Goal: Task Accomplishment & Management: Manage account settings

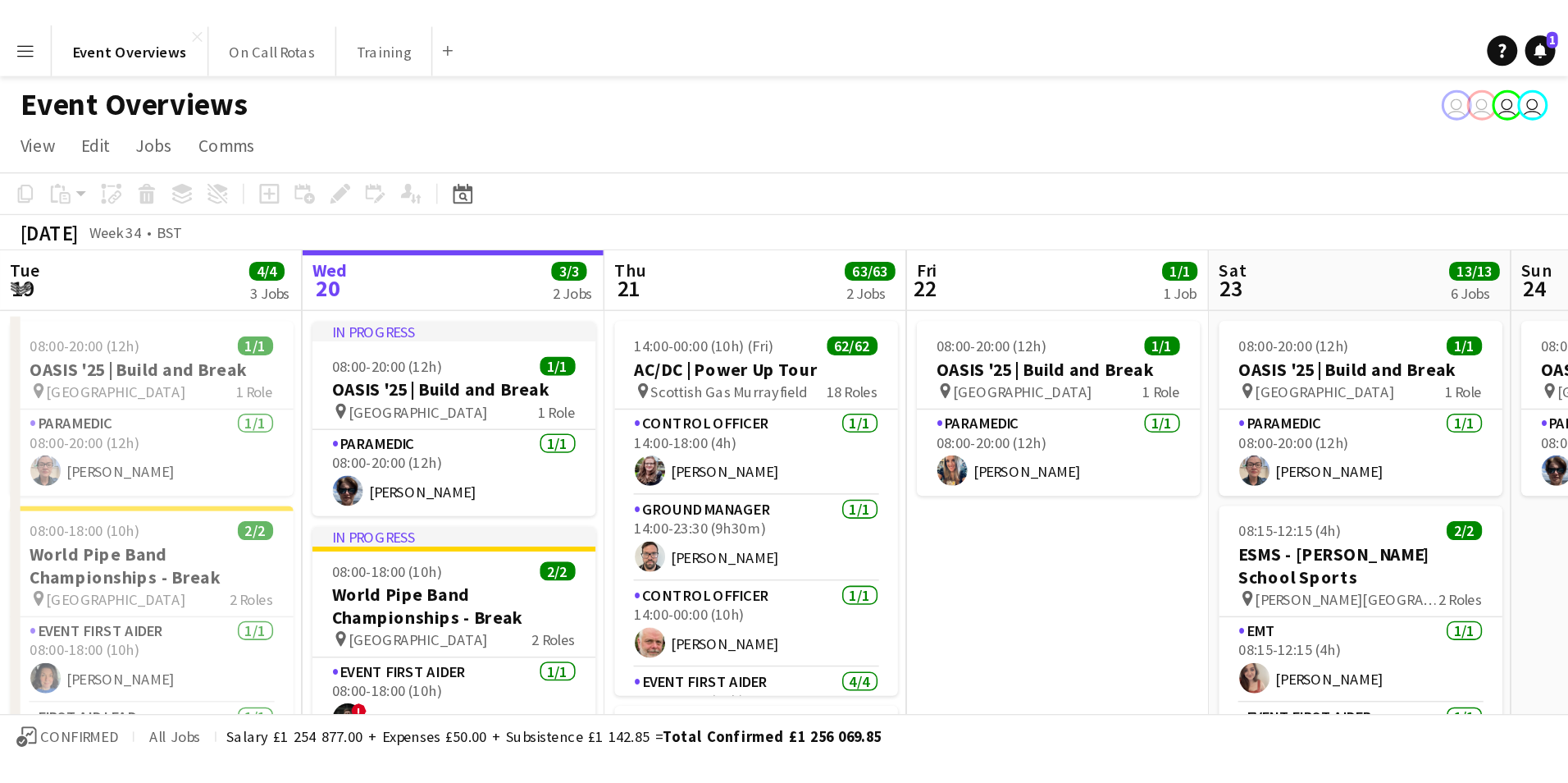
scroll to position [0, 392]
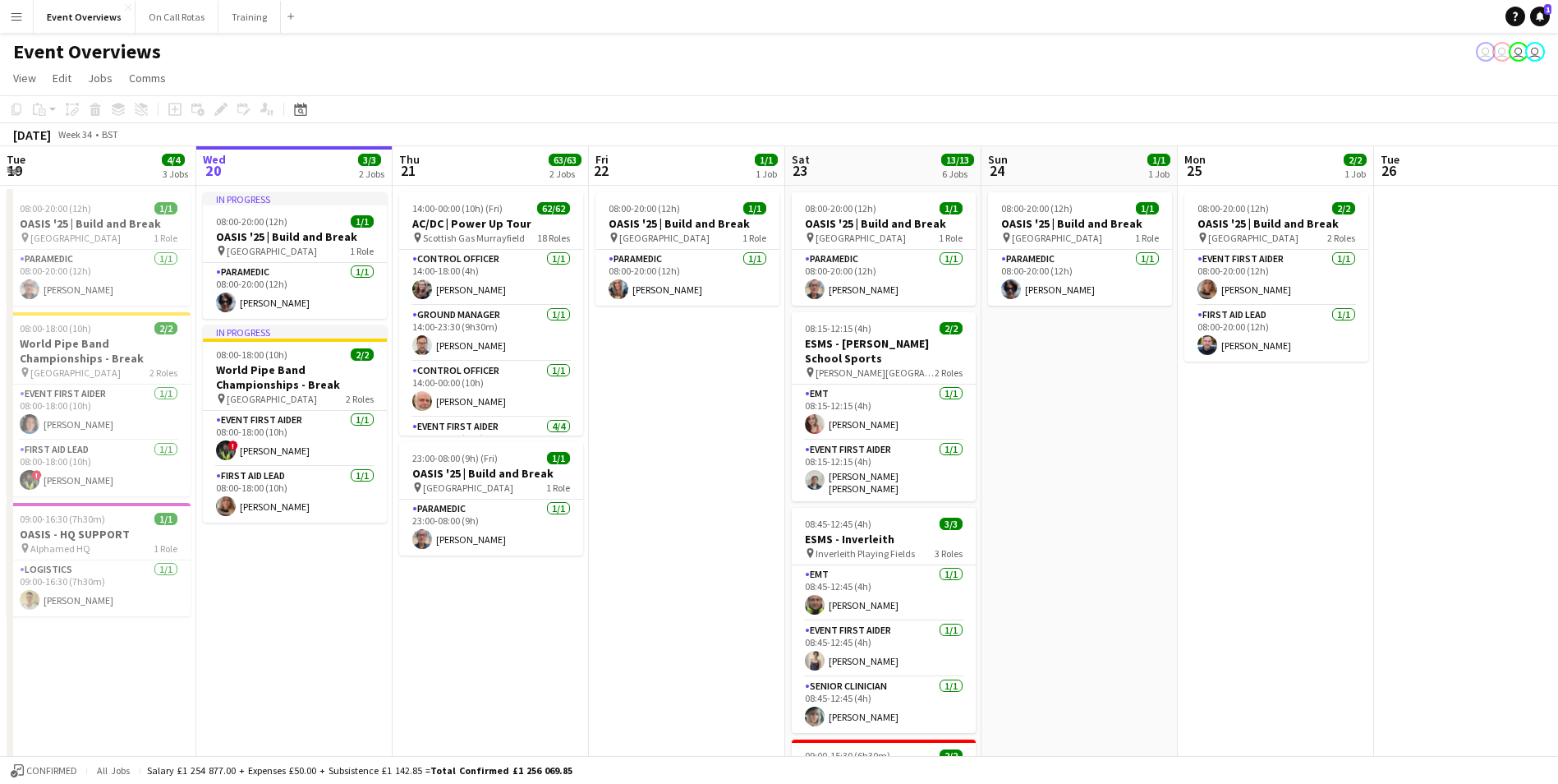
click at [15, 8] on button "Menu" at bounding box center [16, 16] width 33 height 33
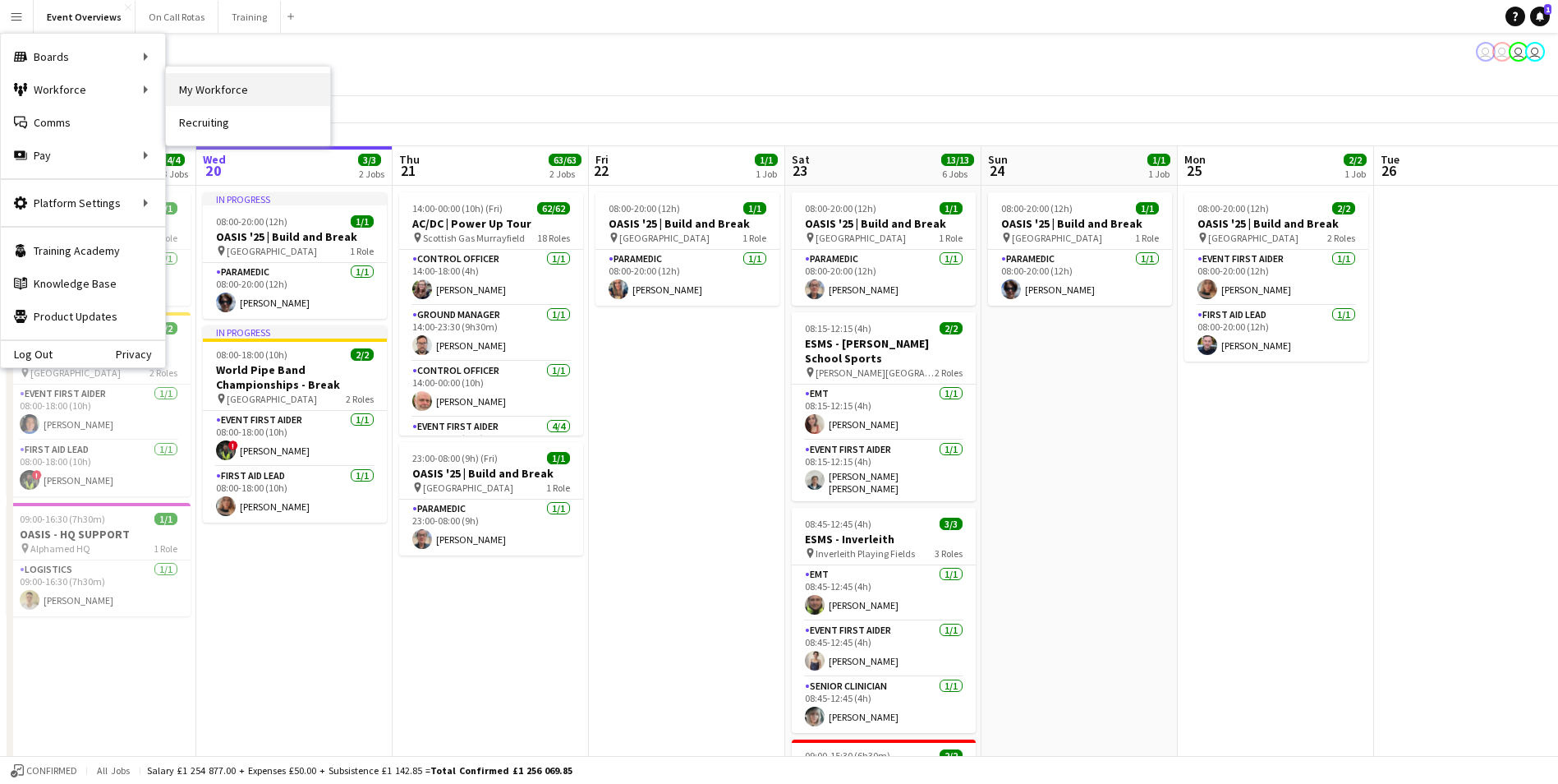
click at [196, 92] on link "My Workforce" at bounding box center [248, 89] width 164 height 33
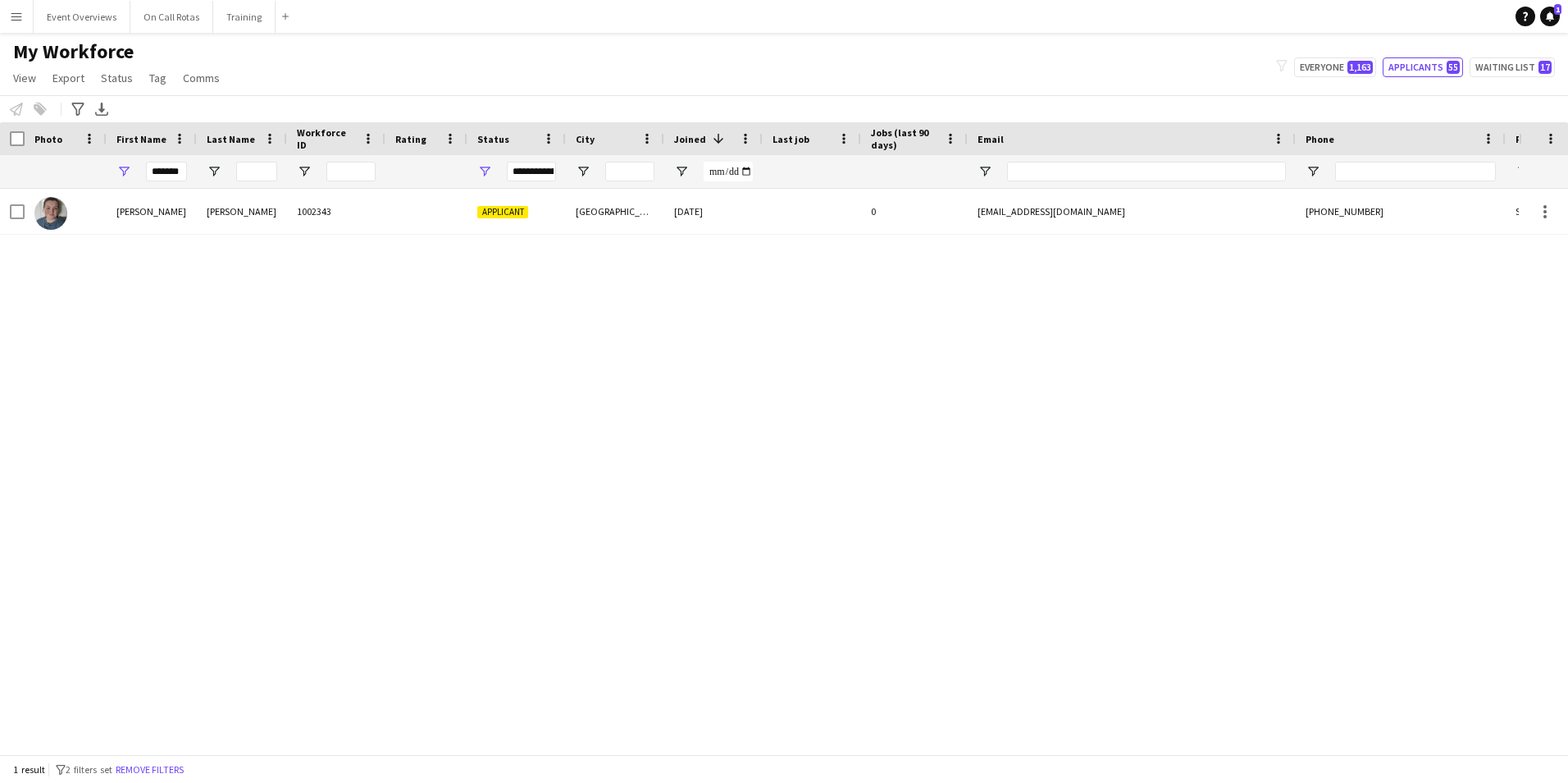
click at [191, 170] on div "*******" at bounding box center [151, 171] width 90 height 33
drag, startPoint x: 183, startPoint y: 173, endPoint x: 146, endPoint y: 180, distance: 37.7
click at [146, 180] on input "*******" at bounding box center [166, 171] width 41 height 19
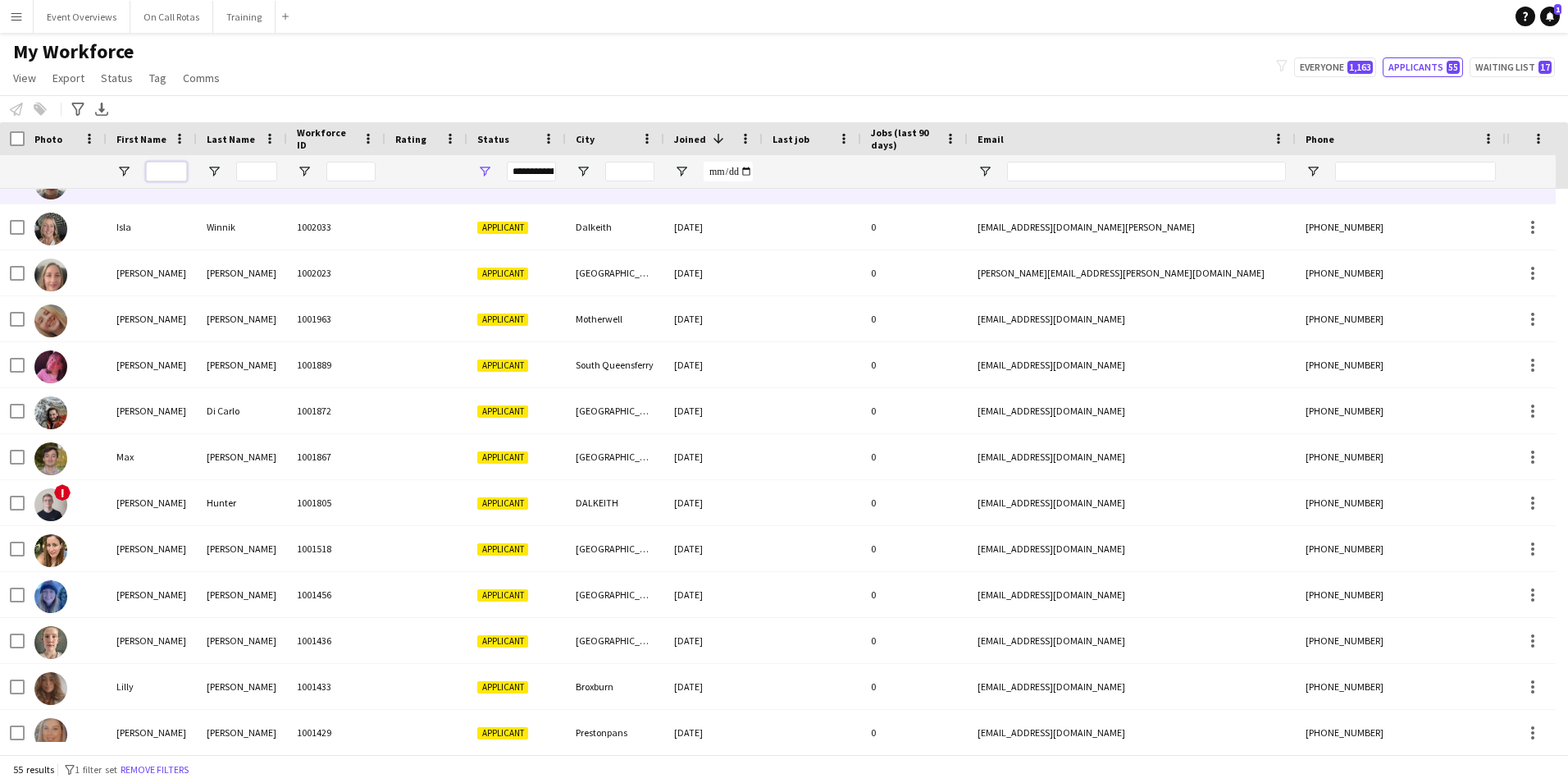
scroll to position [1563, 0]
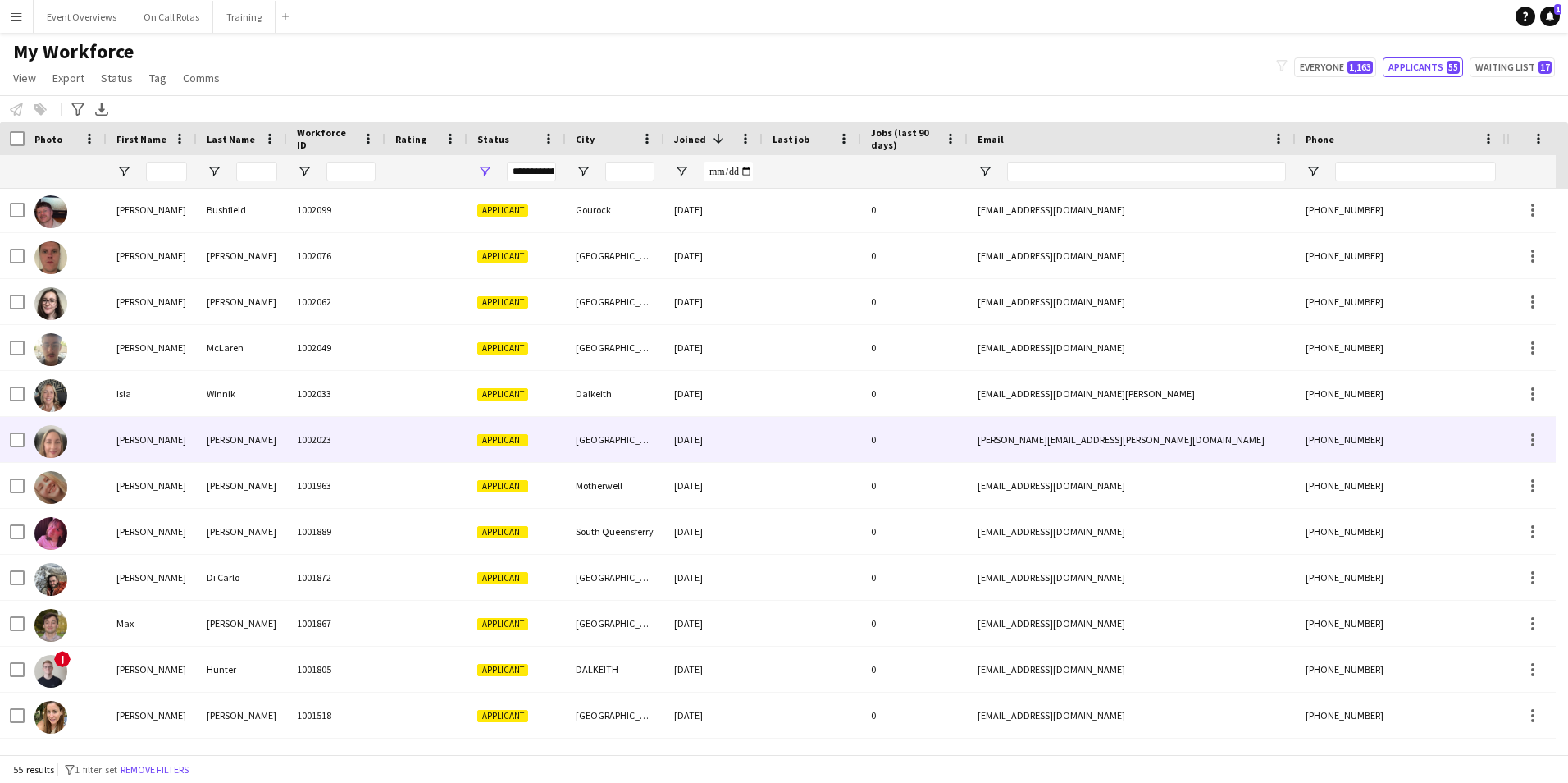
click at [304, 432] on div "1002023" at bounding box center [335, 439] width 98 height 45
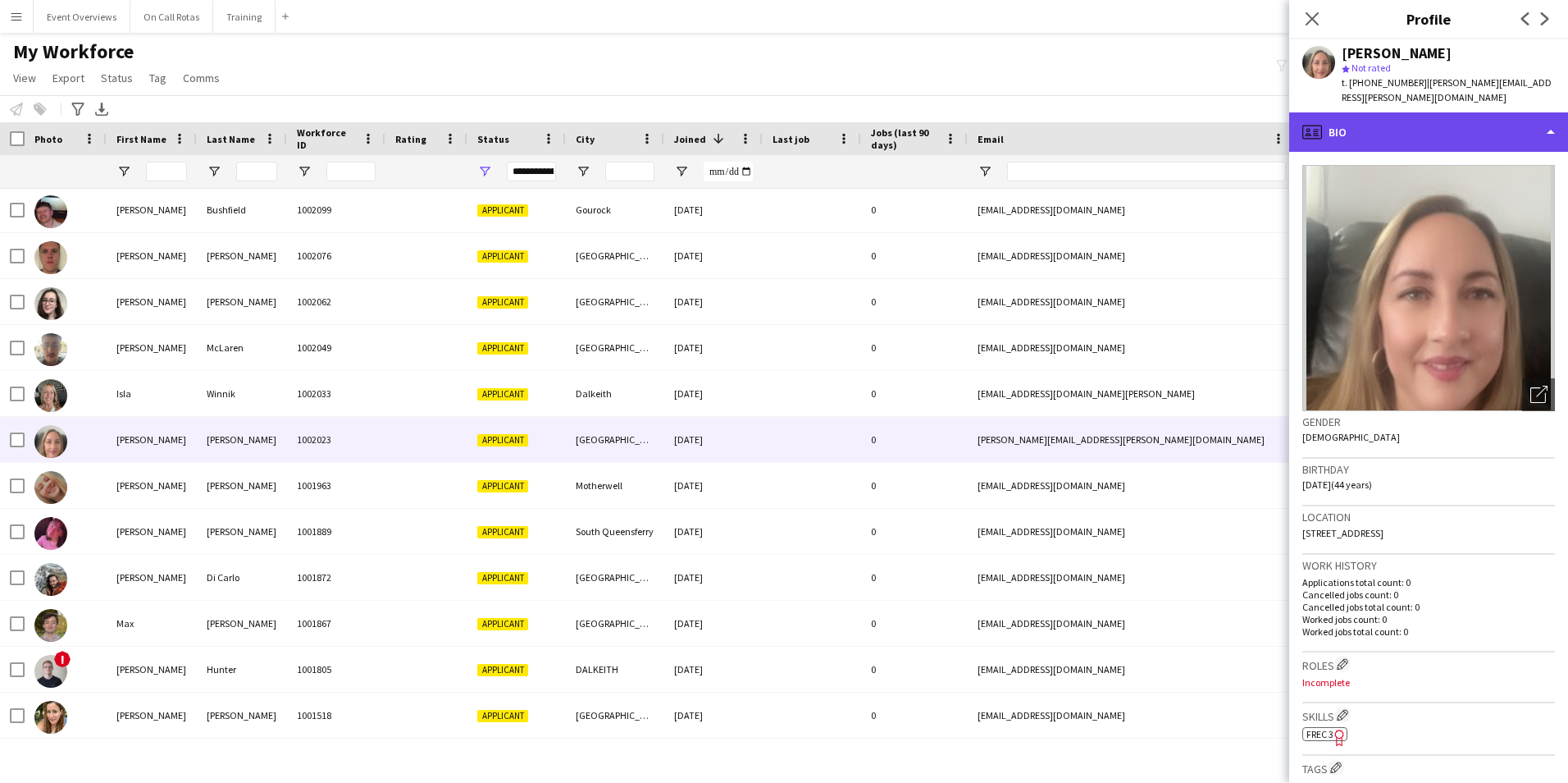
click at [1043, 129] on div "profile Bio" at bounding box center [1428, 132] width 279 height 40
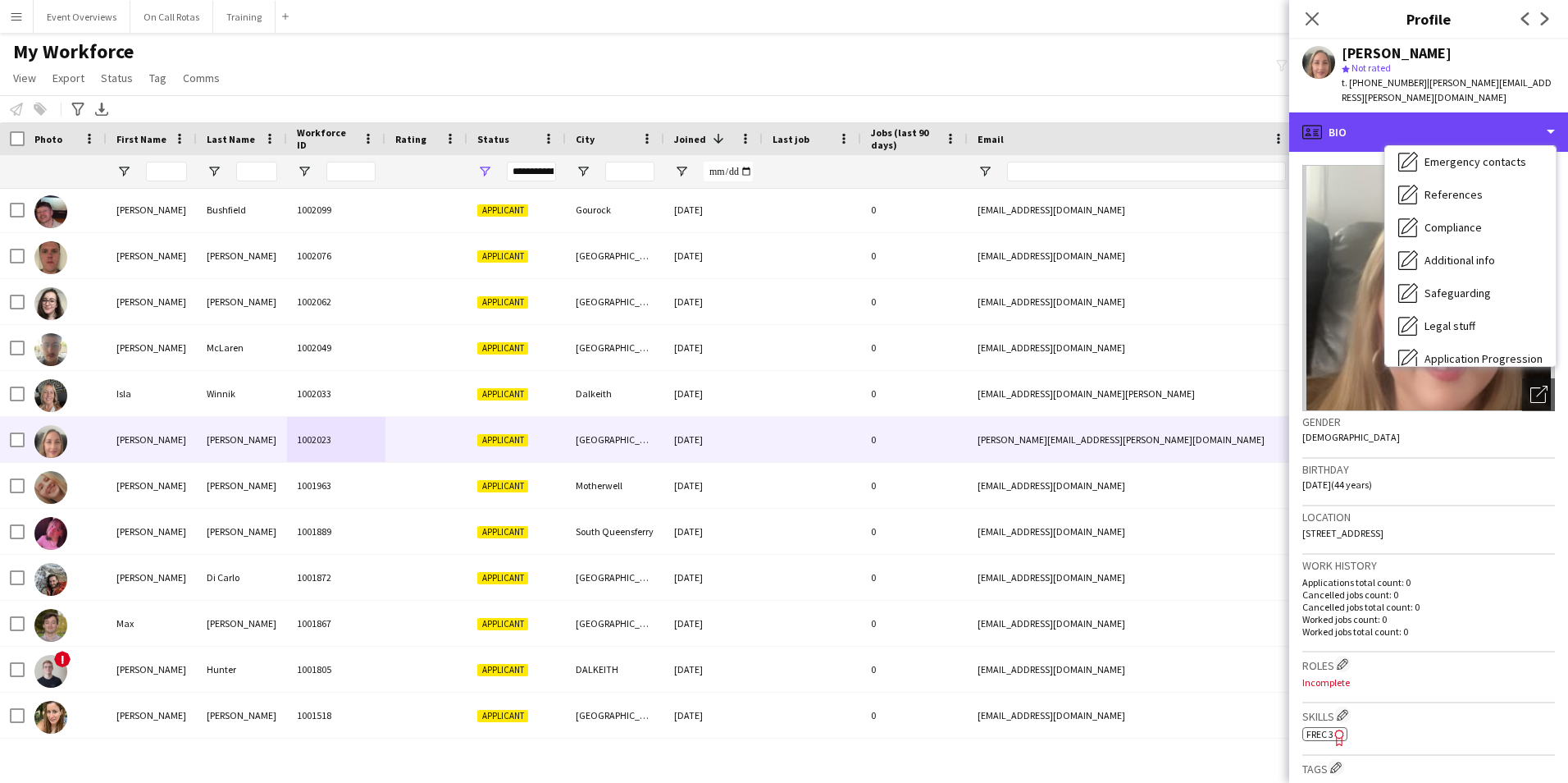
scroll to position [285, 0]
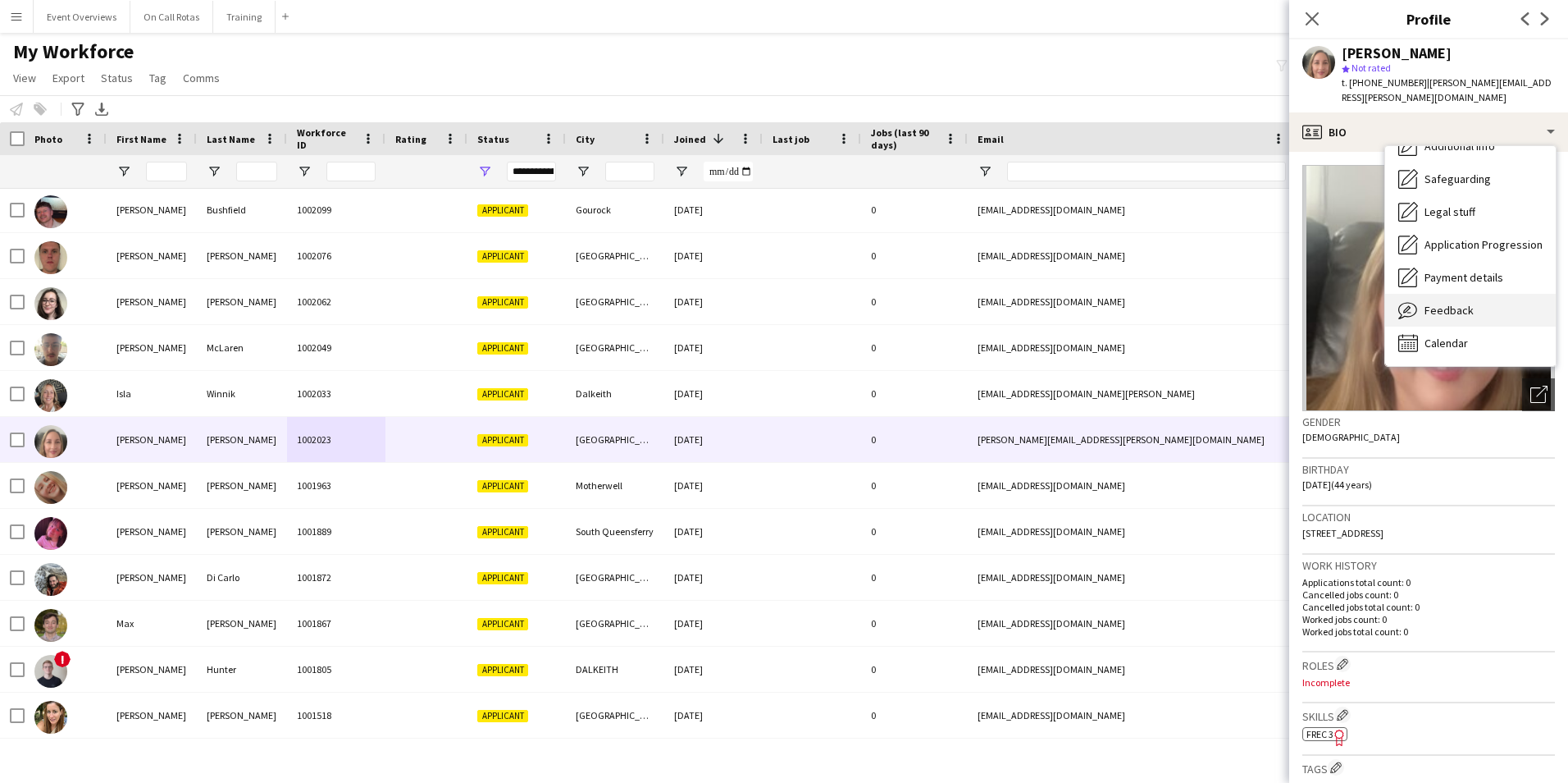
click at [1043, 303] on span "Feedback" at bounding box center [1449, 310] width 50 height 15
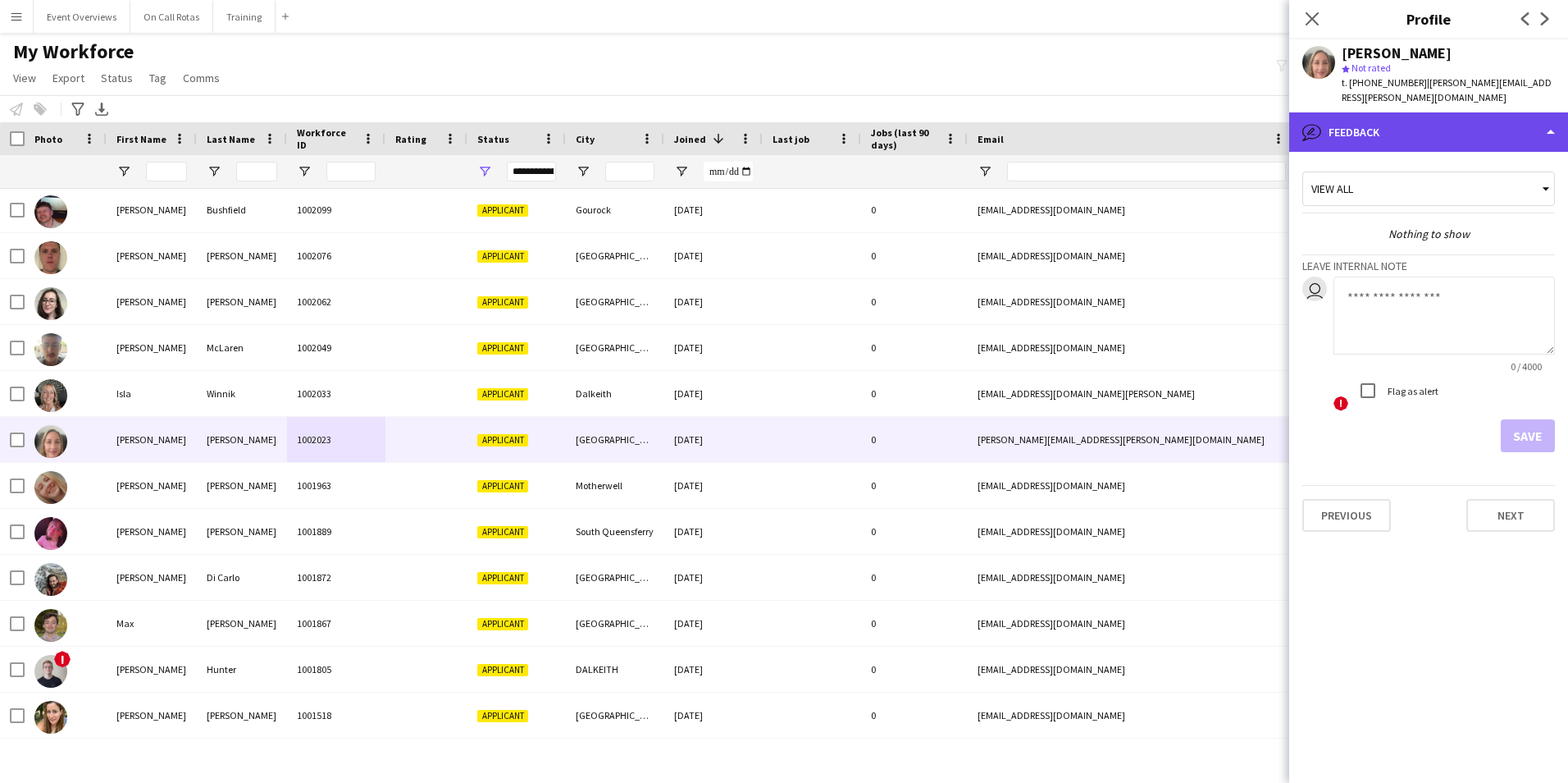
click at [1043, 113] on div "bubble-pencil Feedback" at bounding box center [1428, 132] width 279 height 40
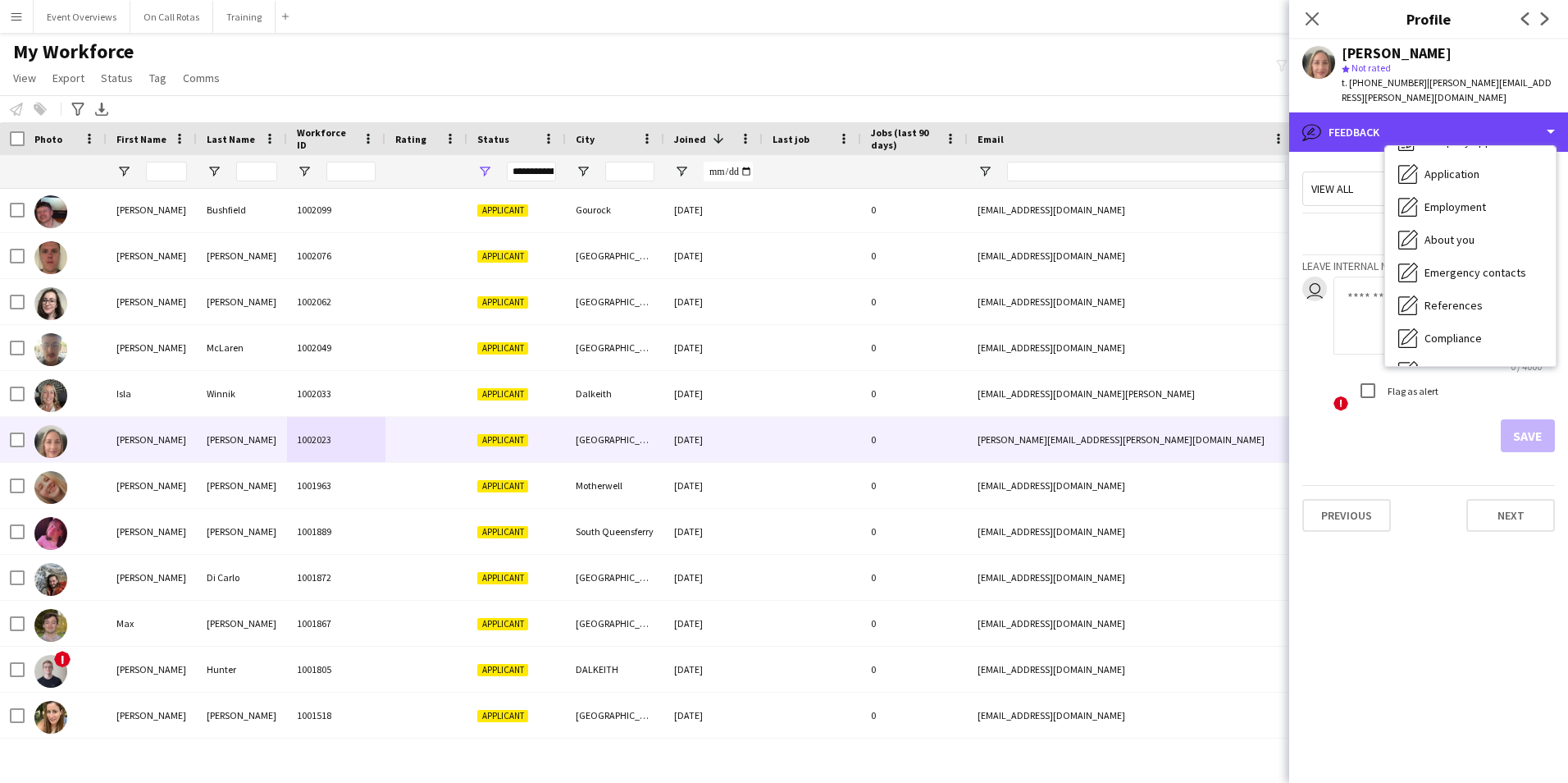
scroll to position [0, 0]
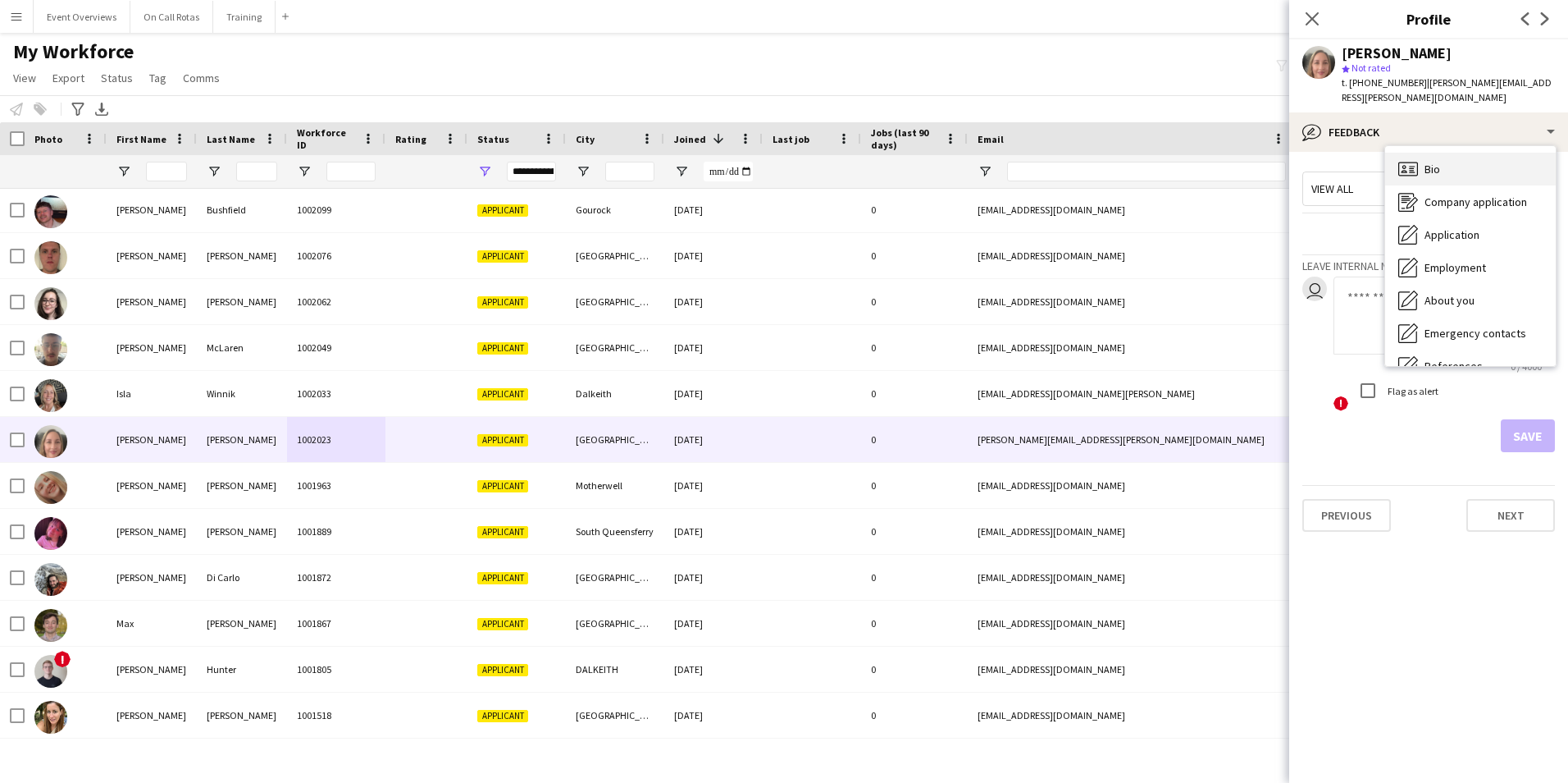
click at [1043, 161] on span "Bio" at bounding box center [1432, 169] width 16 height 15
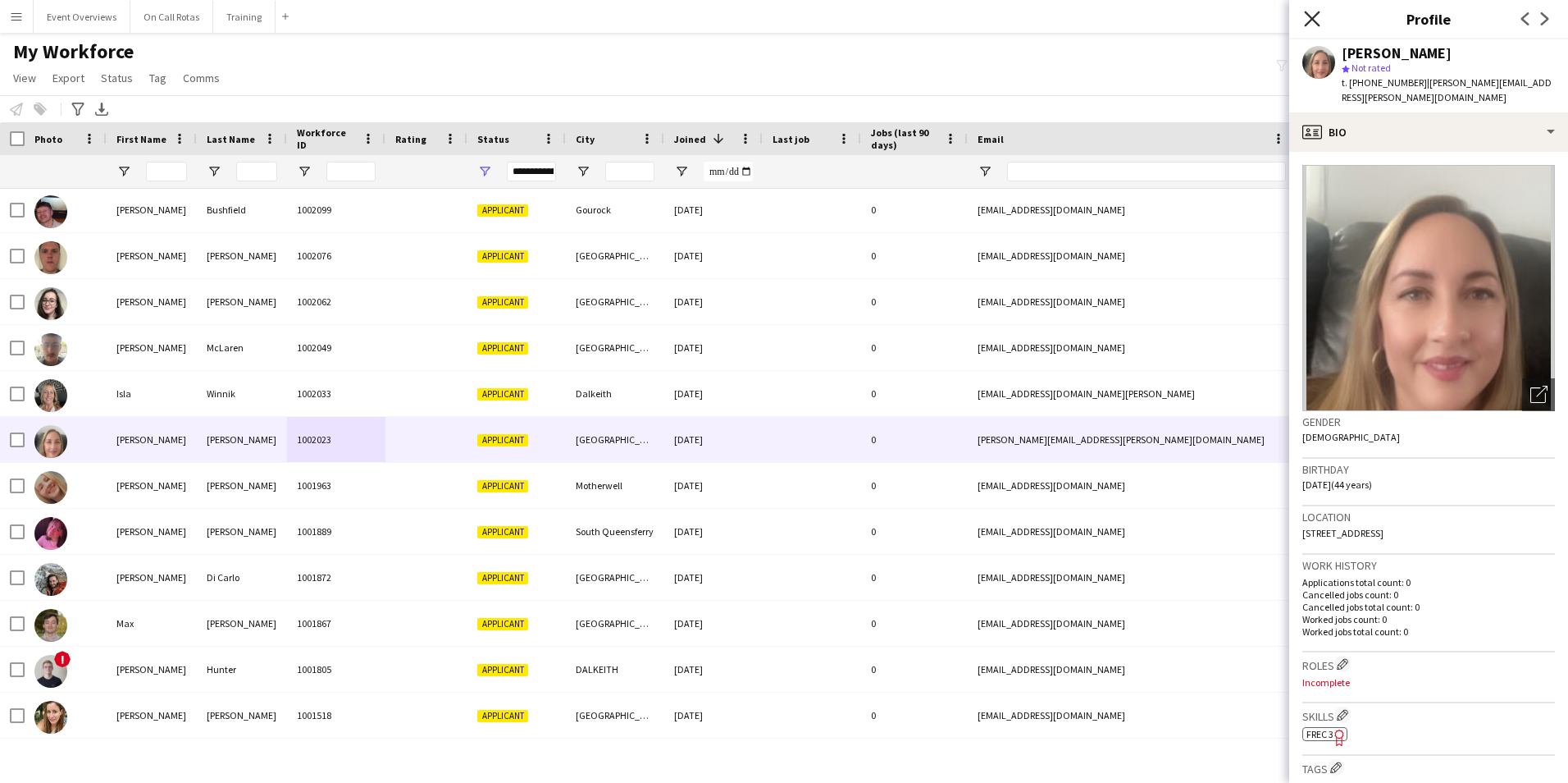
click at [1043, 17] on icon "Close pop-in" at bounding box center [1312, 19] width 16 height 16
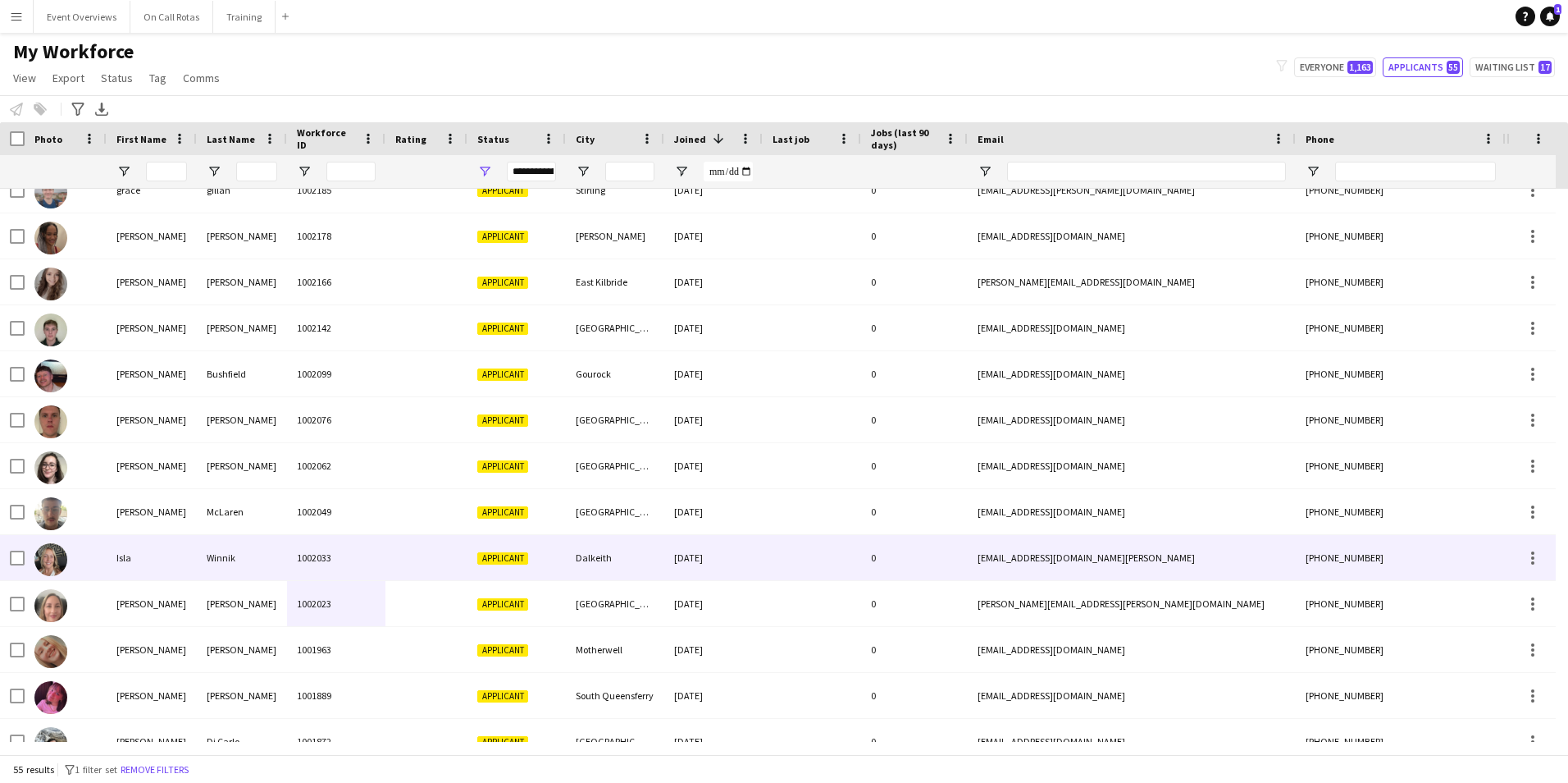
click at [394, 486] on div at bounding box center [426, 558] width 82 height 45
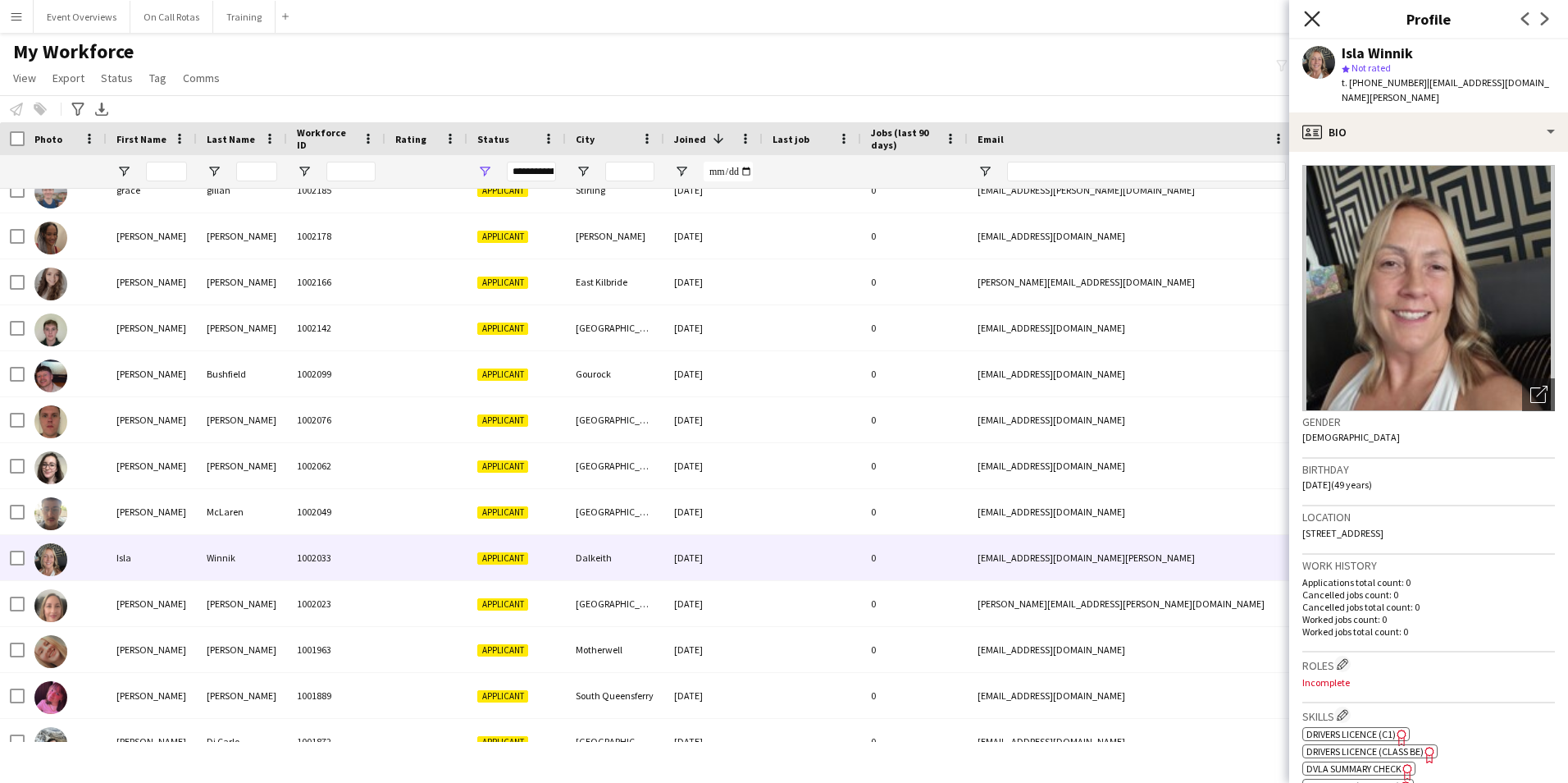
click at [1043, 18] on icon "Close pop-in" at bounding box center [1312, 19] width 16 height 16
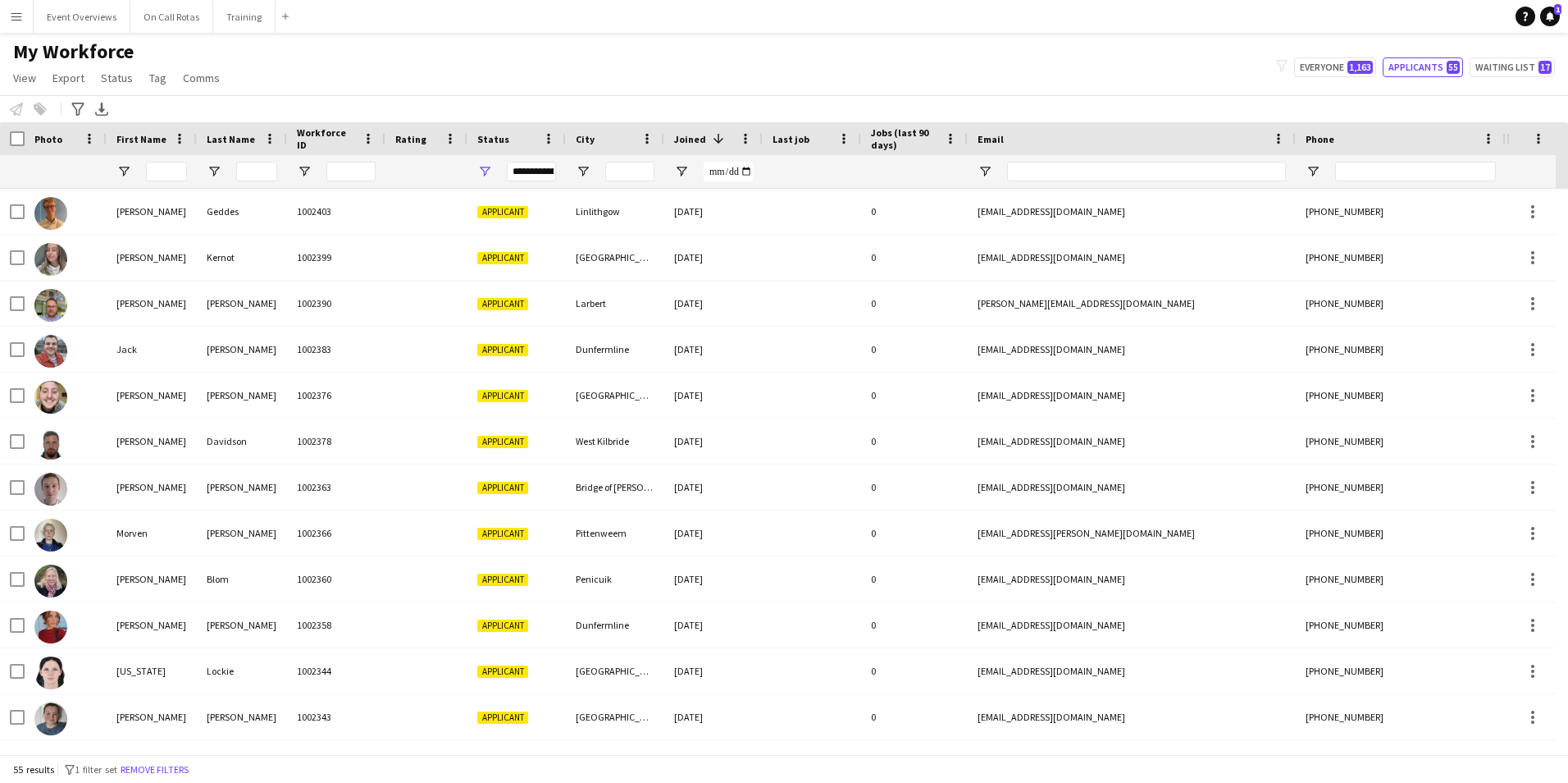
click at [7, 15] on button "Menu" at bounding box center [16, 16] width 33 height 33
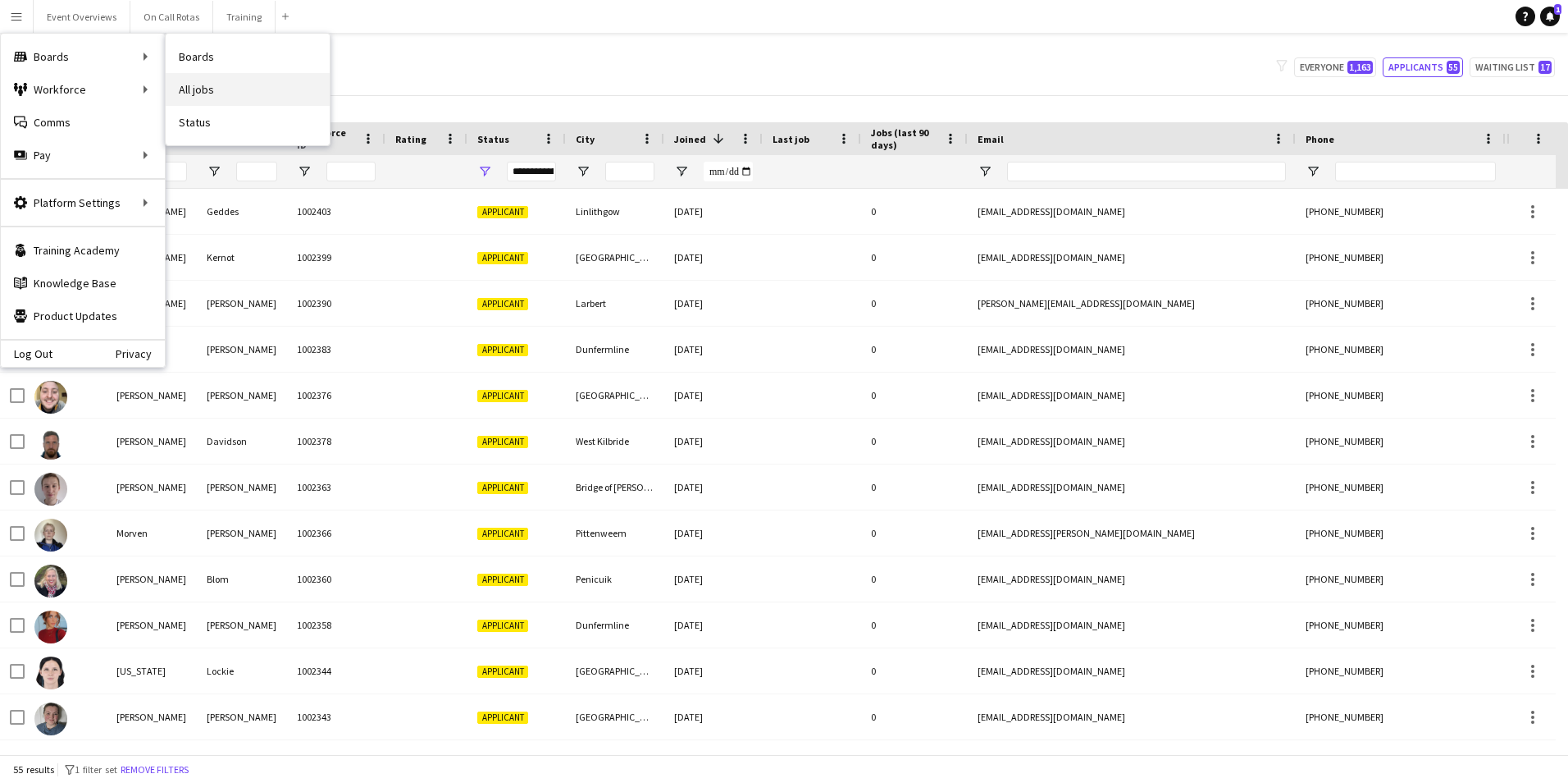
click at [198, 88] on link "All jobs" at bounding box center [247, 89] width 164 height 33
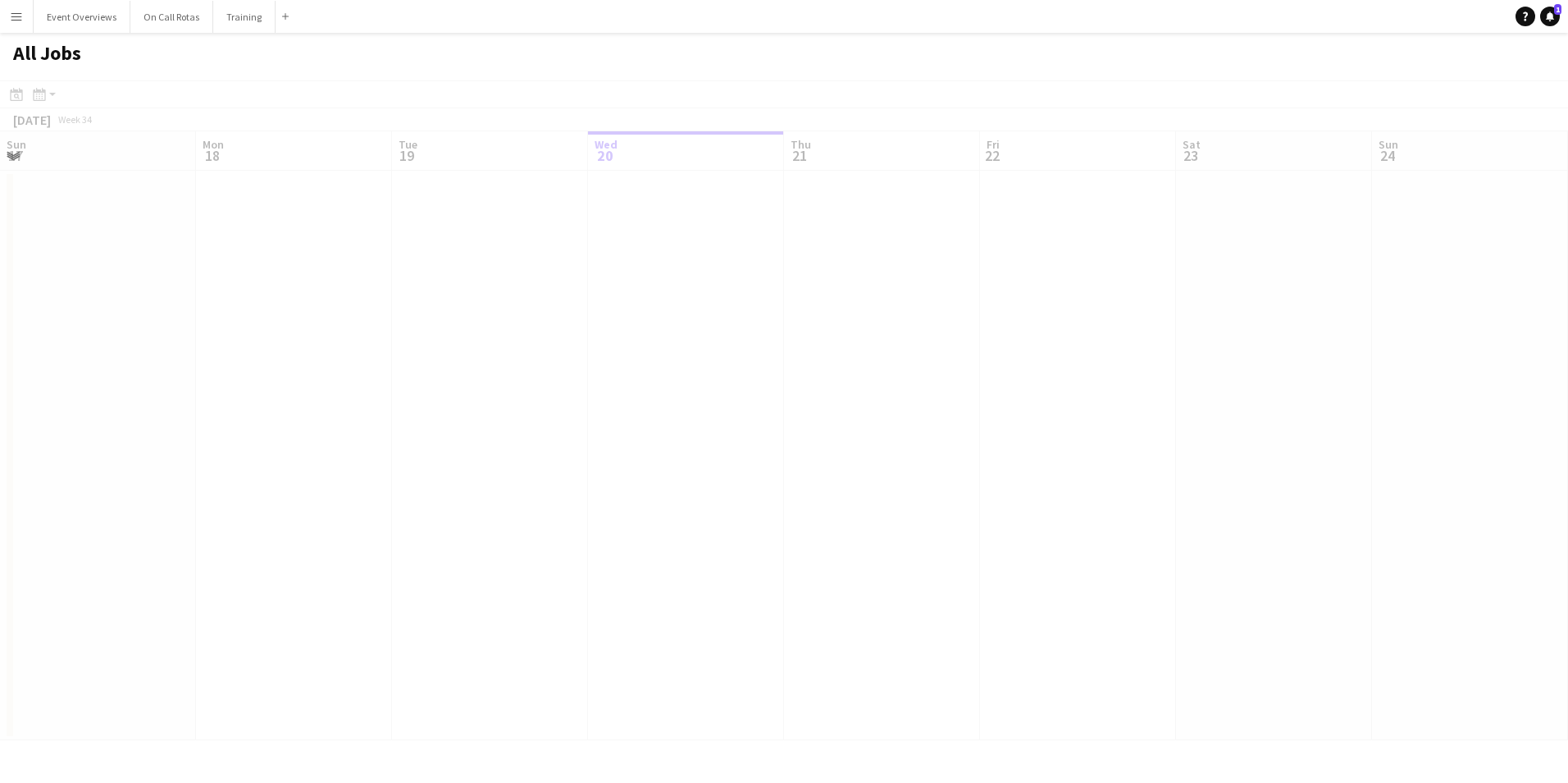
scroll to position [0, 392]
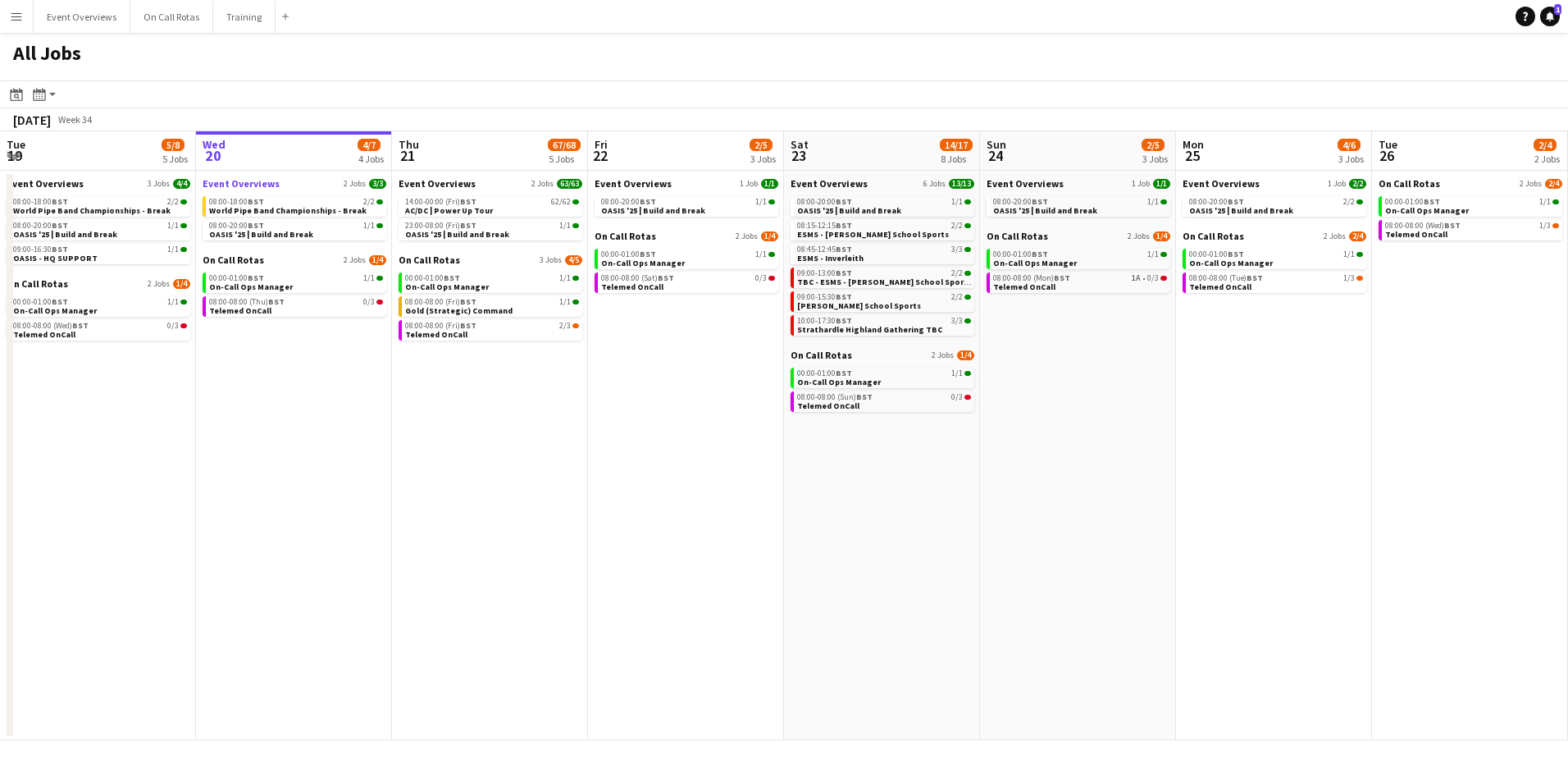
click at [288, 178] on link "Event Overviews 2 Jobs 3/3" at bounding box center [294, 183] width 183 height 13
drag, startPoint x: 8, startPoint y: 27, endPoint x: 15, endPoint y: 45, distance: 19.3
click at [9, 27] on button "Menu" at bounding box center [16, 16] width 33 height 33
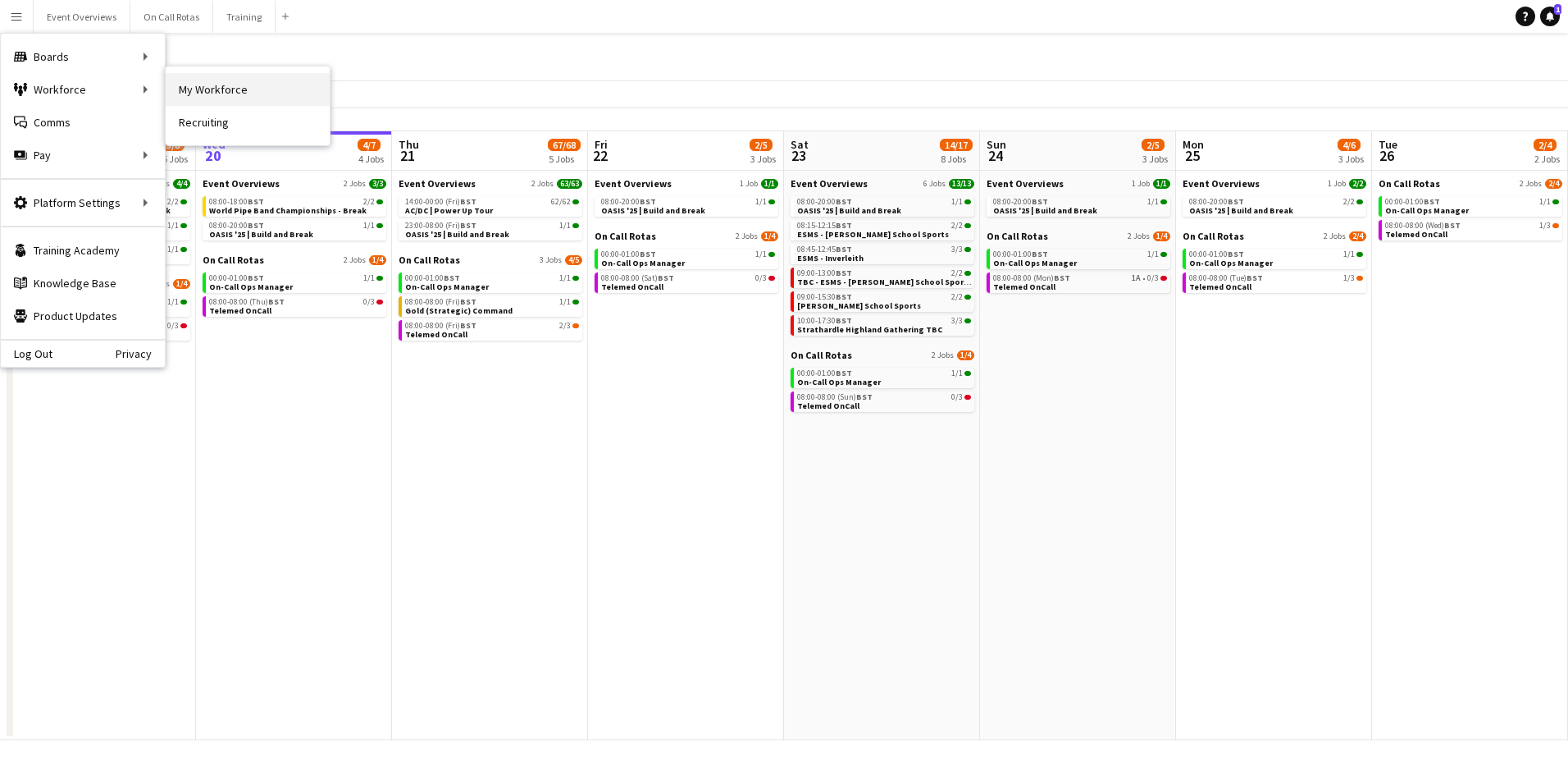
click at [230, 93] on link "My Workforce" at bounding box center [247, 89] width 164 height 33
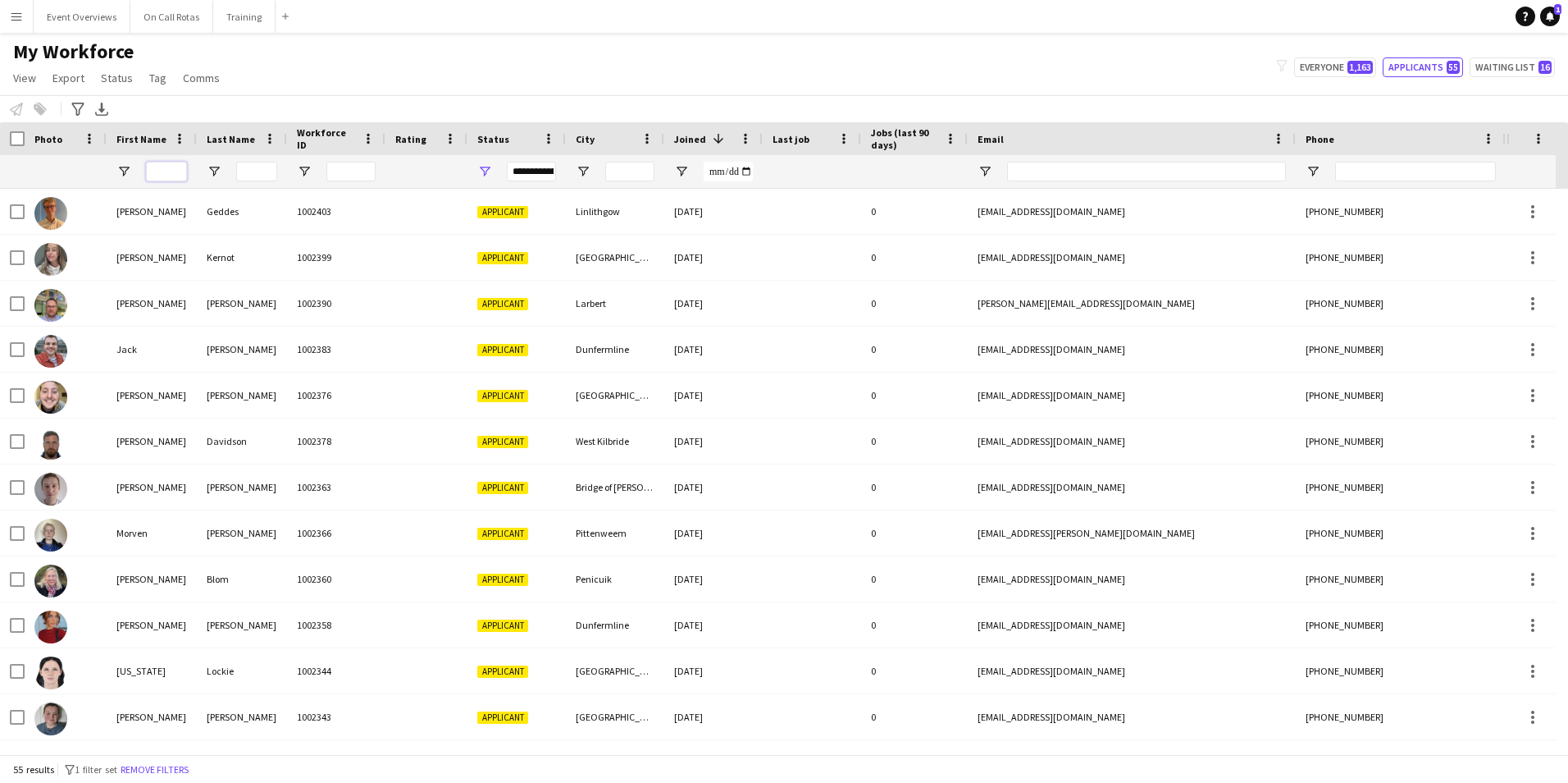
click at [174, 167] on input "First Name Filter Input" at bounding box center [166, 171] width 41 height 19
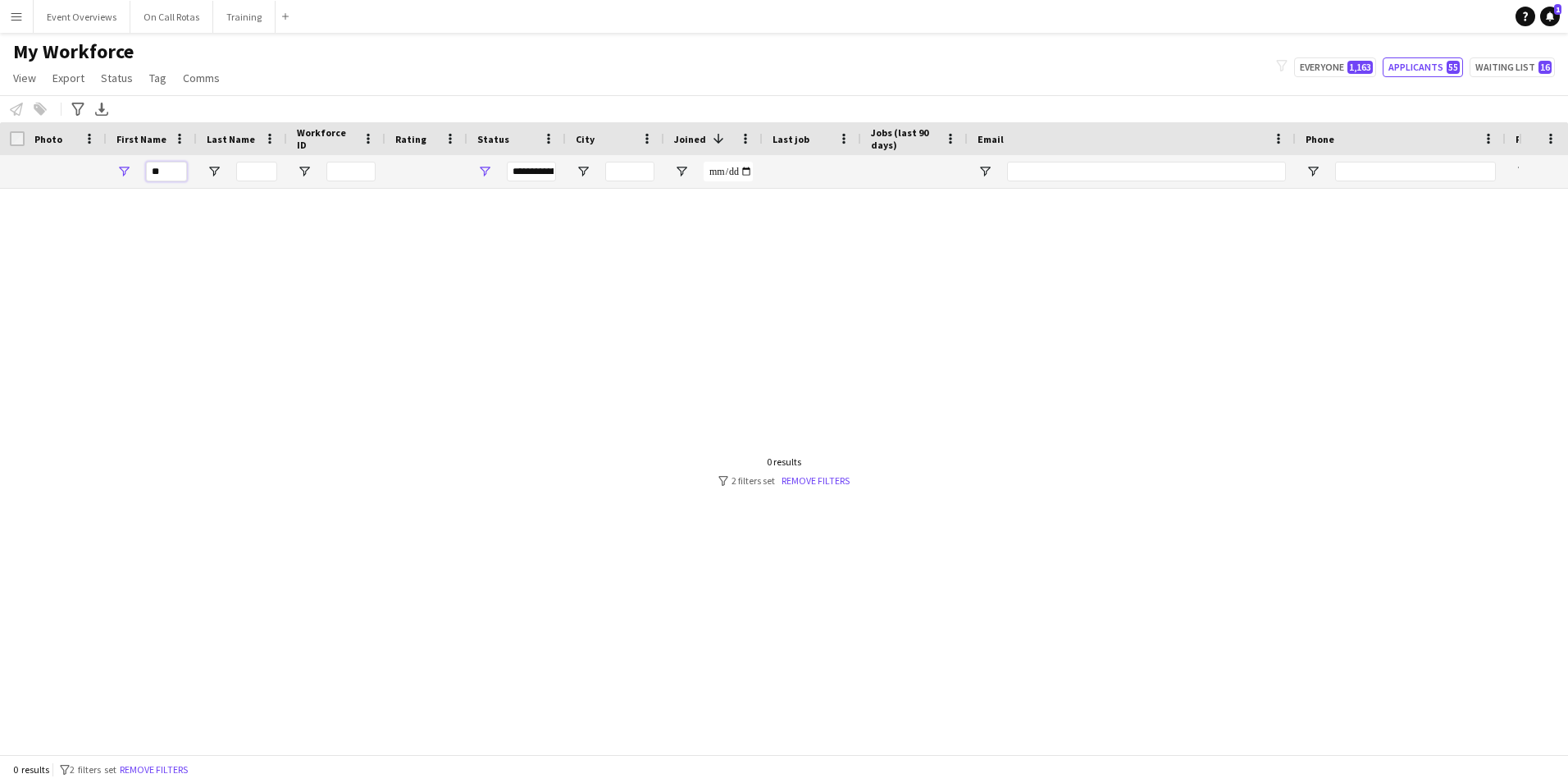
type input "*"
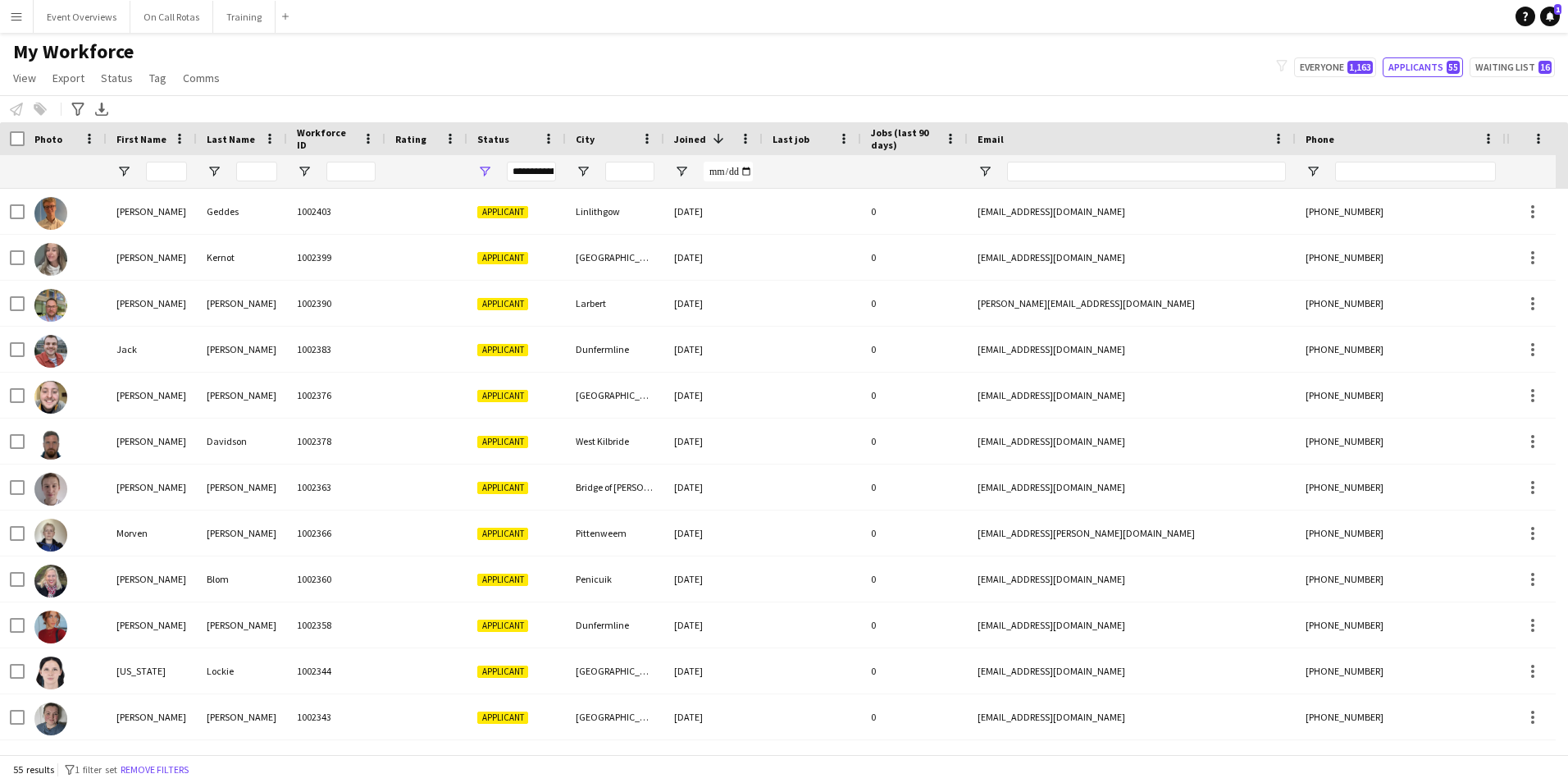
click at [536, 169] on div "**********" at bounding box center [531, 171] width 50 height 19
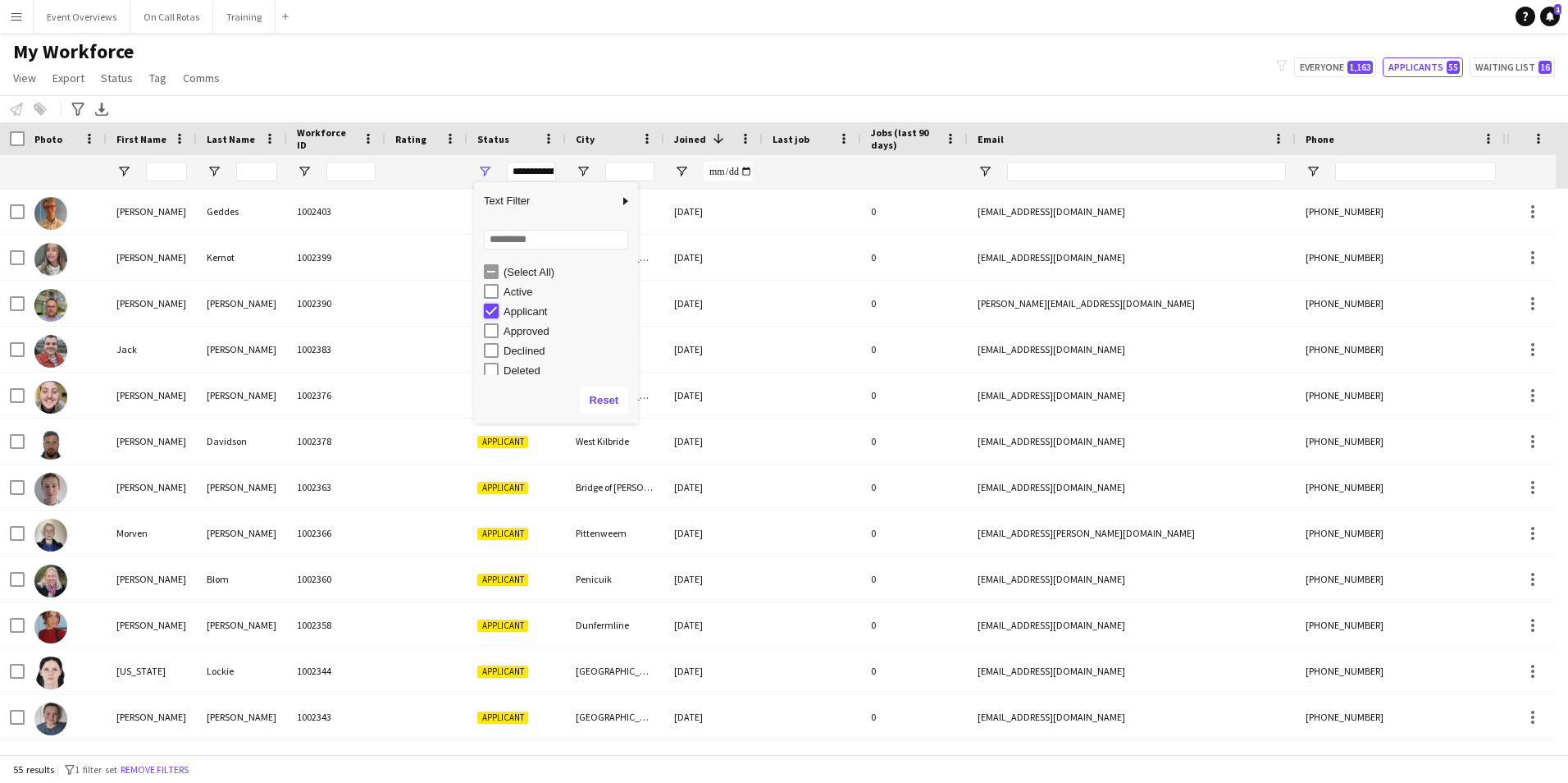
type input "***"
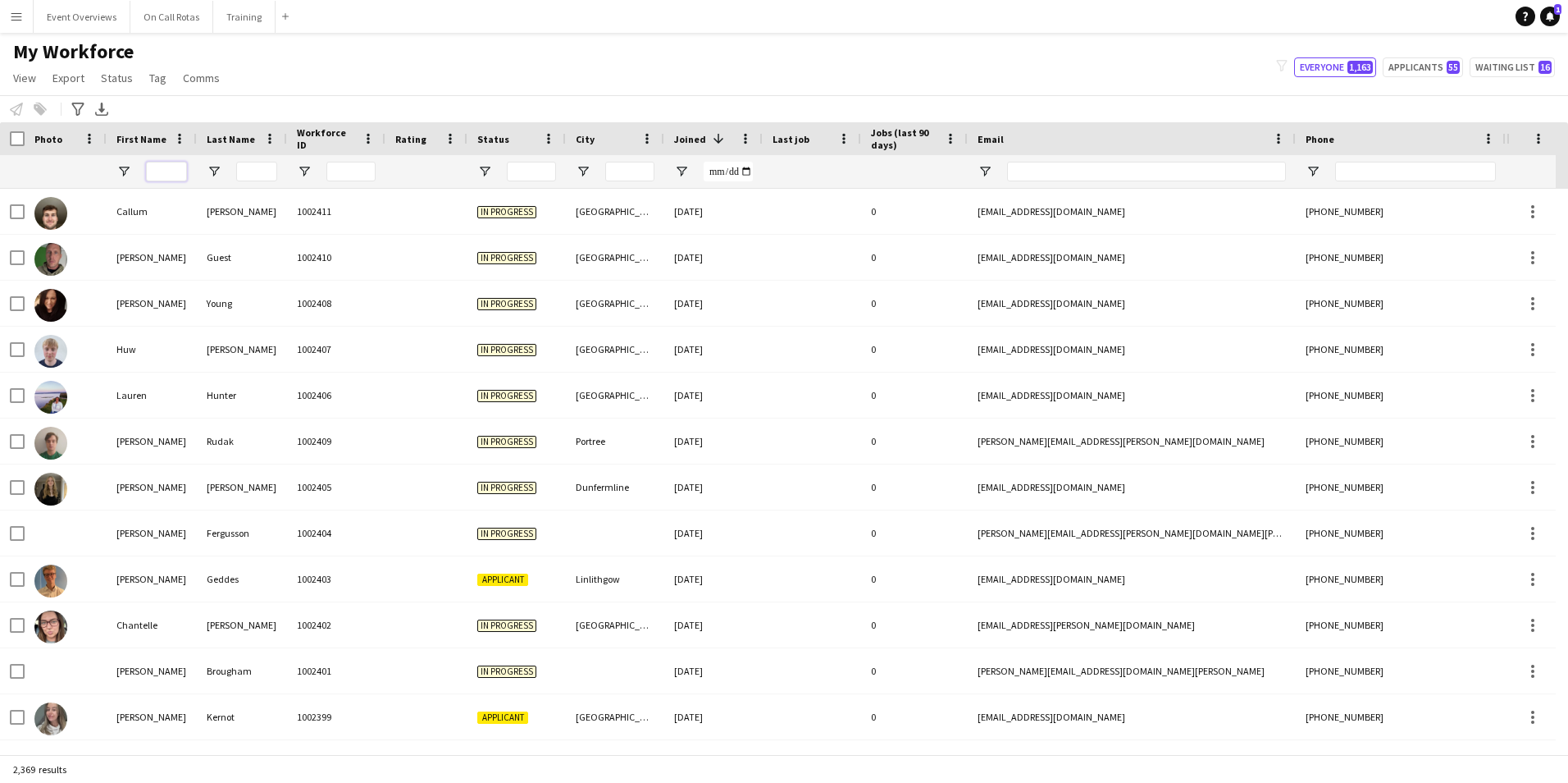
click at [172, 169] on input "First Name Filter Input" at bounding box center [166, 171] width 41 height 19
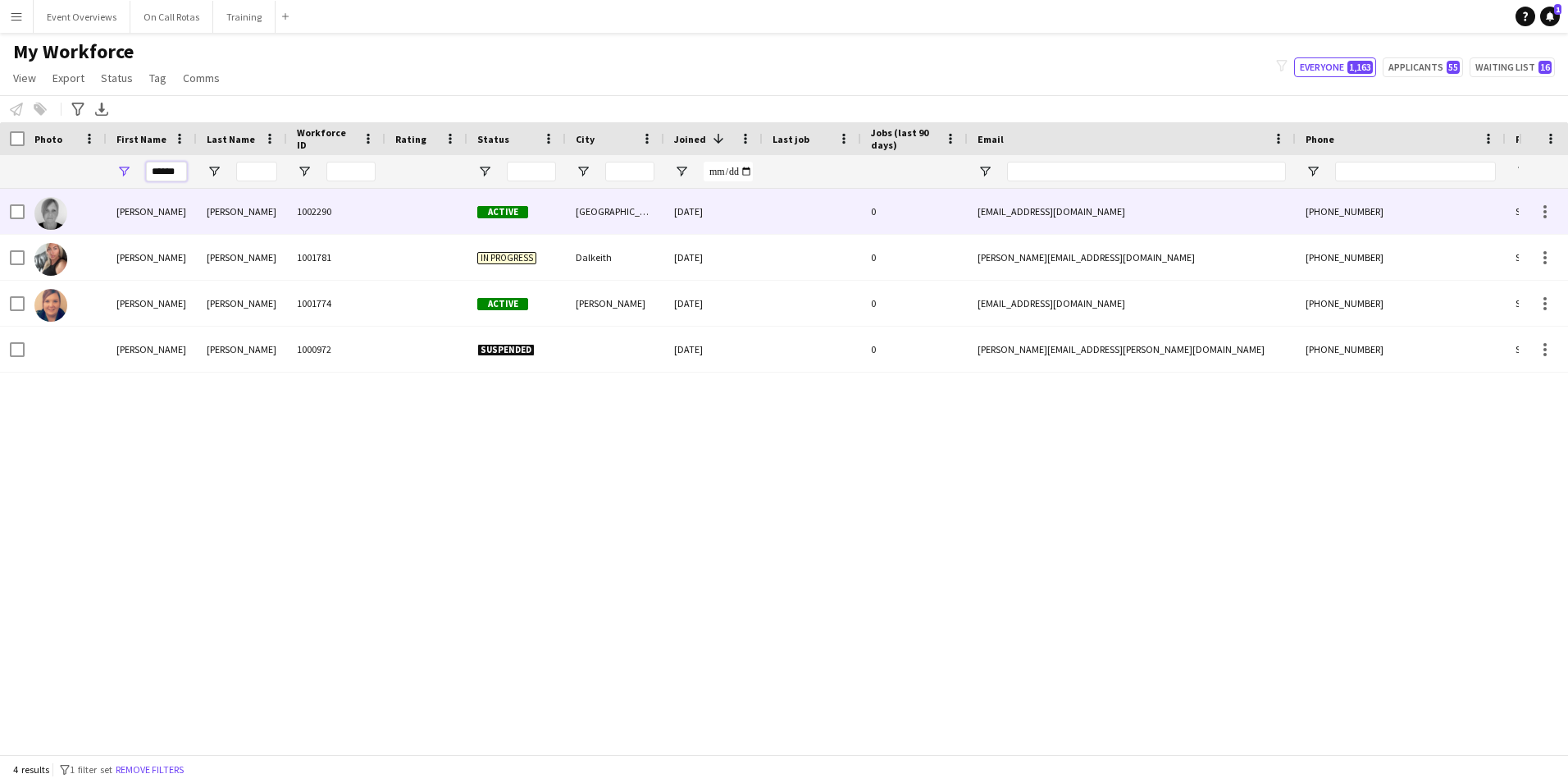
type input "******"
click at [248, 214] on div "[PERSON_NAME]" at bounding box center [241, 211] width 90 height 45
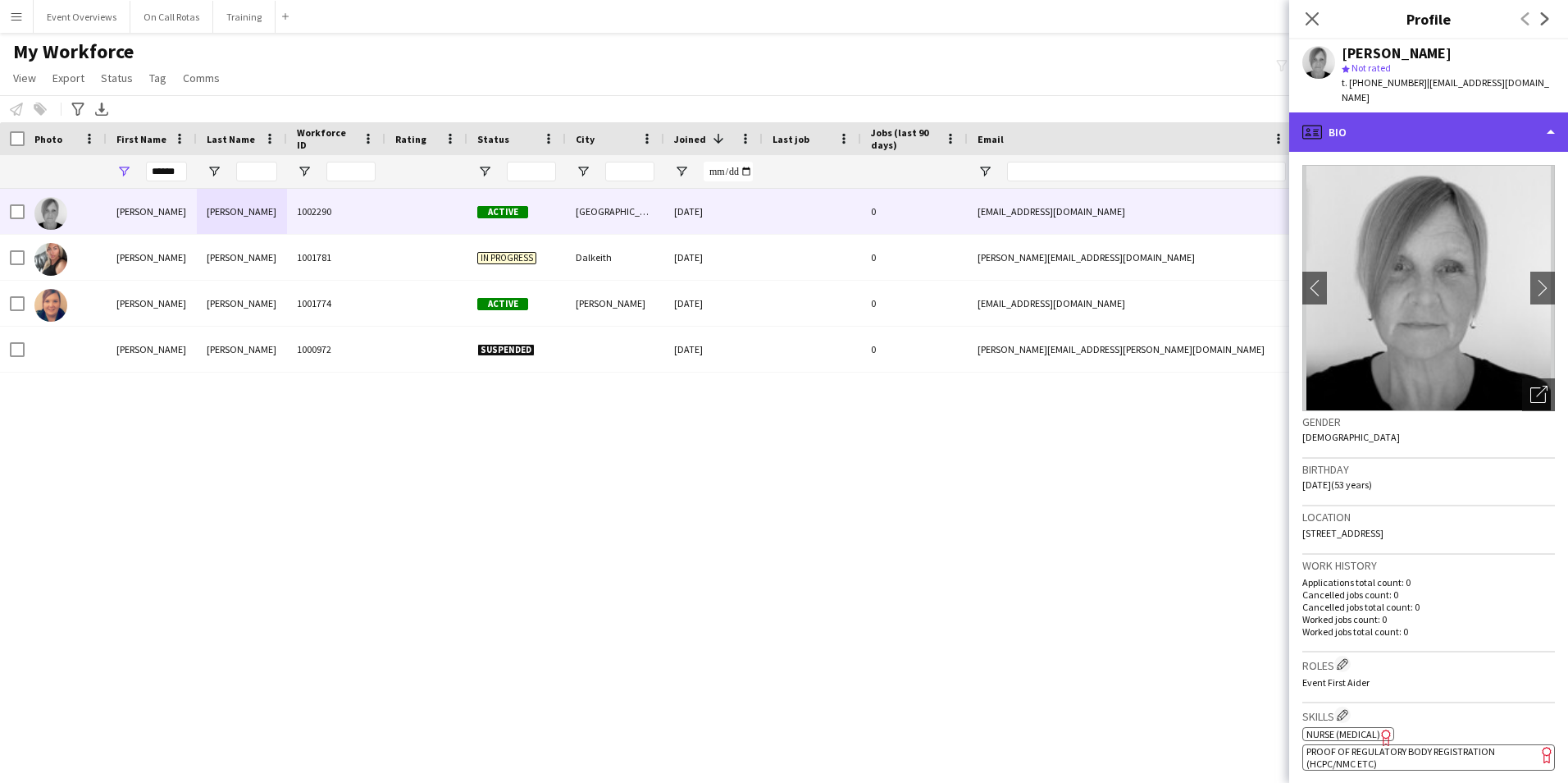
click at [1043, 119] on div "profile Bio" at bounding box center [1428, 132] width 279 height 40
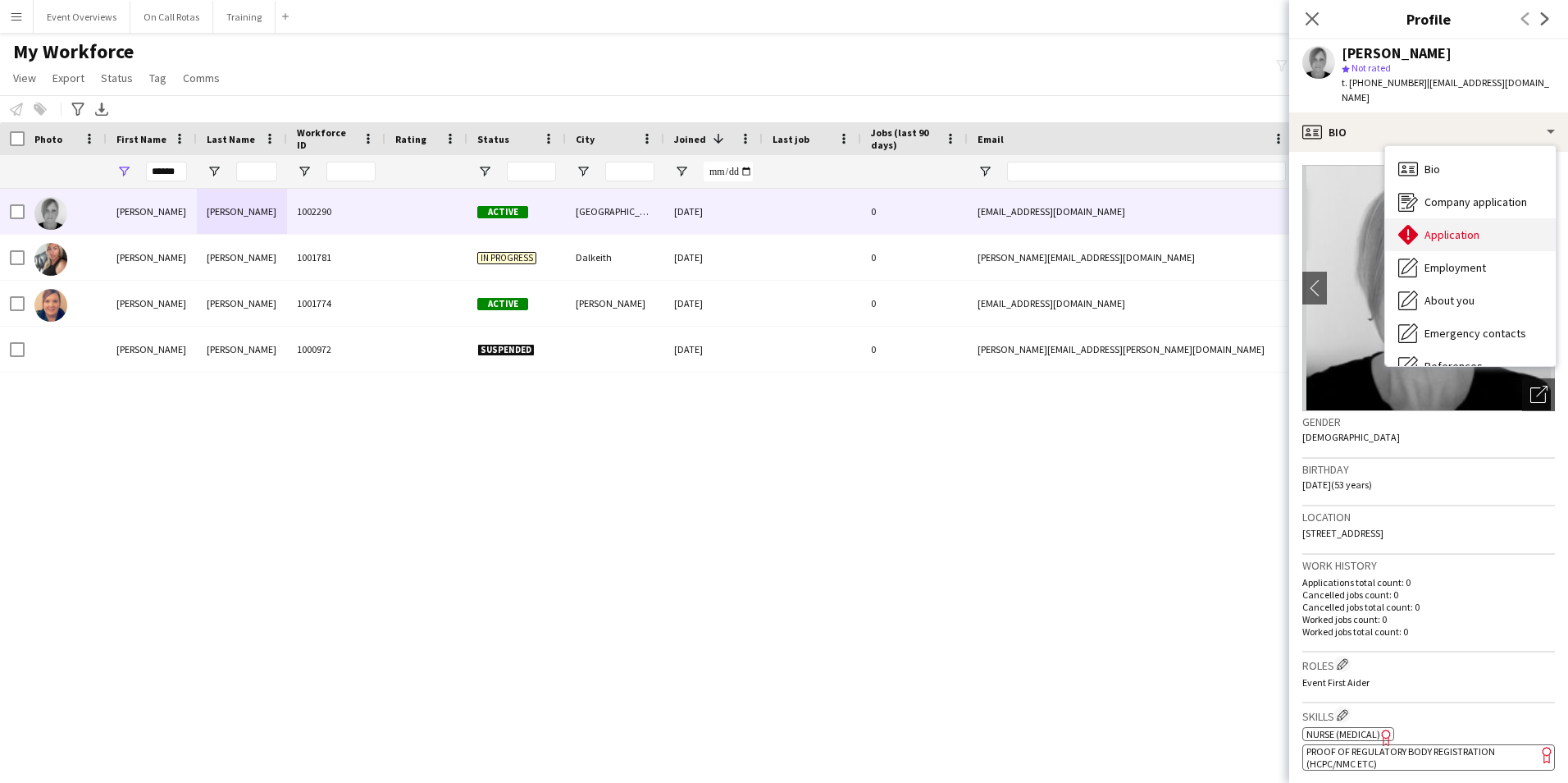
click at [1043, 227] on span "Application" at bounding box center [1451, 235] width 55 height 15
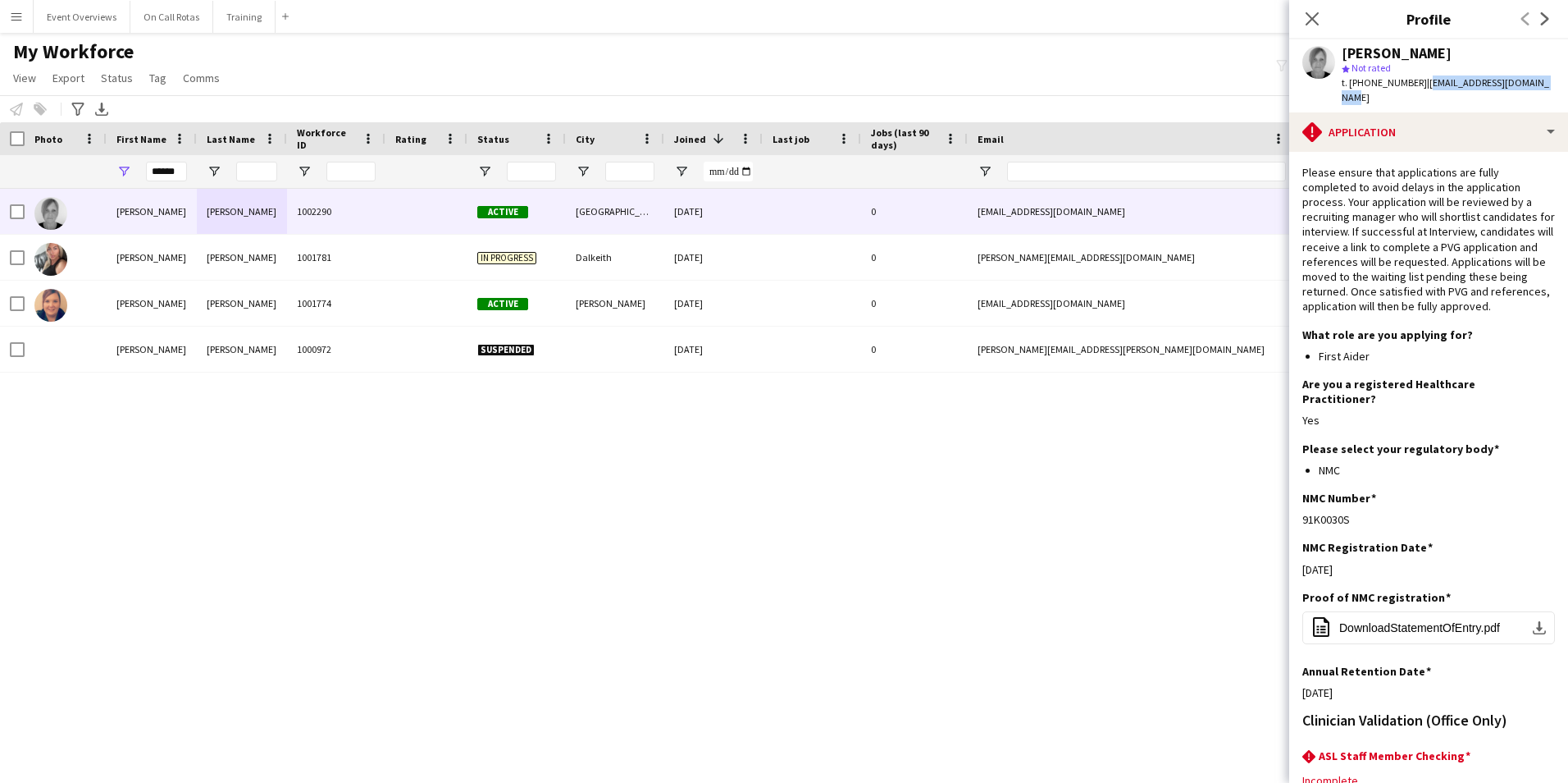
drag, startPoint x: 1543, startPoint y: 80, endPoint x: 1426, endPoint y: 87, distance: 117.2
click at [1043, 87] on div "Andrea Ladd star Not rated t. +4407804257742 | andrealadd@btinternet.com" at bounding box center [1428, 76] width 279 height 73
copy span "[EMAIL_ADDRESS][DOMAIN_NAME]"
click at [14, 17] on app-icon "Menu" at bounding box center [17, 17] width 13 height 13
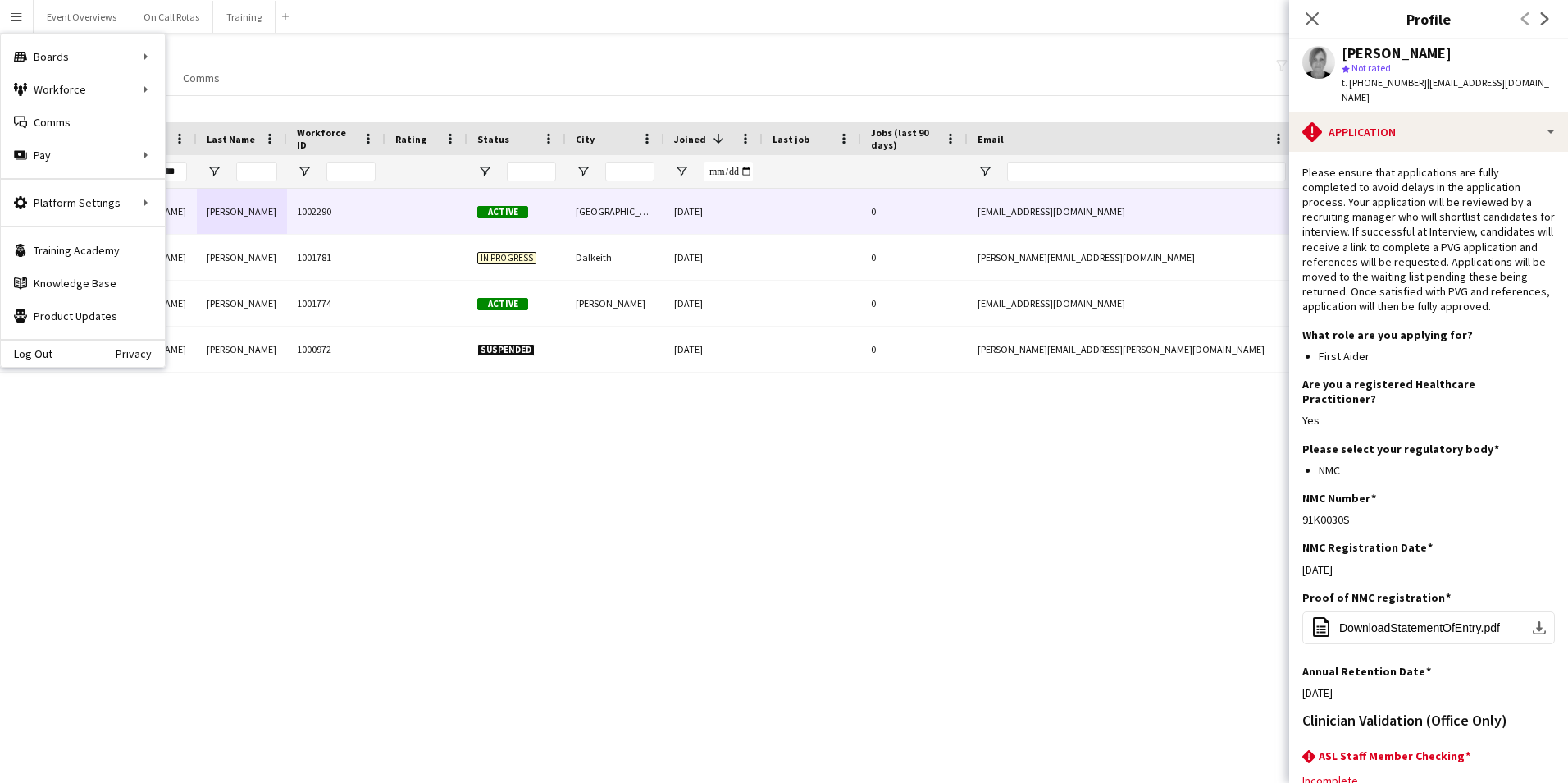
click at [354, 82] on div "My Workforce View Views Default view Active Staff Applications - First Aider Ap…" at bounding box center [784, 67] width 1568 height 56
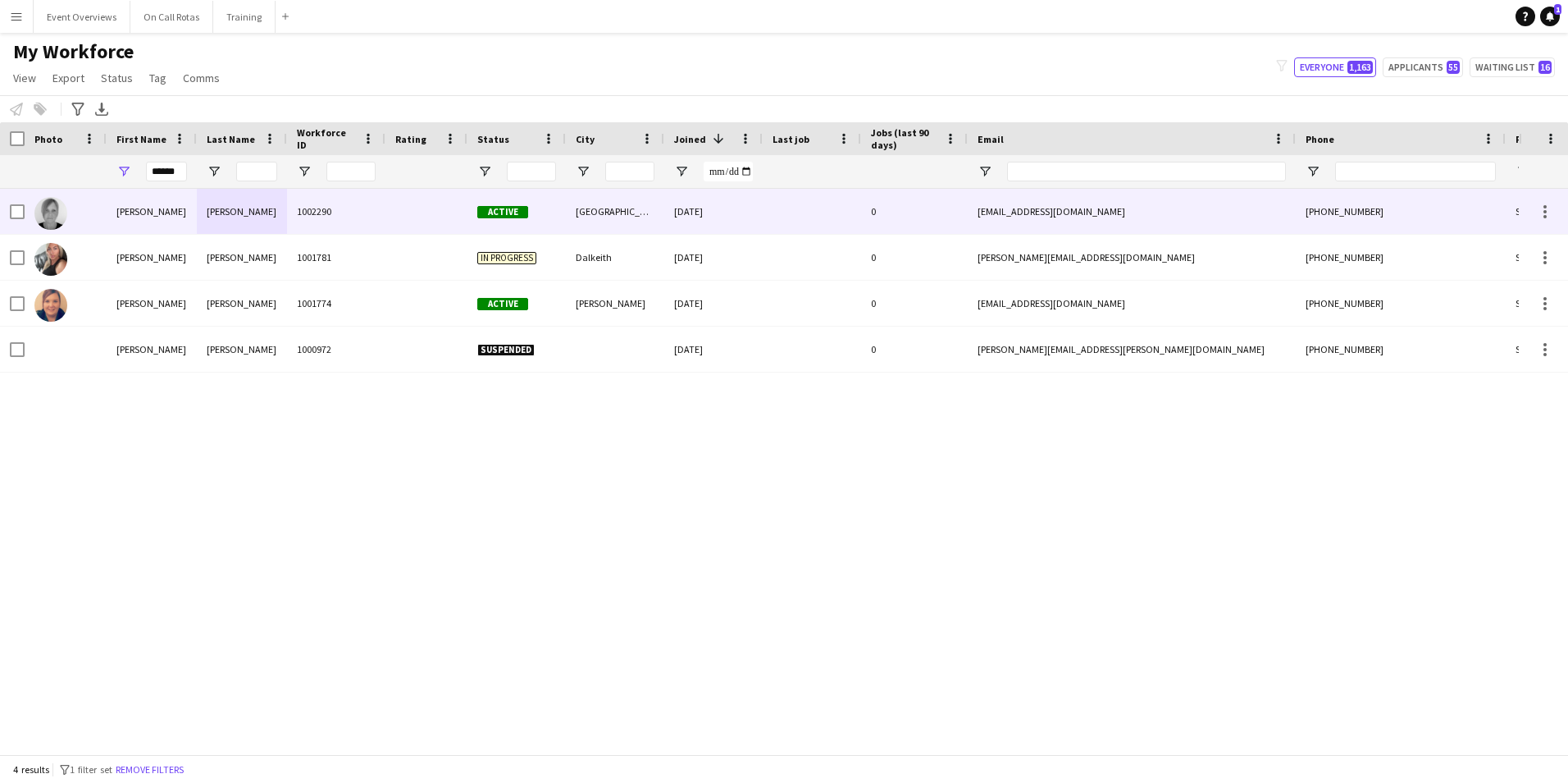
click at [571, 200] on div "[GEOGRAPHIC_DATA]" at bounding box center [615, 211] width 98 height 45
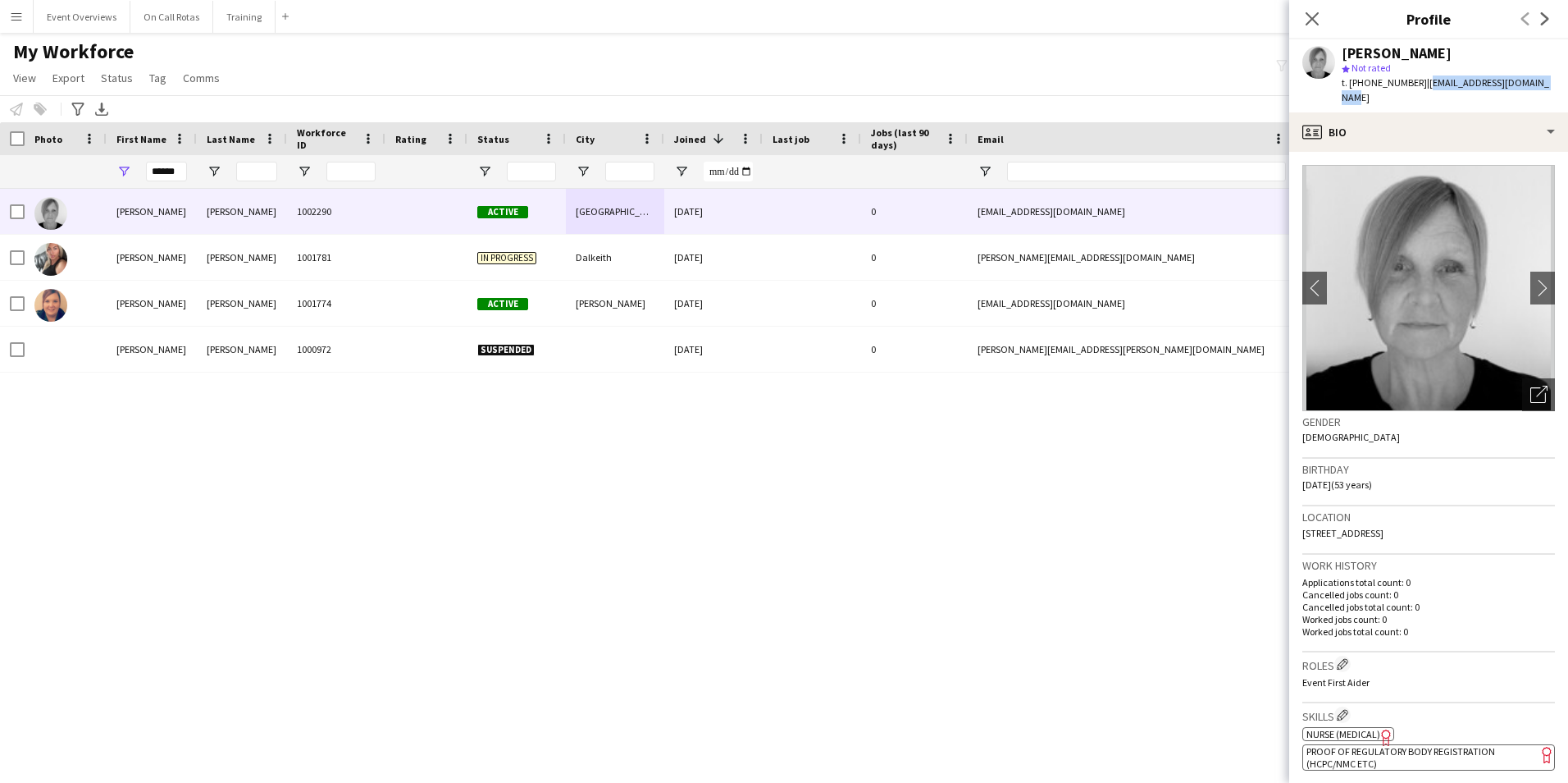
drag, startPoint x: 1551, startPoint y: 80, endPoint x: 1423, endPoint y: 90, distance: 128.4
click at [1043, 90] on div "Andrea Ladd star Not rated t. +4407804257742 | andrealadd@btinternet.com" at bounding box center [1428, 76] width 279 height 73
copy span "[EMAIL_ADDRESS][DOMAIN_NAME]"
click at [20, 14] on app-icon "Menu" at bounding box center [17, 17] width 13 height 13
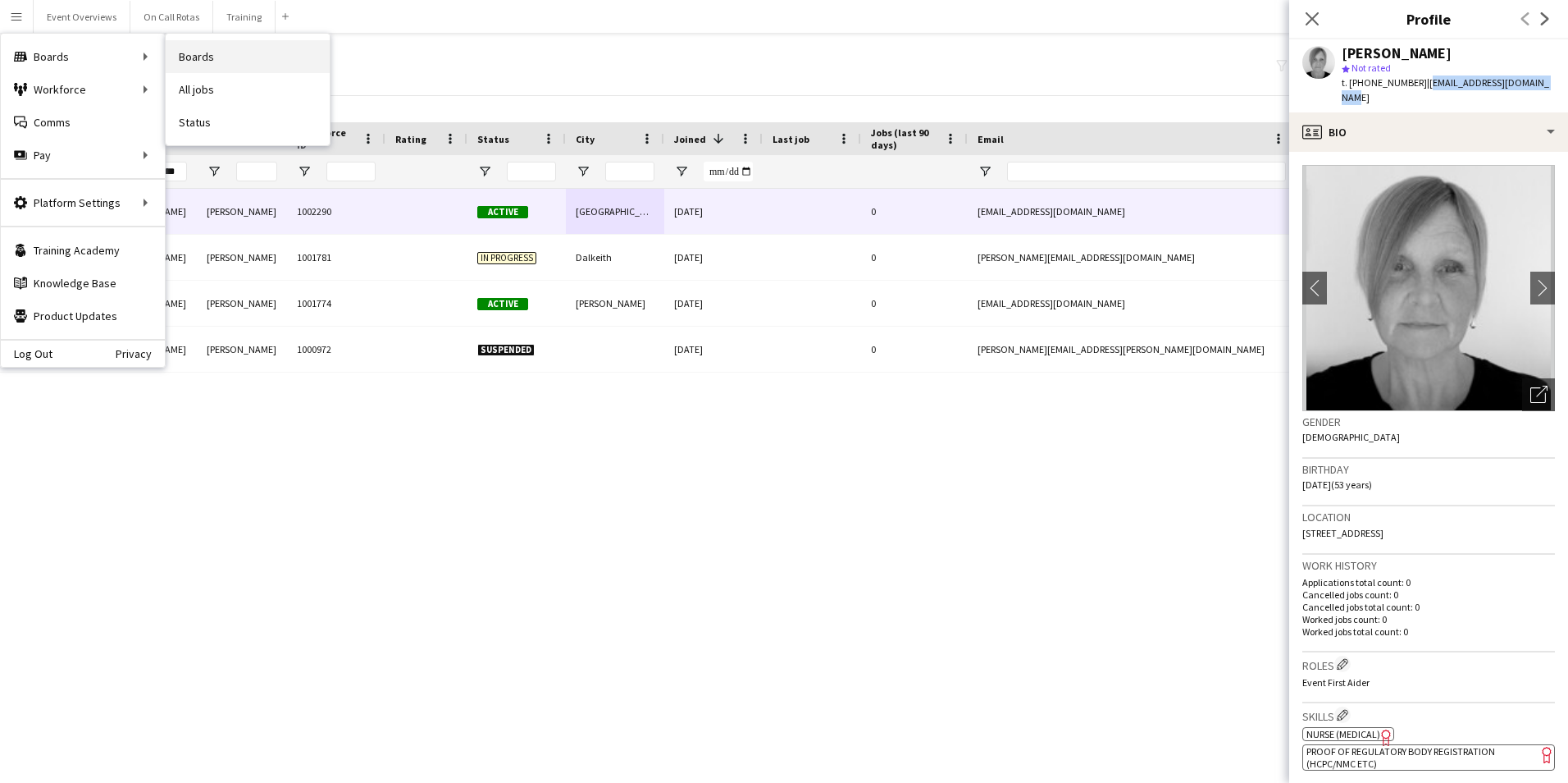
click at [187, 54] on link "Boards" at bounding box center [247, 56] width 164 height 33
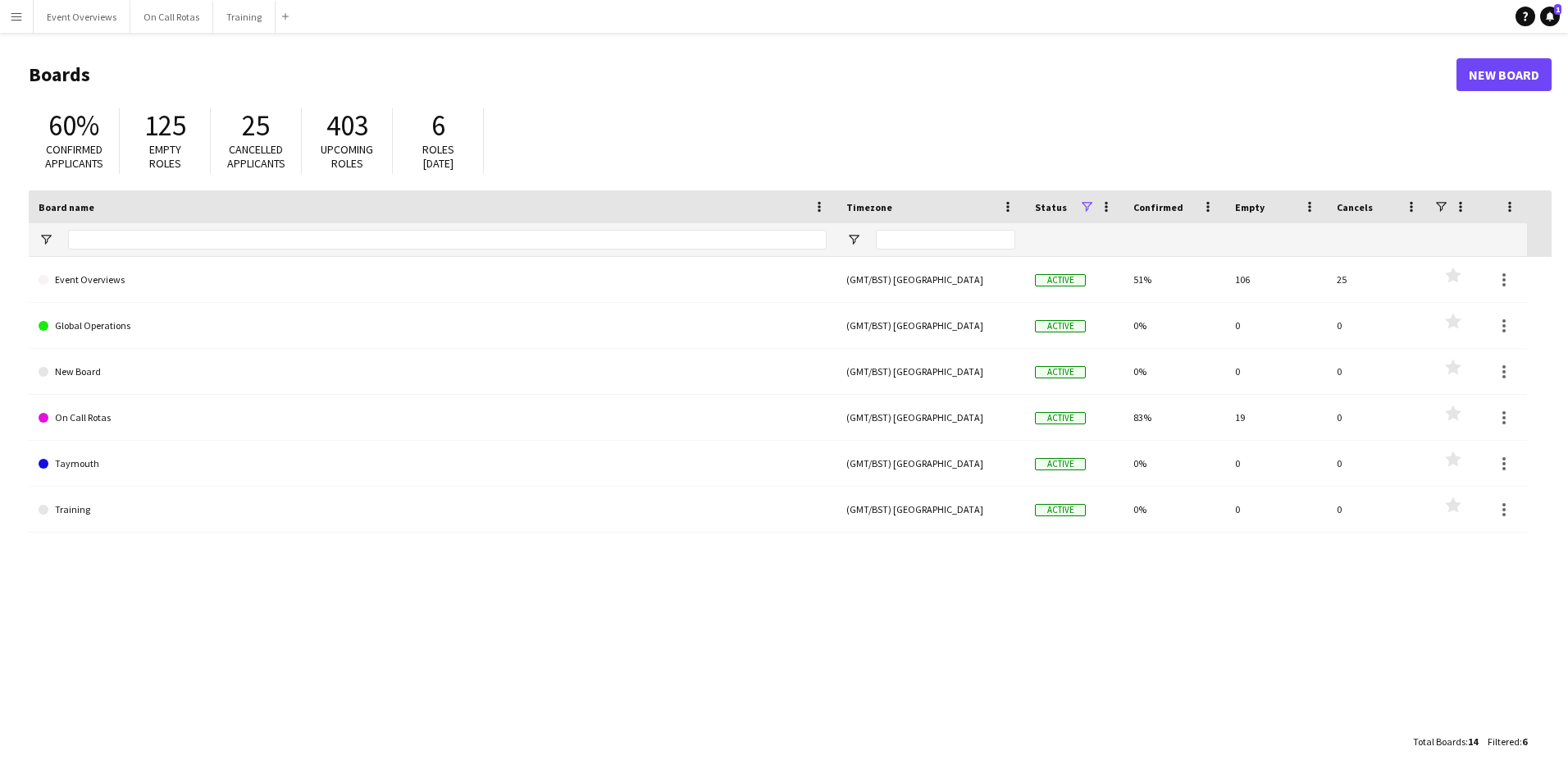
click at [9, 19] on button "Menu" at bounding box center [16, 16] width 33 height 33
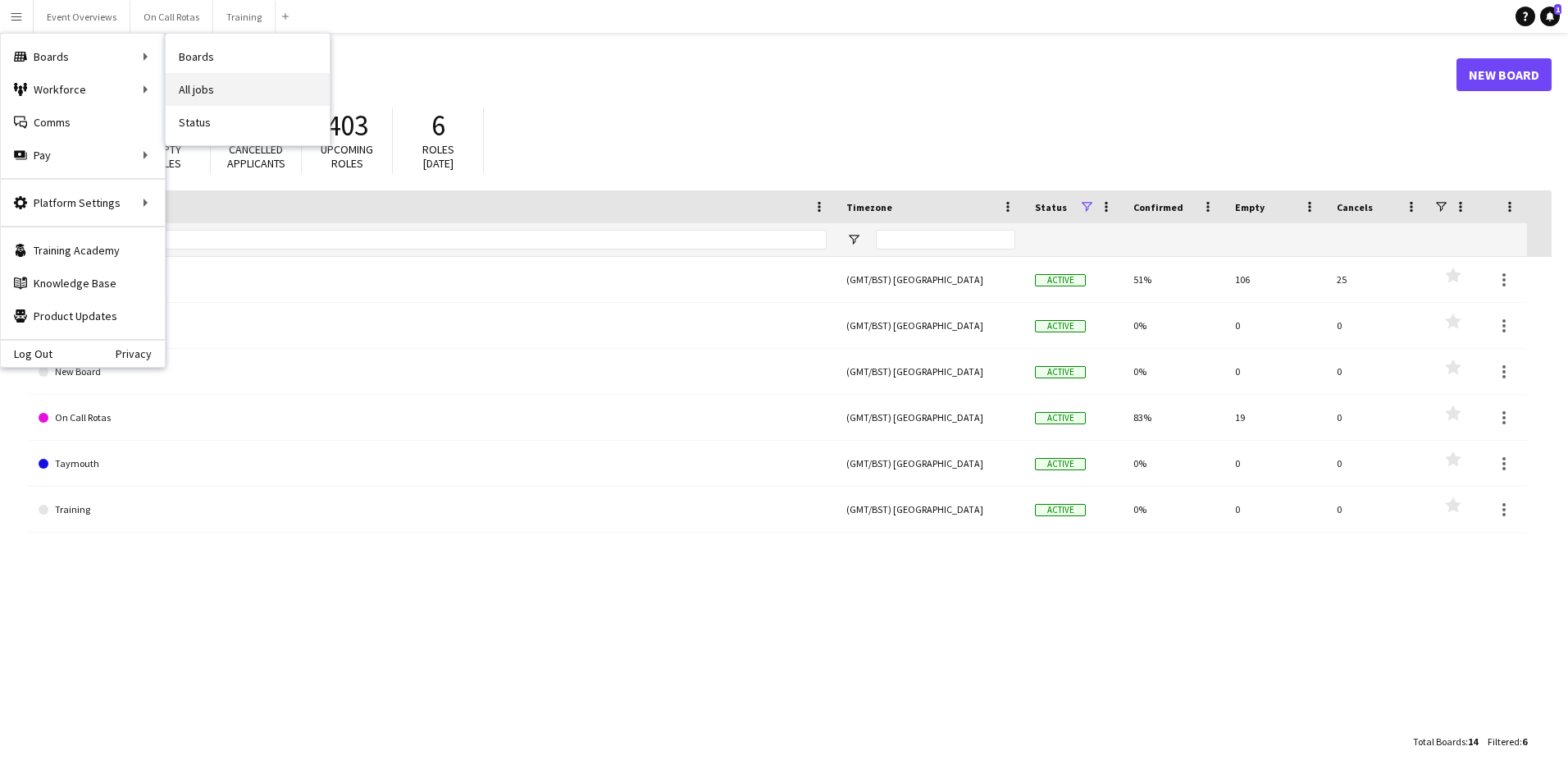
click at [194, 82] on link "All jobs" at bounding box center [247, 89] width 164 height 33
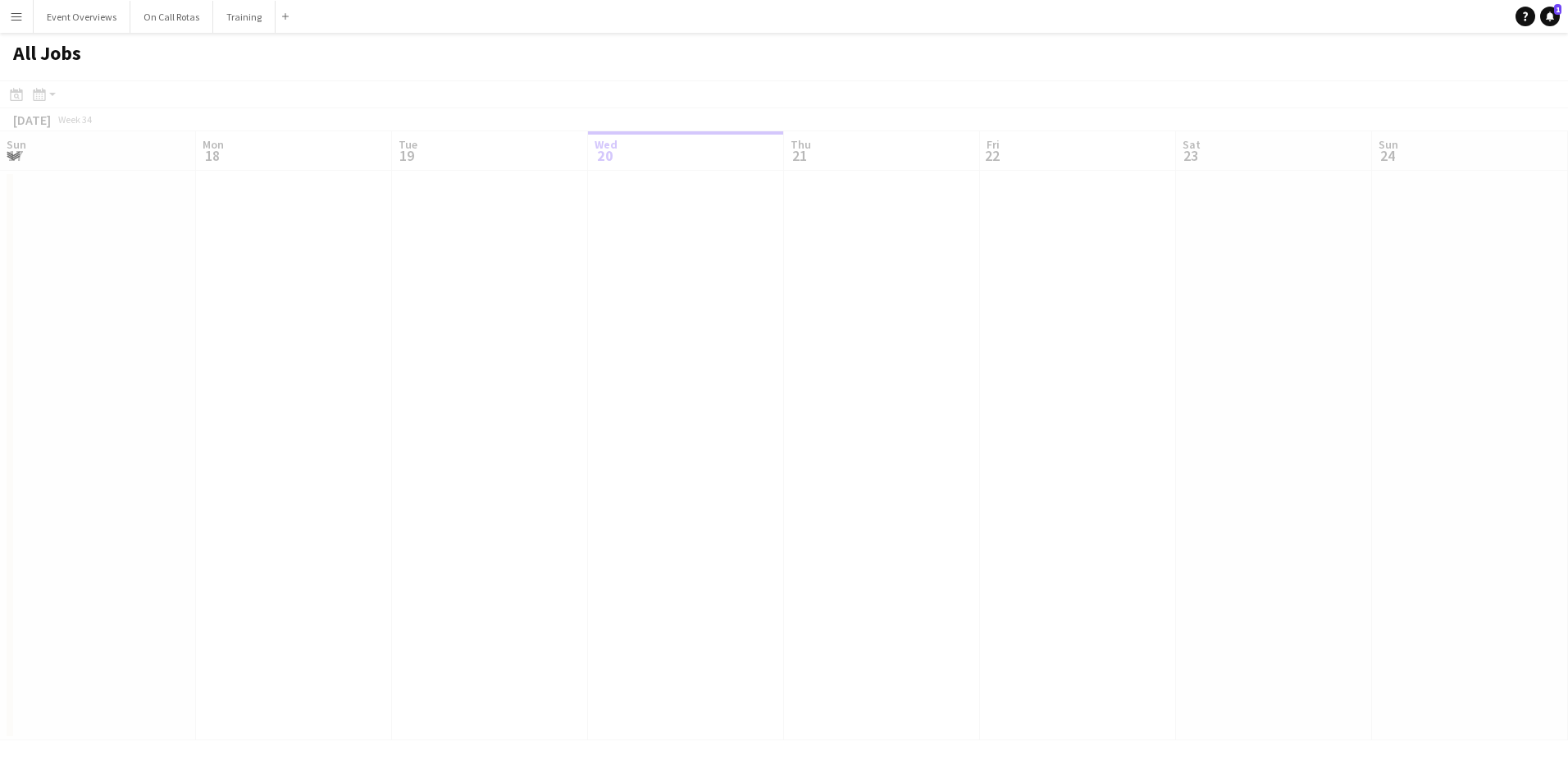
scroll to position [0, 392]
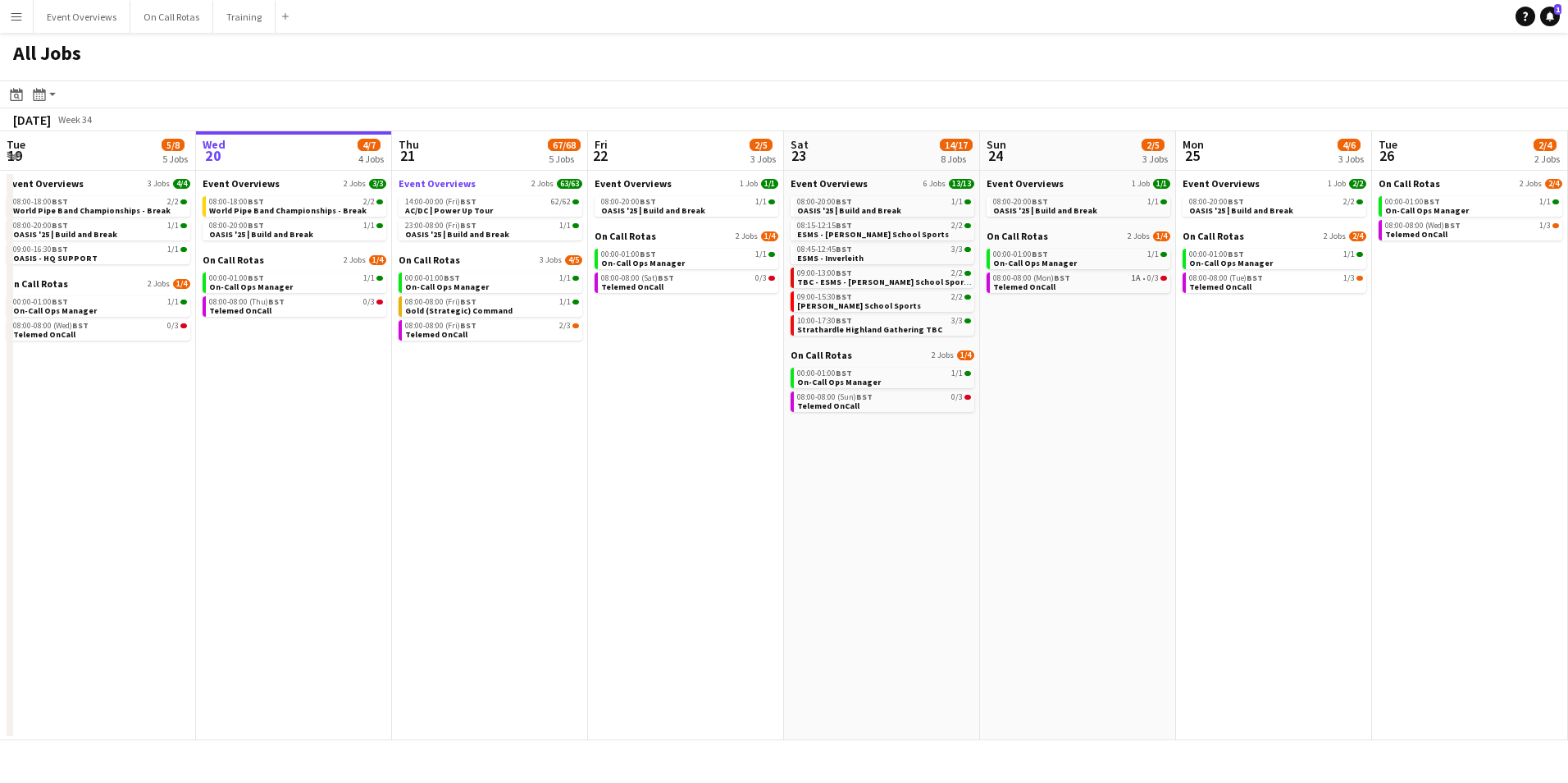
click at [498, 181] on link "Event Overviews 2 Jobs 63/63" at bounding box center [490, 183] width 183 height 13
click at [23, 19] on button "Menu" at bounding box center [16, 16] width 33 height 33
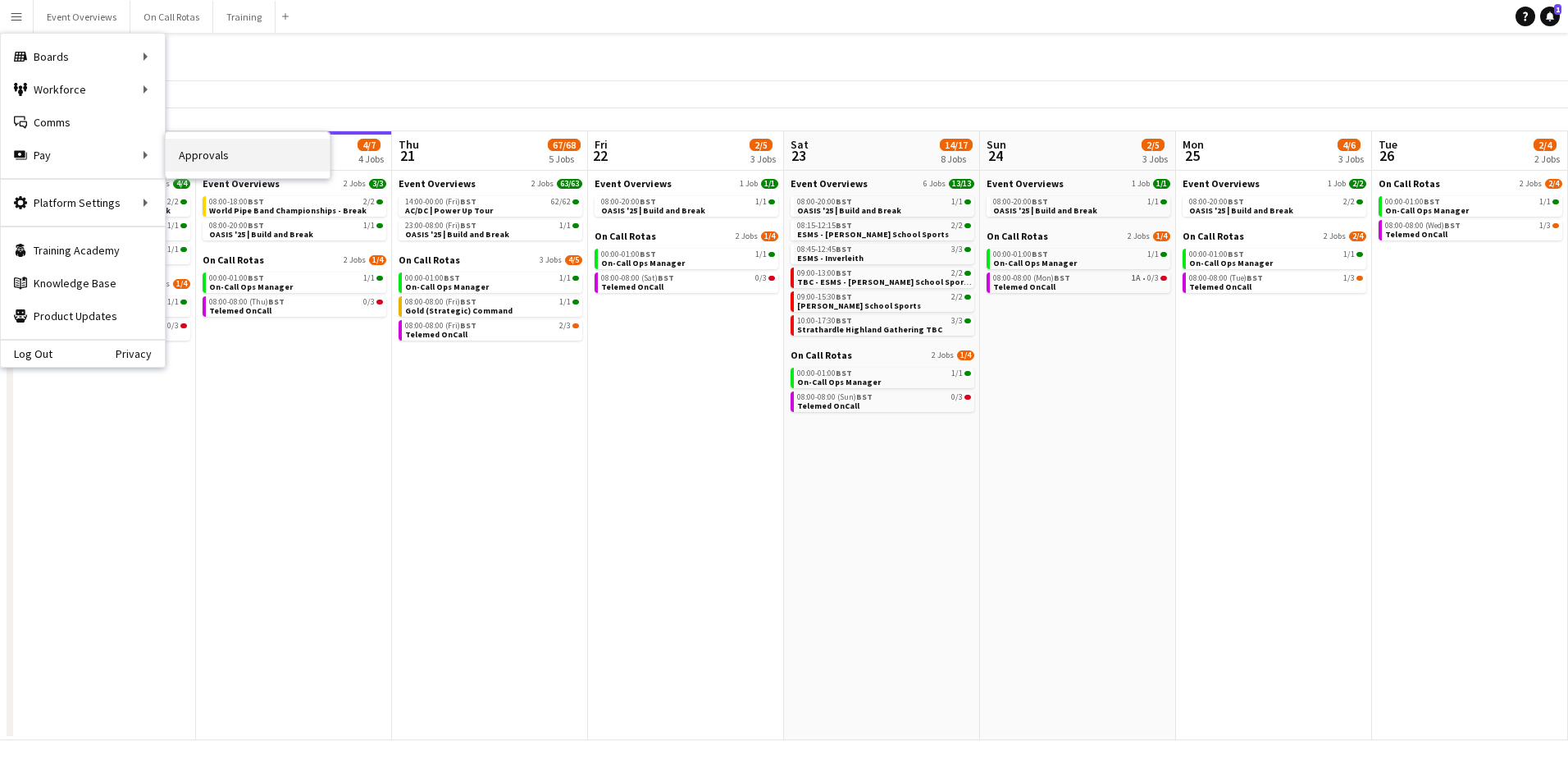
click at [223, 151] on link "Approvals" at bounding box center [247, 155] width 164 height 33
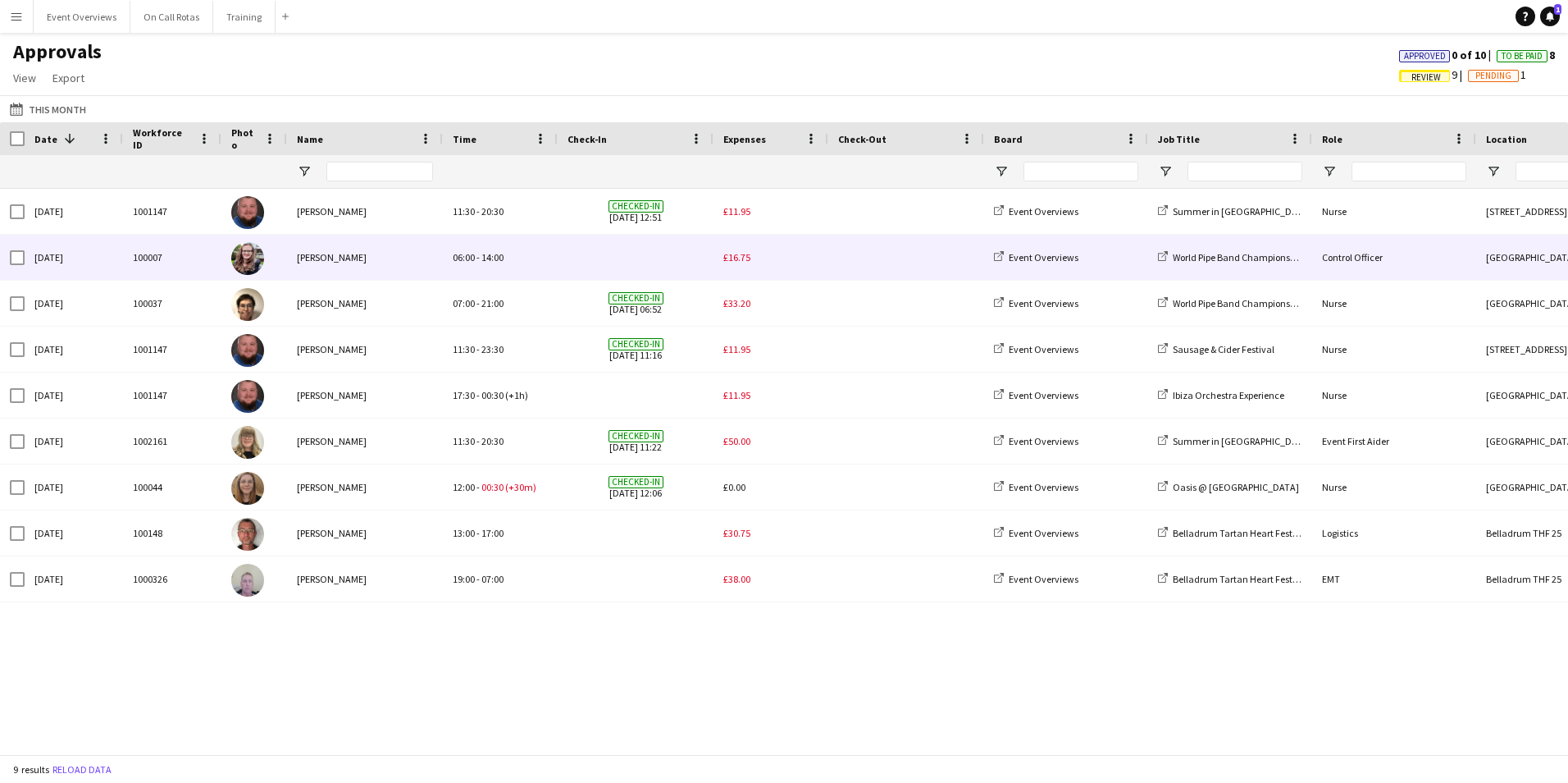
click at [747, 267] on div "£16.75" at bounding box center [771, 257] width 115 height 45
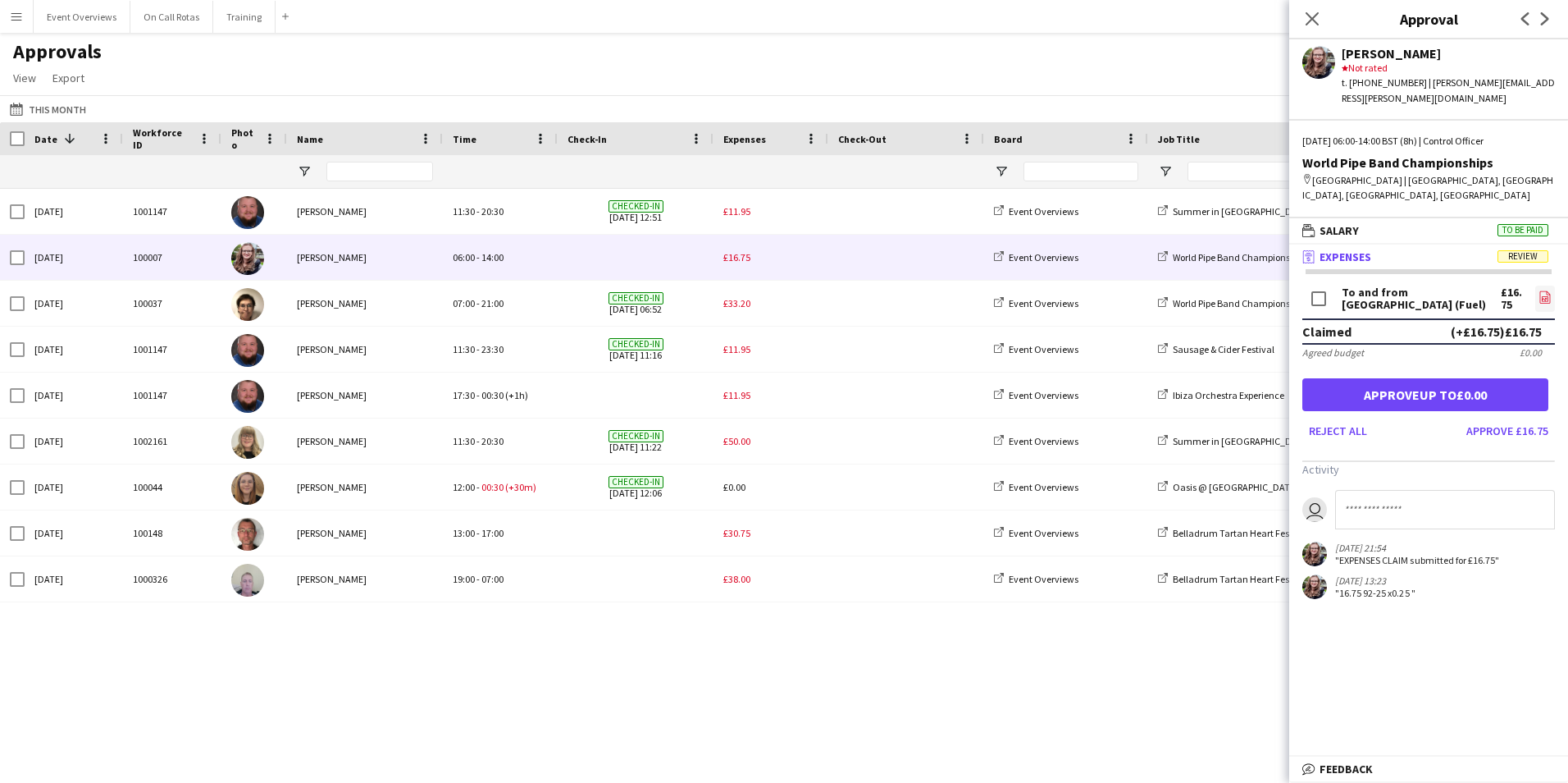
click at [1043, 285] on link "file-image" at bounding box center [1544, 298] width 19 height 26
click at [1043, 290] on icon "file-image" at bounding box center [1545, 297] width 13 height 13
click at [1043, 23] on icon at bounding box center [1312, 19] width 16 height 16
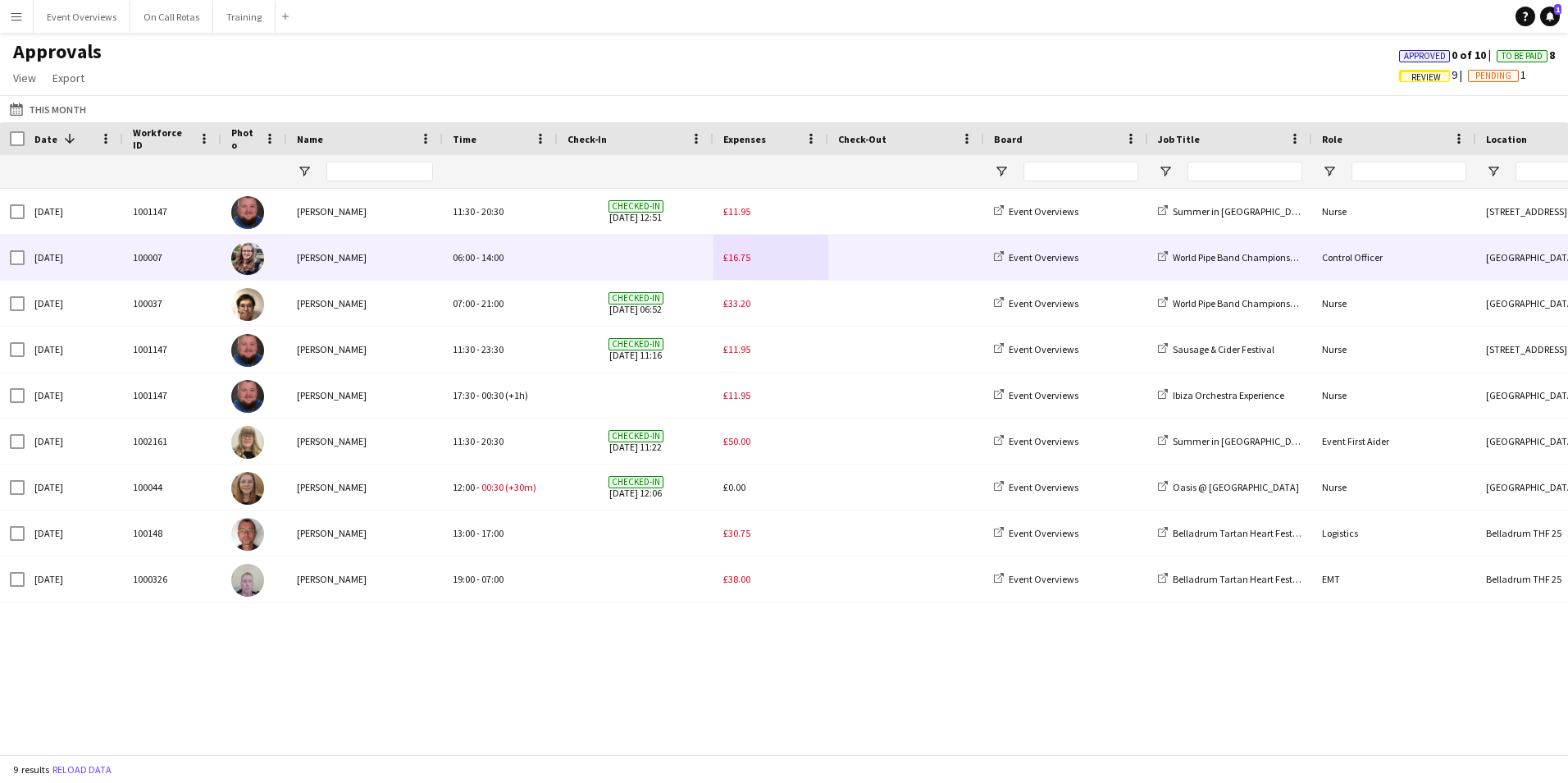
click at [725, 258] on span "£16.75" at bounding box center [736, 257] width 27 height 13
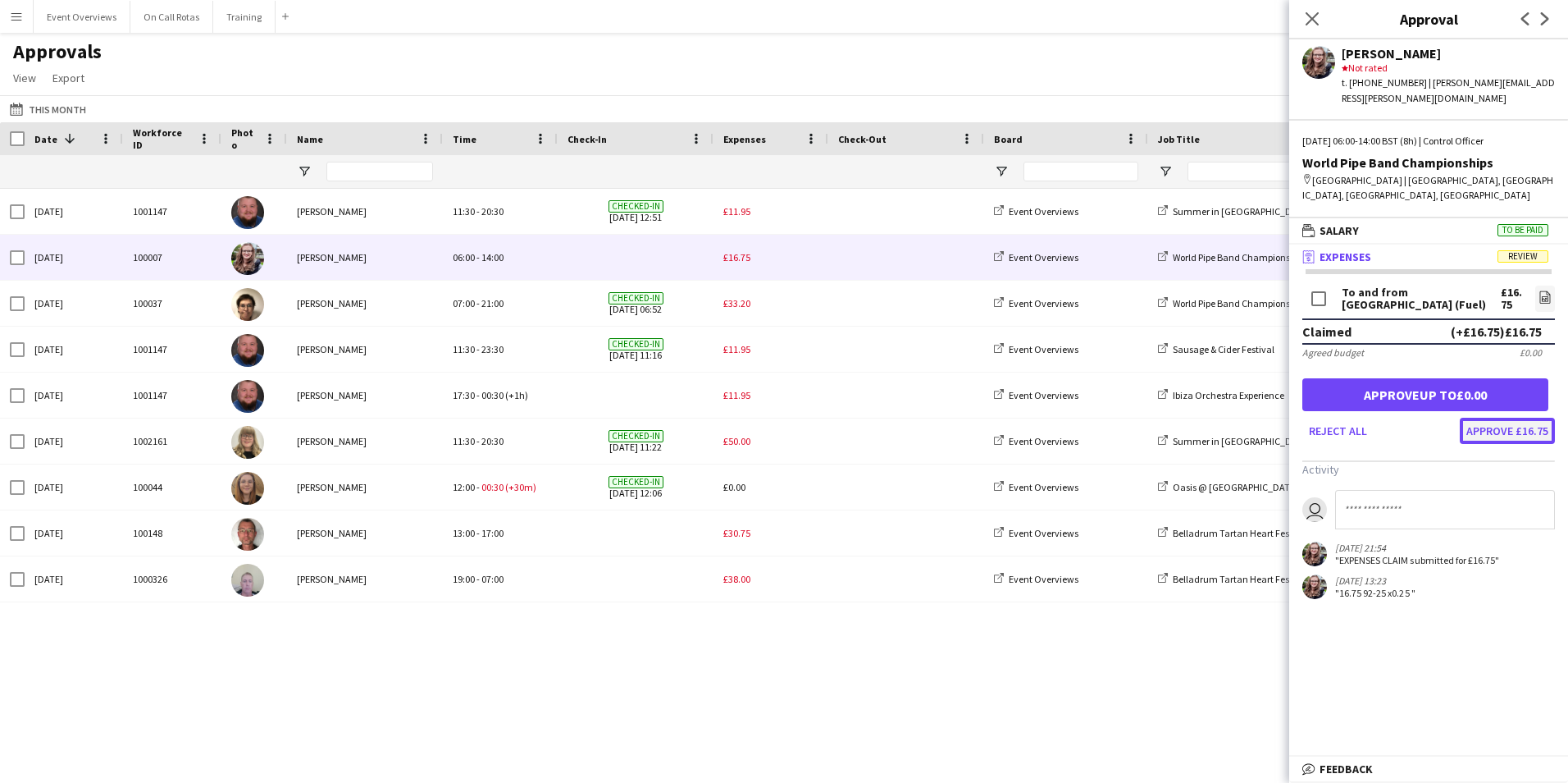
click at [1043, 418] on button "Approve £16.75" at bounding box center [1507, 430] width 95 height 26
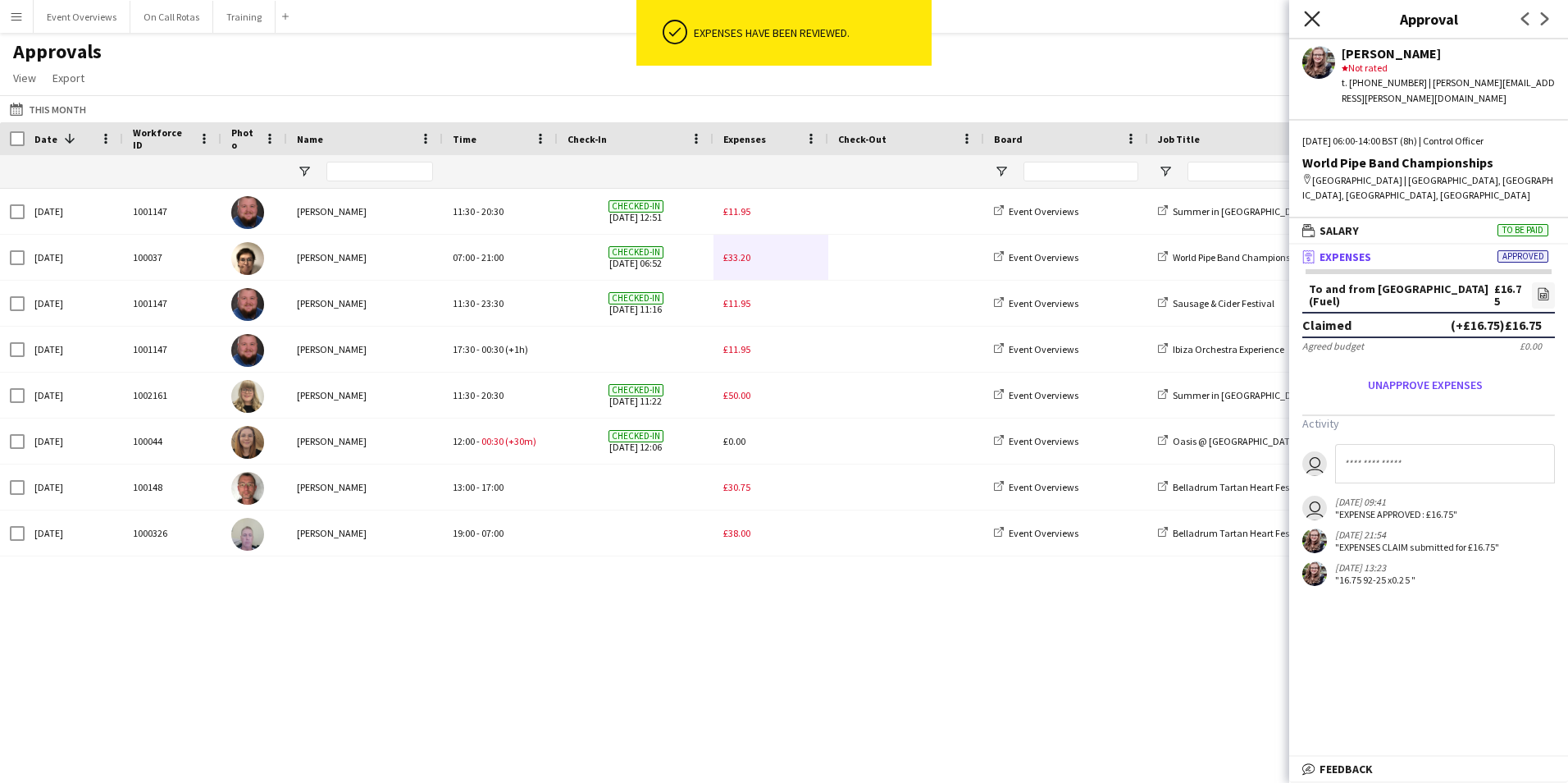
click at [1043, 24] on icon at bounding box center [1312, 19] width 16 height 16
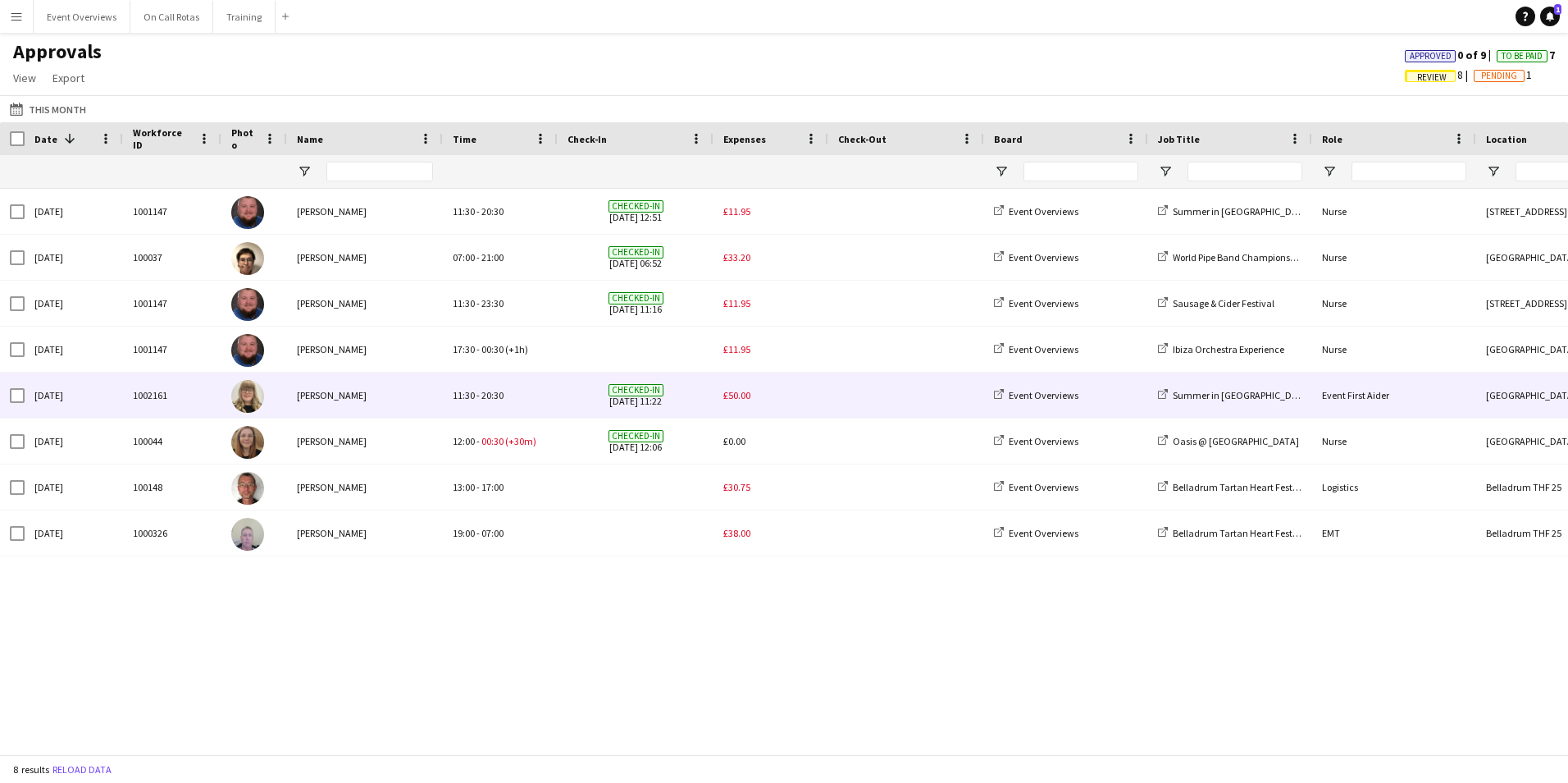
click at [722, 392] on div "£50.00" at bounding box center [771, 395] width 115 height 45
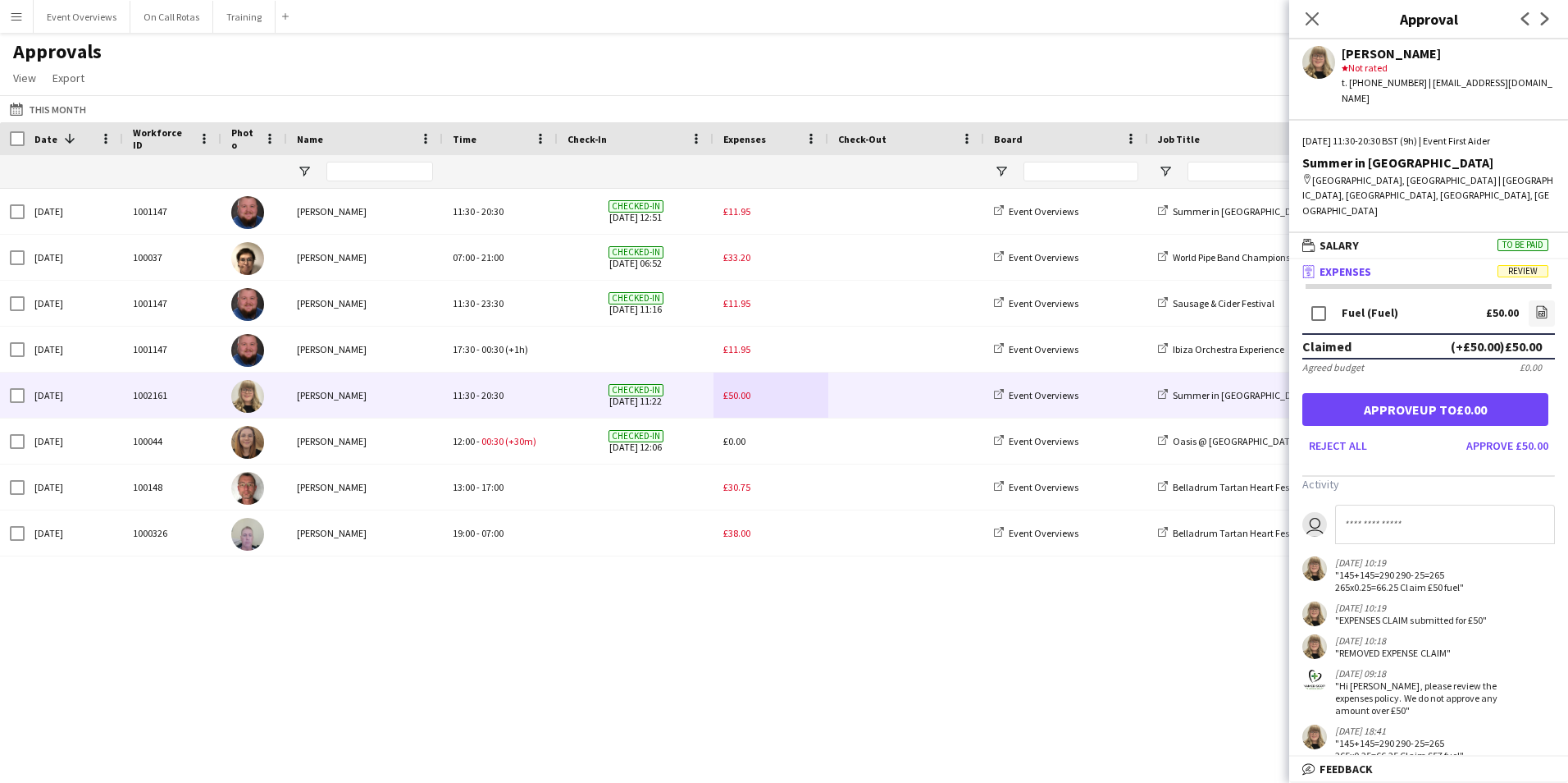
click at [1043, 486] on input at bounding box center [1444, 524] width 219 height 40
click at [1043, 305] on icon "file-image" at bounding box center [1542, 312] width 13 height 13
click at [1043, 486] on input "*****" at bounding box center [1444, 524] width 219 height 40
type input "*"
click at [1043, 432] on button "Approve £50.00" at bounding box center [1507, 445] width 95 height 26
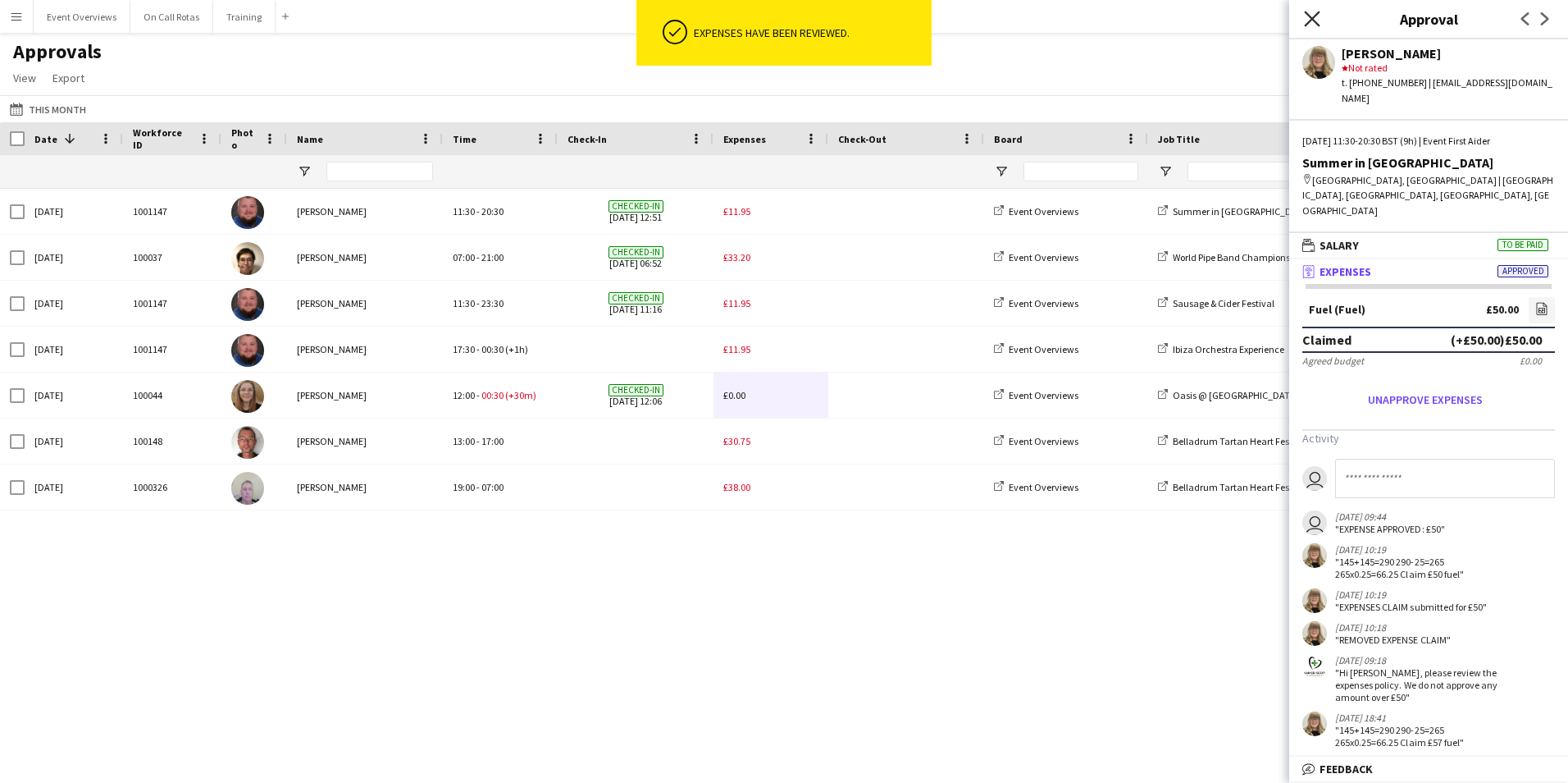
click at [1043, 24] on icon "Close pop-in" at bounding box center [1312, 19] width 16 height 16
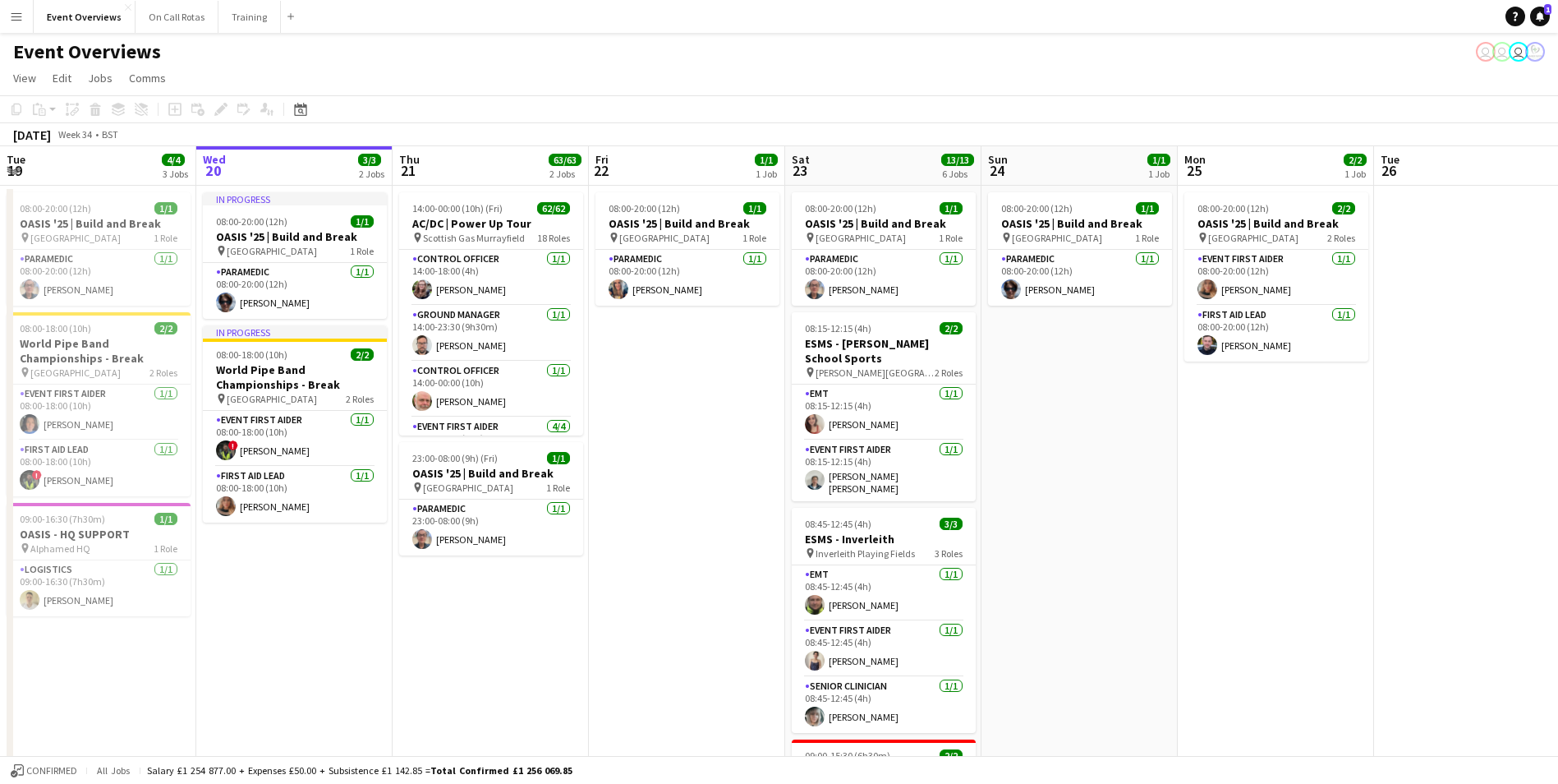
click at [17, 18] on app-icon "Menu" at bounding box center [17, 17] width 13 height 13
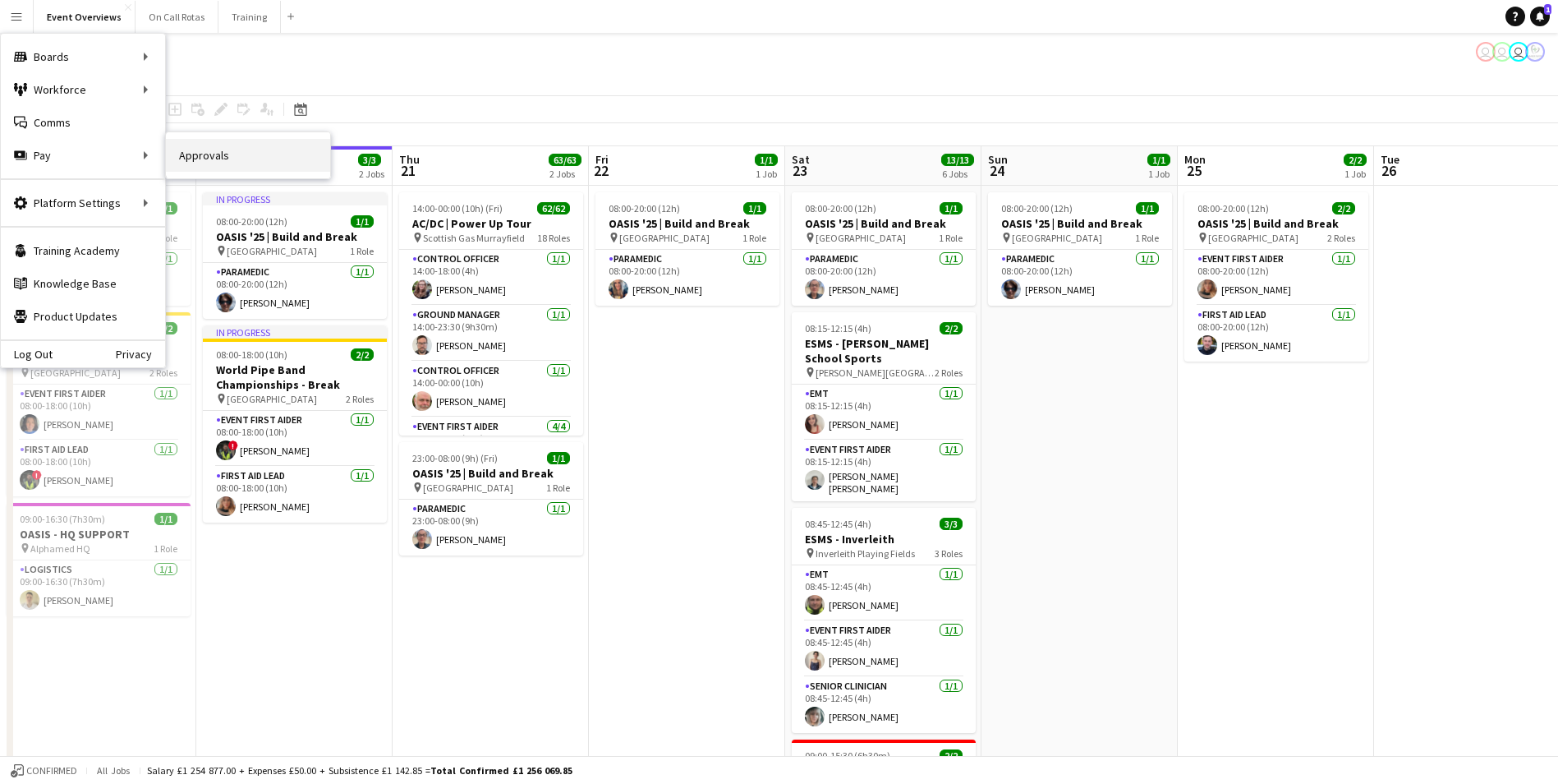
click at [199, 157] on link "Approvals" at bounding box center [248, 155] width 164 height 33
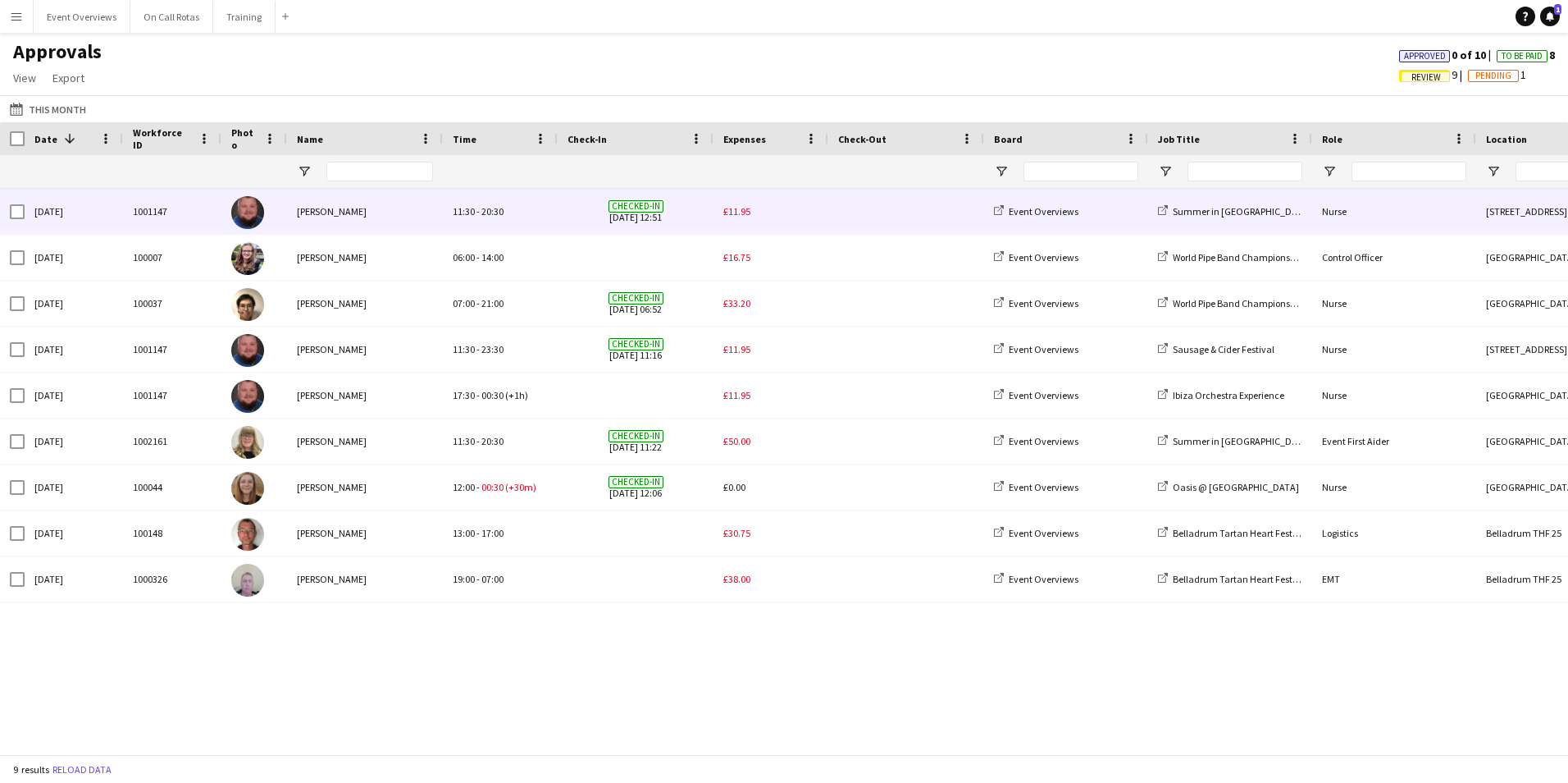
click at [736, 213] on span "£11.95" at bounding box center [736, 211] width 27 height 13
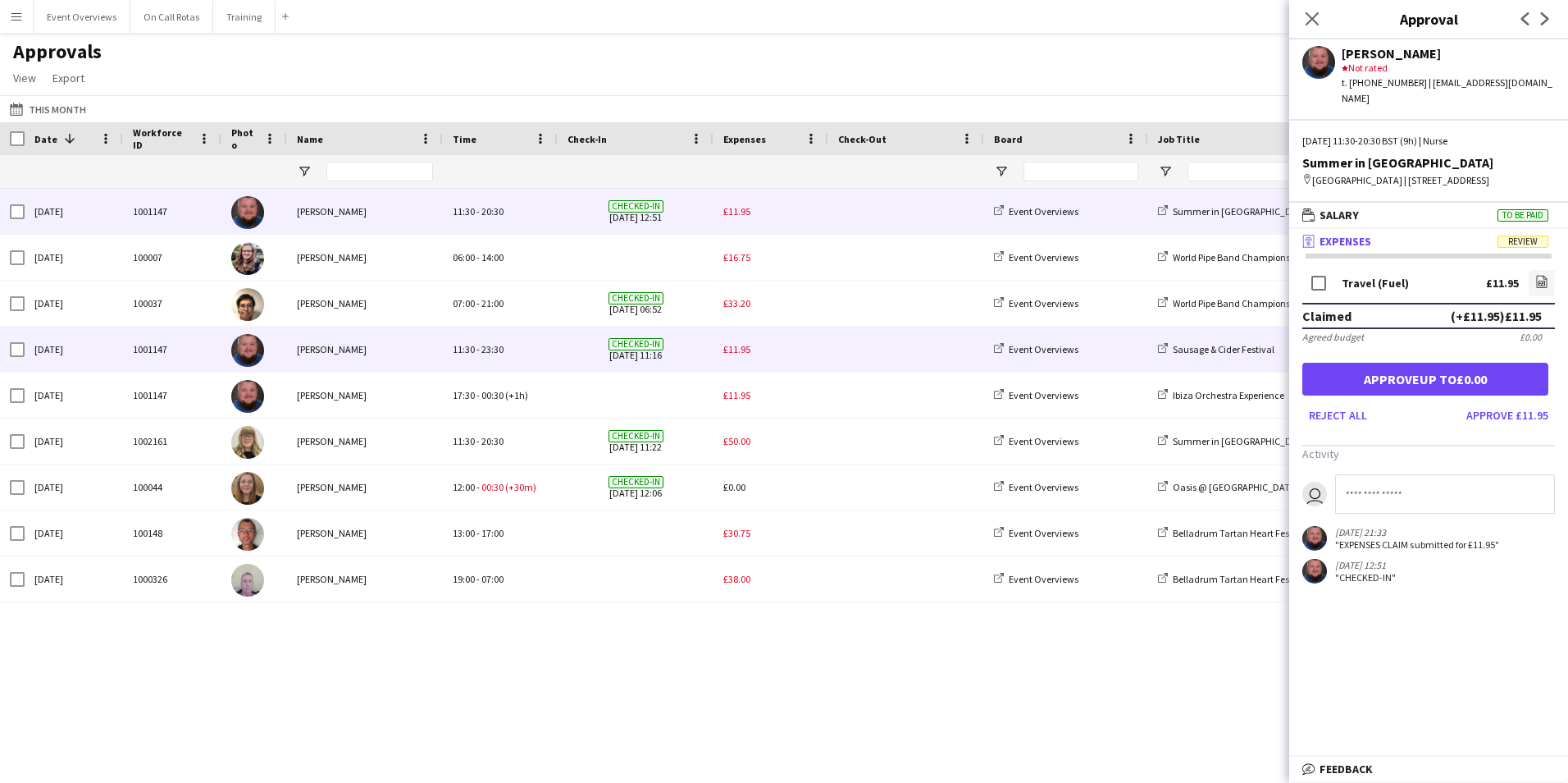
click at [737, 349] on span "£11.95" at bounding box center [736, 349] width 27 height 13
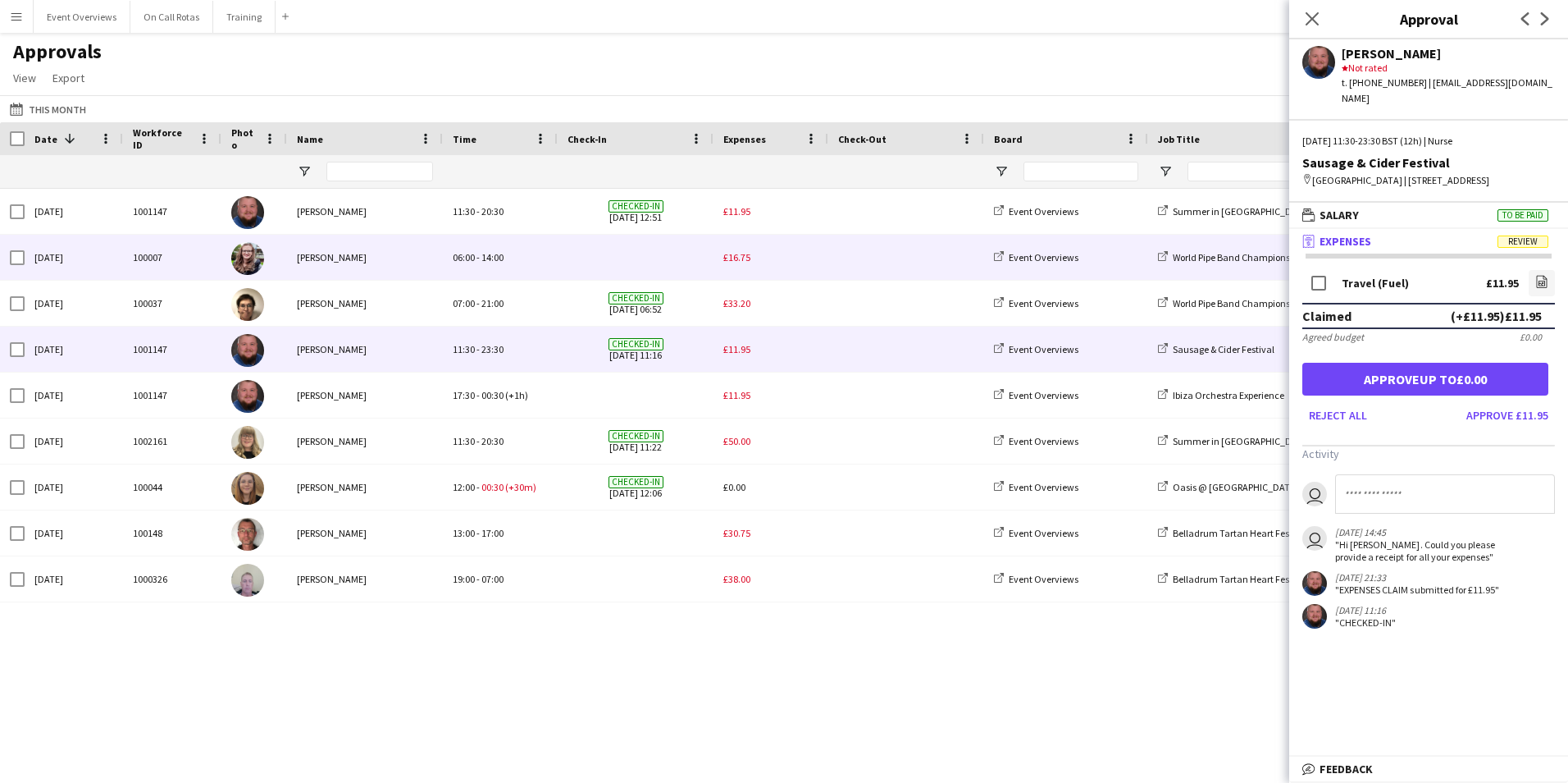
click at [732, 253] on span "£16.75" at bounding box center [736, 257] width 27 height 13
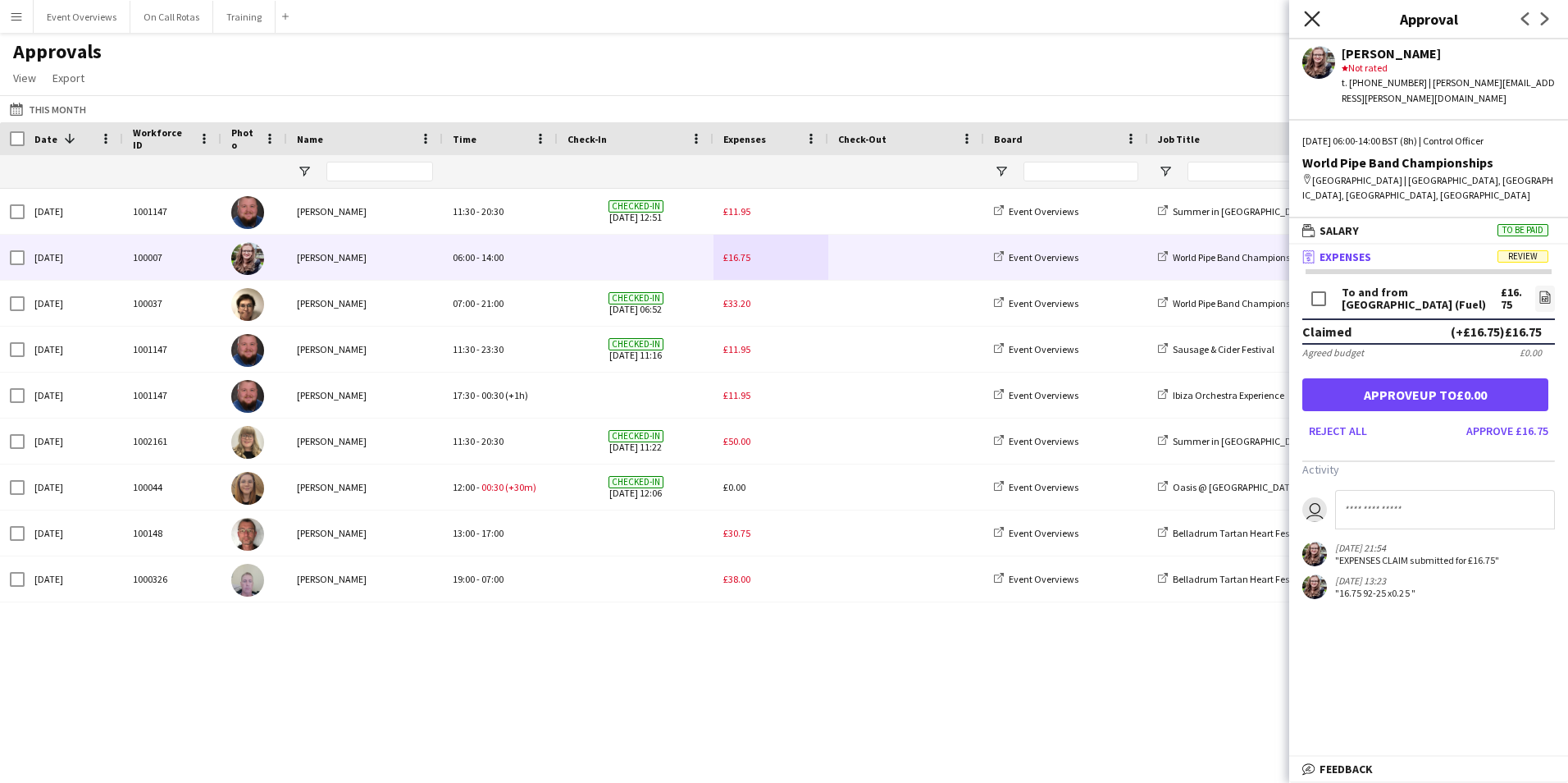
click at [1308, 19] on icon "Close pop-in" at bounding box center [1312, 19] width 16 height 16
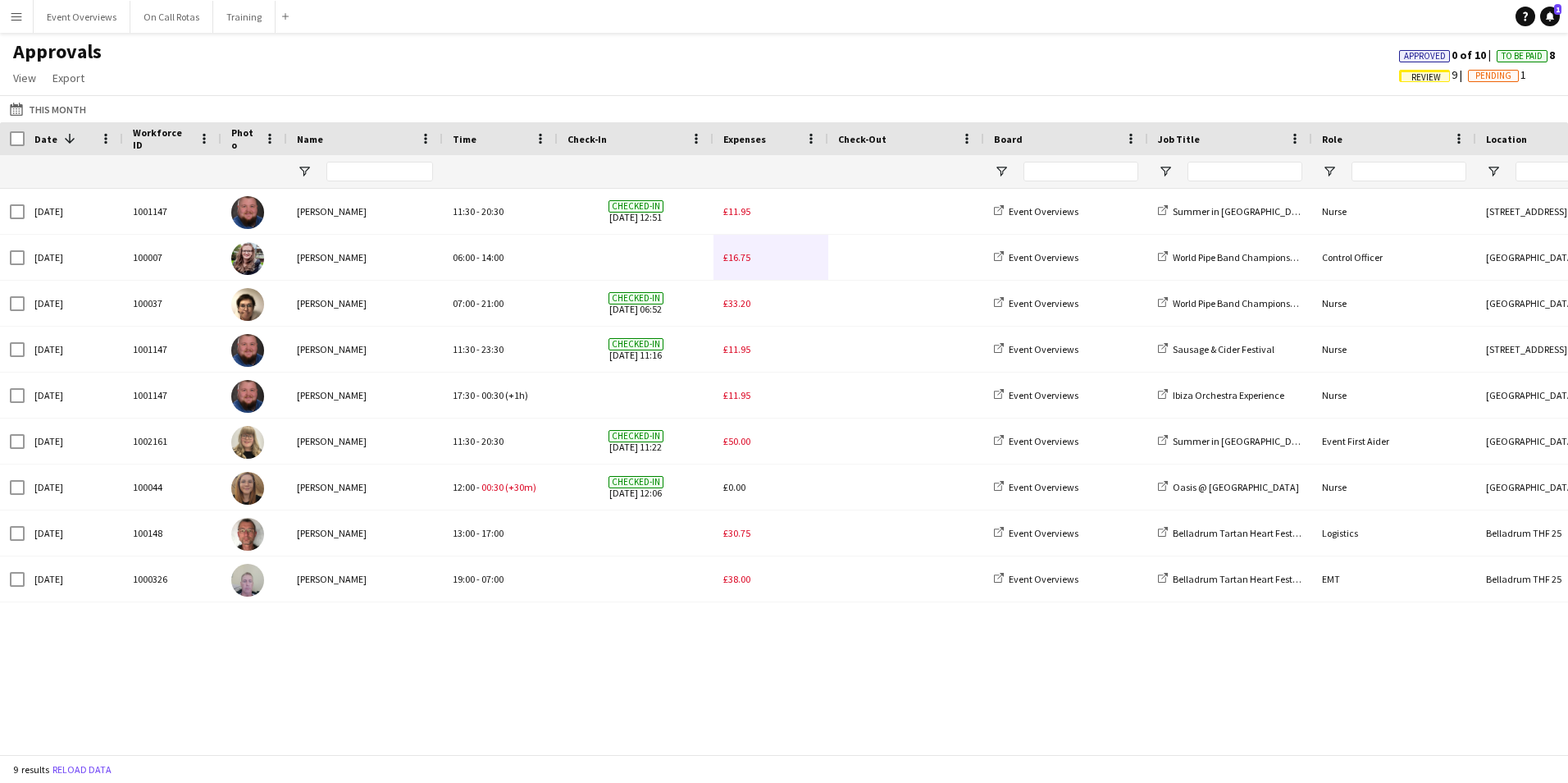
click at [11, 15] on button "Menu" at bounding box center [16, 16] width 33 height 33
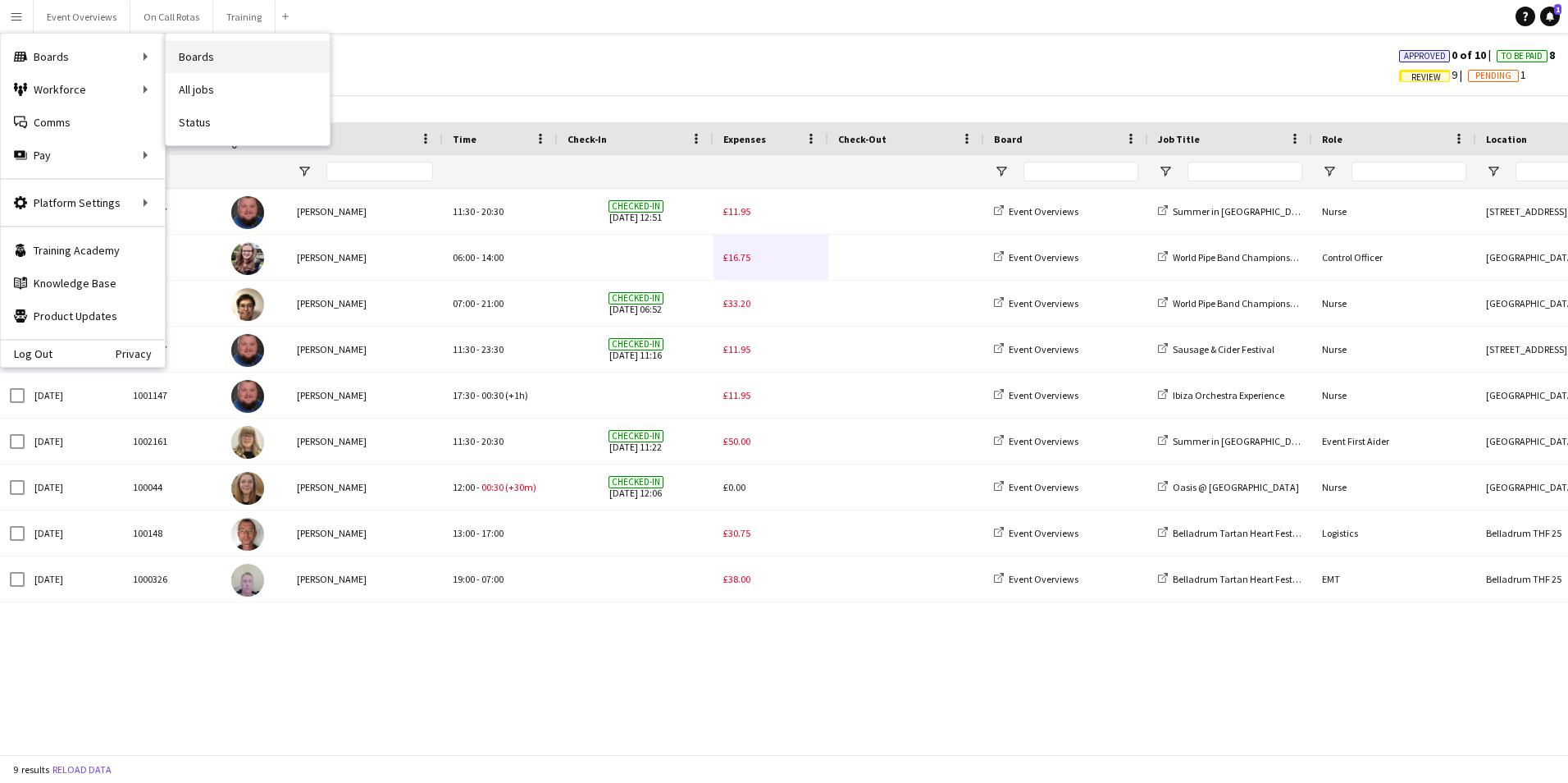
click at [192, 50] on link "Boards" at bounding box center [247, 56] width 164 height 33
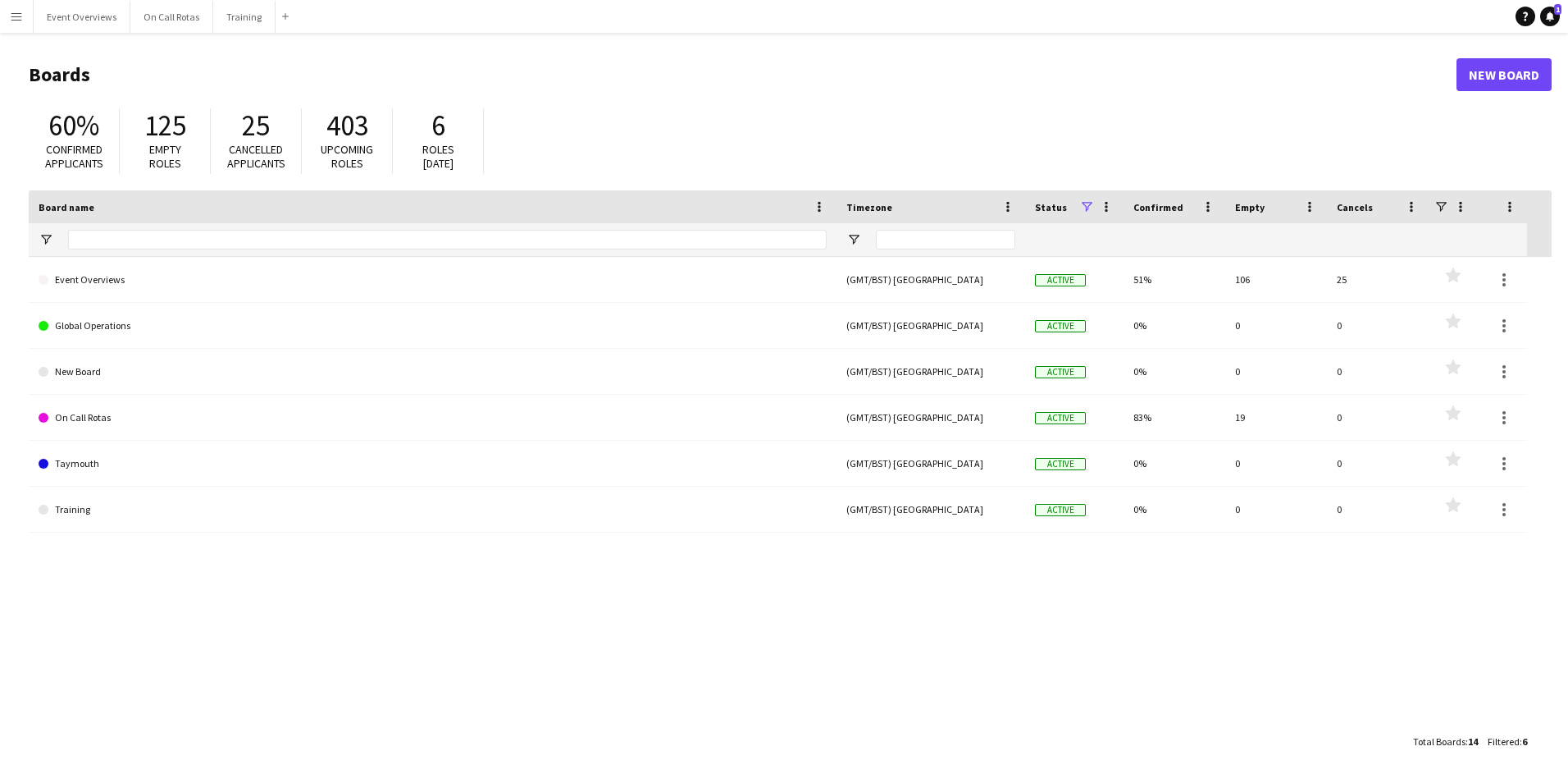
click at [11, 19] on app-icon "Menu" at bounding box center [17, 17] width 13 height 13
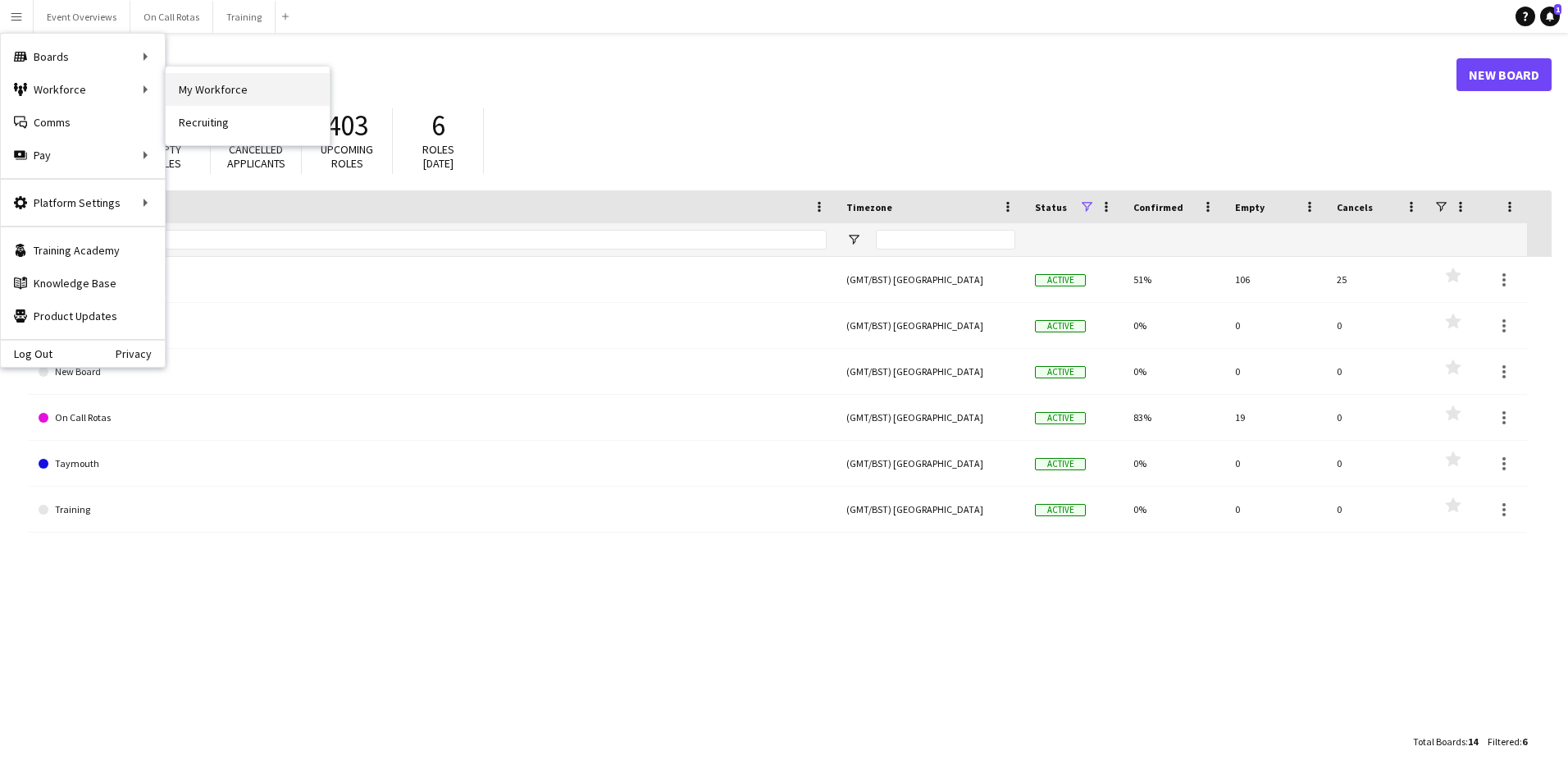
click at [183, 89] on link "My Workforce" at bounding box center [247, 89] width 164 height 33
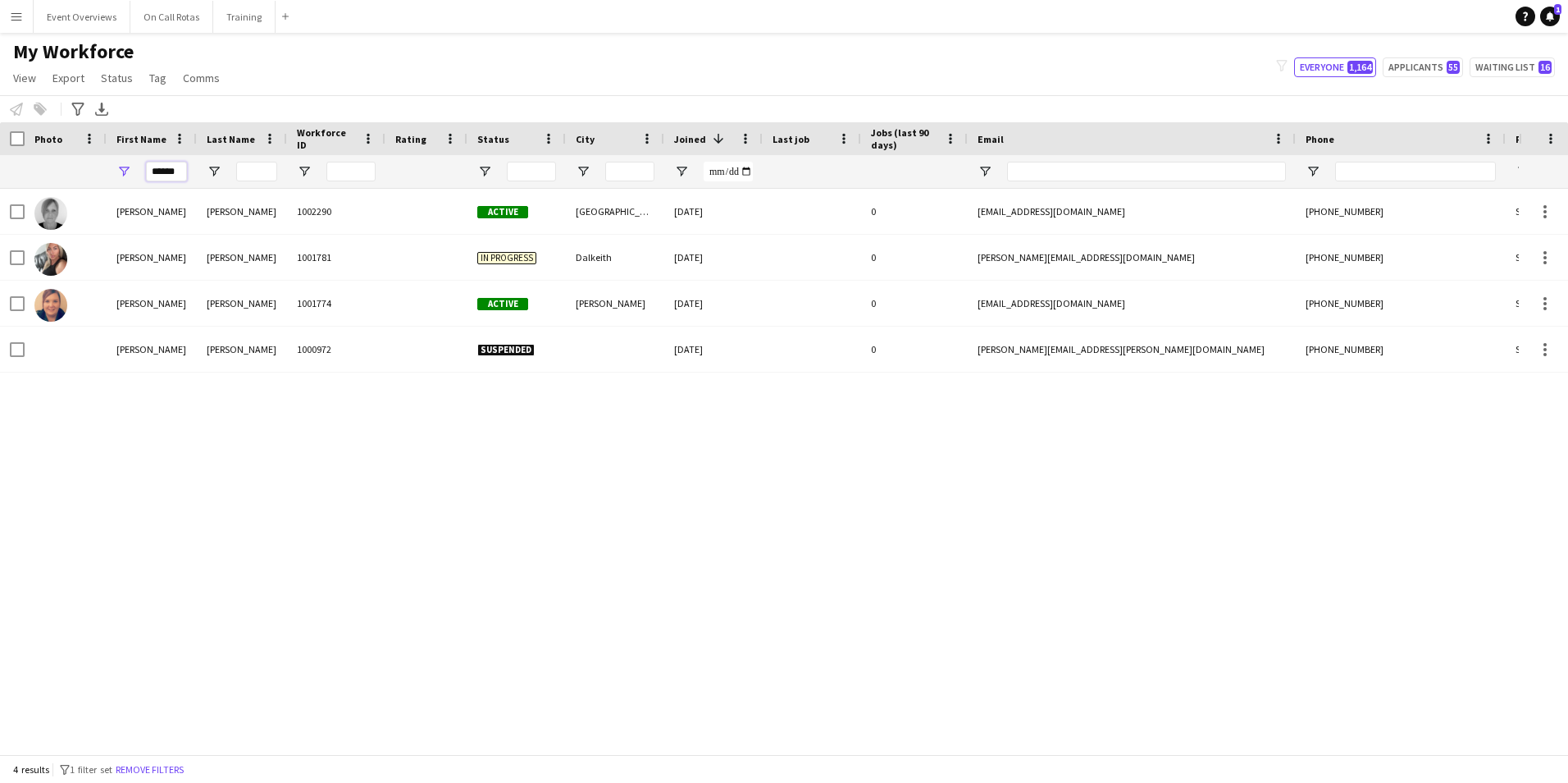
click at [183, 171] on input "******" at bounding box center [166, 171] width 41 height 19
type input "*"
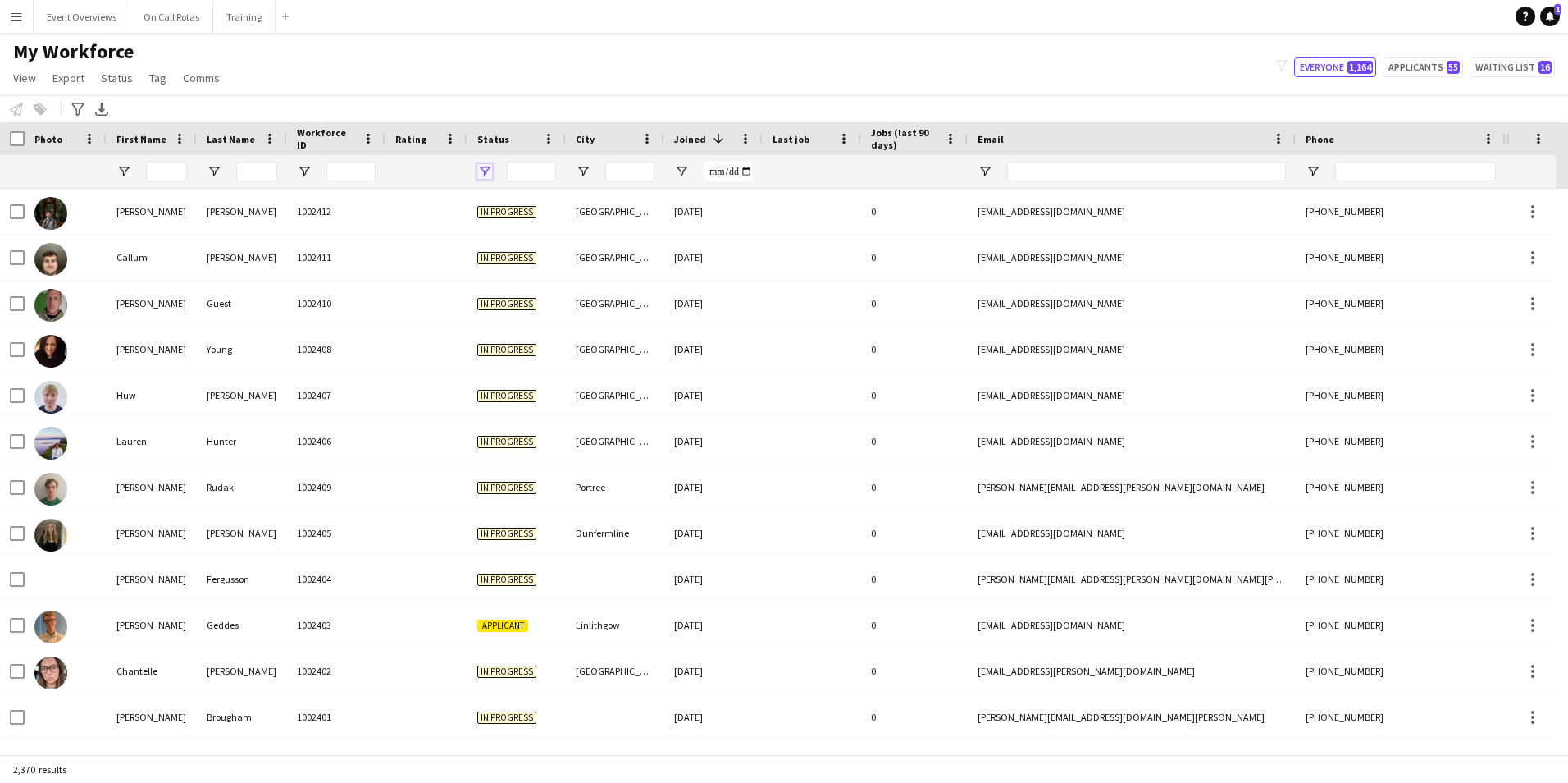
click at [484, 175] on span "Open Filter Menu" at bounding box center [485, 172] width 15 height 15
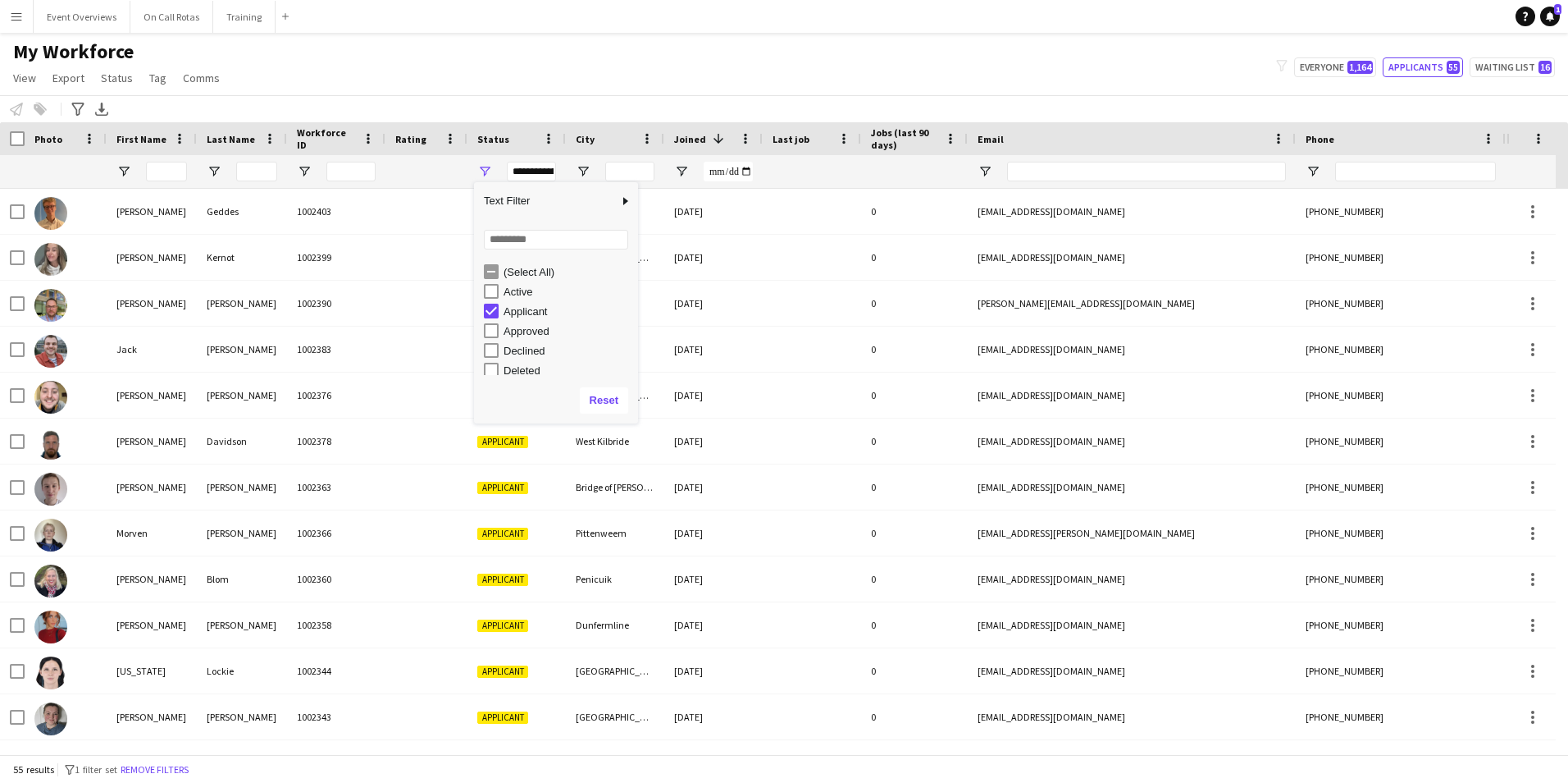
click at [822, 64] on div "My Workforce View Views Default view Active Staff Applications - First Aider Ap…" at bounding box center [784, 67] width 1568 height 56
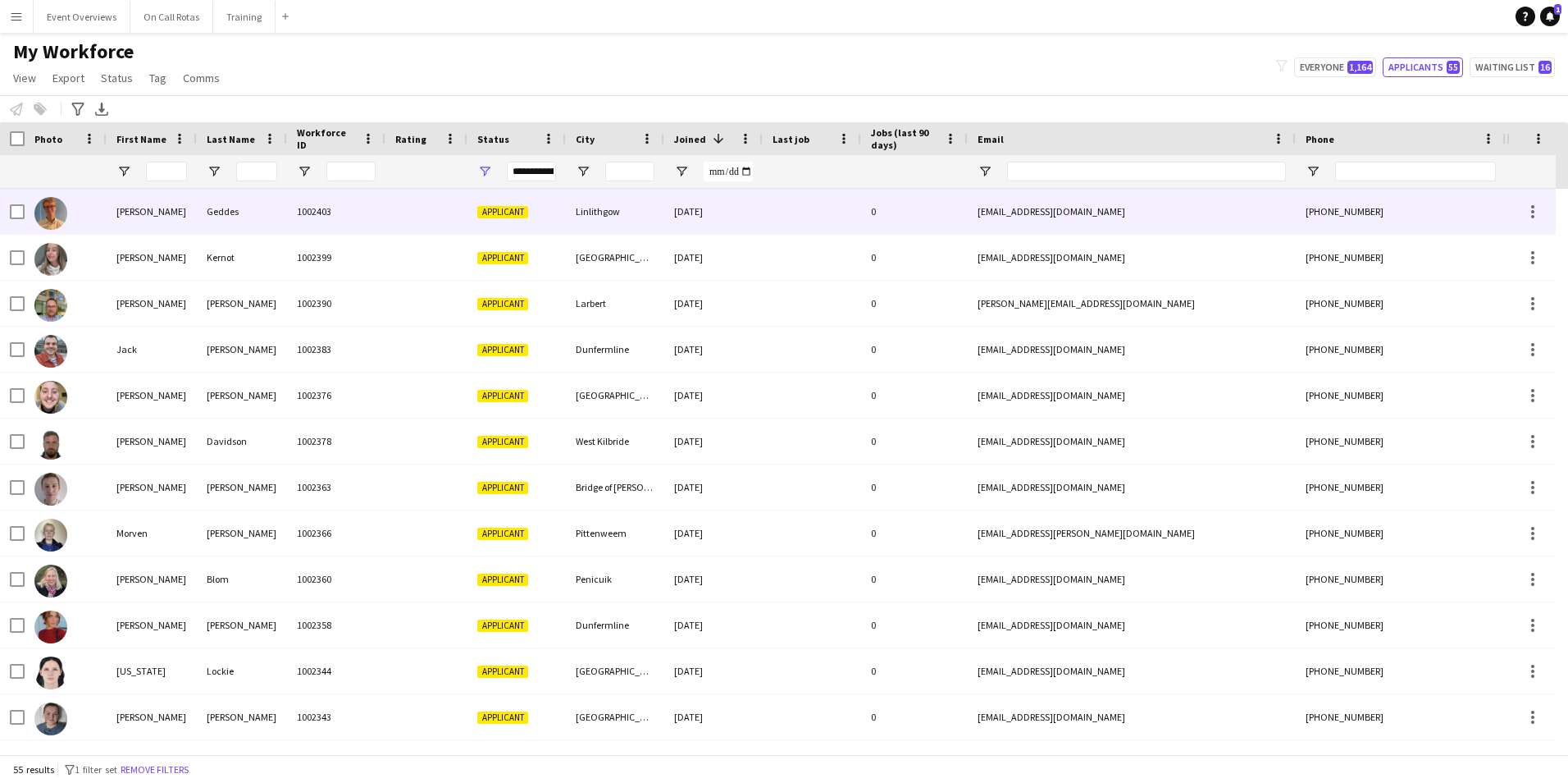
click at [512, 207] on span "Applicant" at bounding box center [503, 212] width 50 height 13
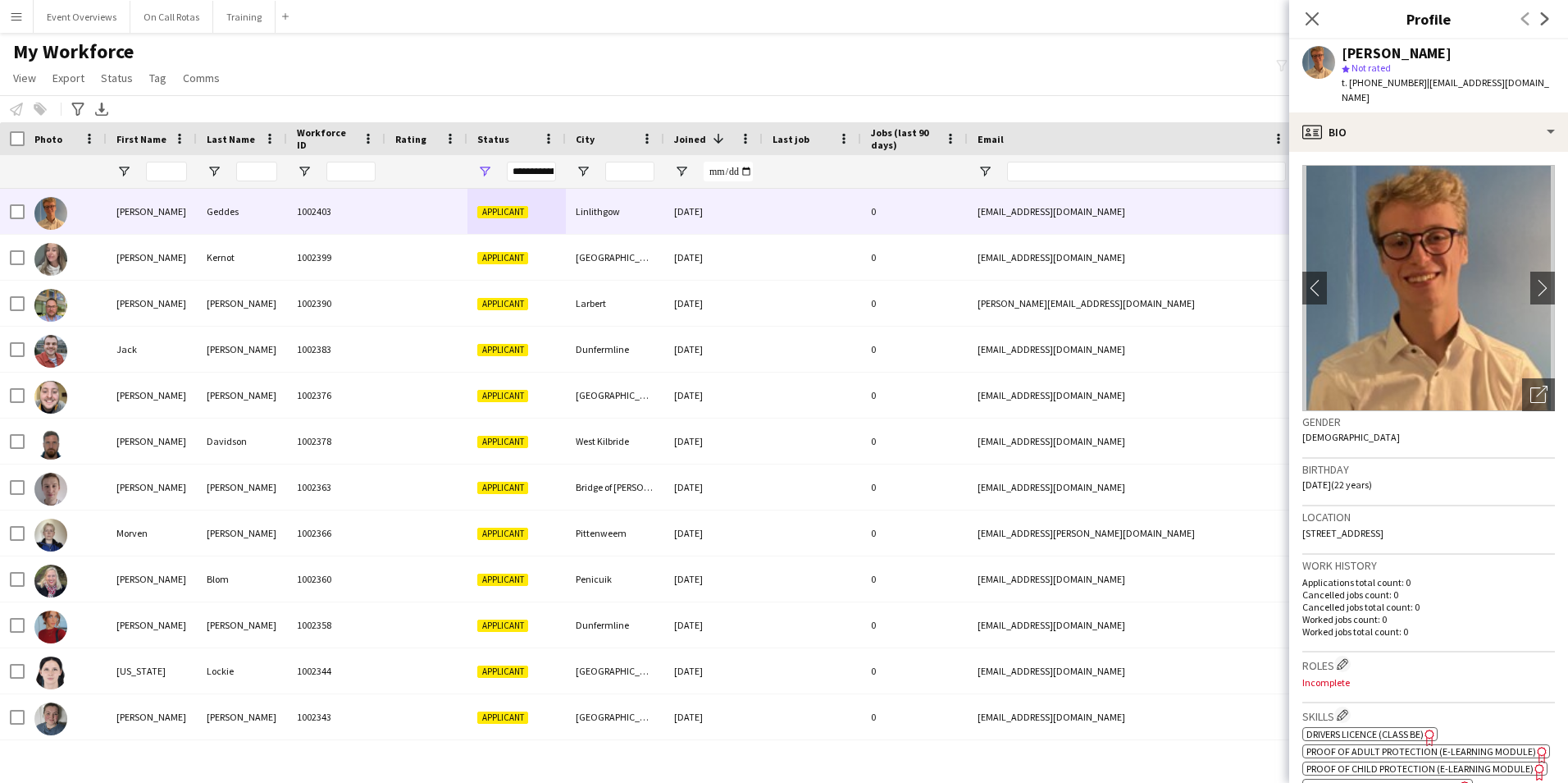
click at [1324, 14] on div "Close pop-in" at bounding box center [1312, 19] width 46 height 38
click at [1316, 18] on icon "Close pop-in" at bounding box center [1312, 19] width 16 height 16
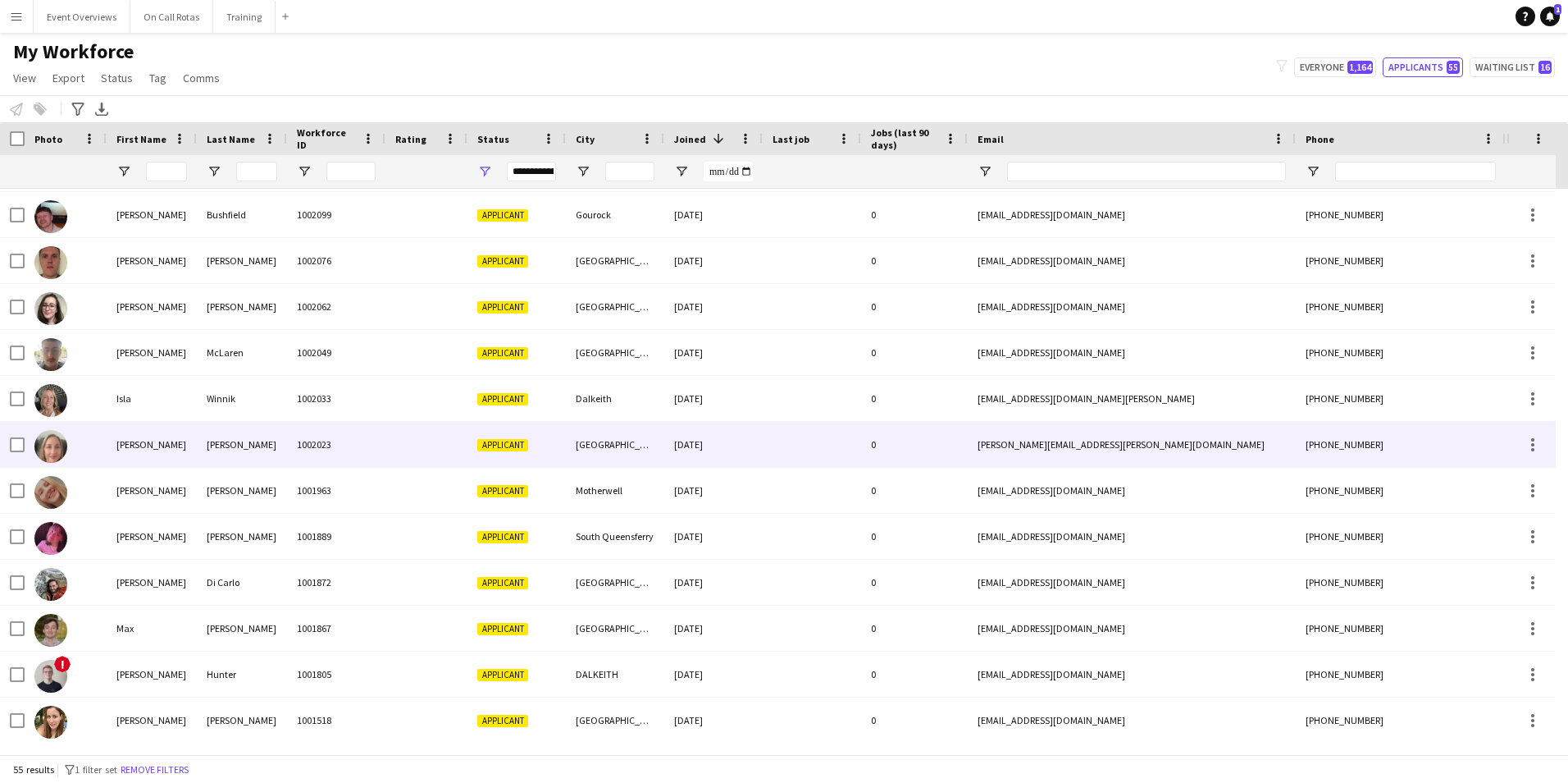
click at [322, 440] on div "1002023" at bounding box center [335, 444] width 98 height 45
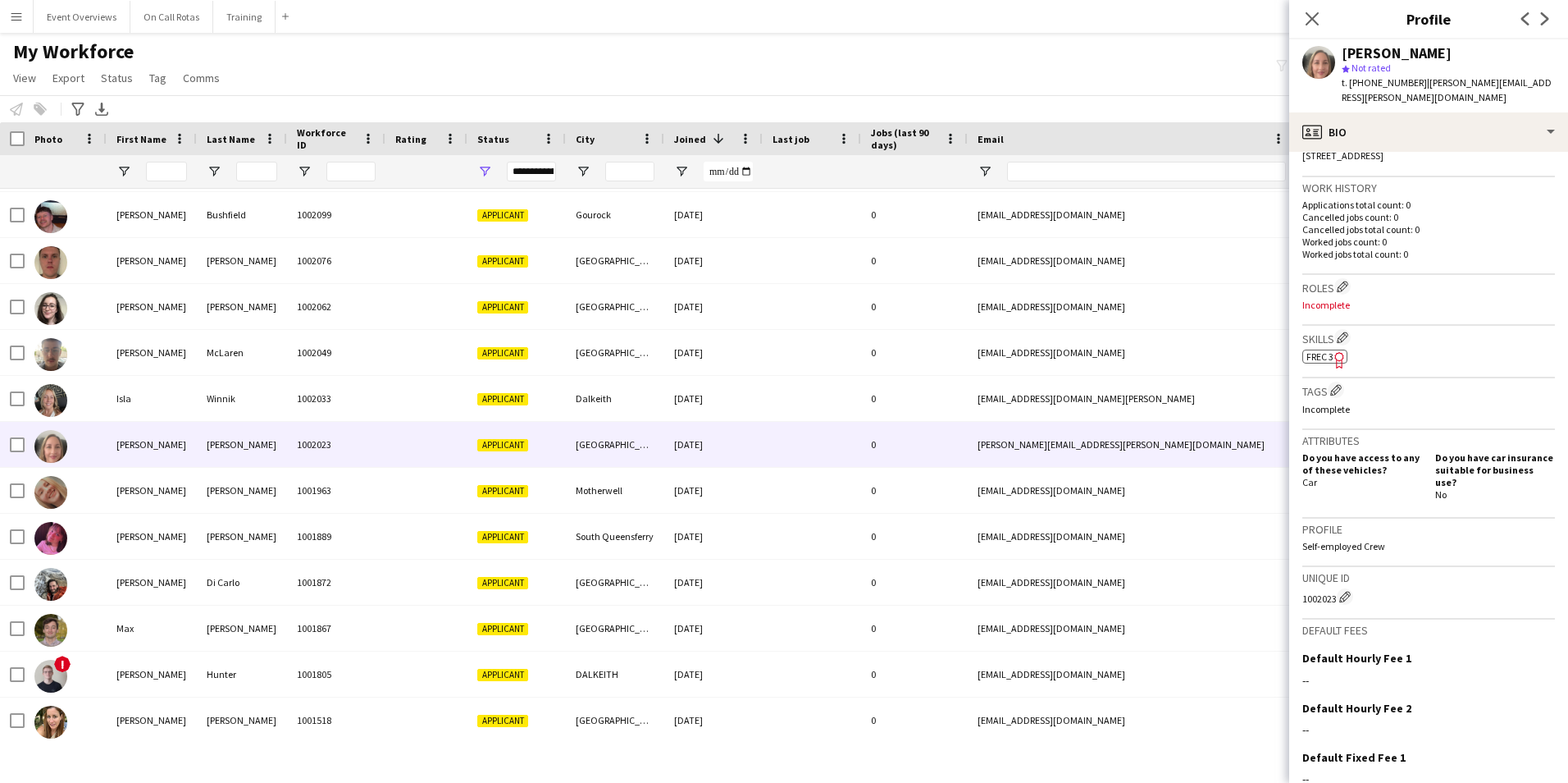
scroll to position [476, 0]
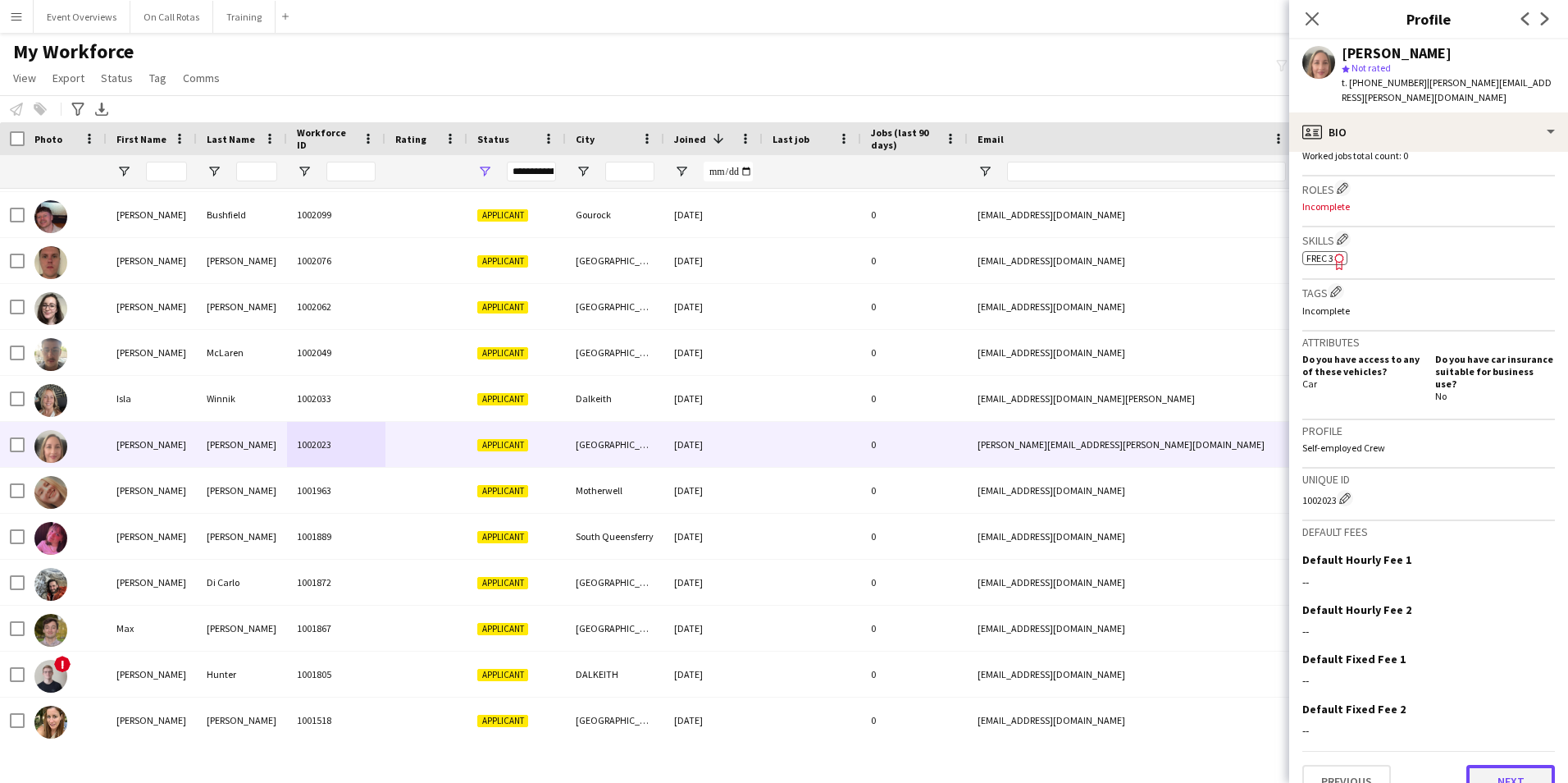
click at [1506, 764] on button "Next" at bounding box center [1510, 780] width 88 height 33
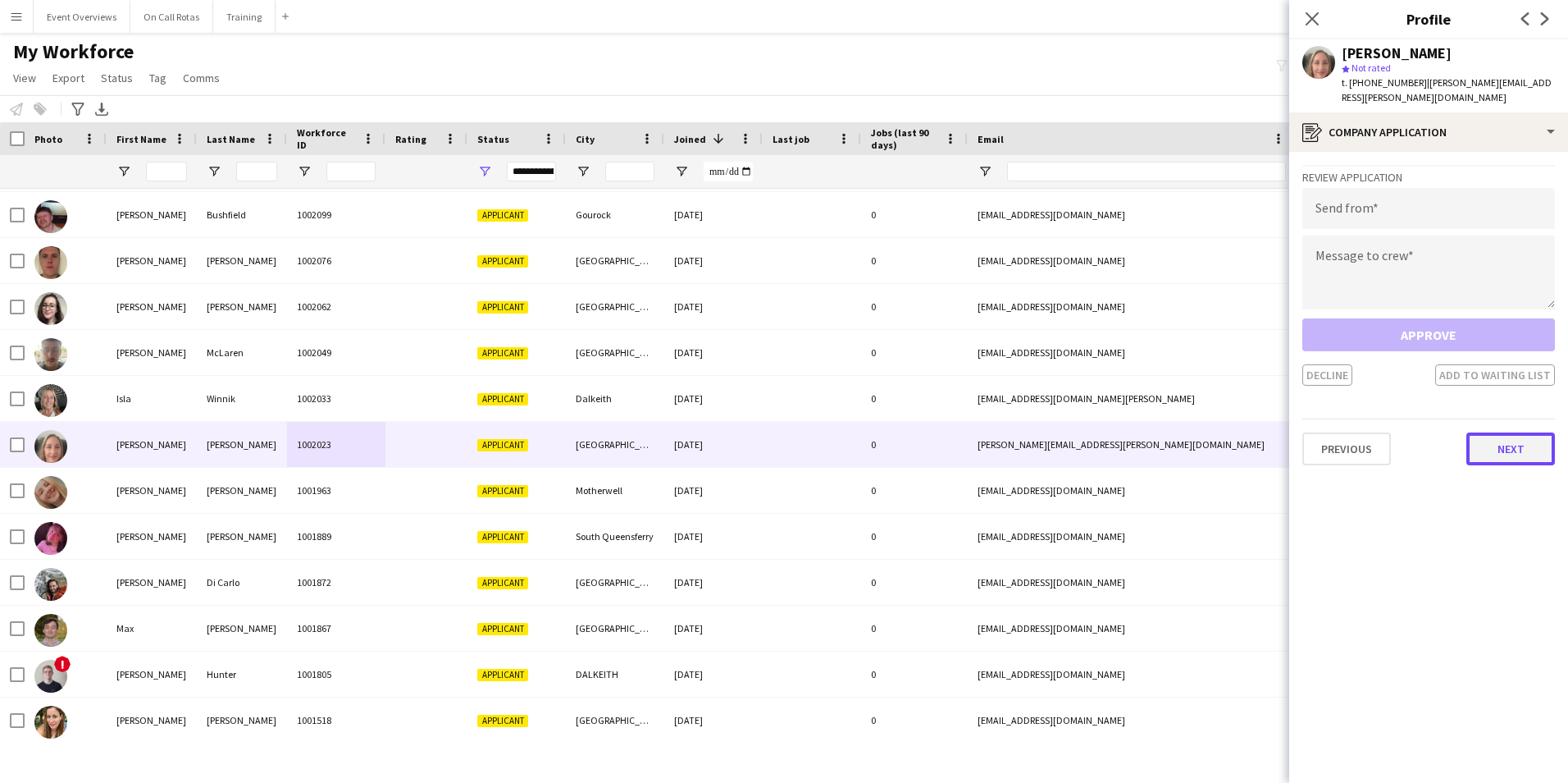
click at [1484, 432] on button "Next" at bounding box center [1510, 448] width 88 height 33
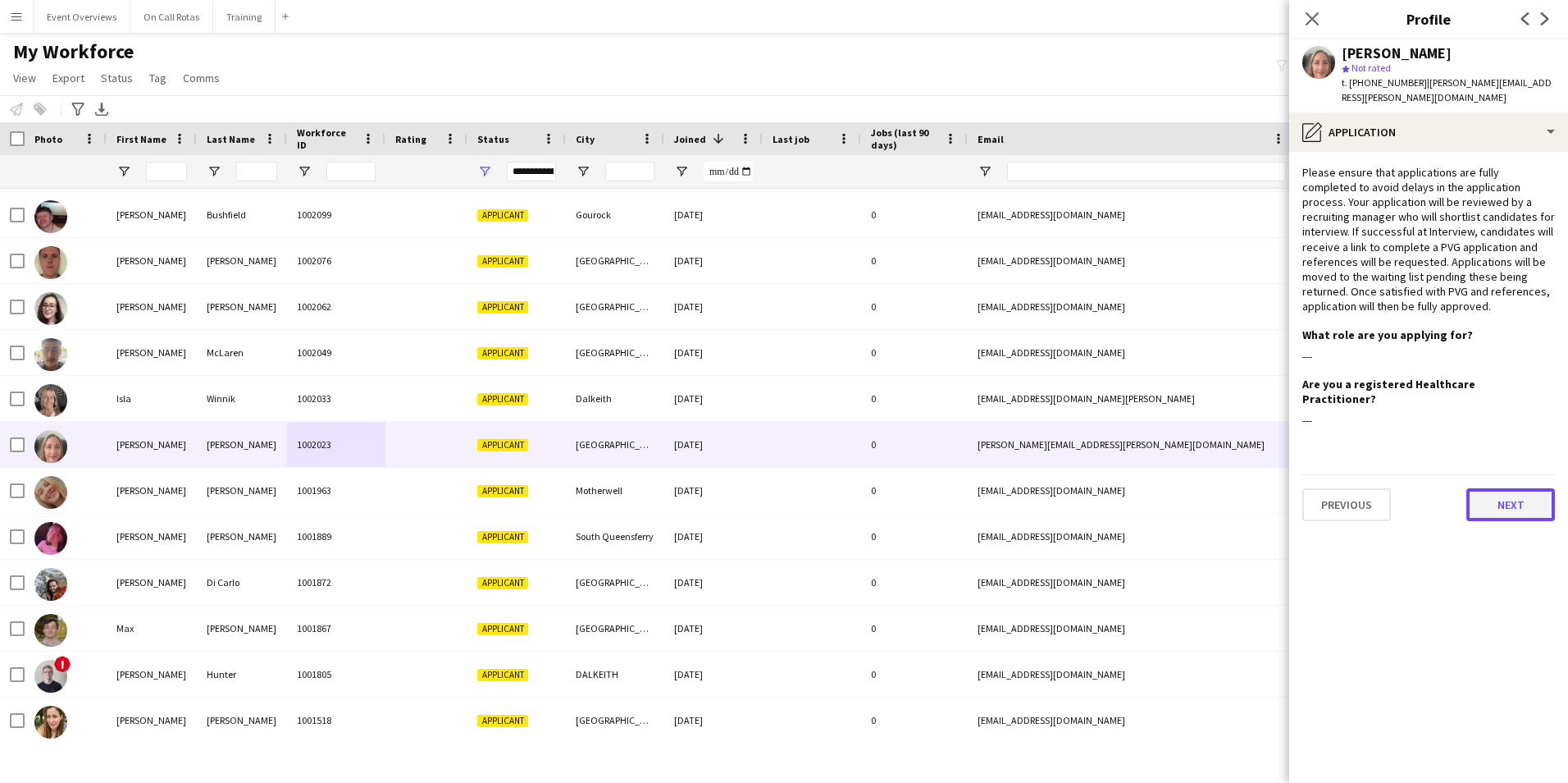
click at [1504, 489] on button "Next" at bounding box center [1510, 504] width 88 height 33
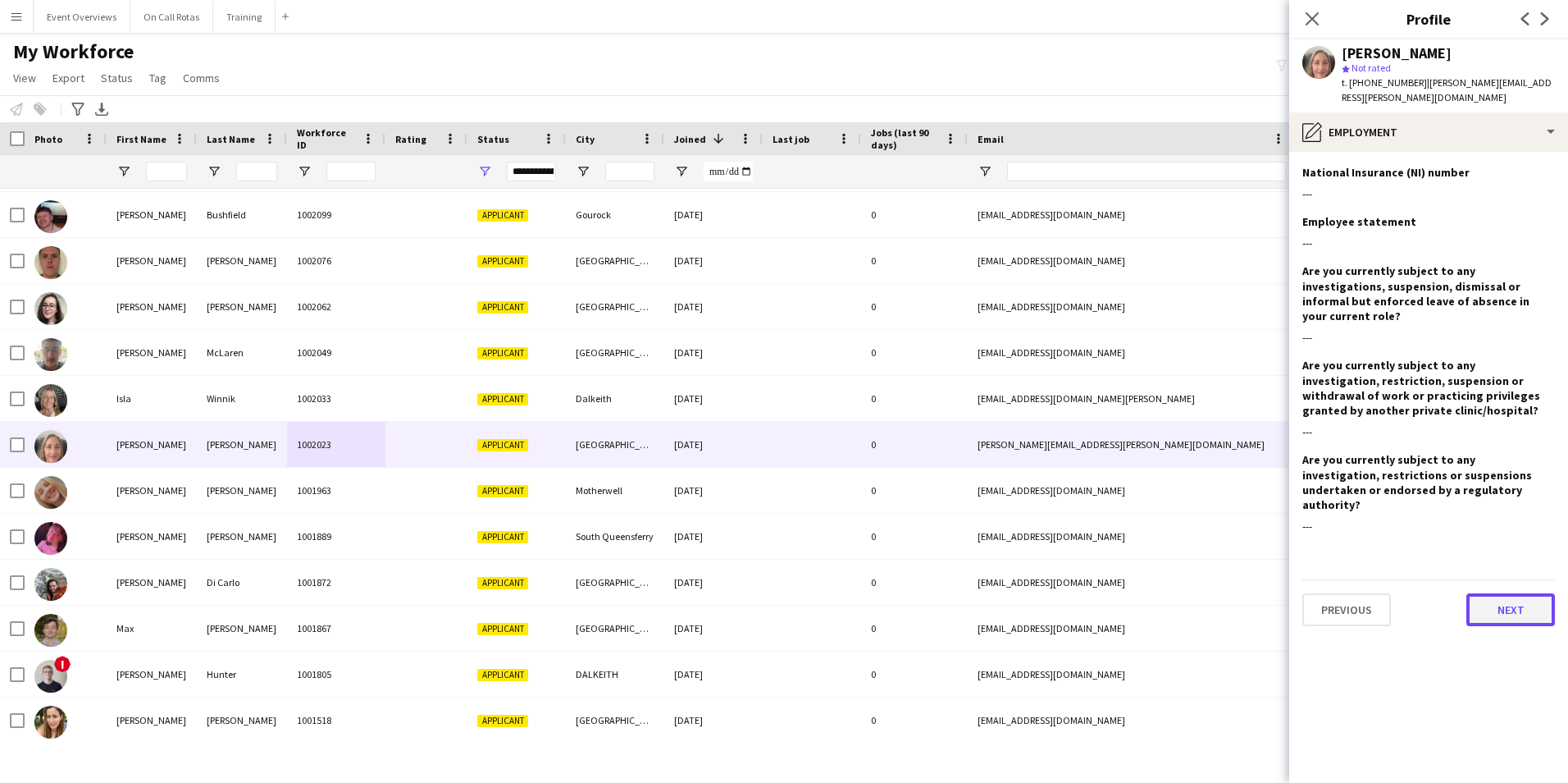
click at [1498, 593] on button "Next" at bounding box center [1510, 609] width 88 height 33
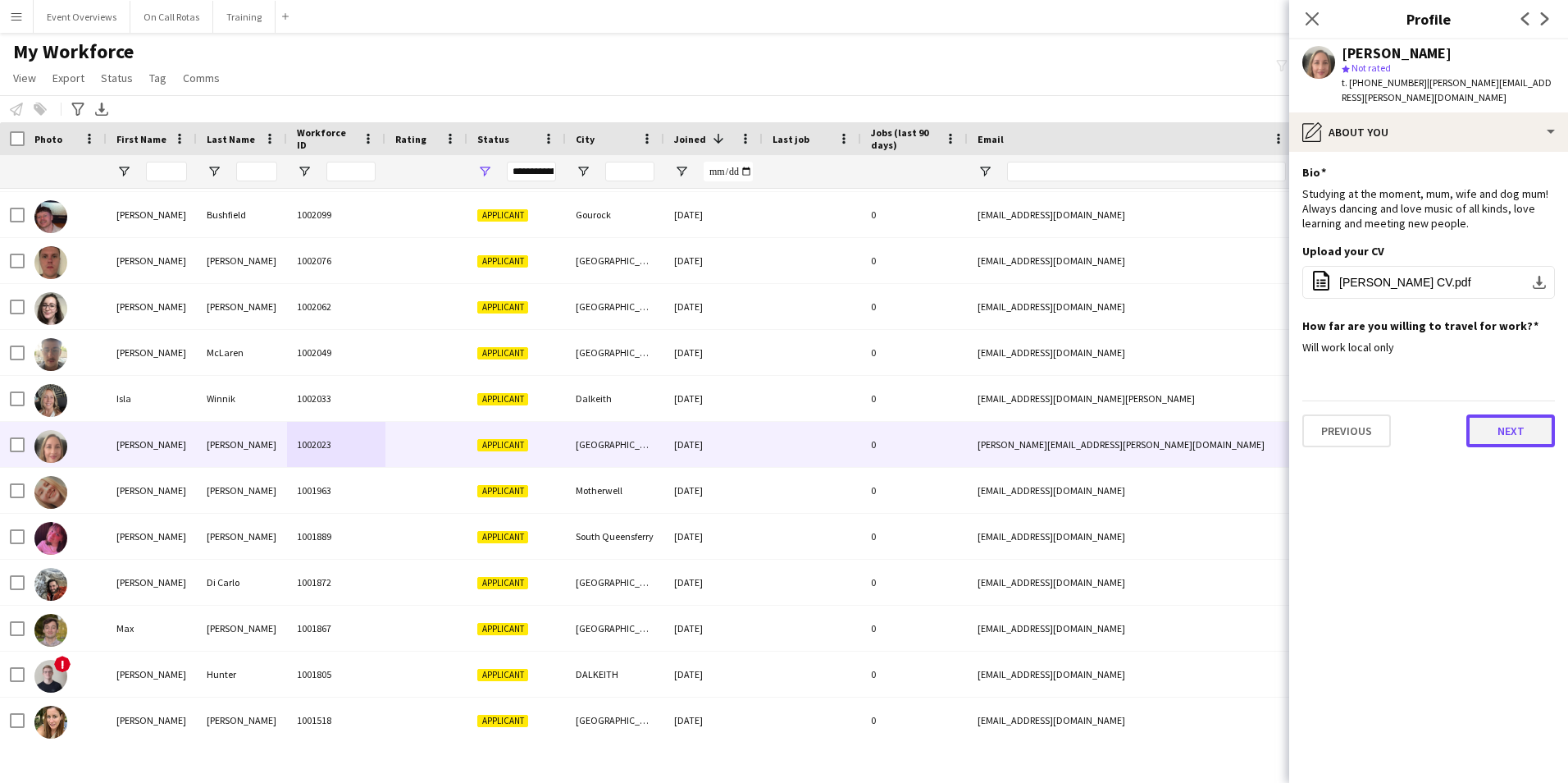
click at [1482, 421] on button "Next" at bounding box center [1510, 431] width 88 height 33
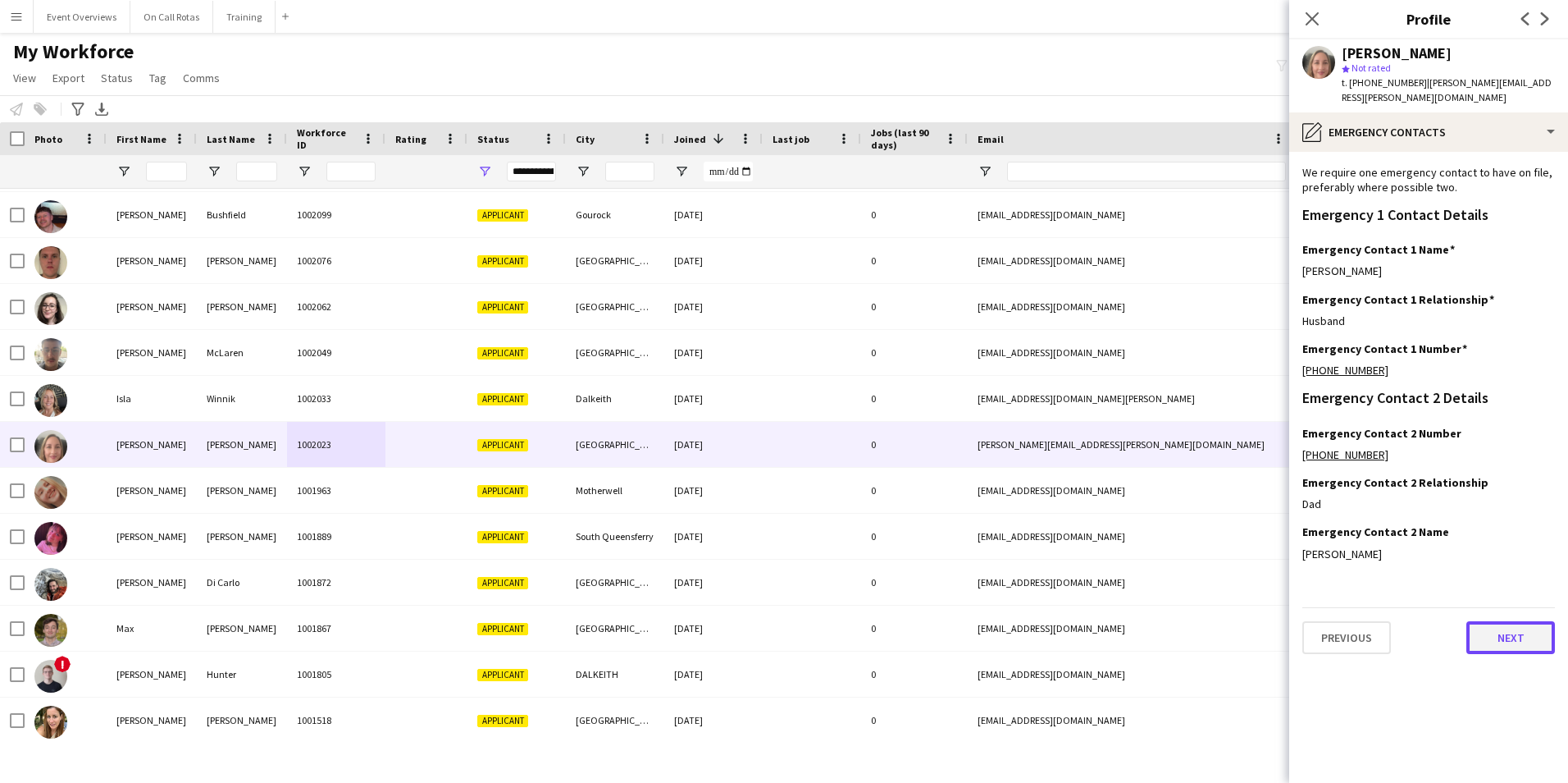
click at [1495, 630] on button "Next" at bounding box center [1510, 637] width 88 height 33
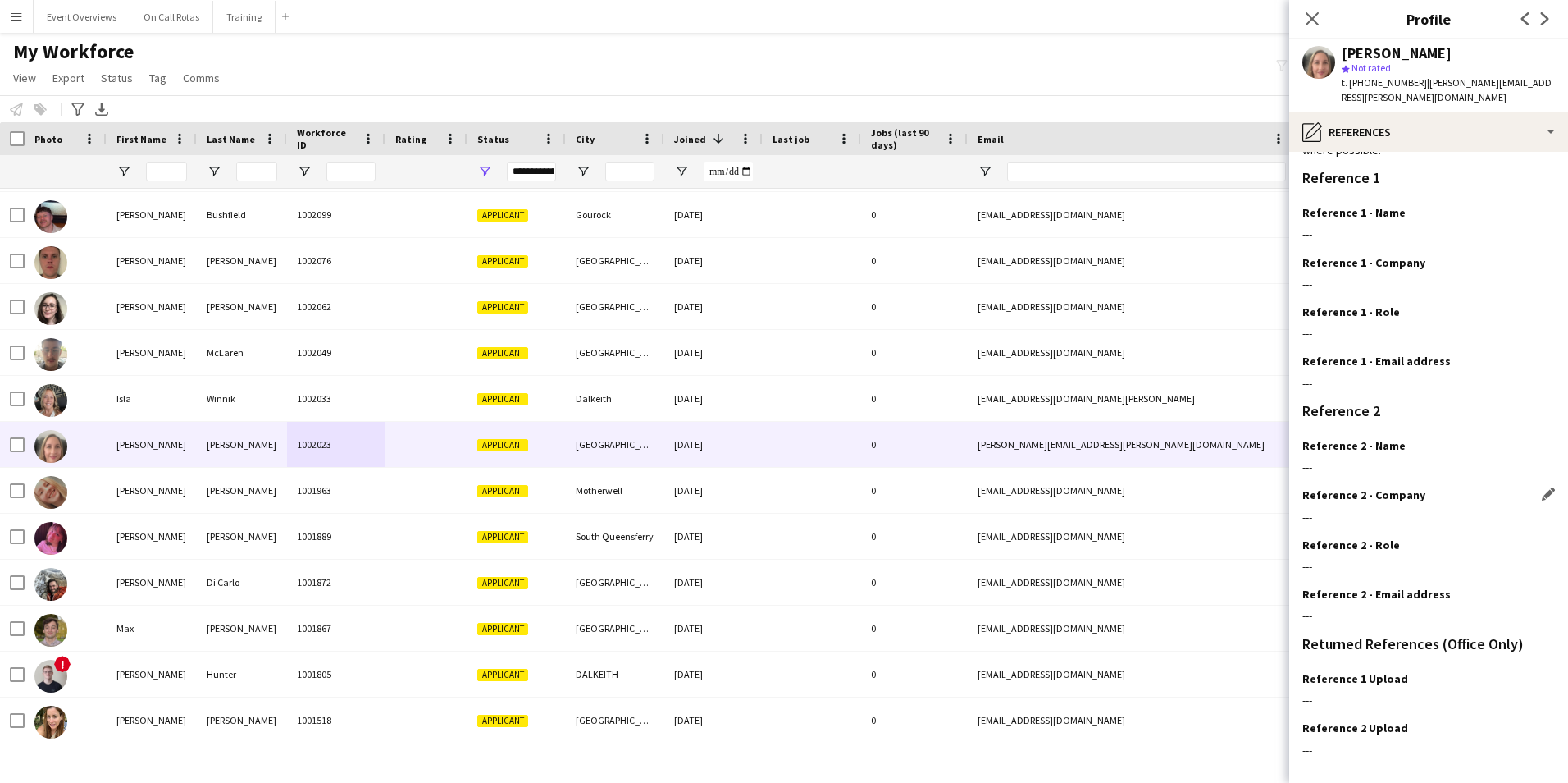
scroll to position [196, 0]
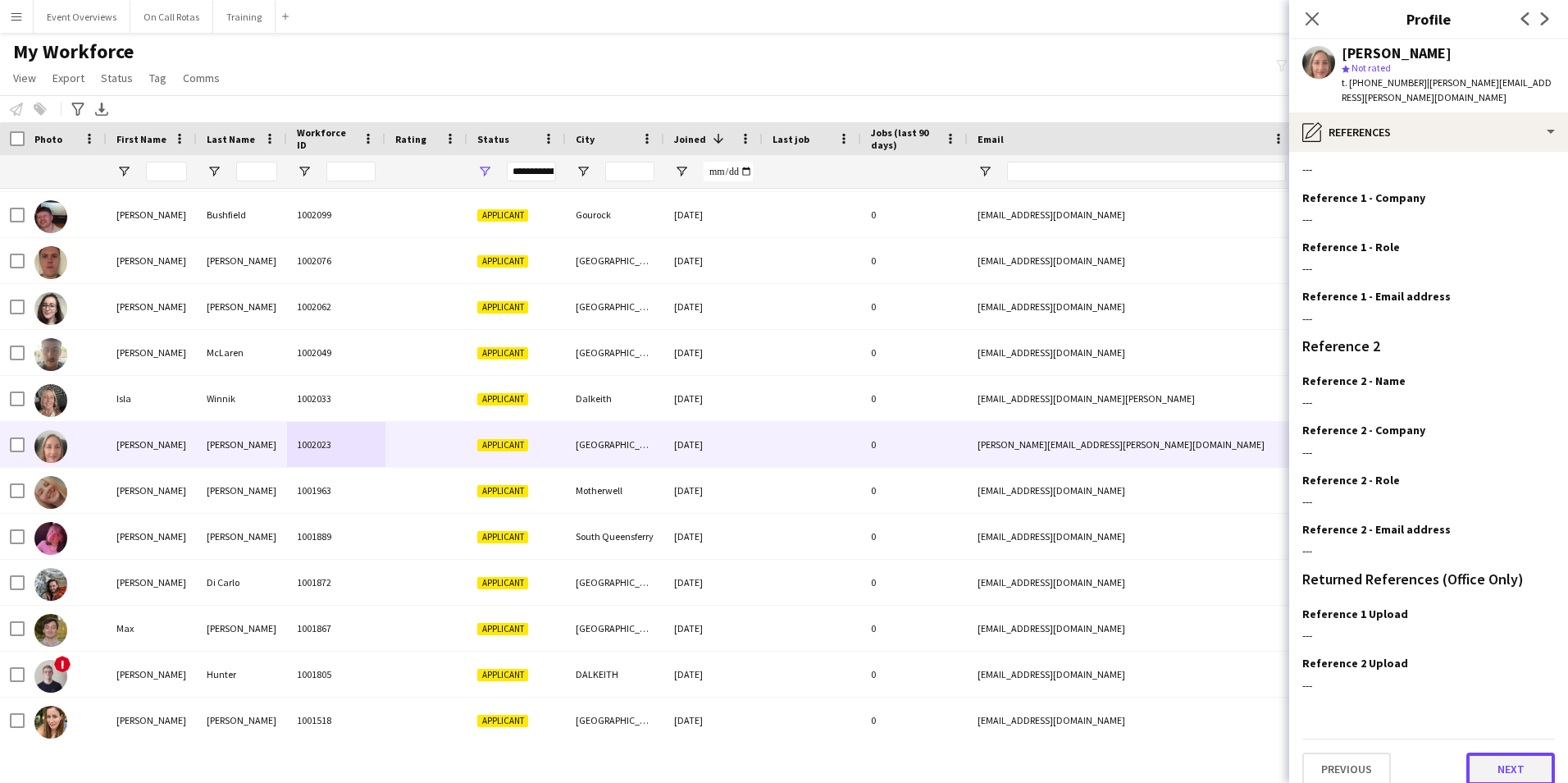
click at [1491, 752] on button "Next" at bounding box center [1510, 768] width 88 height 33
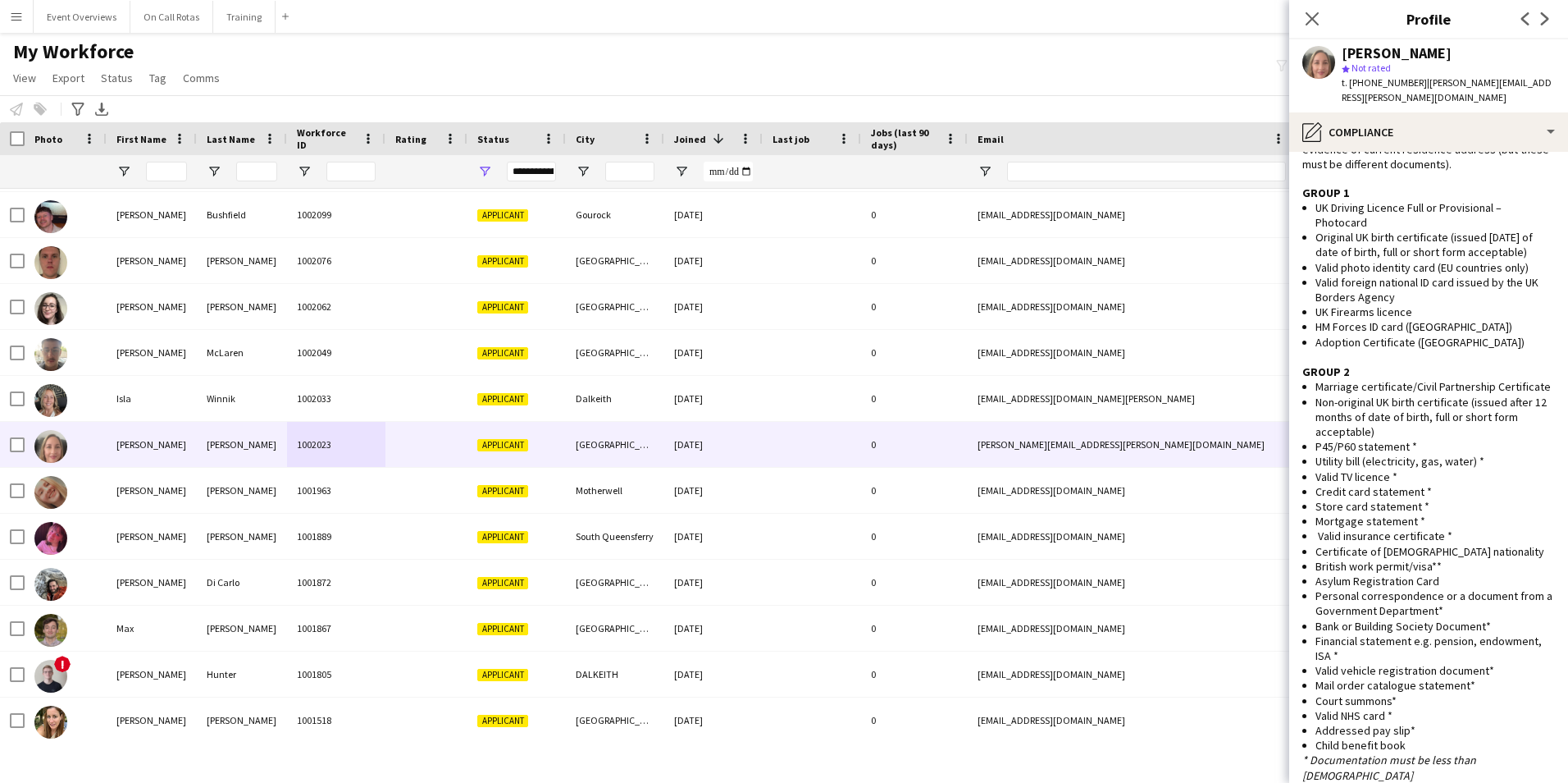
scroll to position [1178, 0]
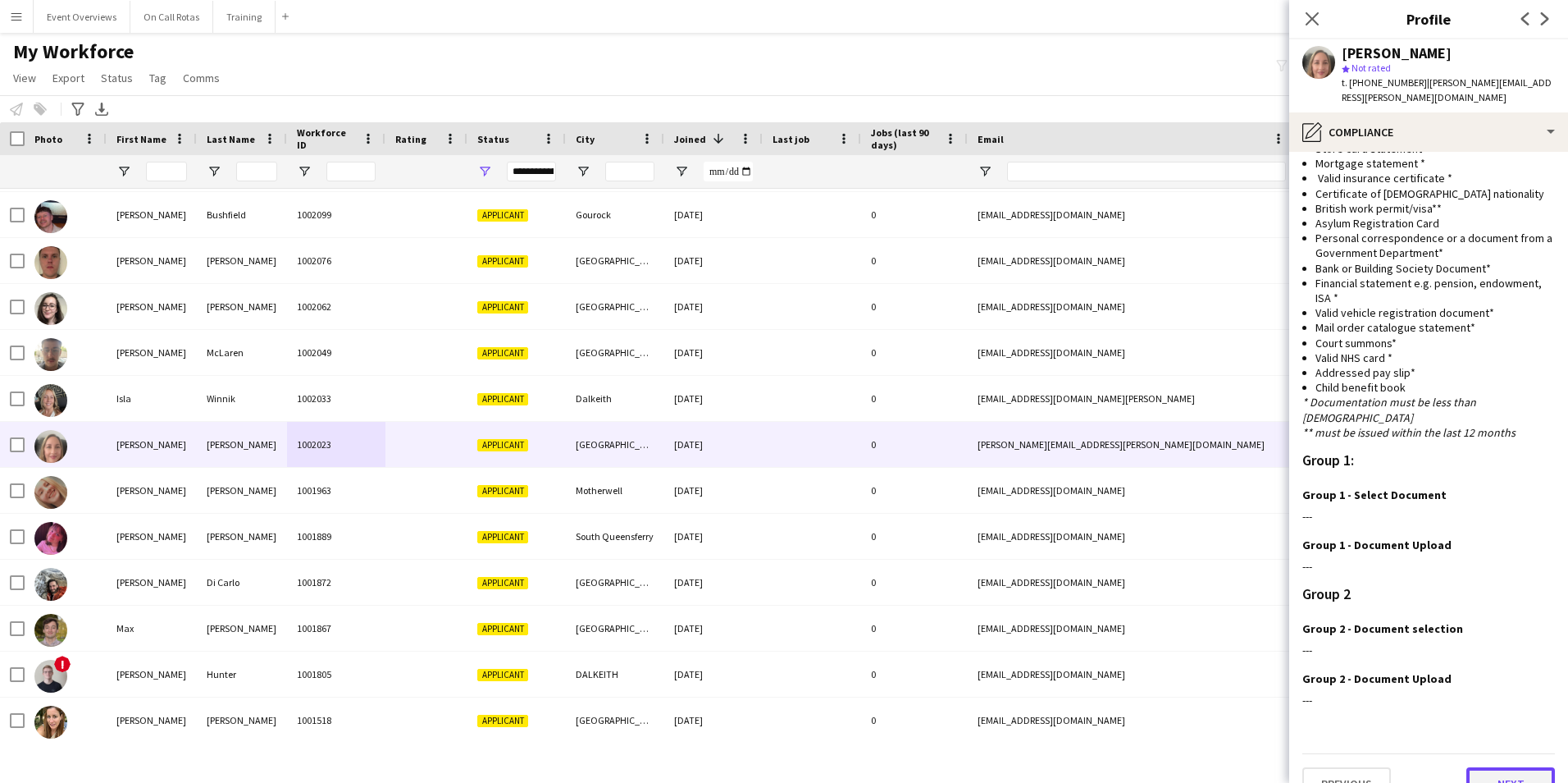
click at [1499, 767] on button "Next" at bounding box center [1510, 783] width 88 height 33
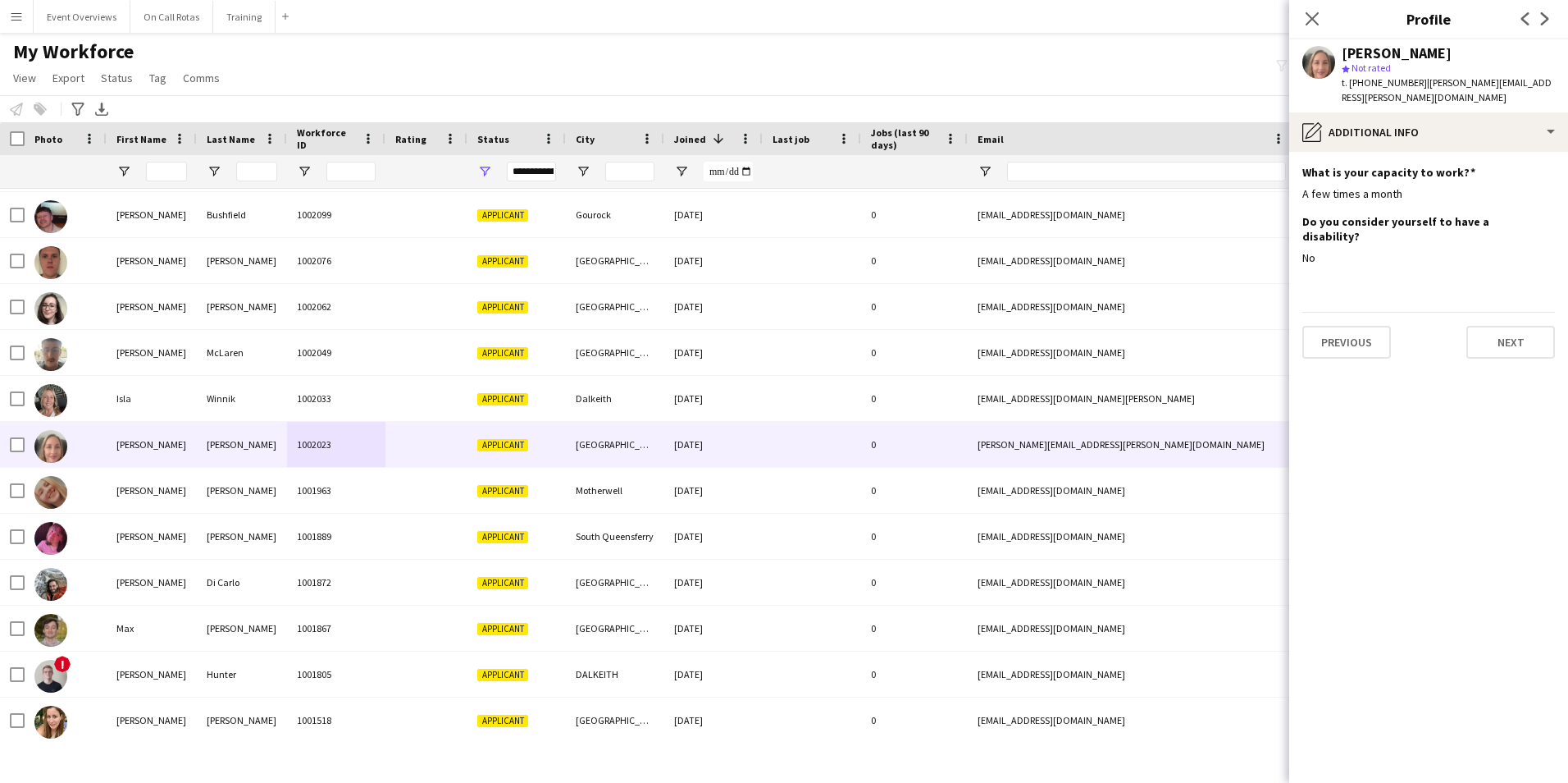
scroll to position [0, 0]
click at [1507, 325] on button "Next" at bounding box center [1510, 341] width 88 height 33
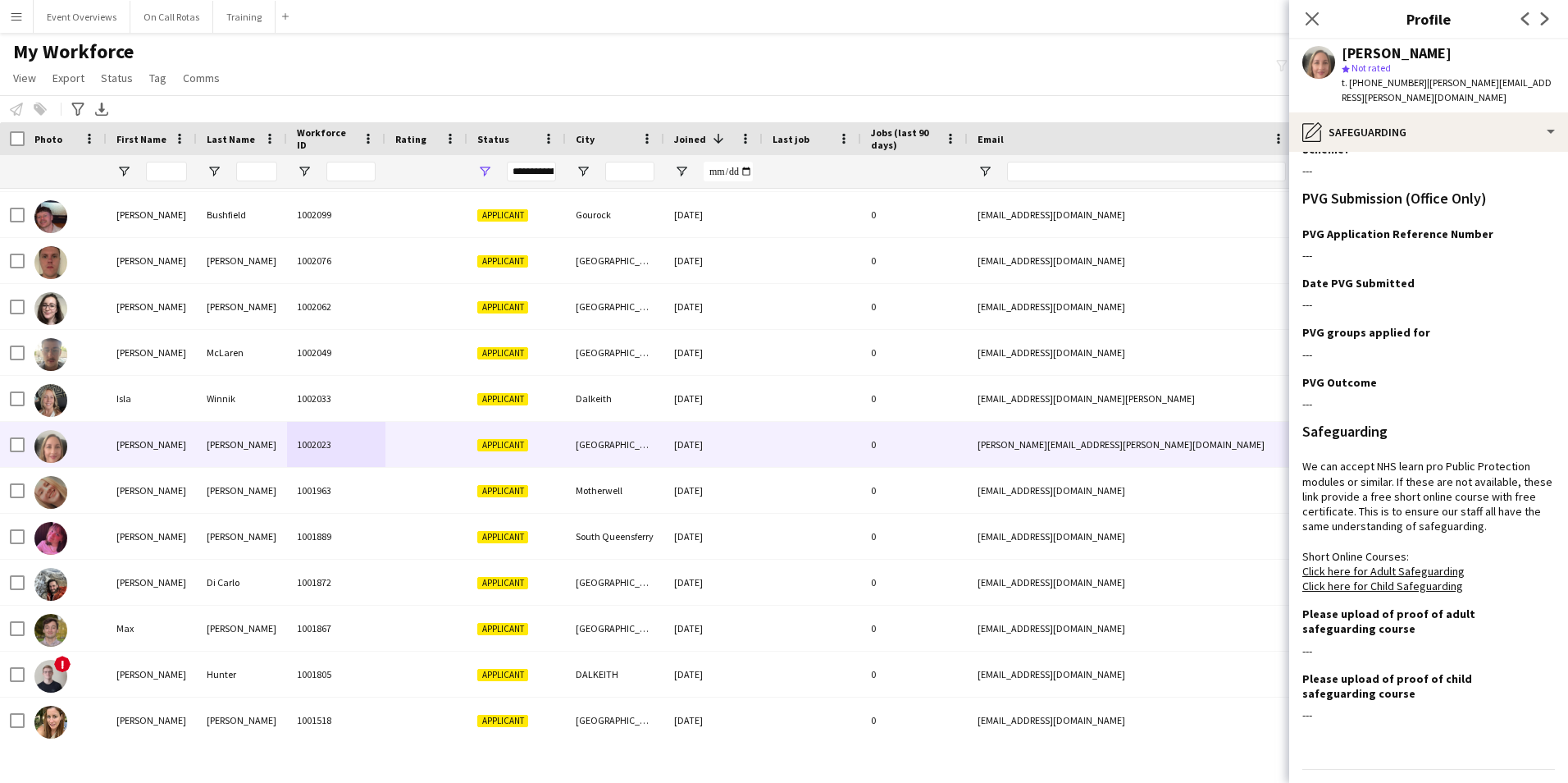
scroll to position [103, 0]
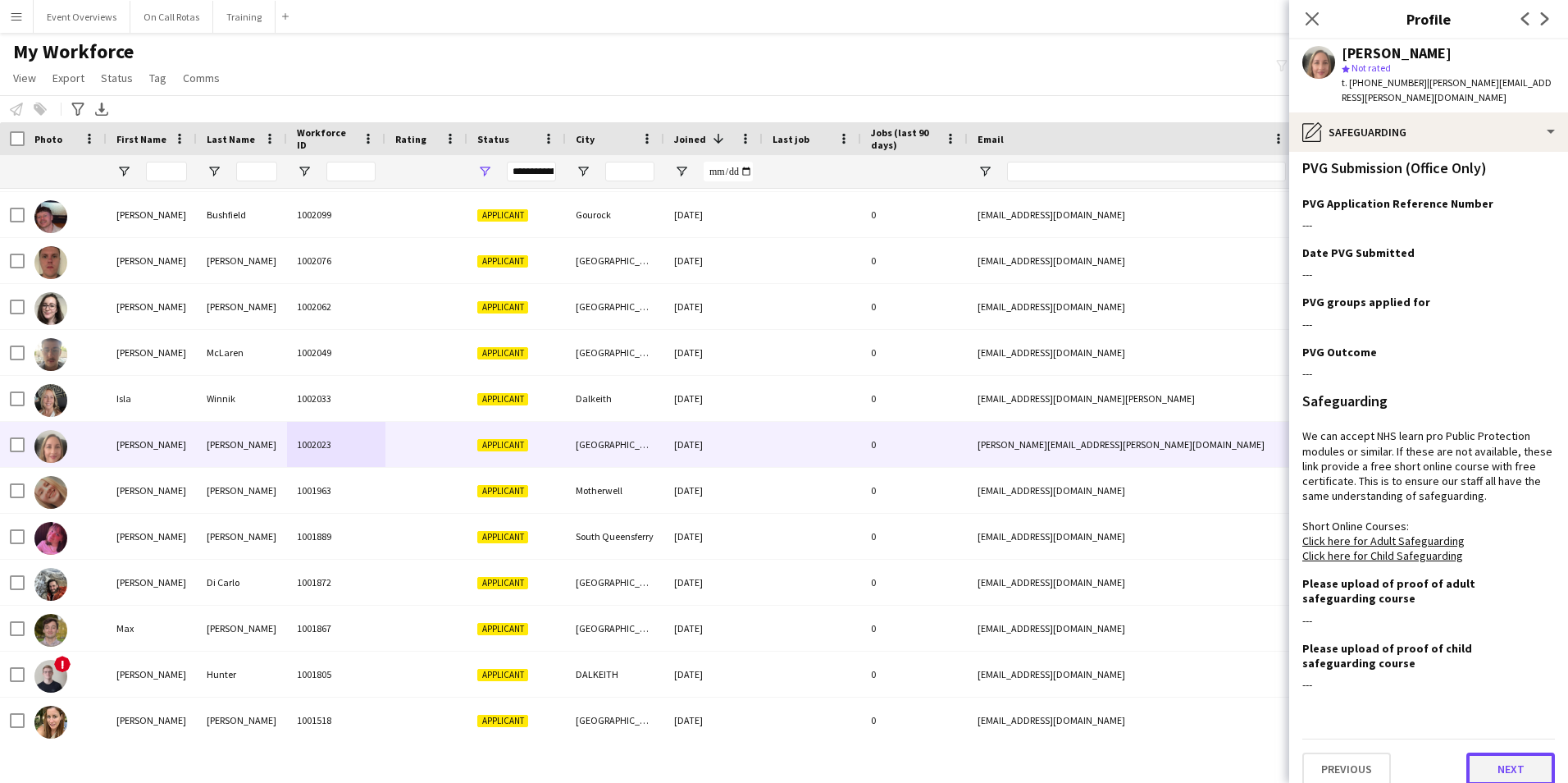
click at [1475, 752] on button "Next" at bounding box center [1510, 768] width 88 height 33
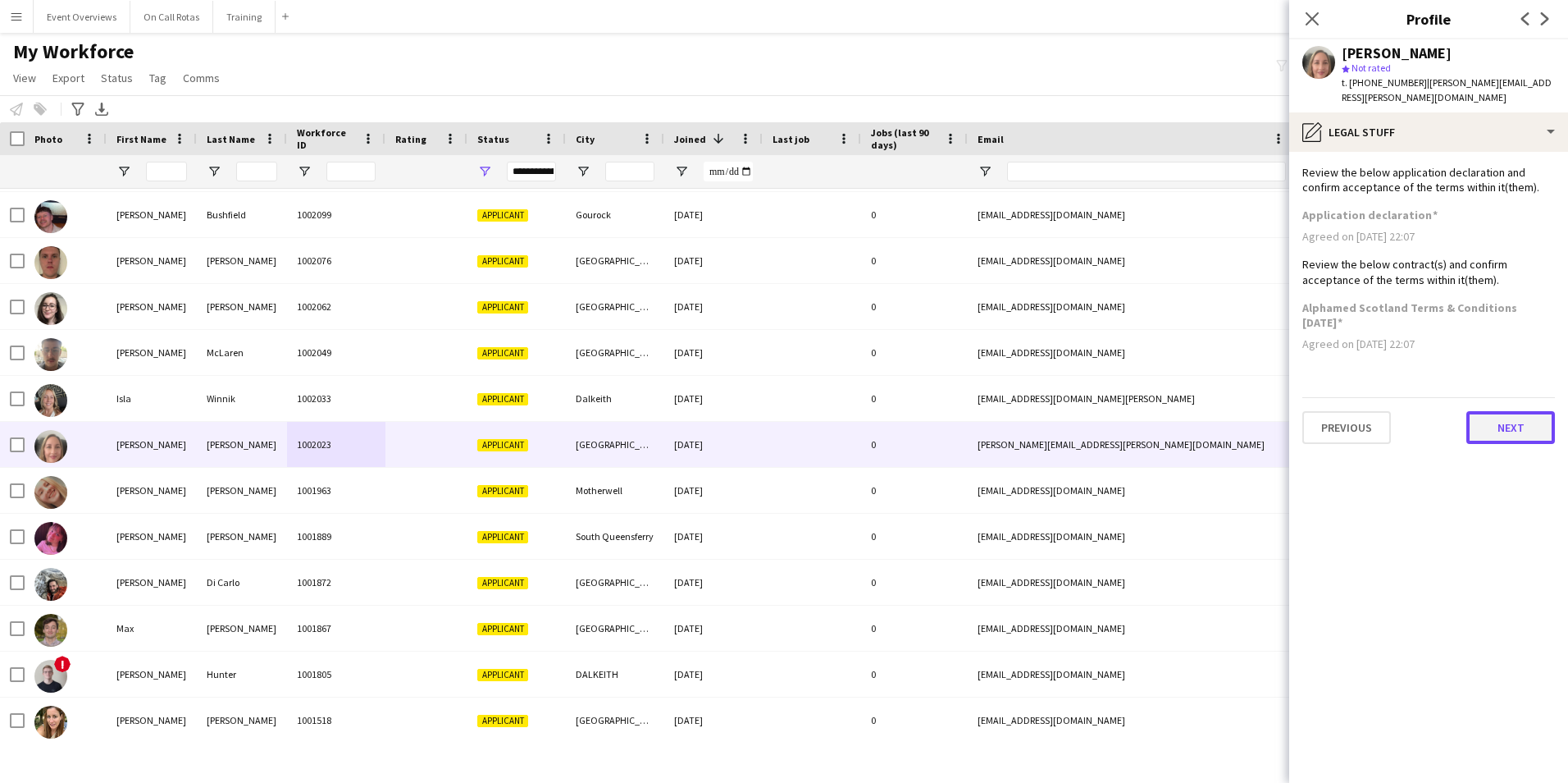
click at [1513, 411] on button "Next" at bounding box center [1510, 427] width 88 height 33
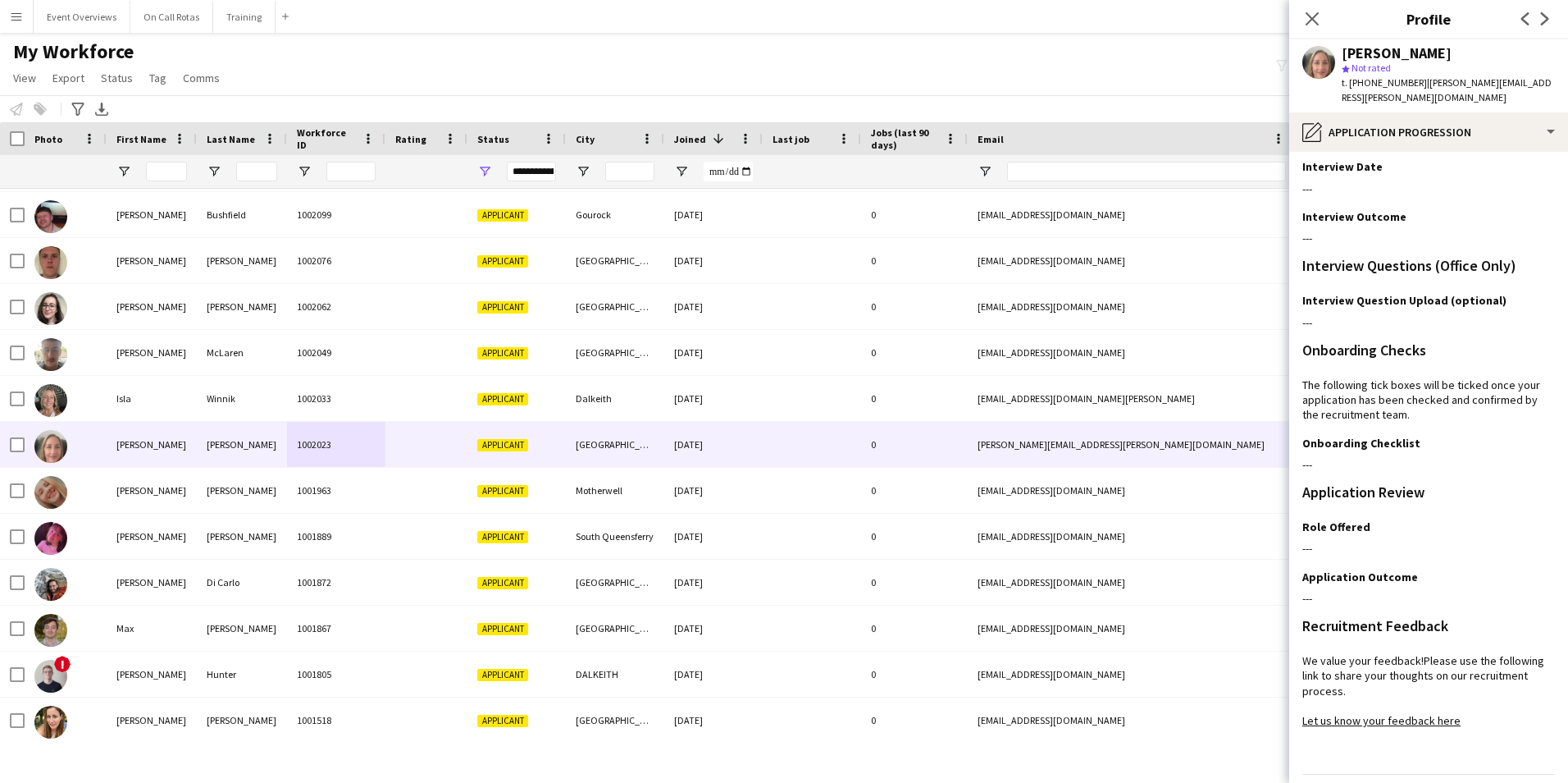
scroll to position [134, 0]
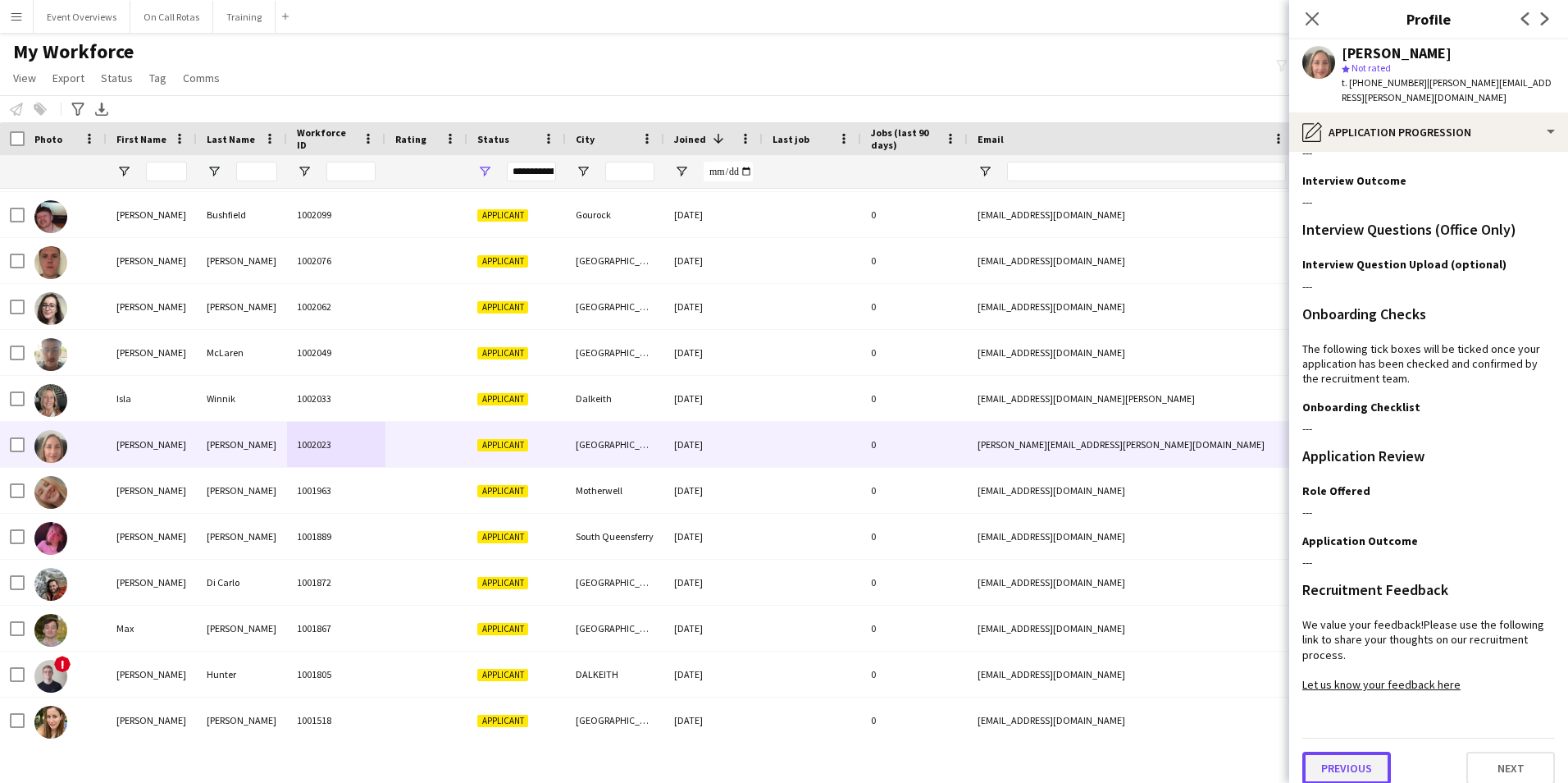
click at [1344, 765] on button "Previous" at bounding box center [1346, 767] width 88 height 33
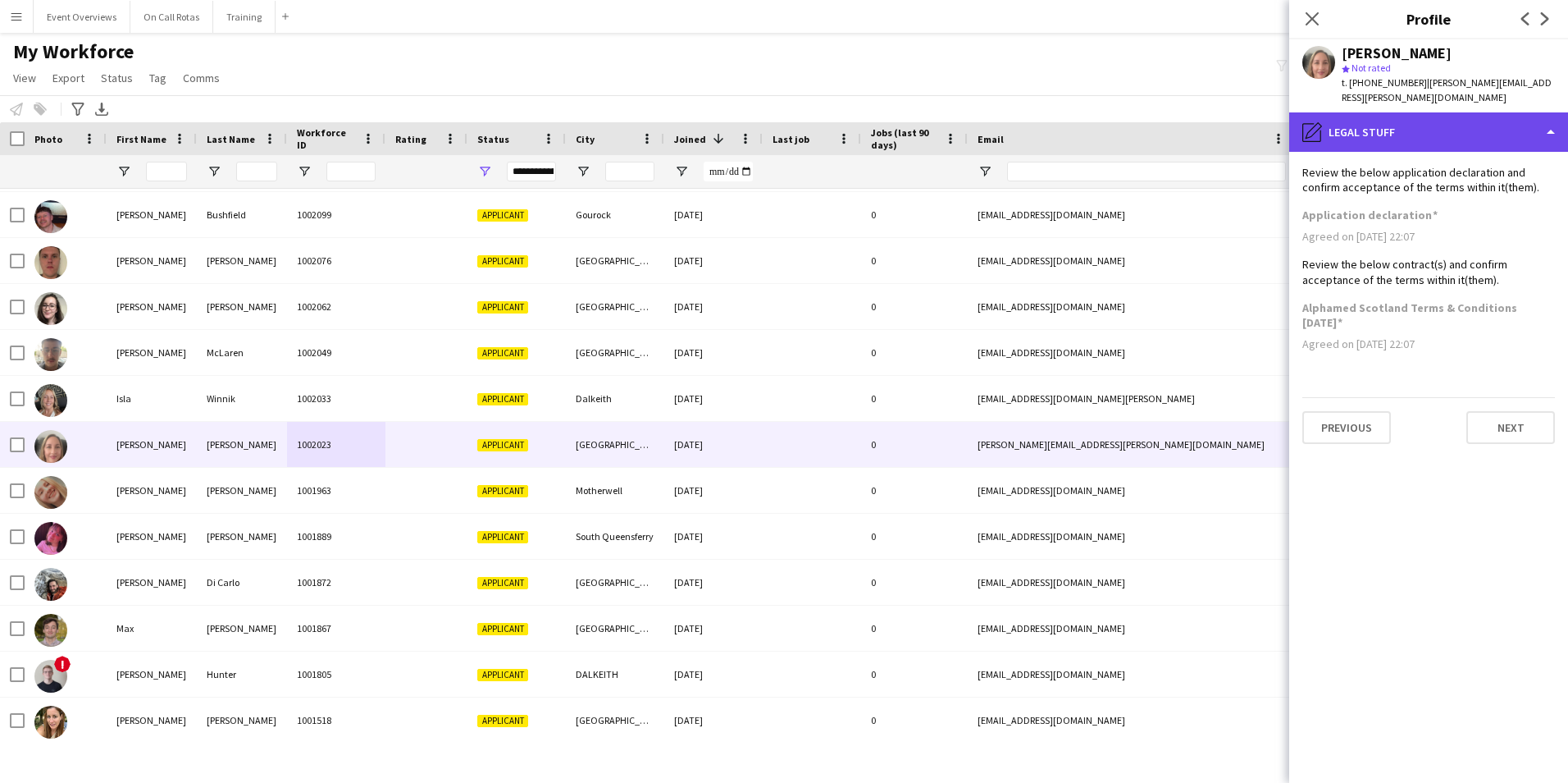
click at [1384, 114] on div "pencil4 Legal stuff" at bounding box center [1428, 132] width 279 height 40
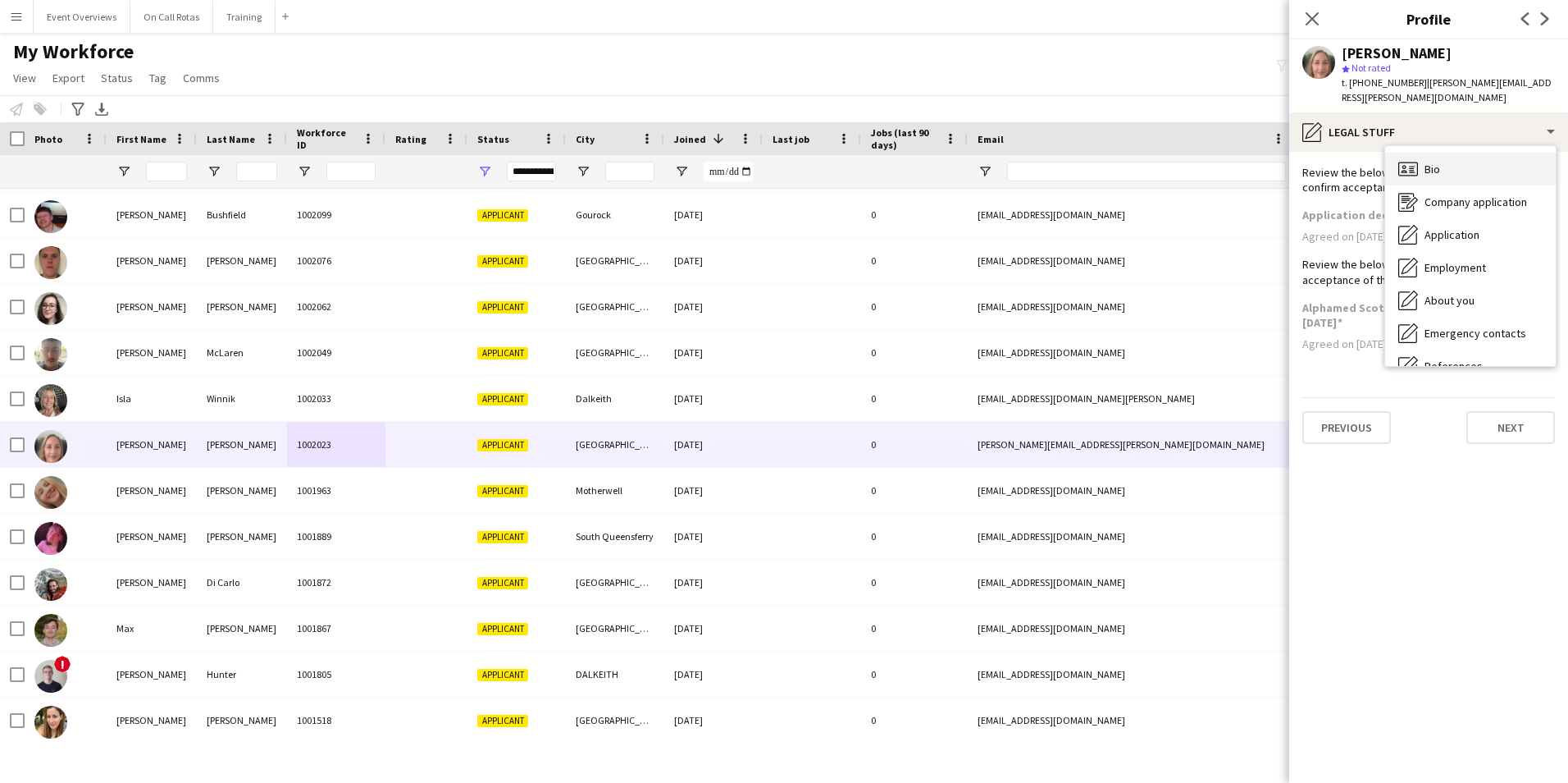
click at [1439, 152] on div "Bio Bio" at bounding box center [1470, 168] width 171 height 33
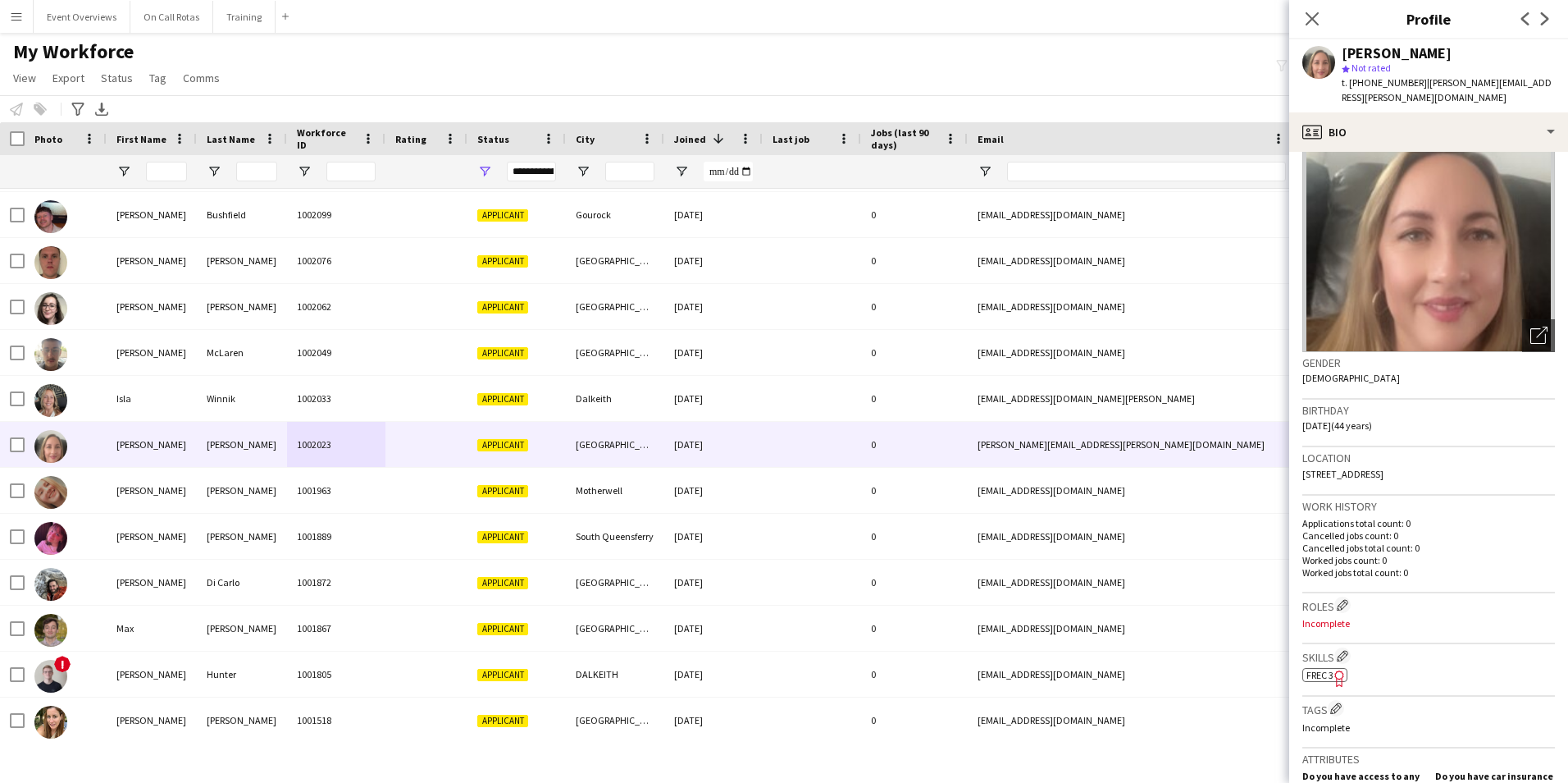
scroll to position [164, 0]
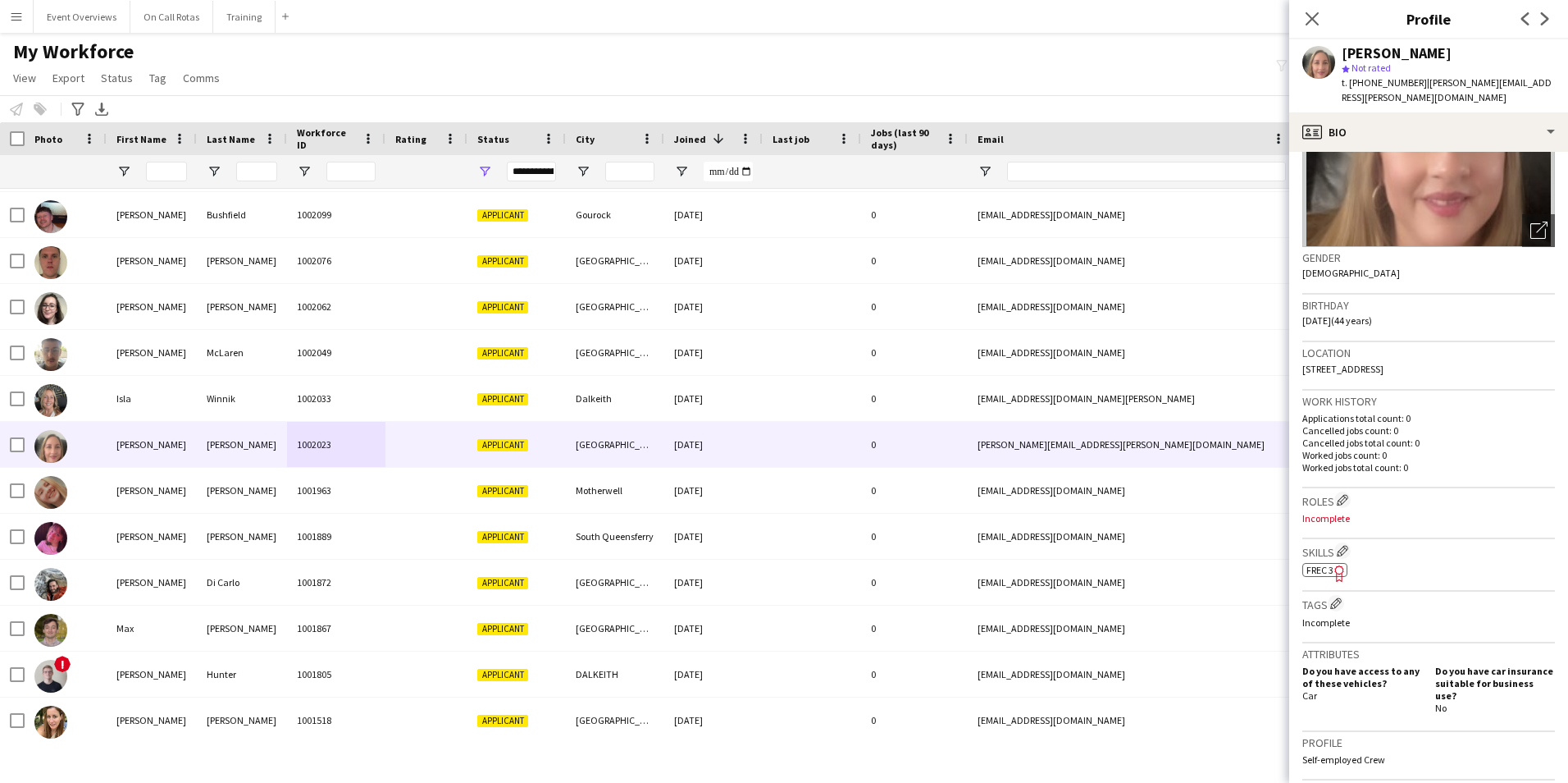
click at [1308, 563] on span "FREC 3" at bounding box center [1320, 569] width 27 height 13
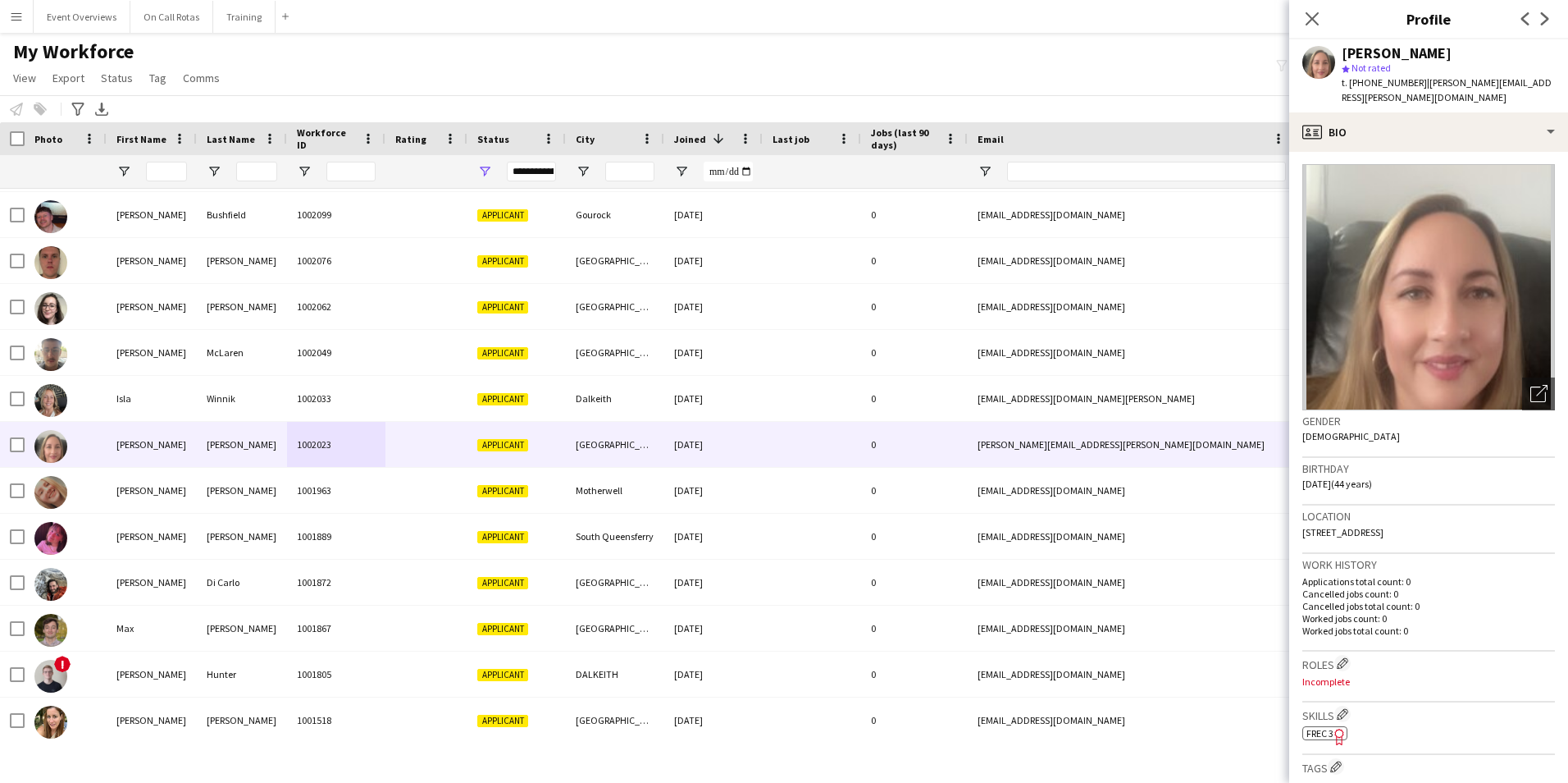
scroll to position [0, 0]
click at [1309, 24] on icon "Close pop-in" at bounding box center [1312, 19] width 16 height 16
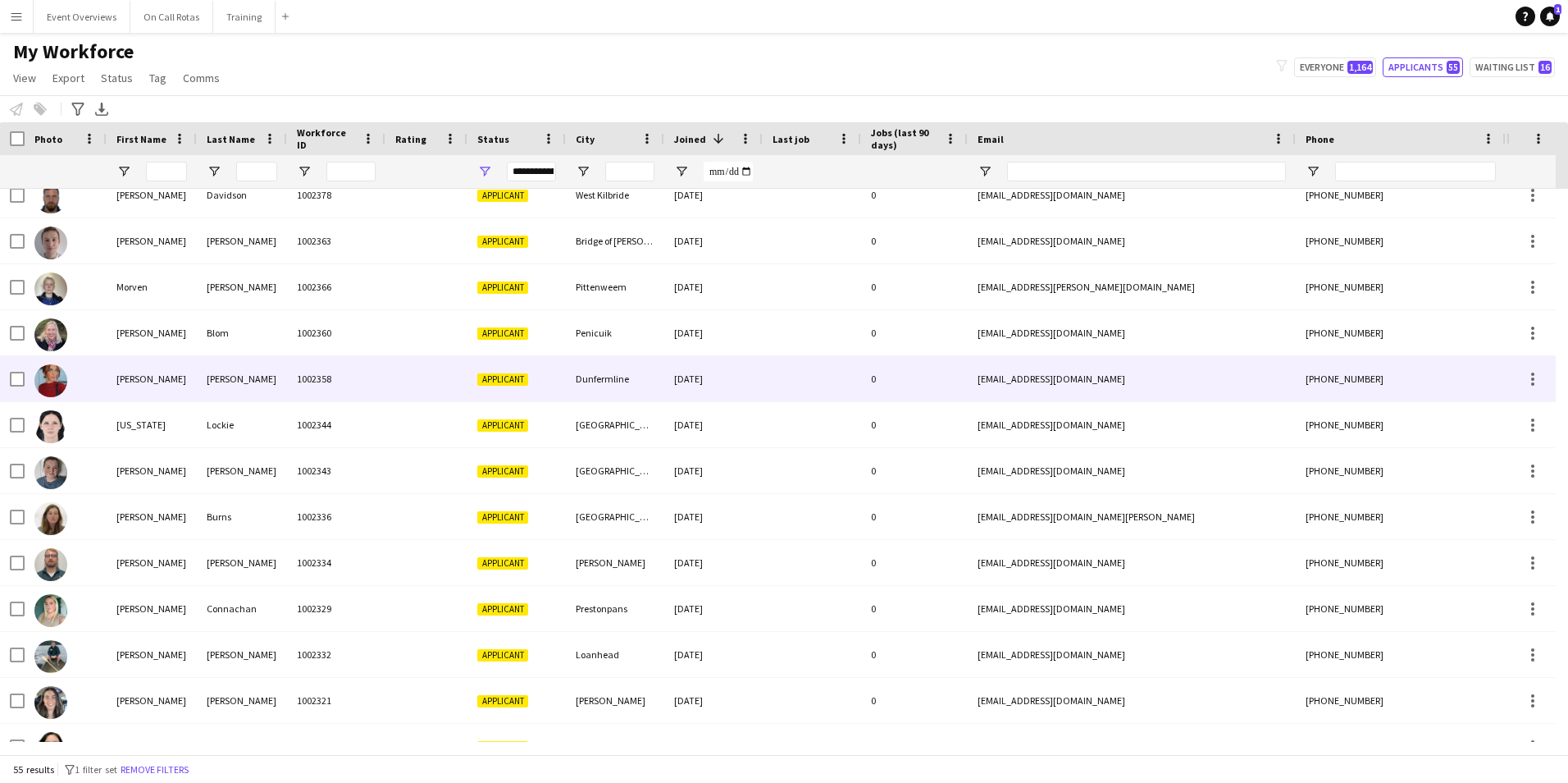
scroll to position [79, 0]
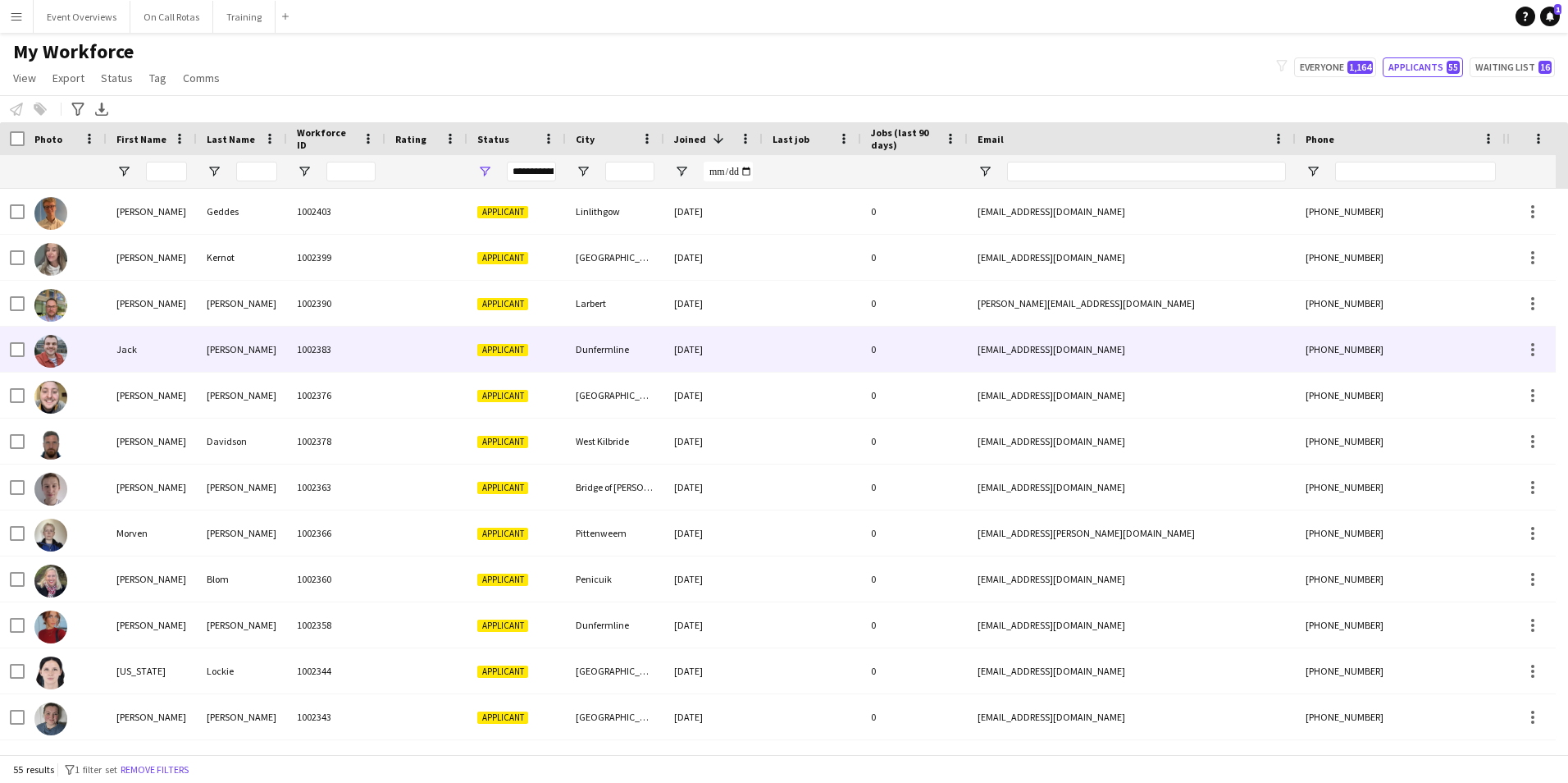
click at [741, 359] on div "[DATE]" at bounding box center [713, 349] width 98 height 45
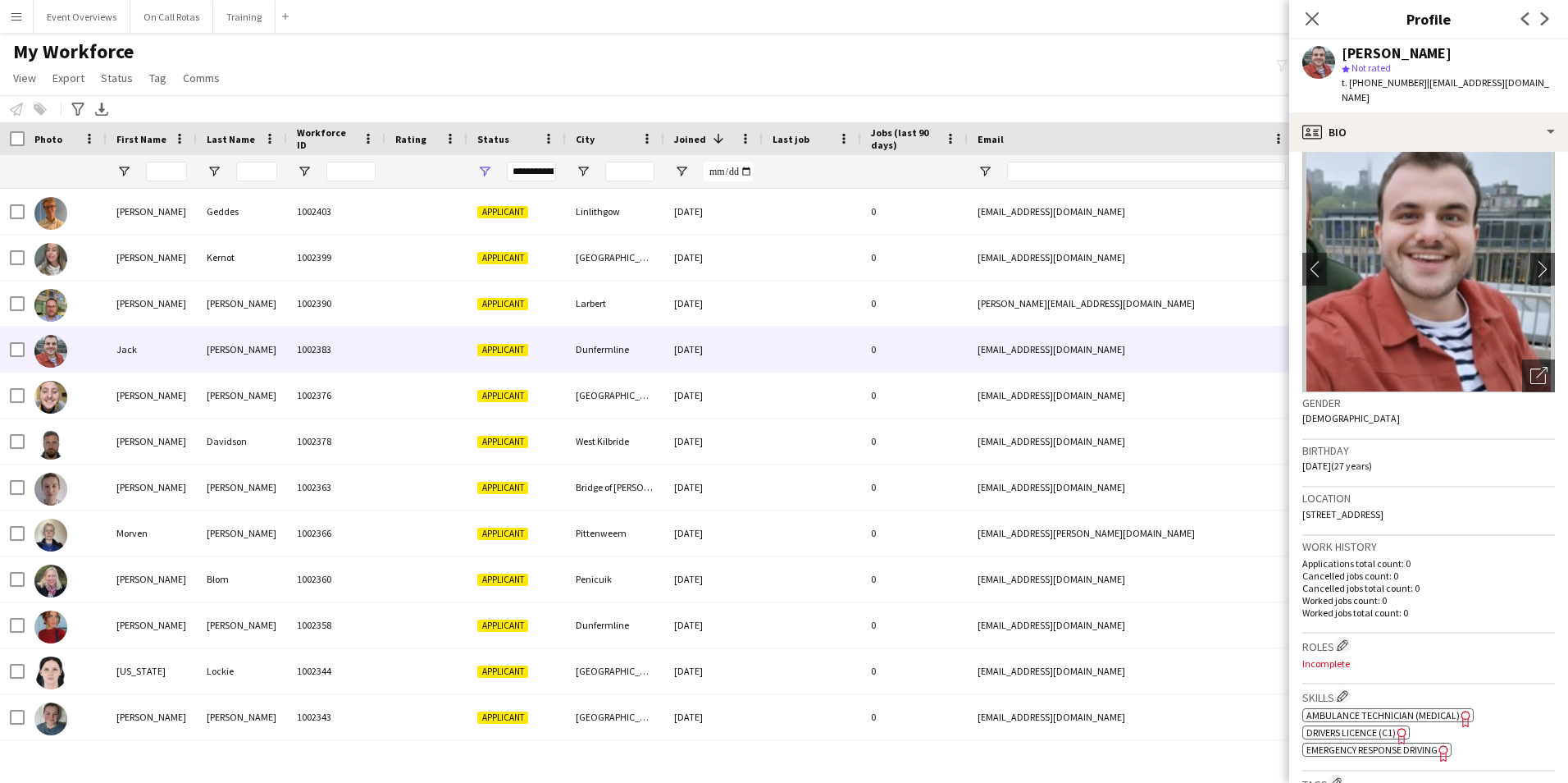
scroll to position [0, 0]
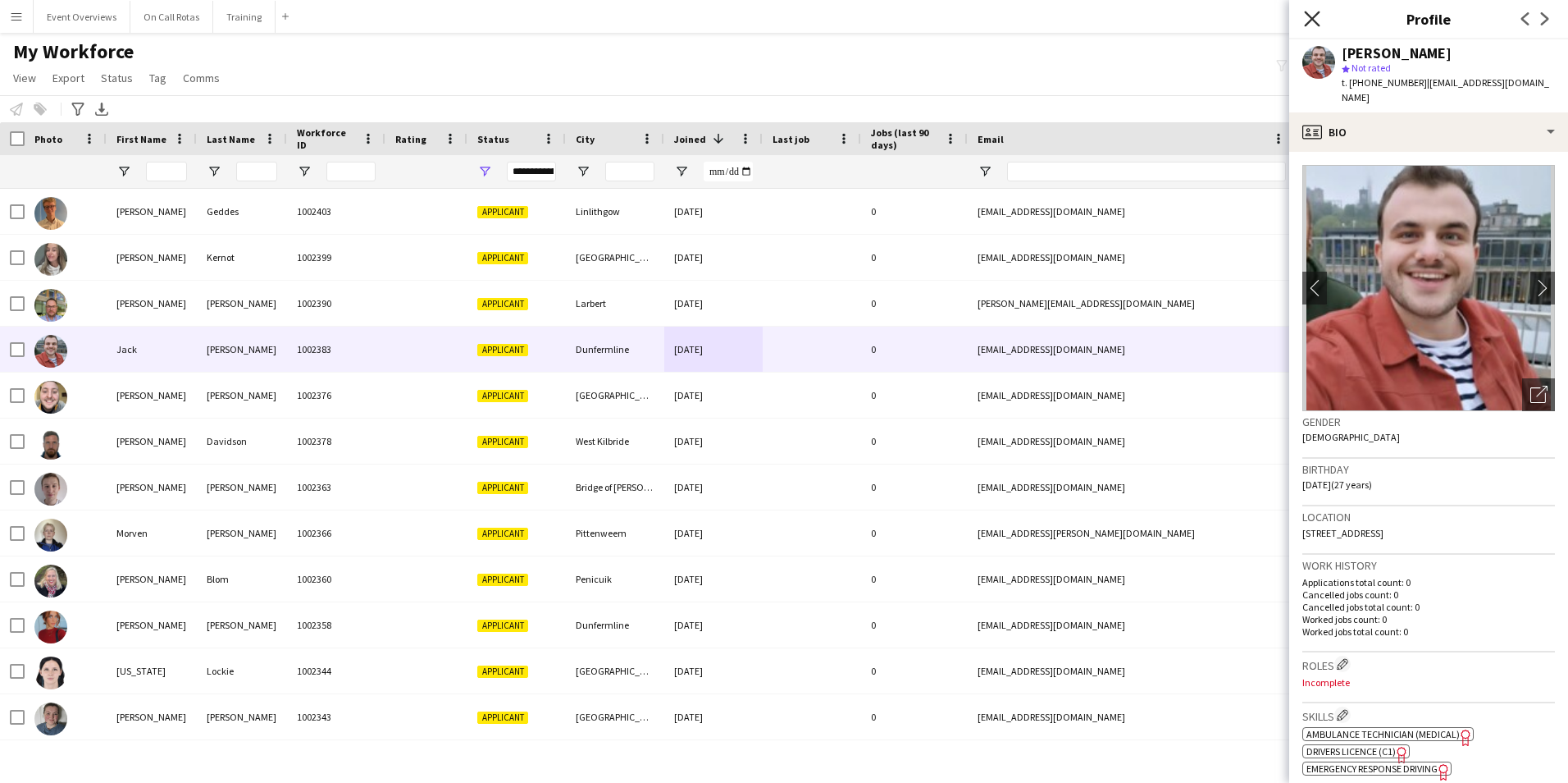
drag, startPoint x: 1308, startPoint y: 13, endPoint x: 1317, endPoint y: 19, distance: 10.8
click at [1311, 13] on icon "Close pop-in" at bounding box center [1312, 19] width 16 height 16
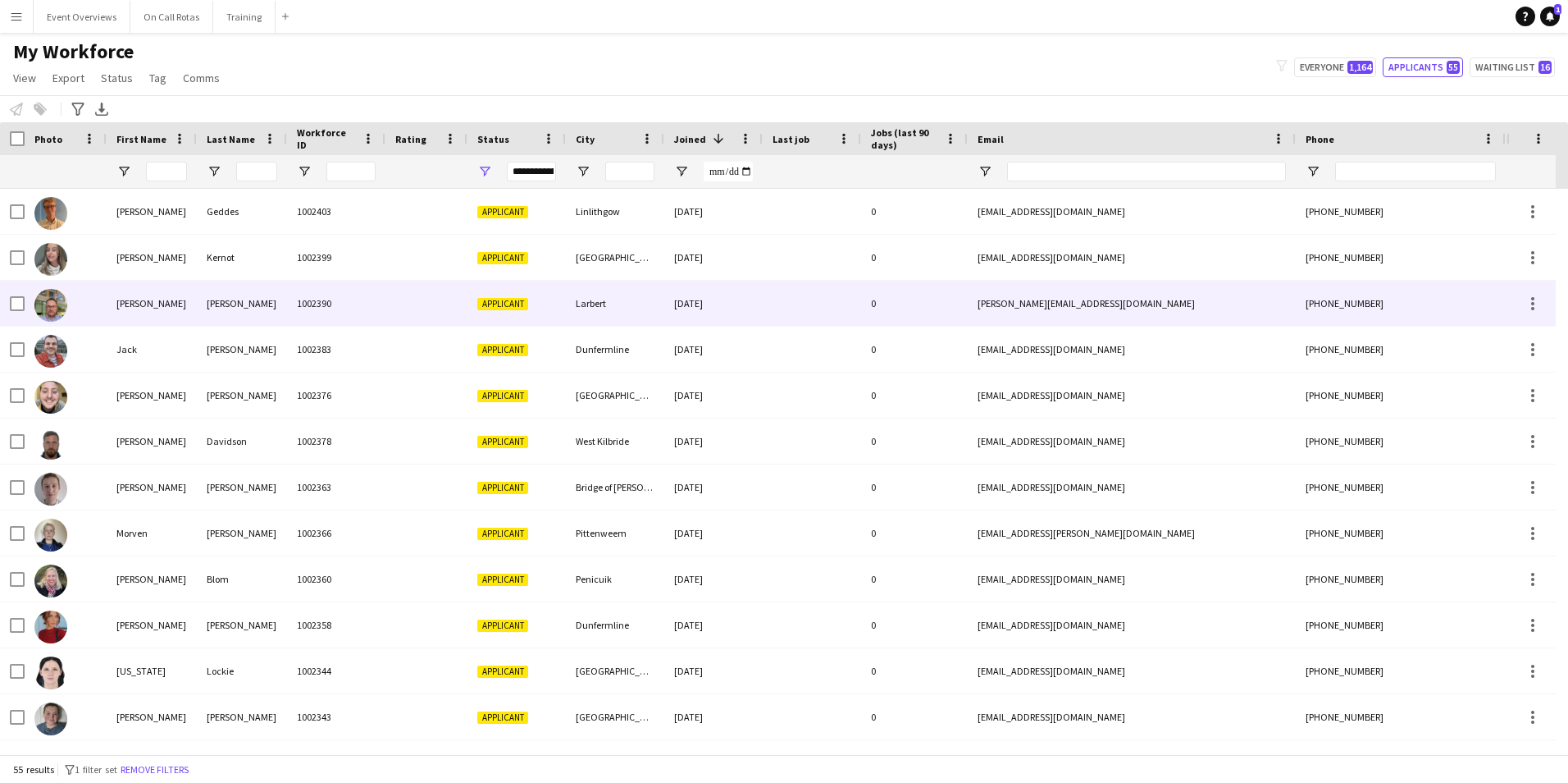
click at [446, 298] on div at bounding box center [426, 304] width 82 height 45
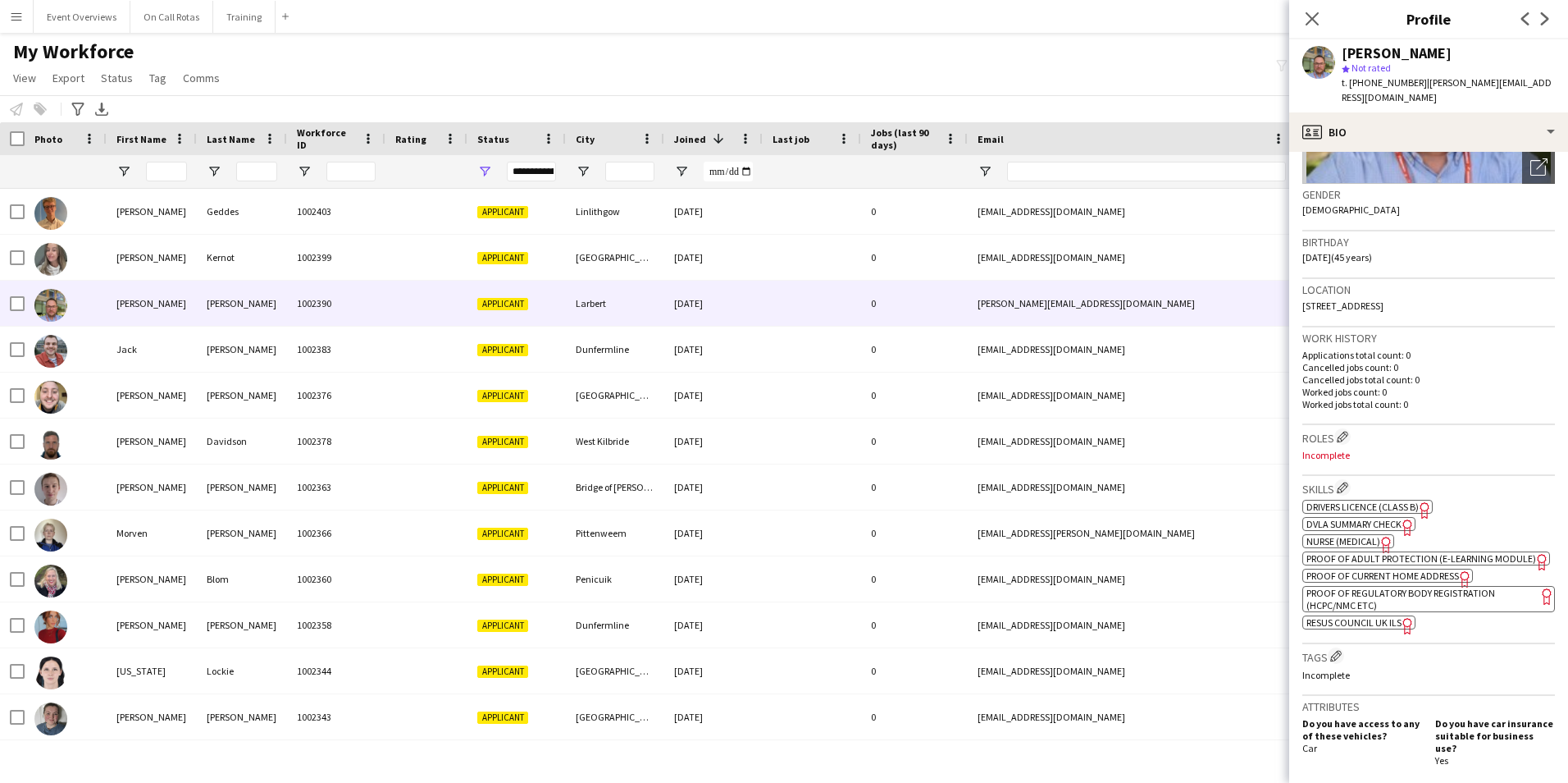
scroll to position [246, 0]
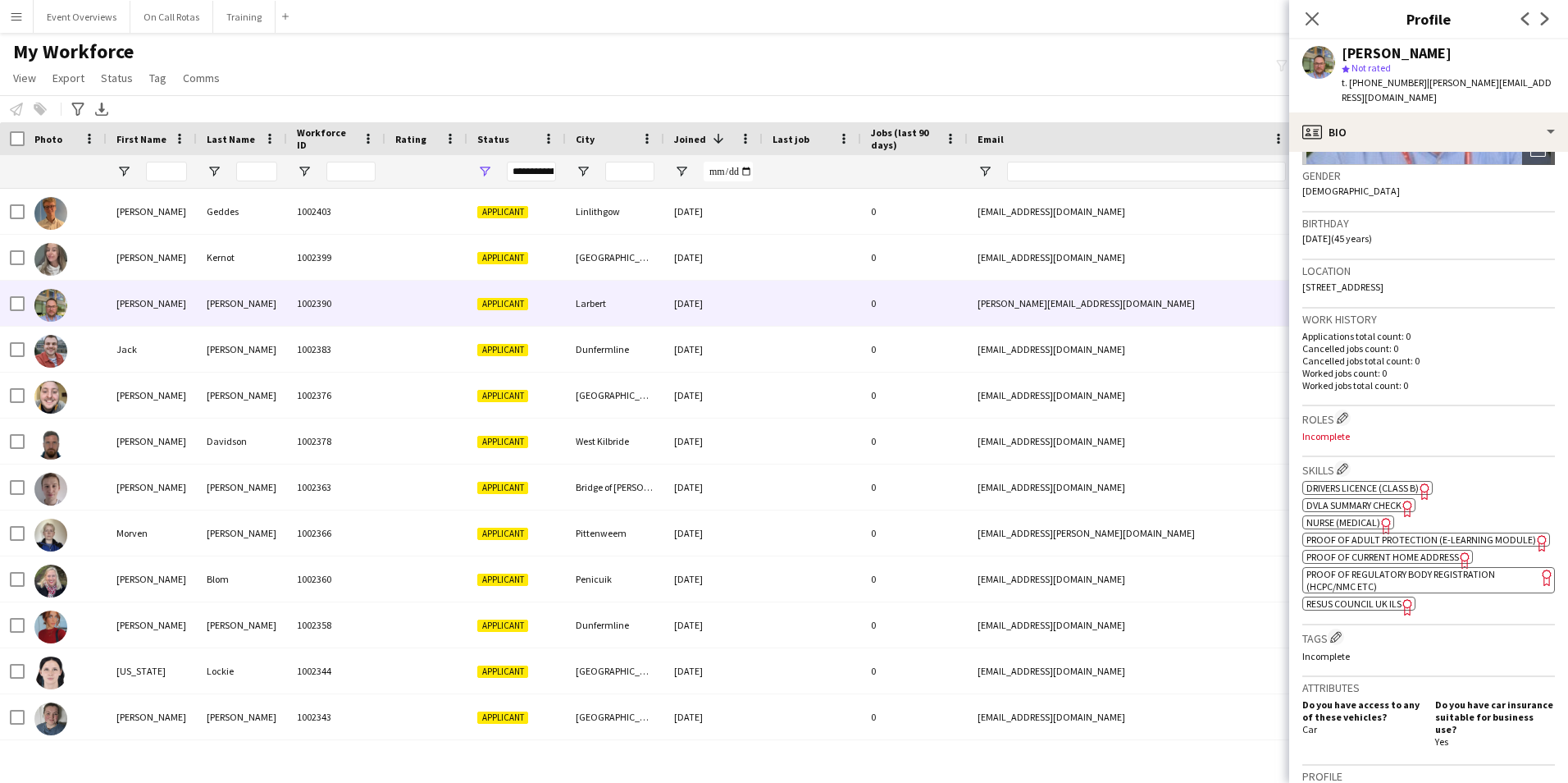
click at [1371, 93] on div "David Spicer star Not rated t. +447545565064 | david.spicer79@gmail.com" at bounding box center [1428, 76] width 279 height 73
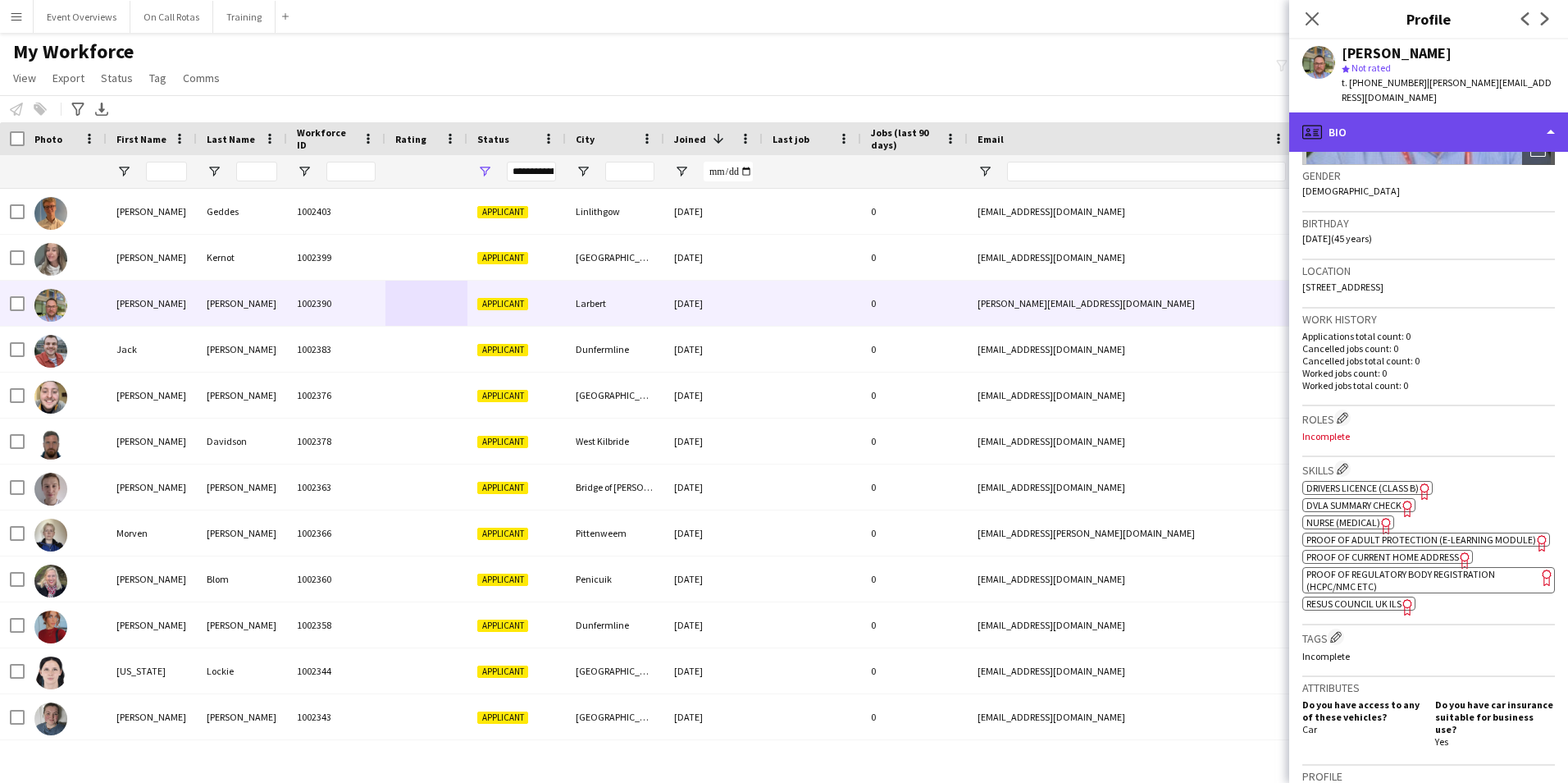
click at [1375, 113] on div "profile Bio" at bounding box center [1428, 132] width 279 height 40
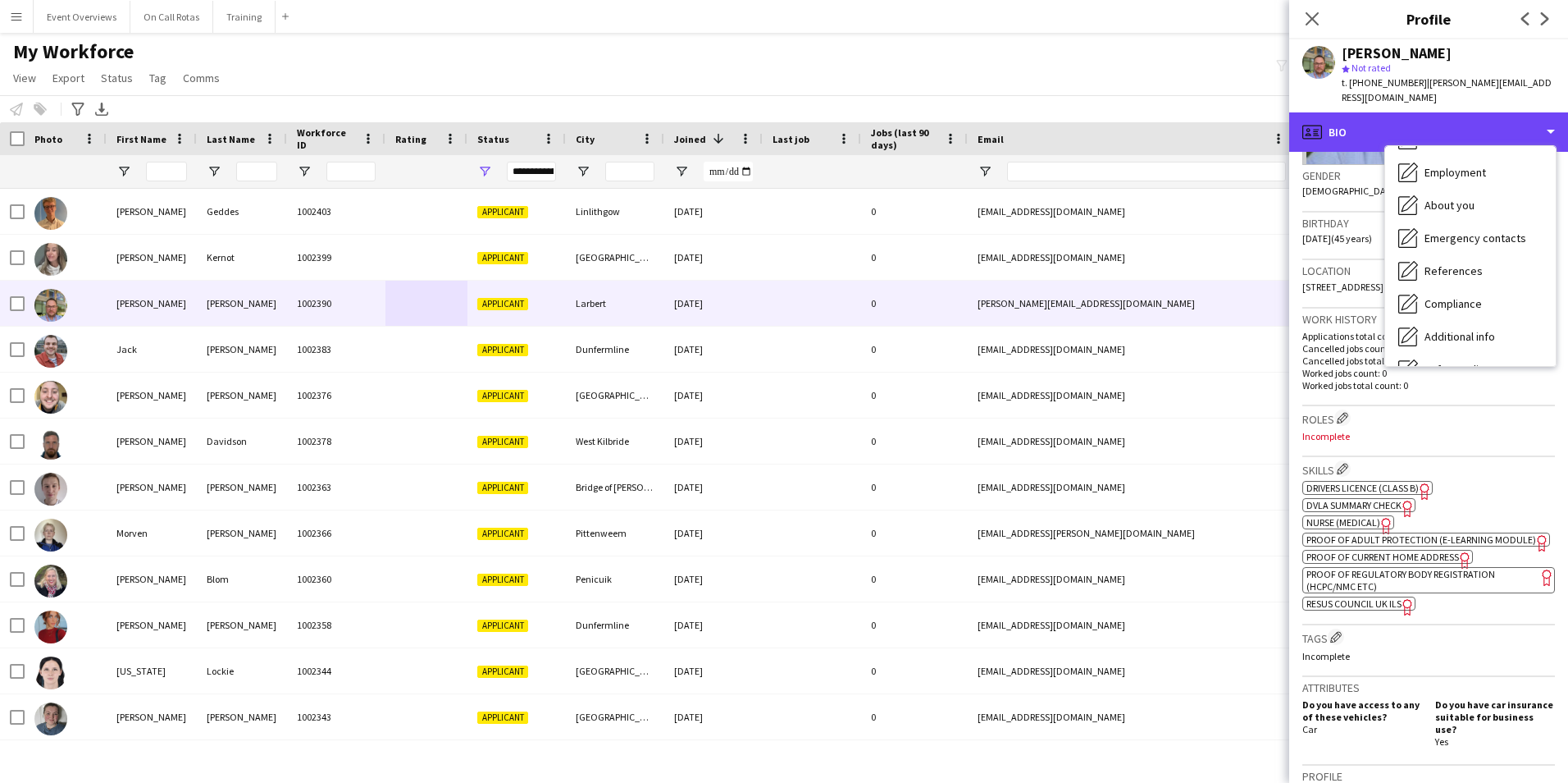
scroll to position [285, 0]
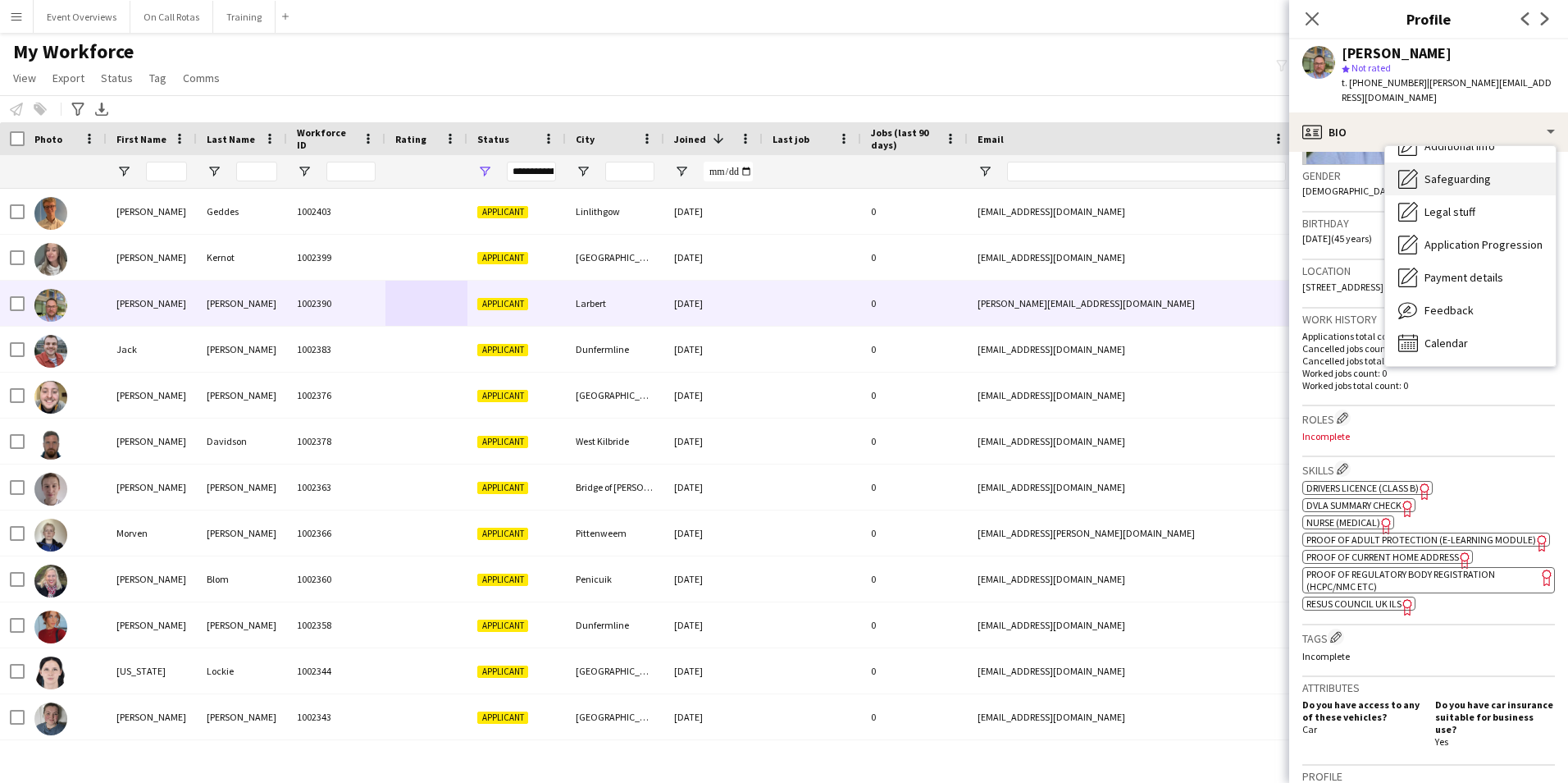
click at [1431, 172] on span "Safeguarding" at bounding box center [1457, 179] width 66 height 15
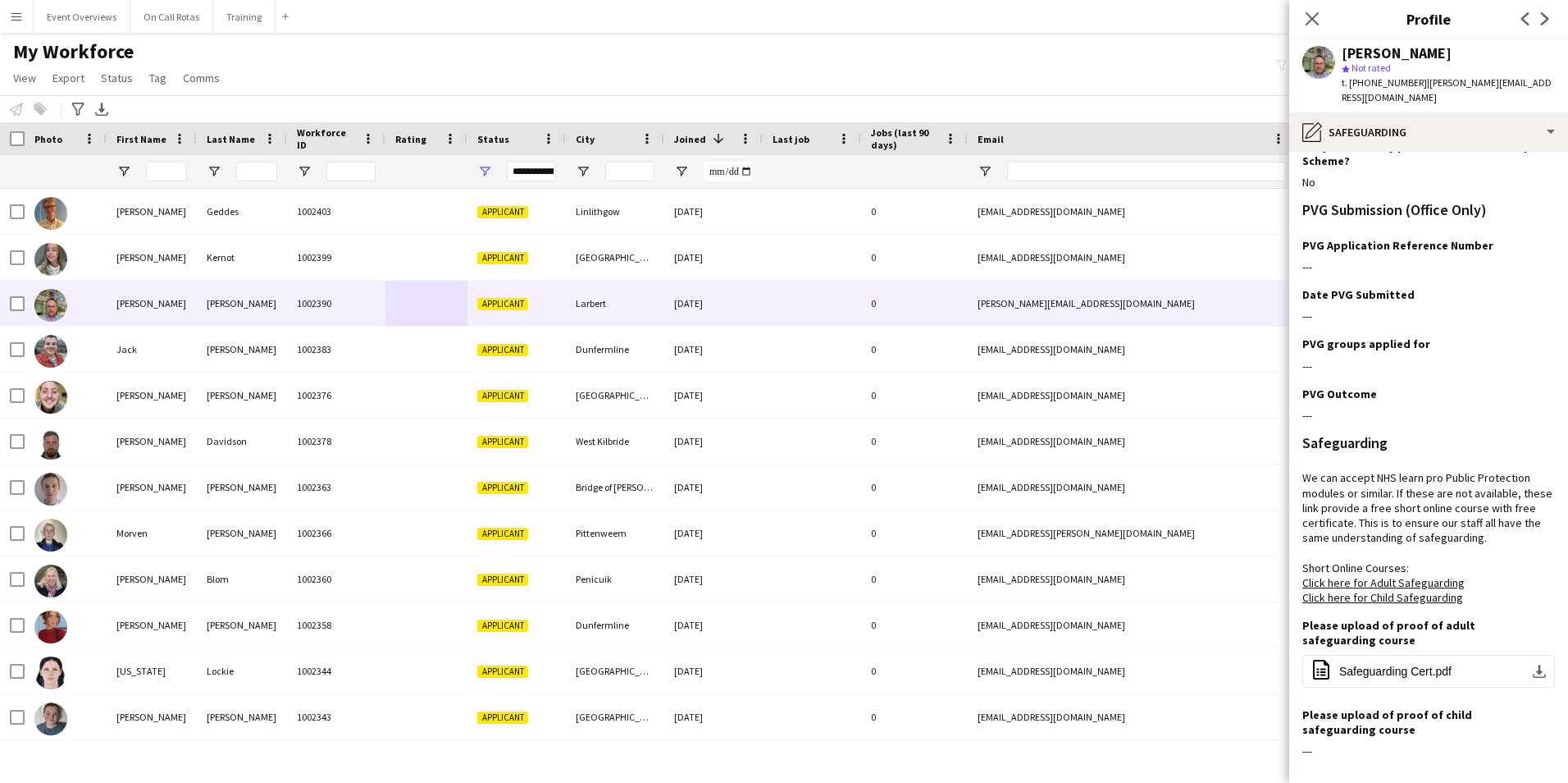
scroll to position [0, 0]
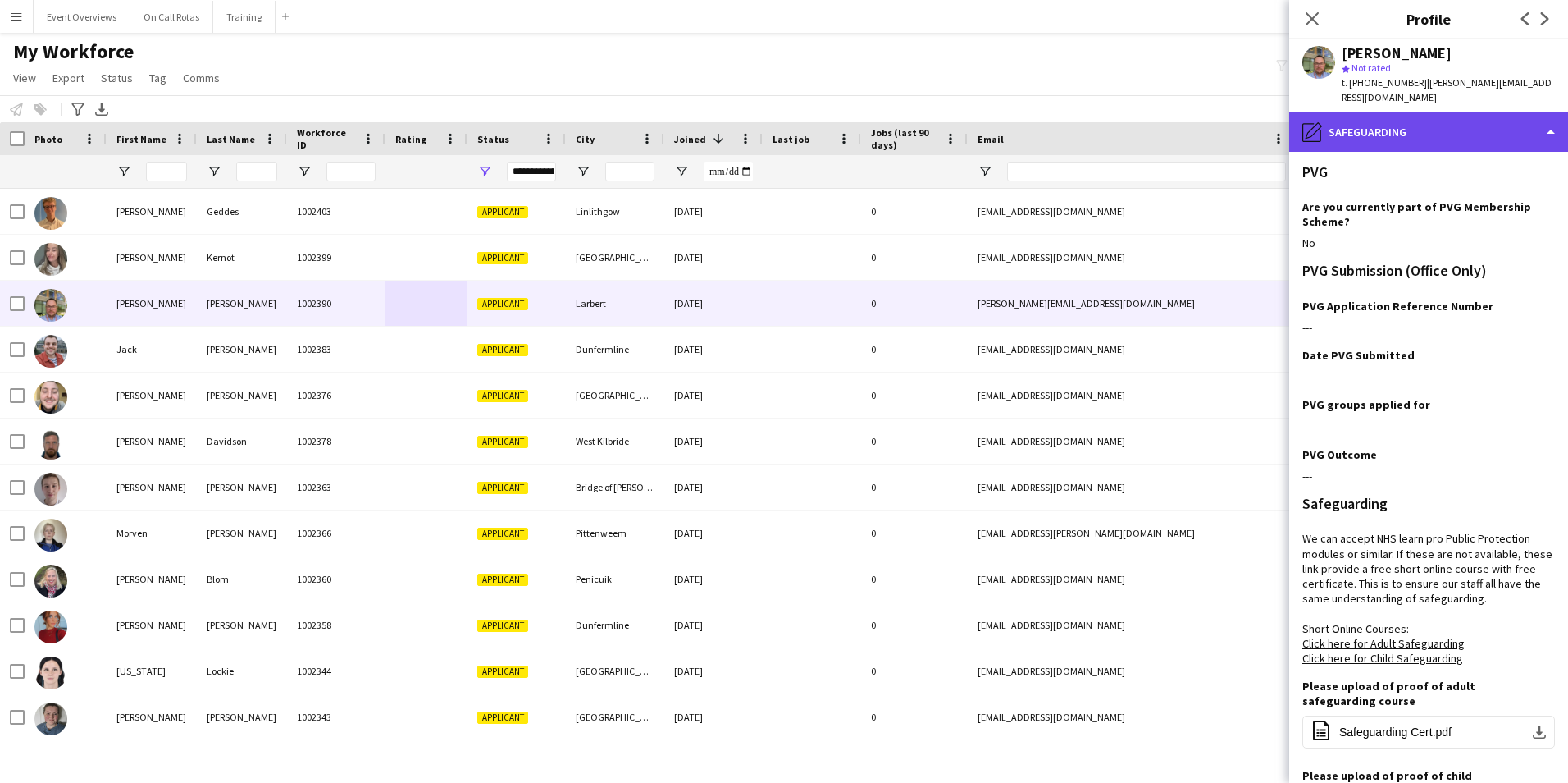
click at [1338, 113] on div "pencil4 Safeguarding" at bounding box center [1428, 132] width 279 height 40
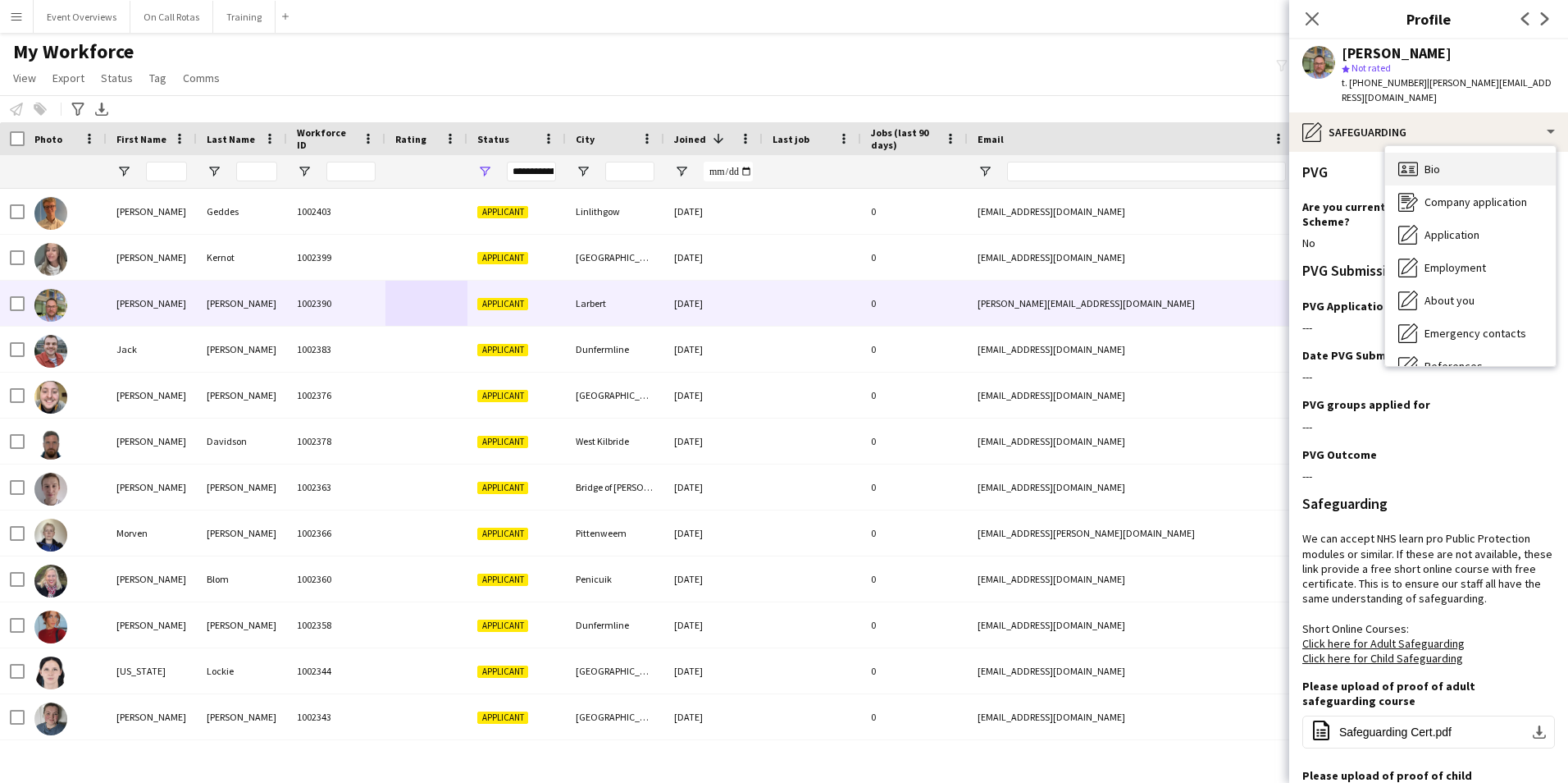
click at [1453, 152] on div "Bio Bio" at bounding box center [1470, 168] width 171 height 33
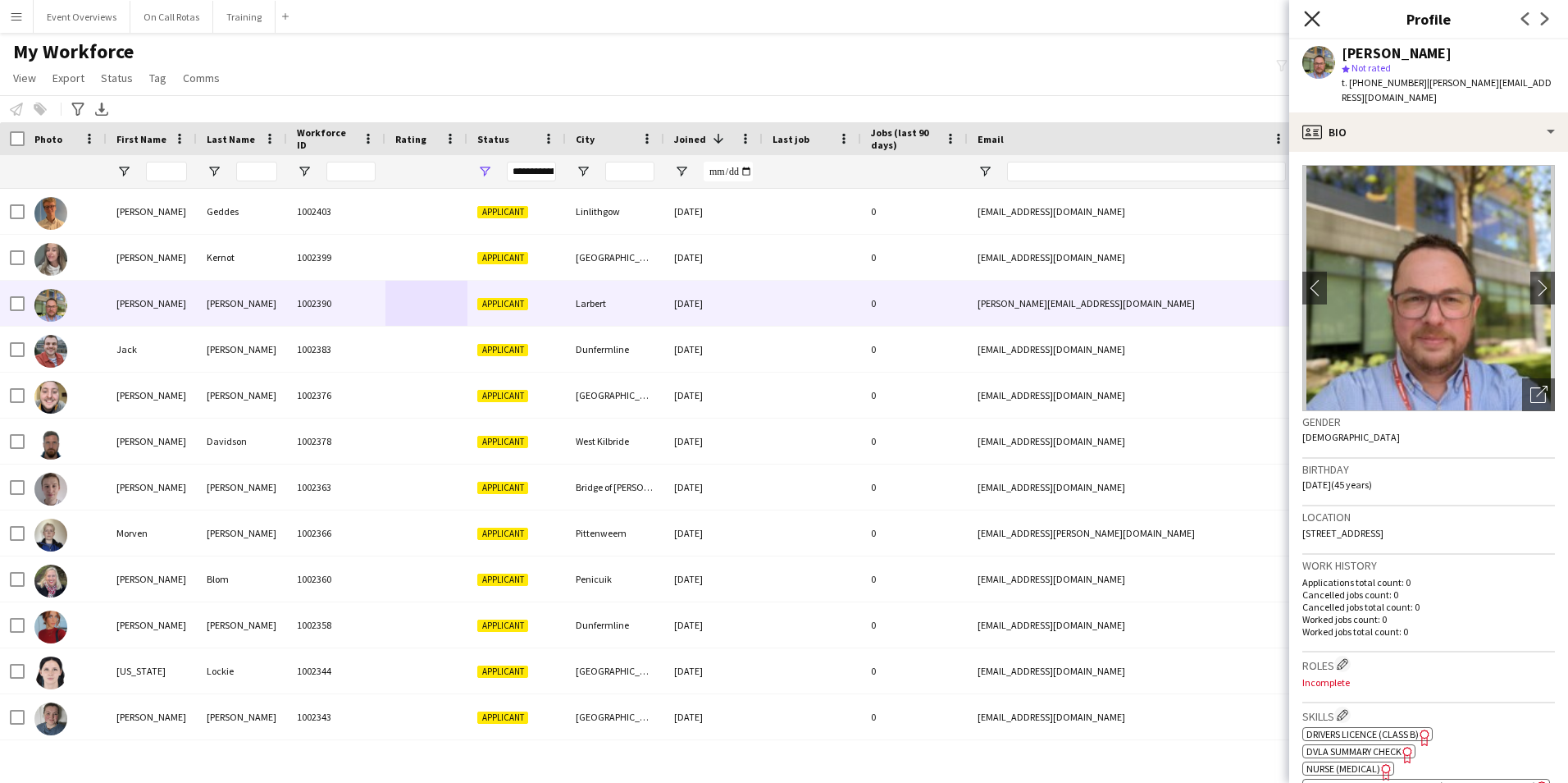
click at [1314, 19] on icon at bounding box center [1312, 19] width 16 height 16
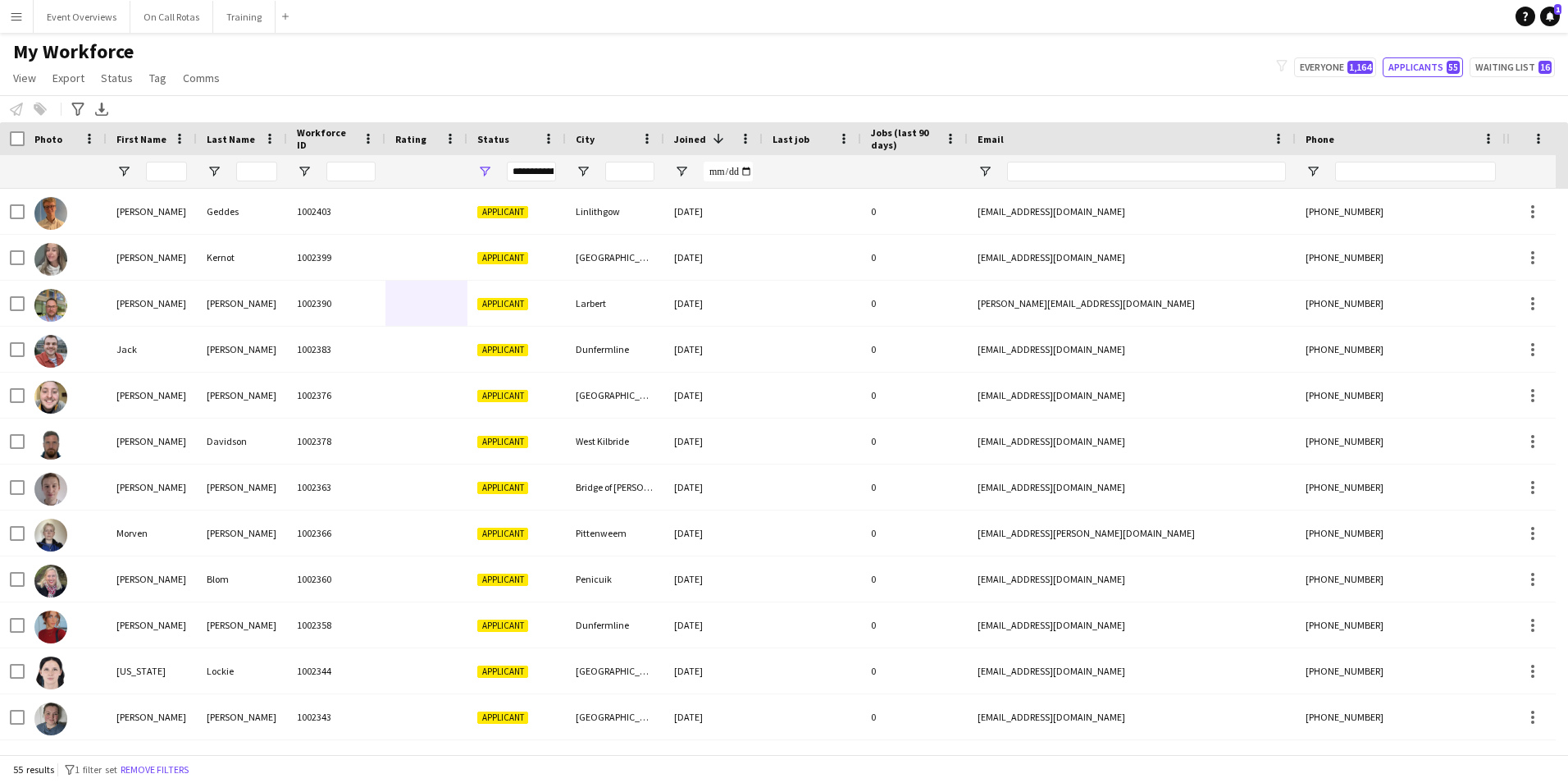
click at [531, 171] on div "**********" at bounding box center [531, 171] width 50 height 19
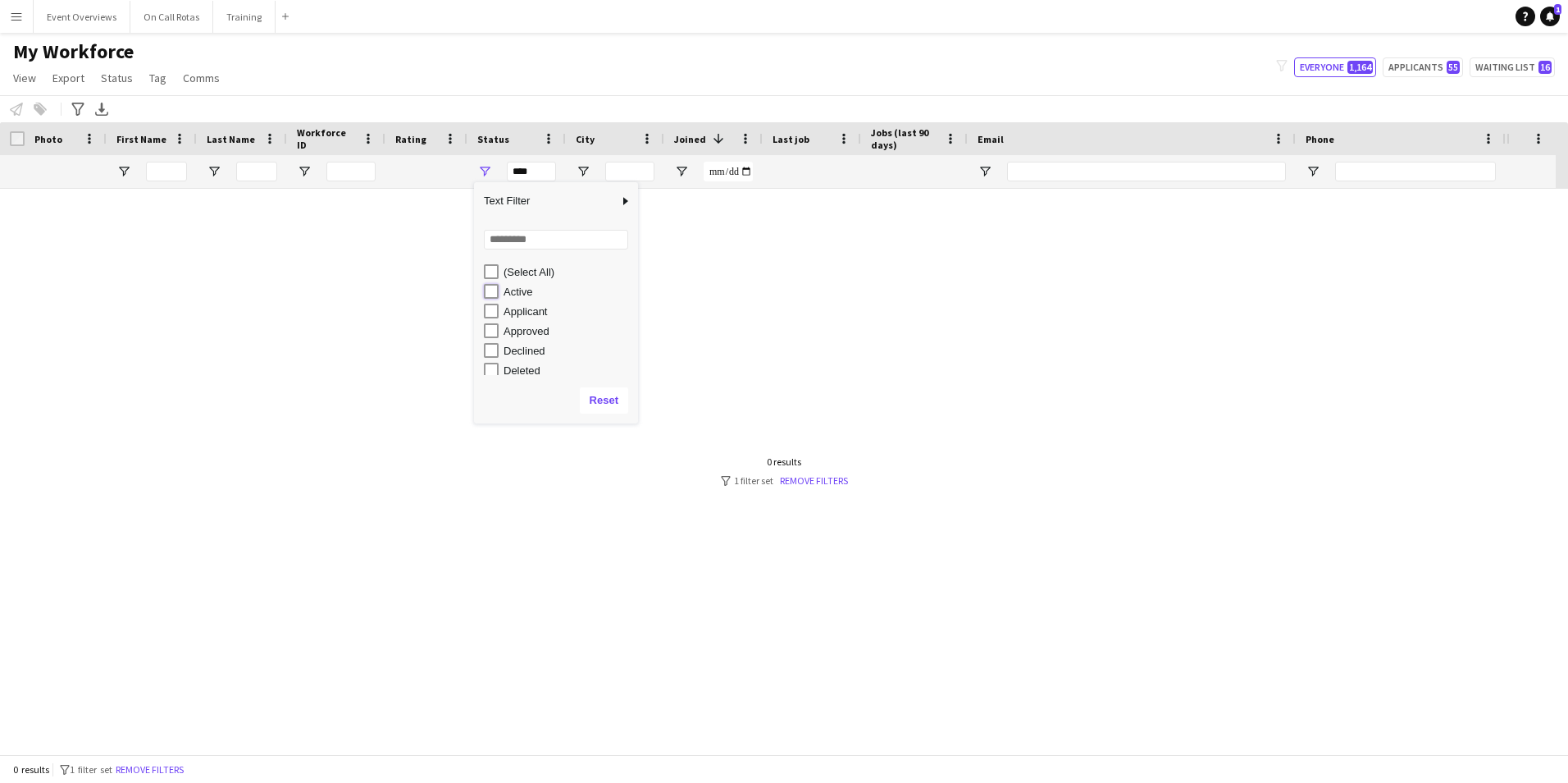
type input "**********"
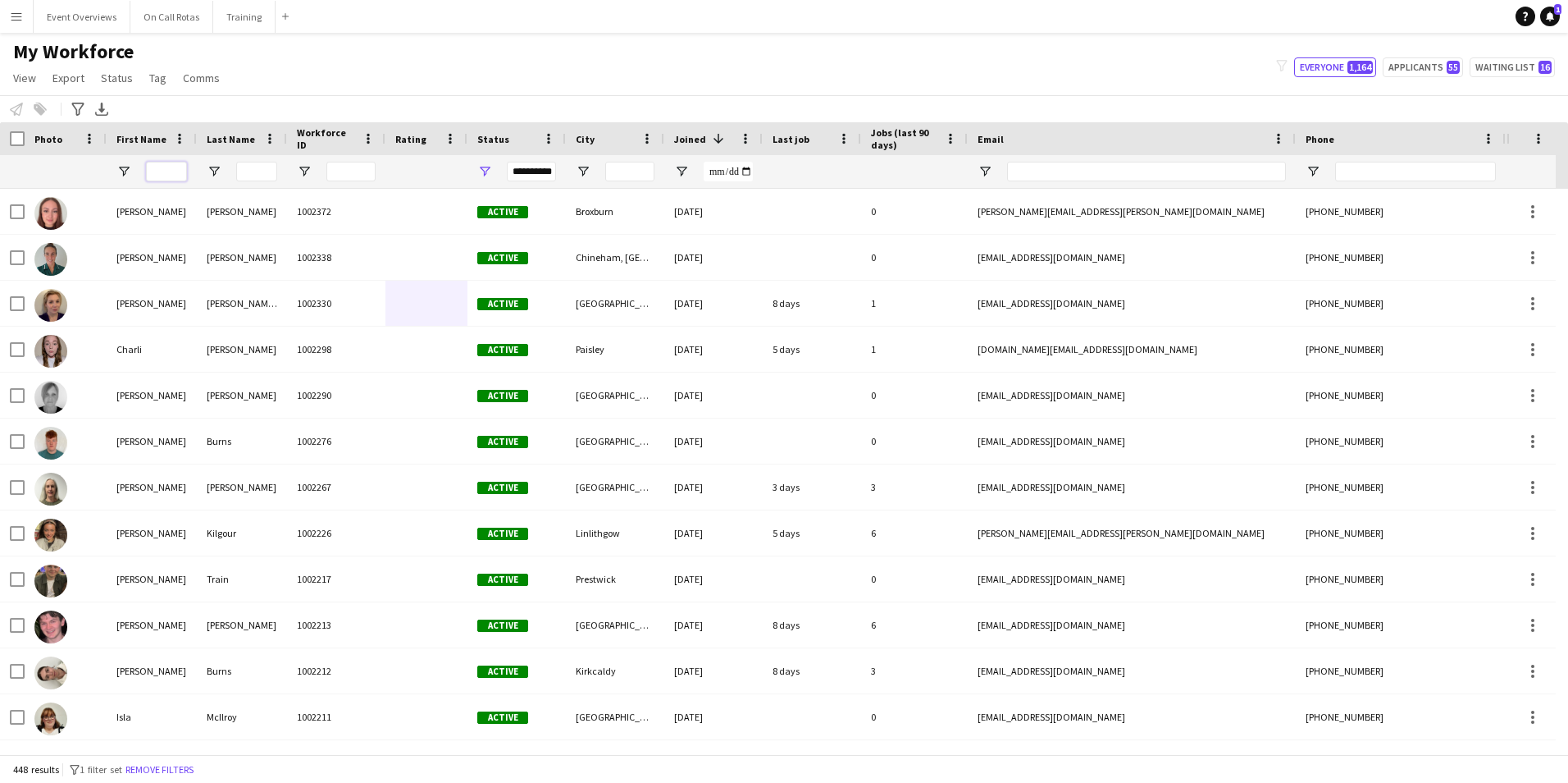
click at [150, 175] on input "First Name Filter Input" at bounding box center [166, 171] width 41 height 19
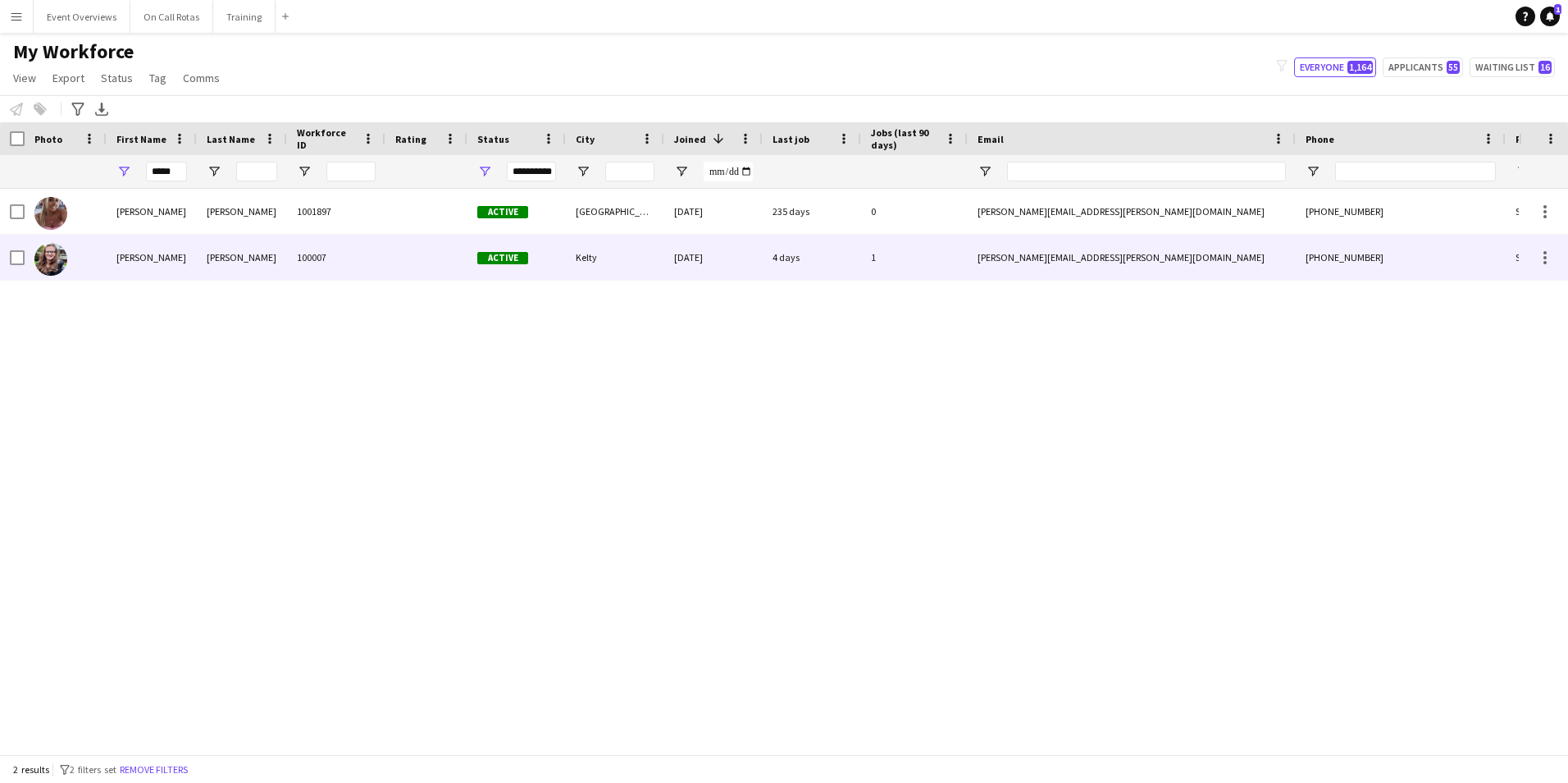
click at [285, 251] on div "Jodie Craig 100007 Active Kelty 30-12-2021 4 days 1 jodie.craig.94@gmail.com +4…" at bounding box center [889, 257] width 1778 height 46
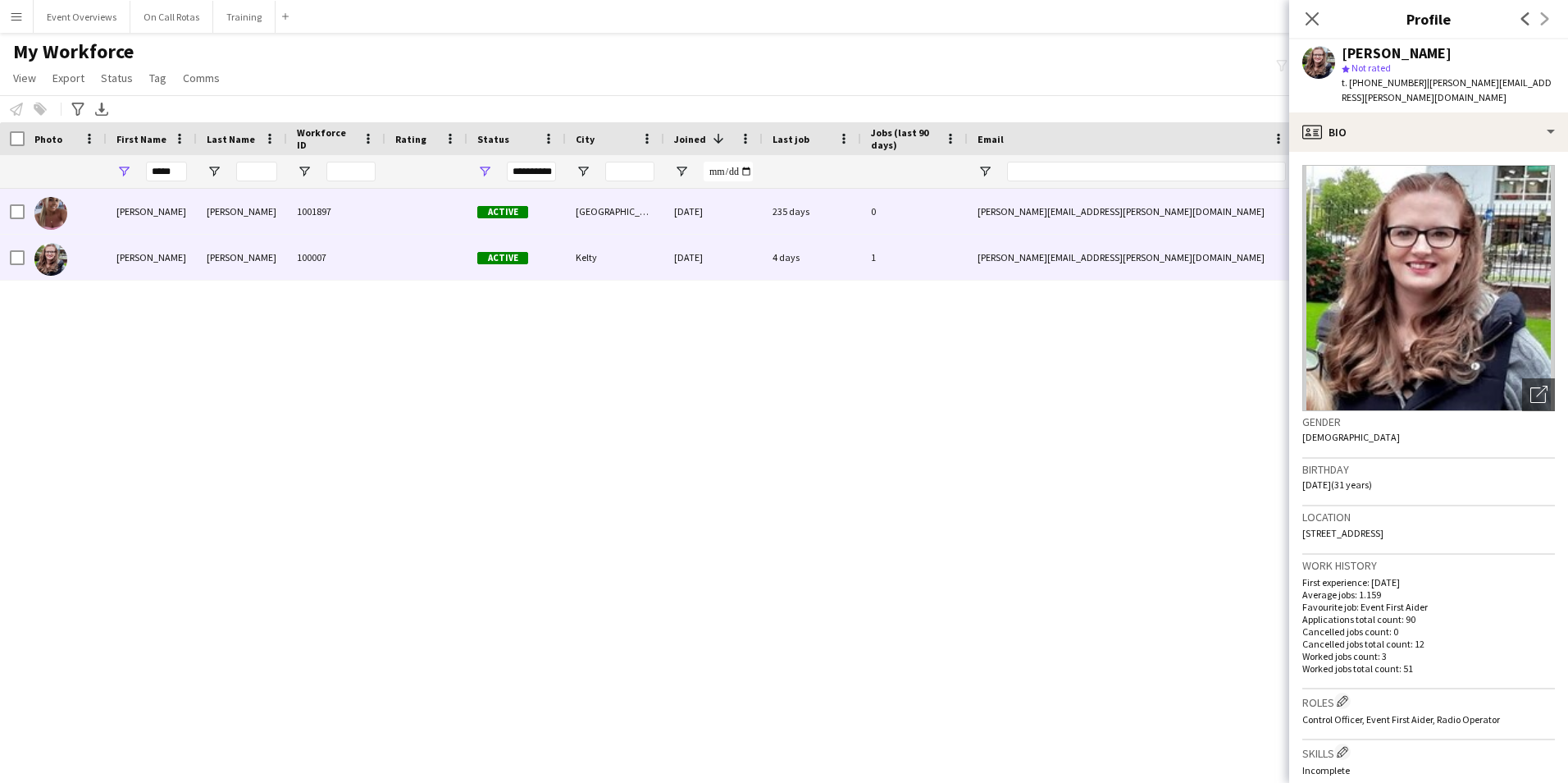
click at [778, 216] on div "235 days" at bounding box center [811, 211] width 98 height 45
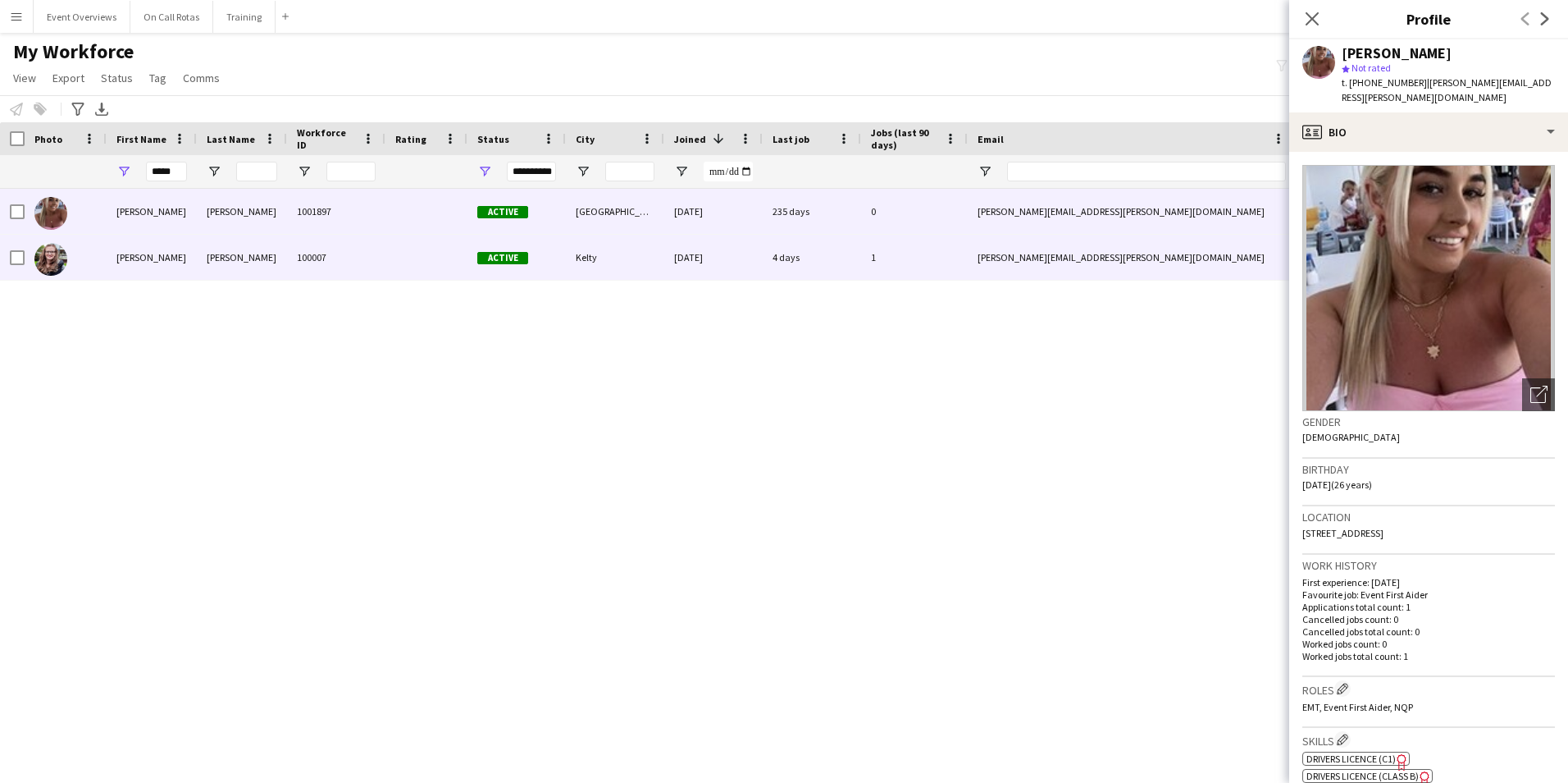
click at [841, 258] on div "4 days" at bounding box center [811, 257] width 98 height 45
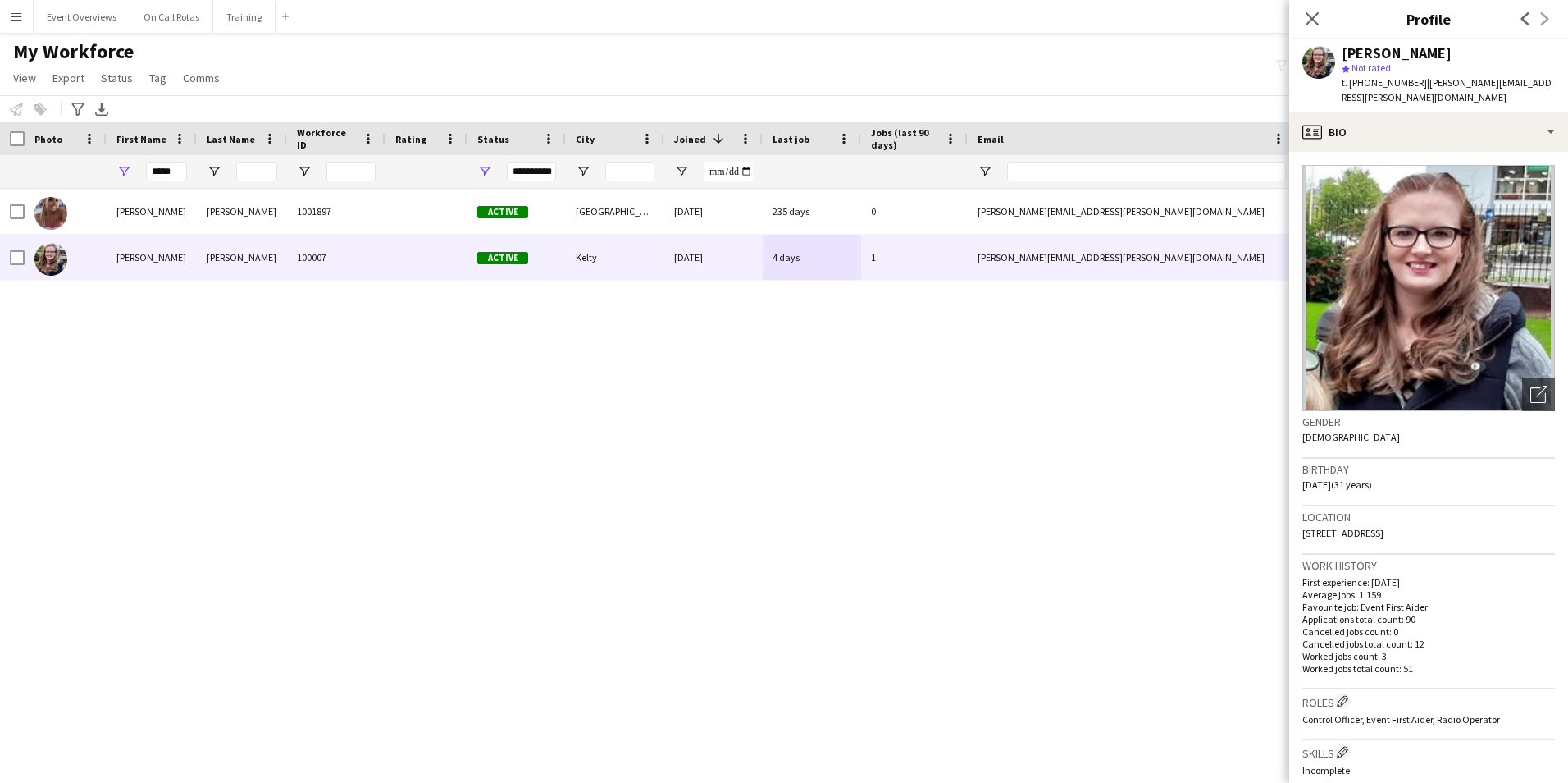
drag, startPoint x: 1469, startPoint y: 509, endPoint x: 1323, endPoint y: 520, distance: 146.4
click at [1323, 520] on div "Location 43 Limepark Crescent, Kelty, KY4 0JZ" at bounding box center [1428, 530] width 252 height 48
drag, startPoint x: 1323, startPoint y: 520, endPoint x: 1302, endPoint y: 514, distance: 21.8
click at [1302, 514] on div "Location 43 Limepark Crescent, Kelty, KY4 0JZ" at bounding box center [1428, 530] width 252 height 48
copy span "43 Limepark Crescent, Kelty, KY4 0JZ"
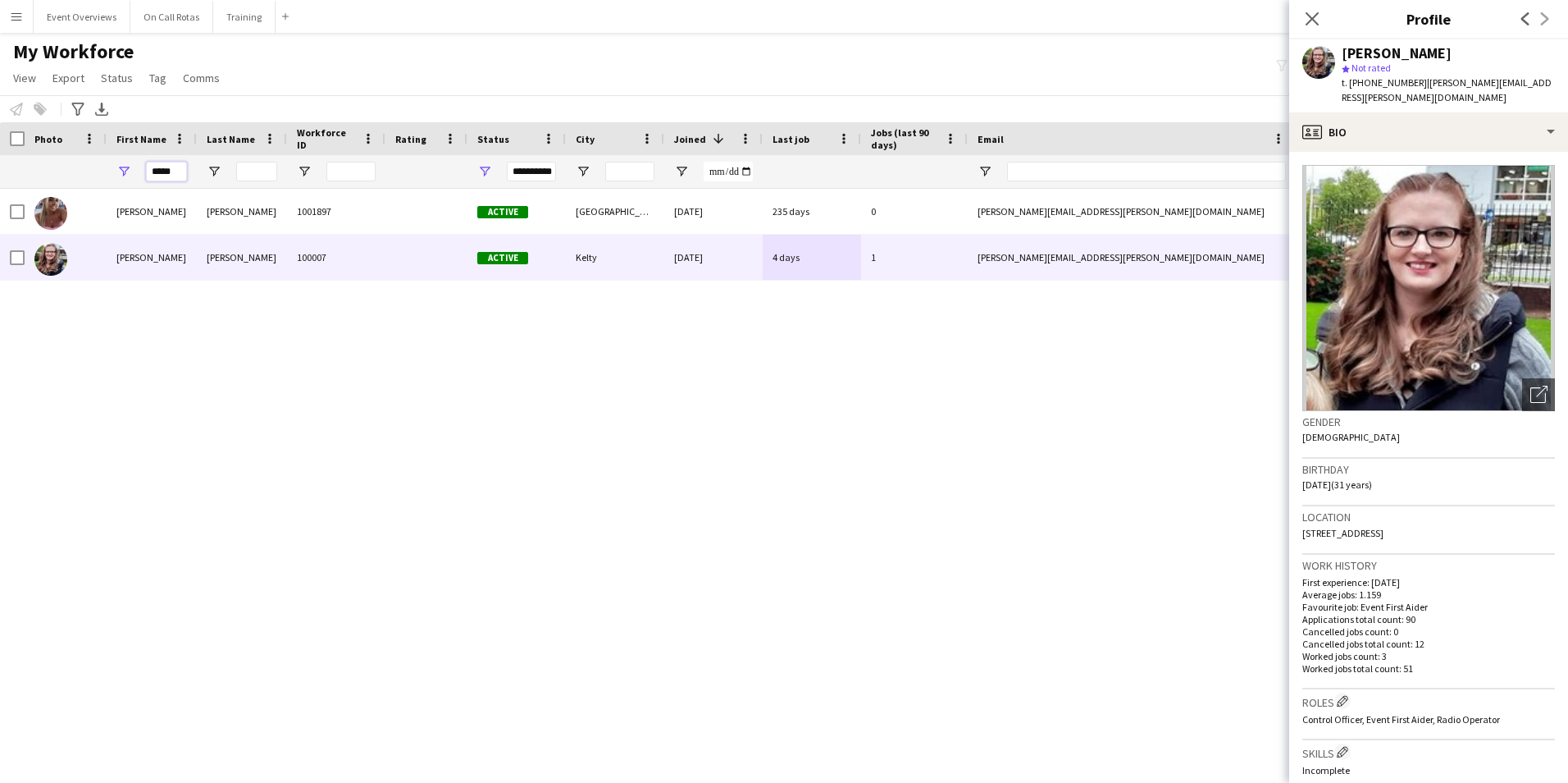
drag, startPoint x: 175, startPoint y: 169, endPoint x: 189, endPoint y: 167, distance: 14.1
click at [175, 169] on input "*****" at bounding box center [166, 171] width 41 height 19
type input "*"
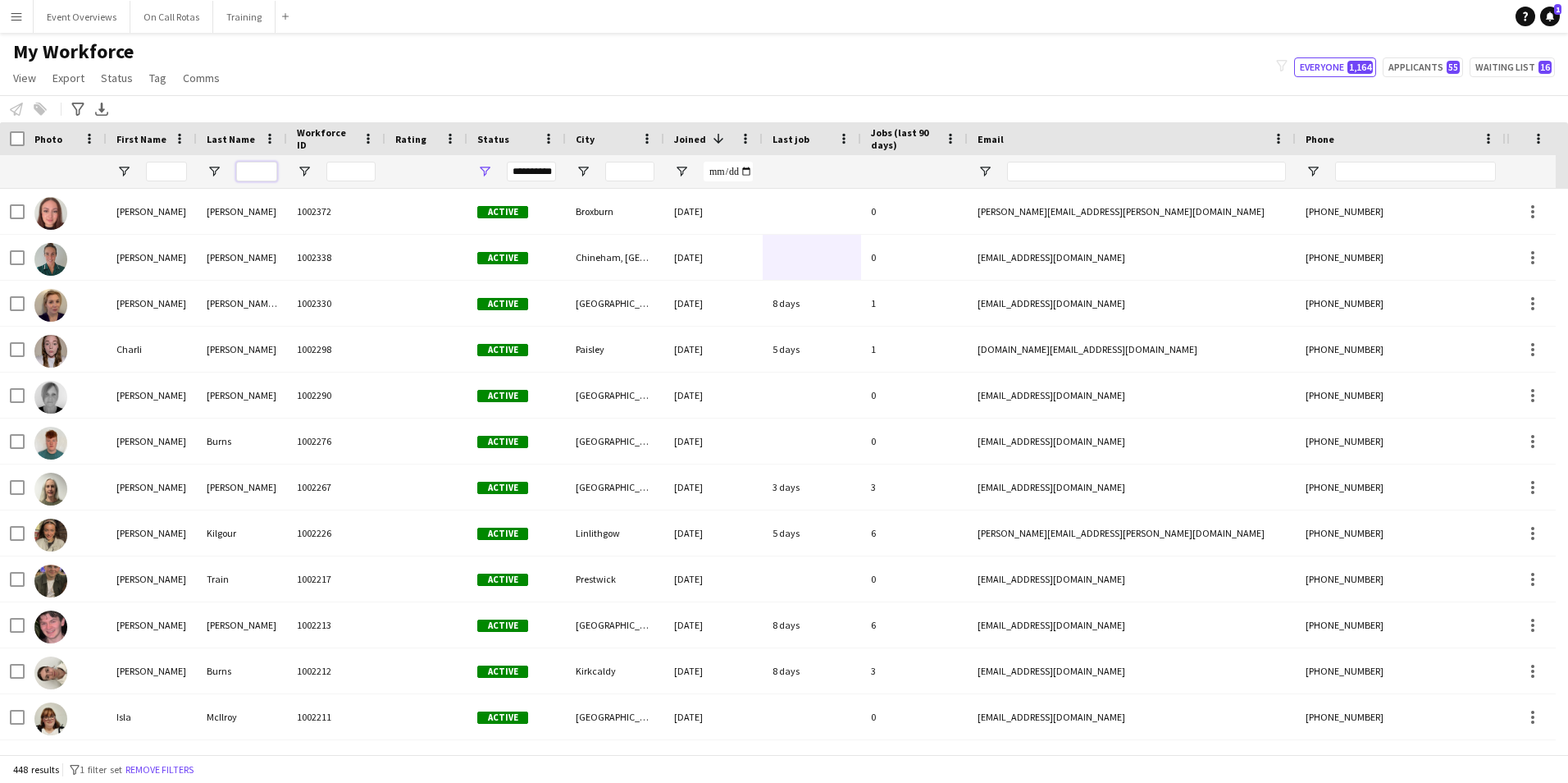
click at [259, 170] on input "Last Name Filter Input" at bounding box center [256, 171] width 41 height 19
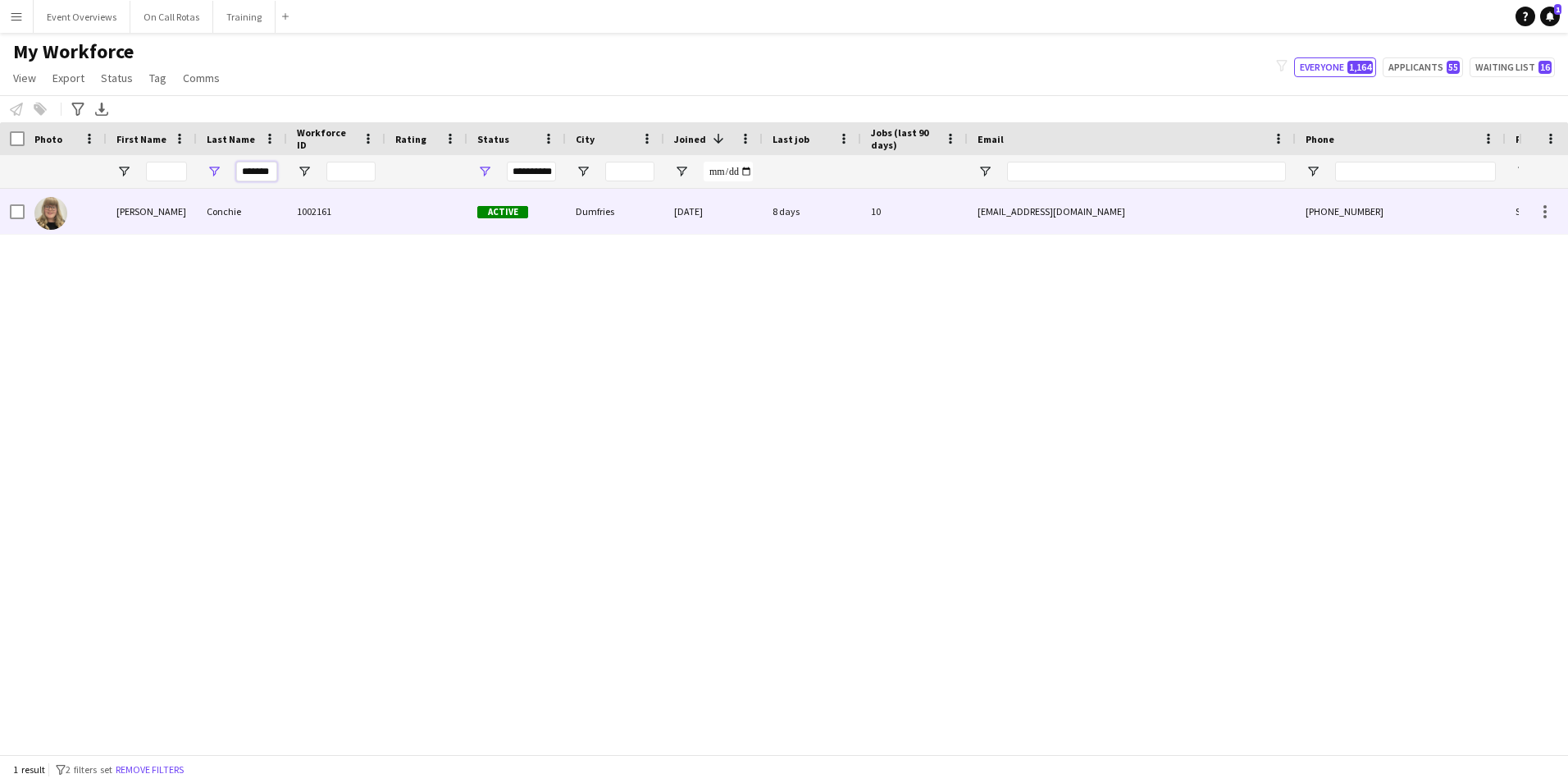
type input "*******"
click at [383, 217] on div "1002161" at bounding box center [335, 211] width 98 height 45
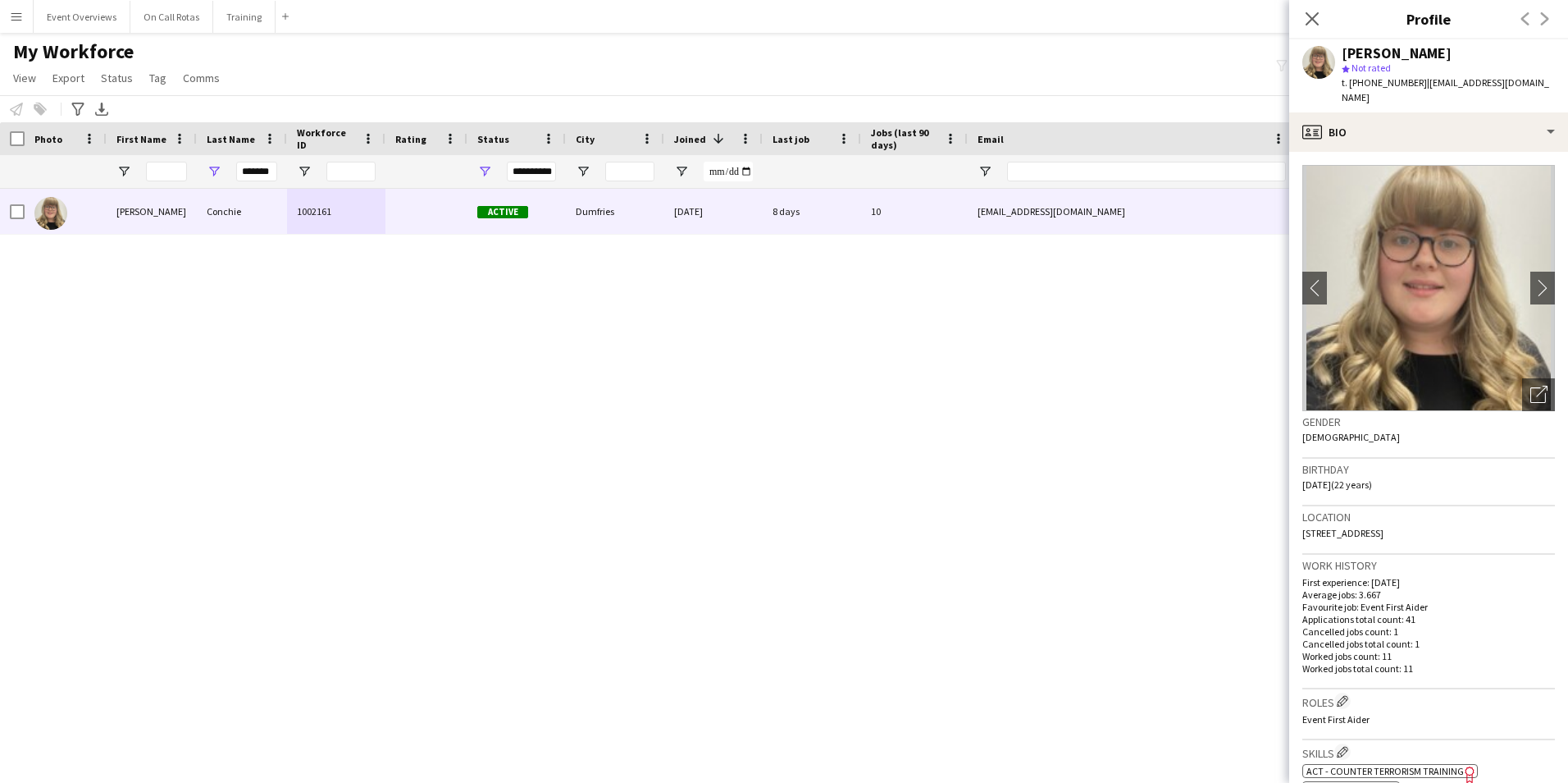
drag, startPoint x: 1480, startPoint y: 538, endPoint x: 1296, endPoint y: 537, distance: 184.0
click at [1296, 537] on app-crew-profile-bio "chevron-left chevron-right Open photos pop-in Gender Female Birthday 20-02-2003…" at bounding box center [1428, 467] width 279 height 631
copy span "25 Caulstran Road, Dumfries, DG2 9FJ"
drag, startPoint x: 277, startPoint y: 170, endPoint x: 226, endPoint y: 170, distance: 51.0
click at [226, 170] on div "*******" at bounding box center [241, 171] width 90 height 33
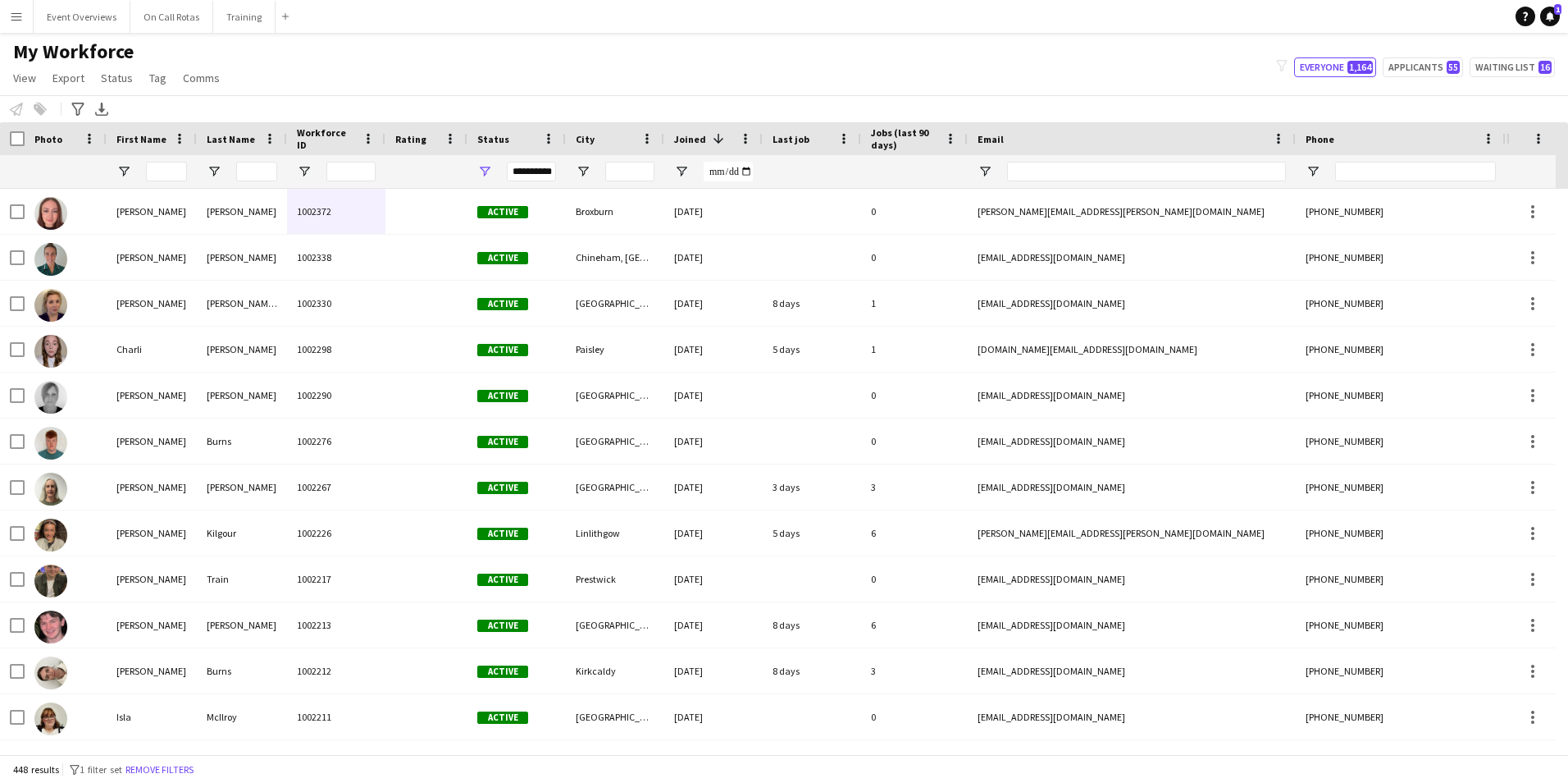
click at [532, 175] on div "**********" at bounding box center [531, 171] width 50 height 19
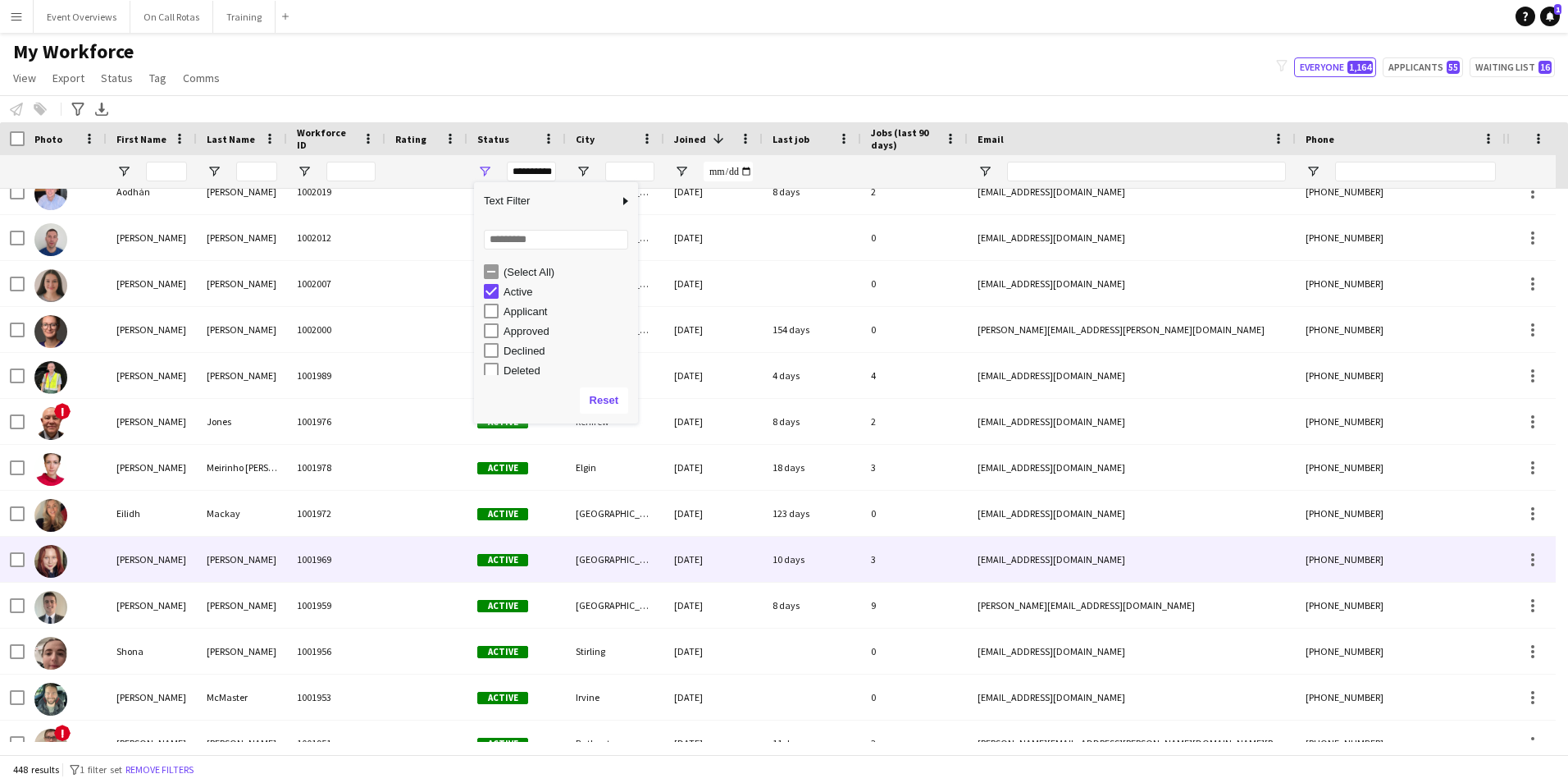
scroll to position [2270, 0]
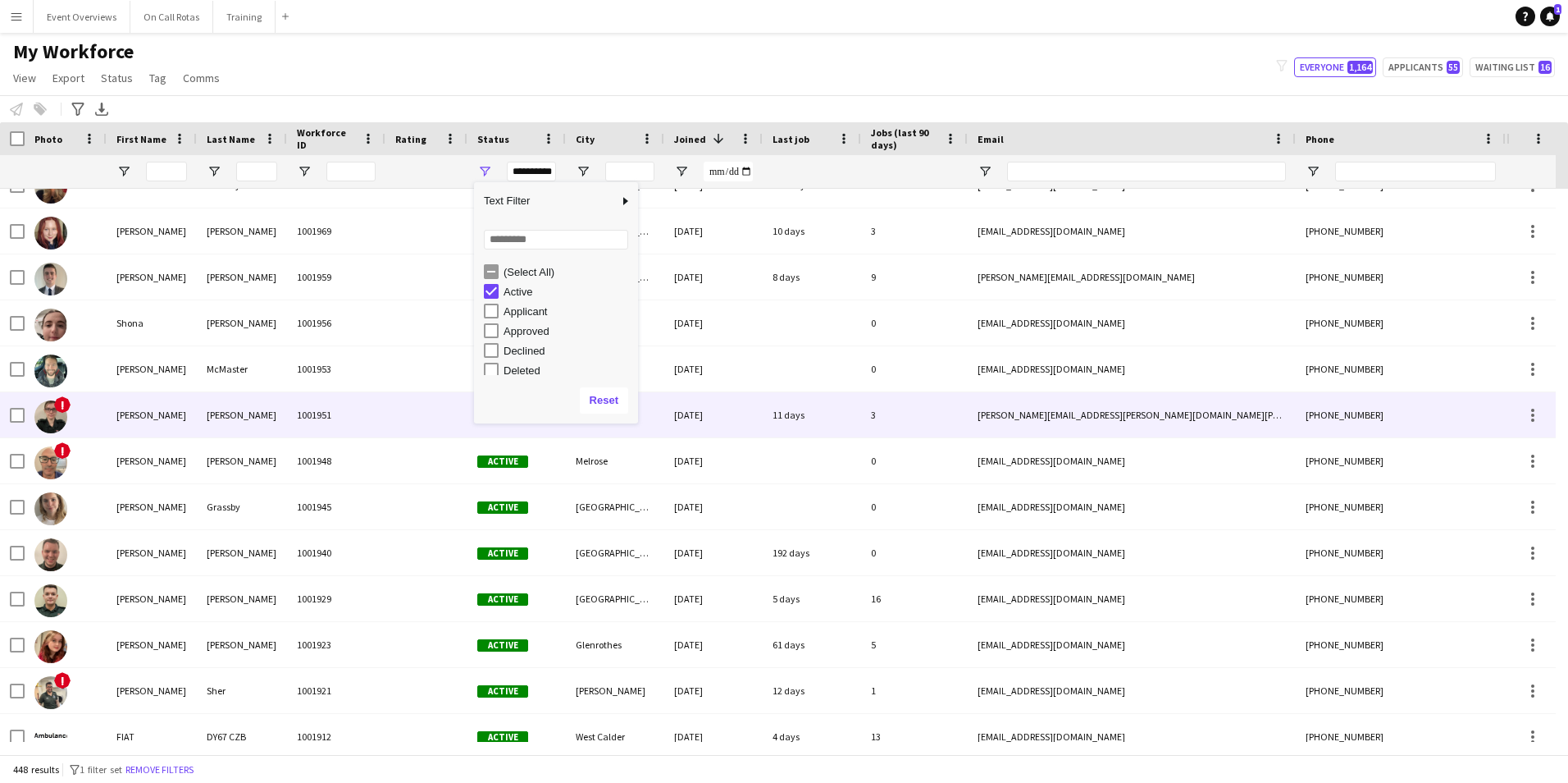
click at [363, 412] on div "1001951" at bounding box center [335, 415] width 98 height 45
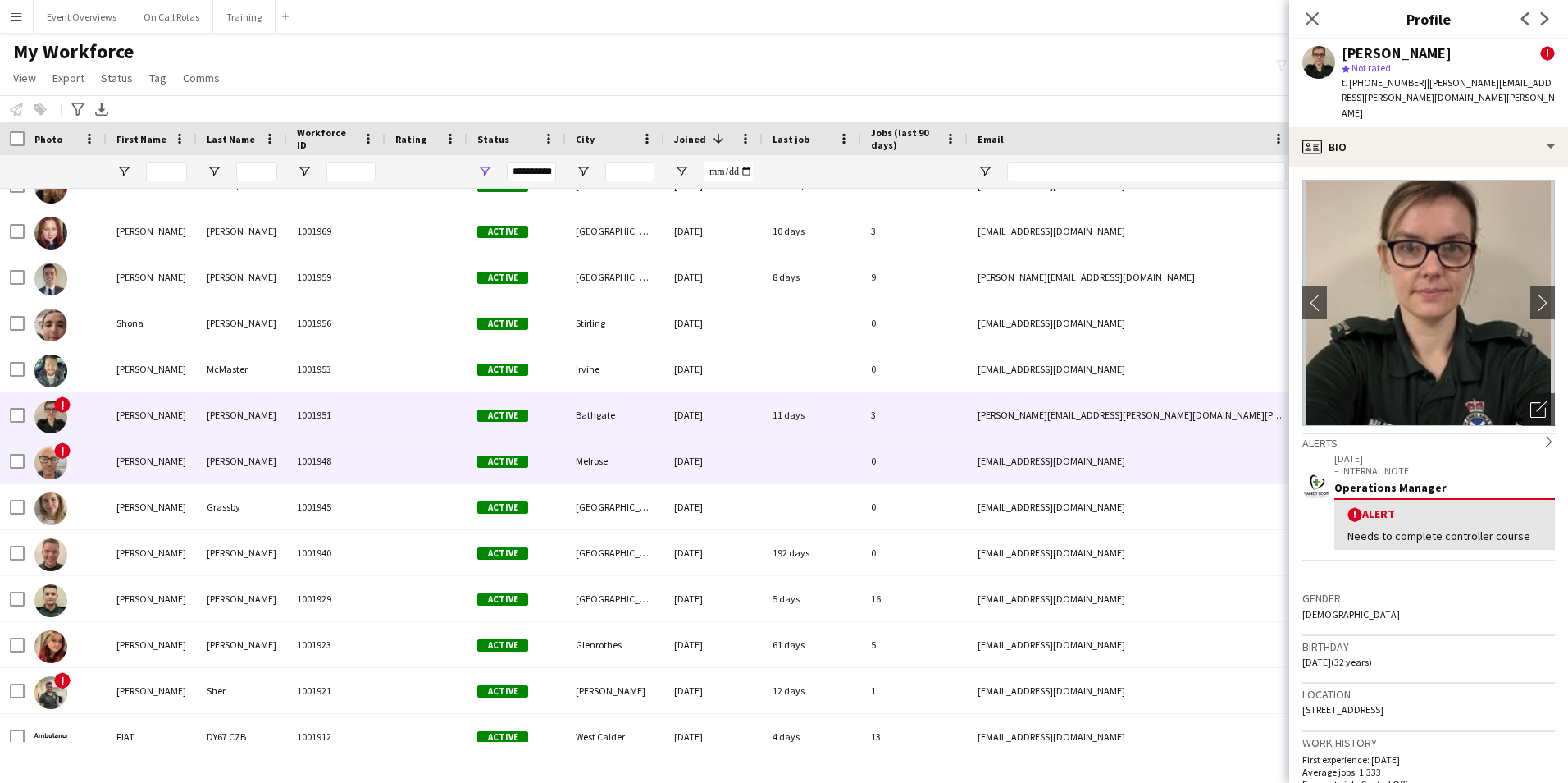
click at [569, 458] on div "Melrose" at bounding box center [615, 461] width 98 height 45
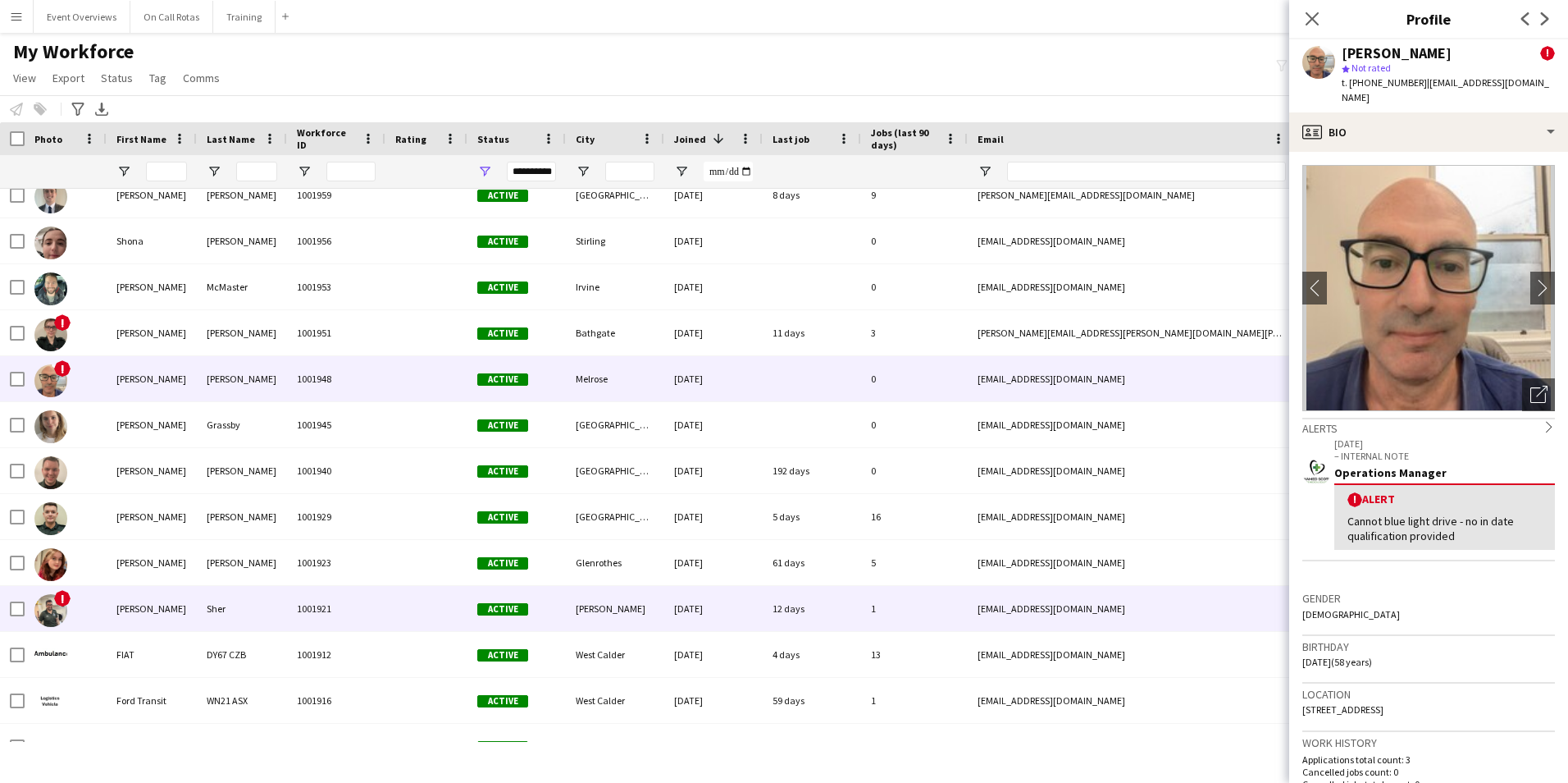
click at [550, 603] on div "Active" at bounding box center [516, 608] width 98 height 45
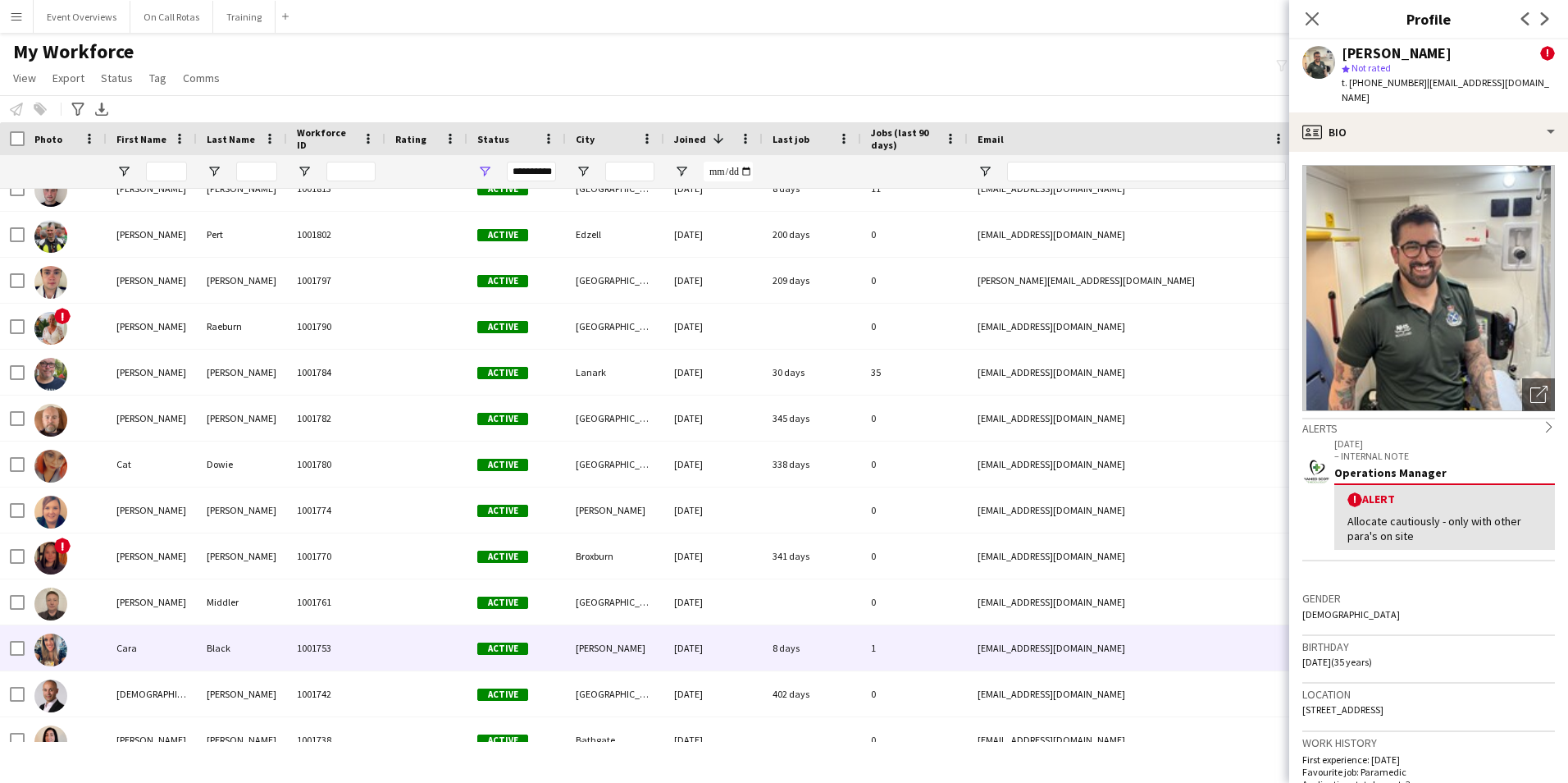
click at [635, 635] on div "Dunbar" at bounding box center [615, 648] width 98 height 45
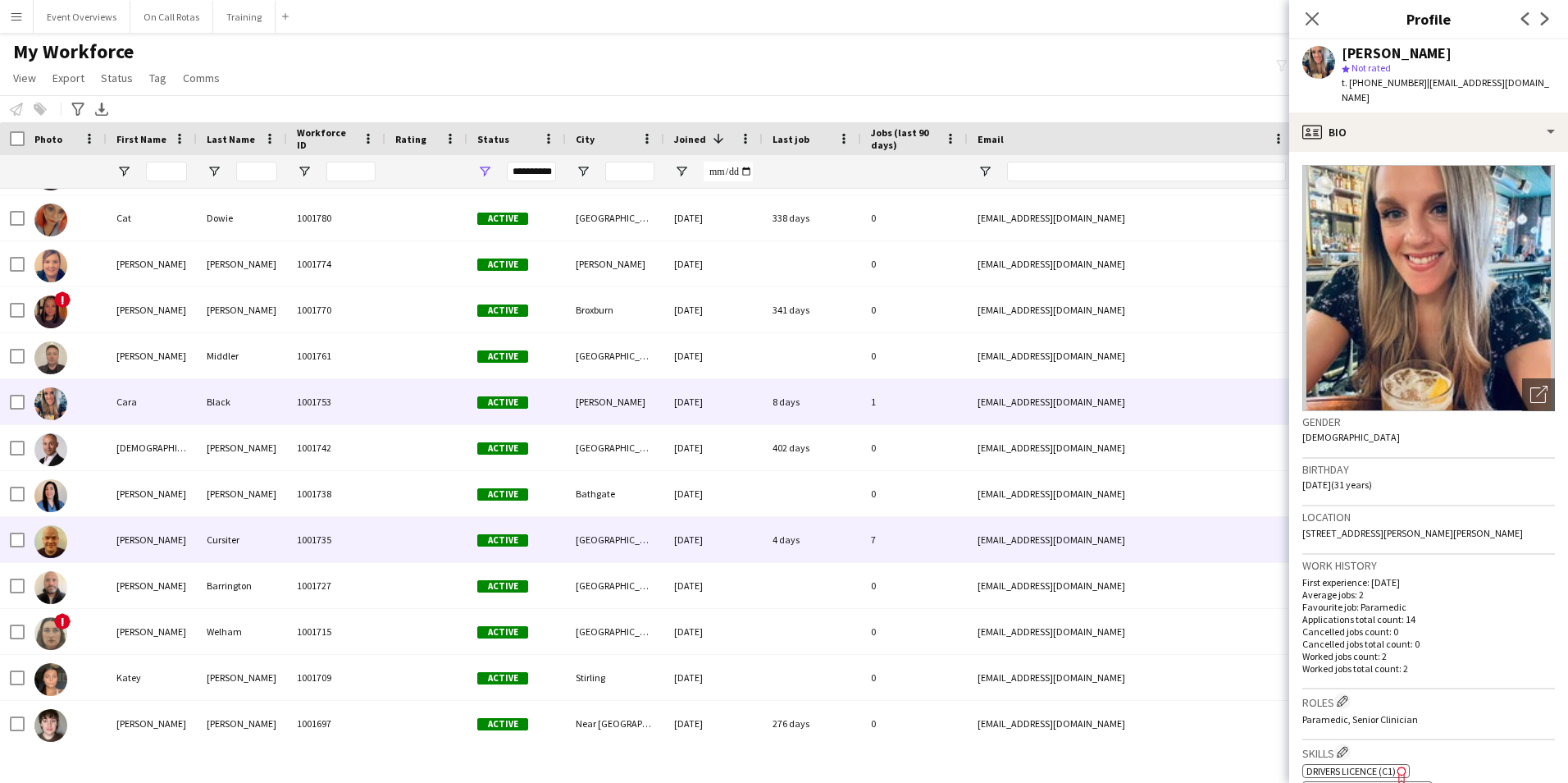
click at [600, 525] on div "[GEOGRAPHIC_DATA]" at bounding box center [615, 539] width 98 height 45
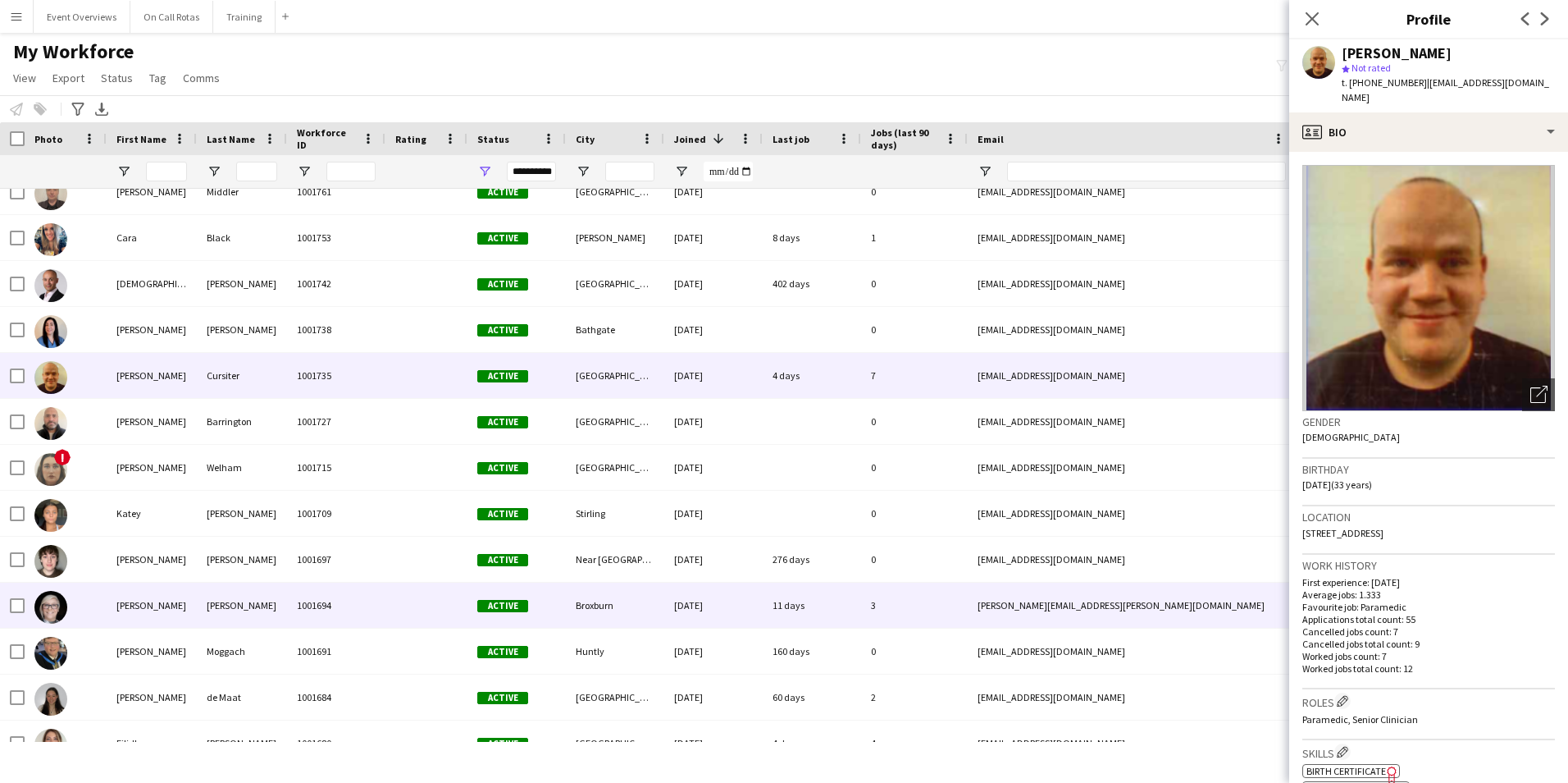
click at [579, 598] on div "Broxburn" at bounding box center [615, 606] width 98 height 45
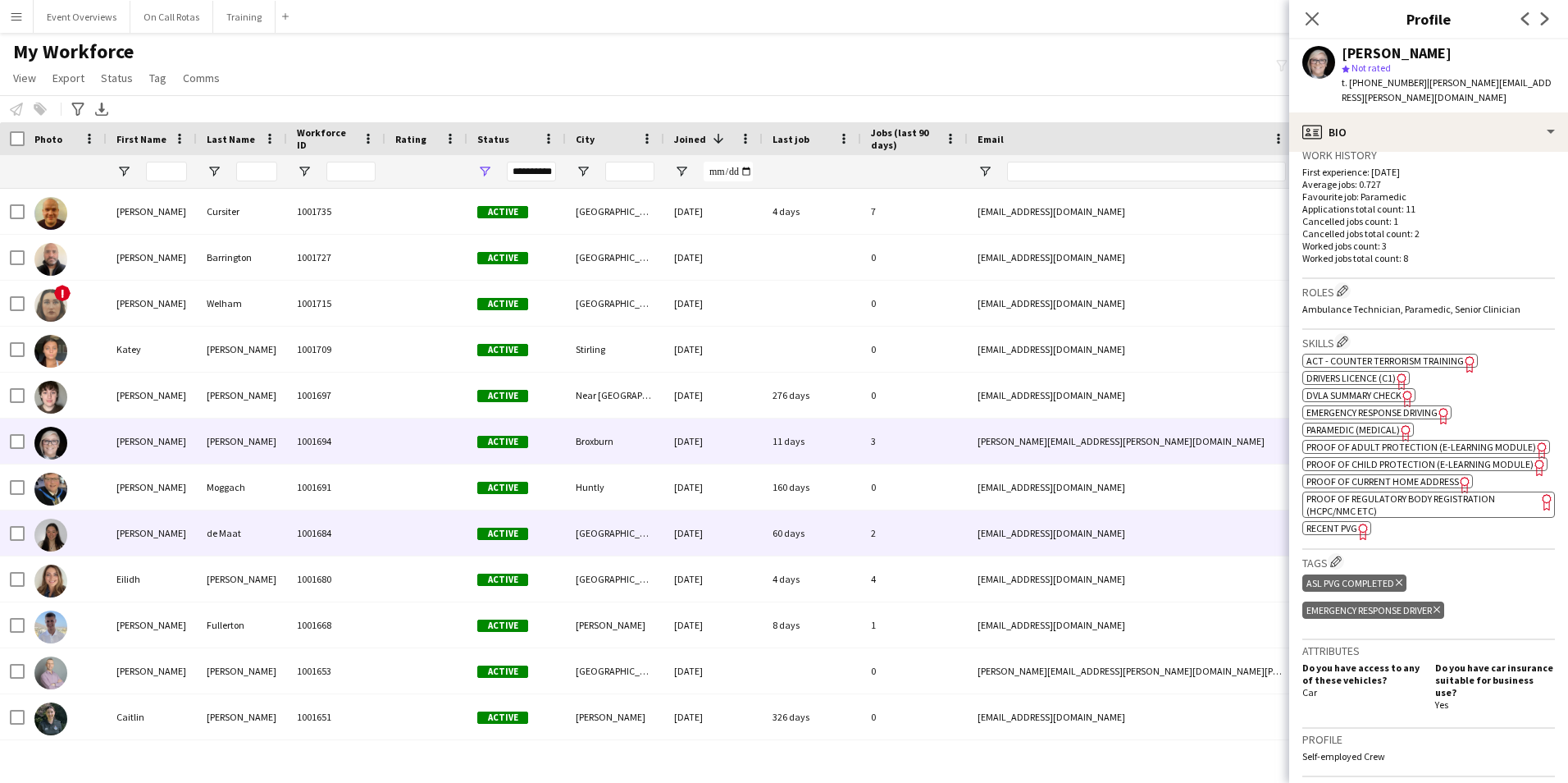
click at [587, 542] on div "[GEOGRAPHIC_DATA]" at bounding box center [615, 533] width 98 height 45
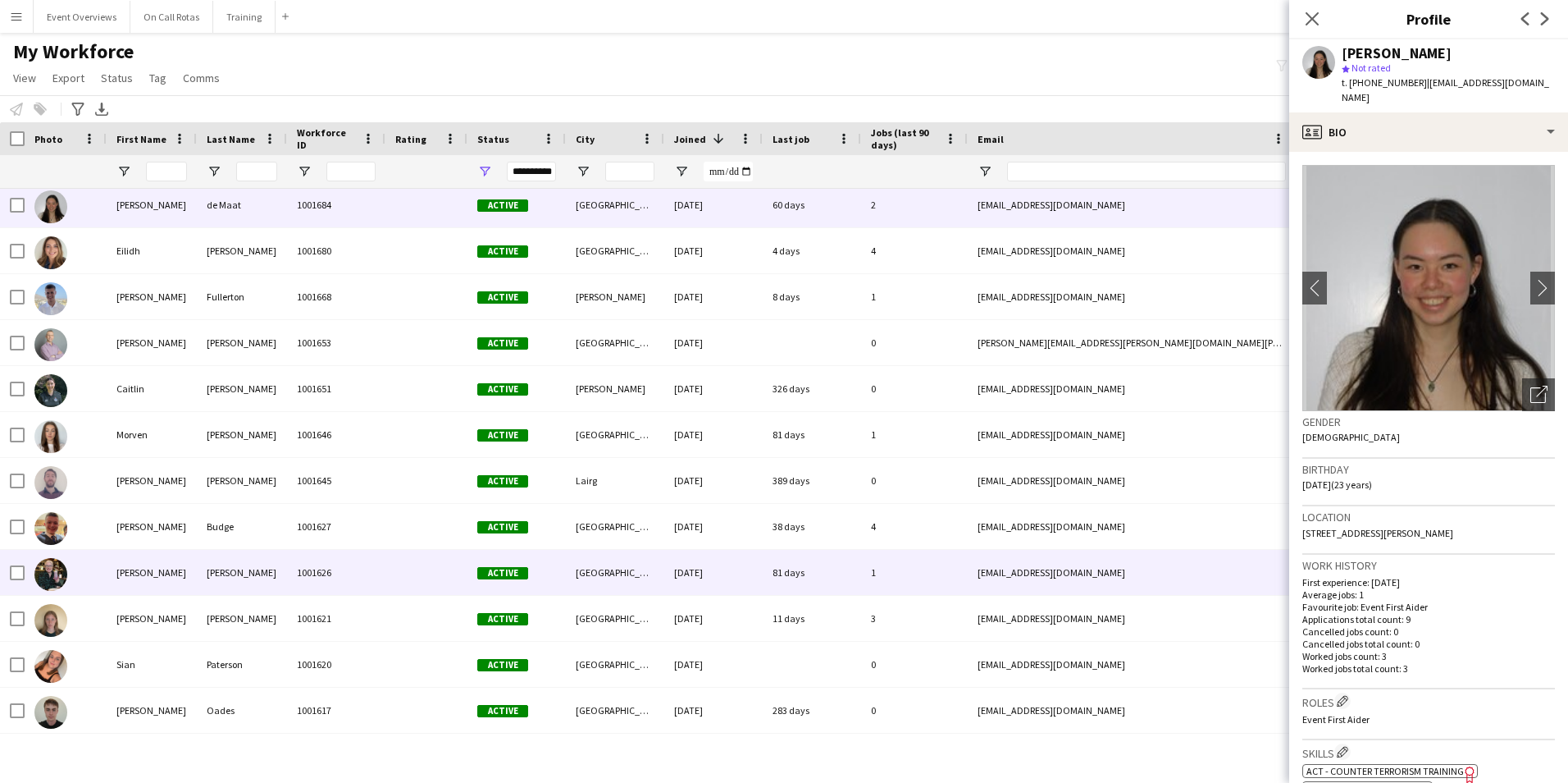
click at [577, 584] on div "[GEOGRAPHIC_DATA]" at bounding box center [615, 573] width 98 height 45
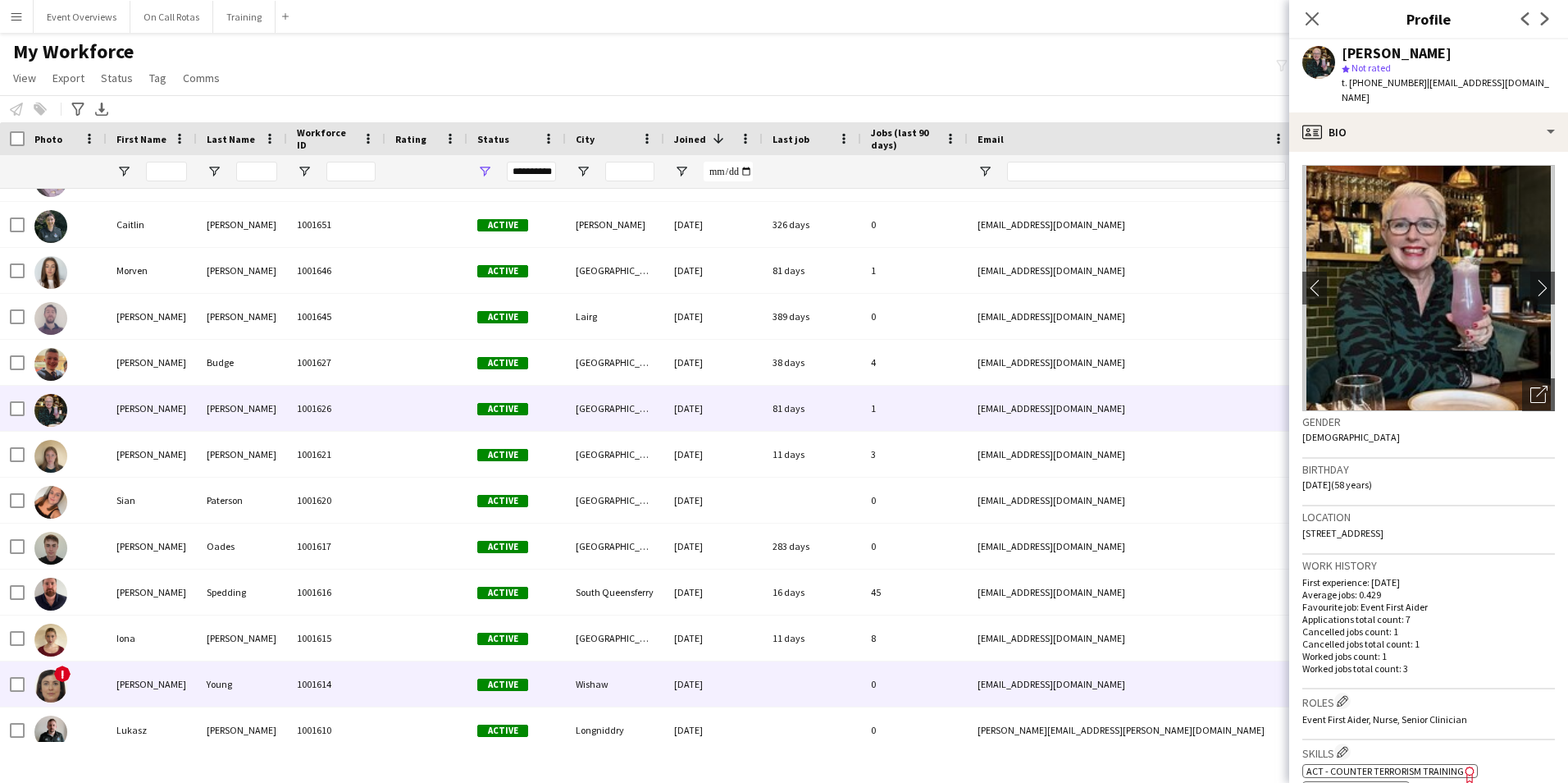
click at [583, 675] on div "Wishaw" at bounding box center [615, 684] width 98 height 45
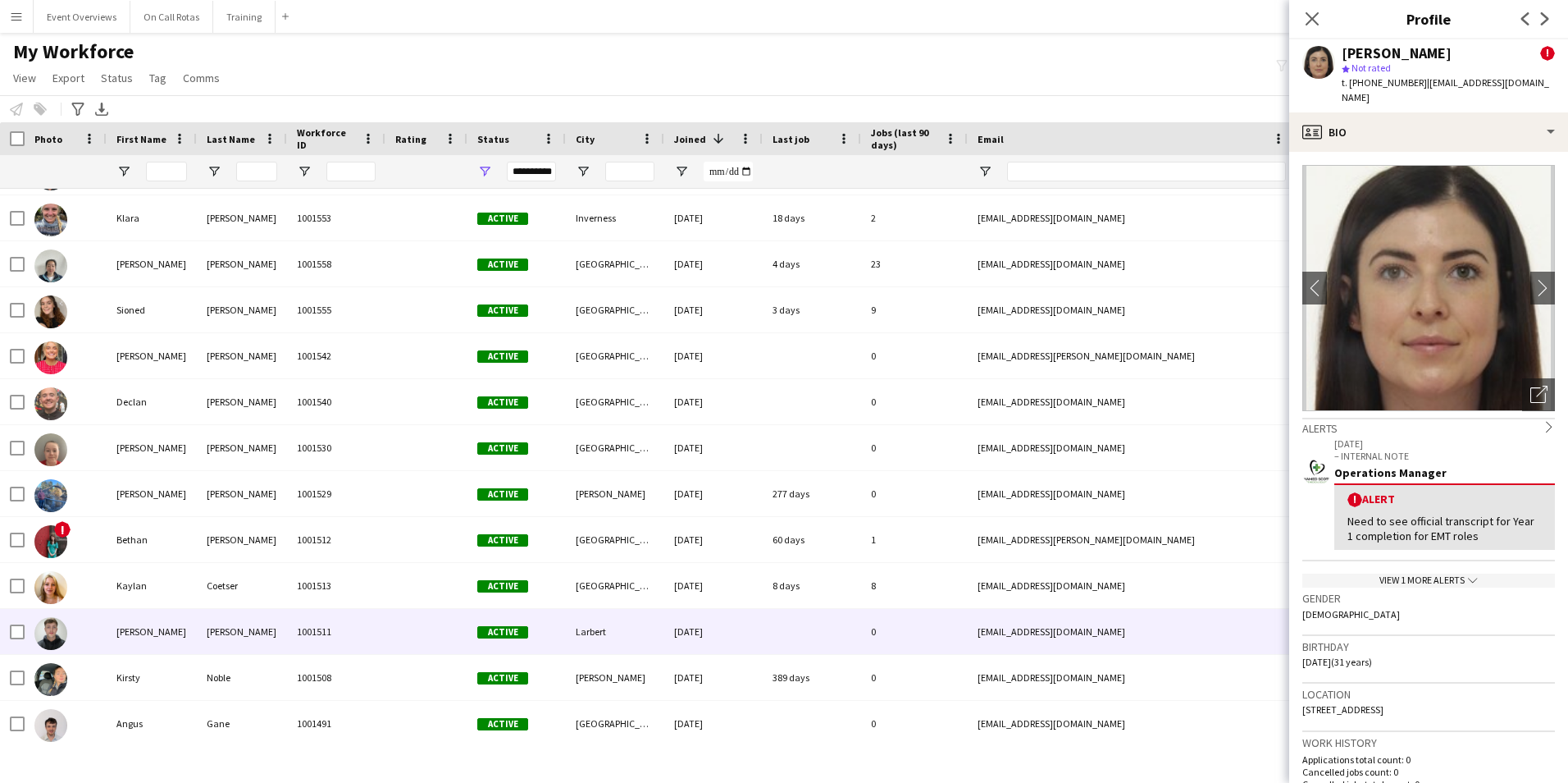
click at [583, 627] on div "Larbert" at bounding box center [615, 632] width 98 height 45
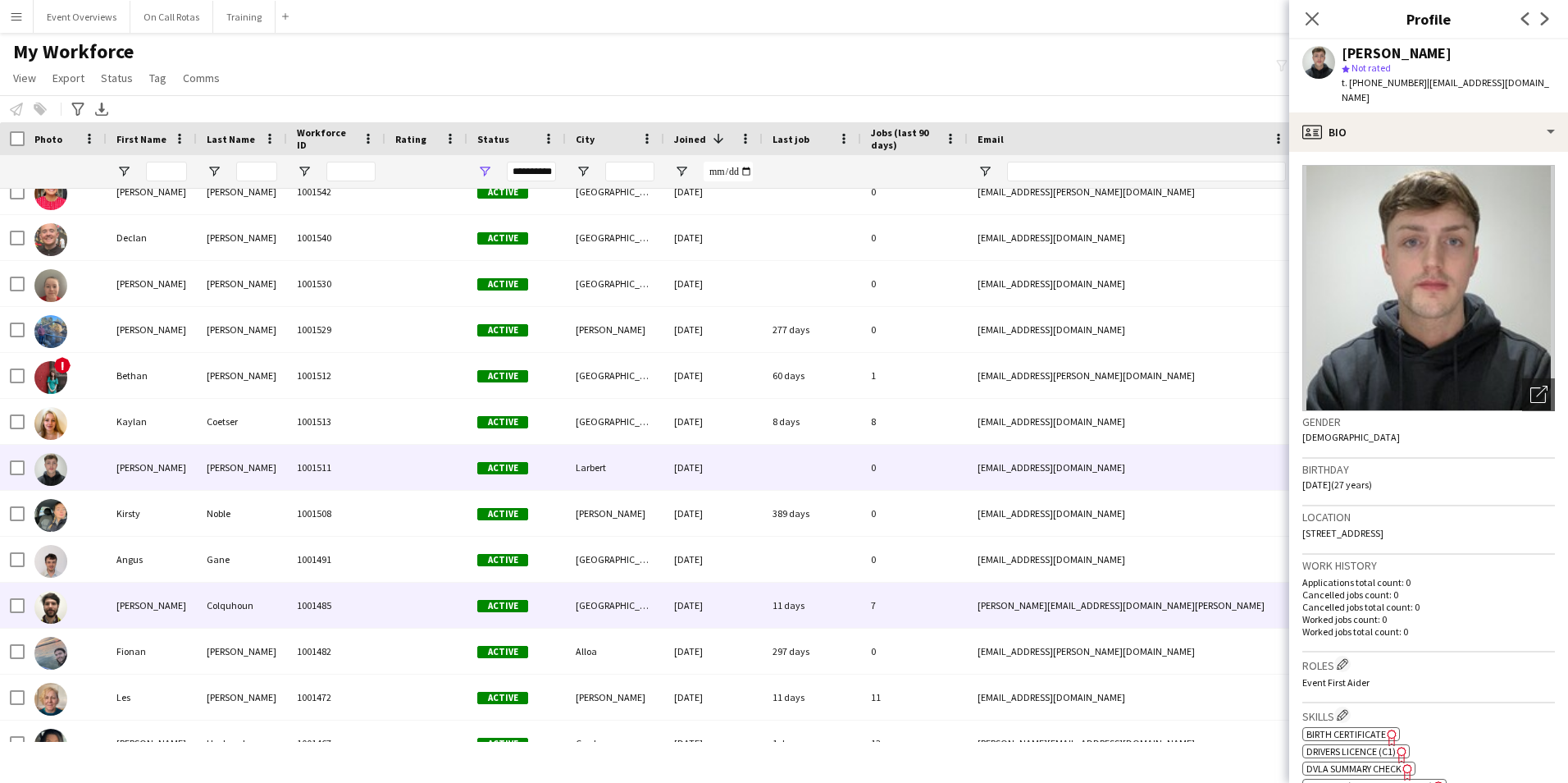
click at [583, 627] on div "[GEOGRAPHIC_DATA]" at bounding box center [615, 606] width 98 height 45
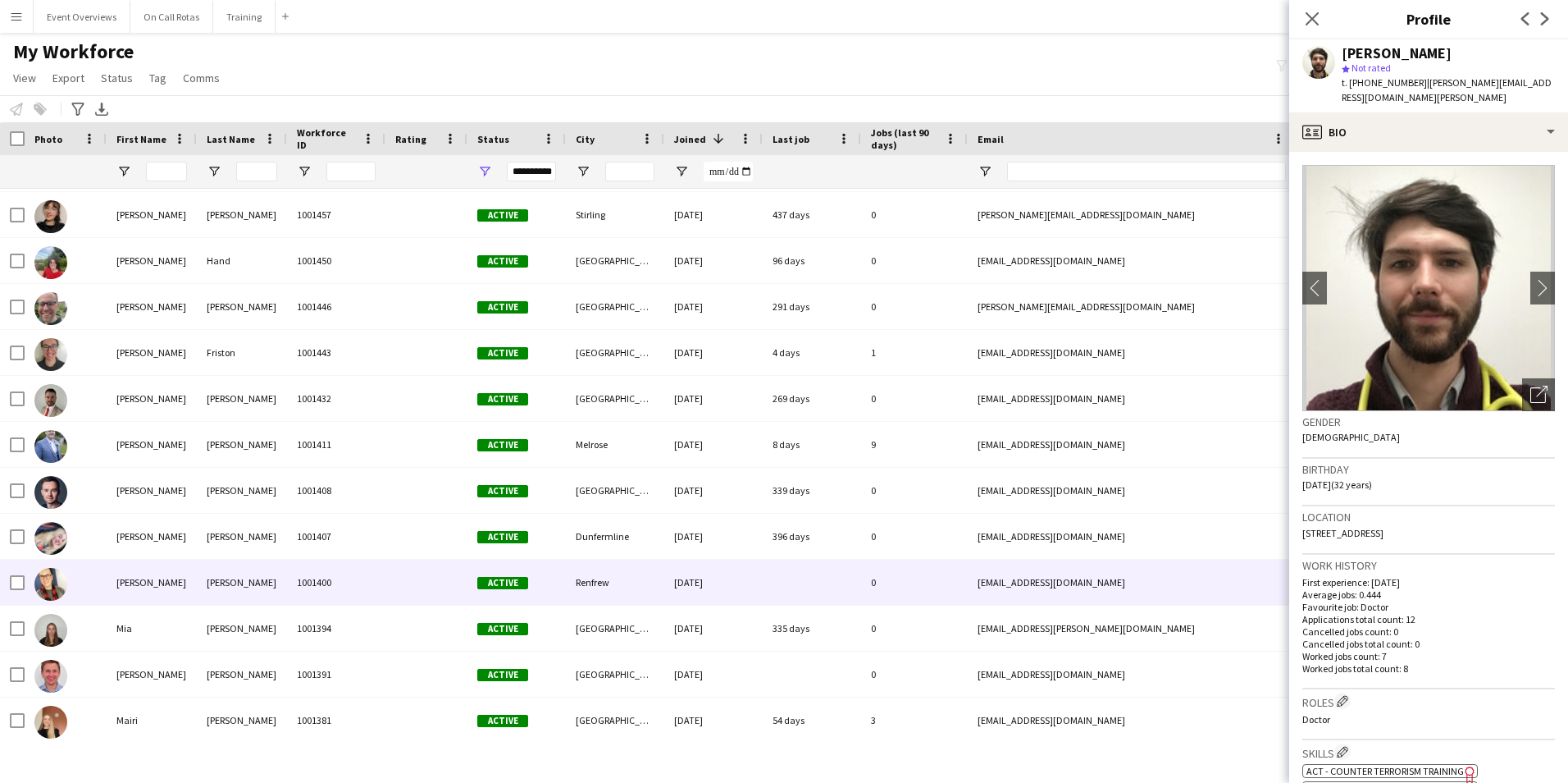
click at [705, 593] on div "23-11-2023" at bounding box center [713, 582] width 98 height 45
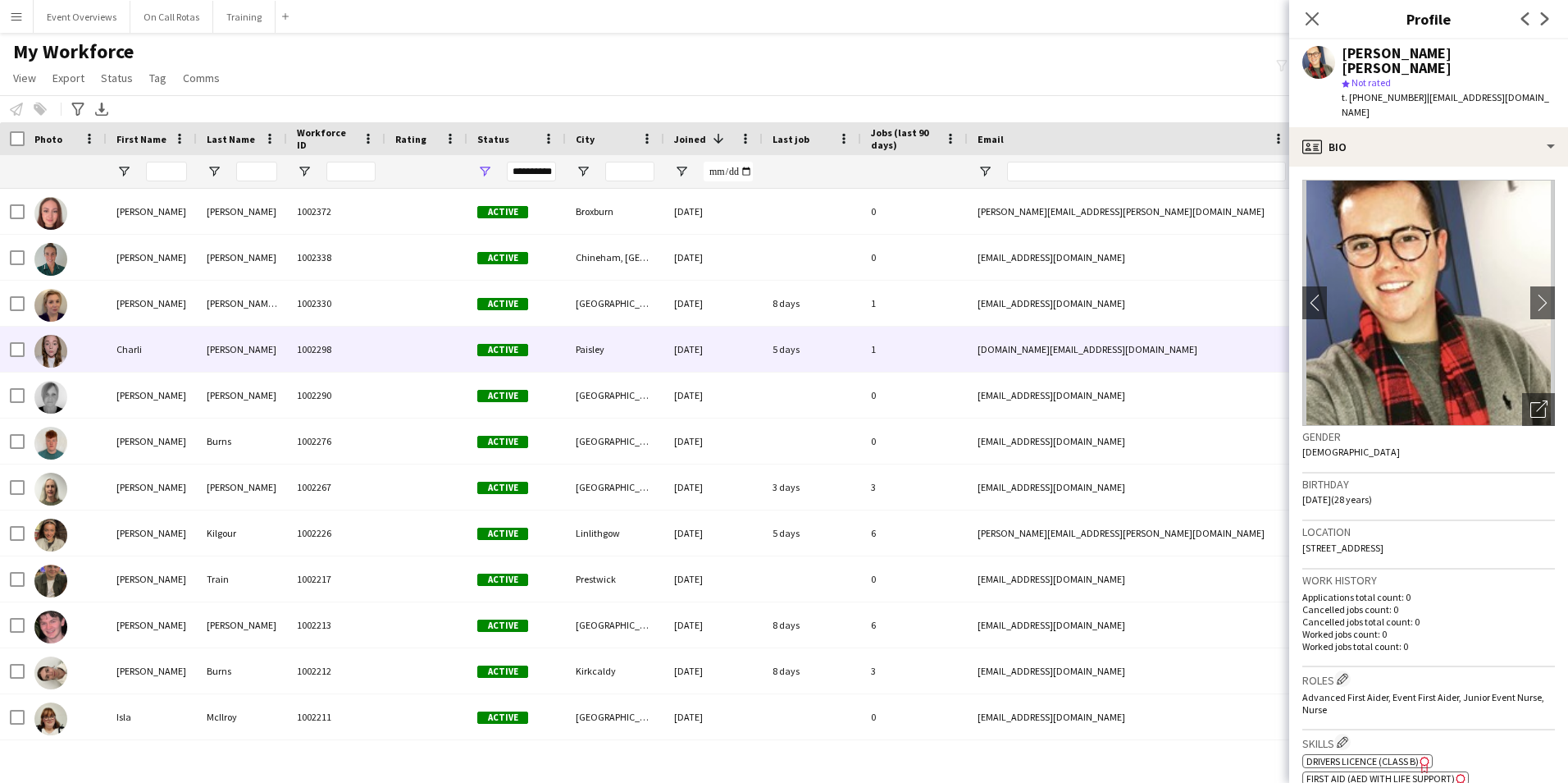
click at [686, 349] on div "22-06-2025" at bounding box center [713, 349] width 98 height 45
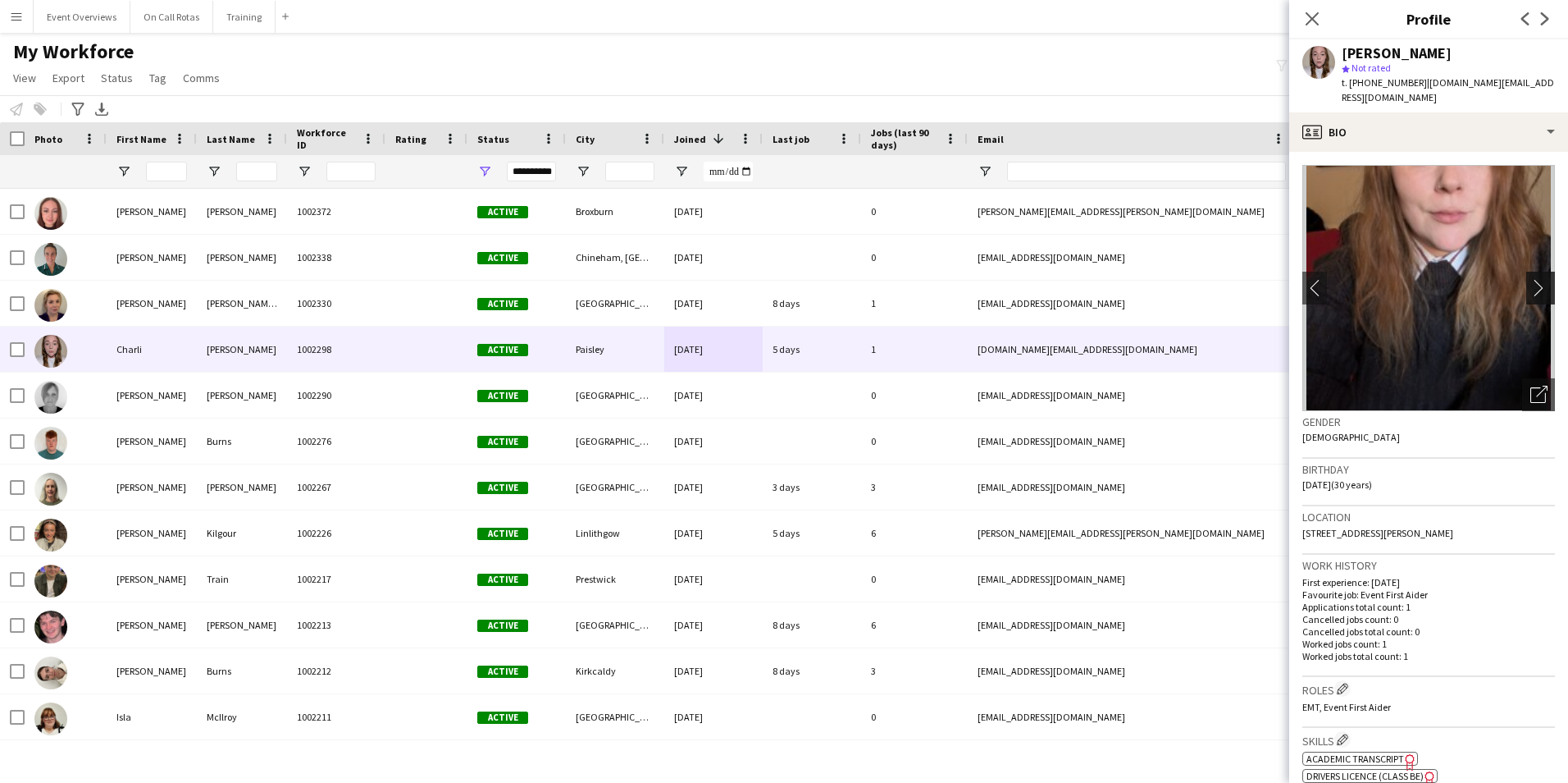
click at [1530, 279] on app-icon "chevron-right" at bounding box center [1543, 288] width 25 height 17
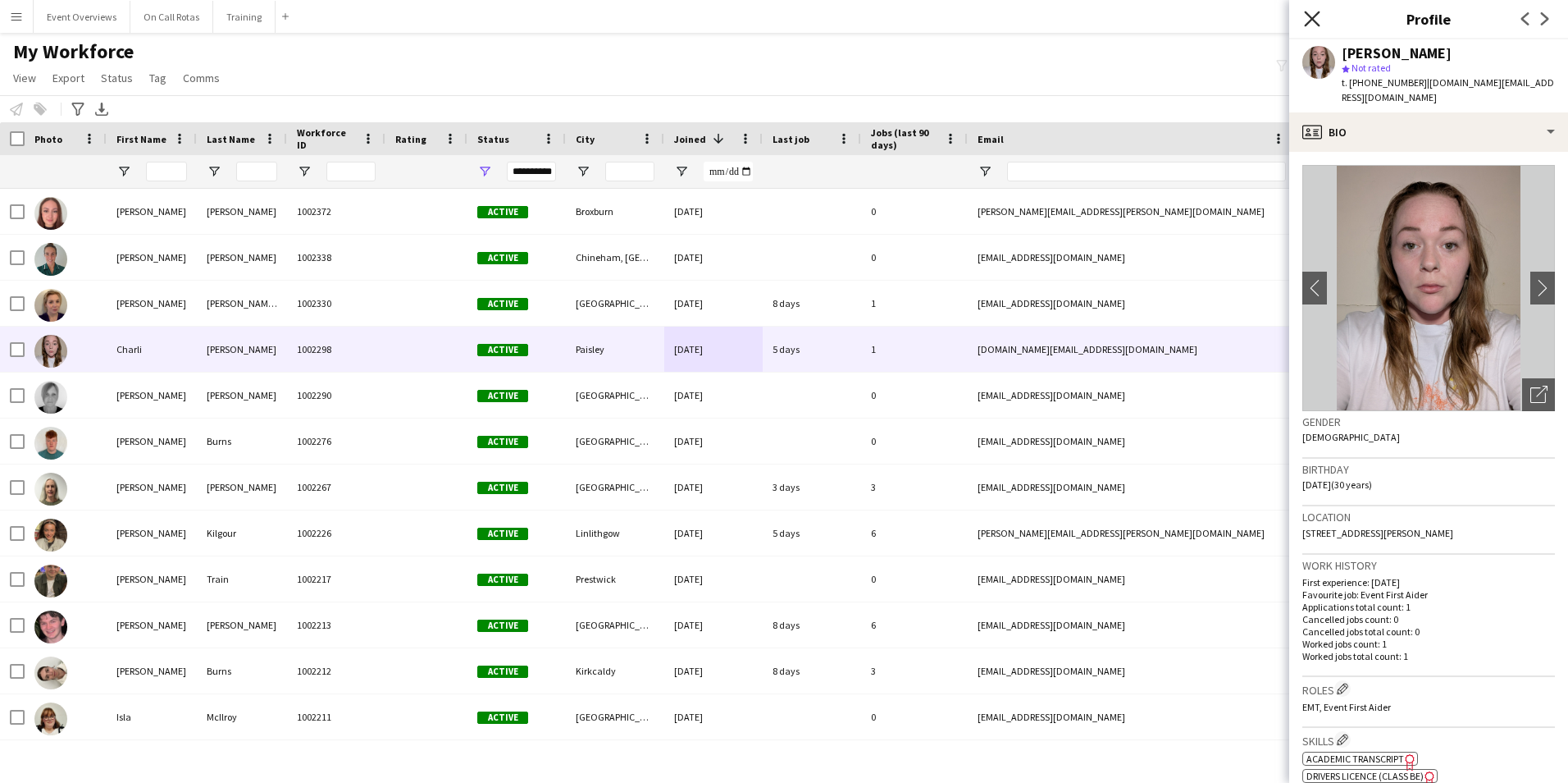
click at [1319, 14] on icon "Close pop-in" at bounding box center [1312, 19] width 16 height 16
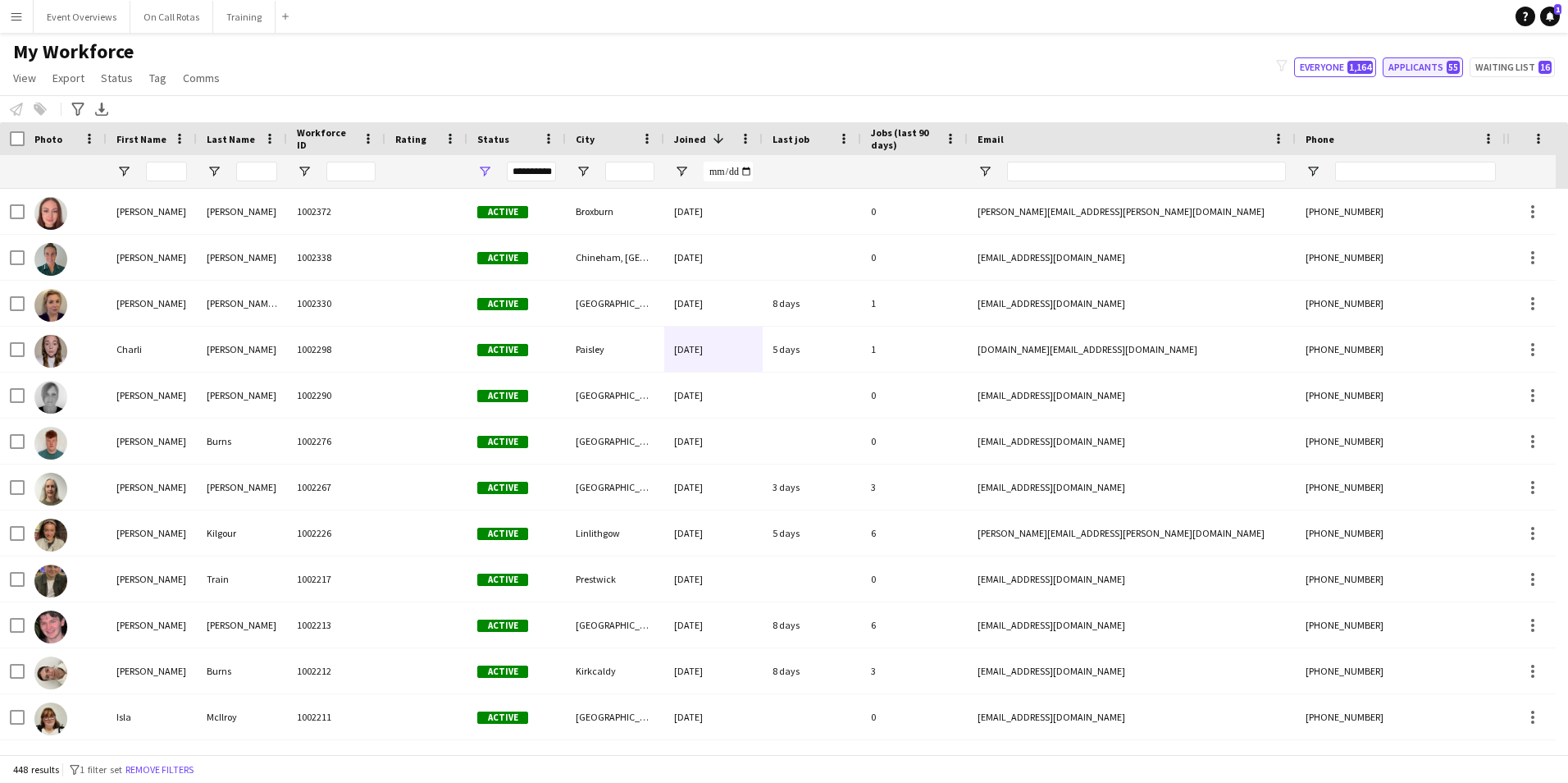
click at [1433, 69] on button "Applicants 55" at bounding box center [1423, 66] width 81 height 19
type input "**********"
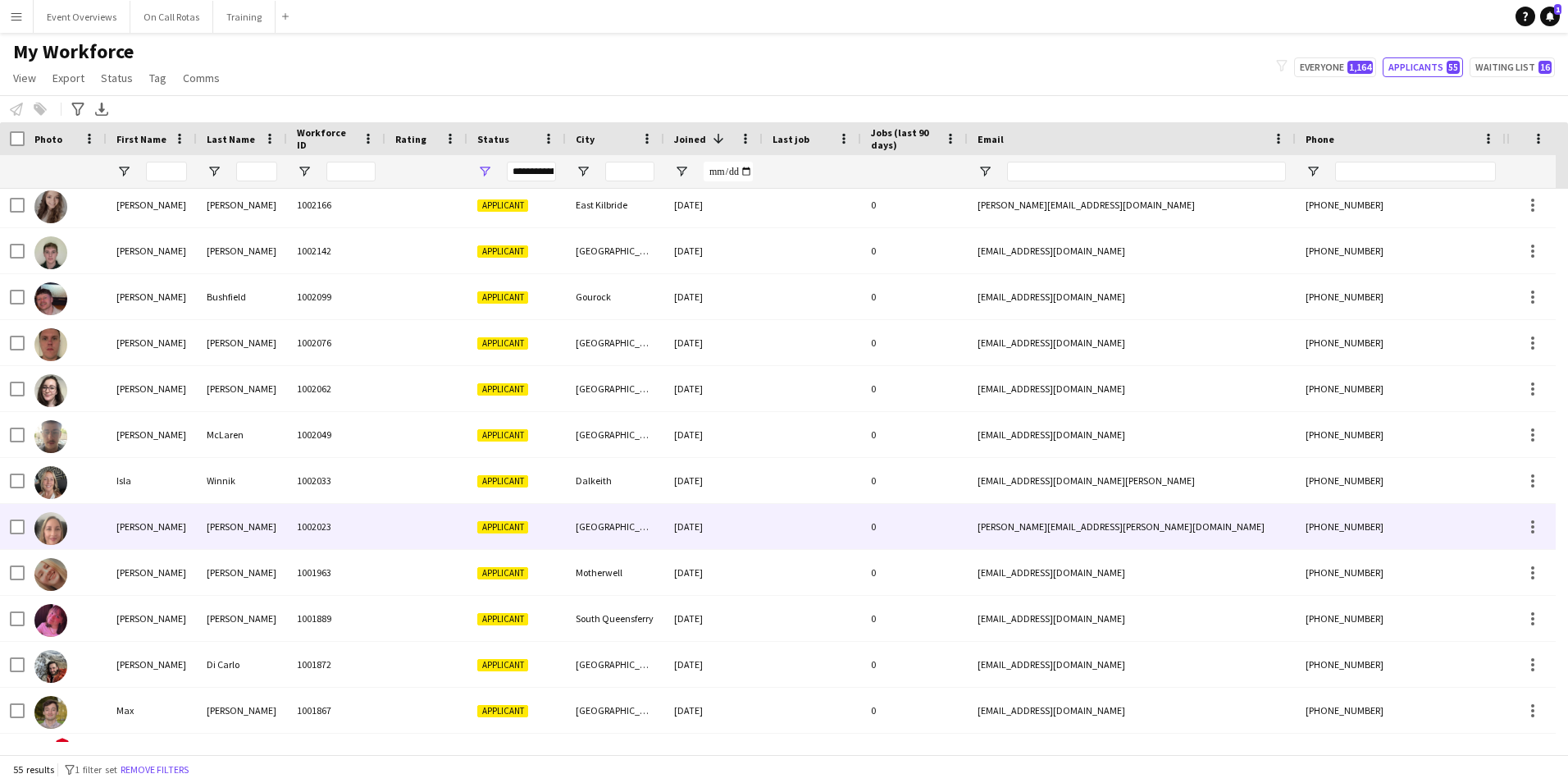
click at [362, 530] on div "1002023" at bounding box center [335, 526] width 98 height 45
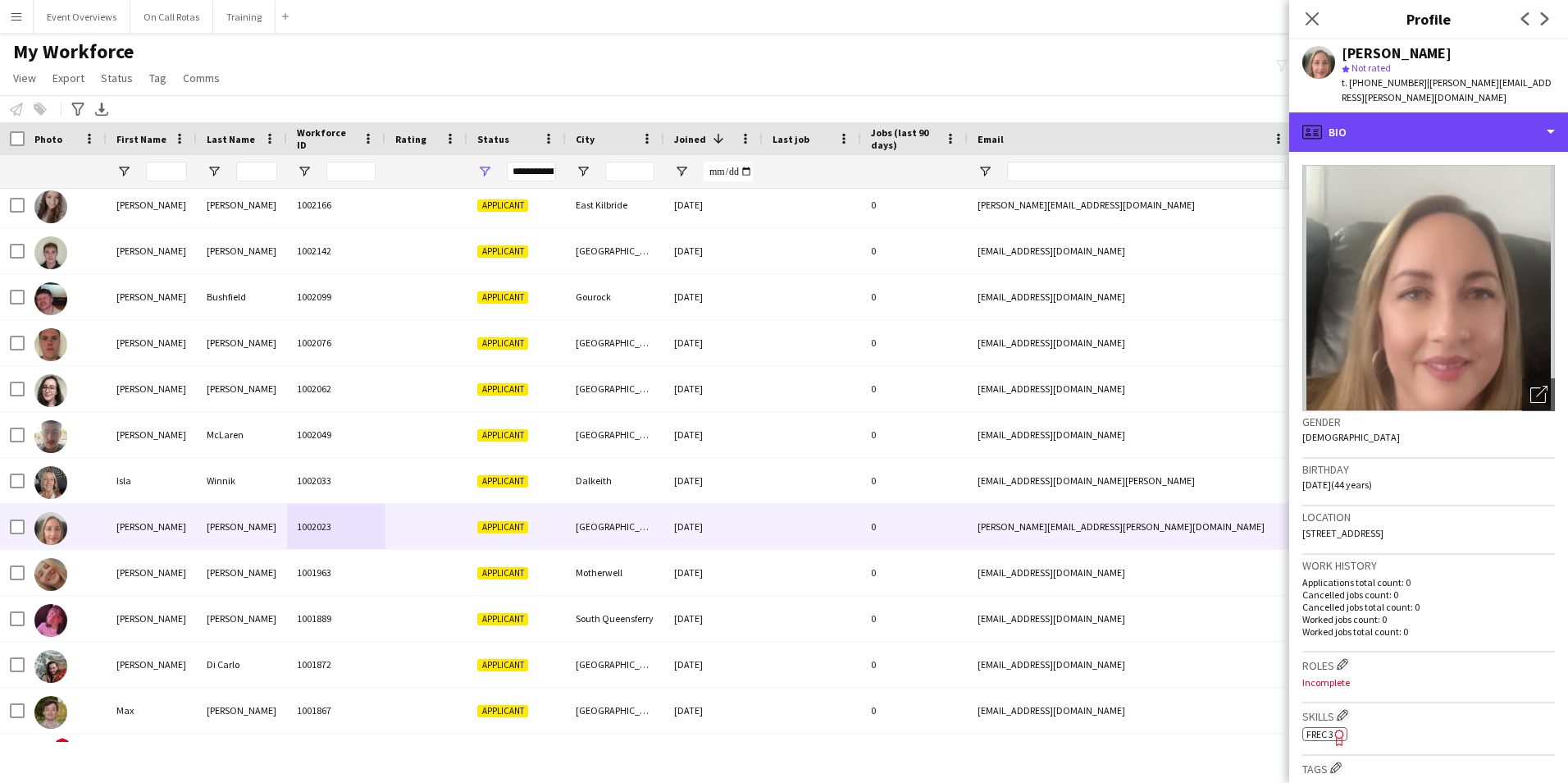
click at [1379, 132] on div "profile Bio" at bounding box center [1428, 132] width 279 height 40
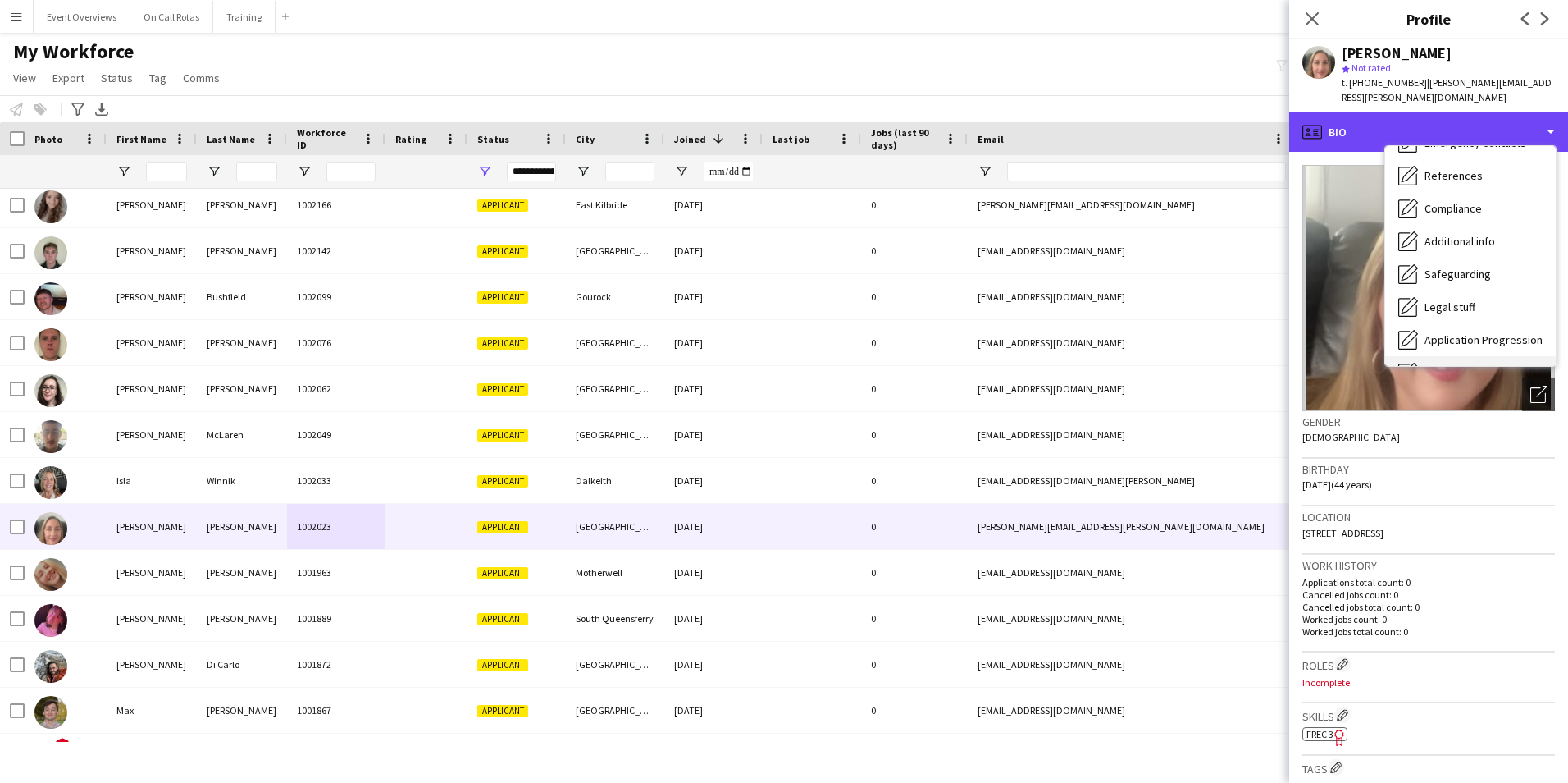
scroll to position [204, 0]
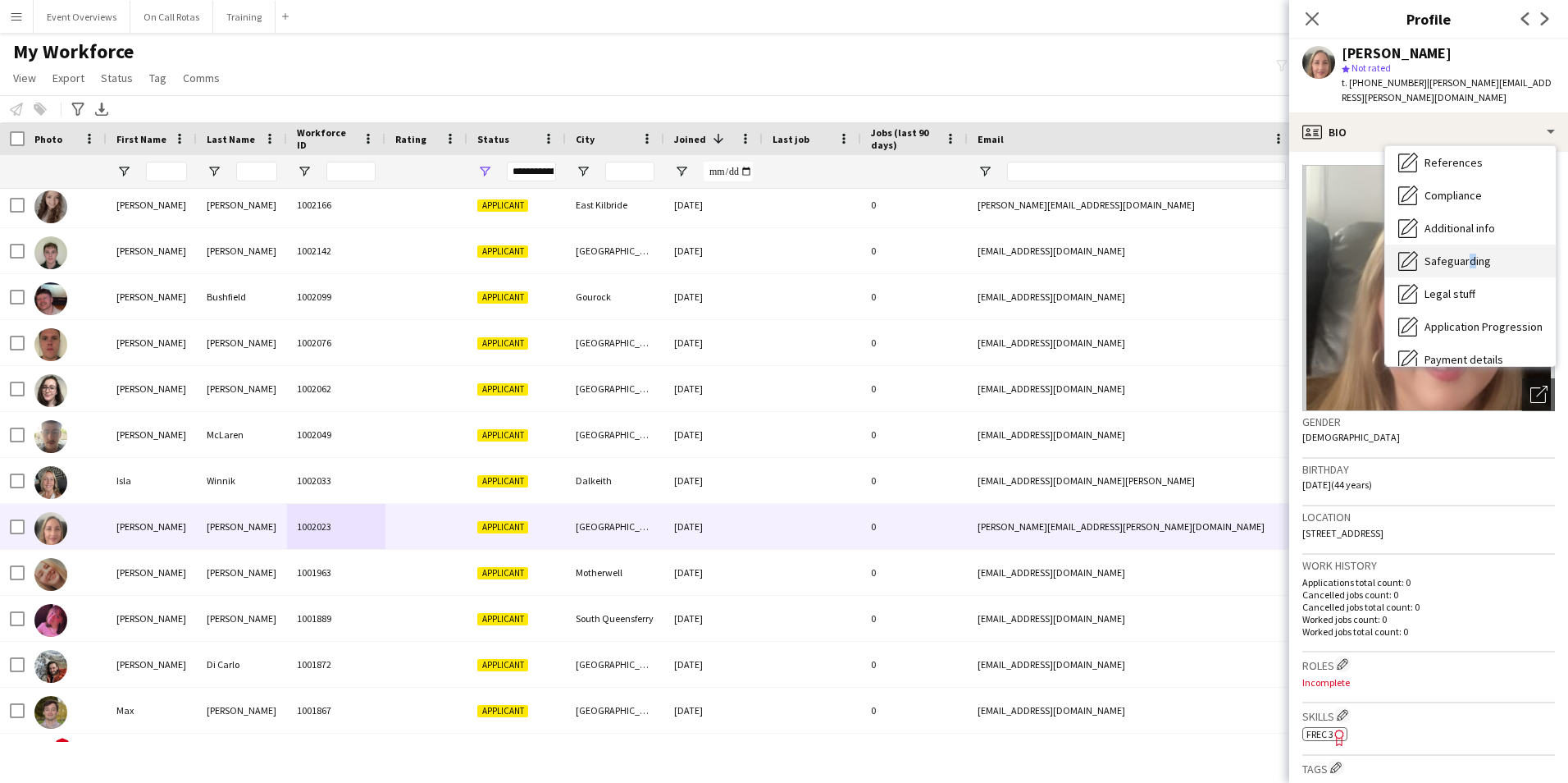
click at [1464, 253] on span "Safeguarding" at bounding box center [1457, 261] width 66 height 15
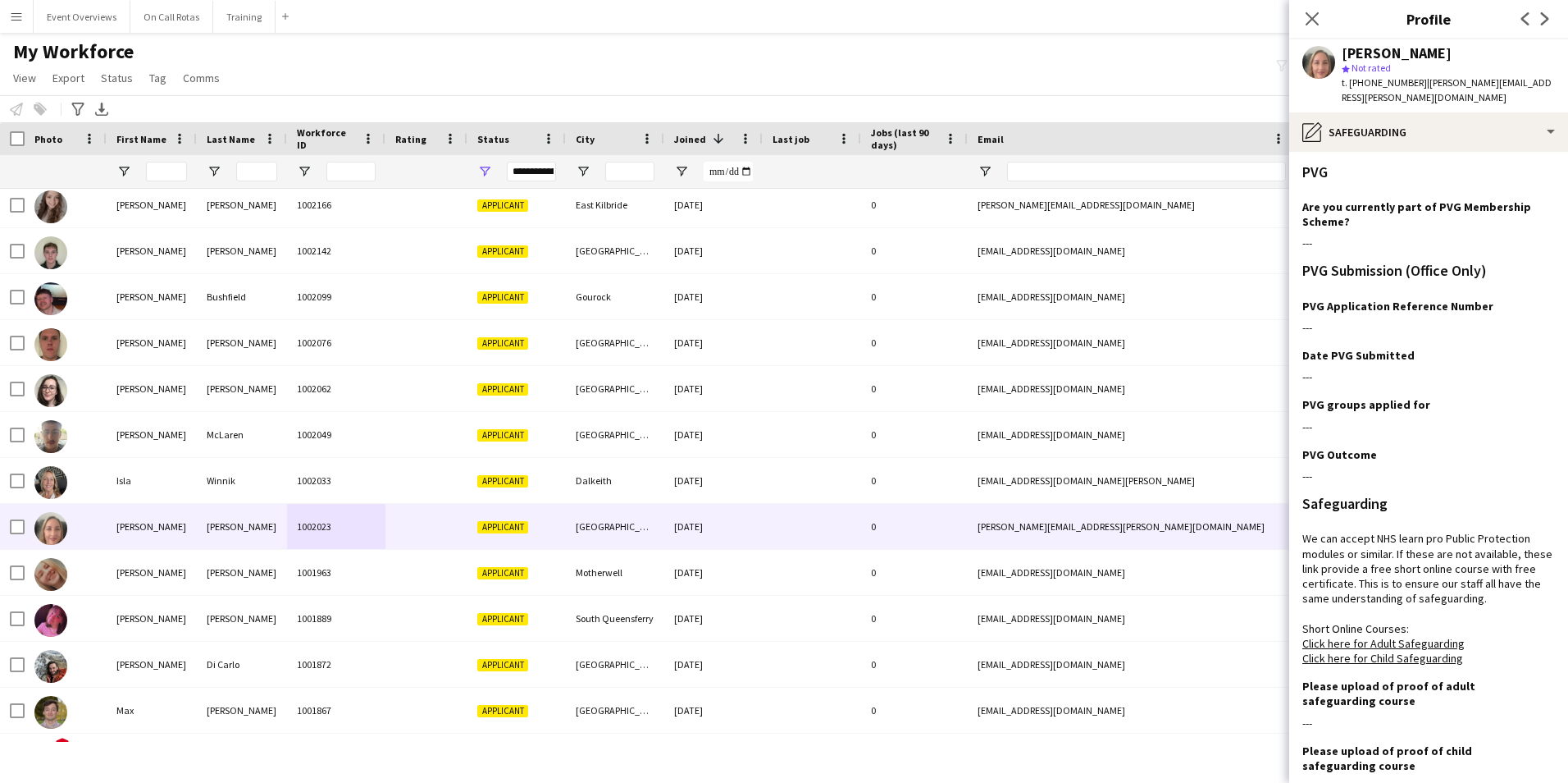
click at [1402, 151] on app-section-data-types "PVG Are you currently part of PVG Membership Scheme? Edit this field --- PVG Su…" at bounding box center [1428, 467] width 279 height 631
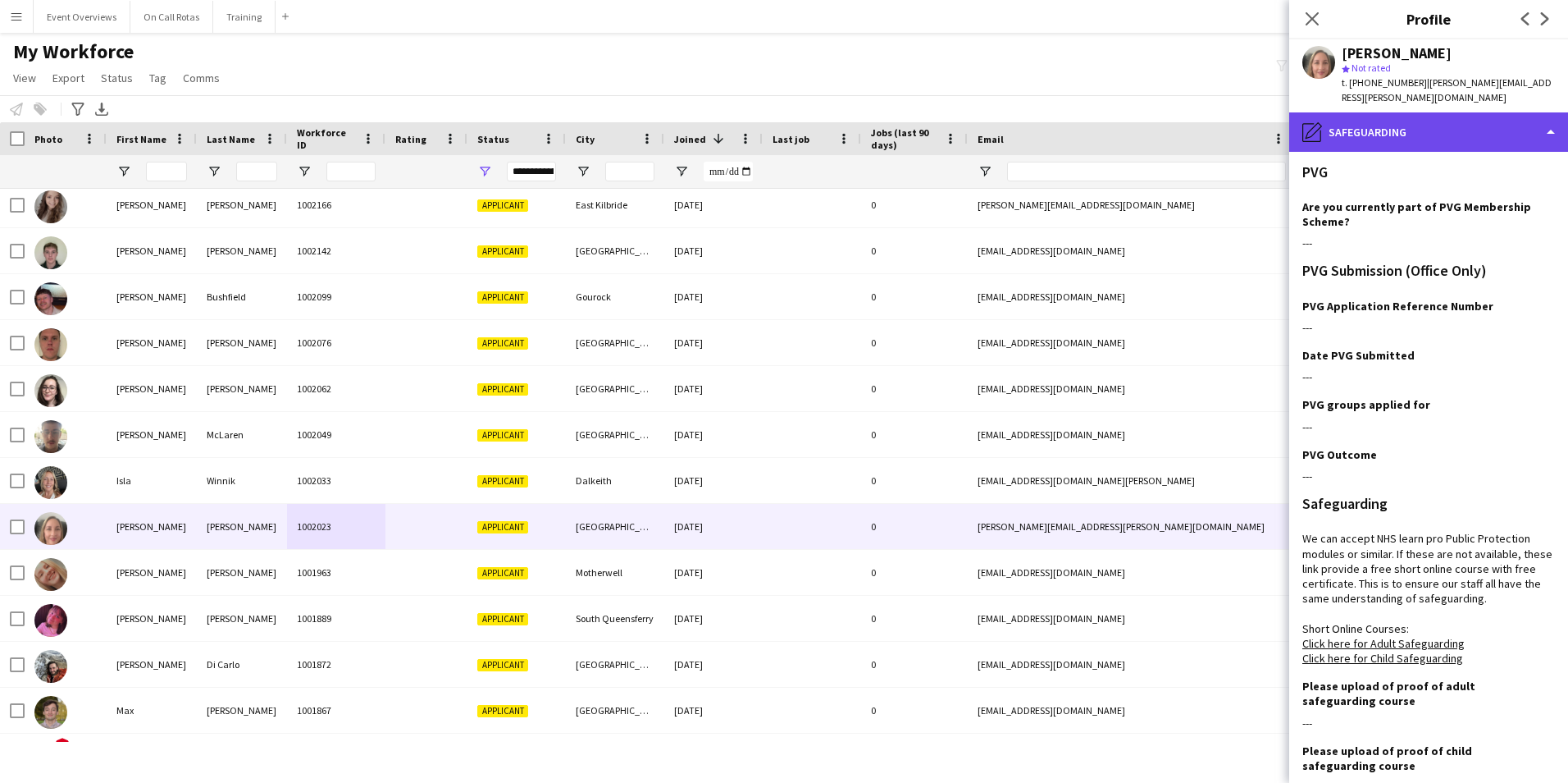
click at [1399, 128] on div "pencil4 Safeguarding" at bounding box center [1428, 132] width 279 height 40
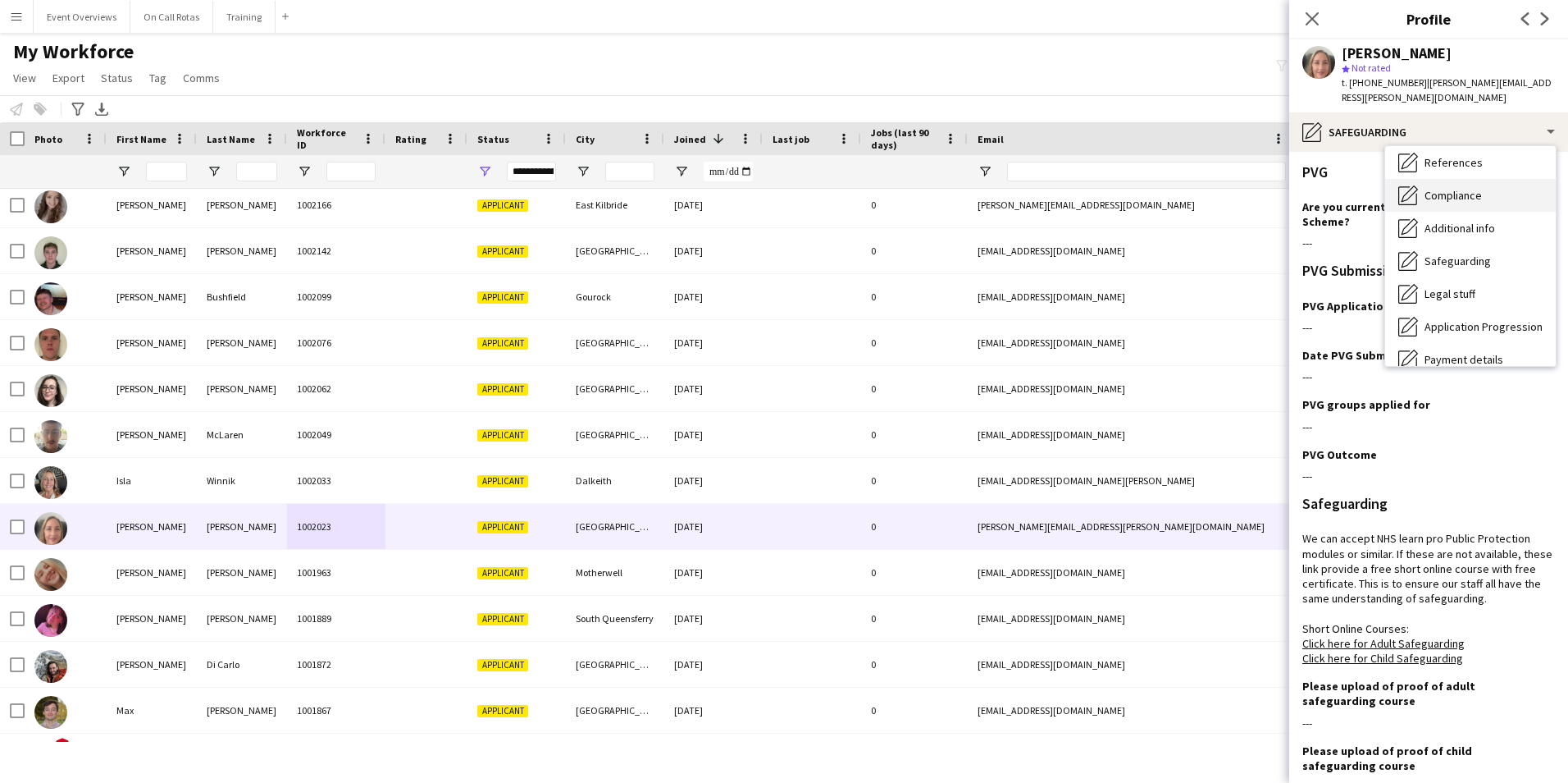
click at [1444, 188] on span "Compliance" at bounding box center [1453, 195] width 57 height 15
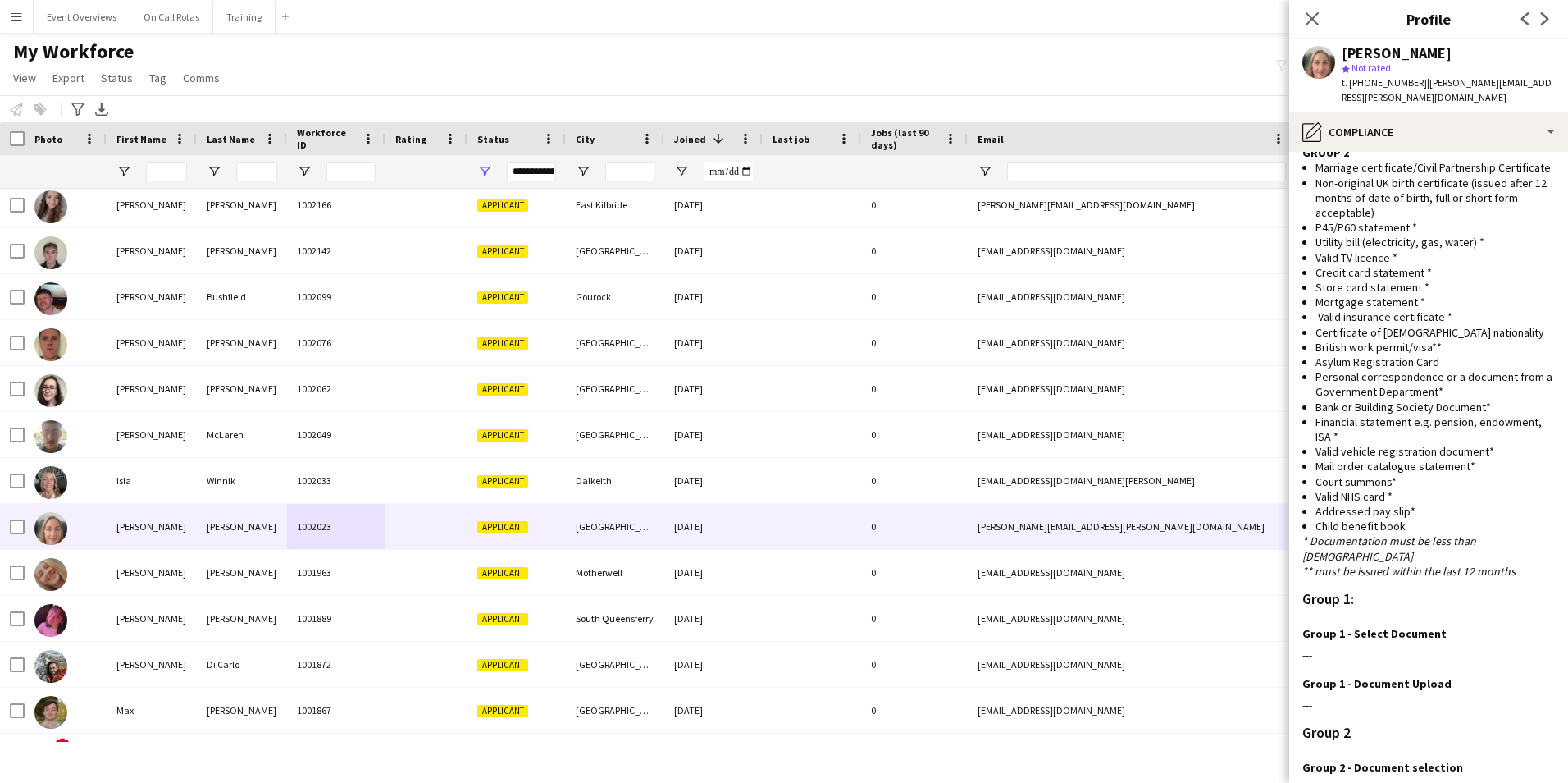
scroll to position [1178, 0]
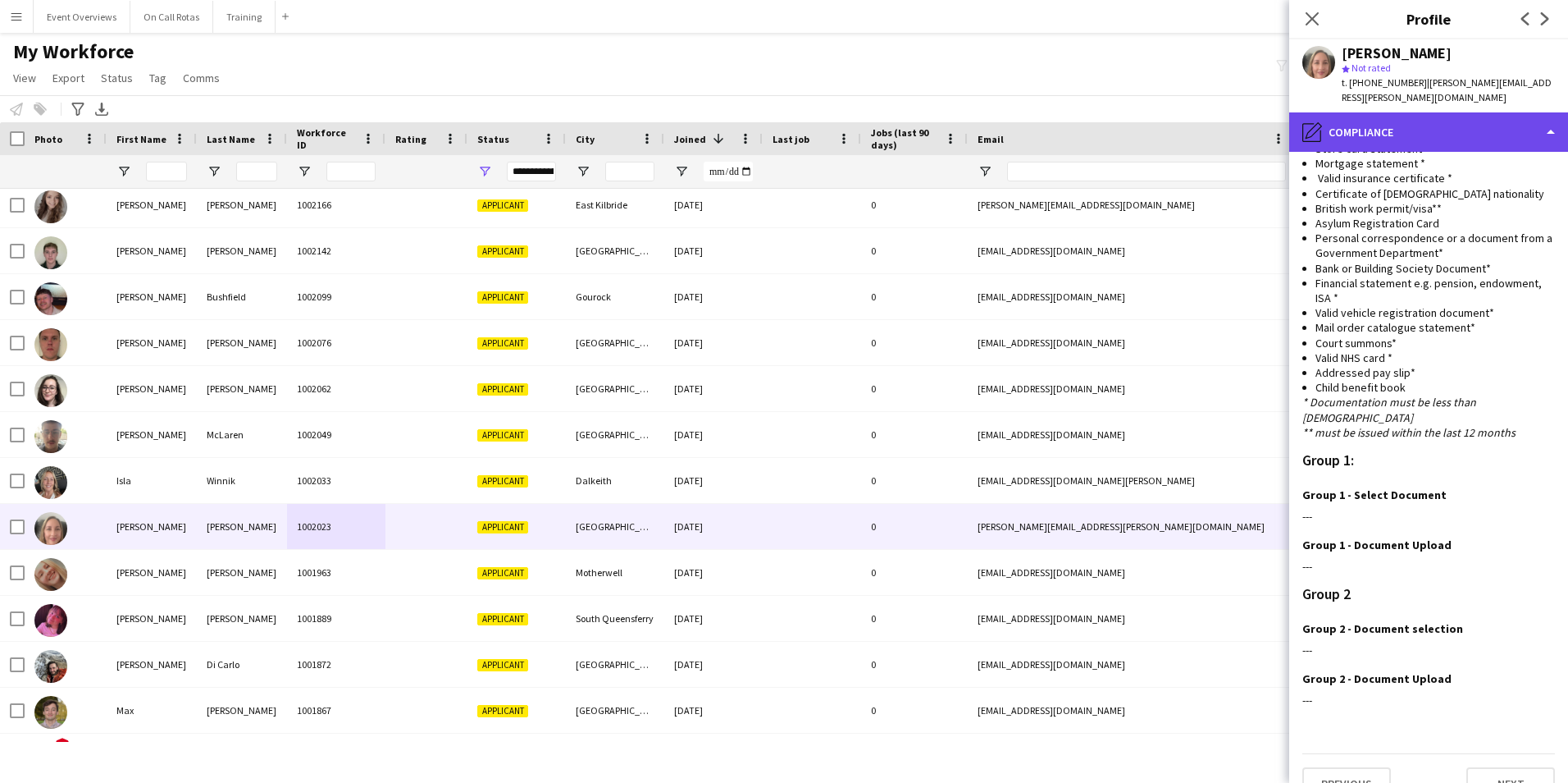
click at [1423, 113] on div "pencil4 Compliance" at bounding box center [1428, 132] width 279 height 40
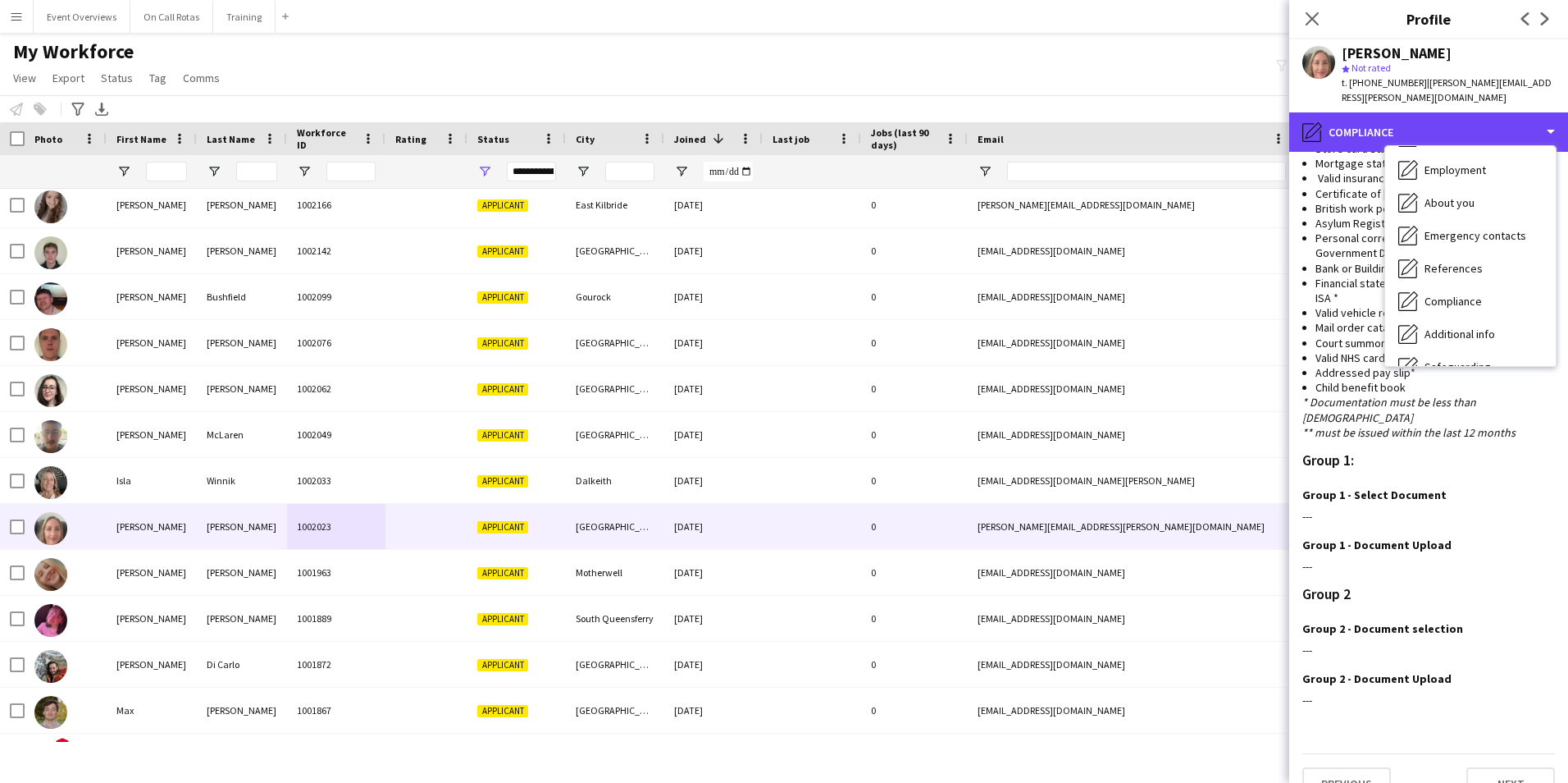
scroll to position [0, 0]
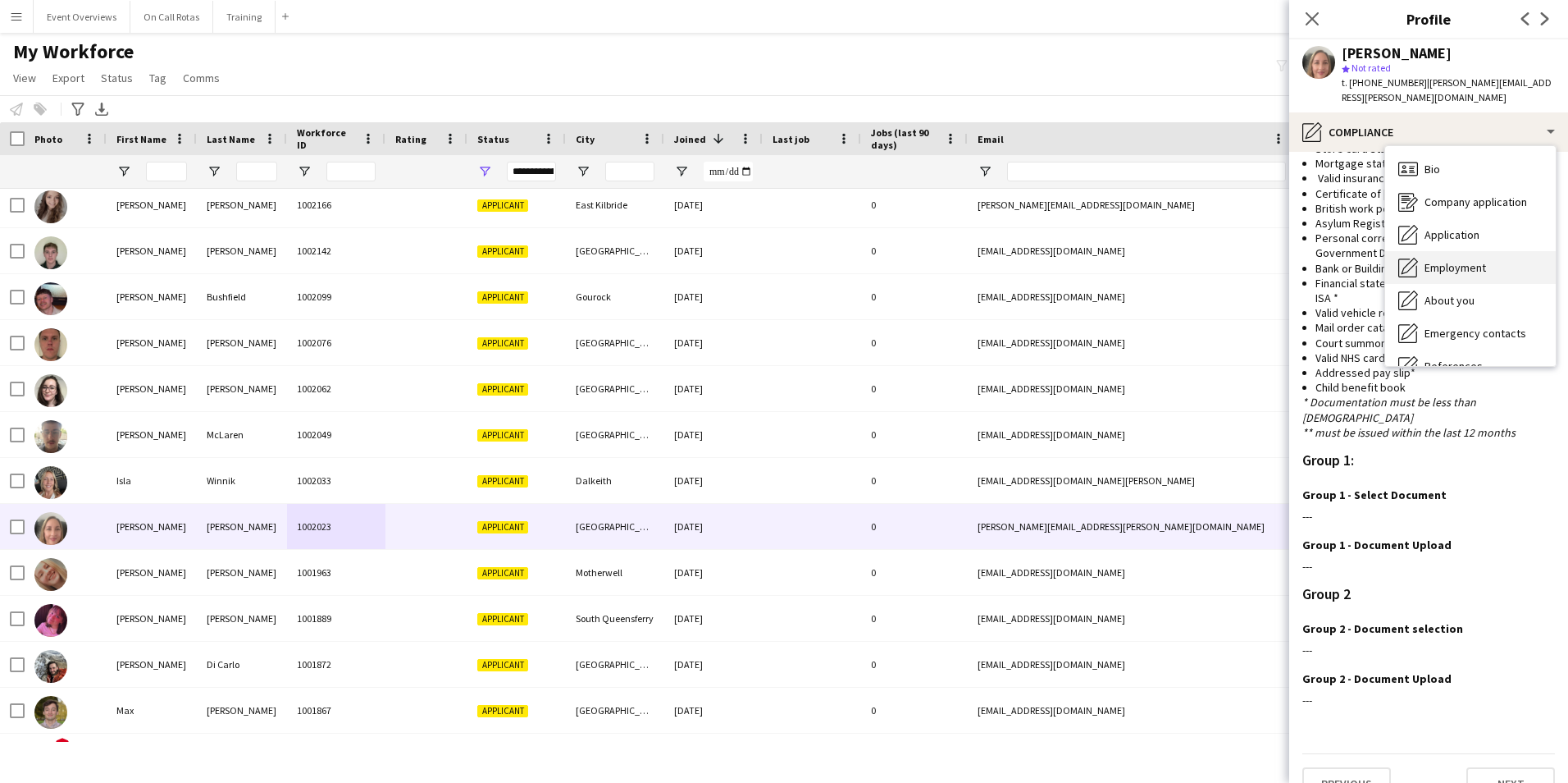
click at [1463, 260] on div "Employment Employment" at bounding box center [1470, 267] width 171 height 33
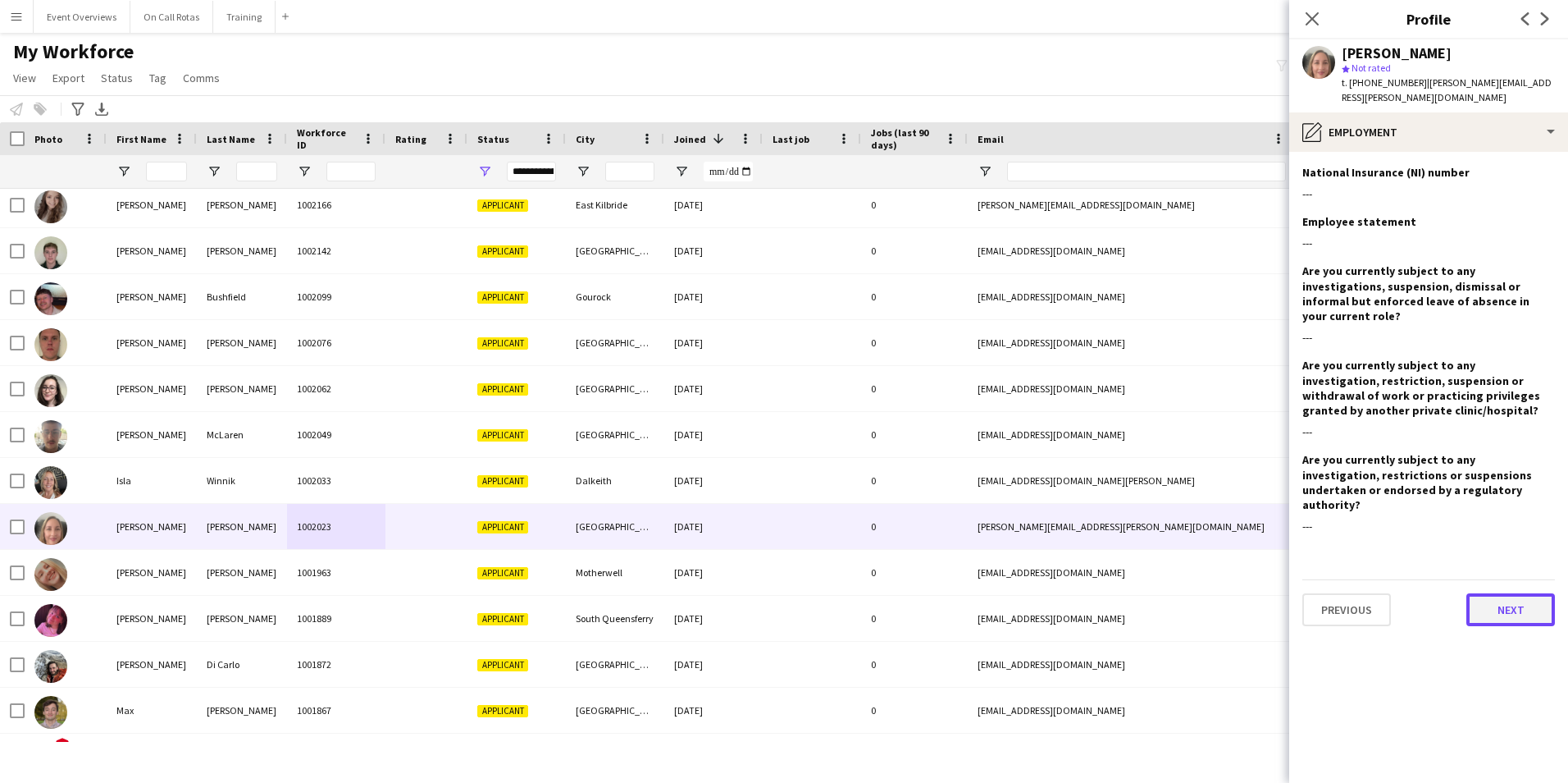
click at [1533, 593] on button "Next" at bounding box center [1510, 609] width 88 height 33
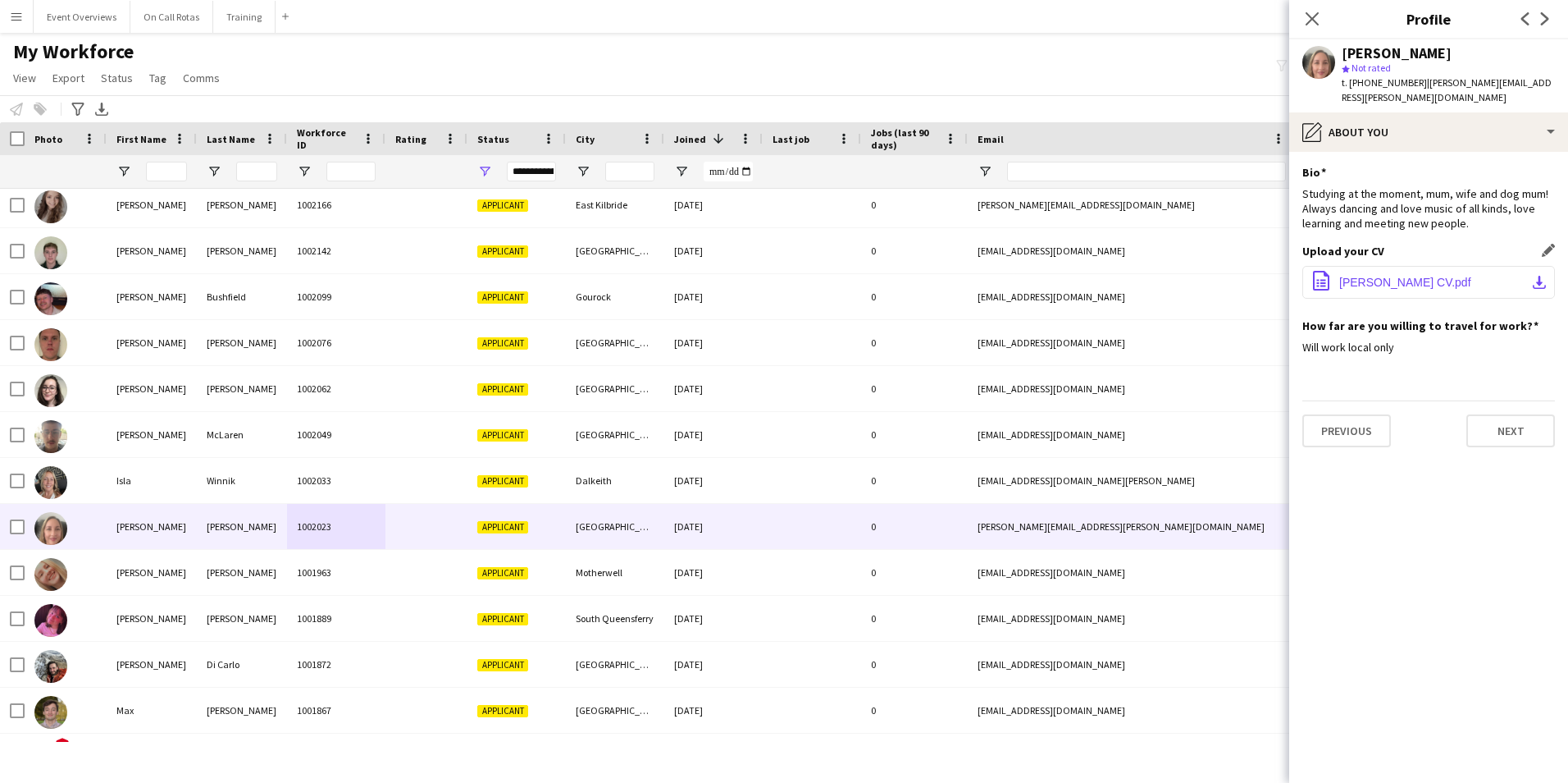
click at [1381, 276] on span "Loraine Walsh CV.pdf" at bounding box center [1405, 283] width 132 height 13
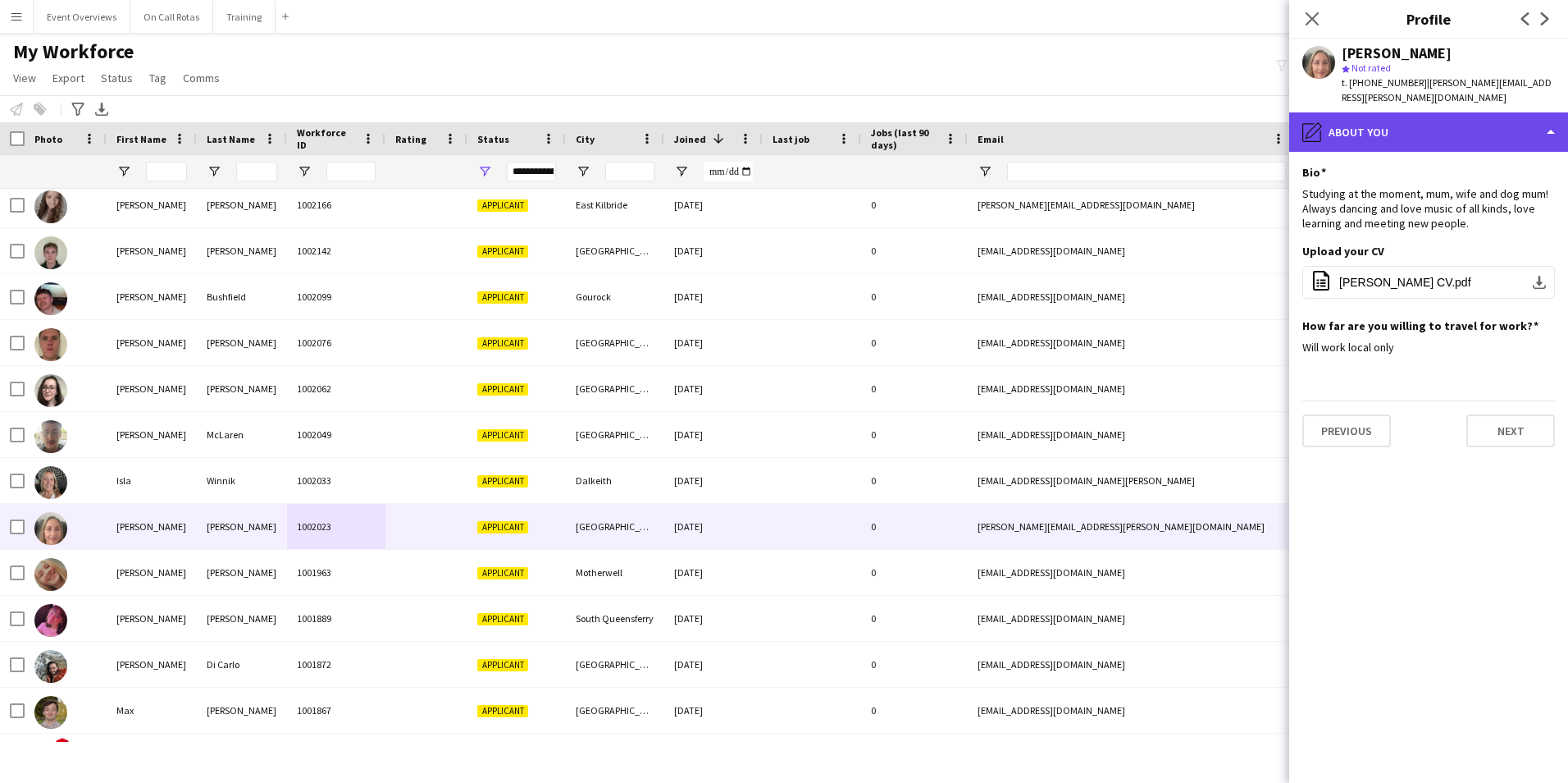
click at [1391, 113] on div "pencil4 About you" at bounding box center [1428, 132] width 279 height 40
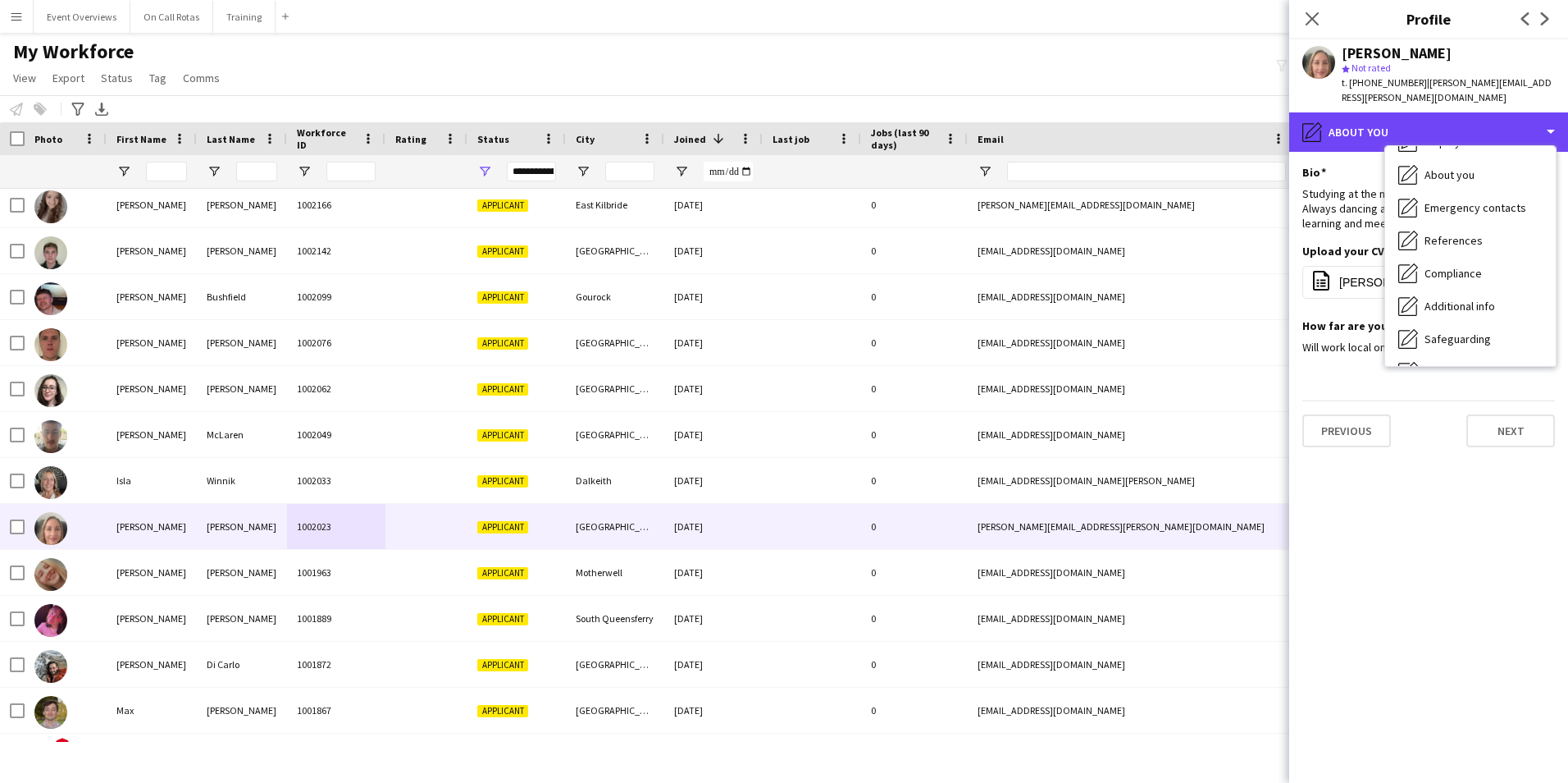
scroll to position [246, 0]
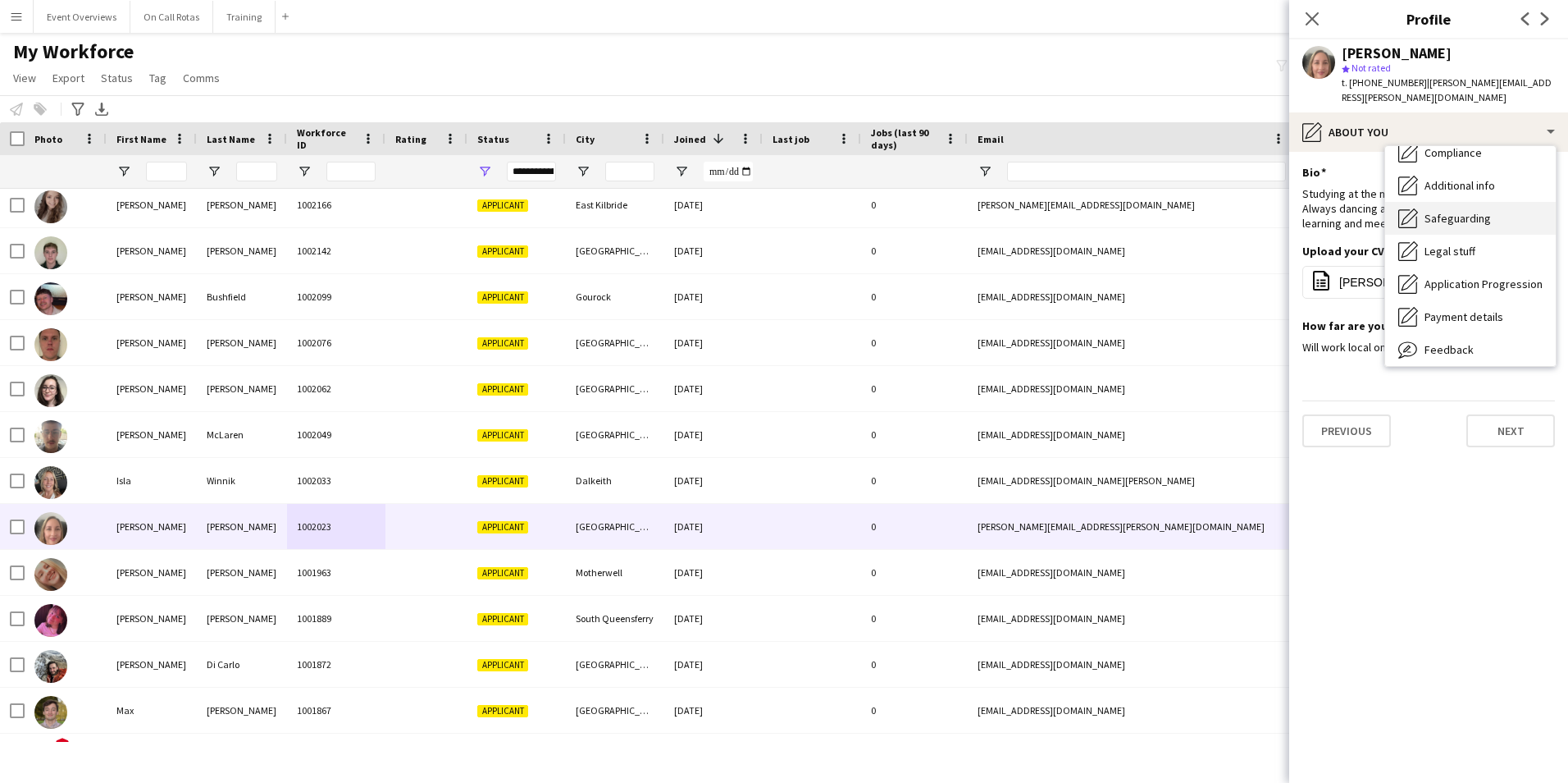
click at [1434, 211] on span "Safeguarding" at bounding box center [1457, 219] width 66 height 15
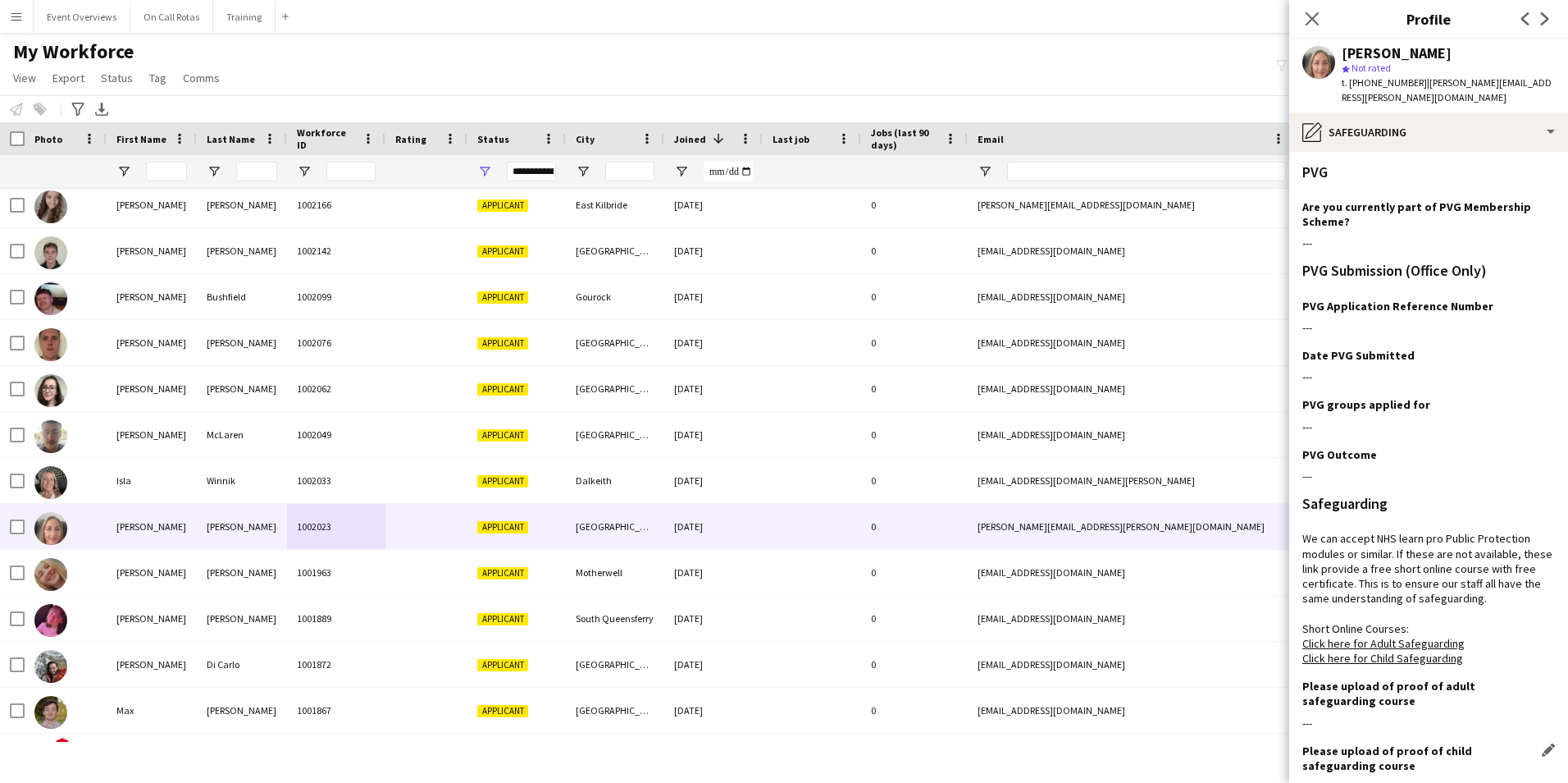
scroll to position [103, 0]
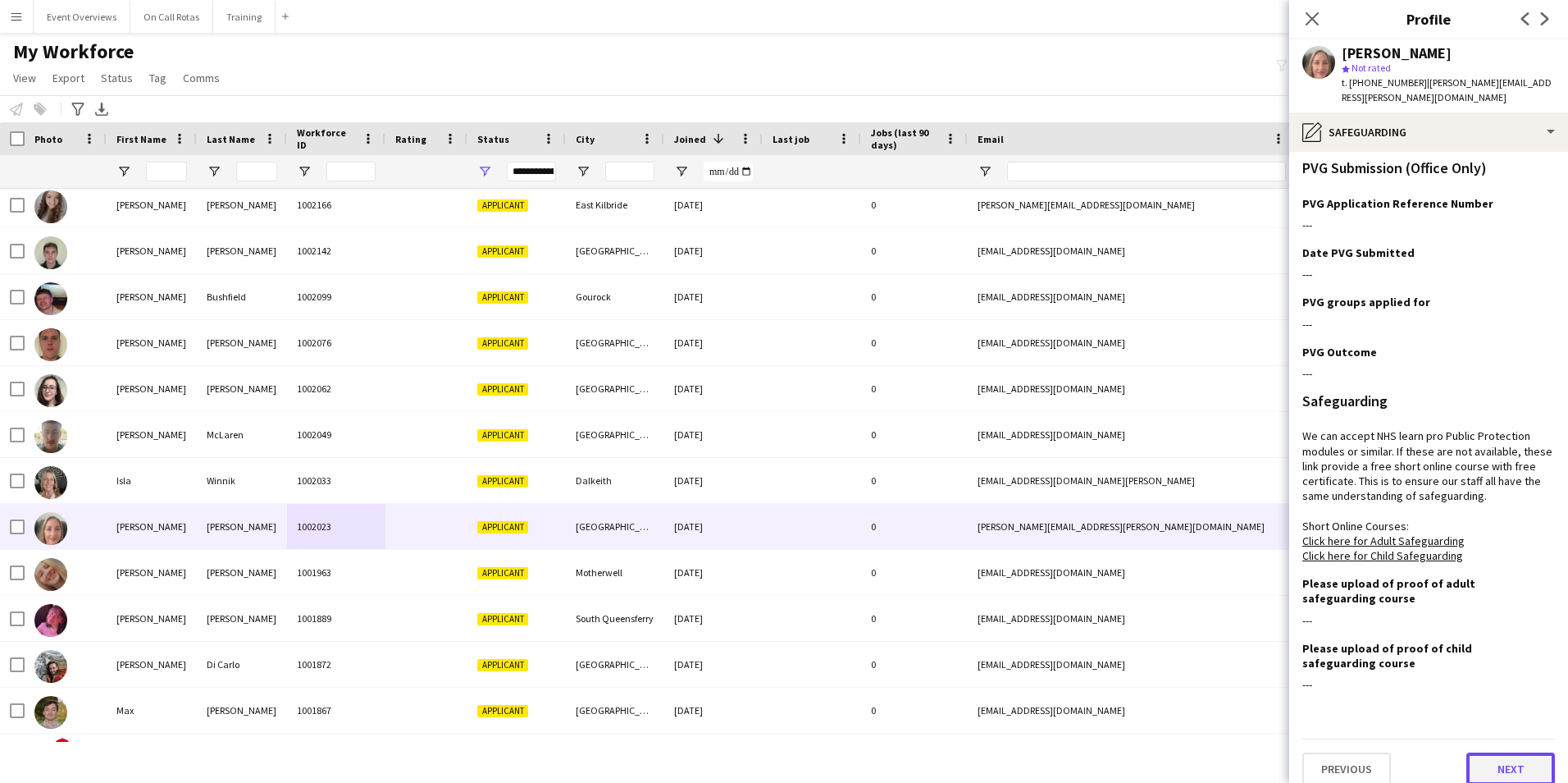
click at [1485, 764] on button "Next" at bounding box center [1510, 768] width 88 height 33
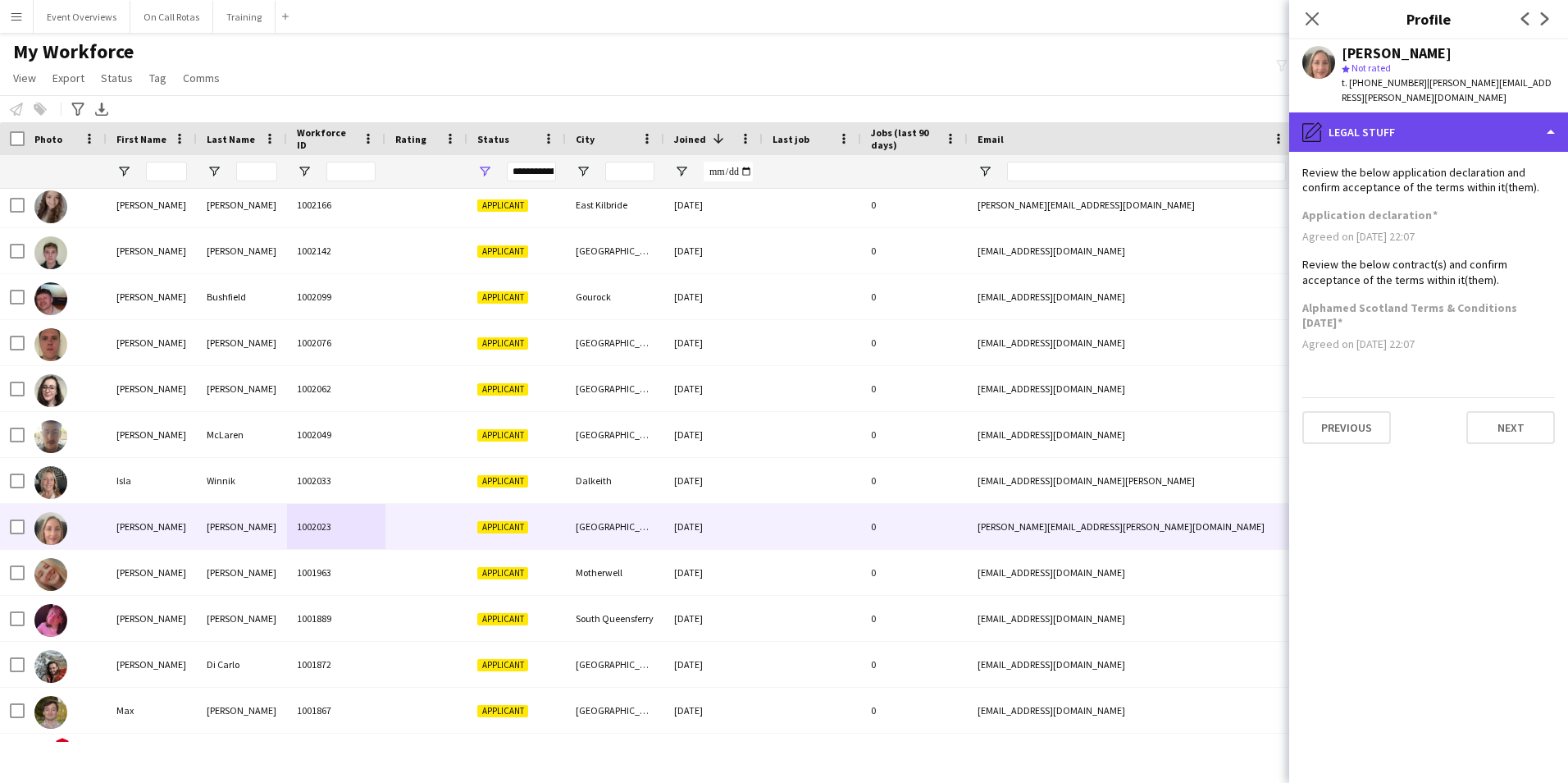
click at [1392, 124] on div "pencil4 Legal stuff" at bounding box center [1428, 132] width 279 height 40
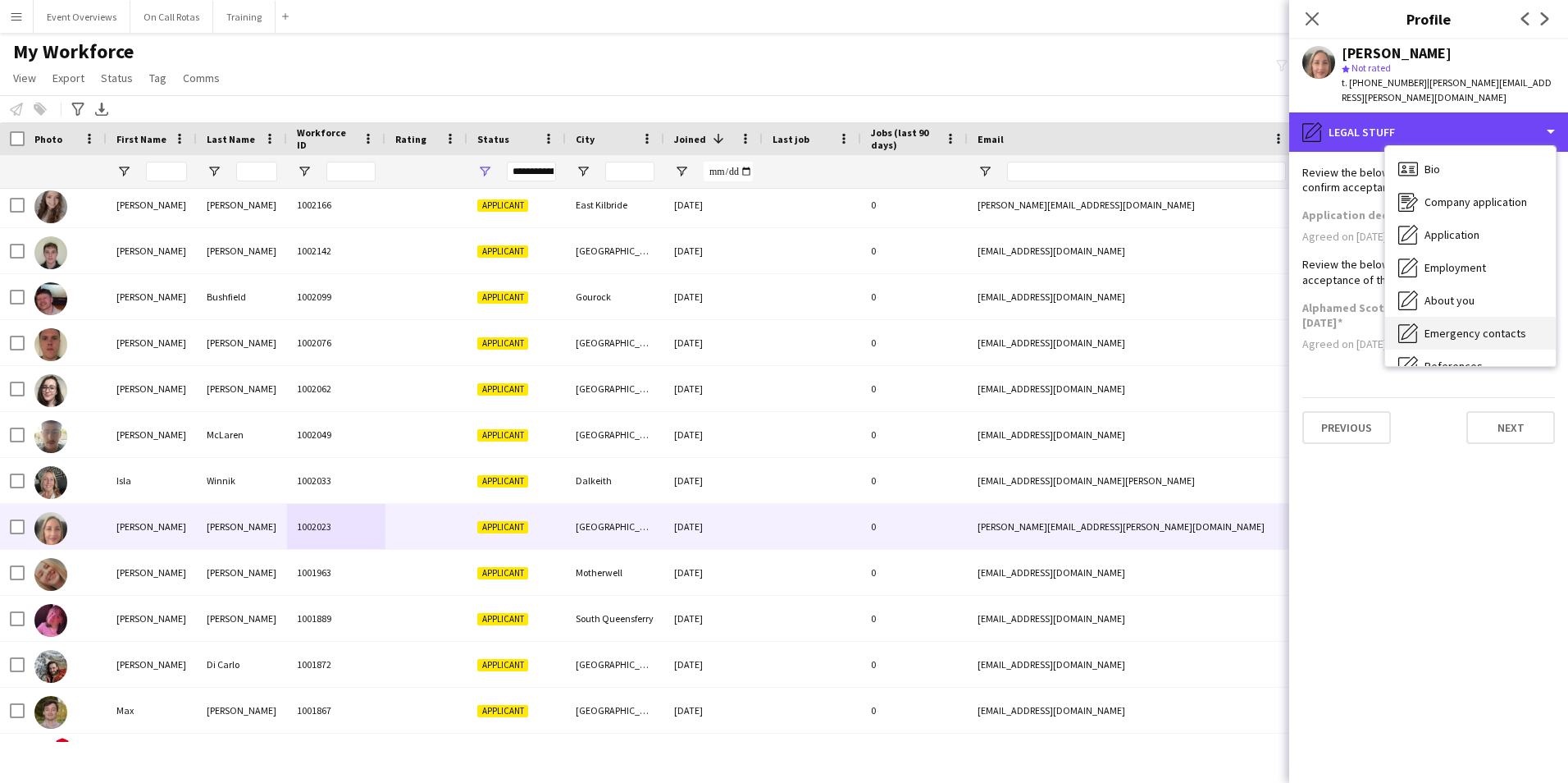
scroll to position [82, 0]
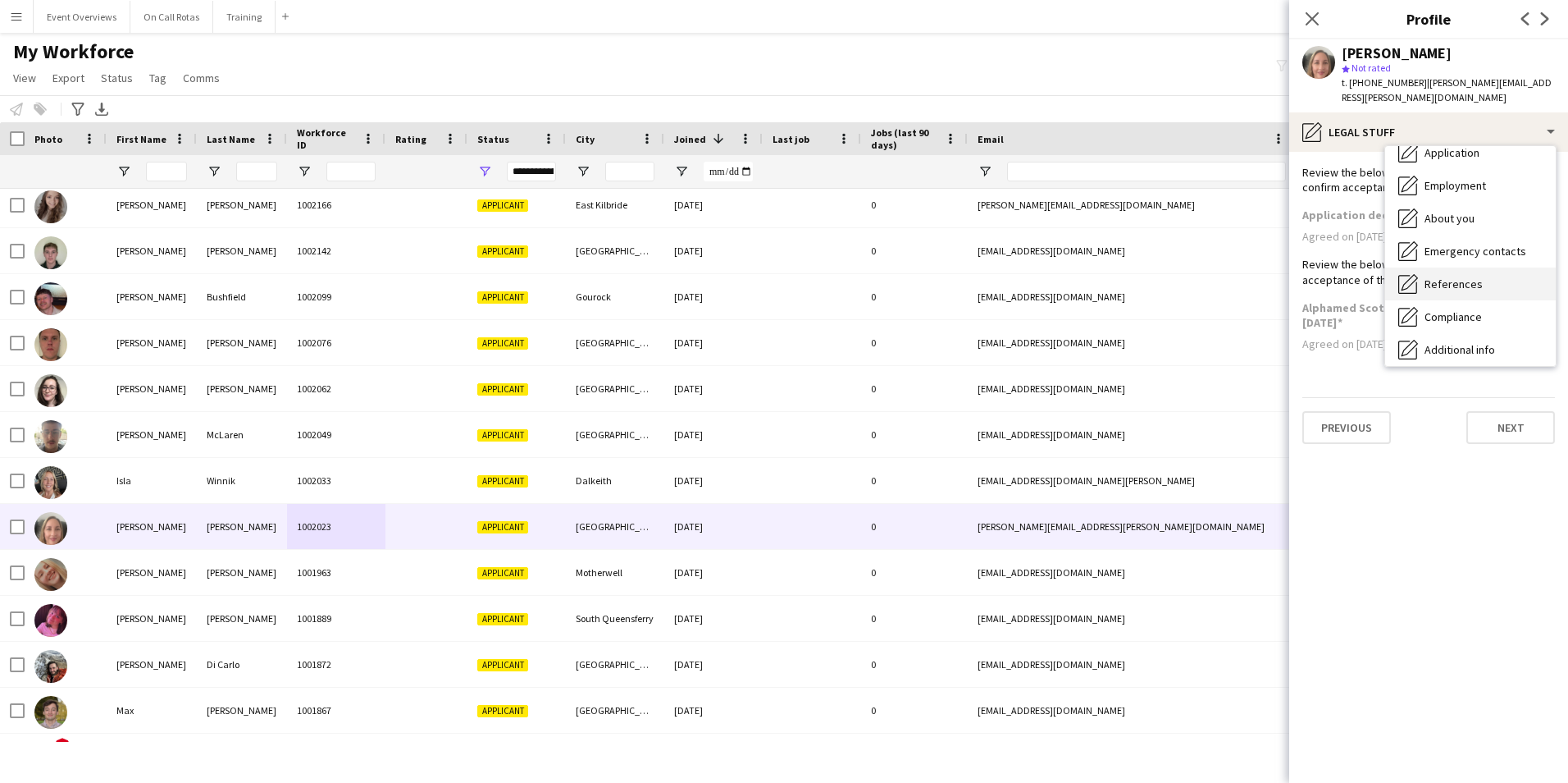
click at [1436, 277] on span "References" at bounding box center [1453, 284] width 58 height 15
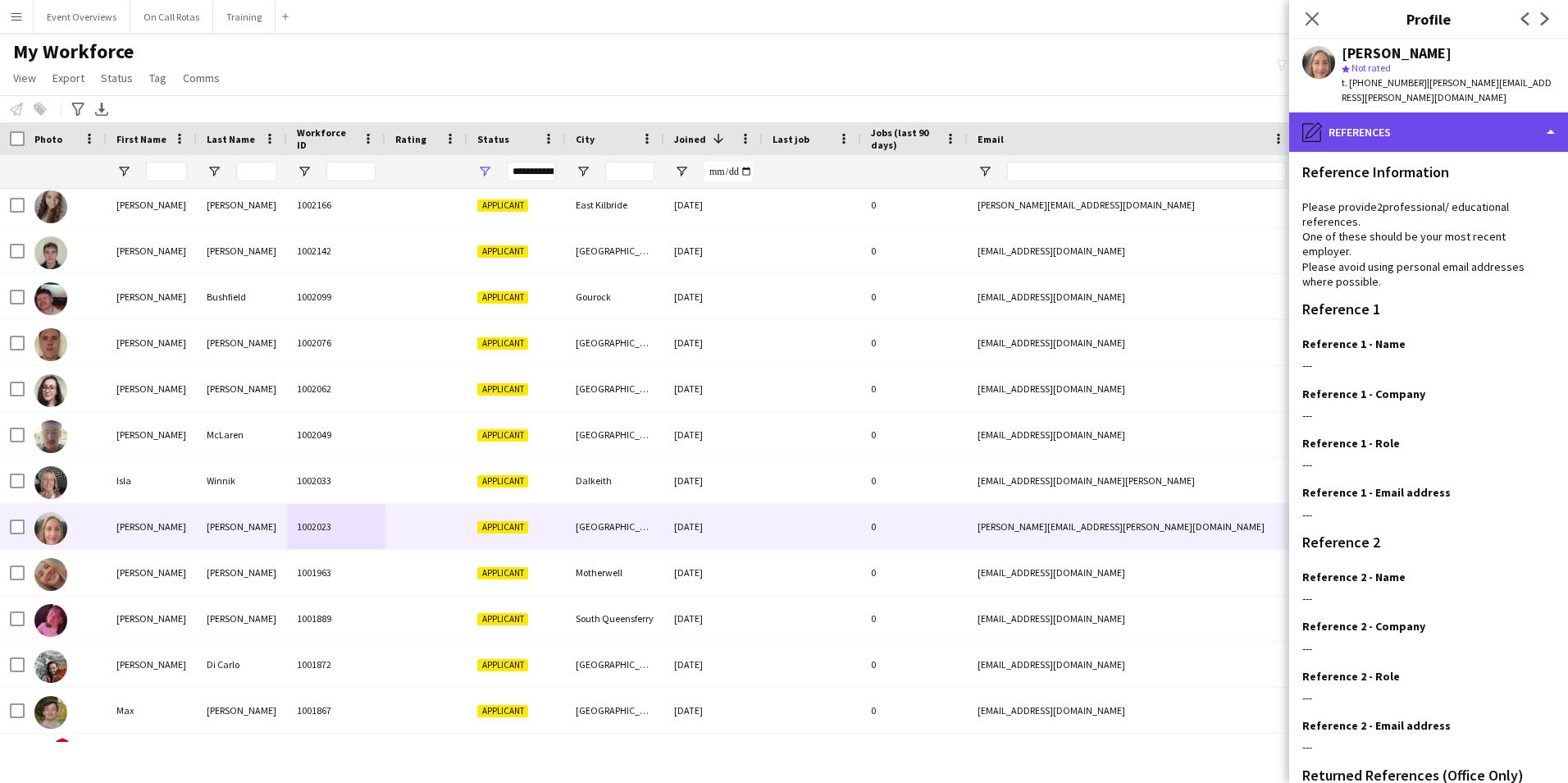
click at [1416, 114] on div "pencil4 References" at bounding box center [1428, 132] width 279 height 40
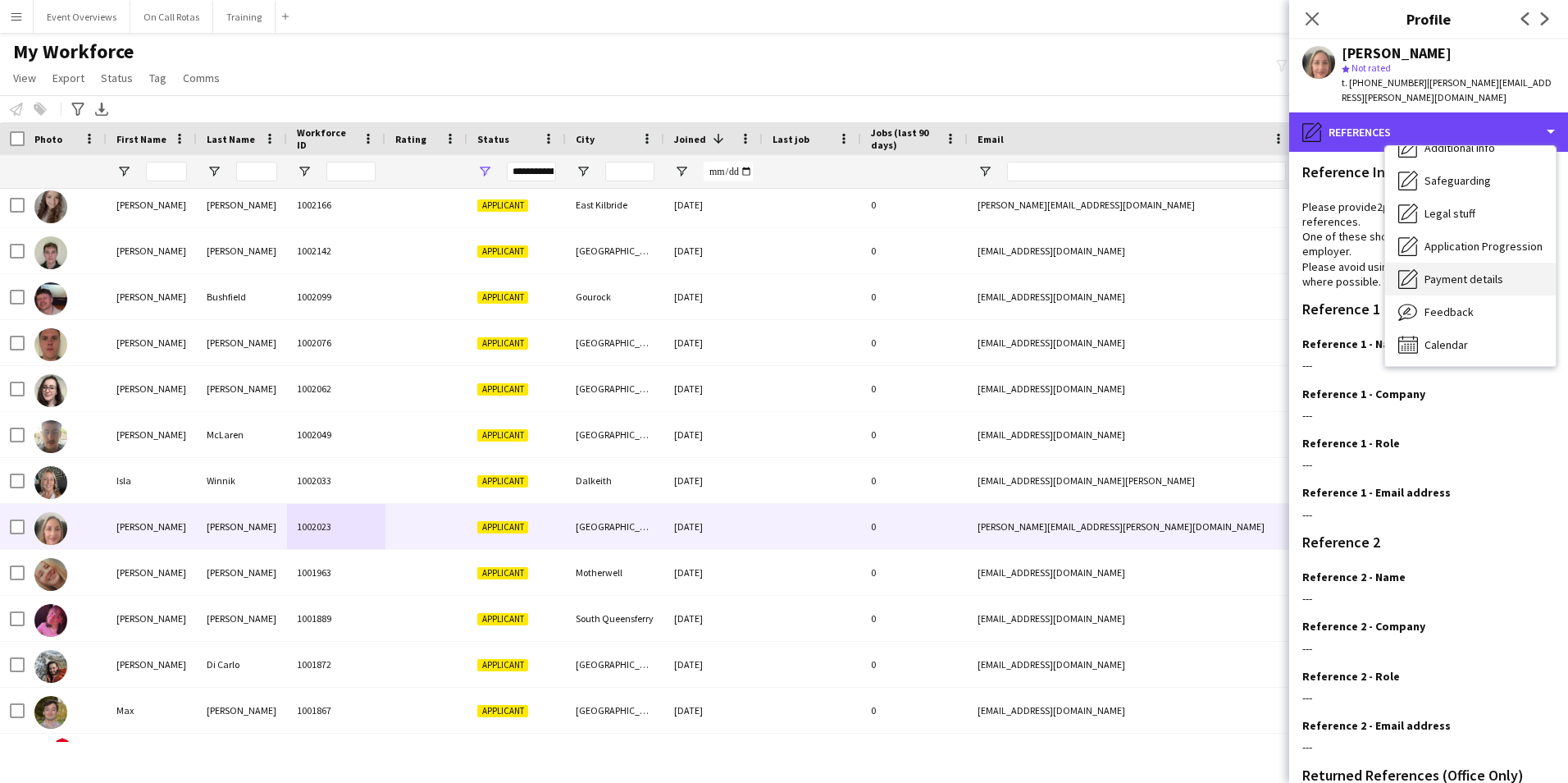
scroll to position [285, 0]
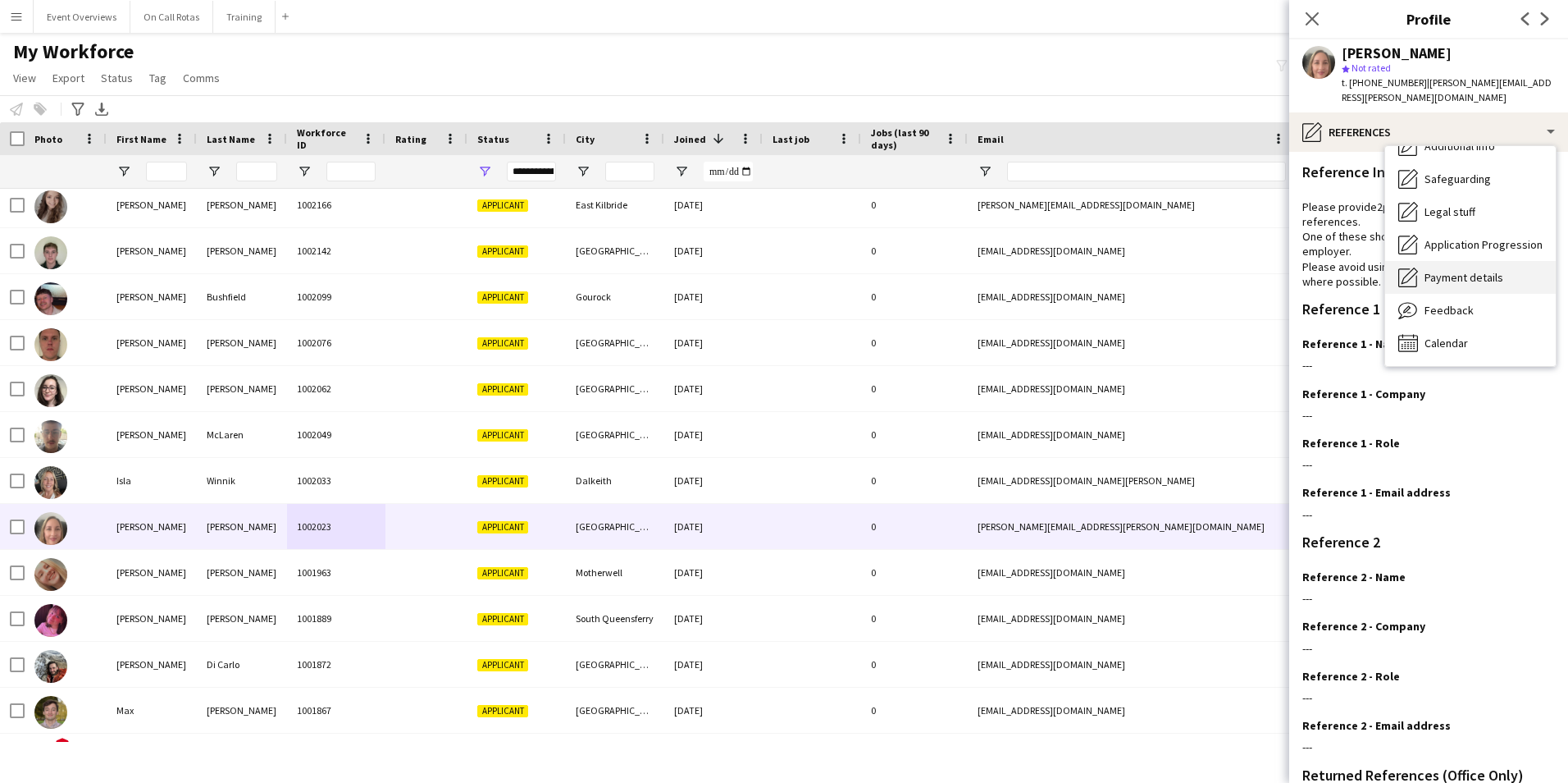
click at [1447, 270] on span "Payment details" at bounding box center [1464, 278] width 79 height 15
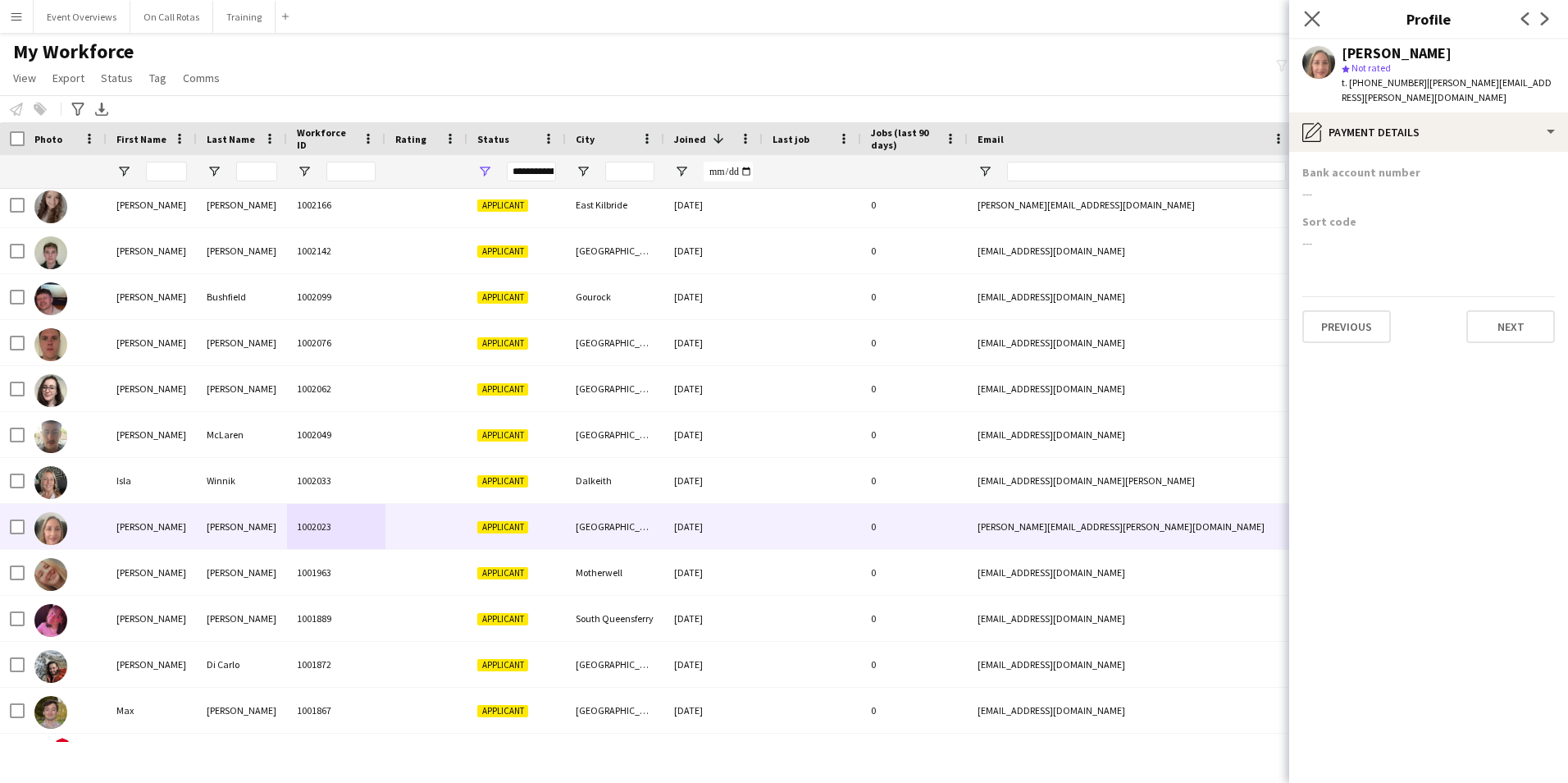
click at [1312, 28] on app-icon "Close pop-in" at bounding box center [1312, 19] width 24 height 24
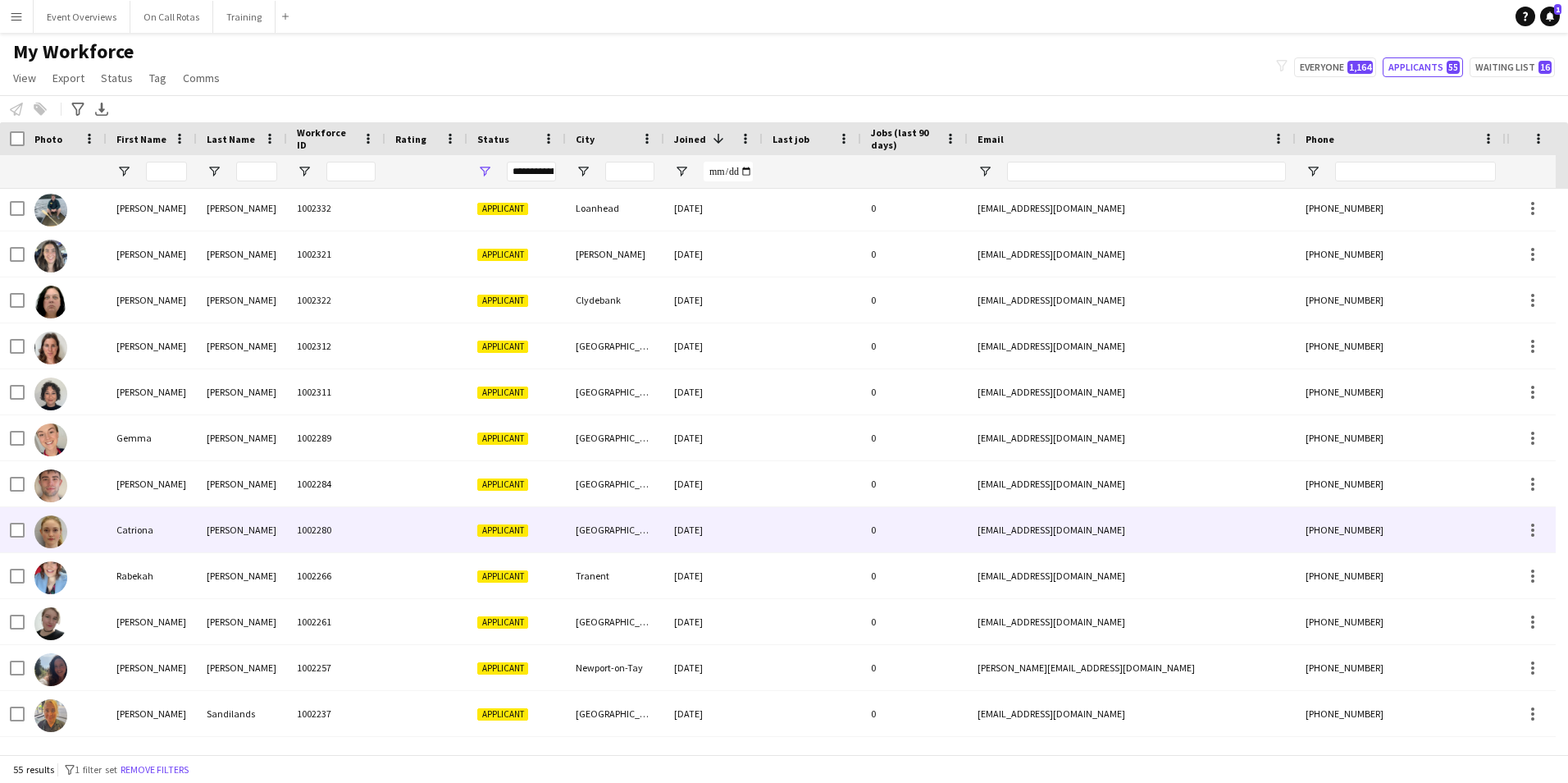
scroll to position [738, 0]
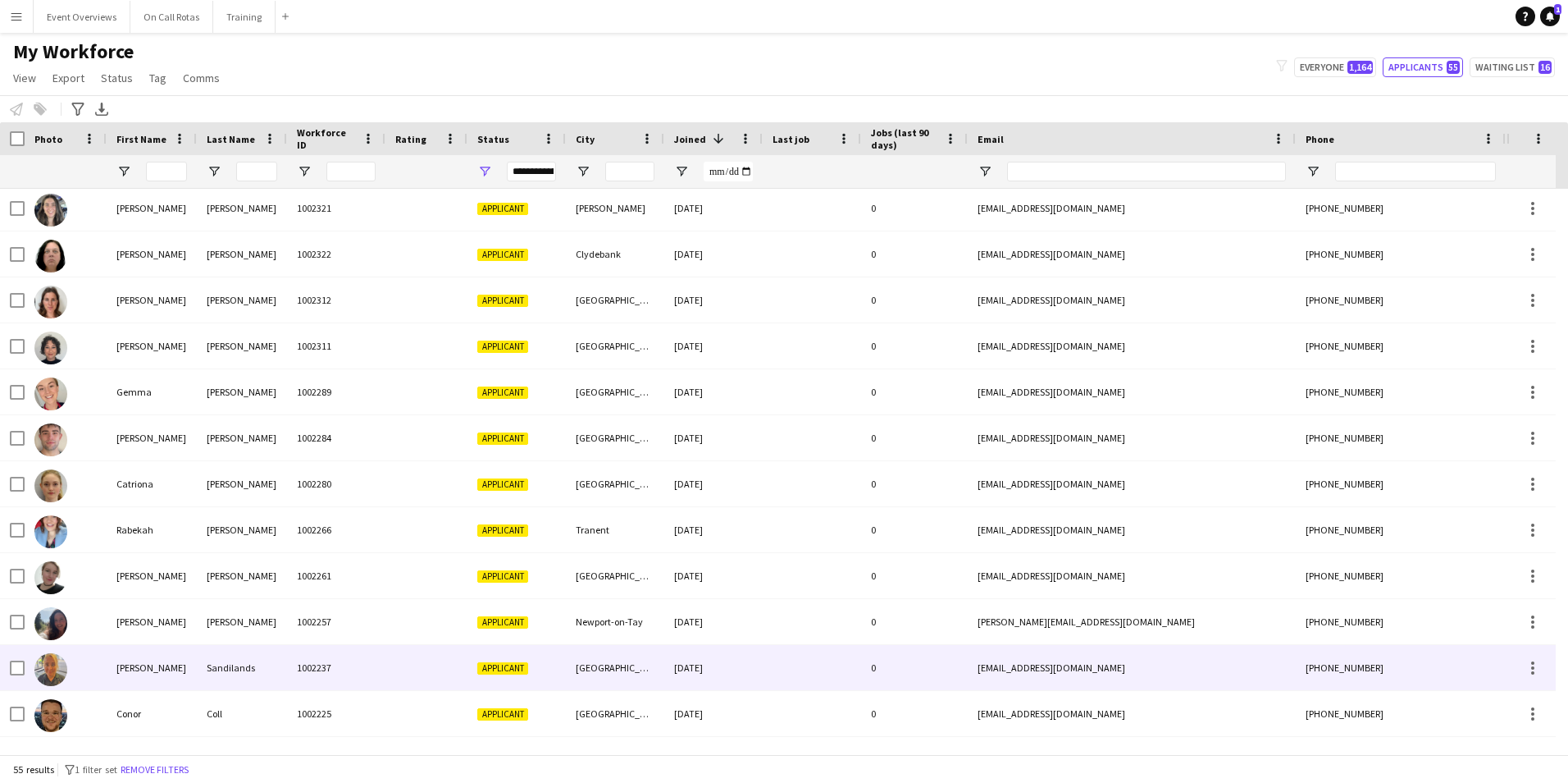
click at [324, 662] on div "1002237" at bounding box center [335, 668] width 98 height 45
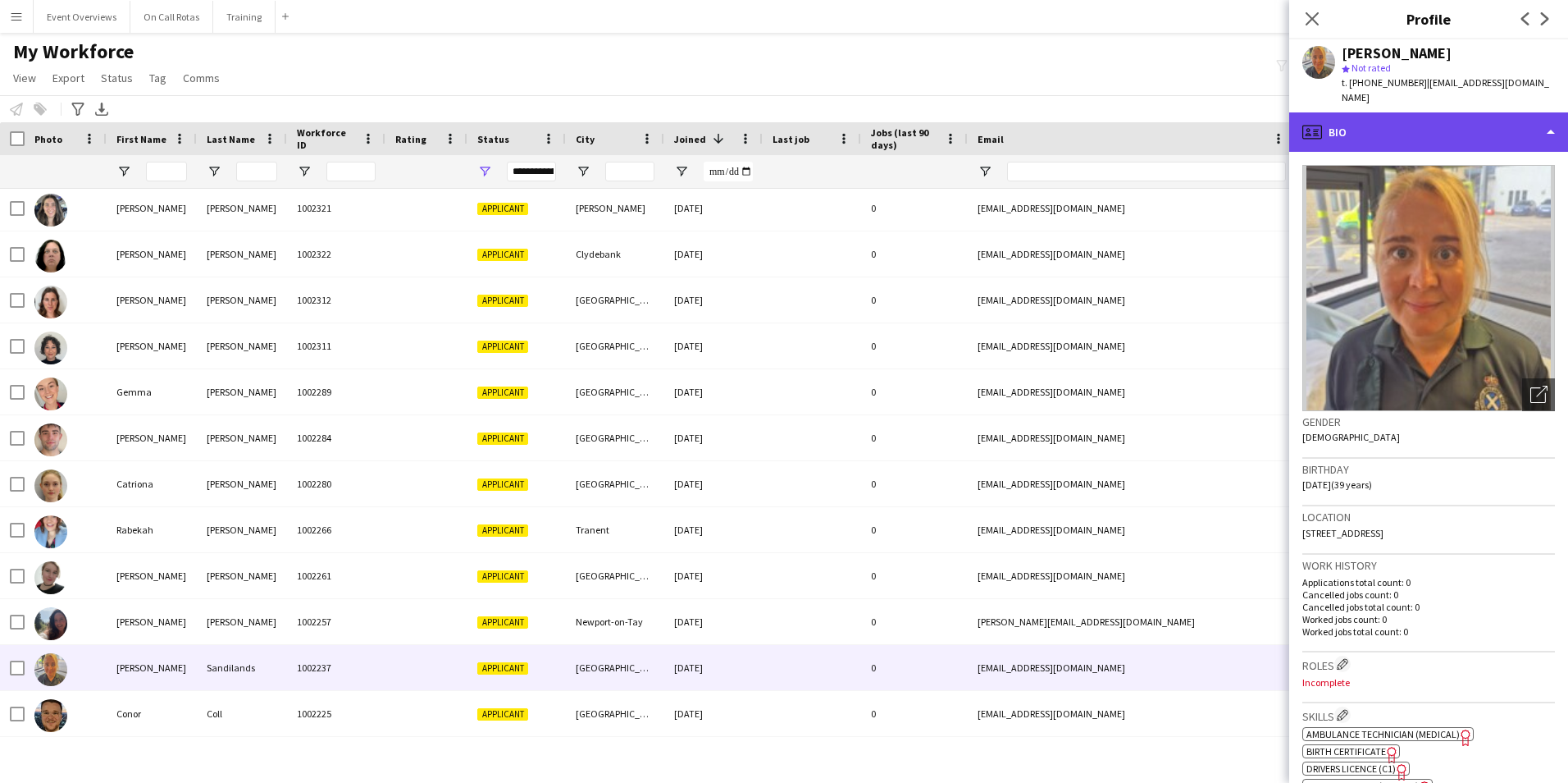
click at [1428, 117] on div "profile Bio" at bounding box center [1428, 132] width 279 height 40
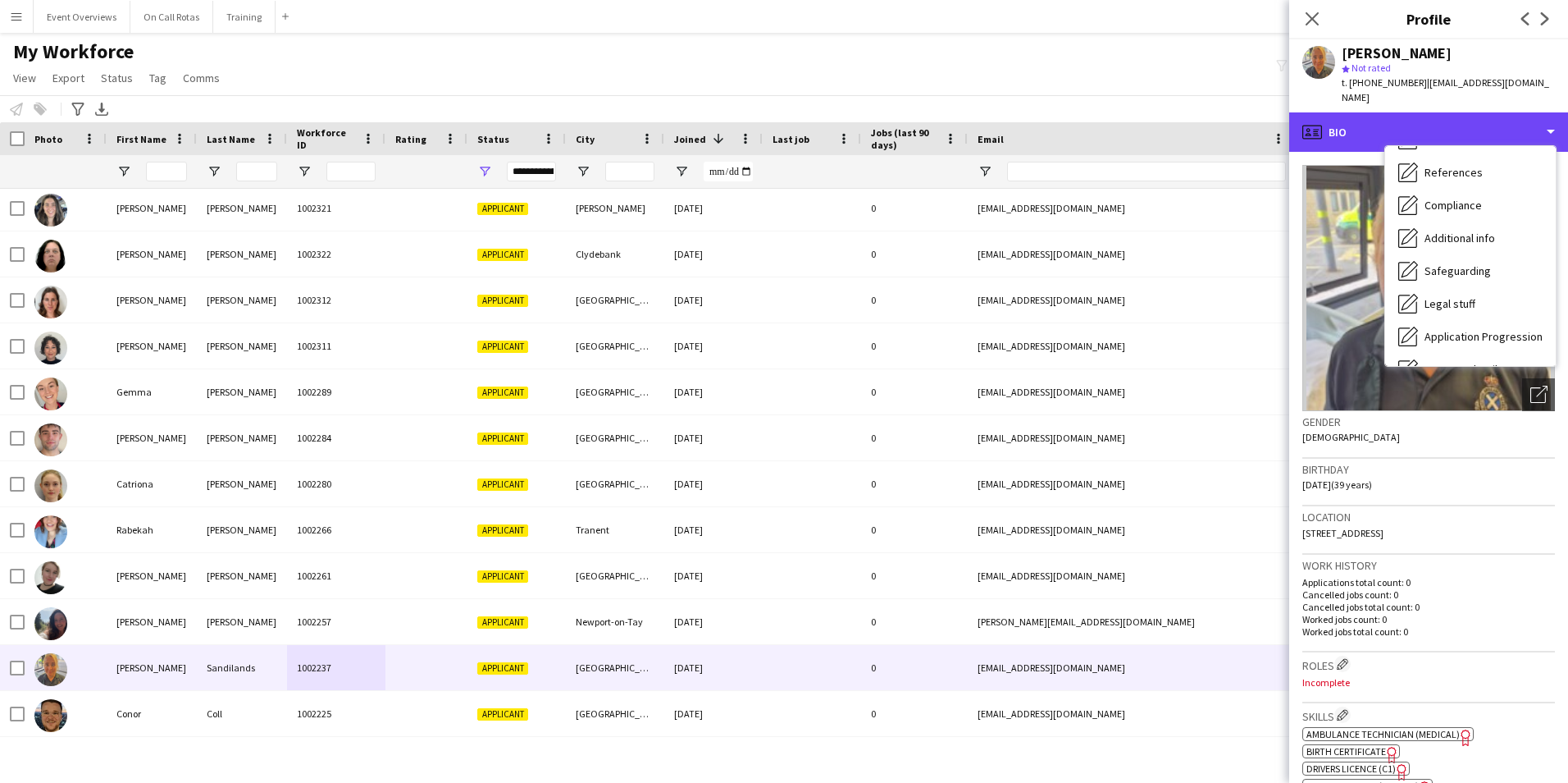
scroll to position [285, 0]
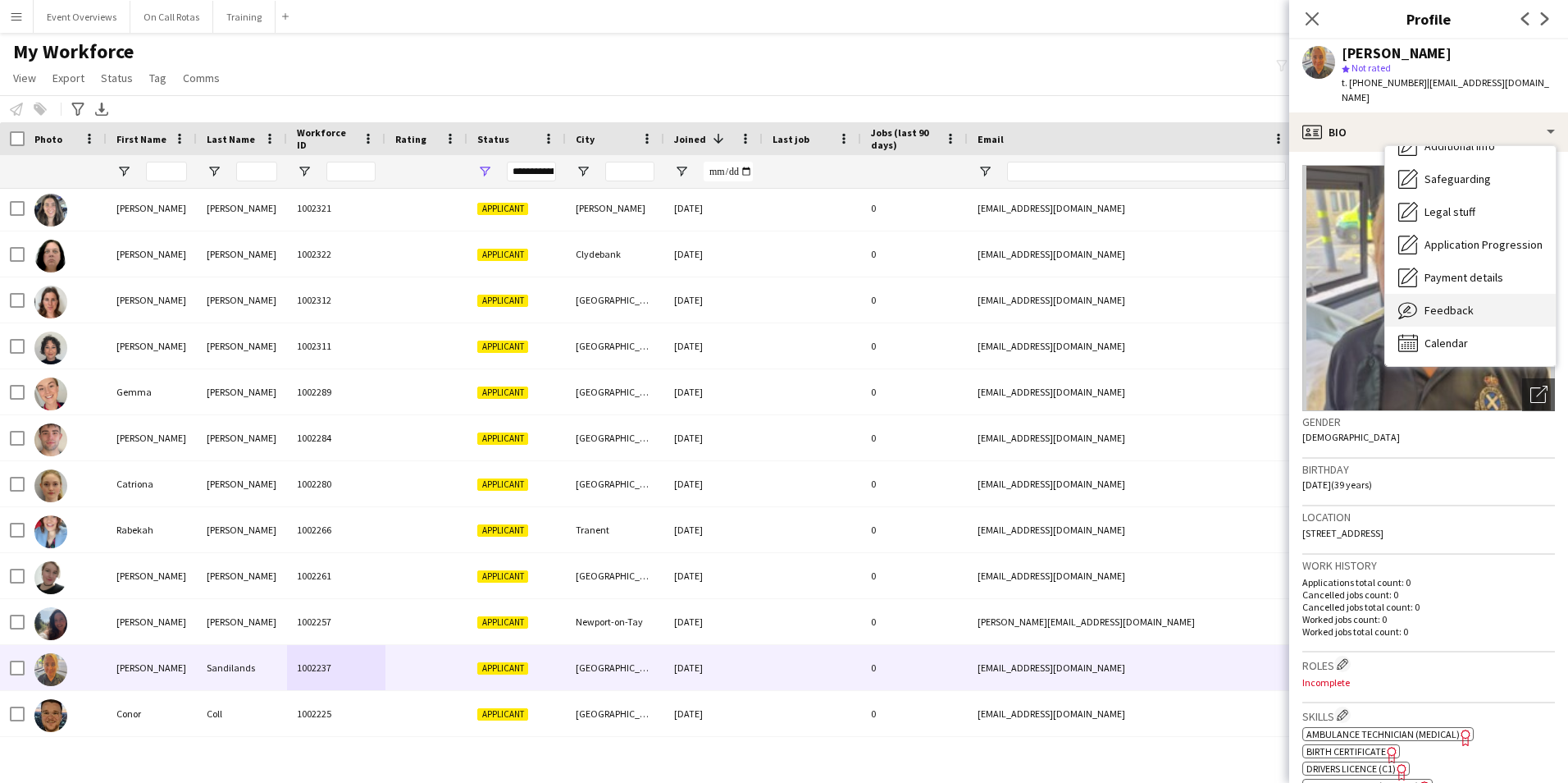
click at [1449, 294] on div "Feedback Feedback" at bounding box center [1470, 309] width 171 height 33
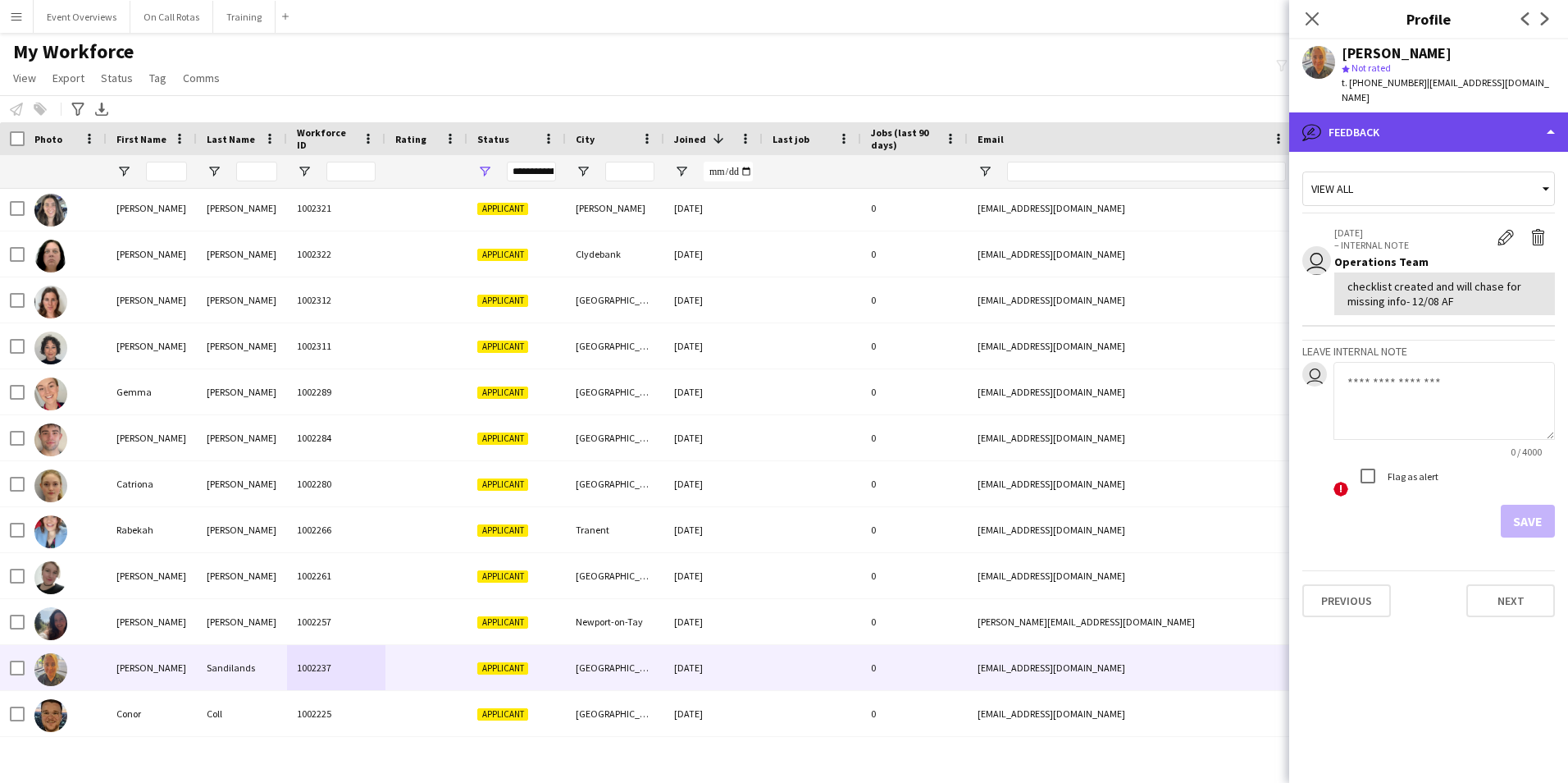
click at [1405, 116] on div "bubble-pencil Feedback" at bounding box center [1428, 132] width 279 height 40
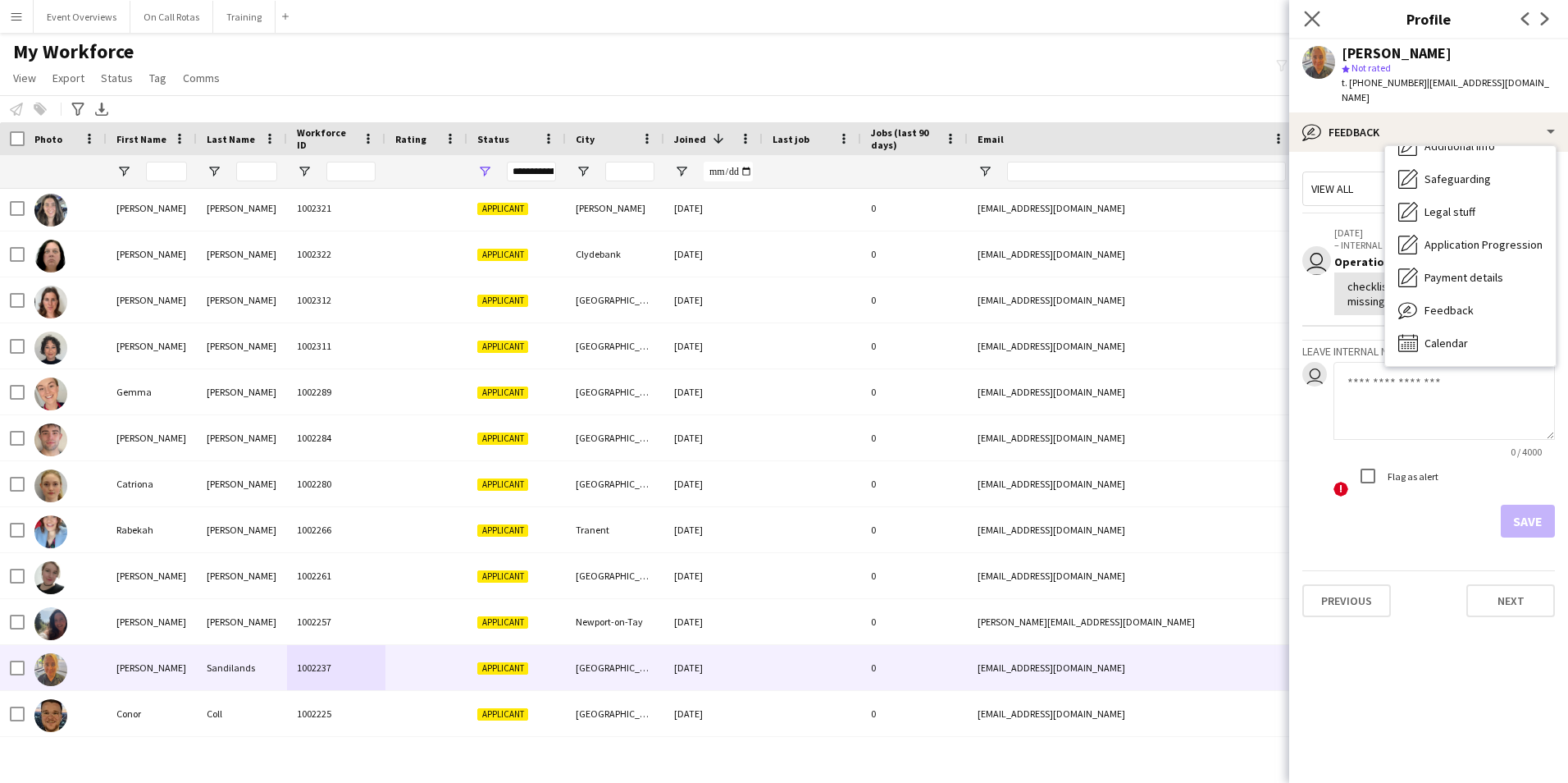
click at [1310, 10] on app-icon "Close pop-in" at bounding box center [1312, 19] width 24 height 24
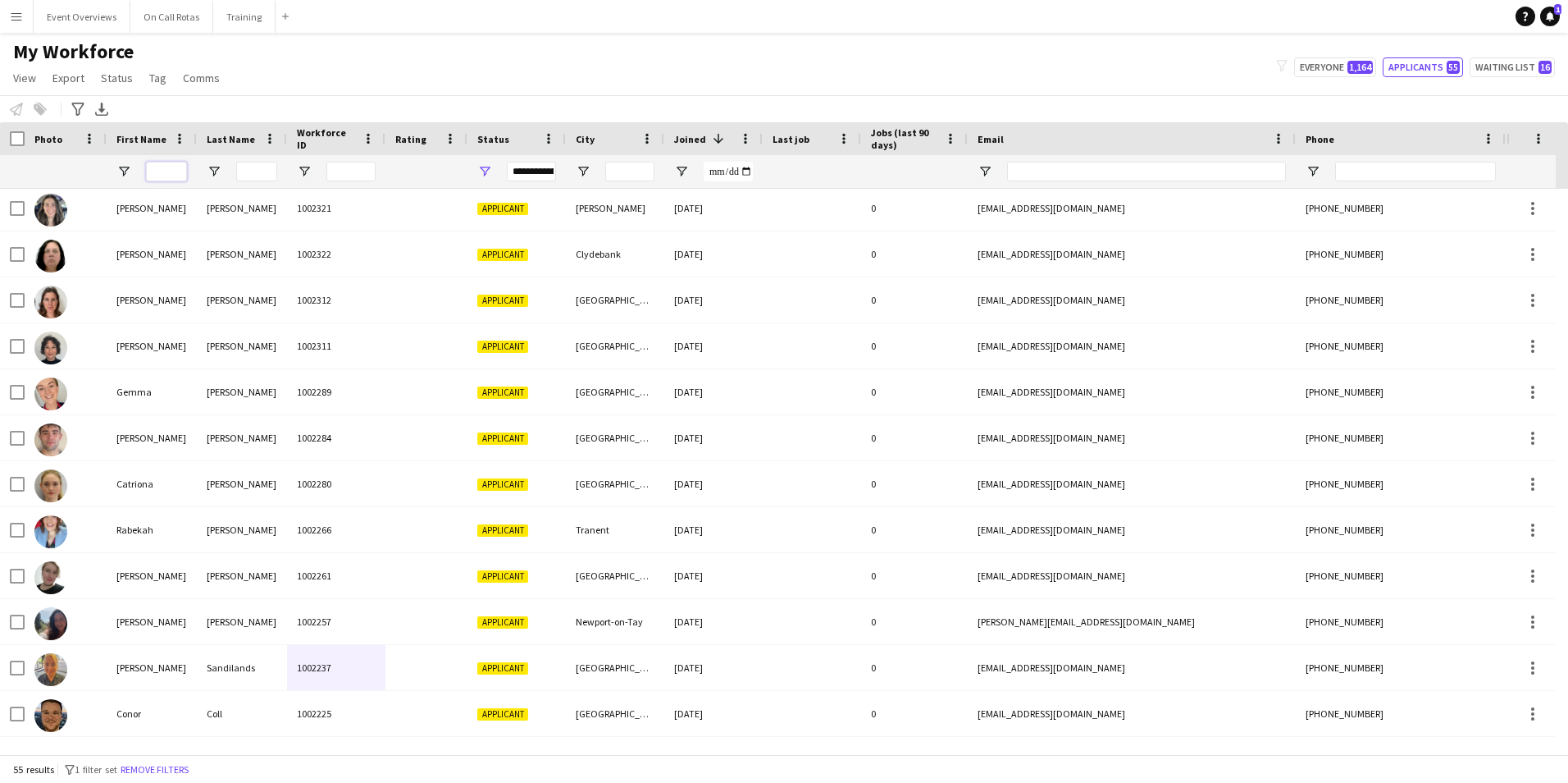
click at [173, 167] on input "First Name Filter Input" at bounding box center [166, 171] width 41 height 19
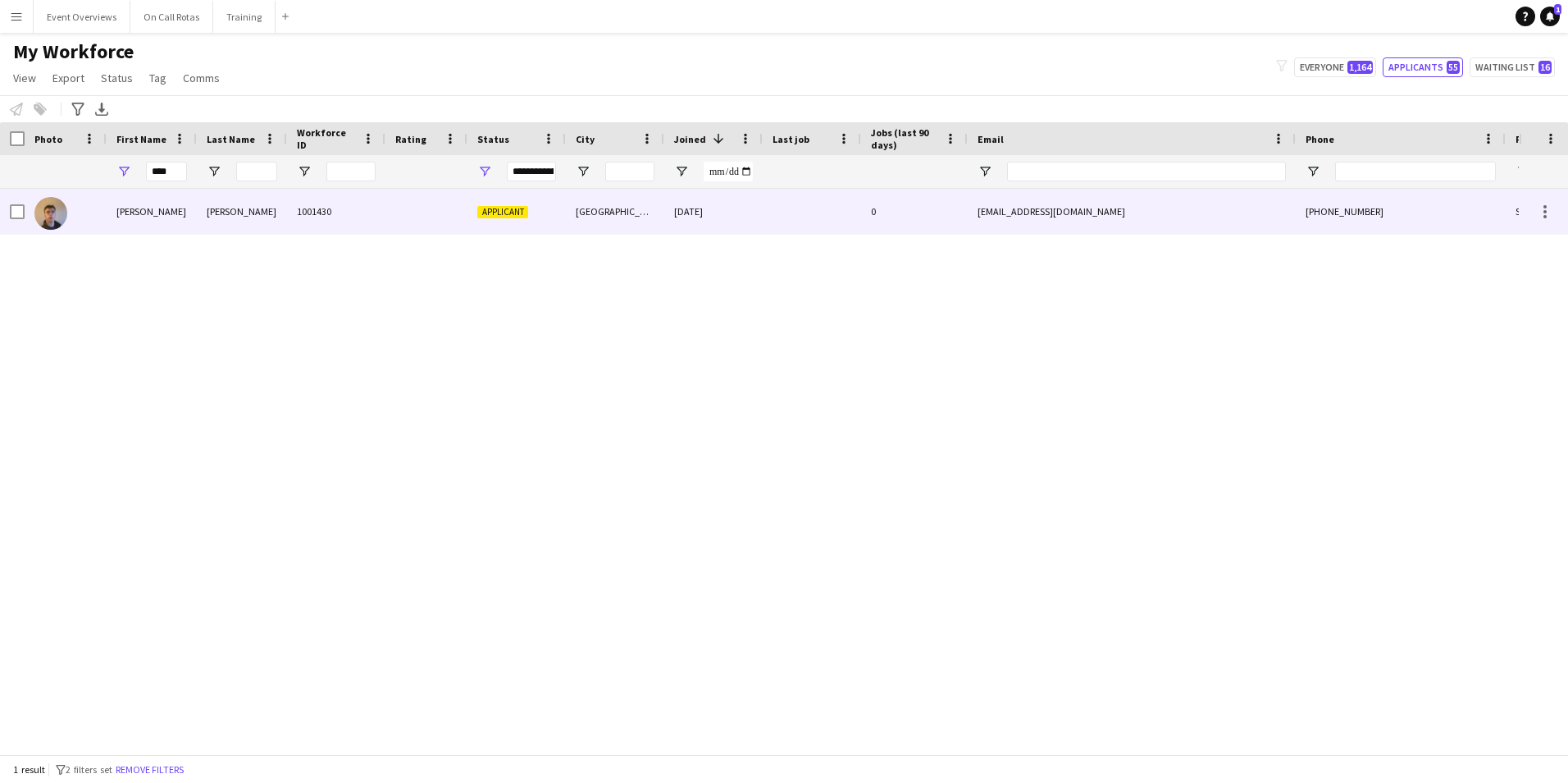
click at [367, 202] on div "1001430" at bounding box center [335, 211] width 98 height 45
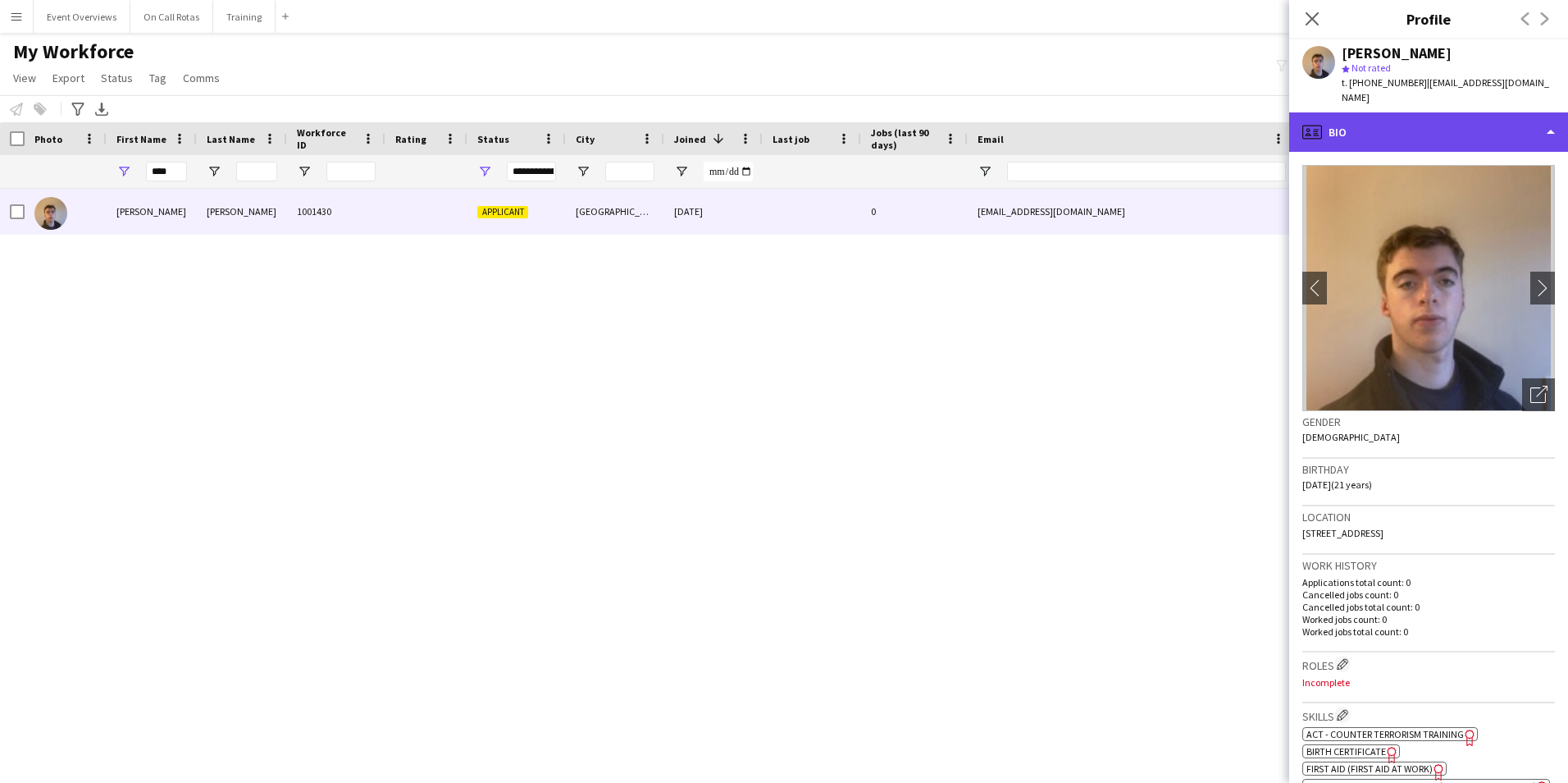
click at [1359, 114] on div "profile Bio" at bounding box center [1428, 132] width 279 height 40
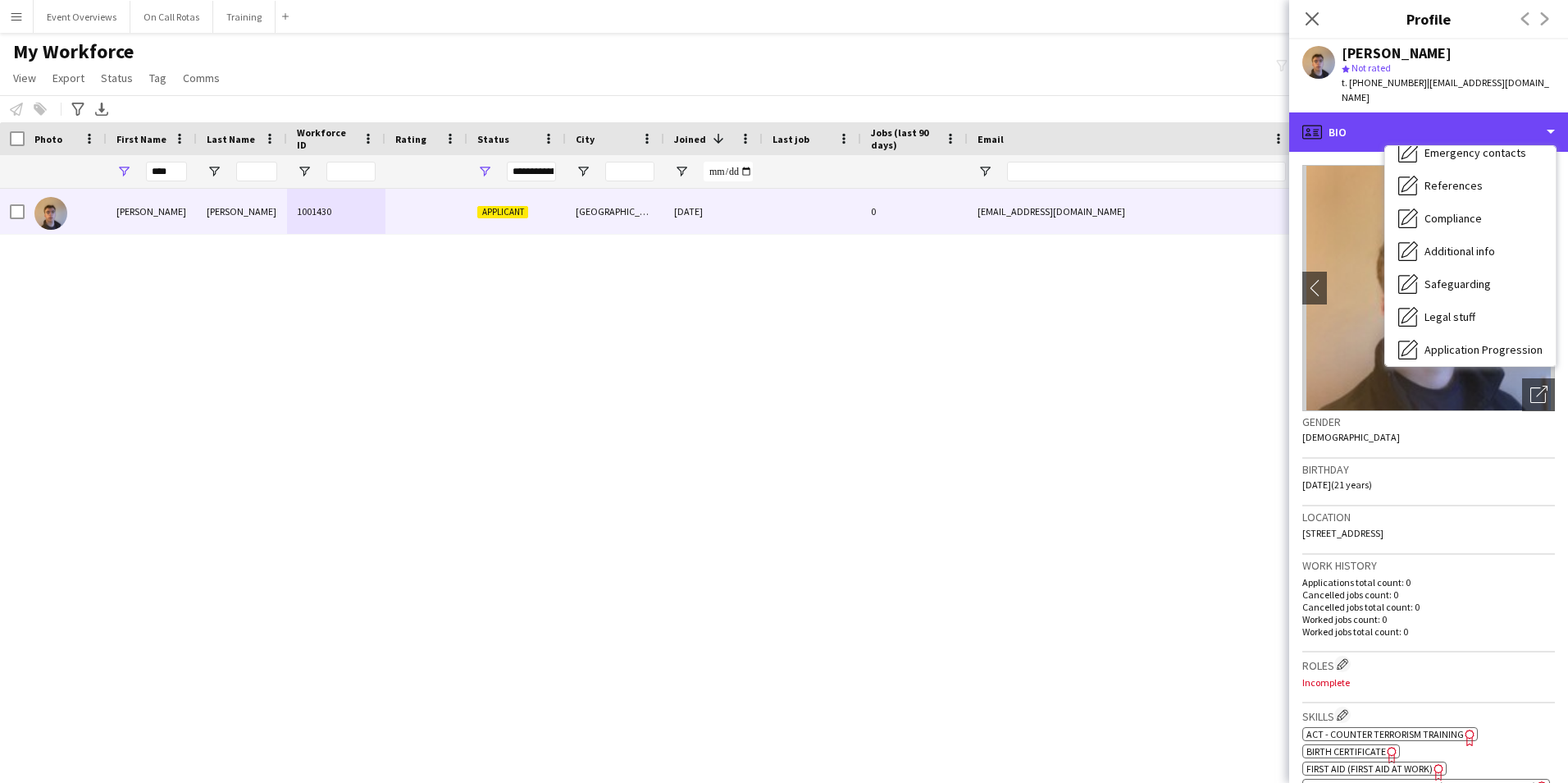
scroll to position [285, 0]
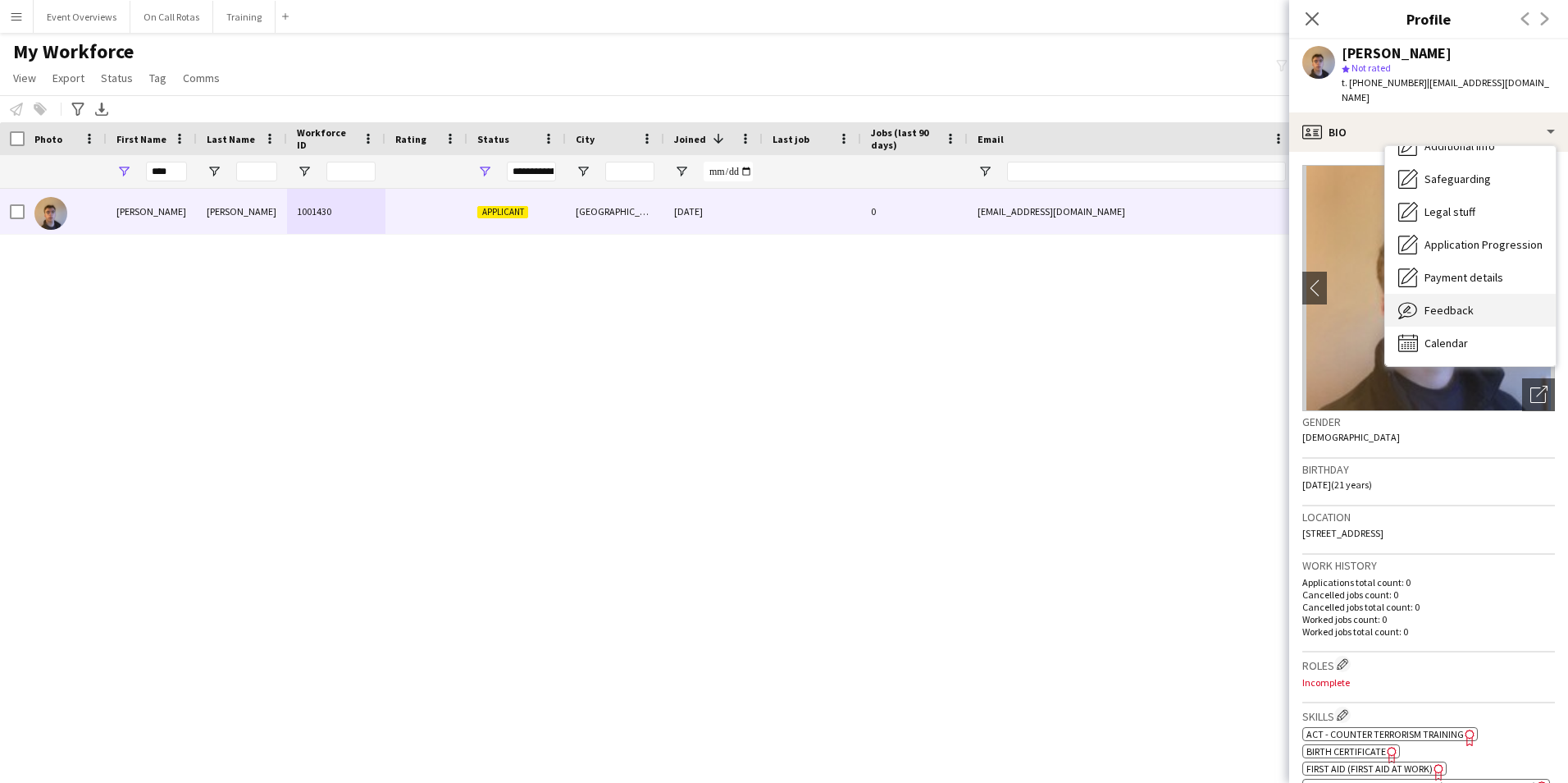
click at [1427, 303] on span "Feedback" at bounding box center [1449, 310] width 50 height 15
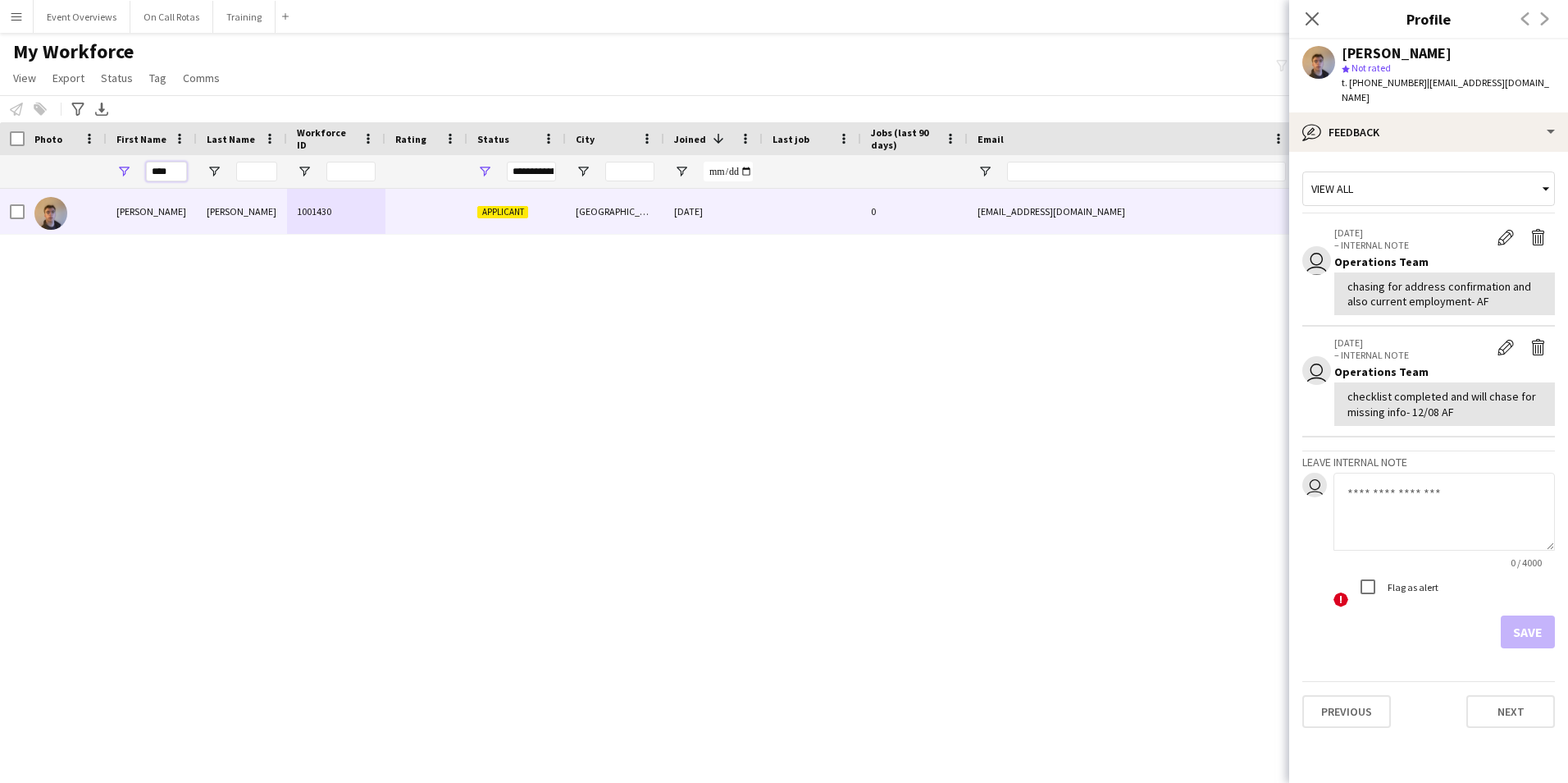
click at [180, 174] on input "****" at bounding box center [166, 171] width 41 height 19
type input "*"
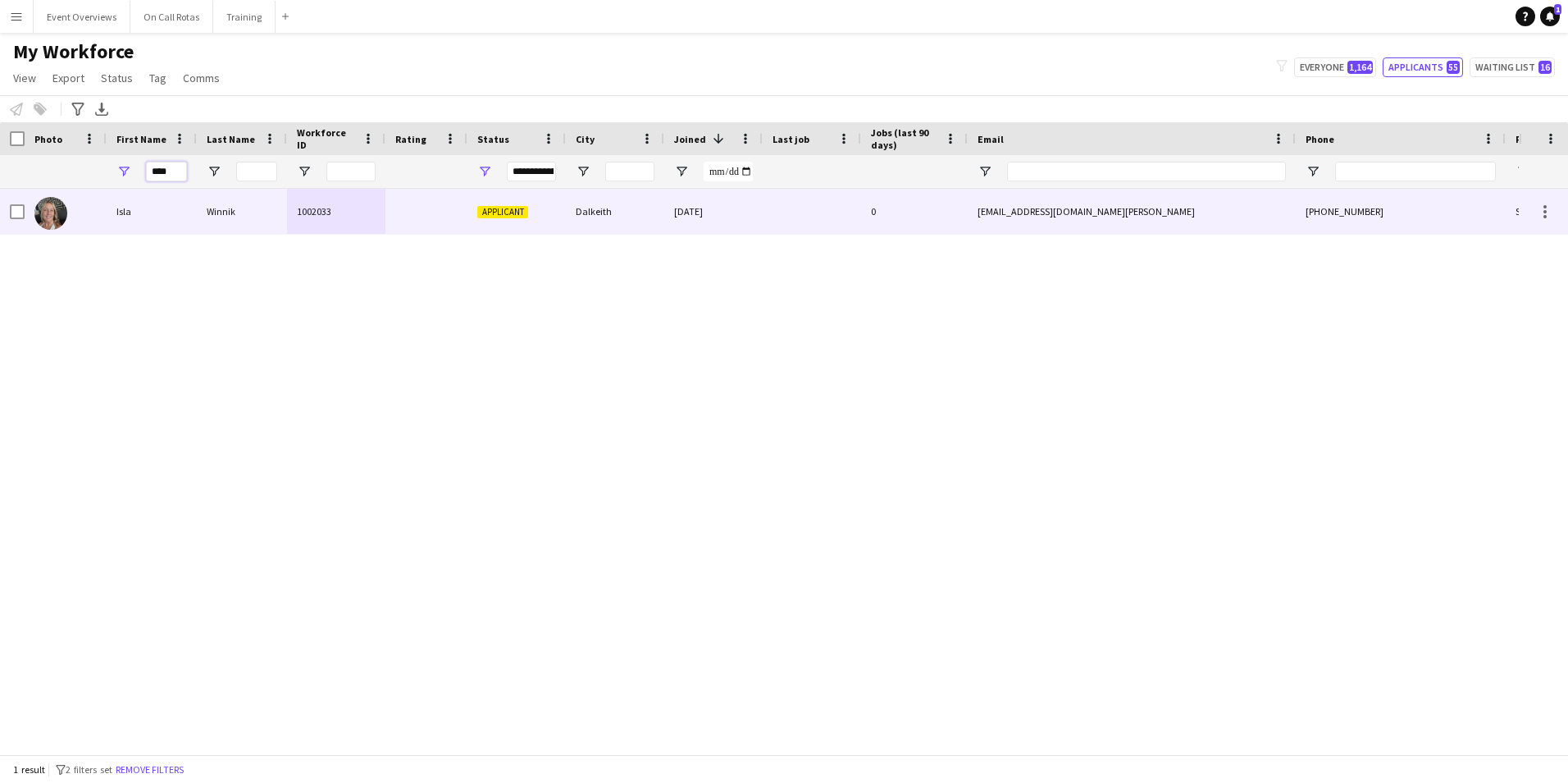
type input "****"
click at [161, 213] on div "Isla" at bounding box center [151, 211] width 90 height 45
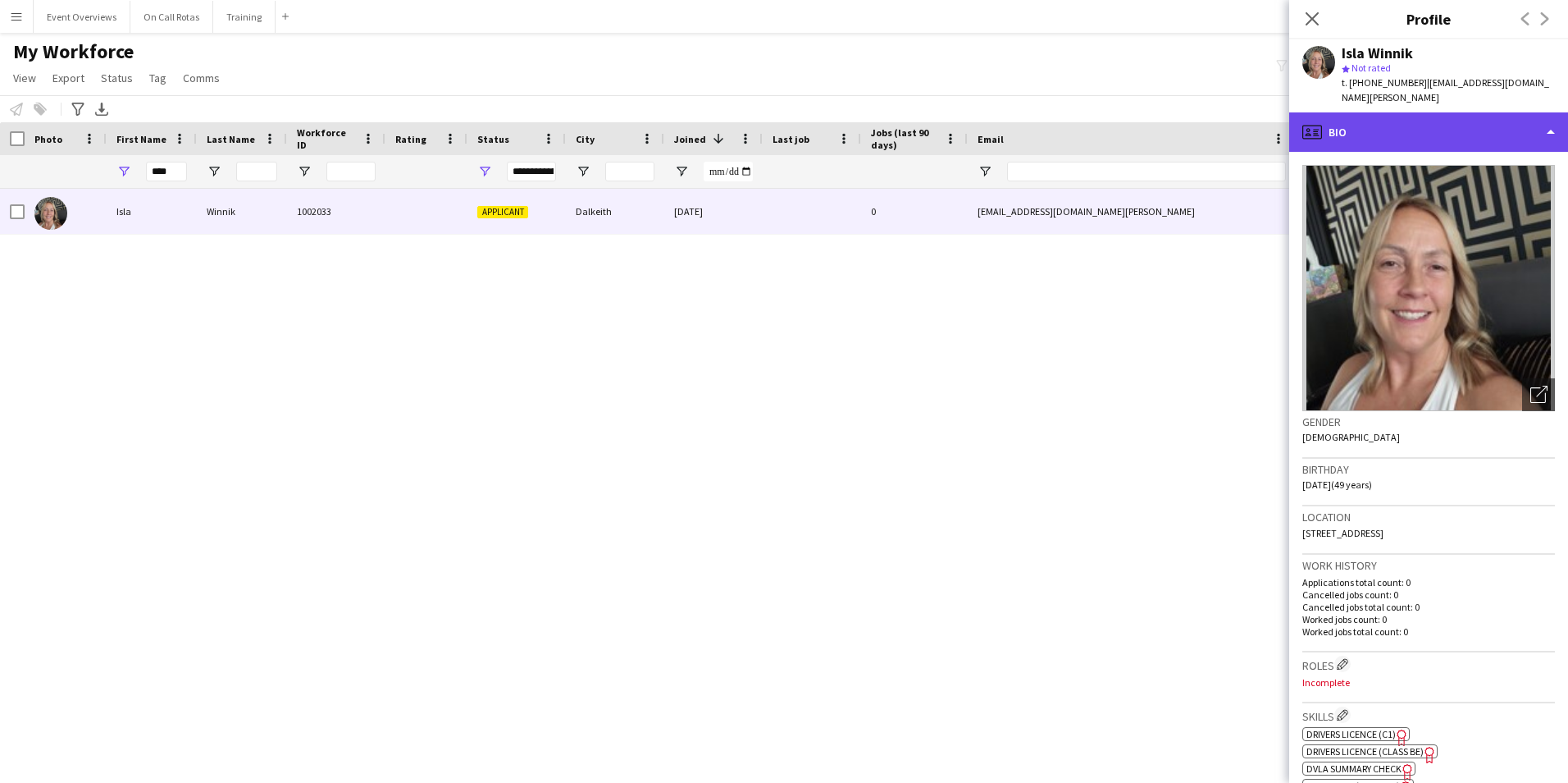
drag, startPoint x: 1316, startPoint y: 124, endPoint x: 1324, endPoint y: 135, distance: 13.6
click at [1317, 124] on icon "profile" at bounding box center [1312, 131] width 19 height 19
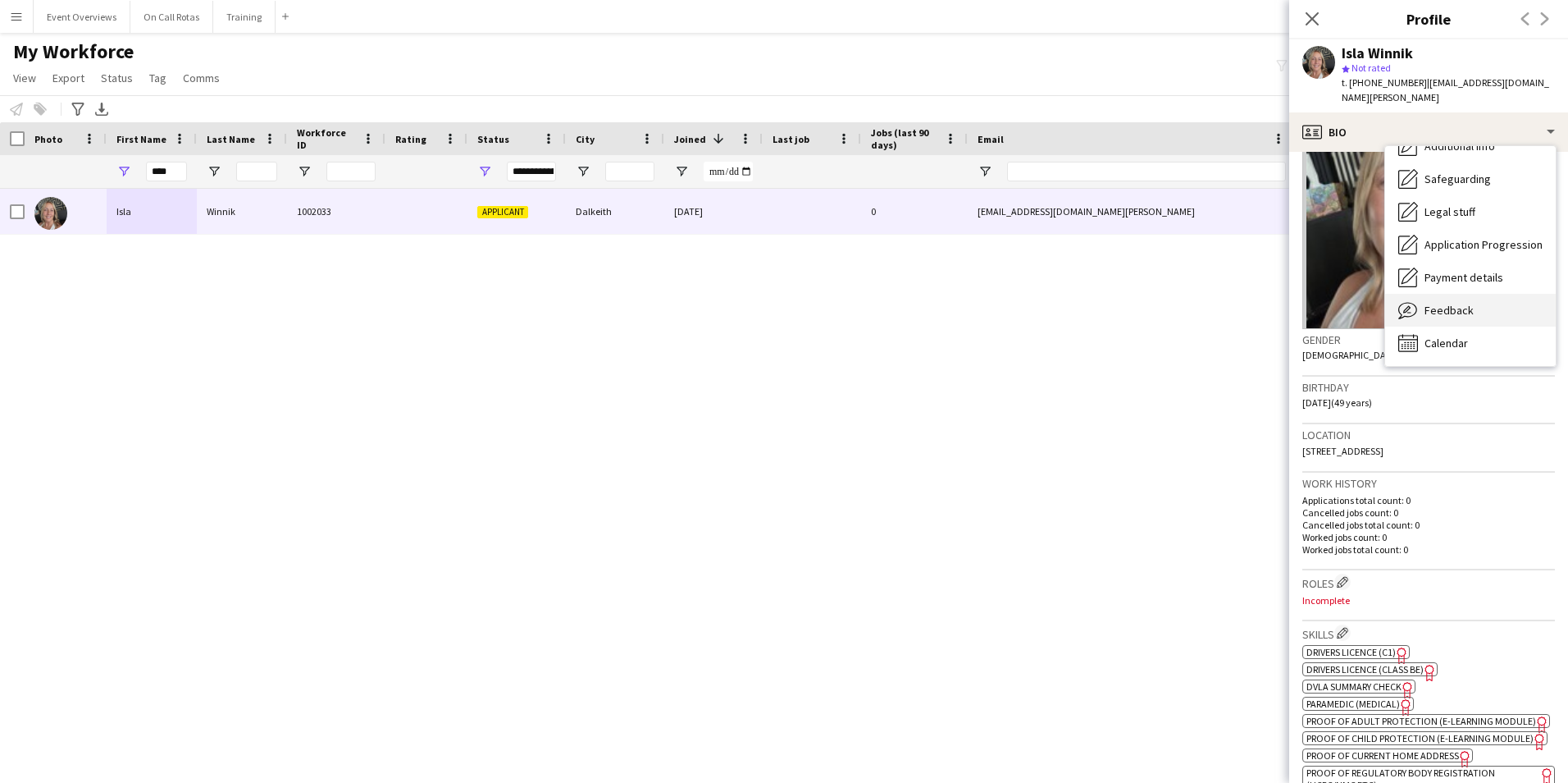
click at [1471, 294] on div "Feedback Feedback" at bounding box center [1470, 309] width 171 height 33
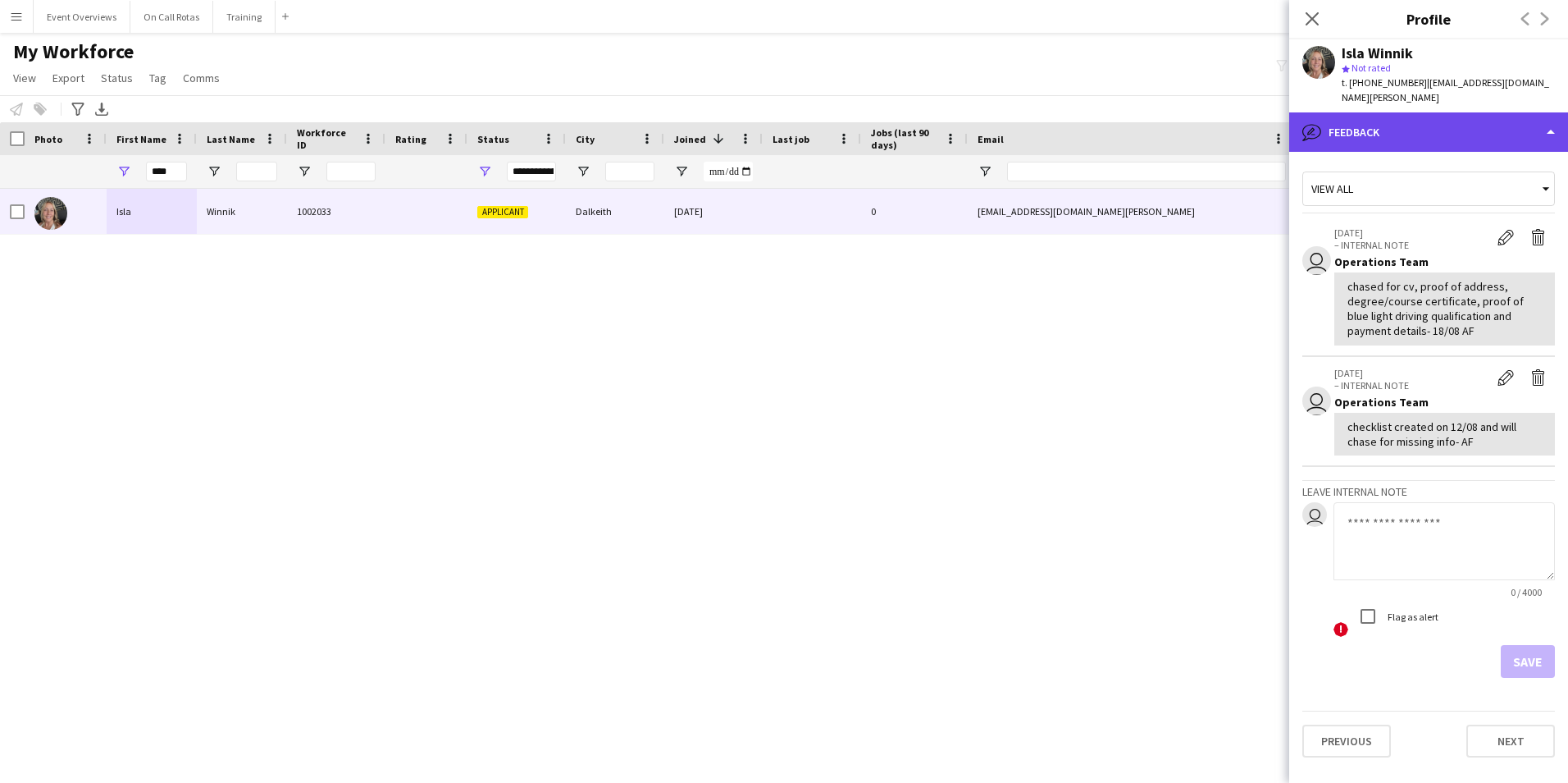
click at [1388, 119] on div "bubble-pencil Feedback" at bounding box center [1428, 132] width 279 height 40
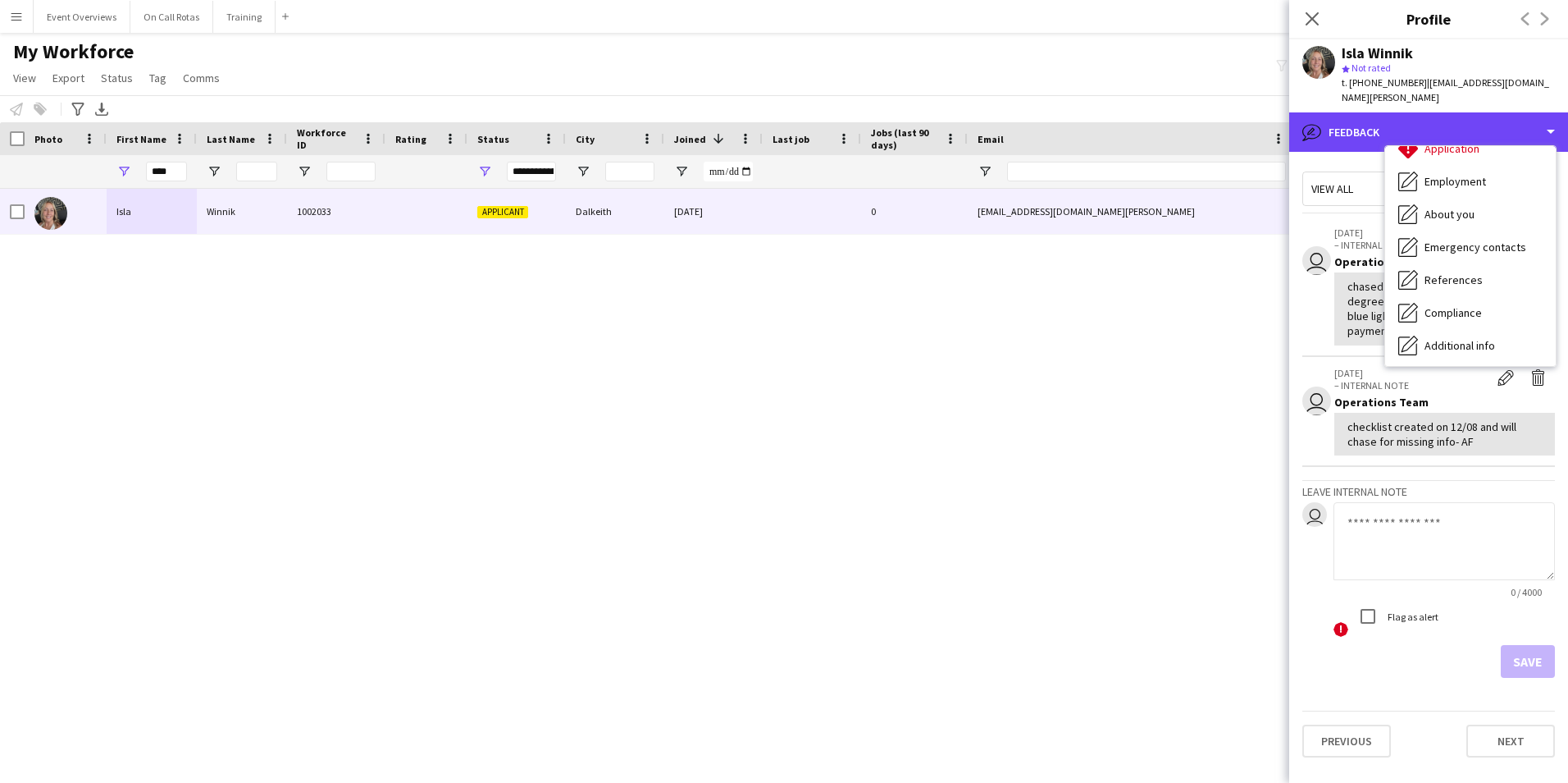
scroll to position [0, 0]
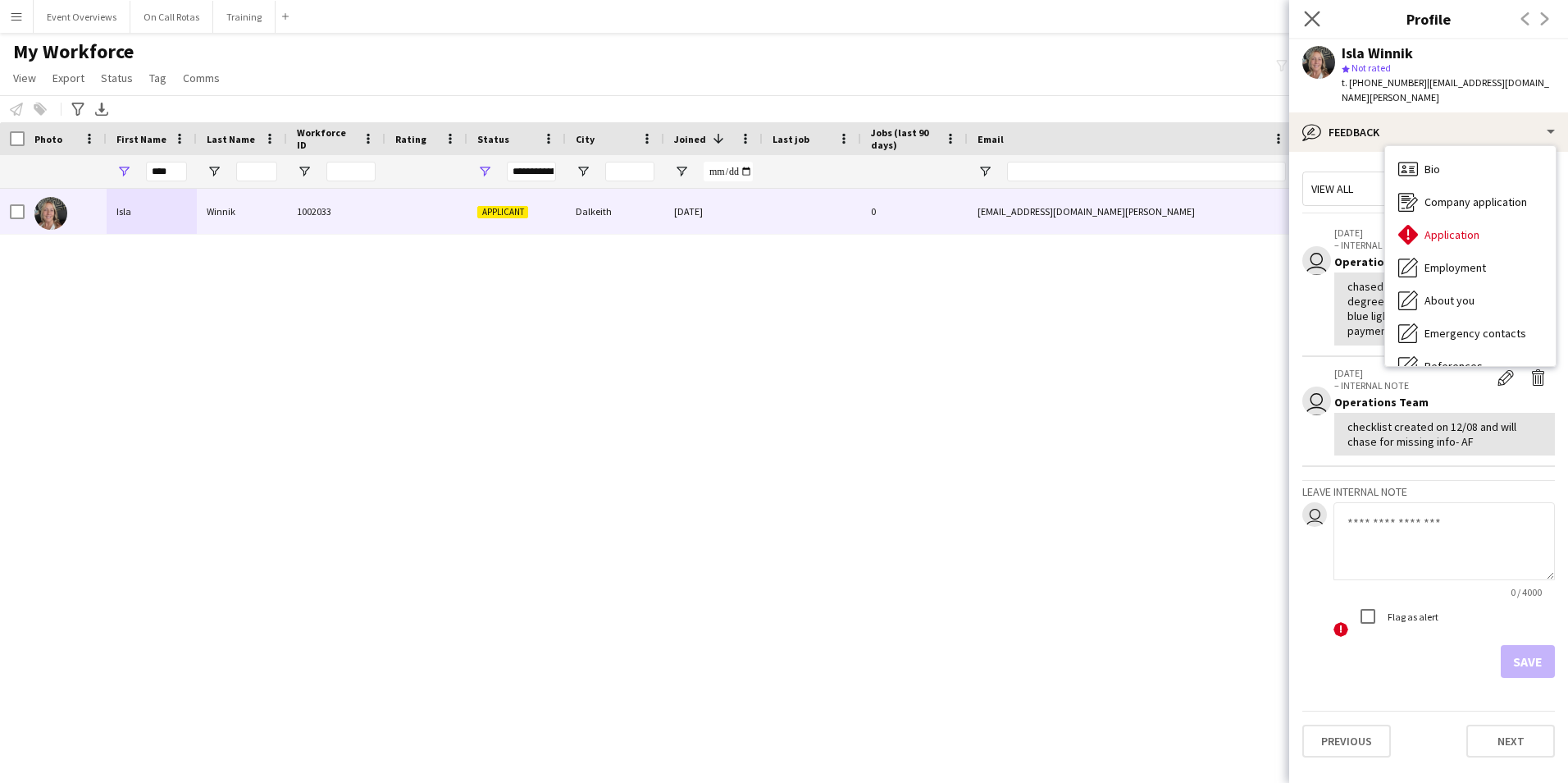
click at [1305, 27] on app-icon "Close pop-in" at bounding box center [1312, 19] width 24 height 24
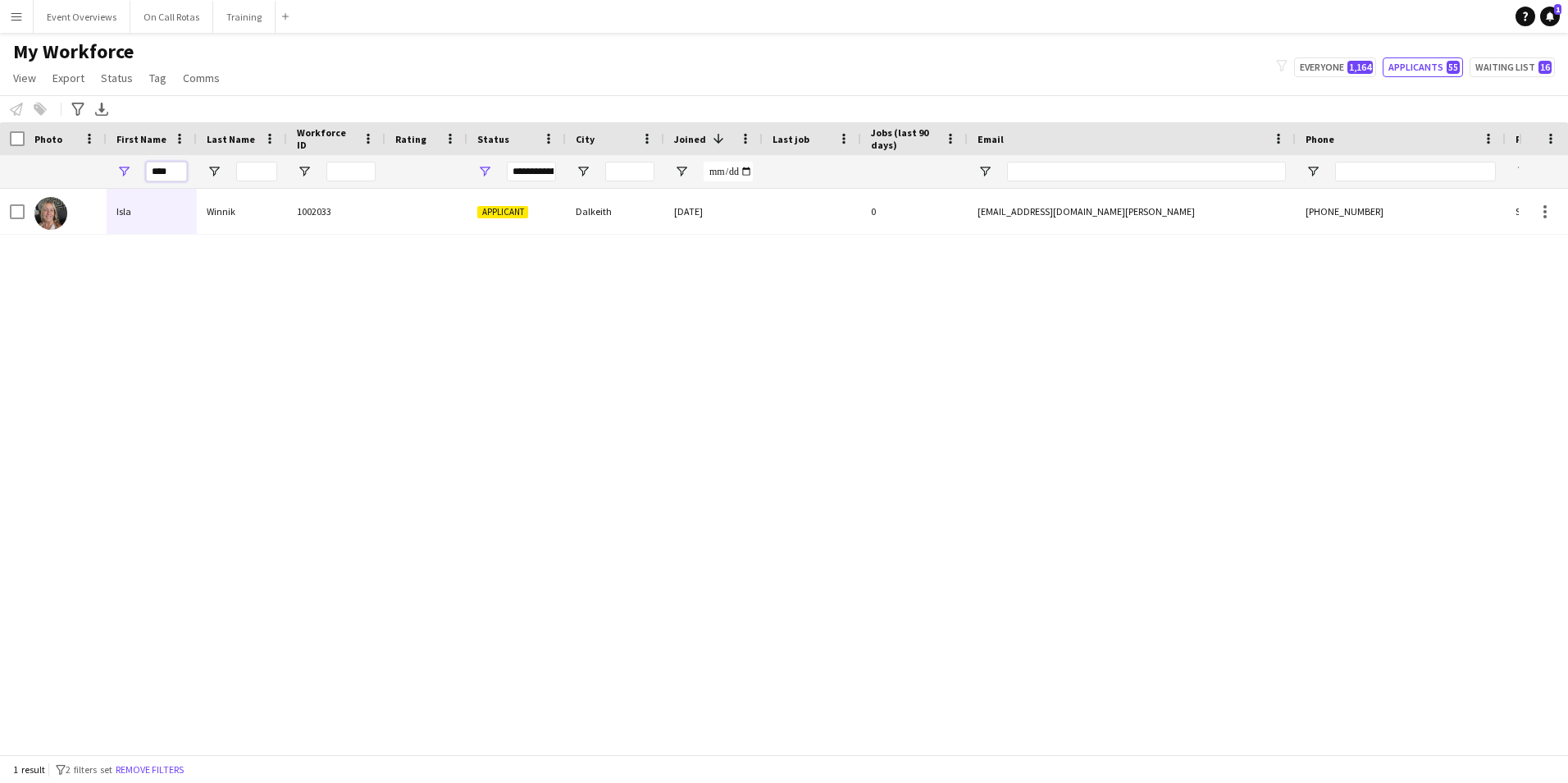
drag, startPoint x: 176, startPoint y: 172, endPoint x: 46, endPoint y: 171, distance: 130.0
click at [51, 172] on div "**********" at bounding box center [889, 171] width 1778 height 33
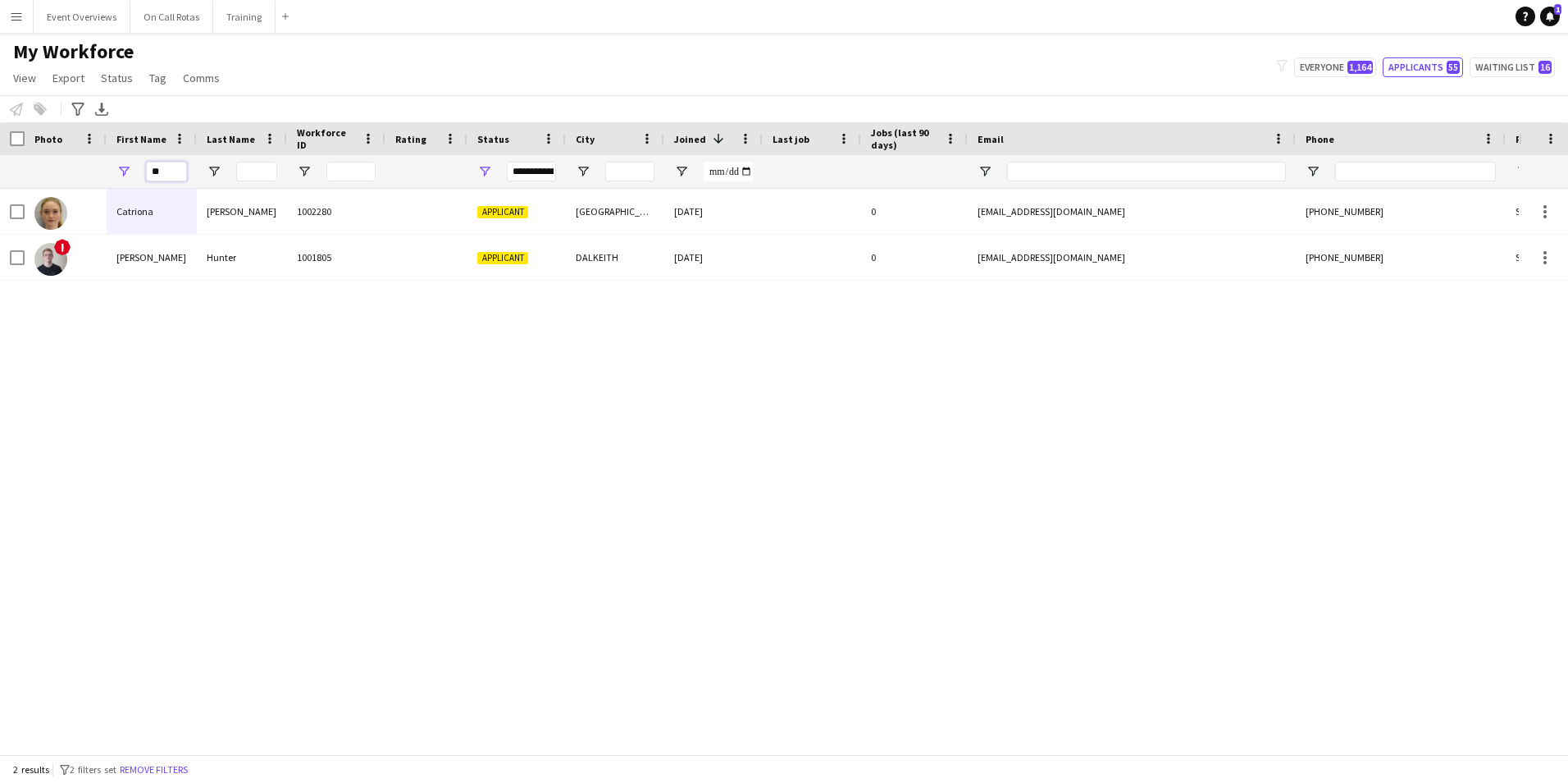
type input "*"
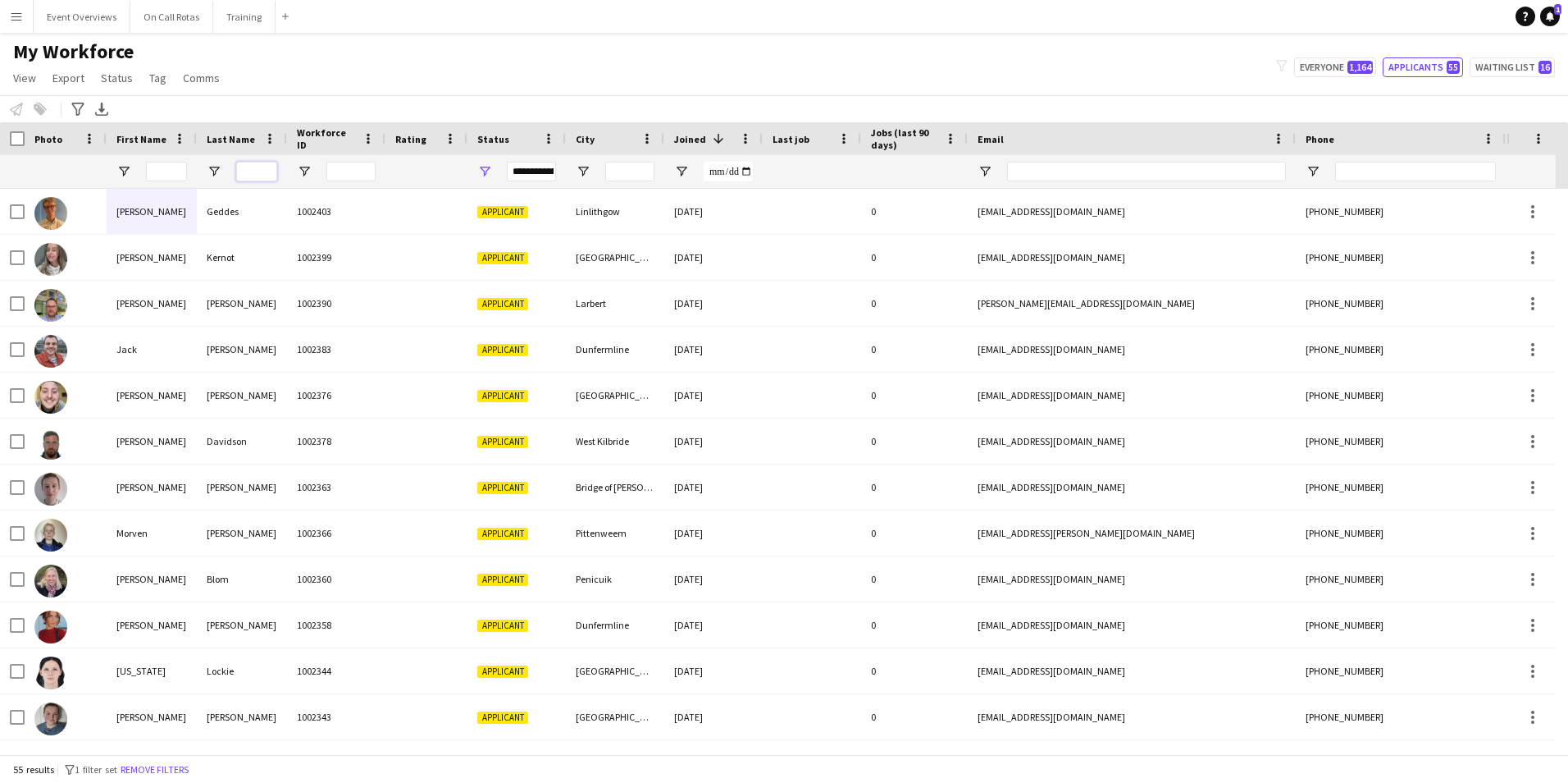
click at [257, 178] on input "Last Name Filter Input" at bounding box center [256, 171] width 41 height 19
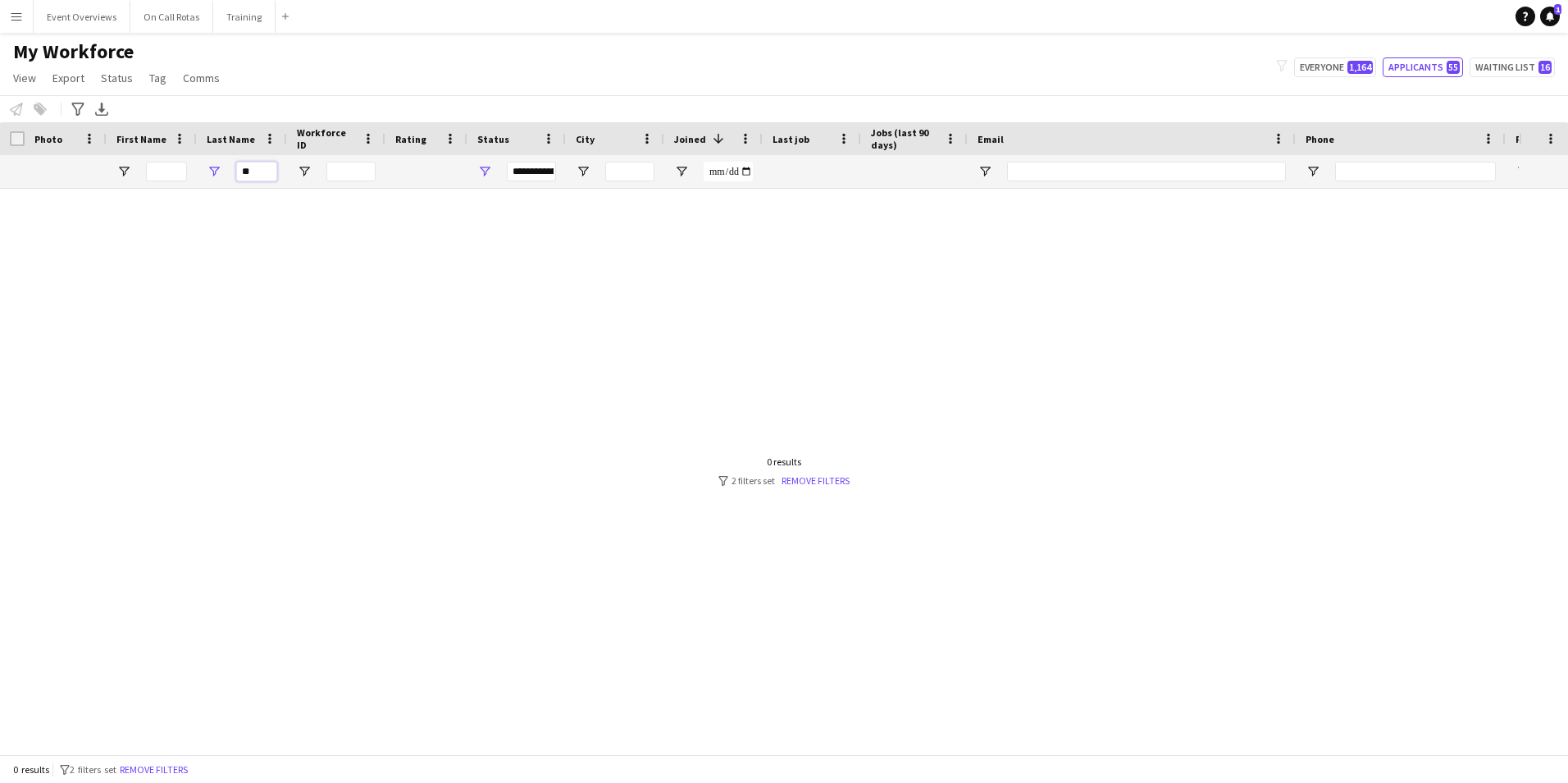
type input "*"
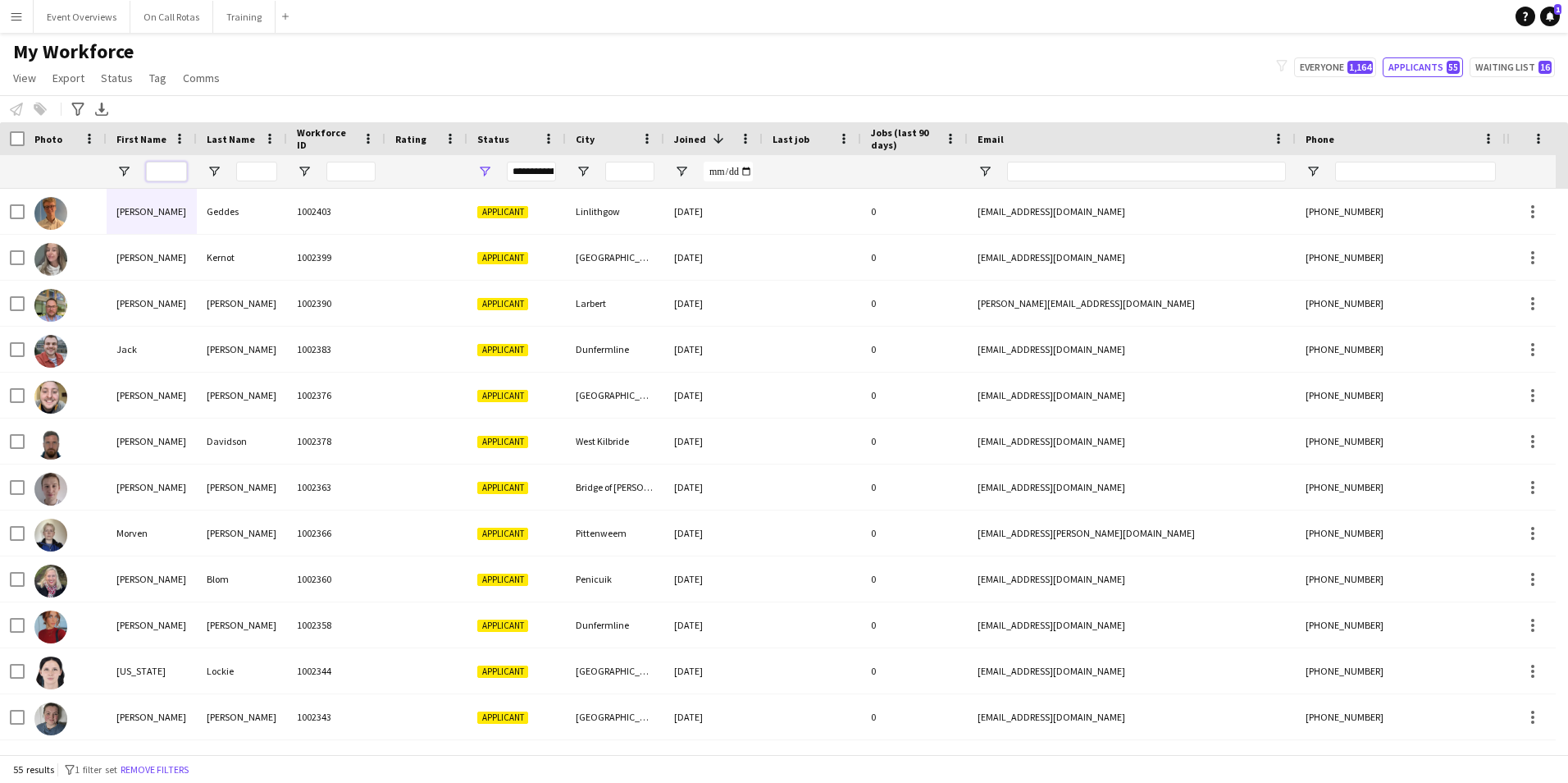
click at [152, 167] on input "First Name Filter Input" at bounding box center [166, 171] width 41 height 19
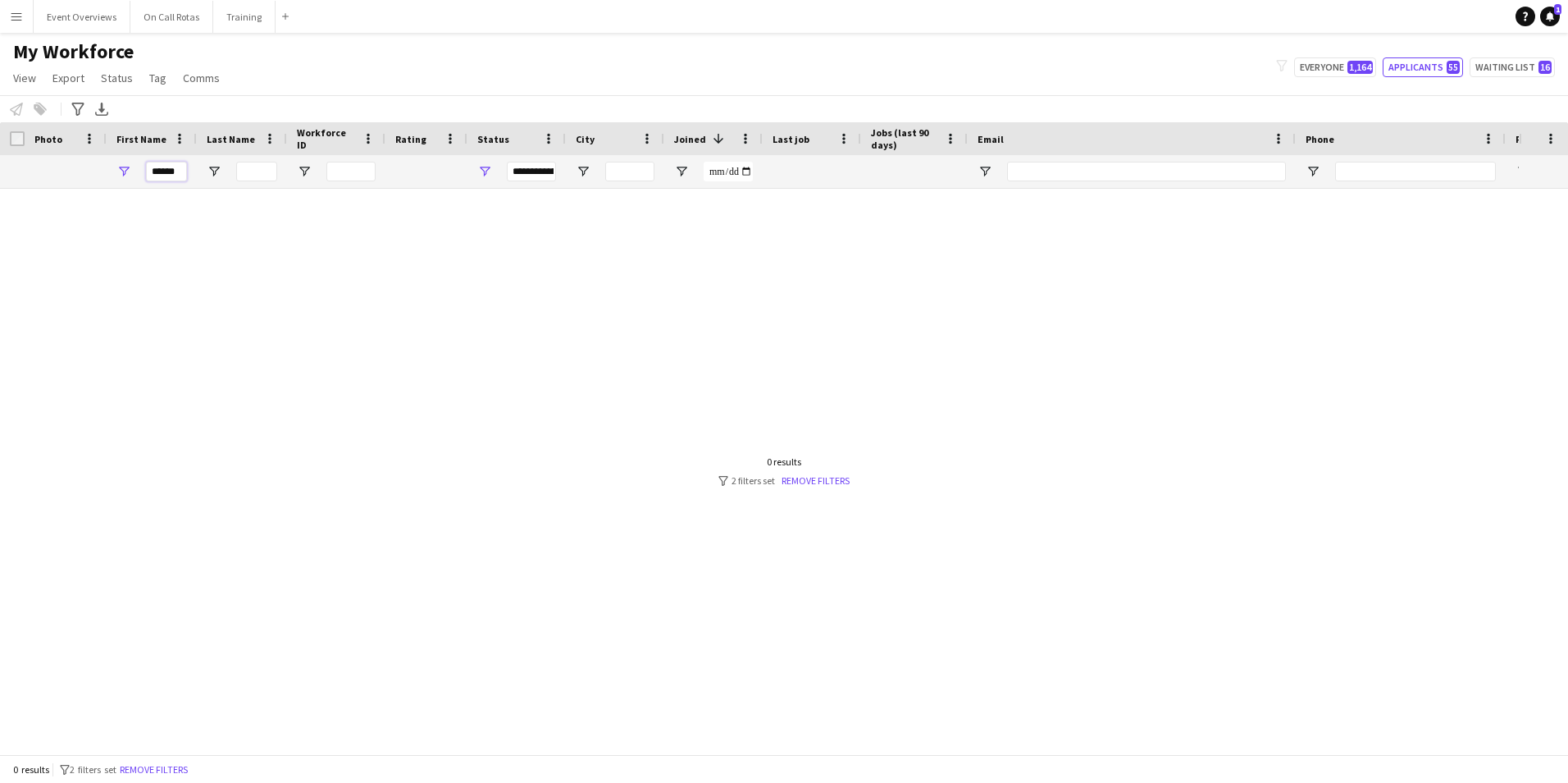
type input "******"
click at [520, 168] on div "**********" at bounding box center [531, 171] width 50 height 19
click at [494, 295] on div "In progress" at bounding box center [560, 286] width 154 height 19
type input "**********"
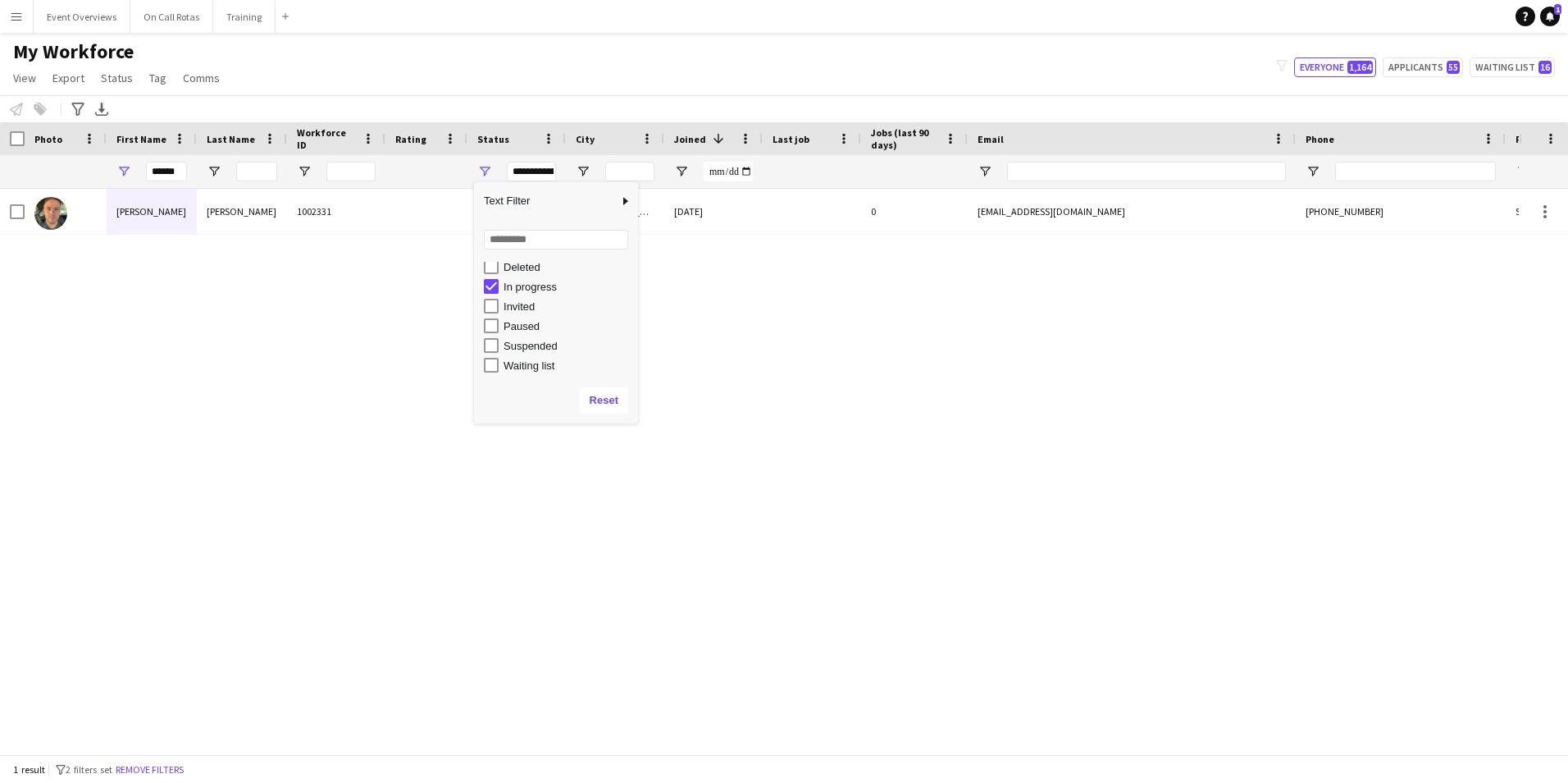
click at [370, 302] on div "Samuel Wingate 1002331 In progress Glasgow 10-07-2025 0 samuelpwingate@gmail.co…" at bounding box center [759, 464] width 1518 height 553
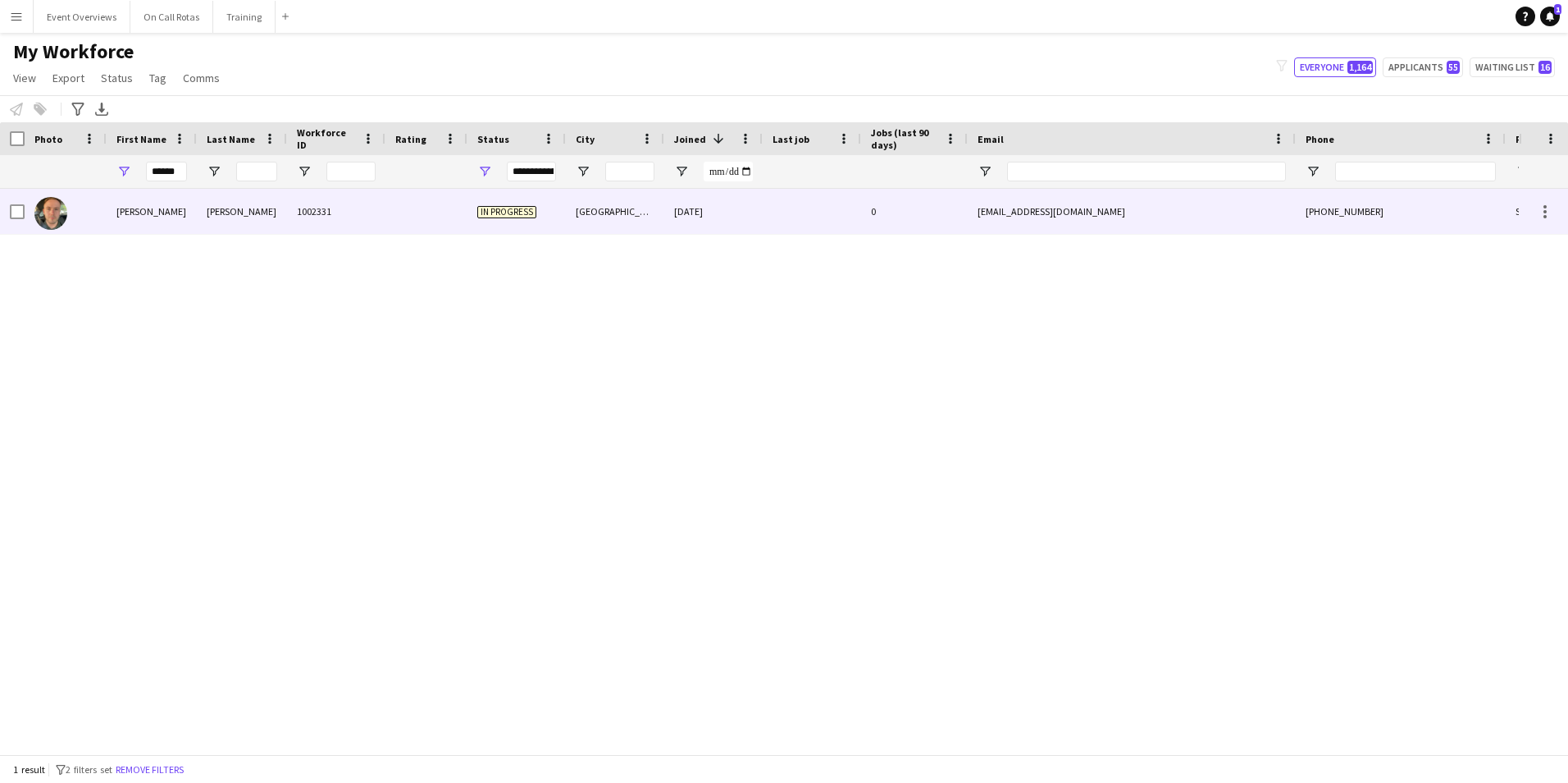
click at [543, 204] on div "In progress" at bounding box center [516, 211] width 98 height 45
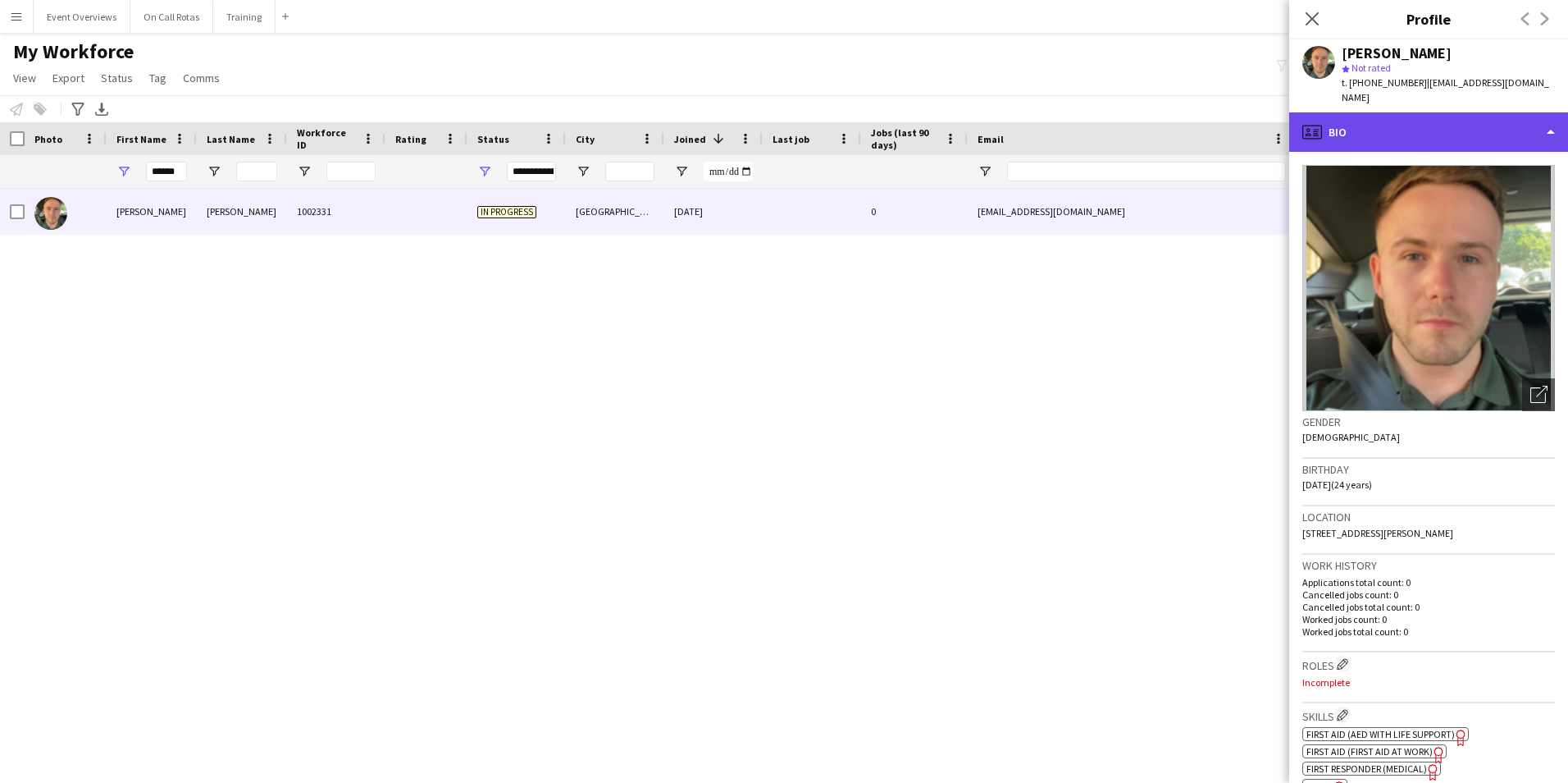
click at [1349, 124] on div "profile Bio" at bounding box center [1428, 132] width 279 height 40
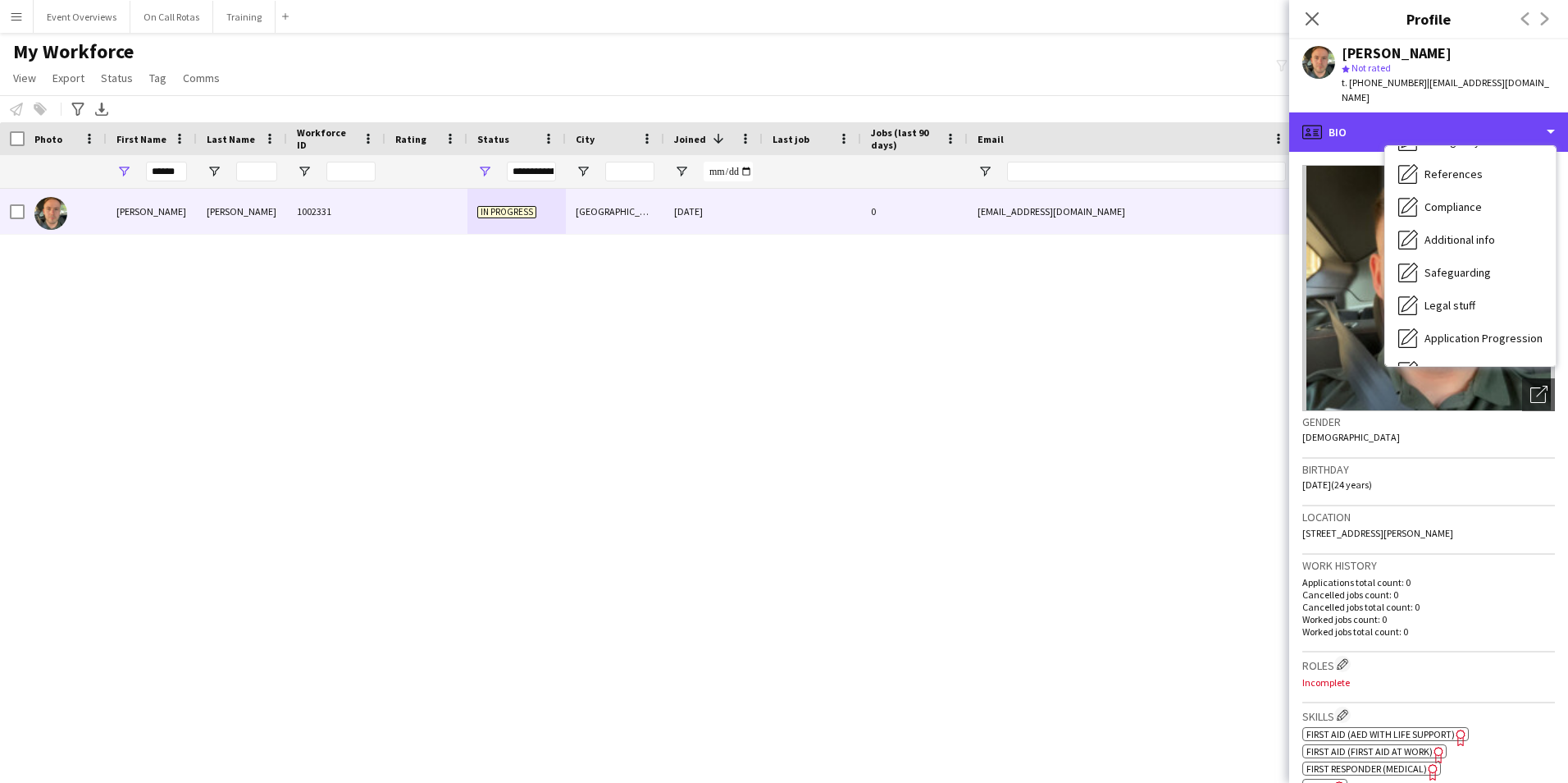
scroll to position [285, 0]
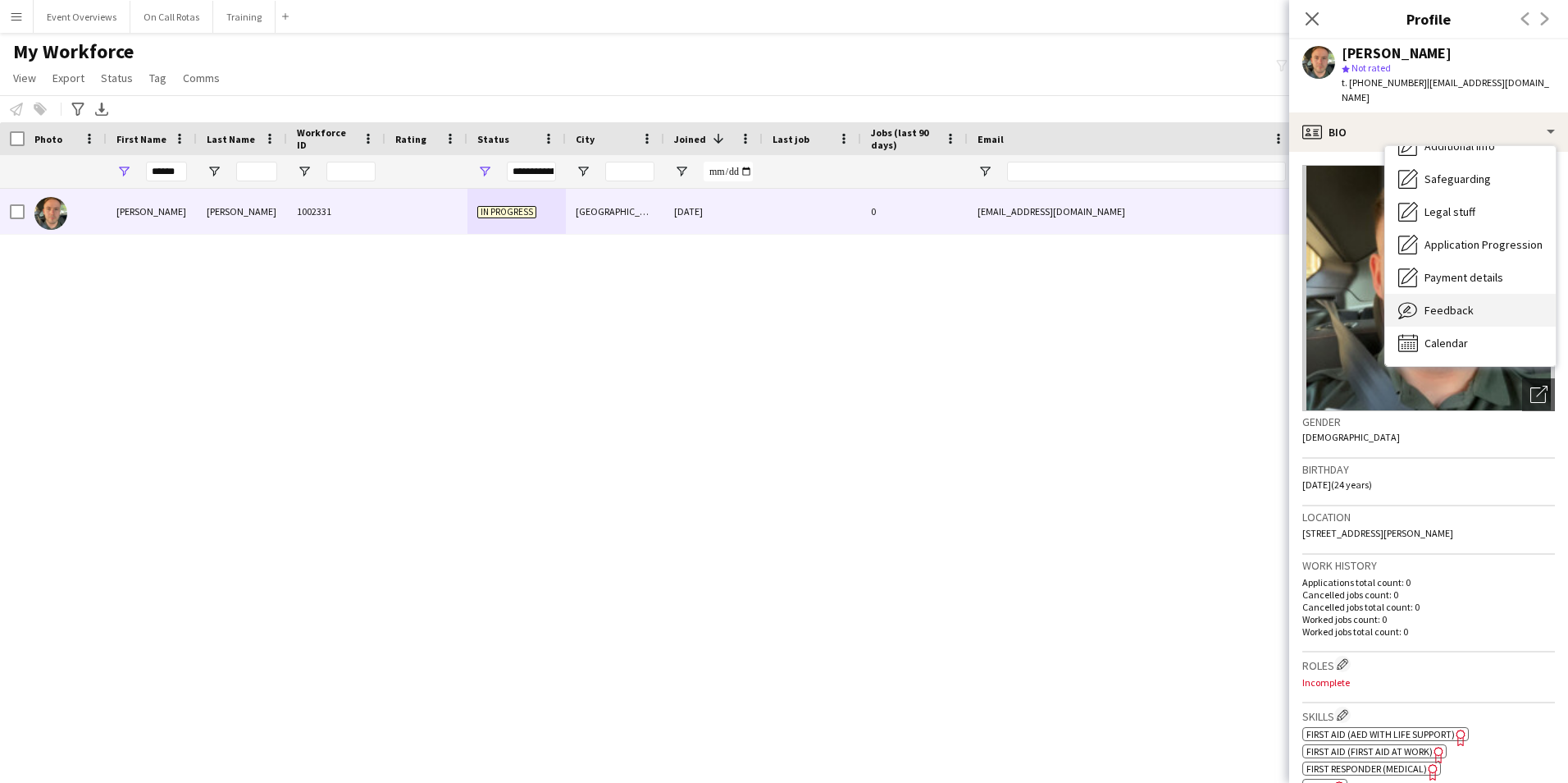
click at [1444, 303] on span "Feedback" at bounding box center [1449, 310] width 50 height 15
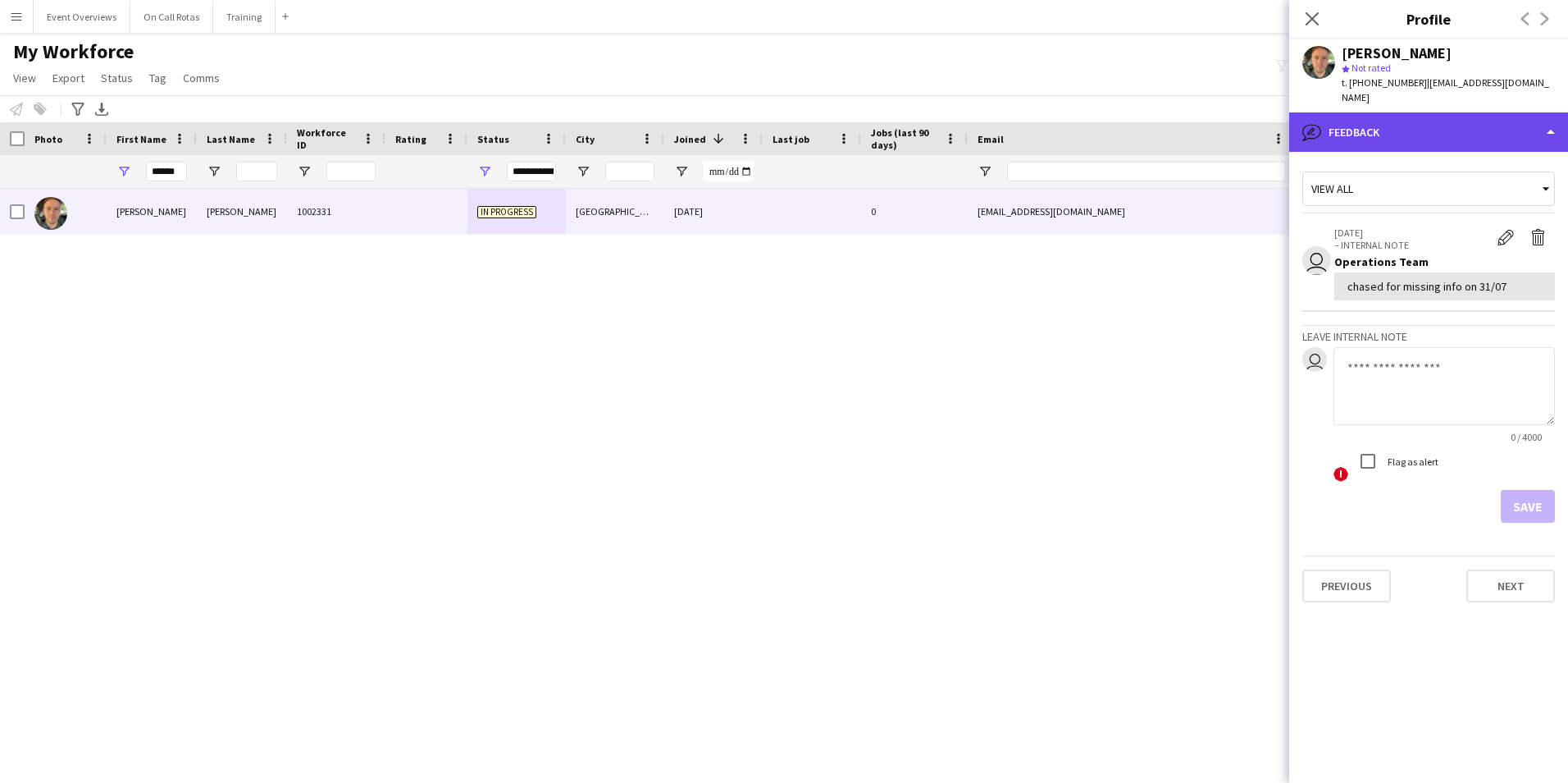
click at [1391, 114] on div "bubble-pencil Feedback" at bounding box center [1428, 132] width 279 height 40
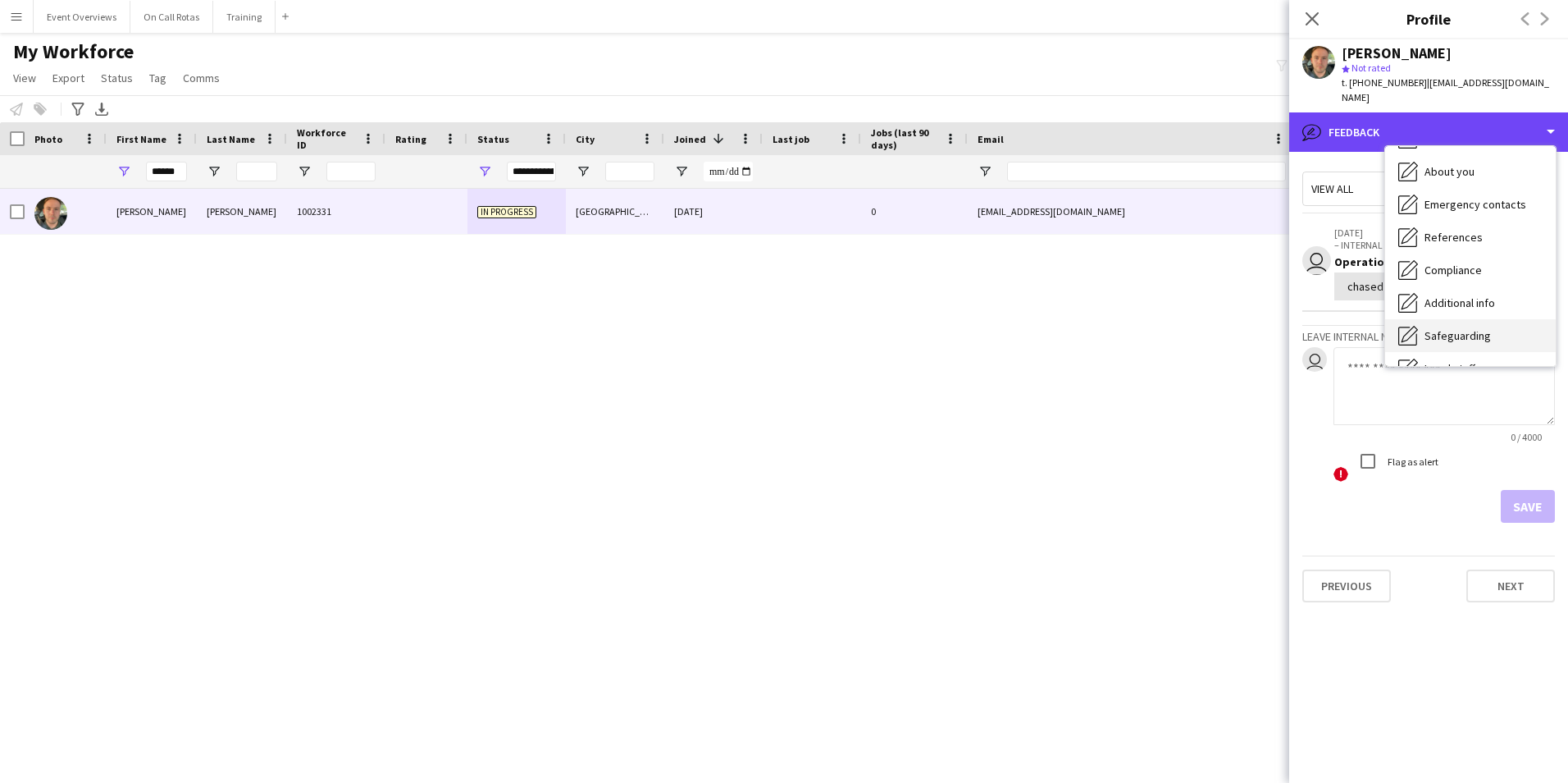
scroll to position [0, 0]
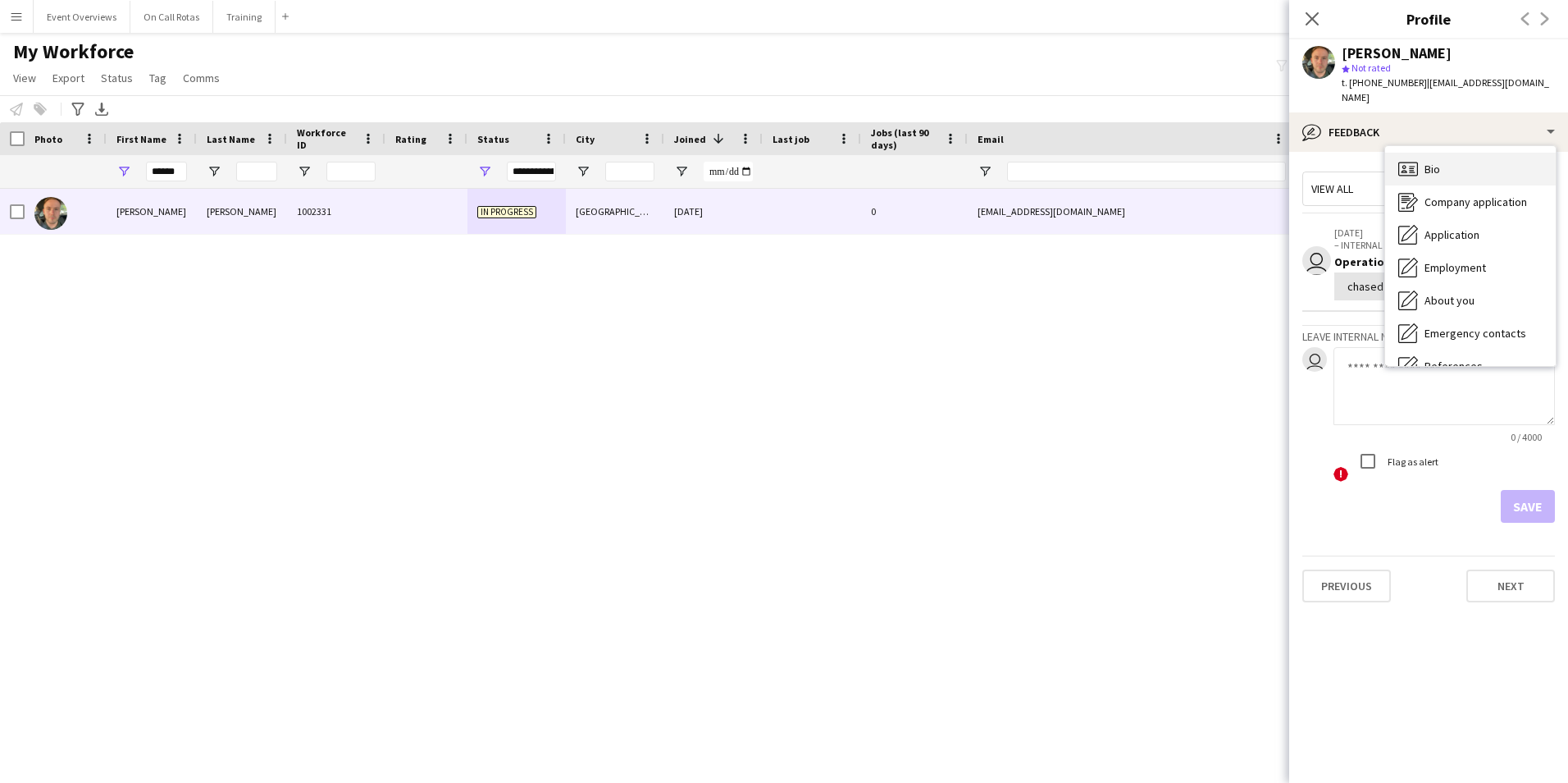
click at [1433, 161] on span "Bio" at bounding box center [1432, 169] width 16 height 15
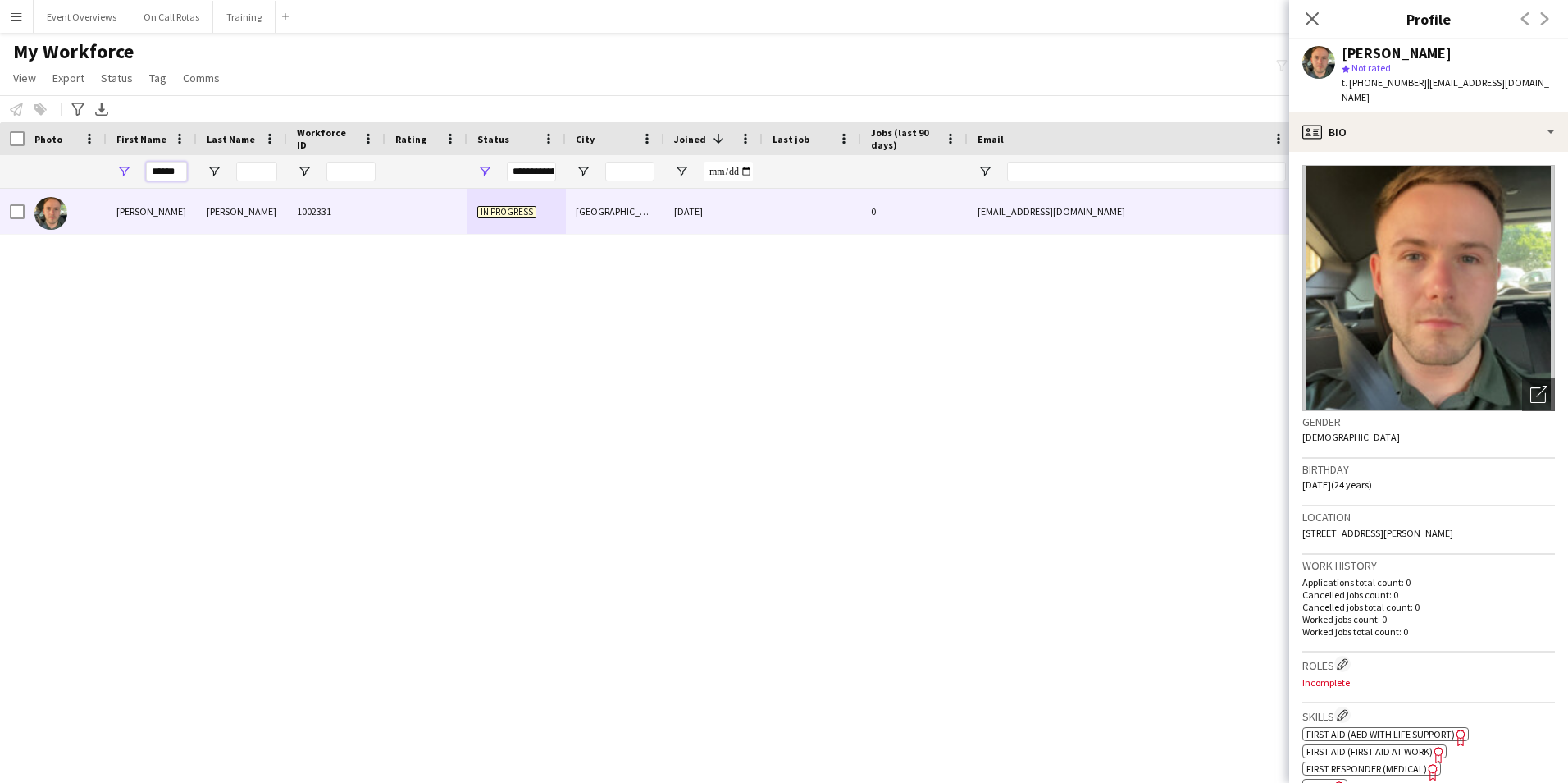
click at [183, 174] on input "******" at bounding box center [166, 171] width 41 height 19
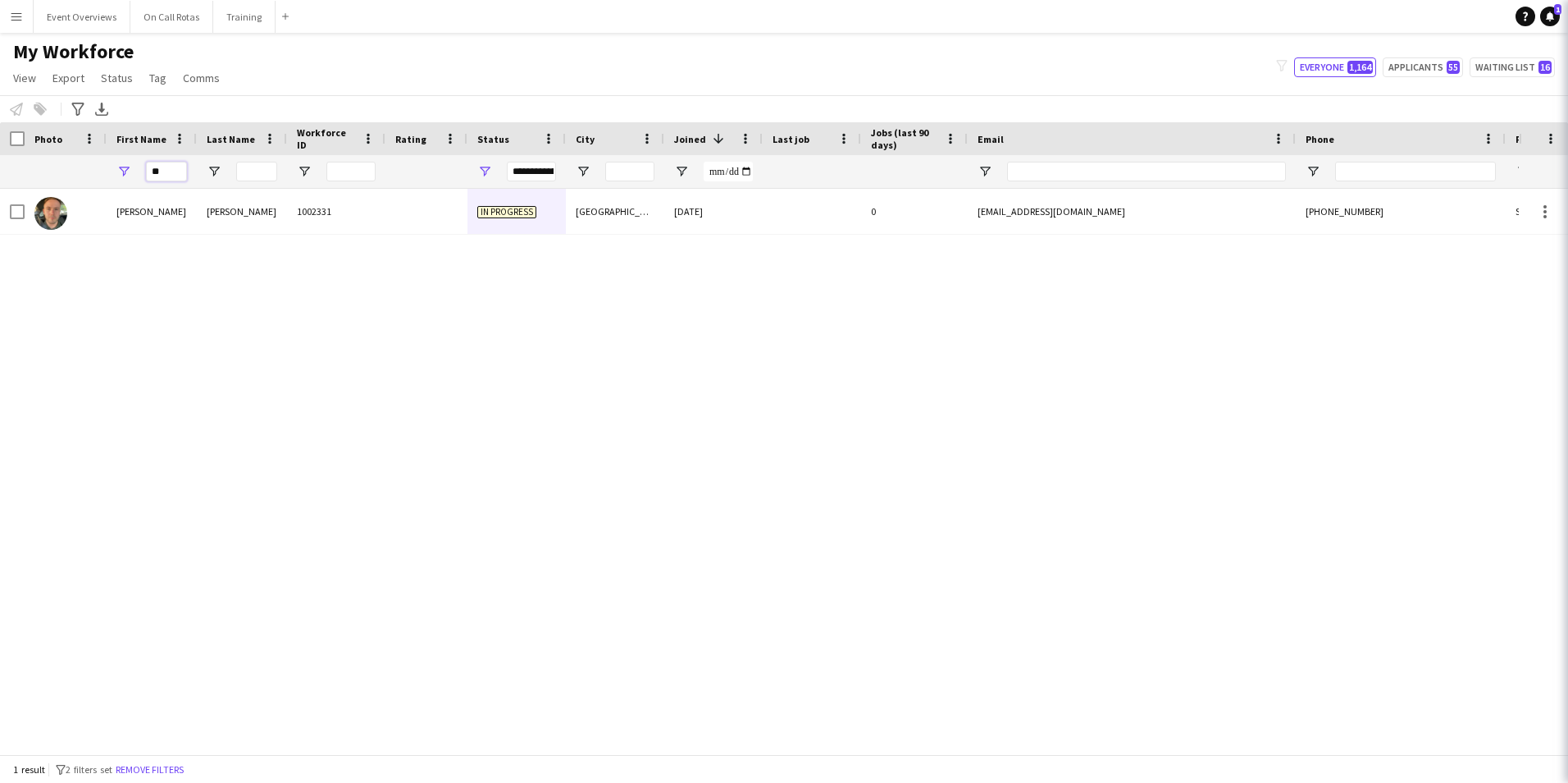
type input "*"
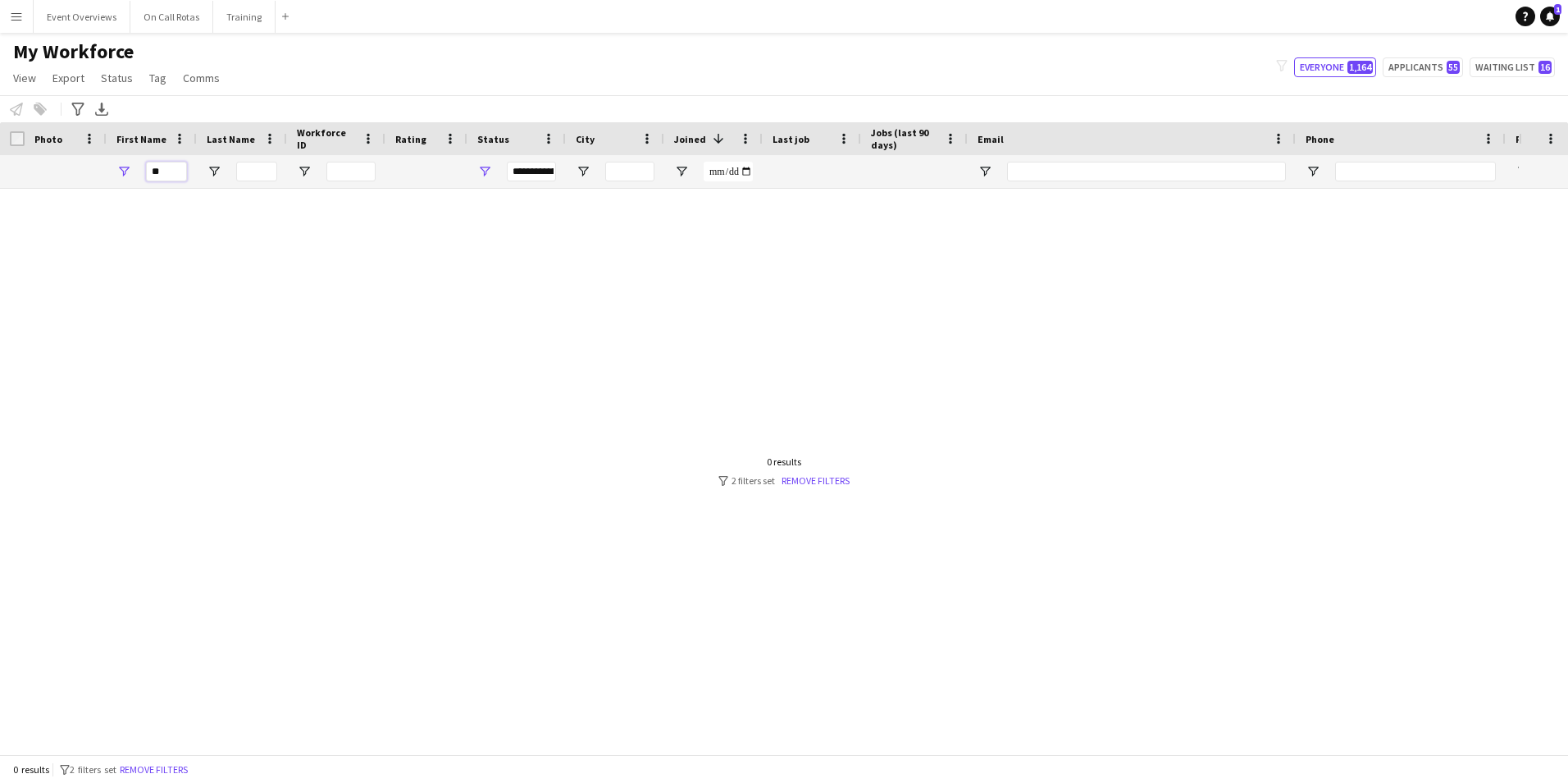
type input "*"
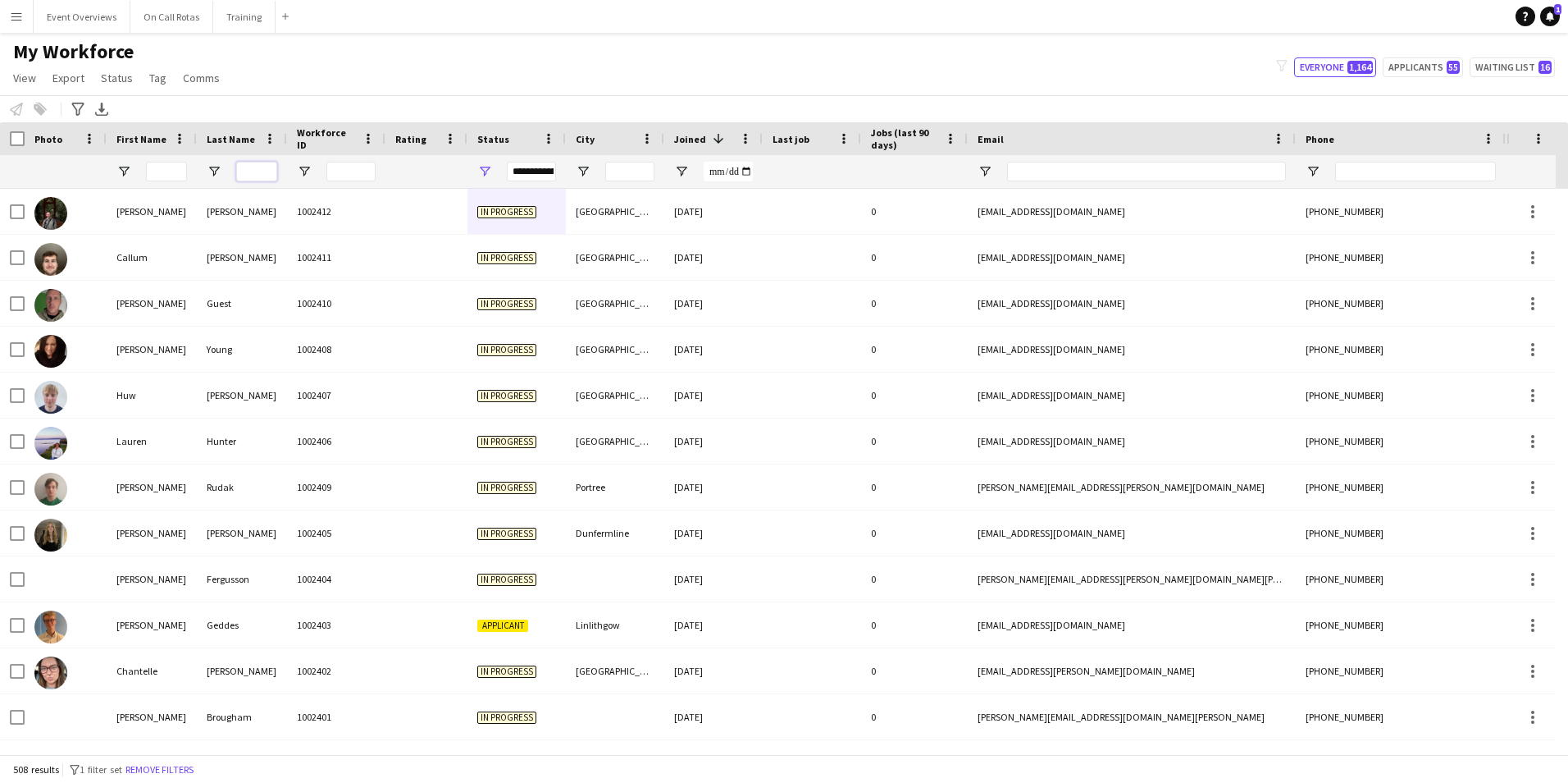
click at [251, 175] on input "Last Name Filter Input" at bounding box center [256, 171] width 41 height 19
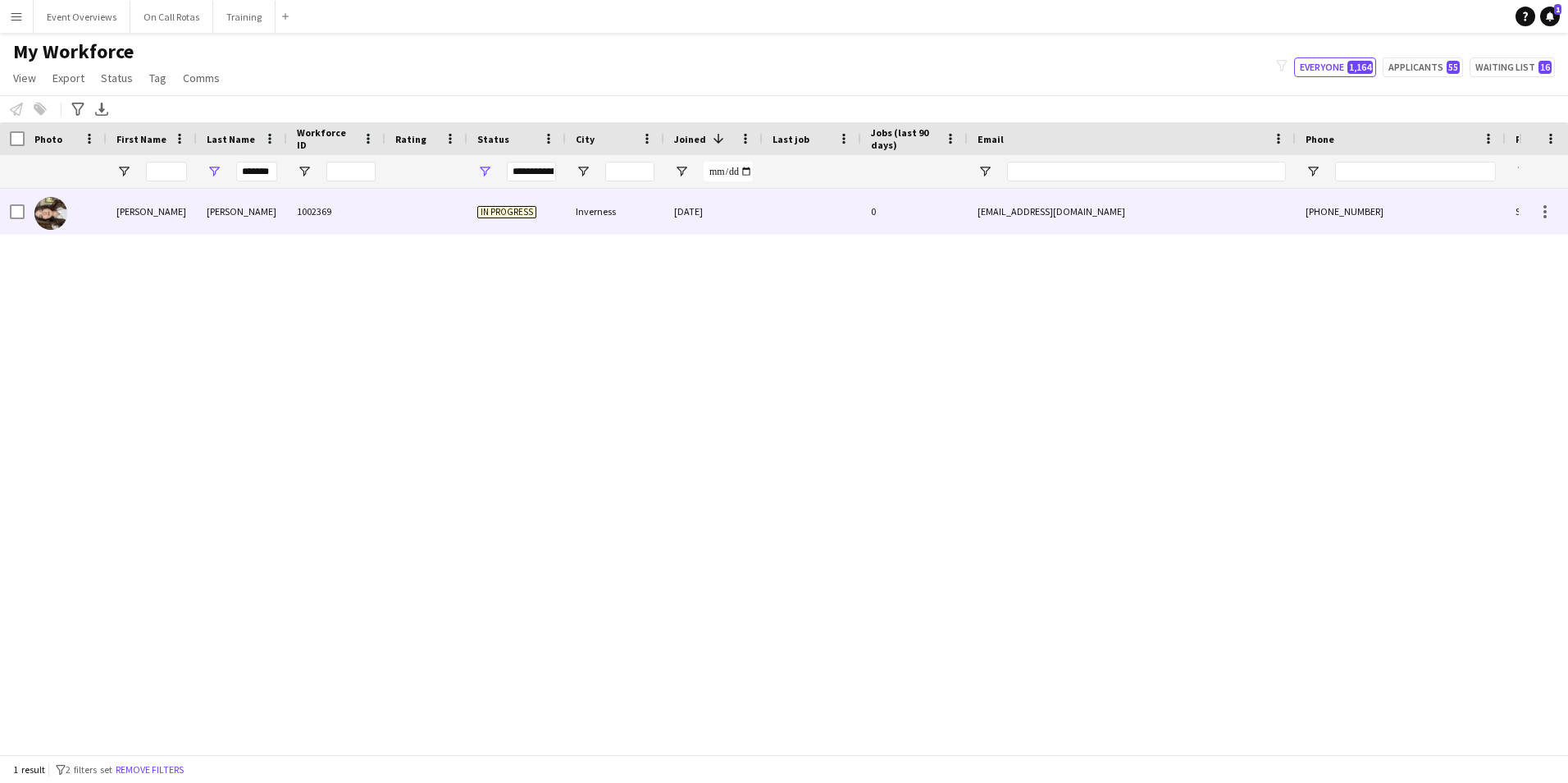
click at [371, 202] on div "1002369" at bounding box center [335, 211] width 98 height 45
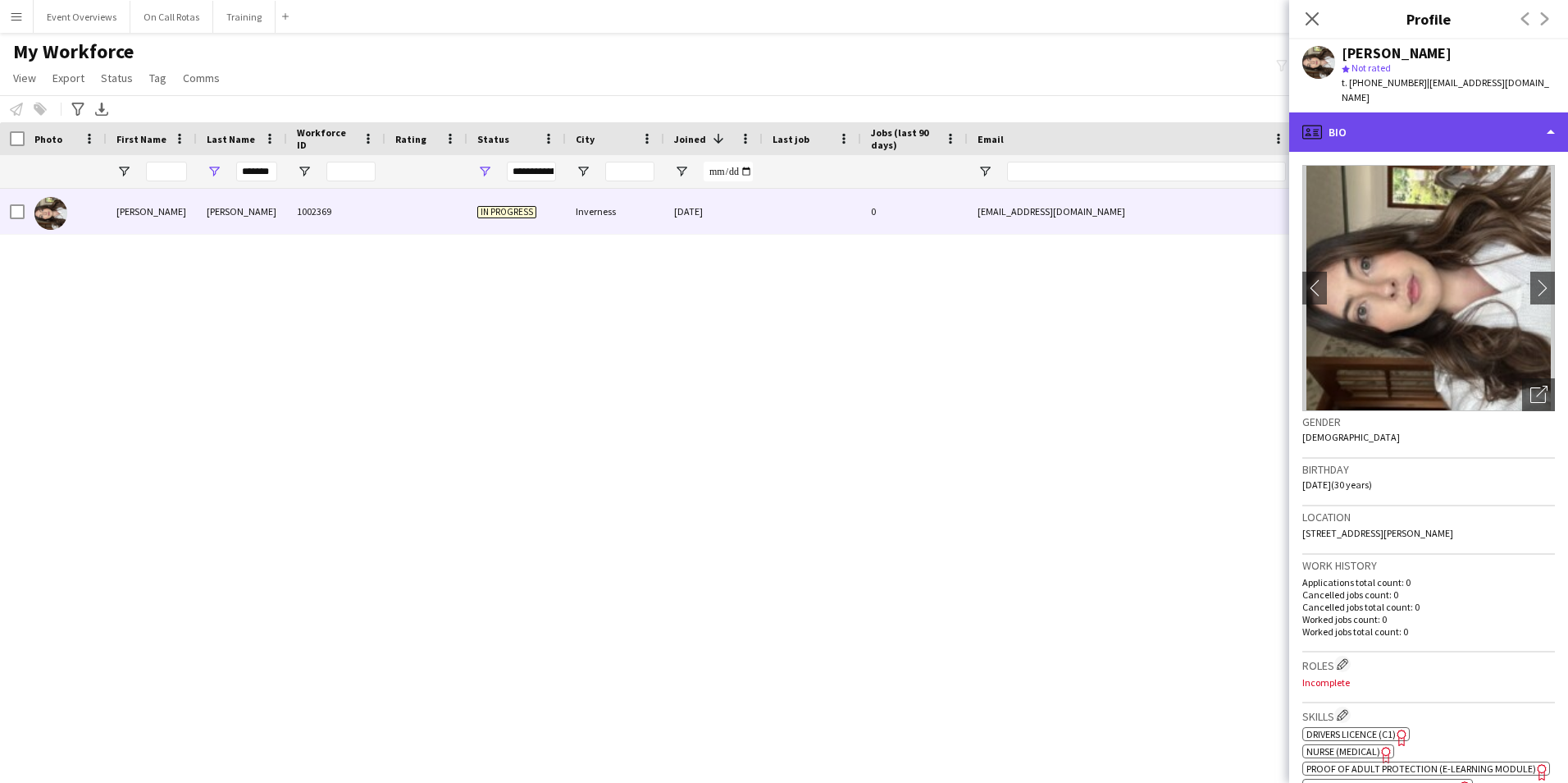
drag, startPoint x: 1384, startPoint y: 113, endPoint x: 1386, endPoint y: 122, distance: 9.2
click at [1384, 114] on div "profile Bio" at bounding box center [1428, 132] width 279 height 40
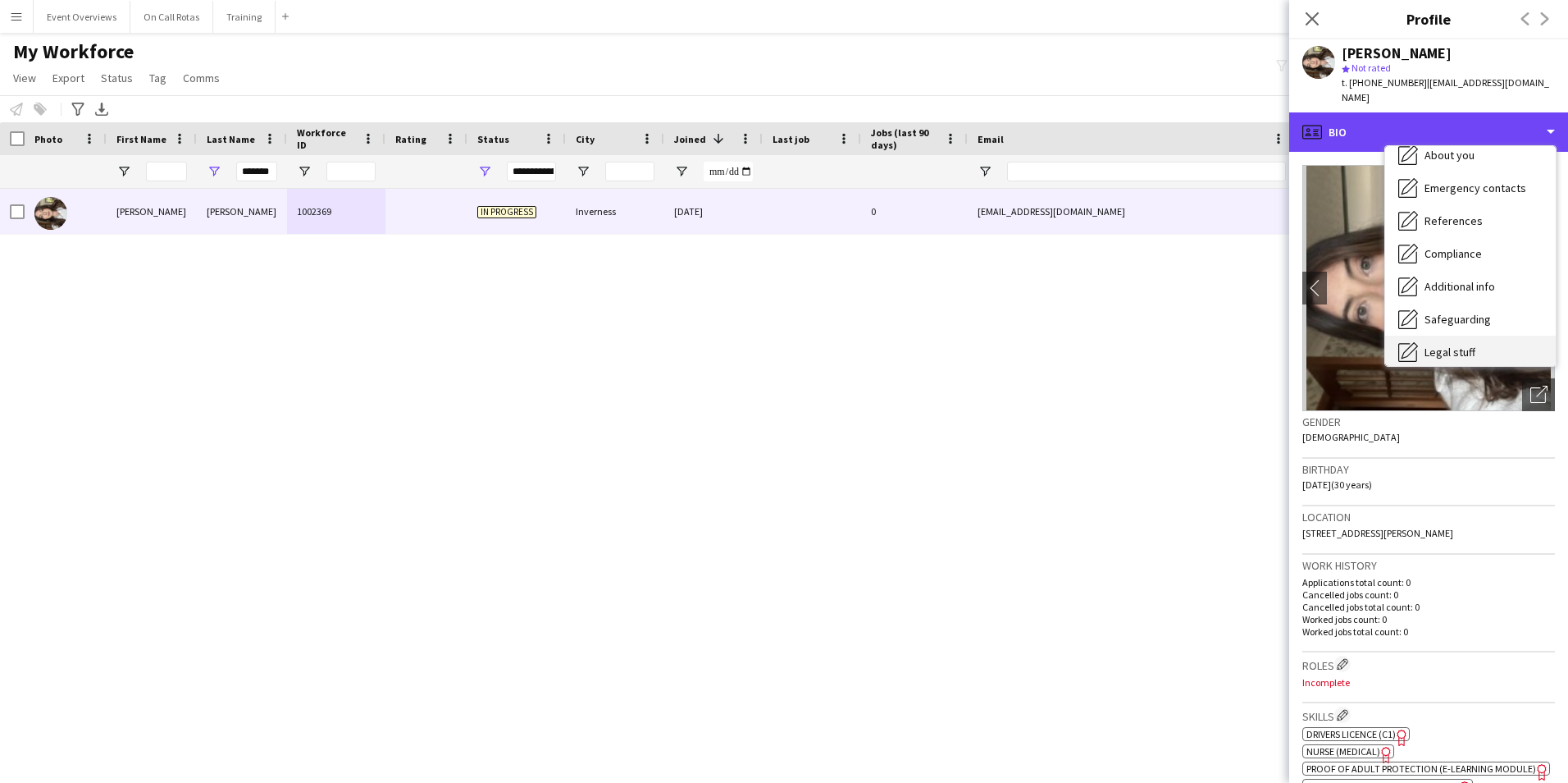
scroll to position [285, 0]
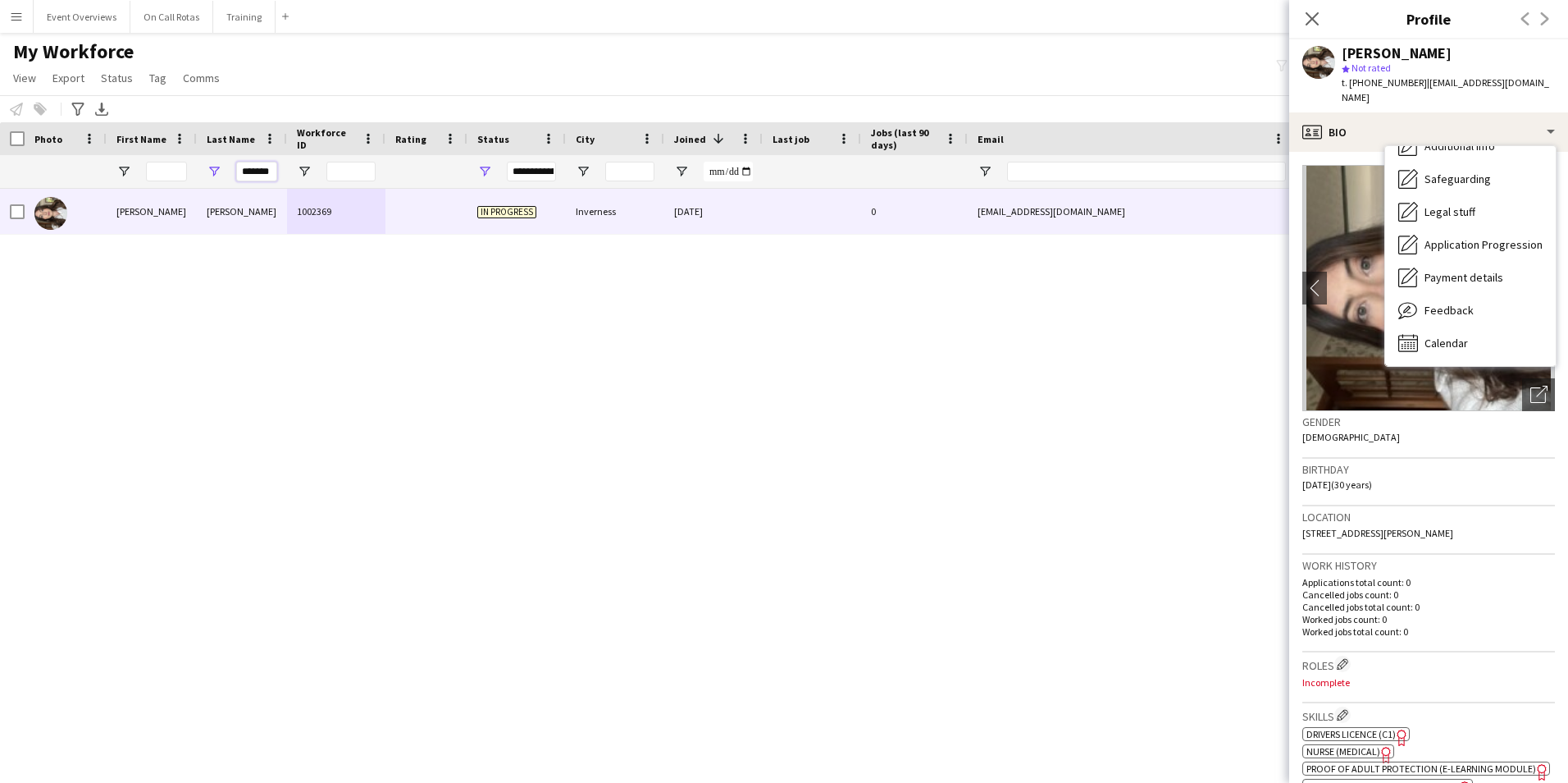
click at [271, 172] on input "*******" at bounding box center [256, 171] width 41 height 19
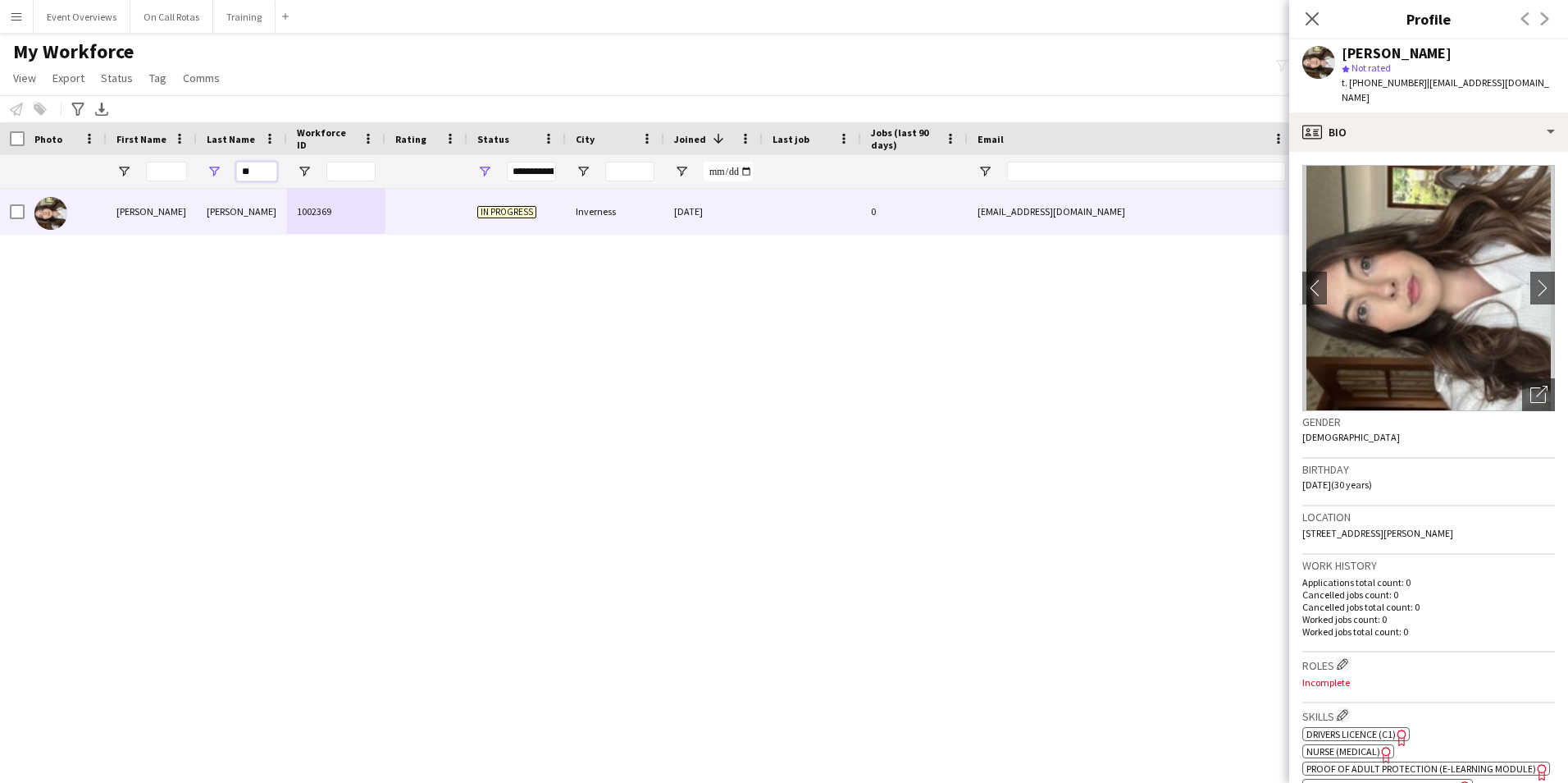
type input "*"
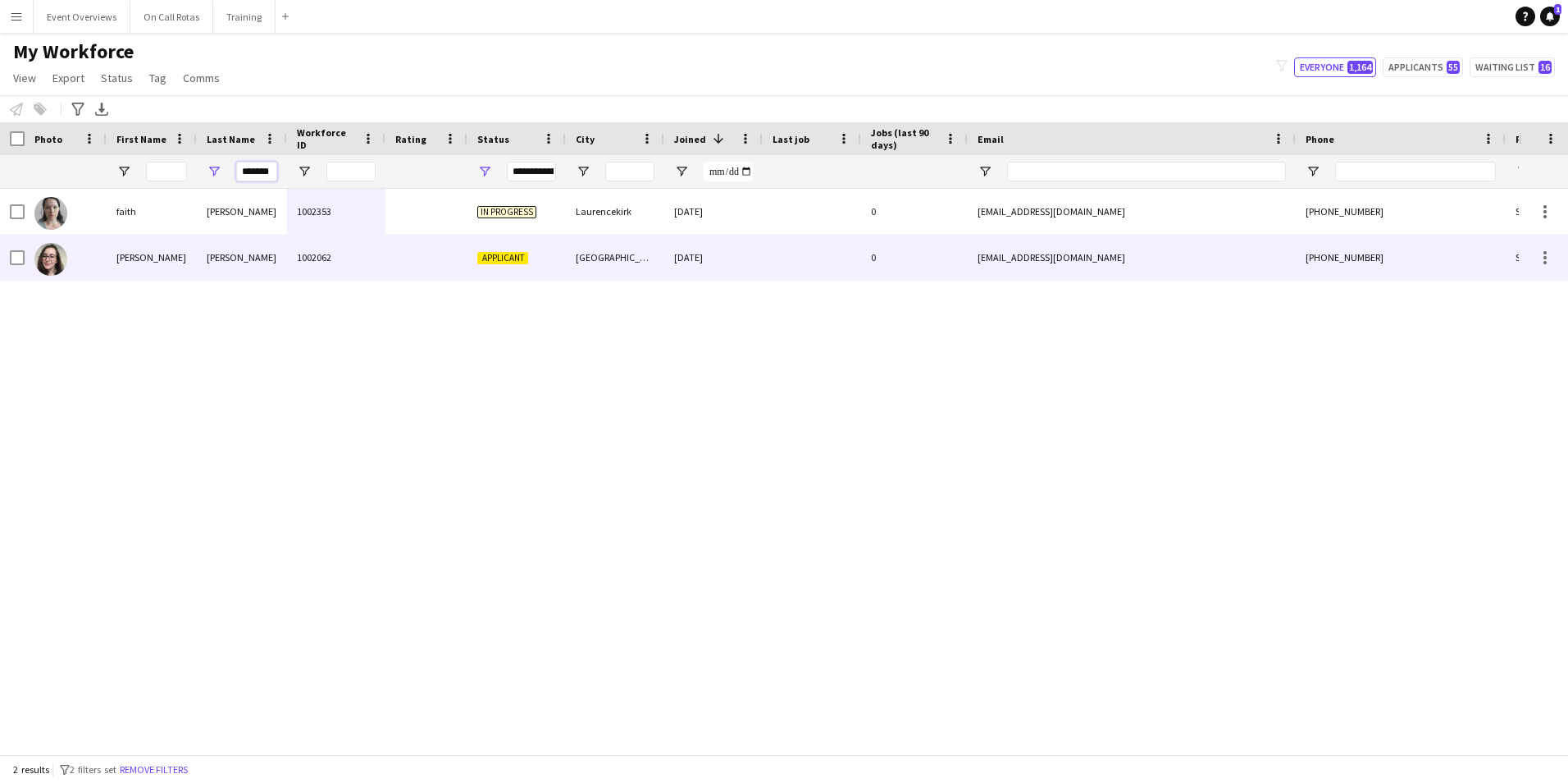
type input "*******"
click at [428, 260] on div at bounding box center [426, 257] width 82 height 45
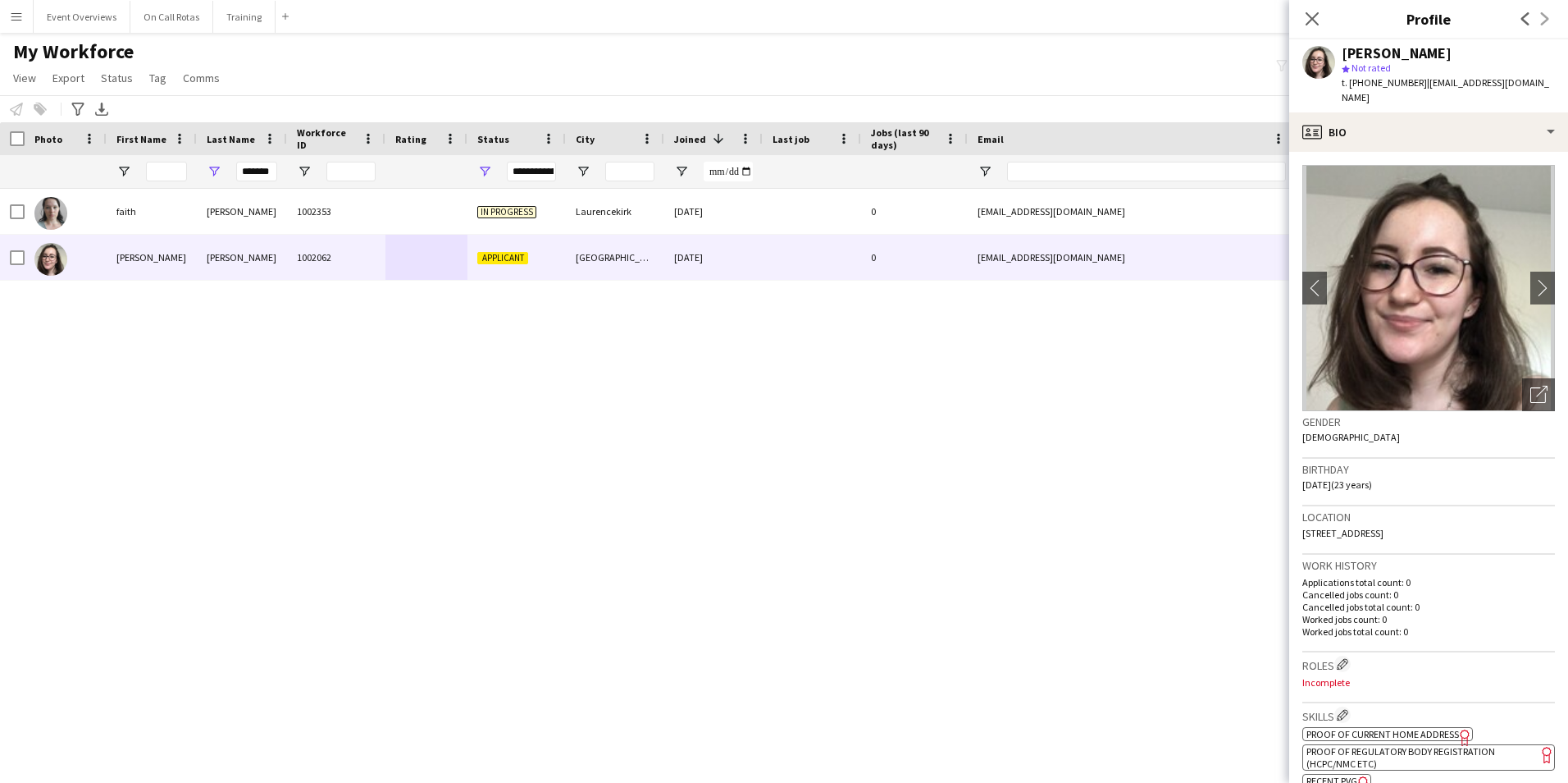
click at [1381, 151] on app-crew-profile-bio "chevron-left chevron-right Open photos pop-in Gender Female Birthday 08-12-2001…" at bounding box center [1428, 467] width 279 height 631
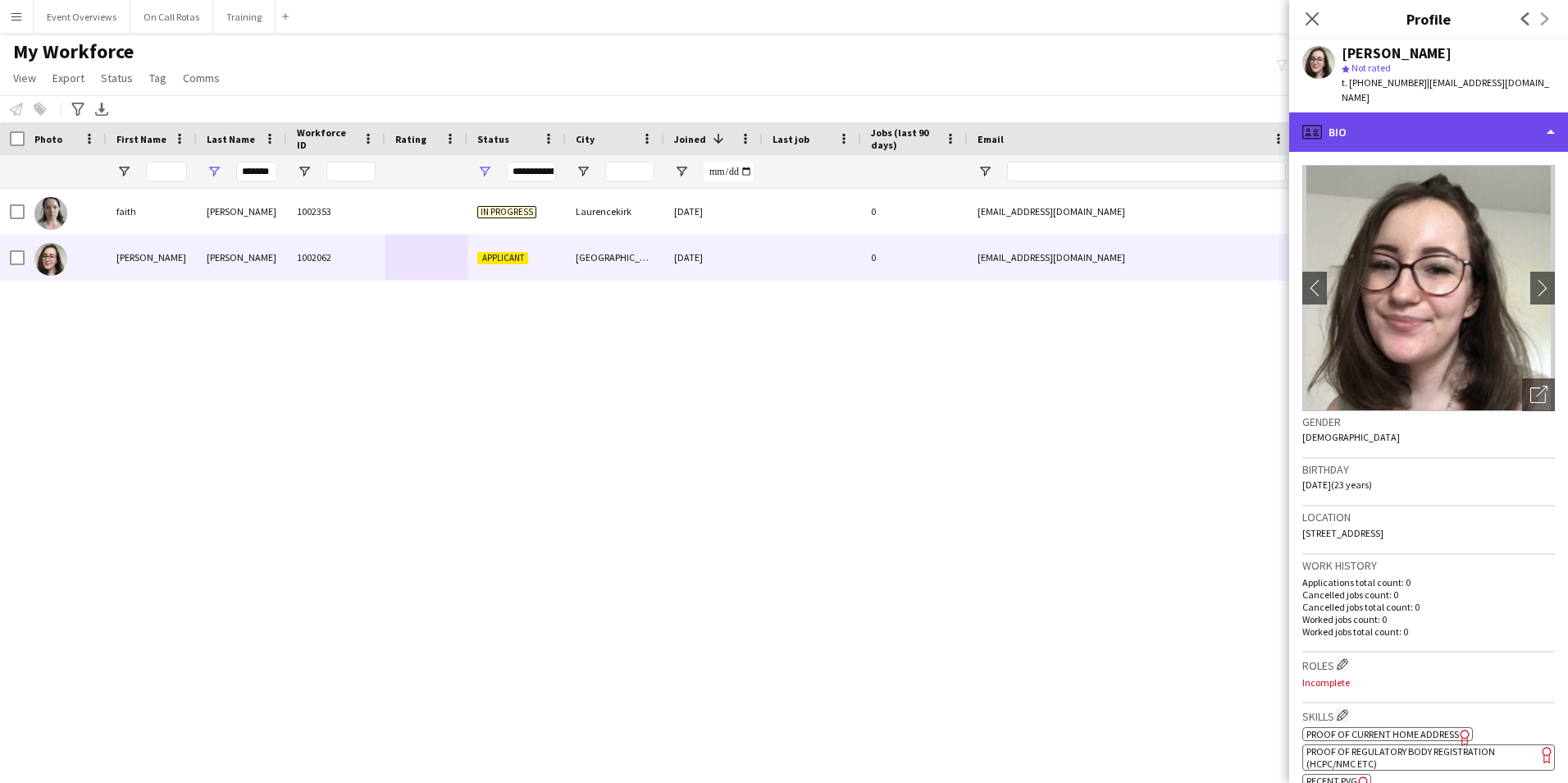
click at [1381, 119] on div "profile Bio" at bounding box center [1428, 132] width 279 height 40
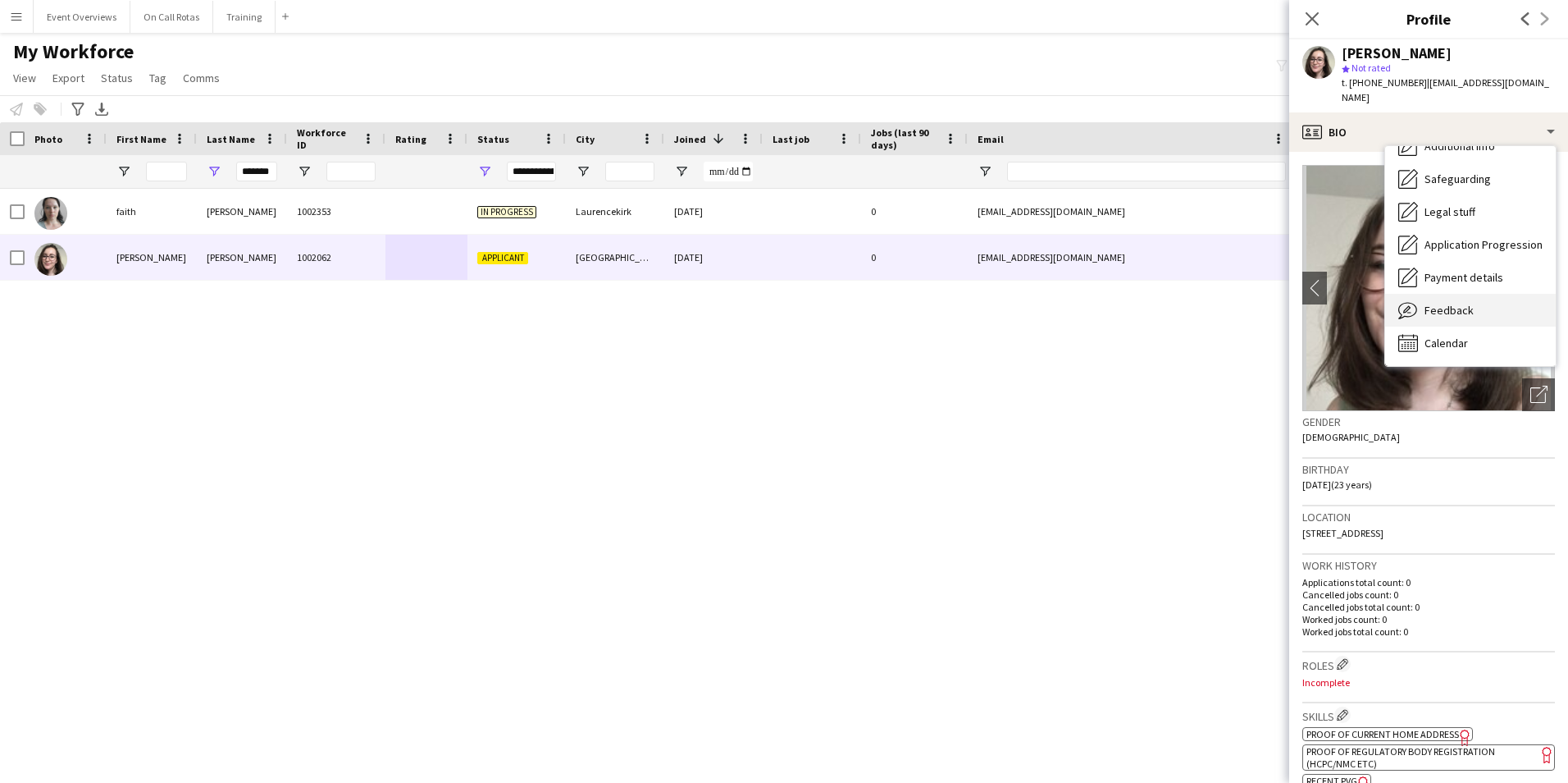
click at [1473, 294] on div "Feedback Feedback" at bounding box center [1470, 309] width 171 height 33
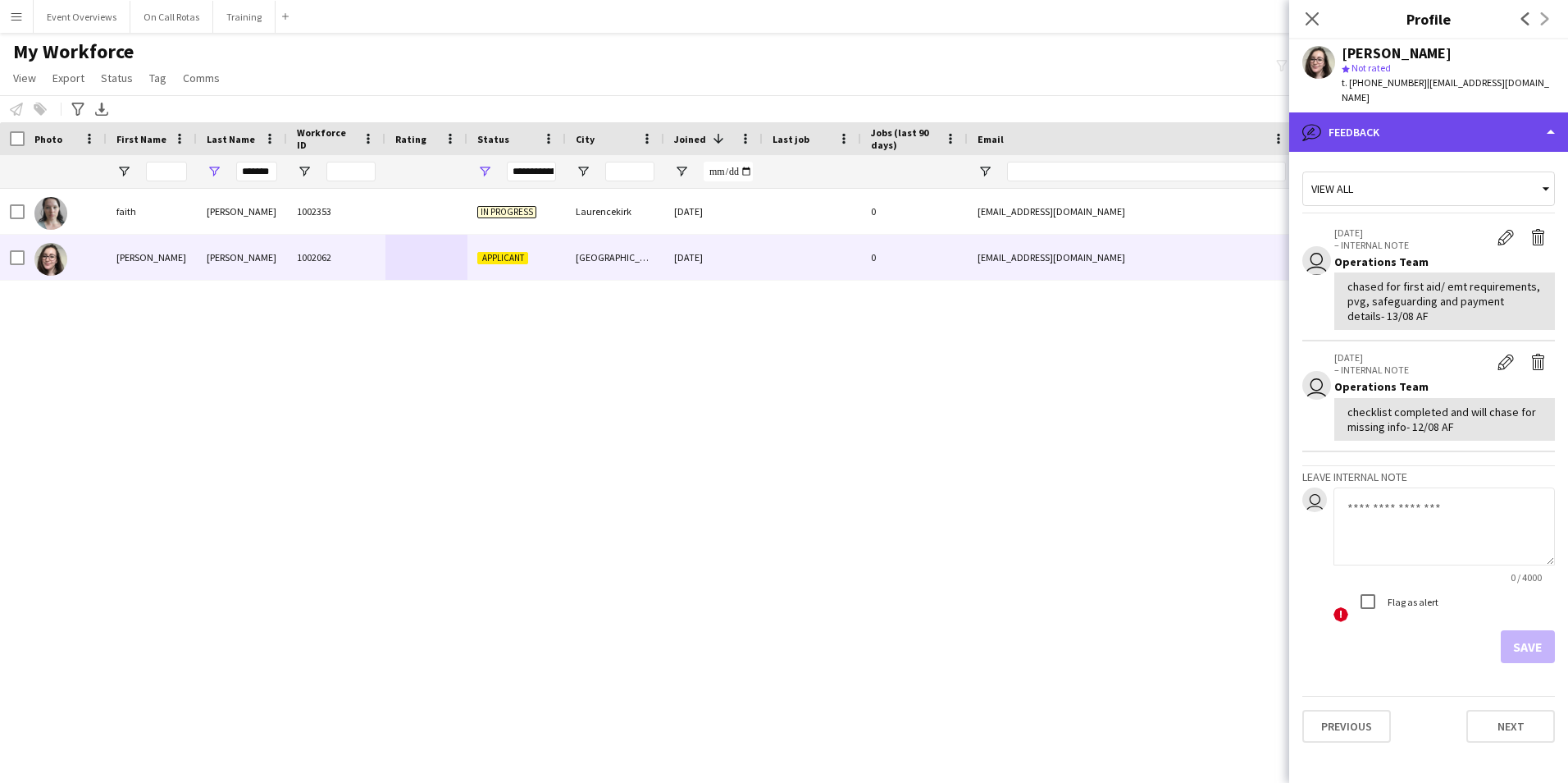
click at [1383, 119] on div "bubble-pencil Feedback" at bounding box center [1428, 132] width 279 height 40
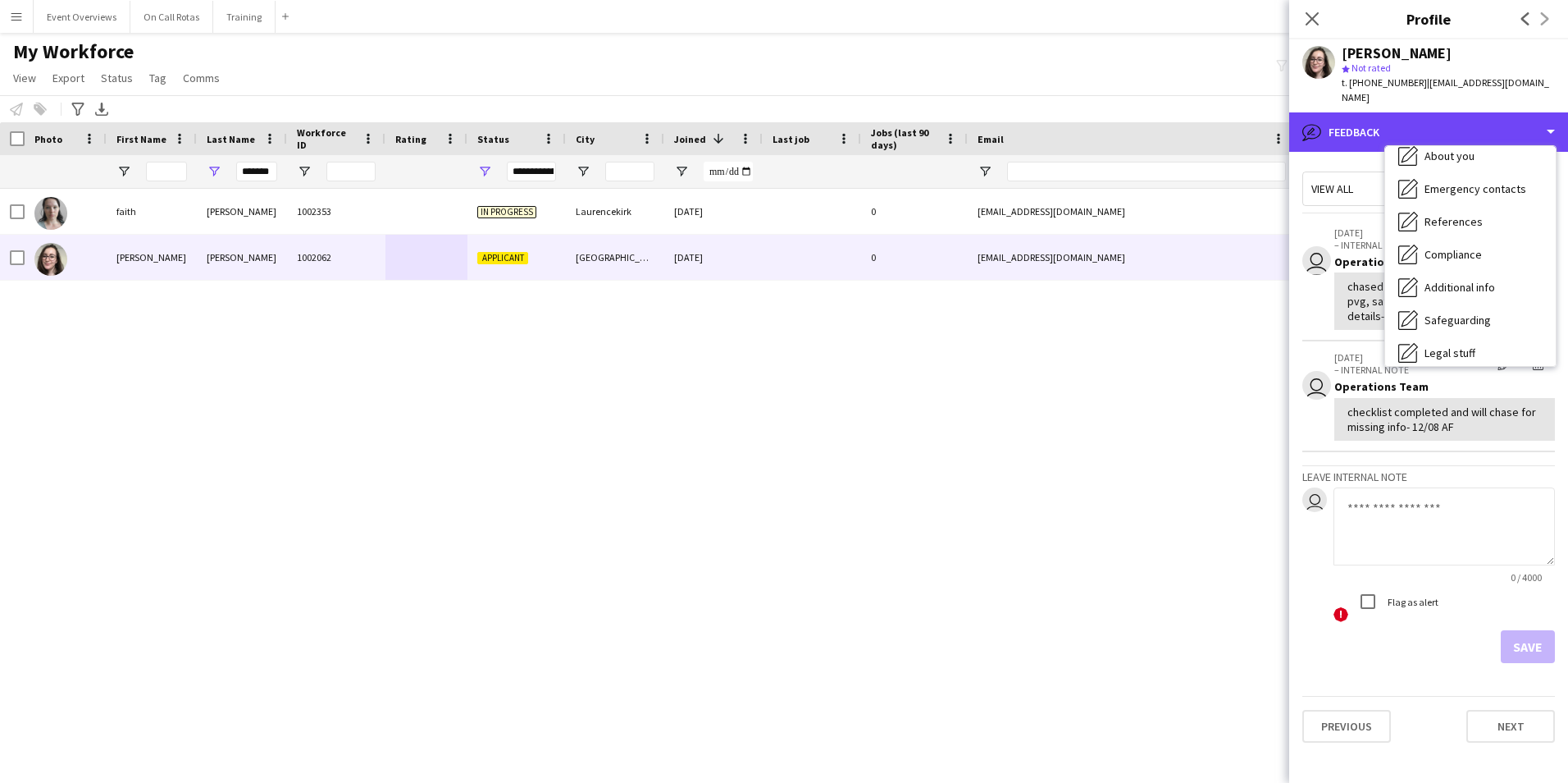
scroll to position [0, 0]
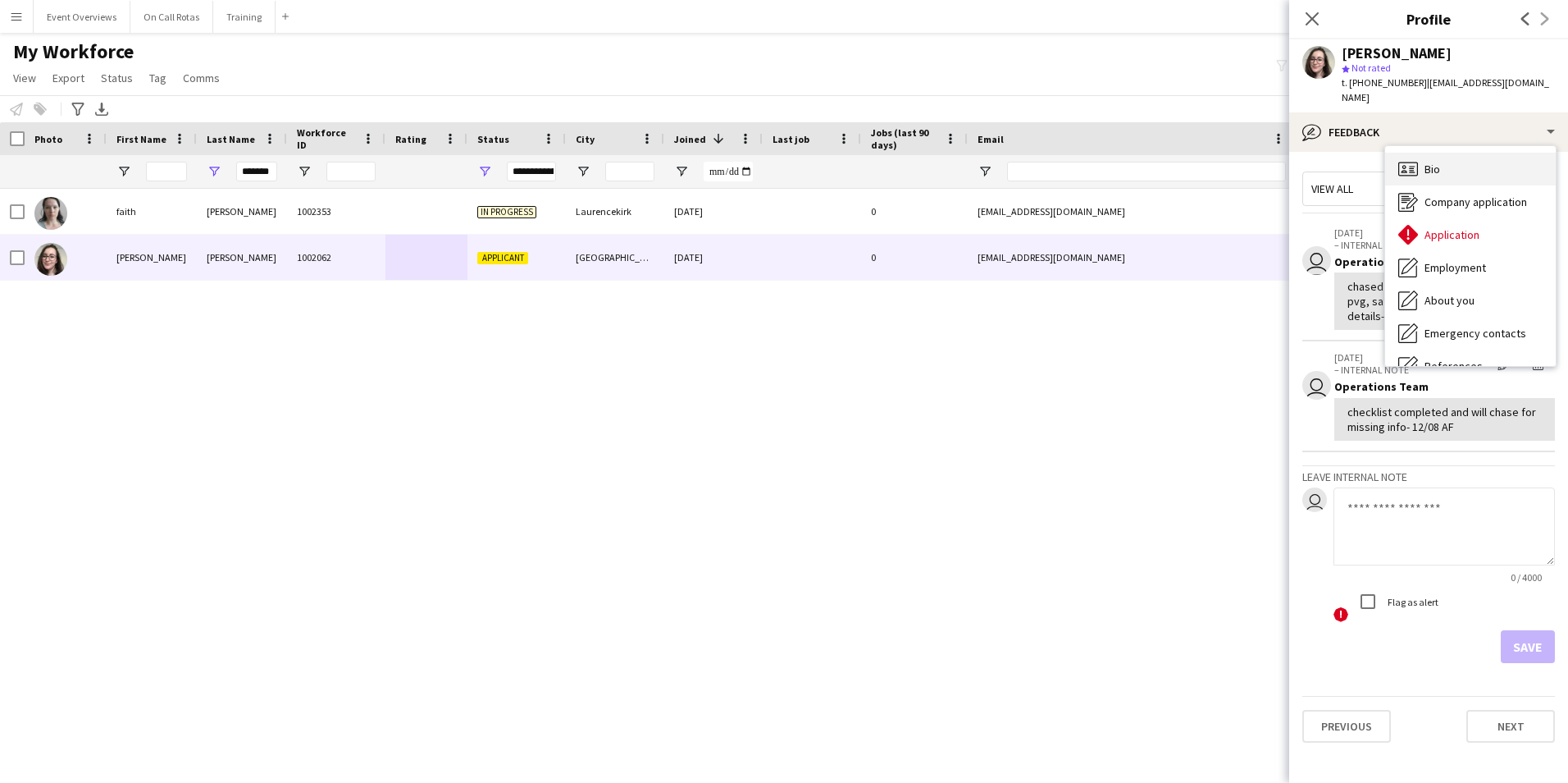
click at [1435, 161] on span "Bio" at bounding box center [1432, 169] width 16 height 15
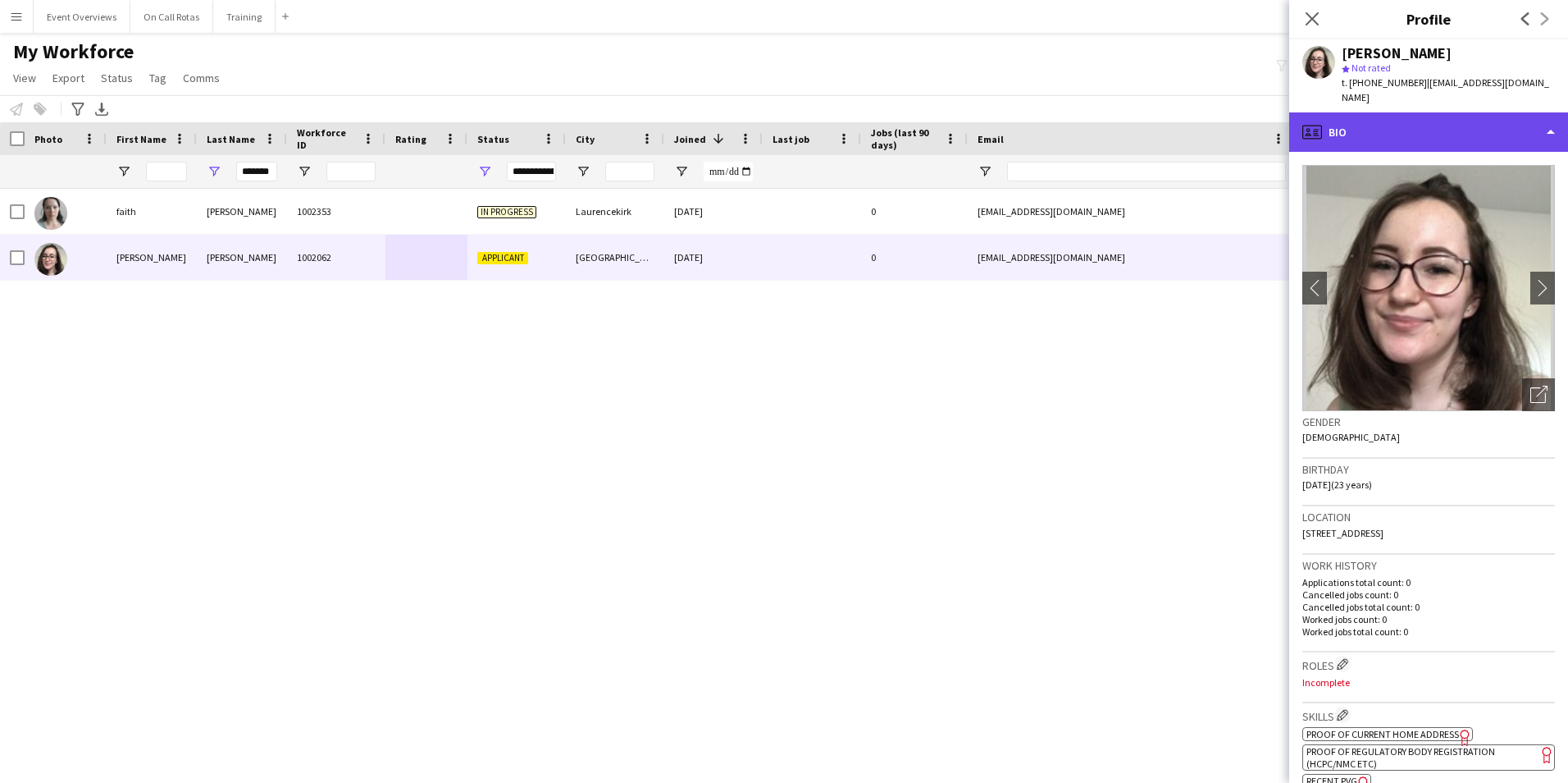
click at [1416, 113] on div "profile Bio" at bounding box center [1428, 132] width 279 height 40
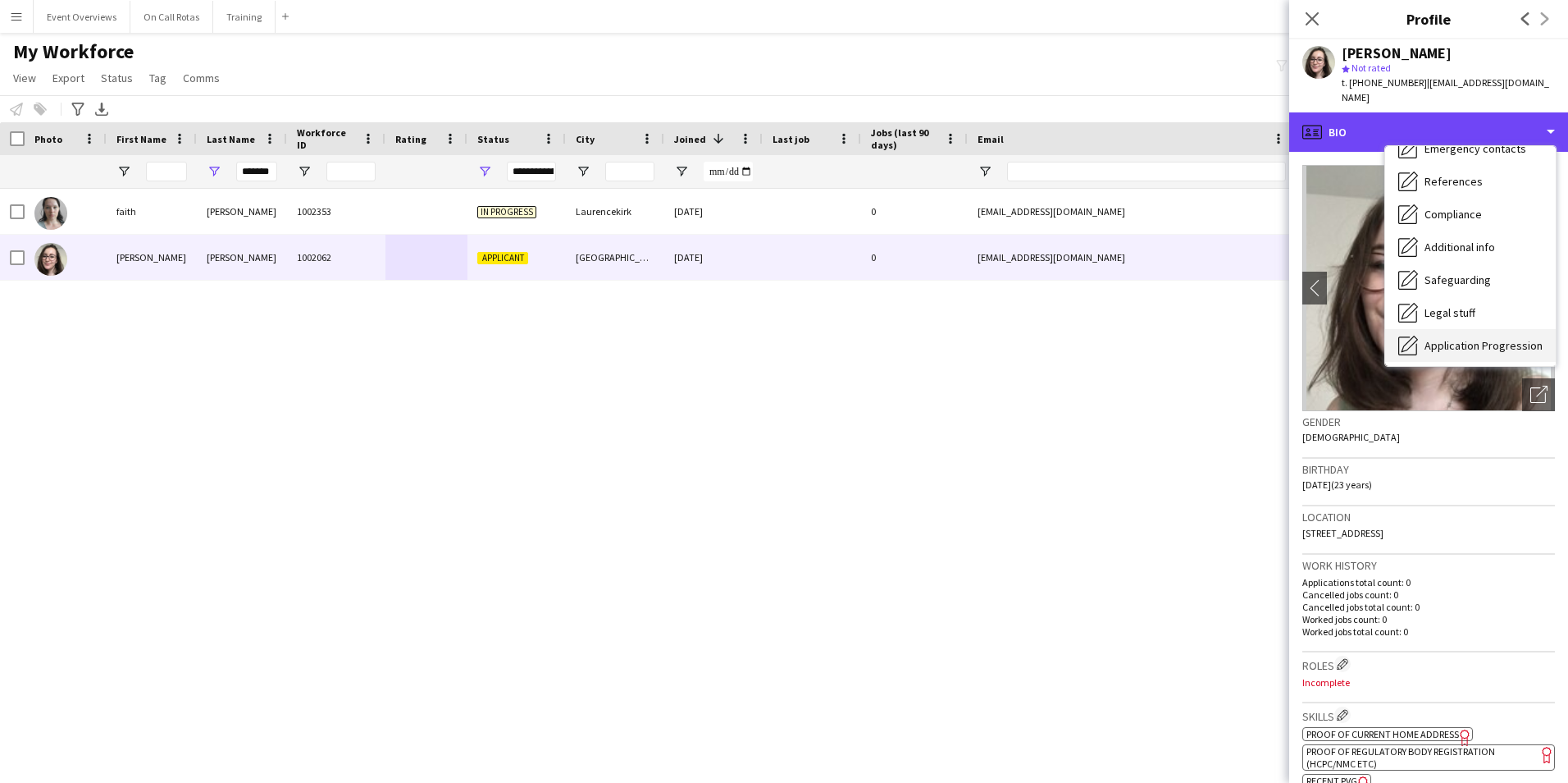
scroll to position [285, 0]
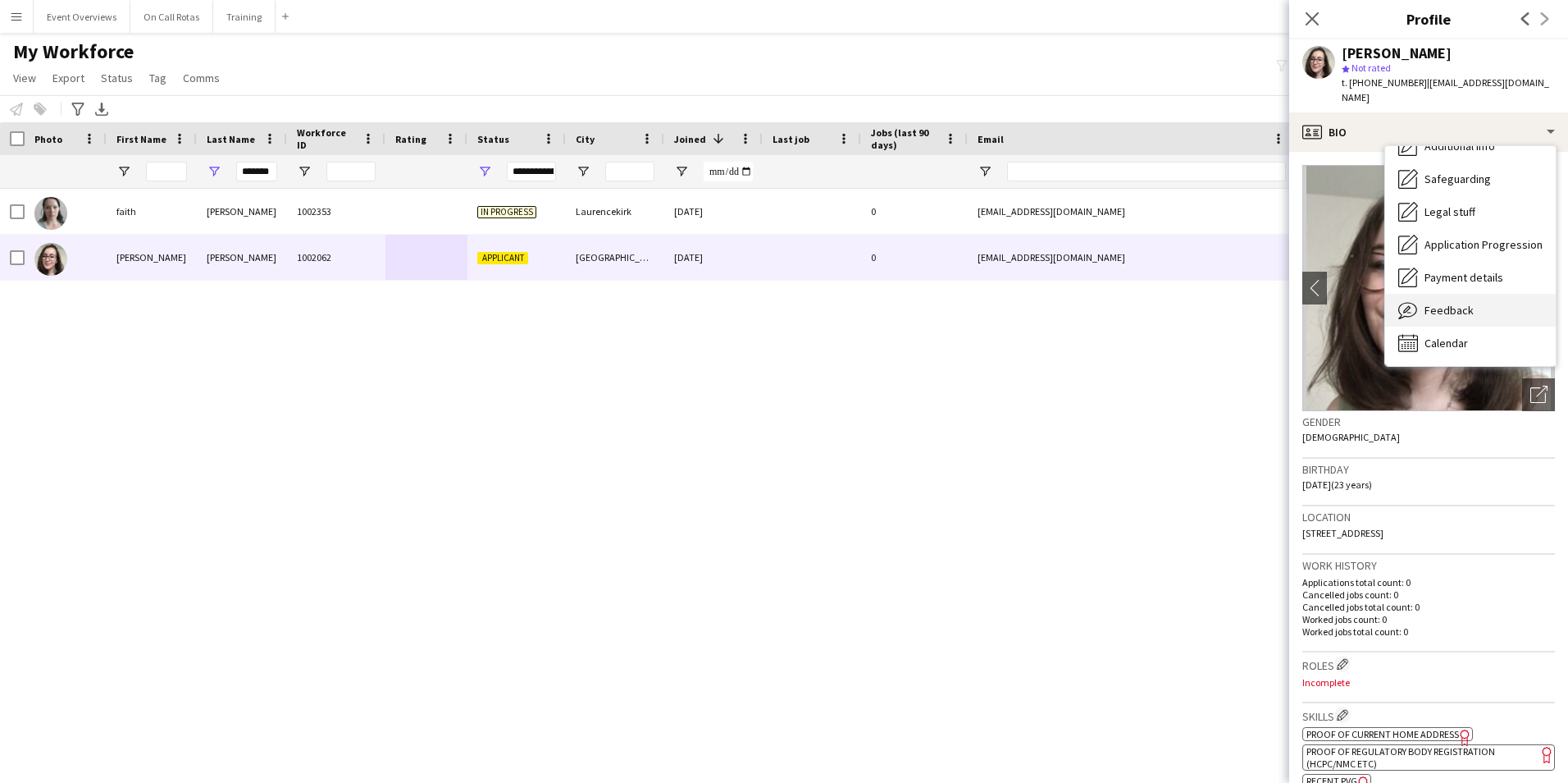
click at [1447, 303] on span "Feedback" at bounding box center [1449, 310] width 50 height 15
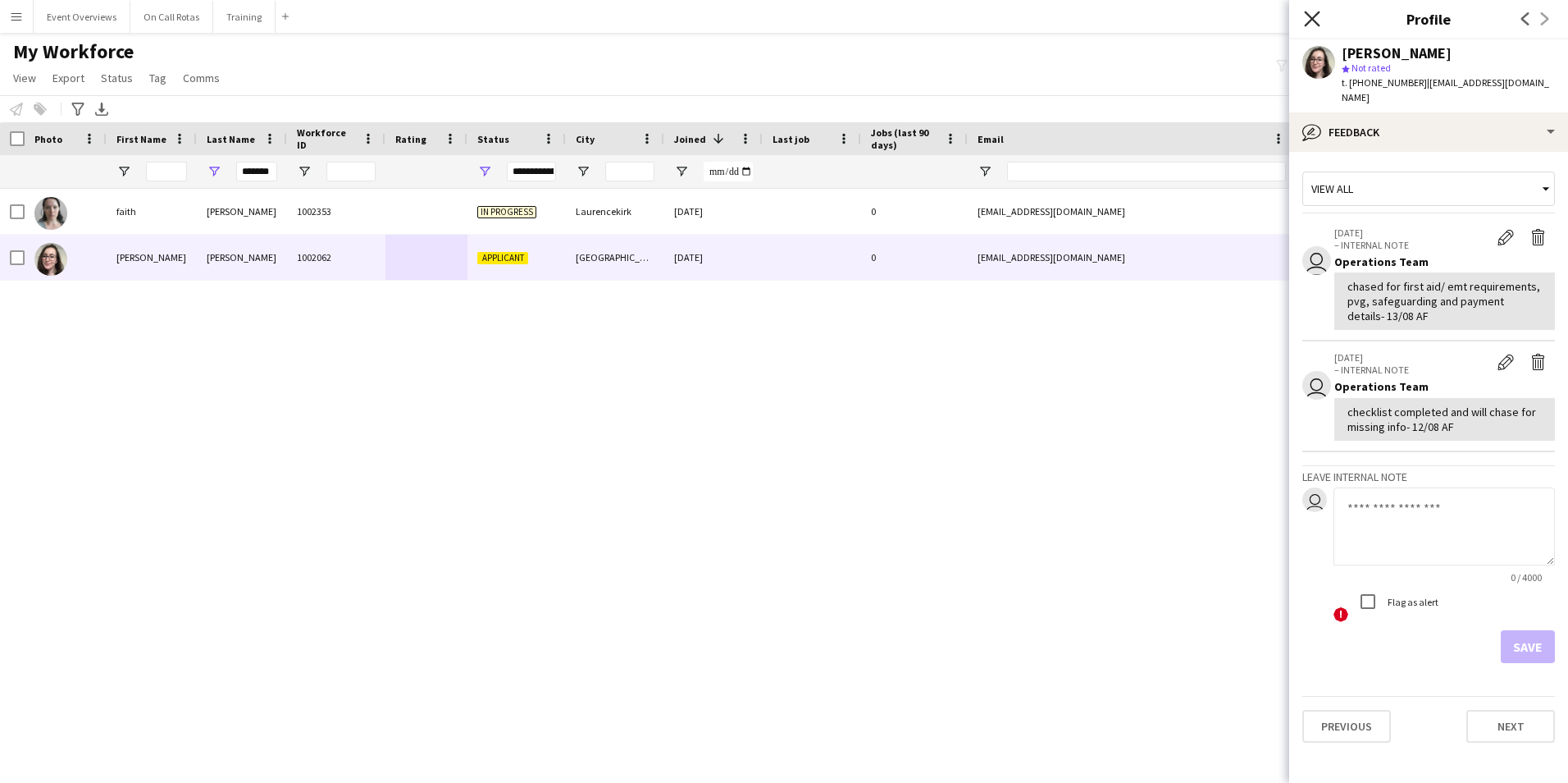
click at [1312, 17] on icon "Close pop-in" at bounding box center [1312, 19] width 16 height 16
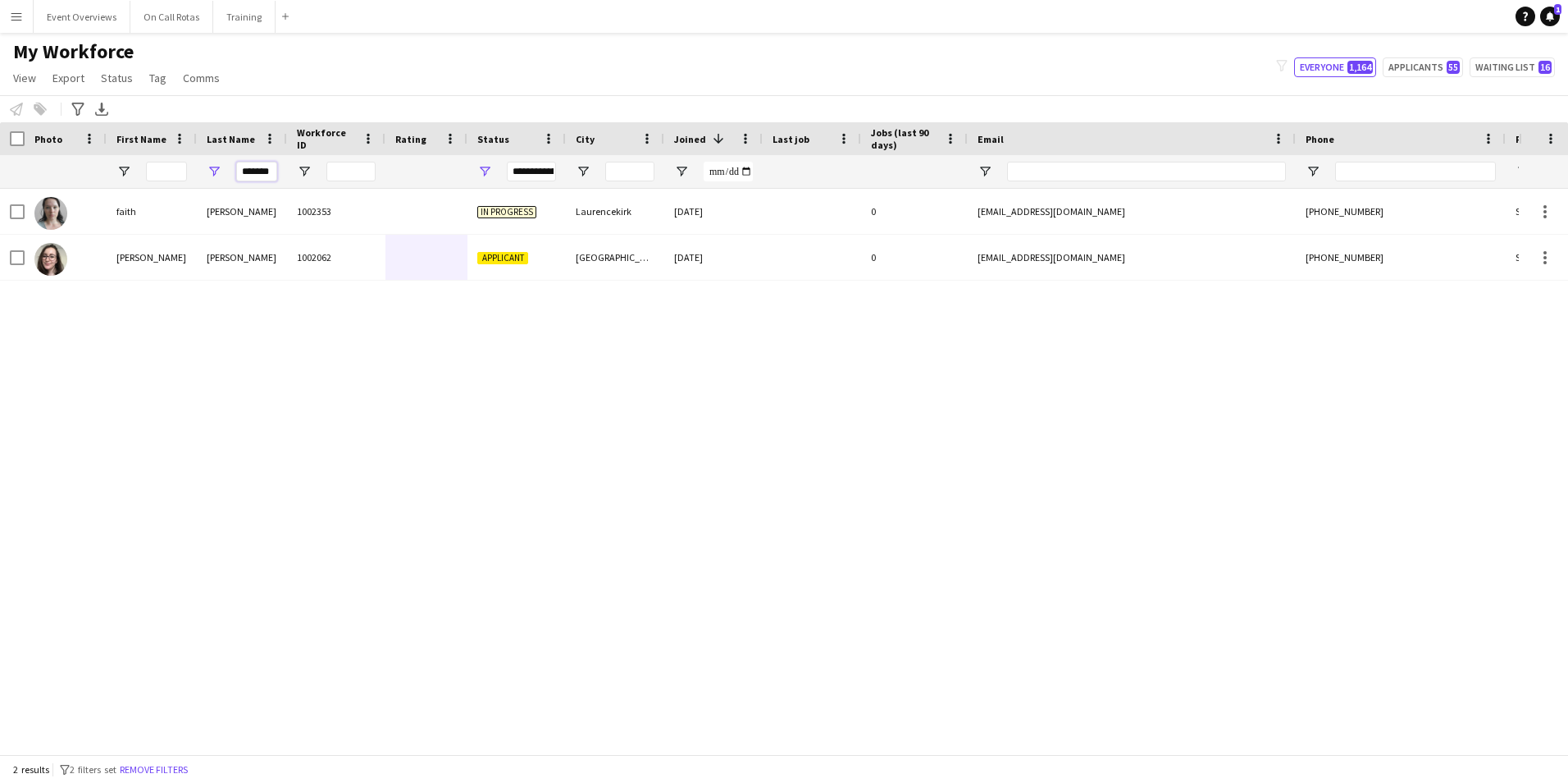
drag, startPoint x: 273, startPoint y: 174, endPoint x: 216, endPoint y: 183, distance: 57.7
click at [216, 183] on div "*******" at bounding box center [241, 171] width 90 height 33
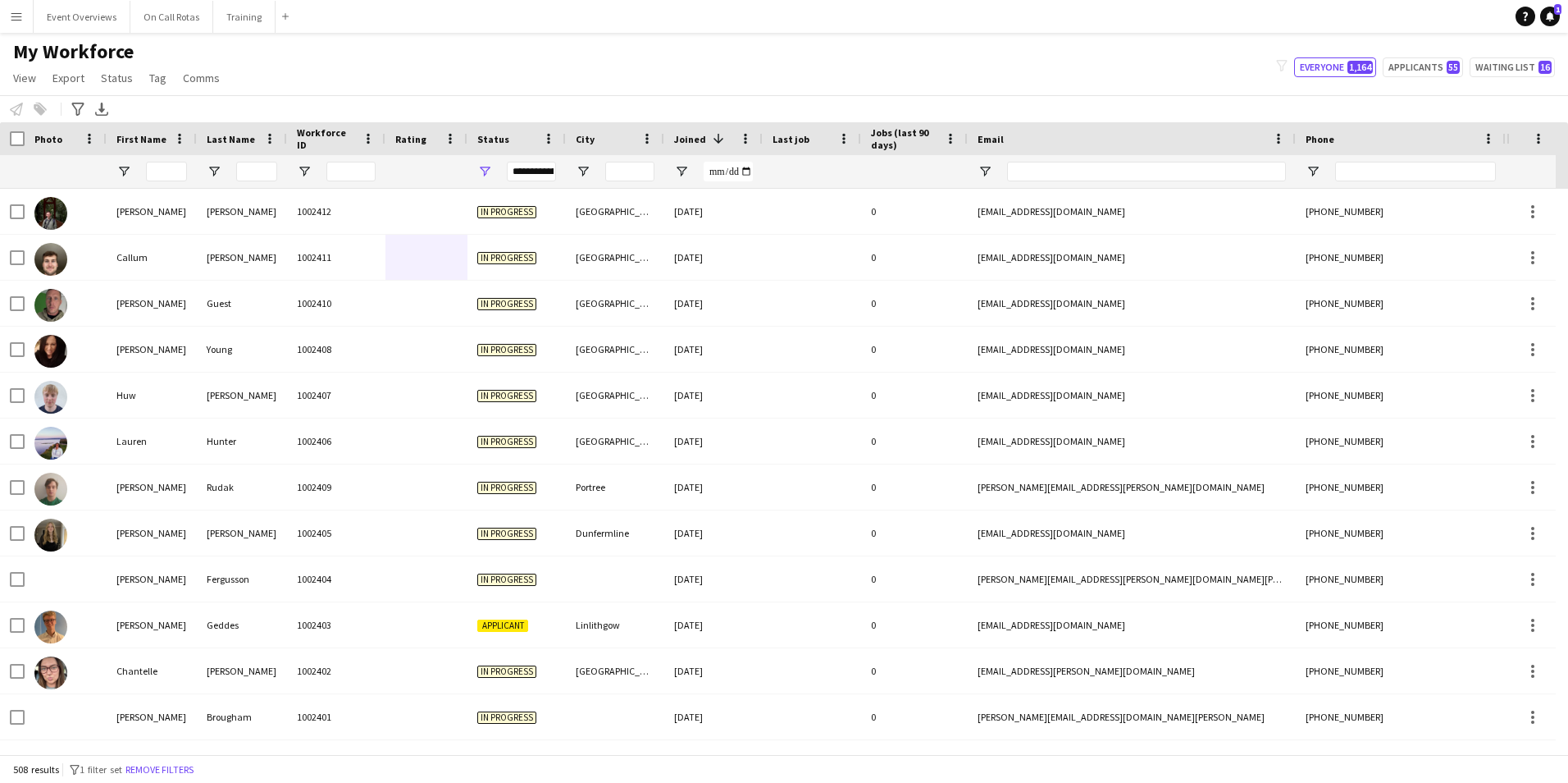
click at [142, 170] on div at bounding box center [151, 171] width 90 height 33
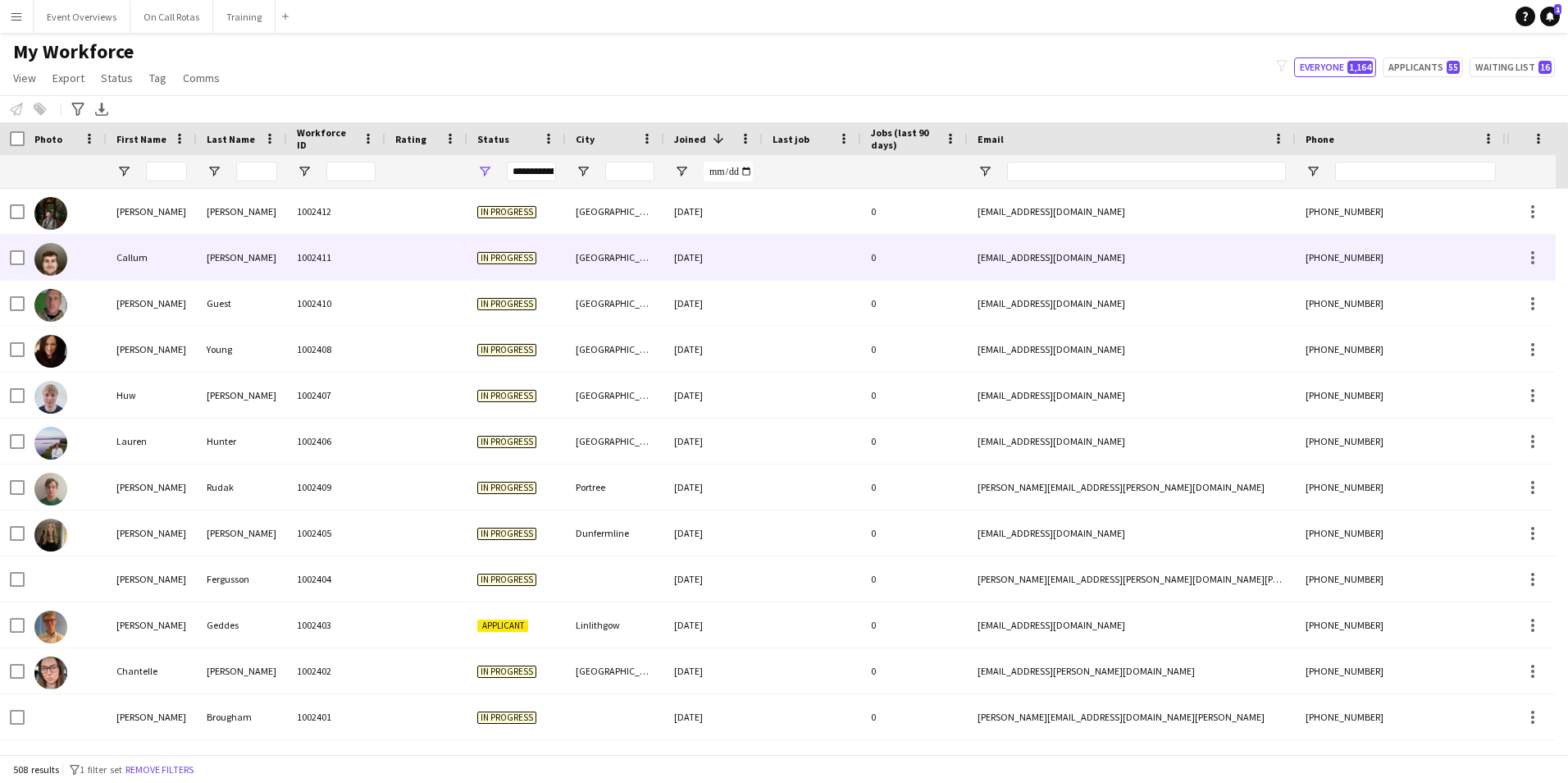
click at [195, 264] on div "Callum" at bounding box center [151, 257] width 90 height 45
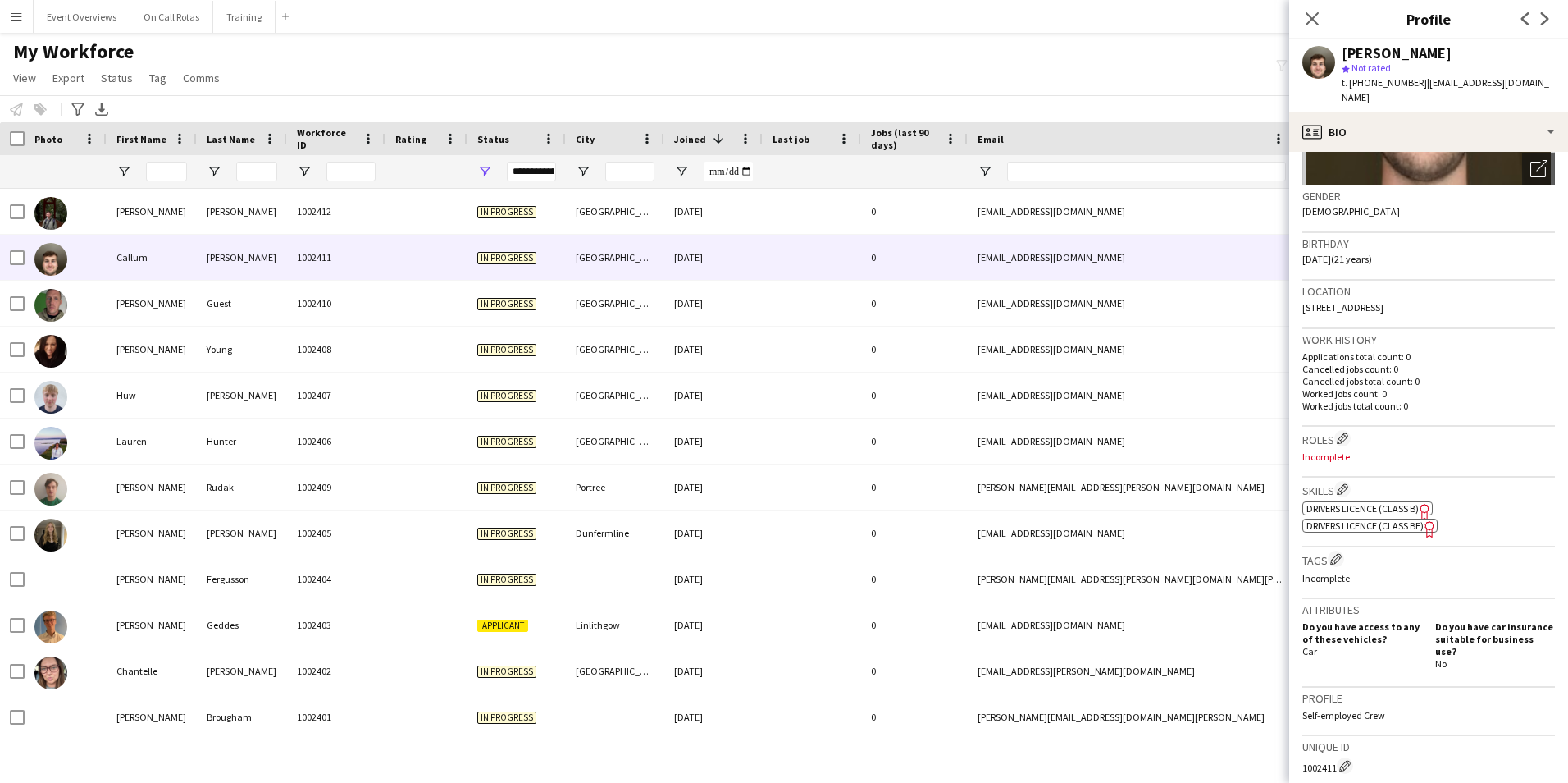
scroll to position [0, 0]
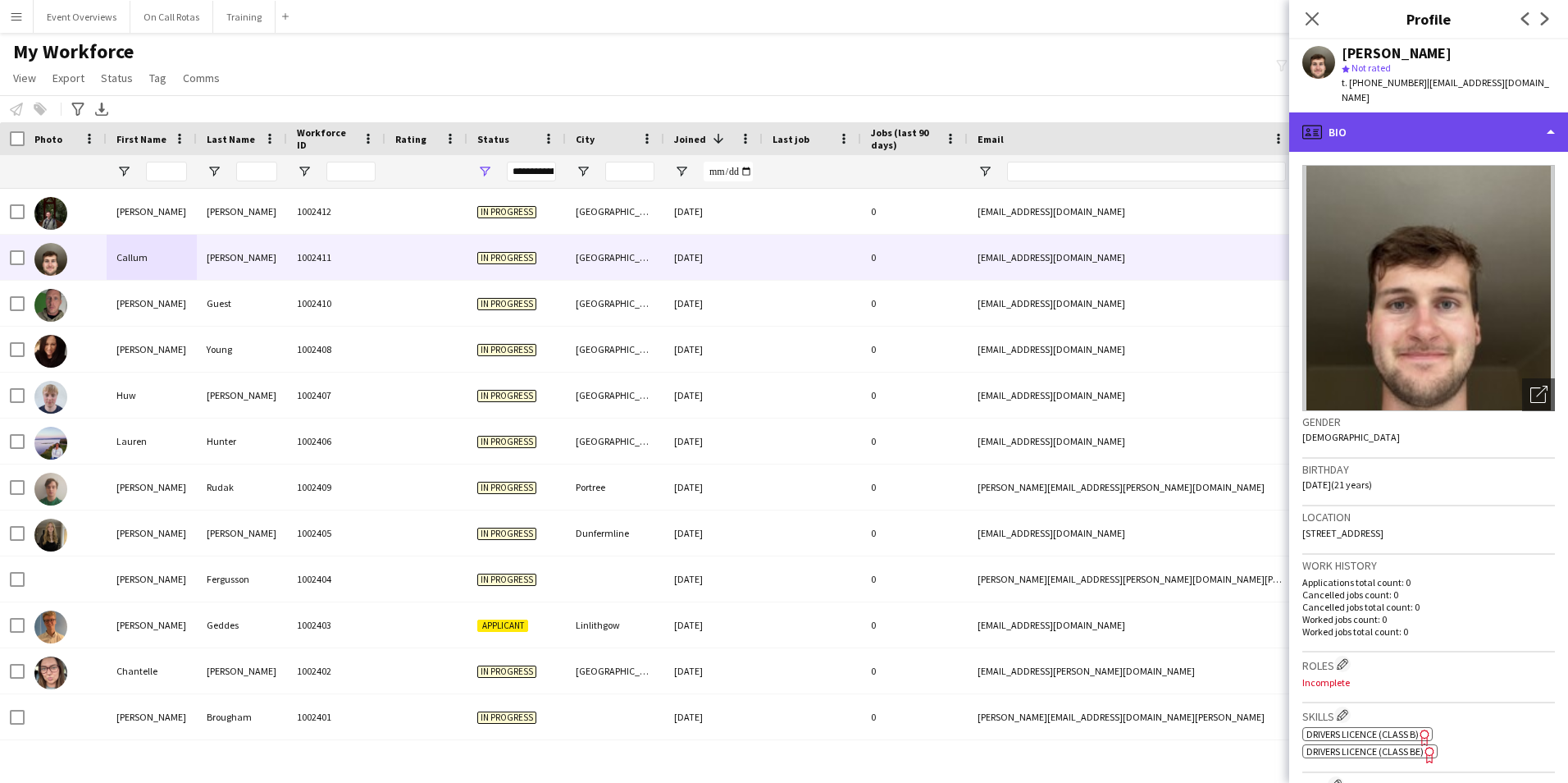
click at [1369, 116] on div "profile Bio" at bounding box center [1428, 132] width 279 height 40
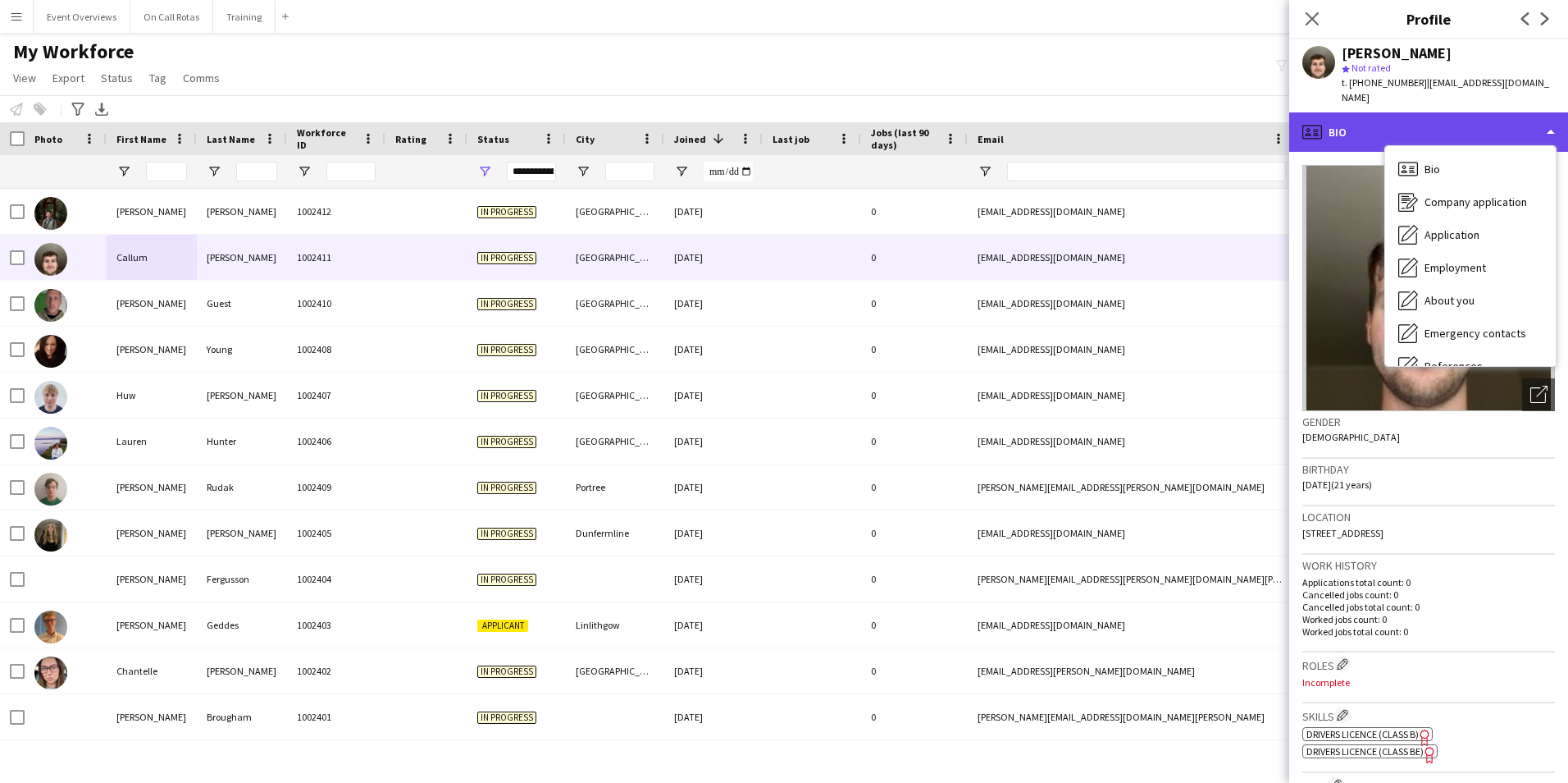
click at [1413, 113] on div "profile Bio" at bounding box center [1428, 132] width 279 height 40
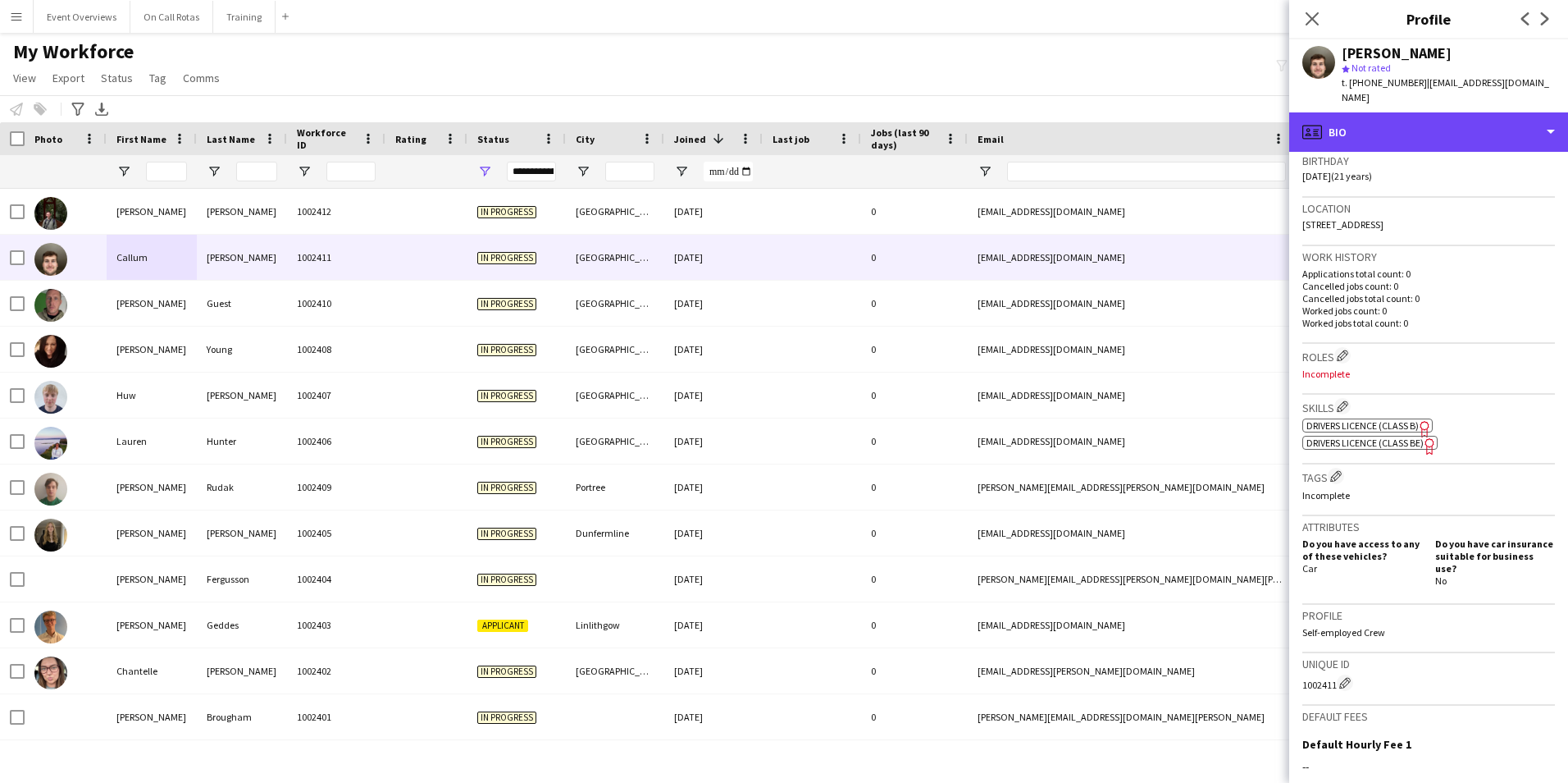
scroll to position [493, 0]
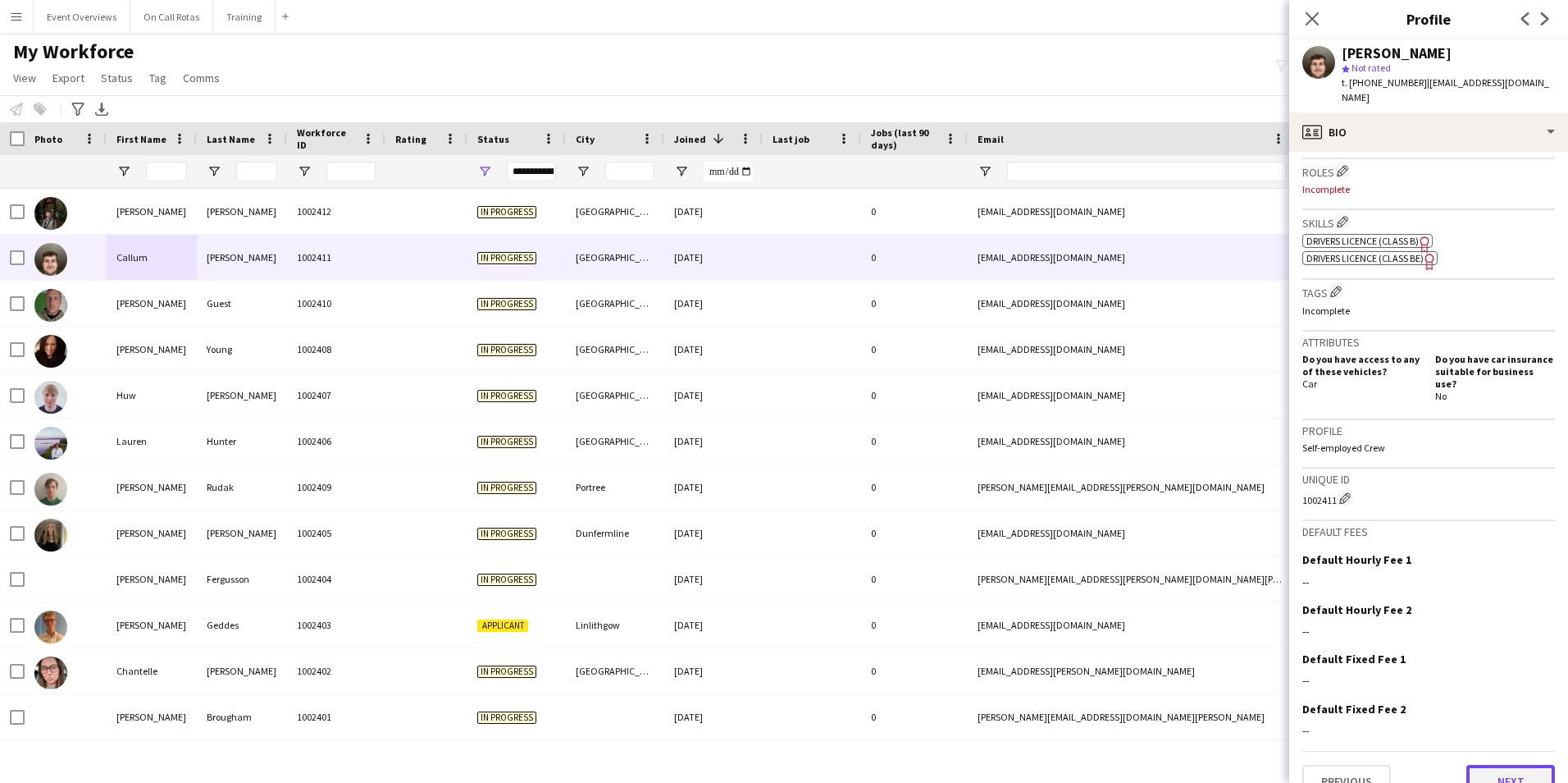
click at [1498, 764] on button "Next" at bounding box center [1510, 780] width 88 height 33
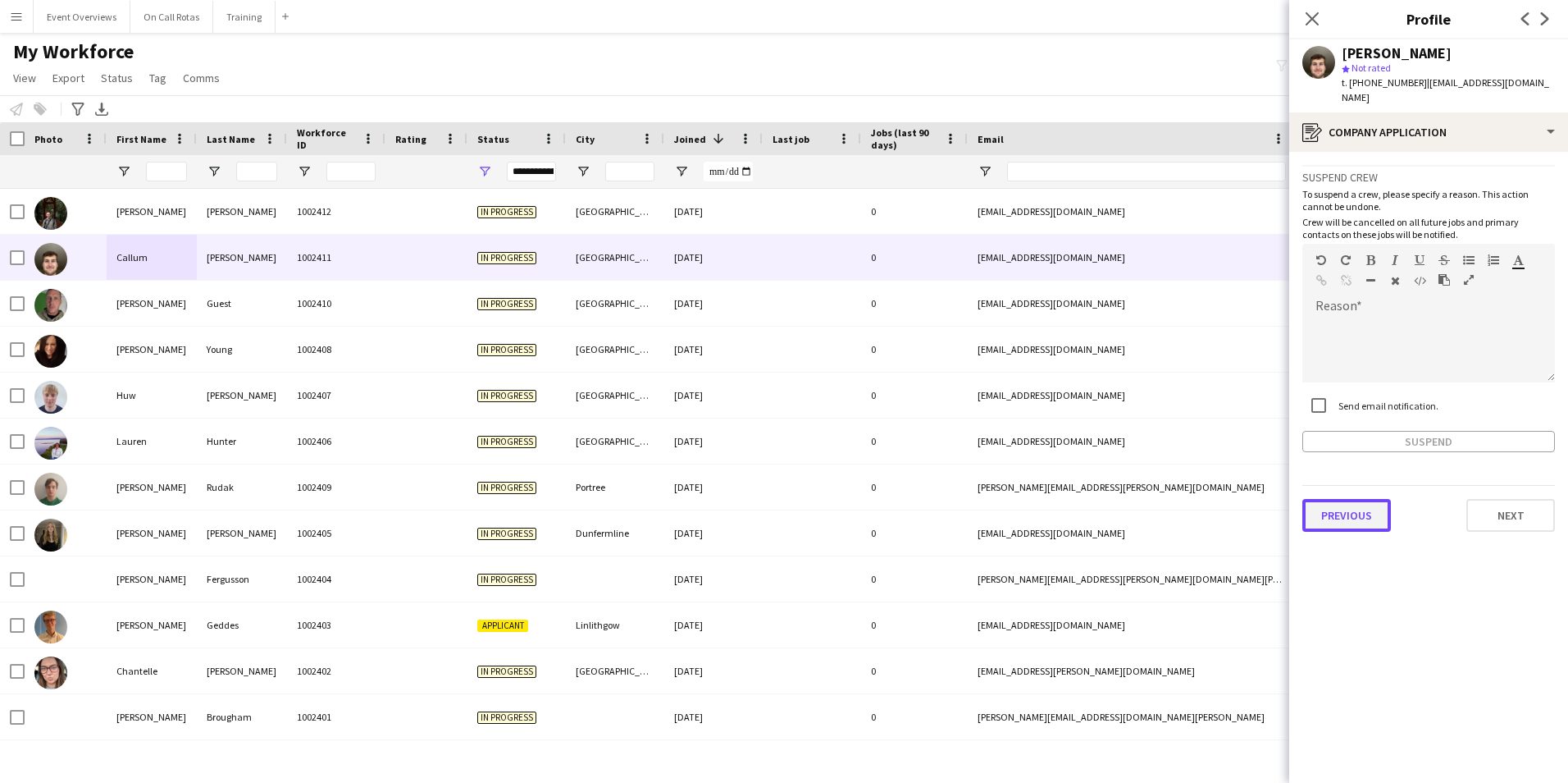
click at [1370, 500] on button "Previous" at bounding box center [1346, 515] width 88 height 33
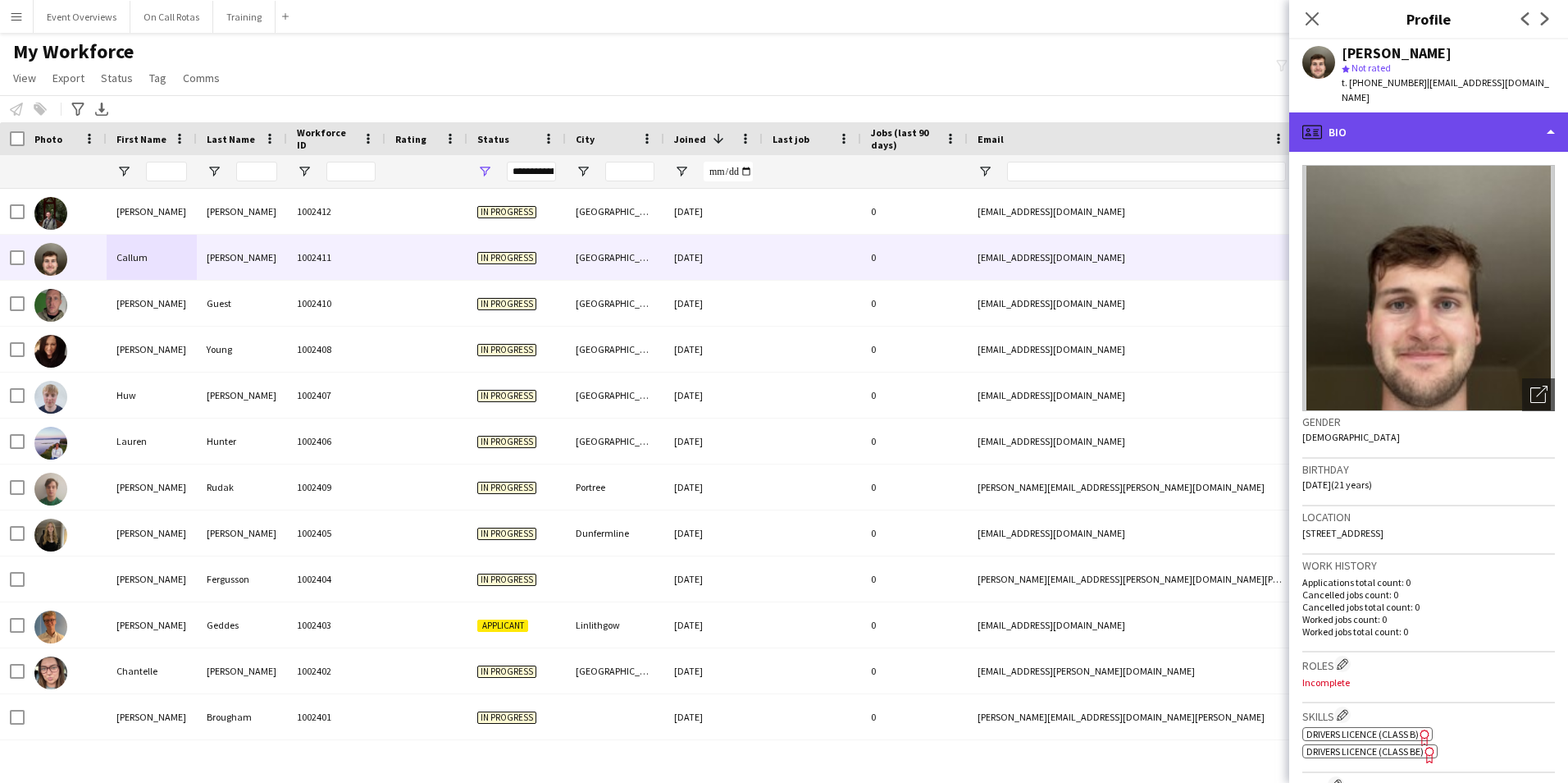
click at [1386, 117] on div "profile Bio" at bounding box center [1428, 132] width 279 height 40
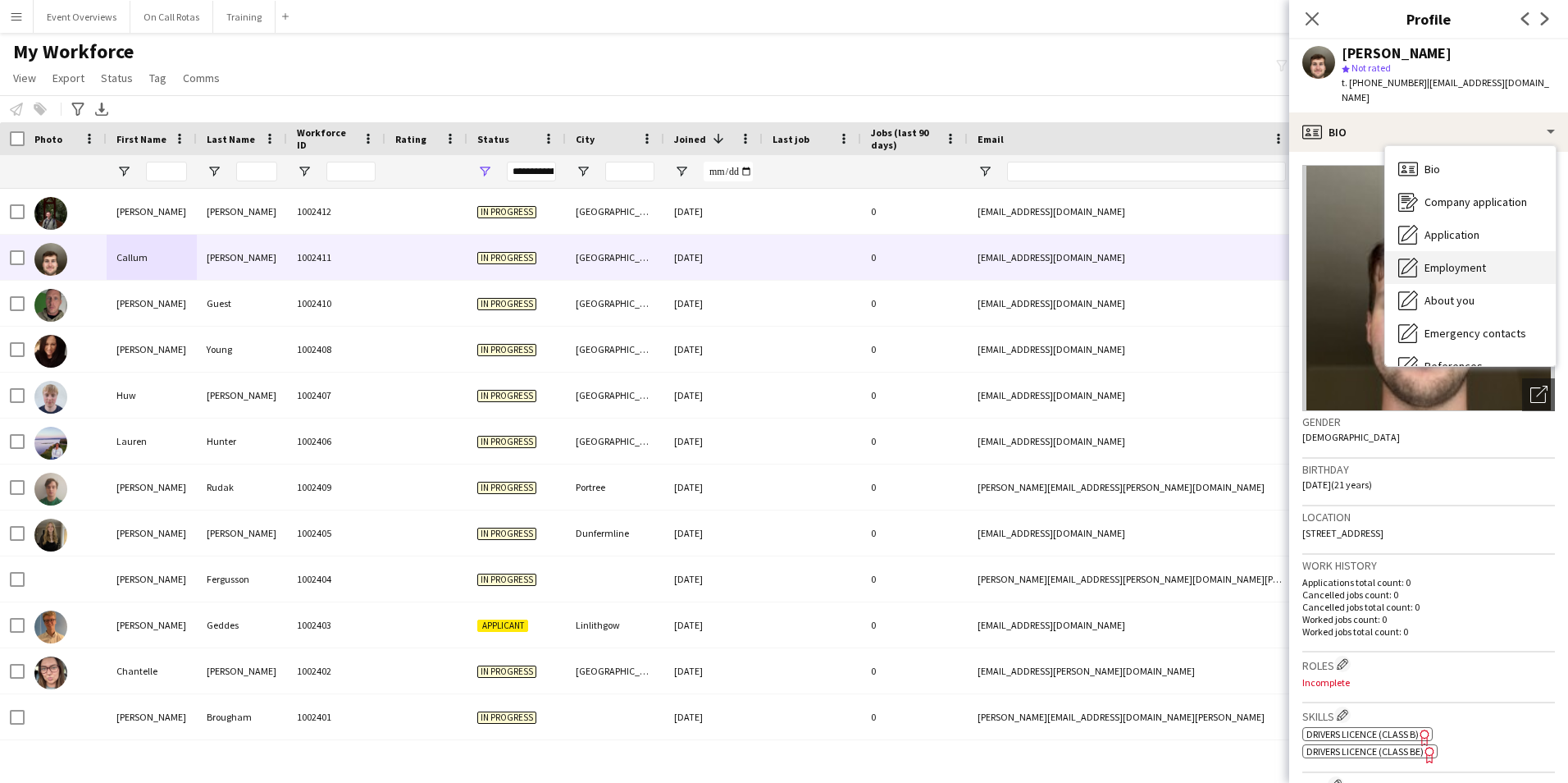
click at [1433, 260] on span "Employment" at bounding box center [1454, 267] width 61 height 15
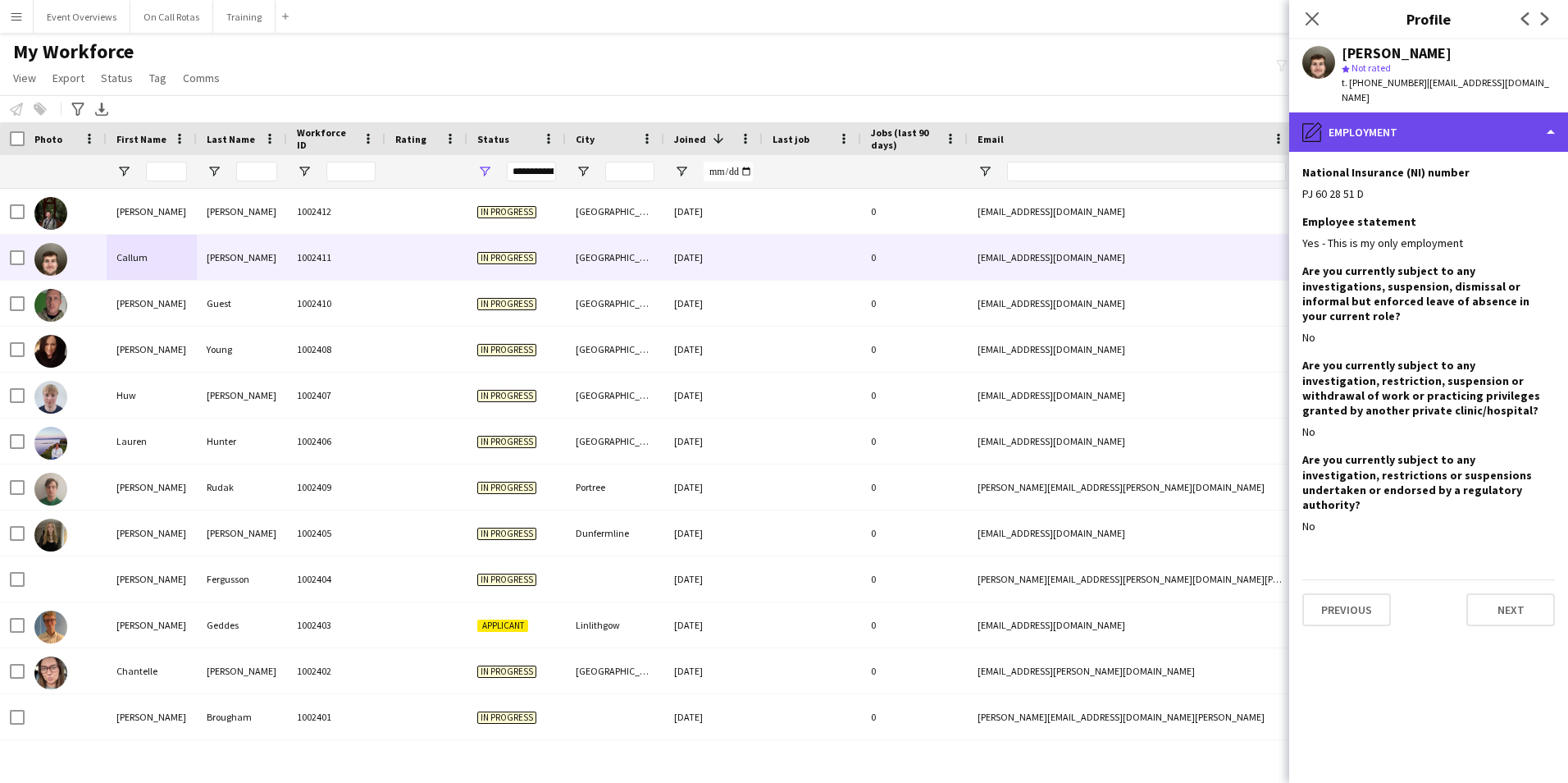
click at [1396, 133] on div "pencil4 Employment" at bounding box center [1428, 132] width 279 height 40
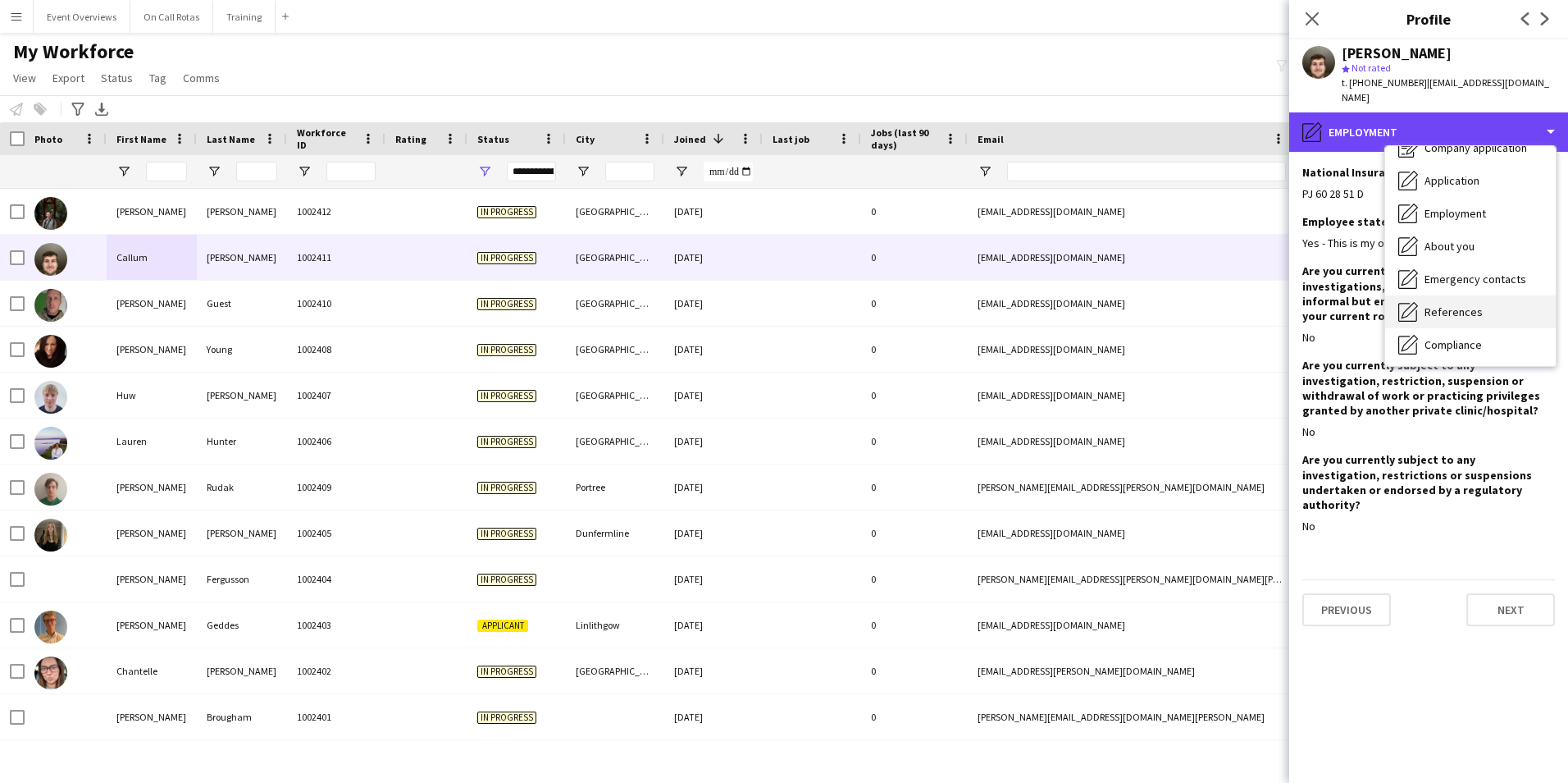
scroll to position [82, 0]
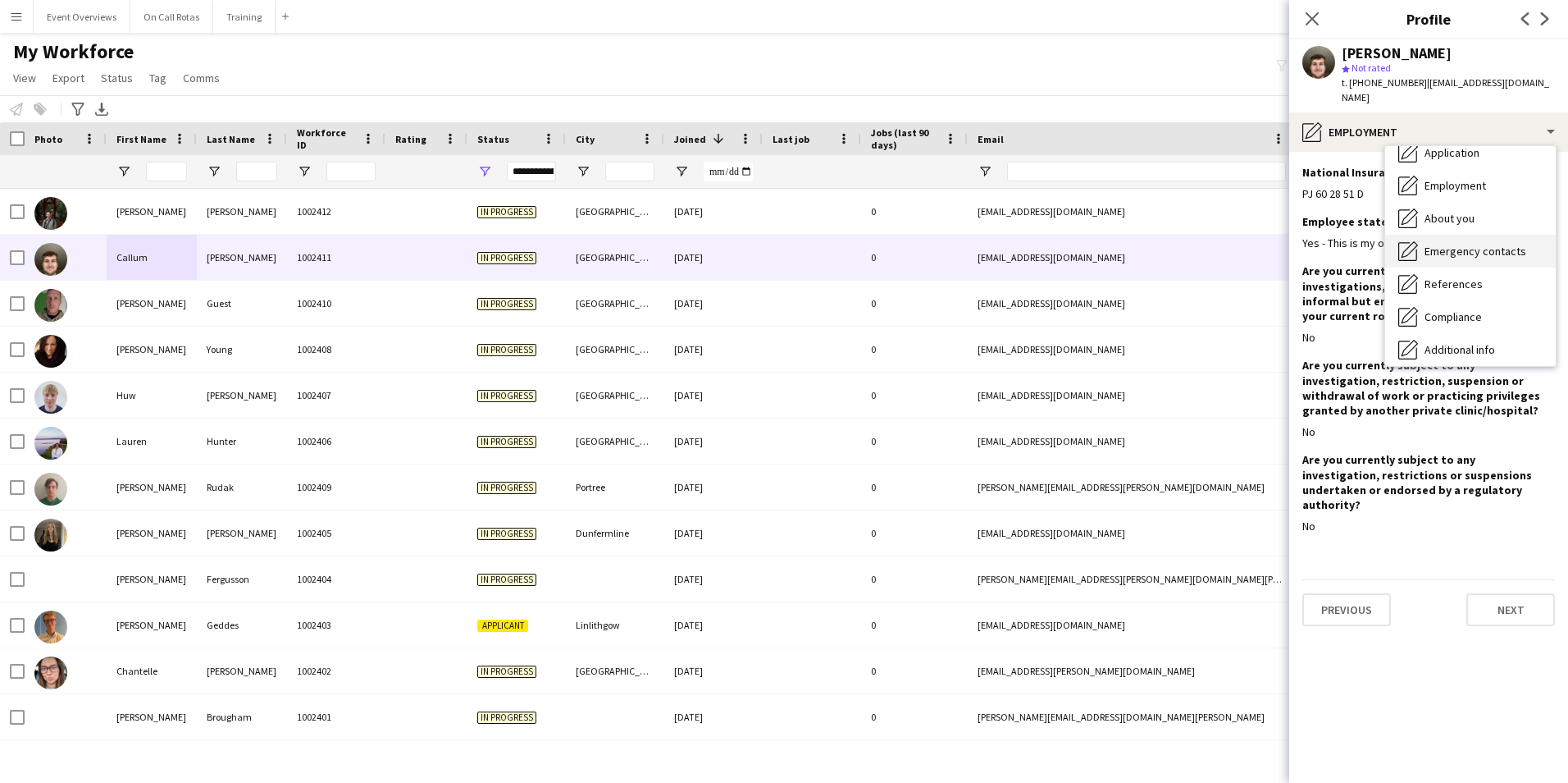
click at [1432, 244] on span "Emergency contacts" at bounding box center [1475, 251] width 102 height 15
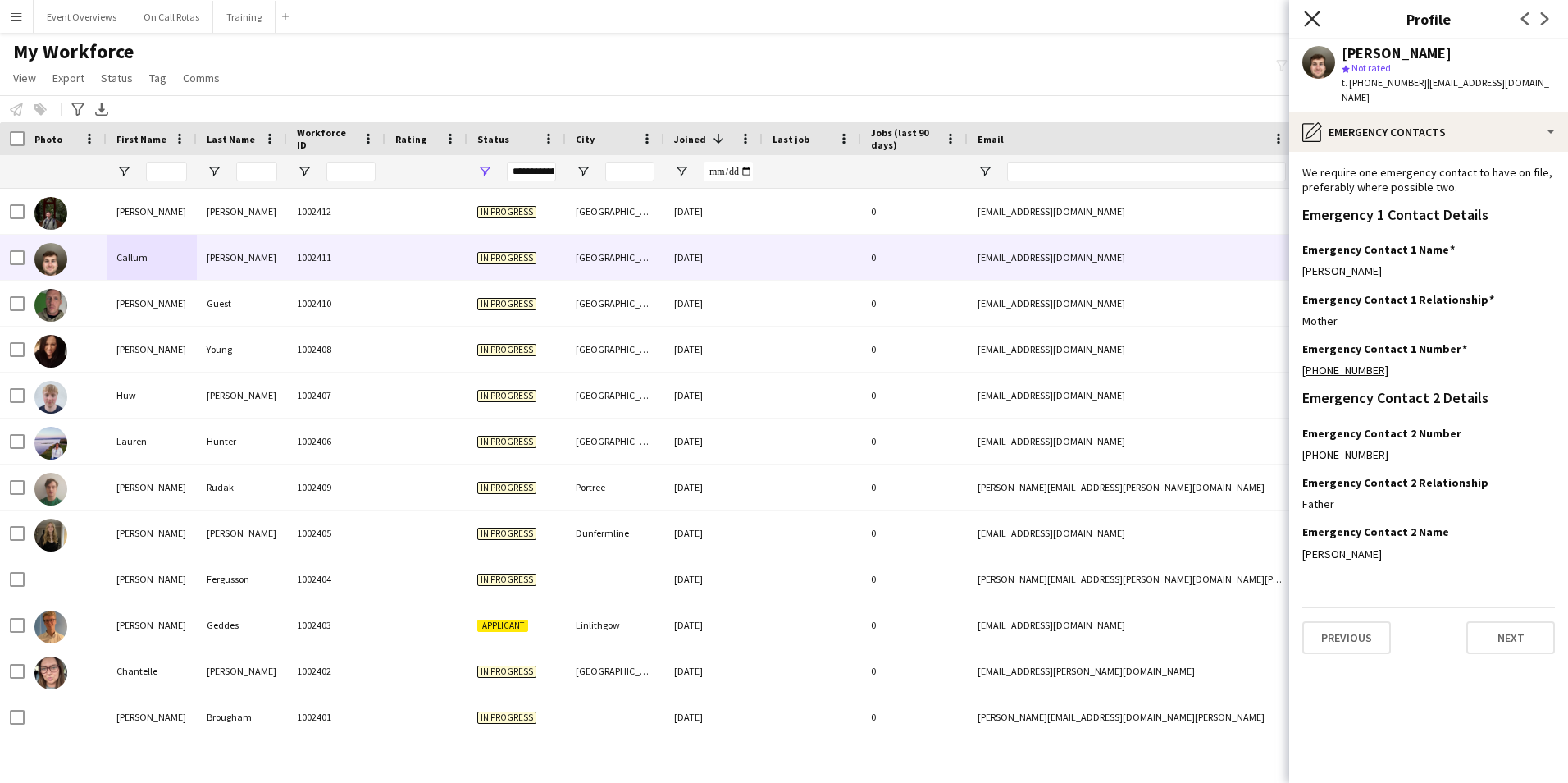
click at [1312, 21] on icon "Close pop-in" at bounding box center [1312, 19] width 16 height 16
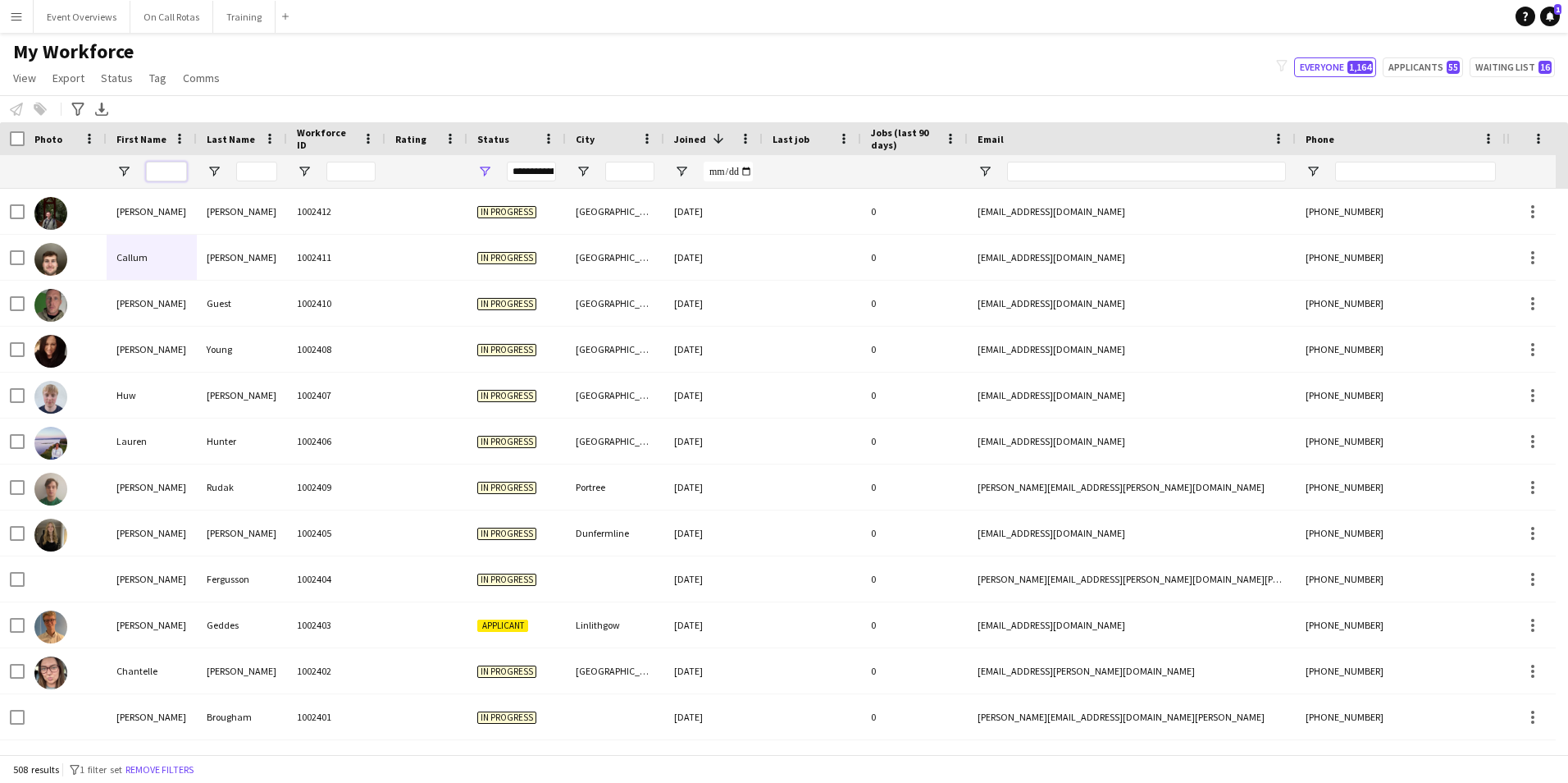
click at [146, 169] on input "First Name Filter Input" at bounding box center [166, 171] width 41 height 19
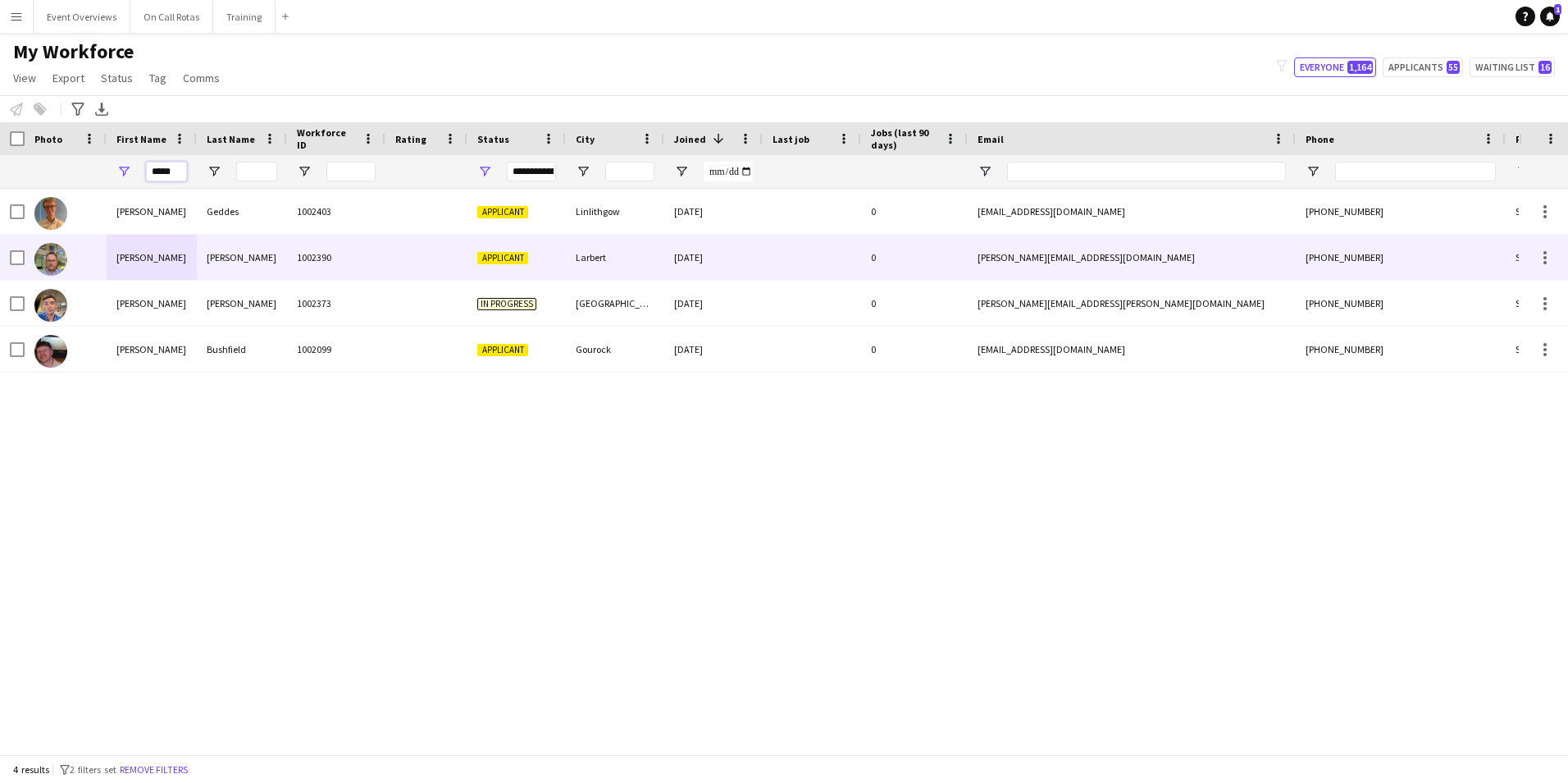
type input "*****"
click at [386, 256] on div at bounding box center [426, 257] width 82 height 45
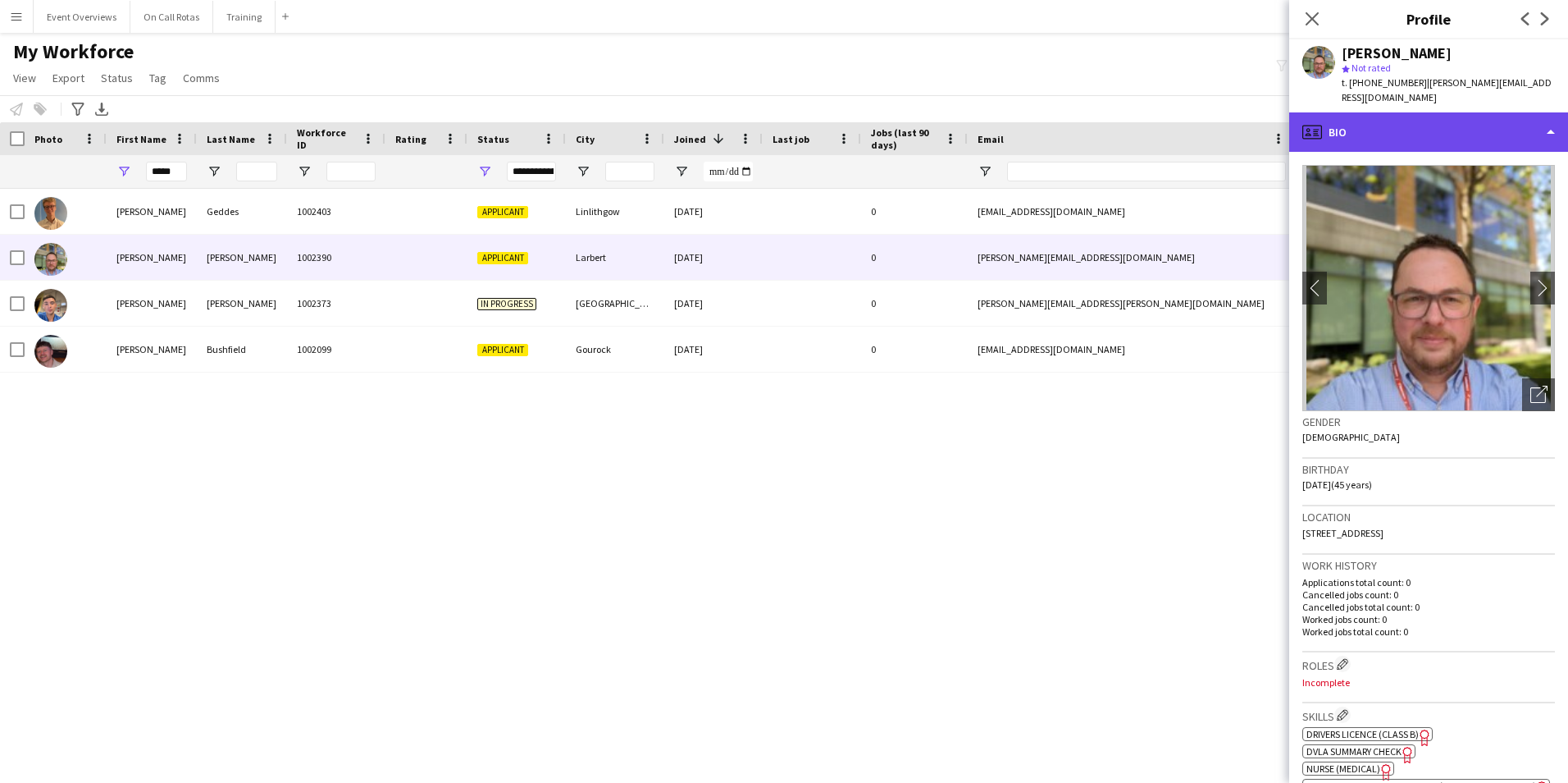
click at [1445, 130] on div "profile Bio" at bounding box center [1428, 132] width 279 height 40
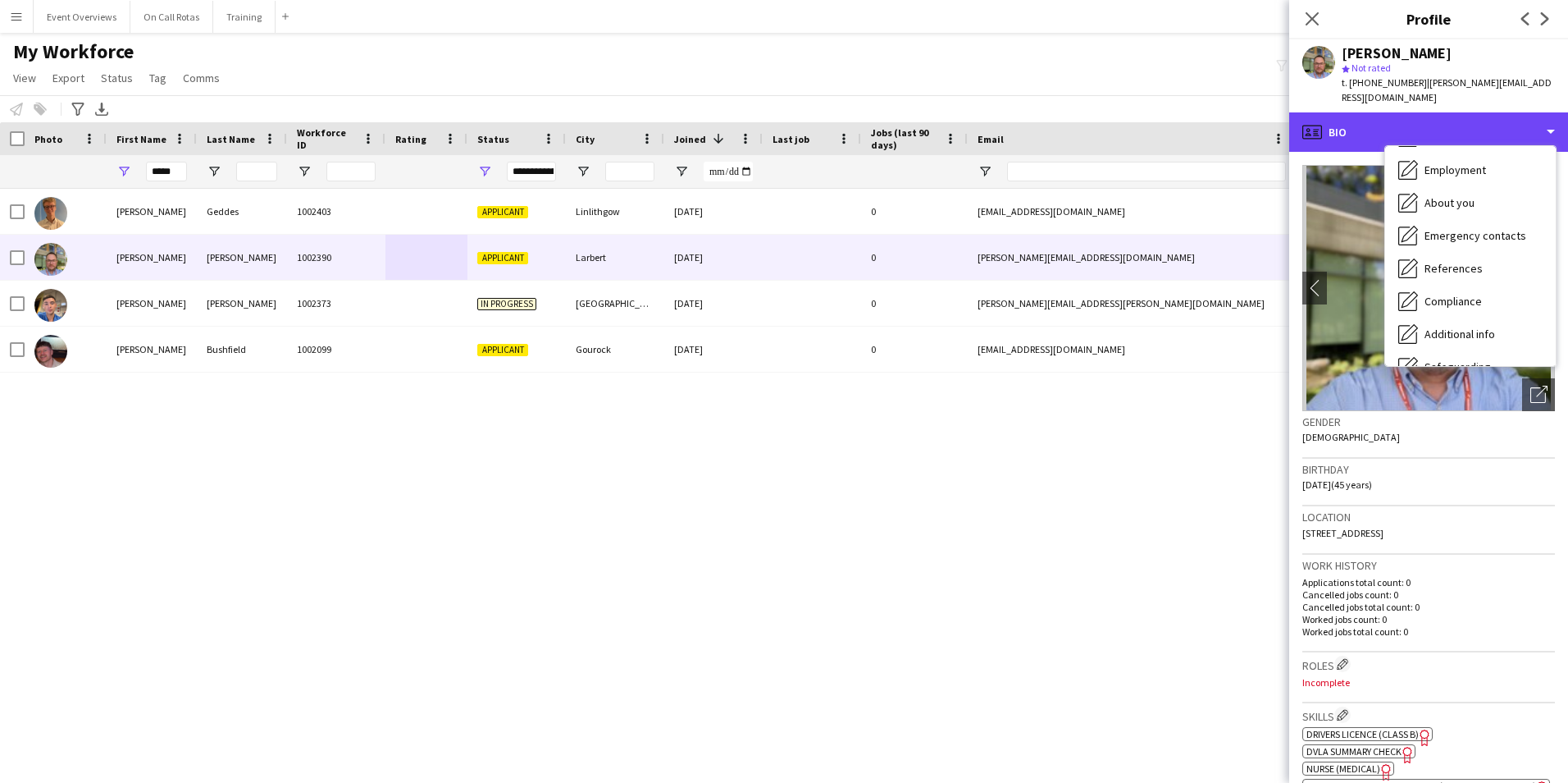
scroll to position [285, 0]
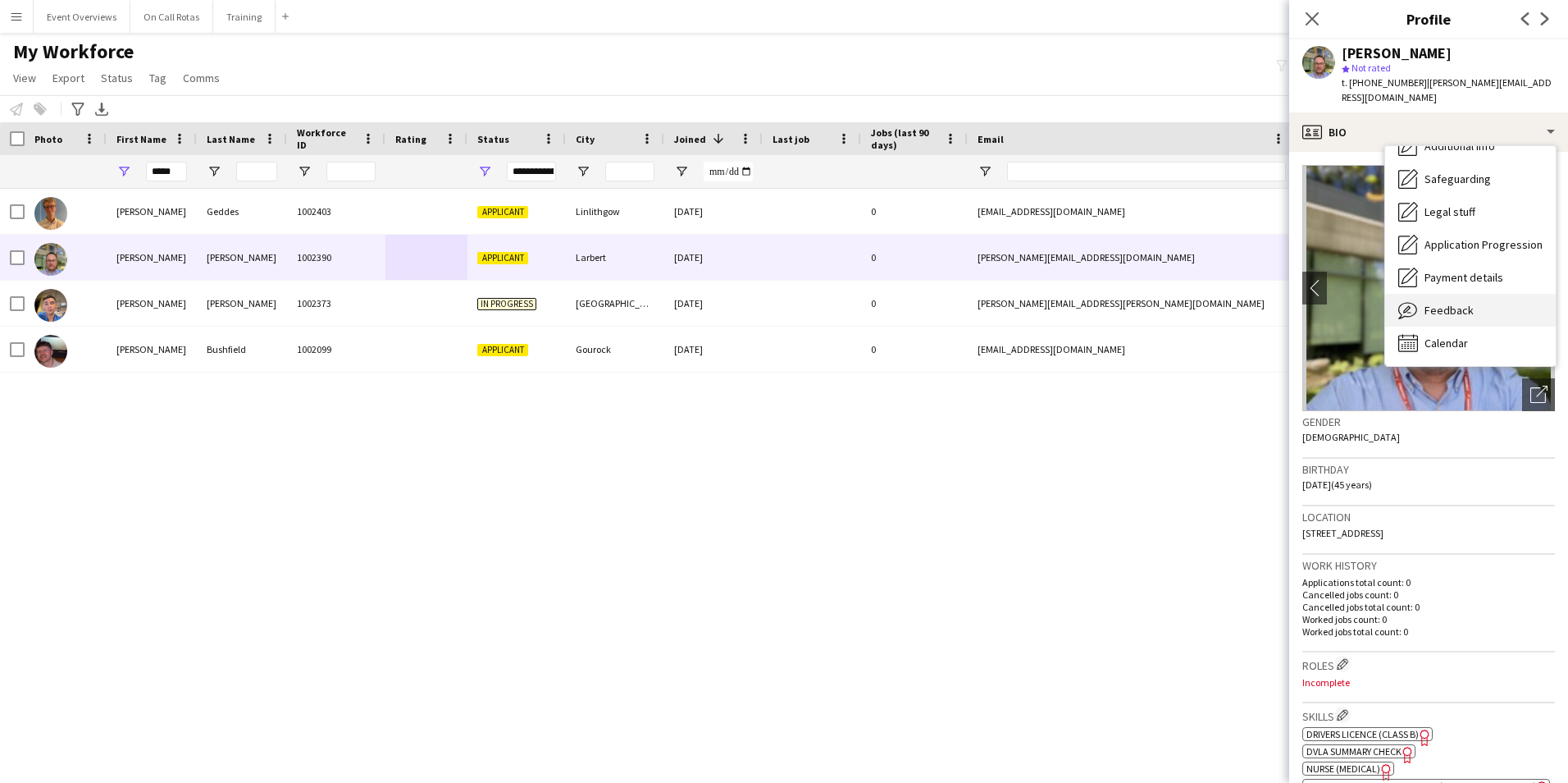
click at [1455, 294] on div "Feedback Feedback" at bounding box center [1470, 309] width 171 height 33
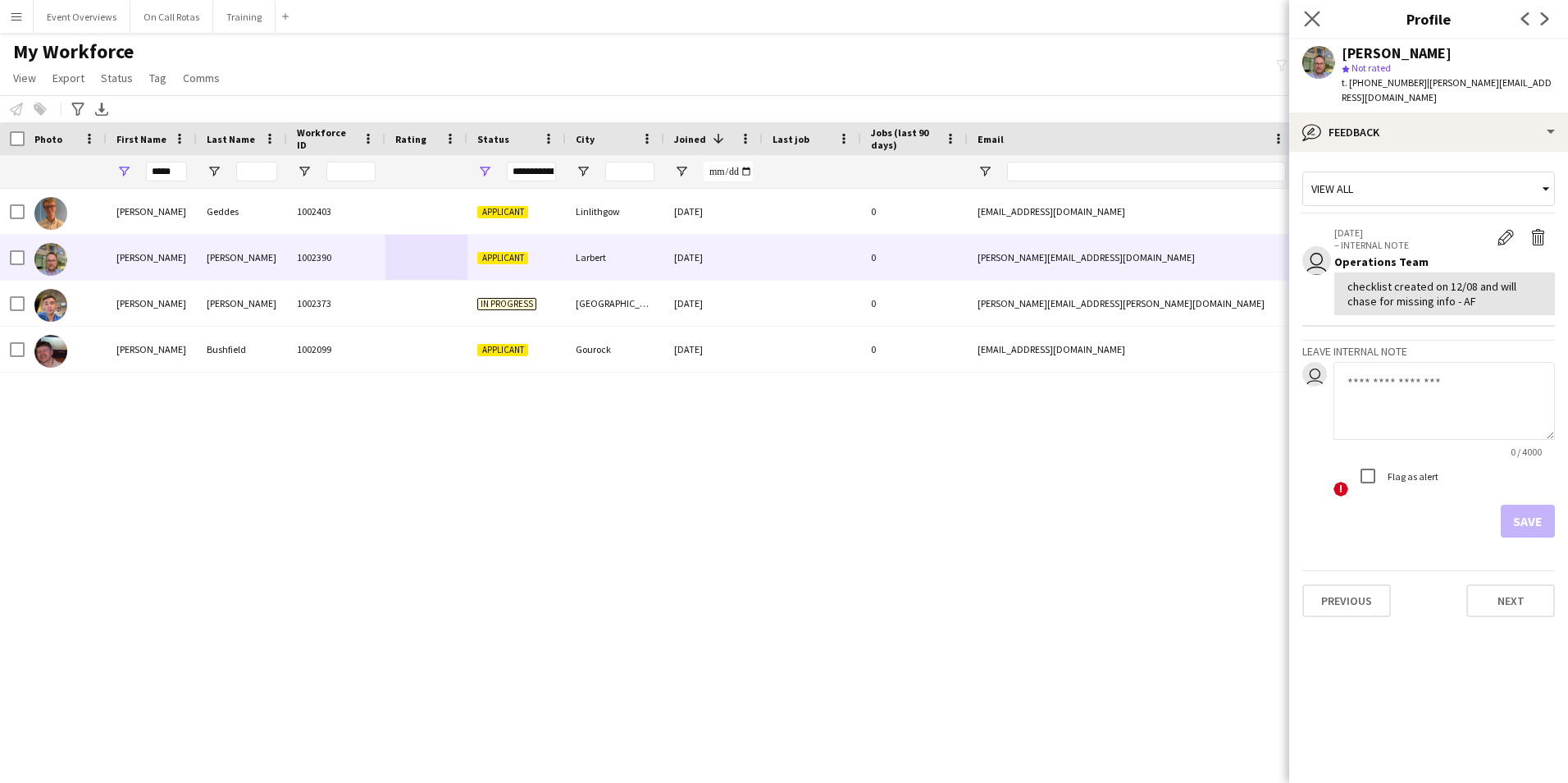
click at [1320, 17] on app-icon "Close pop-in" at bounding box center [1312, 19] width 24 height 24
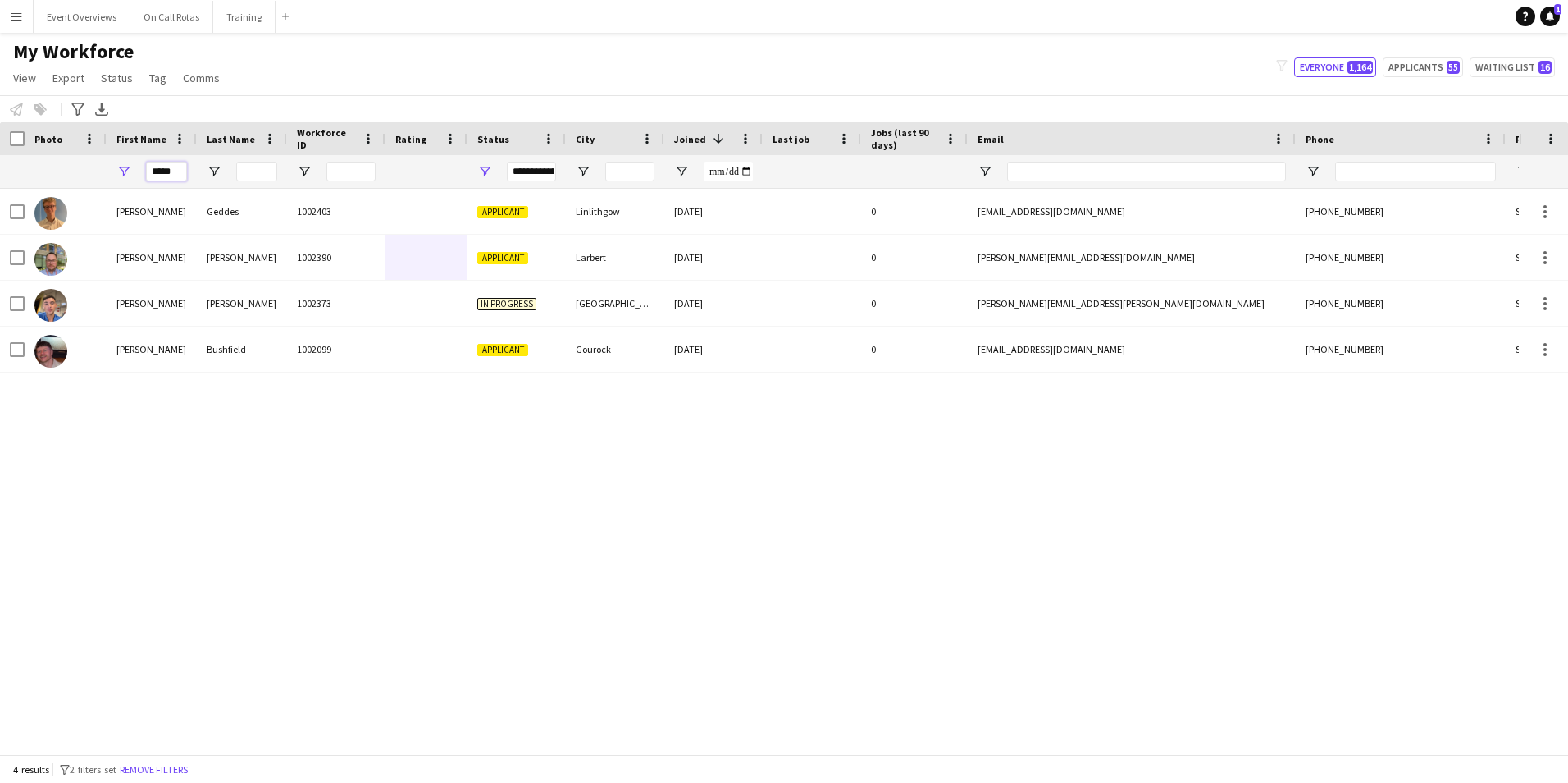
drag, startPoint x: 182, startPoint y: 179, endPoint x: 106, endPoint y: 191, distance: 76.9
click at [106, 191] on div "Workforce Details Photo First Name" at bounding box center [784, 437] width 1568 height 632
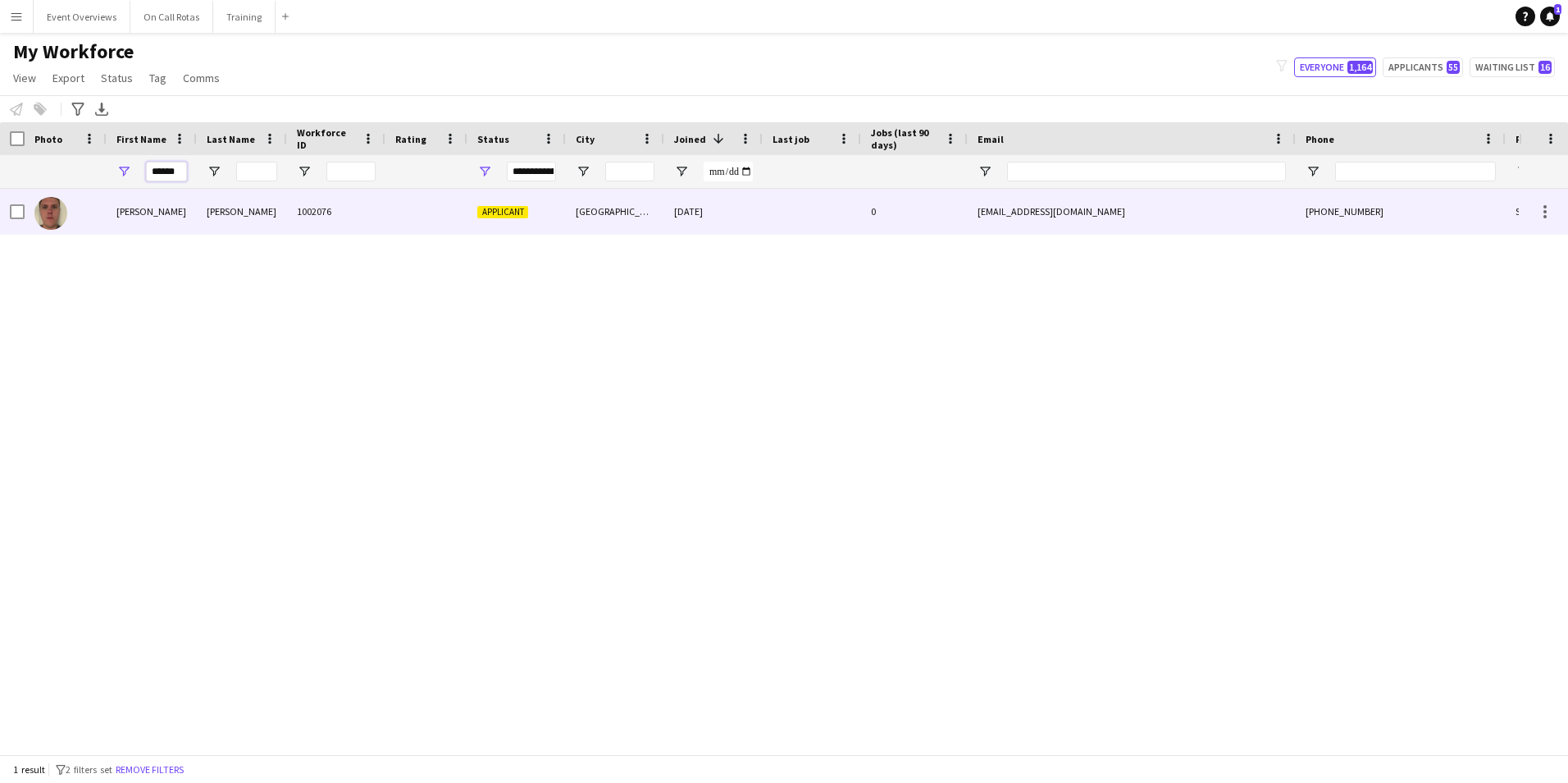
type input "******"
click at [177, 221] on div "Steven" at bounding box center [151, 211] width 90 height 45
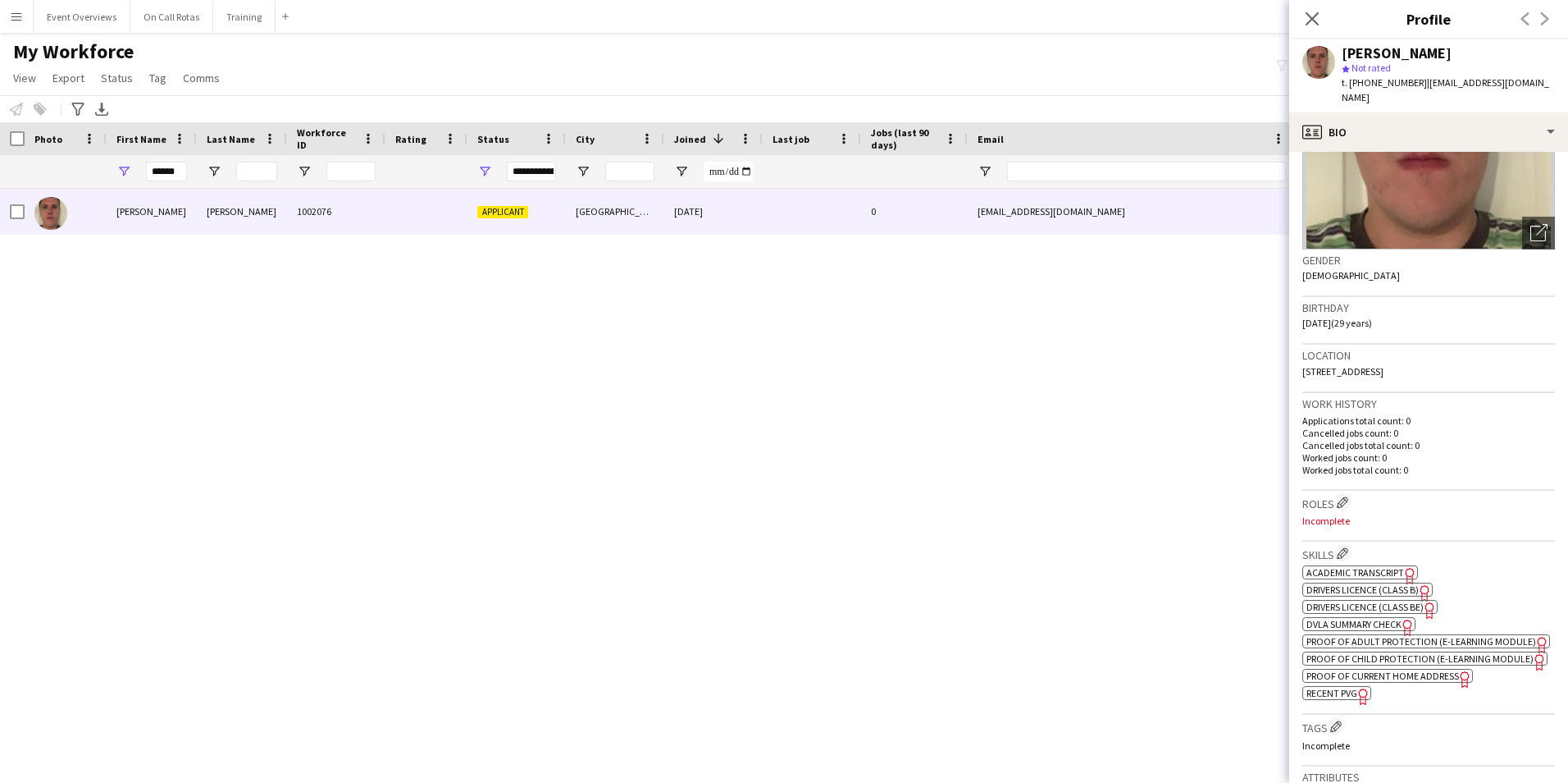
scroll to position [164, 0]
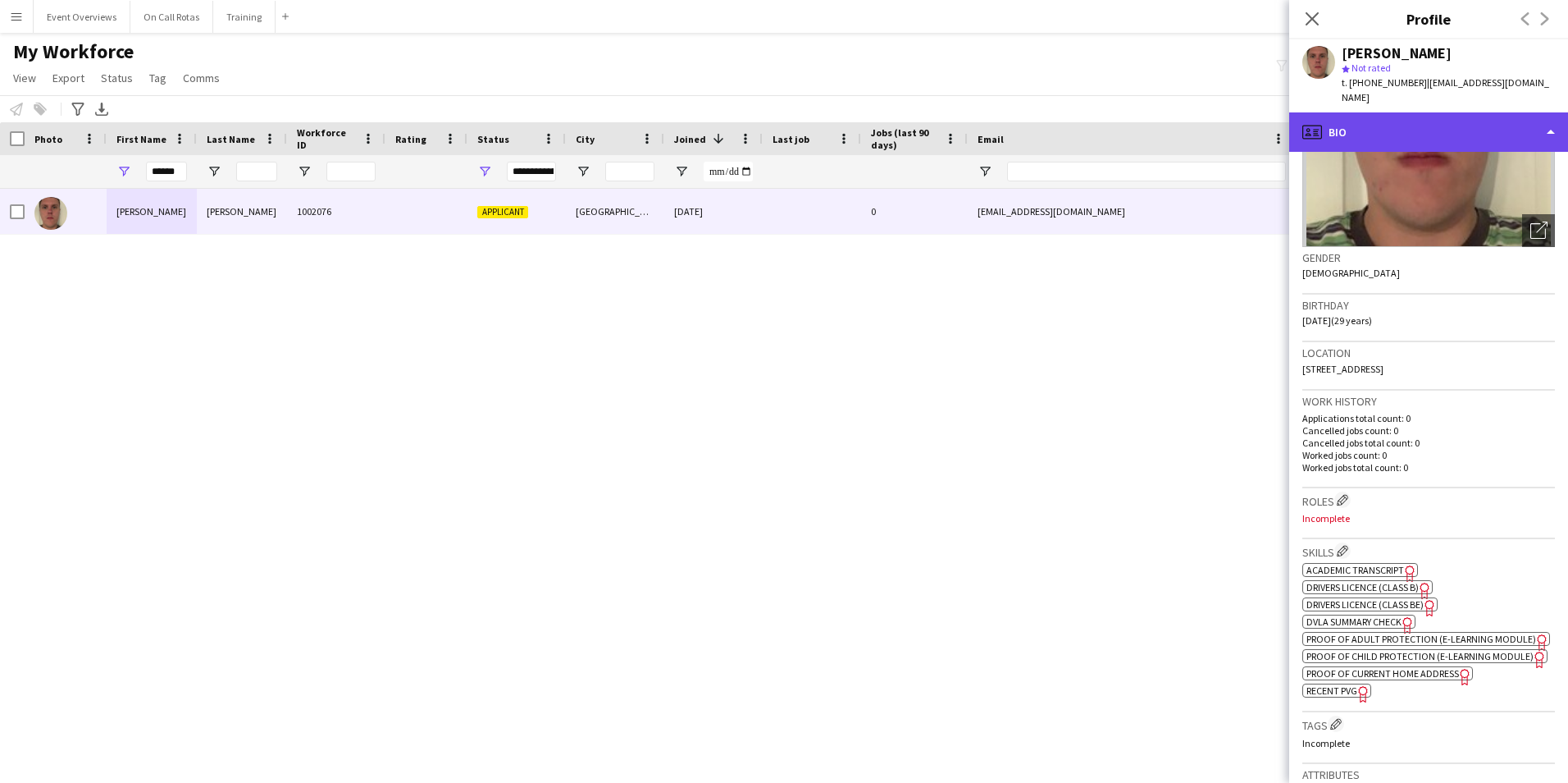
click at [1365, 122] on div "profile Bio" at bounding box center [1428, 132] width 279 height 40
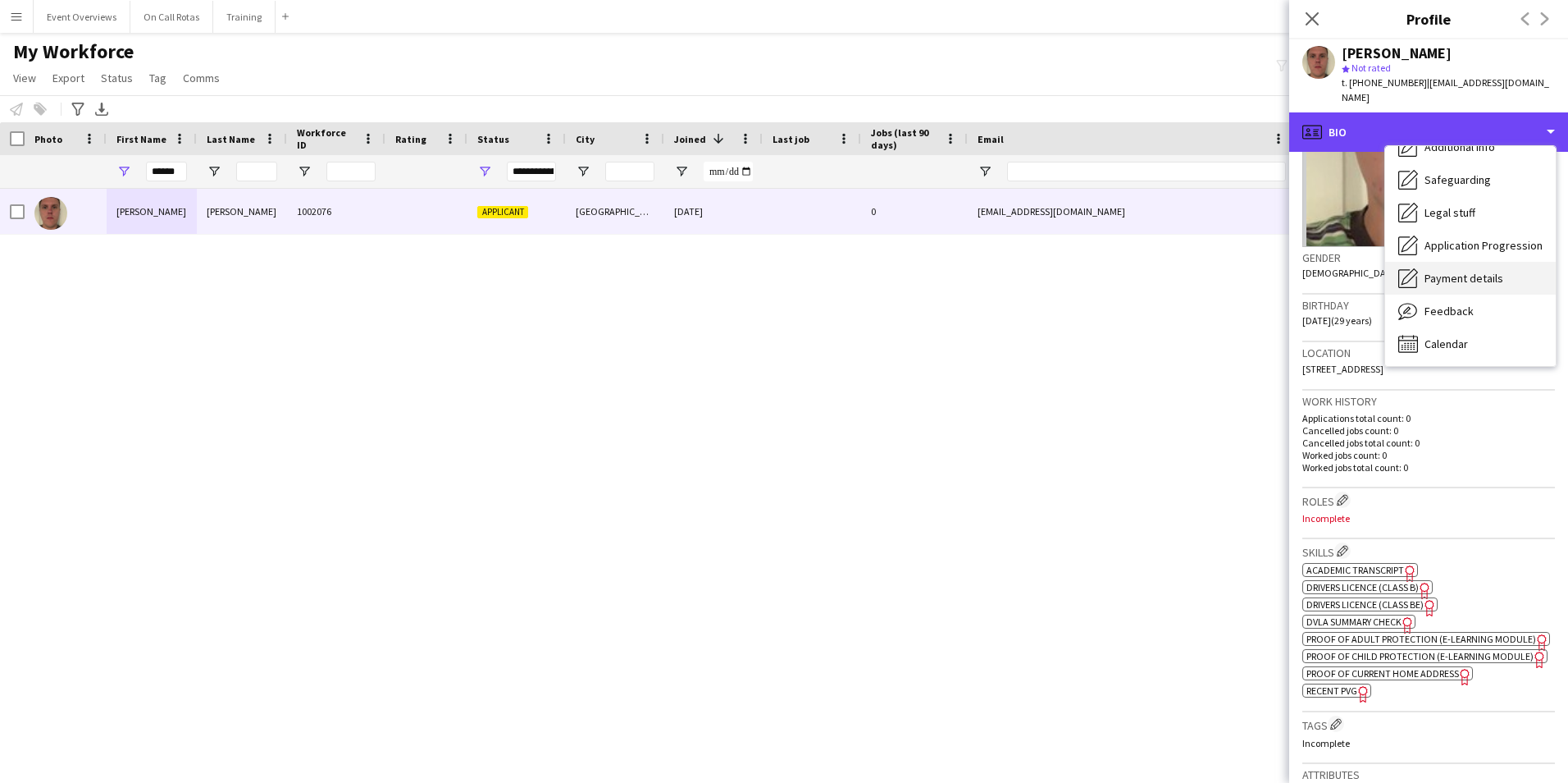
scroll to position [285, 0]
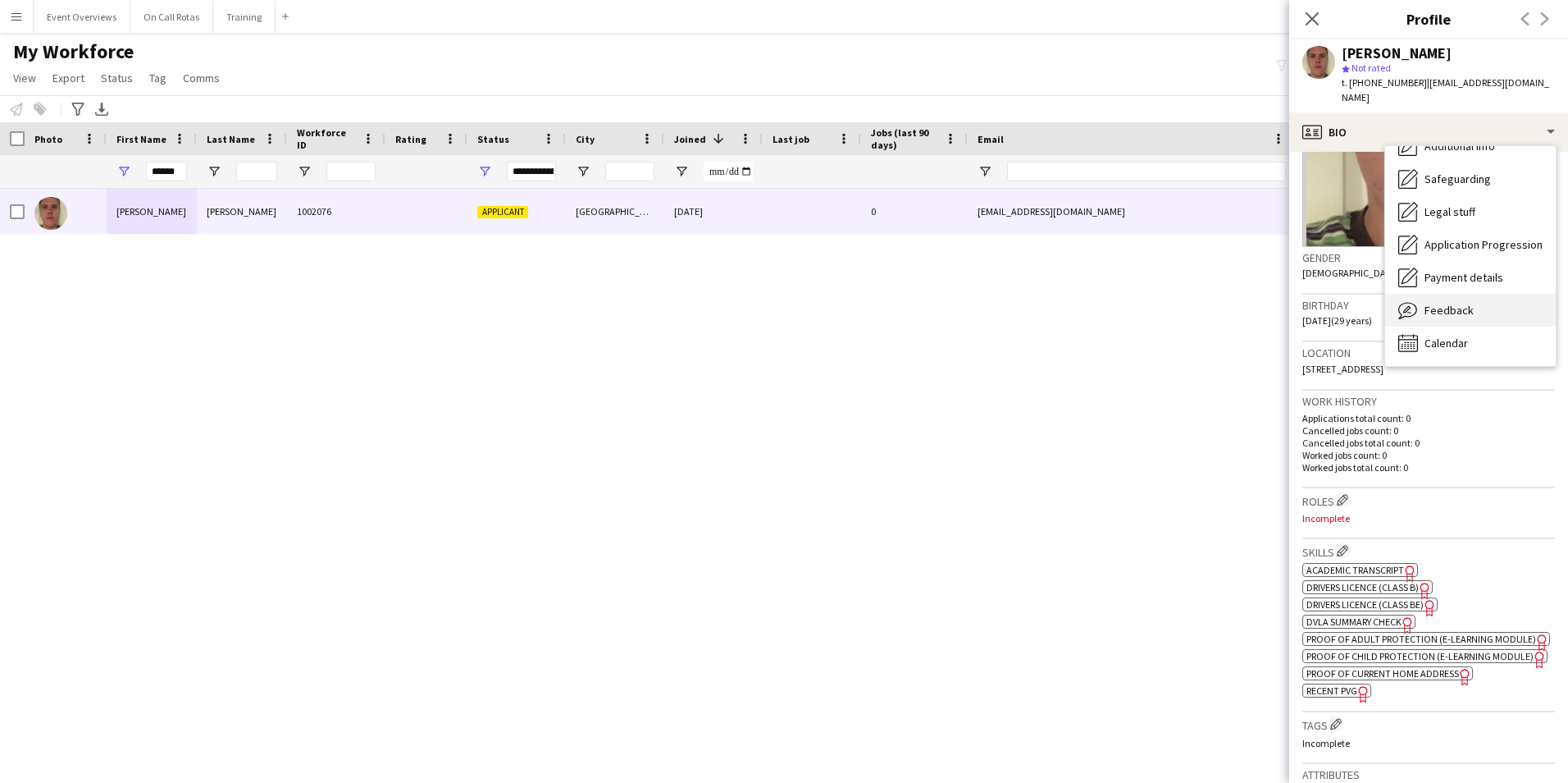
click at [1444, 303] on span "Feedback" at bounding box center [1449, 310] width 50 height 15
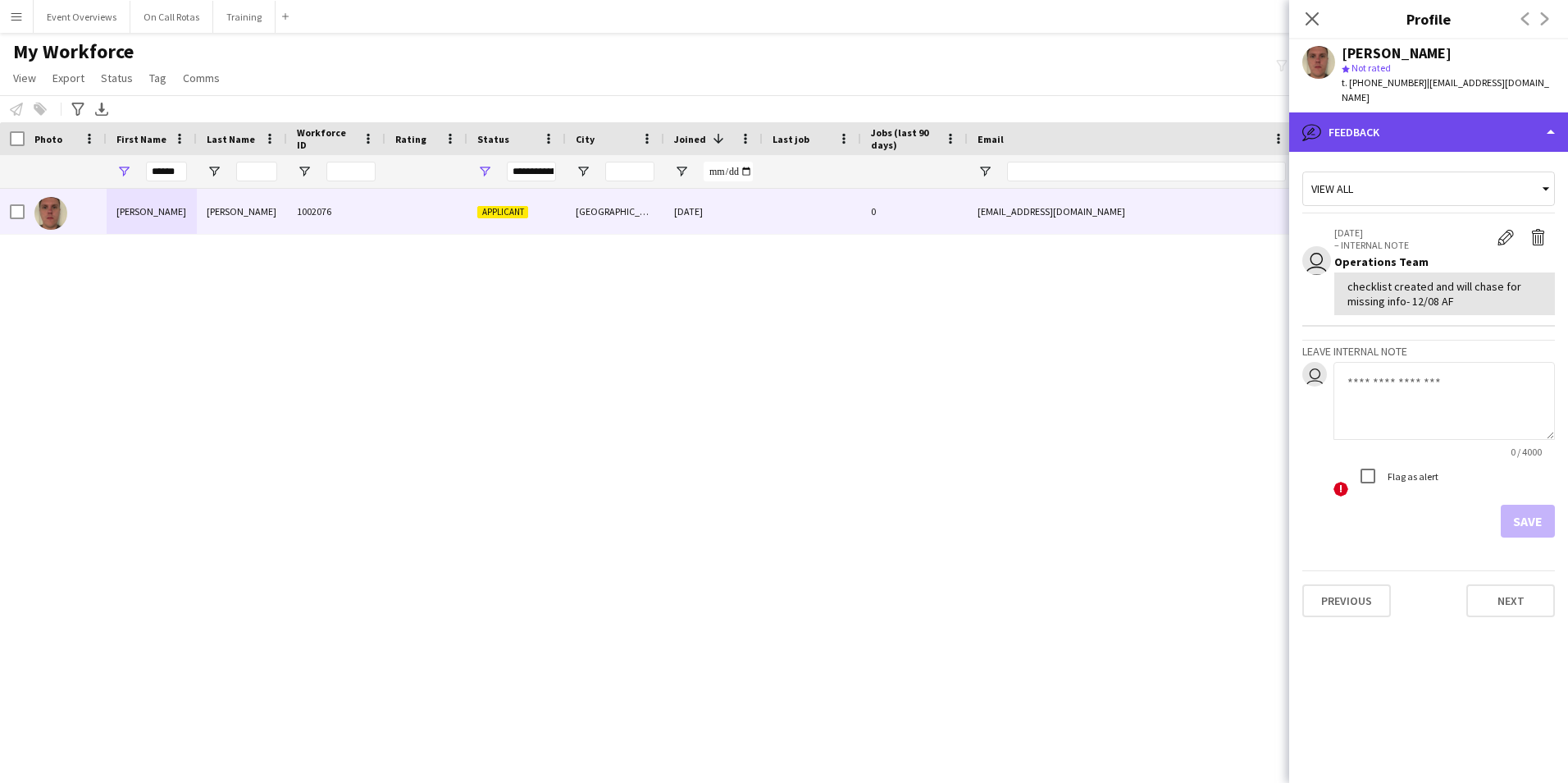
click at [1382, 128] on div "bubble-pencil Feedback" at bounding box center [1428, 132] width 279 height 40
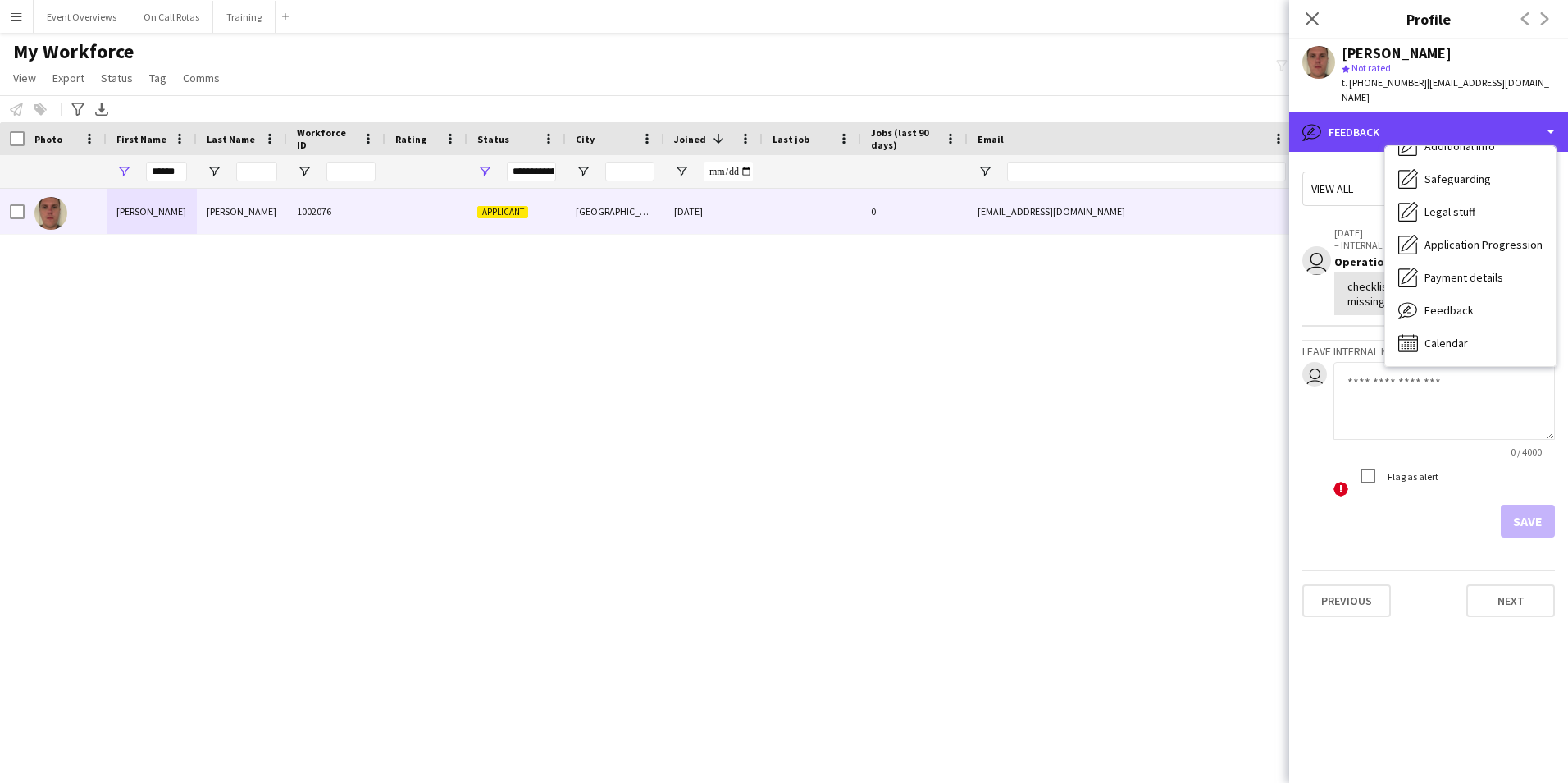
scroll to position [0, 0]
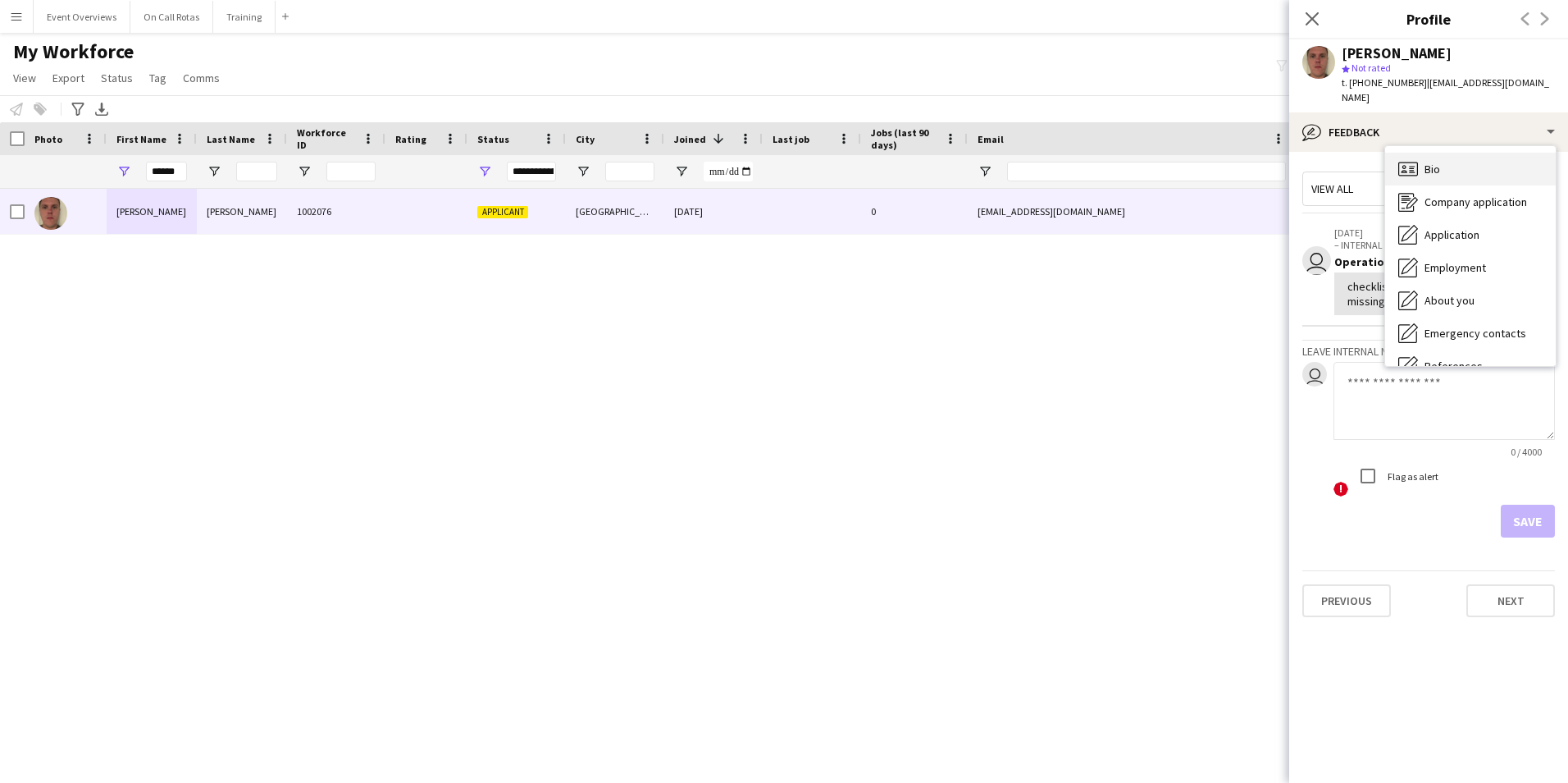
click at [1422, 152] on div "Bio Bio" at bounding box center [1470, 168] width 171 height 33
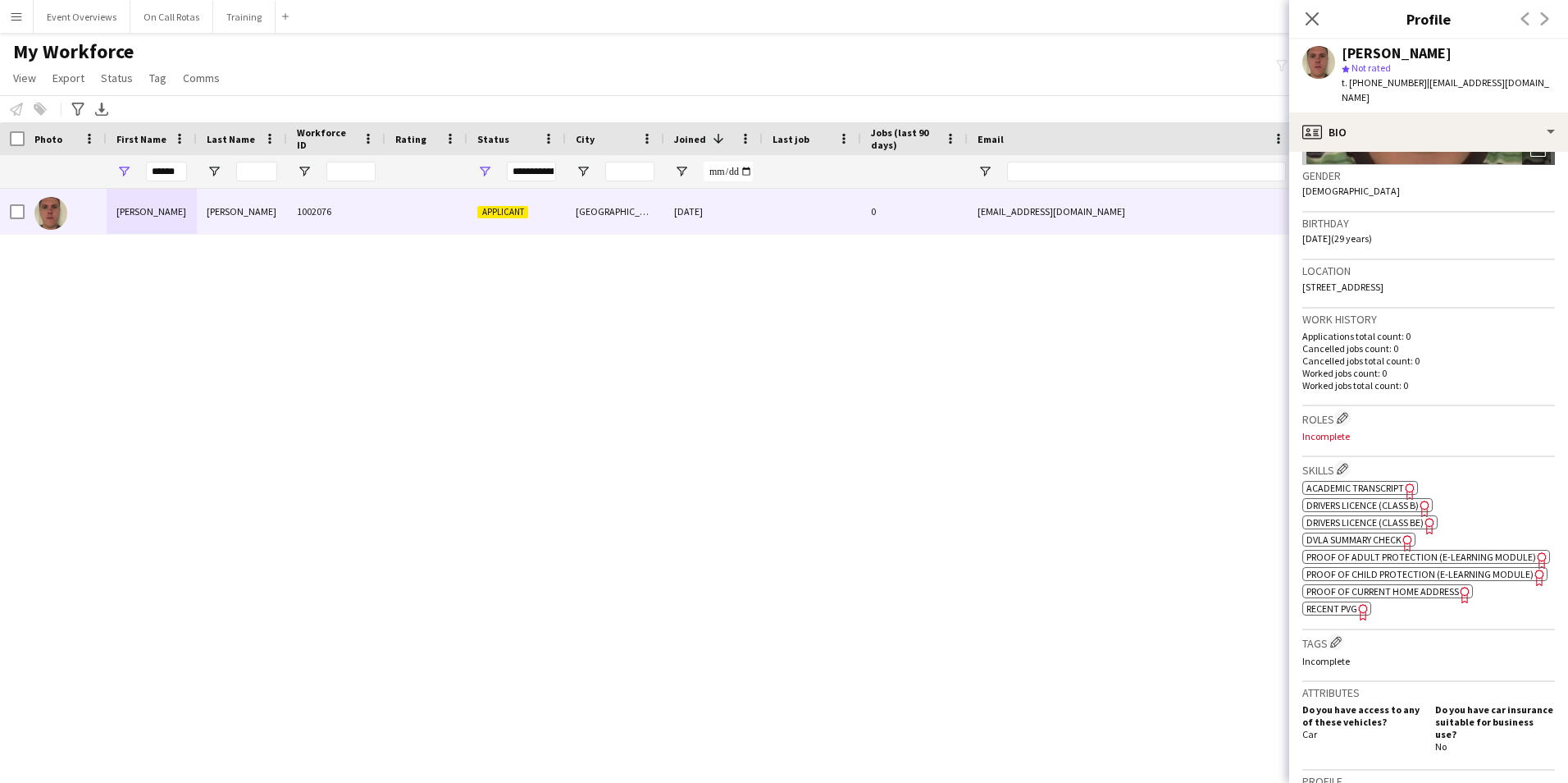
scroll to position [621, 0]
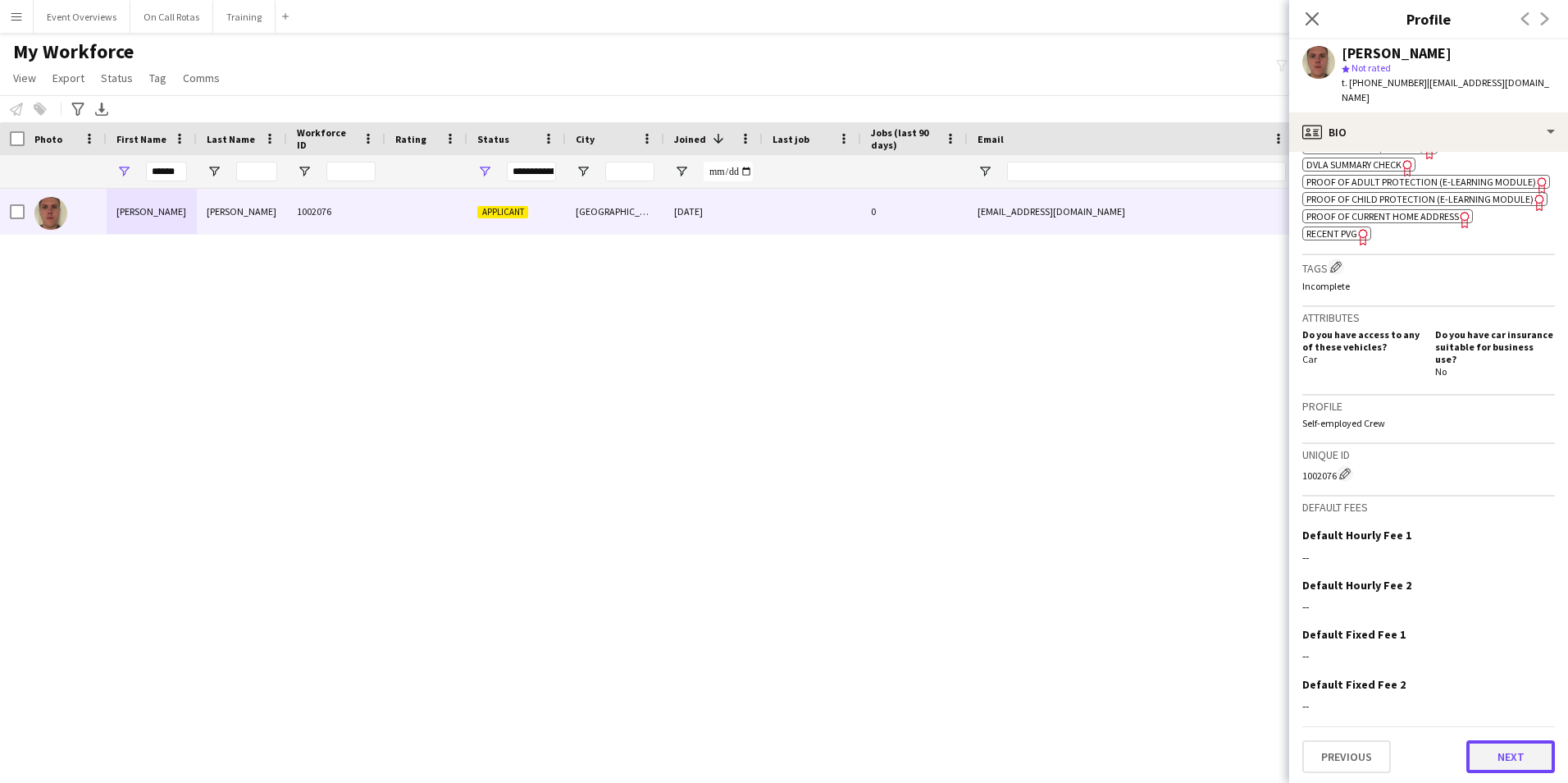
click at [1504, 754] on button "Next" at bounding box center [1510, 756] width 88 height 33
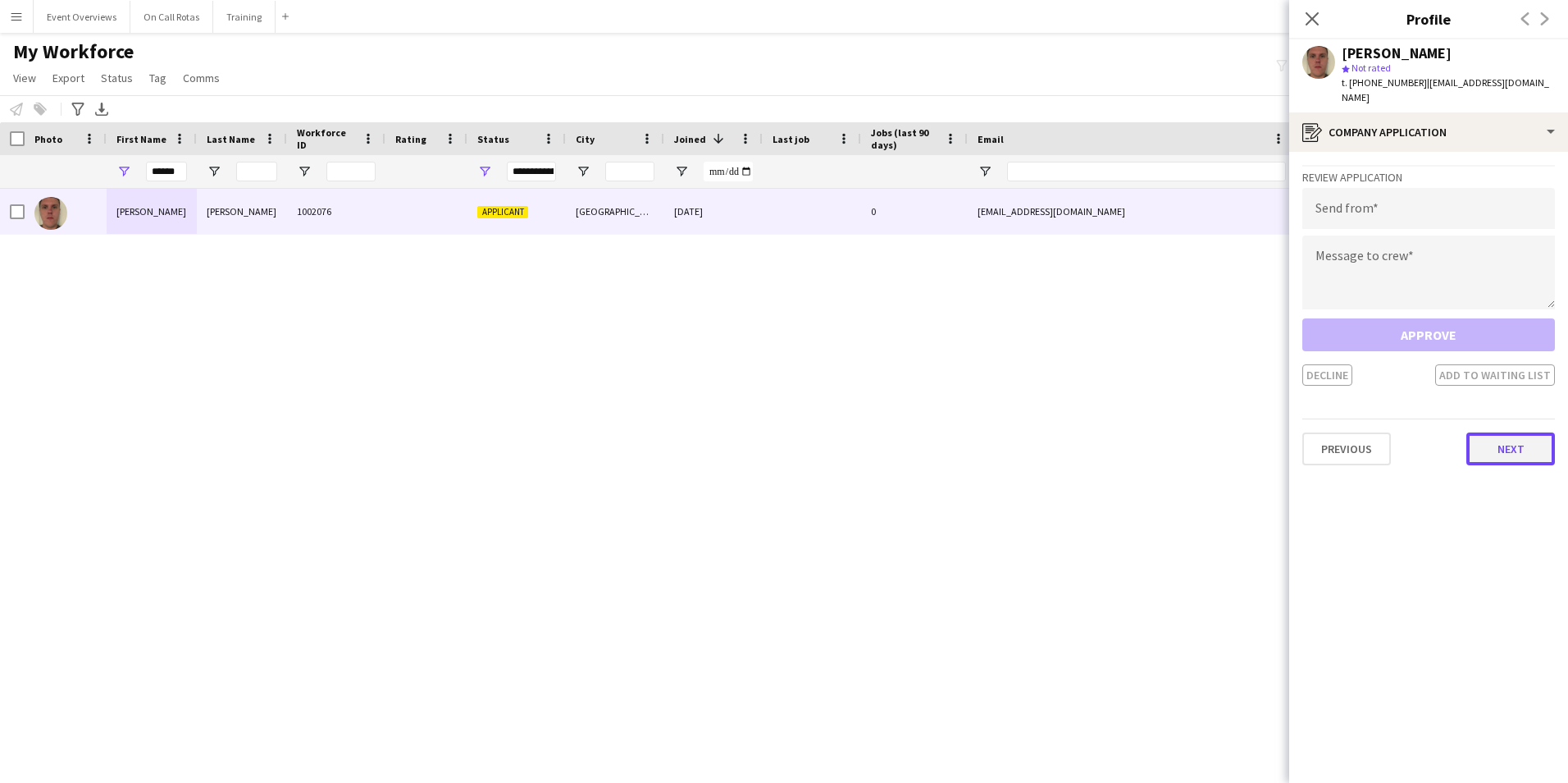
click at [1483, 432] on button "Next" at bounding box center [1510, 448] width 88 height 33
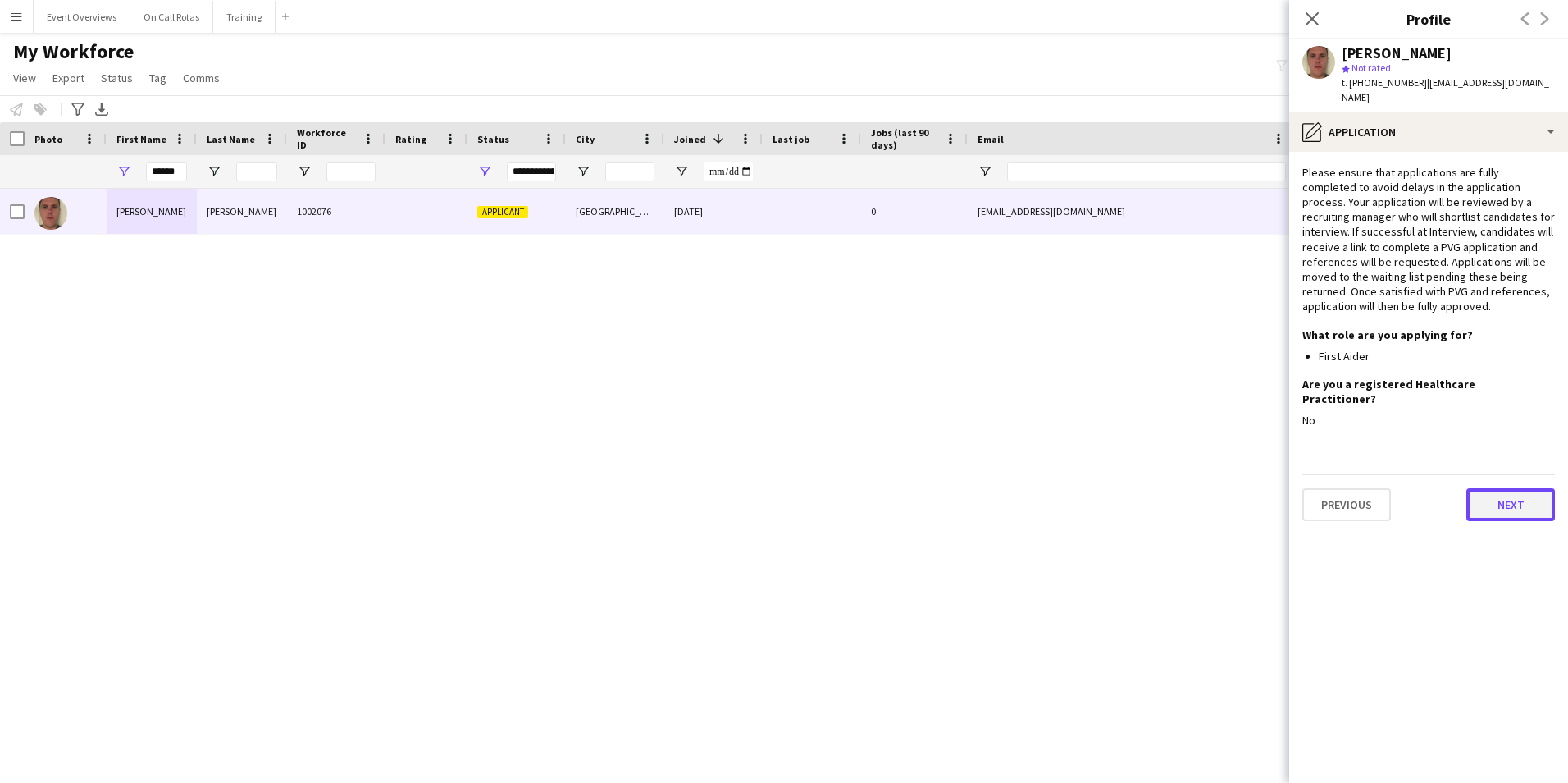
click at [1496, 488] on button "Next" at bounding box center [1510, 504] width 88 height 33
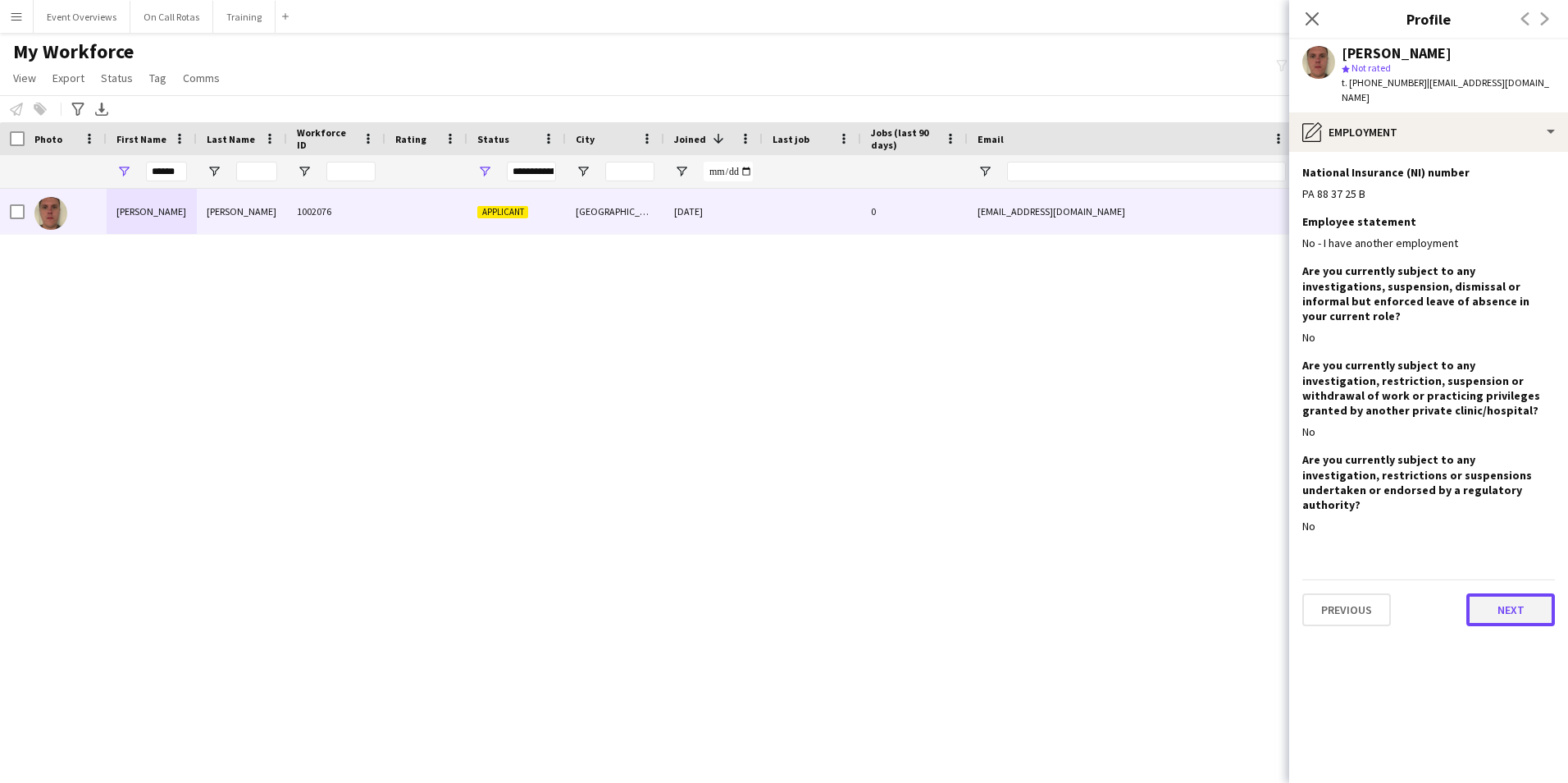
click at [1497, 593] on button "Next" at bounding box center [1510, 609] width 88 height 33
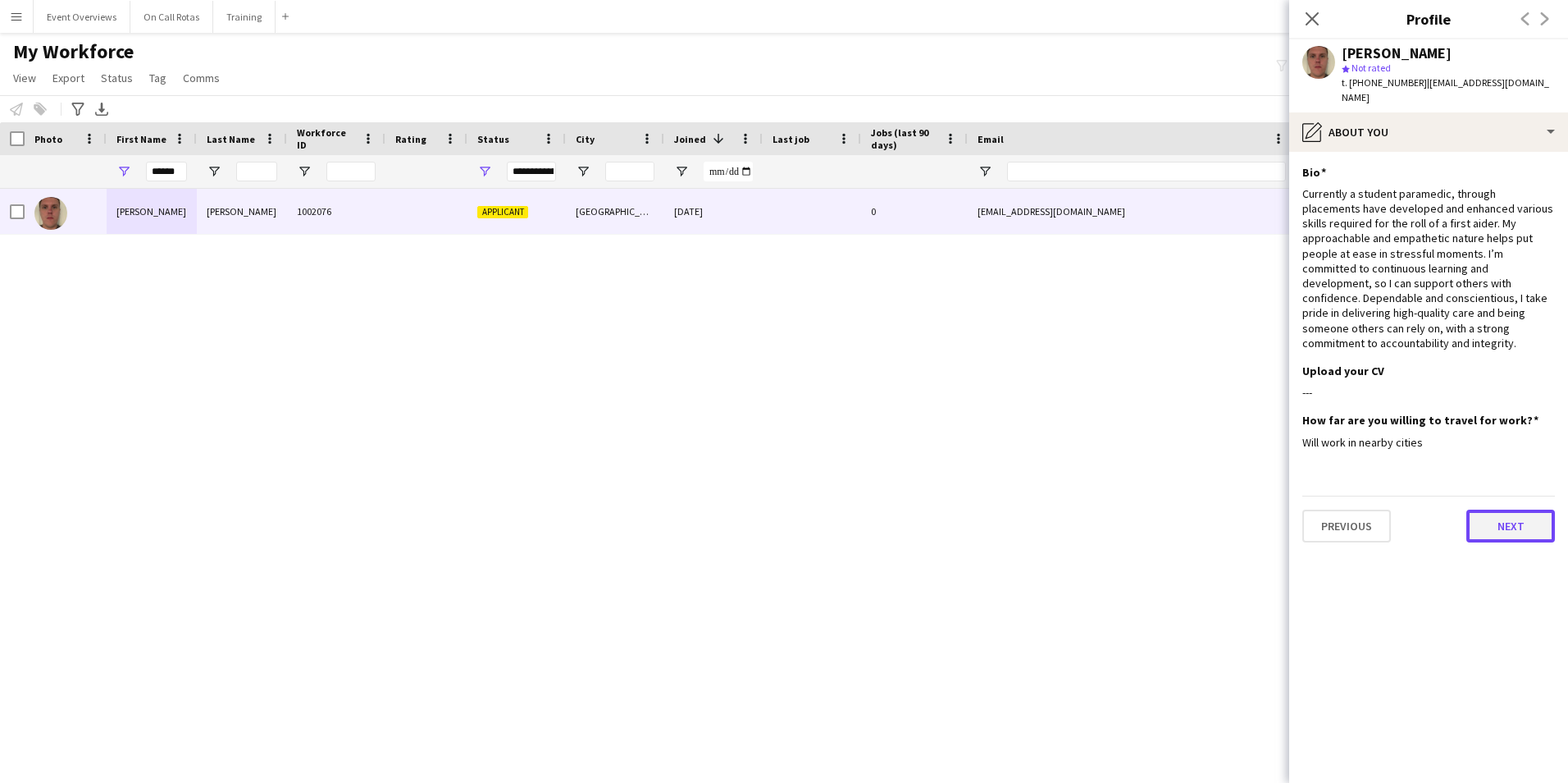
click at [1494, 510] on button "Next" at bounding box center [1510, 526] width 88 height 33
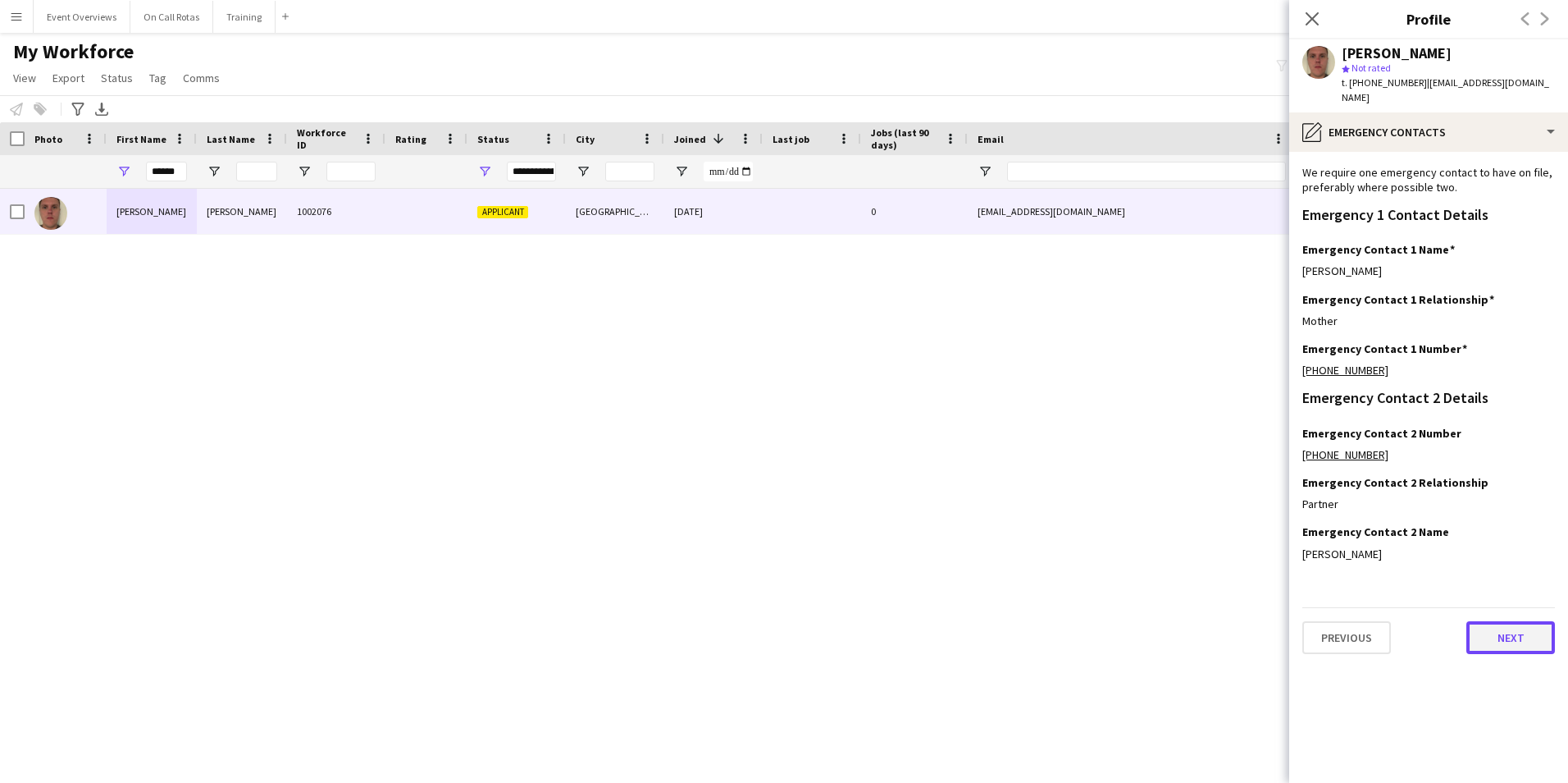
click at [1491, 624] on button "Next" at bounding box center [1510, 637] width 88 height 33
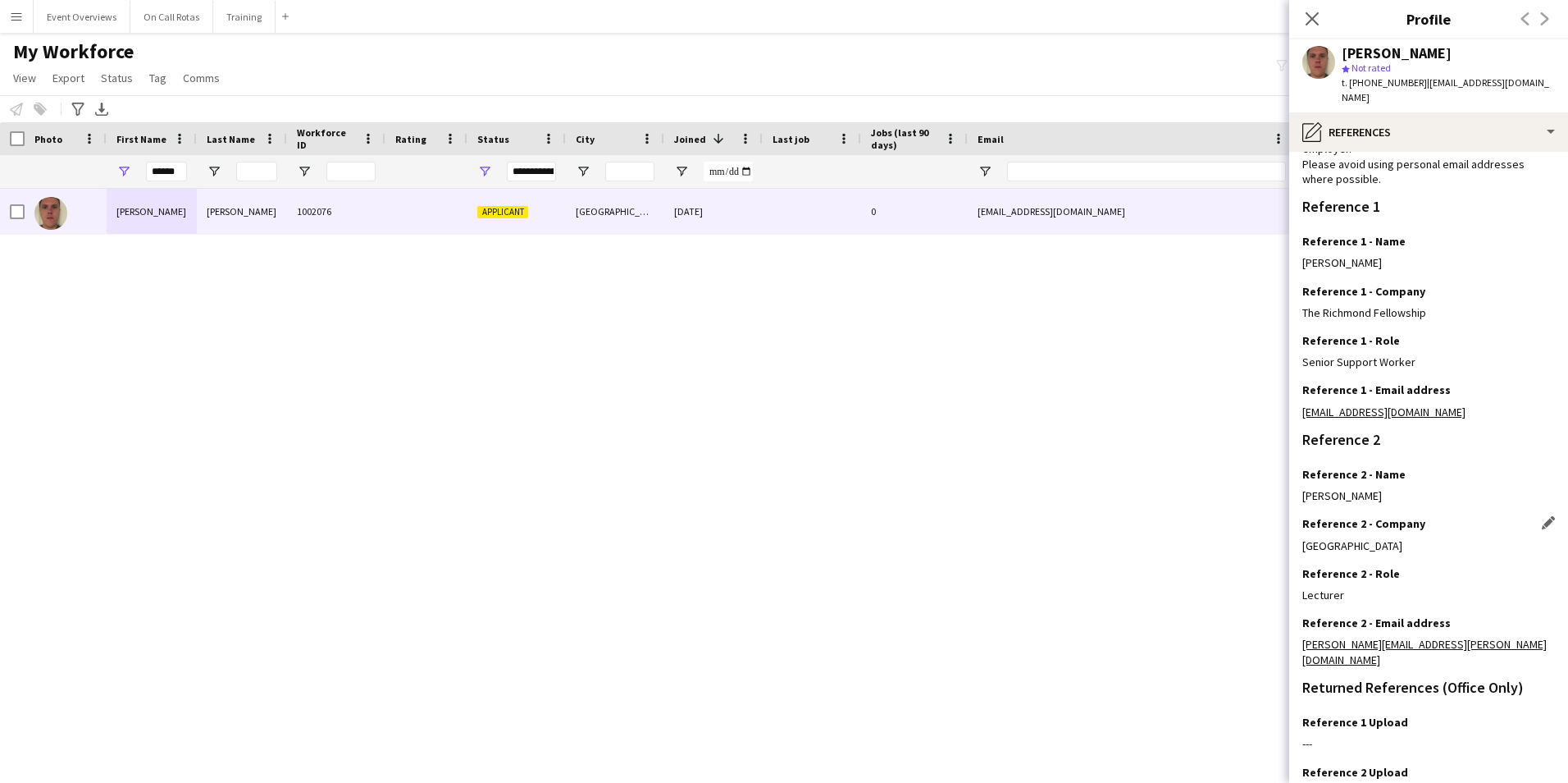
scroll to position [196, 0]
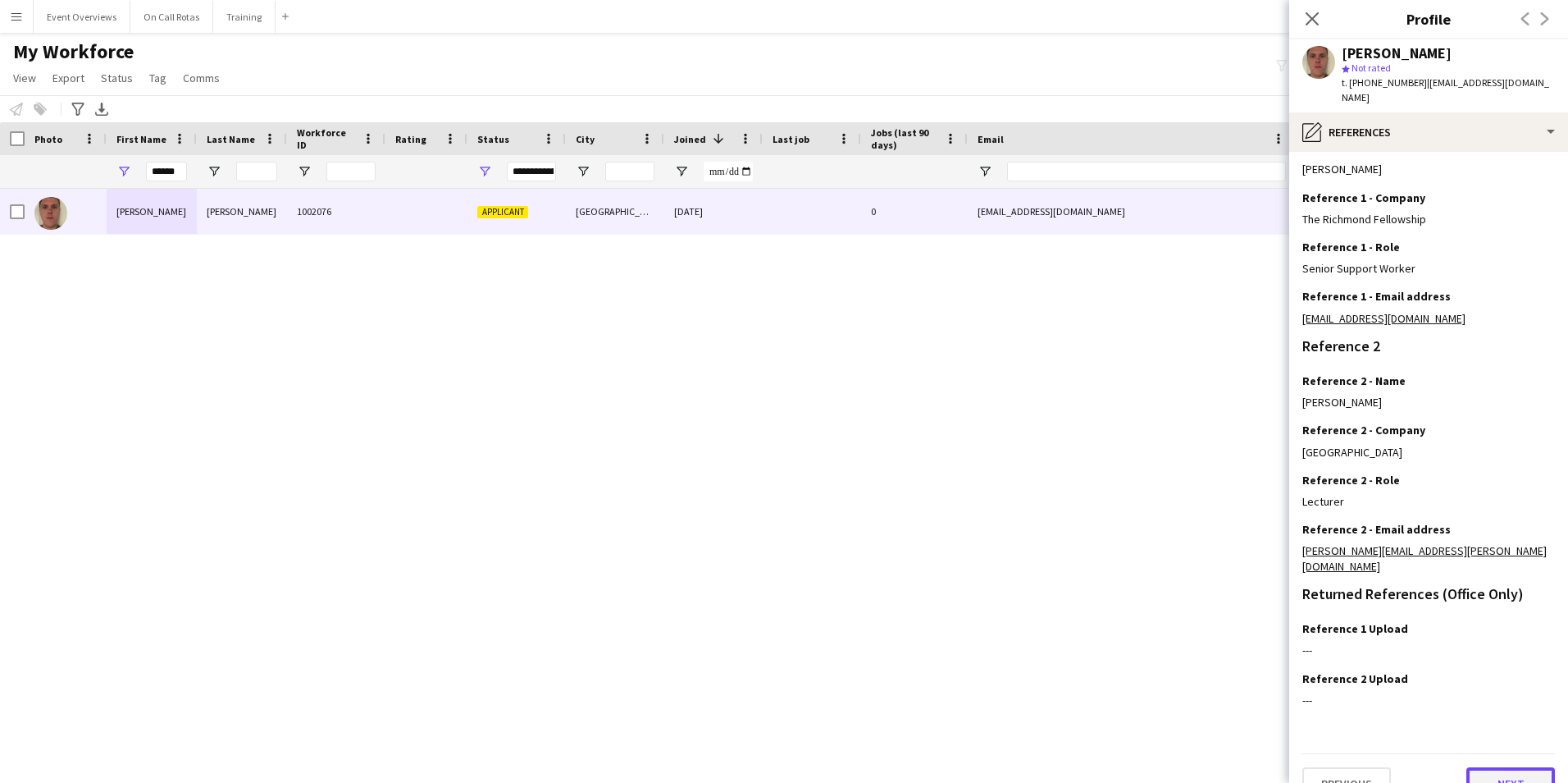
click at [1487, 767] on button "Next" at bounding box center [1510, 783] width 88 height 33
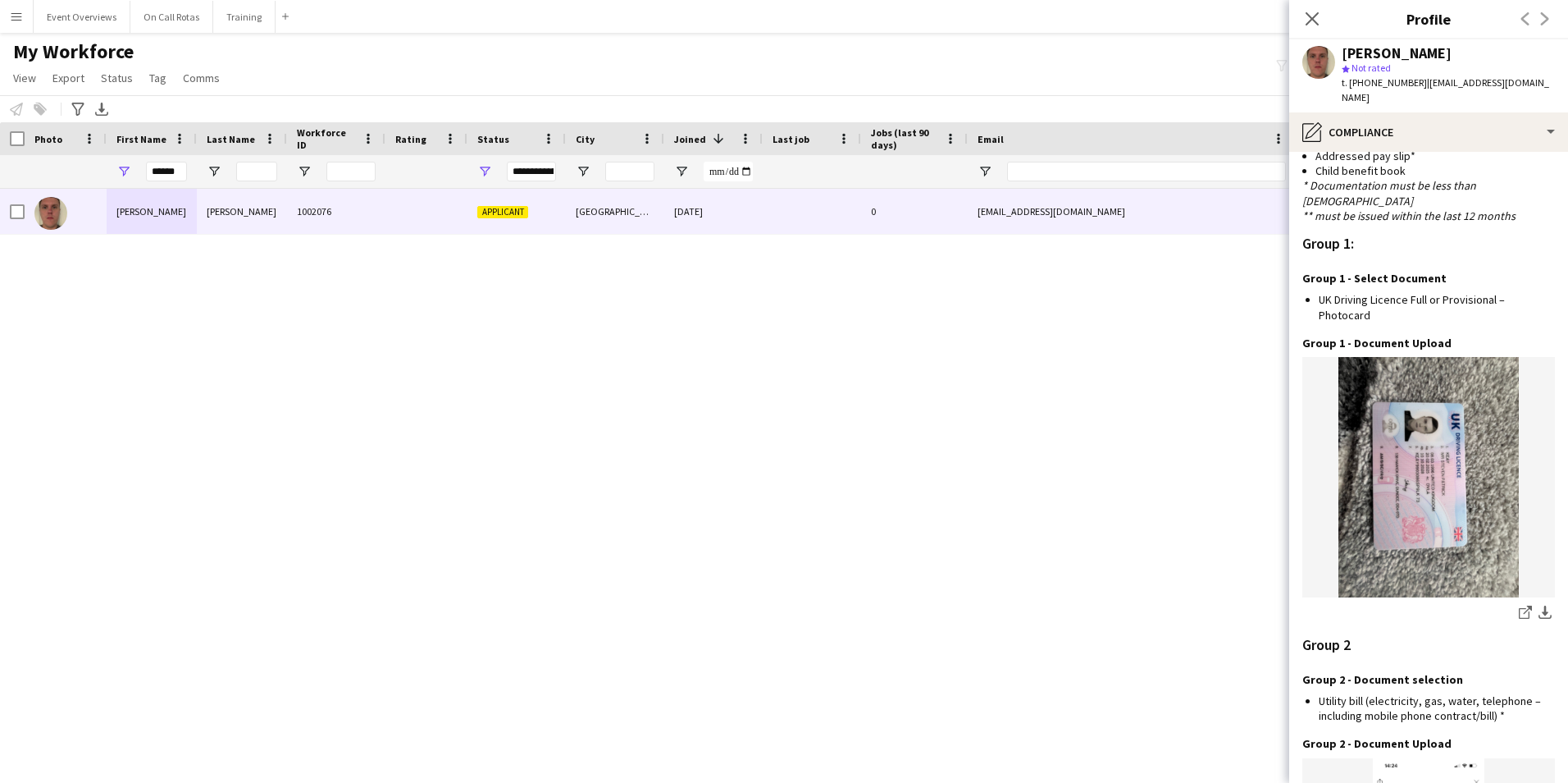
scroll to position [1712, 0]
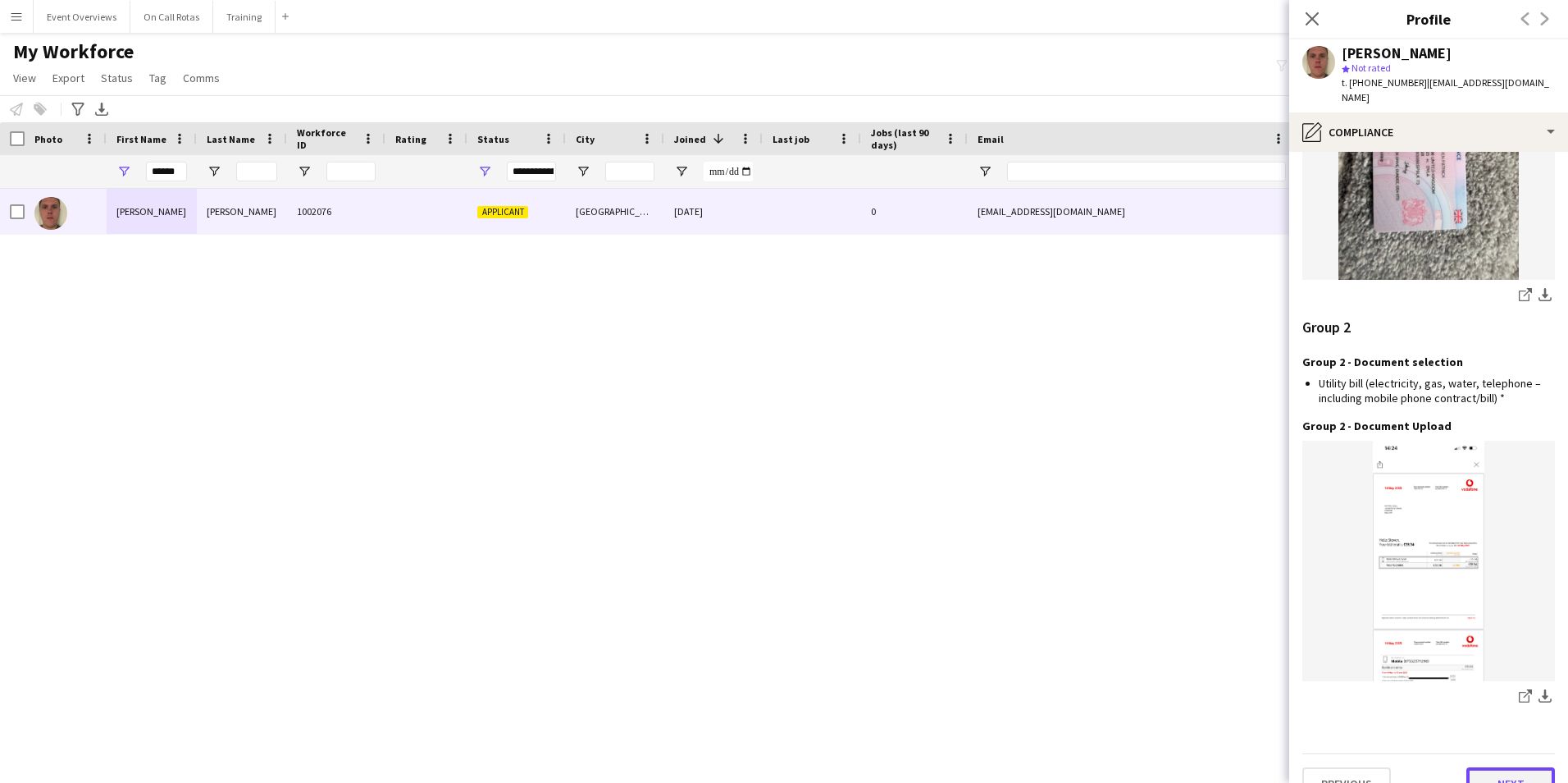
click at [1492, 767] on button "Next" at bounding box center [1510, 783] width 88 height 33
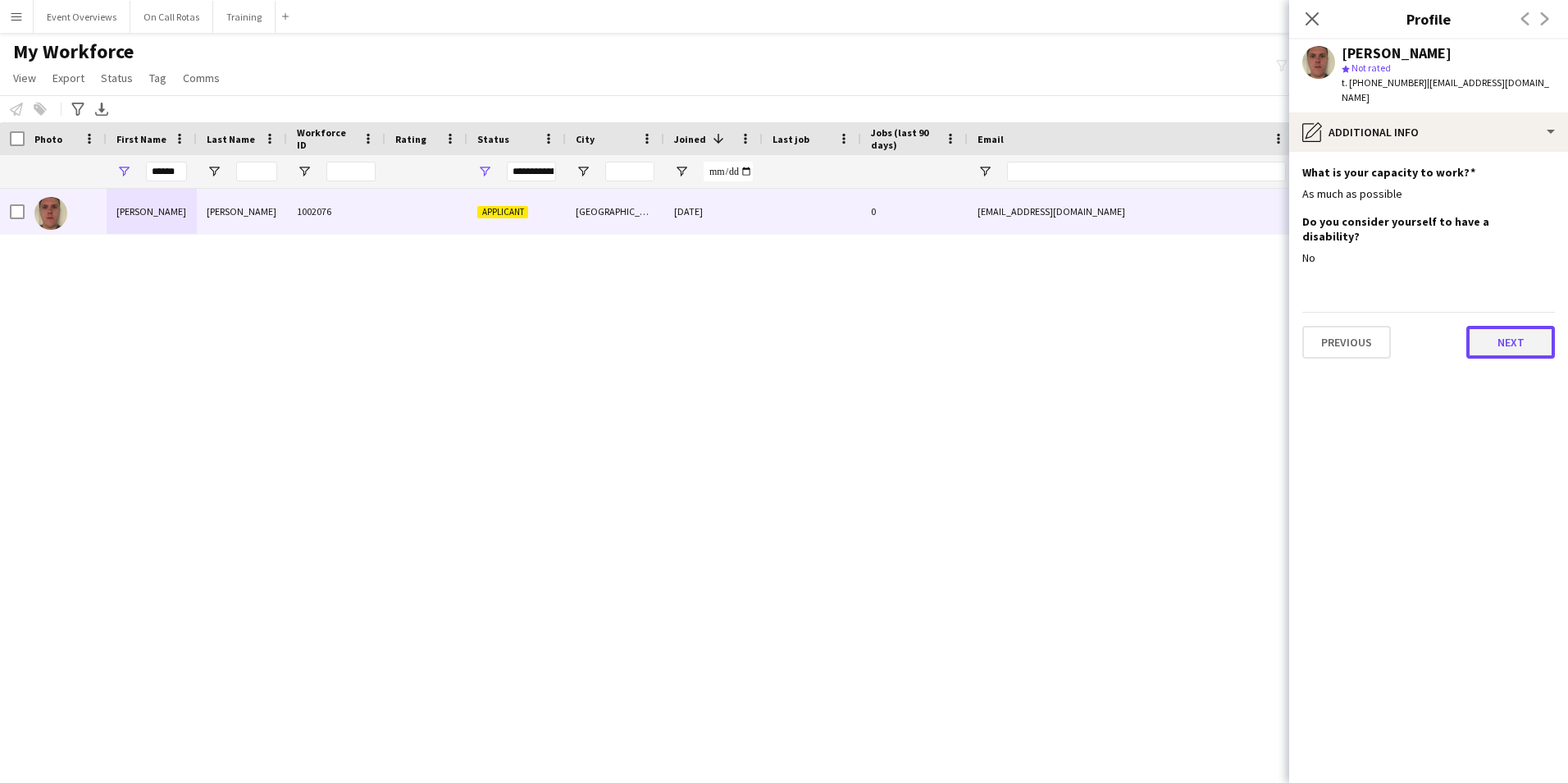
click at [1486, 325] on button "Next" at bounding box center [1510, 341] width 88 height 33
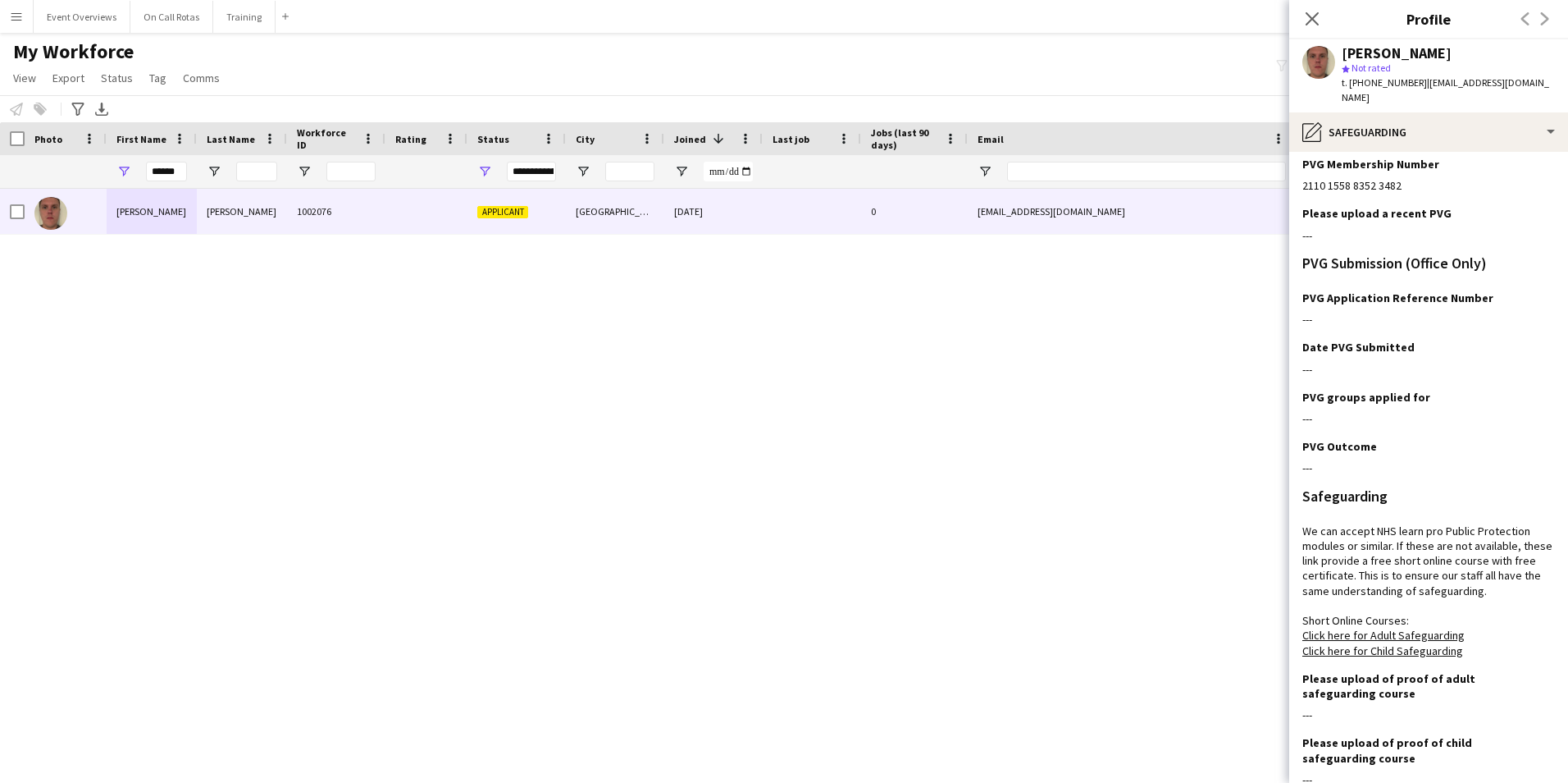
scroll to position [266, 0]
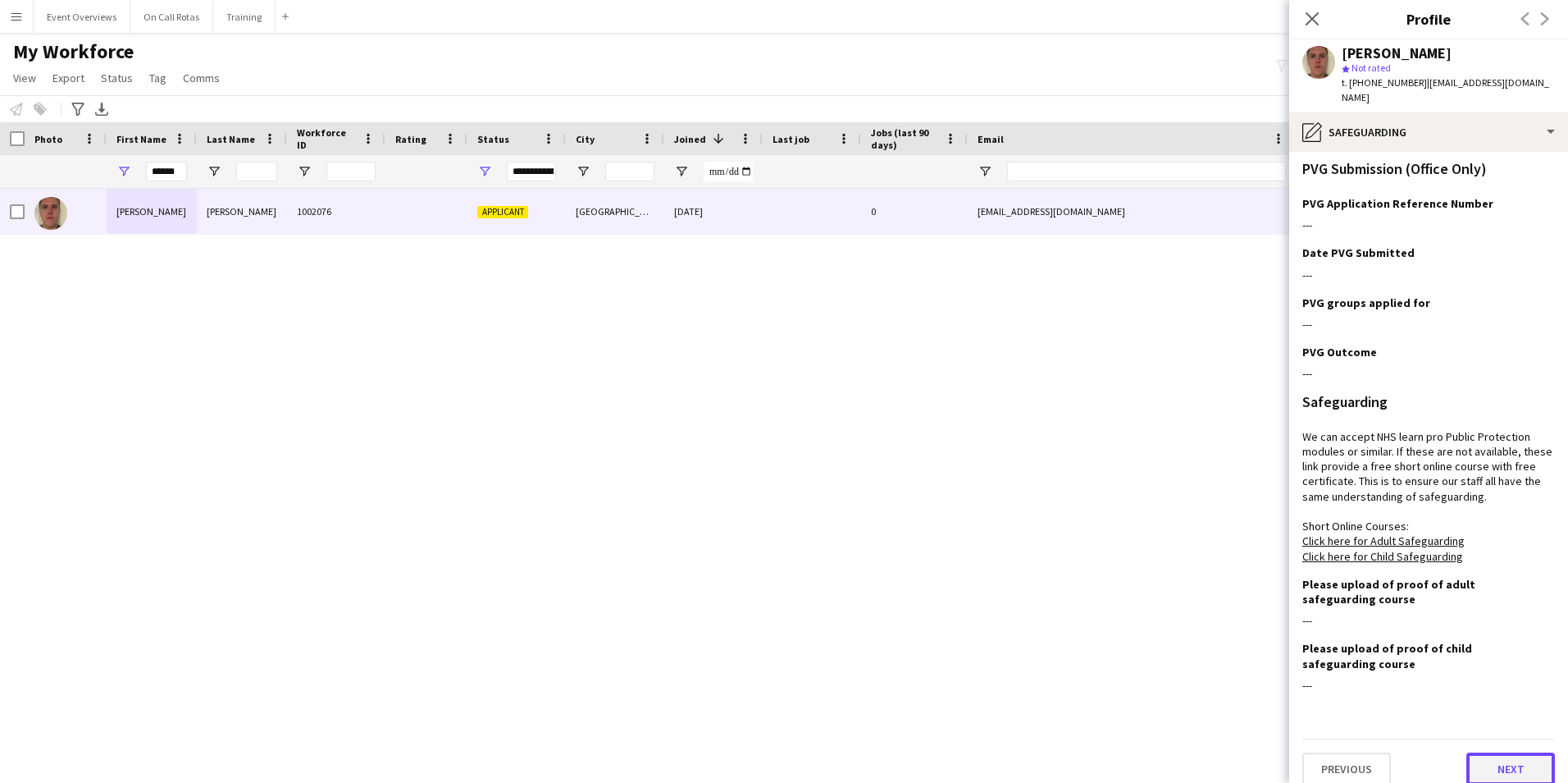
click at [1485, 752] on button "Next" at bounding box center [1510, 768] width 88 height 33
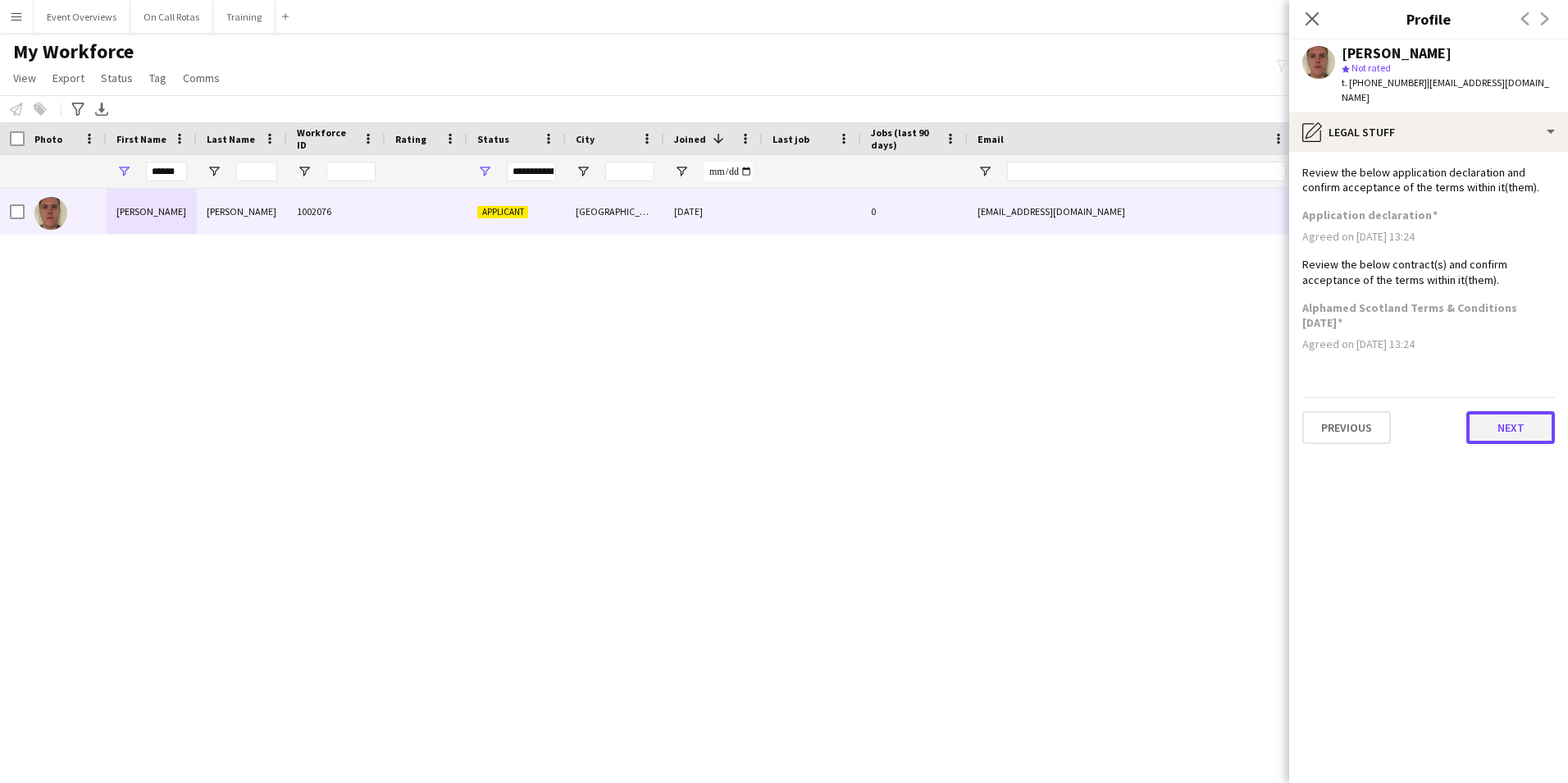
click at [1491, 411] on button "Next" at bounding box center [1510, 427] width 88 height 33
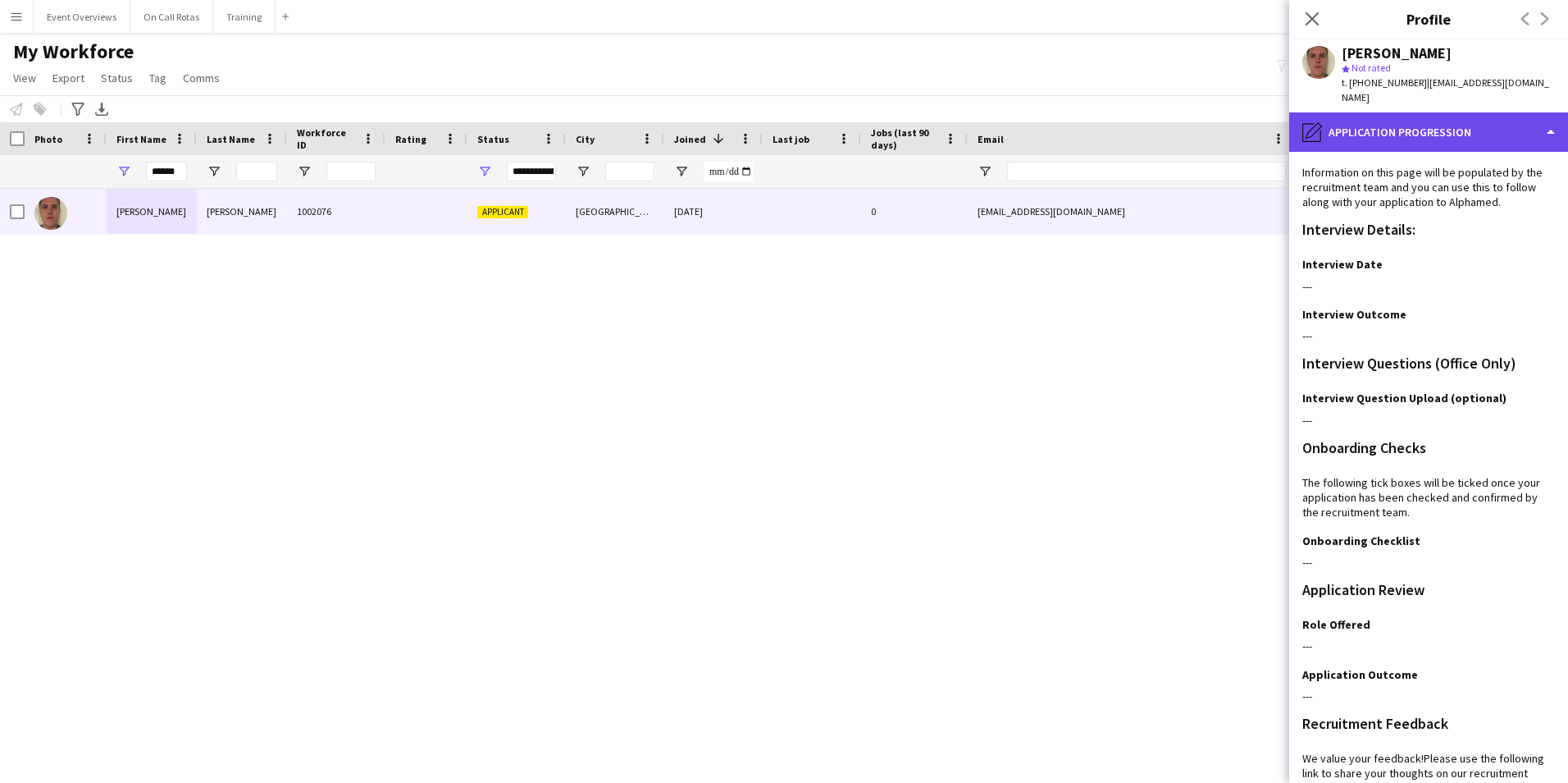
click at [1397, 118] on div "pencil4 Application Progression" at bounding box center [1428, 132] width 279 height 40
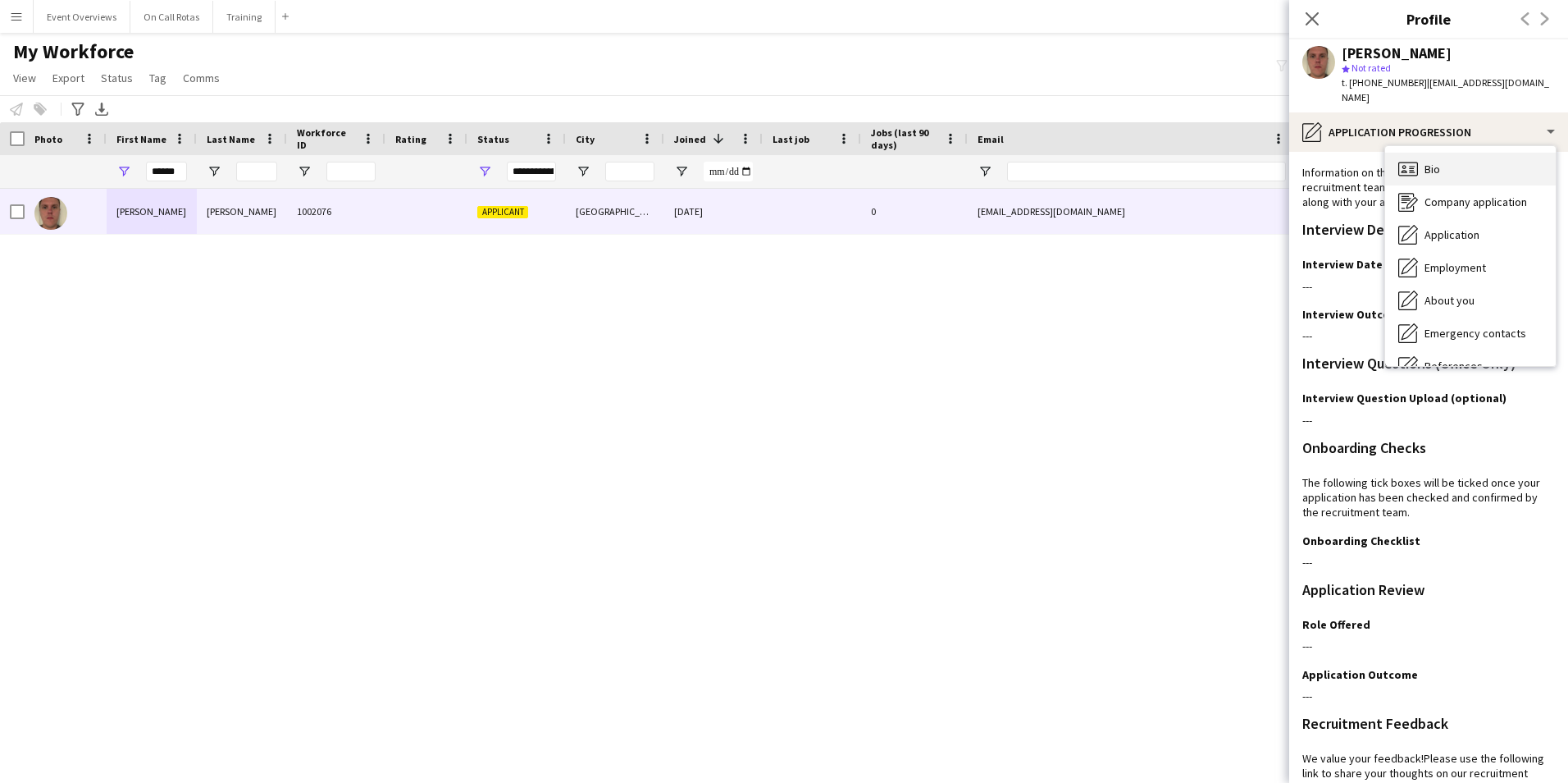
click at [1414, 172] on icon at bounding box center [1412, 172] width 6 height 1
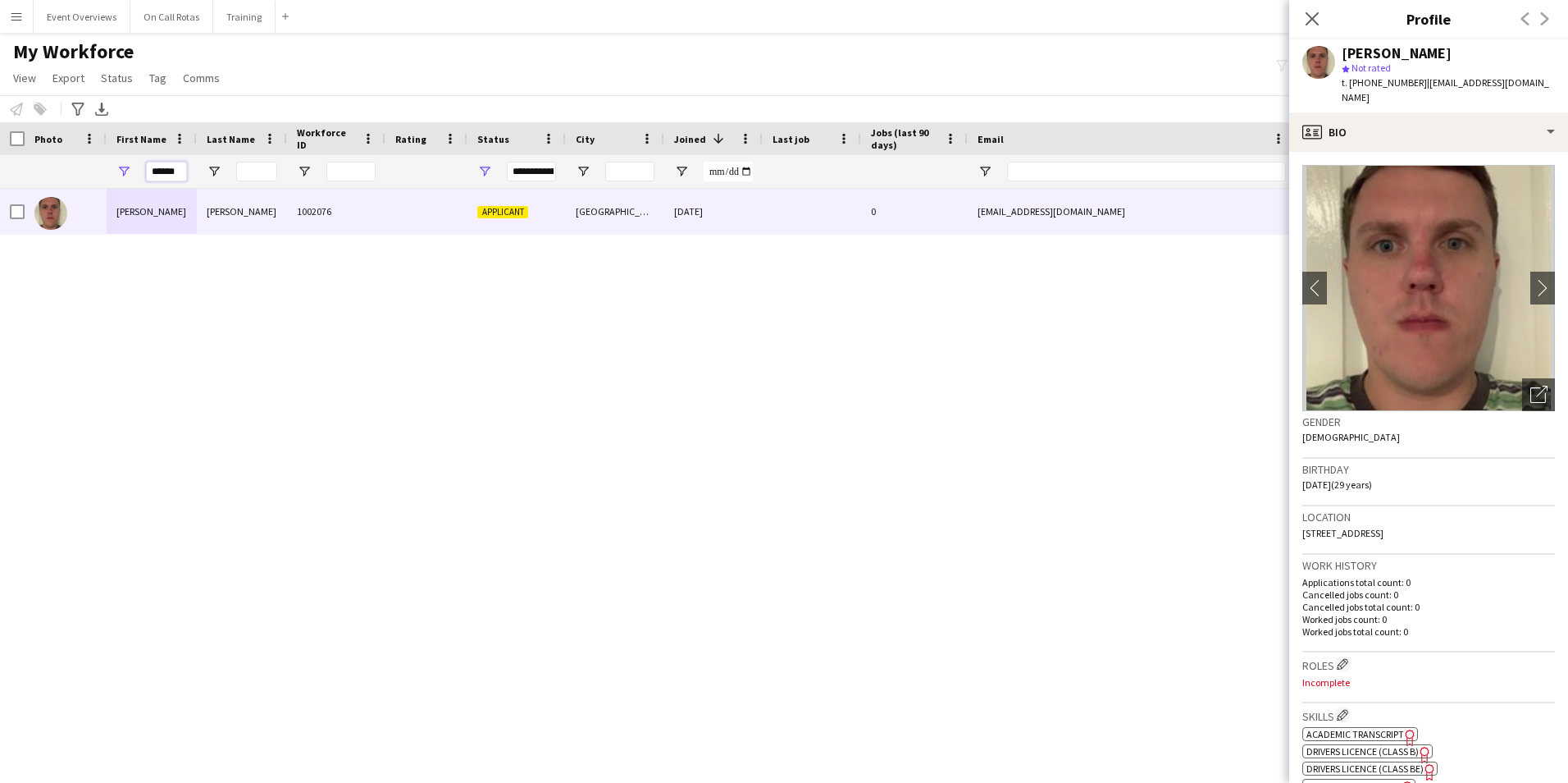
drag, startPoint x: 177, startPoint y: 171, endPoint x: 114, endPoint y: 160, distance: 64.0
click at [119, 173] on div "******" at bounding box center [151, 171] width 90 height 33
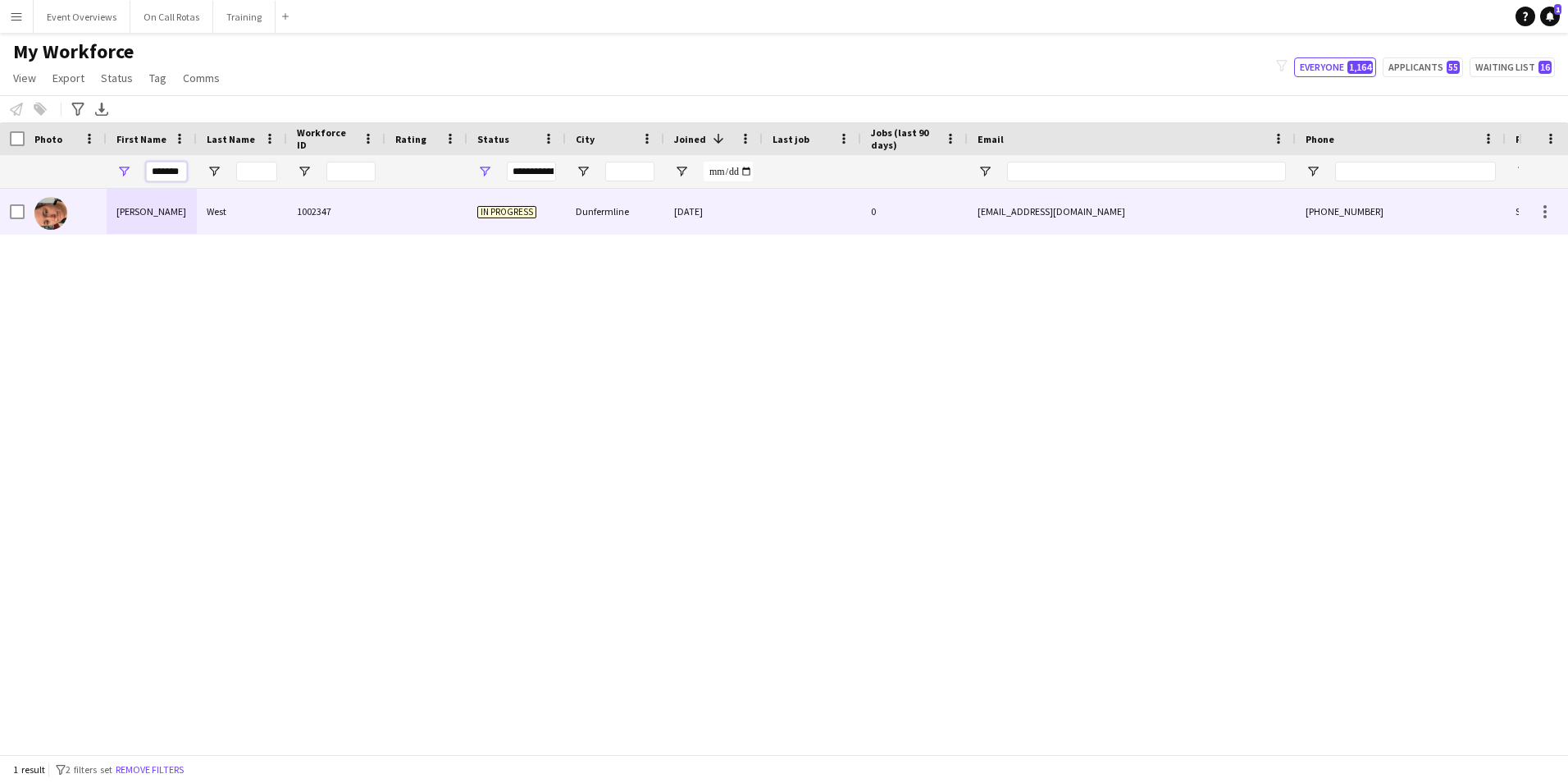
type input "*******"
click at [202, 222] on div "West" at bounding box center [241, 211] width 90 height 45
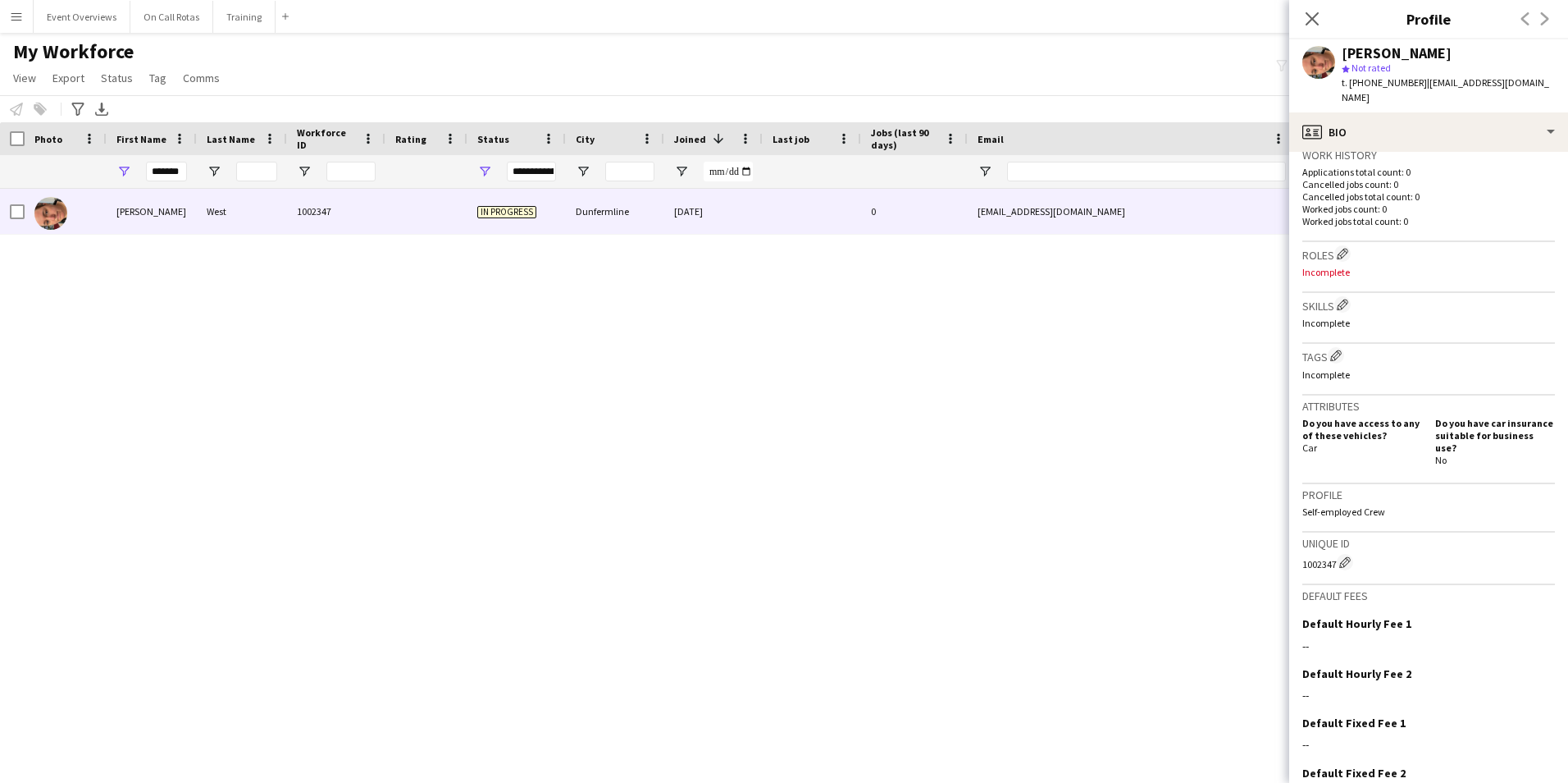
scroll to position [474, 0]
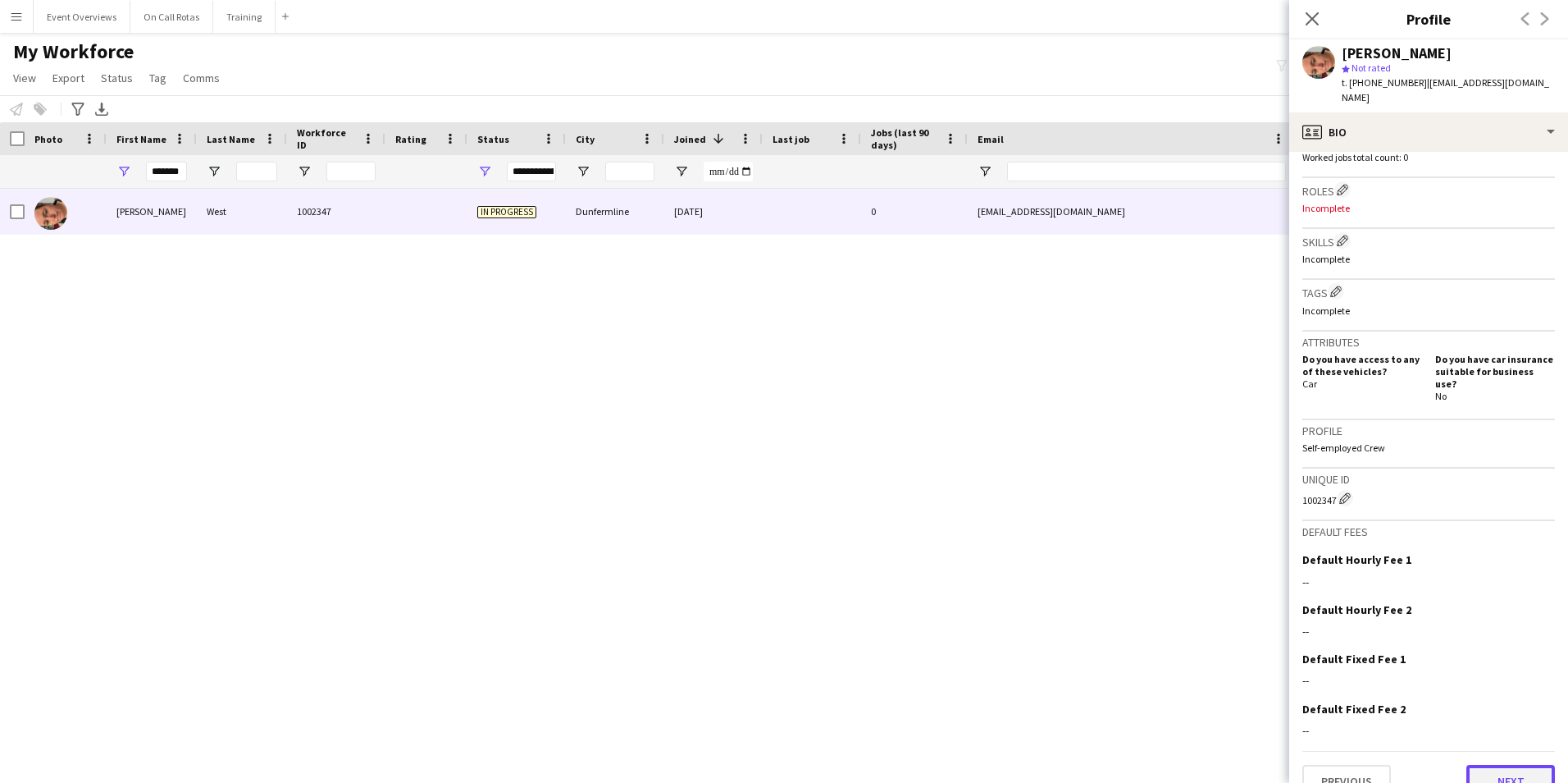
click at [1500, 764] on button "Next" at bounding box center [1510, 780] width 88 height 33
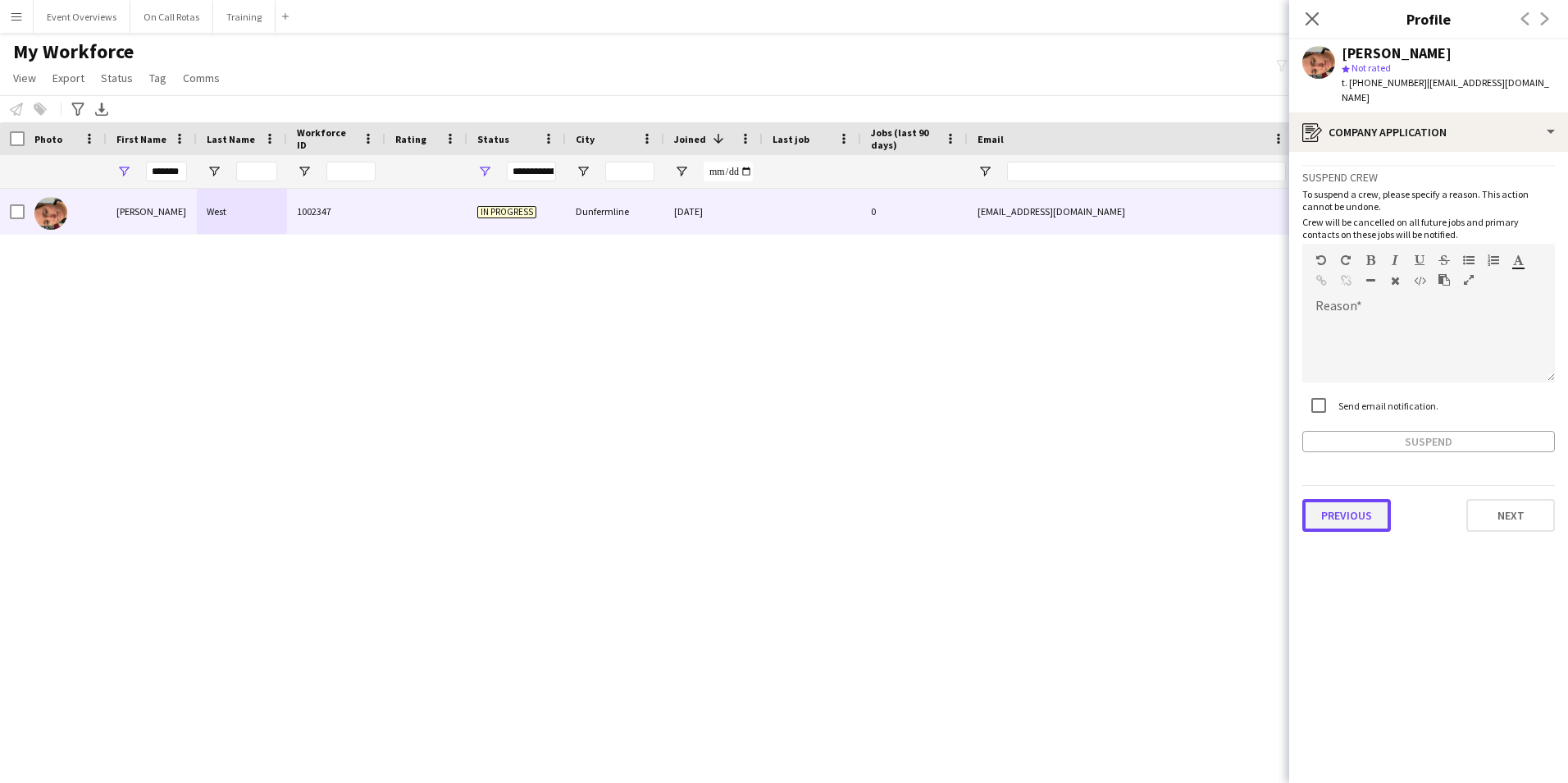
click at [1323, 499] on button "Previous" at bounding box center [1346, 515] width 88 height 33
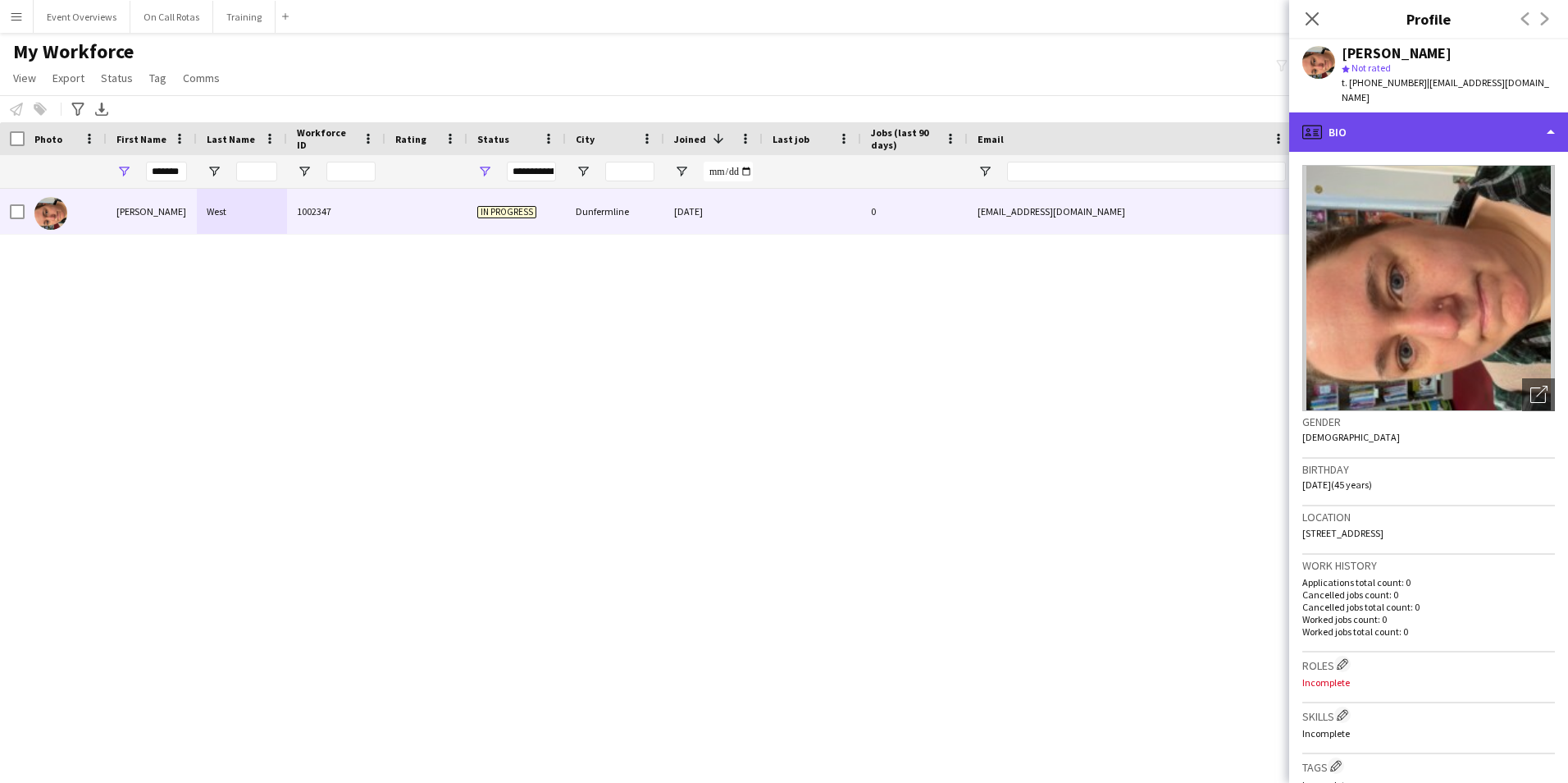
click at [1401, 130] on div "profile Bio" at bounding box center [1428, 132] width 279 height 40
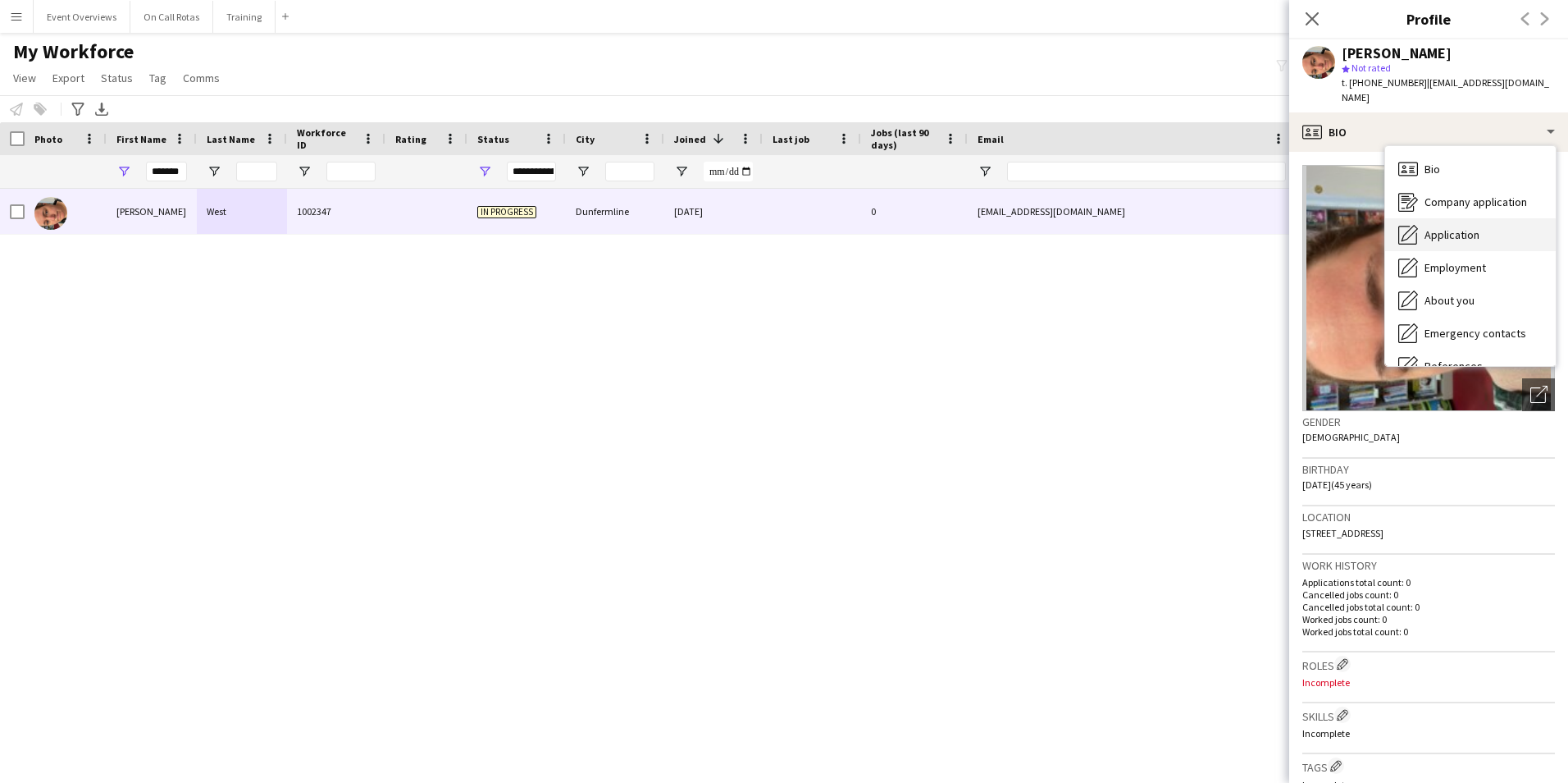
click at [1440, 227] on span "Application" at bounding box center [1451, 235] width 55 height 15
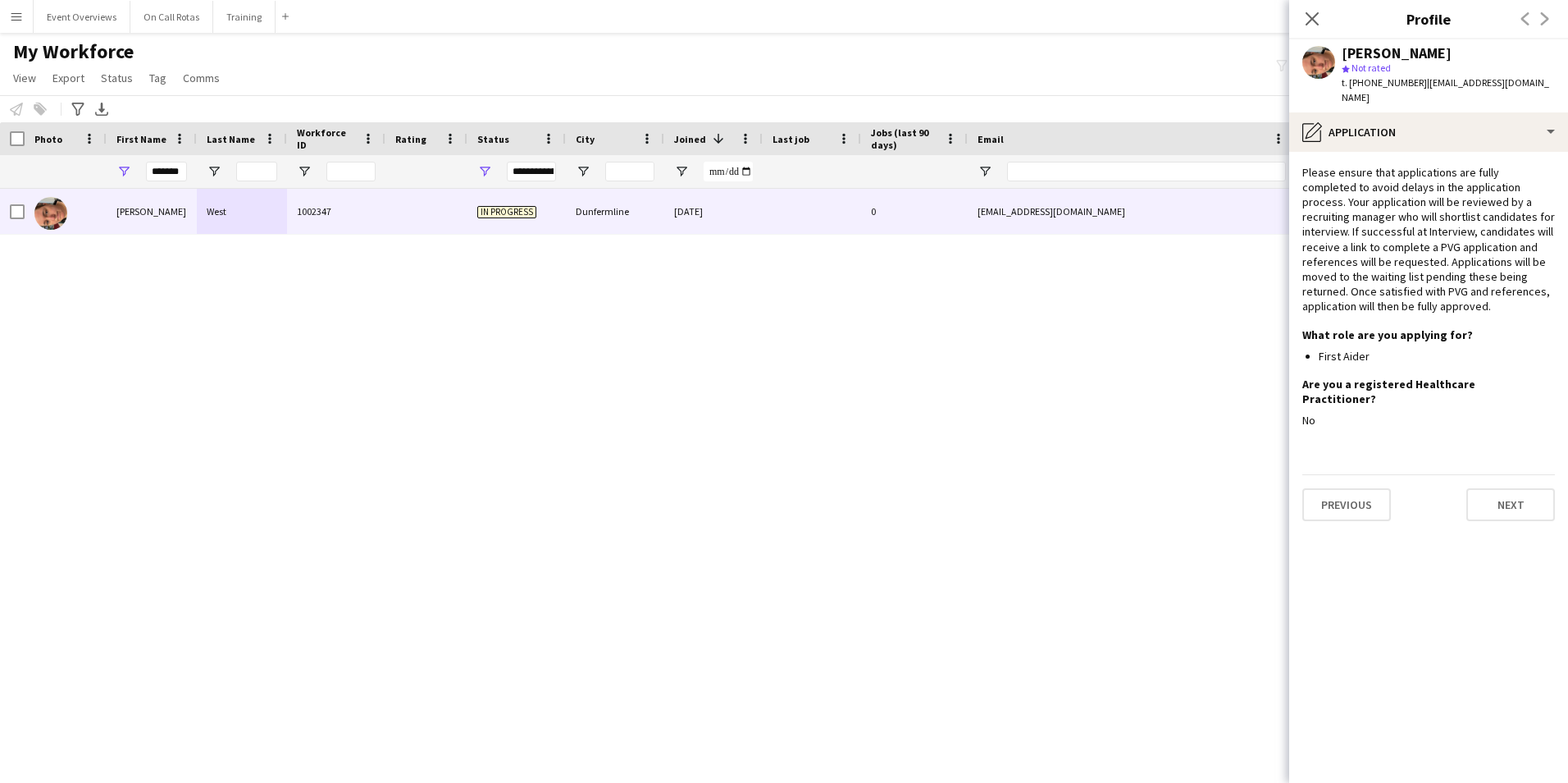
click at [1360, 151] on app-section-data-types "Please ensure that applications are fully completed to avoid delays in the appl…" at bounding box center [1428, 467] width 279 height 631
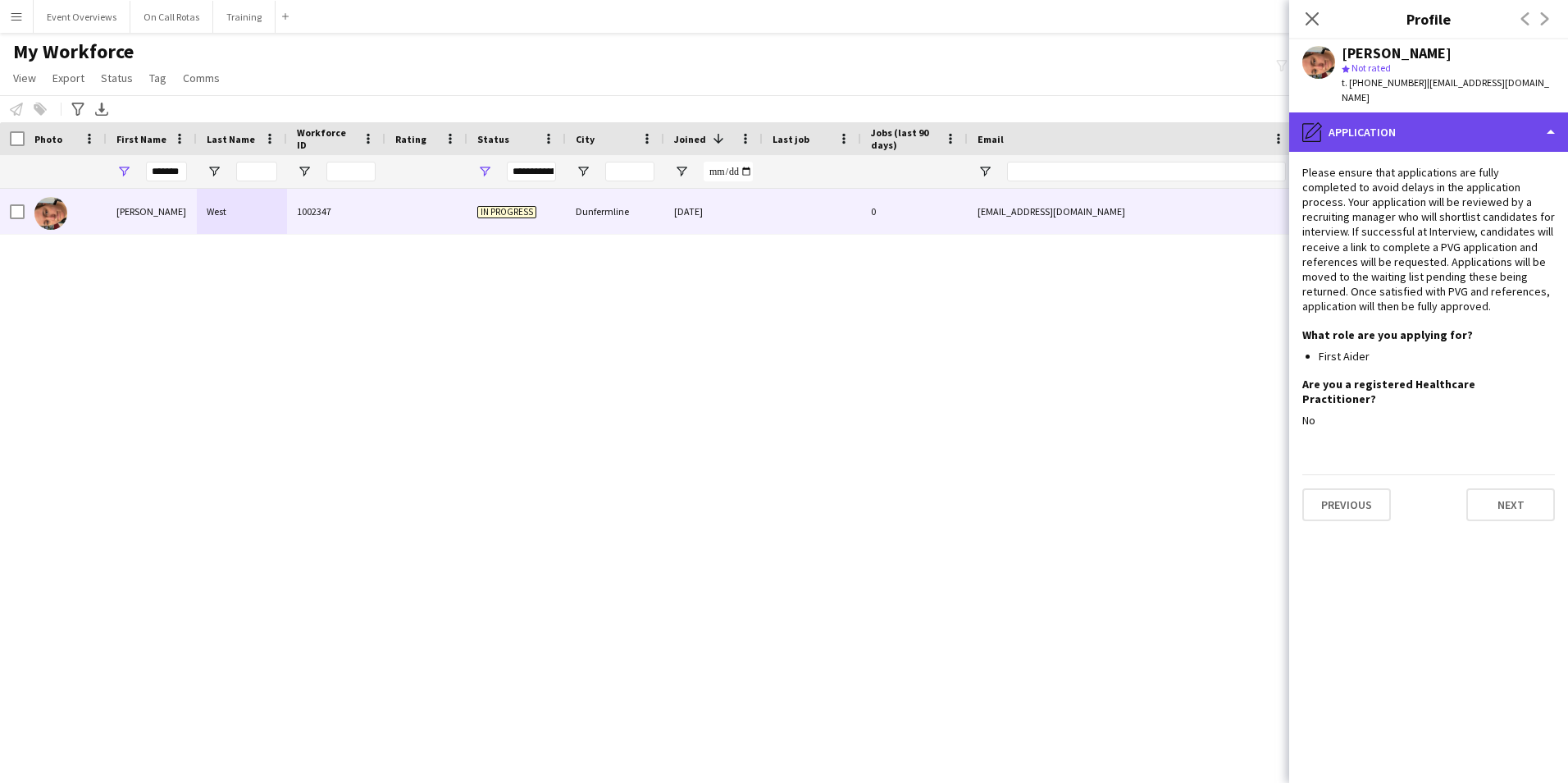
click at [1359, 124] on div "pencil4 Application" at bounding box center [1428, 132] width 279 height 40
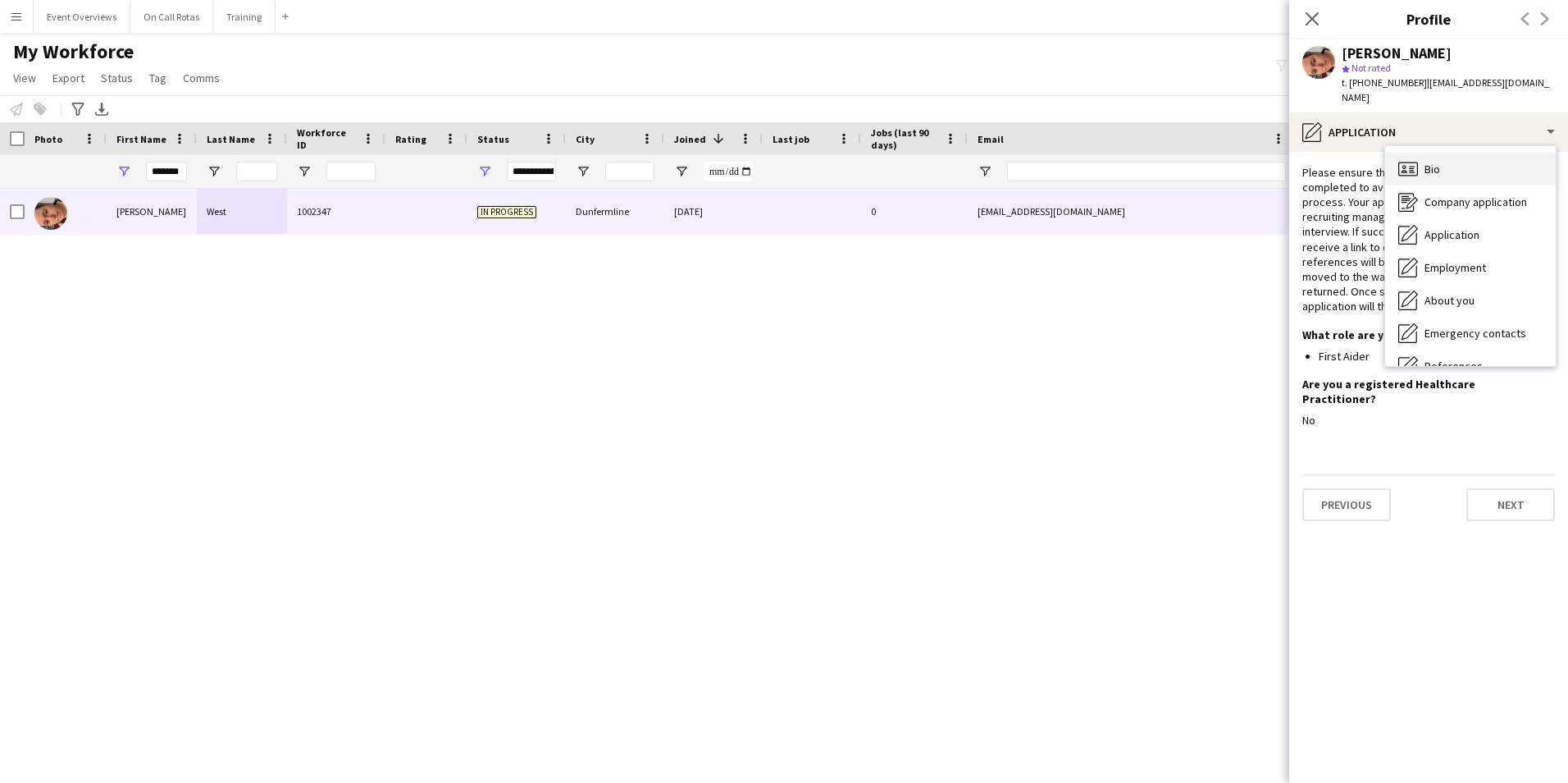
click at [1418, 161] on icon at bounding box center [1407, 168] width 19 height 14
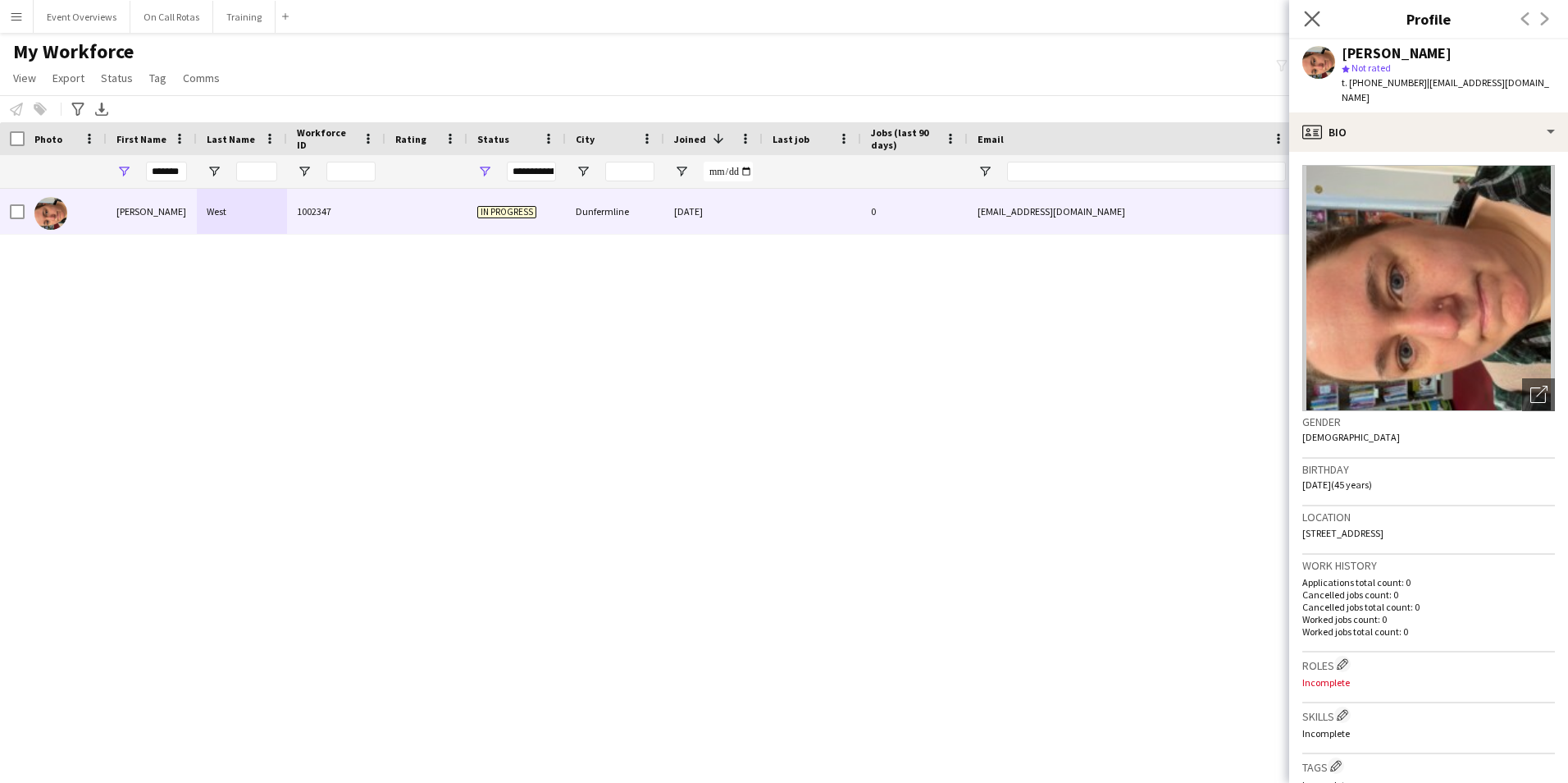
click at [1316, 26] on app-icon "Close pop-in" at bounding box center [1312, 19] width 24 height 24
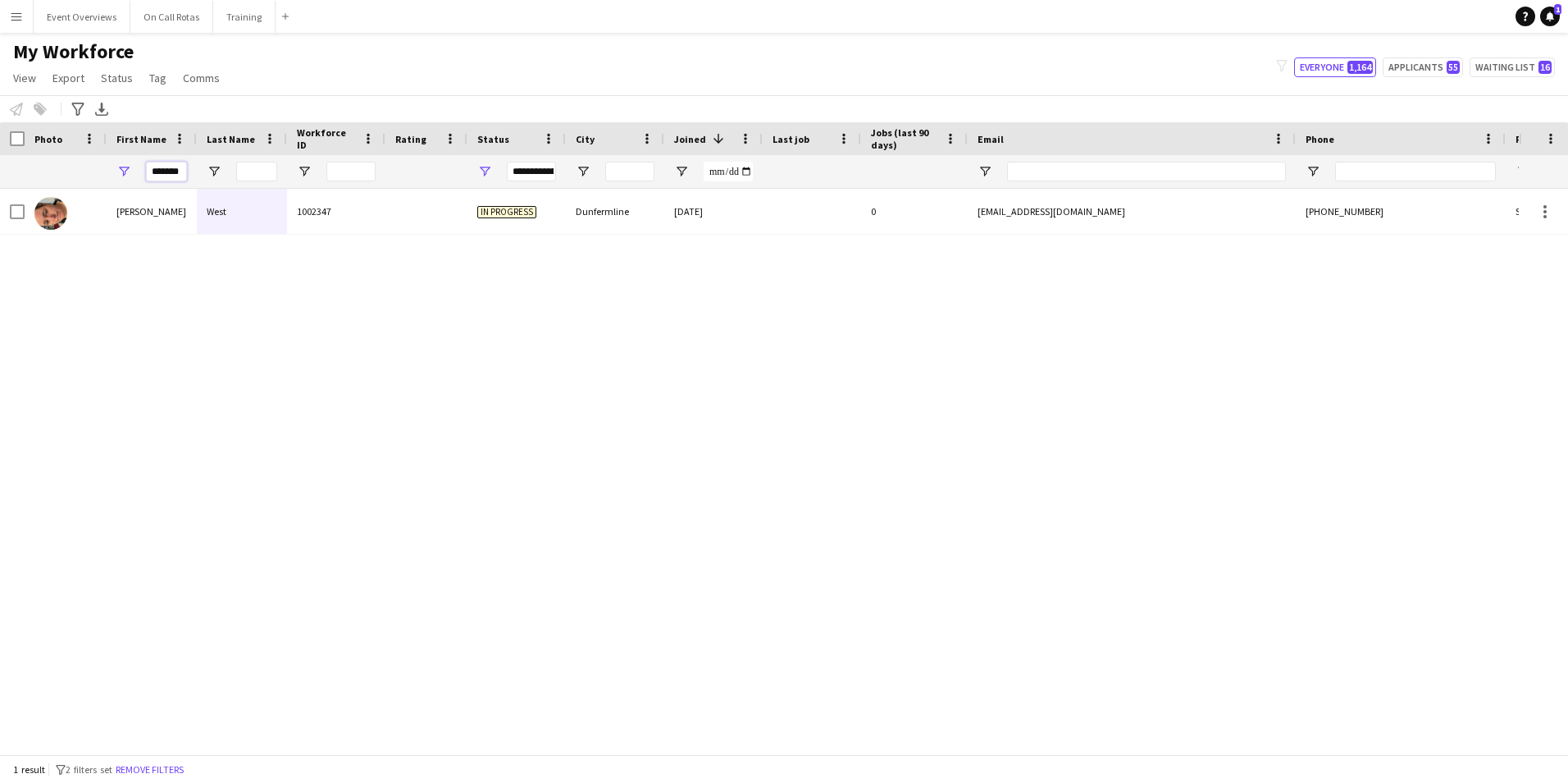
drag, startPoint x: 186, startPoint y: 170, endPoint x: 85, endPoint y: 174, distance: 101.1
click at [85, 174] on div "*******" at bounding box center [889, 171] width 1778 height 33
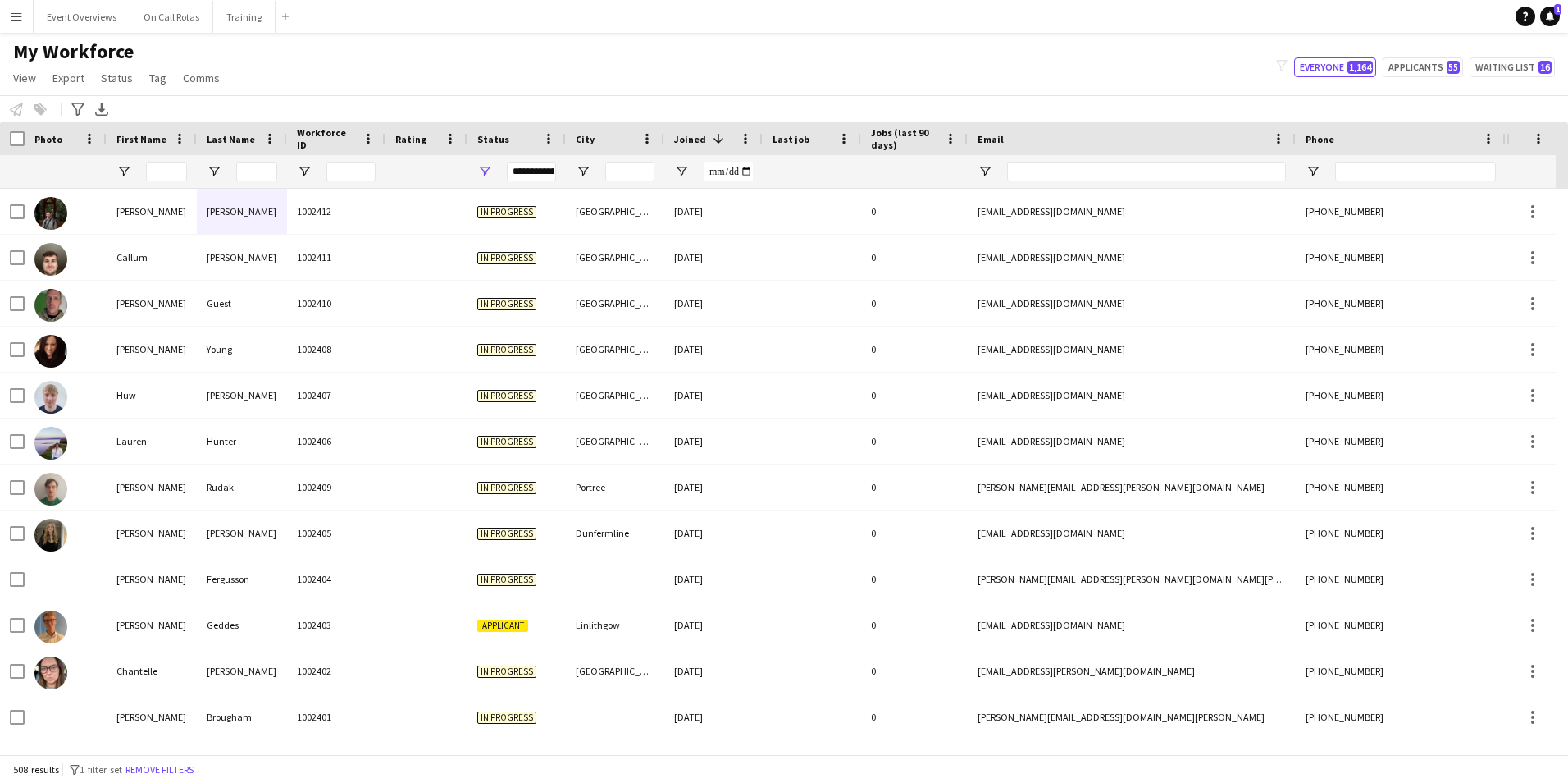
click at [541, 183] on div "**********" at bounding box center [531, 171] width 50 height 33
click at [535, 171] on div "**********" at bounding box center [531, 171] width 50 height 19
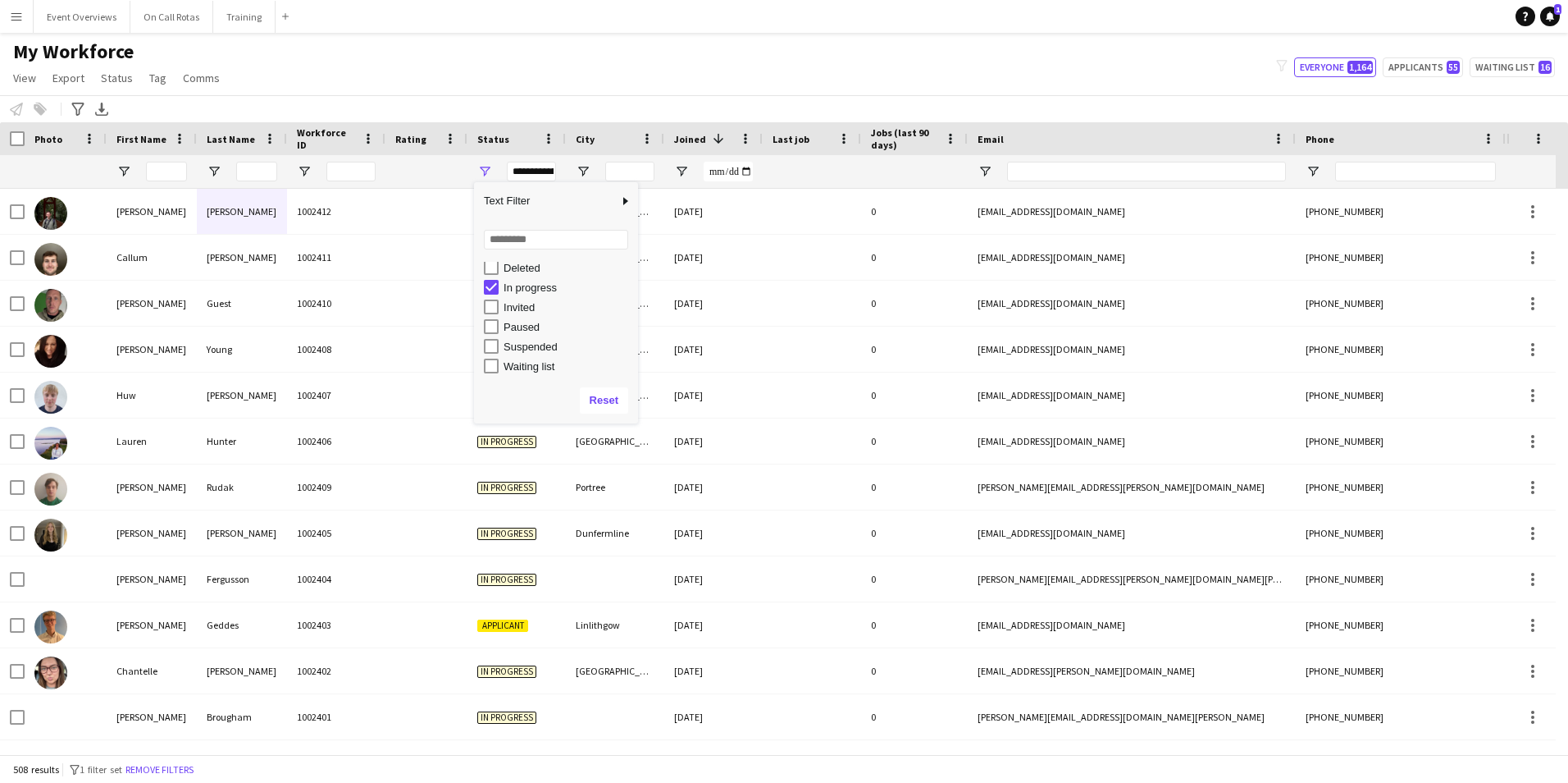
scroll to position [103, 0]
type input "**********"
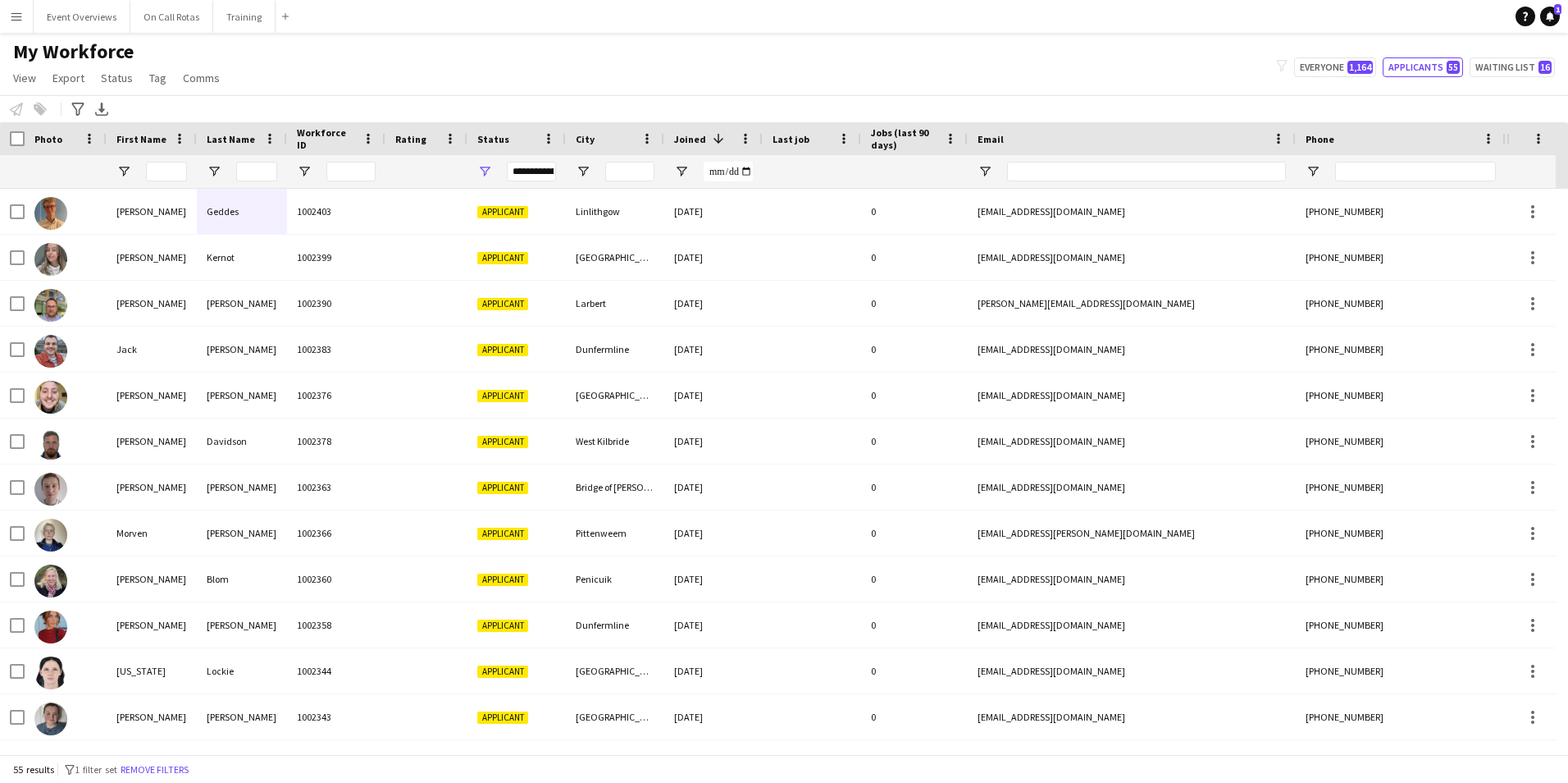
click at [588, 76] on div "My Workforce View Views Default view Active Staff Applications - First Aider Ap…" at bounding box center [784, 67] width 1568 height 56
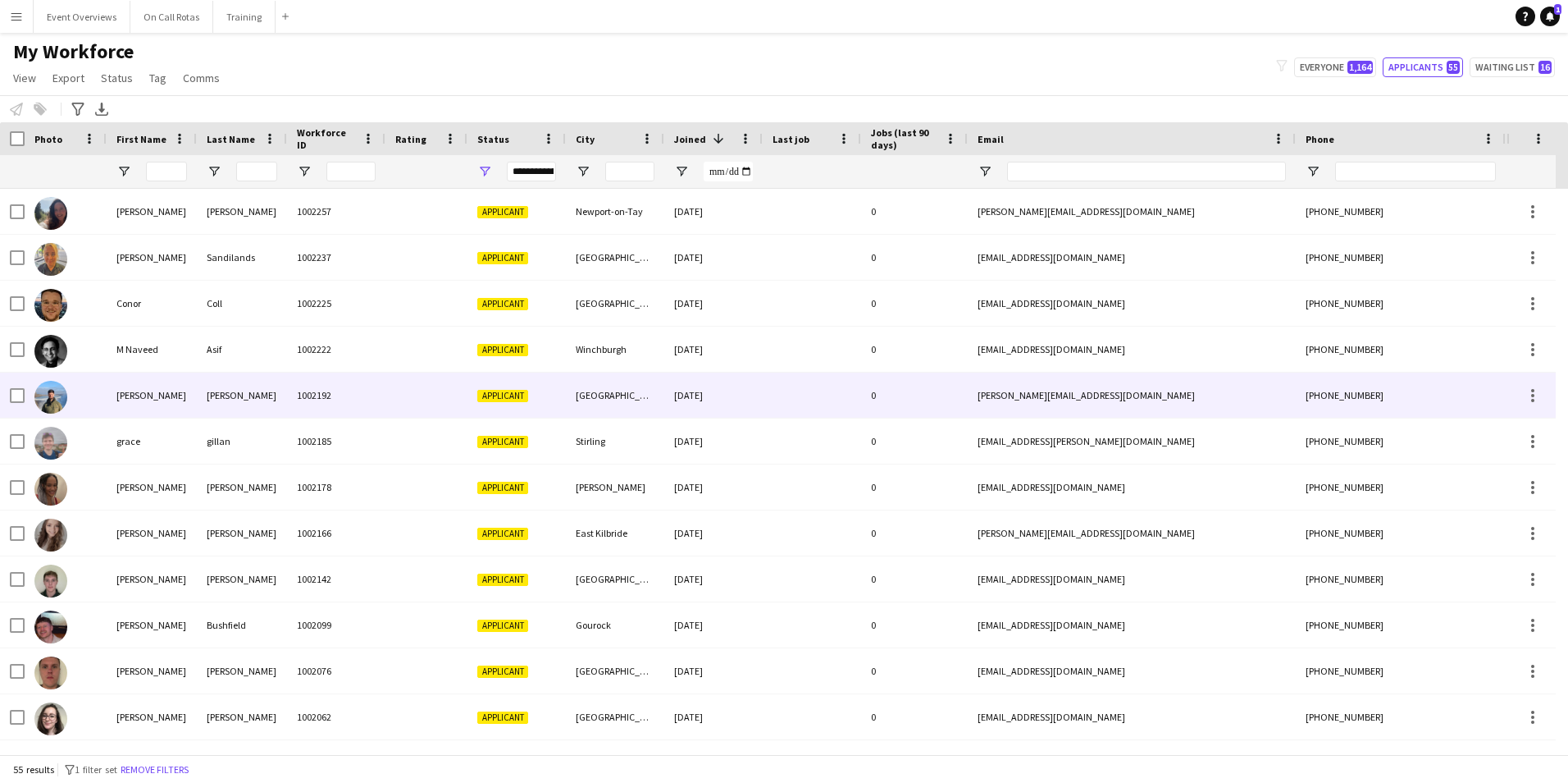
scroll to position [1395, 0]
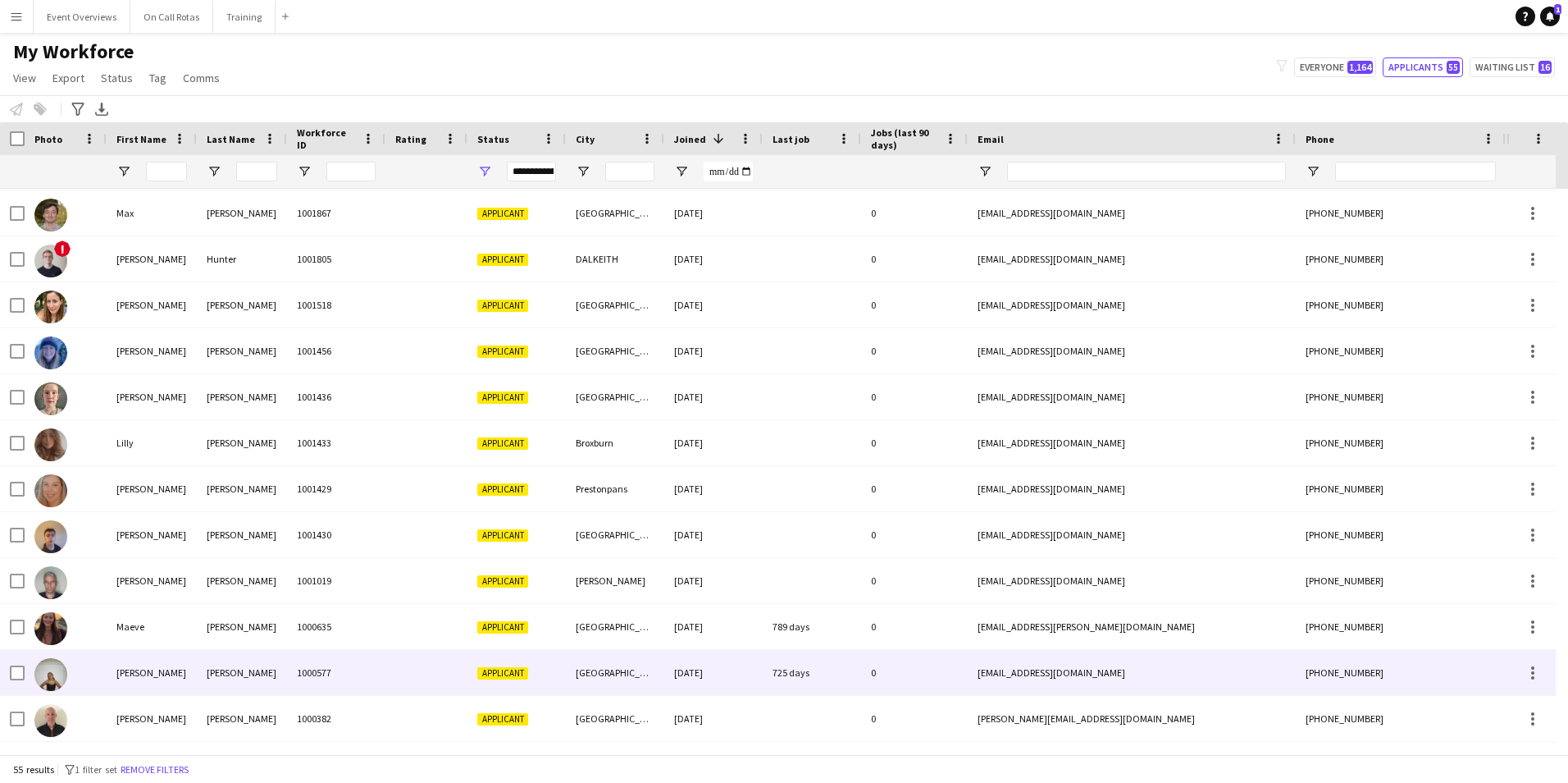
click at [484, 675] on span "Applicant" at bounding box center [503, 673] width 50 height 13
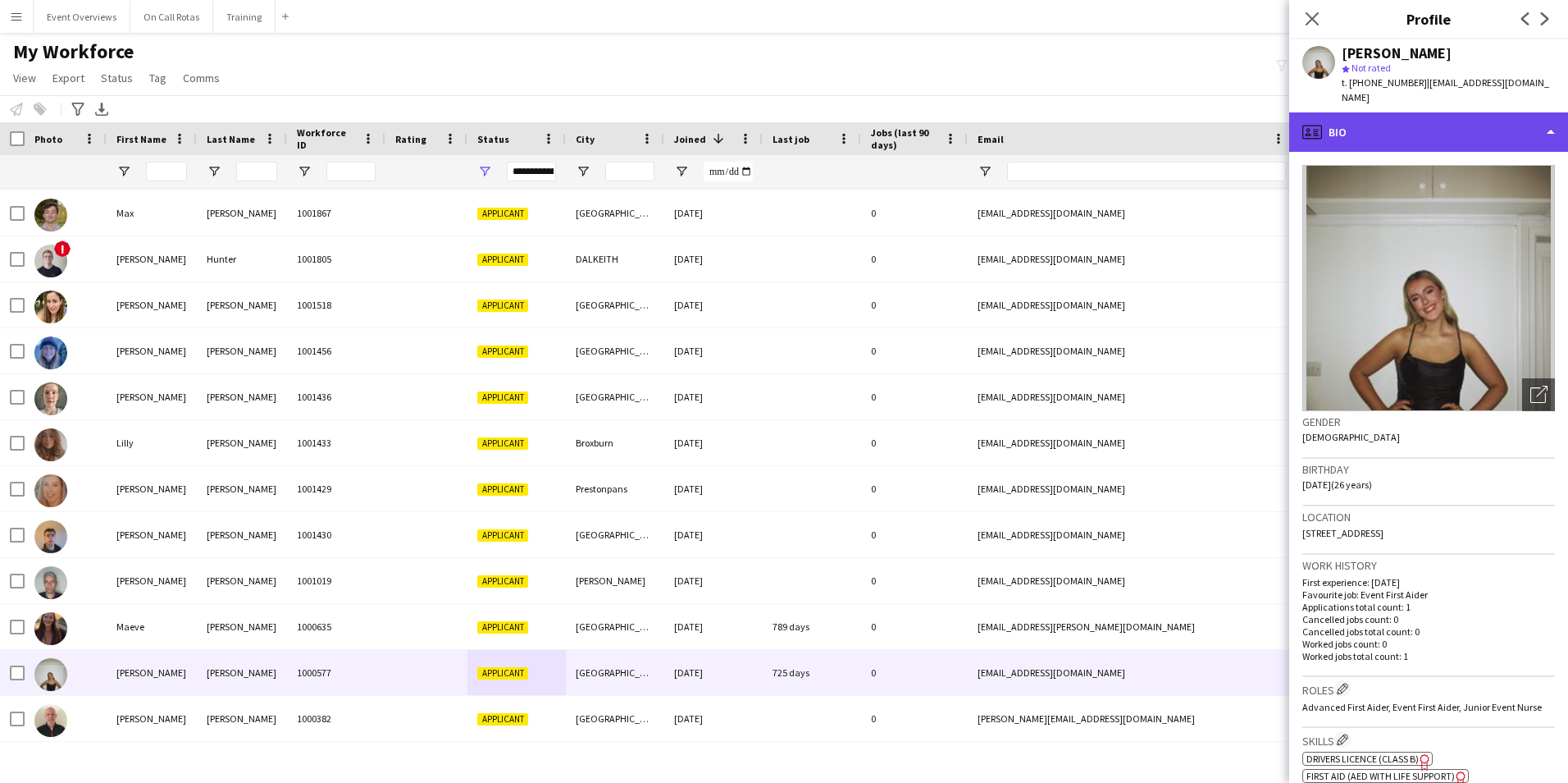
click at [1416, 113] on div "profile Bio" at bounding box center [1428, 132] width 279 height 40
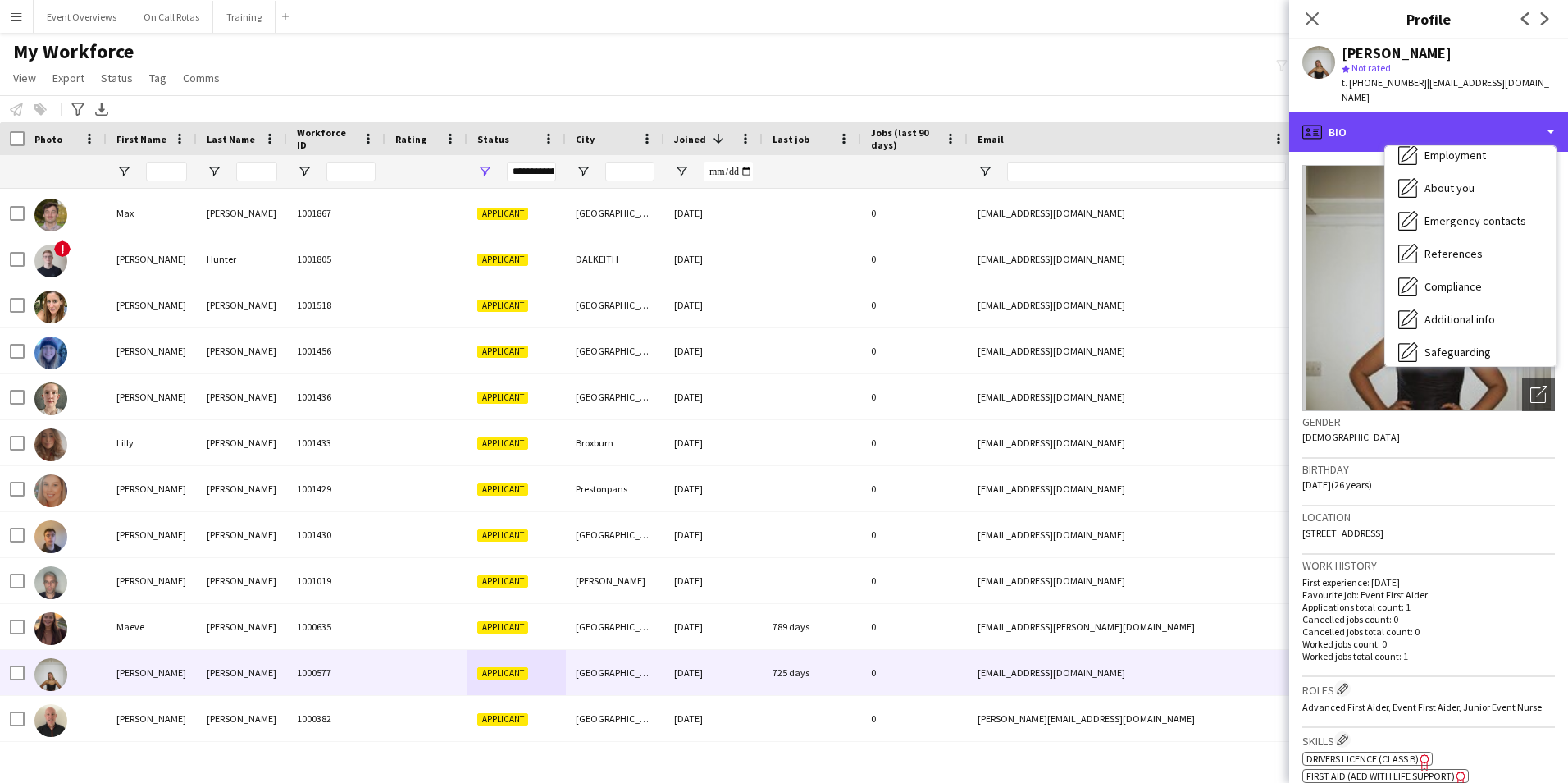
scroll to position [285, 0]
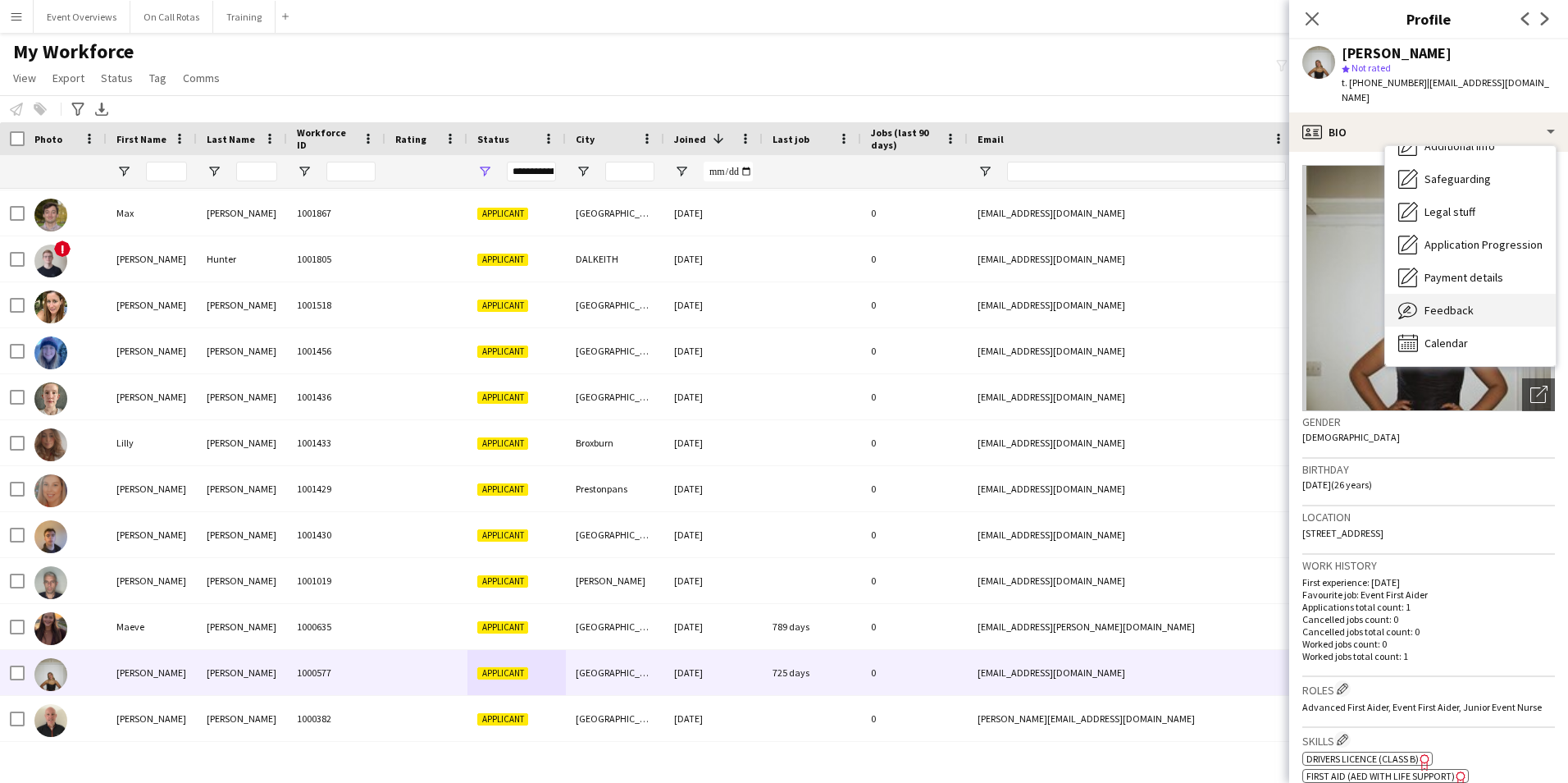
click at [1449, 303] on span "Feedback" at bounding box center [1449, 310] width 50 height 15
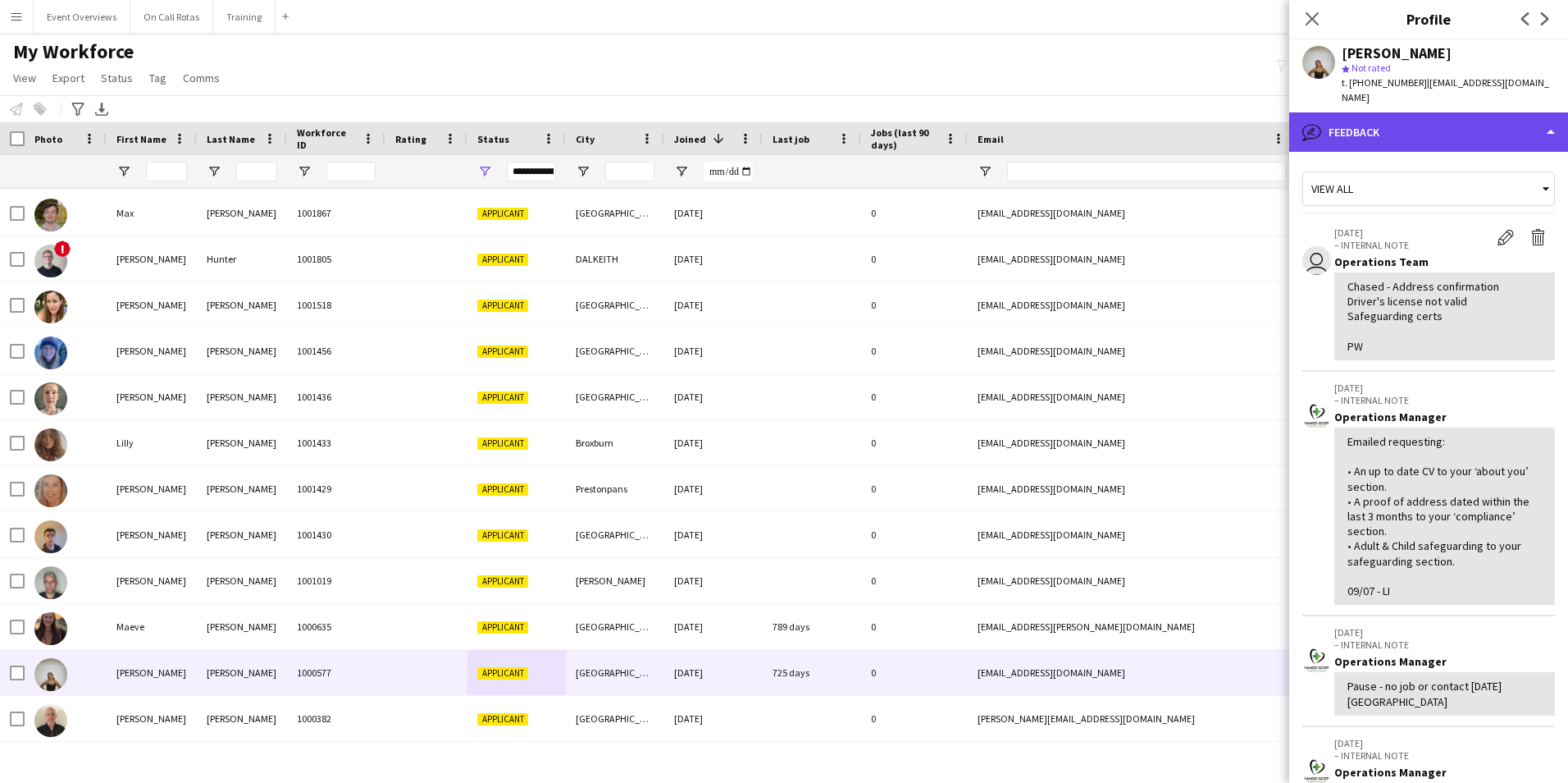
click at [1382, 133] on div "bubble-pencil Feedback" at bounding box center [1428, 132] width 279 height 40
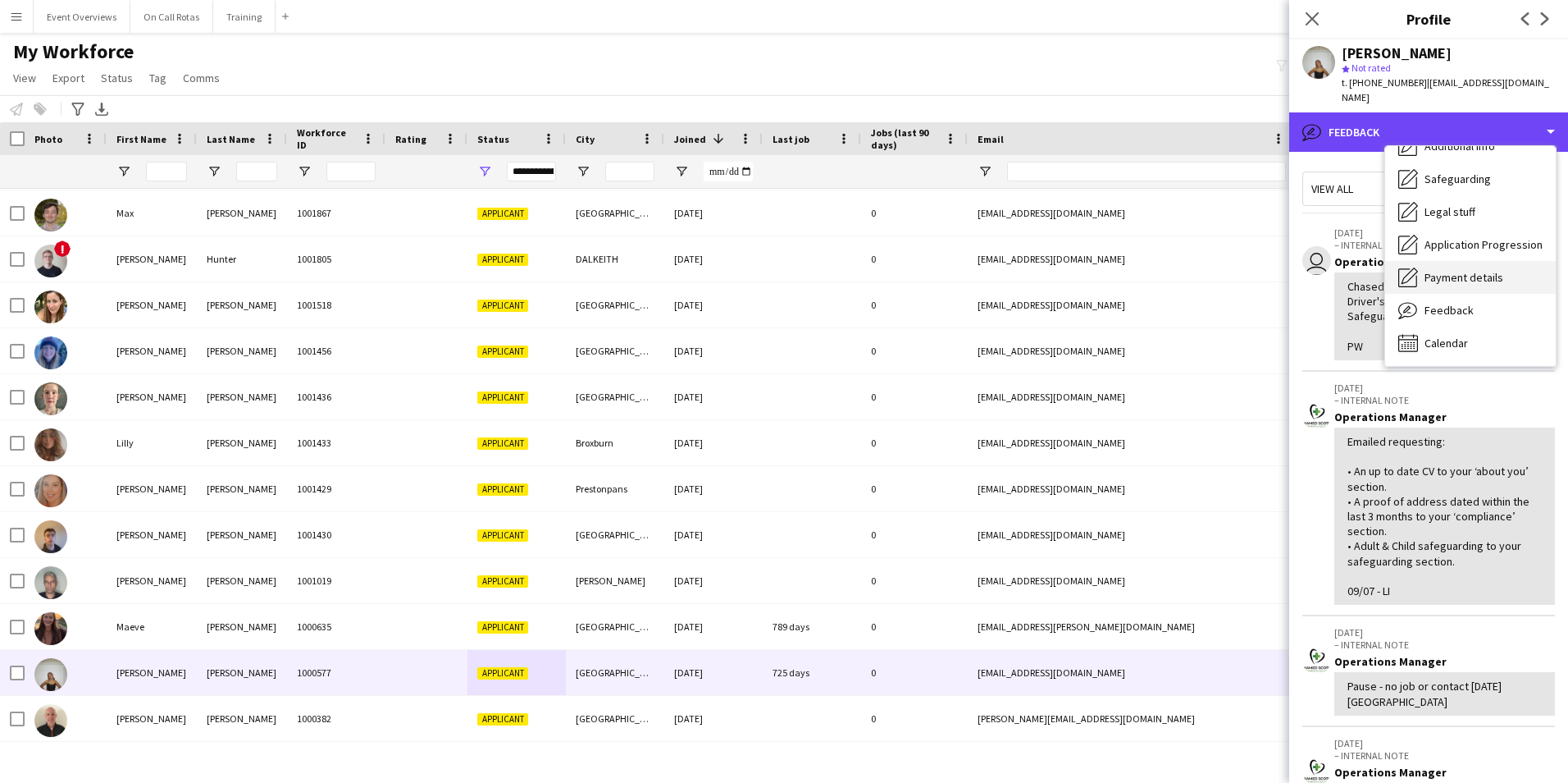
scroll to position [0, 0]
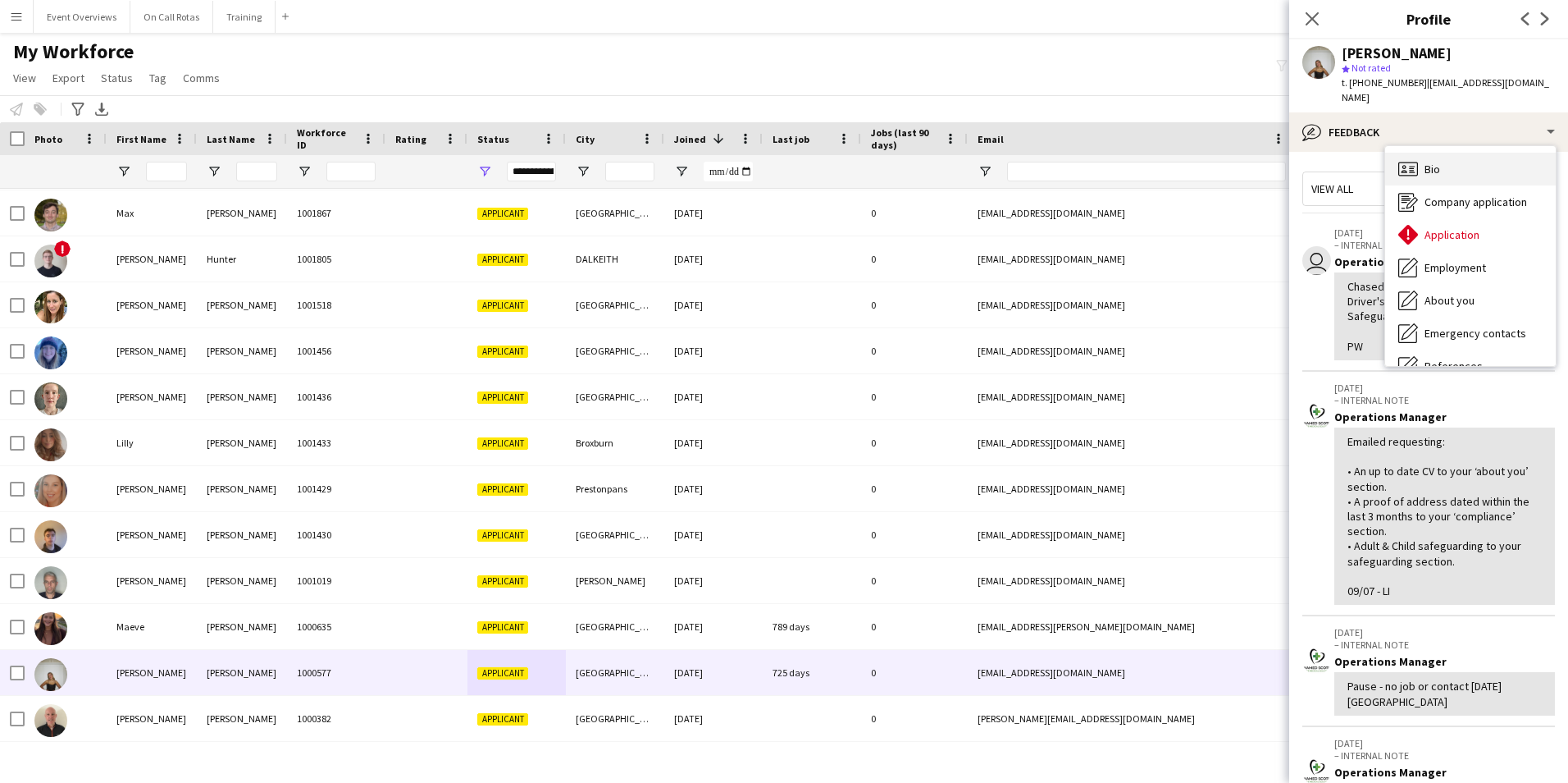
click at [1460, 152] on div "Bio Bio" at bounding box center [1470, 168] width 171 height 33
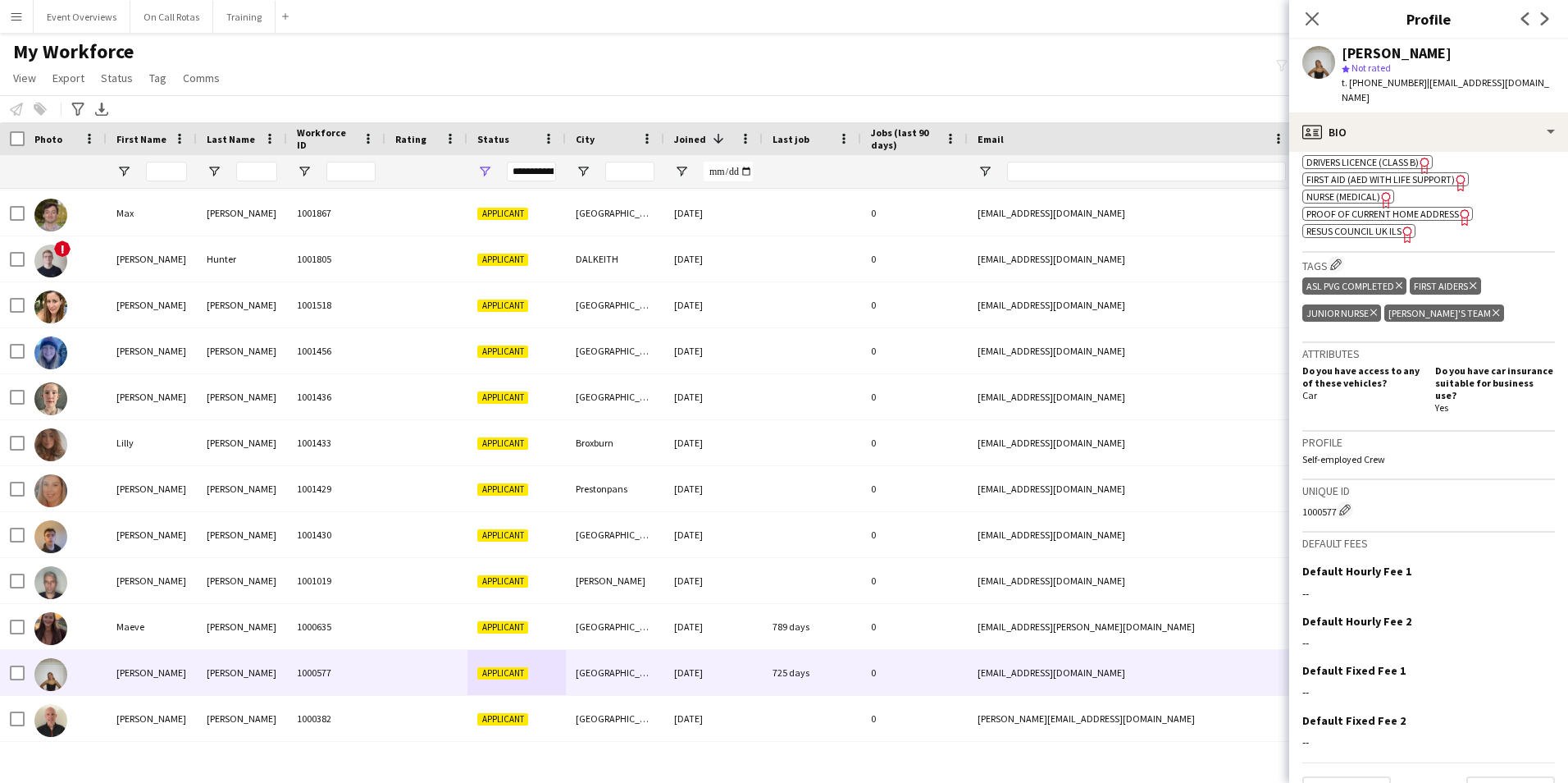
scroll to position [608, 0]
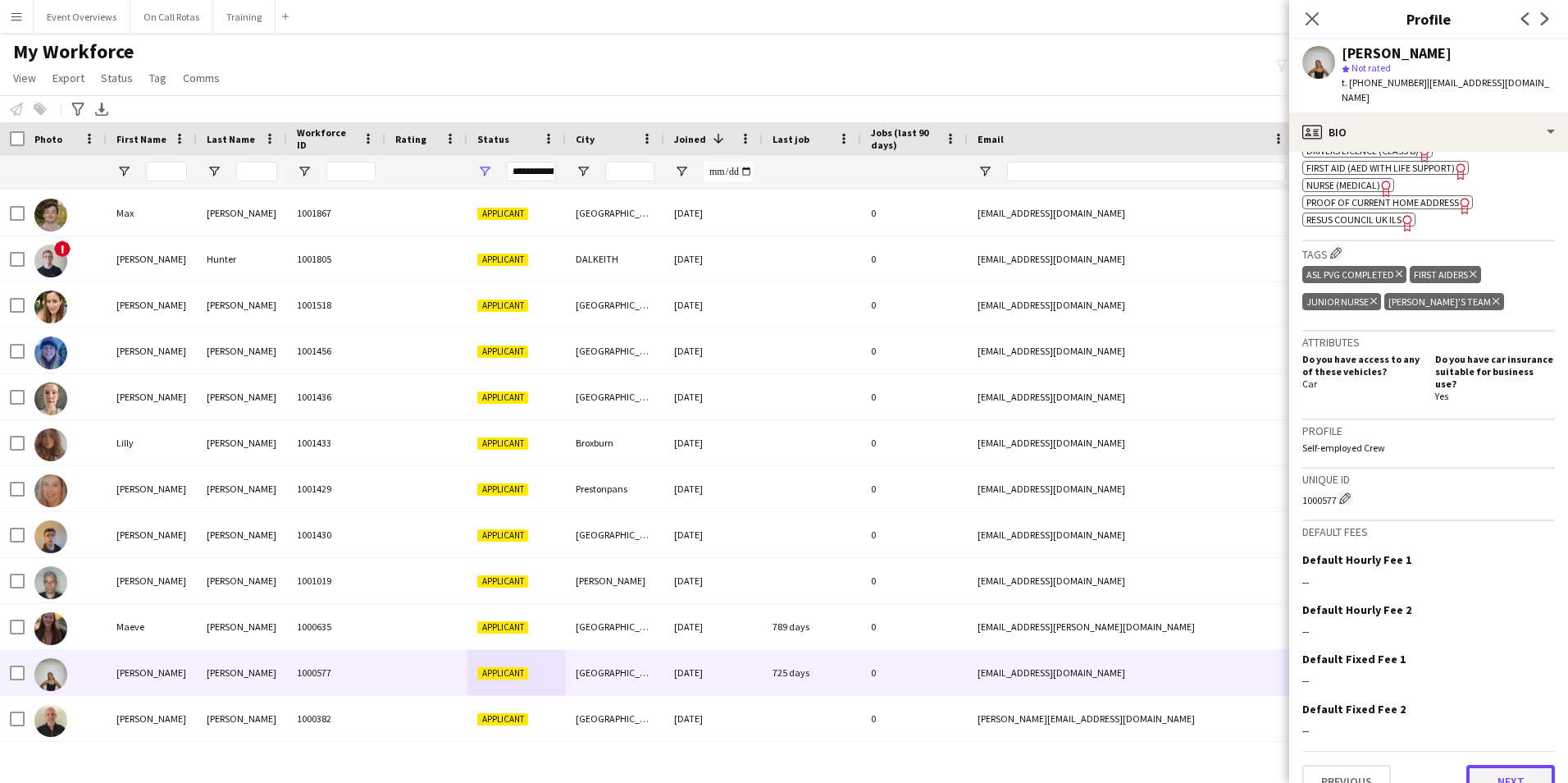
click at [1490, 764] on button "Next" at bounding box center [1510, 780] width 88 height 33
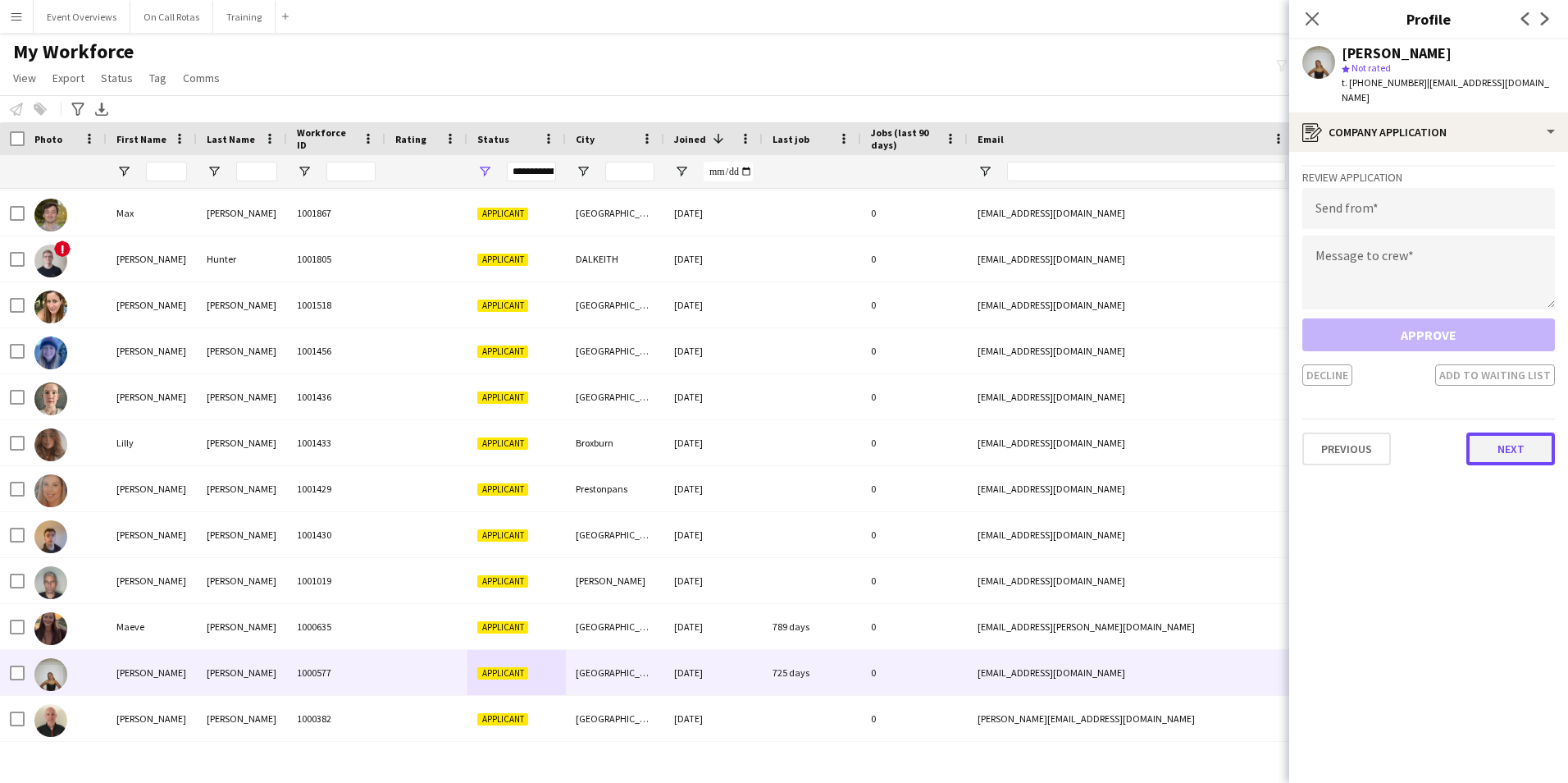
click at [1502, 438] on button "Next" at bounding box center [1510, 448] width 88 height 33
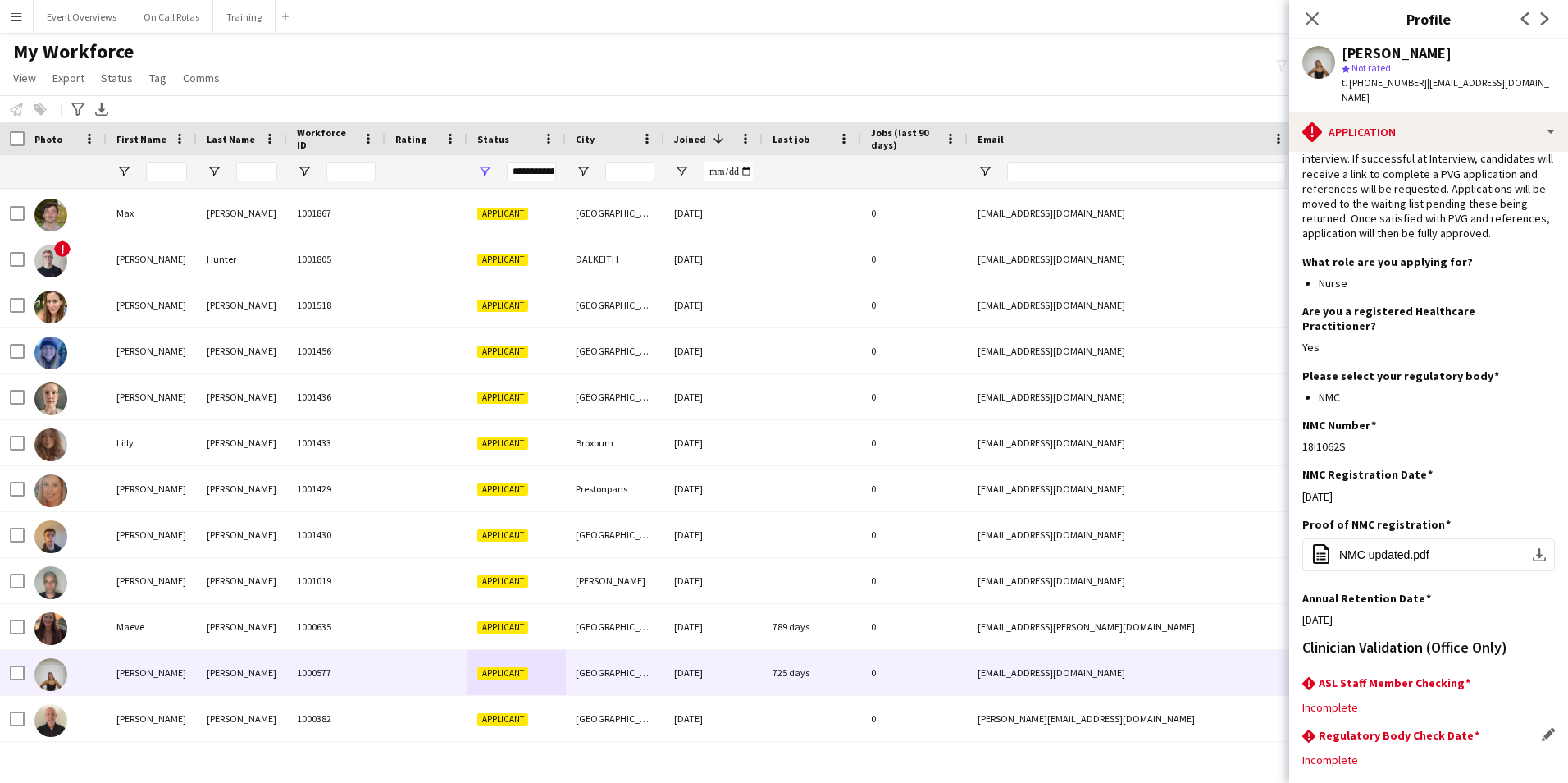
scroll to position [134, 0]
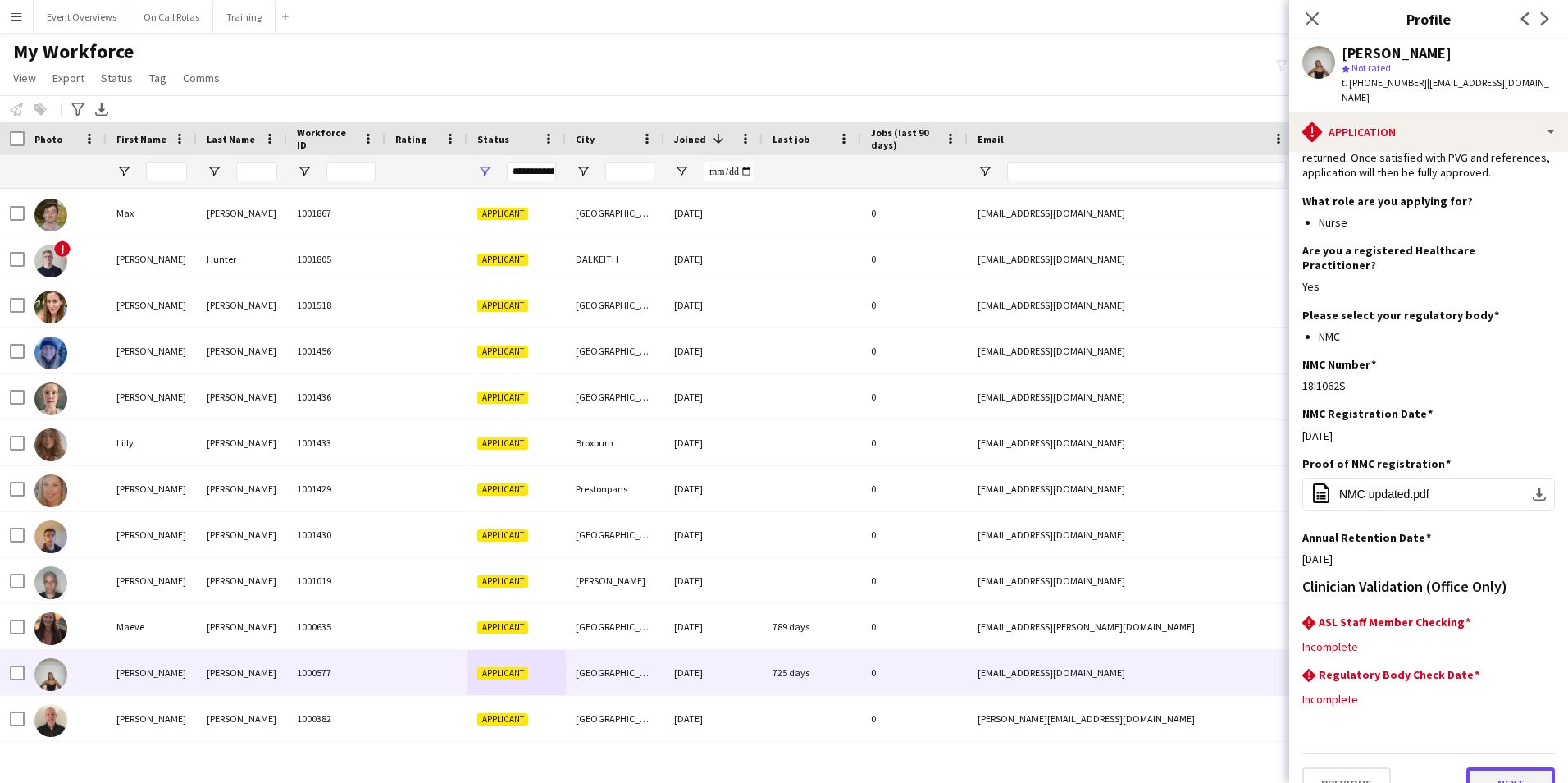
click at [1494, 767] on button "Next" at bounding box center [1510, 783] width 88 height 33
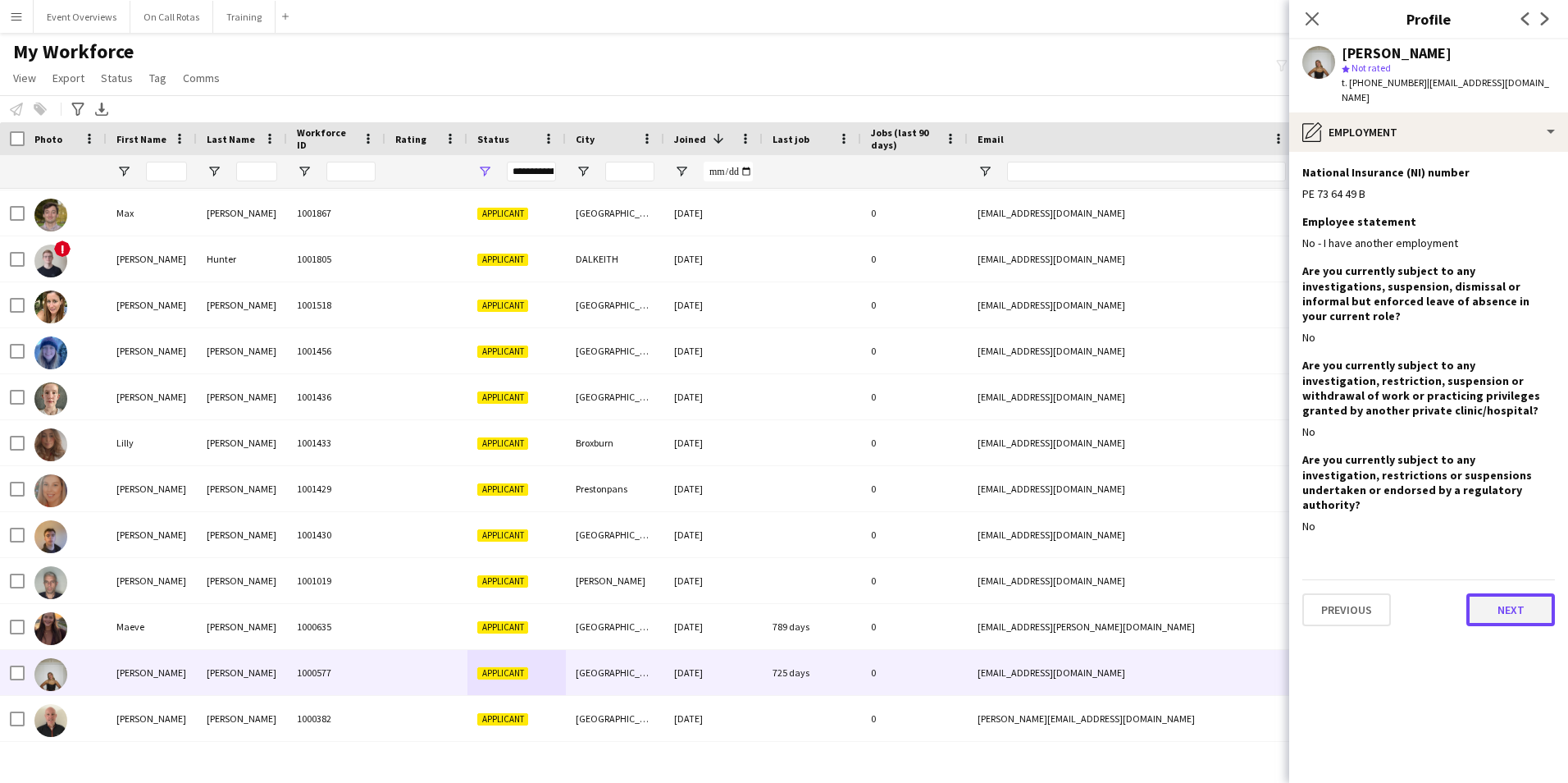
click at [1509, 593] on button "Next" at bounding box center [1510, 609] width 88 height 33
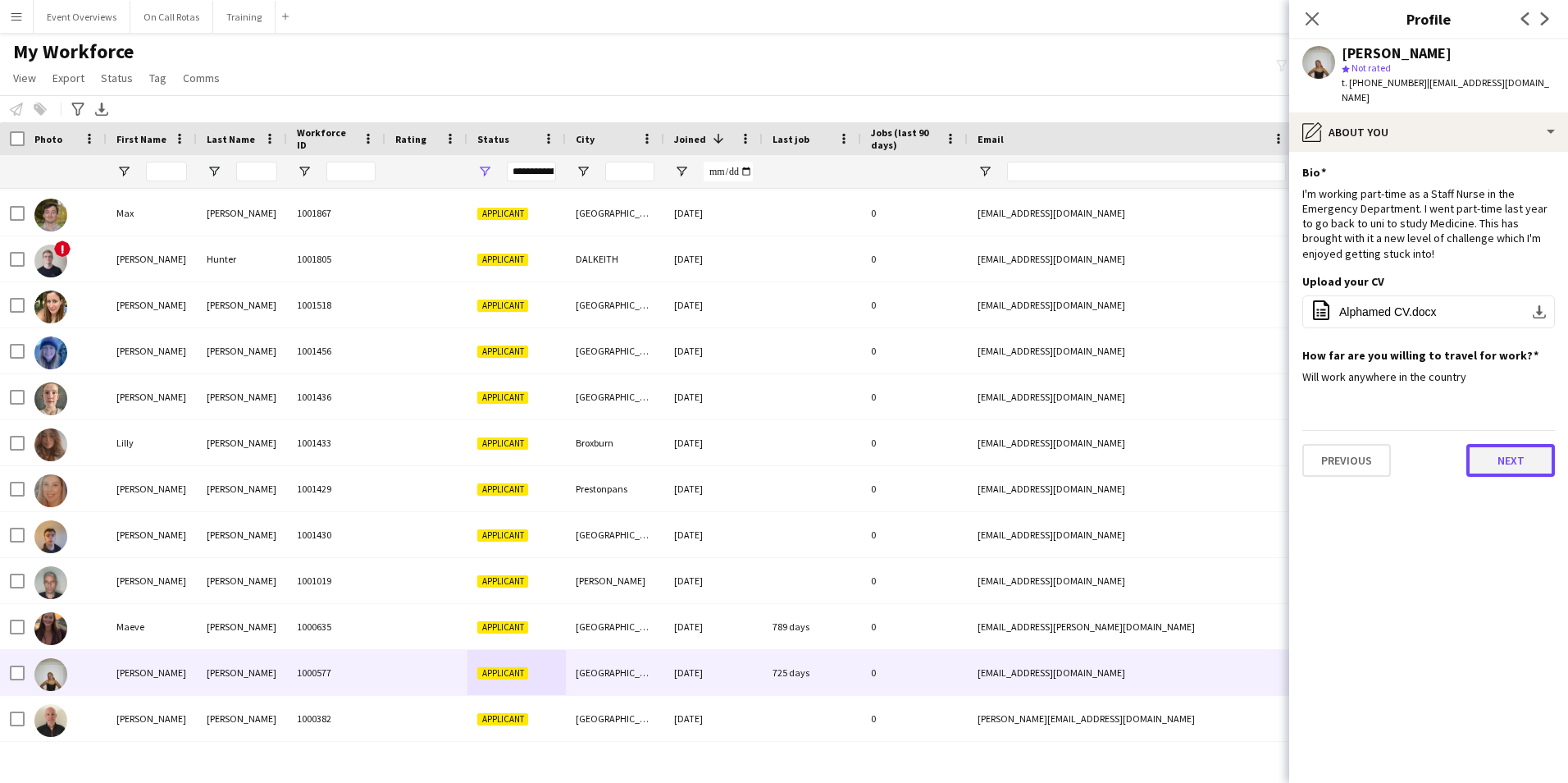
click at [1498, 444] on button "Next" at bounding box center [1510, 460] width 88 height 33
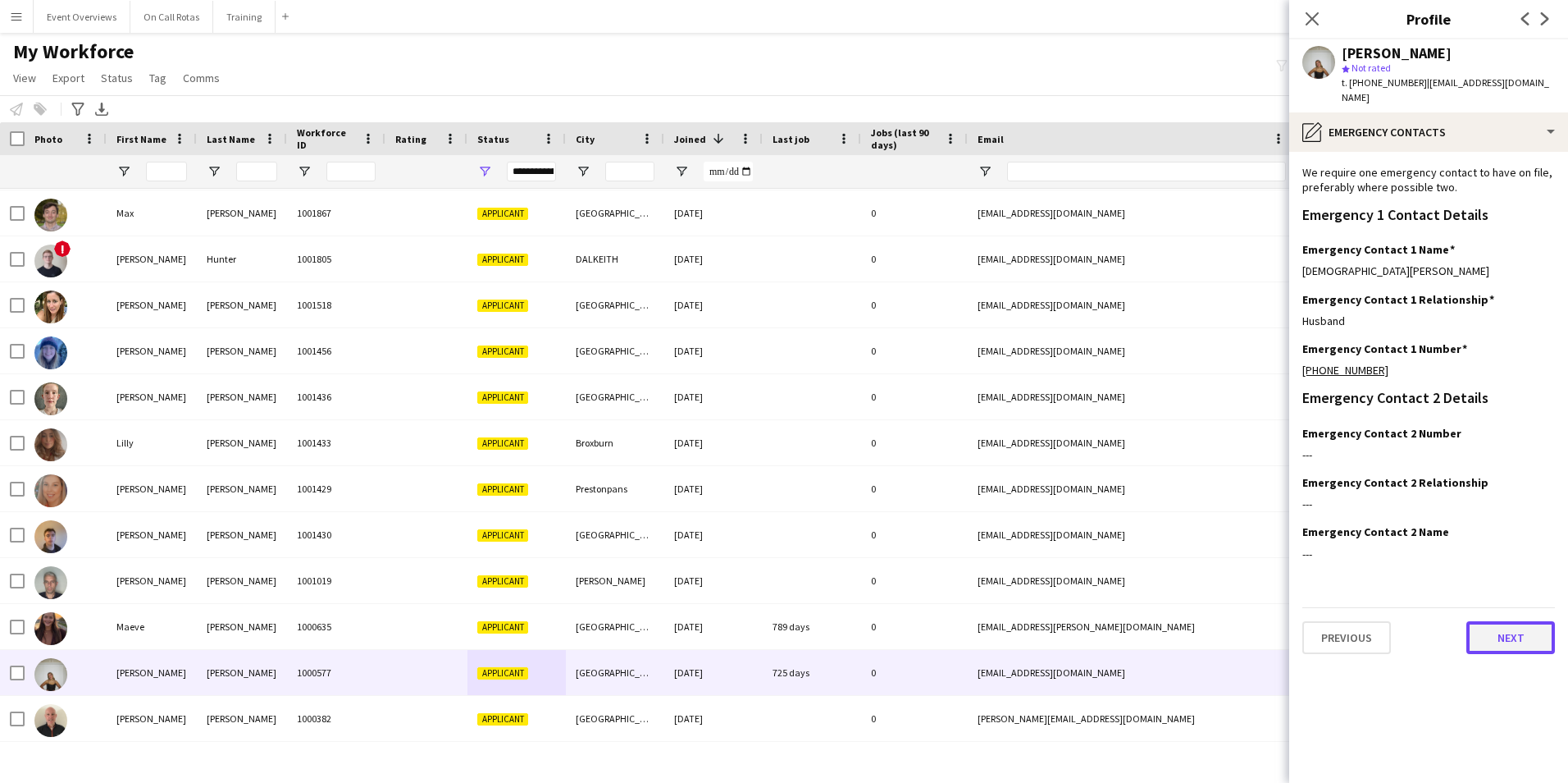
click at [1502, 622] on button "Next" at bounding box center [1510, 637] width 88 height 33
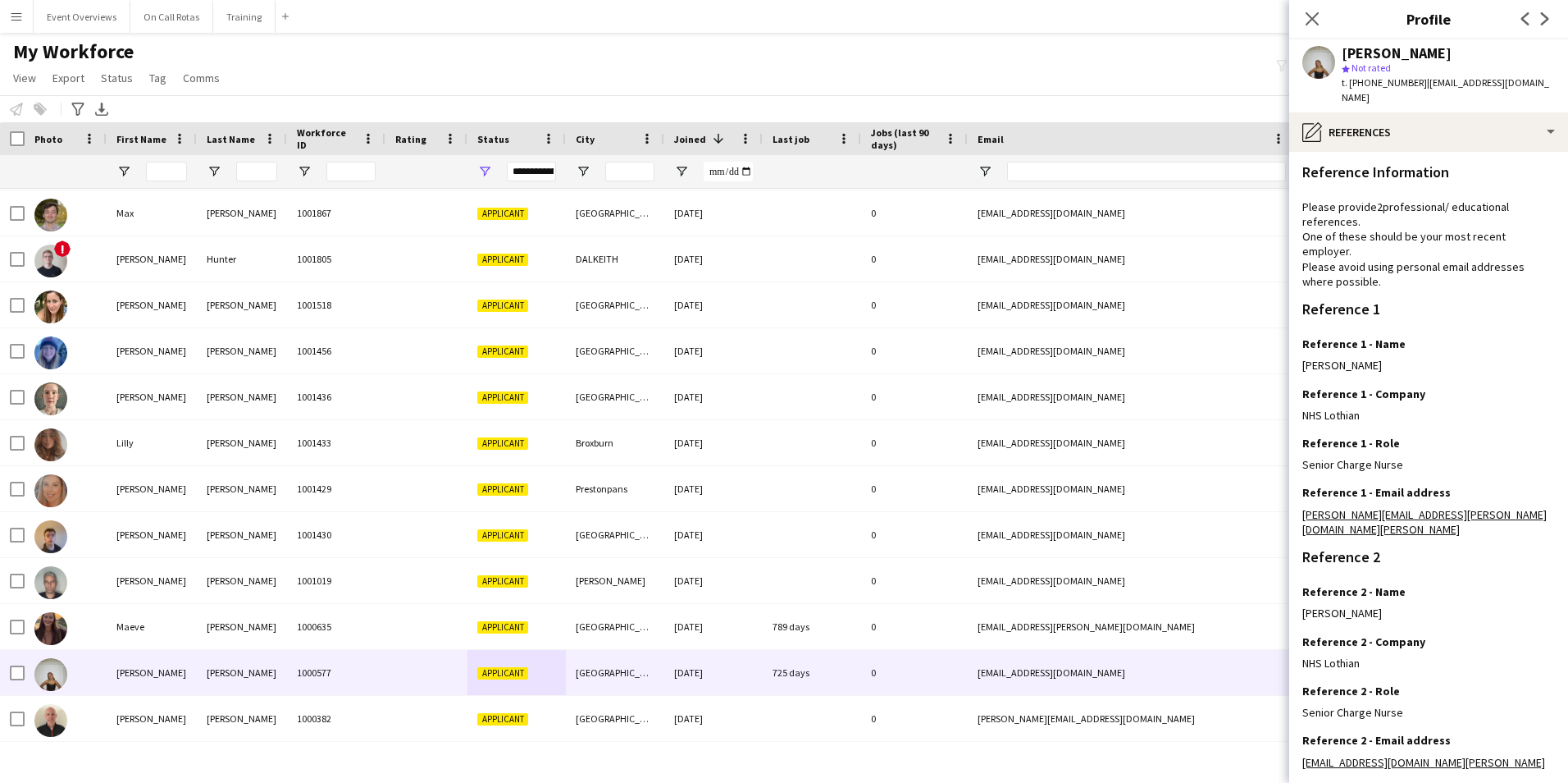
scroll to position [196, 0]
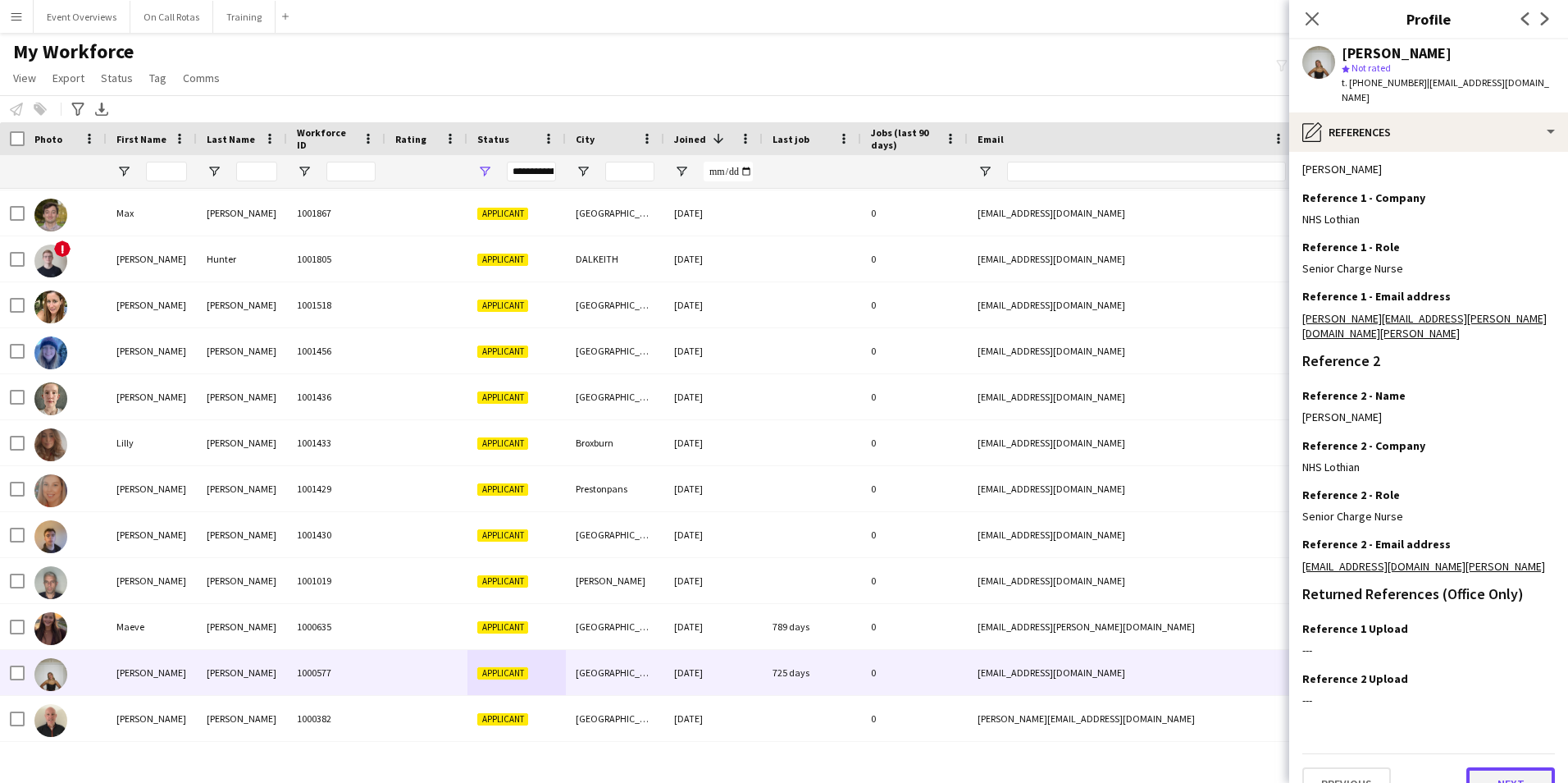
click at [1486, 767] on button "Next" at bounding box center [1510, 783] width 88 height 33
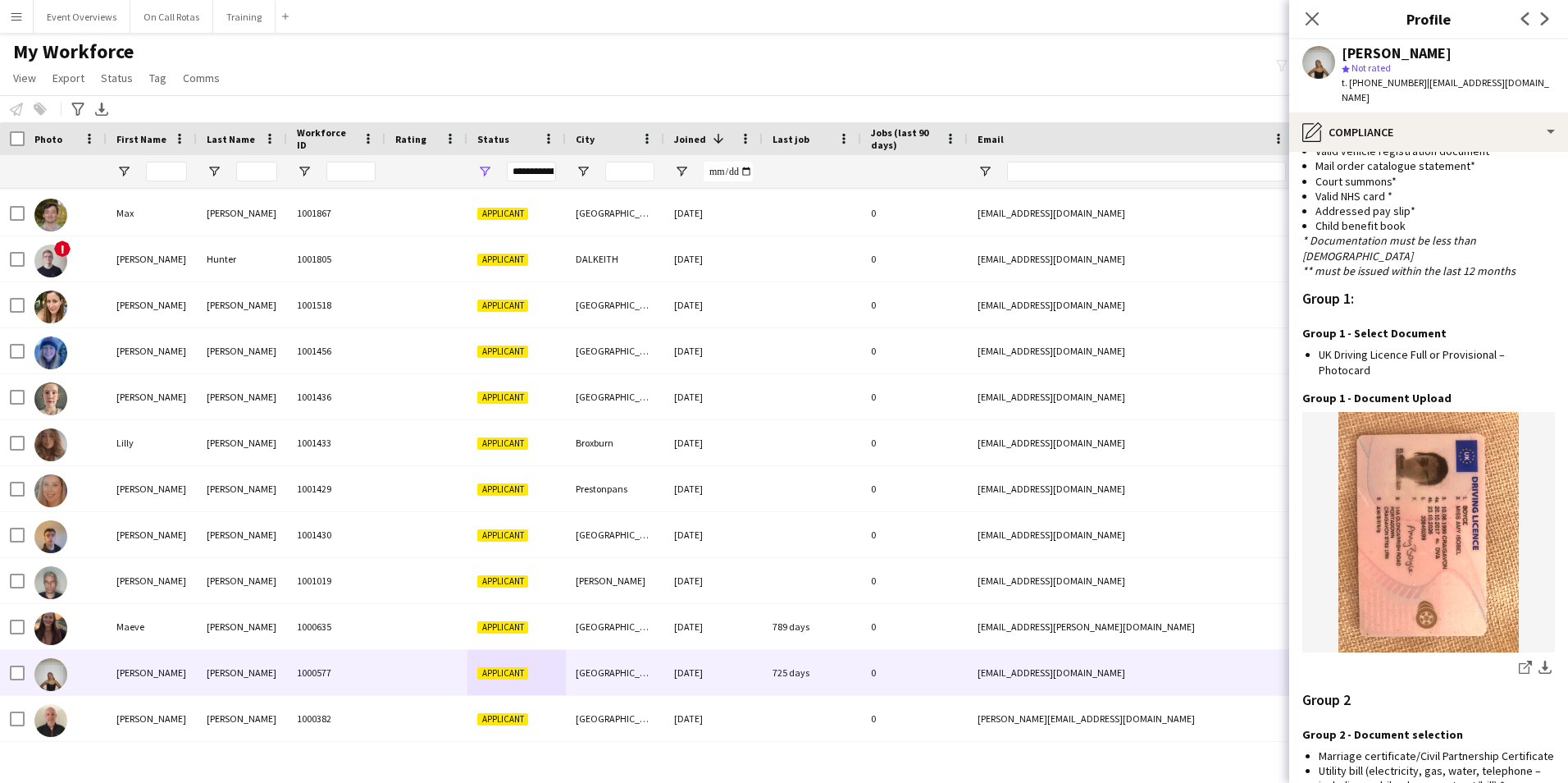
scroll to position [1394, 0]
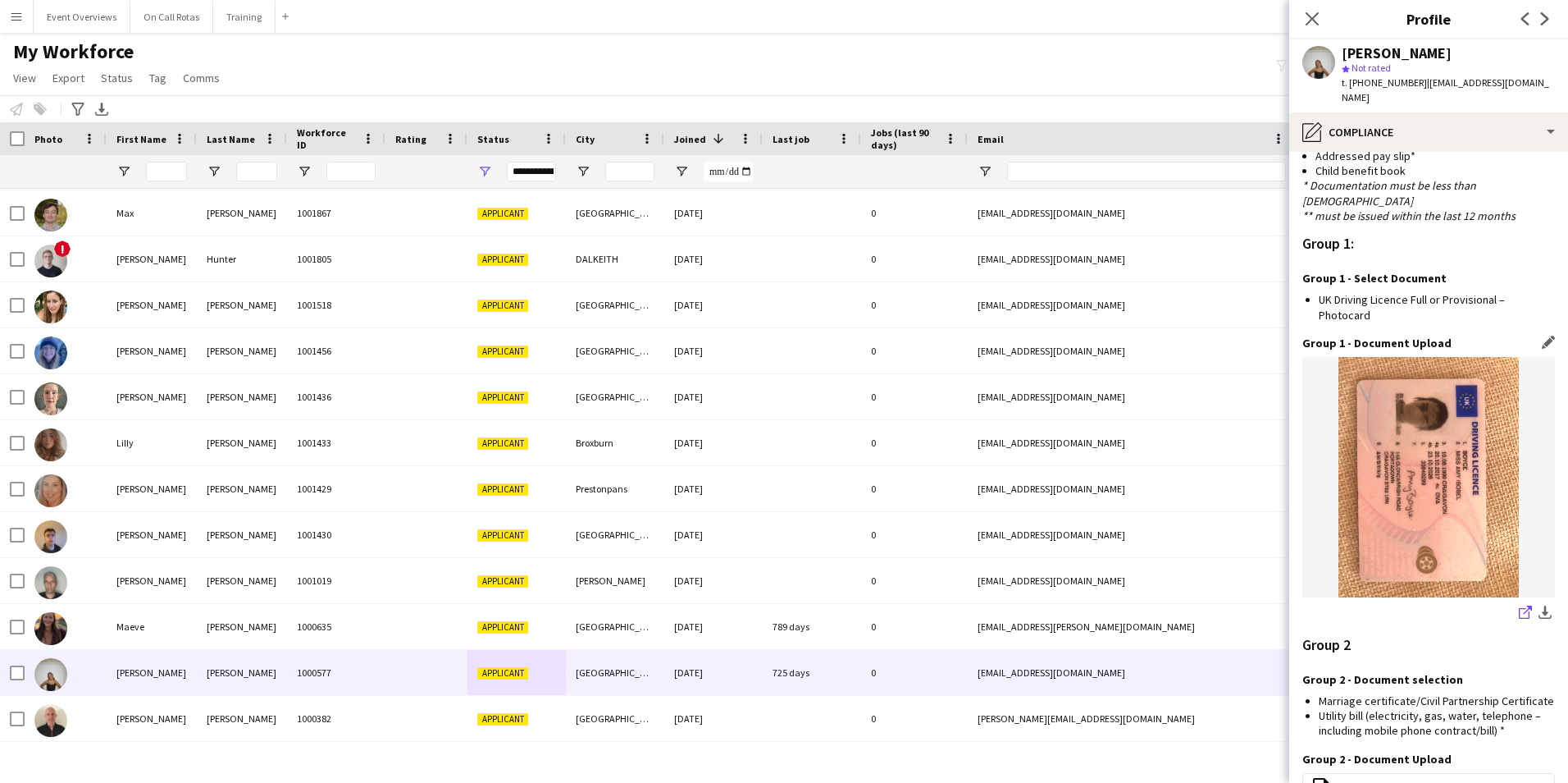
click at [1518, 606] on icon "share-external-link-1" at bounding box center [1525, 612] width 13 height 13
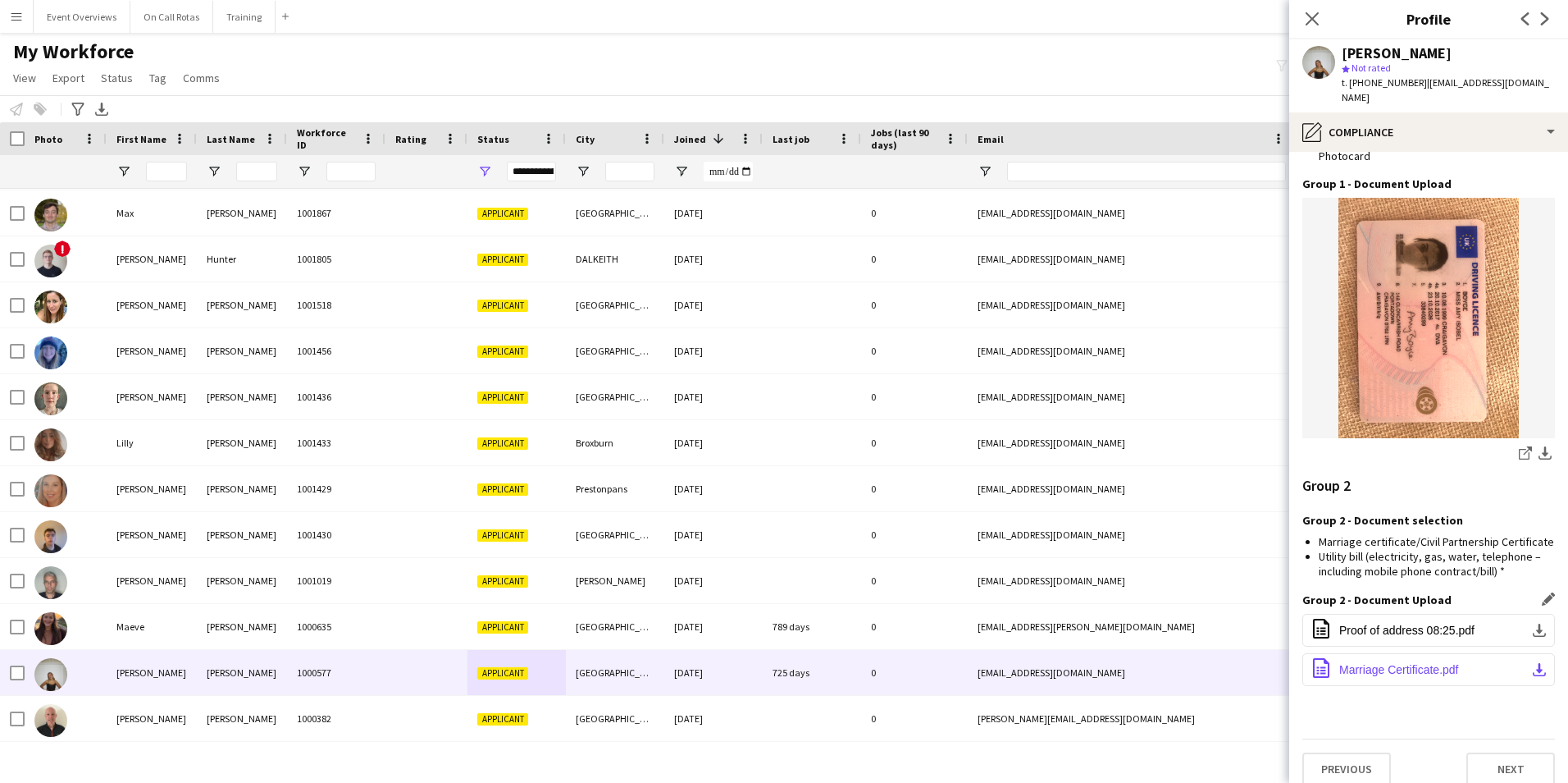
click at [1435, 653] on button "office-file-sheet Marriage Certificate.pdf download-bottom" at bounding box center [1428, 669] width 252 height 33
click at [1316, 5] on div "Close pop-in" at bounding box center [1312, 19] width 46 height 38
click at [1314, 15] on icon "Close pop-in" at bounding box center [1312, 19] width 16 height 16
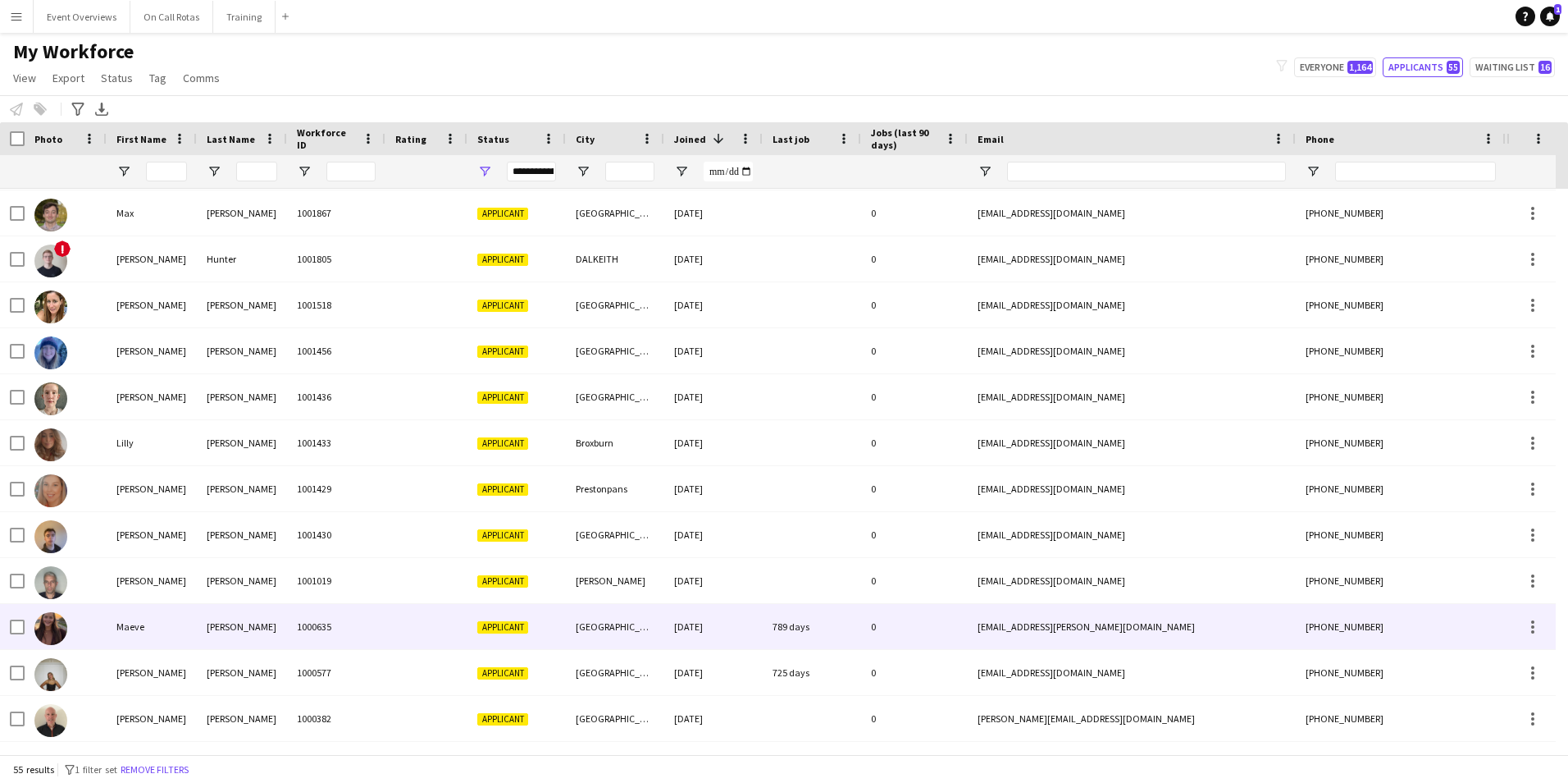
click at [377, 630] on div "1000635" at bounding box center [335, 627] width 98 height 45
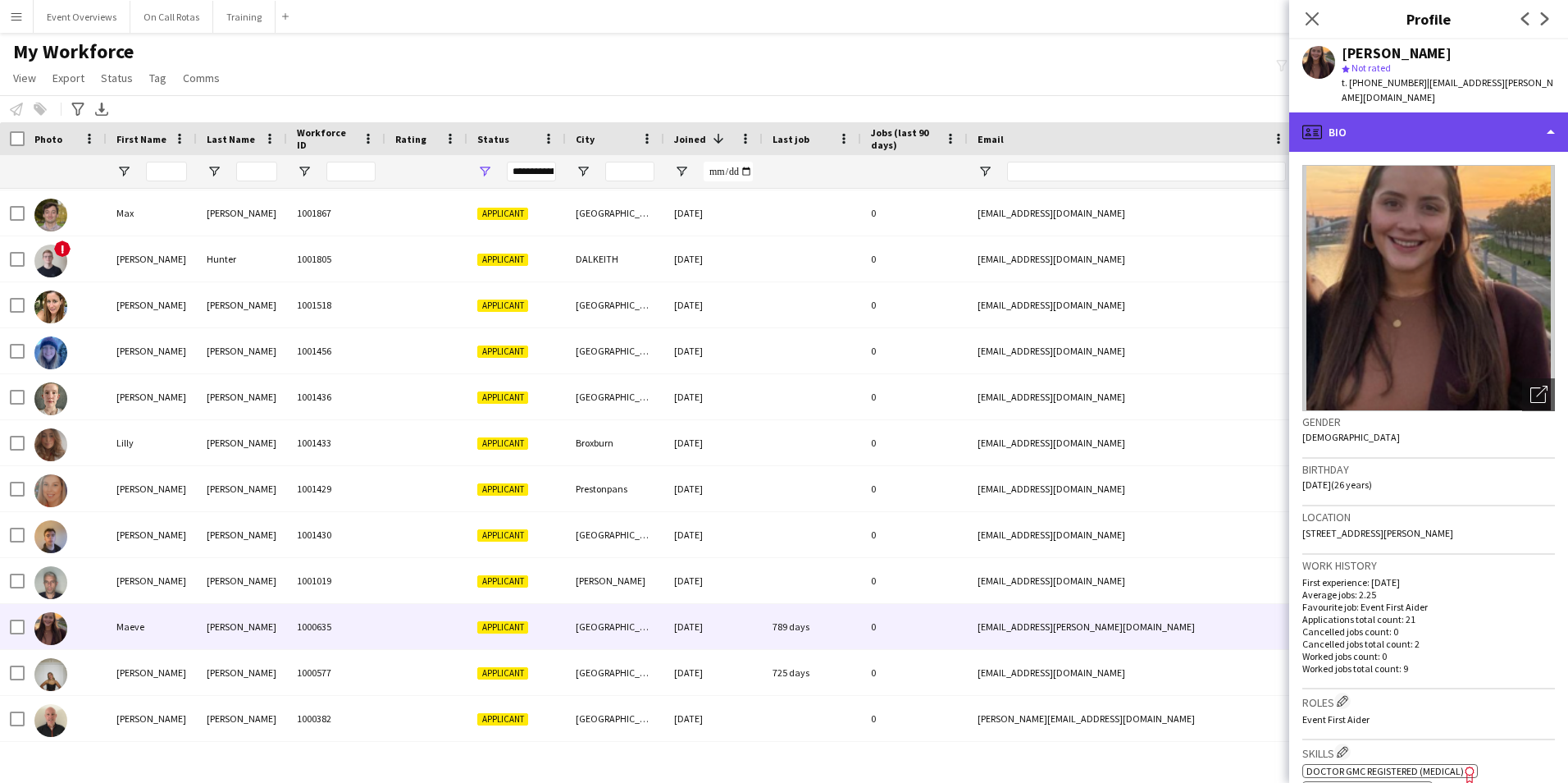
click at [1411, 119] on div "profile Bio" at bounding box center [1428, 132] width 279 height 40
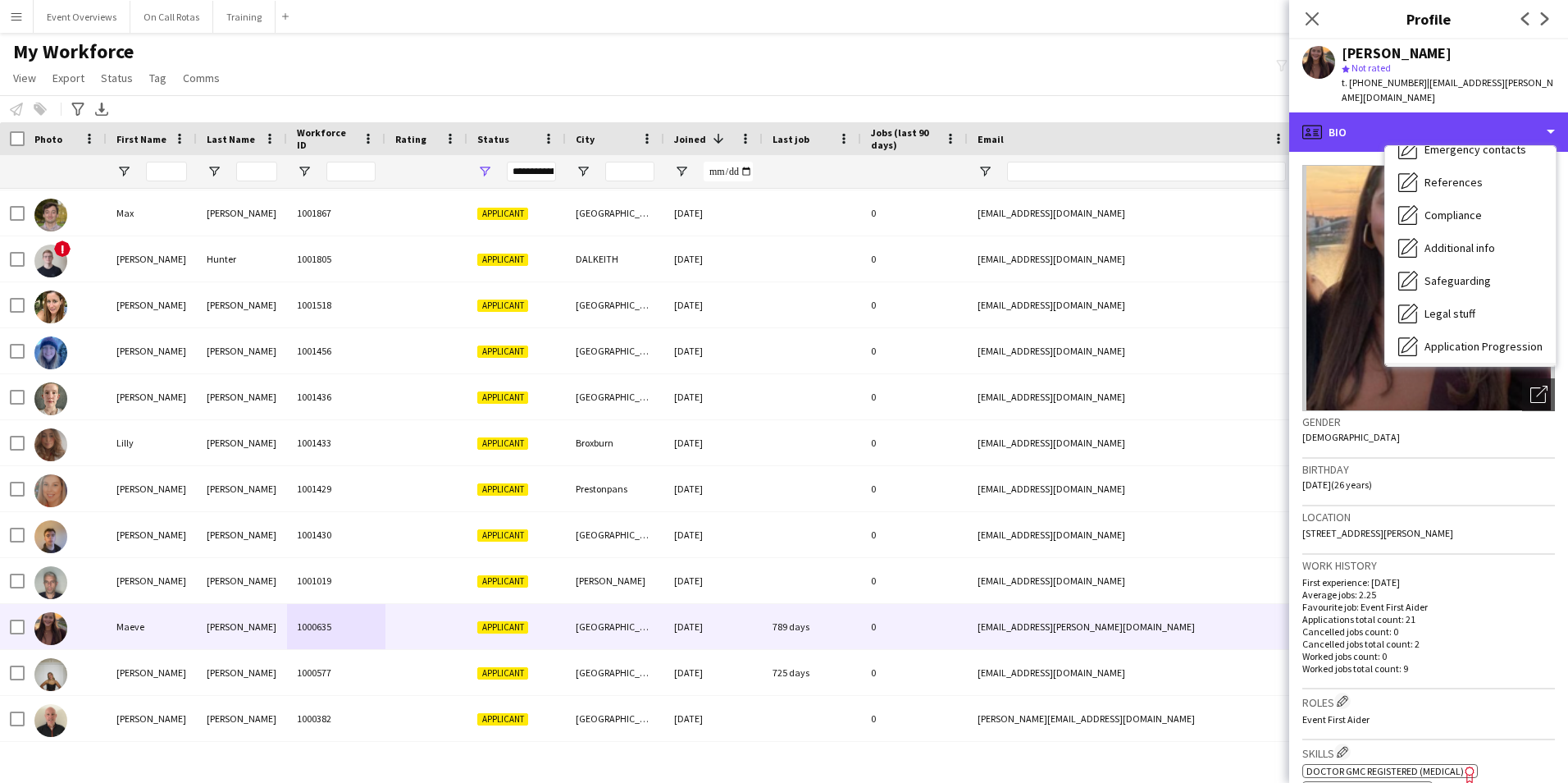
scroll to position [285, 0]
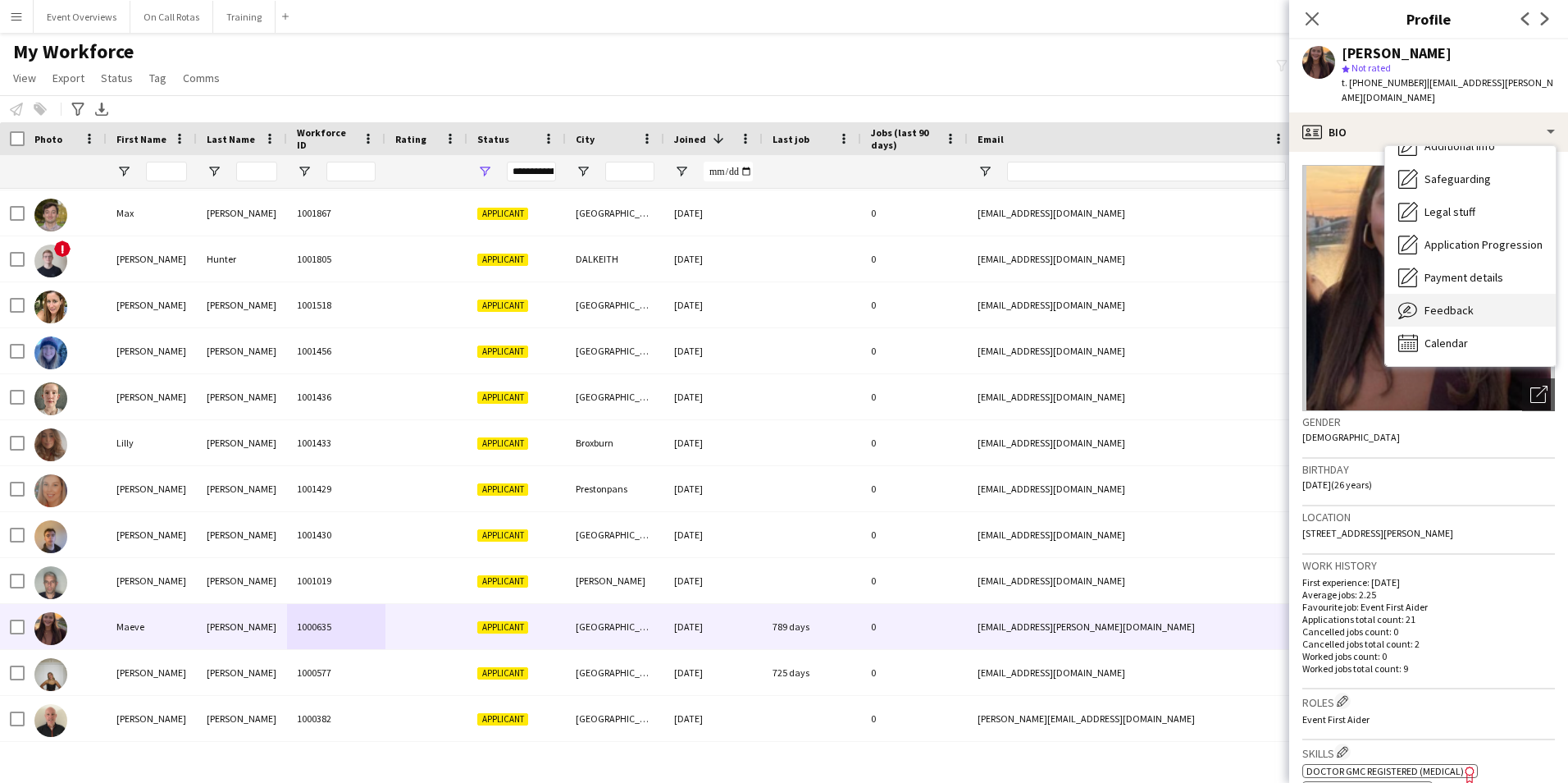
click at [1443, 303] on span "Feedback" at bounding box center [1449, 310] width 50 height 15
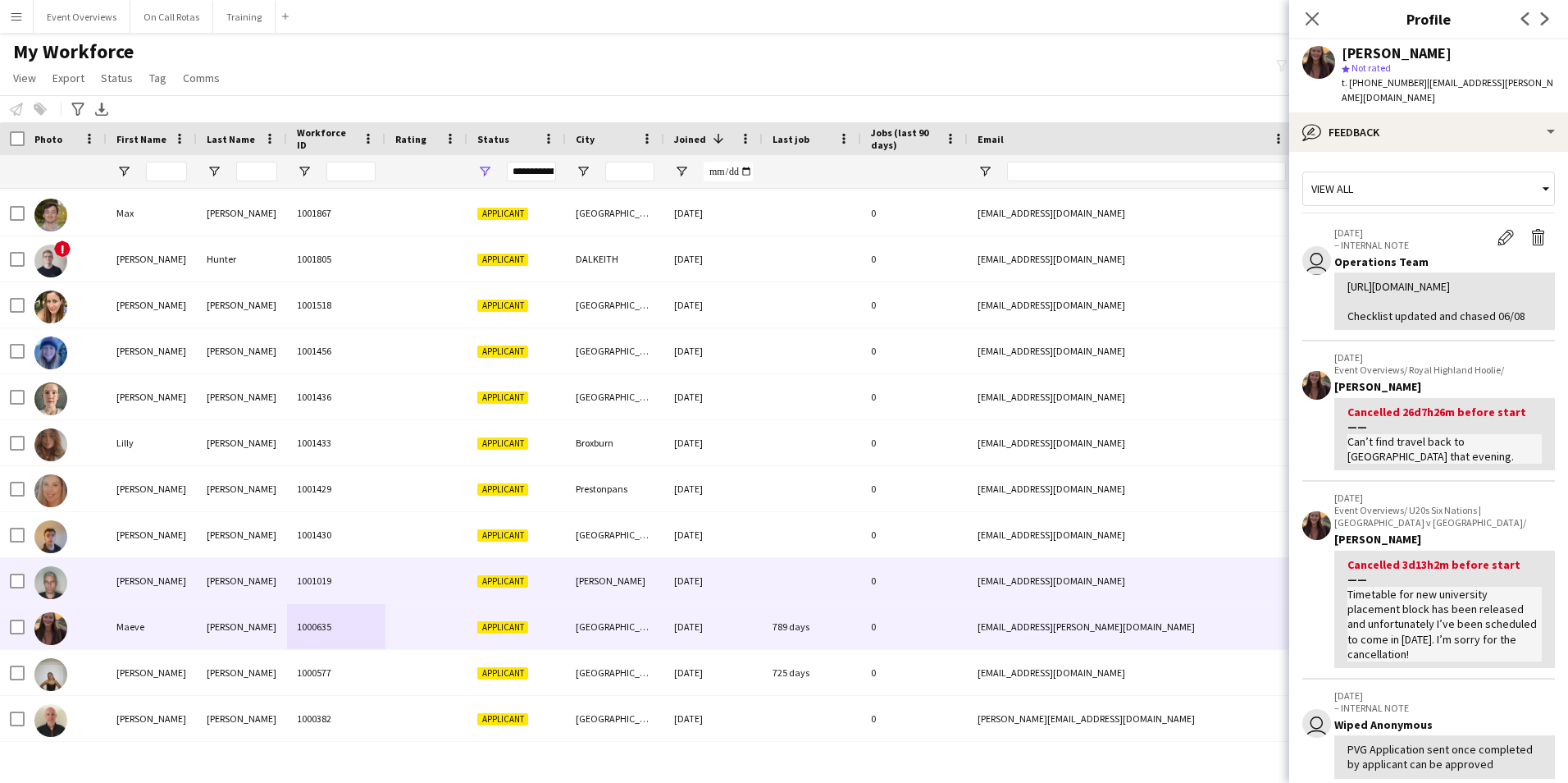
click at [591, 582] on div "Dunbar" at bounding box center [615, 580] width 98 height 45
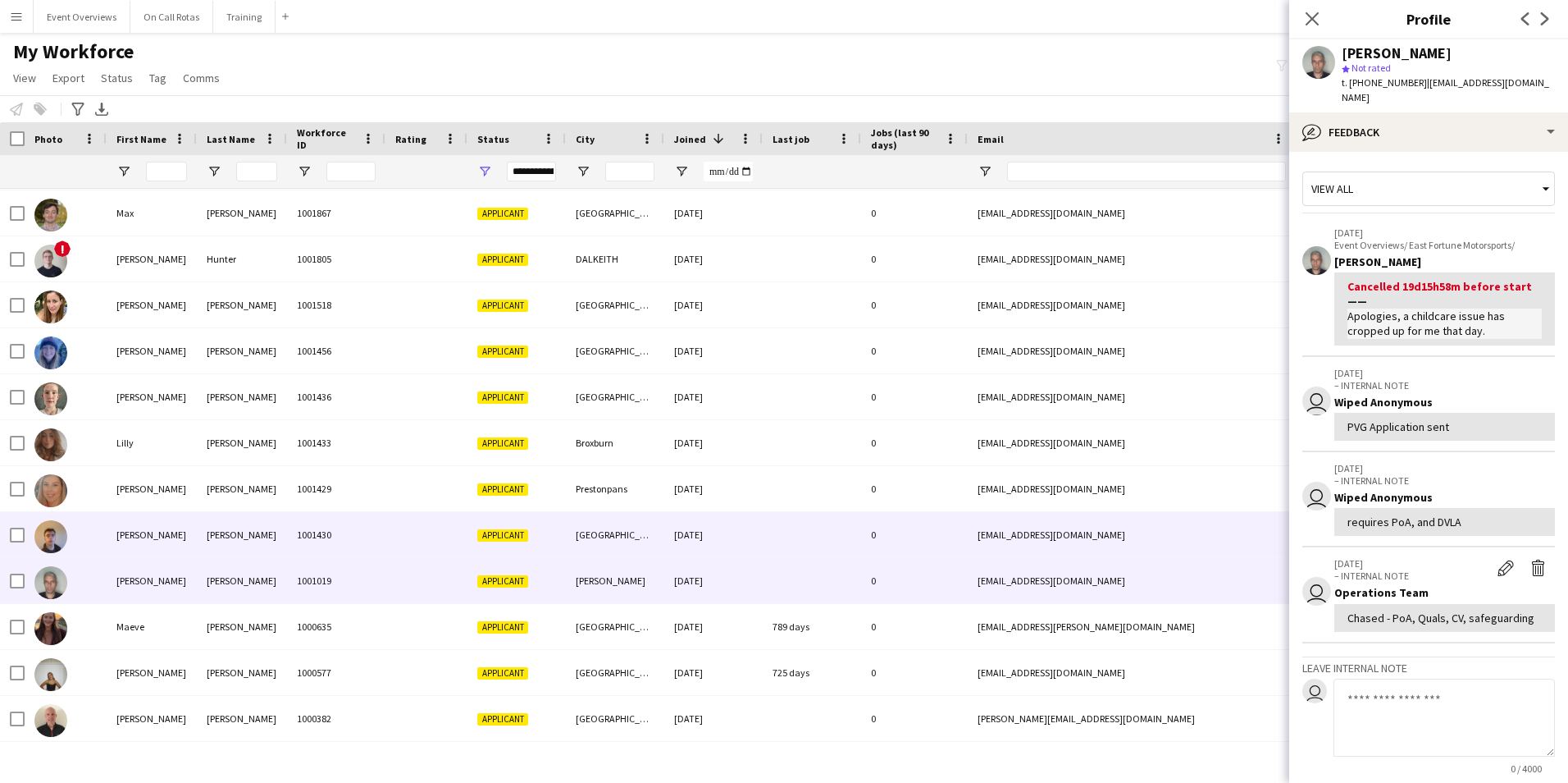
click at [810, 530] on div at bounding box center [811, 535] width 98 height 45
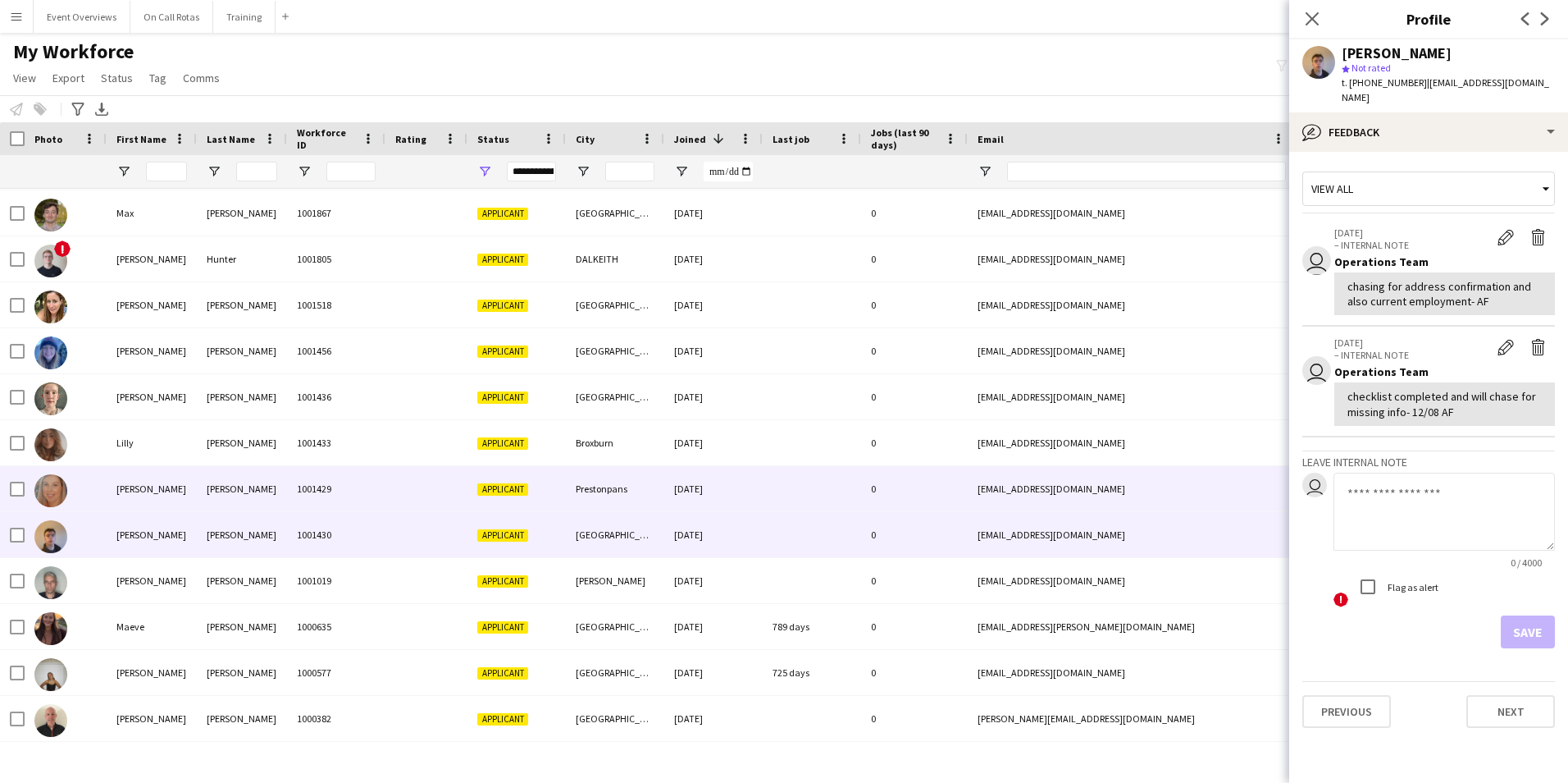
click at [799, 494] on div at bounding box center [811, 489] width 98 height 45
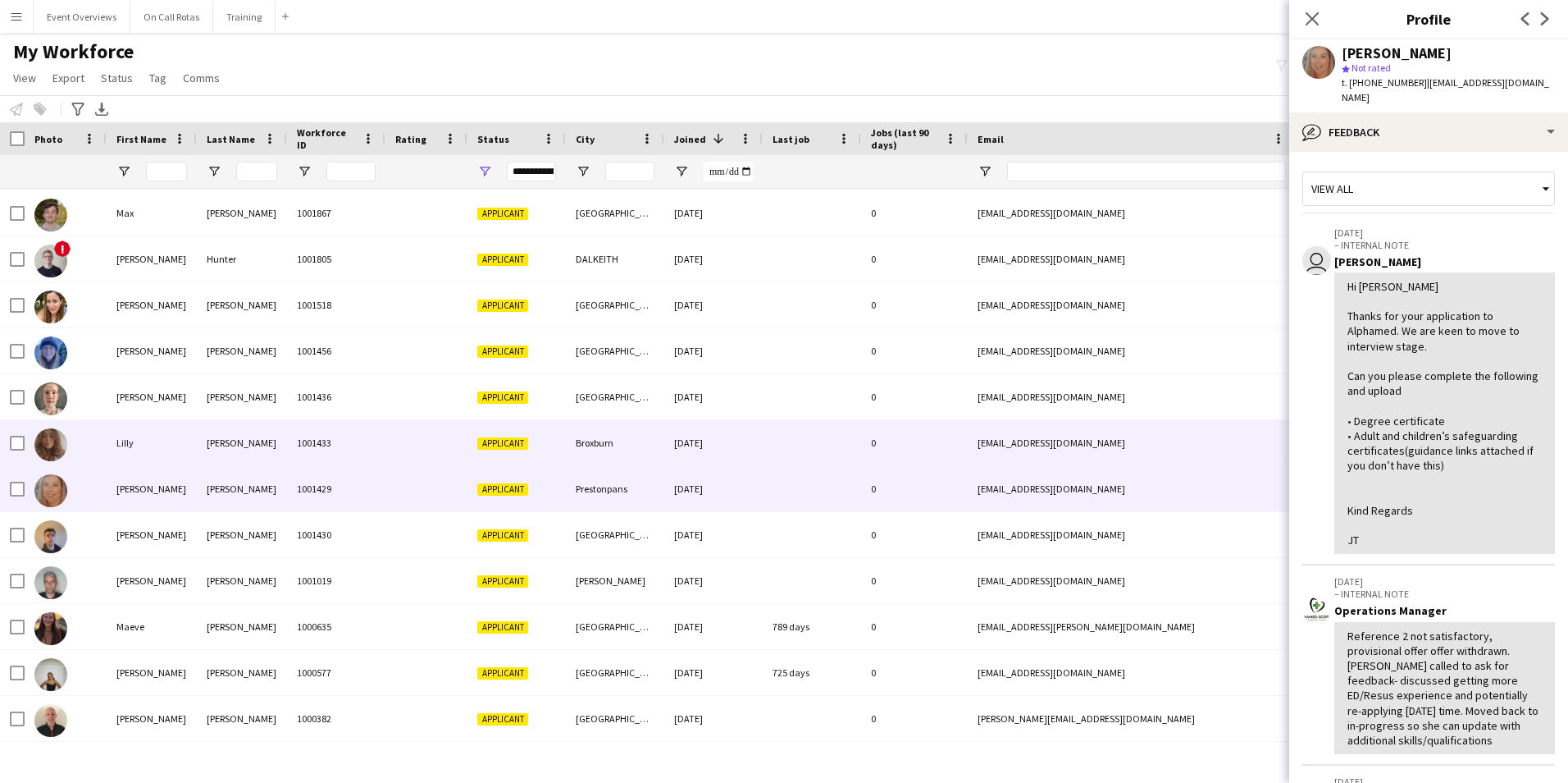
click at [784, 439] on div at bounding box center [811, 442] width 98 height 45
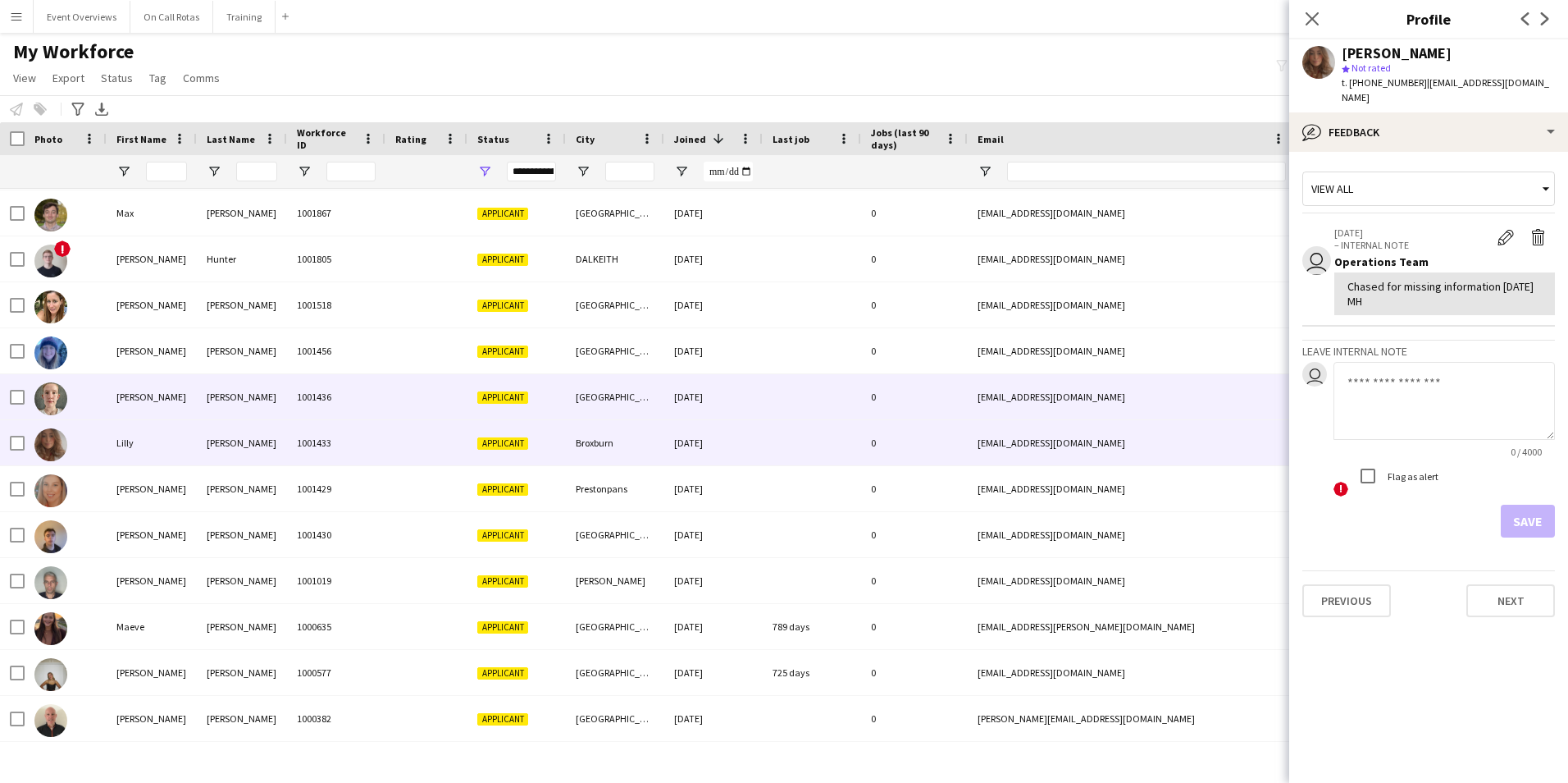
click at [749, 398] on div "12-01-2024" at bounding box center [713, 397] width 98 height 45
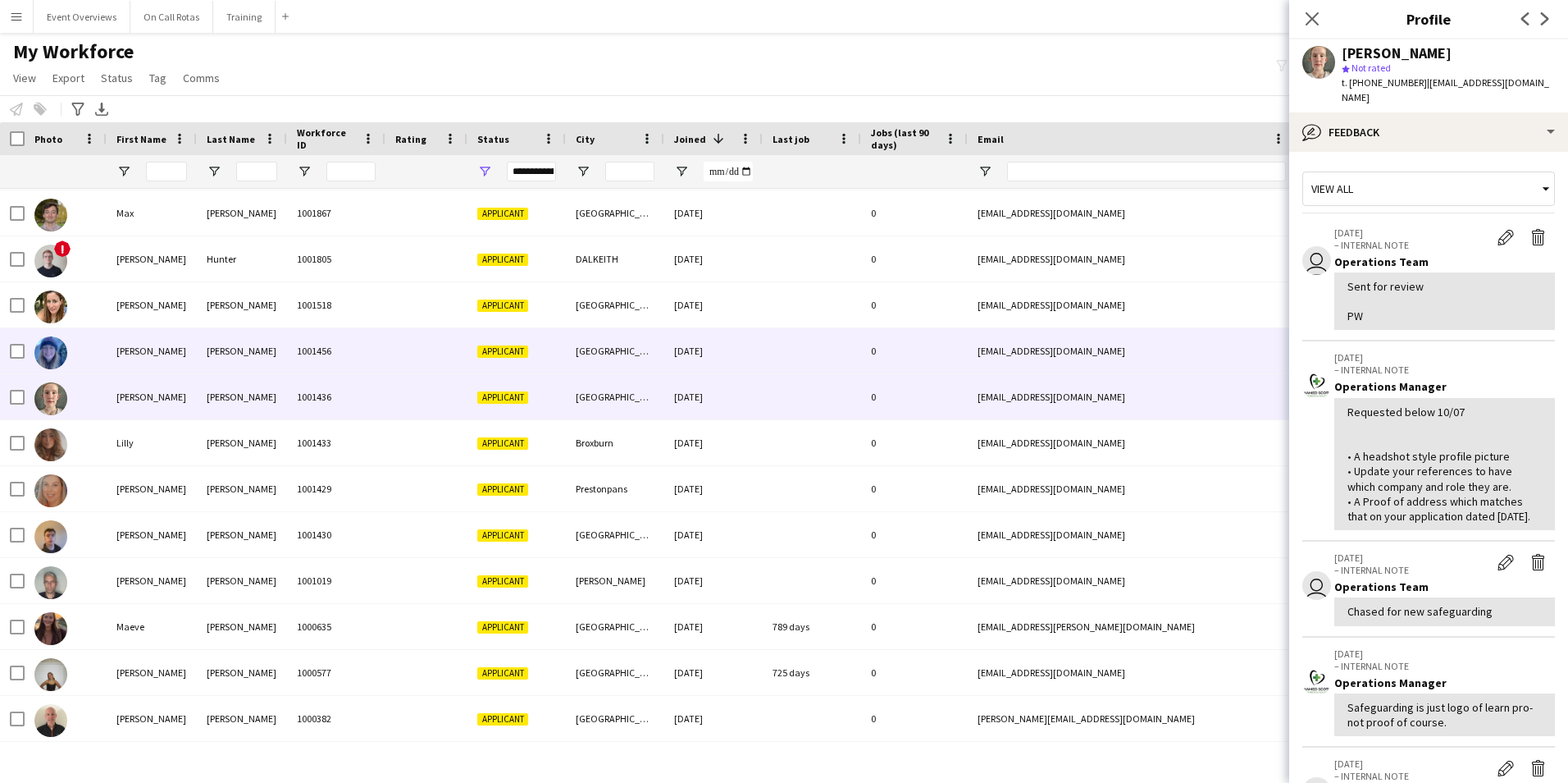
click at [747, 357] on div "02-02-2024" at bounding box center [713, 351] width 98 height 45
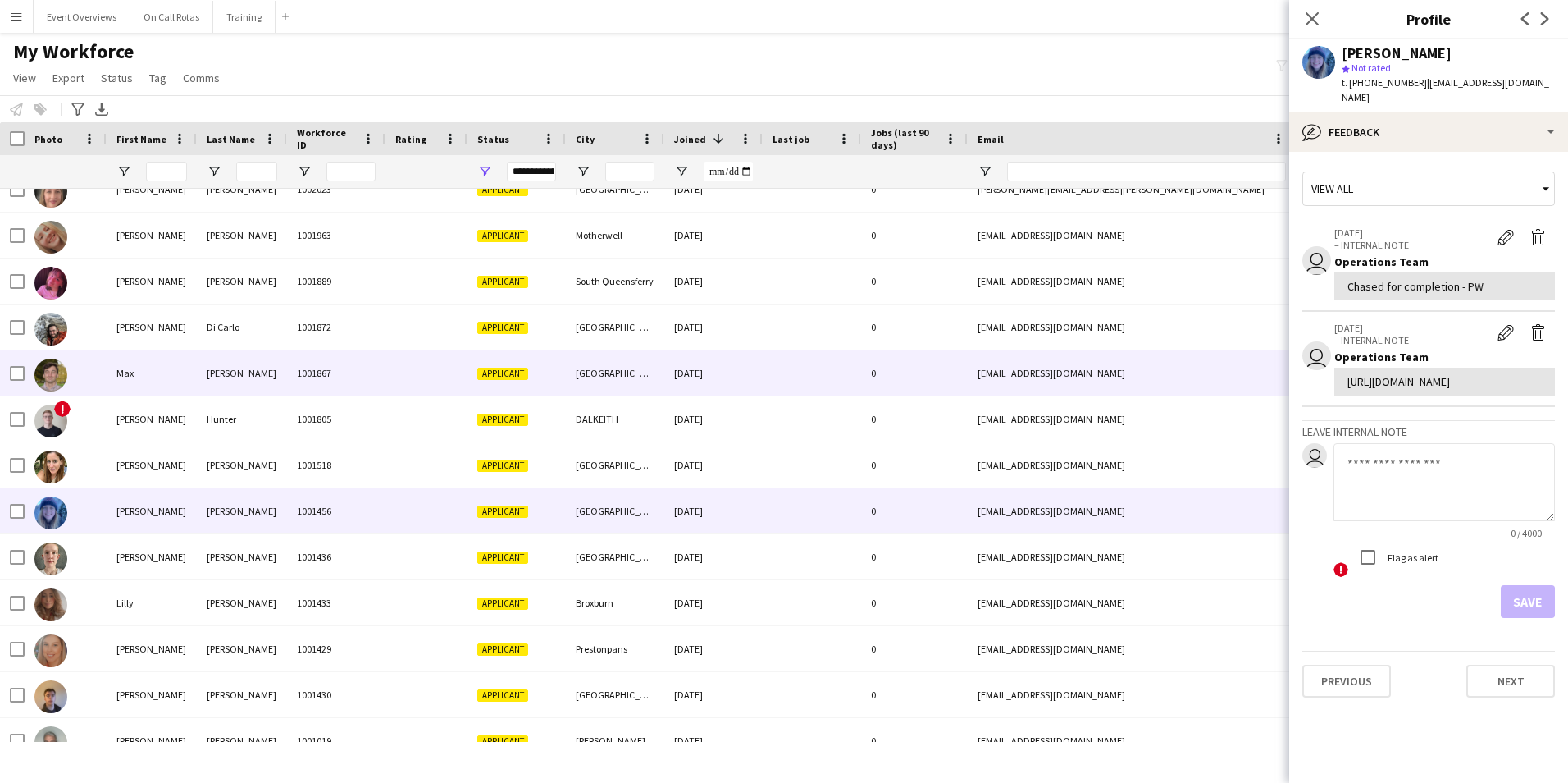
scroll to position [1810, 0]
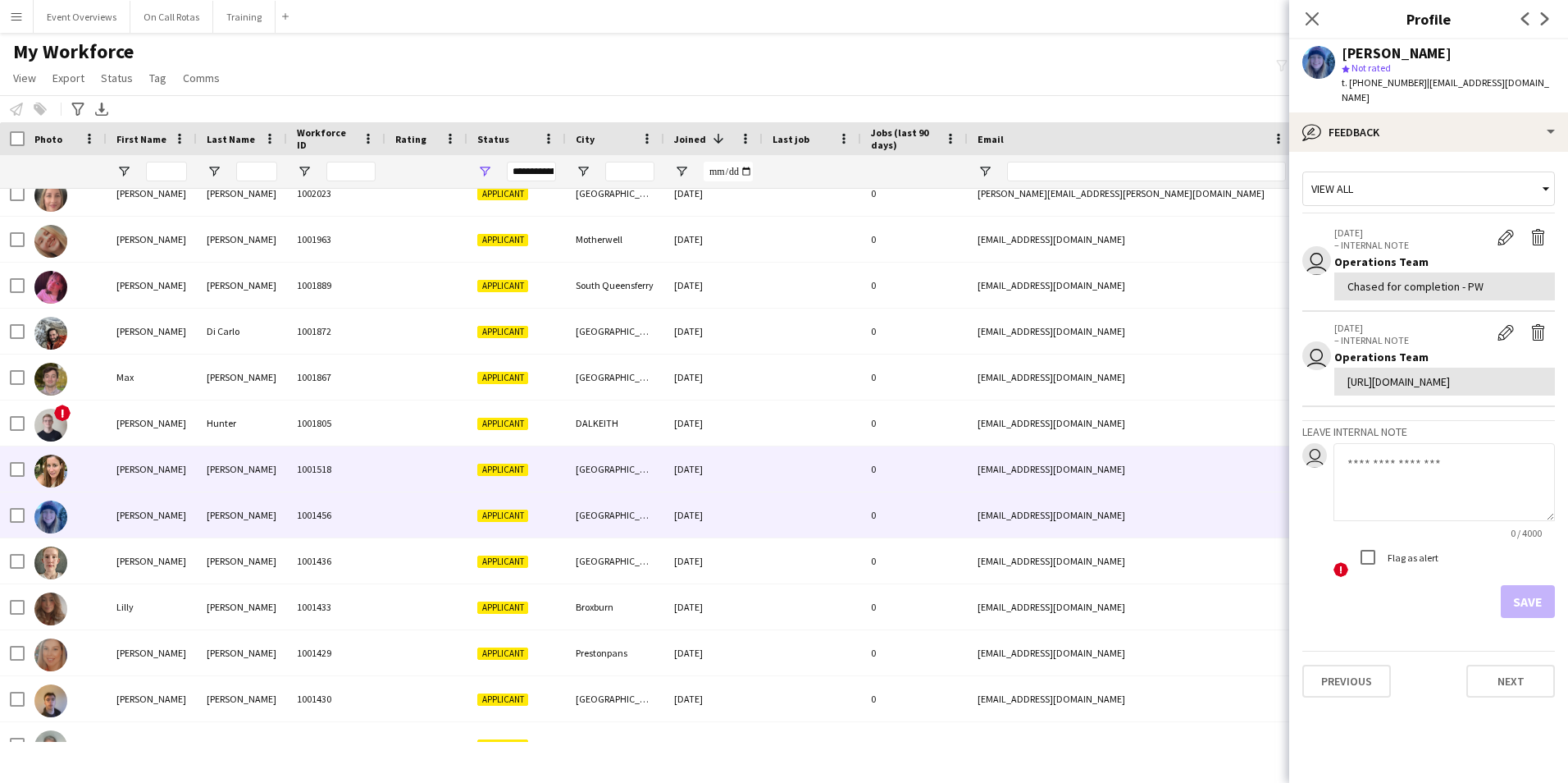
click at [814, 464] on div at bounding box center [811, 469] width 98 height 45
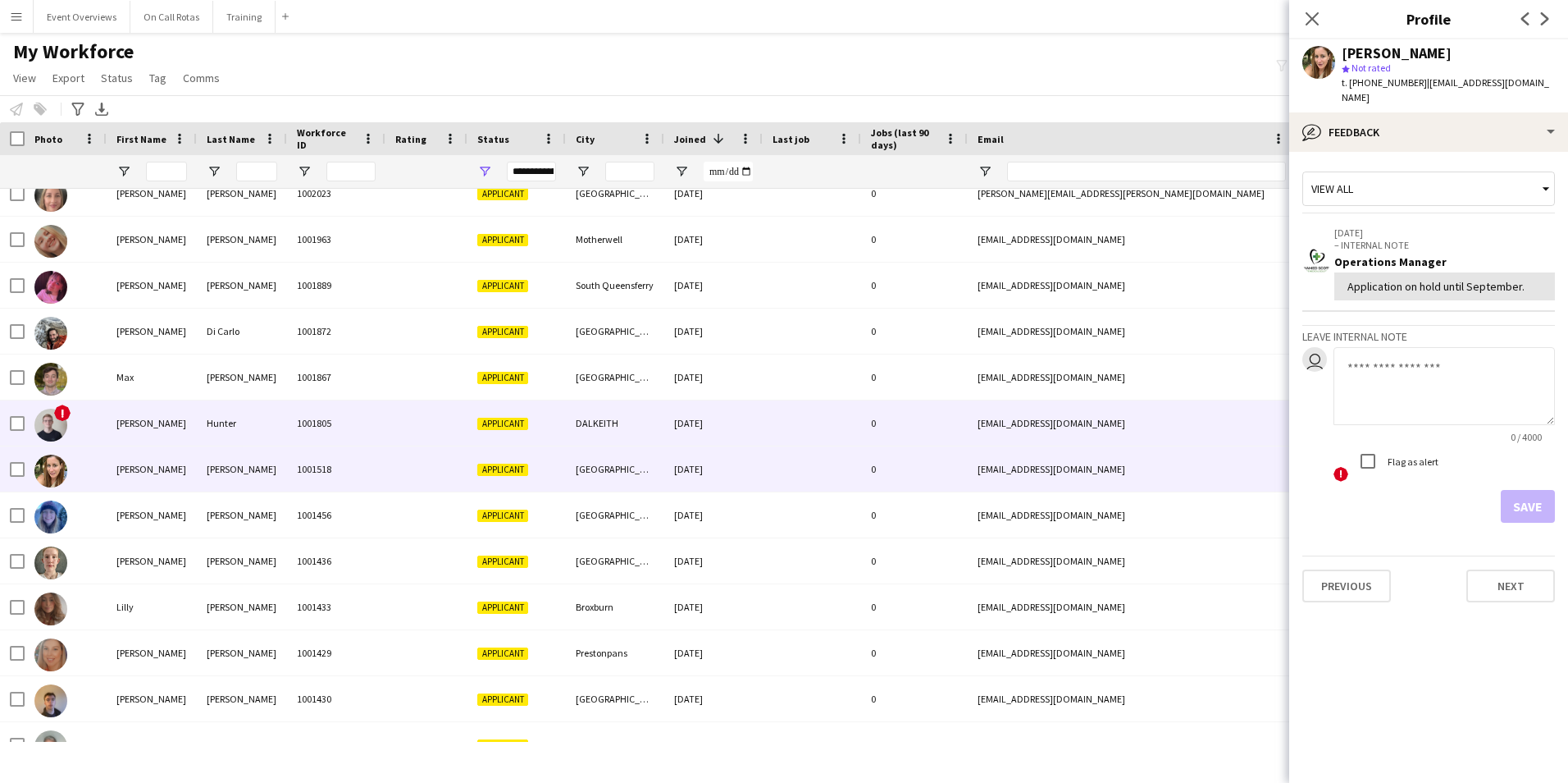
click at [802, 427] on div at bounding box center [811, 423] width 98 height 45
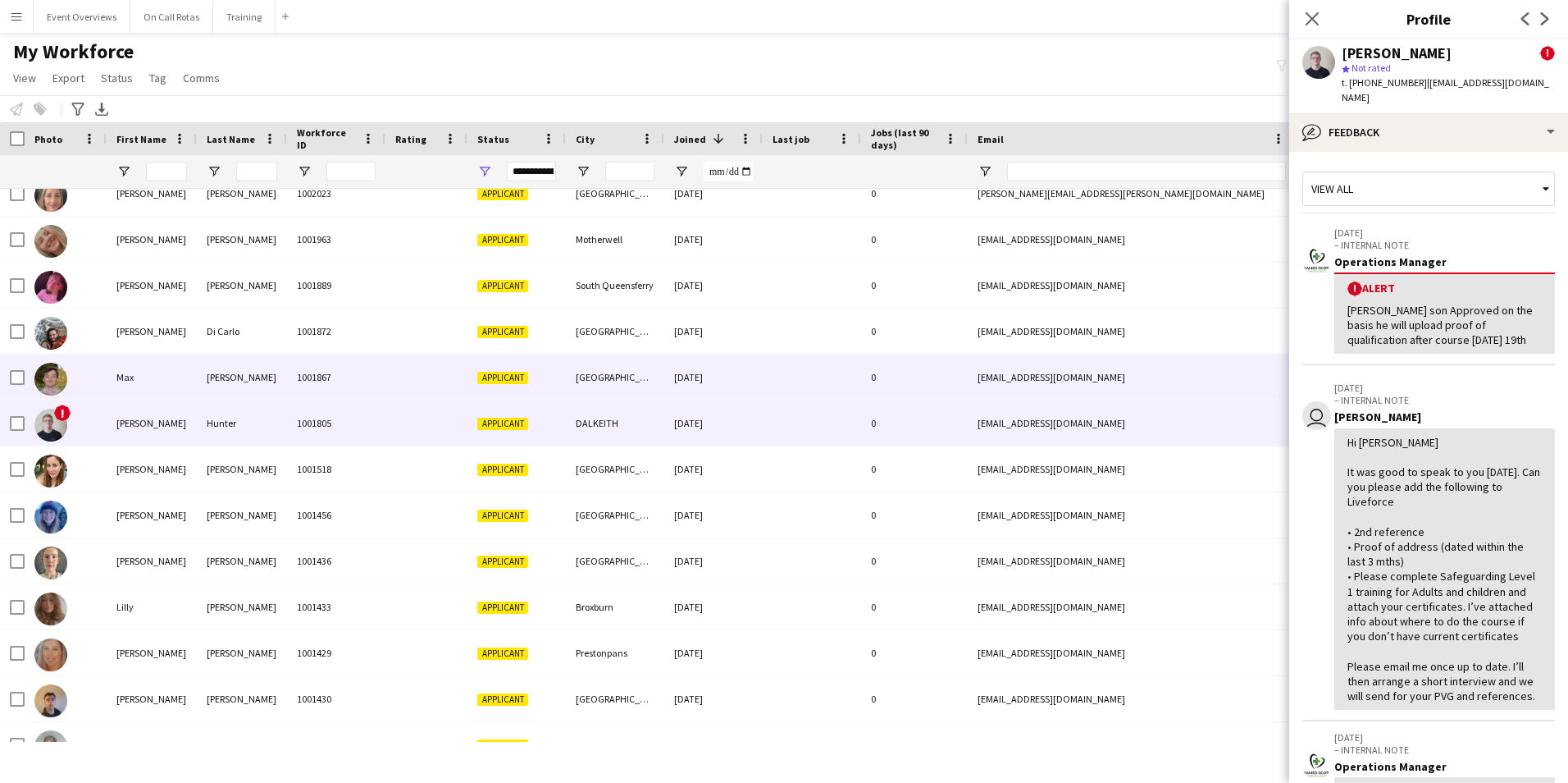
click at [788, 379] on div at bounding box center [811, 377] width 98 height 45
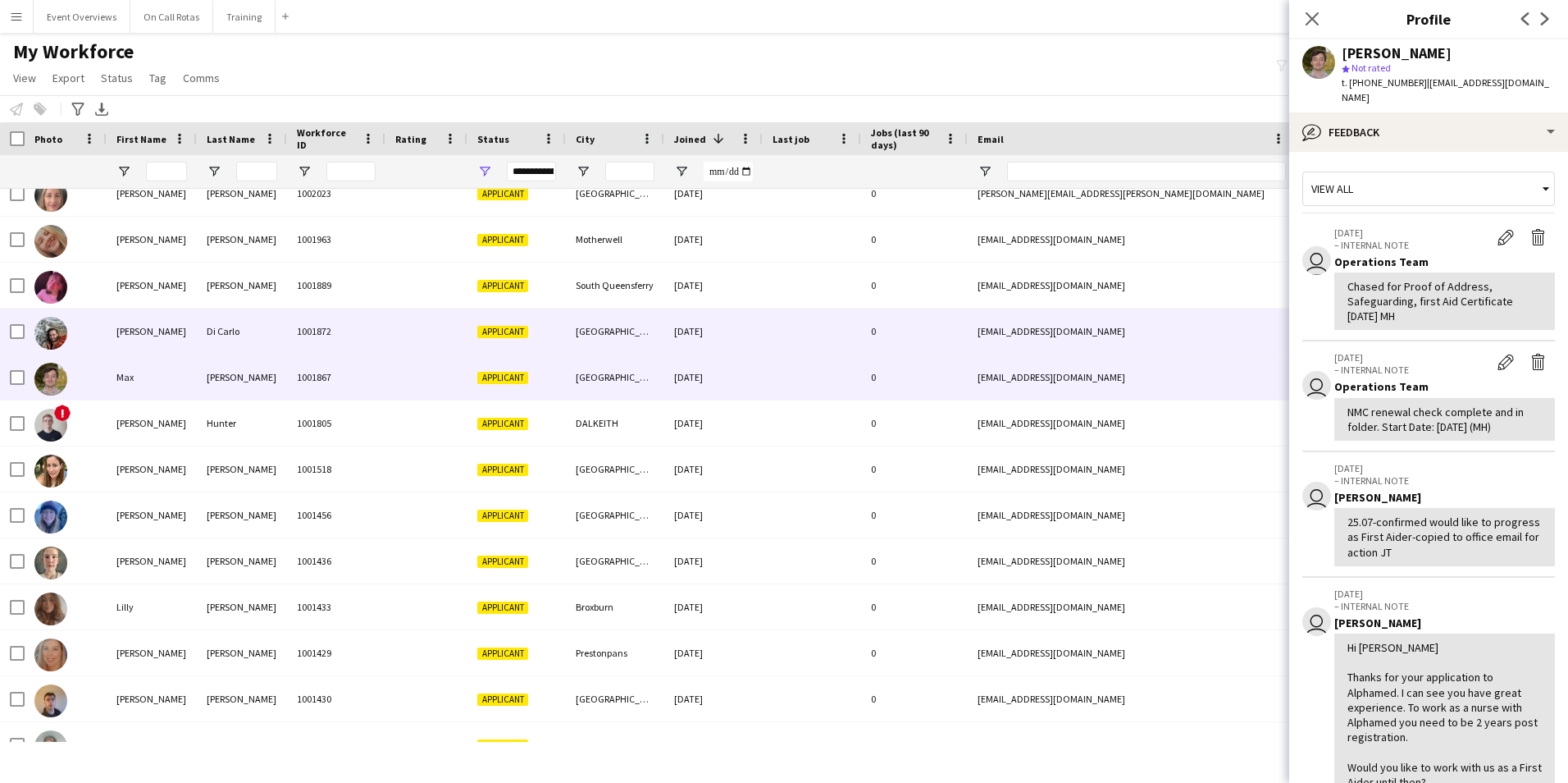
click at [778, 329] on div at bounding box center [811, 331] width 98 height 45
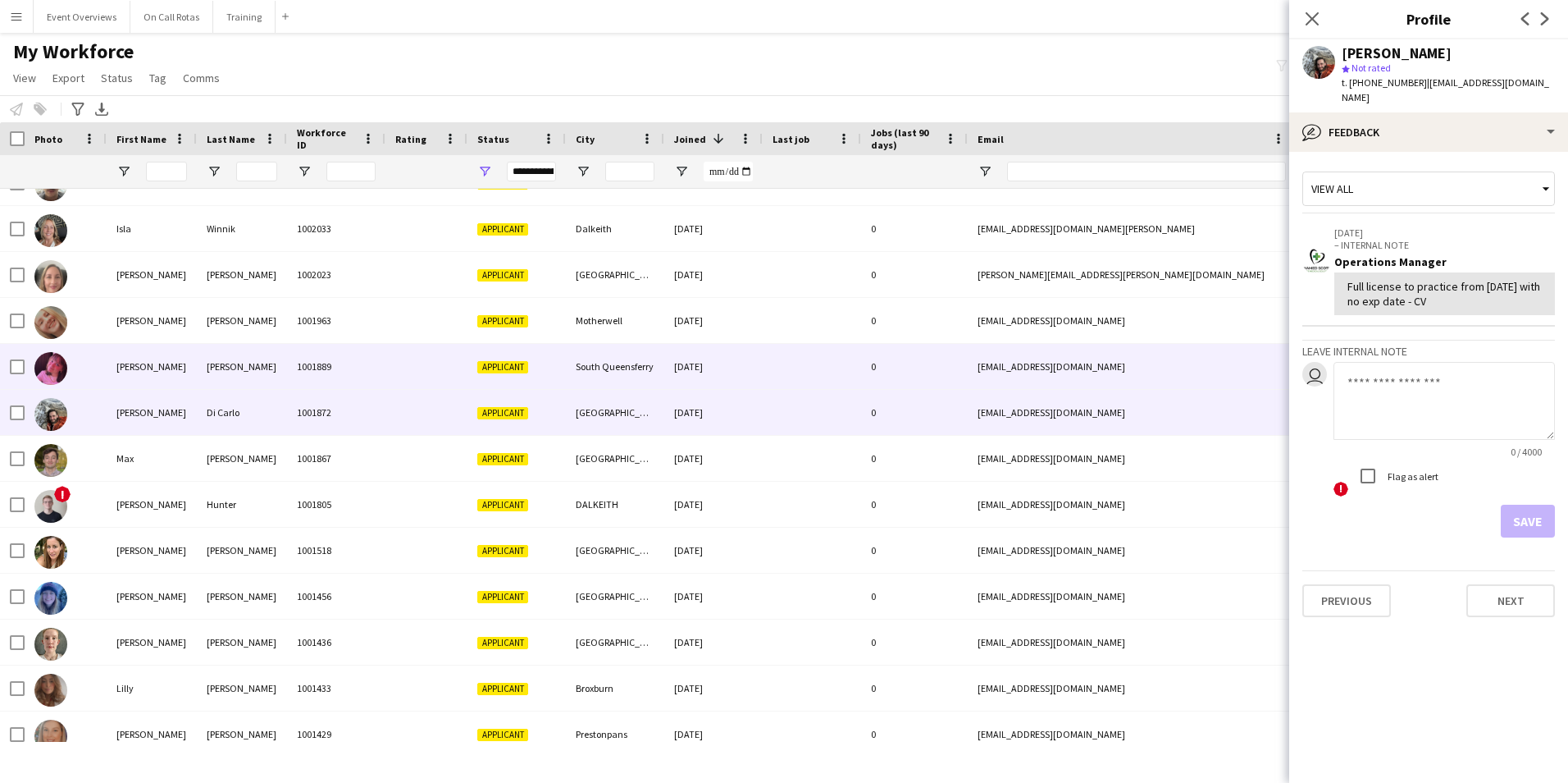
scroll to position [1727, 0]
click at [792, 373] on div at bounding box center [811, 368] width 98 height 45
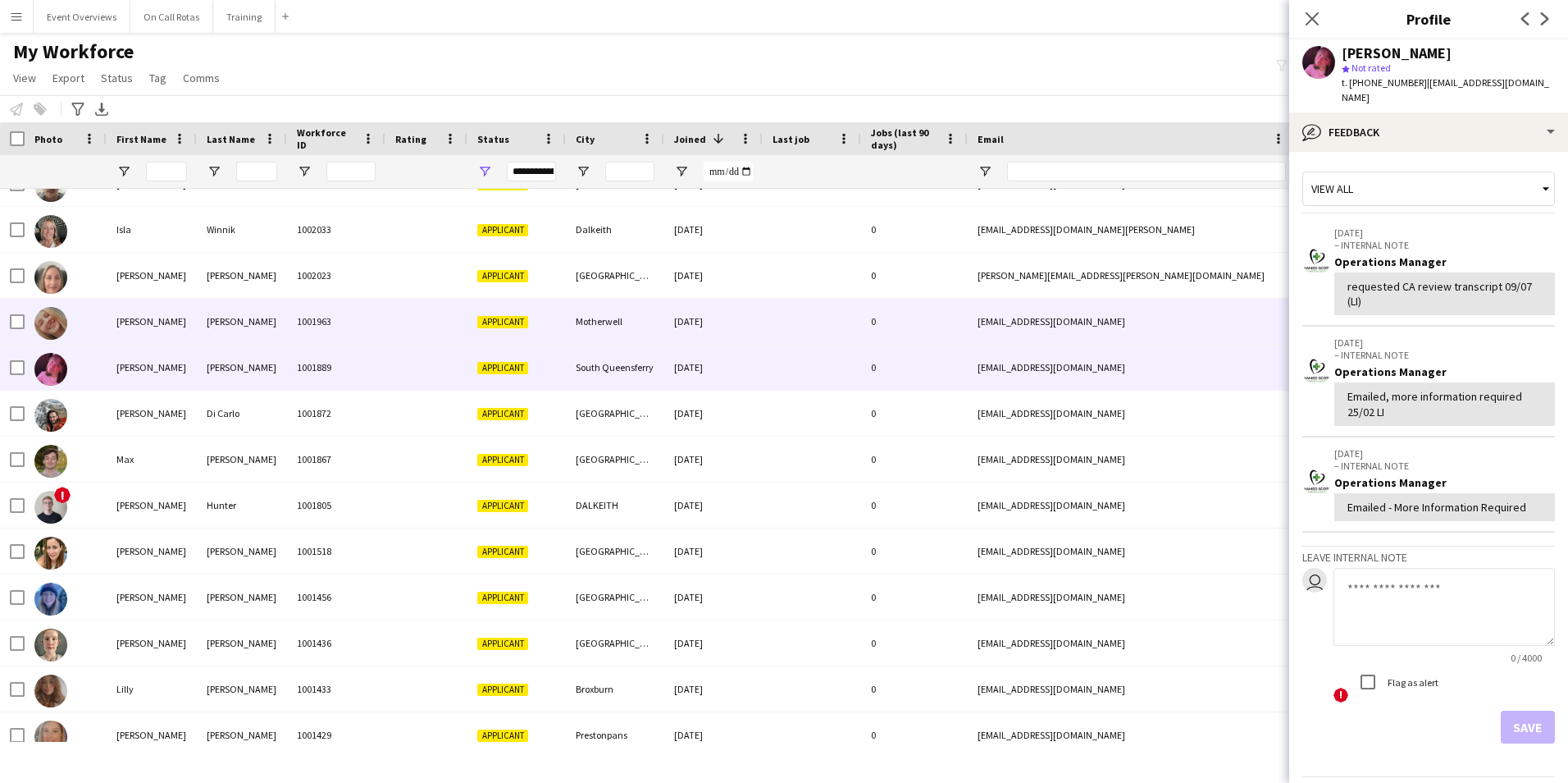
click at [777, 331] on div at bounding box center [811, 321] width 98 height 45
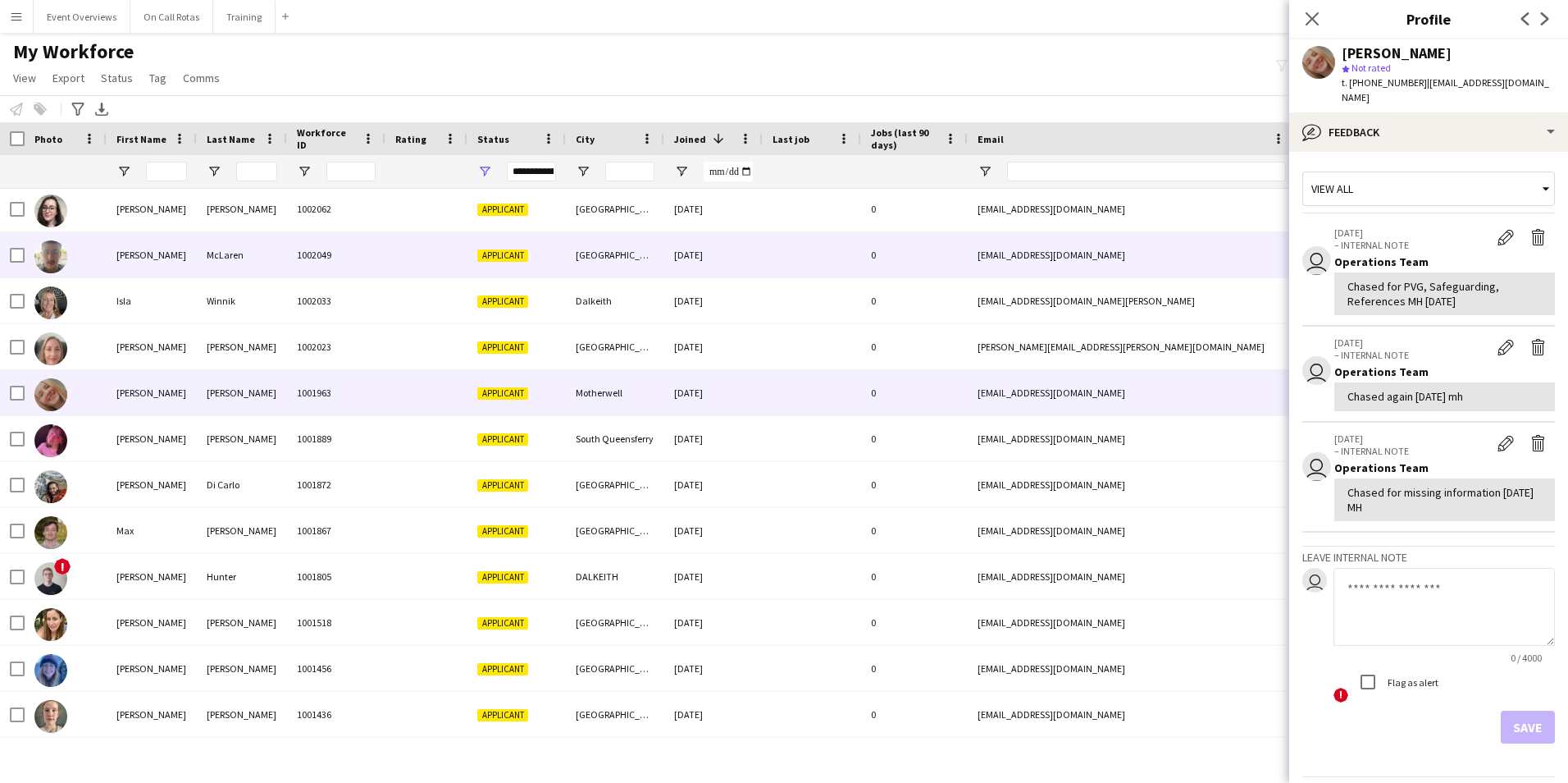
scroll to position [1563, 0]
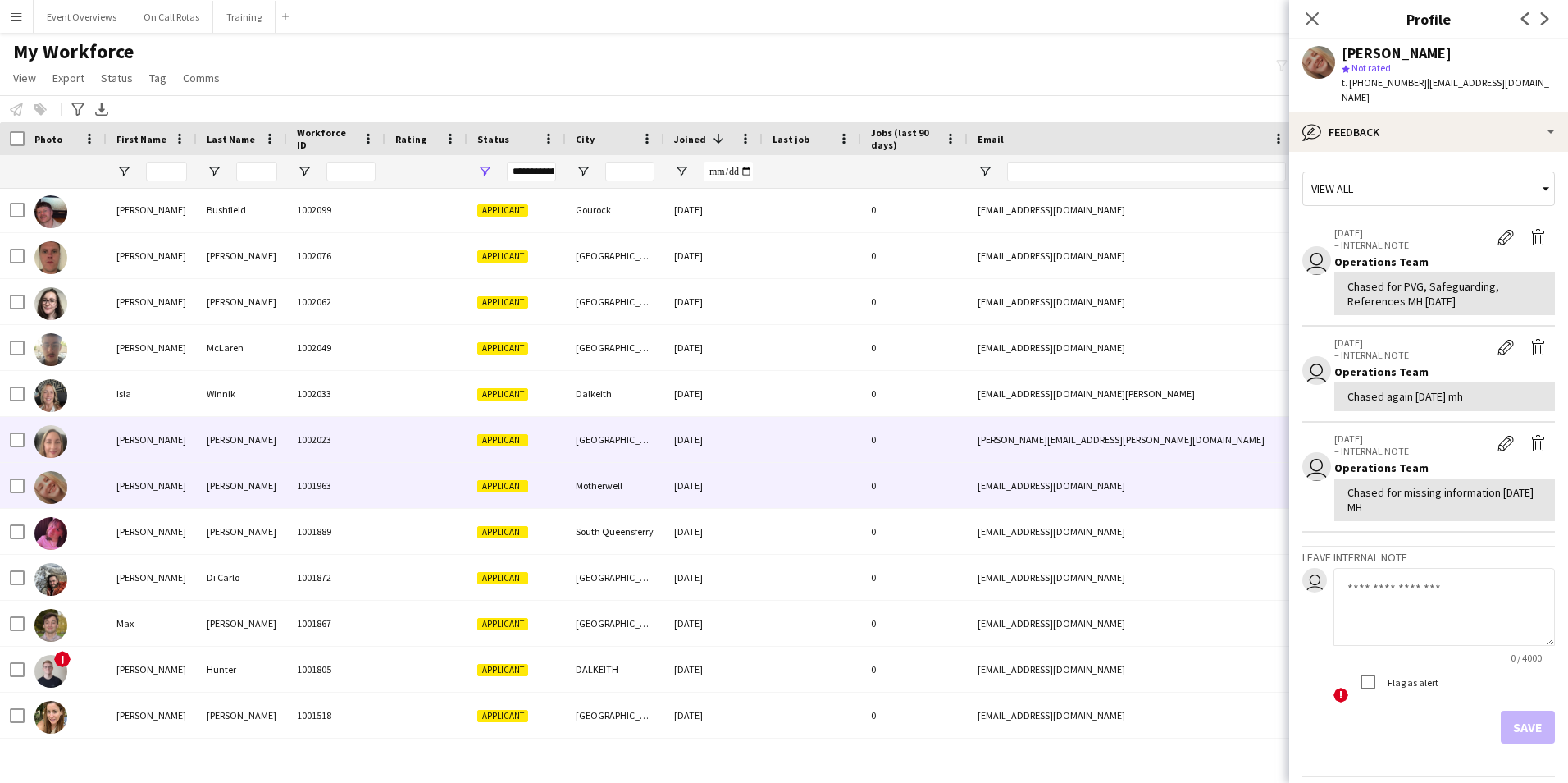
click at [756, 440] on div "10-01-2025" at bounding box center [713, 439] width 98 height 45
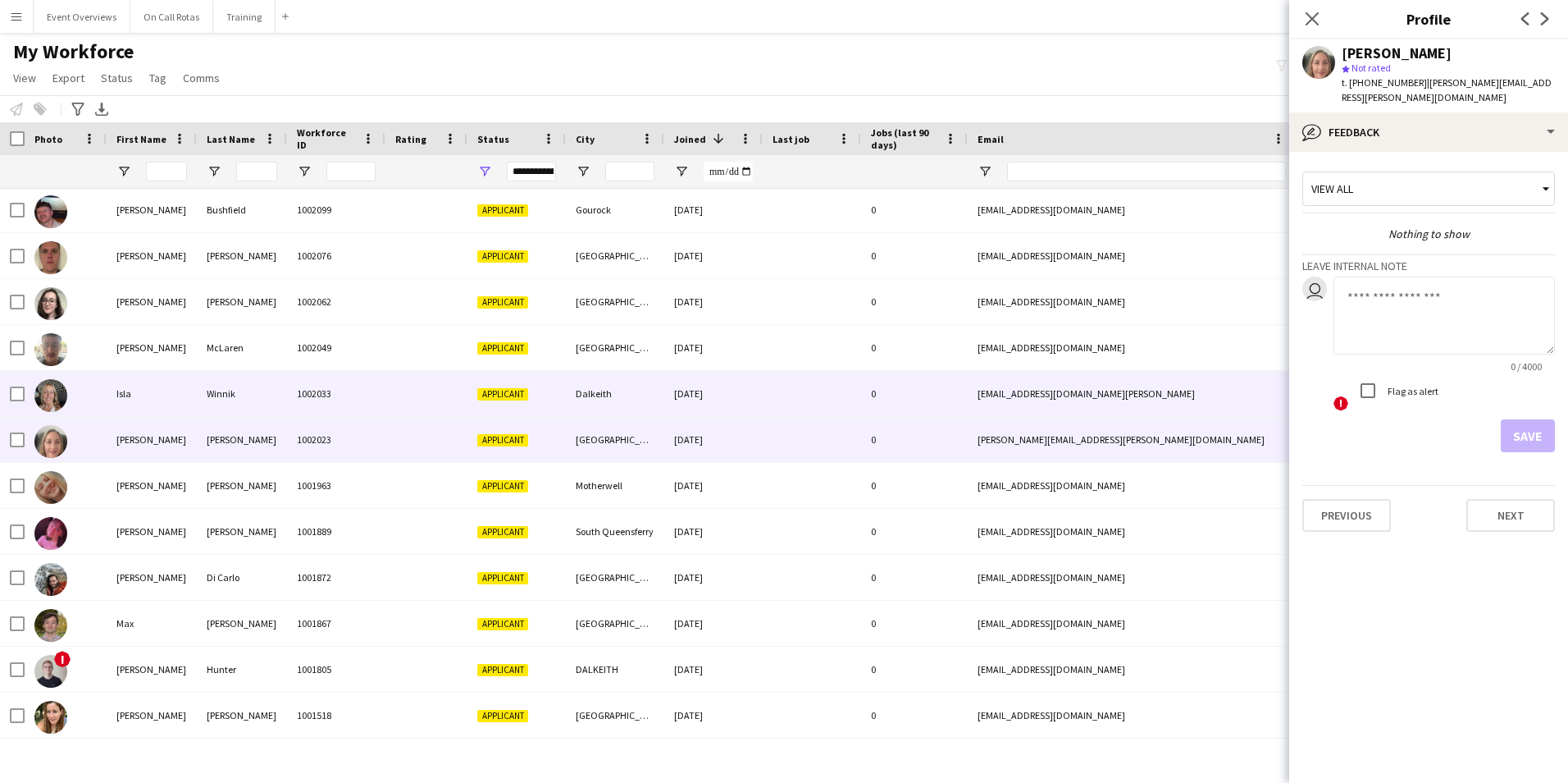
click at [769, 384] on div at bounding box center [811, 394] width 98 height 45
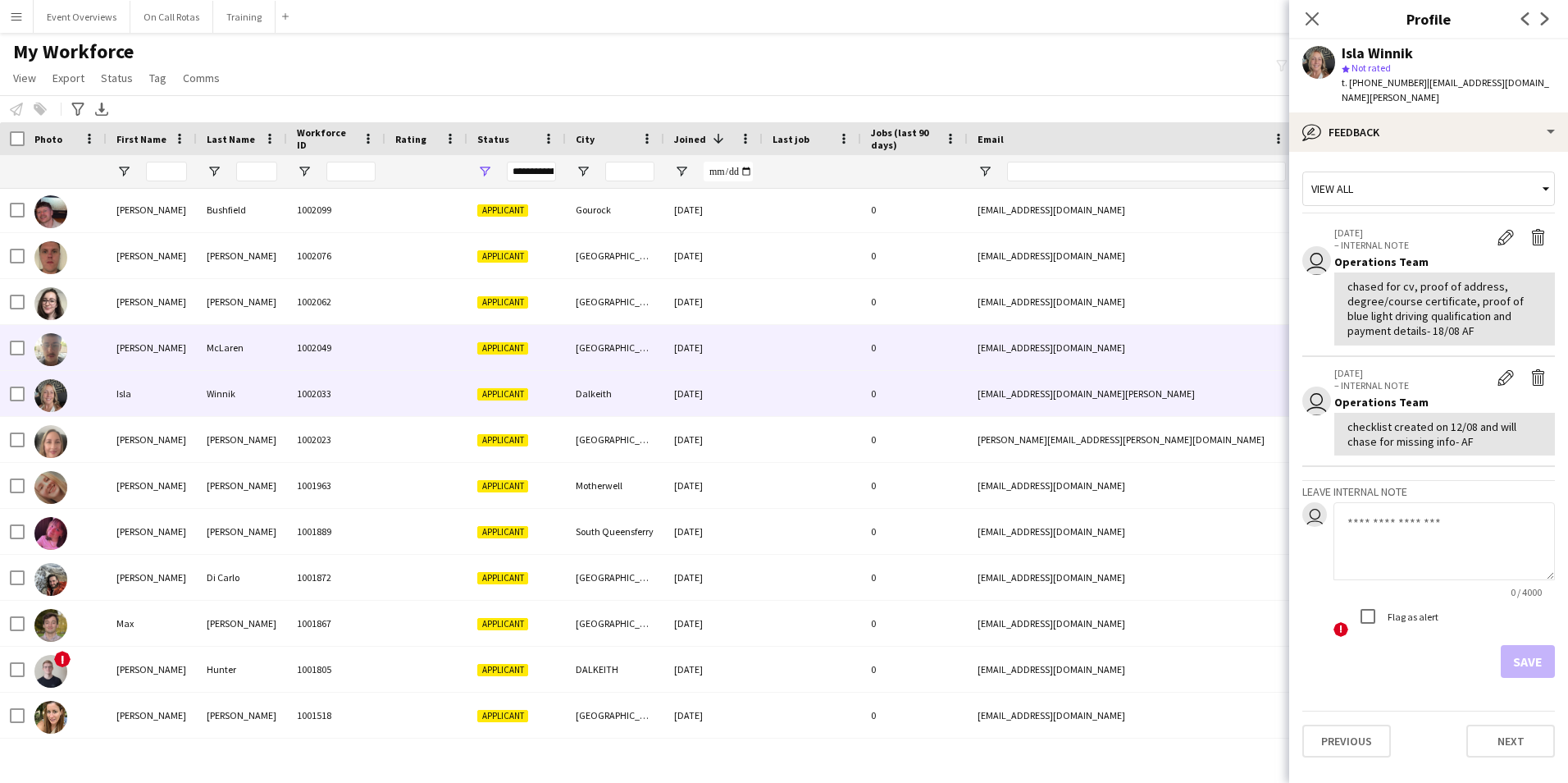
click at [772, 352] on div at bounding box center [811, 347] width 98 height 45
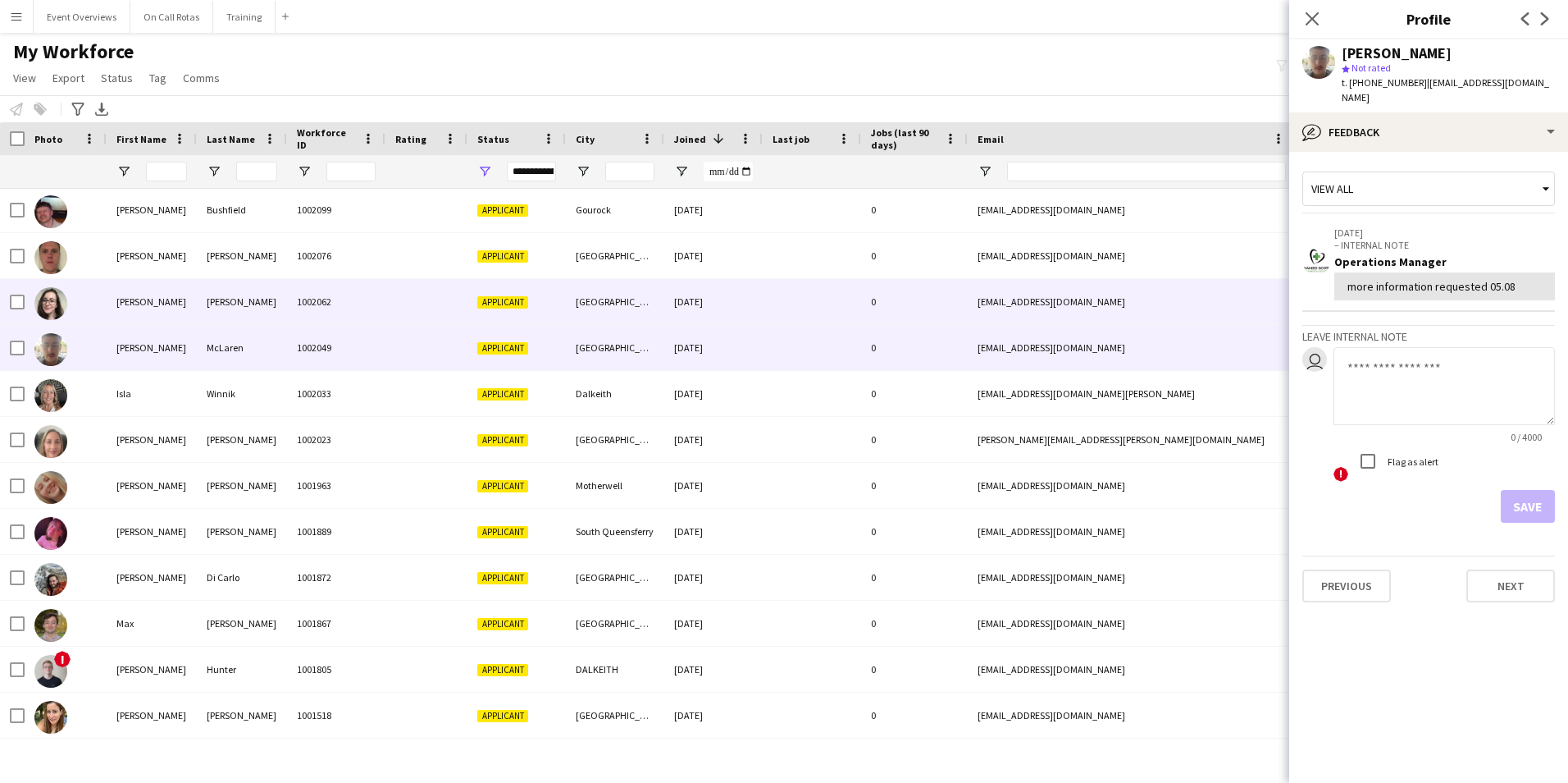
click at [763, 297] on div at bounding box center [811, 302] width 98 height 45
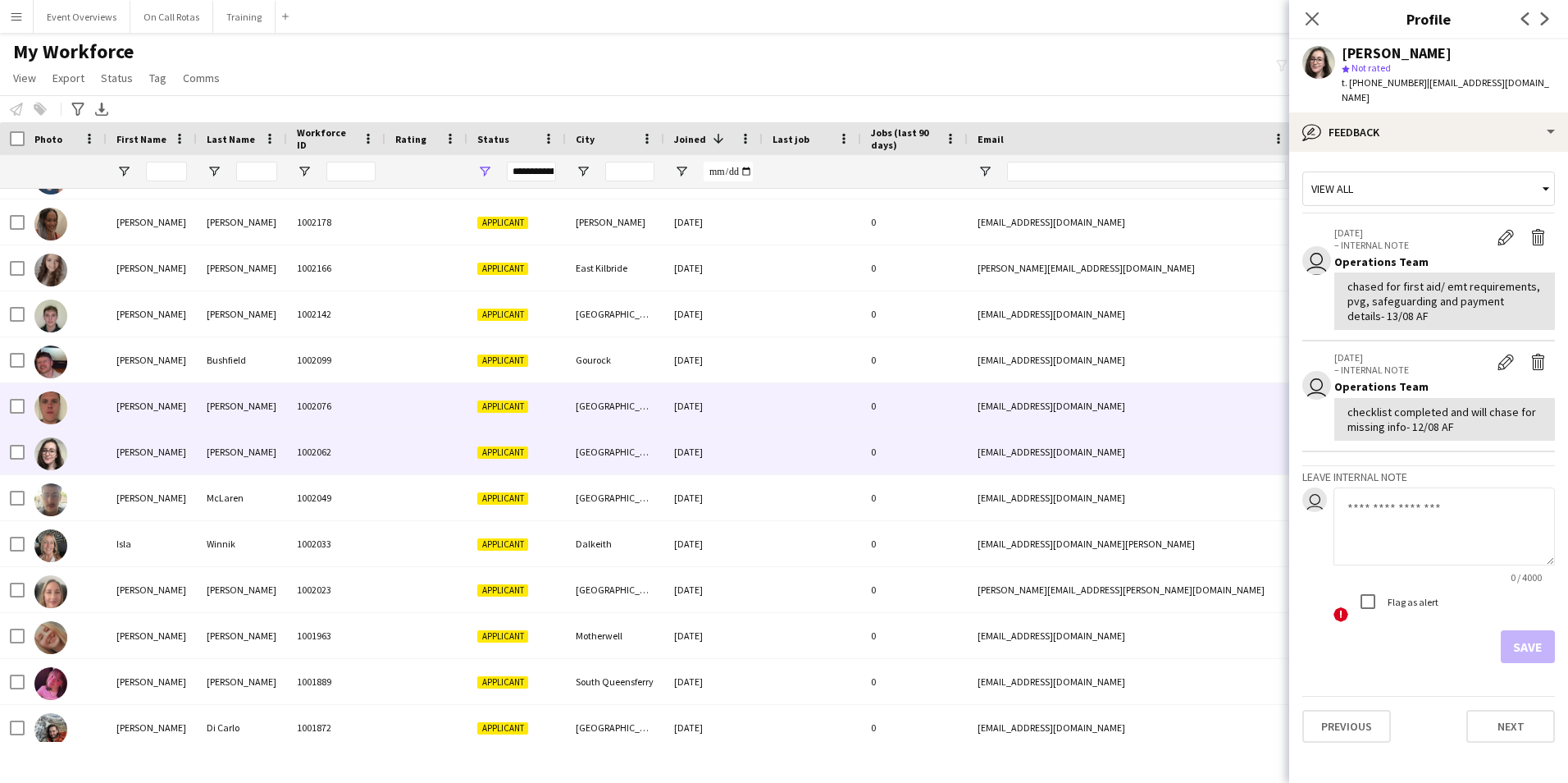
scroll to position [1399, 0]
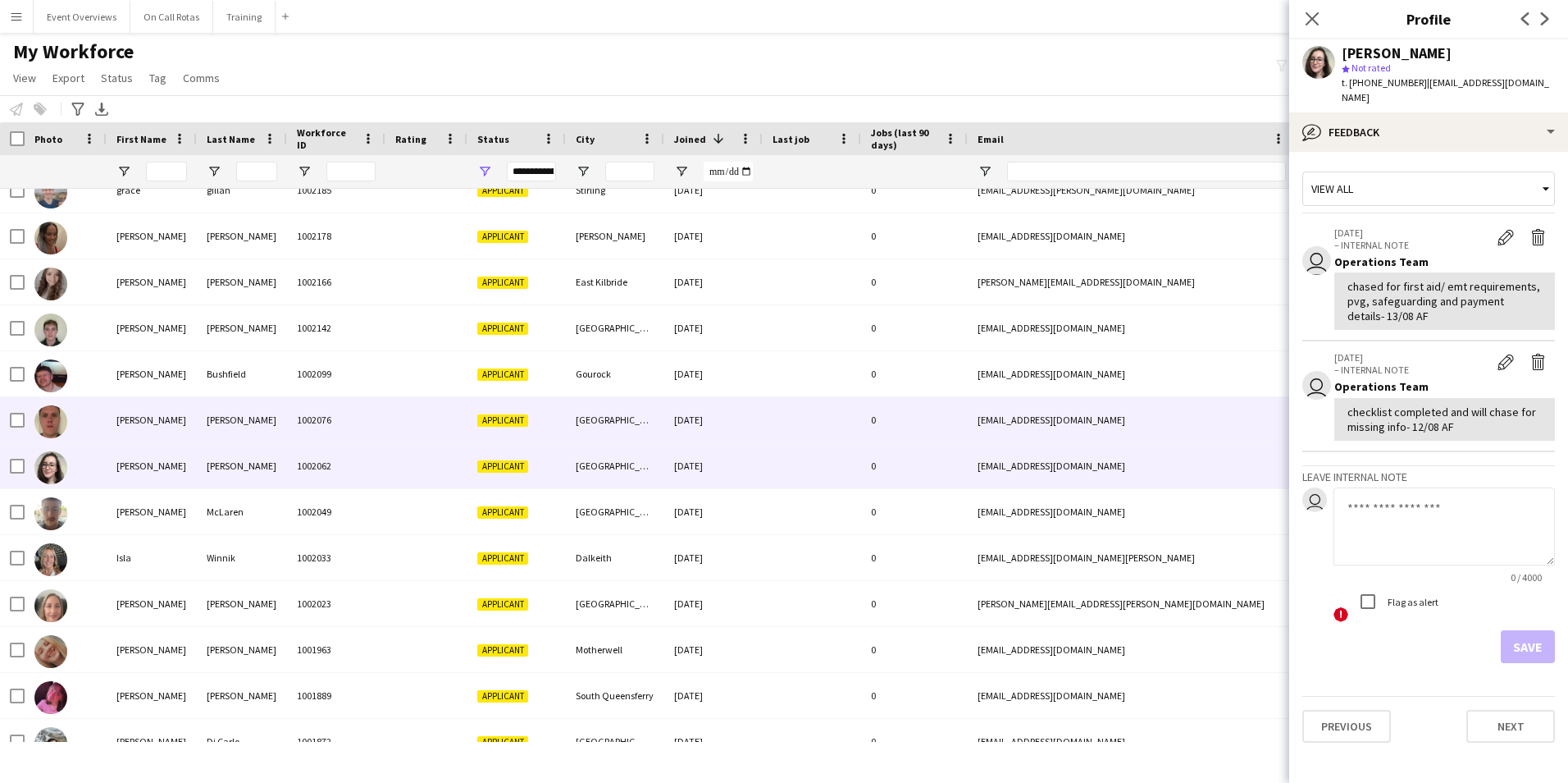
click at [743, 419] on div "21-02-2025" at bounding box center [713, 420] width 98 height 45
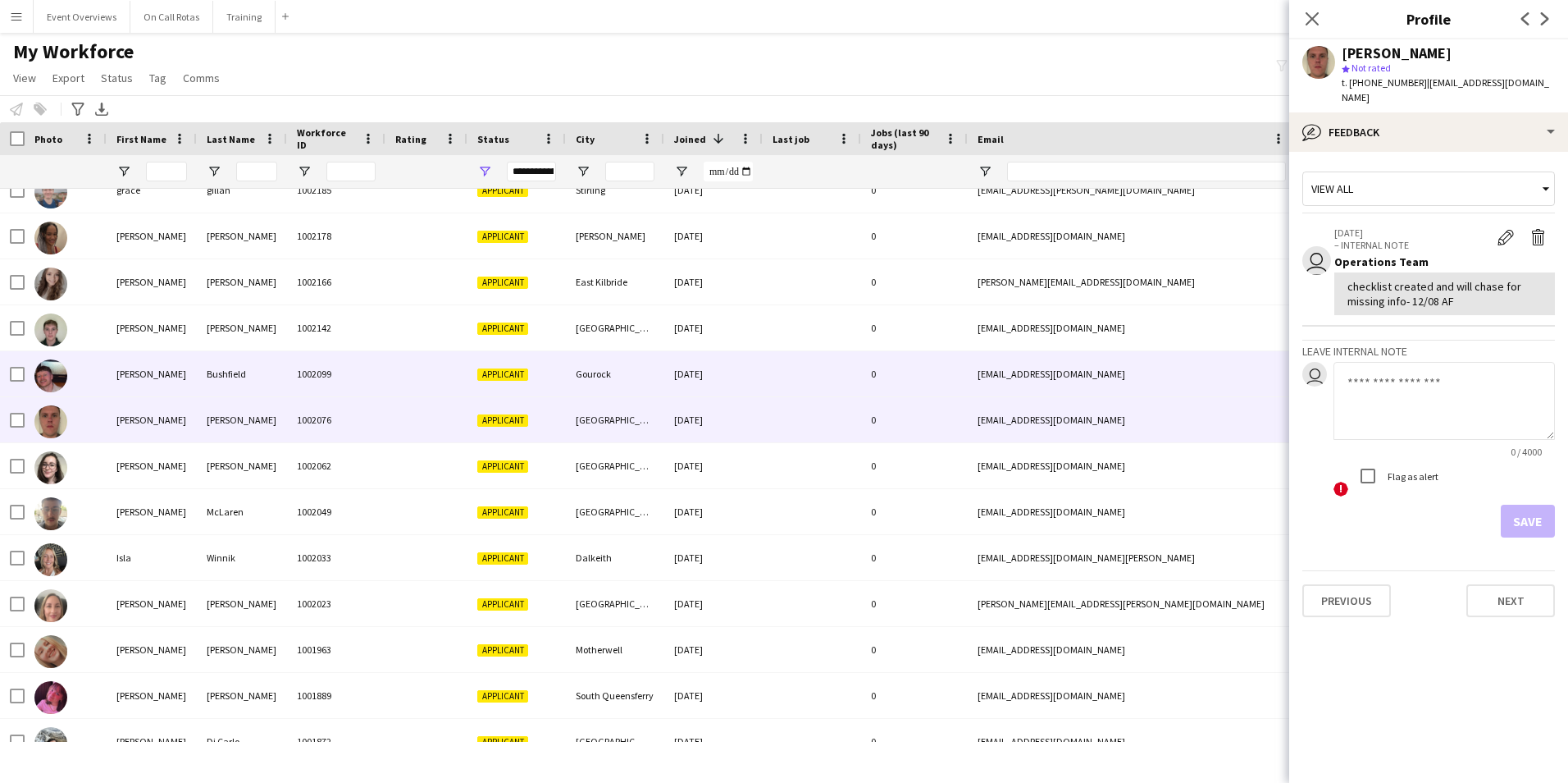
click at [738, 375] on div "25-02-2025" at bounding box center [713, 373] width 98 height 45
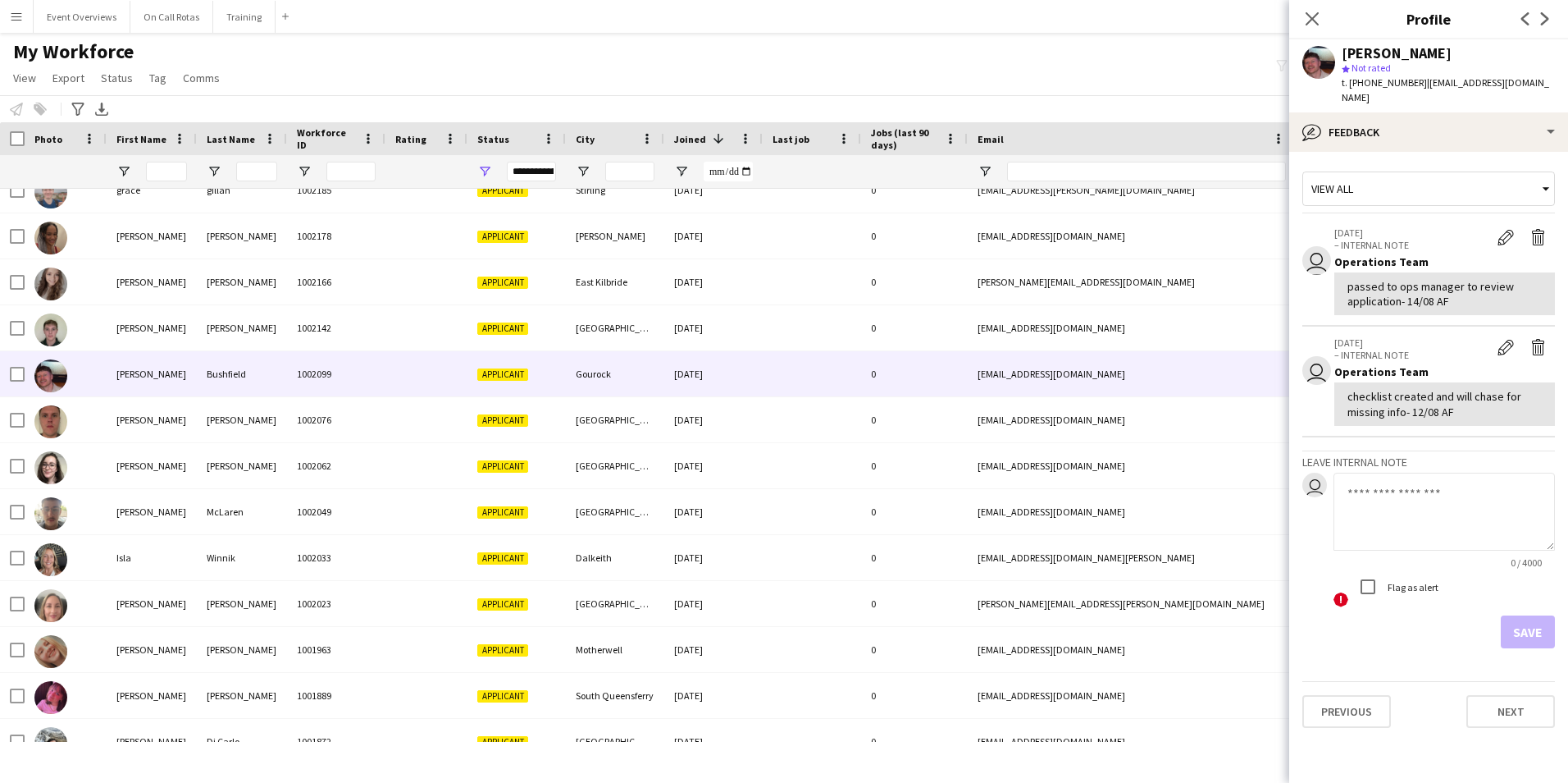
click at [1378, 496] on textarea at bounding box center [1444, 511] width 221 height 78
click at [1486, 478] on textarea "**********" at bounding box center [1444, 511] width 221 height 78
type textarea "**********"
click at [1529, 616] on button "Save" at bounding box center [1528, 632] width 54 height 33
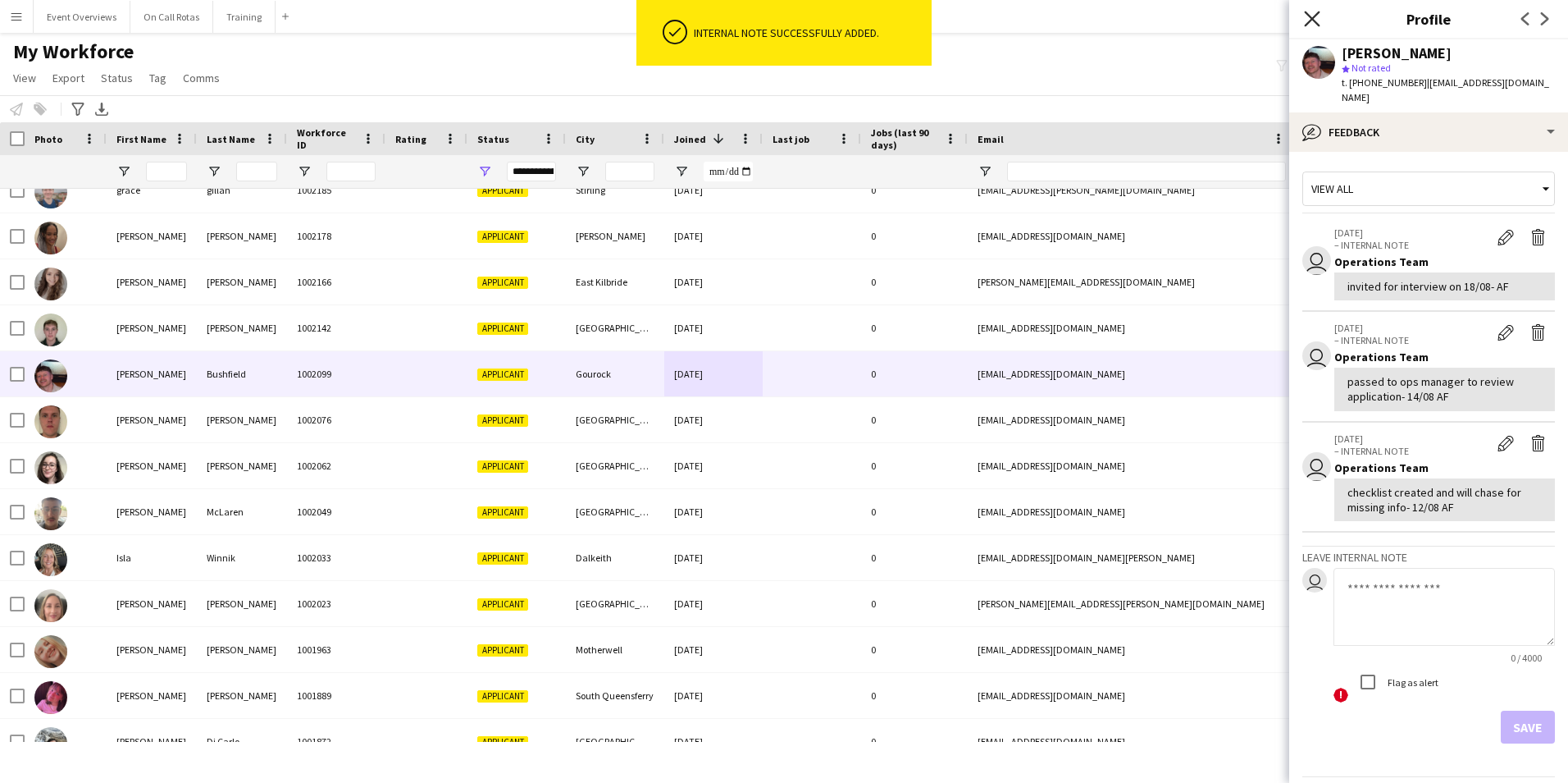
click at [1314, 15] on icon "Close pop-in" at bounding box center [1312, 19] width 16 height 16
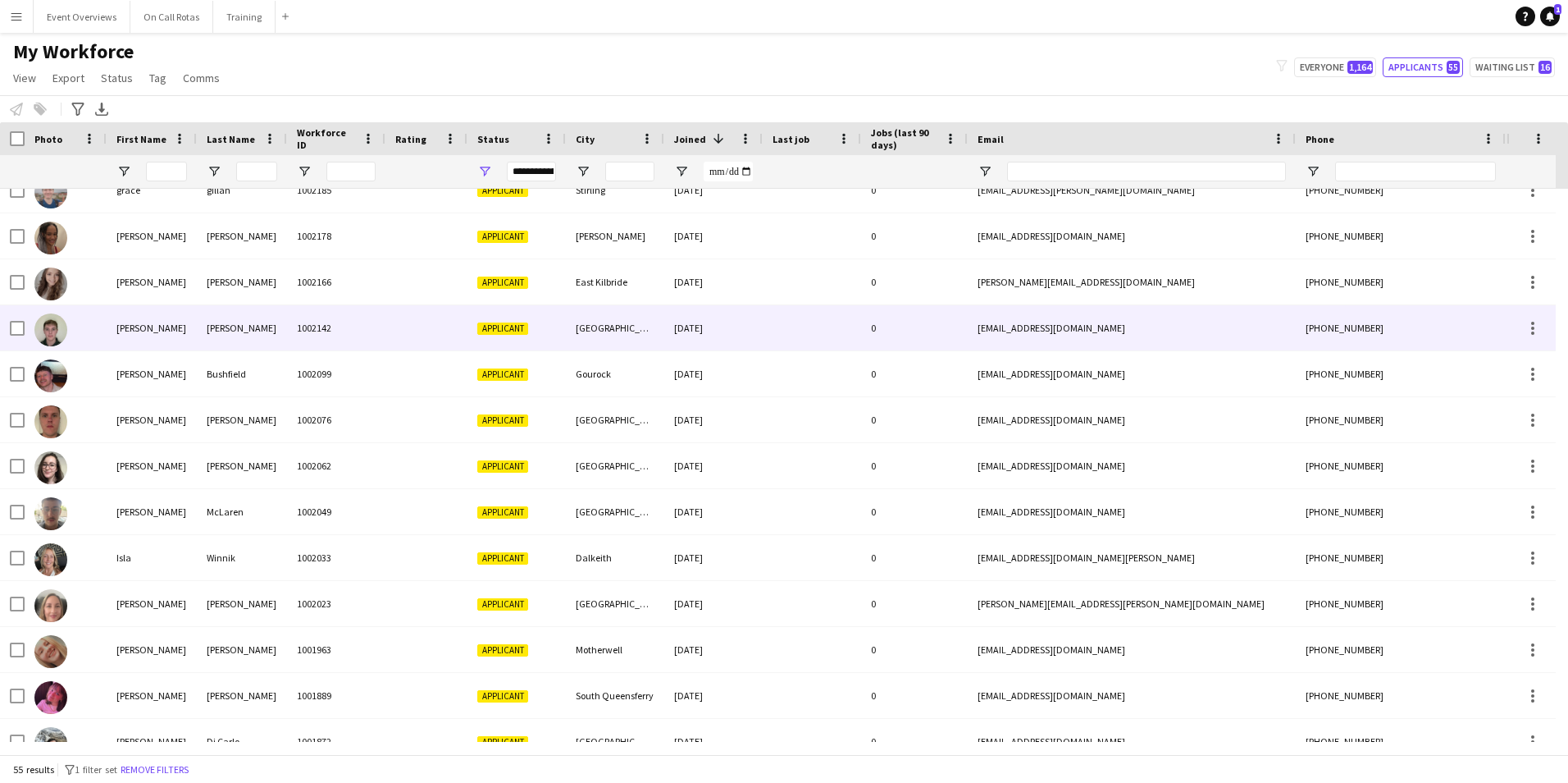
click at [395, 323] on div at bounding box center [426, 328] width 82 height 45
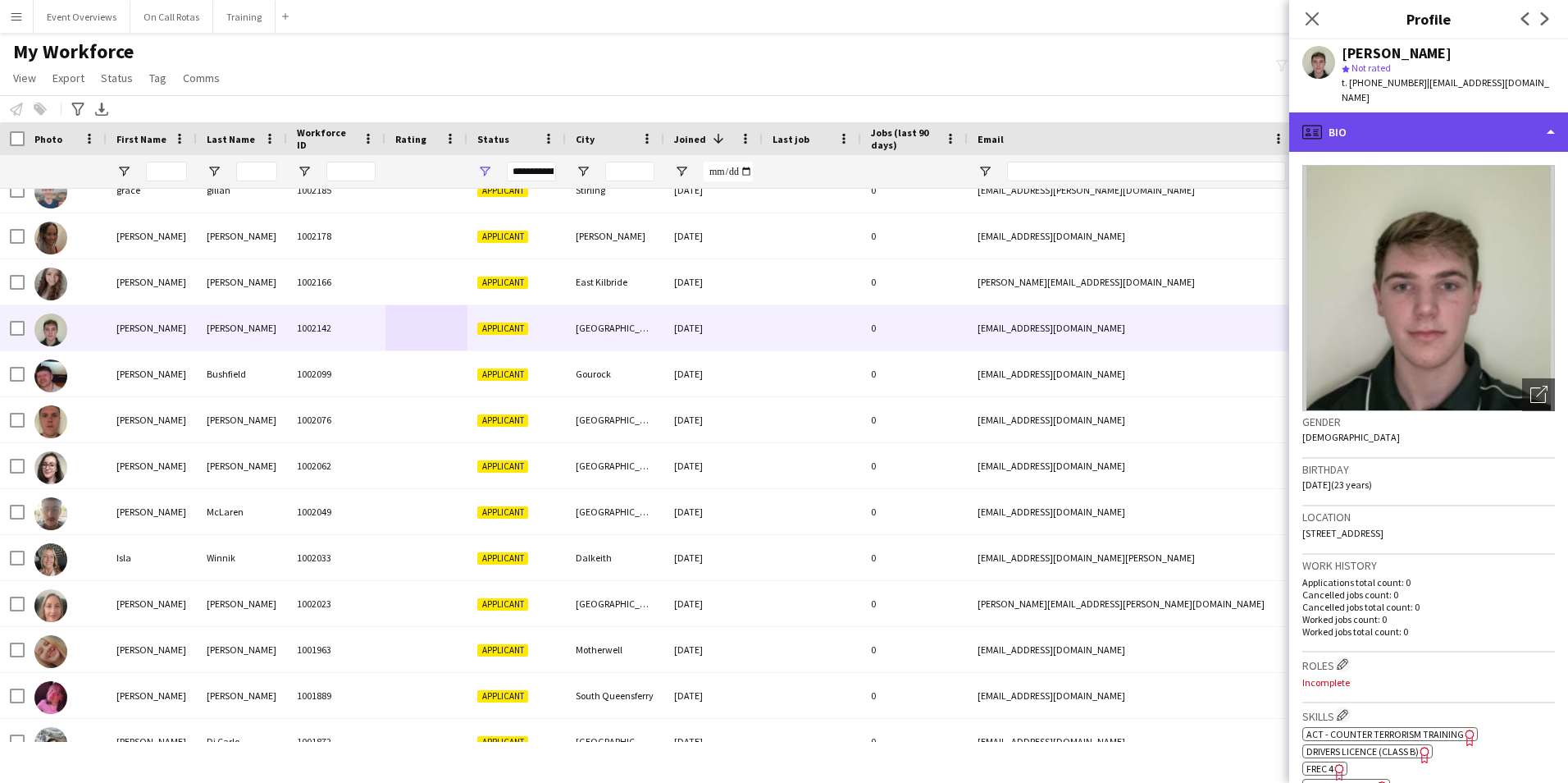
click at [1370, 143] on div "profile Bio" at bounding box center [1428, 132] width 279 height 40
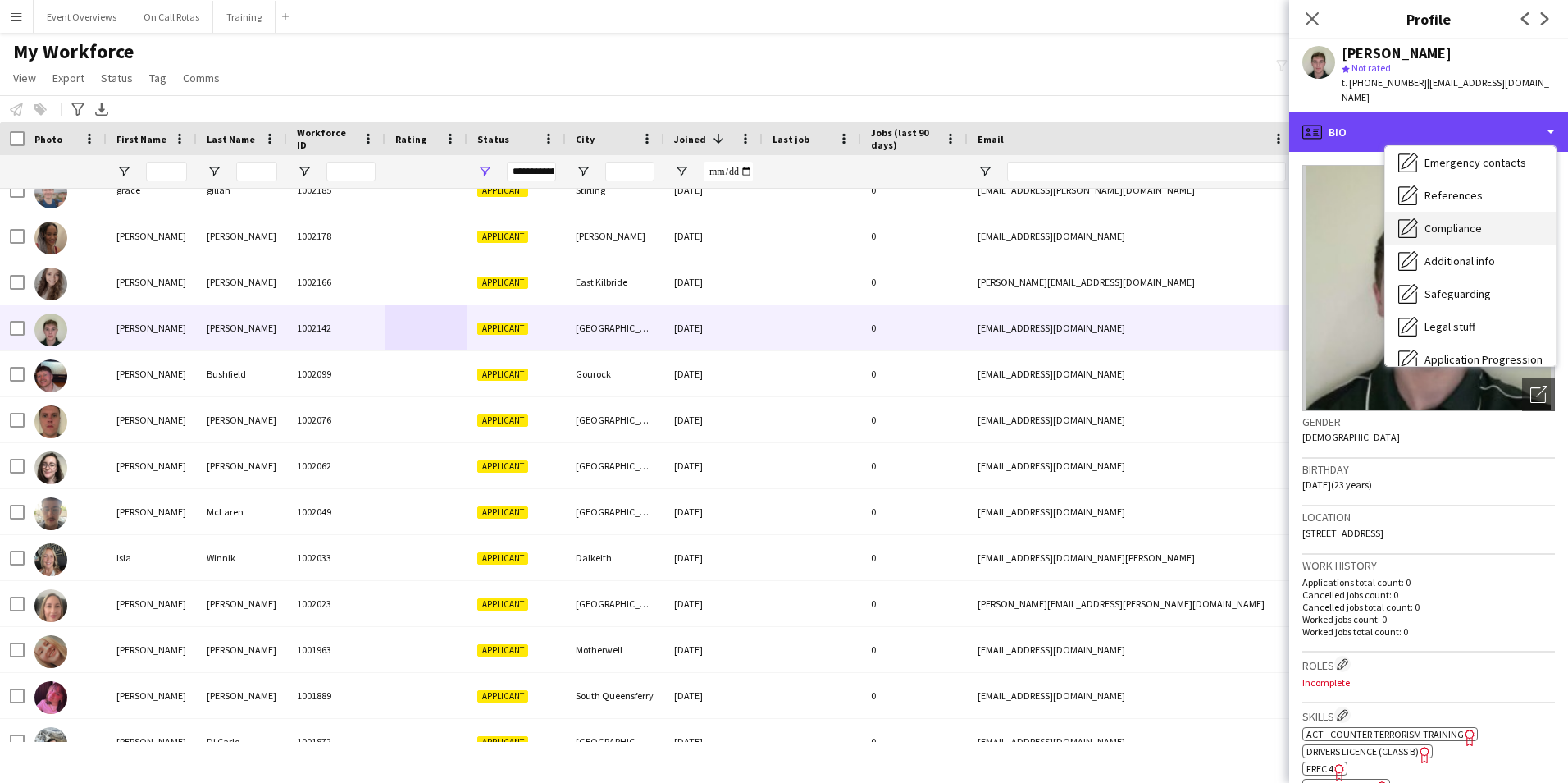
scroll to position [285, 0]
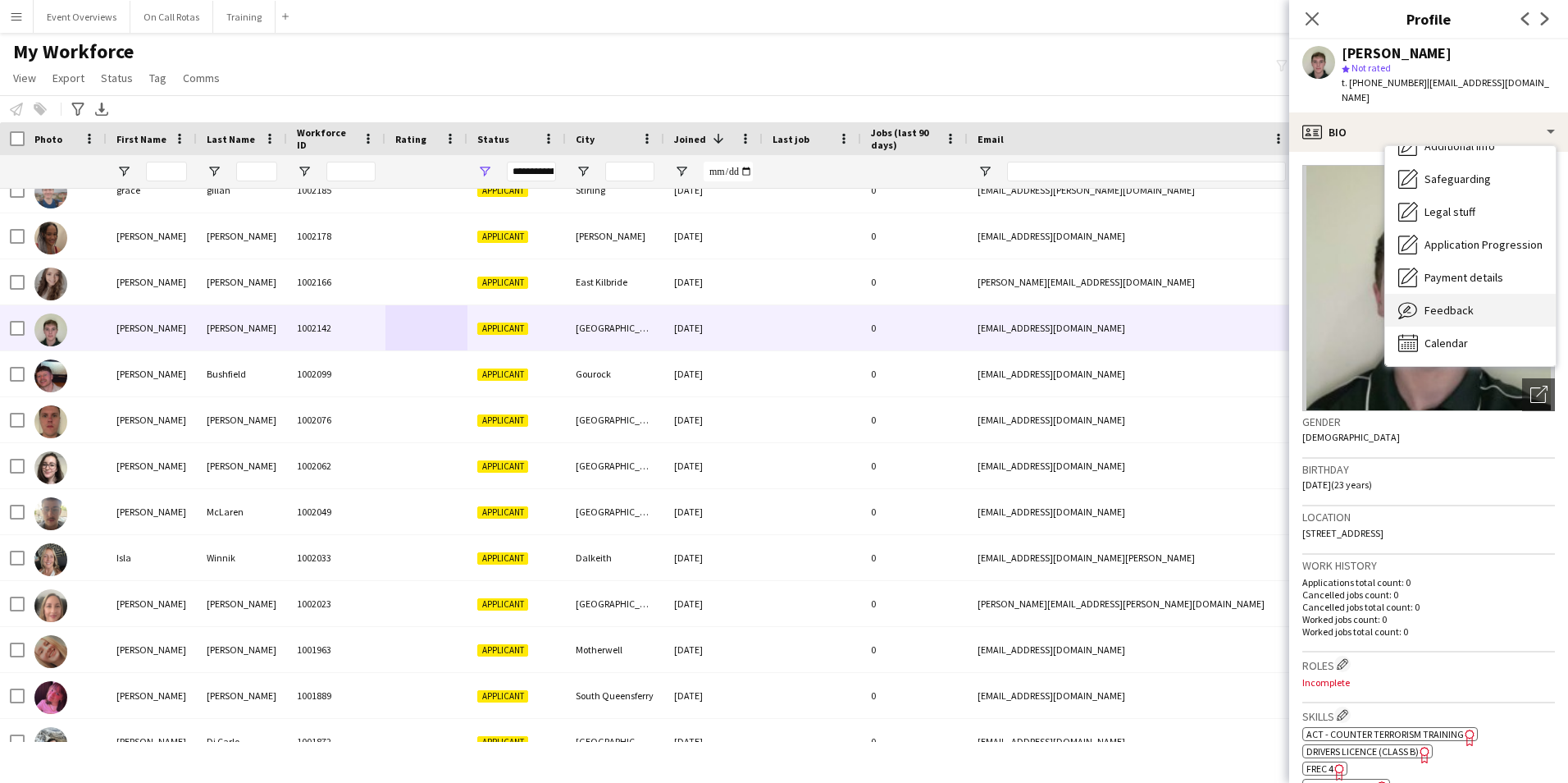
click at [1453, 316] on span "Feedback" at bounding box center [1449, 310] width 50 height 15
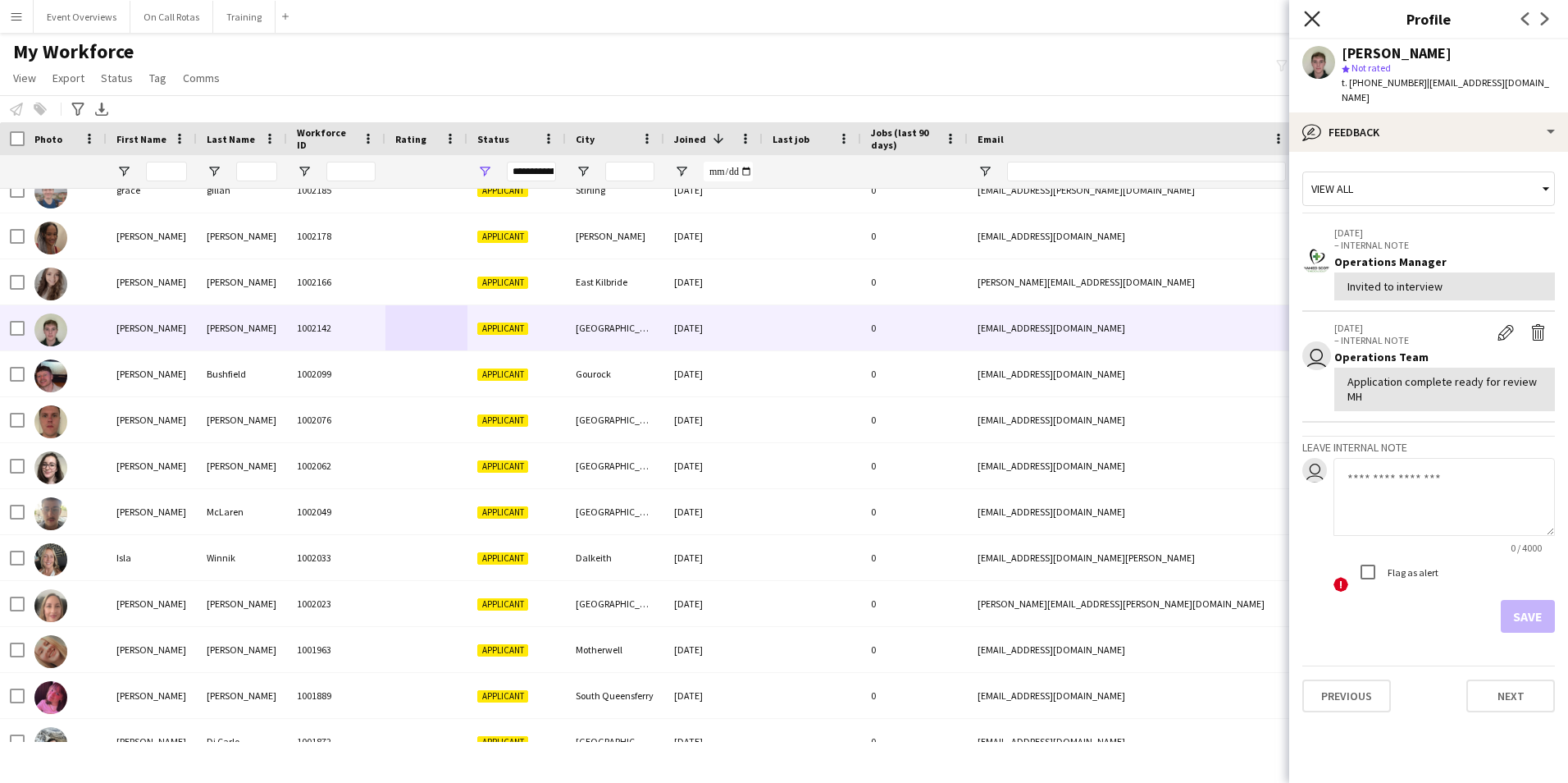
click at [1311, 23] on icon "Close pop-in" at bounding box center [1312, 19] width 16 height 16
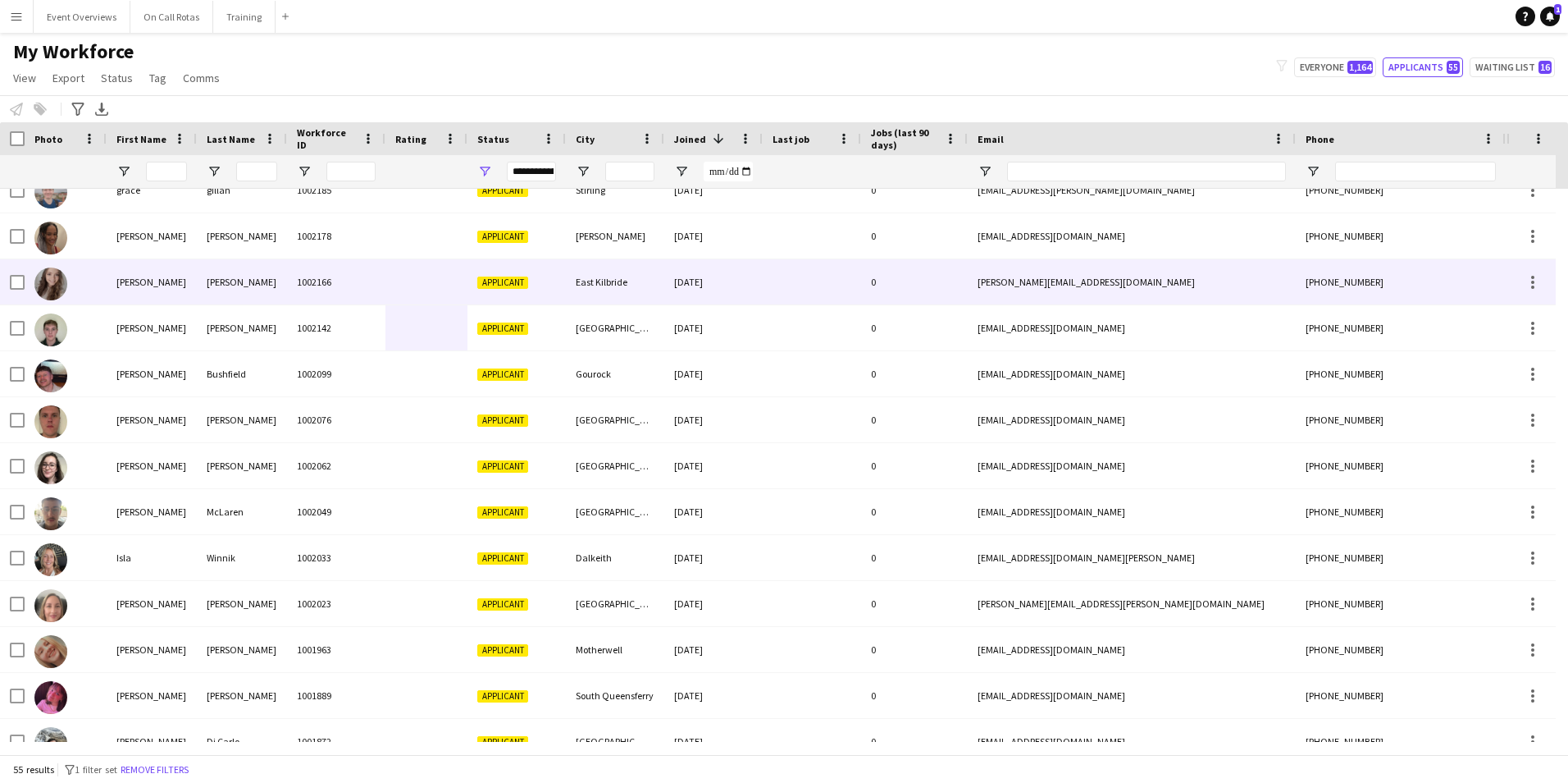
click at [591, 286] on div "East Kilbride" at bounding box center [615, 282] width 98 height 45
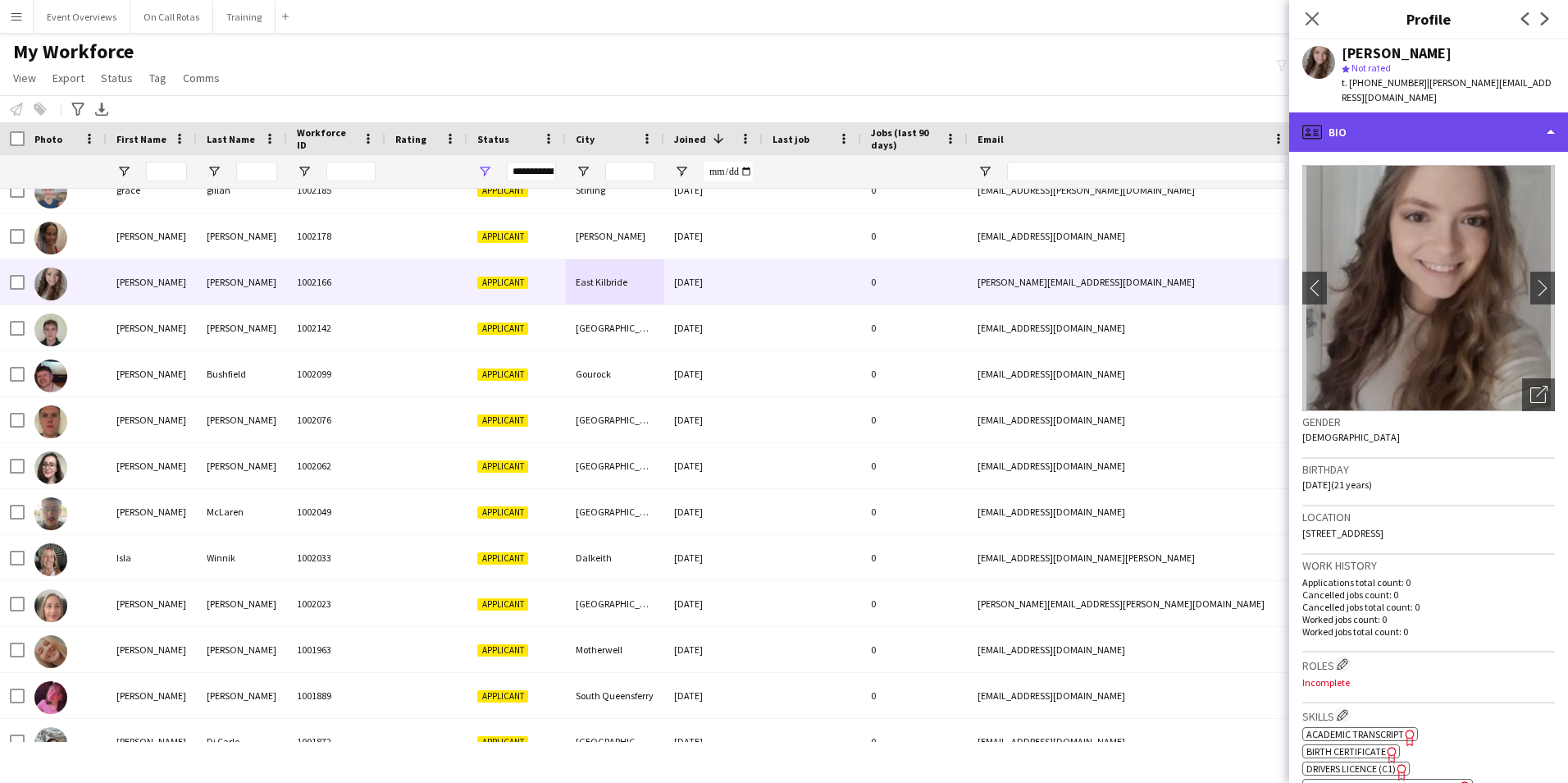
click at [1426, 117] on div "profile Bio" at bounding box center [1428, 132] width 279 height 40
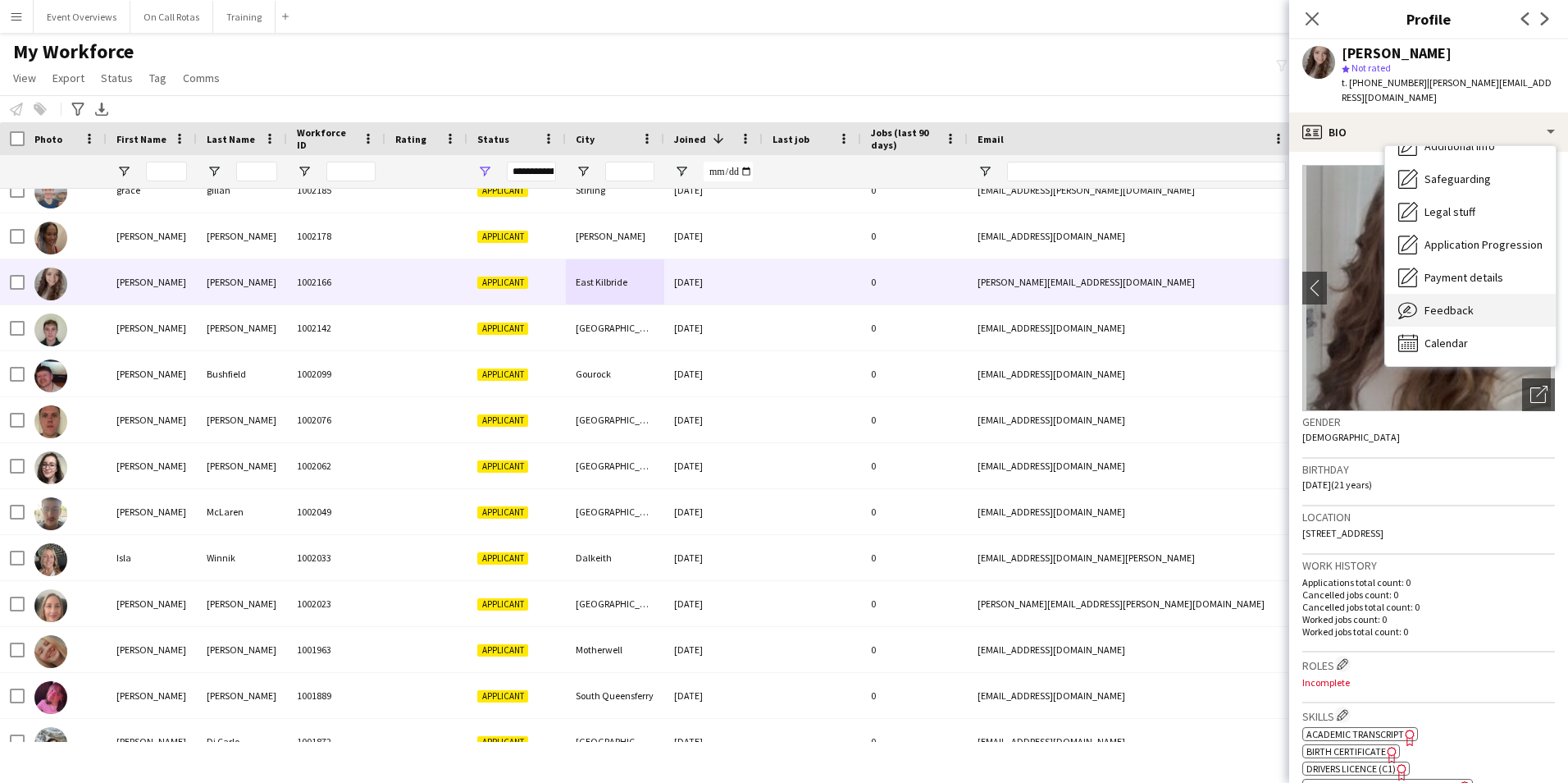
click at [1460, 303] on span "Feedback" at bounding box center [1449, 310] width 50 height 15
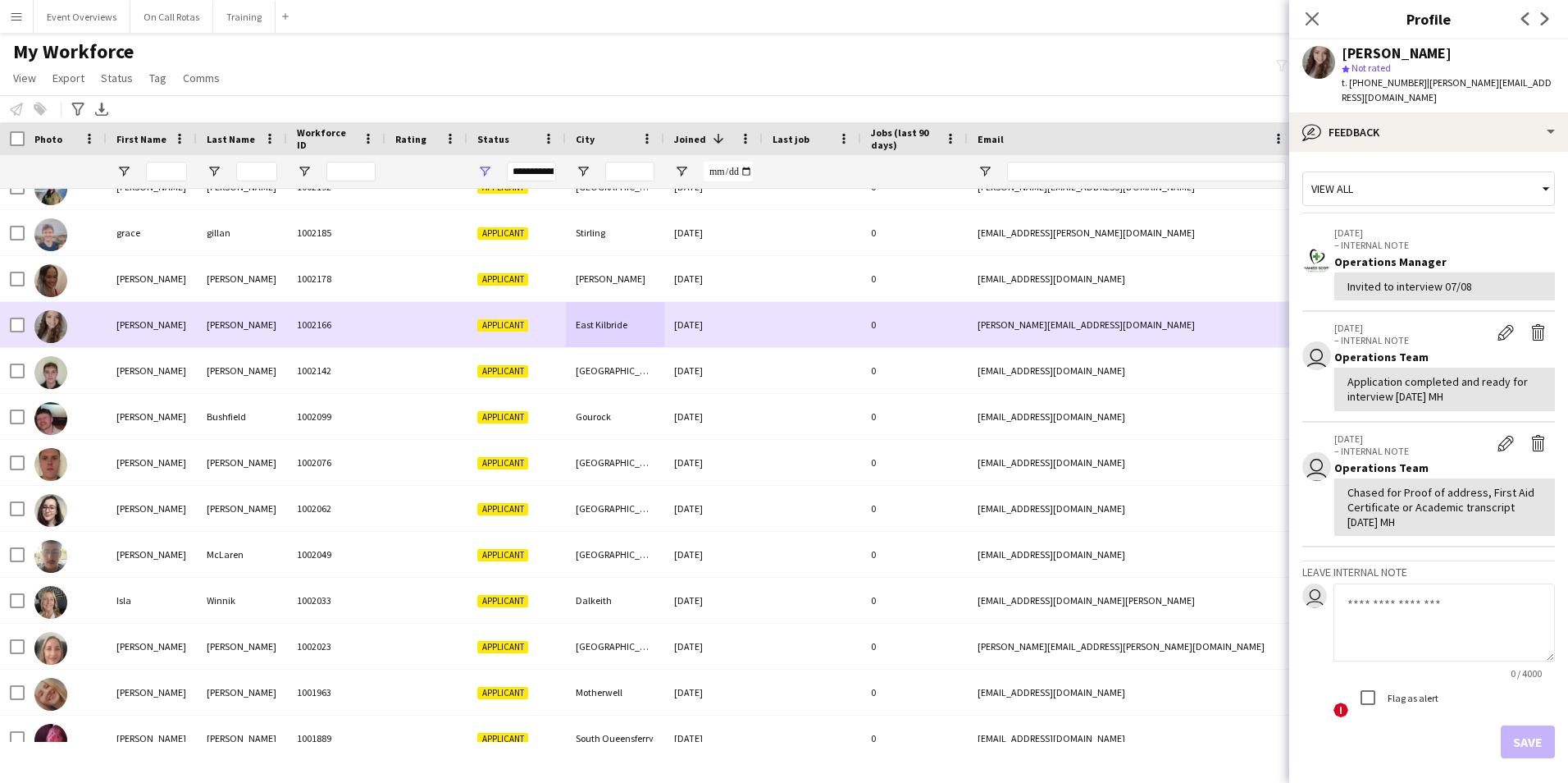
scroll to position [1317, 0]
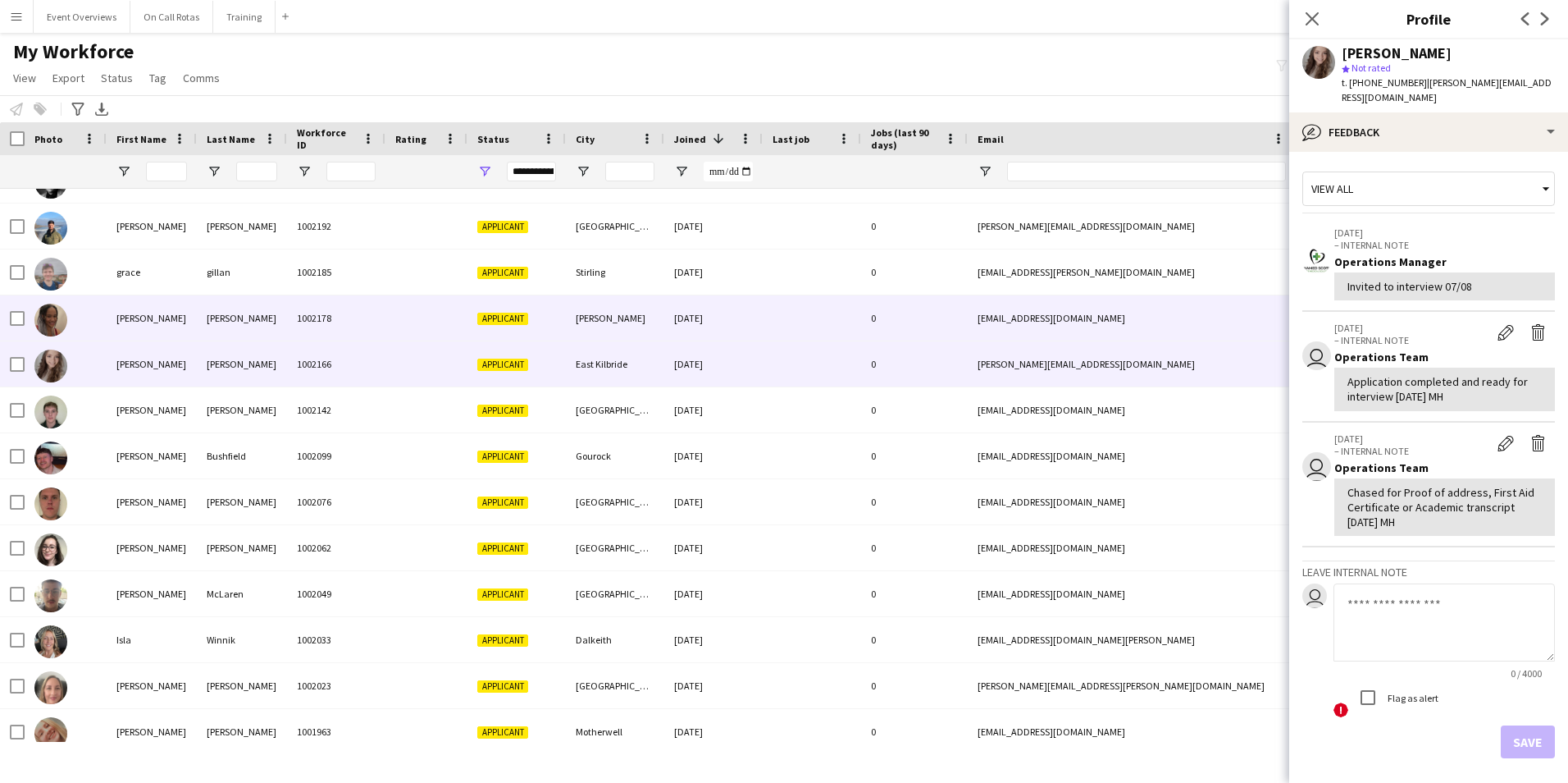
click at [911, 309] on div "0" at bounding box center [914, 318] width 107 height 45
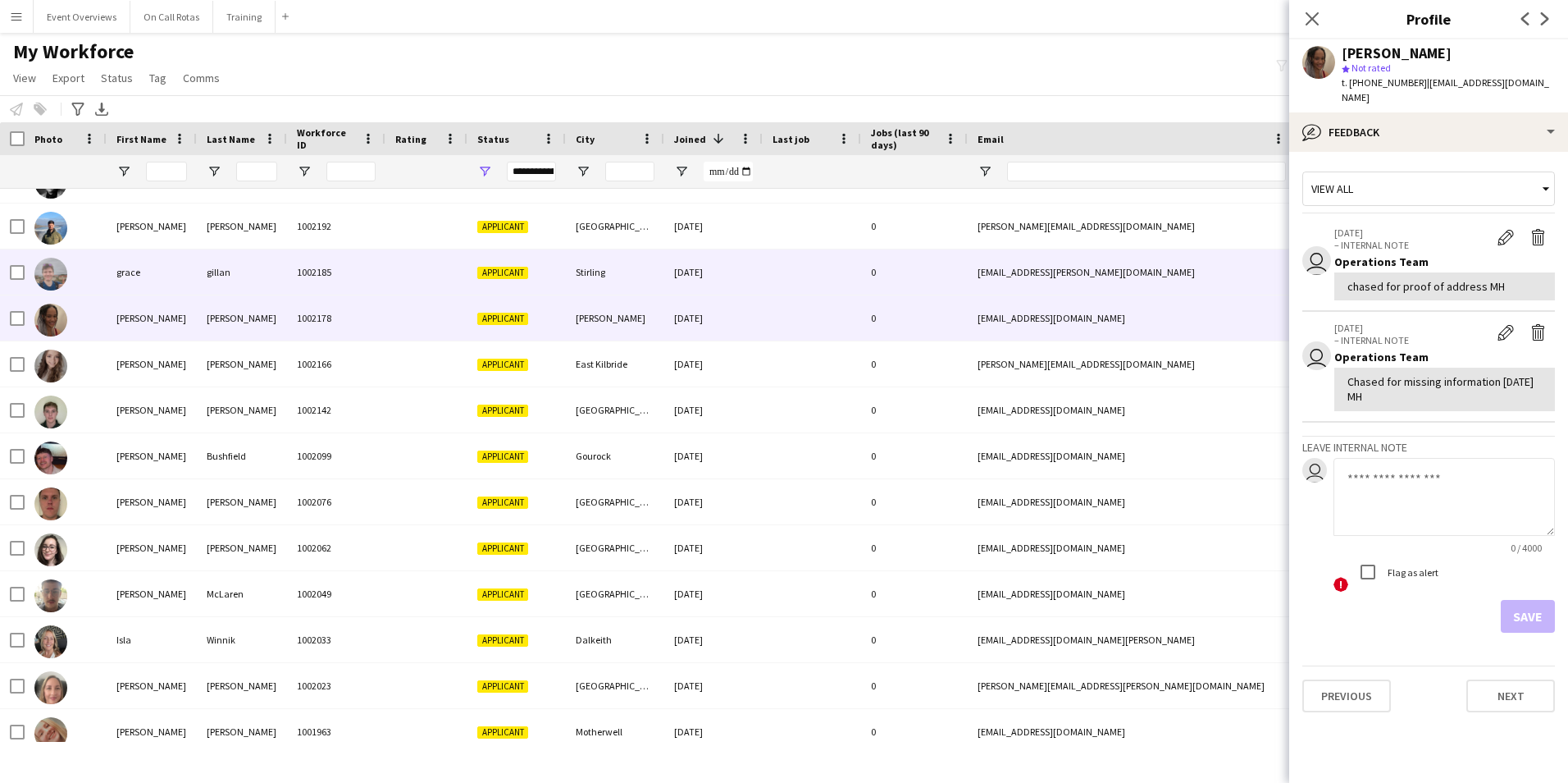
click at [943, 262] on div "0" at bounding box center [914, 272] width 107 height 45
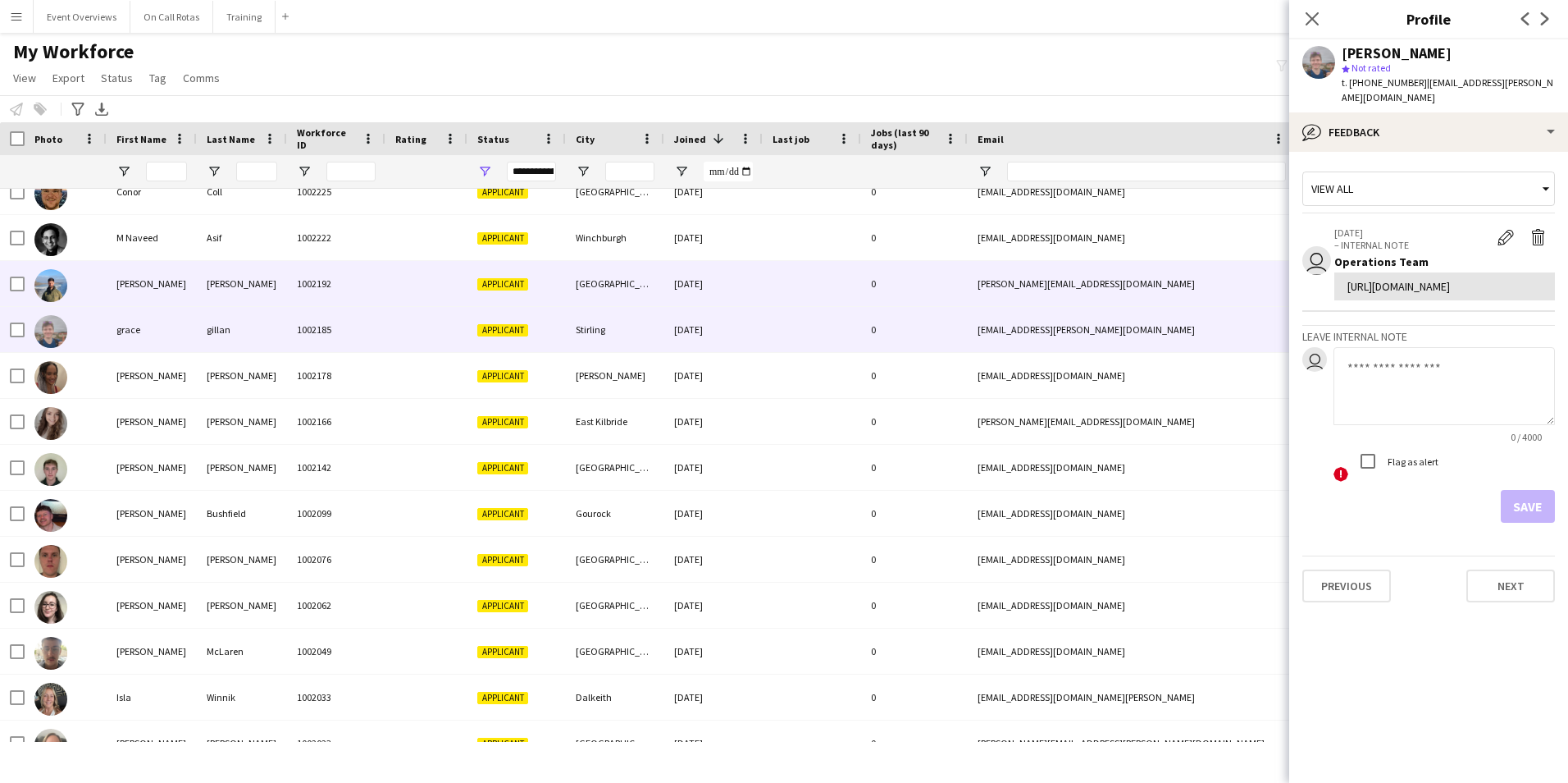
scroll to position [1235, 0]
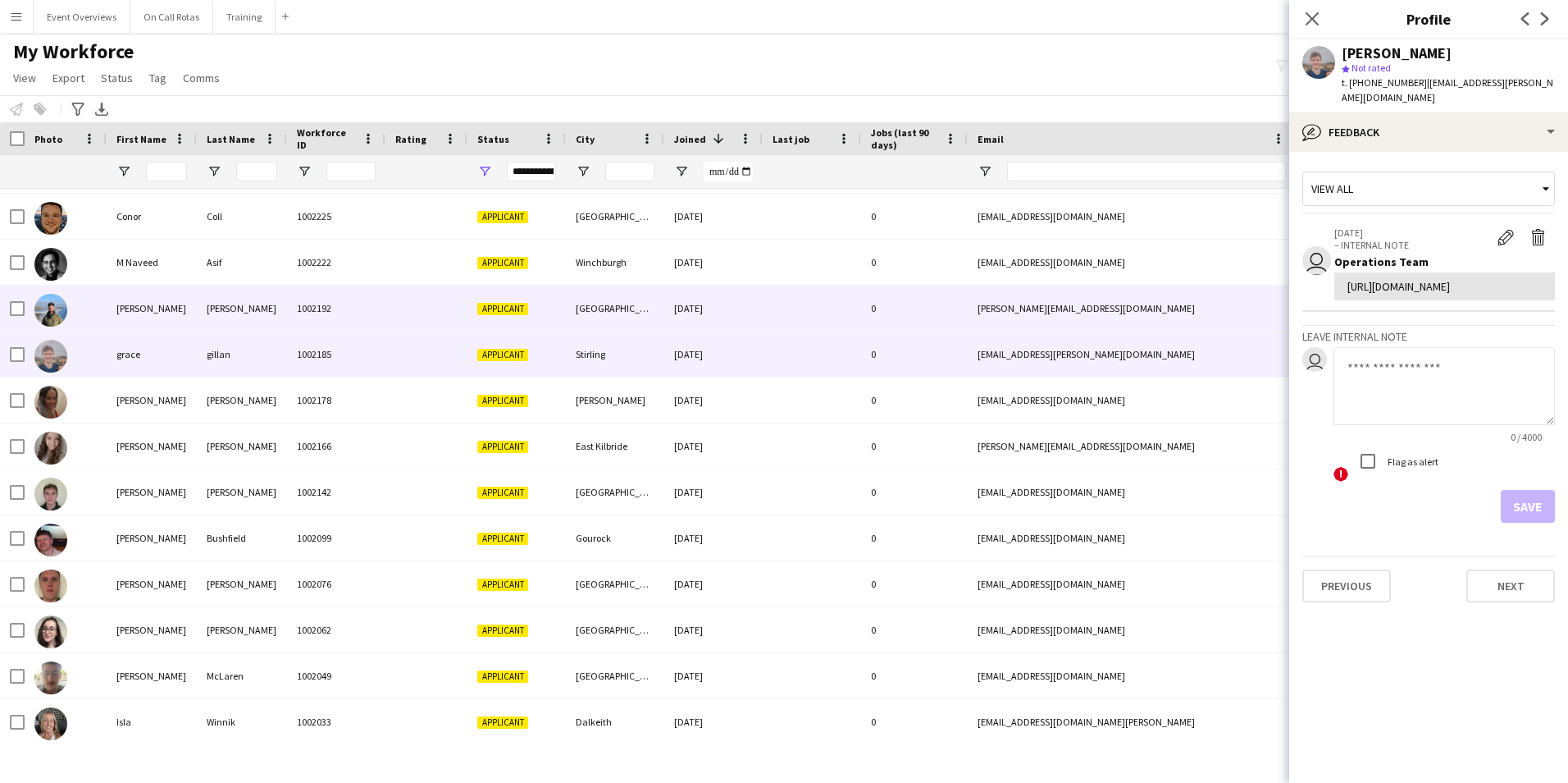
click at [944, 302] on div "0" at bounding box center [914, 308] width 107 height 45
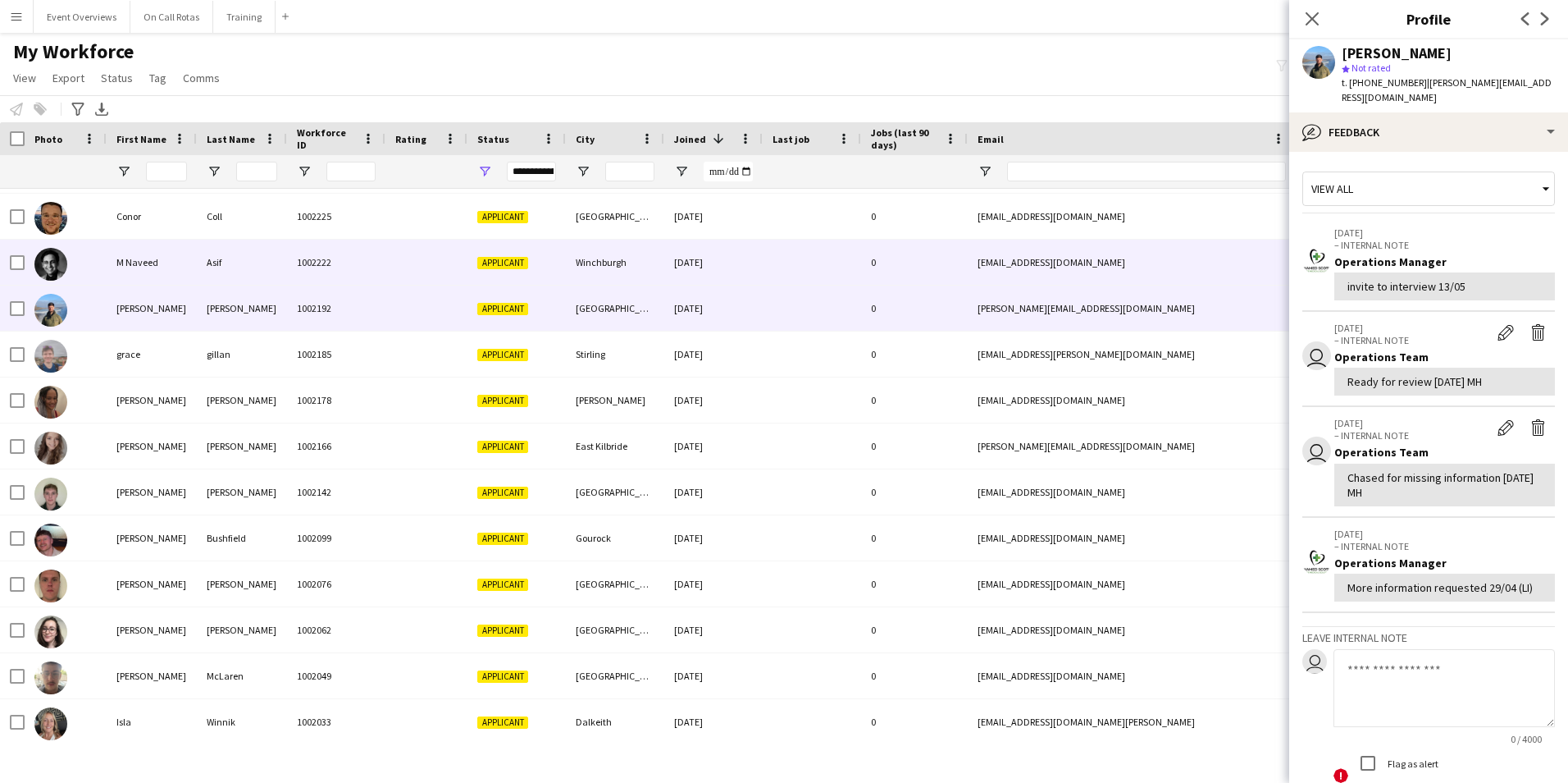
click at [916, 264] on div "0" at bounding box center [914, 262] width 107 height 45
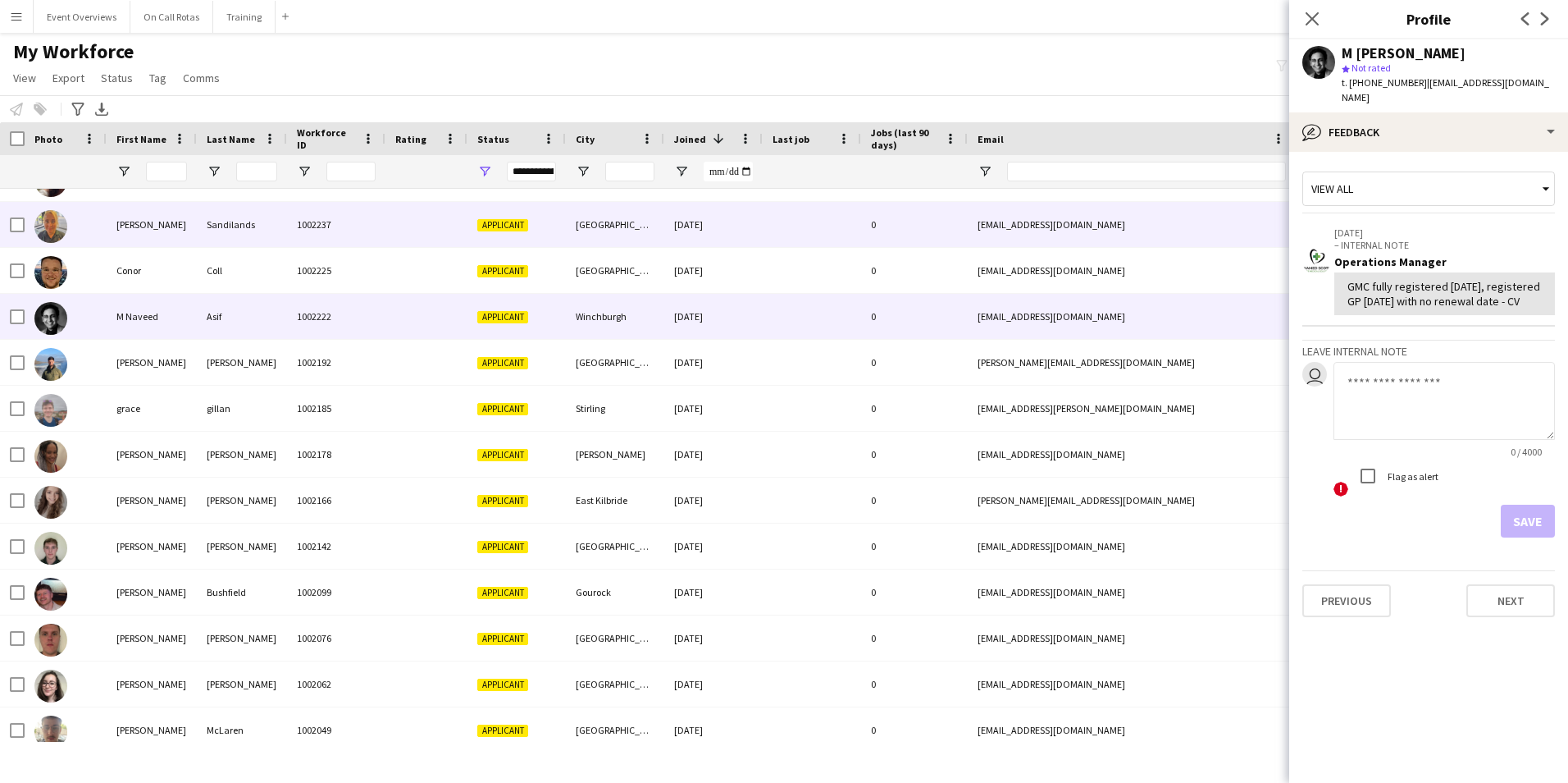
scroll to position [1153, 0]
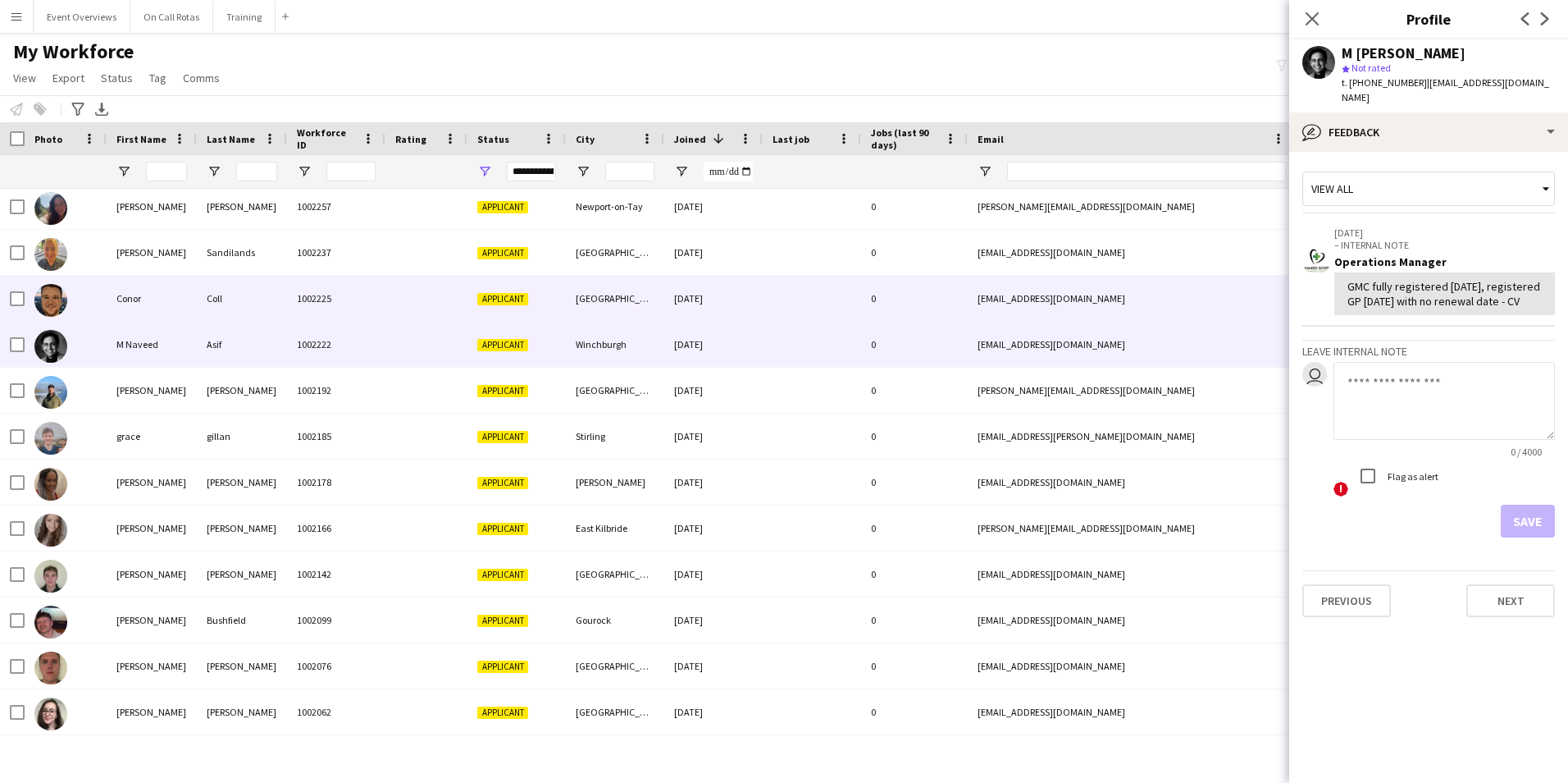
click at [907, 282] on div "0" at bounding box center [914, 299] width 107 height 45
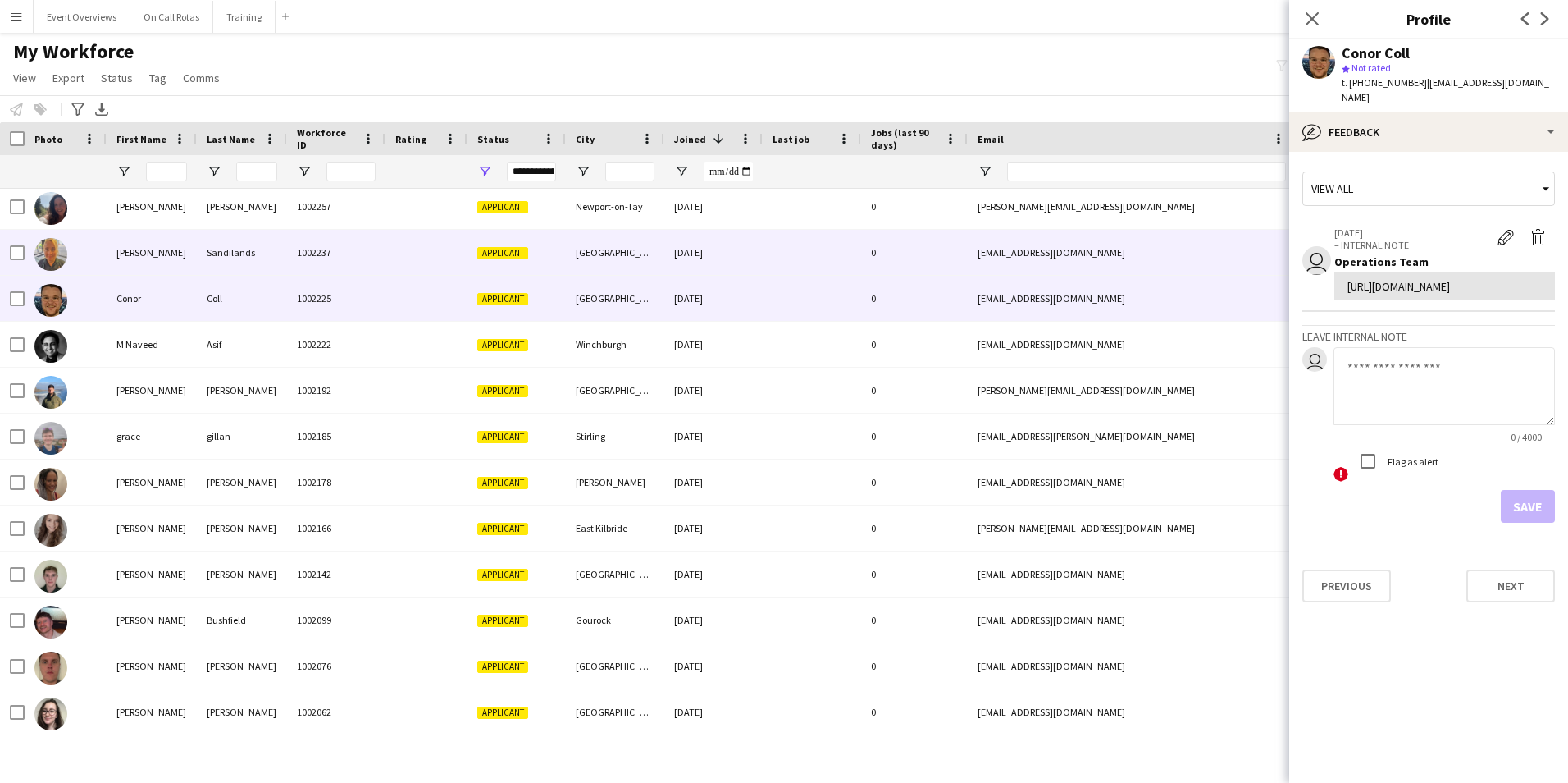
scroll to position [1071, 0]
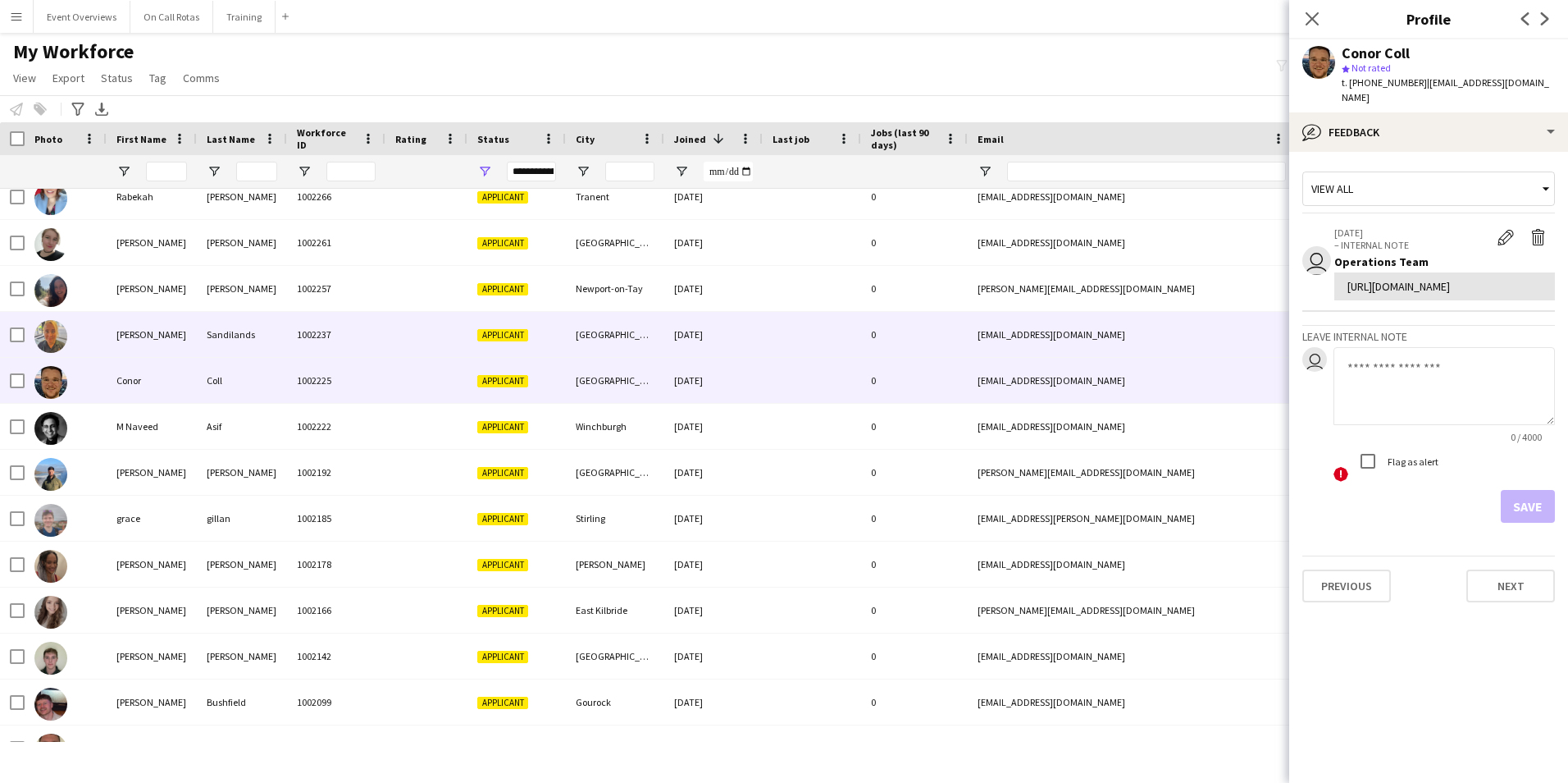
click at [891, 340] on div "0" at bounding box center [914, 335] width 107 height 45
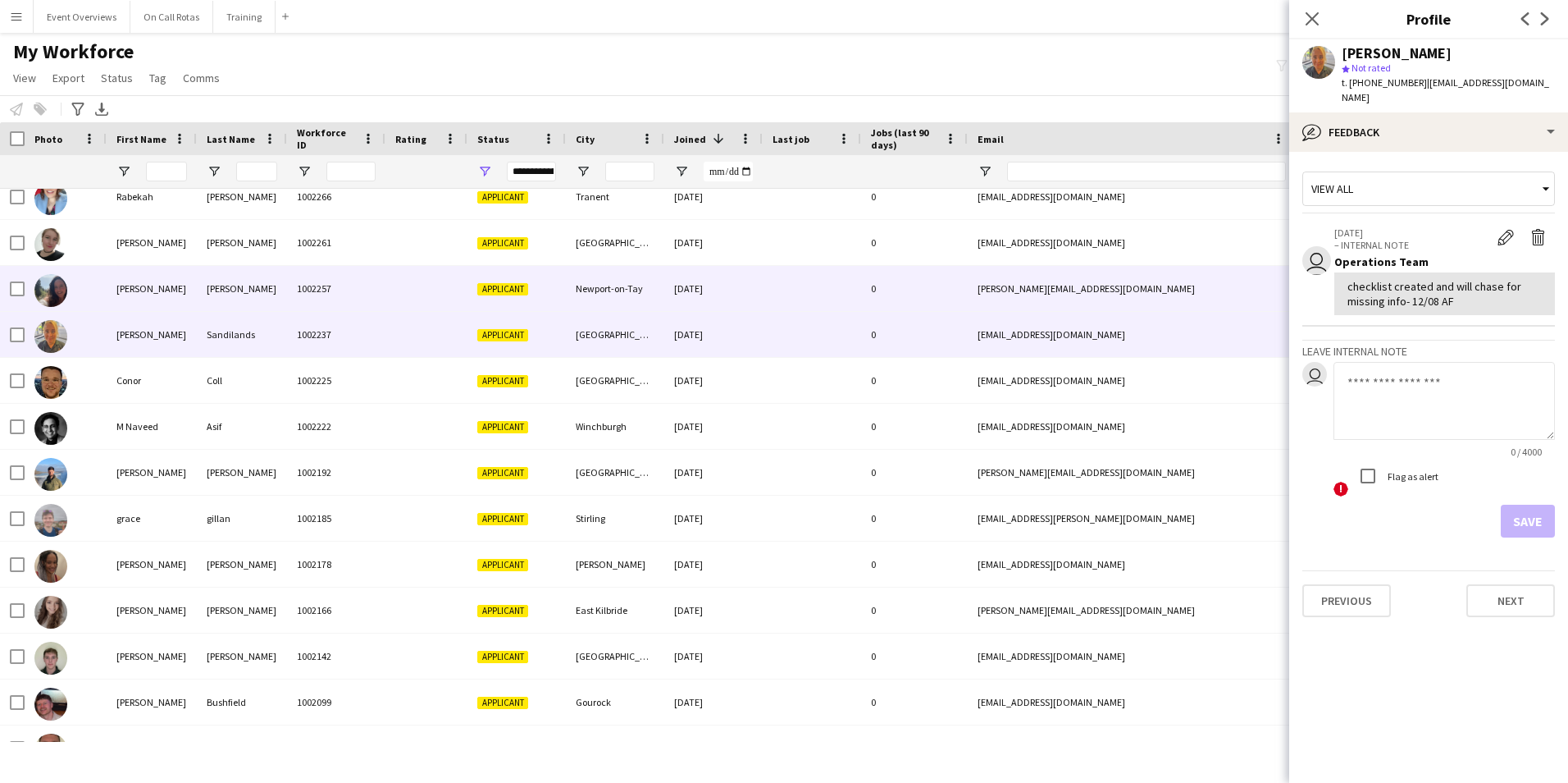
click at [907, 292] on div "0" at bounding box center [914, 288] width 107 height 45
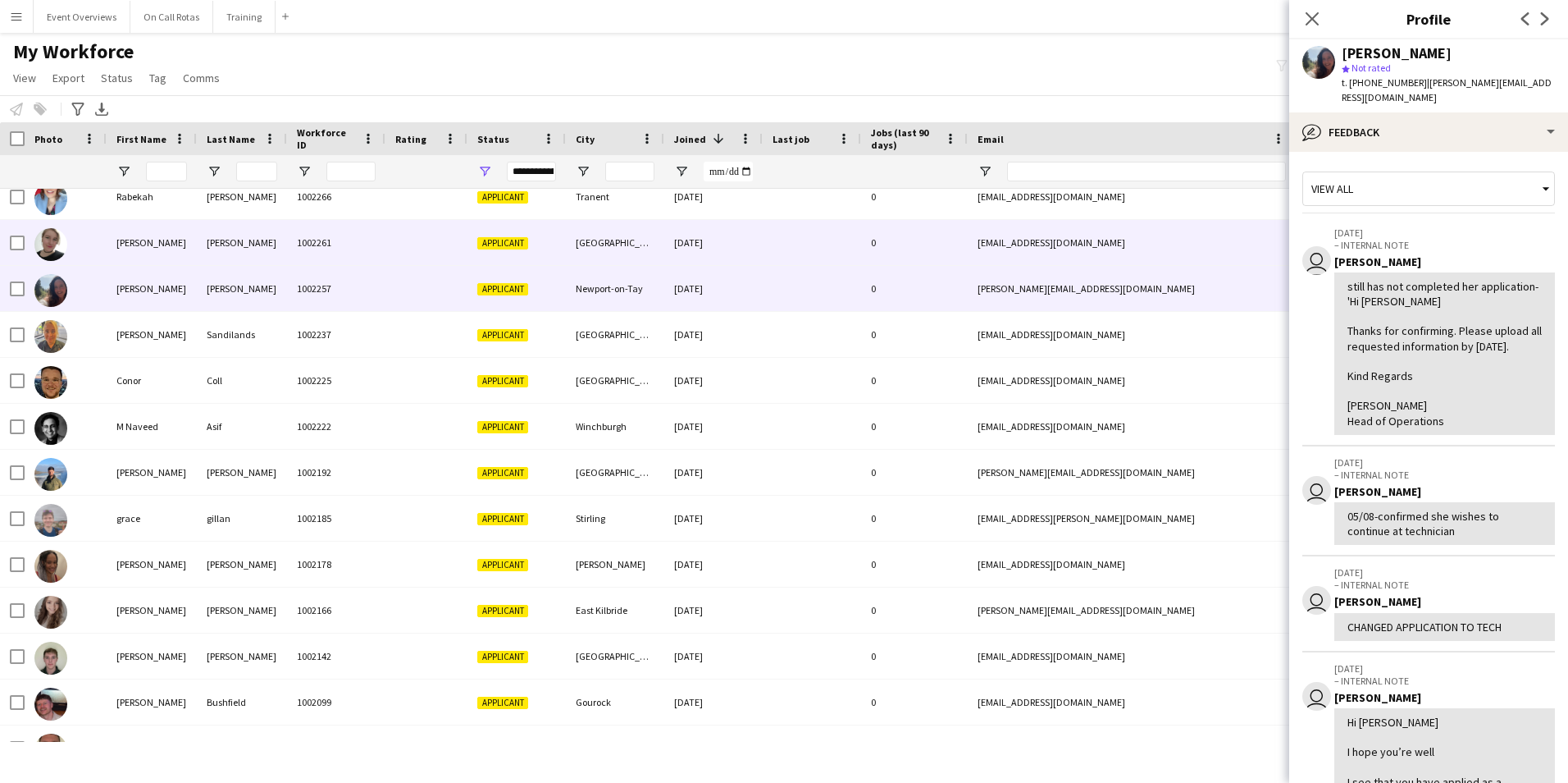
click at [916, 240] on div "0" at bounding box center [914, 242] width 107 height 45
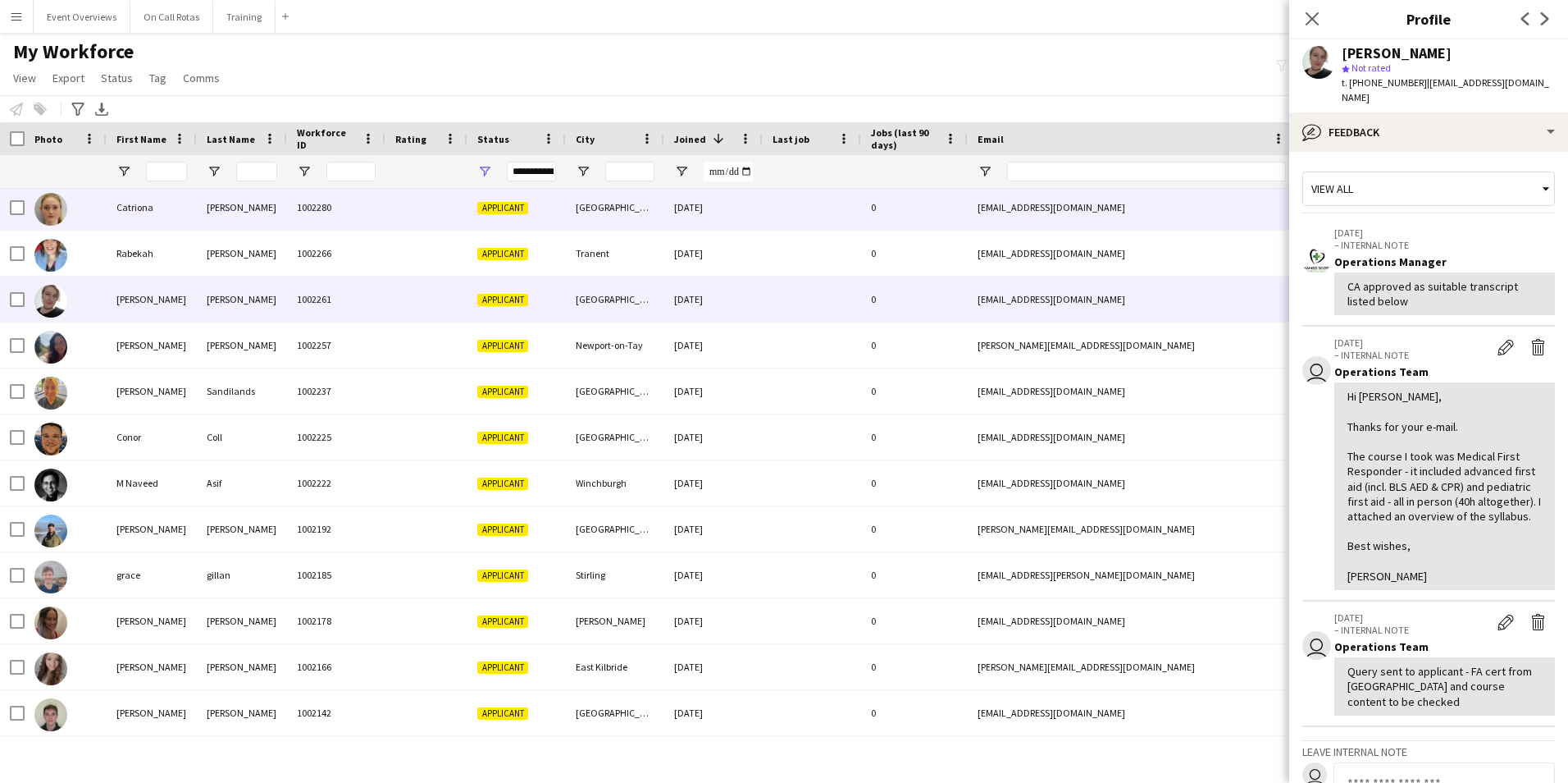
scroll to position [989, 0]
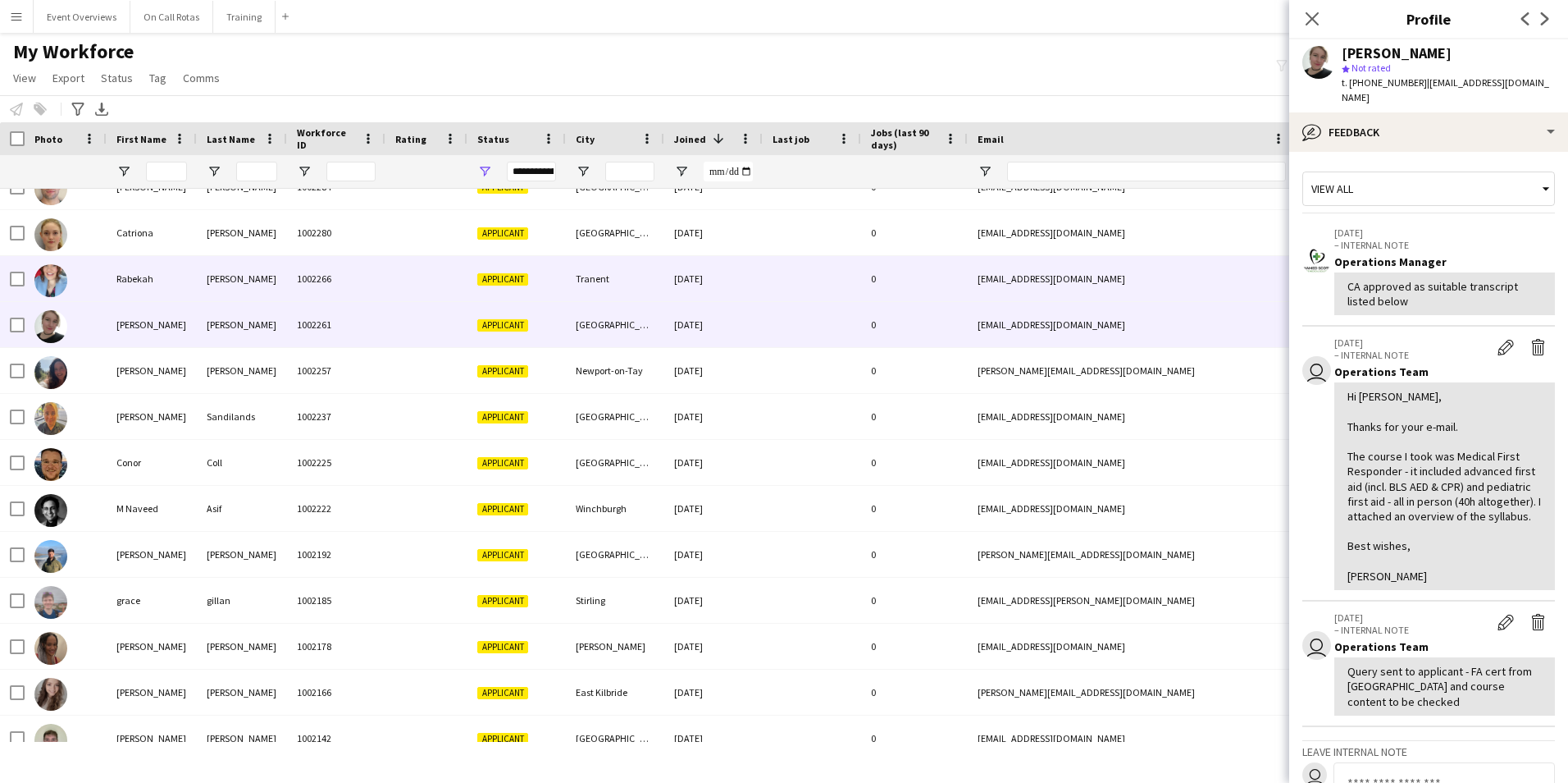
click at [921, 271] on div "0" at bounding box center [914, 278] width 107 height 45
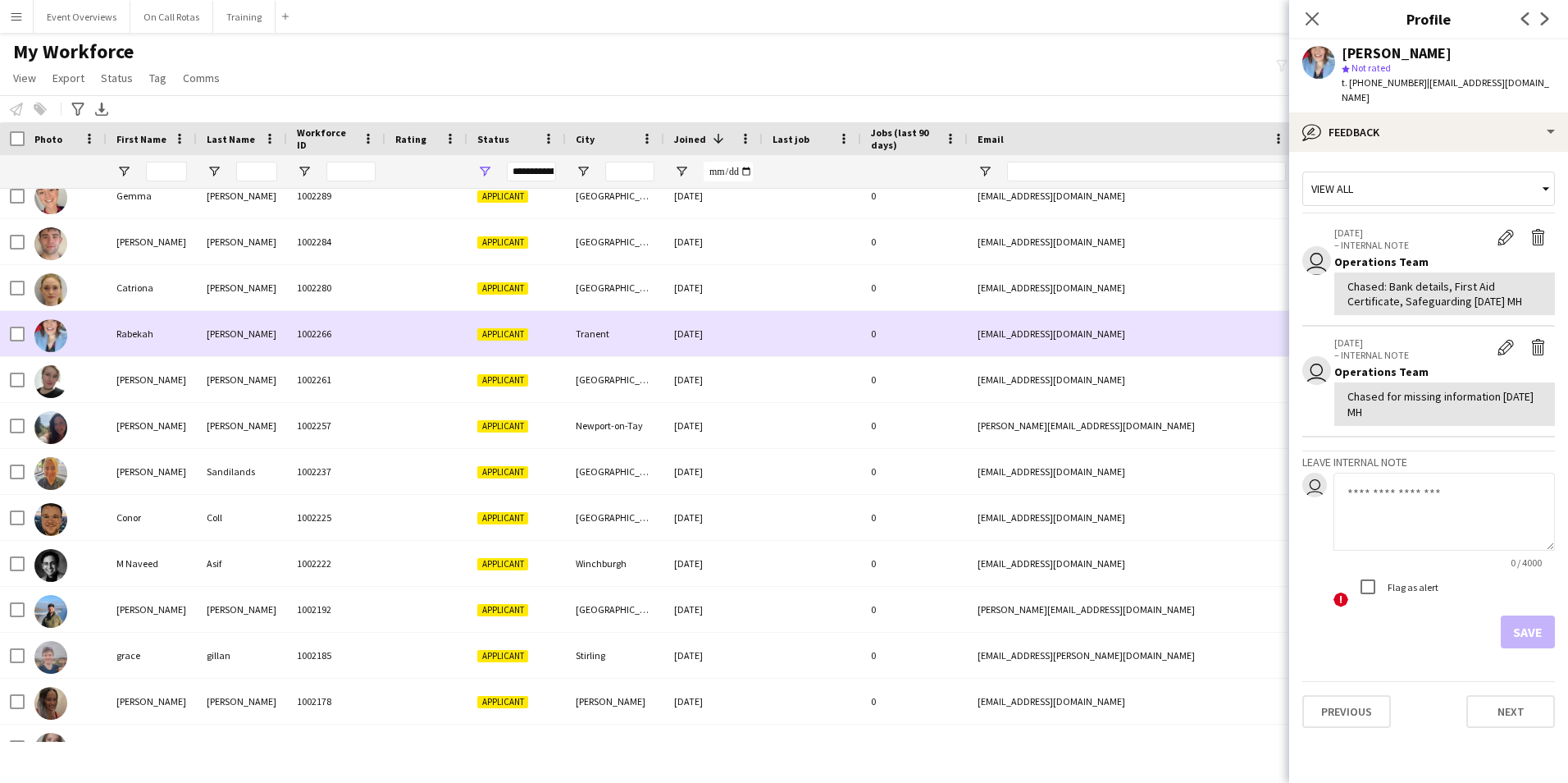
scroll to position [907, 0]
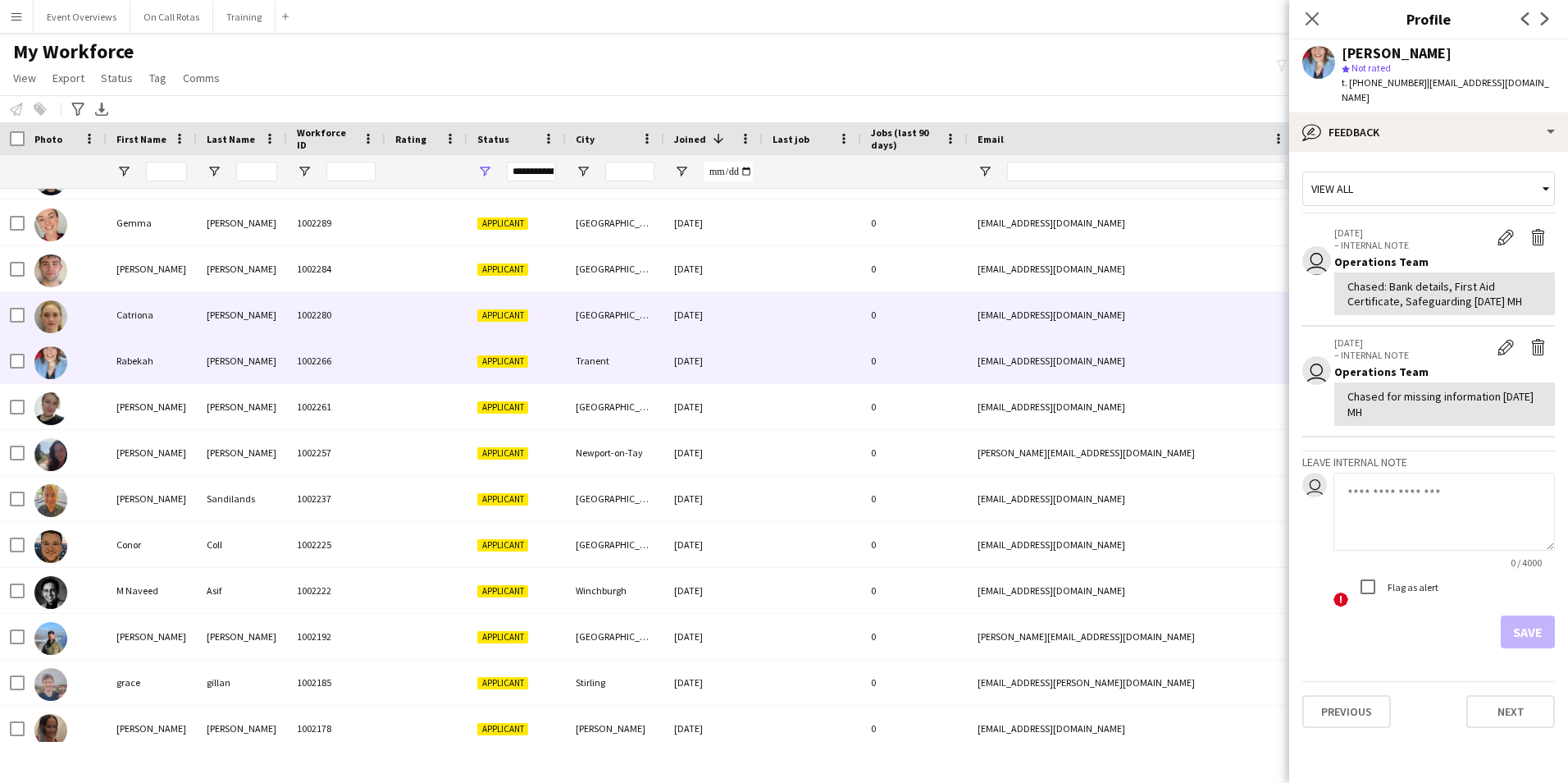
click at [917, 294] on div "0" at bounding box center [914, 315] width 107 height 45
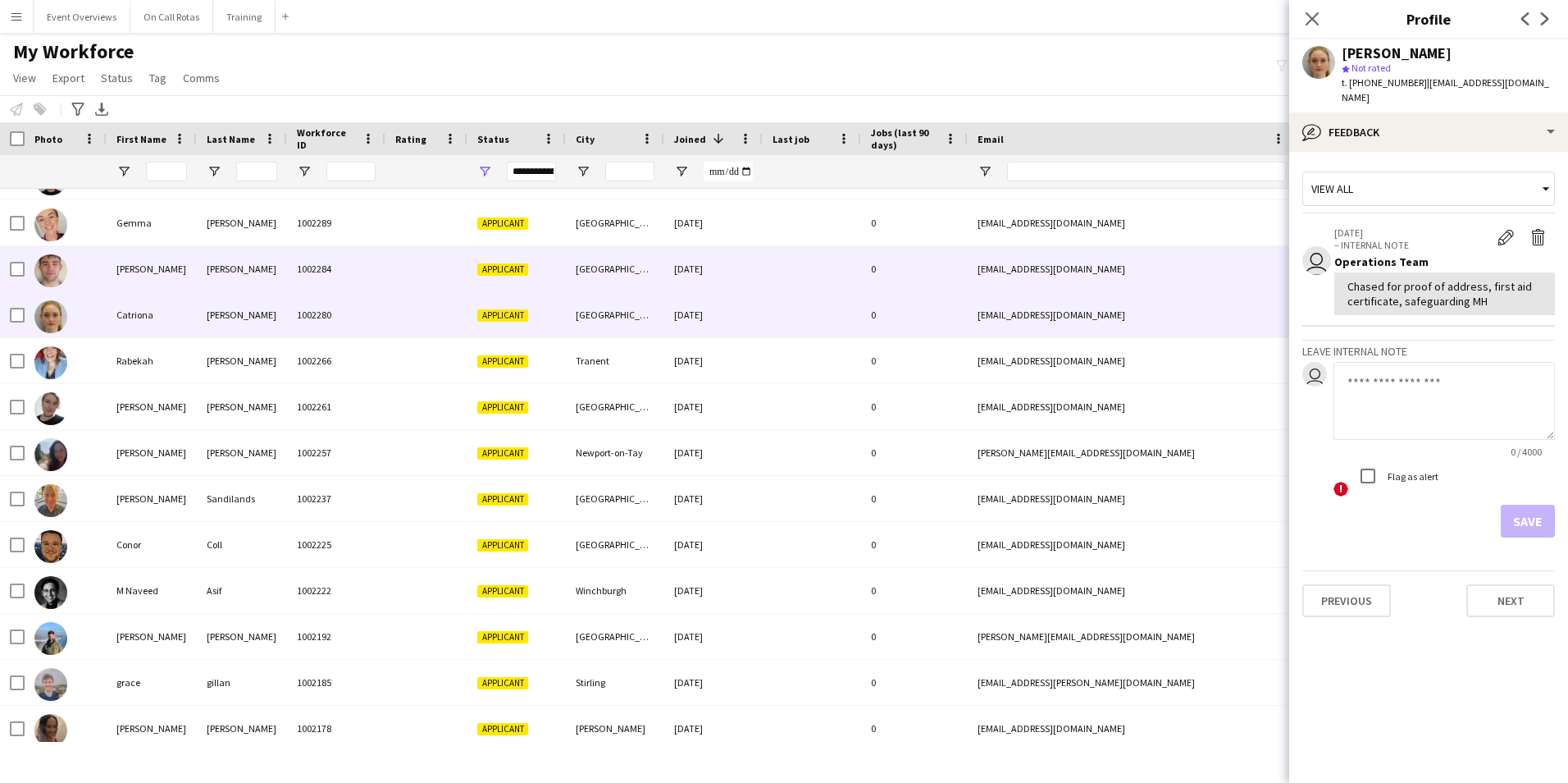
click at [911, 268] on div "0" at bounding box center [914, 269] width 107 height 45
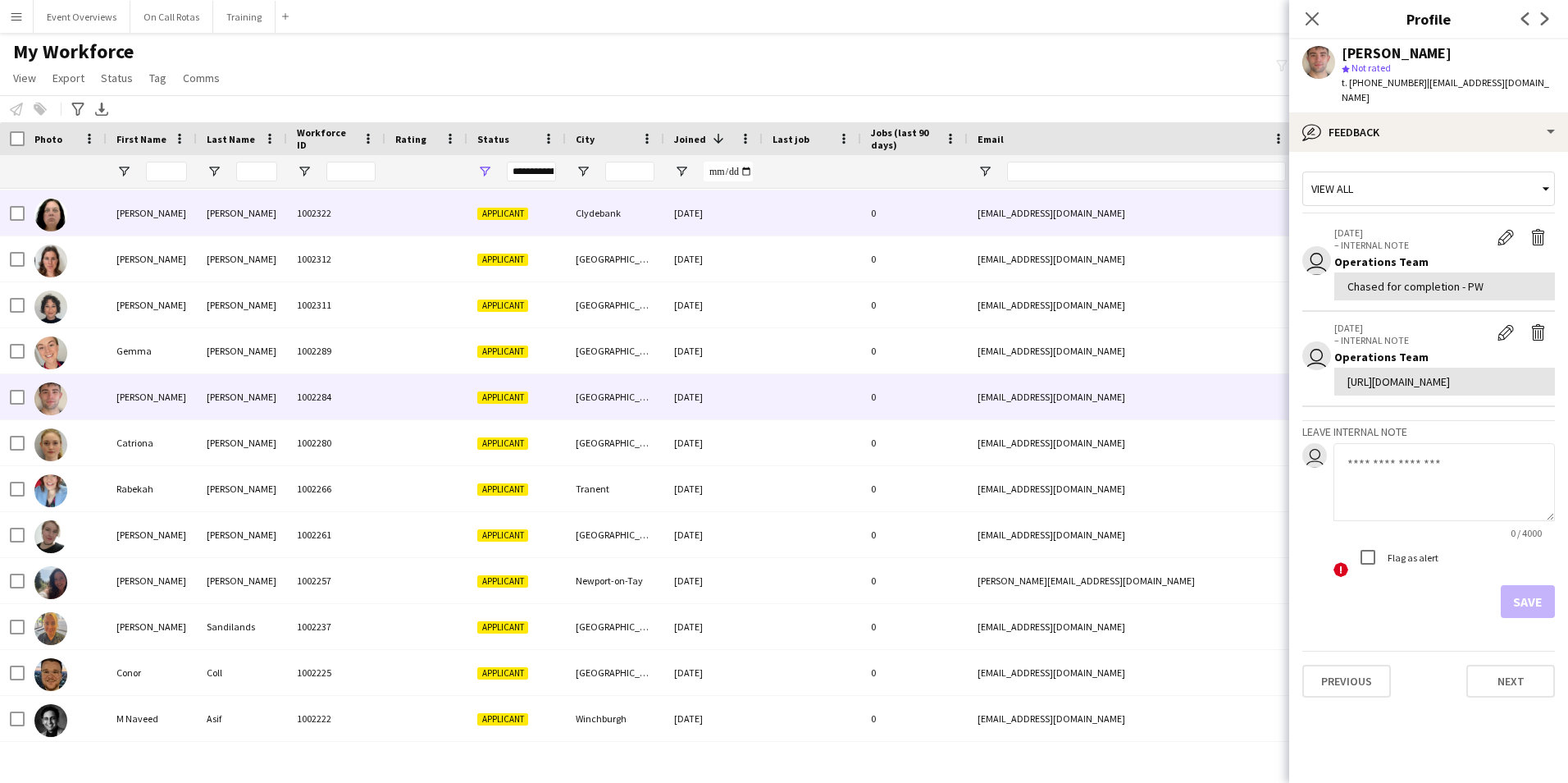
scroll to position [743, 0]
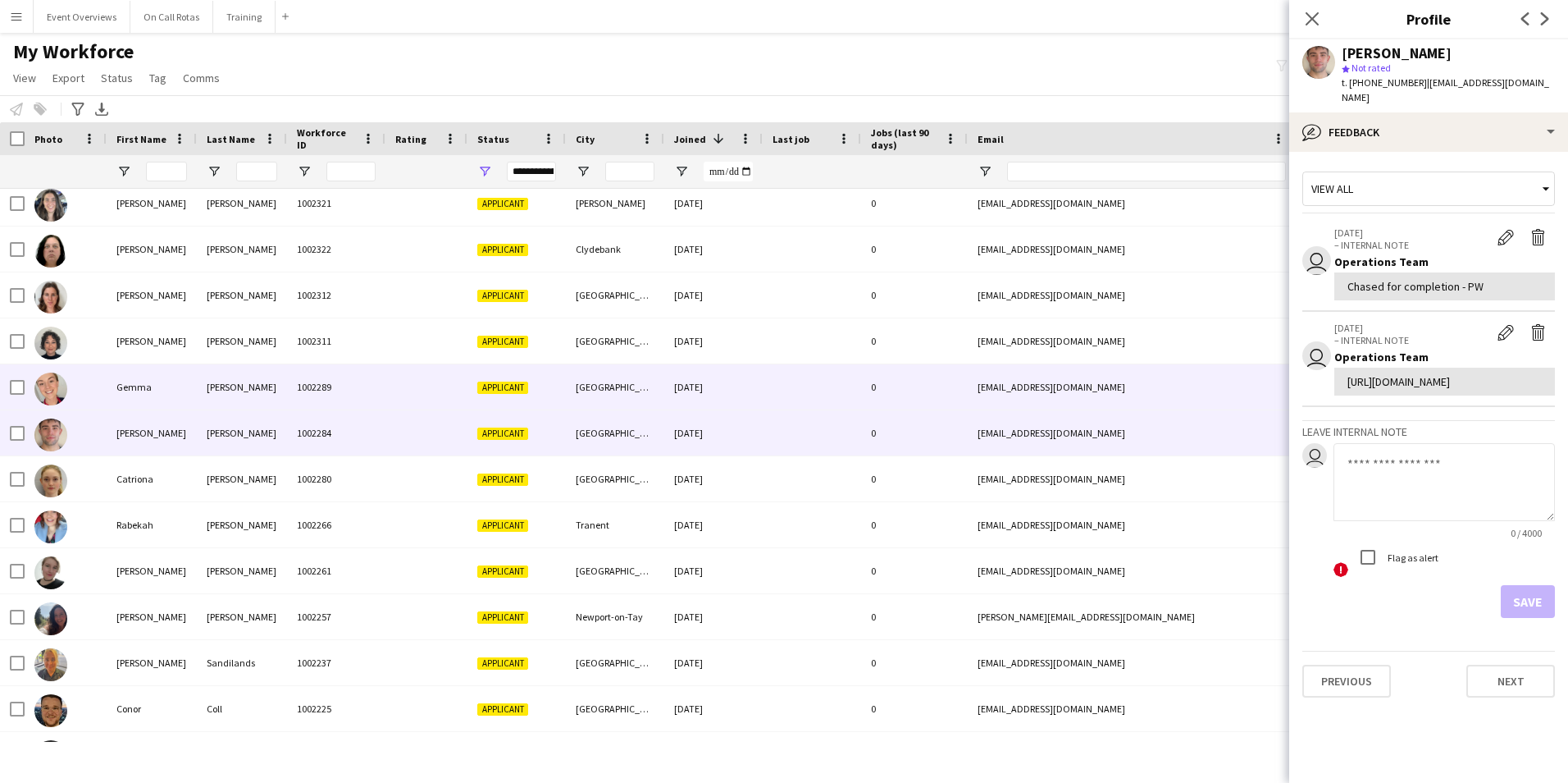
click at [910, 386] on div "0" at bounding box center [914, 387] width 107 height 45
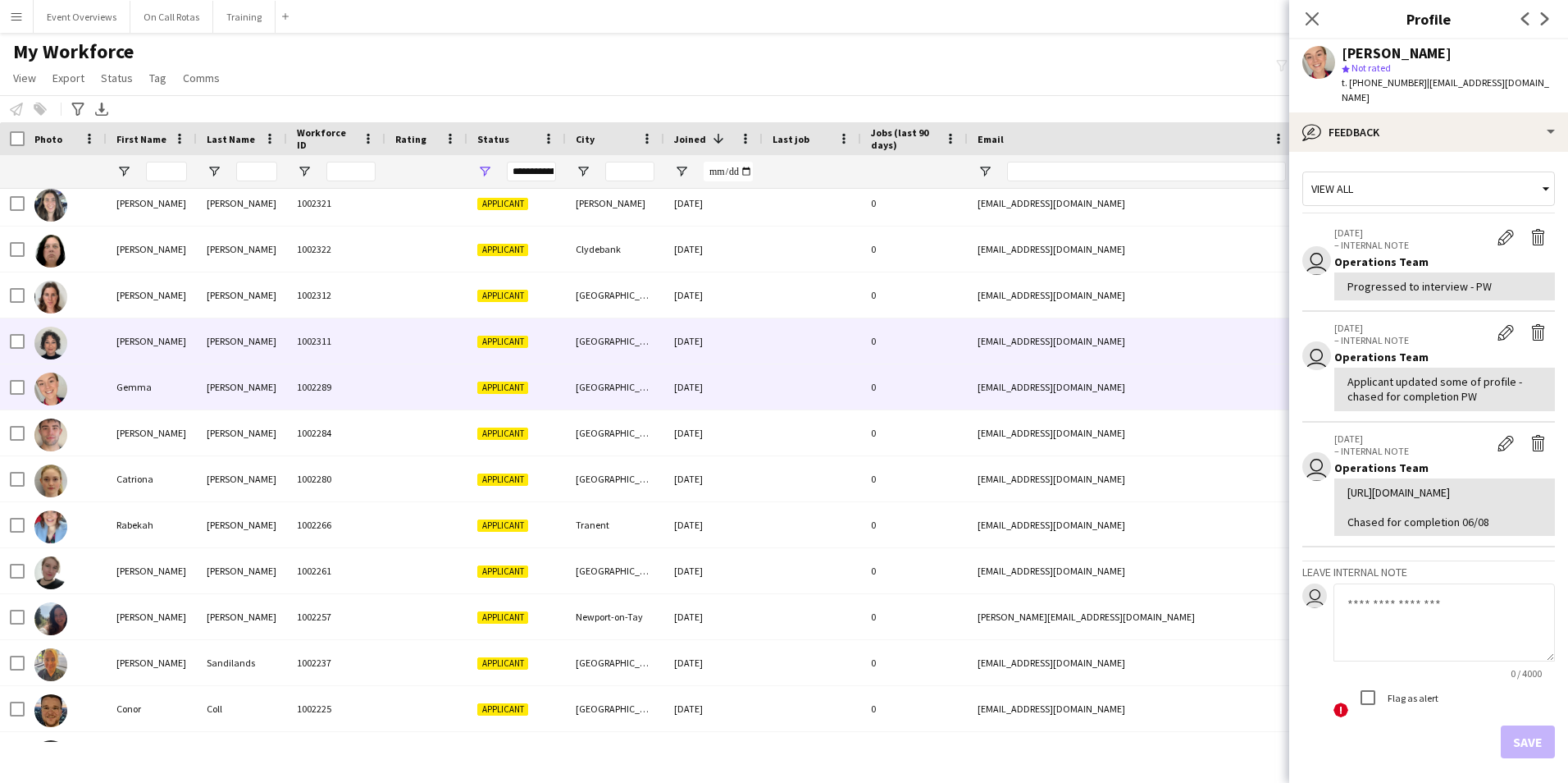
click at [902, 341] on div "0" at bounding box center [914, 341] width 107 height 45
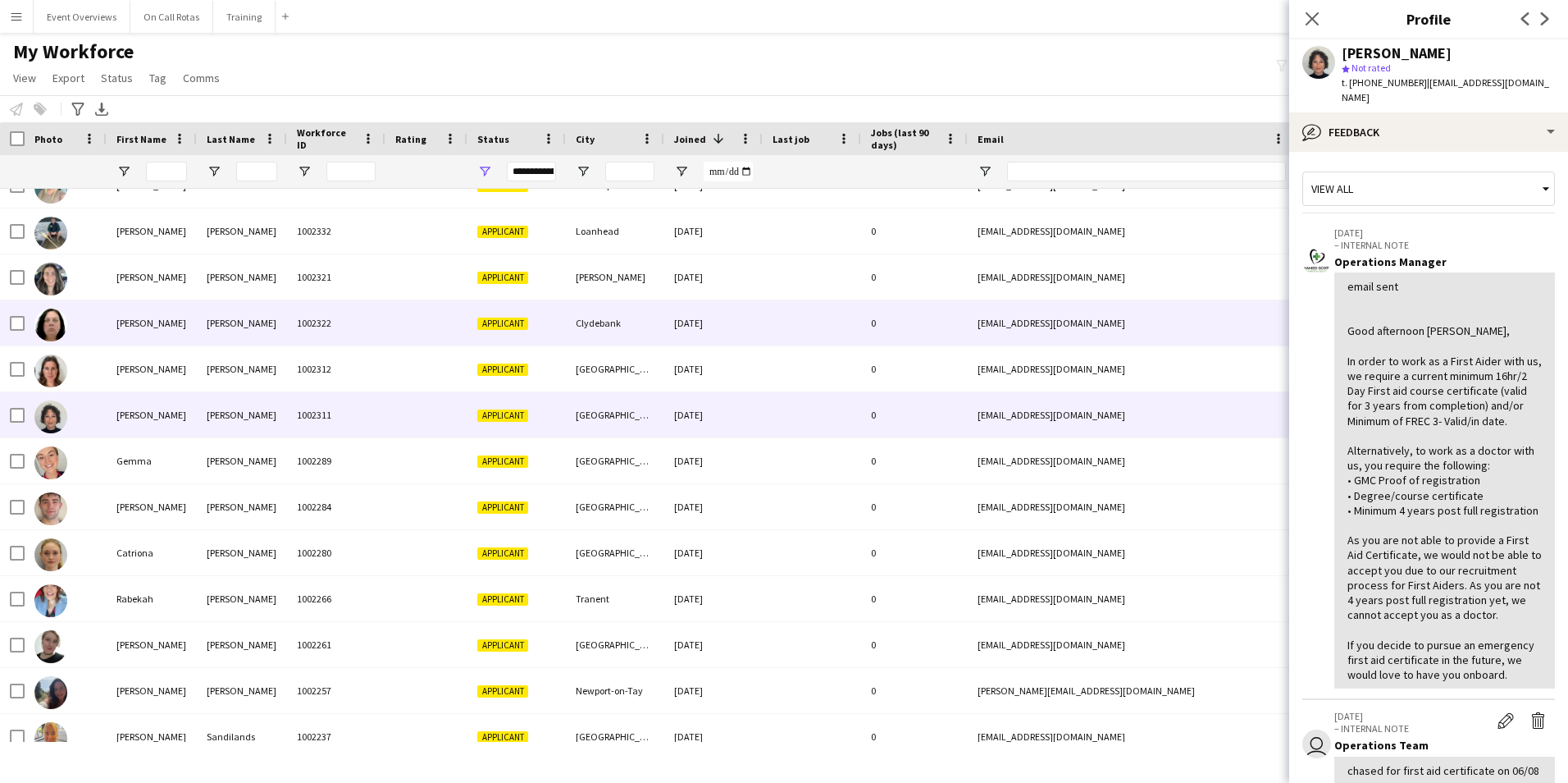
scroll to position [497, 0]
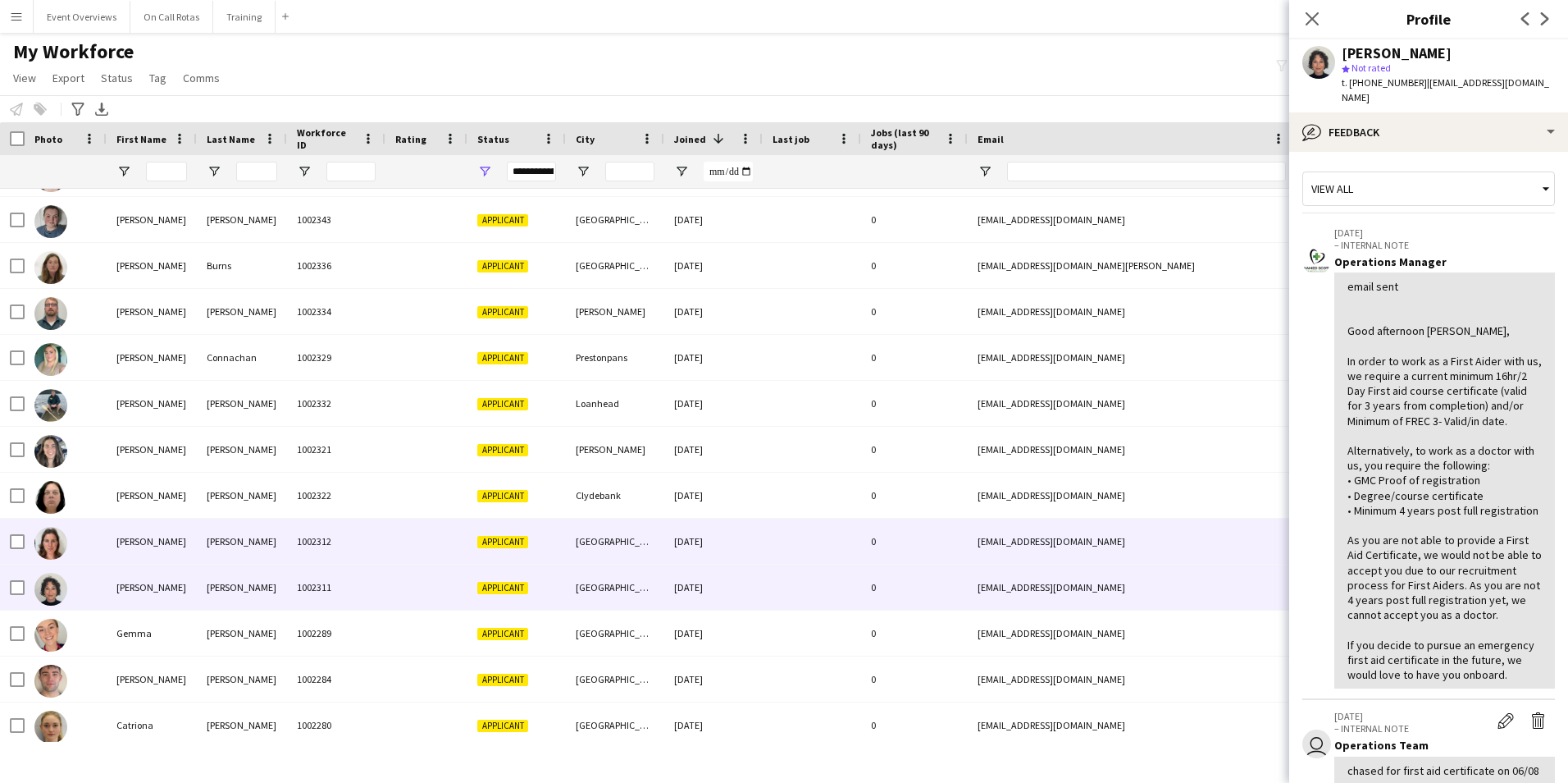
click at [905, 534] on div "0" at bounding box center [914, 541] width 107 height 45
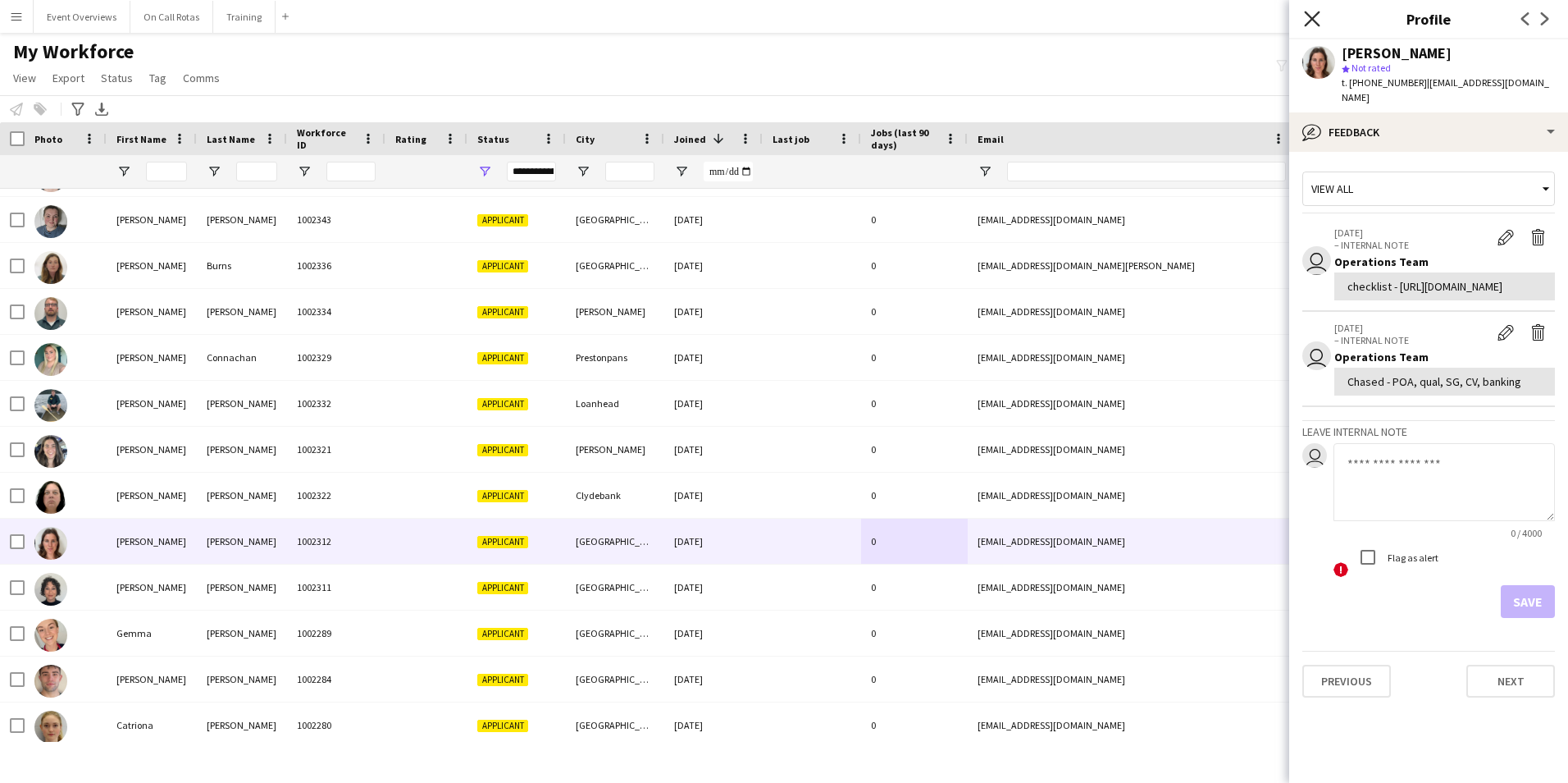
click at [1319, 17] on icon "Close pop-in" at bounding box center [1312, 19] width 16 height 16
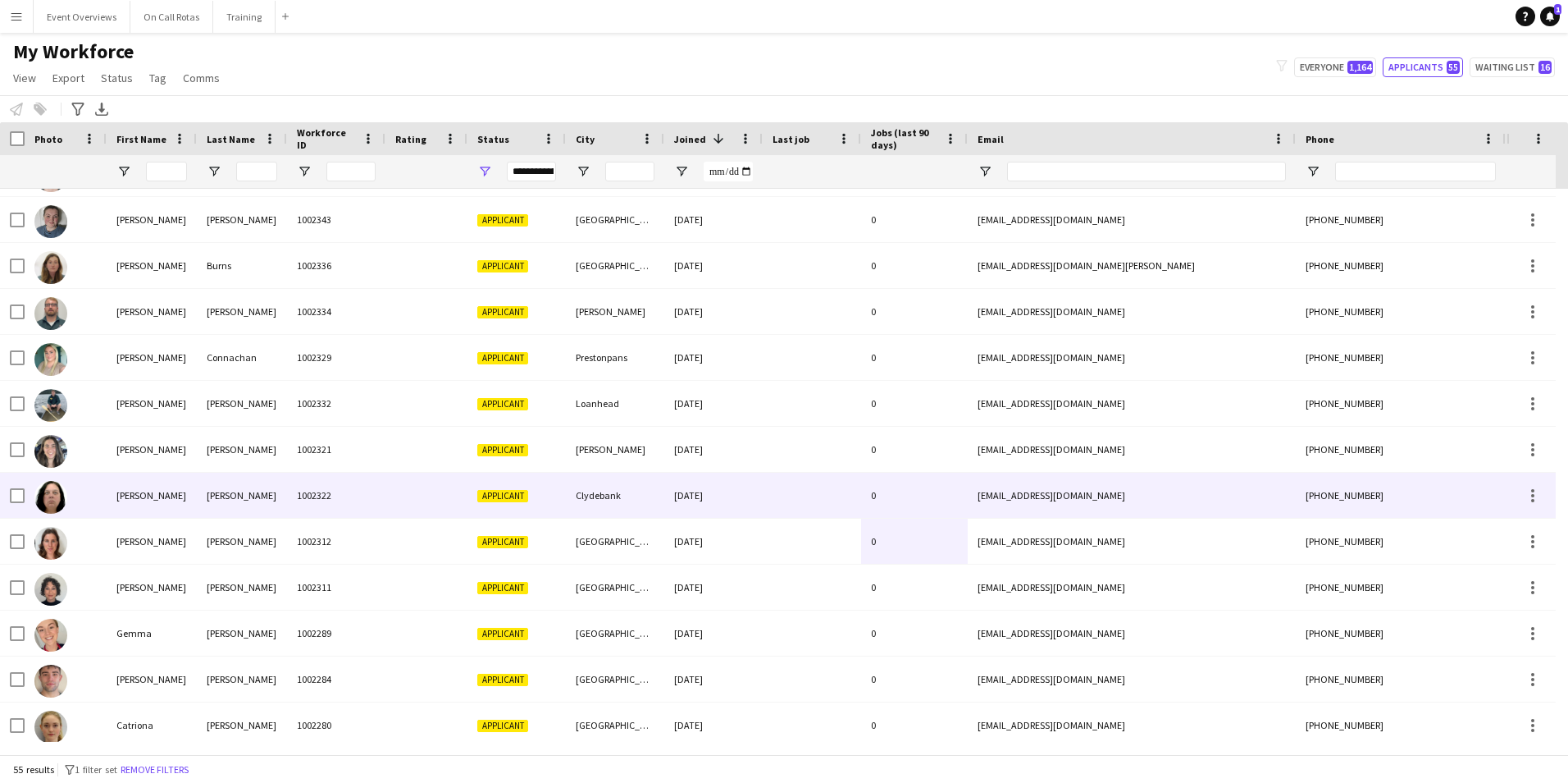
click at [708, 490] on div "[DATE]" at bounding box center [713, 495] width 98 height 45
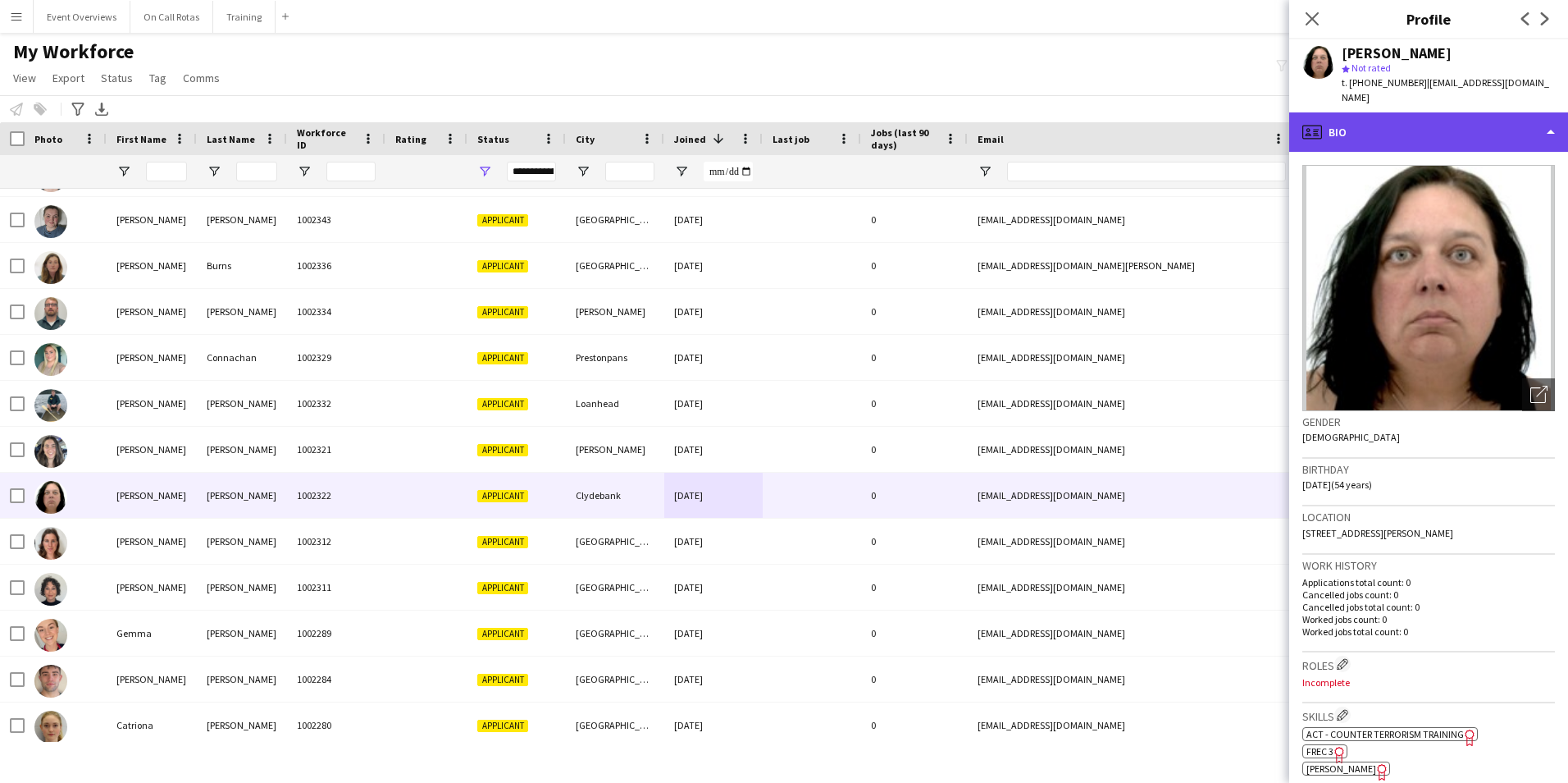
click at [1418, 113] on div "profile Bio" at bounding box center [1428, 132] width 279 height 40
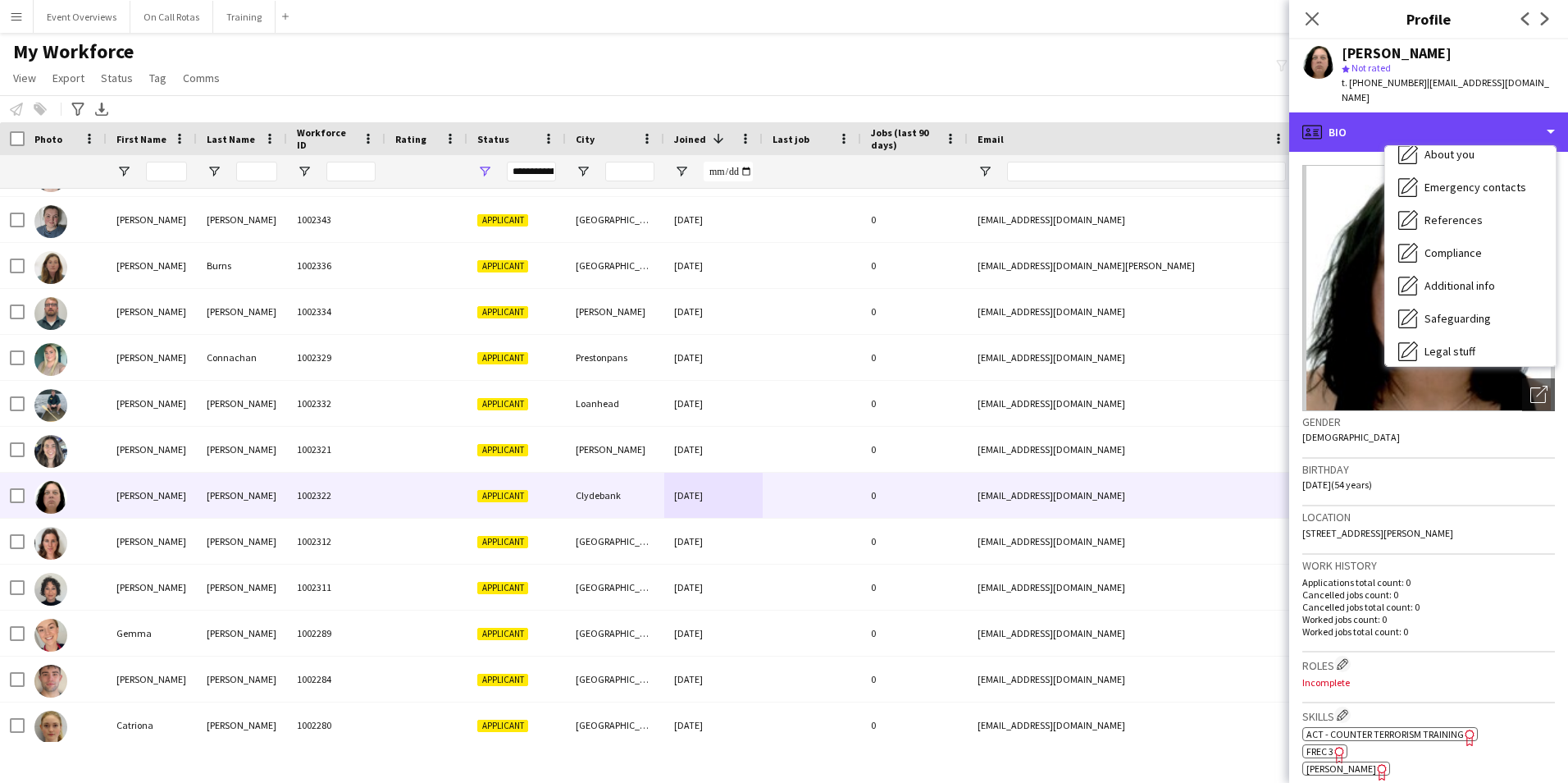
scroll to position [285, 0]
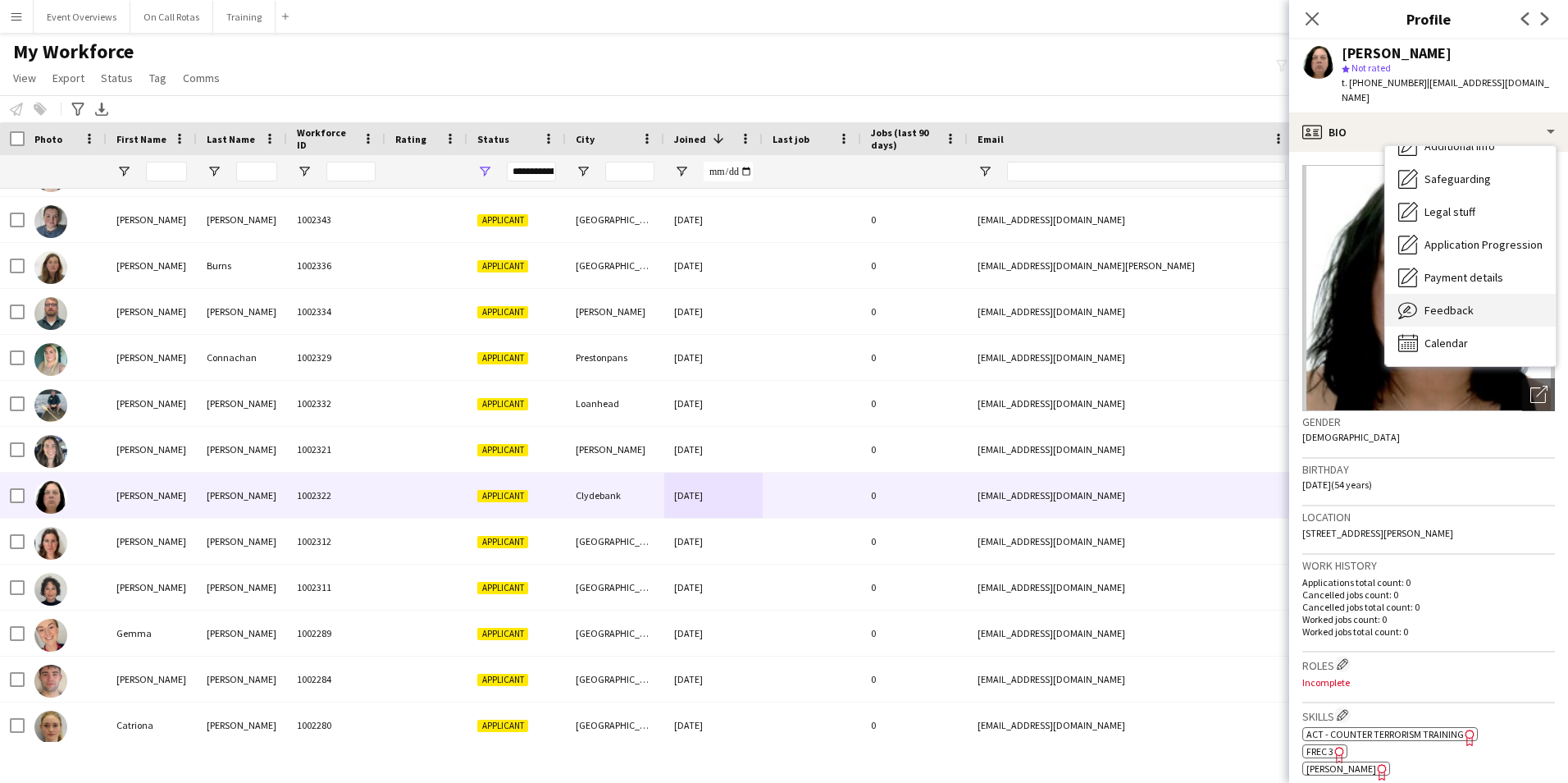
click at [1453, 303] on span "Feedback" at bounding box center [1449, 310] width 50 height 15
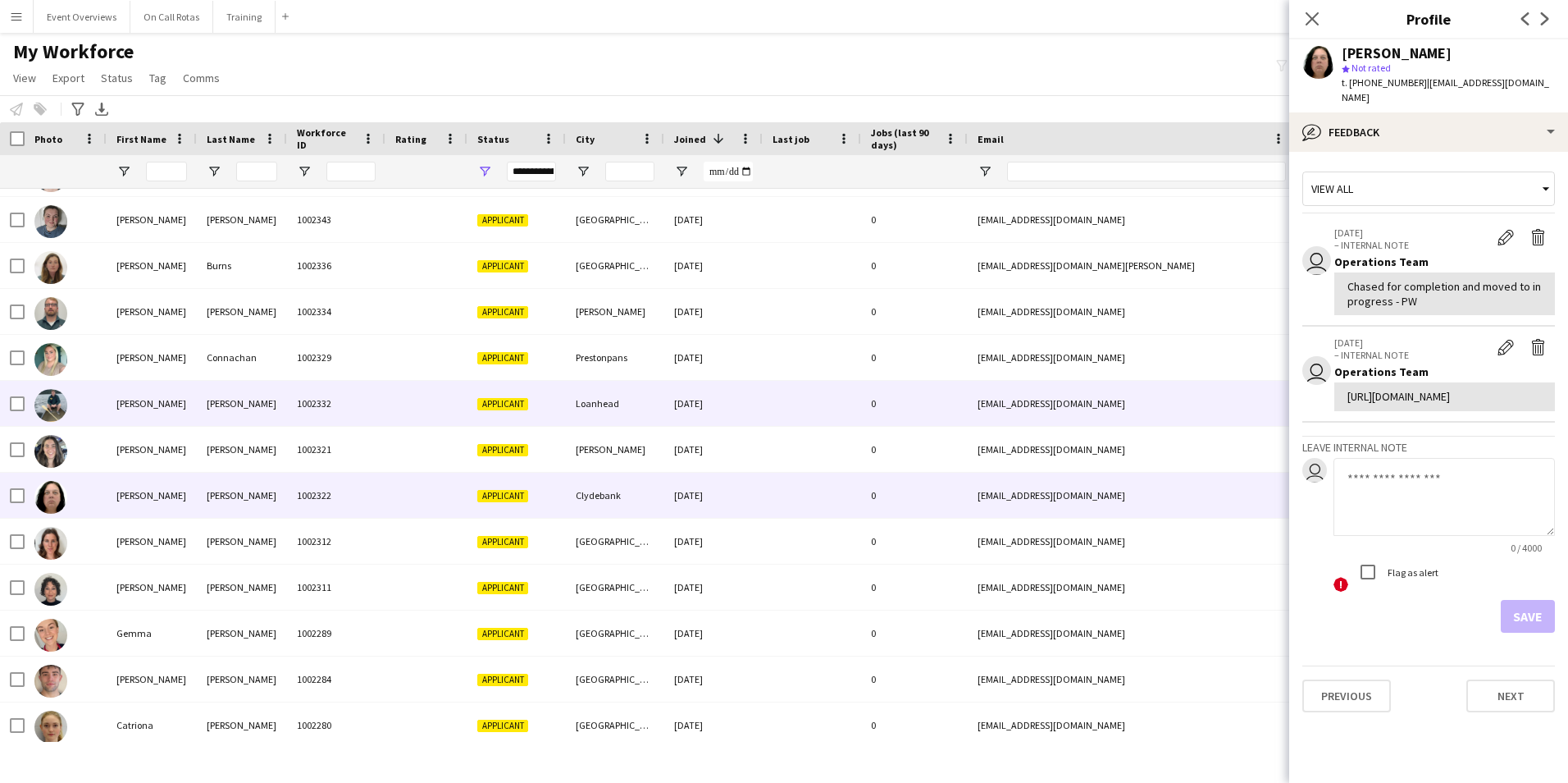
click at [689, 401] on div "[DATE]" at bounding box center [713, 404] width 98 height 45
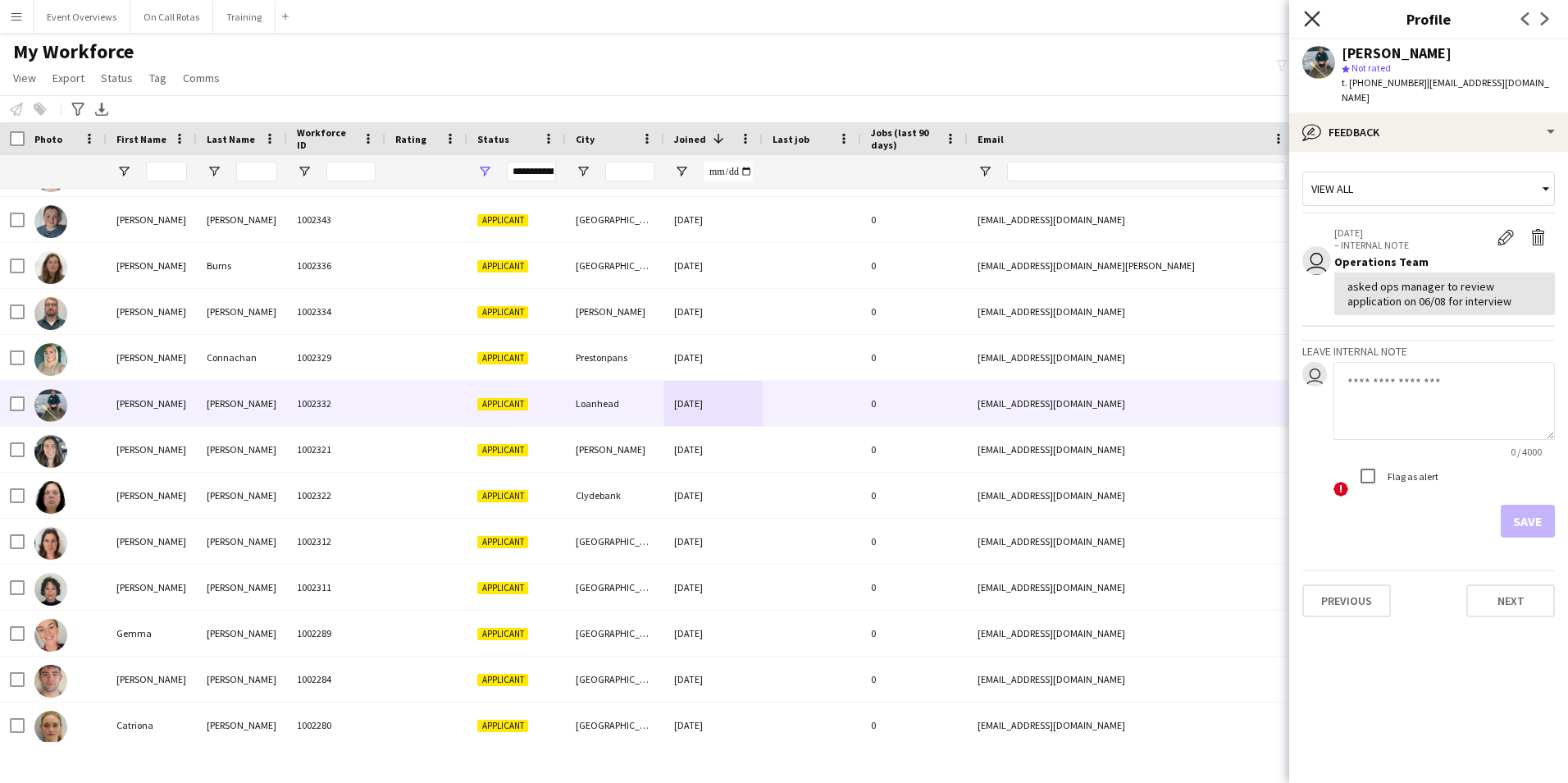
click at [1312, 20] on icon "Close pop-in" at bounding box center [1312, 19] width 16 height 16
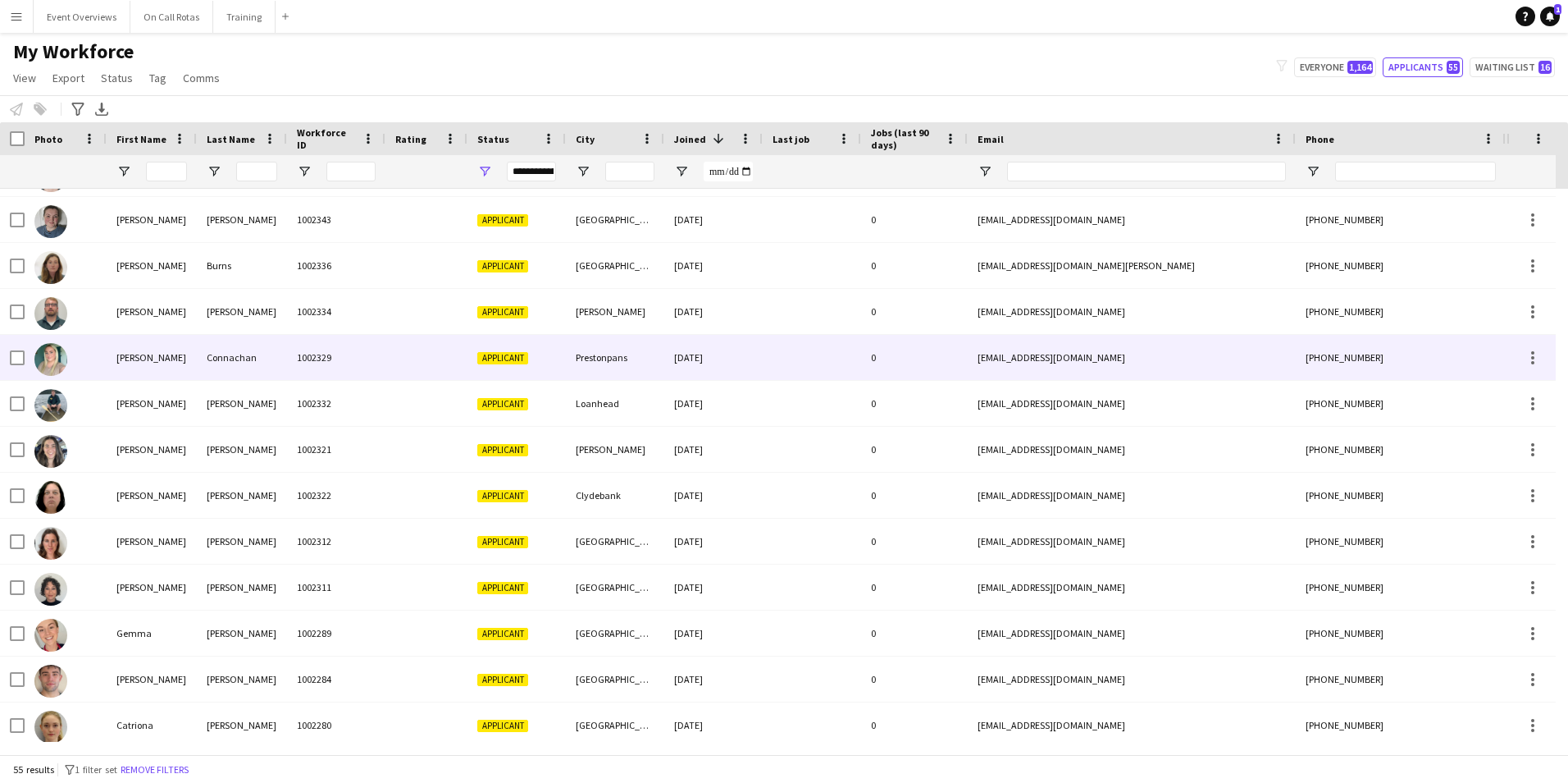
click at [771, 346] on div at bounding box center [811, 357] width 98 height 45
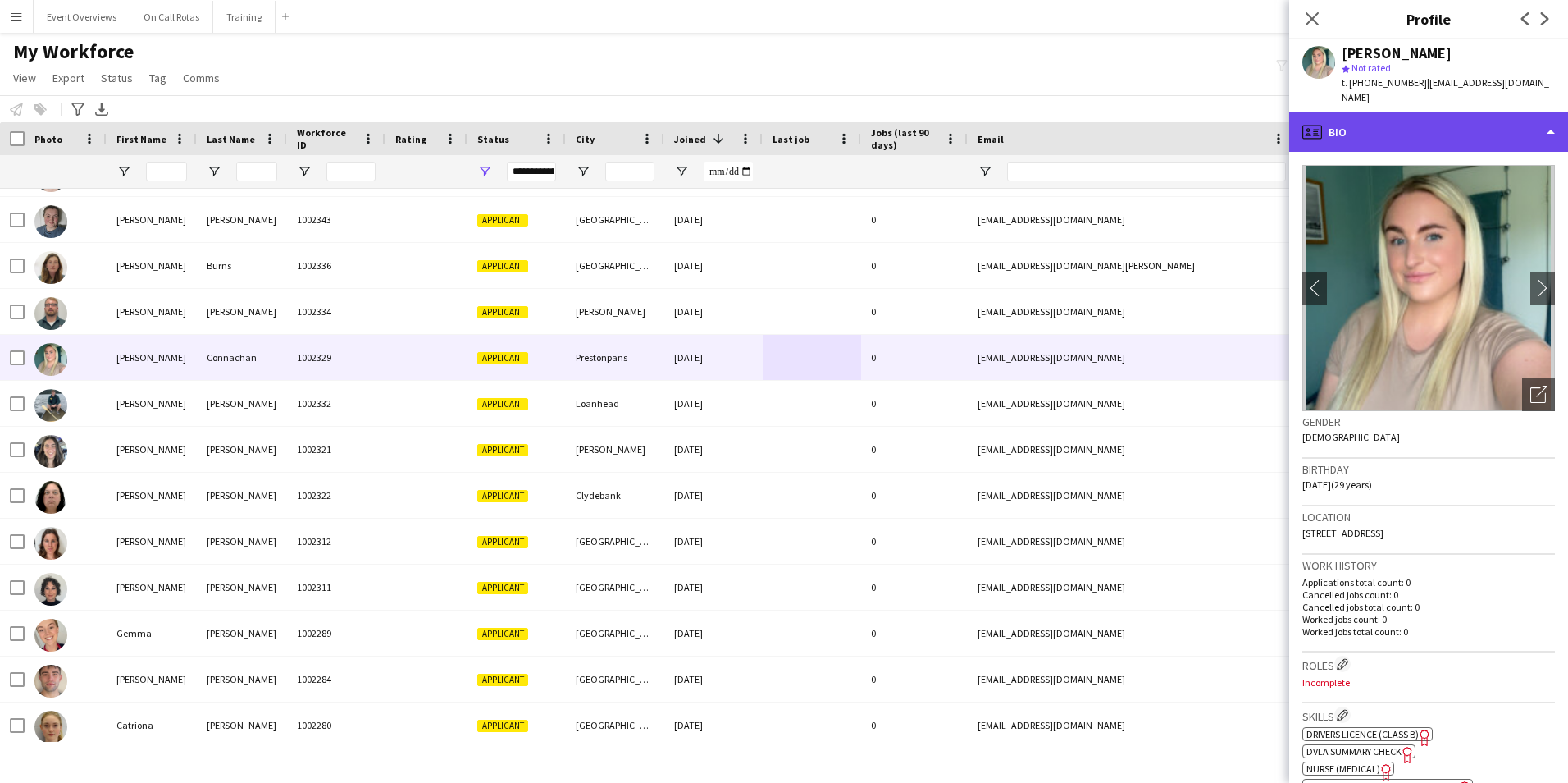
click at [1440, 113] on div "profile Bio" at bounding box center [1428, 132] width 279 height 40
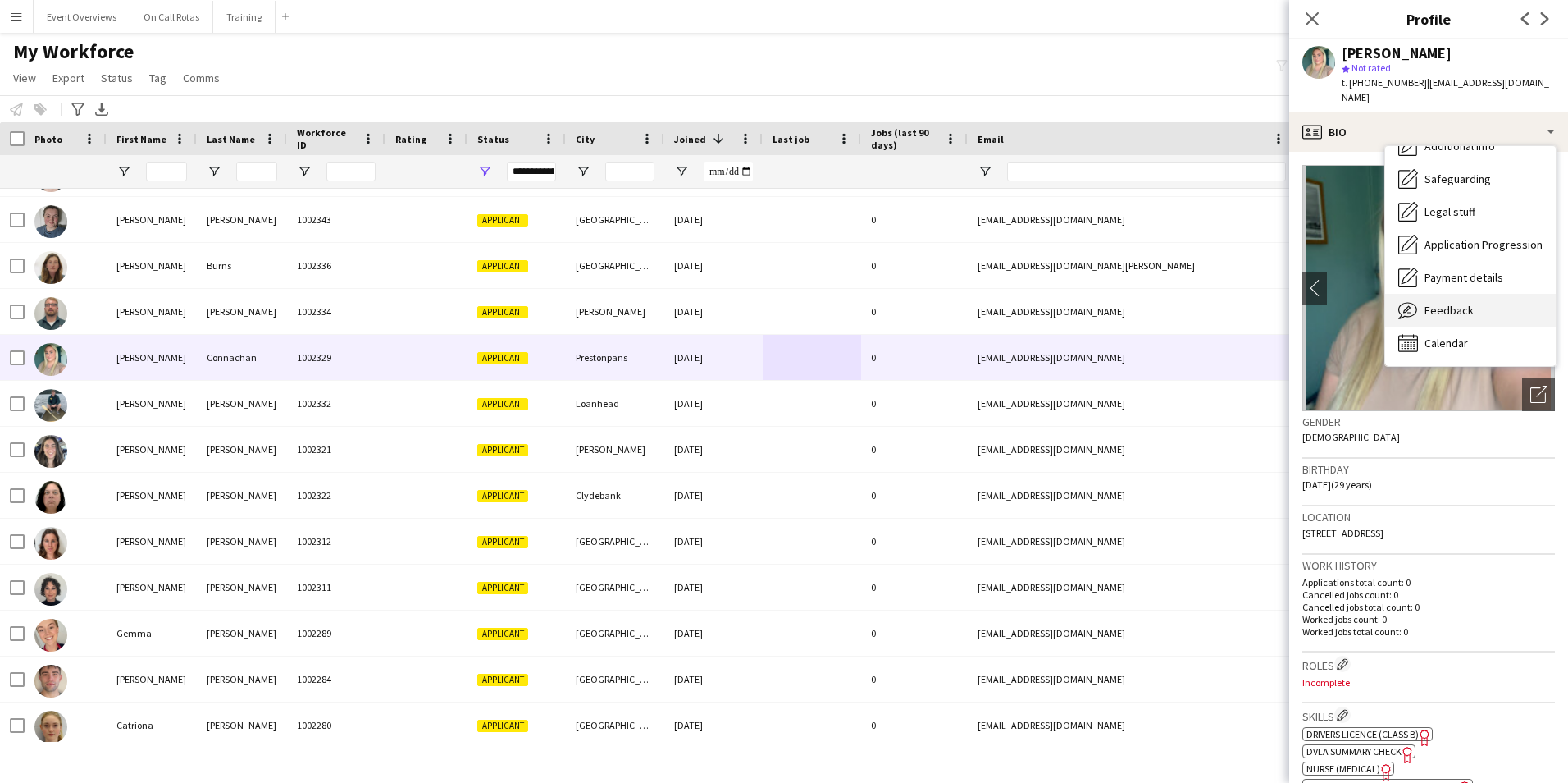
click at [1459, 303] on span "Feedback" at bounding box center [1449, 310] width 50 height 15
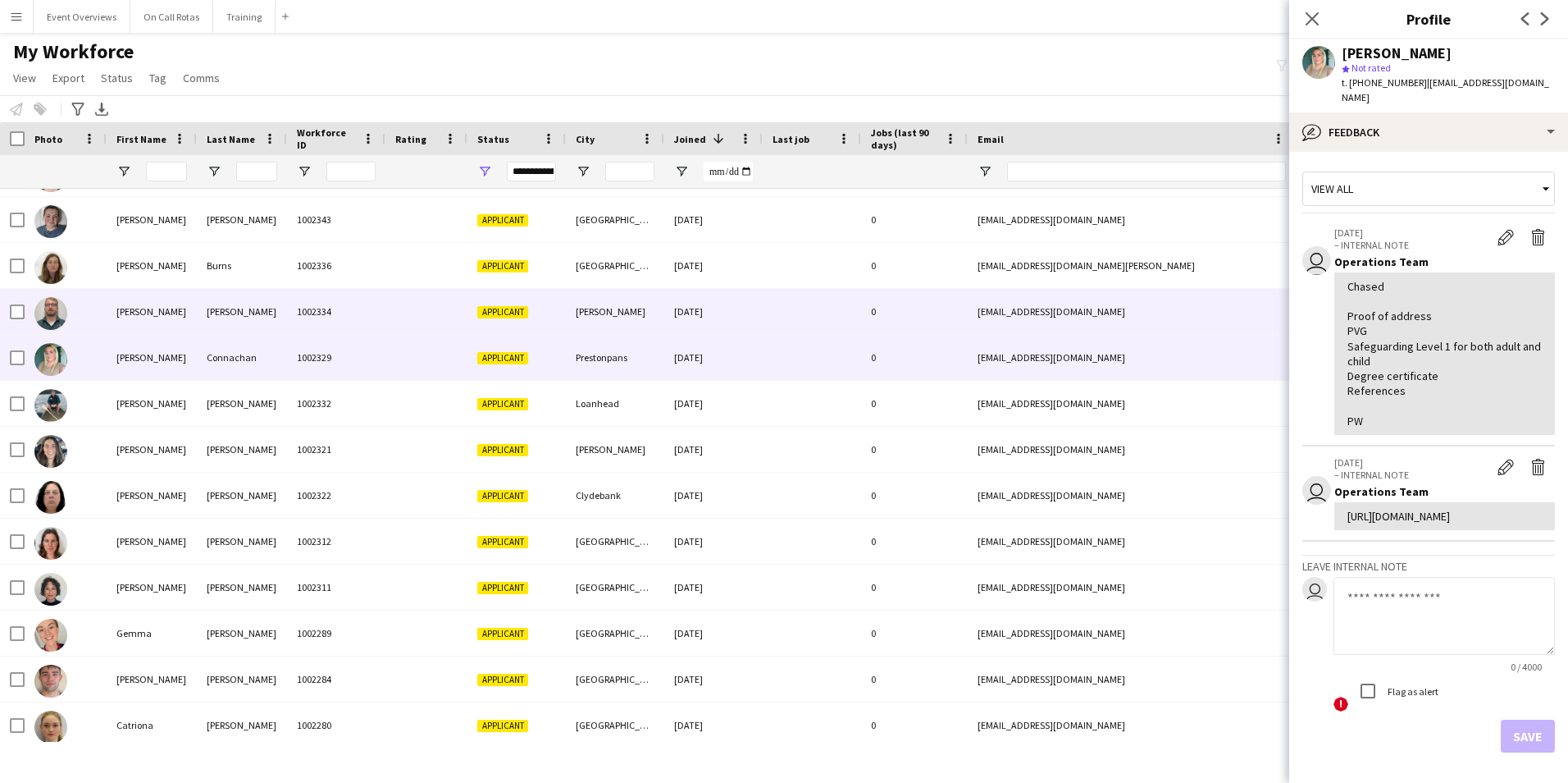
click at [1057, 301] on div "[EMAIL_ADDRESS][DOMAIN_NAME]" at bounding box center [1132, 311] width 328 height 45
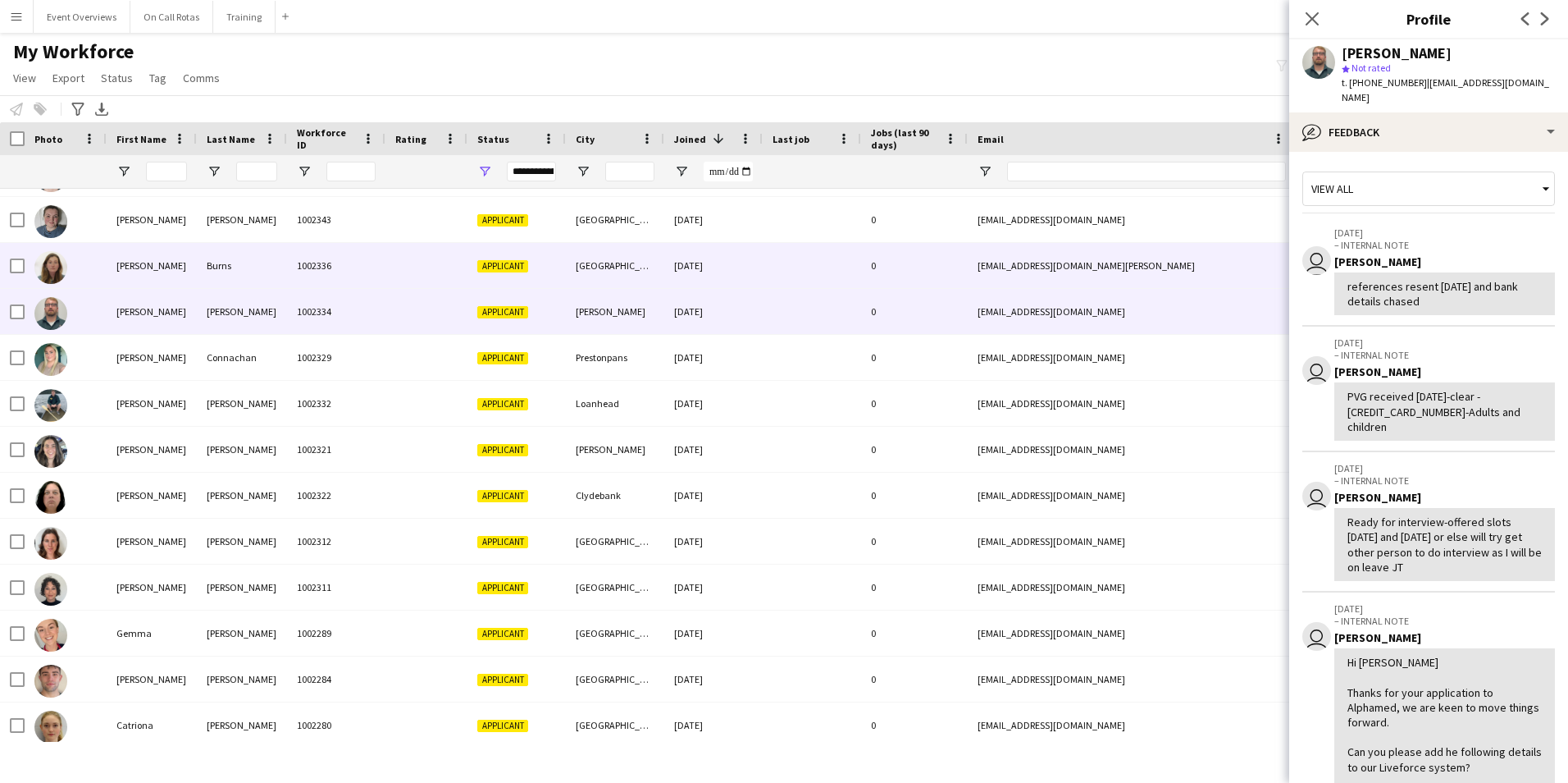
click at [1054, 266] on div "[EMAIL_ADDRESS][DOMAIN_NAME][PERSON_NAME]" at bounding box center [1132, 266] width 328 height 45
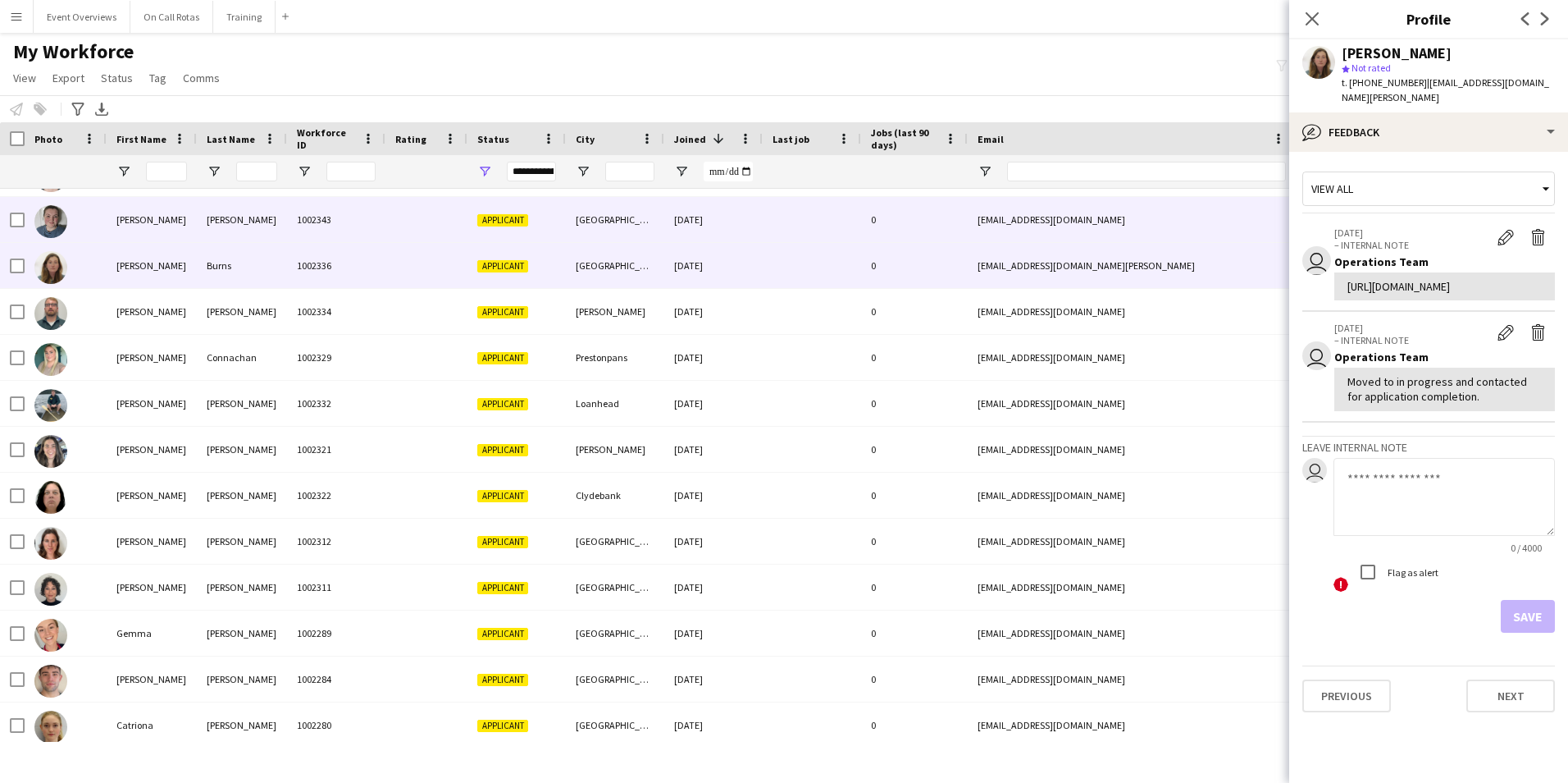
scroll to position [415, 0]
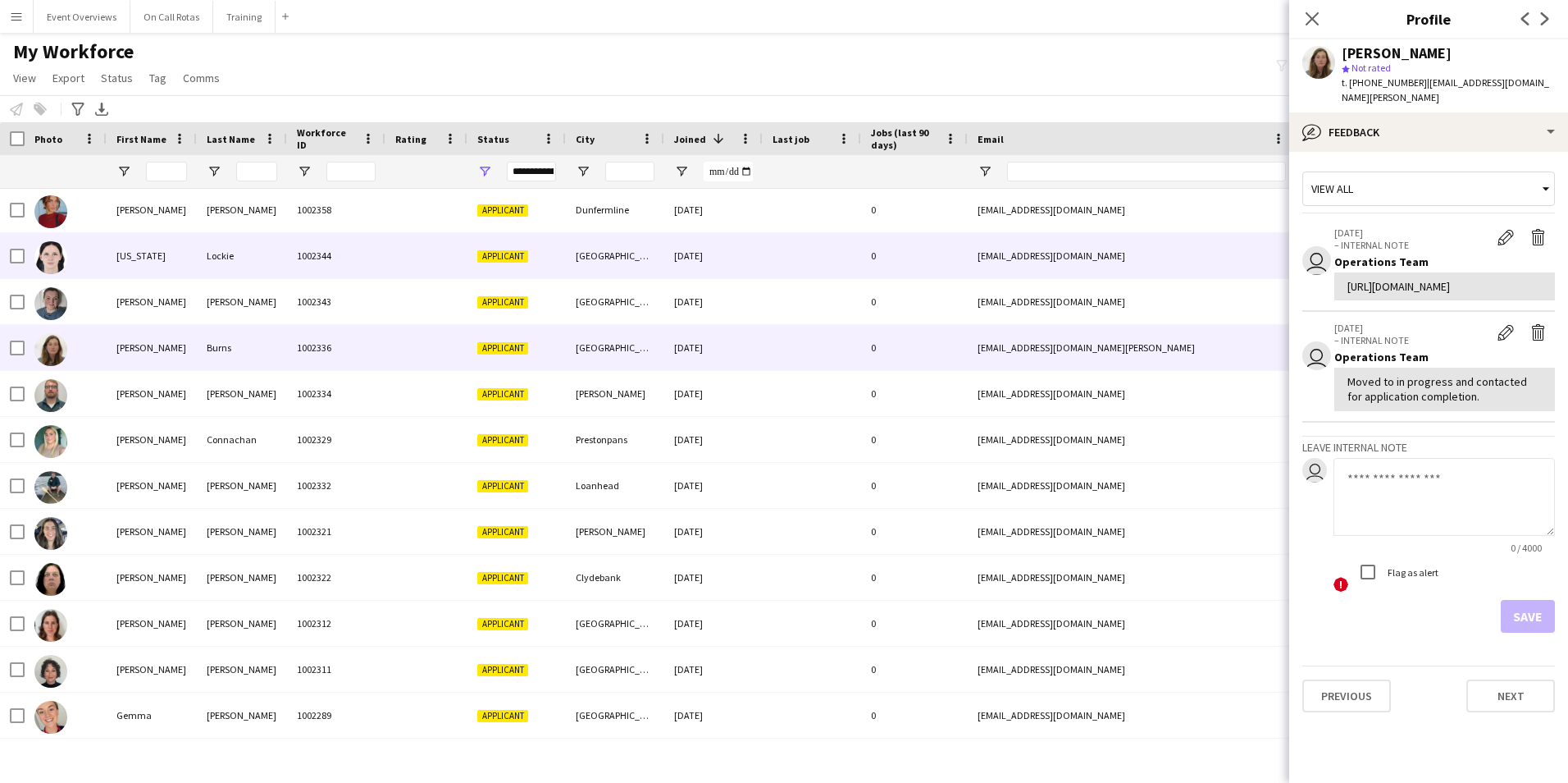
click at [1048, 283] on div "[EMAIL_ADDRESS][DOMAIN_NAME]" at bounding box center [1132, 302] width 328 height 45
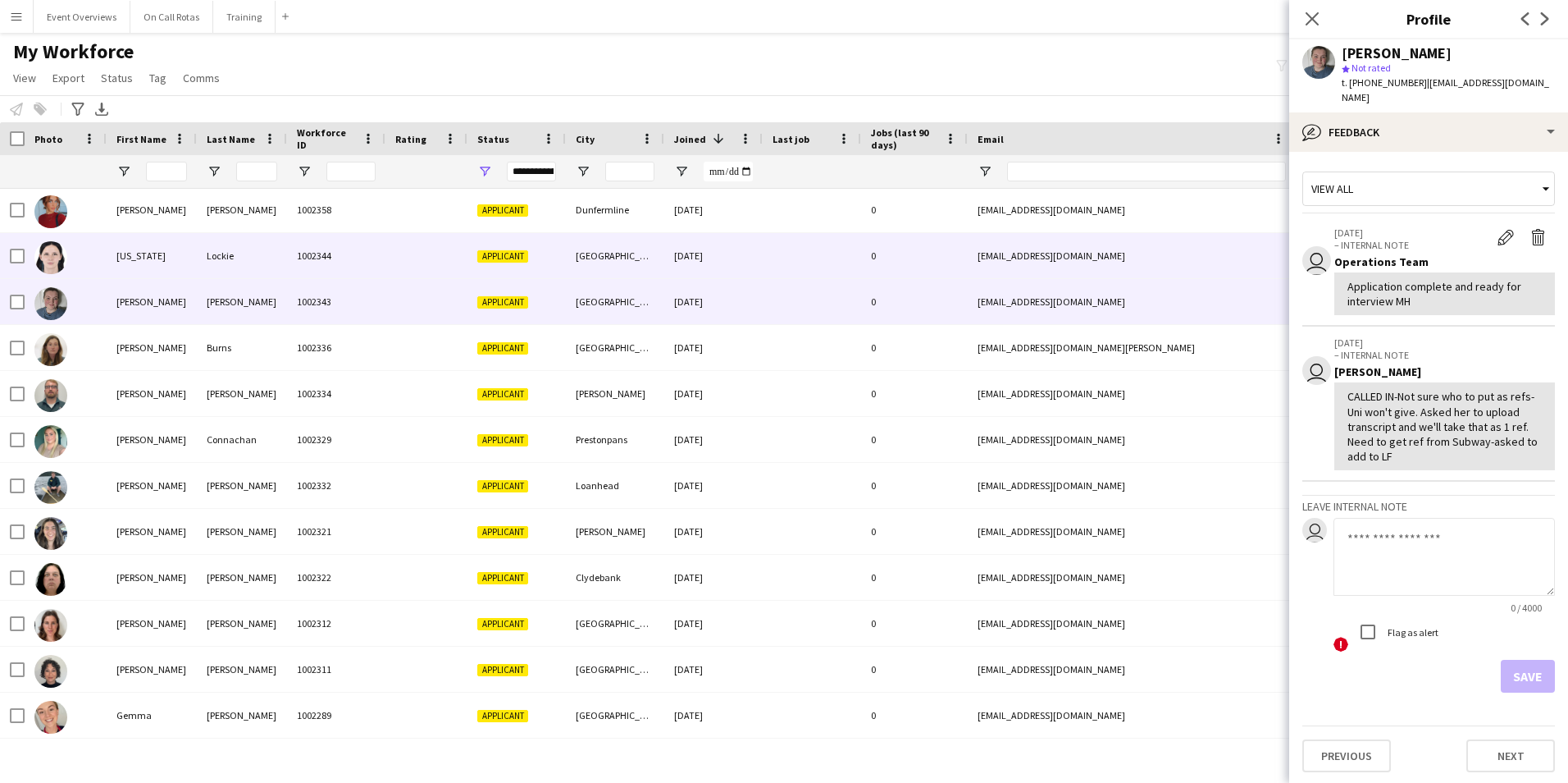
click at [1048, 251] on div "[EMAIL_ADDRESS][DOMAIN_NAME]" at bounding box center [1132, 256] width 328 height 45
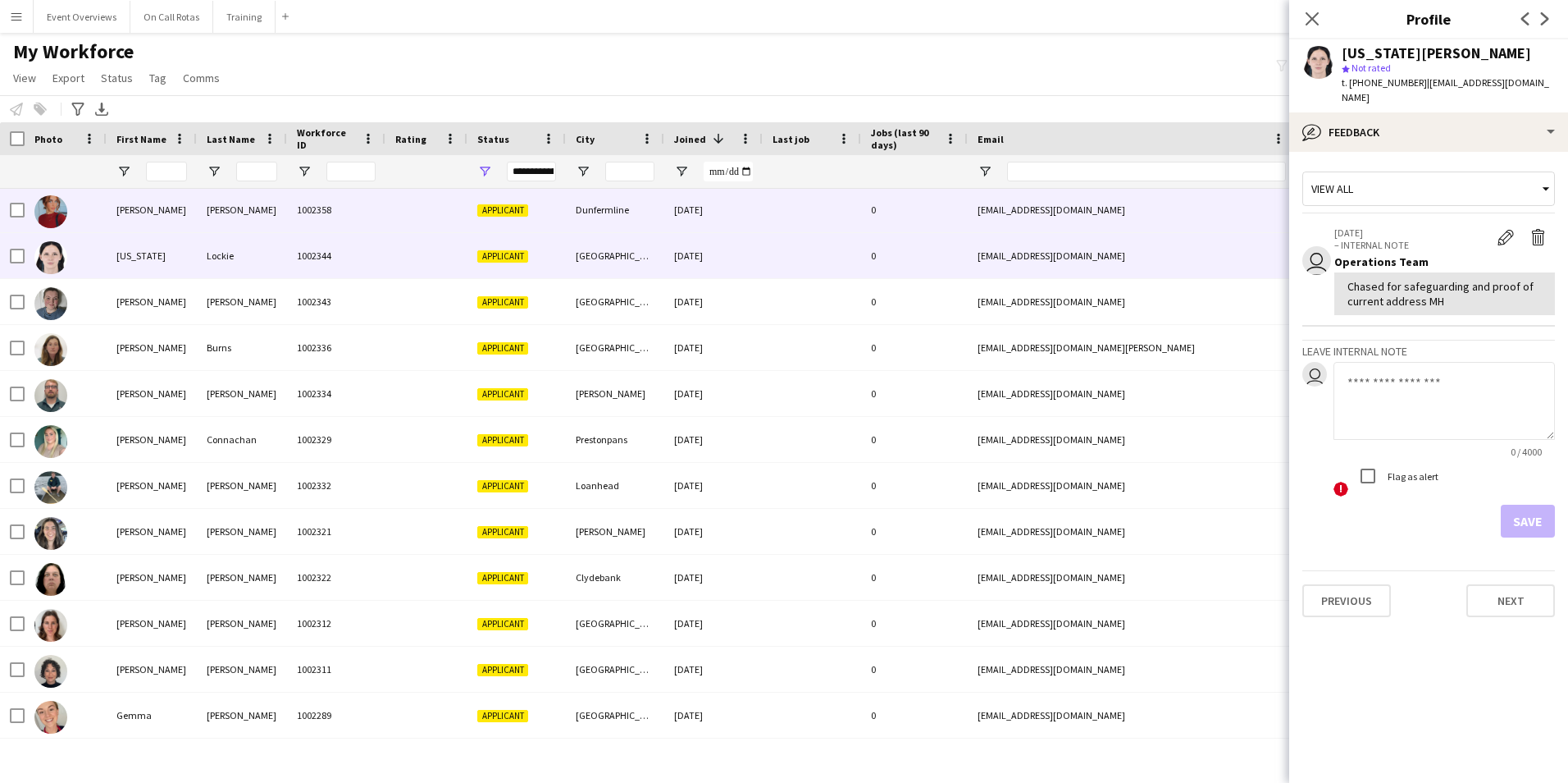
click at [1061, 214] on div "[EMAIL_ADDRESS][DOMAIN_NAME]" at bounding box center [1132, 209] width 328 height 45
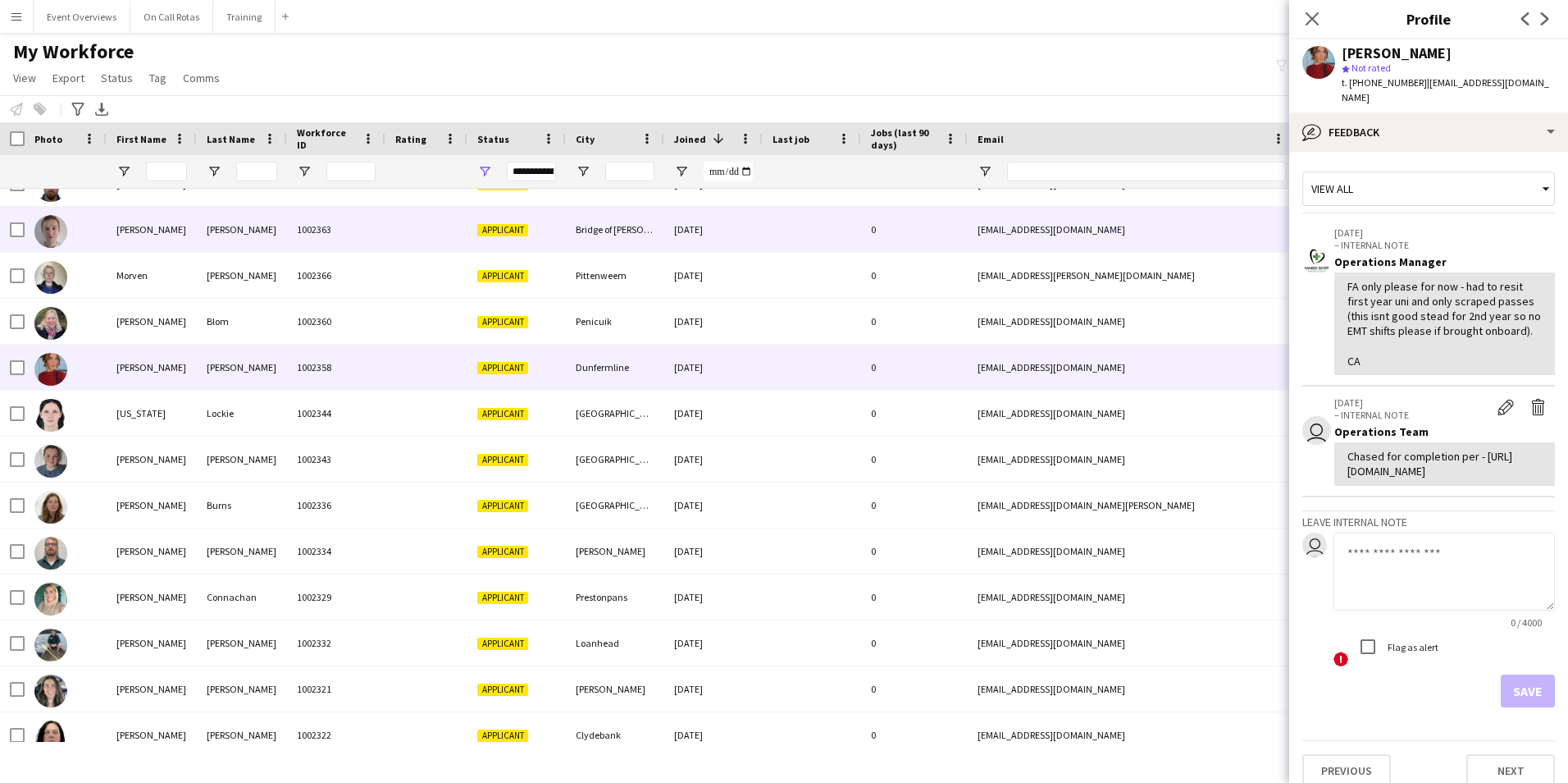
scroll to position [251, 0]
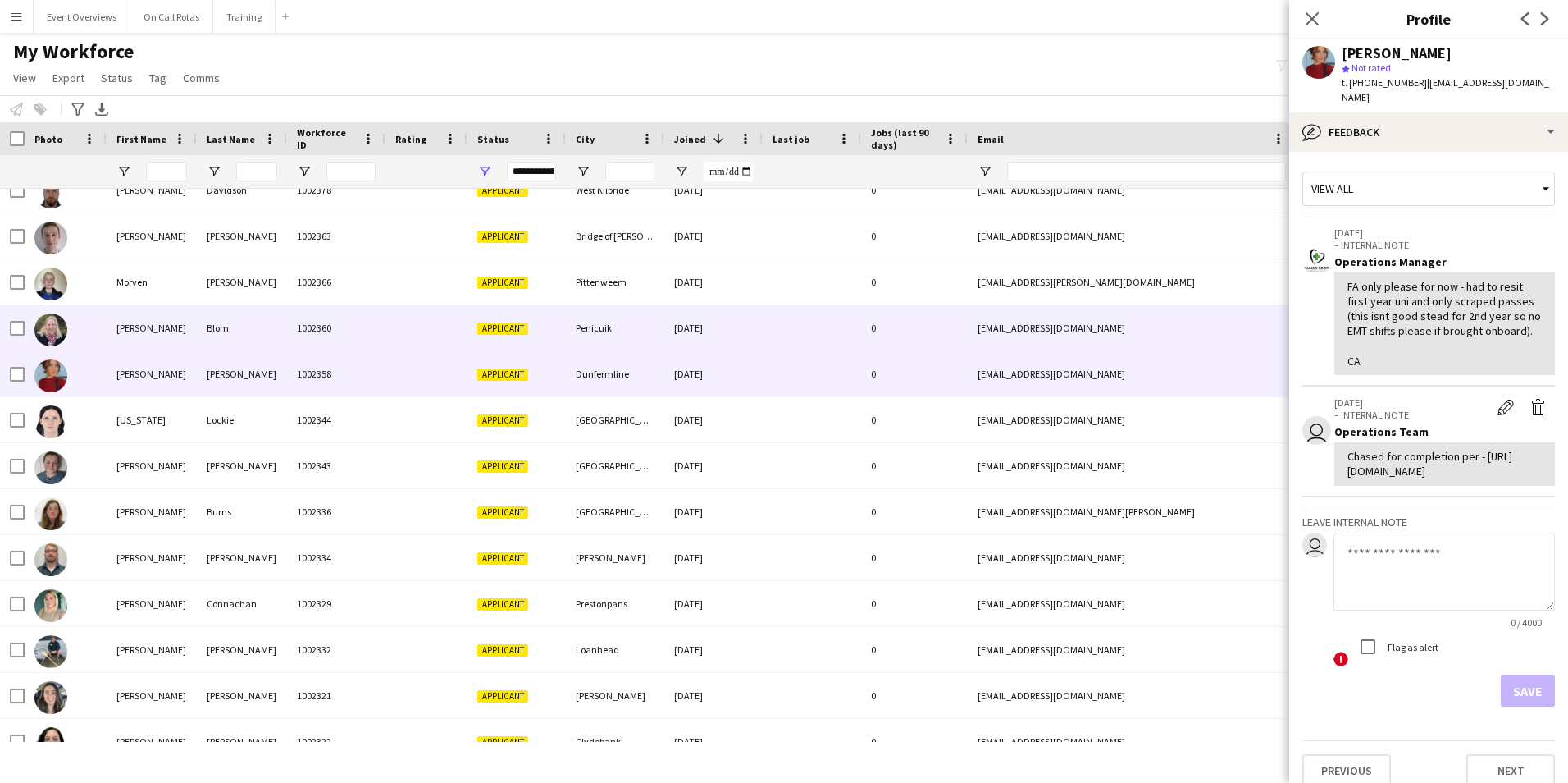
click at [1047, 324] on div "[EMAIL_ADDRESS][DOMAIN_NAME]" at bounding box center [1132, 328] width 328 height 45
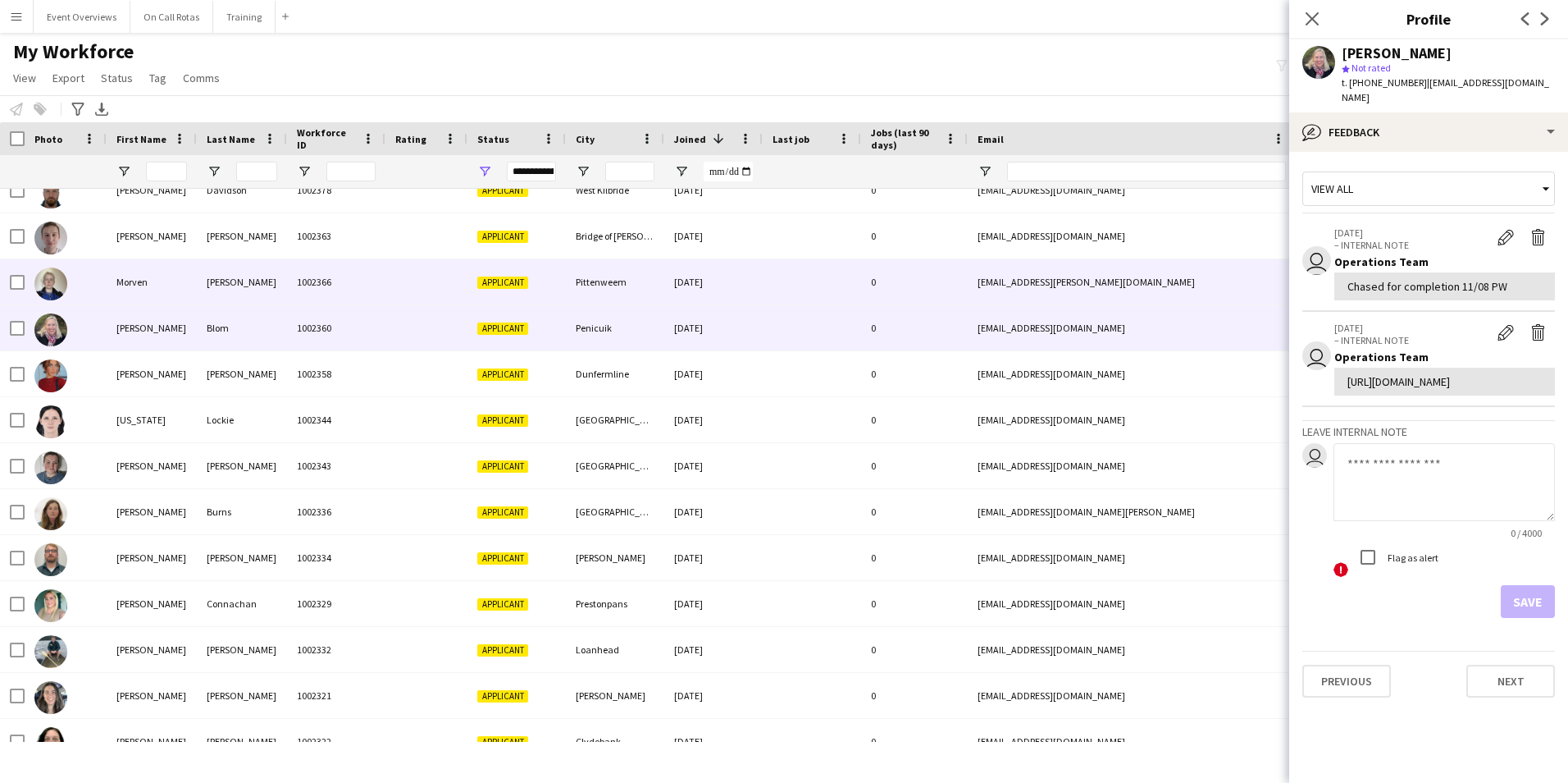
click at [1055, 288] on div "[EMAIL_ADDRESS][PERSON_NAME][DOMAIN_NAME]" at bounding box center [1132, 282] width 328 height 45
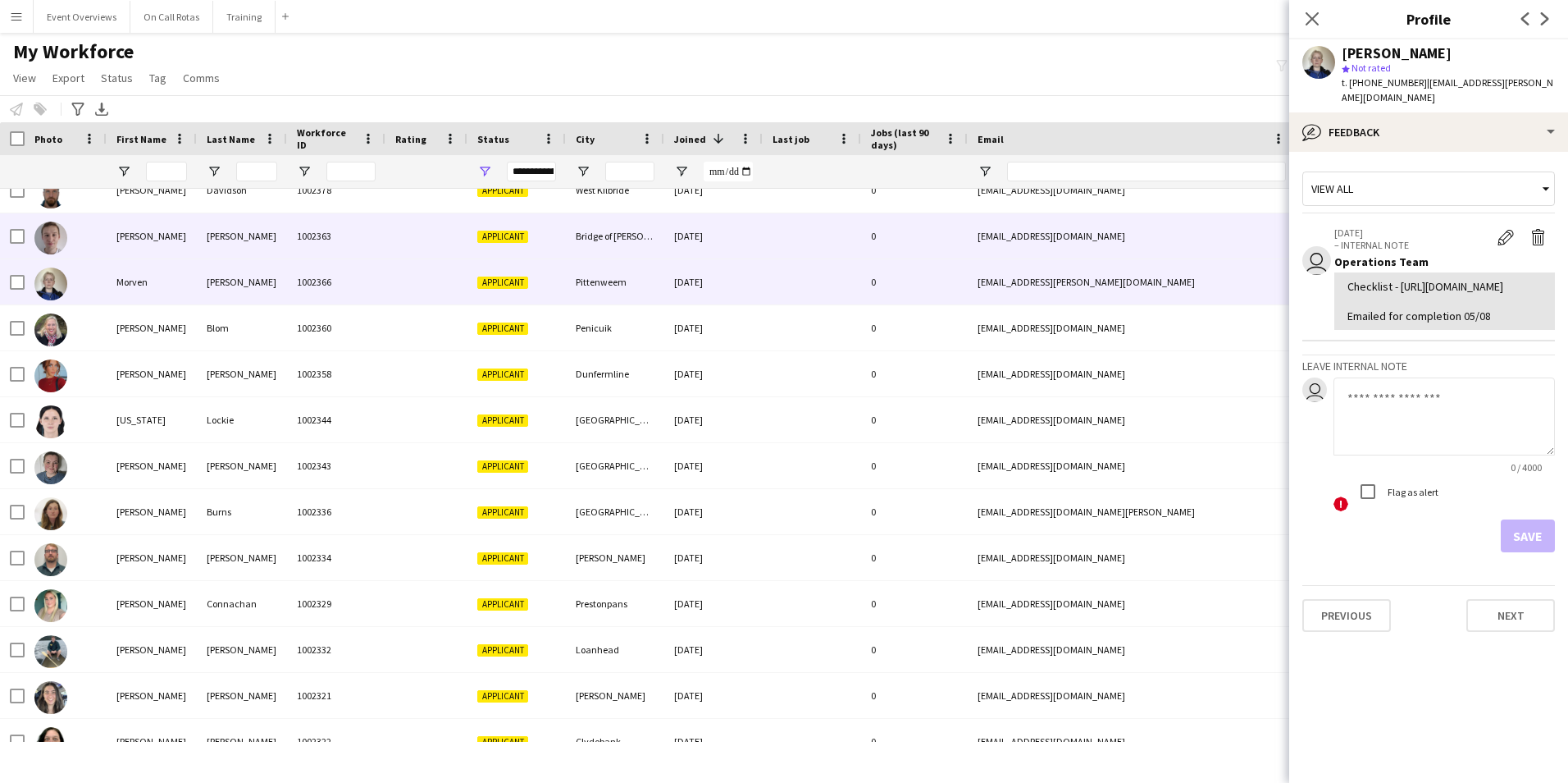
click at [1059, 232] on div "[EMAIL_ADDRESS][DOMAIN_NAME]" at bounding box center [1132, 236] width 328 height 45
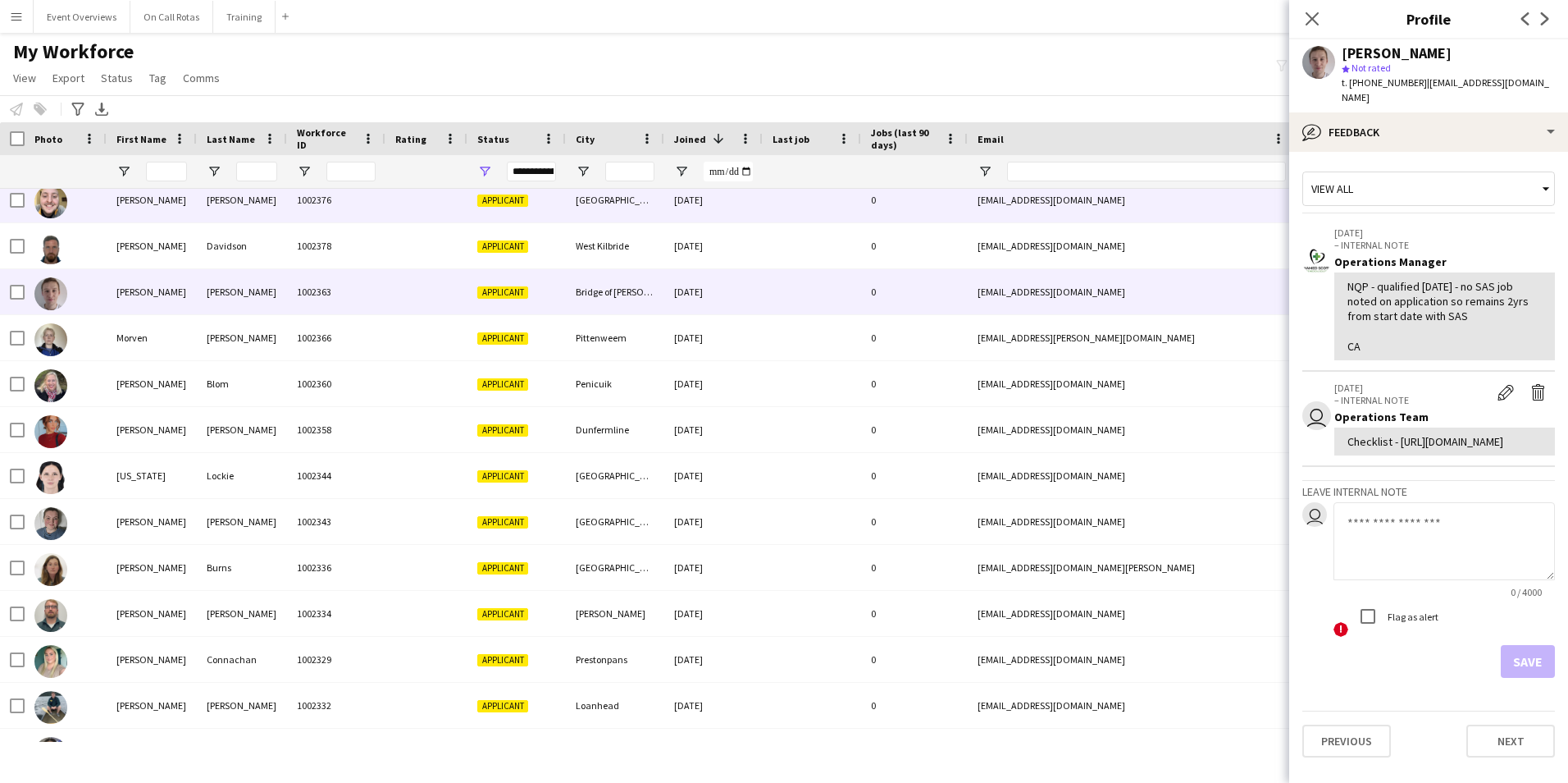
scroll to position [169, 0]
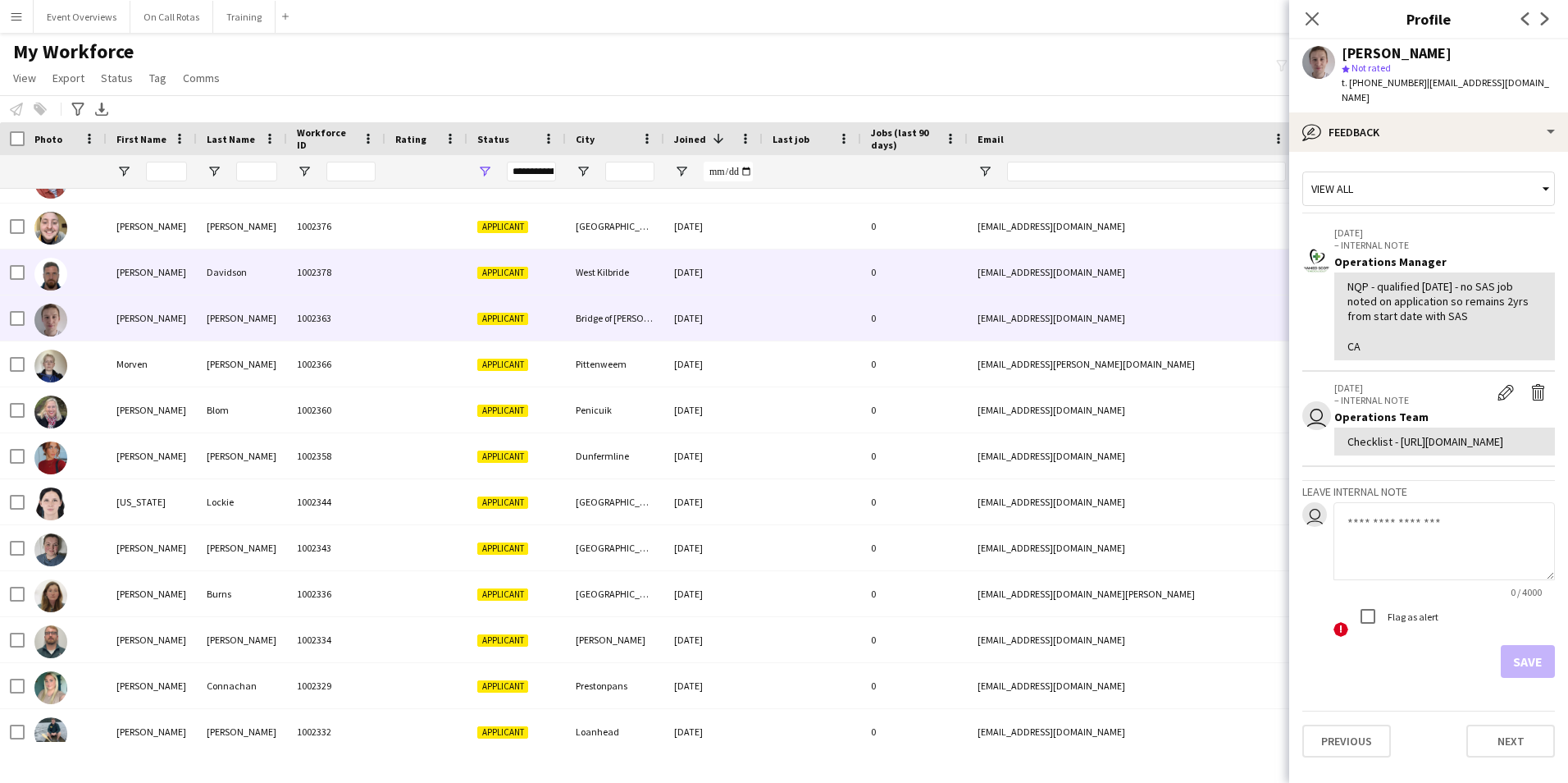
click at [1046, 276] on div "[EMAIL_ADDRESS][DOMAIN_NAME]" at bounding box center [1132, 272] width 328 height 45
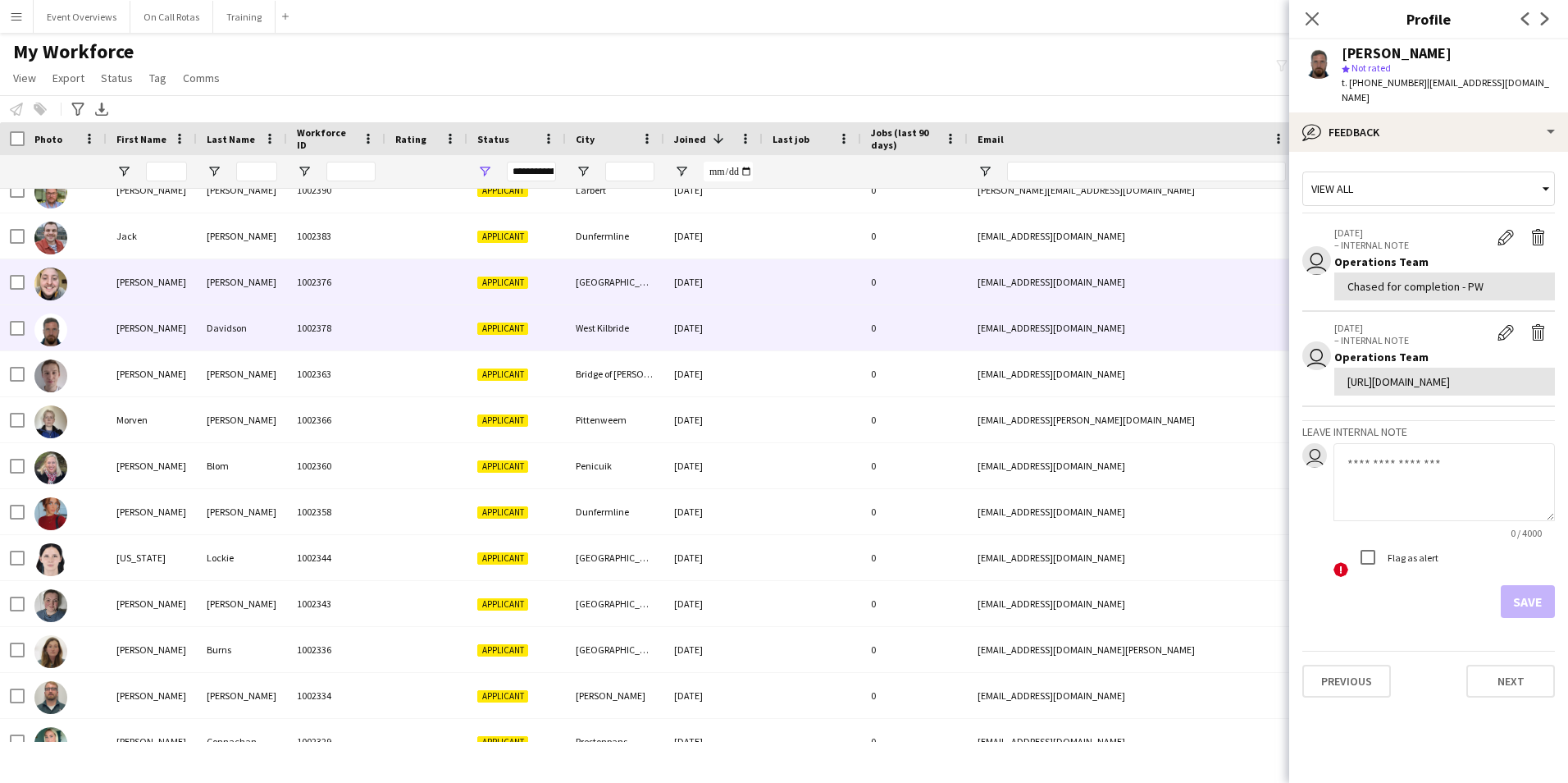
scroll to position [87, 0]
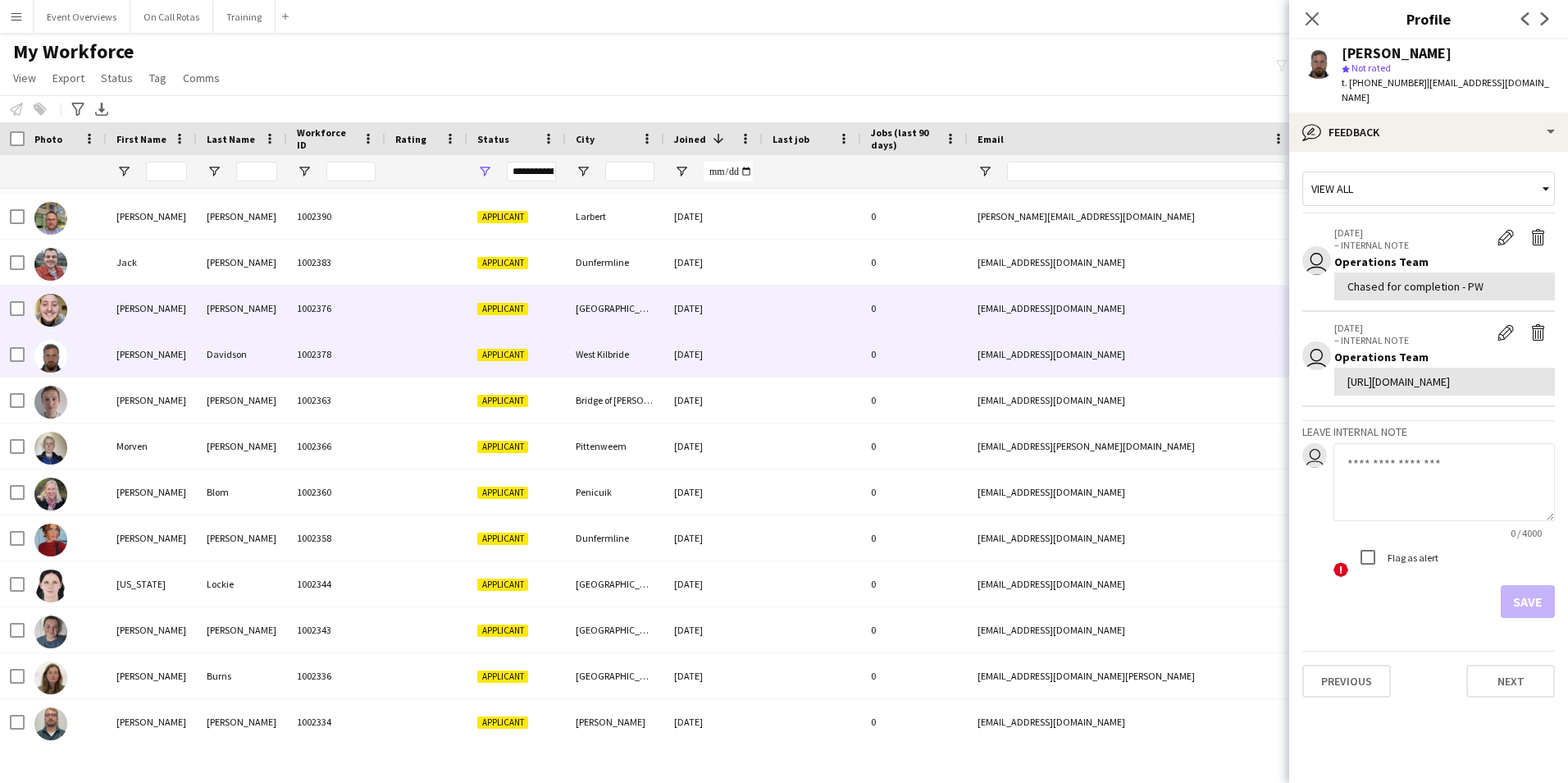
click at [1043, 311] on div "[EMAIL_ADDRESS][DOMAIN_NAME]" at bounding box center [1132, 308] width 328 height 45
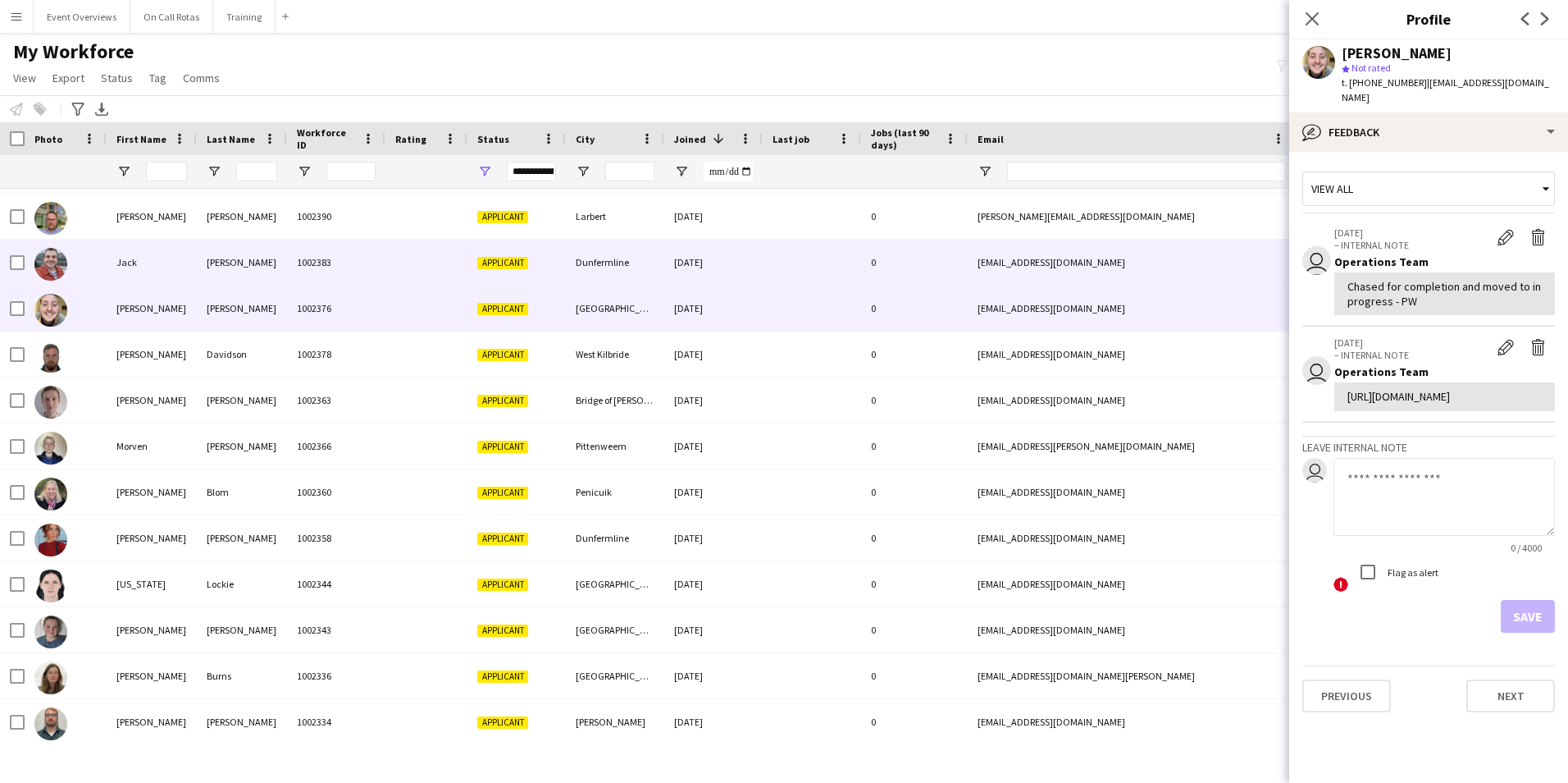
click at [1048, 263] on div "[EMAIL_ADDRESS][DOMAIN_NAME]" at bounding box center [1132, 262] width 328 height 45
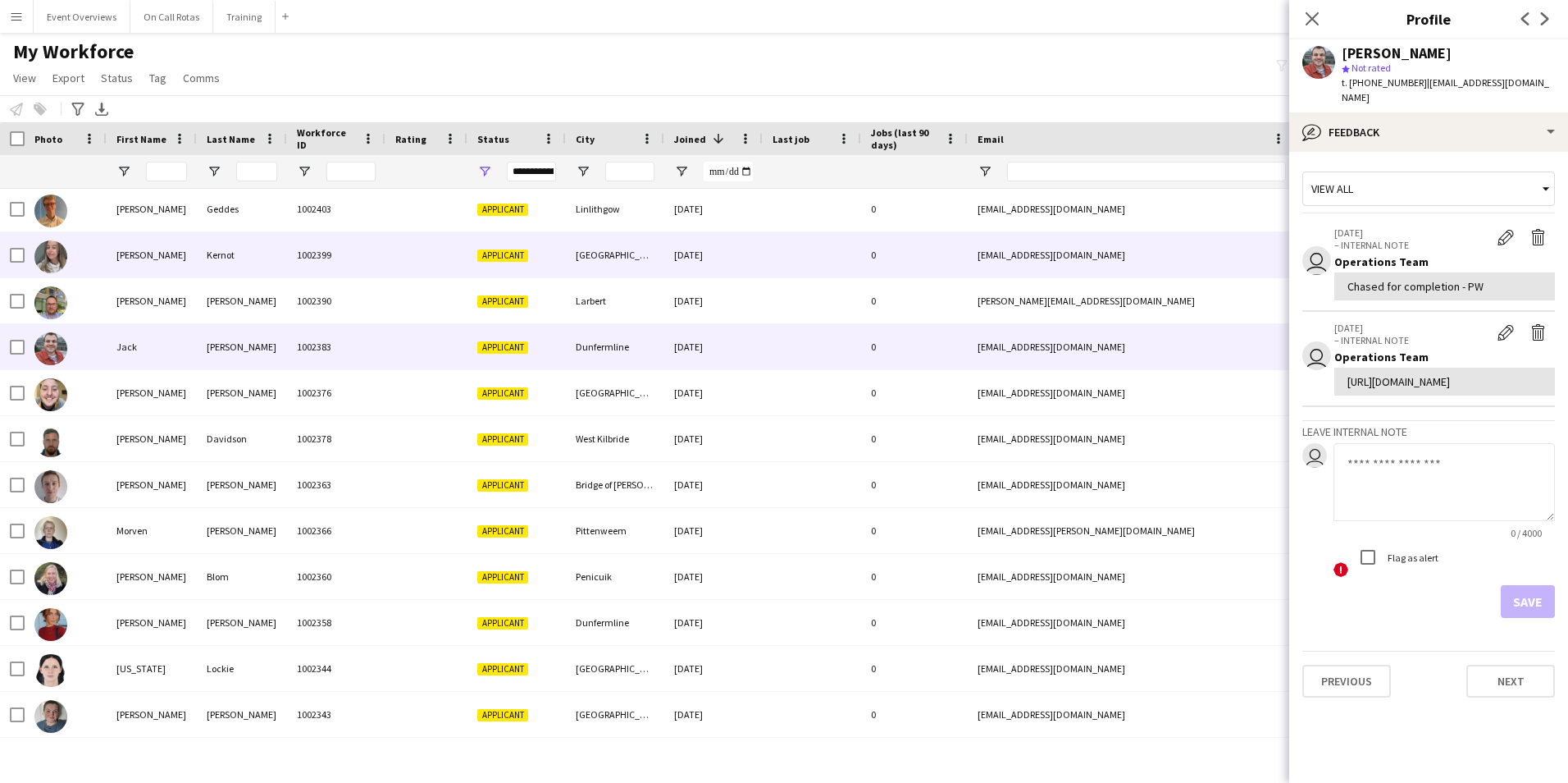
scroll to position [0, 0]
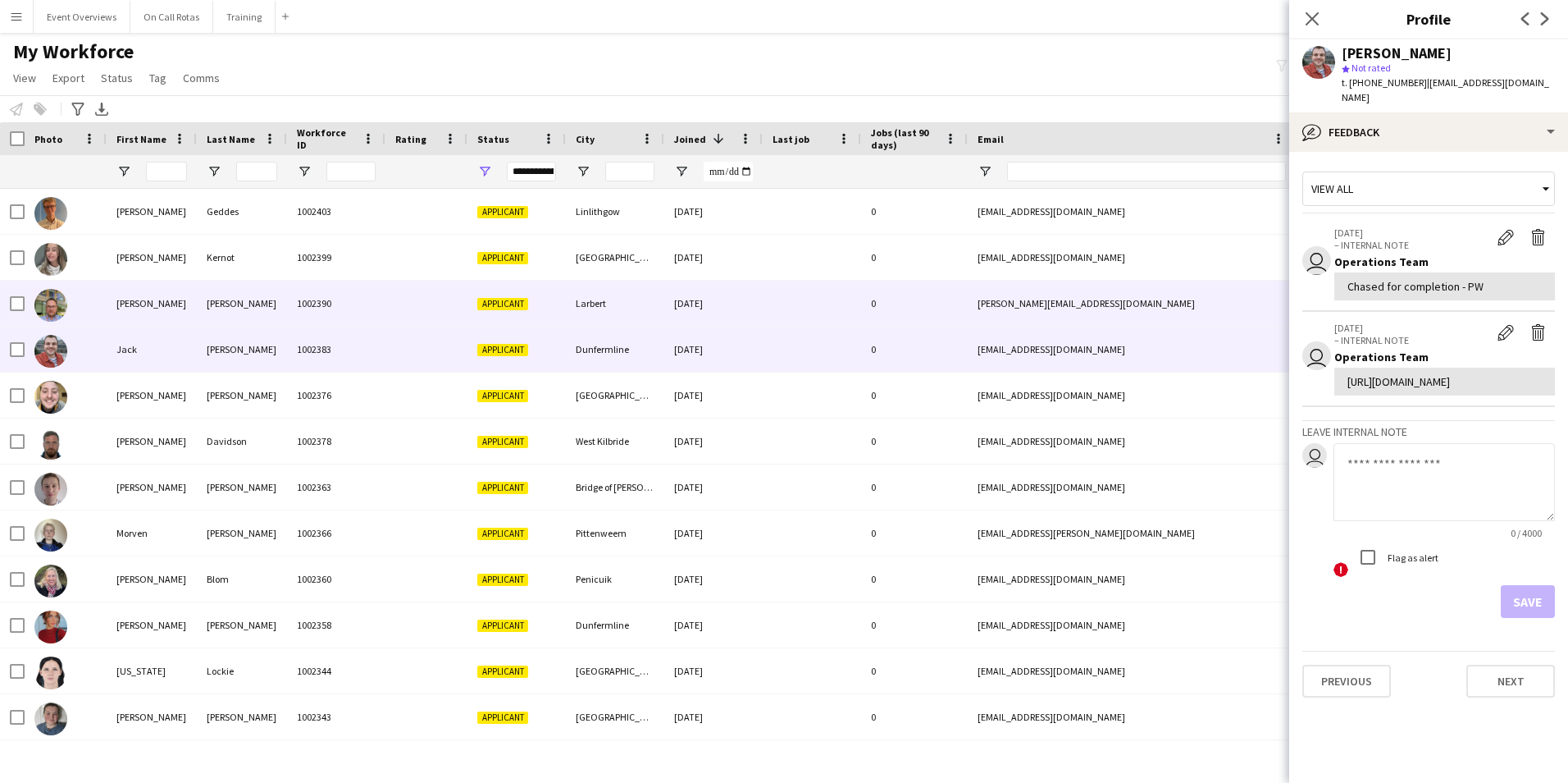
click at [1042, 294] on div "[PERSON_NAME][EMAIL_ADDRESS][DOMAIN_NAME]" at bounding box center [1132, 304] width 328 height 45
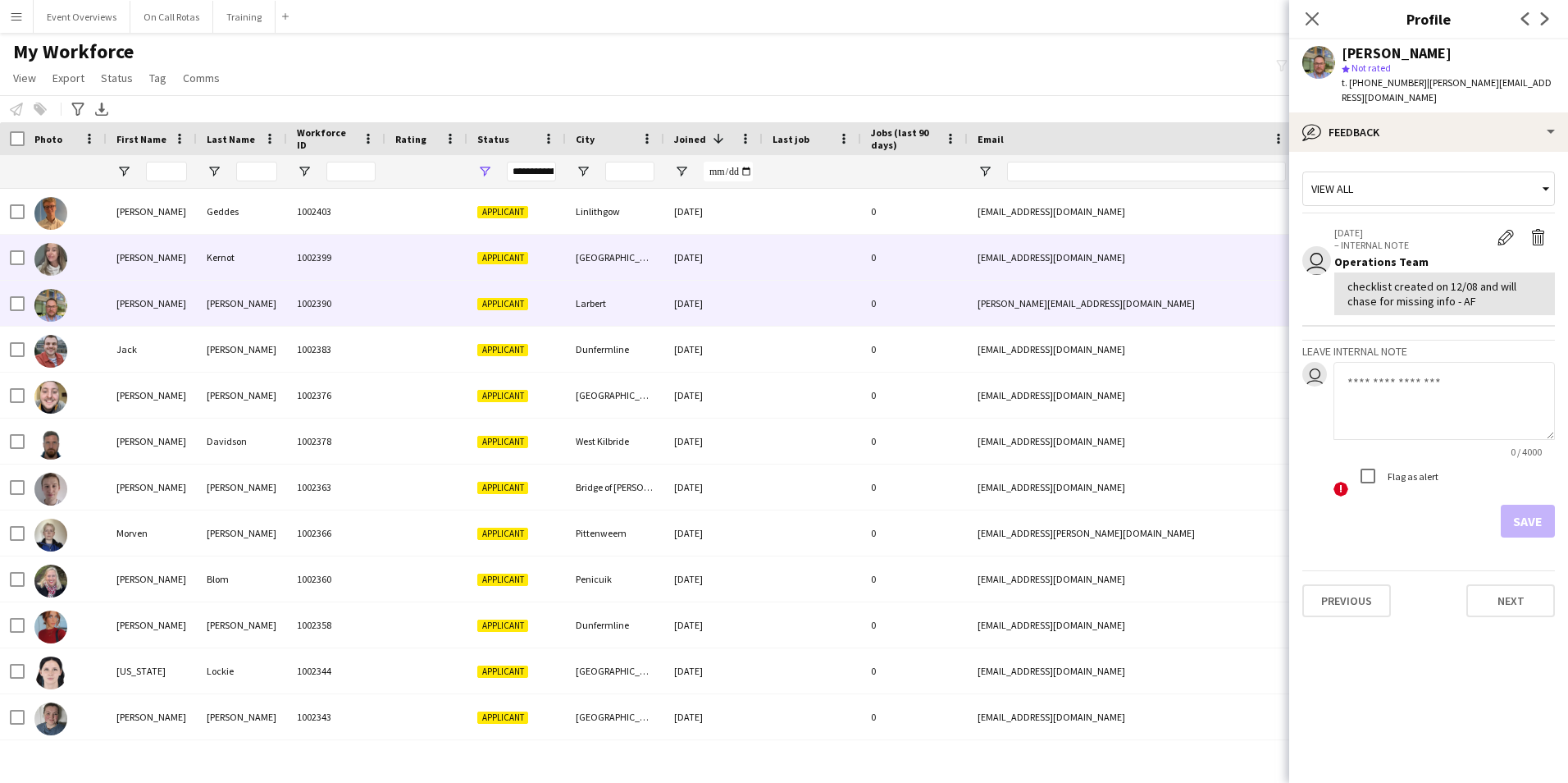
click at [1047, 252] on div "[EMAIL_ADDRESS][DOMAIN_NAME]" at bounding box center [1132, 257] width 328 height 45
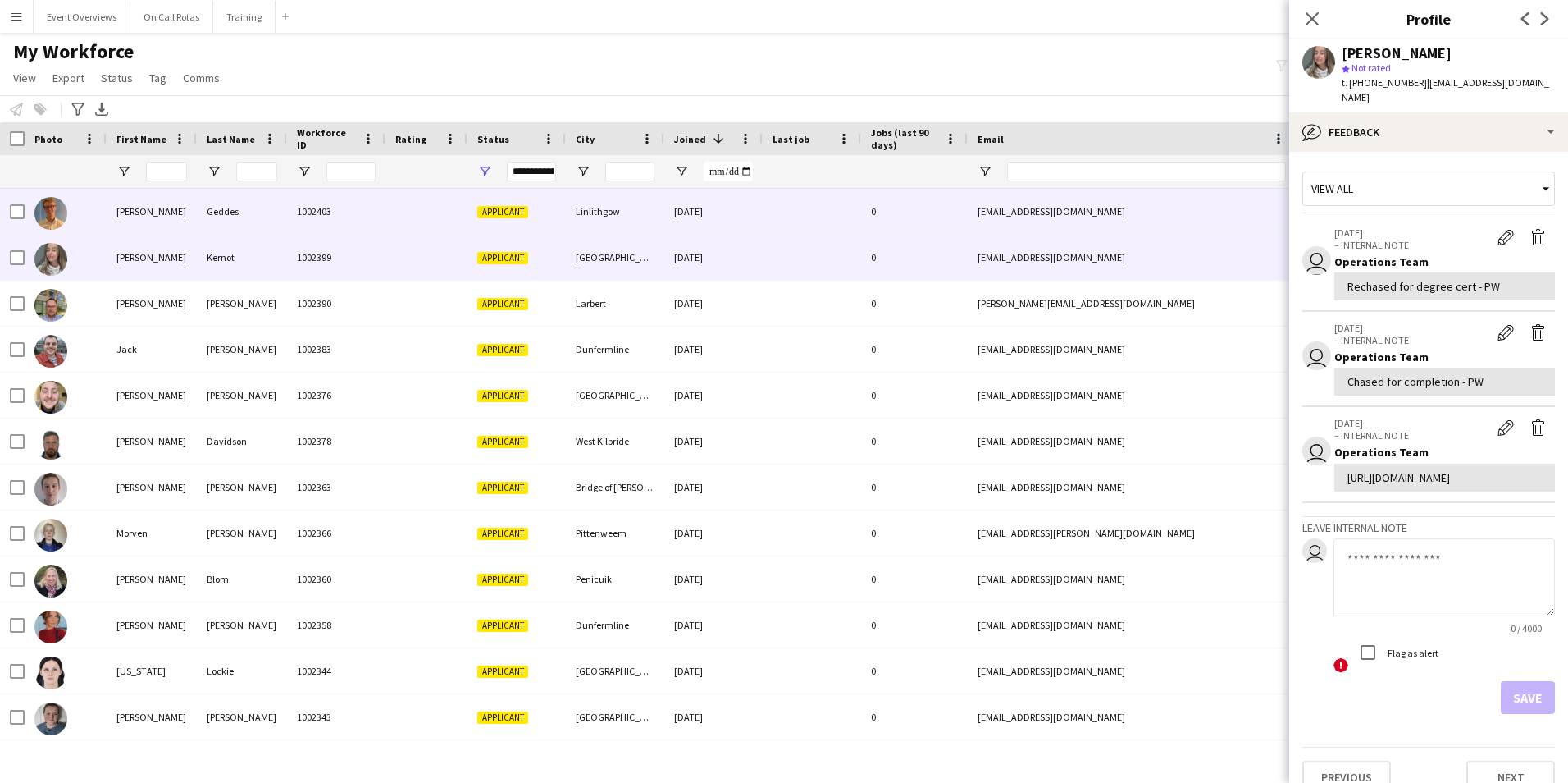
click at [1040, 205] on div "[EMAIL_ADDRESS][DOMAIN_NAME]" at bounding box center [1132, 211] width 328 height 45
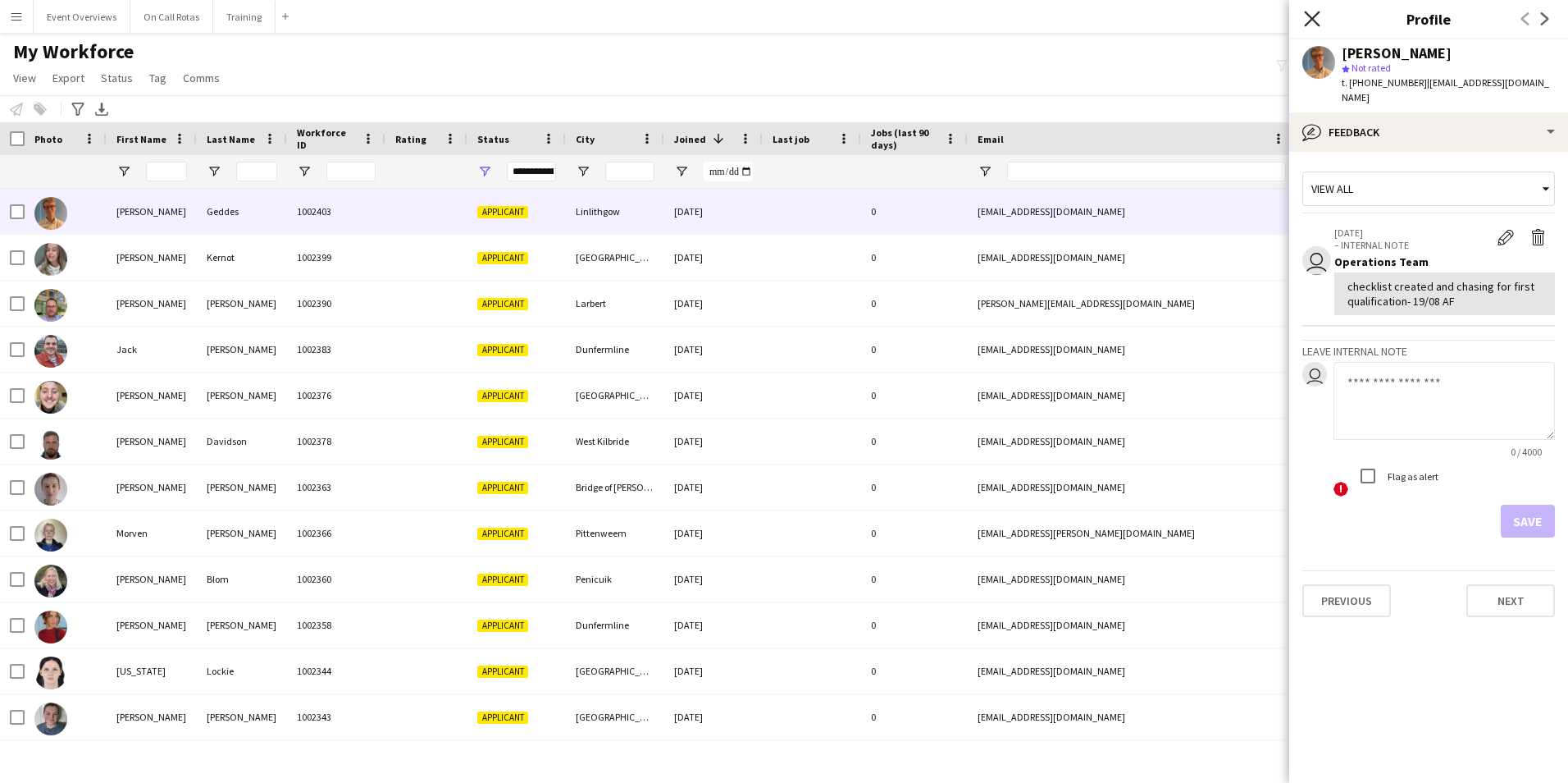
click at [1307, 17] on icon "Close pop-in" at bounding box center [1312, 19] width 16 height 16
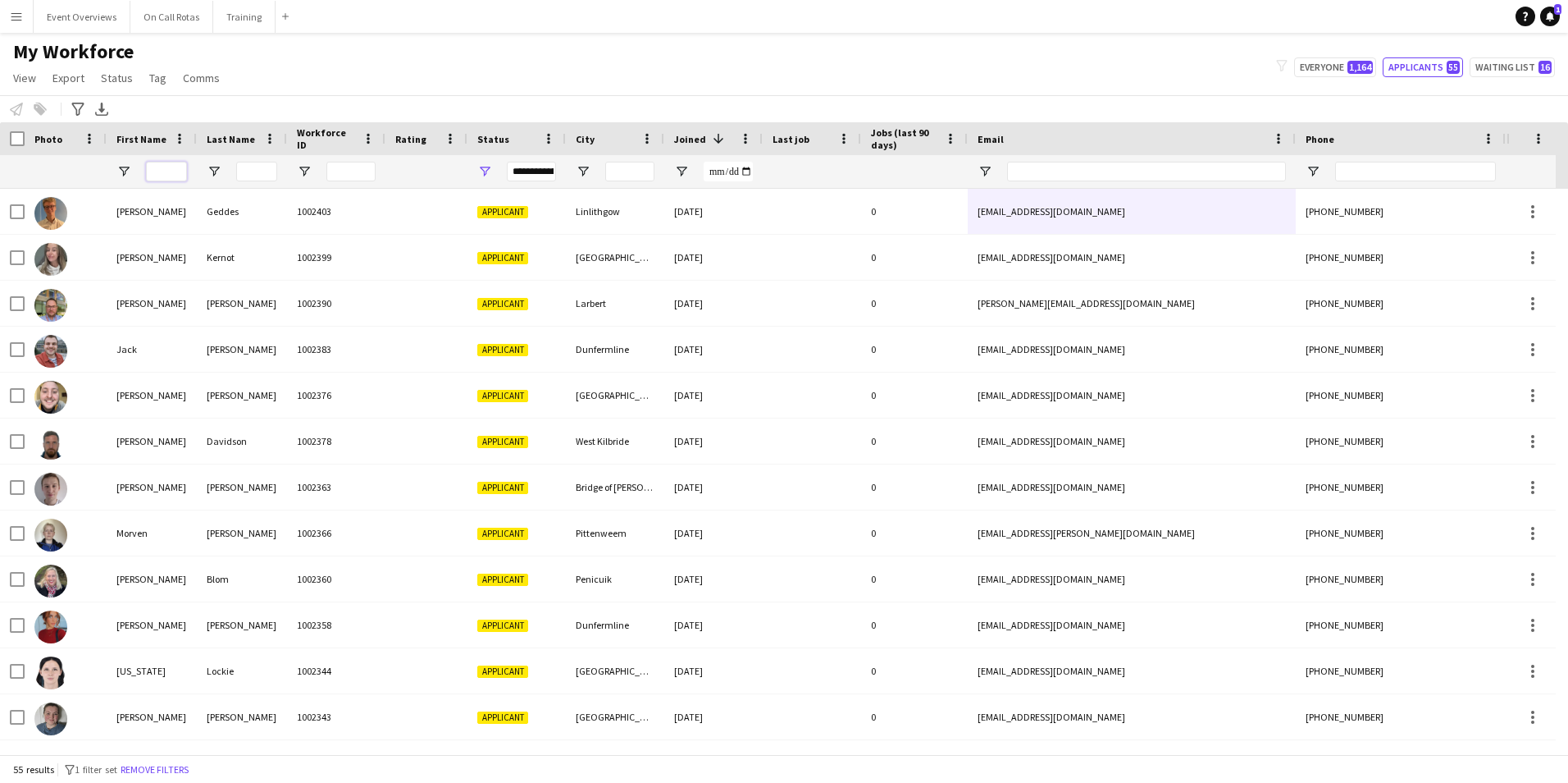
click at [159, 172] on input "First Name Filter Input" at bounding box center [166, 171] width 41 height 19
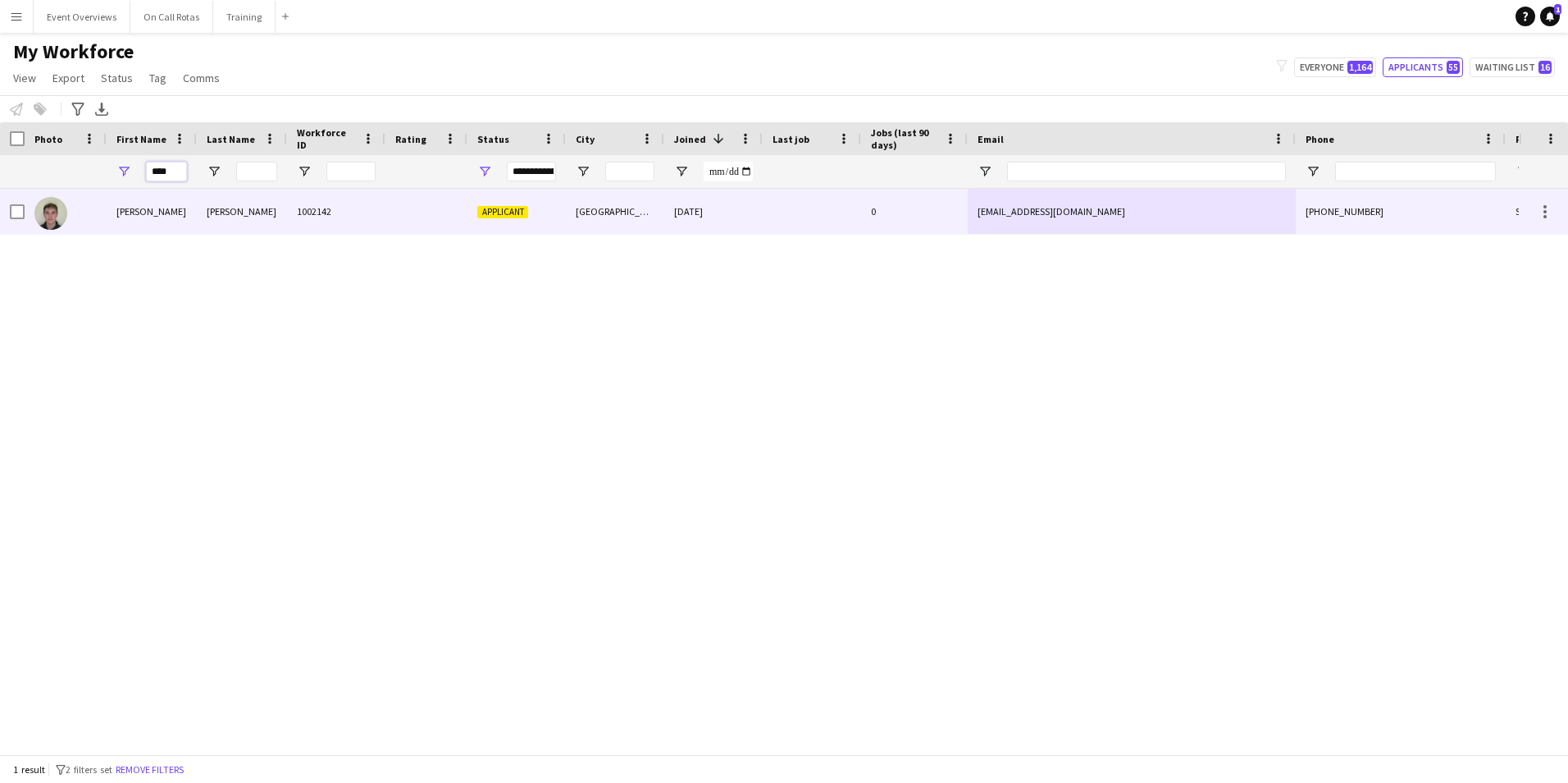
type input "****"
click at [126, 212] on div "Ryan" at bounding box center [151, 211] width 90 height 45
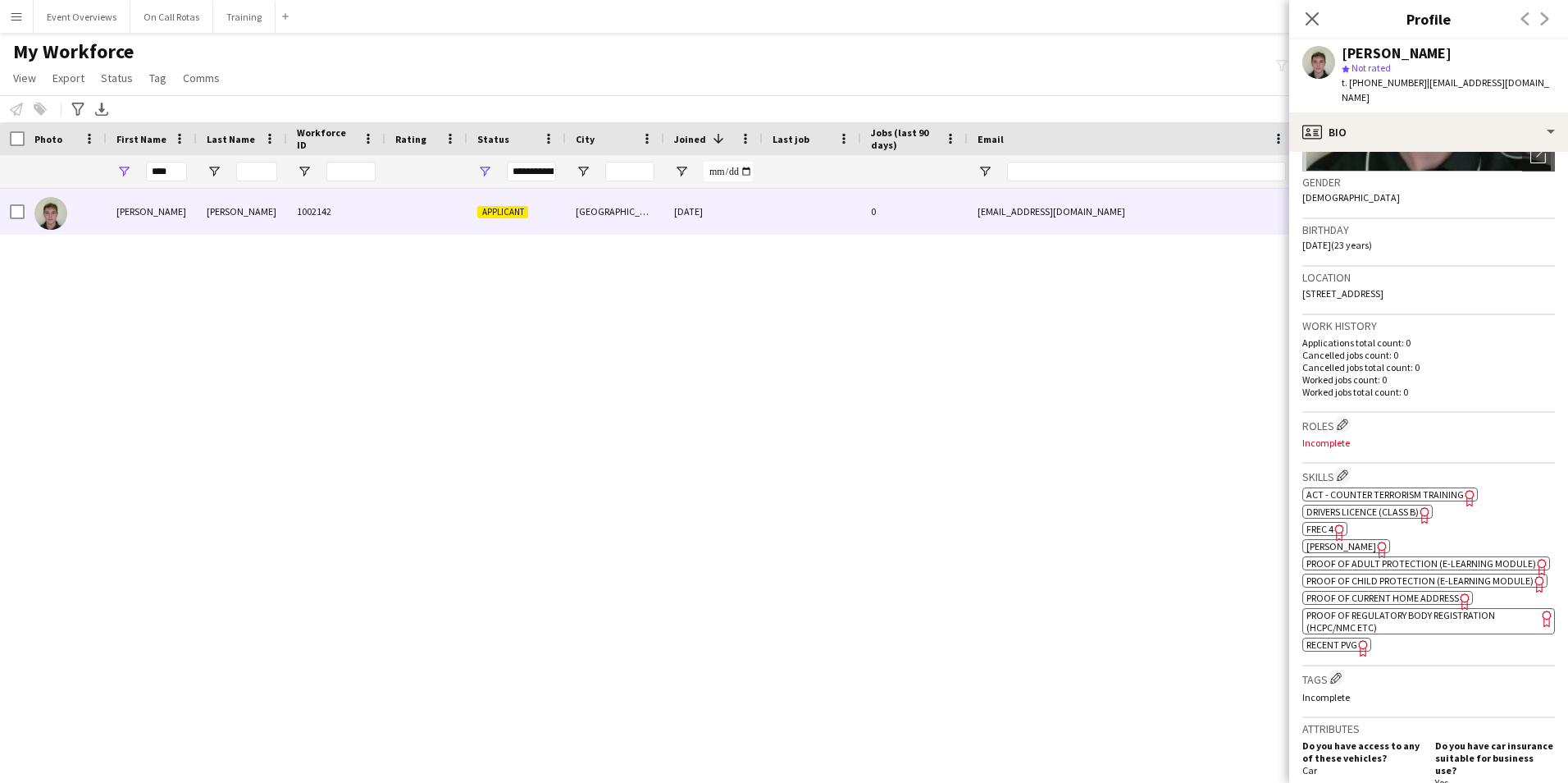
scroll to position [246, 0]
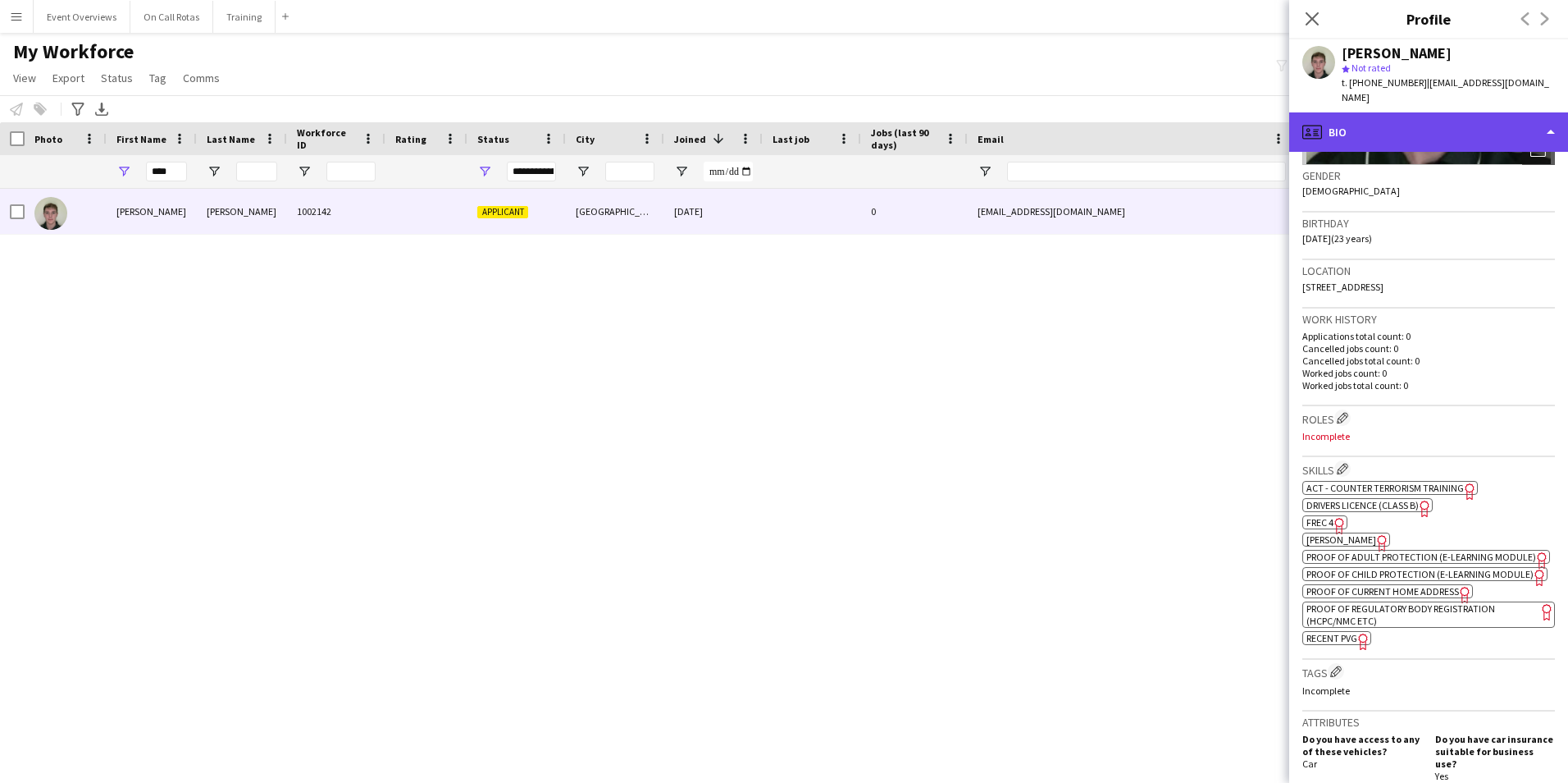
click at [1367, 136] on div "profile Bio" at bounding box center [1428, 132] width 279 height 40
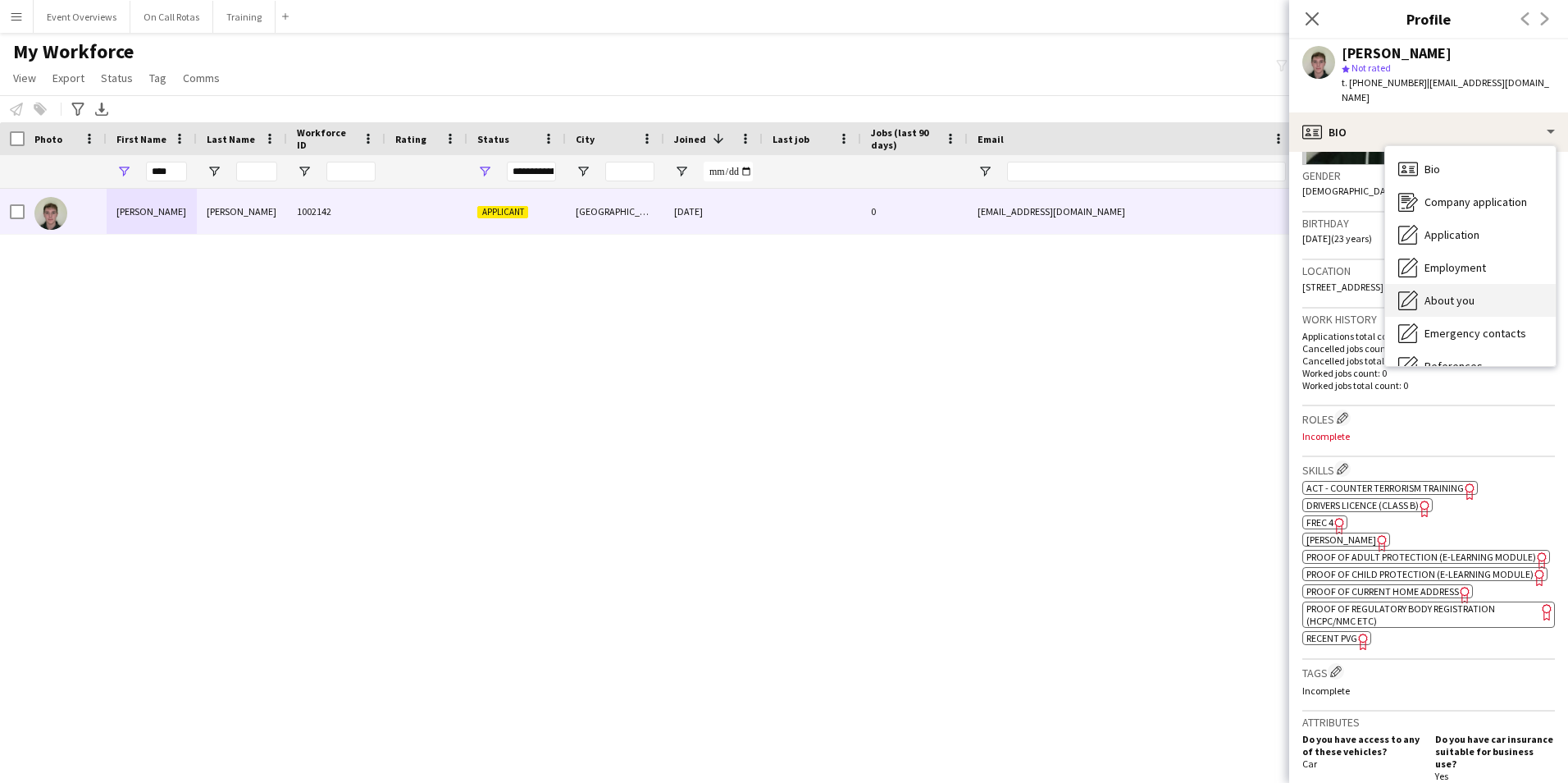
click at [1447, 307] on span "About you" at bounding box center [1449, 300] width 50 height 15
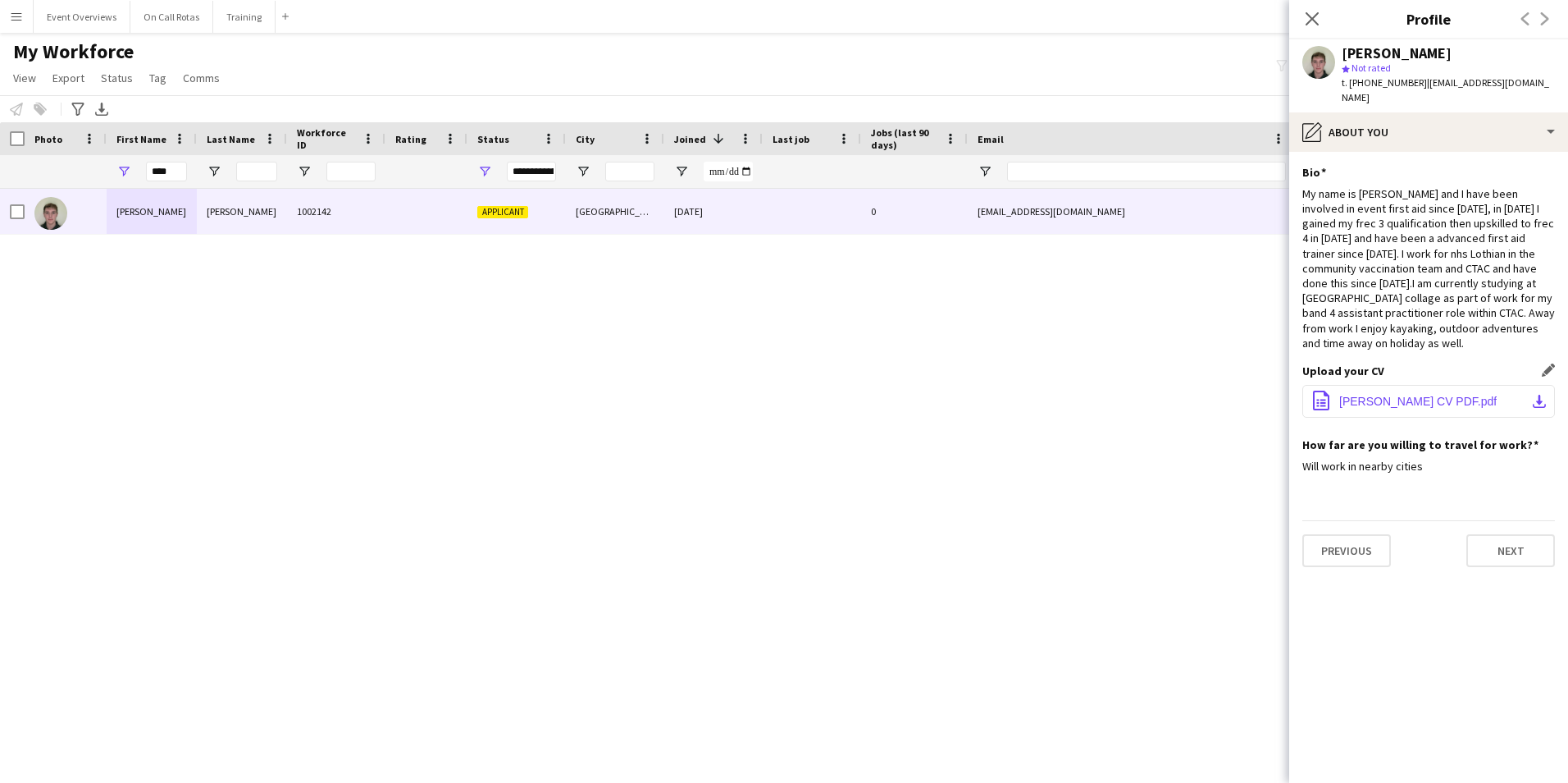
click at [1418, 394] on span "Ryan Montgomery CV PDF.pdf" at bounding box center [1418, 401] width 157 height 13
click at [1326, 534] on button "Previous" at bounding box center [1346, 550] width 88 height 33
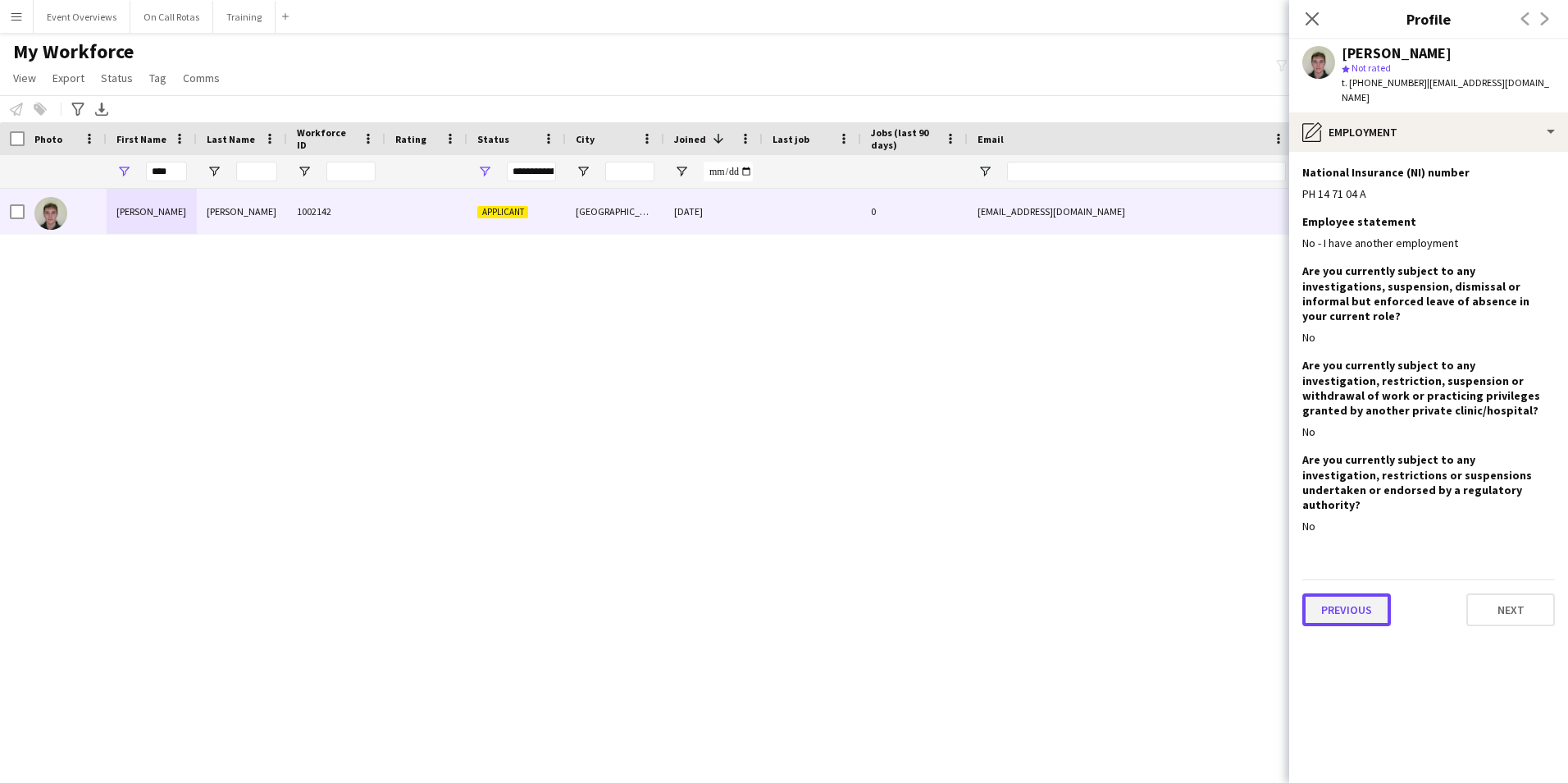
click at [1345, 593] on button "Previous" at bounding box center [1346, 609] width 88 height 33
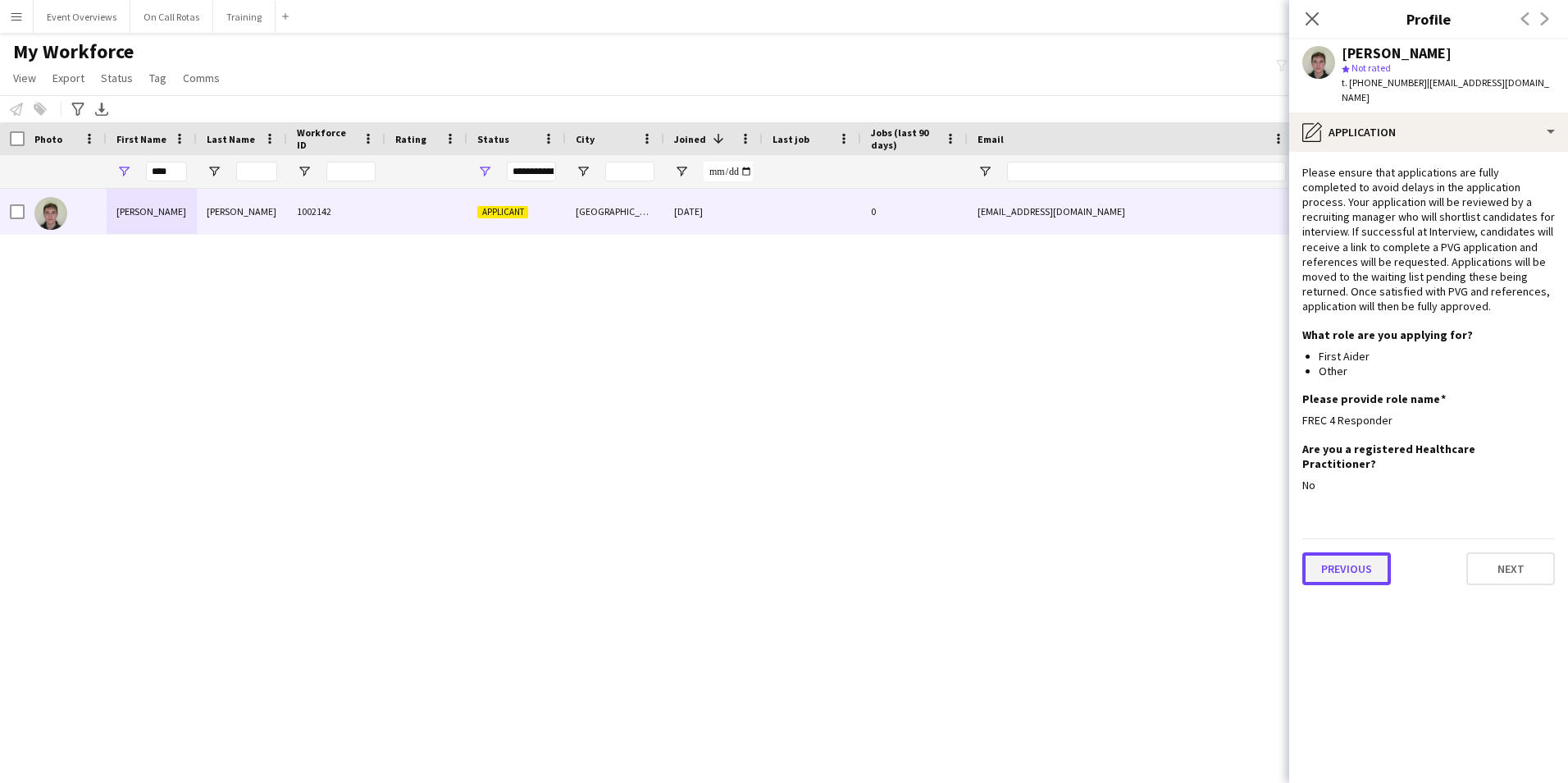
click at [1349, 552] on button "Previous" at bounding box center [1346, 568] width 88 height 33
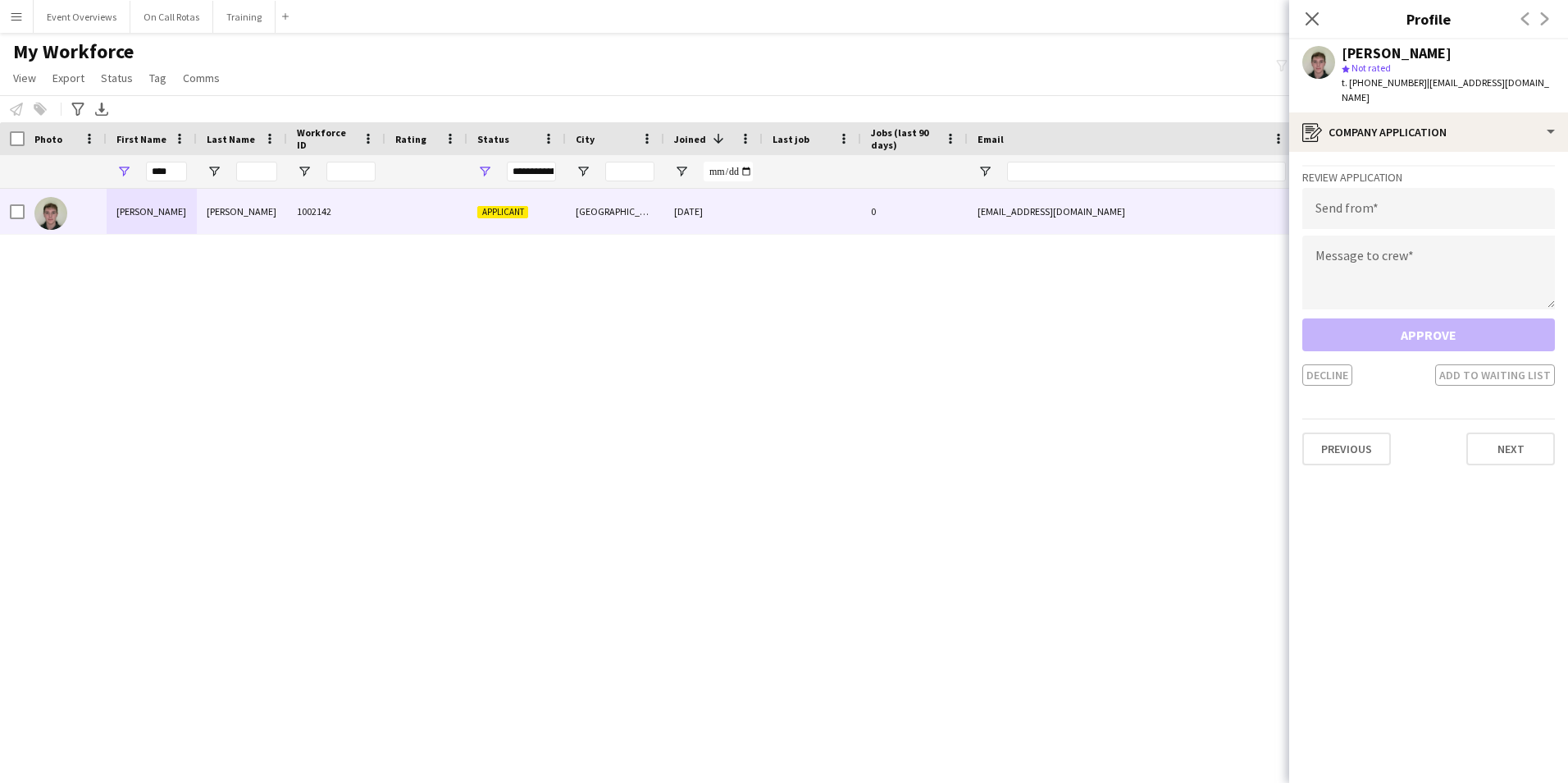
click at [1358, 474] on app-crew-profile-application "Review Application Send from Message to crew Approve Decline Add to waiting lis…" at bounding box center [1428, 467] width 279 height 631
click at [1357, 449] on button "Previous" at bounding box center [1346, 448] width 88 height 33
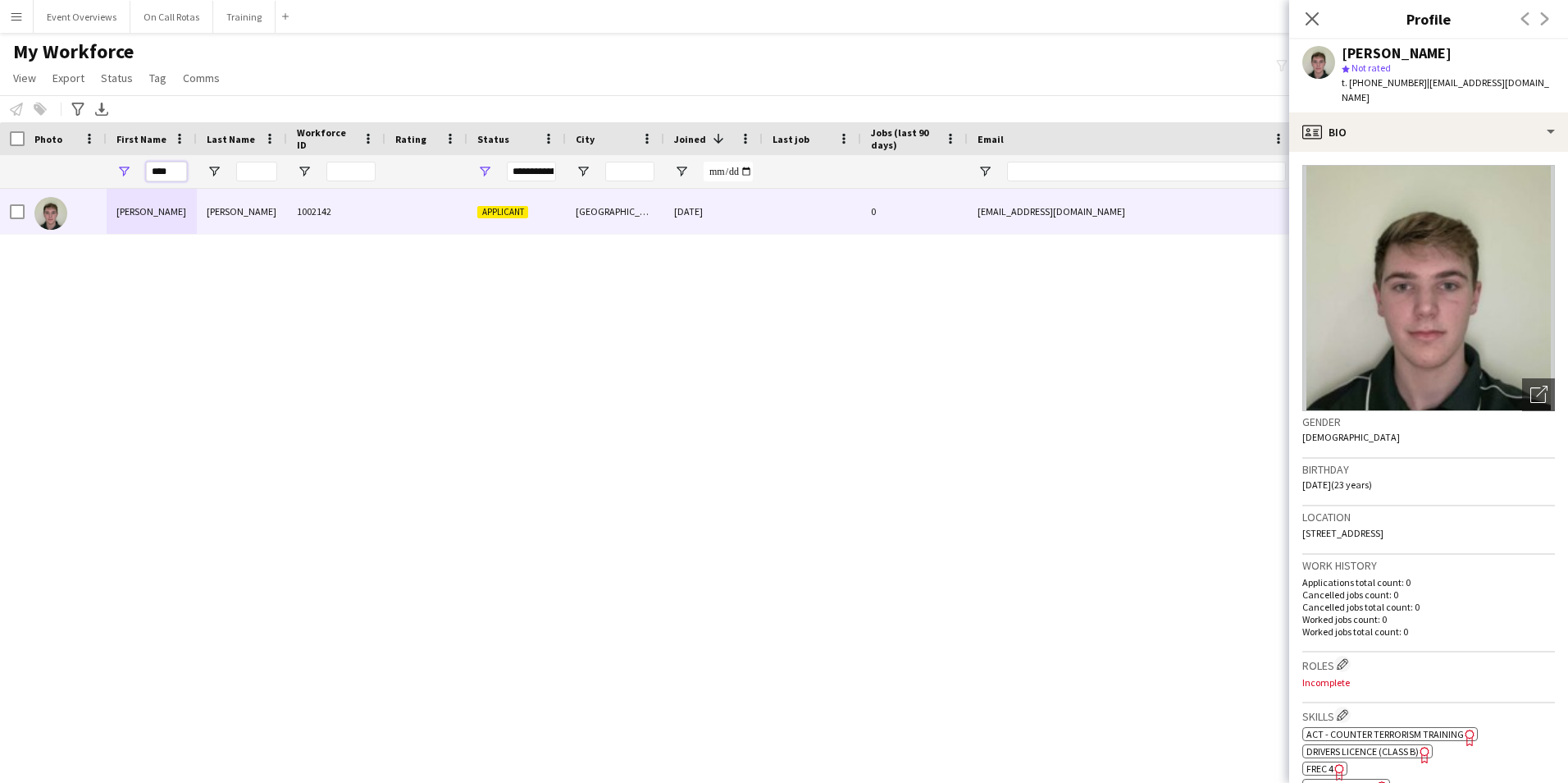
drag, startPoint x: 177, startPoint y: 172, endPoint x: 146, endPoint y: 172, distance: 31.0
click at [146, 172] on input "****" at bounding box center [166, 171] width 41 height 19
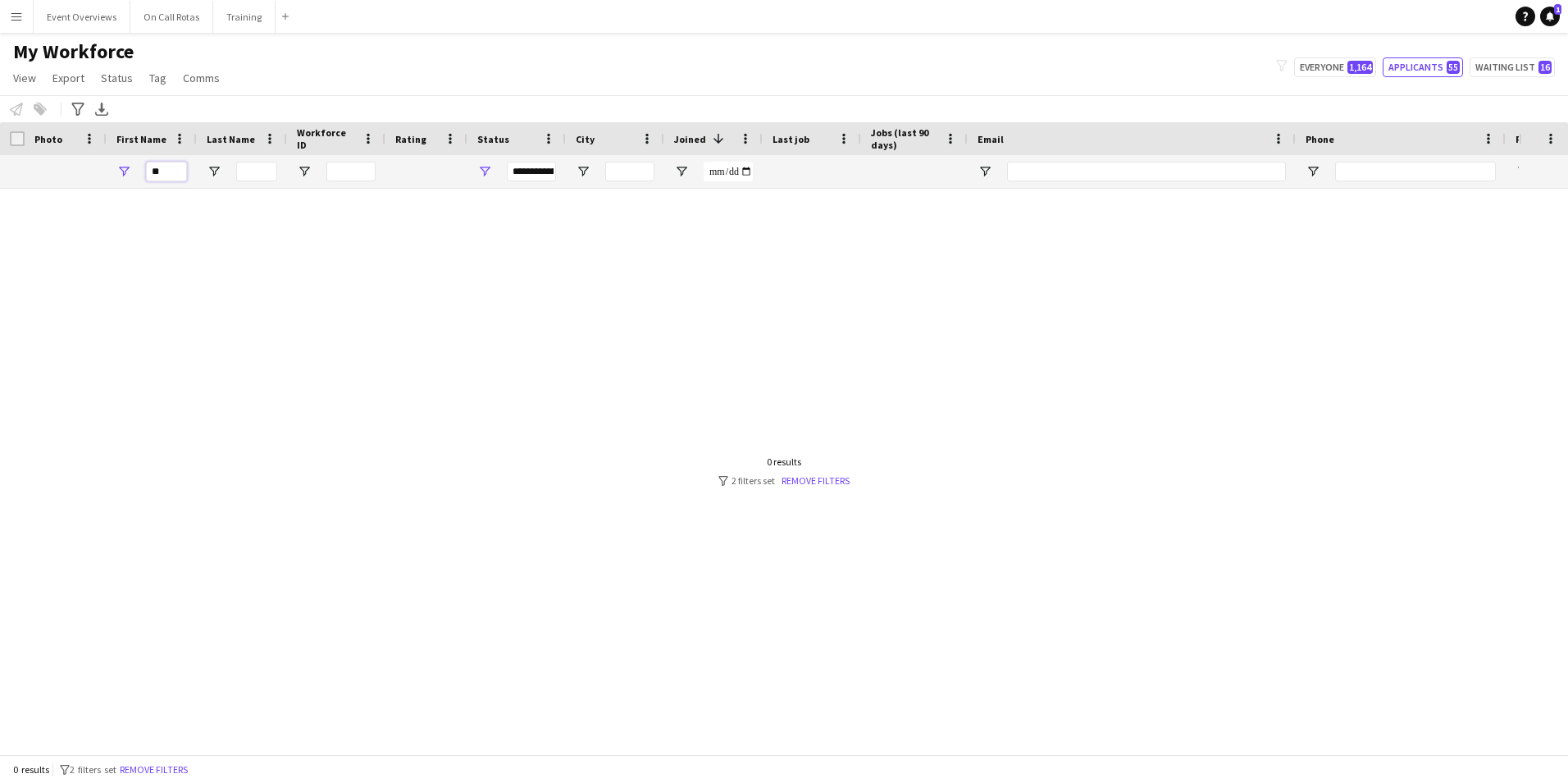
type input "*"
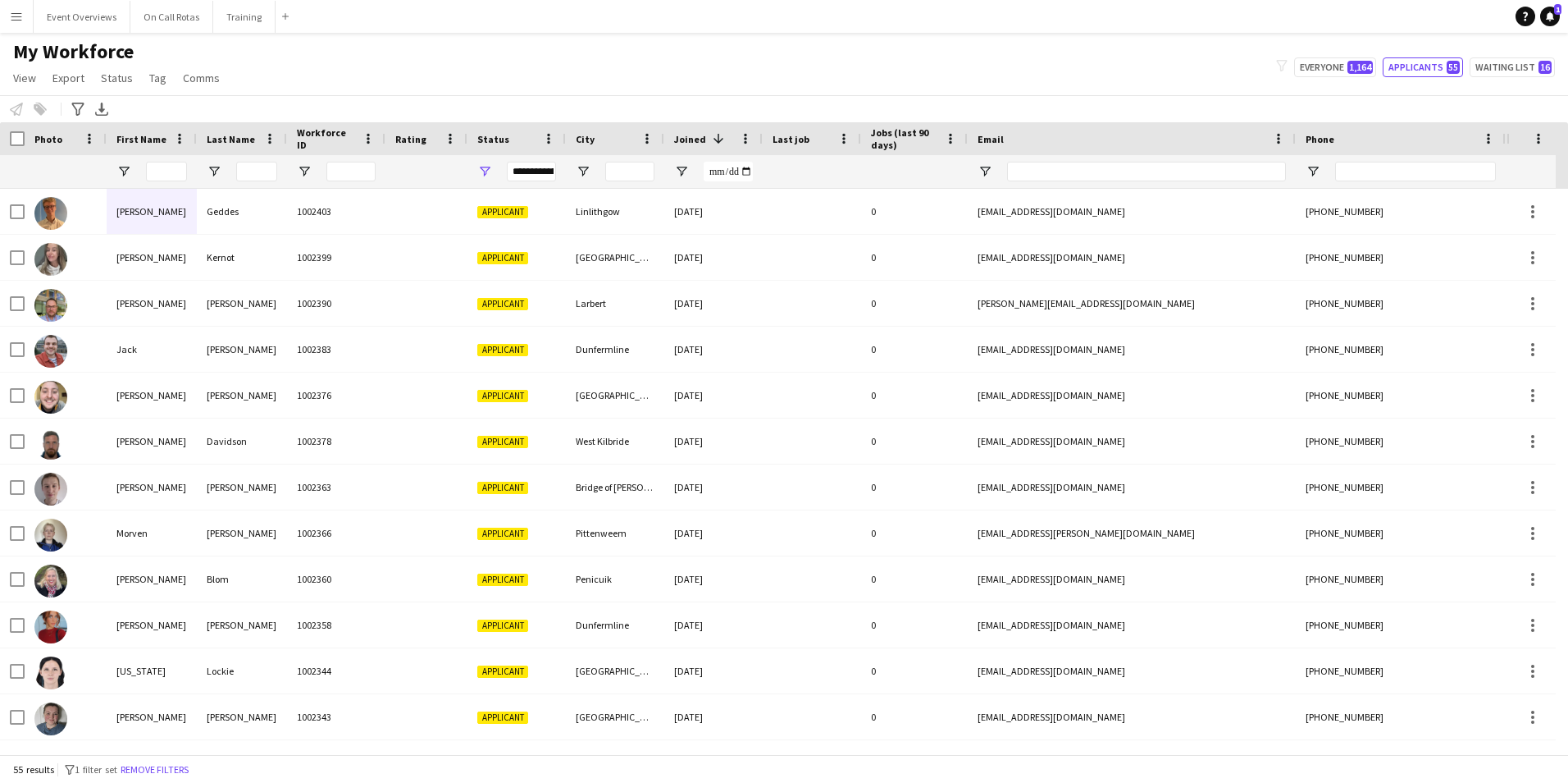
click at [534, 180] on div "**********" at bounding box center [531, 171] width 50 height 19
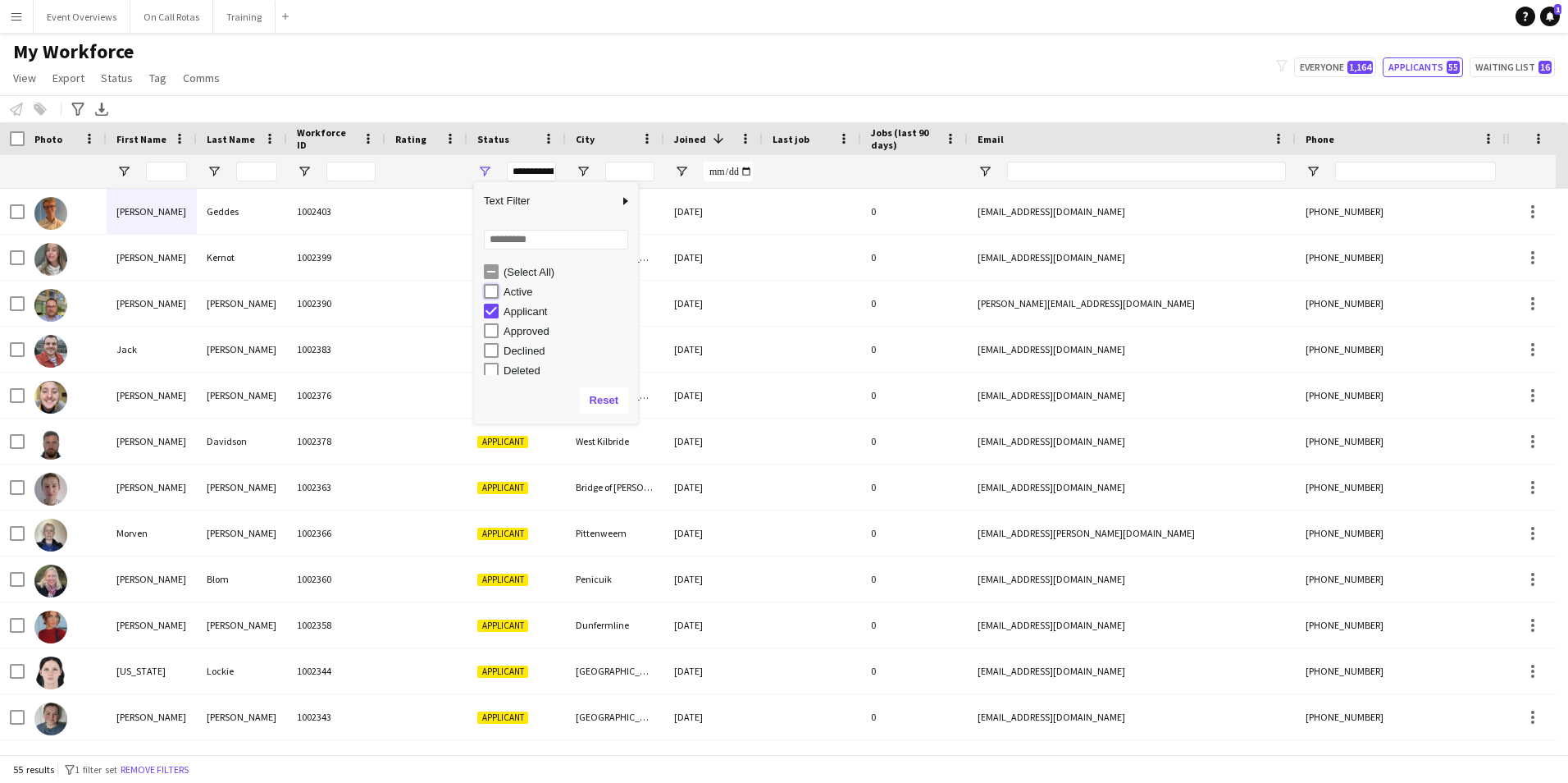
type input "**********"
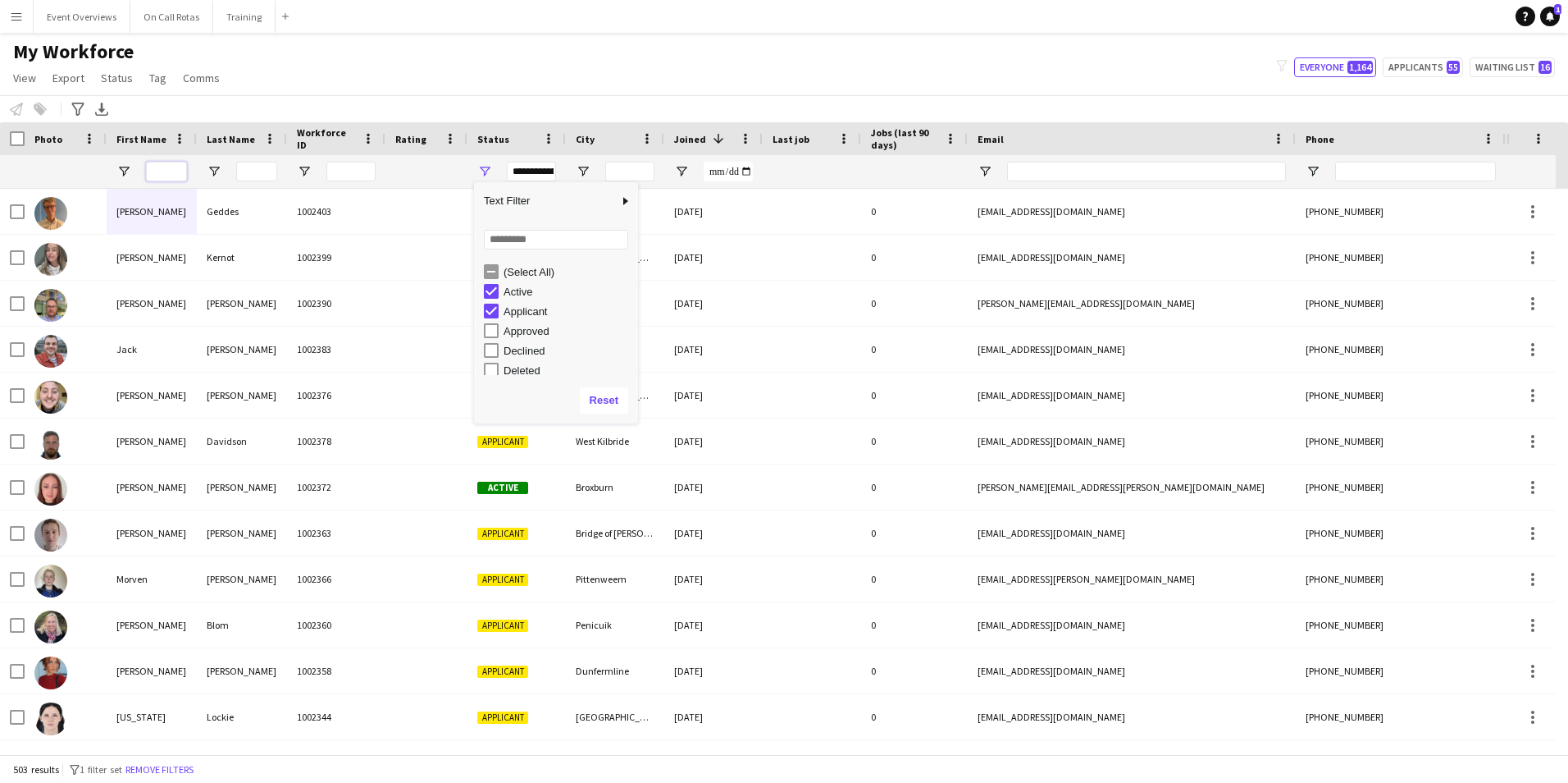
click at [161, 172] on input "First Name Filter Input" at bounding box center [166, 171] width 41 height 19
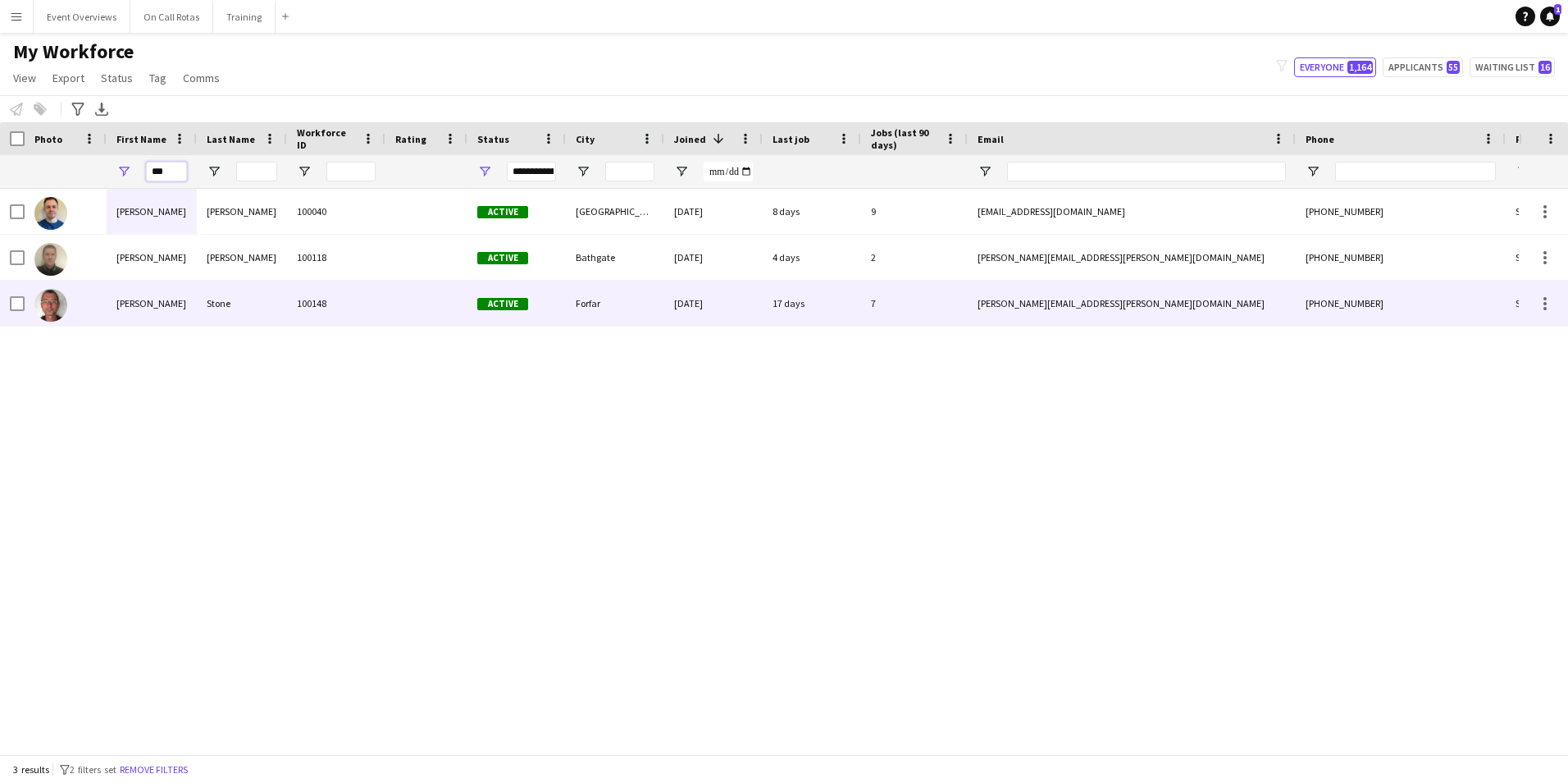
type input "***"
click at [178, 294] on div "Sean" at bounding box center [151, 304] width 90 height 45
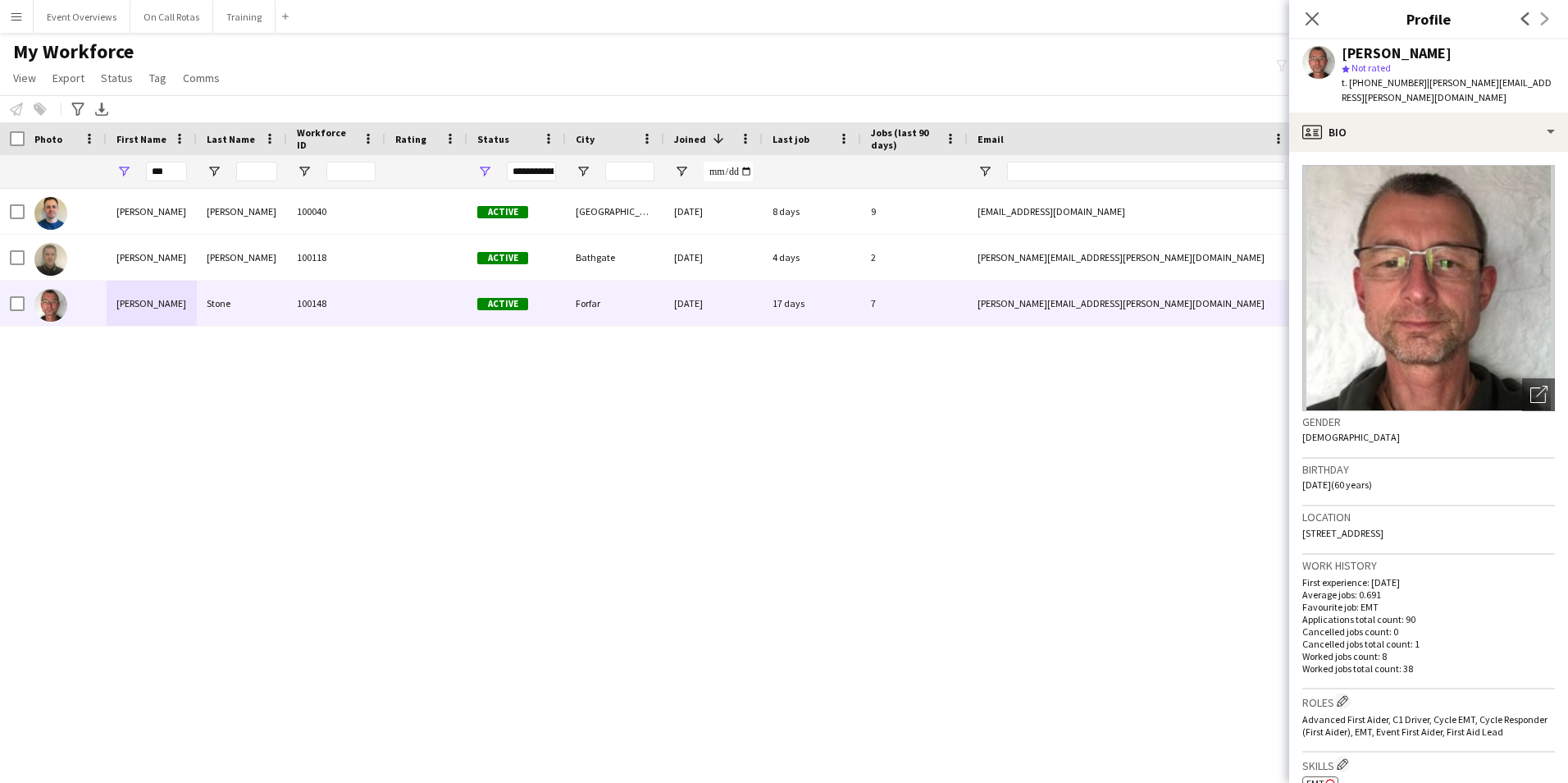
drag, startPoint x: 1474, startPoint y: 515, endPoint x: 1301, endPoint y: 521, distance: 173.1
click at [1301, 521] on app-crew-profile-bio "Open photos pop-in Gender Male Birthday 24-08-1964 (60 years) Location 1 Balgow…" at bounding box center [1428, 467] width 279 height 631
copy span "1 Balgownie Farm, Eassie, Forfar, DD8 1SF"
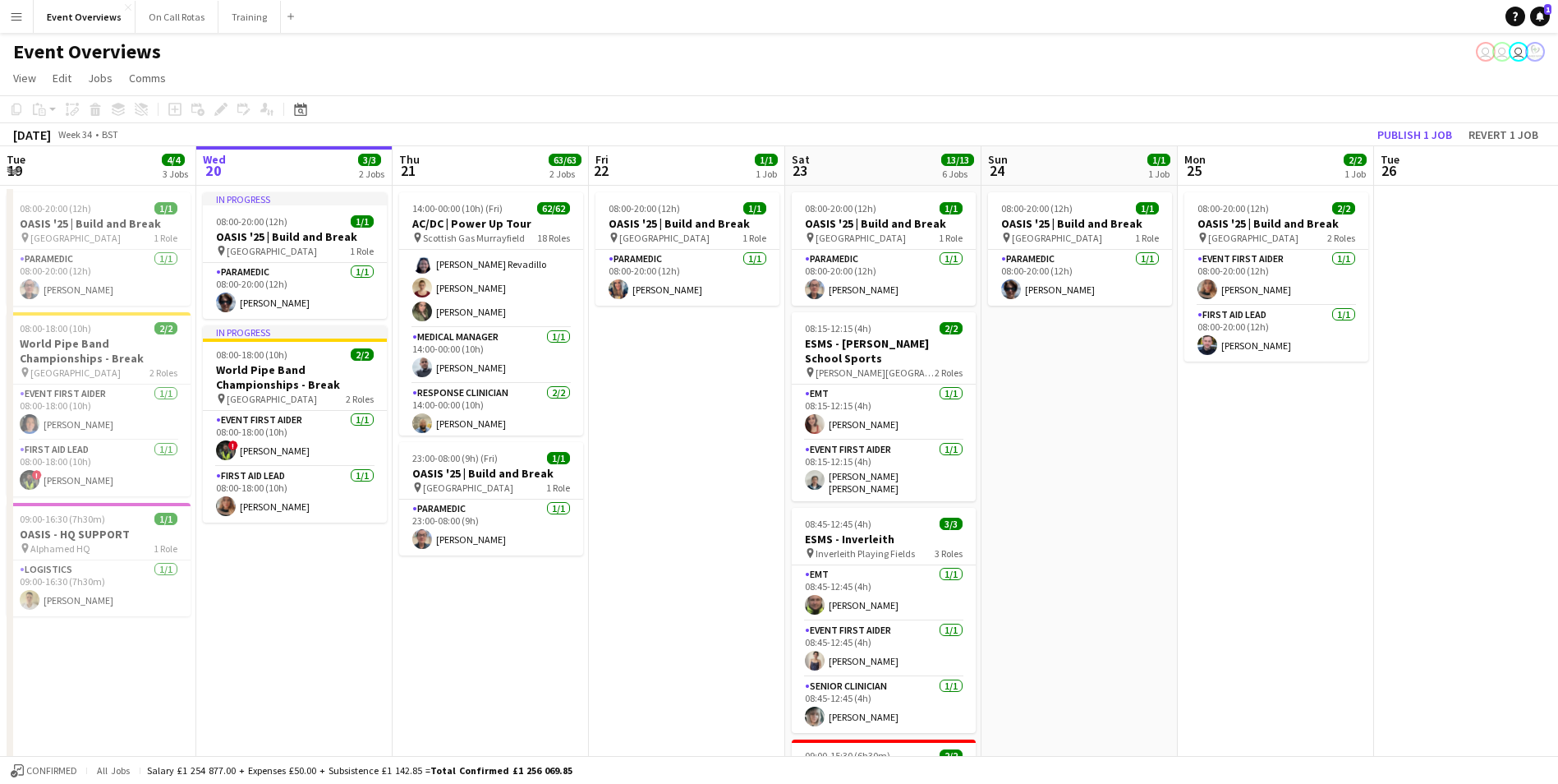
scroll to position [247, 0]
click at [419, 331] on app-user-avatar at bounding box center [422, 337] width 19 height 19
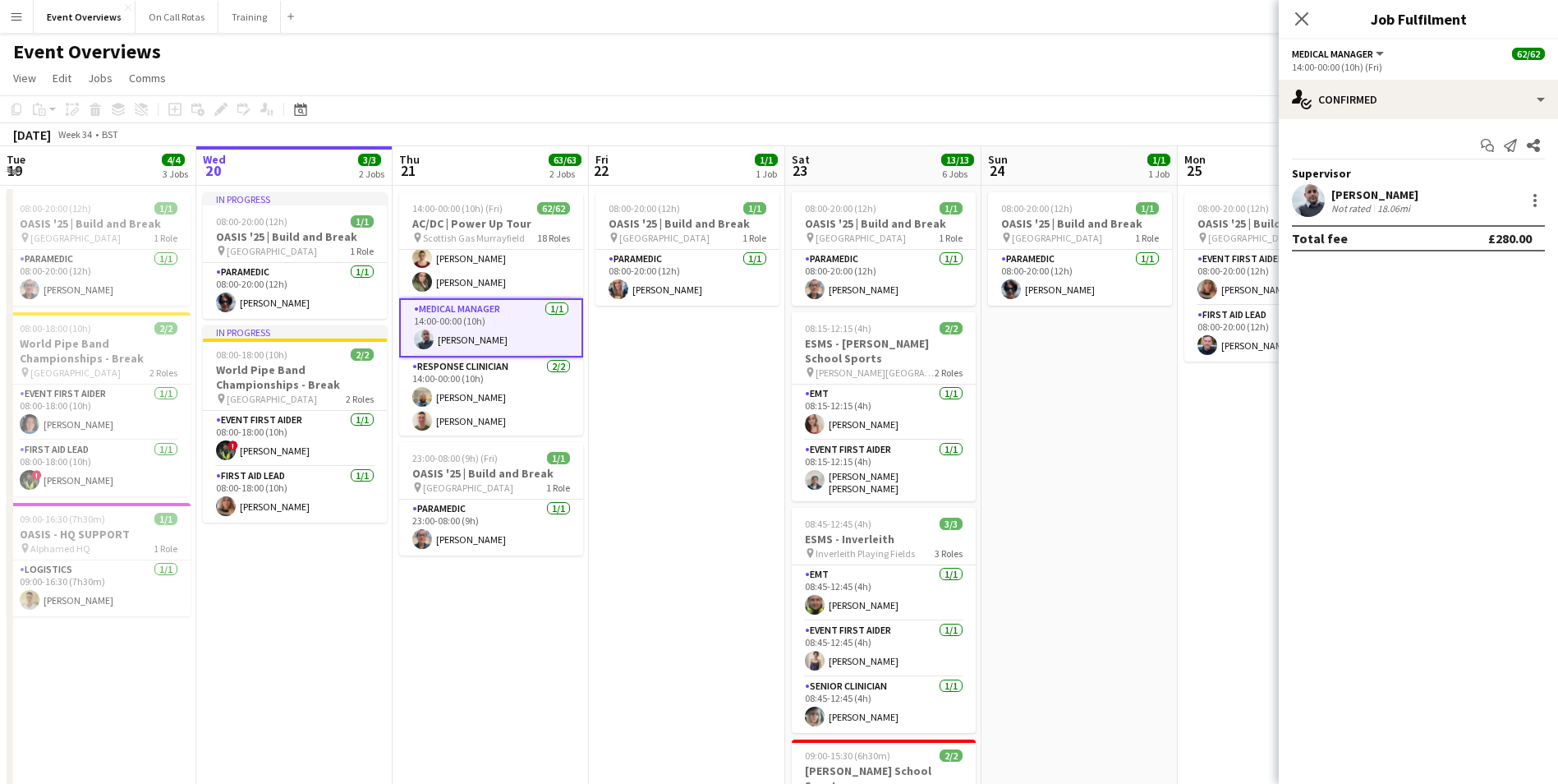
click at [1310, 195] on app-user-avatar at bounding box center [1308, 200] width 33 height 33
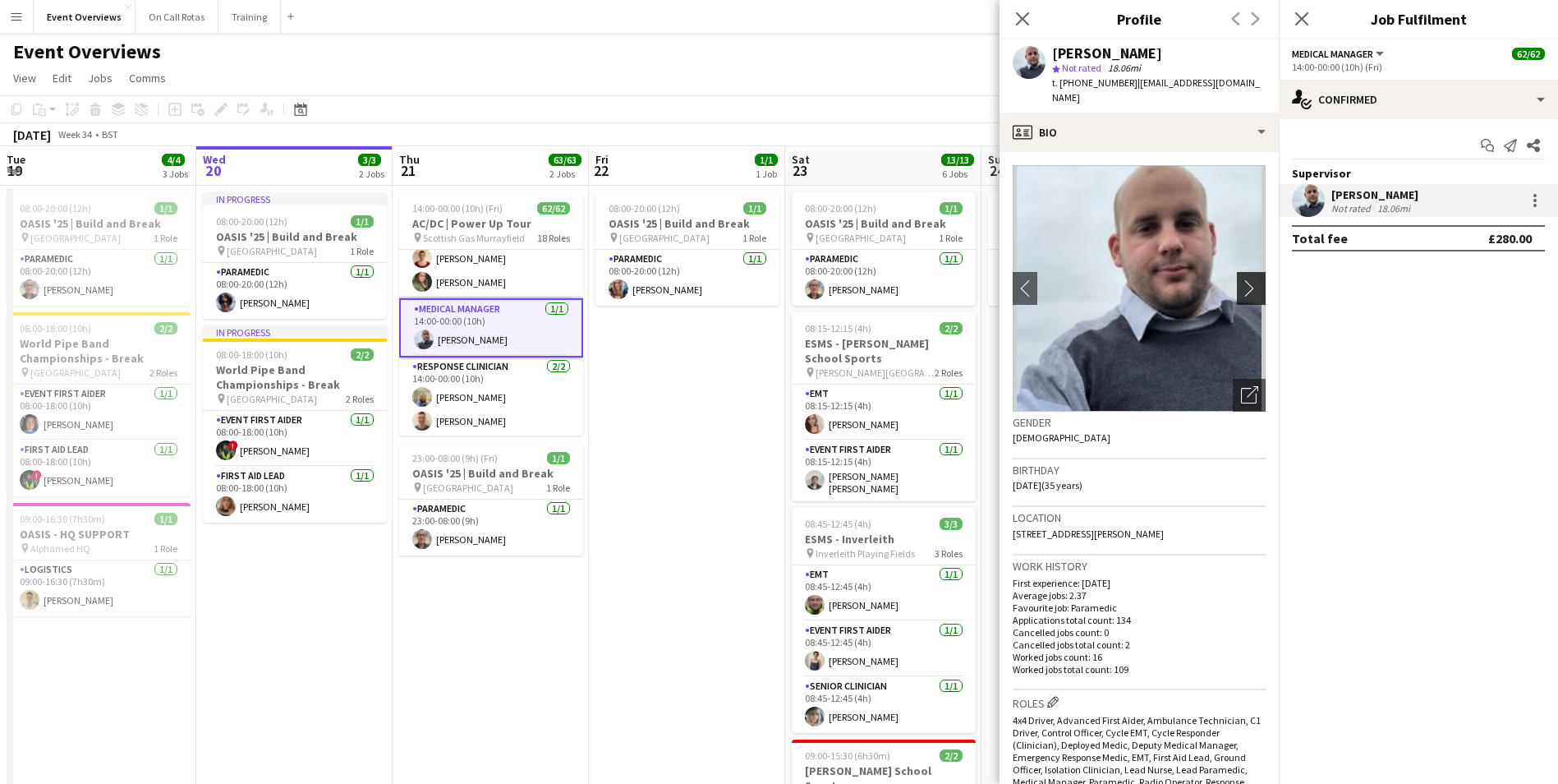
click at [1243, 272] on button "chevron-right" at bounding box center [1253, 288] width 33 height 33
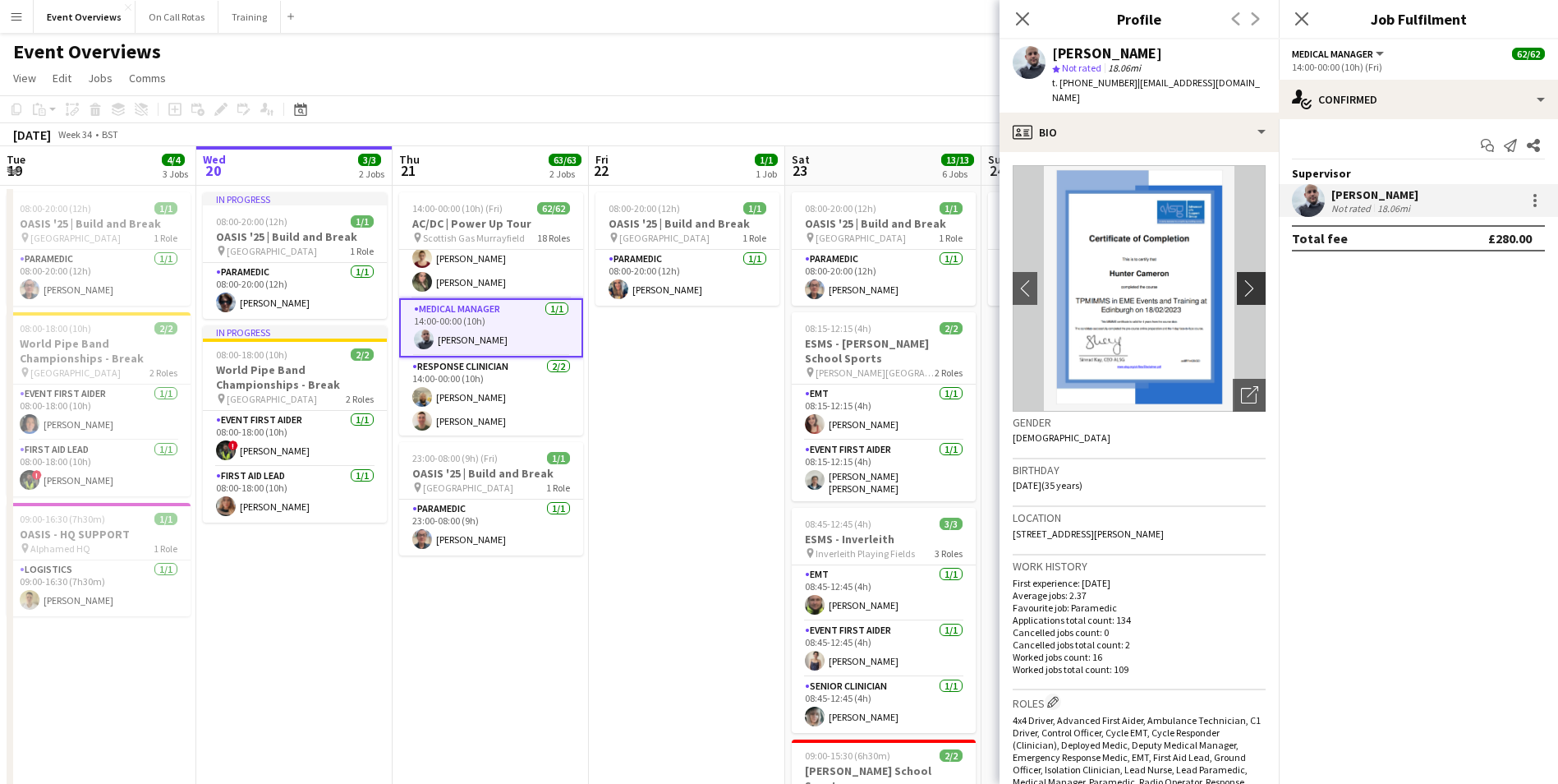
click at [1243, 272] on button "chevron-right" at bounding box center [1253, 288] width 33 height 33
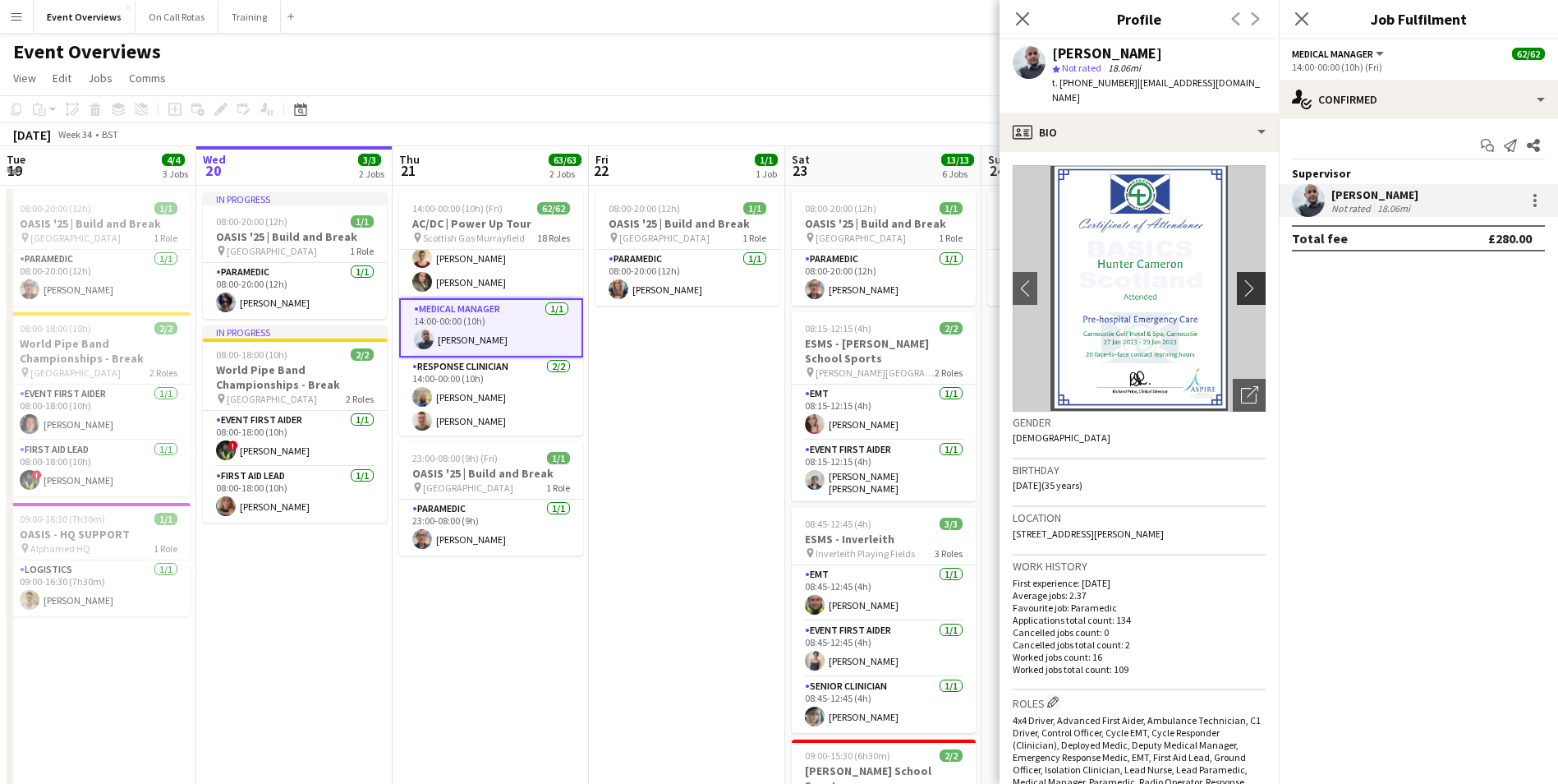
click at [1243, 272] on button "chevron-right" at bounding box center [1253, 288] width 33 height 33
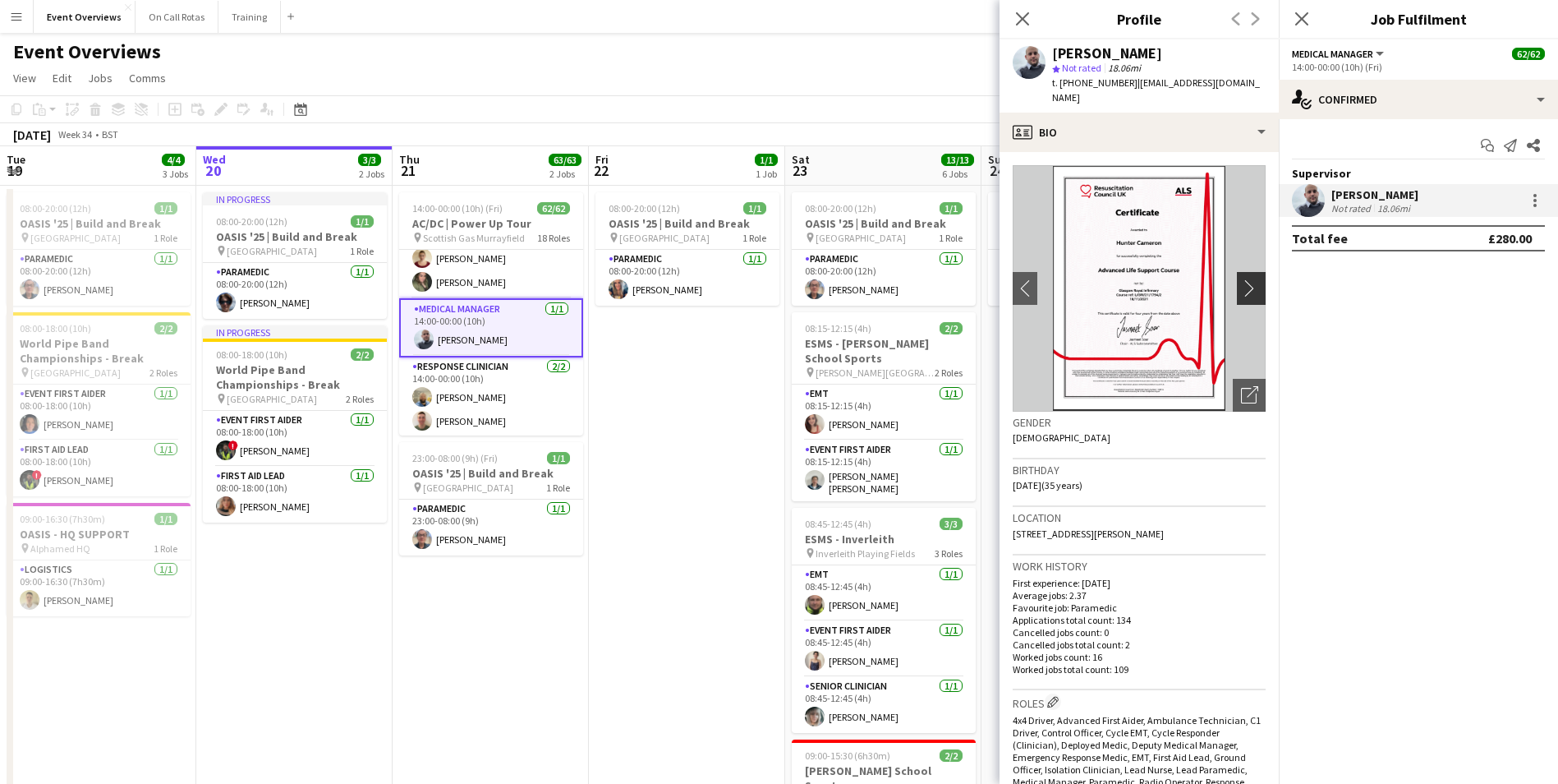
click at [1243, 272] on button "chevron-right" at bounding box center [1253, 288] width 33 height 33
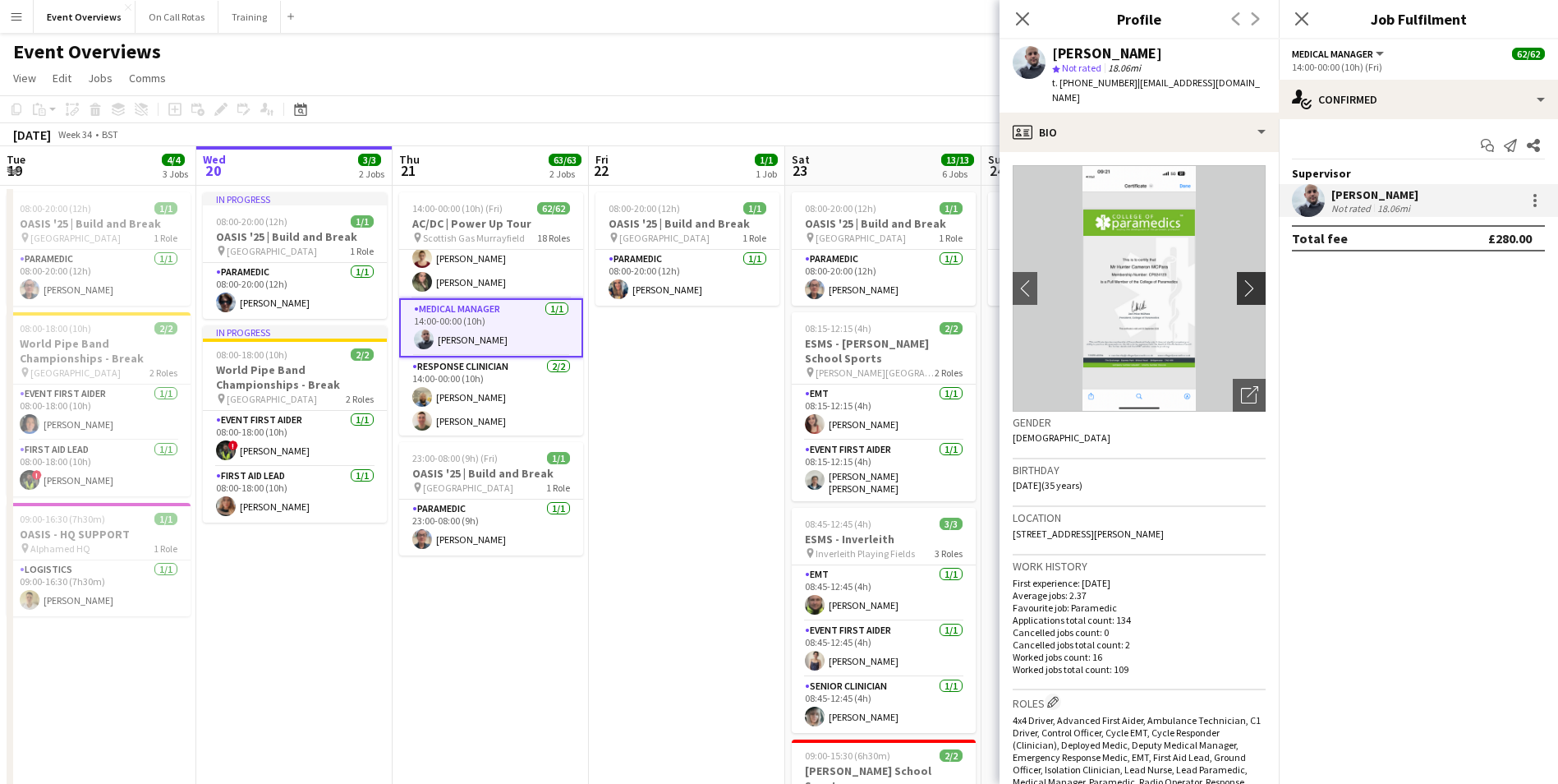
click at [1243, 272] on button "chevron-right" at bounding box center [1253, 288] width 33 height 33
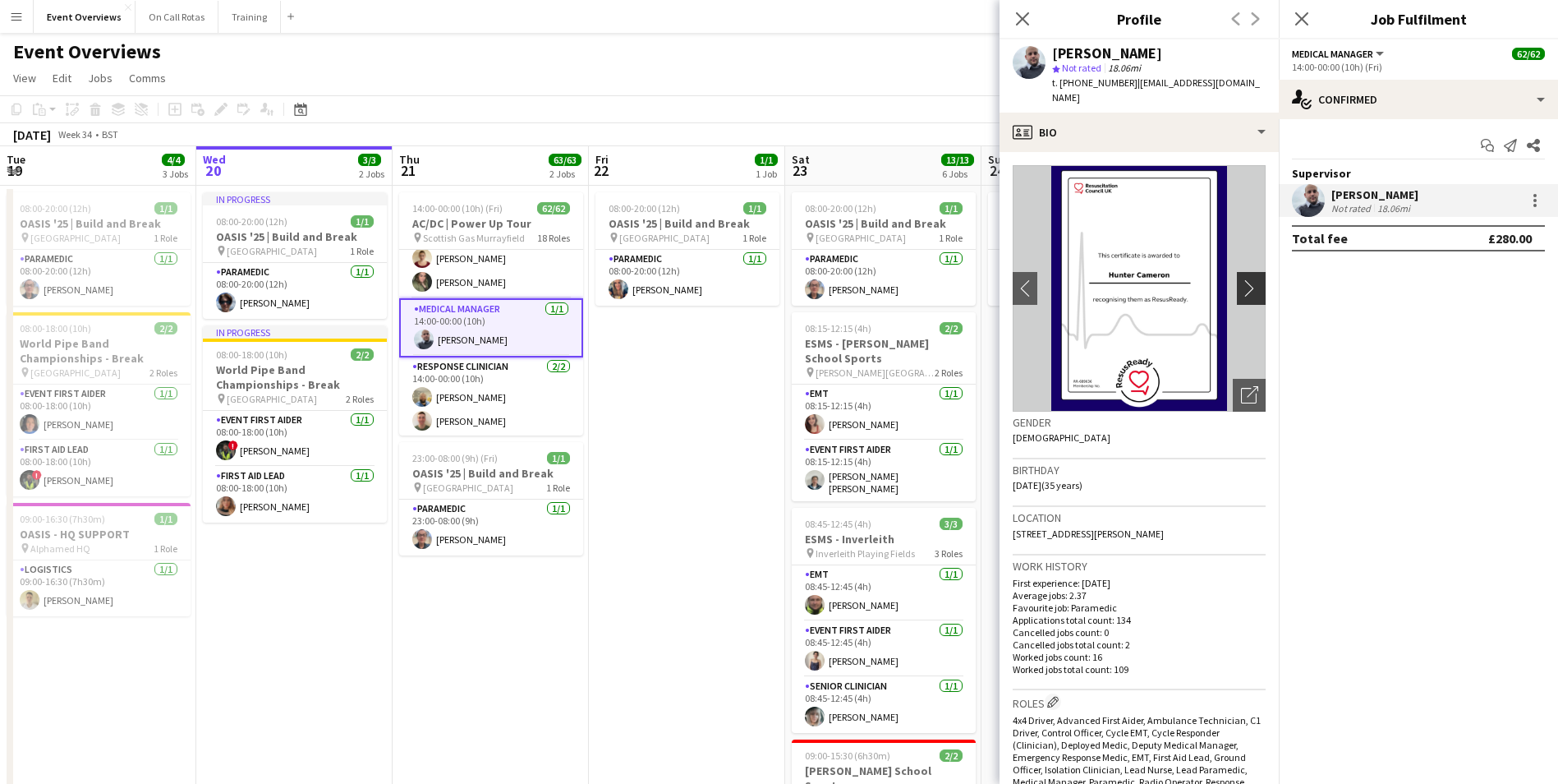
click at [1243, 272] on button "chevron-right" at bounding box center [1253, 288] width 33 height 33
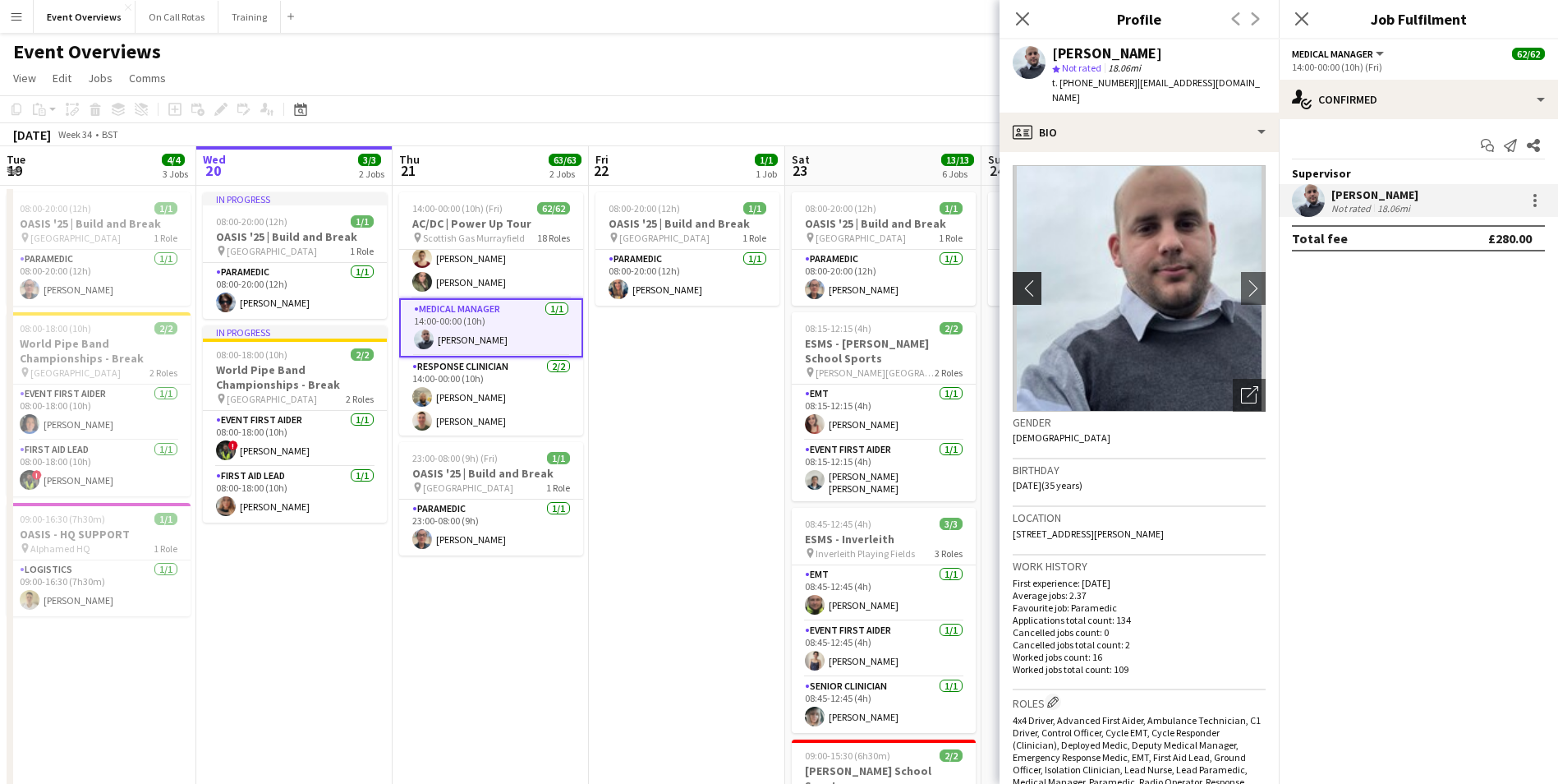
click at [1017, 280] on app-icon "chevron-left" at bounding box center [1026, 288] width 25 height 17
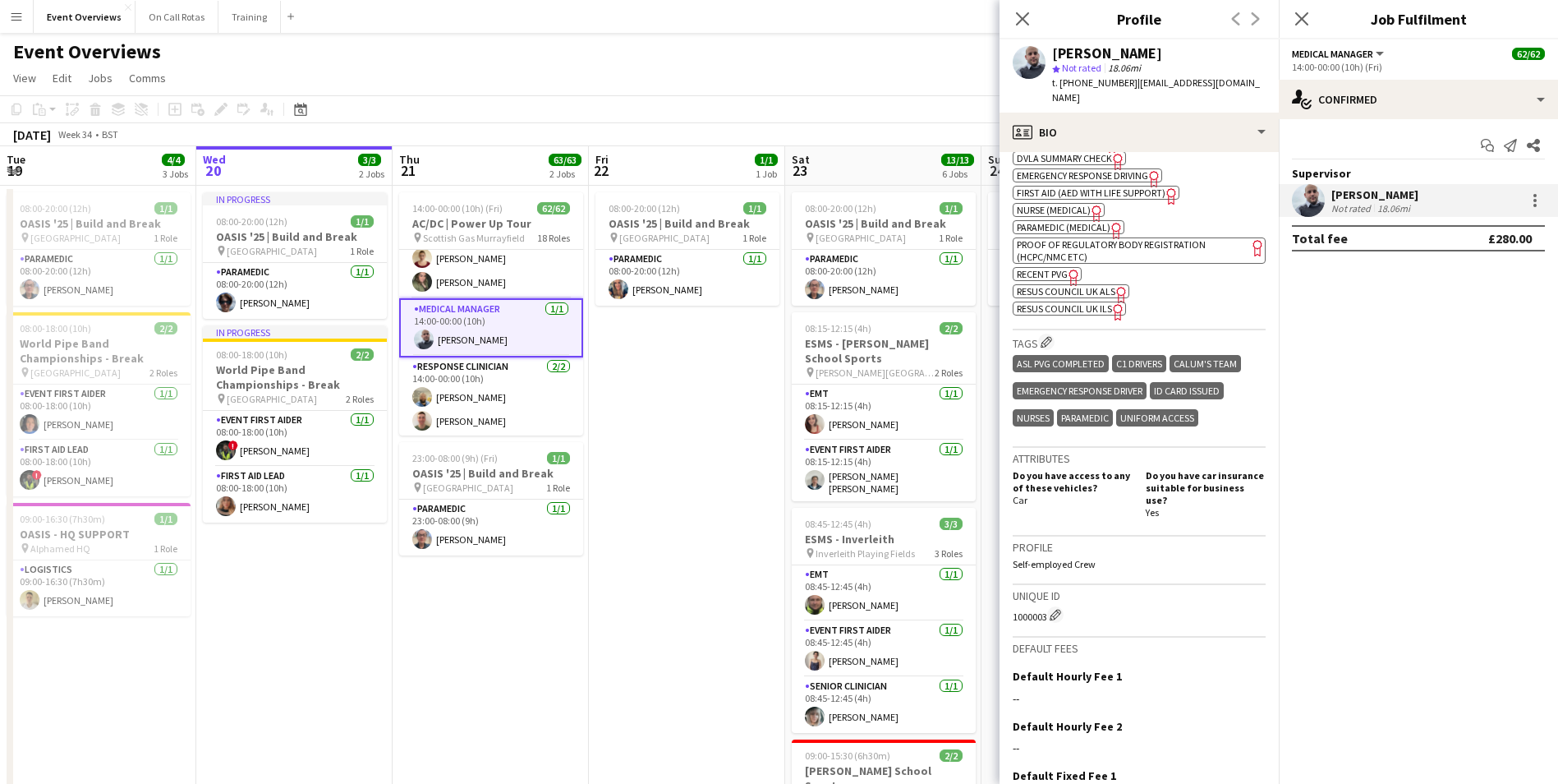
scroll to position [855, 0]
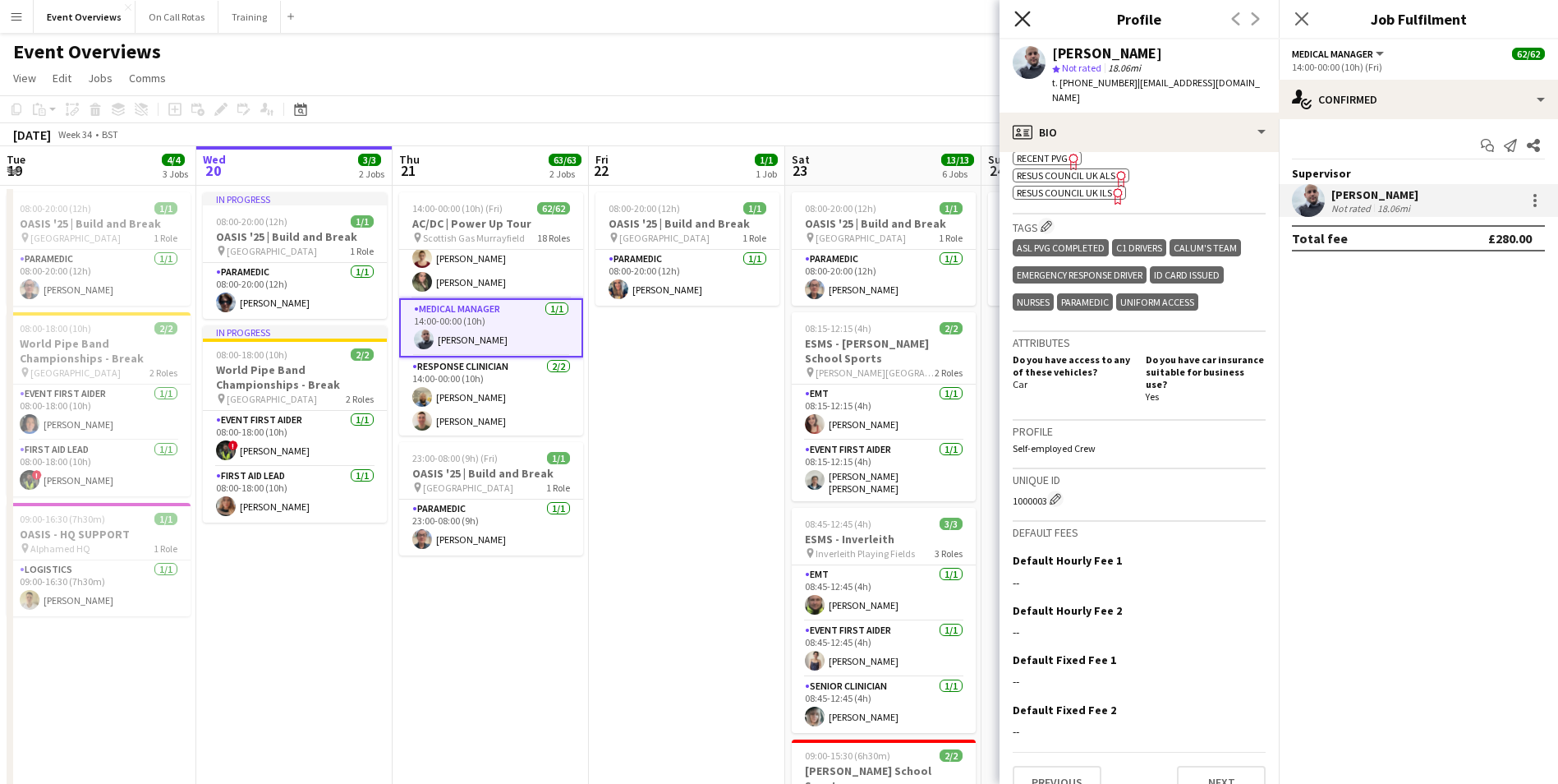
click at [1015, 16] on app-icon "Close pop-in" at bounding box center [1023, 19] width 24 height 24
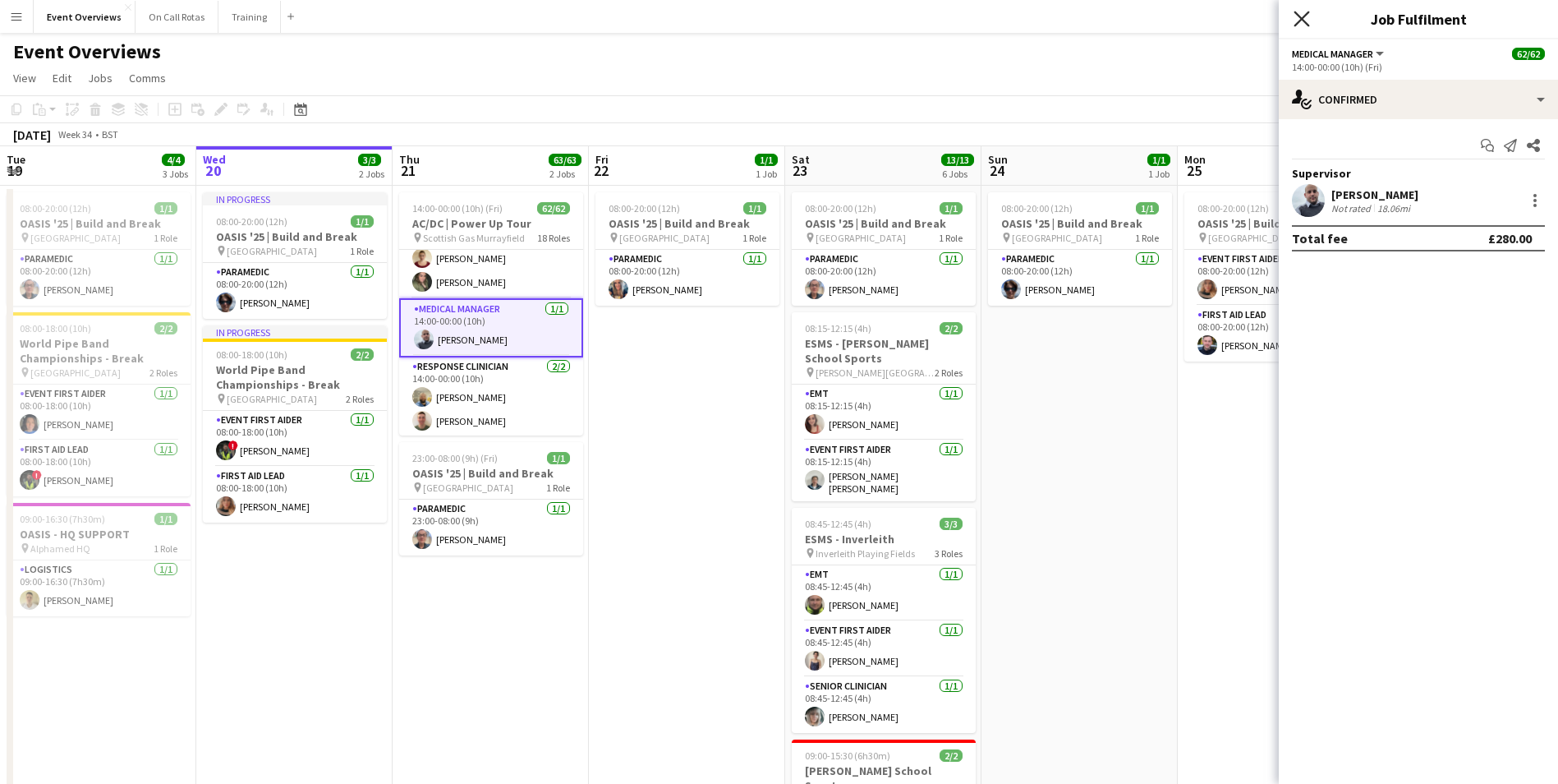
click at [1307, 22] on icon "Close pop-in" at bounding box center [1301, 19] width 16 height 16
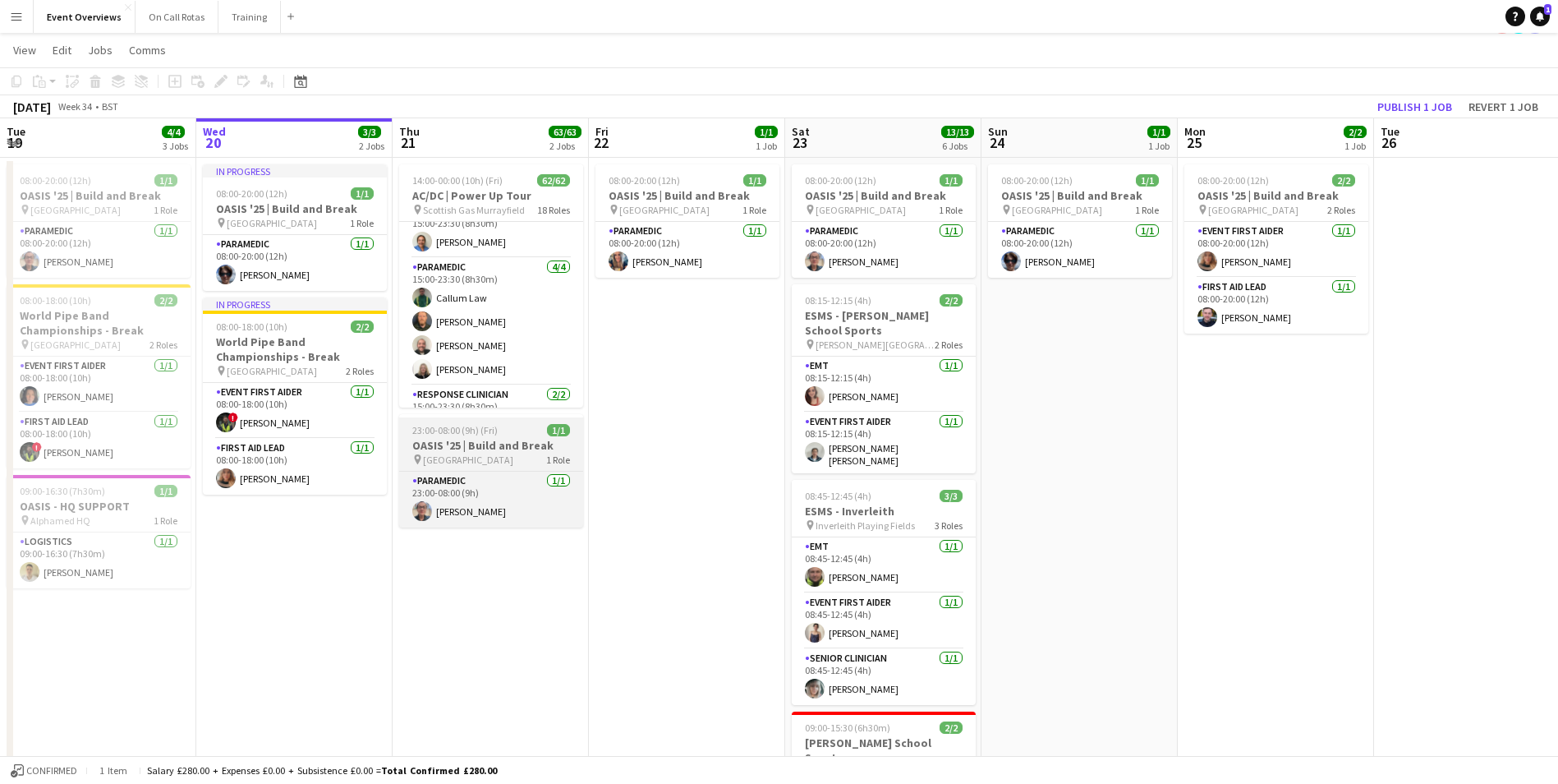
scroll to position [0, 0]
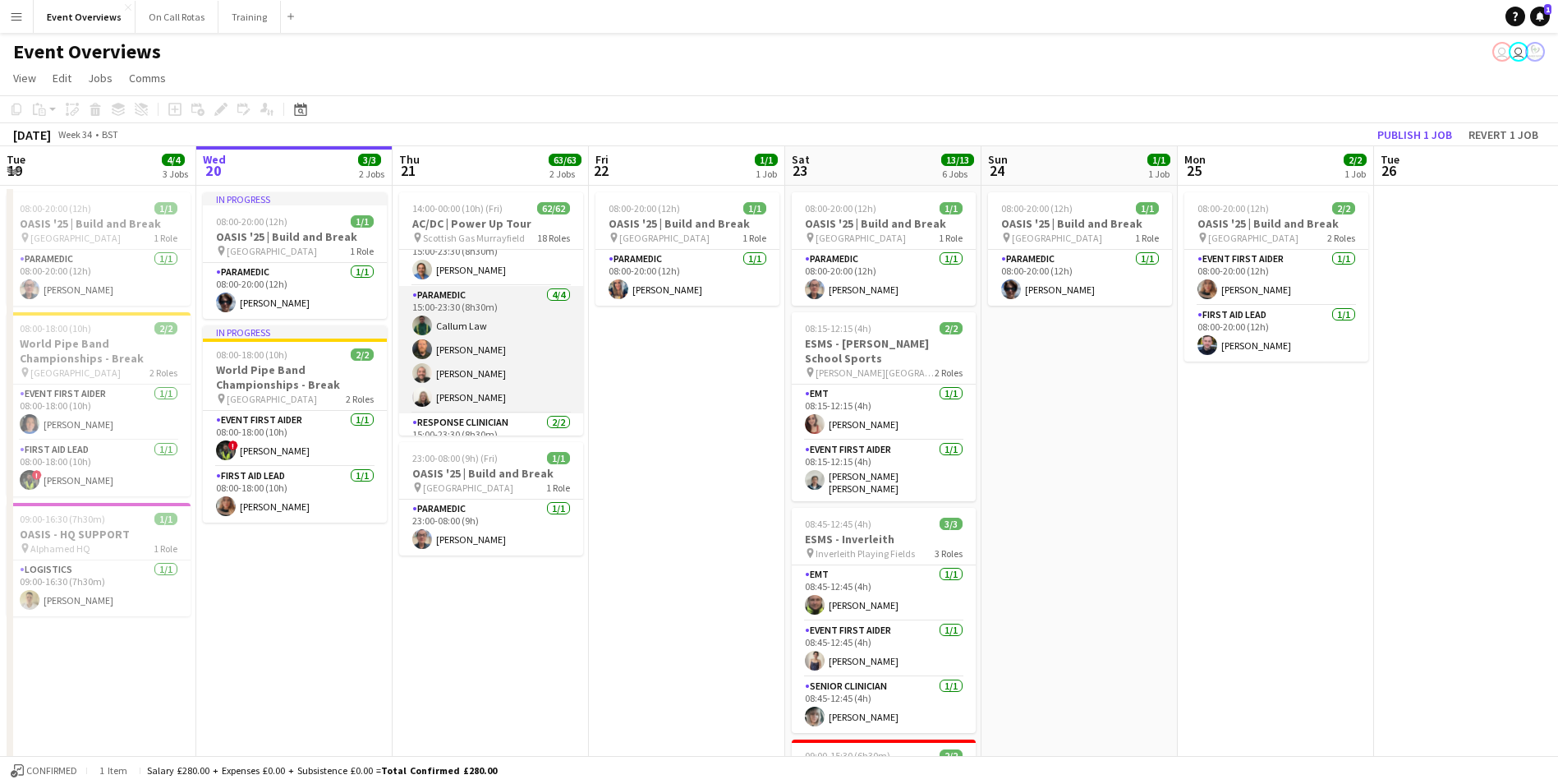
click at [430, 372] on app-user-avatar at bounding box center [422, 372] width 19 height 19
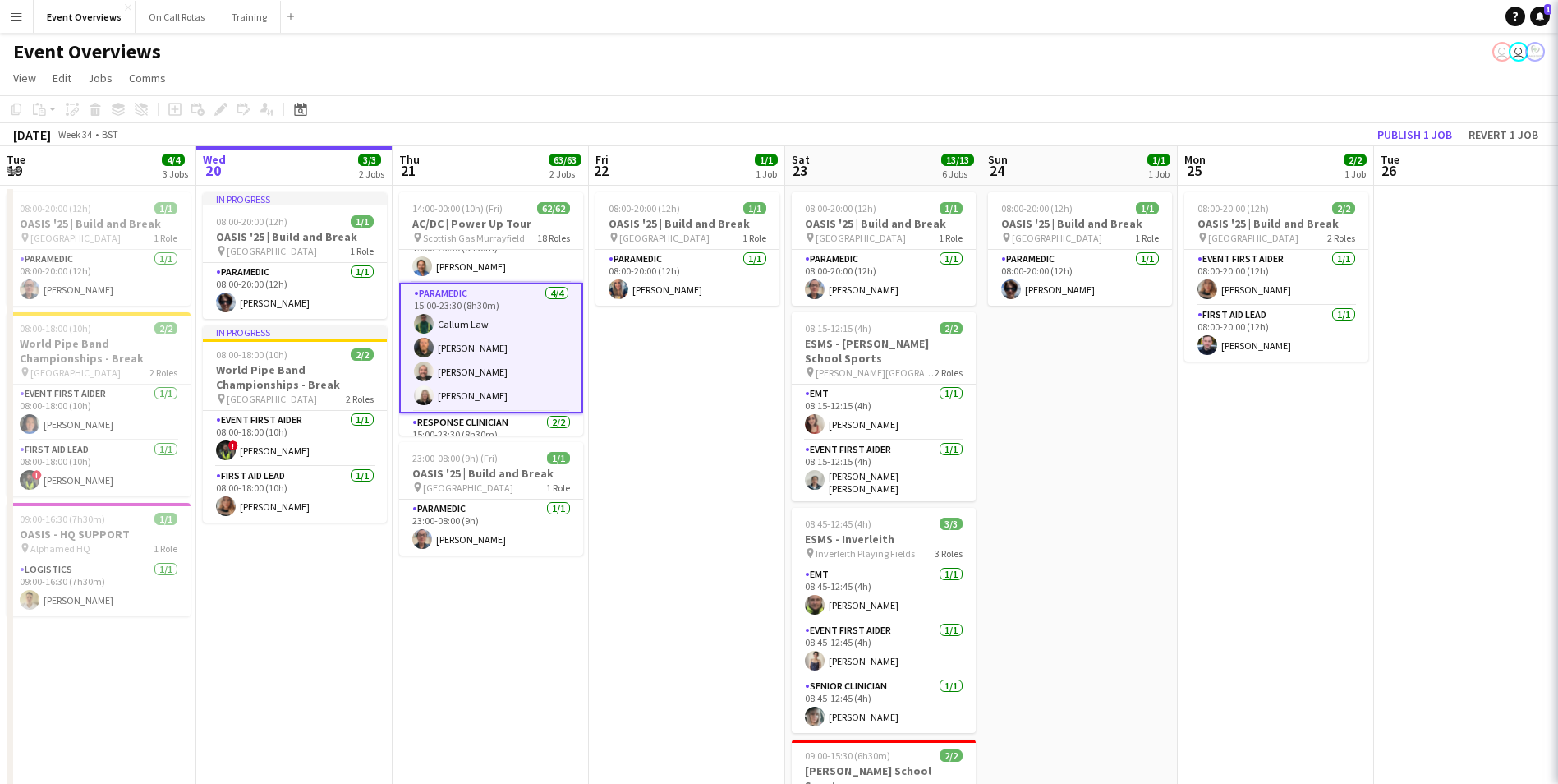
scroll to position [1704, 0]
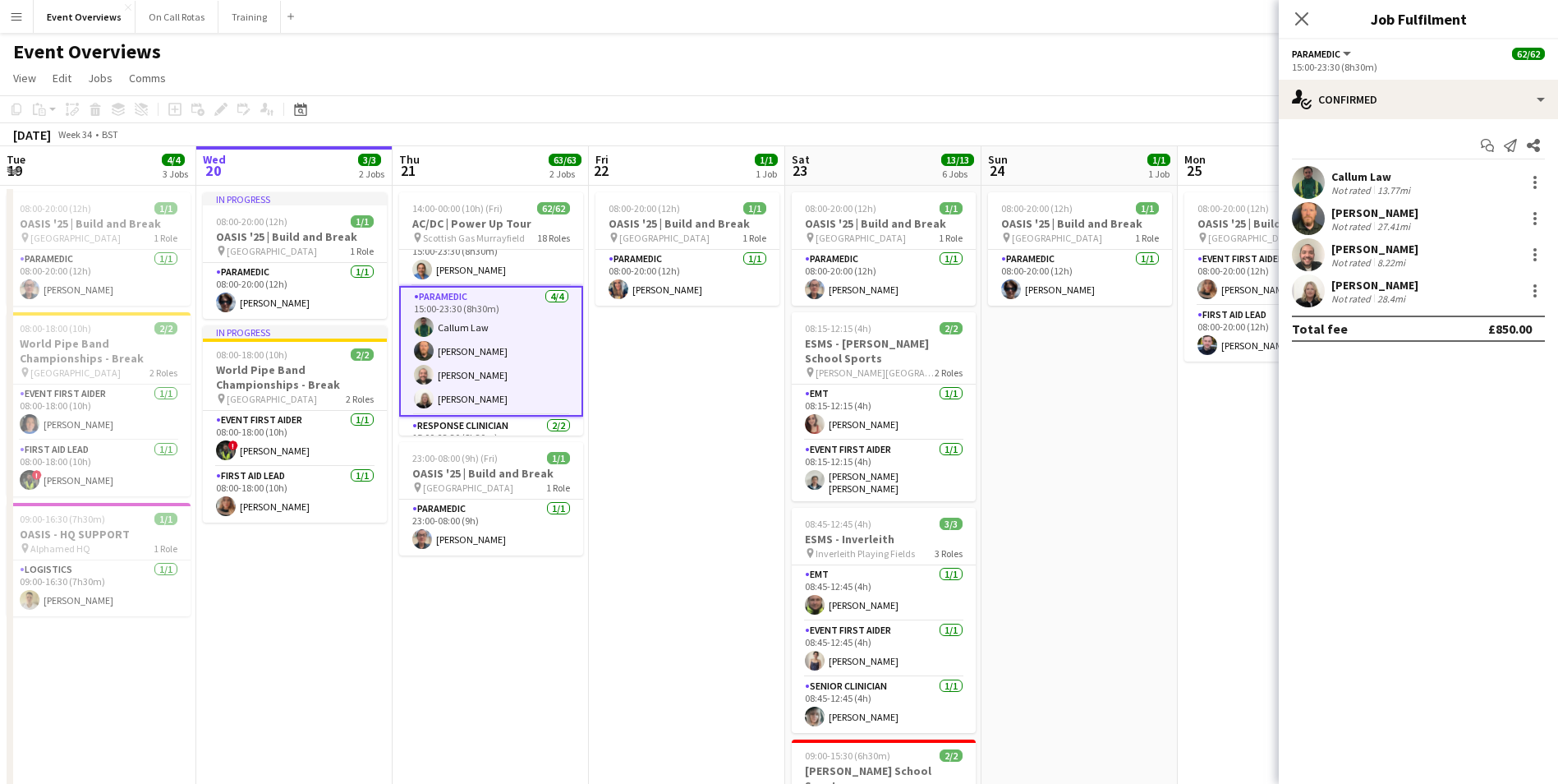
click at [1317, 261] on app-user-avatar at bounding box center [1308, 254] width 33 height 33
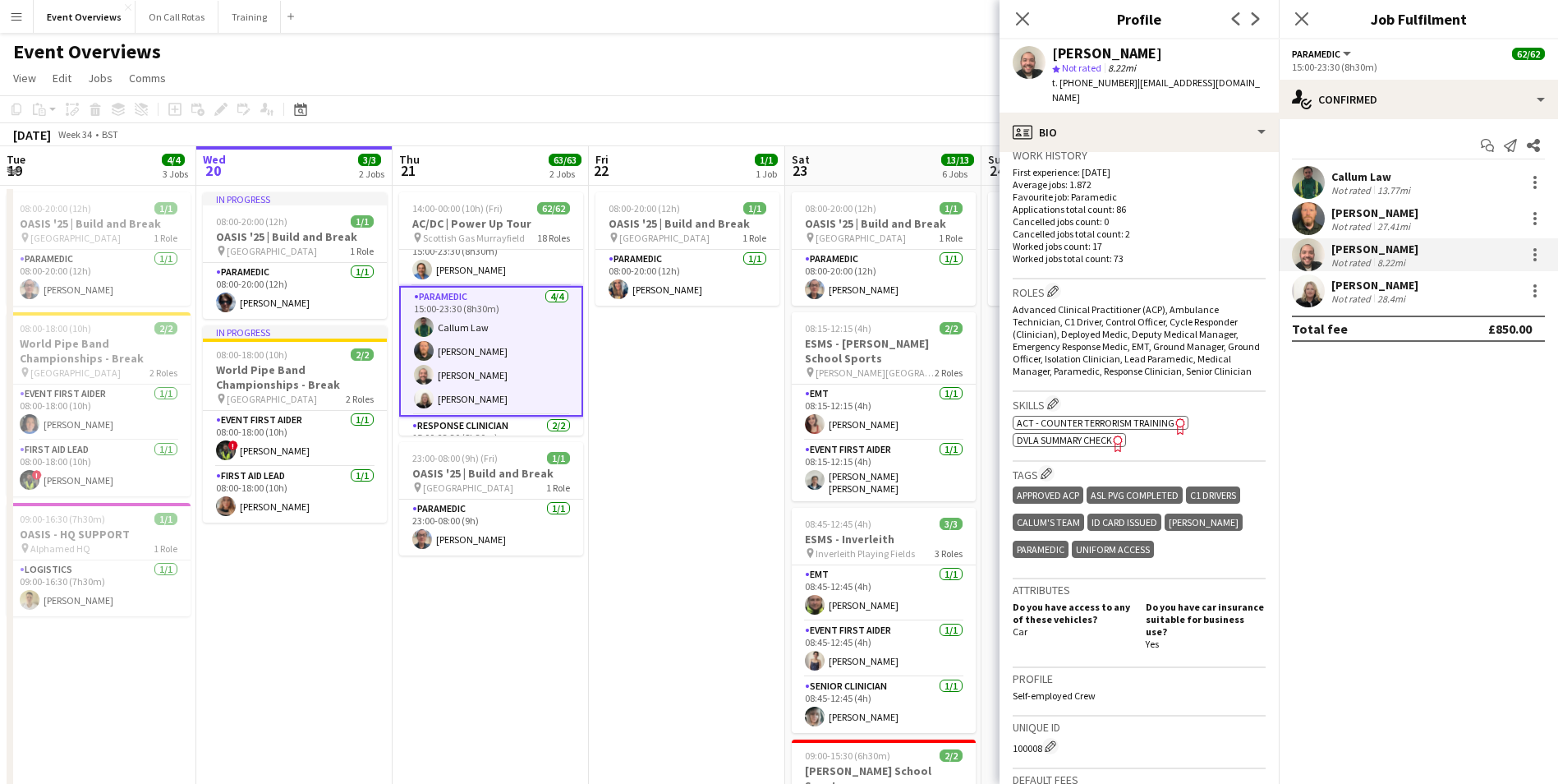
scroll to position [0, 0]
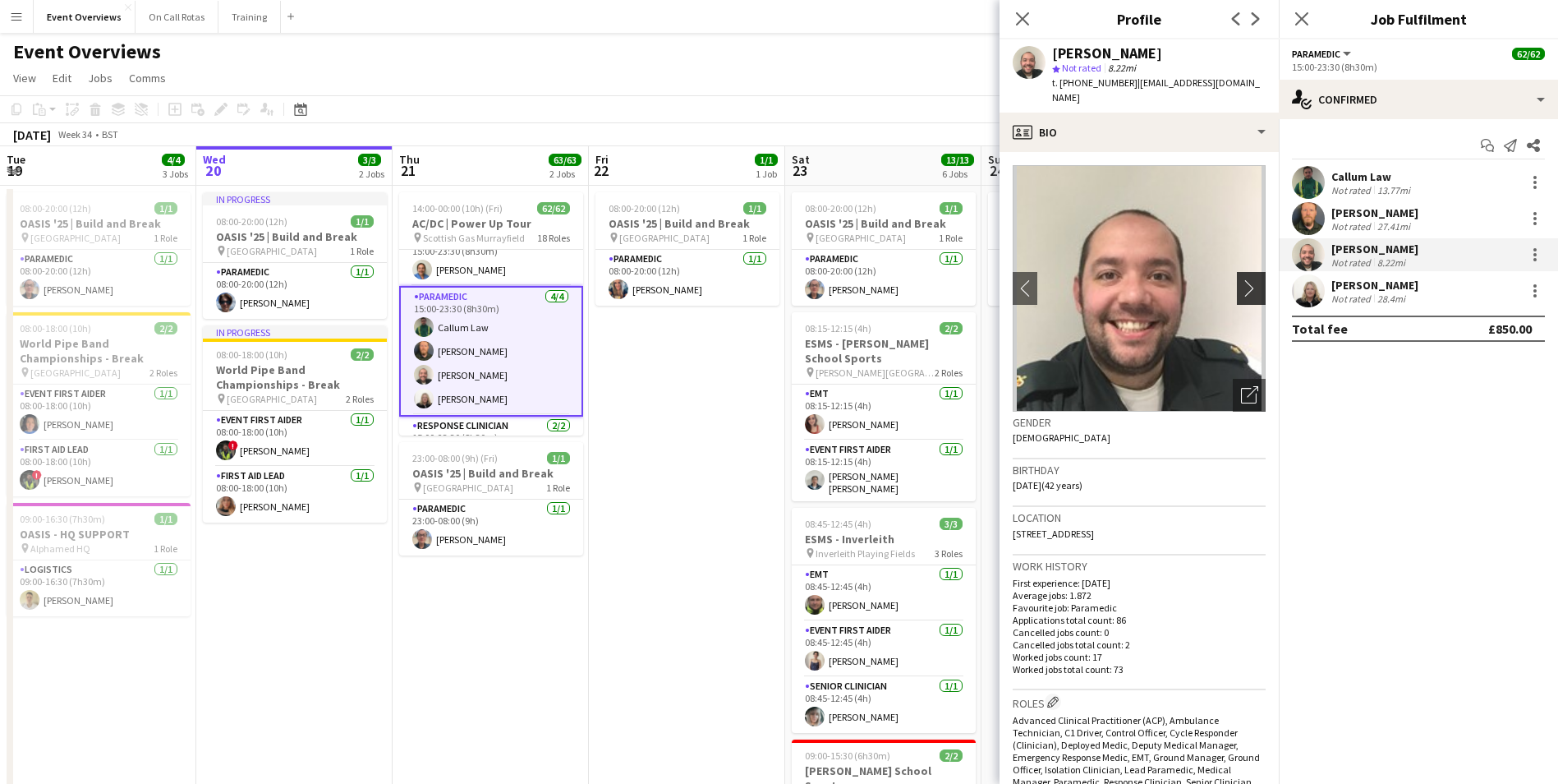
click at [1246, 292] on app-icon "chevron-right" at bounding box center [1254, 288] width 25 height 17
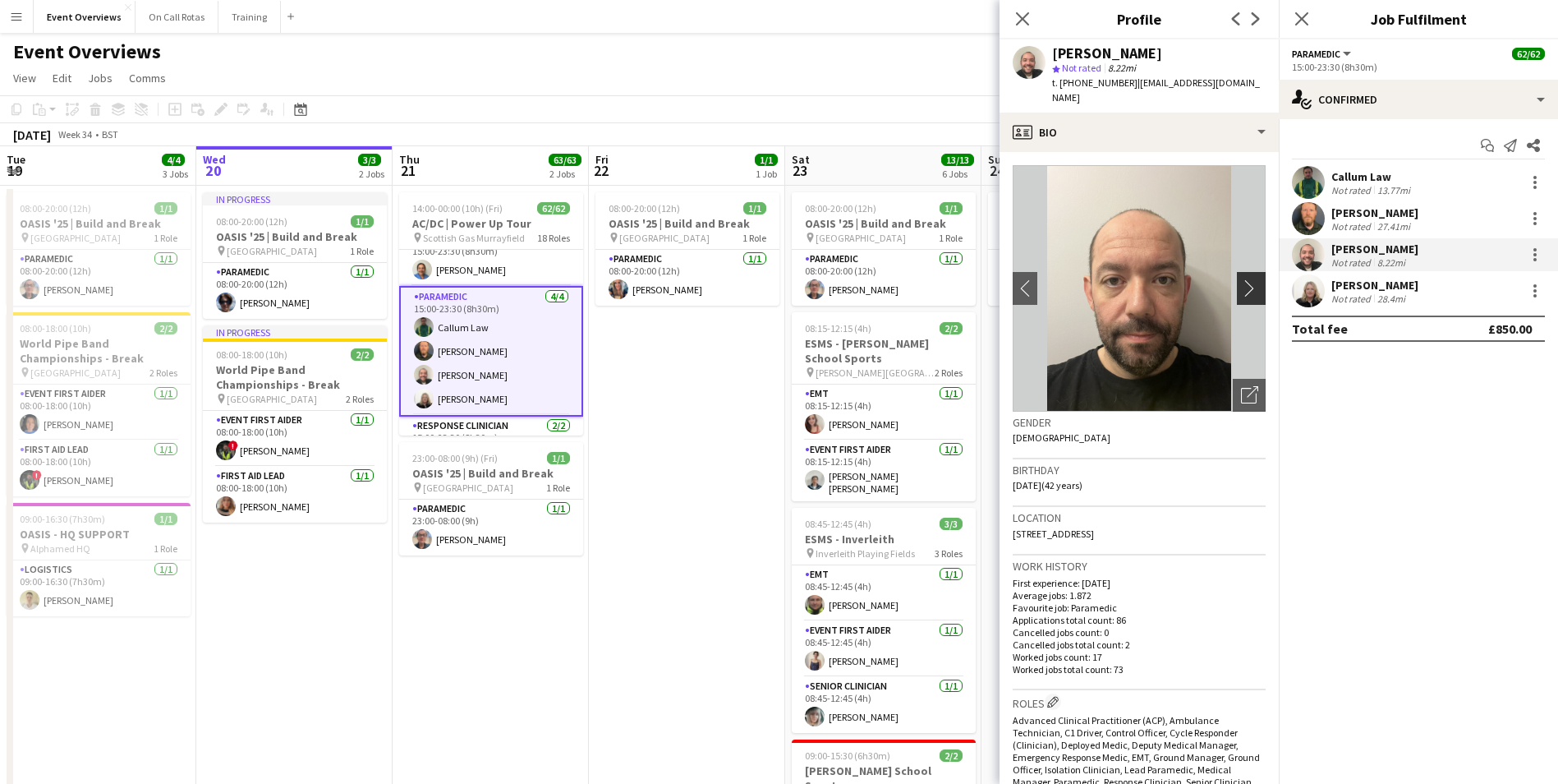
click at [1246, 292] on app-icon "chevron-right" at bounding box center [1254, 288] width 25 height 17
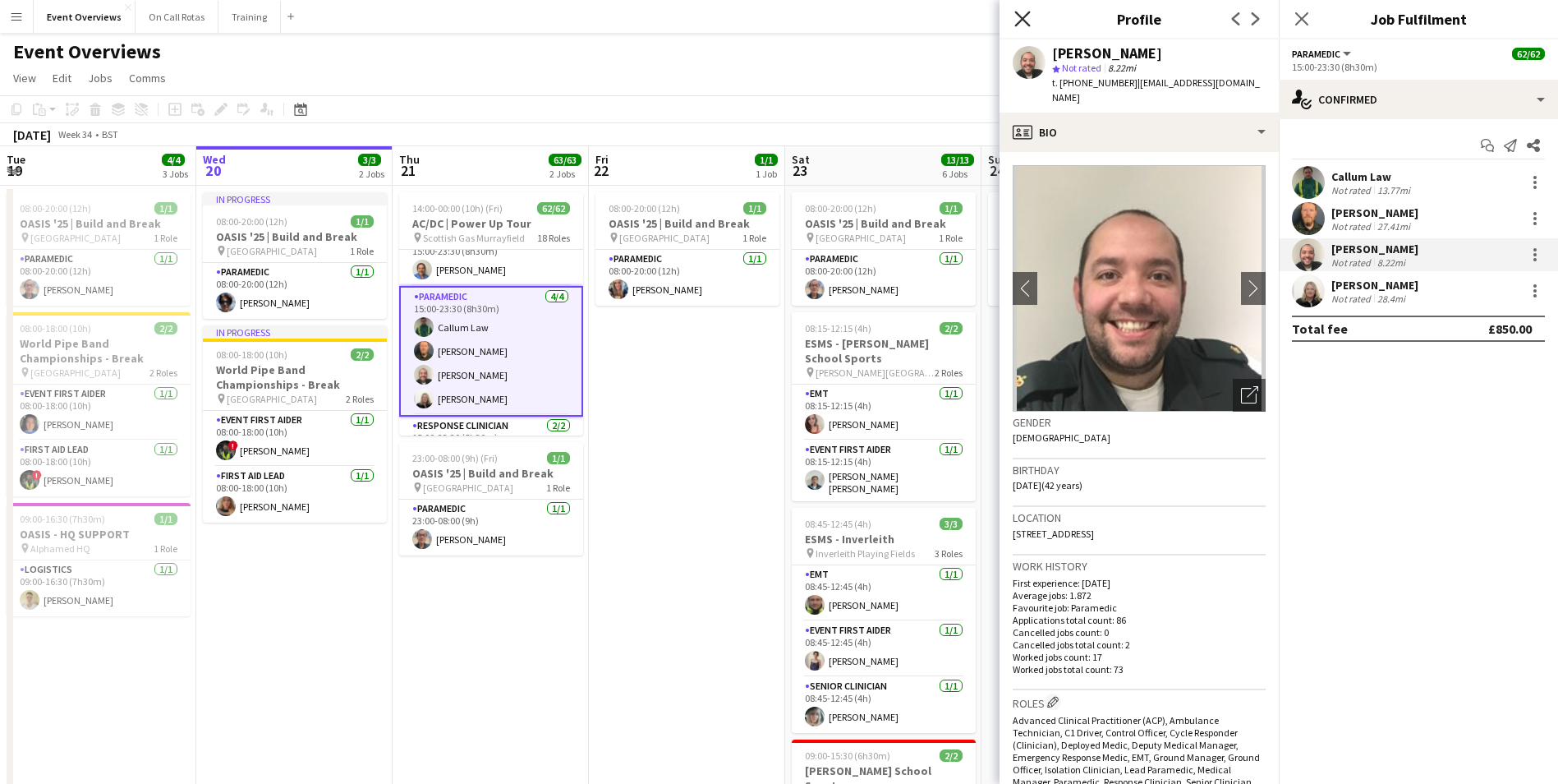
click at [1023, 17] on icon "Close pop-in" at bounding box center [1022, 19] width 16 height 16
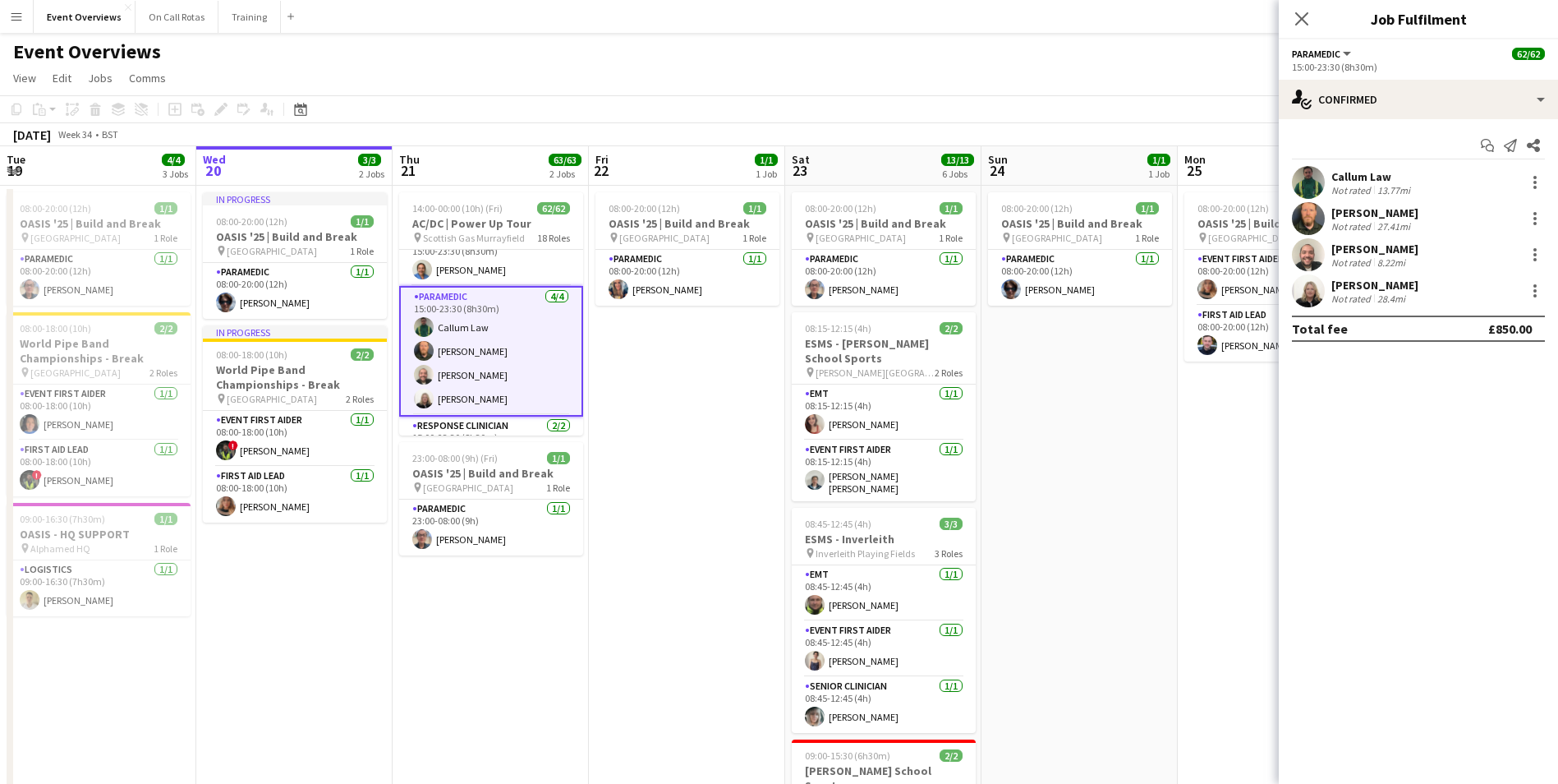
click at [422, 371] on app-user-avatar at bounding box center [424, 374] width 19 height 19
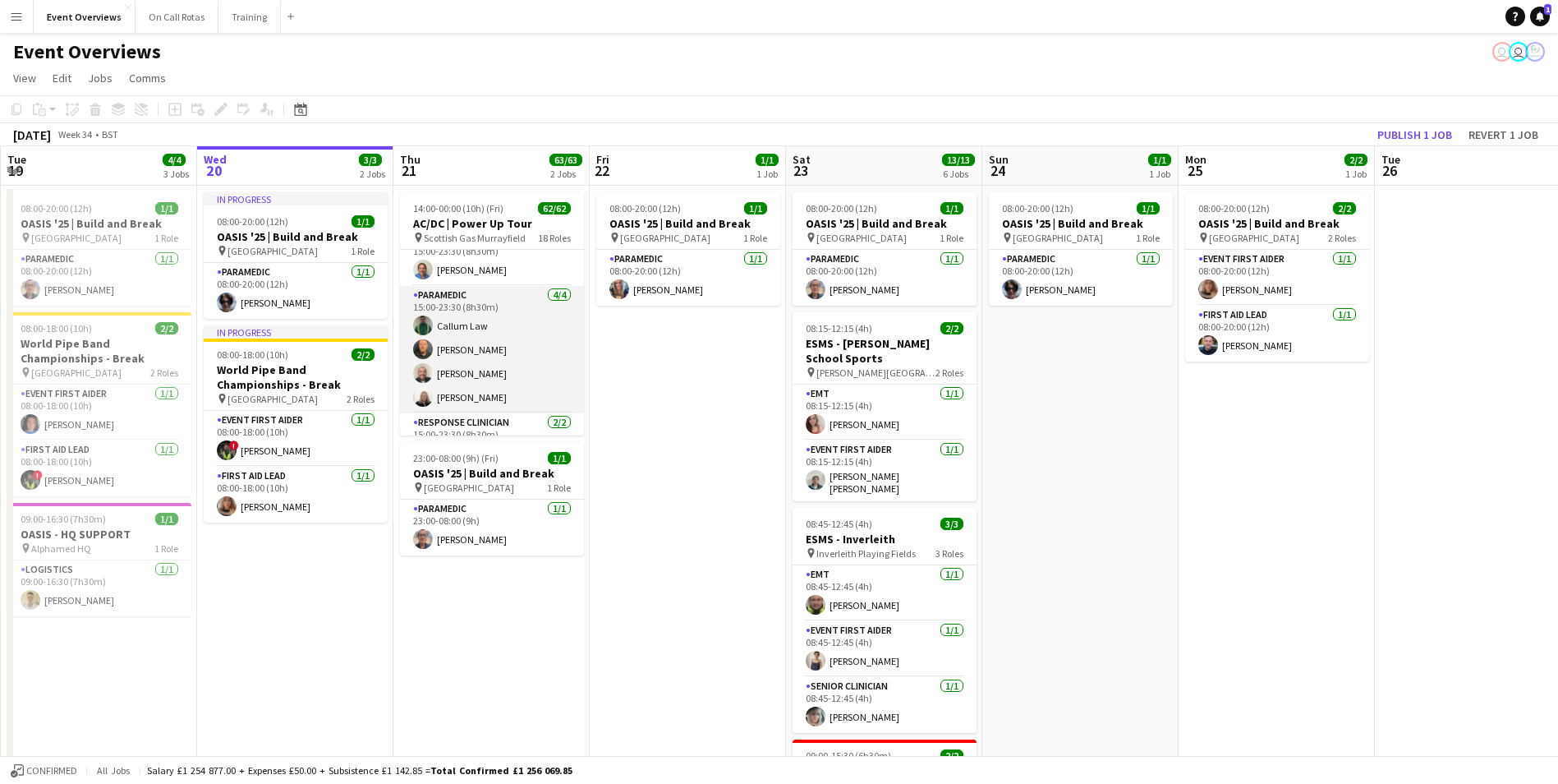
click at [422, 371] on app-user-avatar at bounding box center [423, 372] width 19 height 19
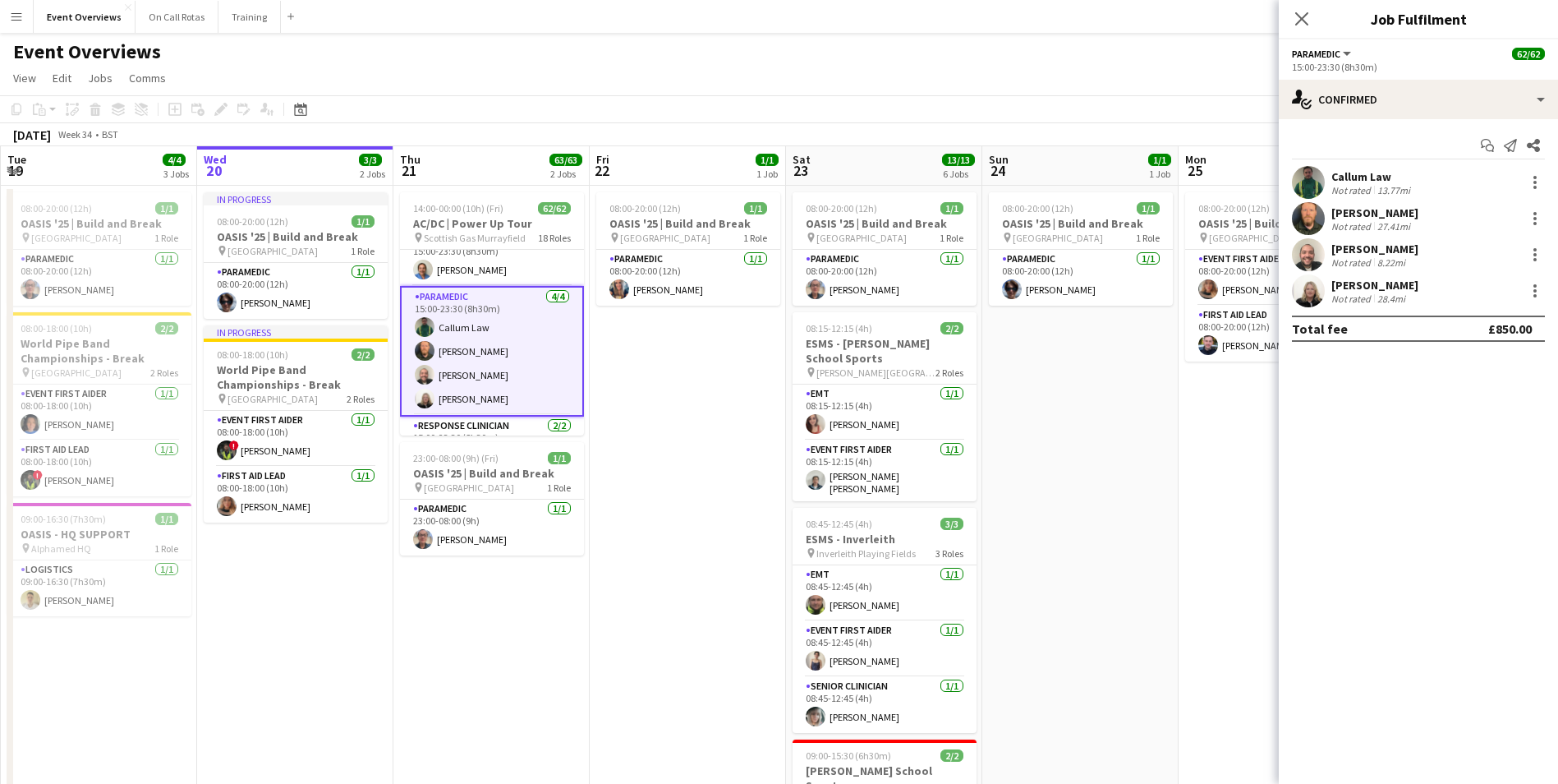
click at [1317, 257] on app-user-avatar at bounding box center [1308, 254] width 33 height 33
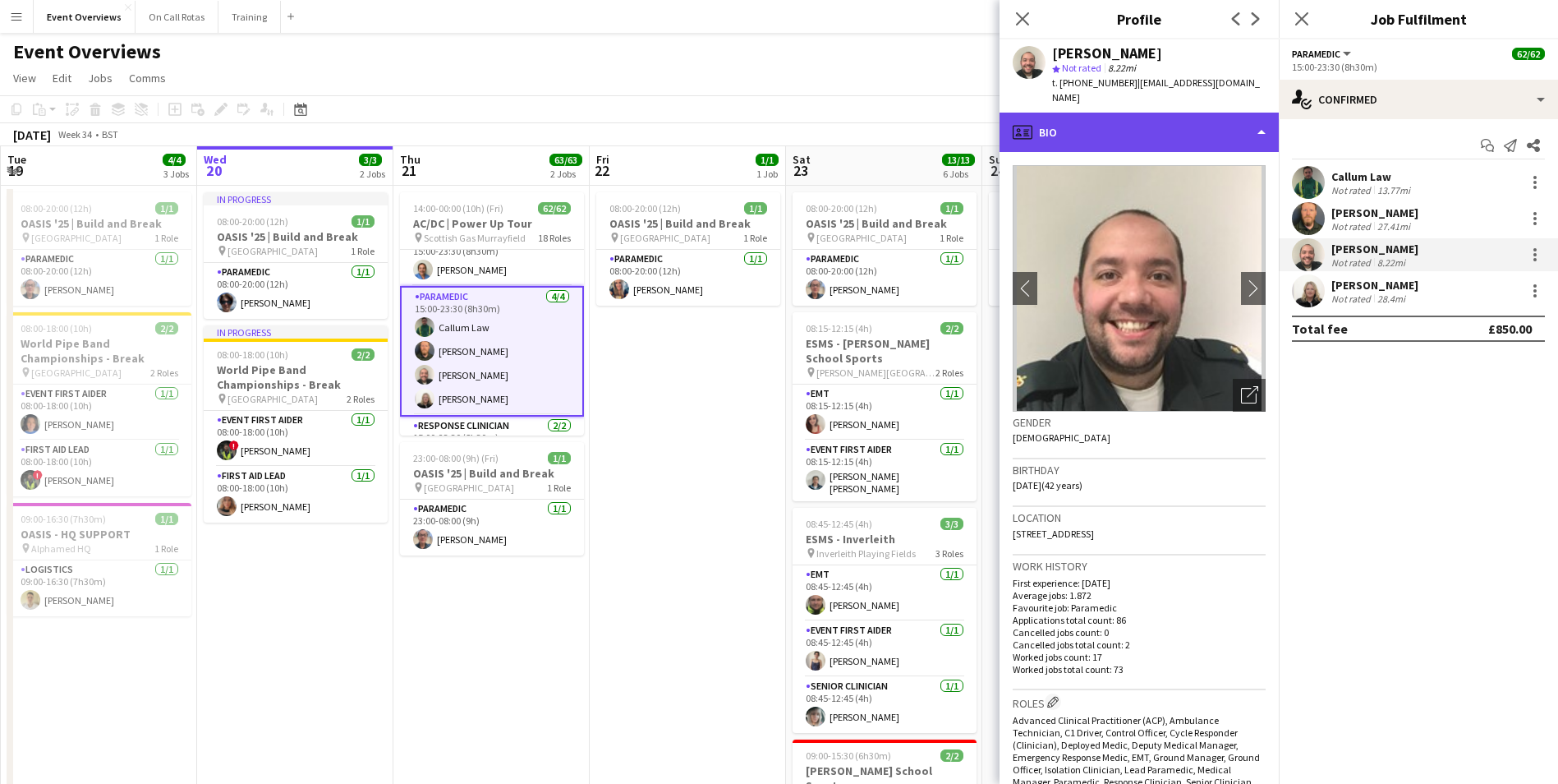
click at [1102, 137] on div "profile Bio" at bounding box center [1139, 132] width 280 height 40
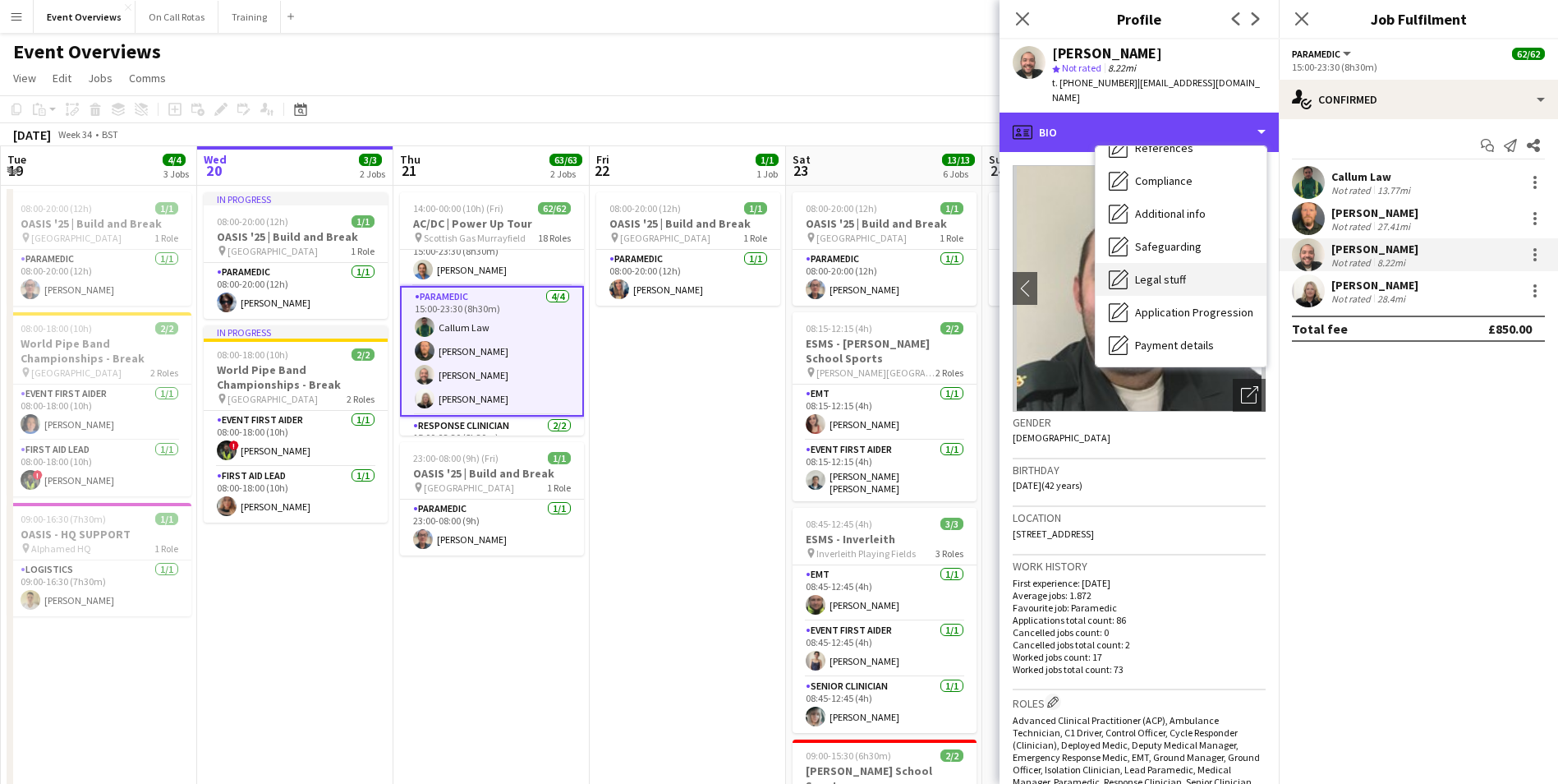
scroll to position [247, 0]
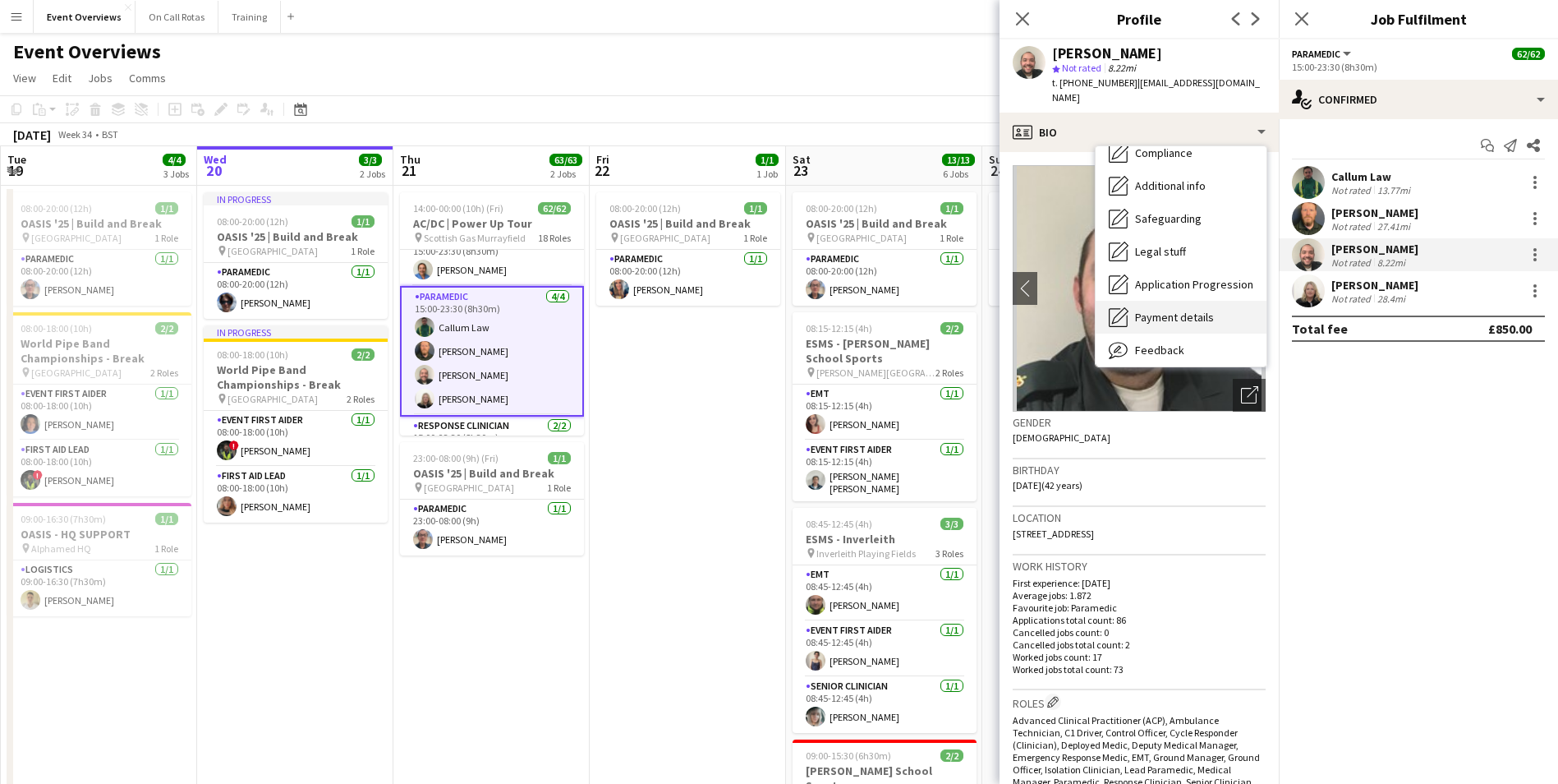
click at [1157, 310] on span "Payment details" at bounding box center [1175, 317] width 79 height 15
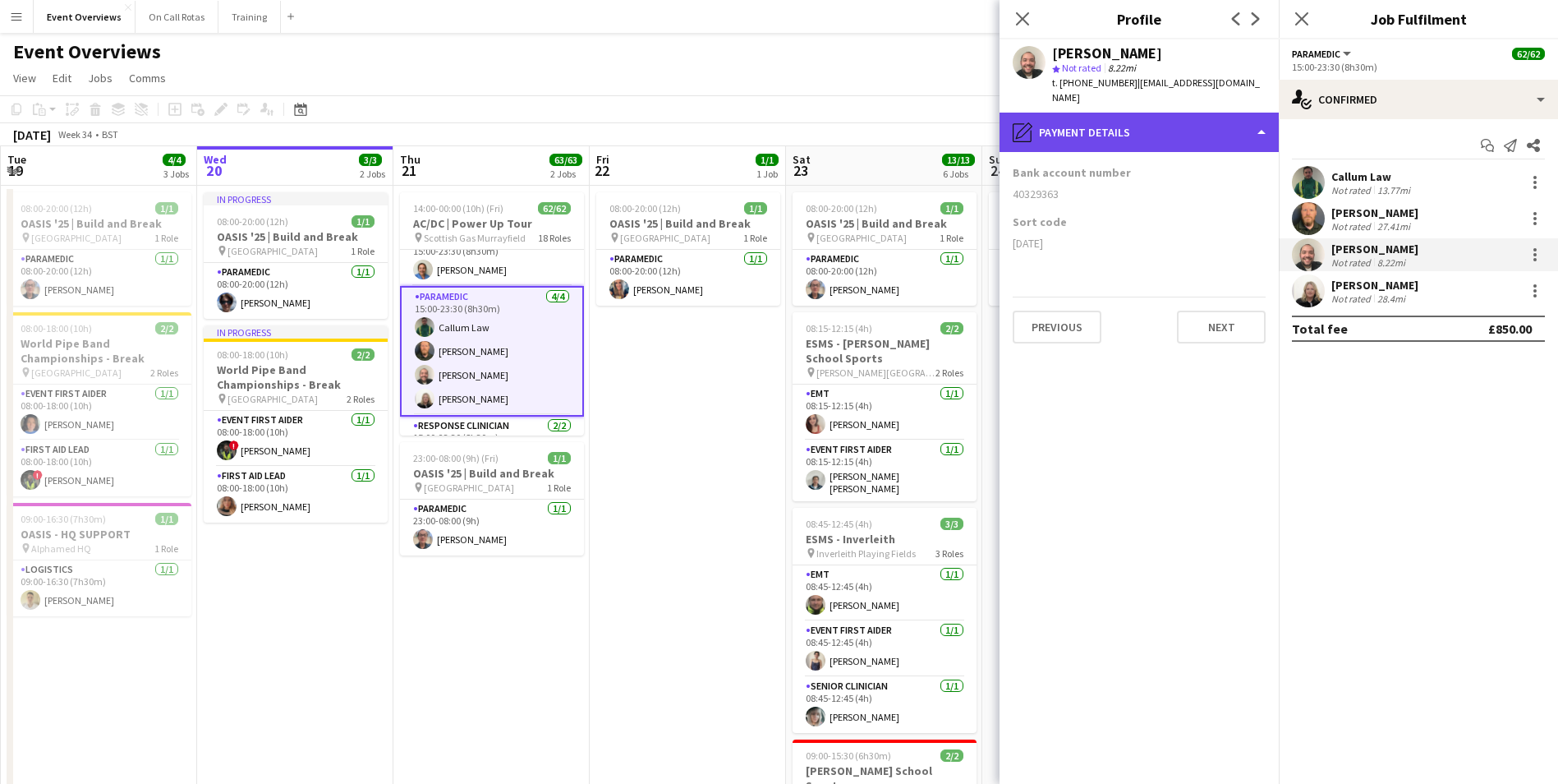
click at [1106, 143] on div "pencil4 Payment details" at bounding box center [1139, 132] width 280 height 40
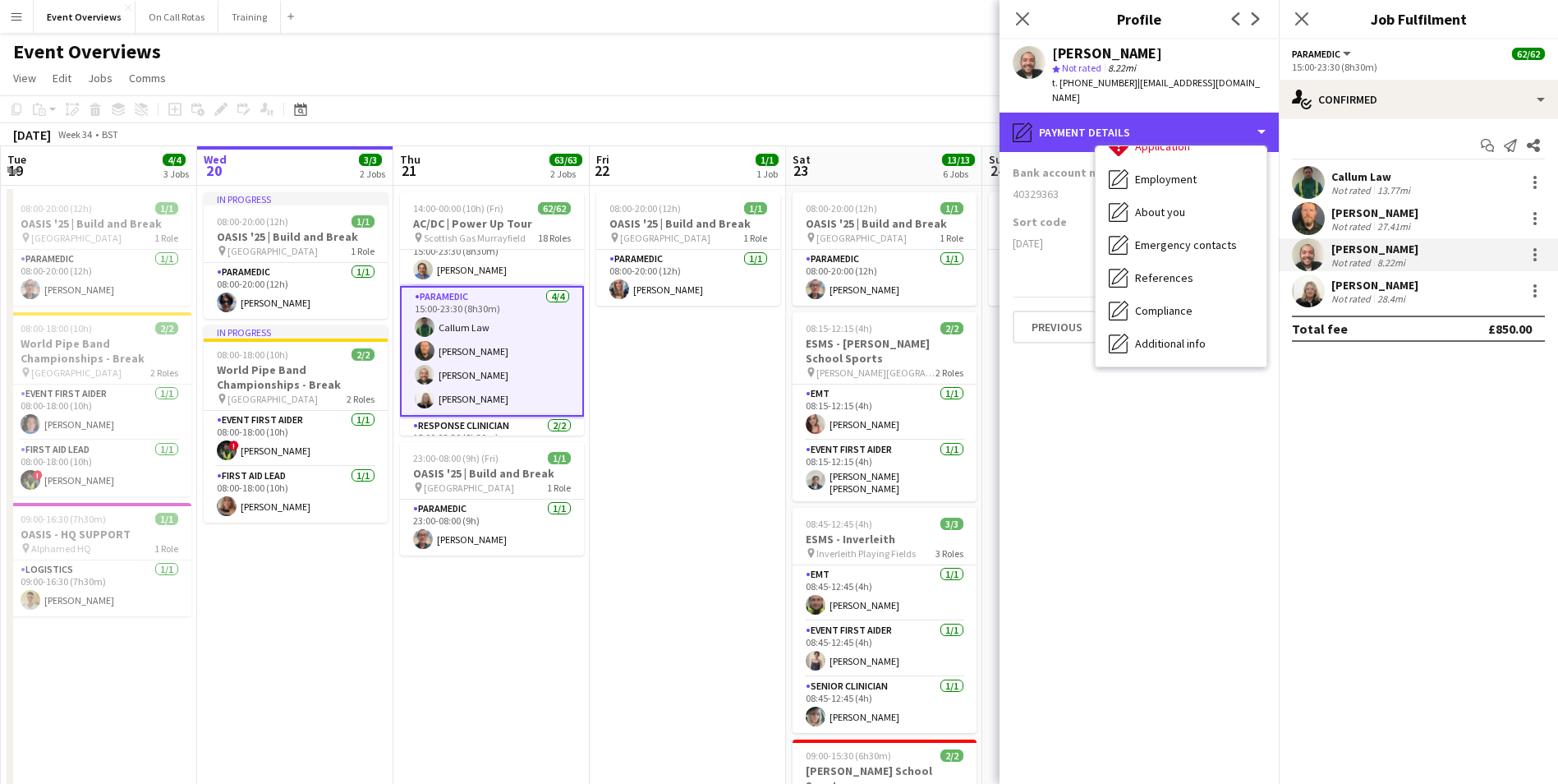
scroll to position [0, 0]
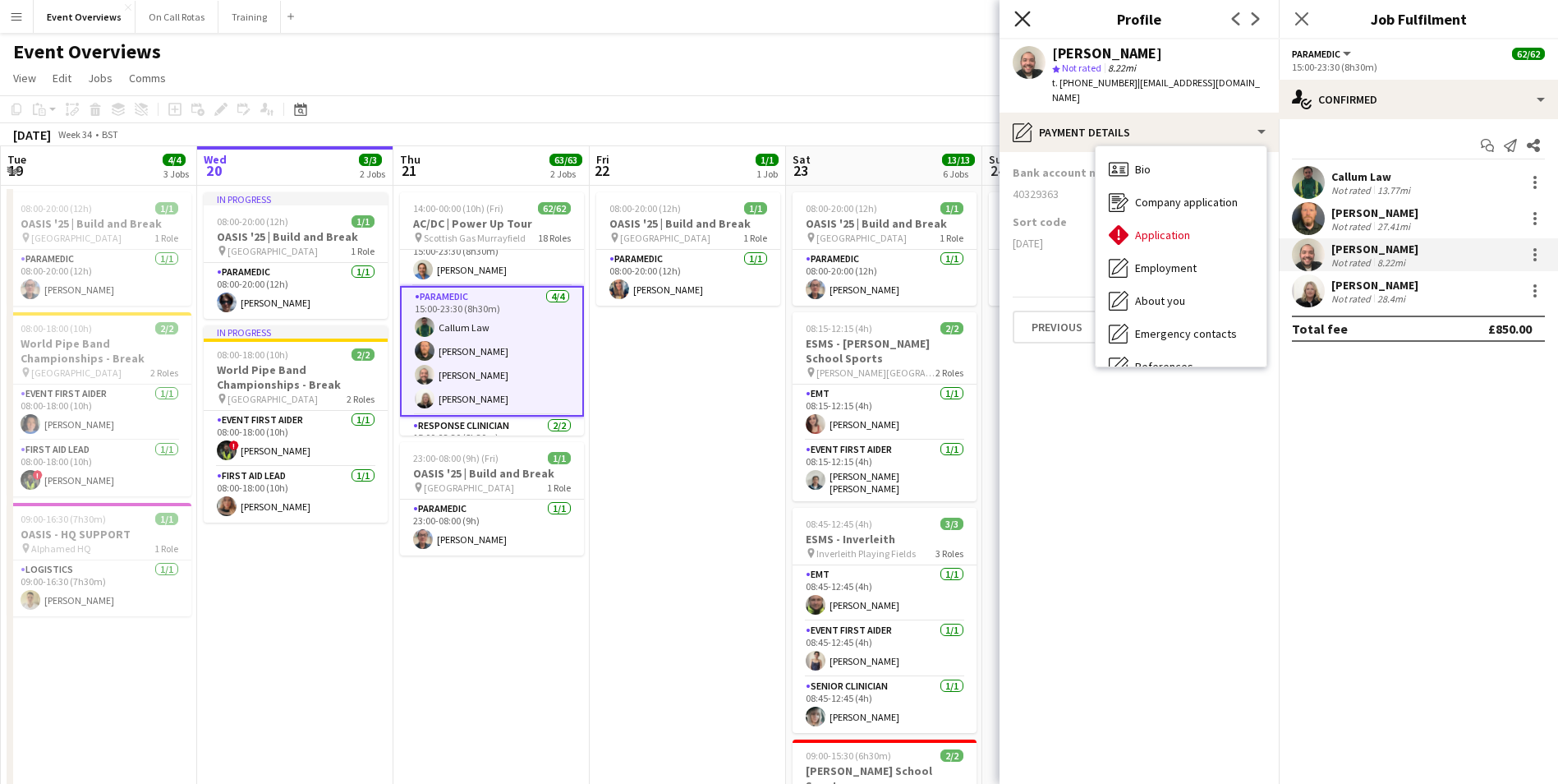
click at [1027, 21] on icon "Close pop-in" at bounding box center [1022, 19] width 16 height 16
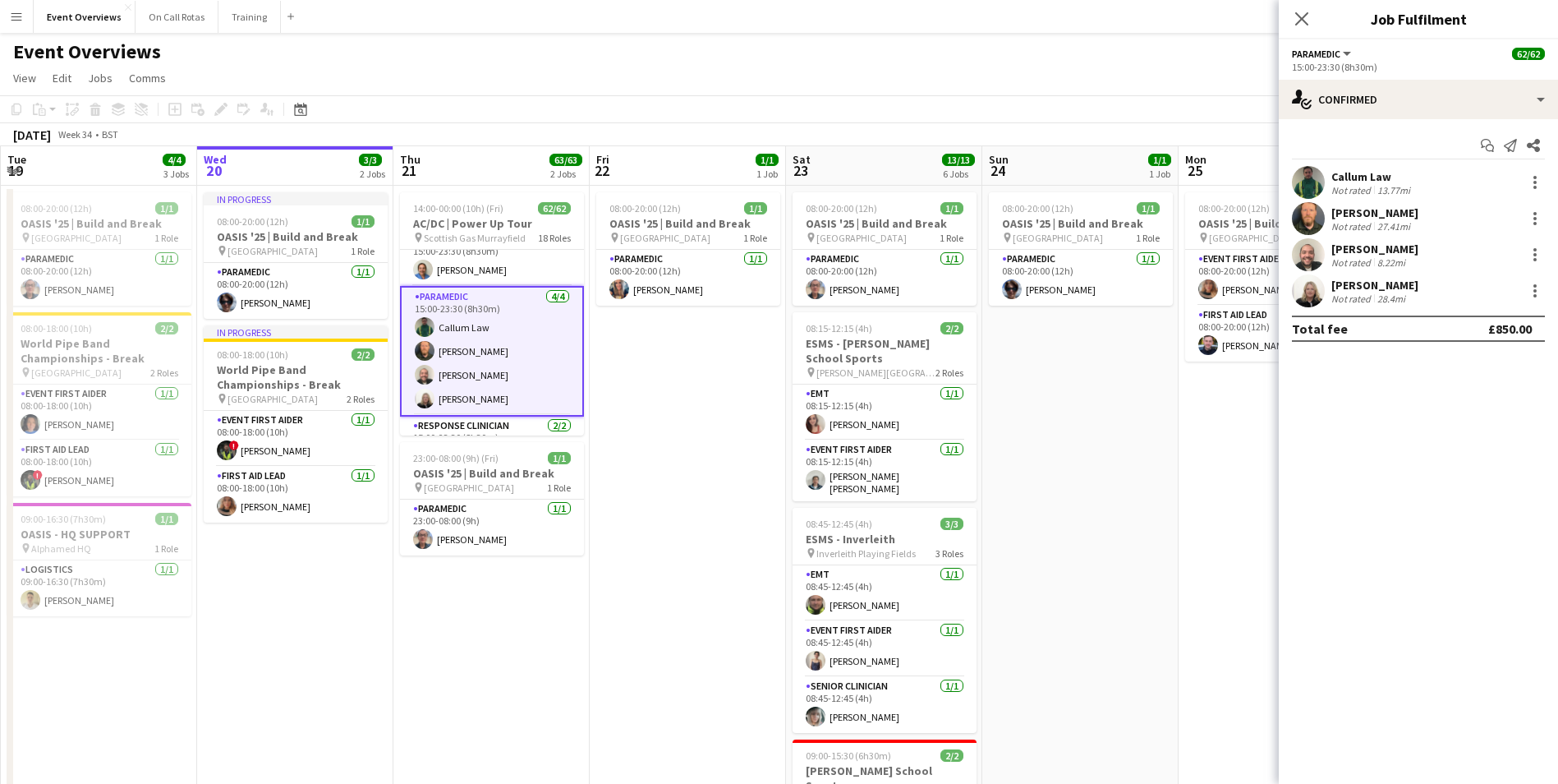
click at [1296, 6] on div "Close pop-in" at bounding box center [1302, 19] width 46 height 38
click at [1300, 11] on icon "Close pop-in" at bounding box center [1301, 19] width 16 height 16
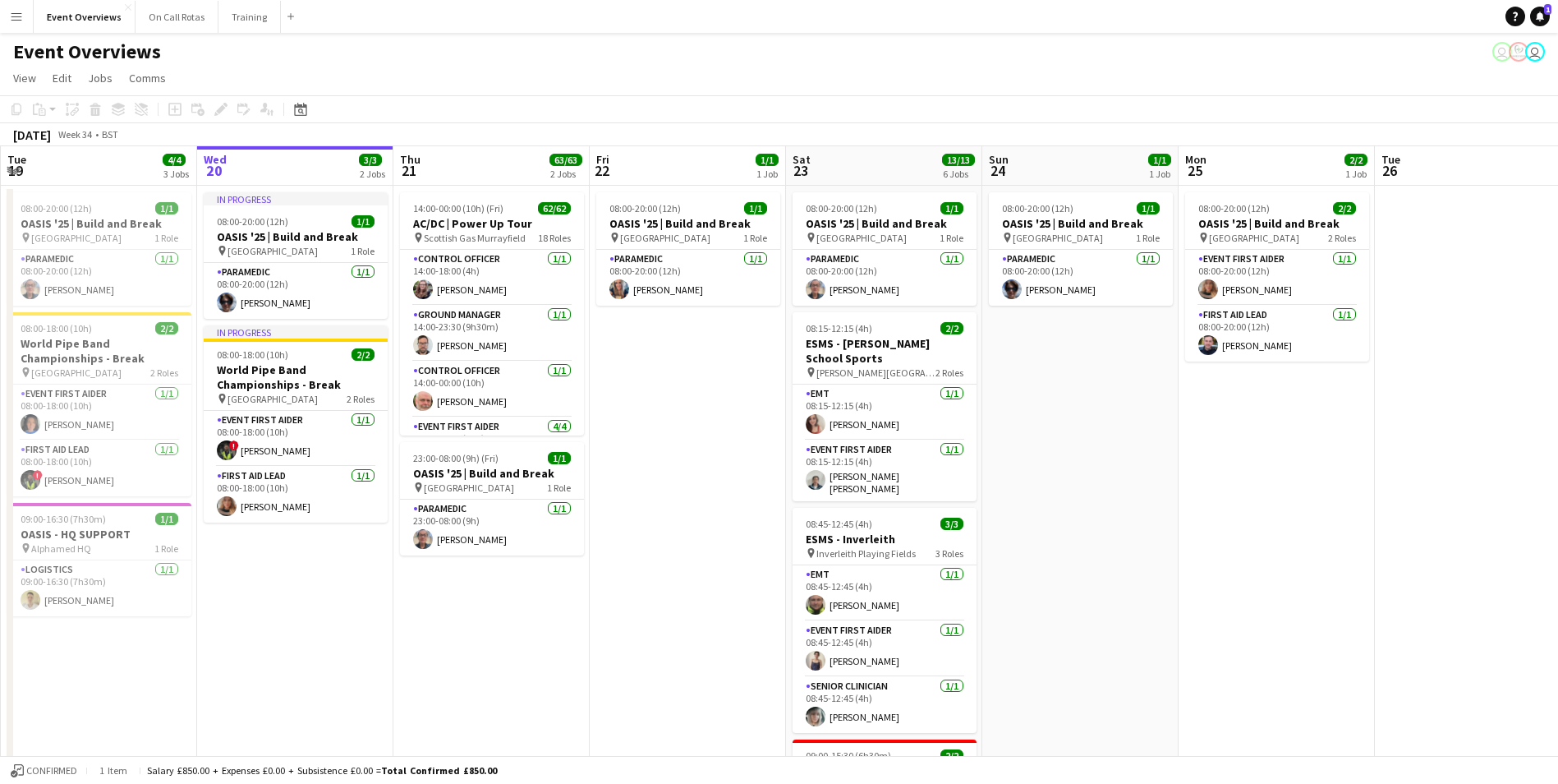
click at [13, 23] on button "Menu" at bounding box center [16, 16] width 33 height 33
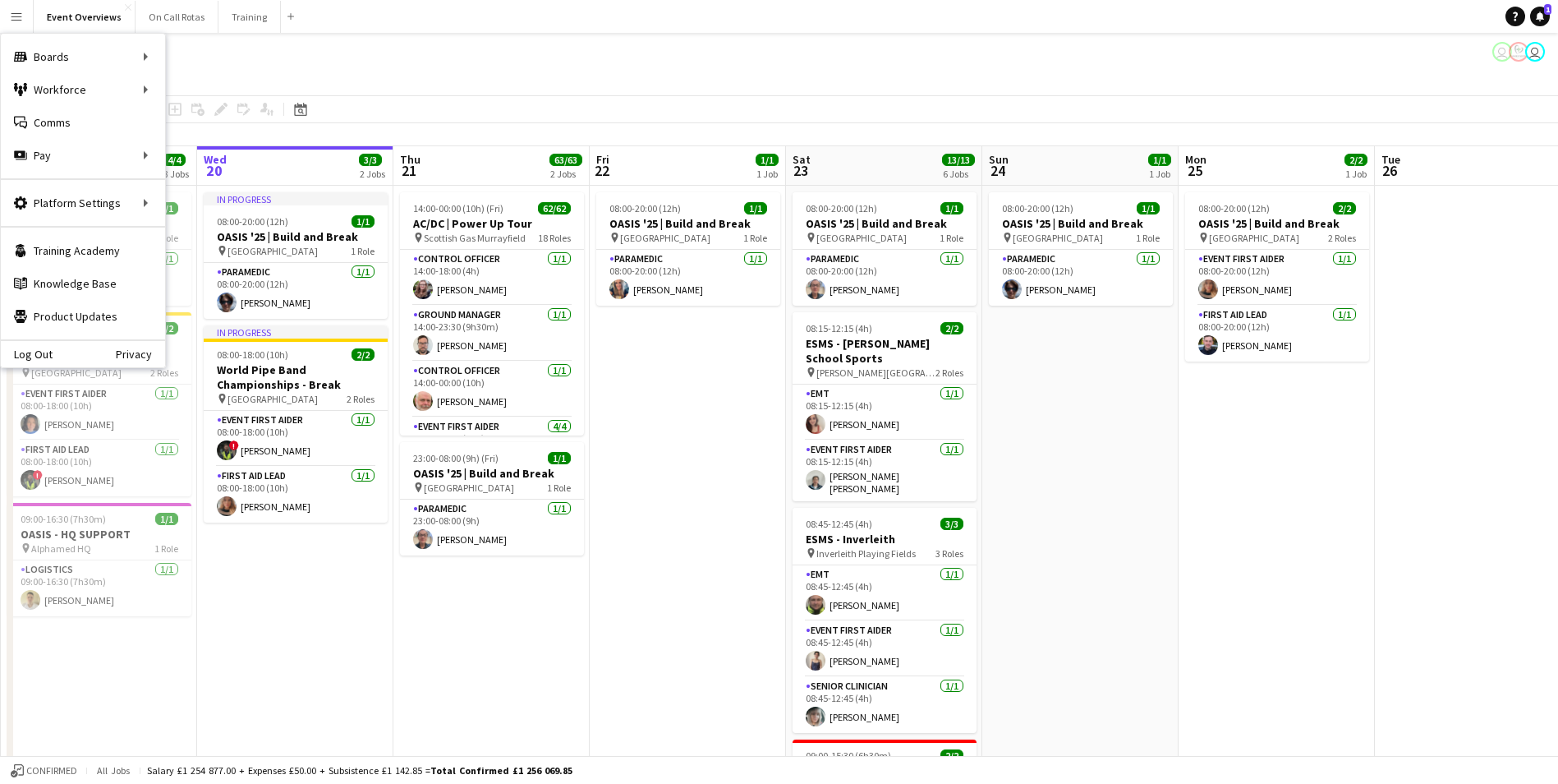
click at [677, 621] on app-date-cell "08:00-20:00 (12h) 1/1 OASIS '25 | Build and Break pin Murrayfield Stadium 1 Rol…" at bounding box center [687, 781] width 196 height 1192
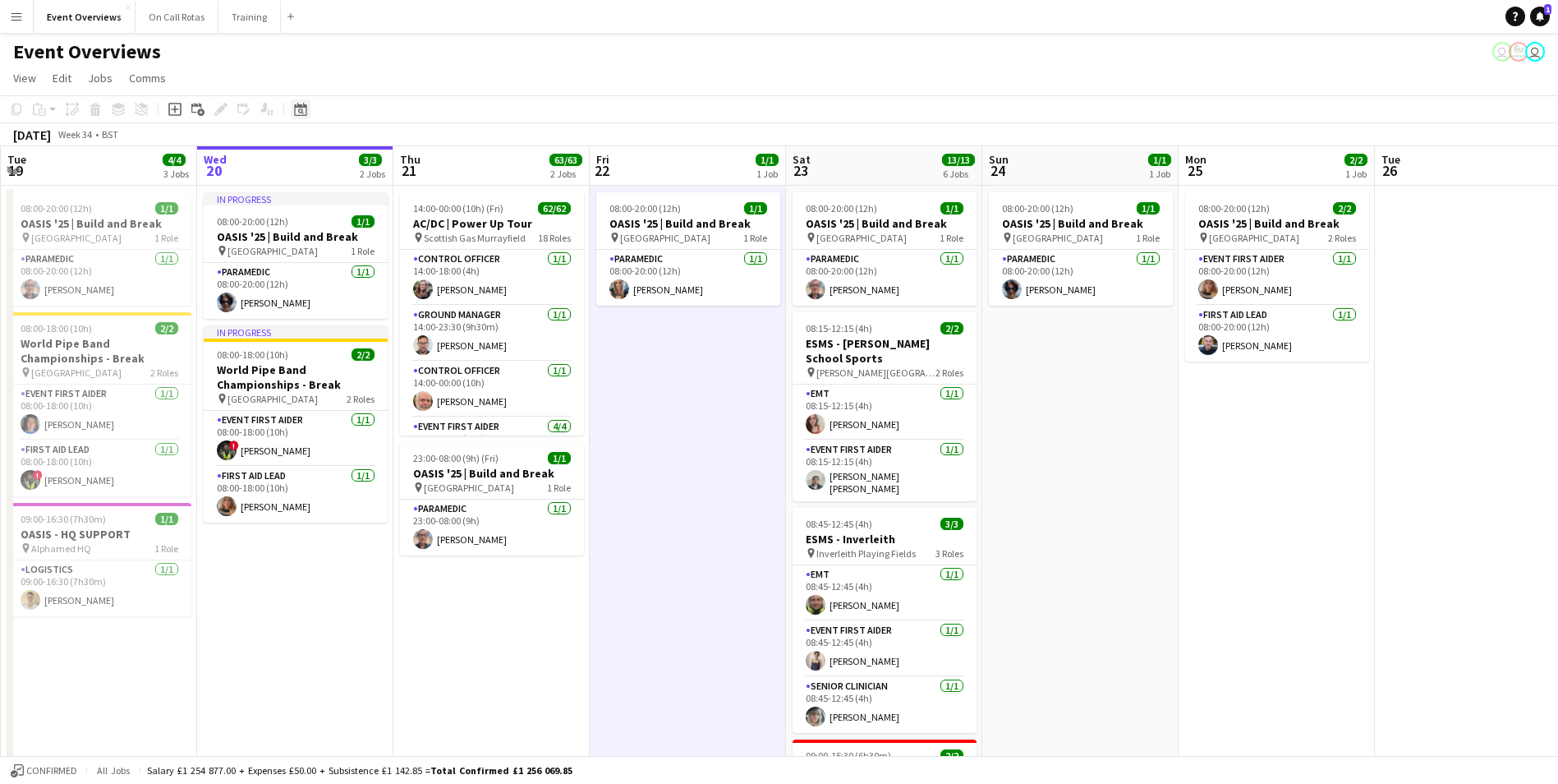
click at [306, 112] on icon "Date picker" at bounding box center [301, 109] width 13 height 13
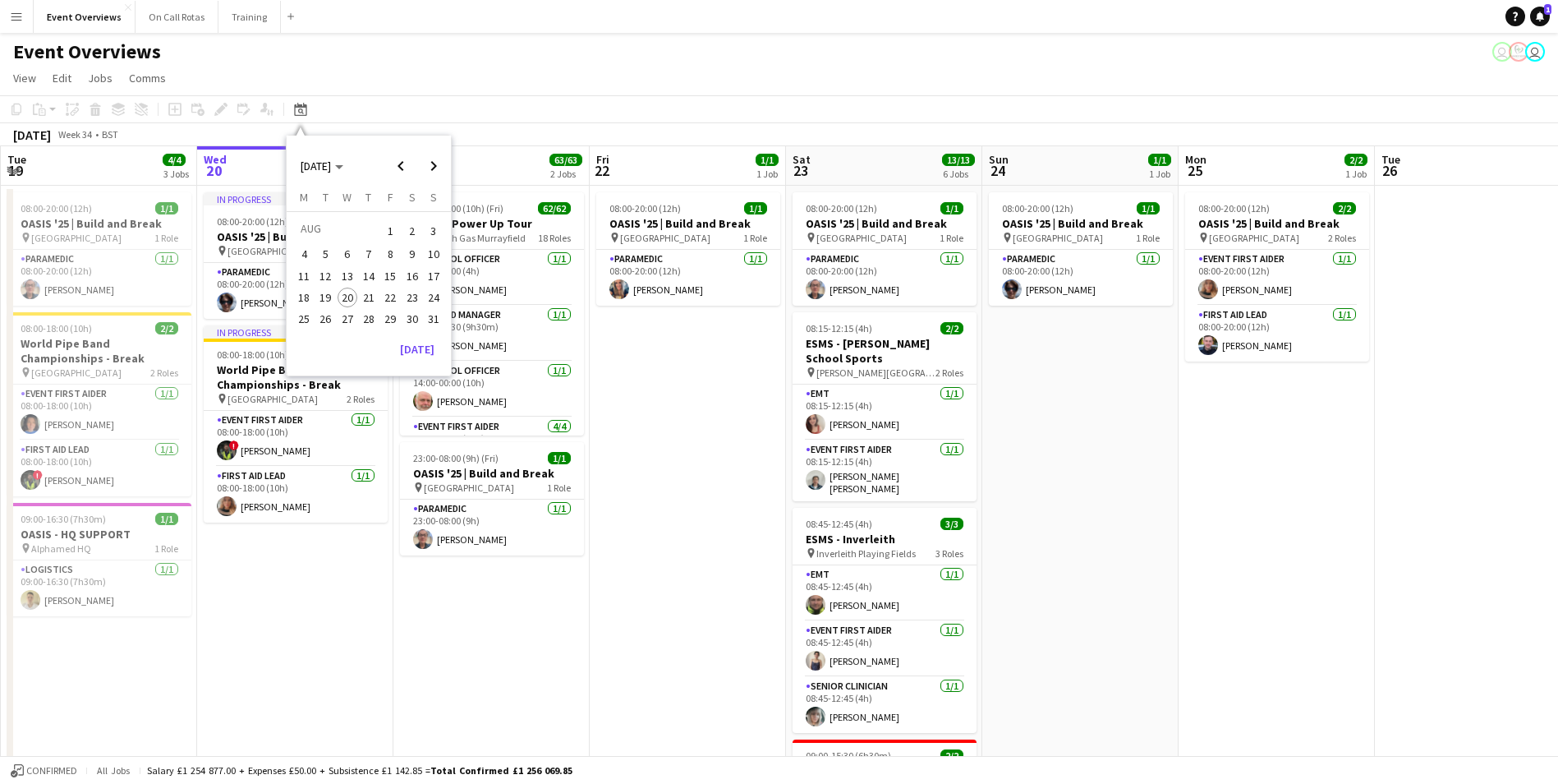
click at [435, 320] on span "31" at bounding box center [433, 318] width 19 height 19
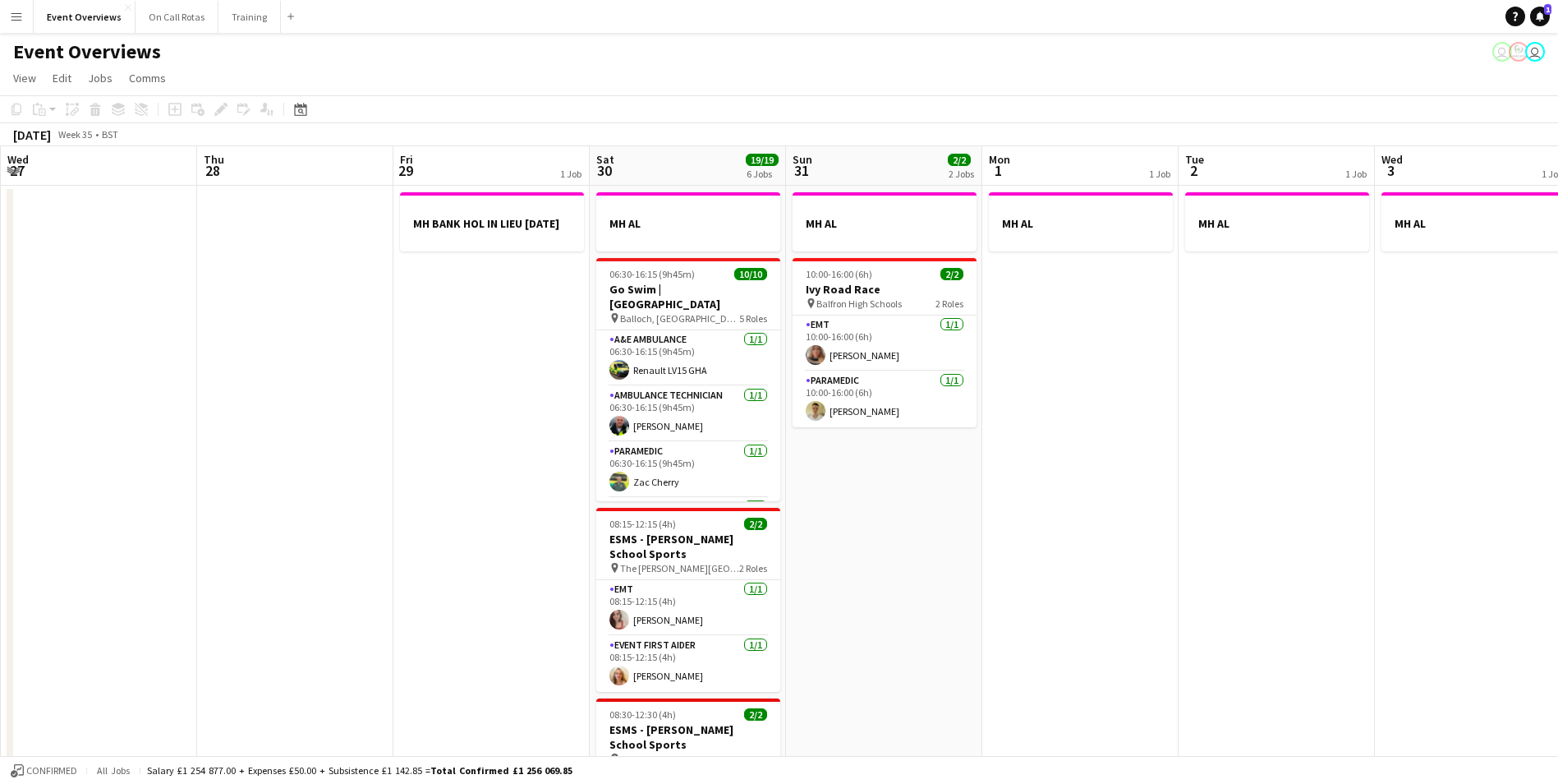
scroll to position [0, 565]
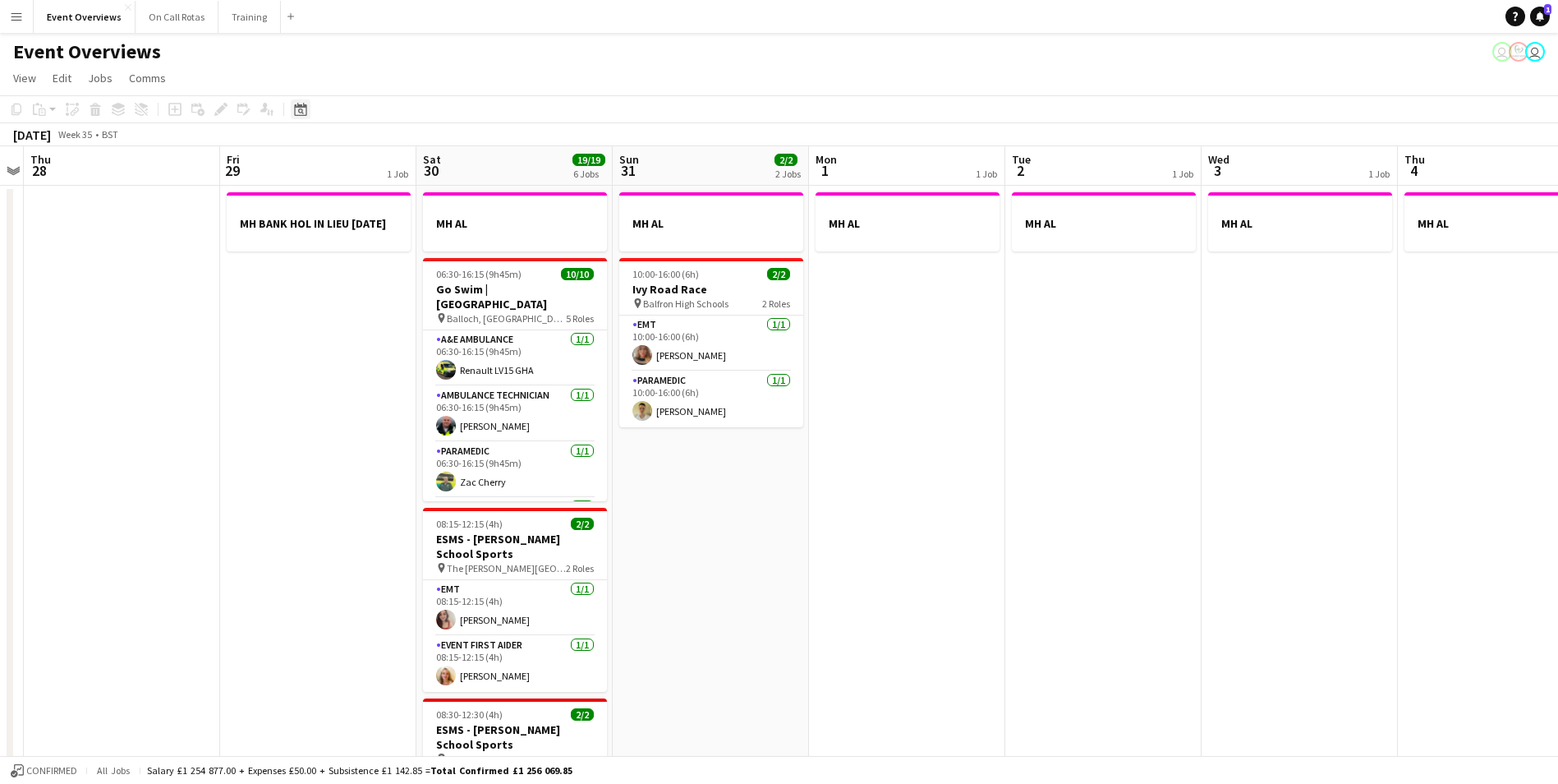
click at [299, 110] on icon at bounding box center [301, 111] width 6 height 6
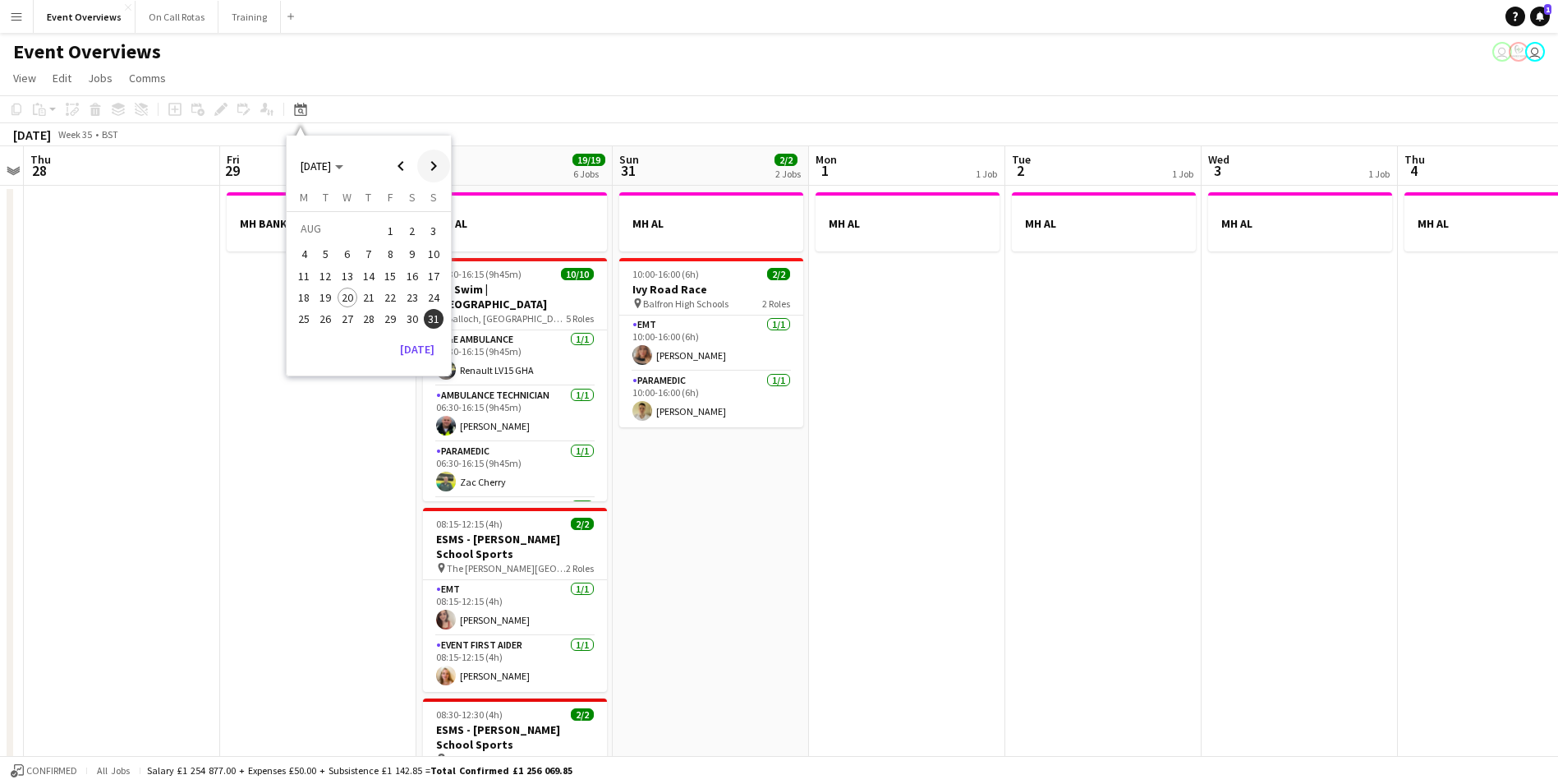
click at [440, 169] on span "Next month" at bounding box center [433, 166] width 33 height 33
click at [417, 245] on span "6" at bounding box center [412, 250] width 19 height 19
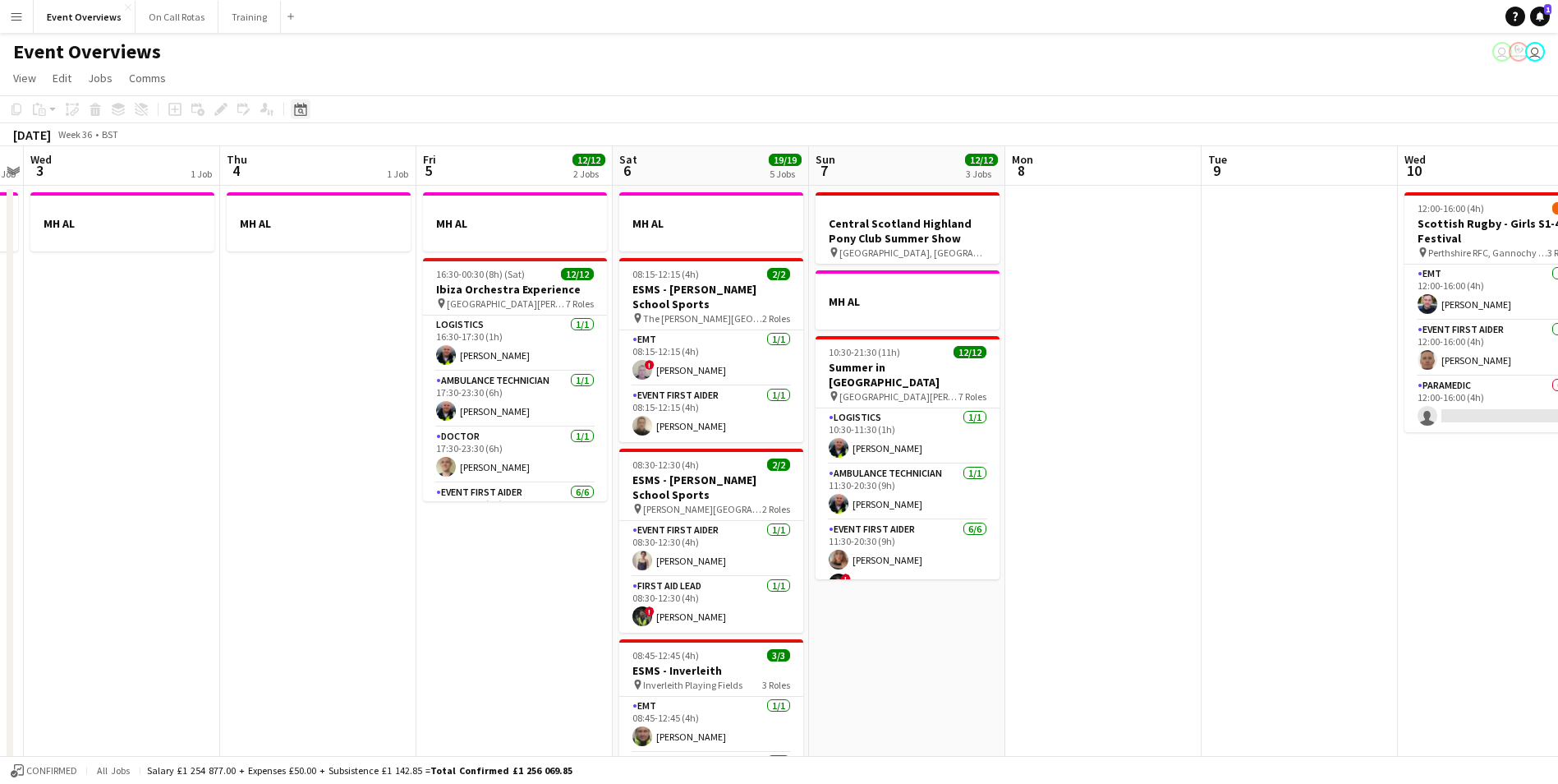
click at [305, 105] on icon at bounding box center [300, 109] width 13 height 13
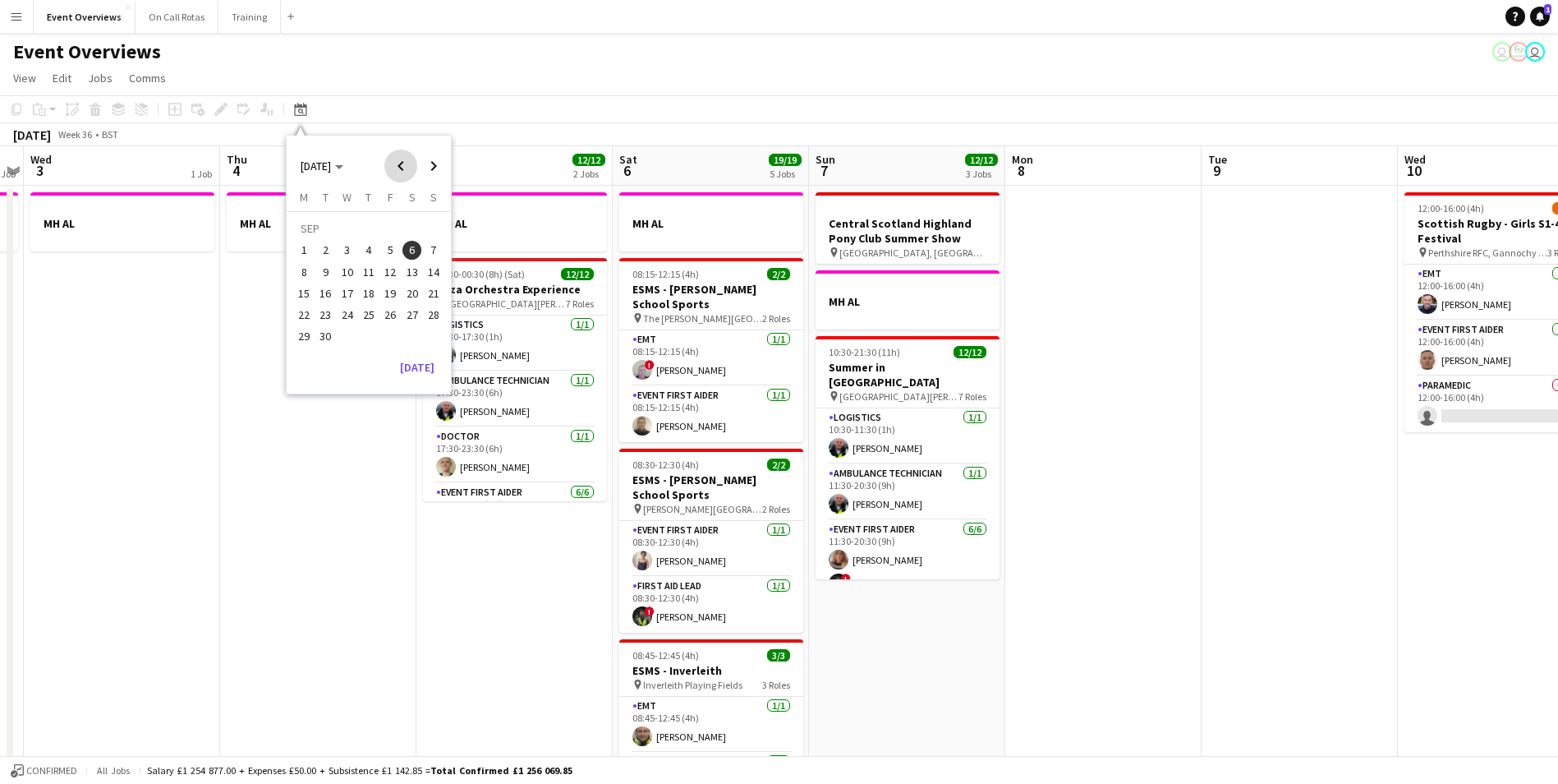
click at [401, 168] on span "Previous month" at bounding box center [400, 166] width 33 height 33
click at [384, 322] on span "29" at bounding box center [390, 318] width 19 height 19
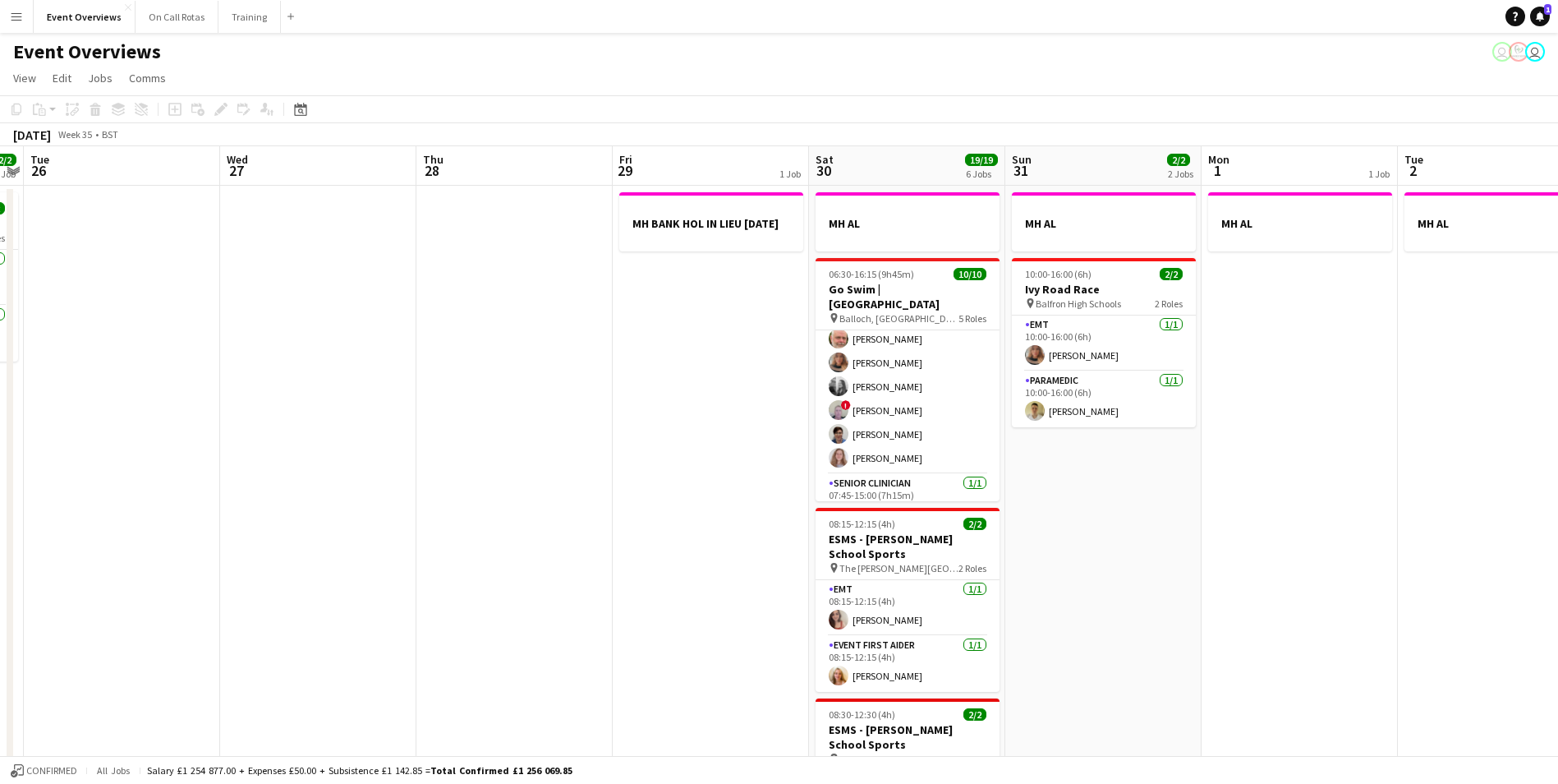
scroll to position [213, 0]
click at [1312, 297] on app-calendar-viewport "Sat 23 13/13 6 Jobs Sun 24 1/1 1 Job Mon 25 2/2 1 Job Tue 26 Wed 27 Thu 28 Fri …" at bounding box center [779, 762] width 1558 height 1232
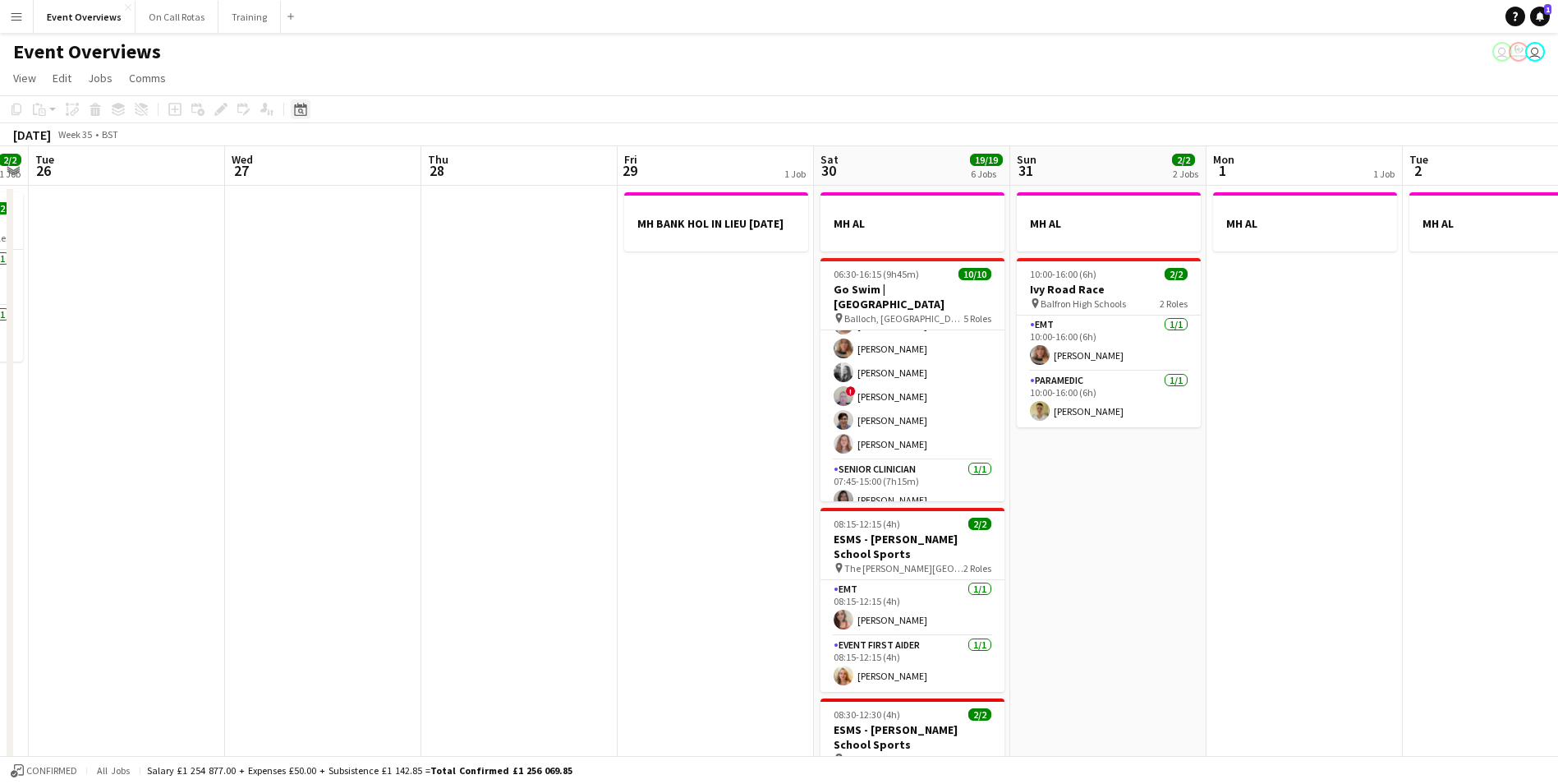
click at [293, 109] on div "Date picker" at bounding box center [300, 109] width 19 height 19
click at [349, 293] on span "20" at bounding box center [347, 296] width 19 height 19
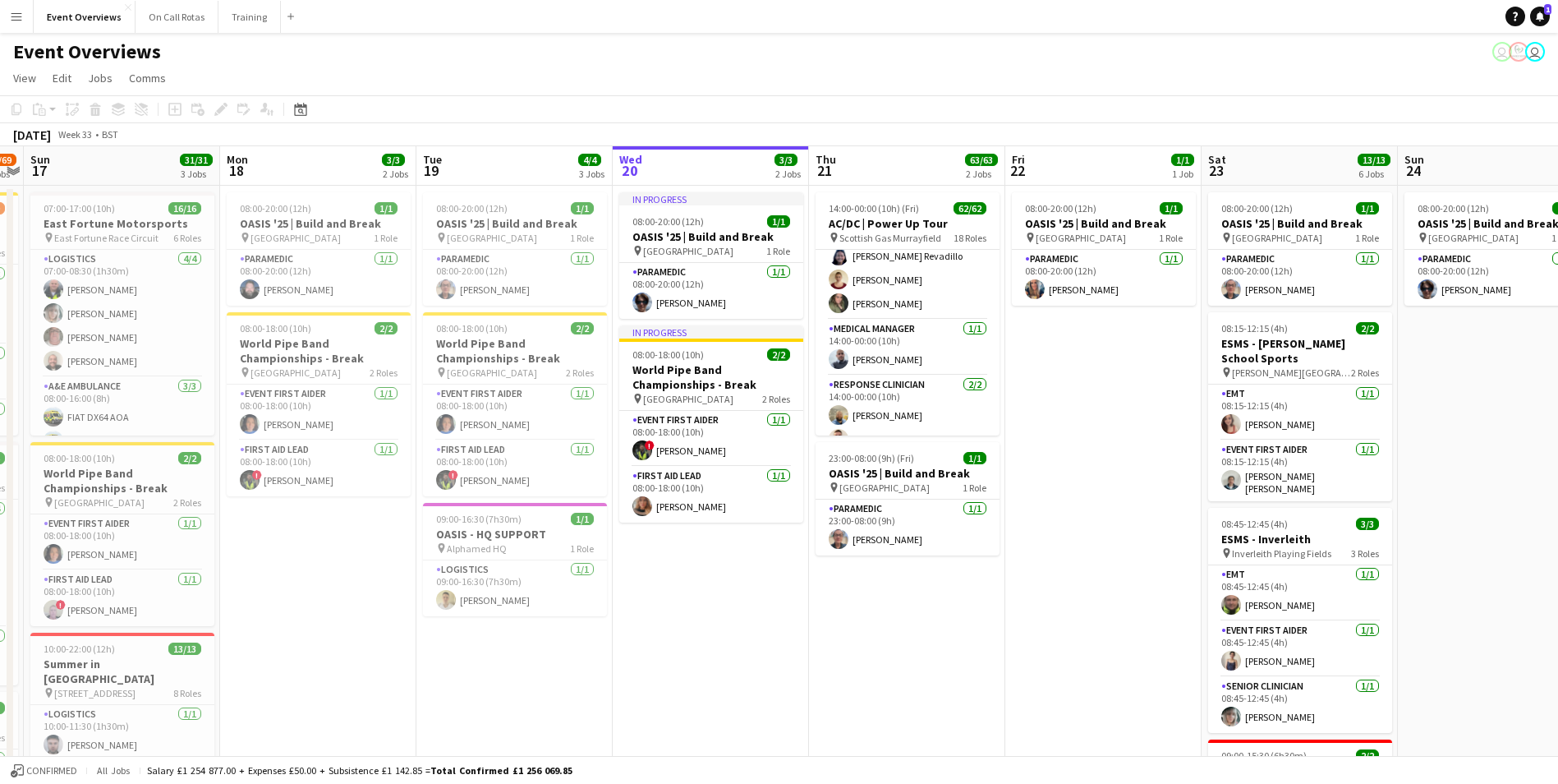
scroll to position [0, 0]
click at [300, 111] on icon "Date picker" at bounding box center [301, 109] width 13 height 13
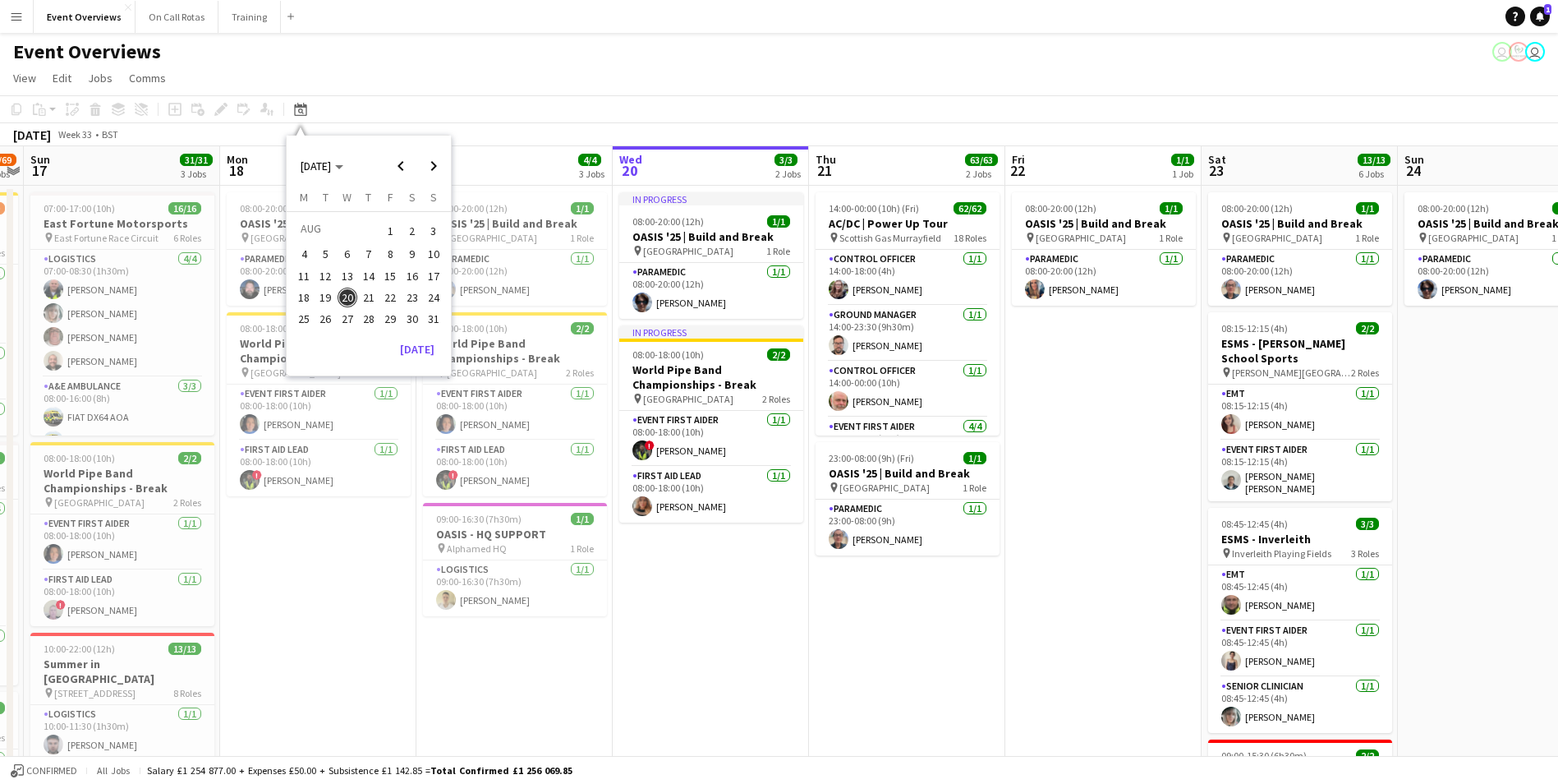
click at [373, 259] on span "7" at bounding box center [368, 254] width 19 height 19
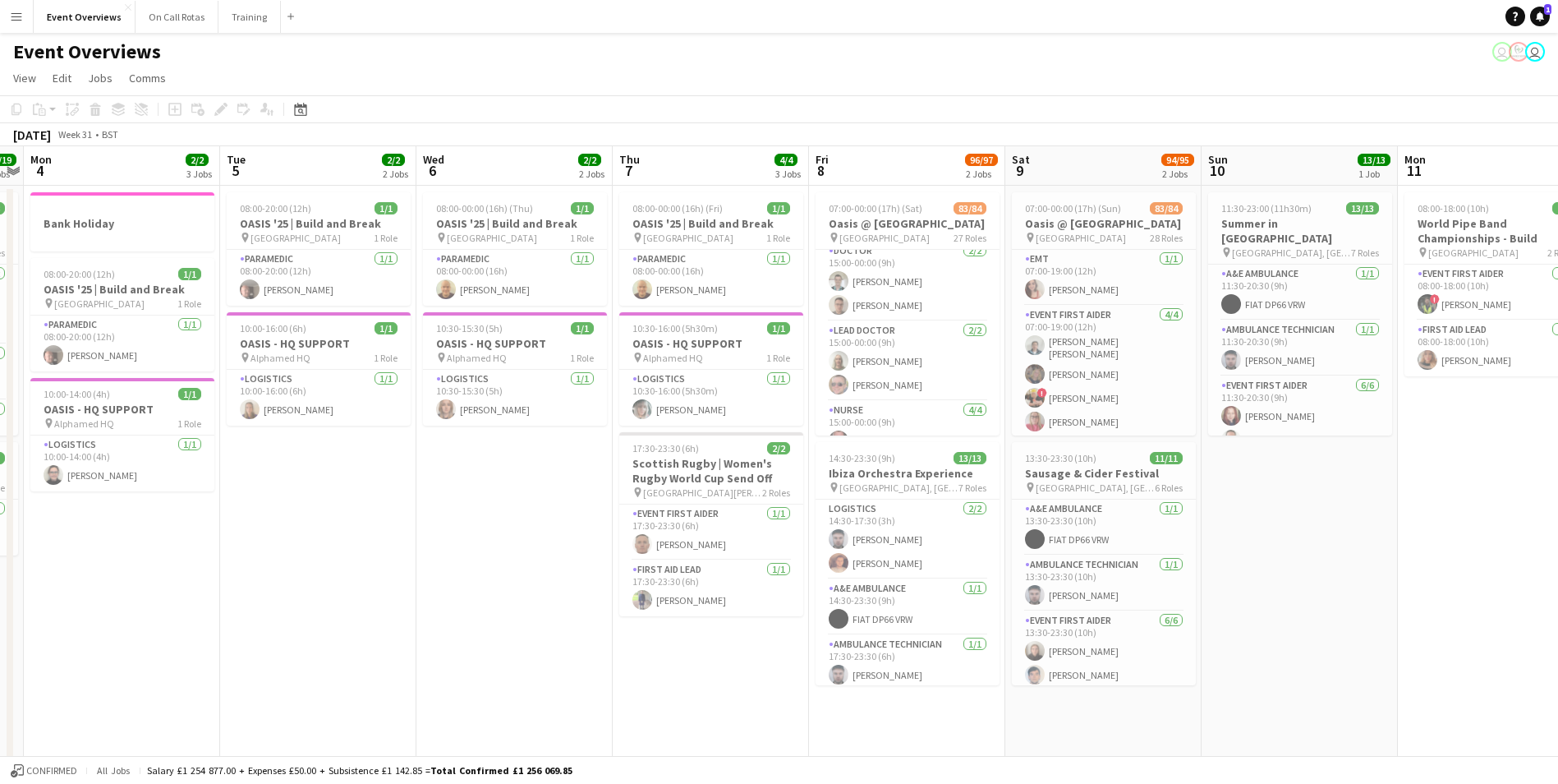
scroll to position [2685, 0]
click at [295, 109] on icon at bounding box center [300, 109] width 13 height 13
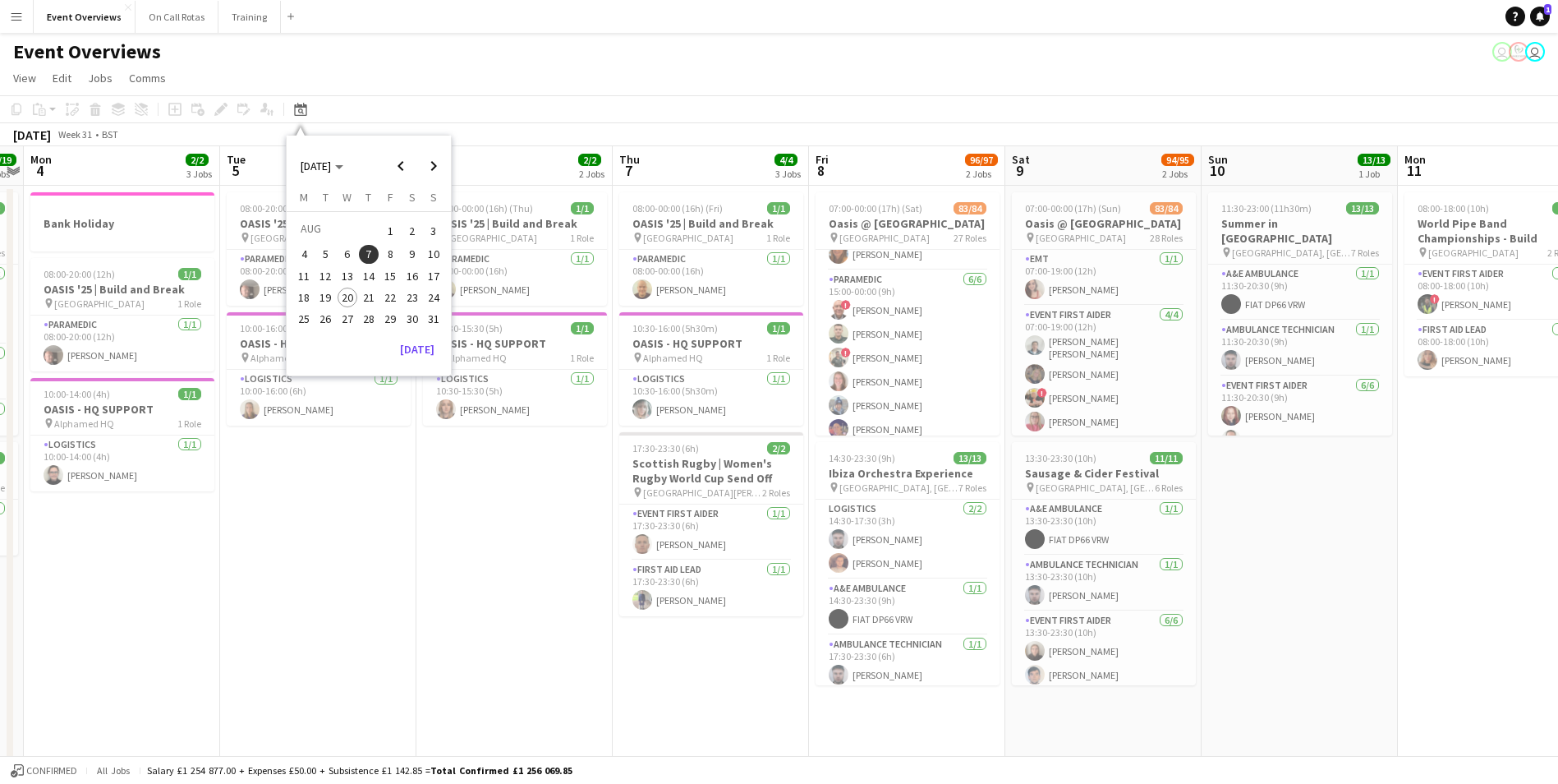
click at [349, 296] on span "20" at bounding box center [347, 296] width 19 height 19
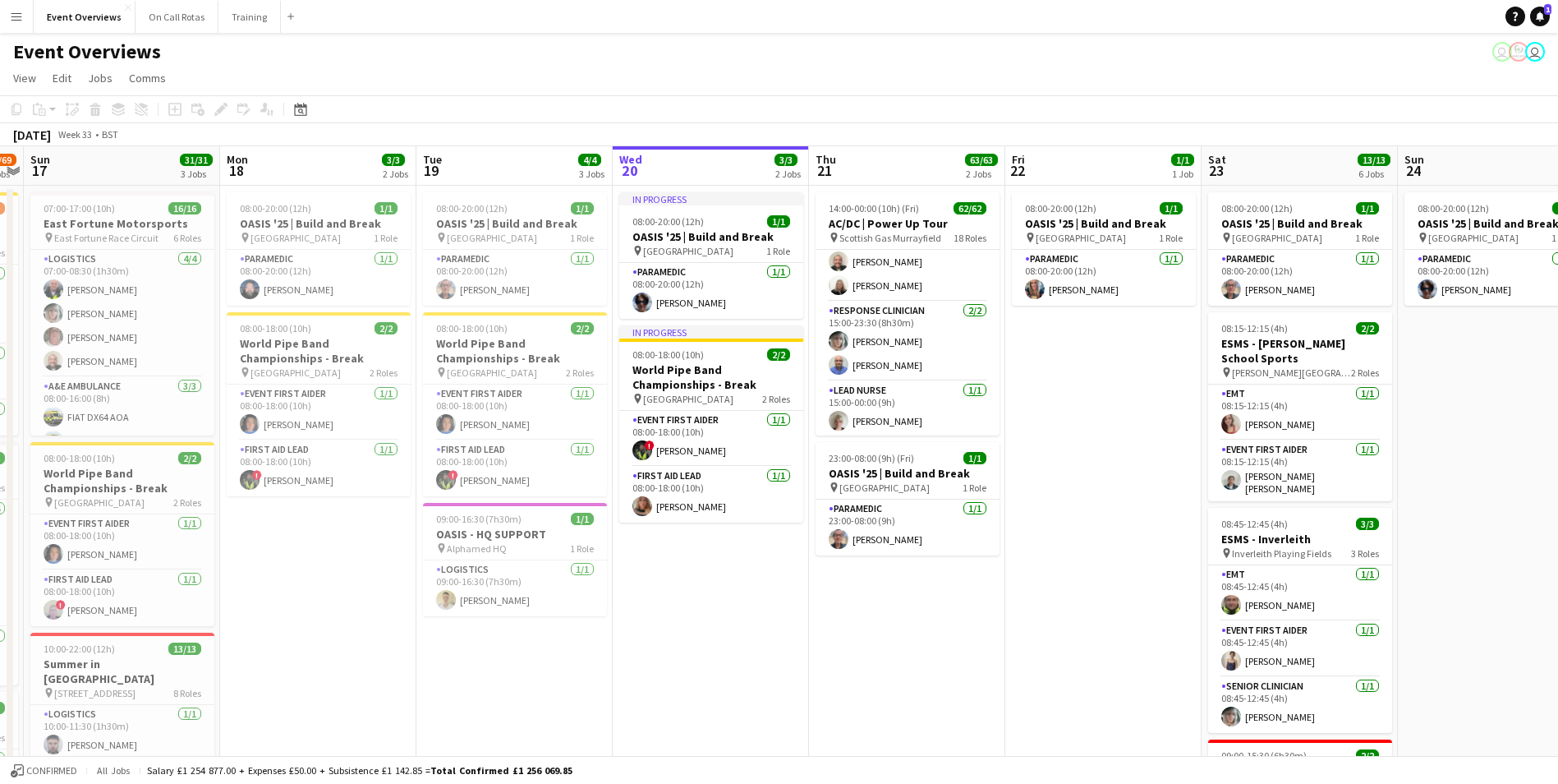
scroll to position [1868, 0]
click at [305, 112] on icon "Date picker" at bounding box center [301, 109] width 13 height 13
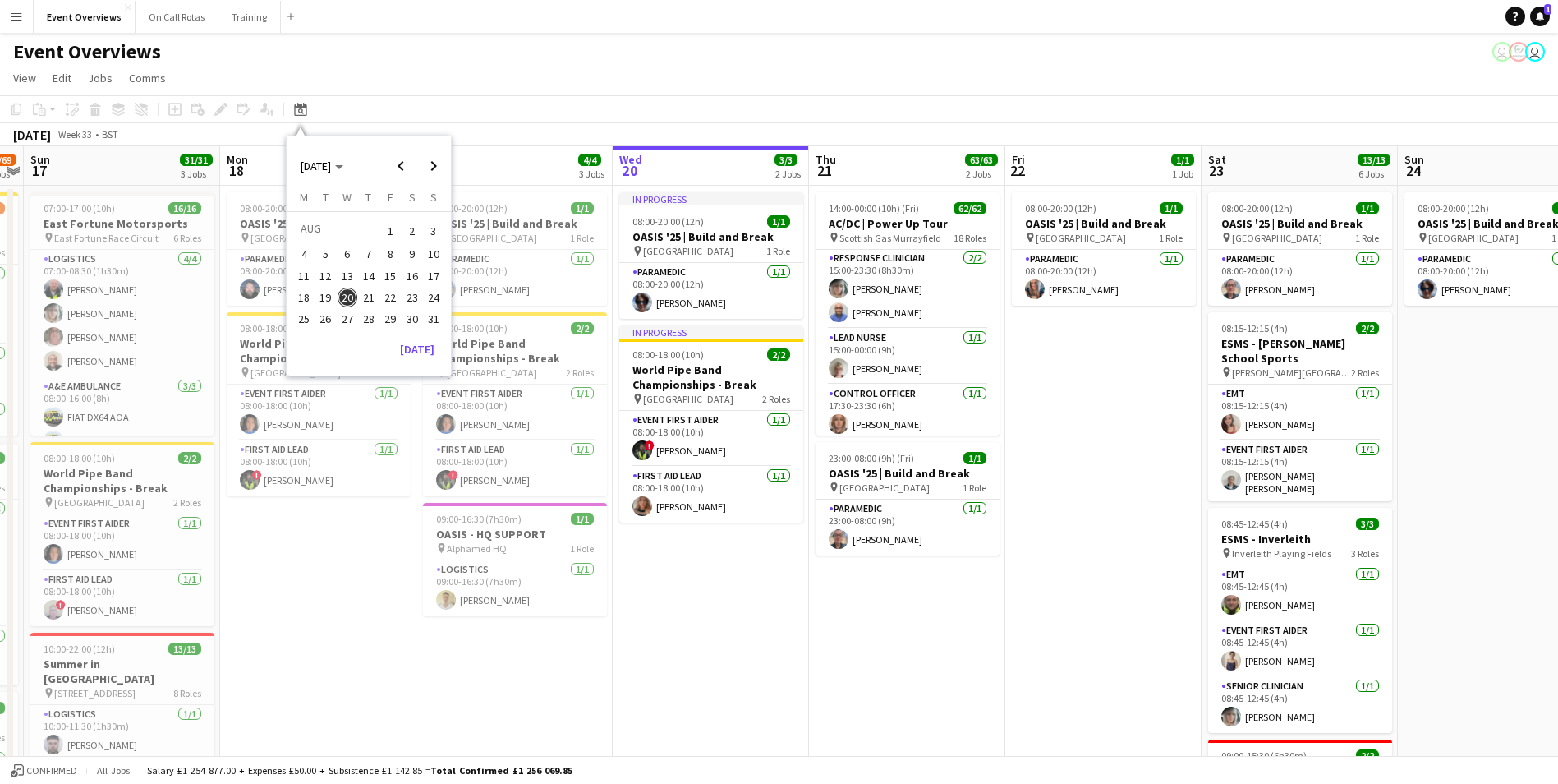
click at [409, 315] on span "30" at bounding box center [412, 318] width 19 height 19
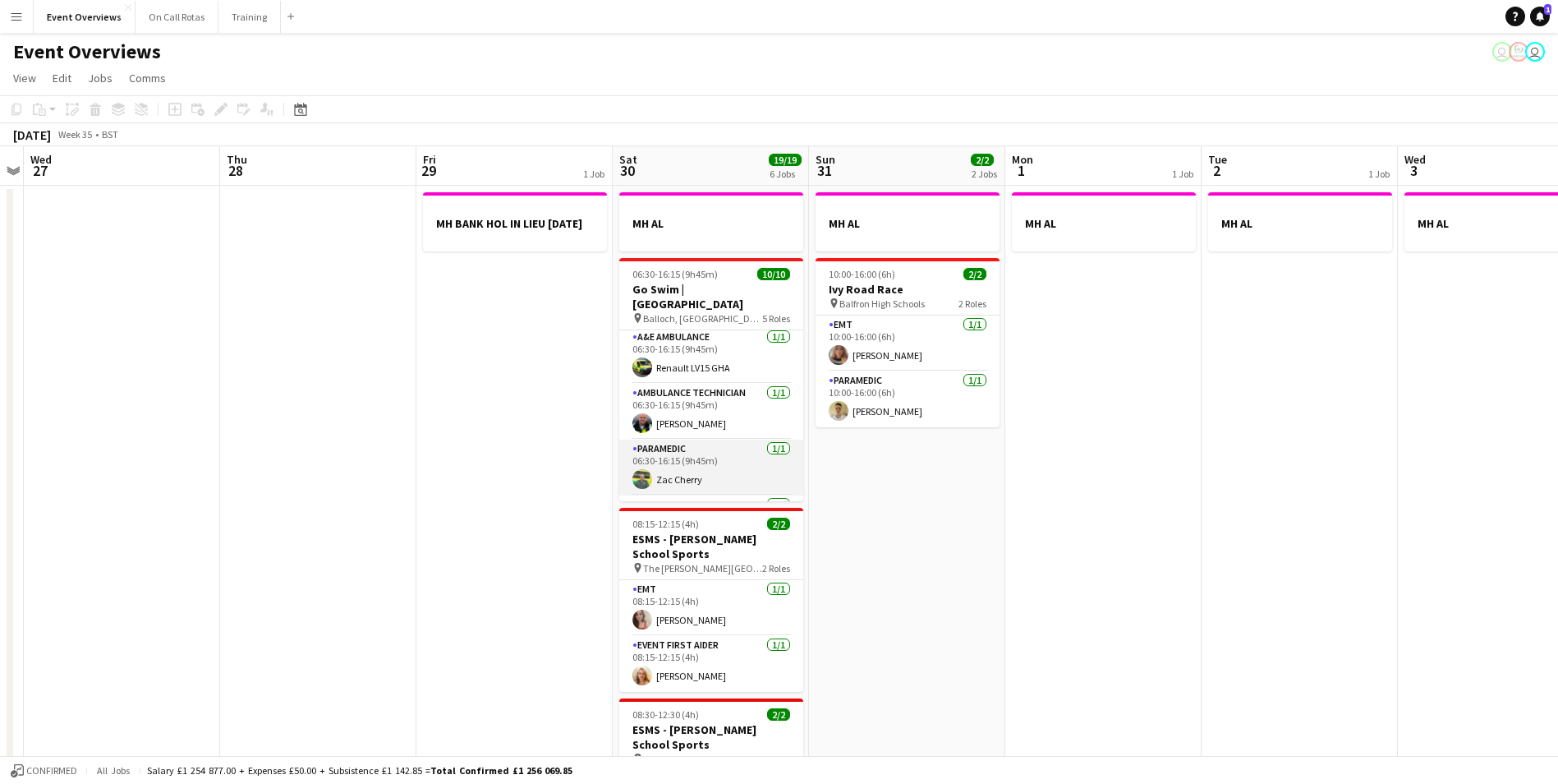
scroll to position [0, 0]
click at [296, 104] on icon "Date picker" at bounding box center [301, 109] width 13 height 13
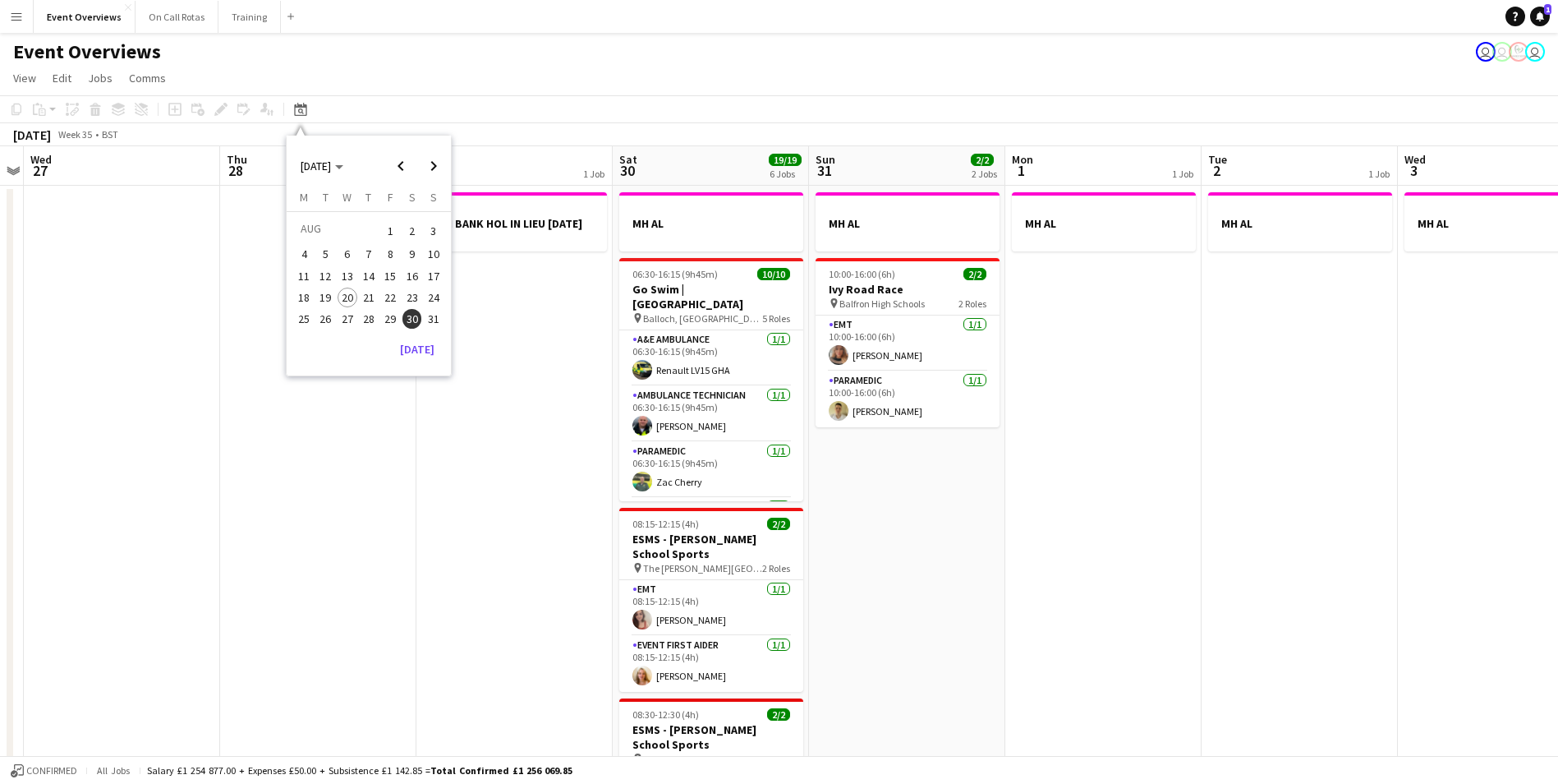
click at [412, 296] on span "23" at bounding box center [412, 296] width 19 height 19
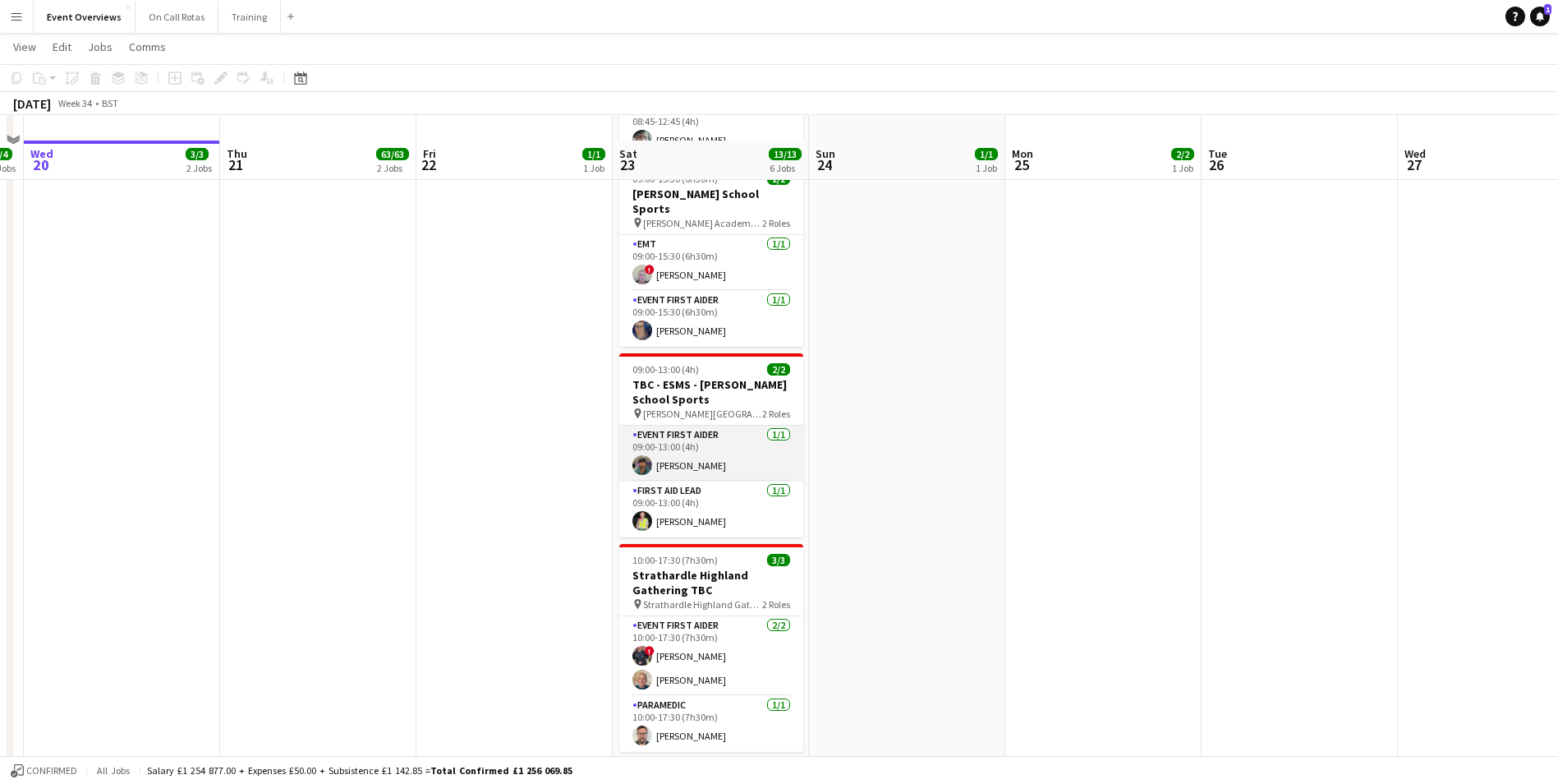
scroll to position [621, 0]
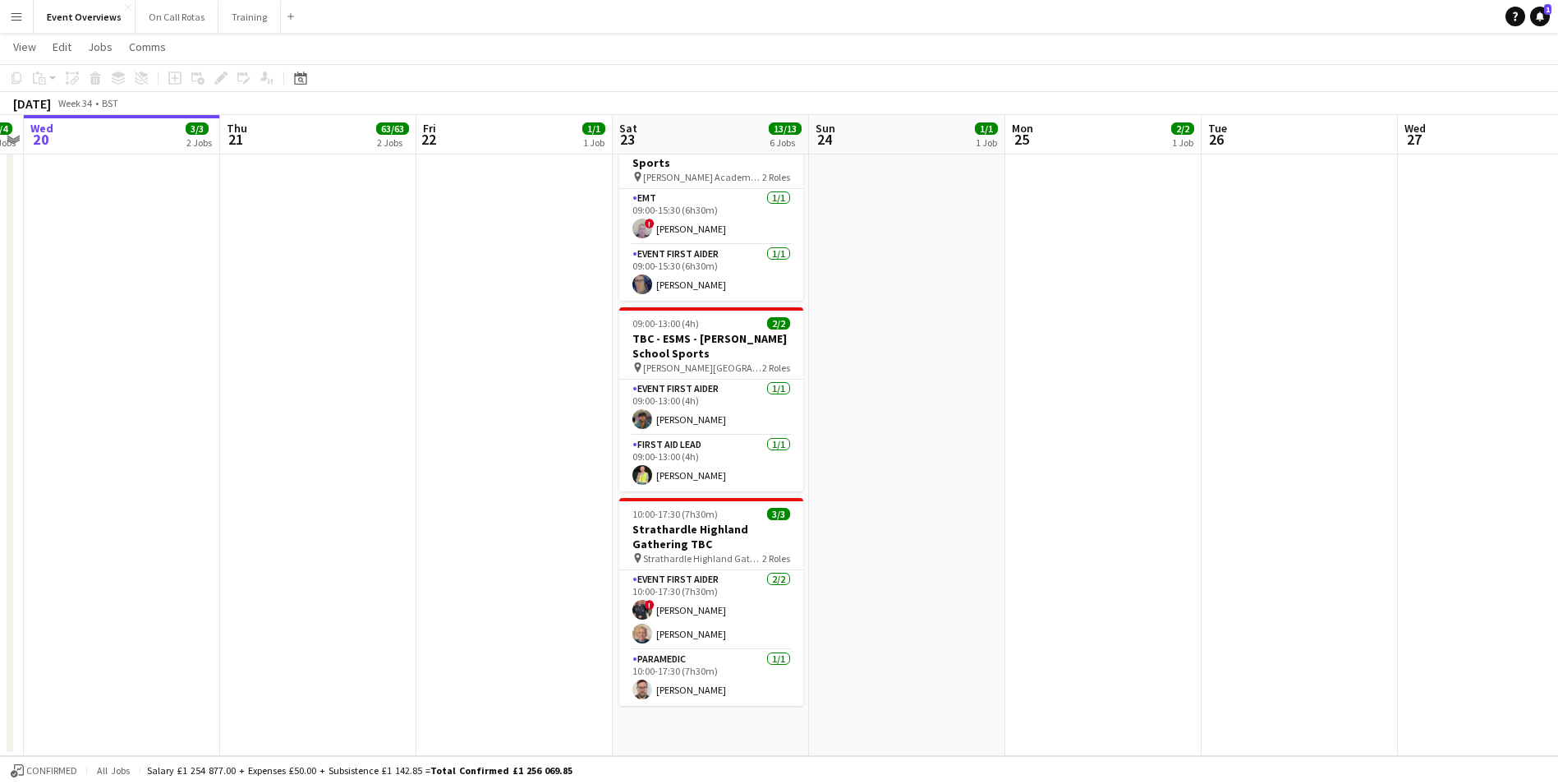
click at [13, 22] on app-icon "Menu" at bounding box center [17, 17] width 13 height 13
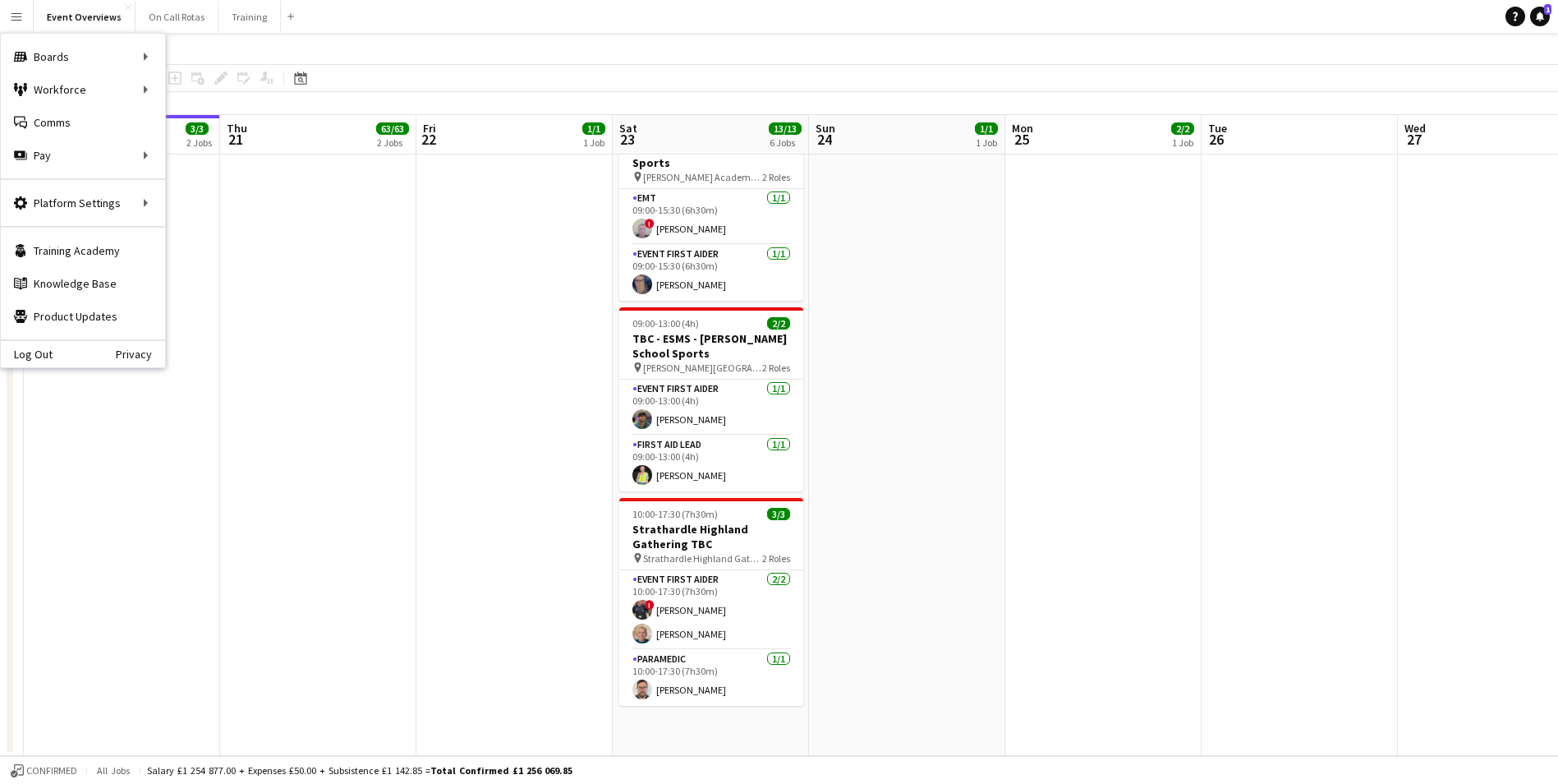
click at [468, 346] on app-date-cell "08:00-20:00 (12h) 1/1 OASIS '25 | Build and Break pin Murrayfield Stadium 1 Rol…" at bounding box center [515, 159] width 196 height 1192
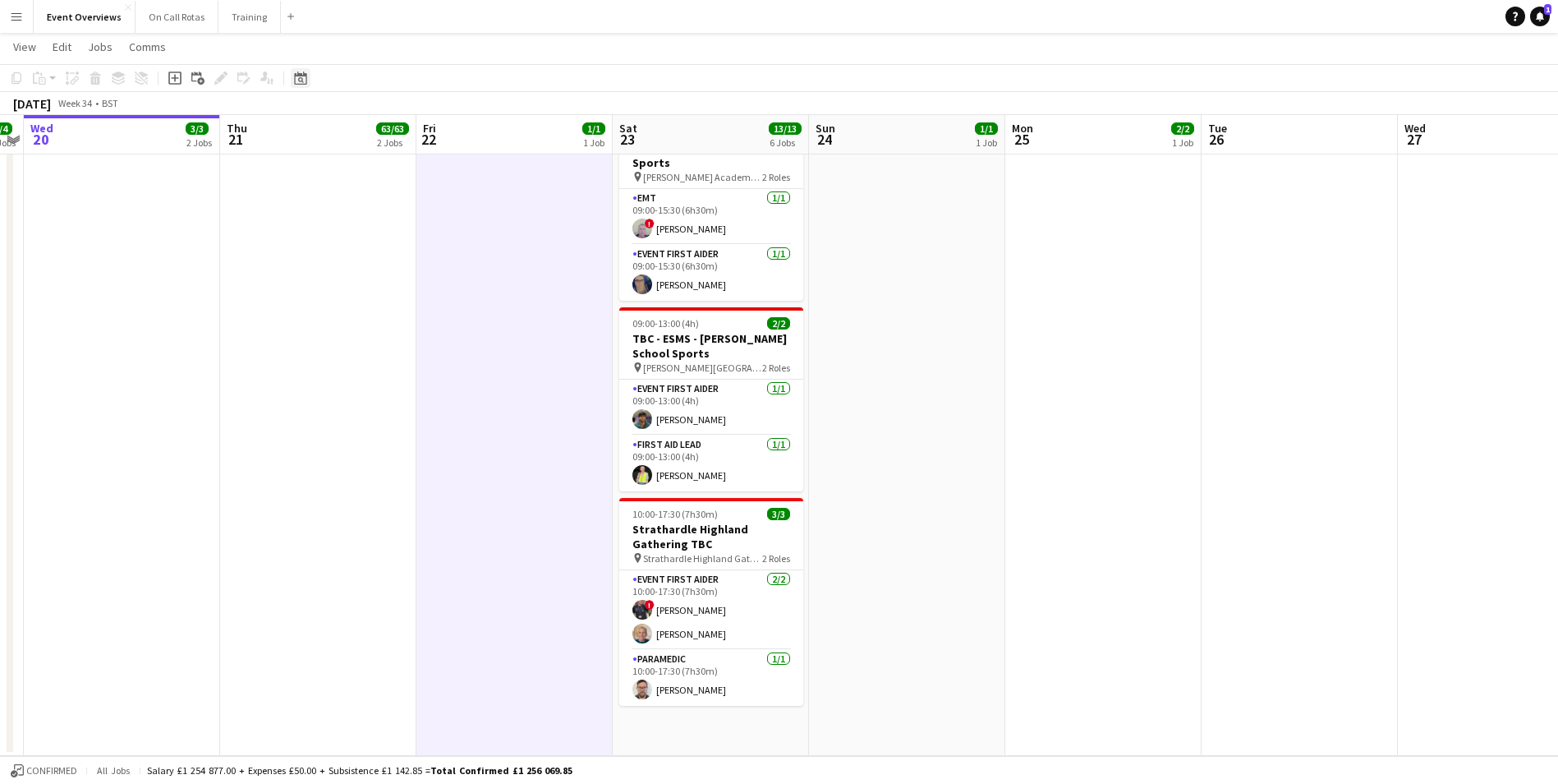
click at [302, 83] on icon "Date picker" at bounding box center [301, 78] width 13 height 13
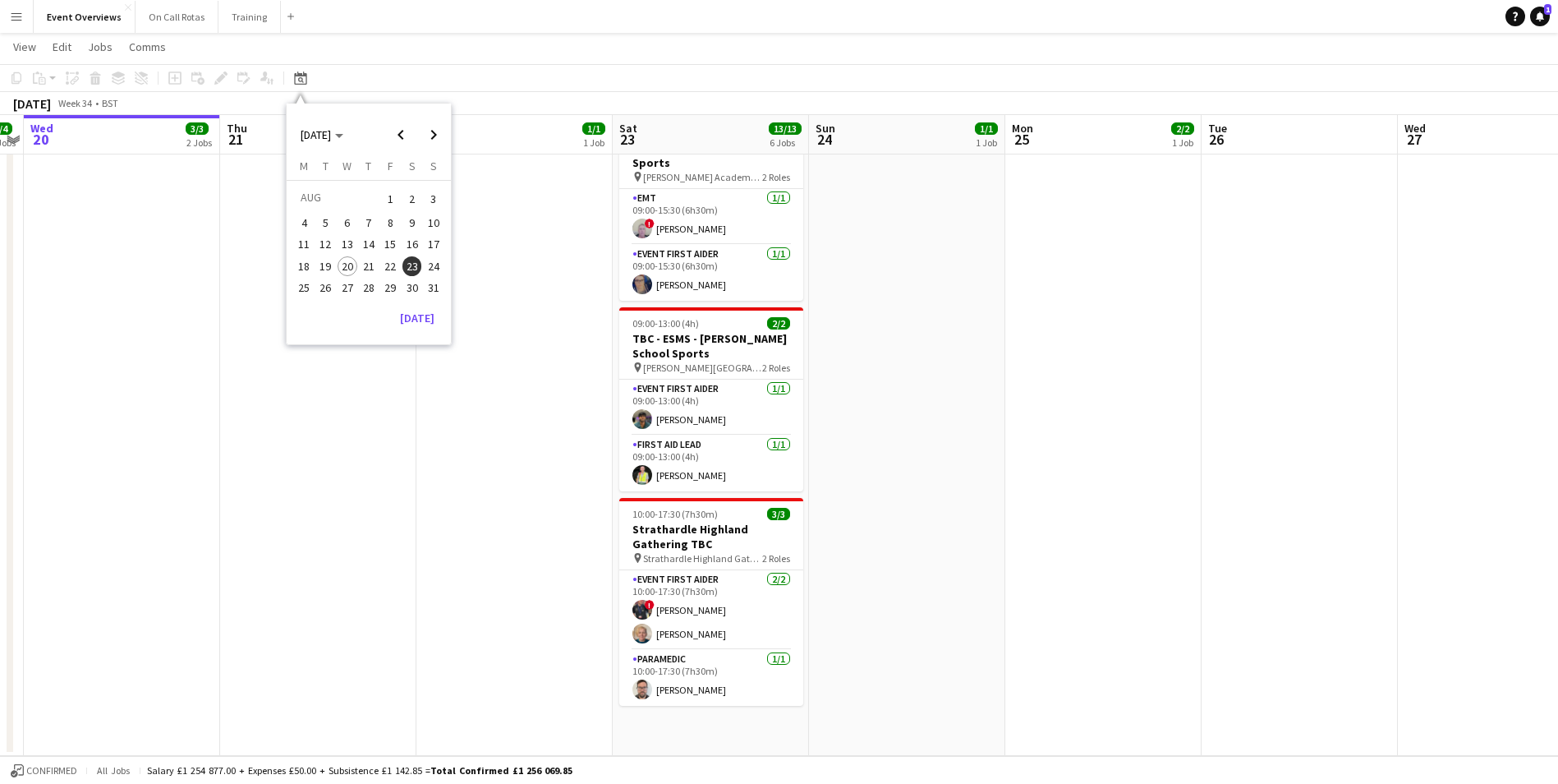
click at [374, 264] on span "21" at bounding box center [368, 265] width 19 height 19
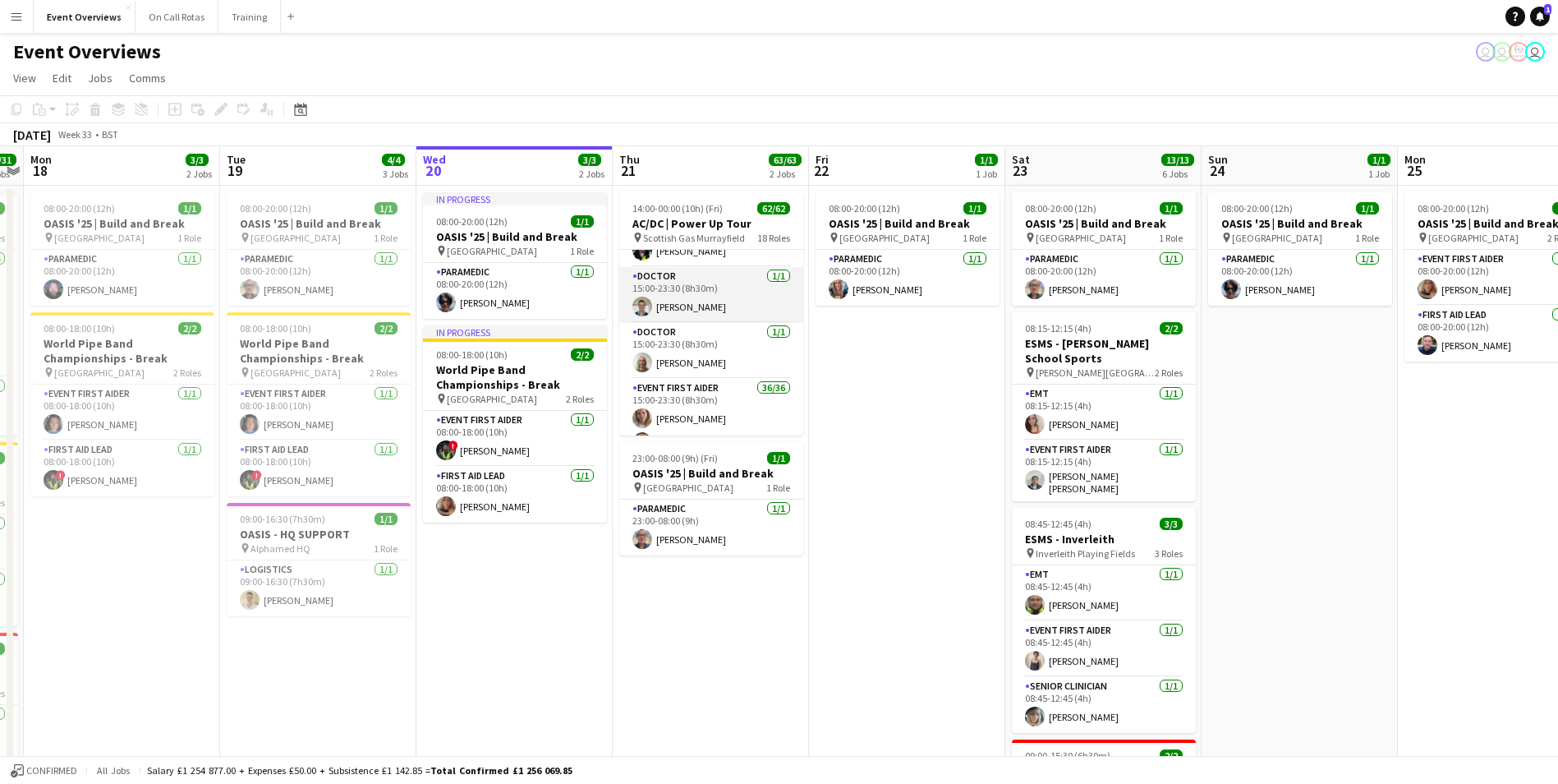
scroll to position [575, 0]
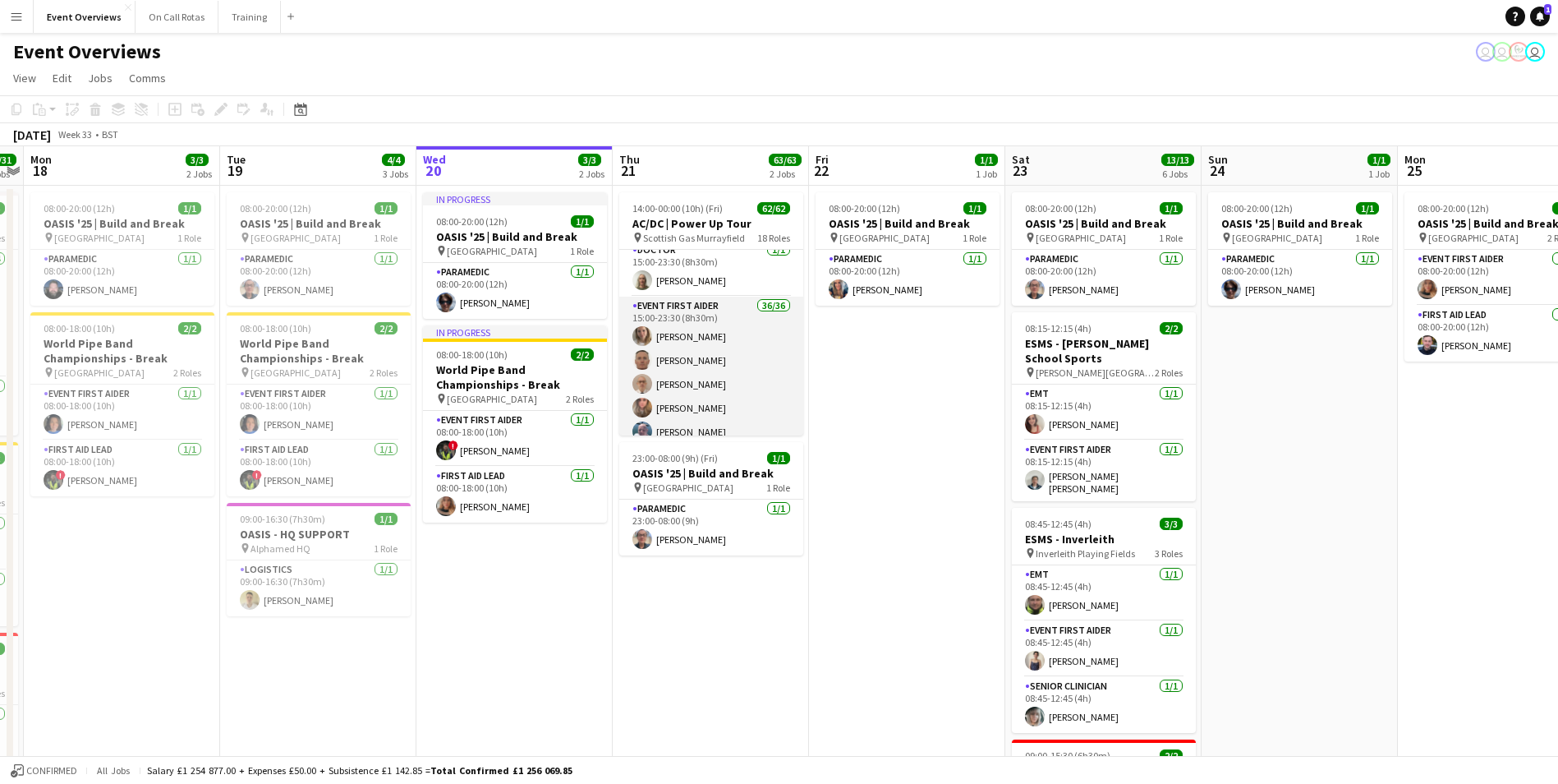
click at [643, 336] on app-user-avatar at bounding box center [642, 335] width 19 height 19
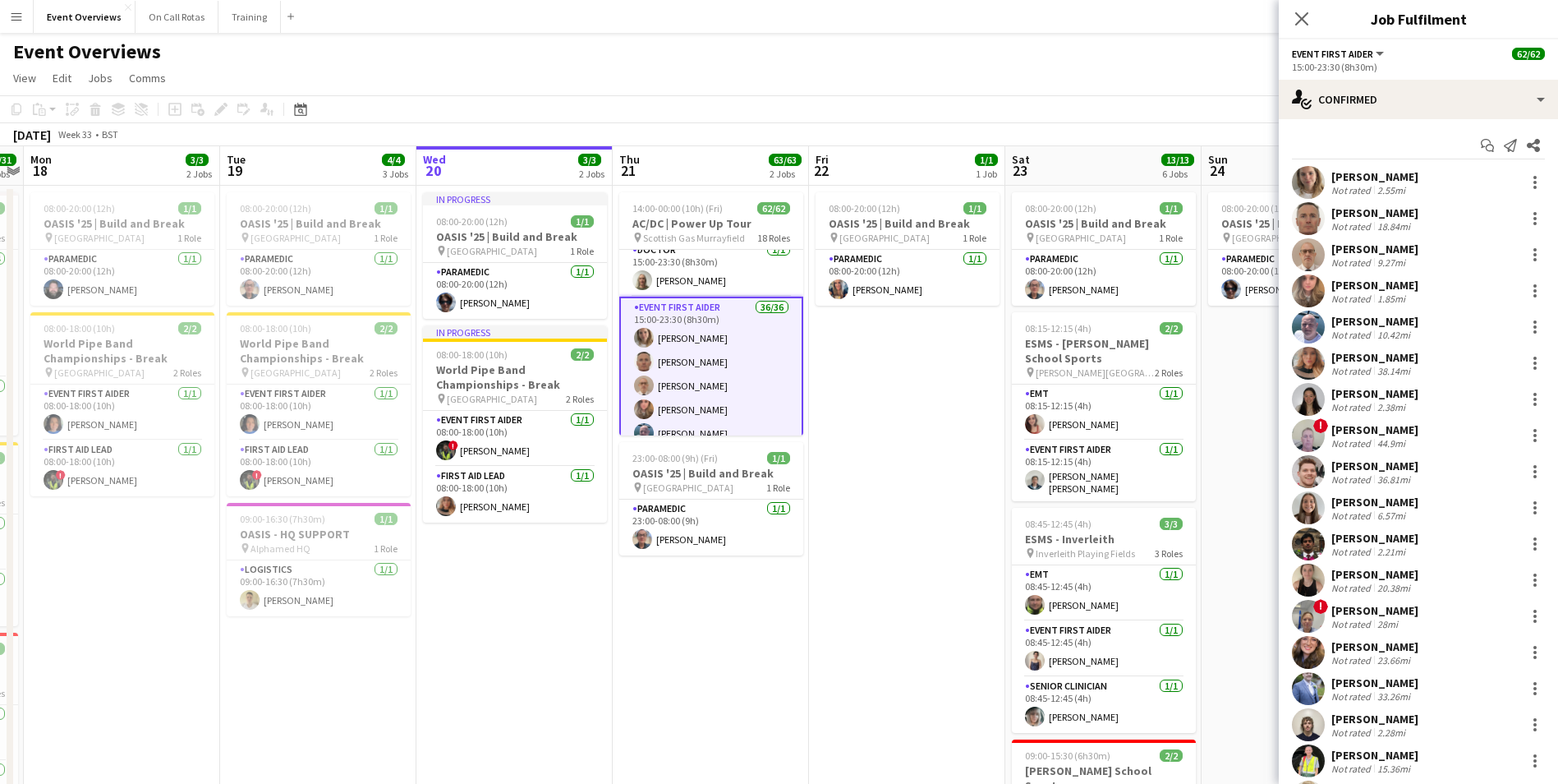
click at [1307, 187] on app-user-avatar at bounding box center [1308, 182] width 33 height 33
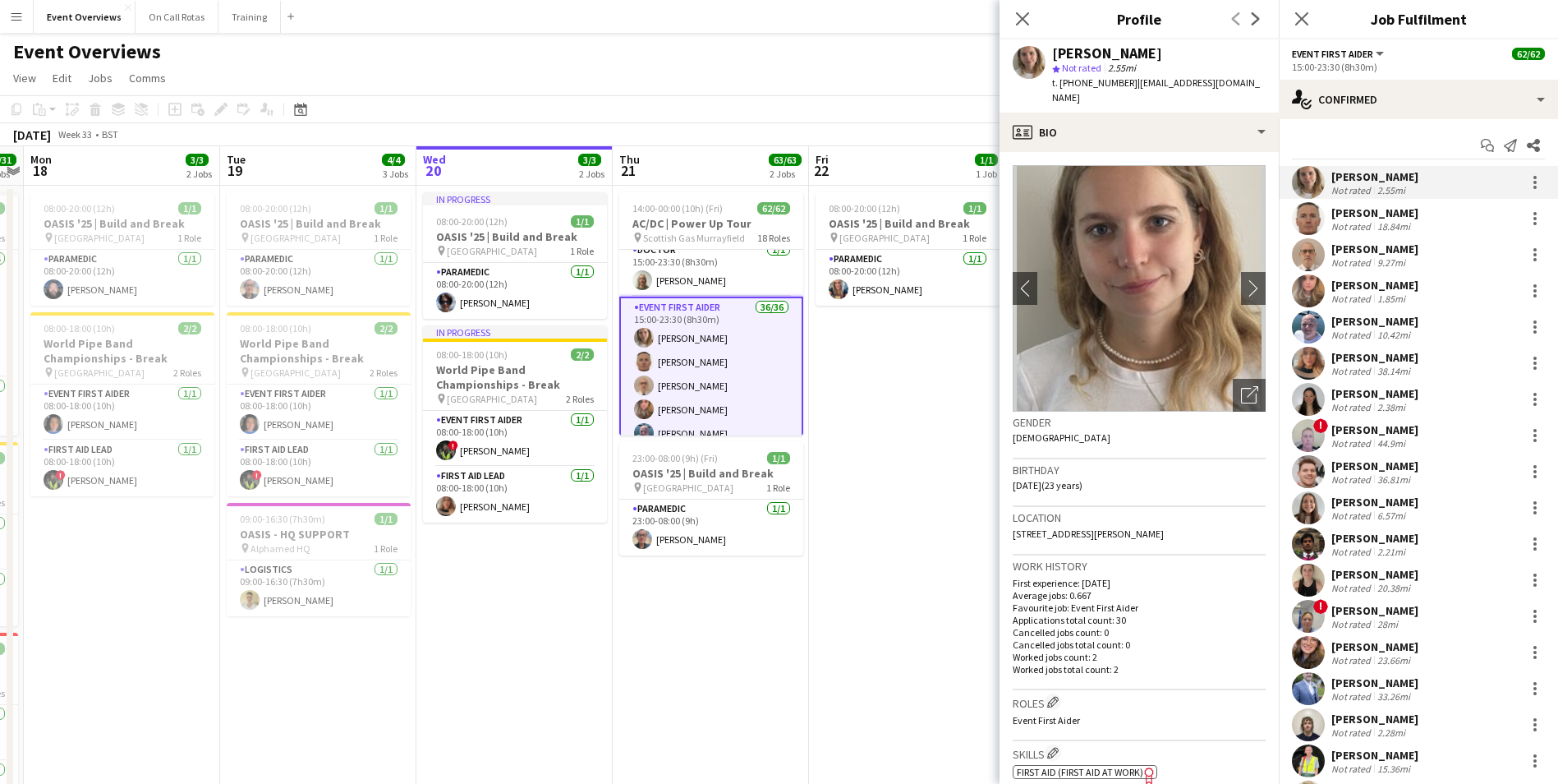
click at [1149, 472] on div "Birthday 23-12-2001 (23 years)" at bounding box center [1139, 483] width 253 height 48
drag, startPoint x: 1251, startPoint y: 83, endPoint x: 1132, endPoint y: 88, distance: 119.1
click at [1132, 88] on div "Rebecca Grassby star Not rated 2.55mi t. +447733529111 | beccagrassby23@gmail.c…" at bounding box center [1139, 76] width 280 height 73
copy span "beccagrassby23@gmail.com"
click at [1120, 80] on span "t. +447733529111" at bounding box center [1094, 83] width 85 height 13
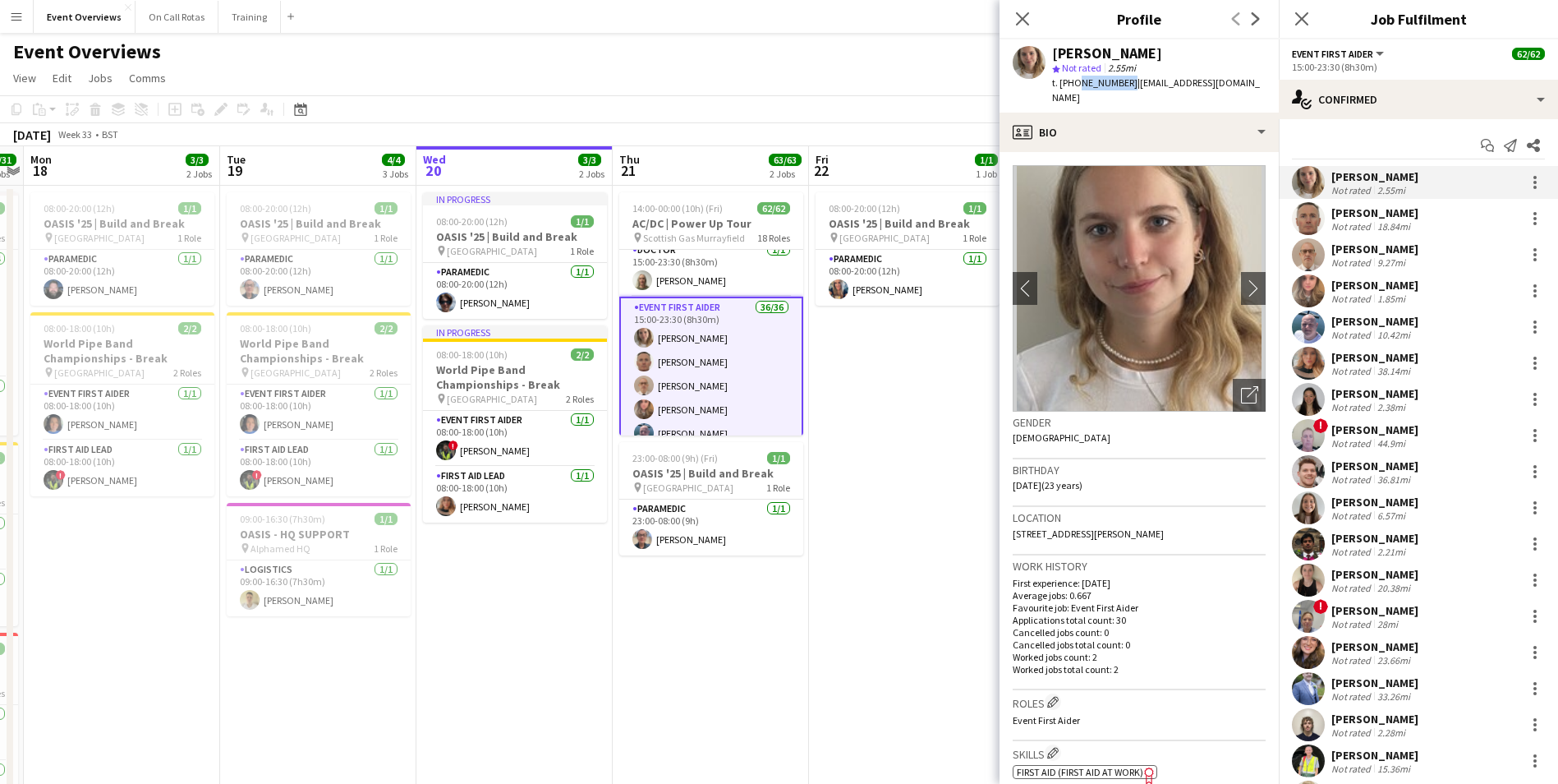
drag, startPoint x: 1124, startPoint y: 83, endPoint x: 1076, endPoint y: 87, distance: 48.2
click at [1076, 87] on span "t. +447733529111" at bounding box center [1094, 83] width 85 height 13
copy span "7733529111"
click at [1302, 23] on icon "Close pop-in" at bounding box center [1301, 19] width 16 height 16
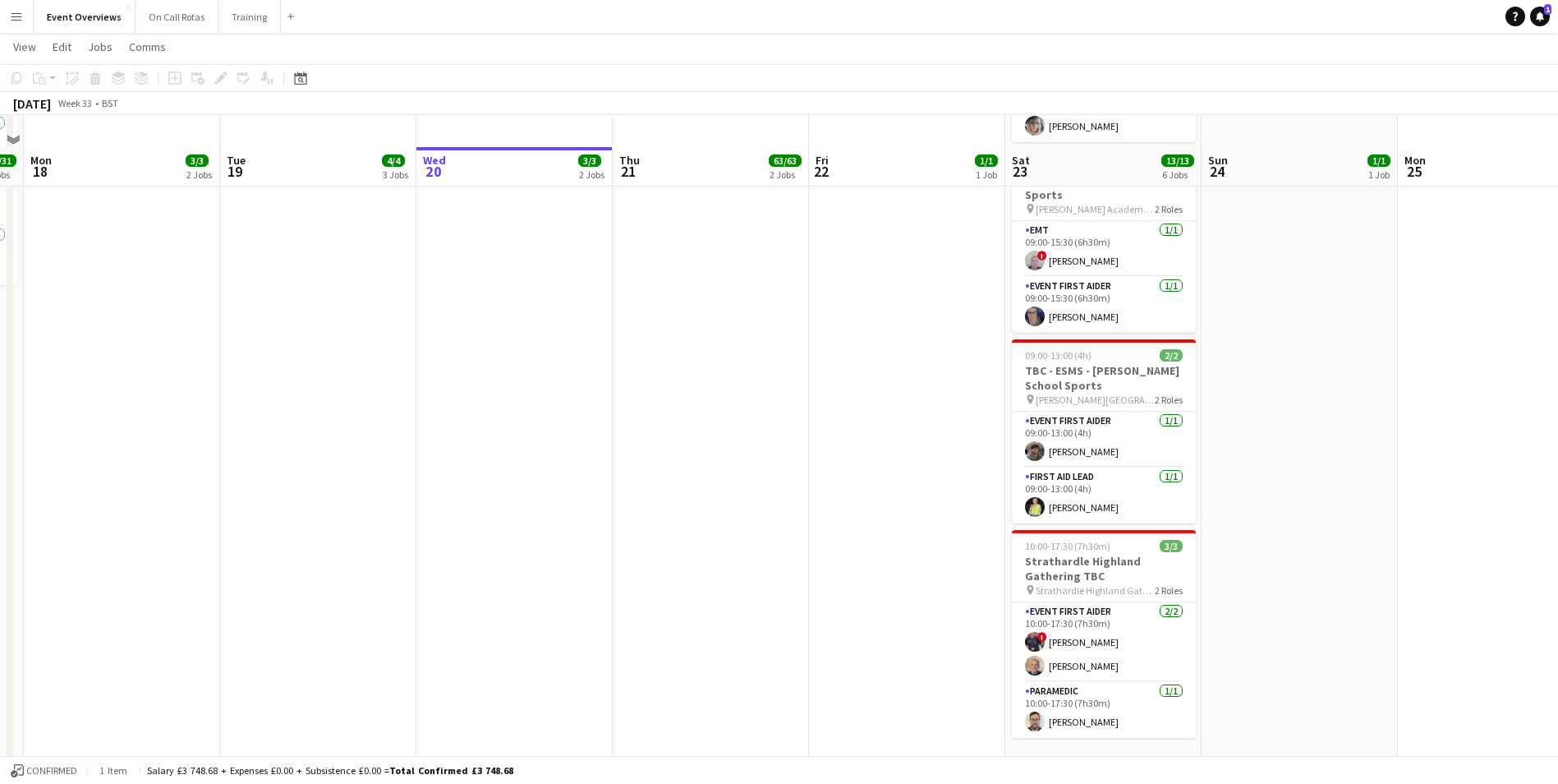
scroll to position [621, 0]
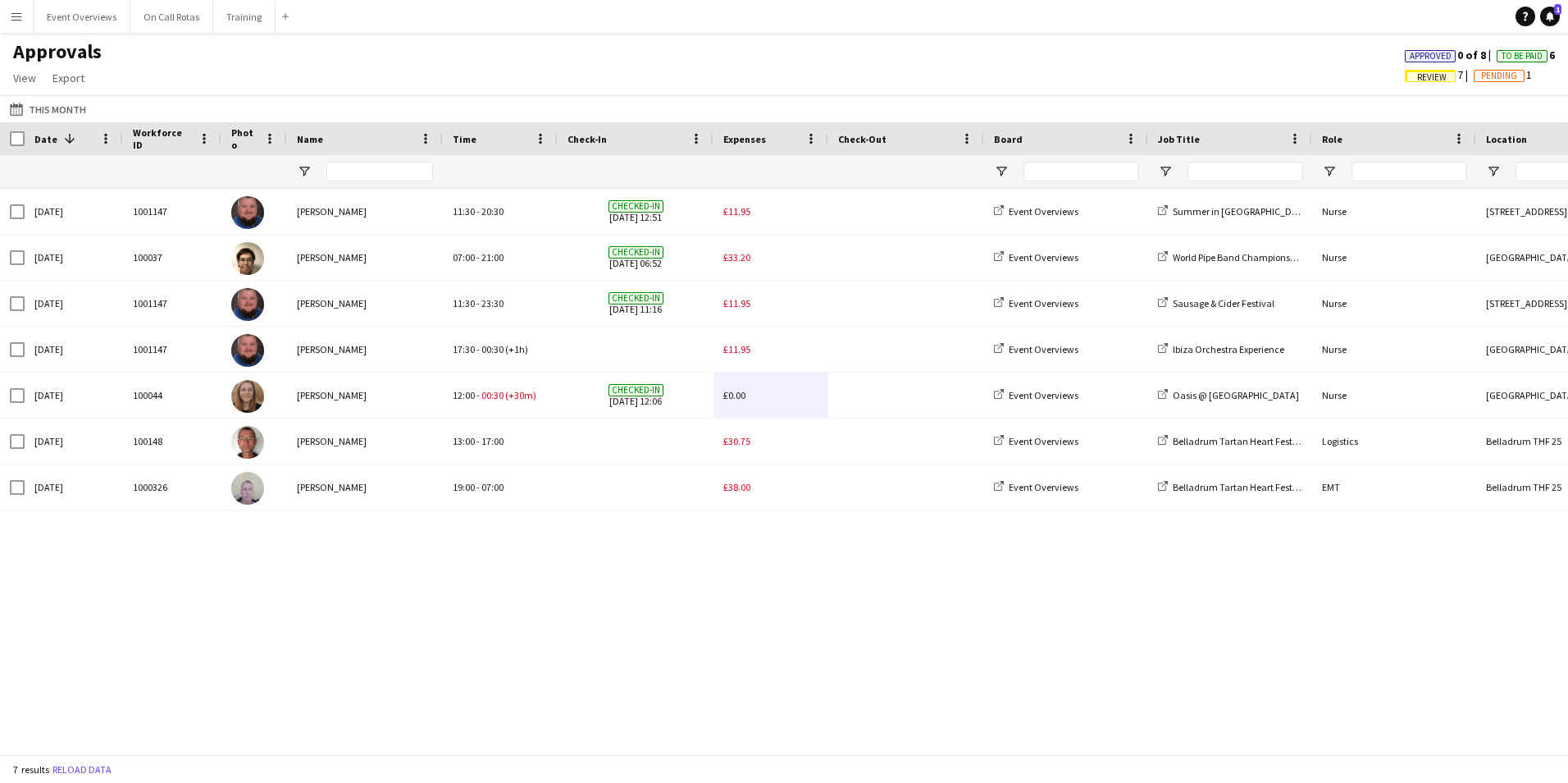
click at [19, 22] on app-icon "Menu" at bounding box center [17, 17] width 13 height 13
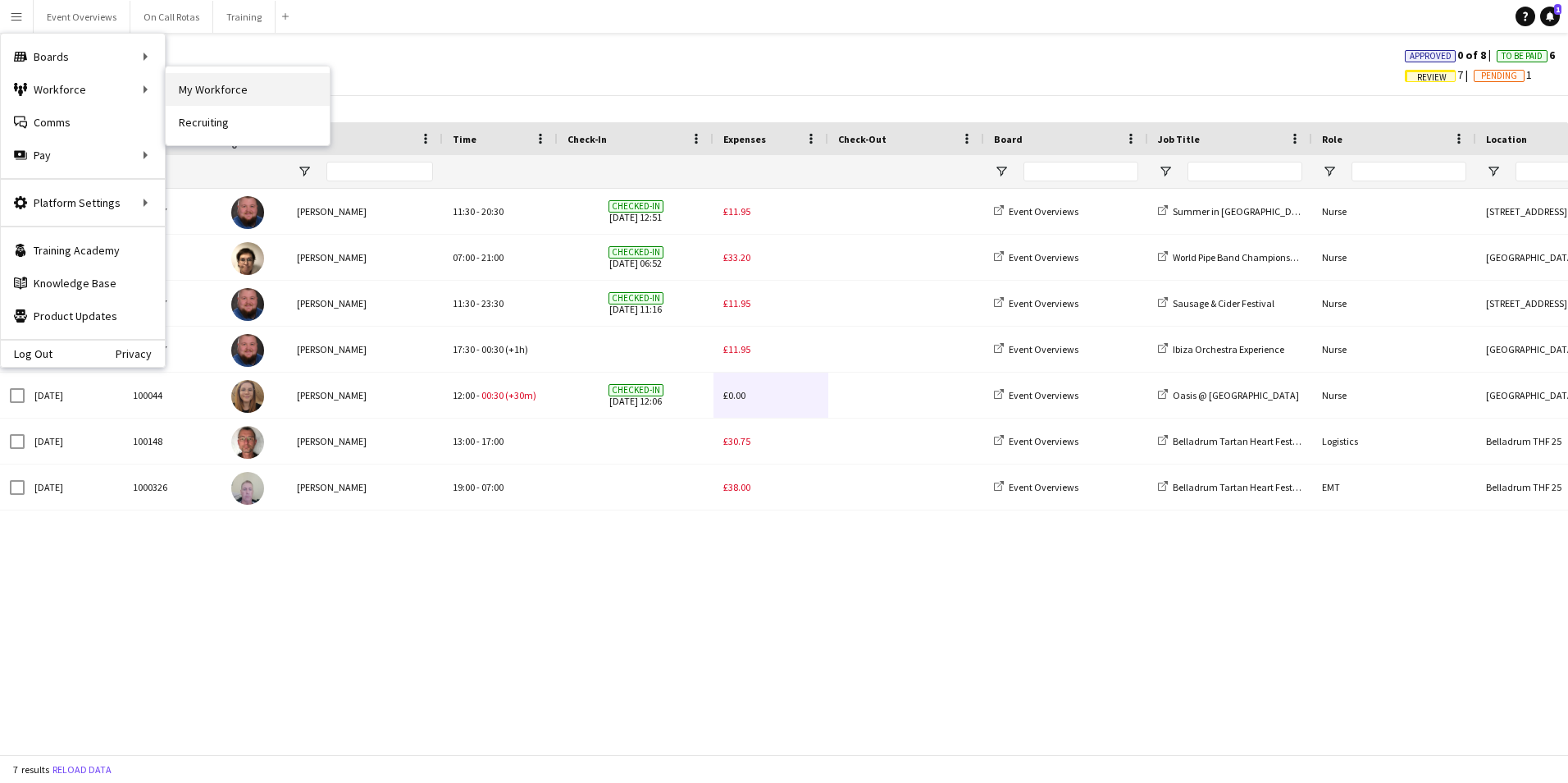
click at [195, 93] on link "My Workforce" at bounding box center [247, 89] width 164 height 33
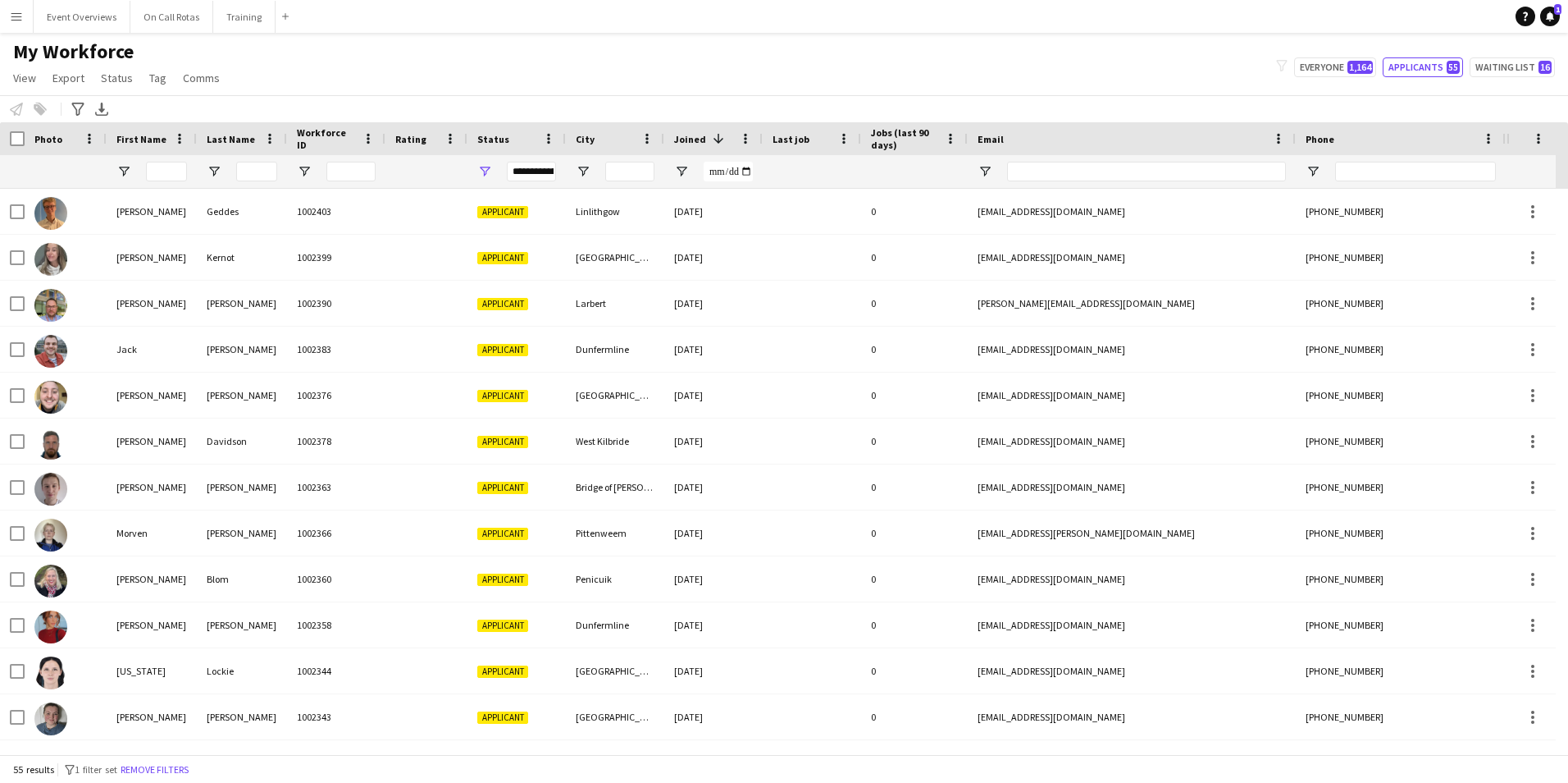
click at [17, 22] on app-icon "Menu" at bounding box center [17, 17] width 13 height 13
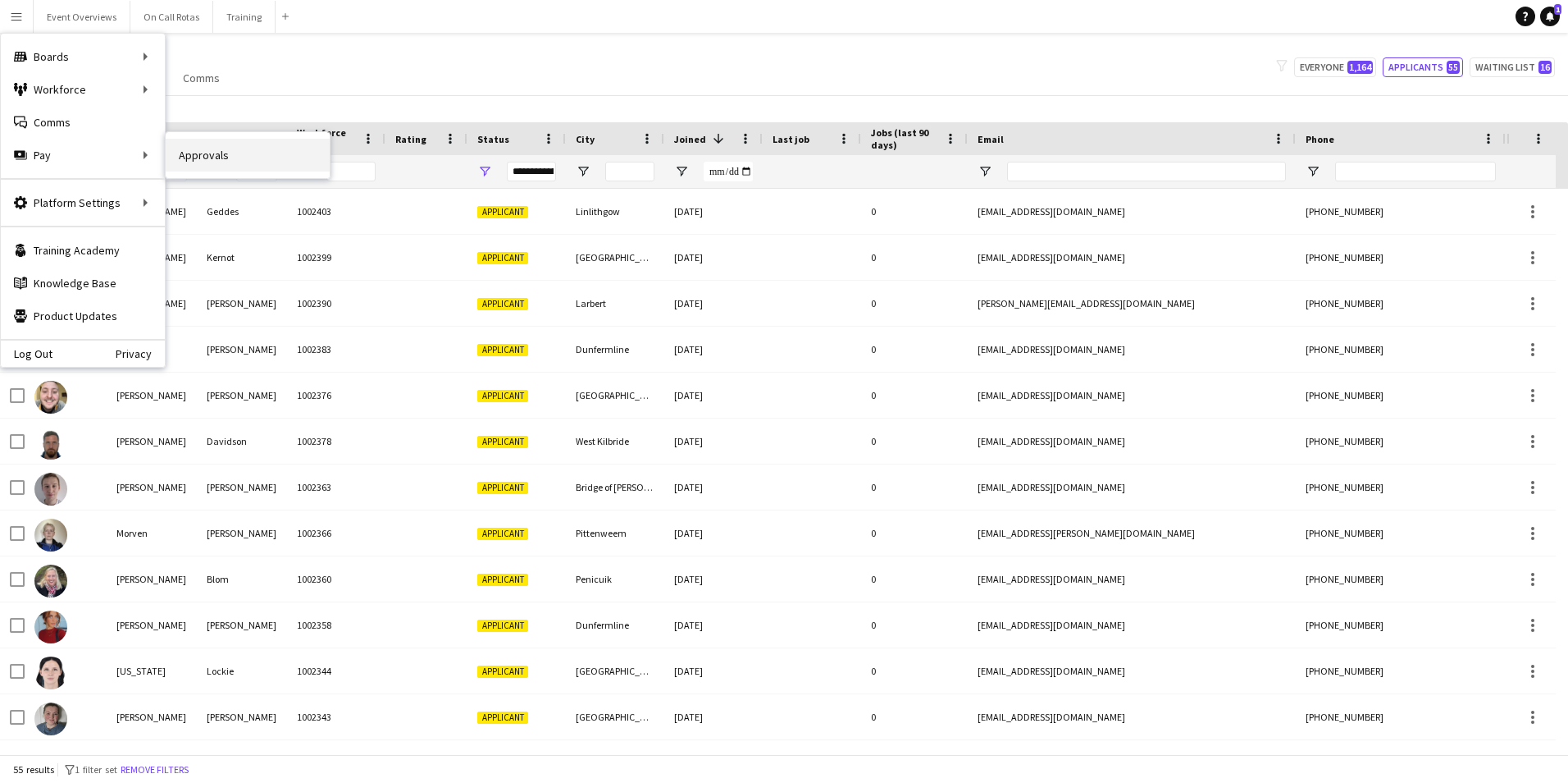
click at [183, 157] on link "Approvals" at bounding box center [247, 155] width 164 height 33
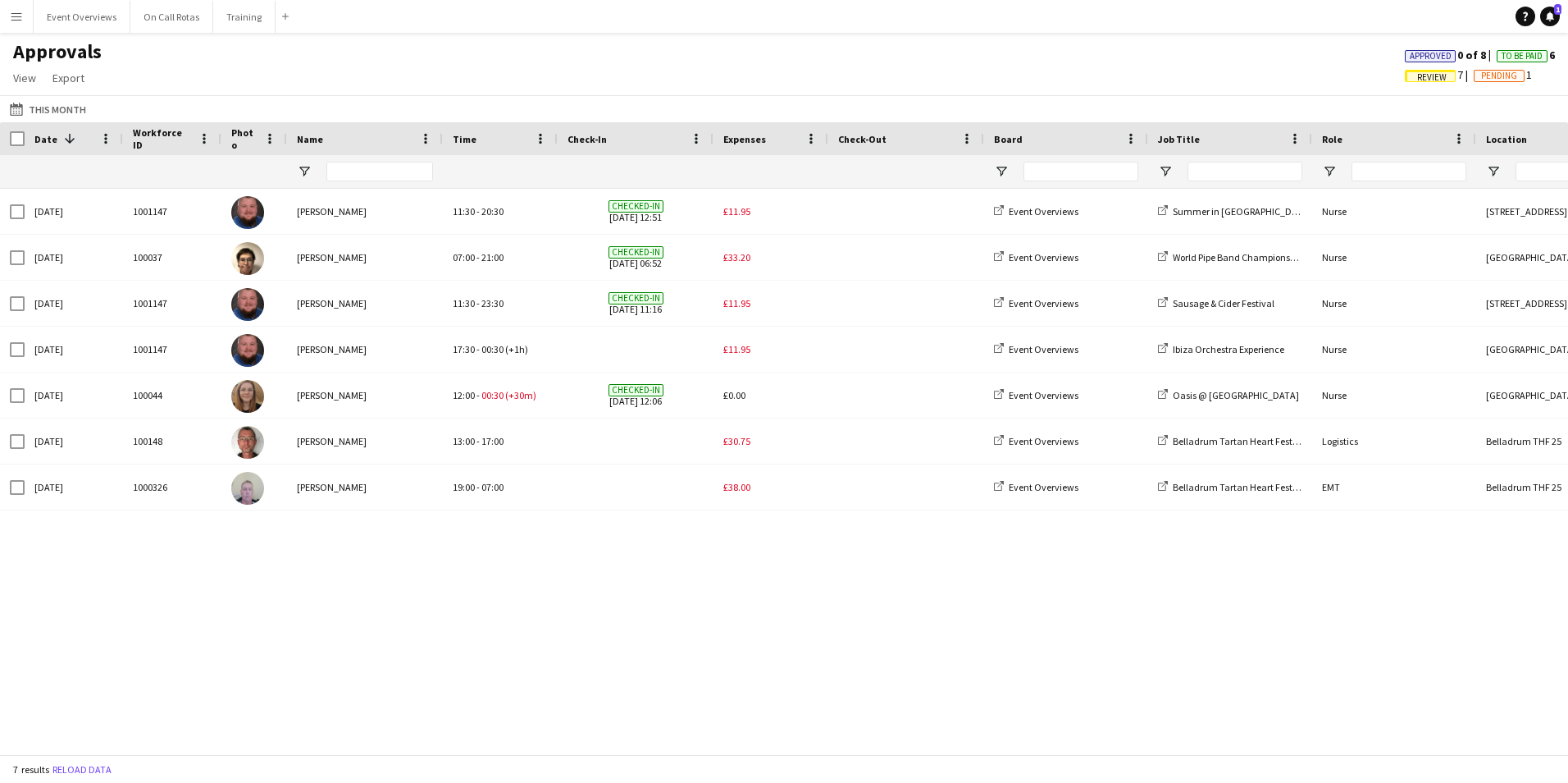
click at [1481, 78] on span "Pending" at bounding box center [1499, 76] width 36 height 11
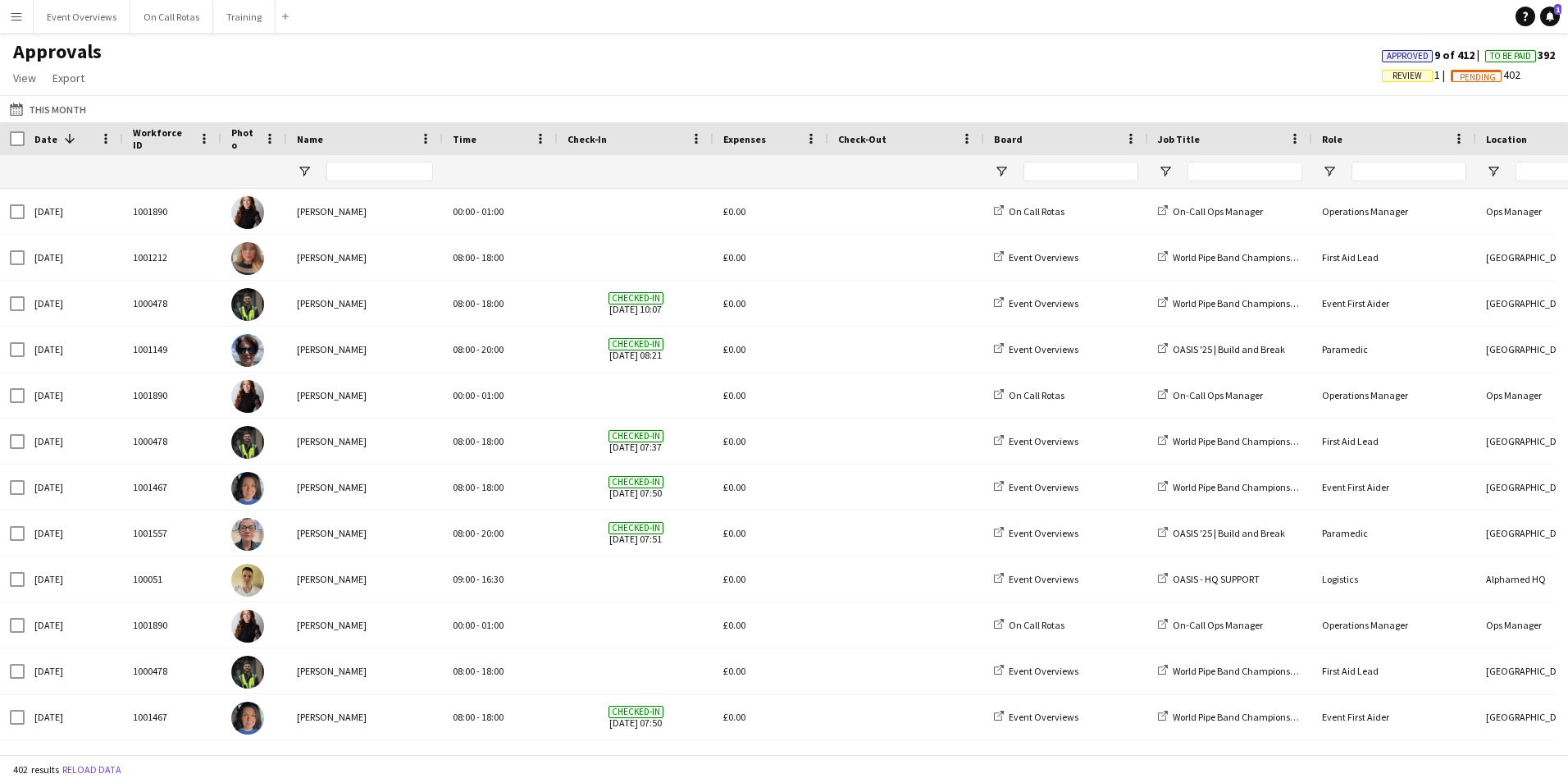
click at [1382, 72] on span "Review" at bounding box center [1407, 76] width 50 height 13
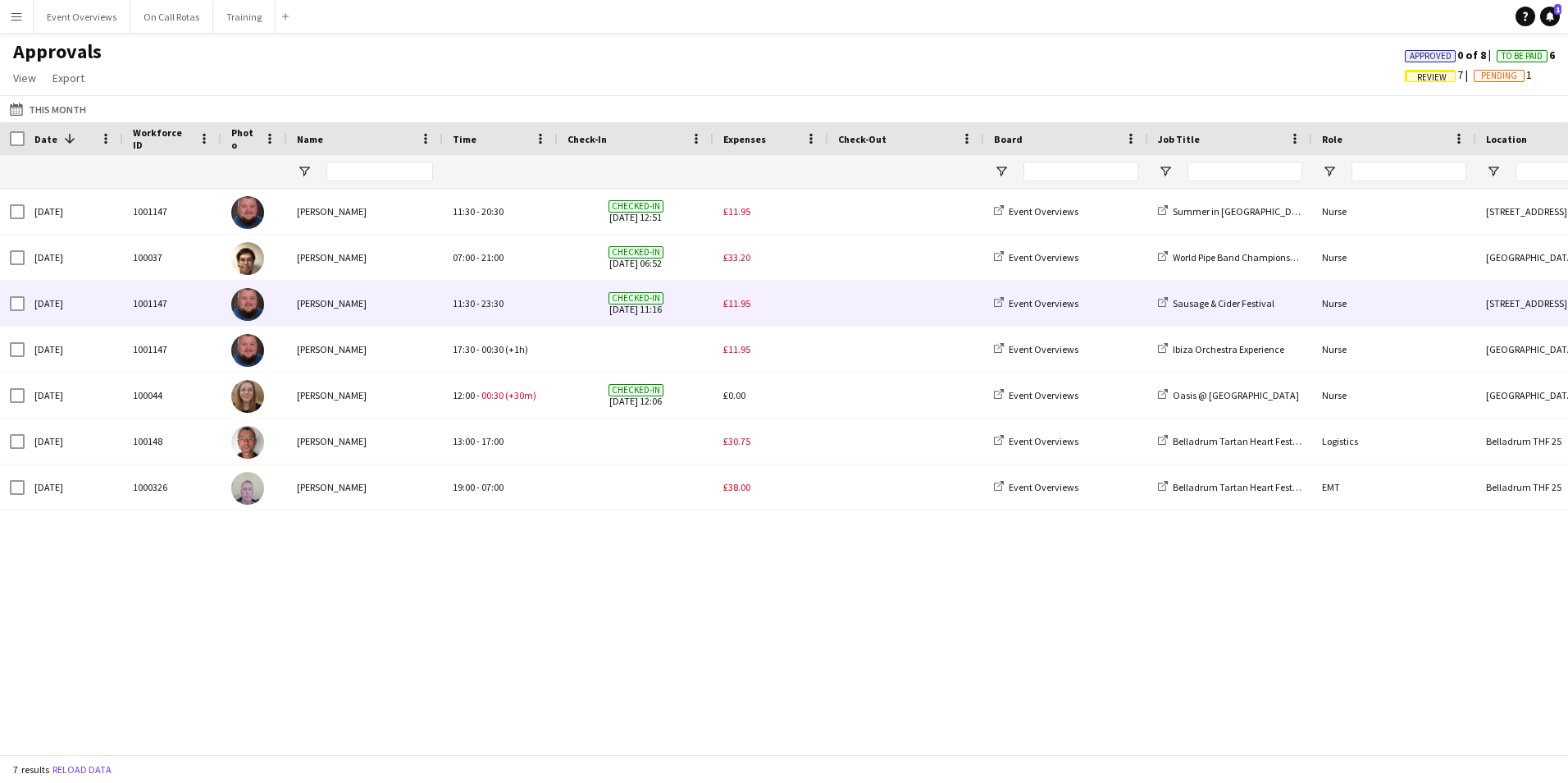
click at [739, 288] on div "£11.95" at bounding box center [771, 304] width 115 height 45
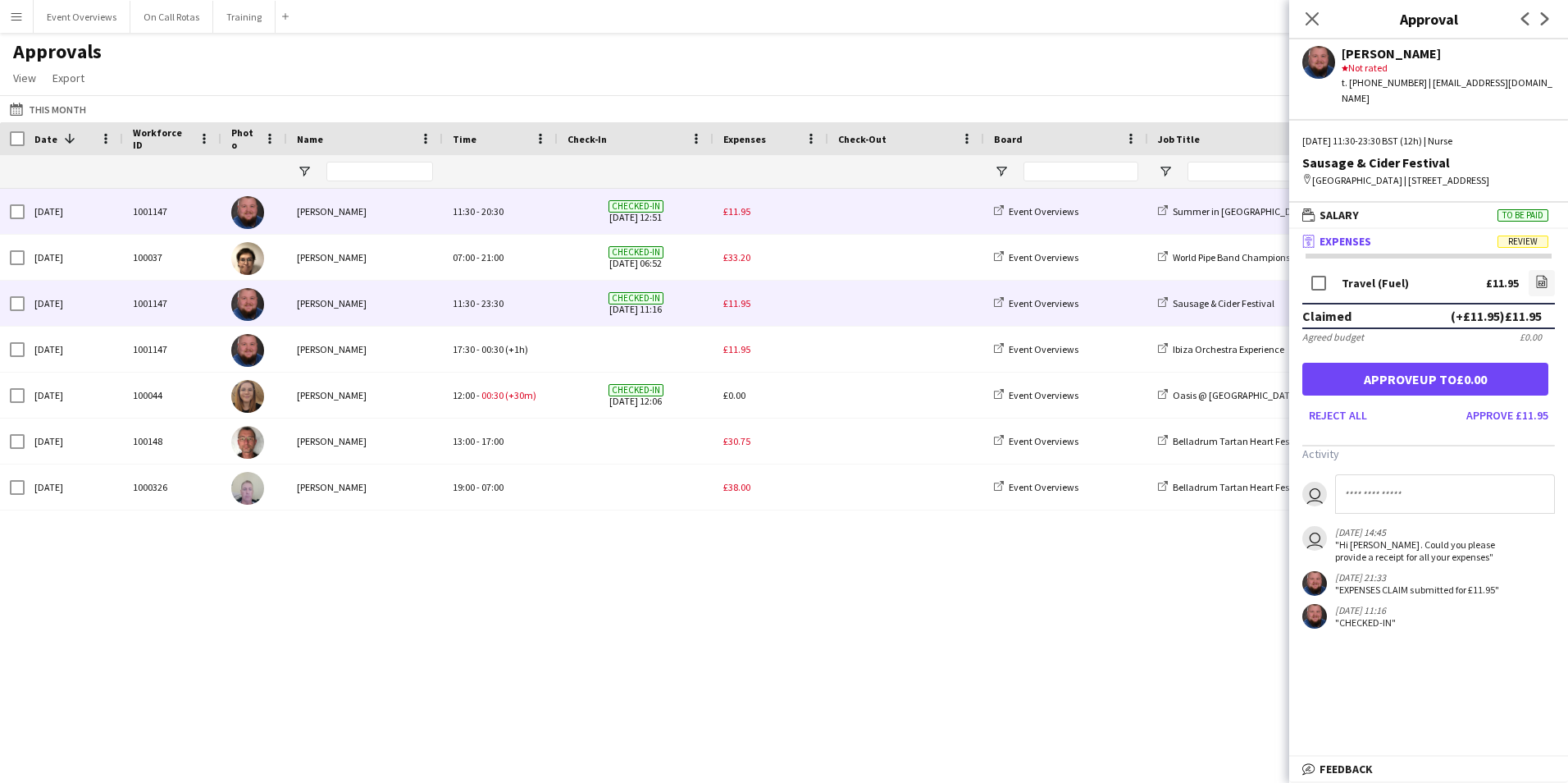
click at [729, 214] on span "£11.95" at bounding box center [736, 211] width 27 height 13
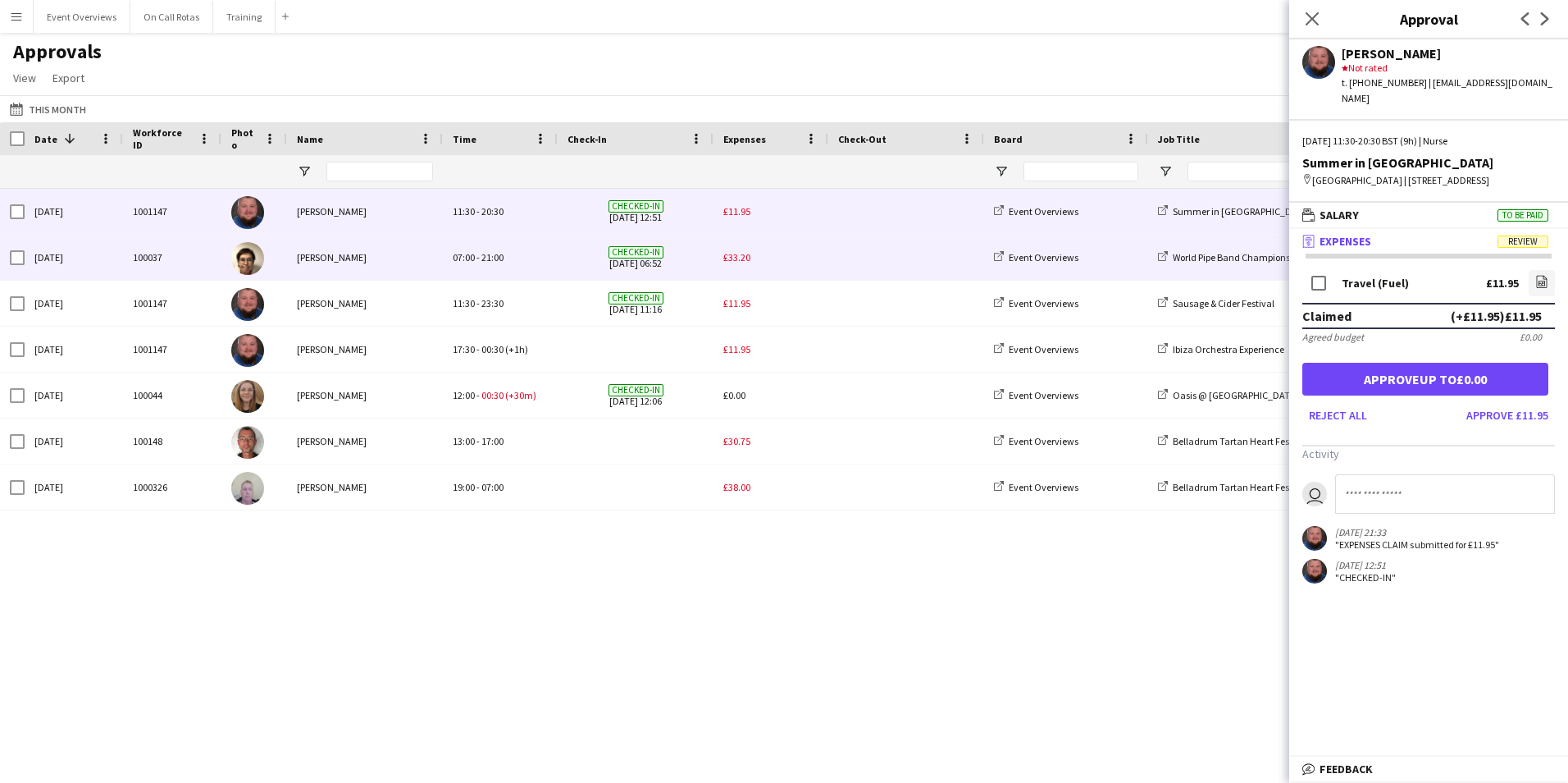
click at [747, 257] on span "£33.20" at bounding box center [736, 257] width 27 height 13
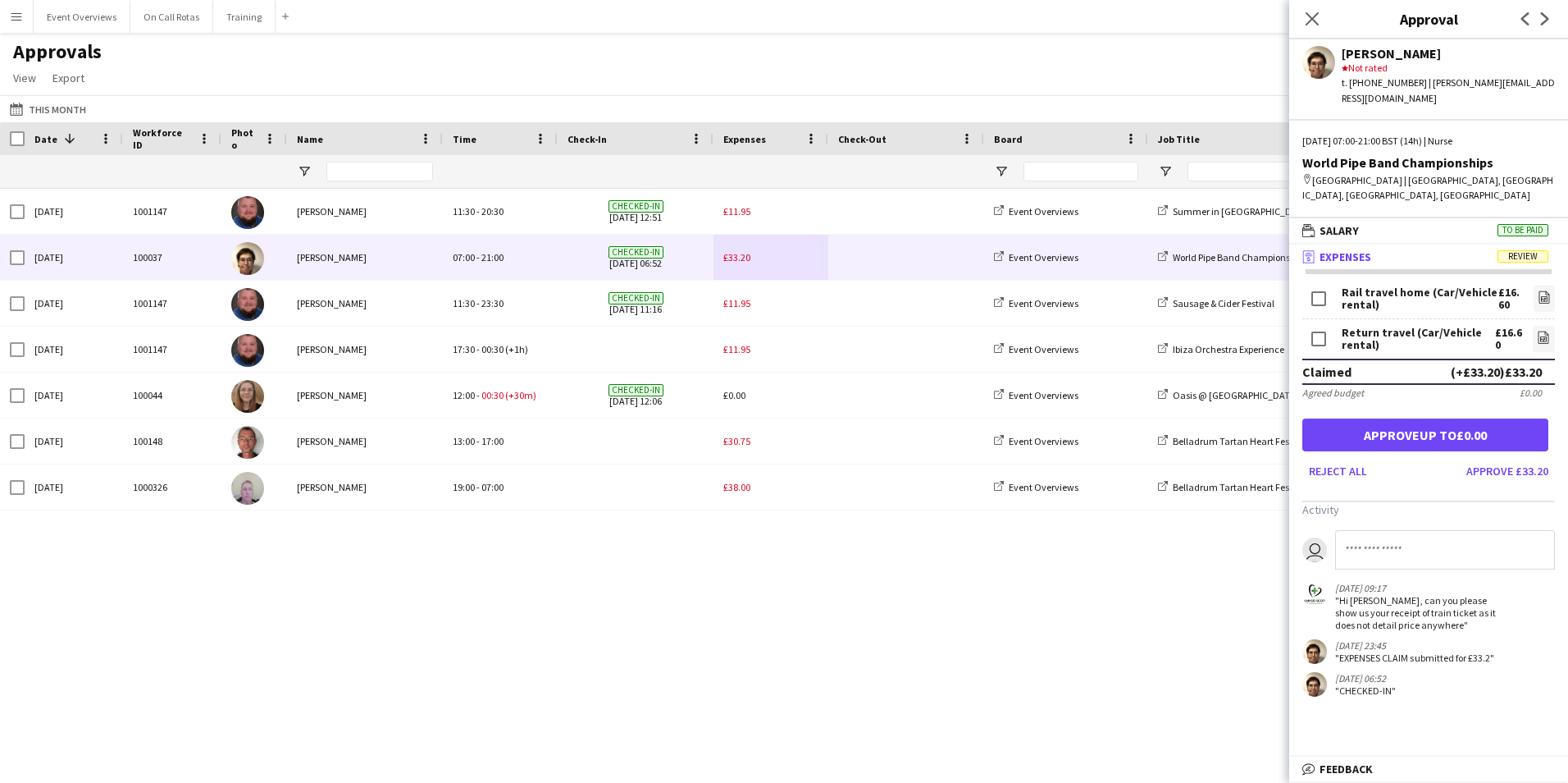
click at [1317, 7] on div "Close pop-in" at bounding box center [1312, 19] width 46 height 38
click at [1546, 290] on icon at bounding box center [1544, 296] width 11 height 13
click at [1307, 21] on icon "Close pop-in" at bounding box center [1312, 19] width 16 height 16
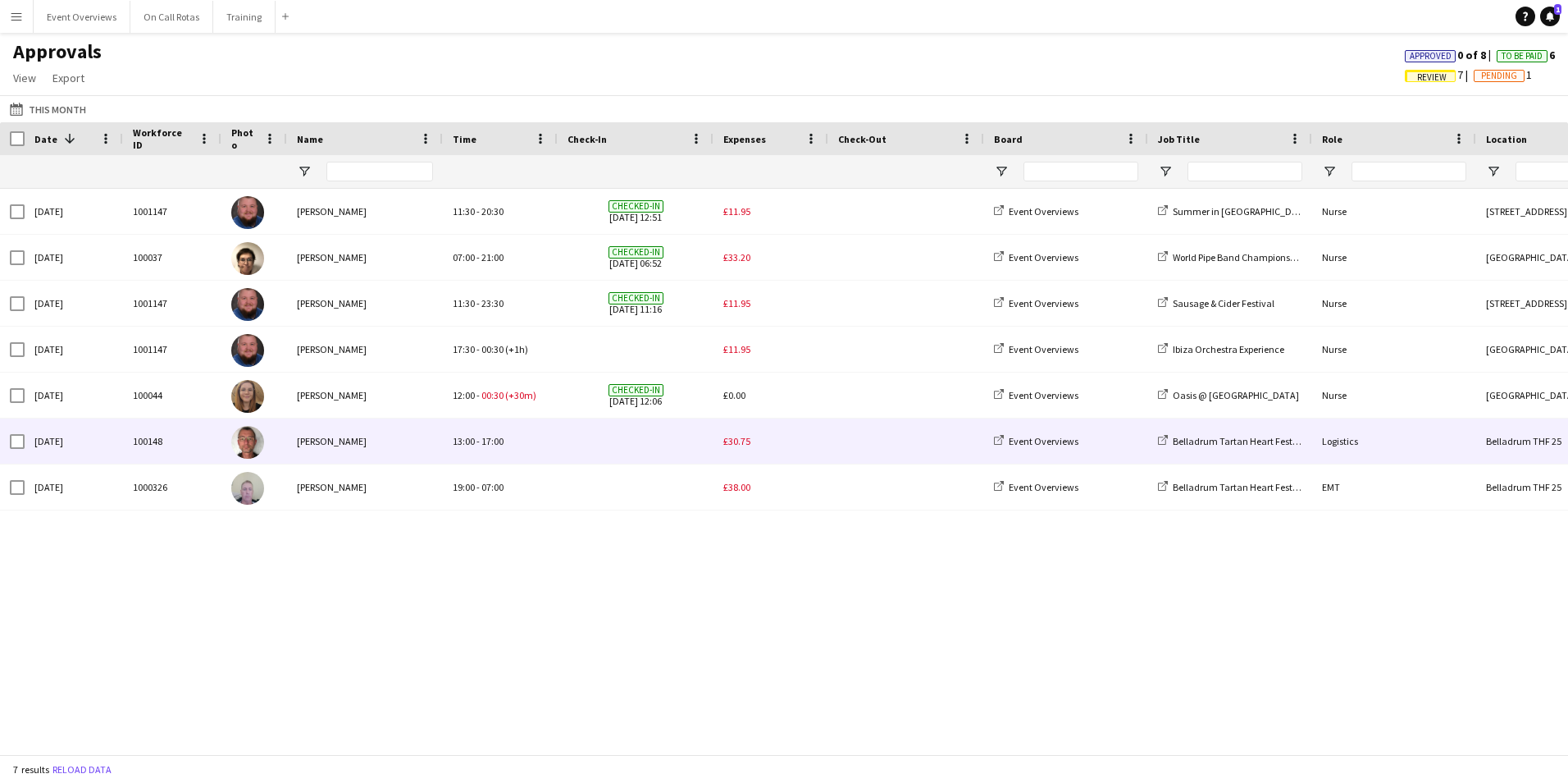
click at [731, 440] on span "£30.75" at bounding box center [736, 441] width 27 height 13
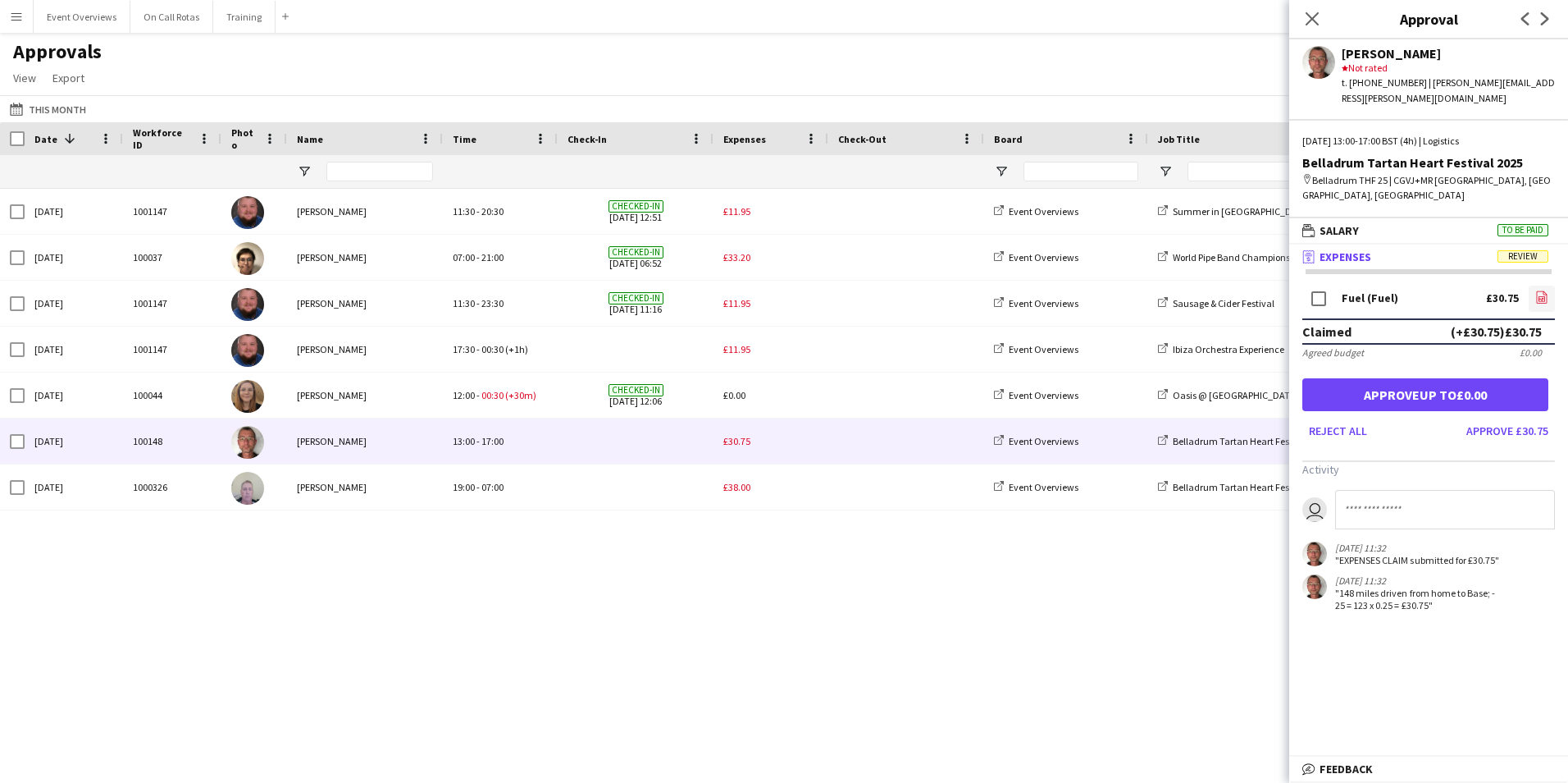
click at [1536, 290] on icon "file-image" at bounding box center [1542, 297] width 13 height 13
click at [1539, 290] on icon at bounding box center [1542, 296] width 11 height 13
click at [1534, 417] on button "Approve £30.75" at bounding box center [1507, 430] width 95 height 26
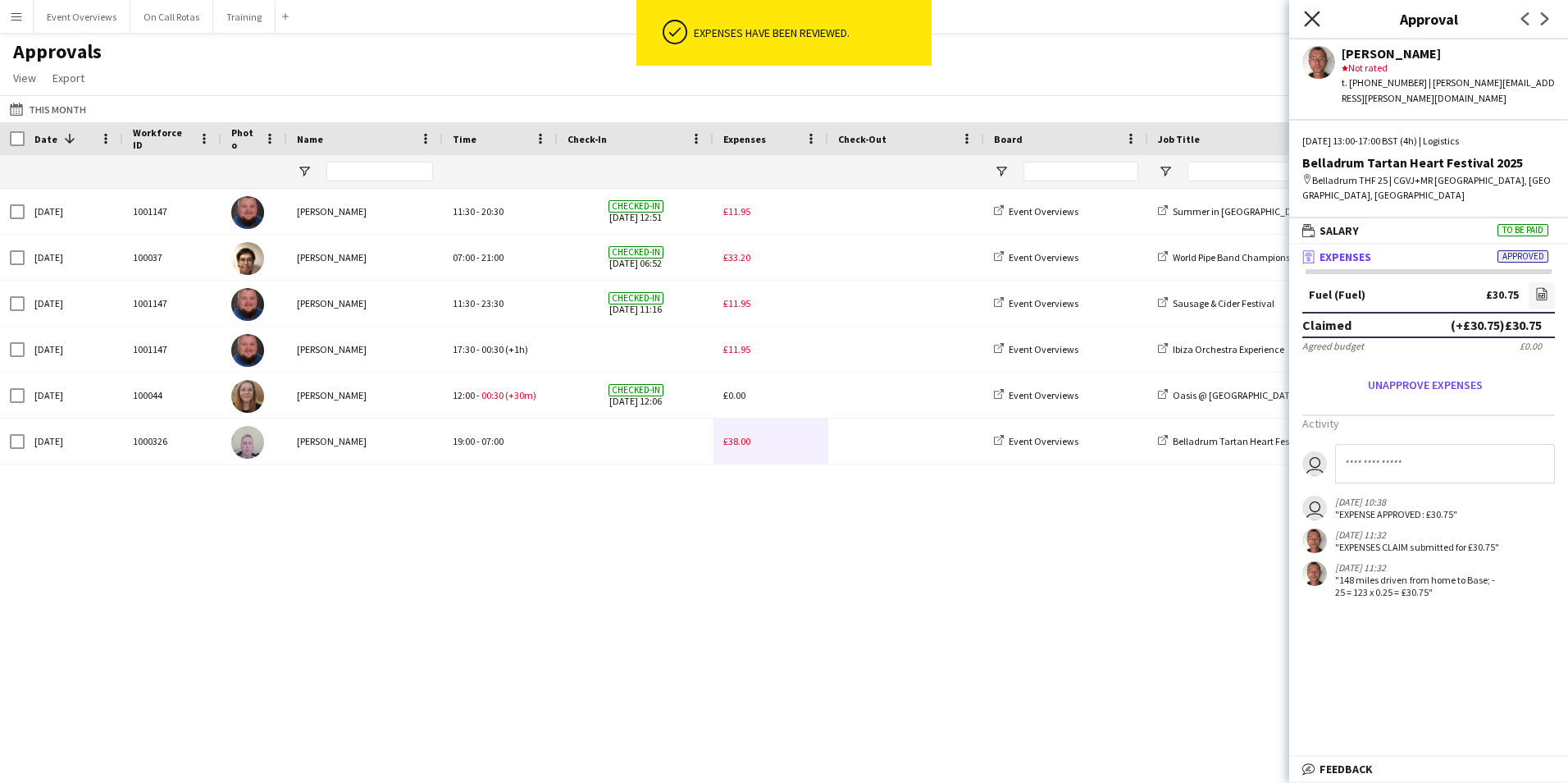
click at [1312, 20] on icon "Close pop-in" at bounding box center [1312, 19] width 16 height 16
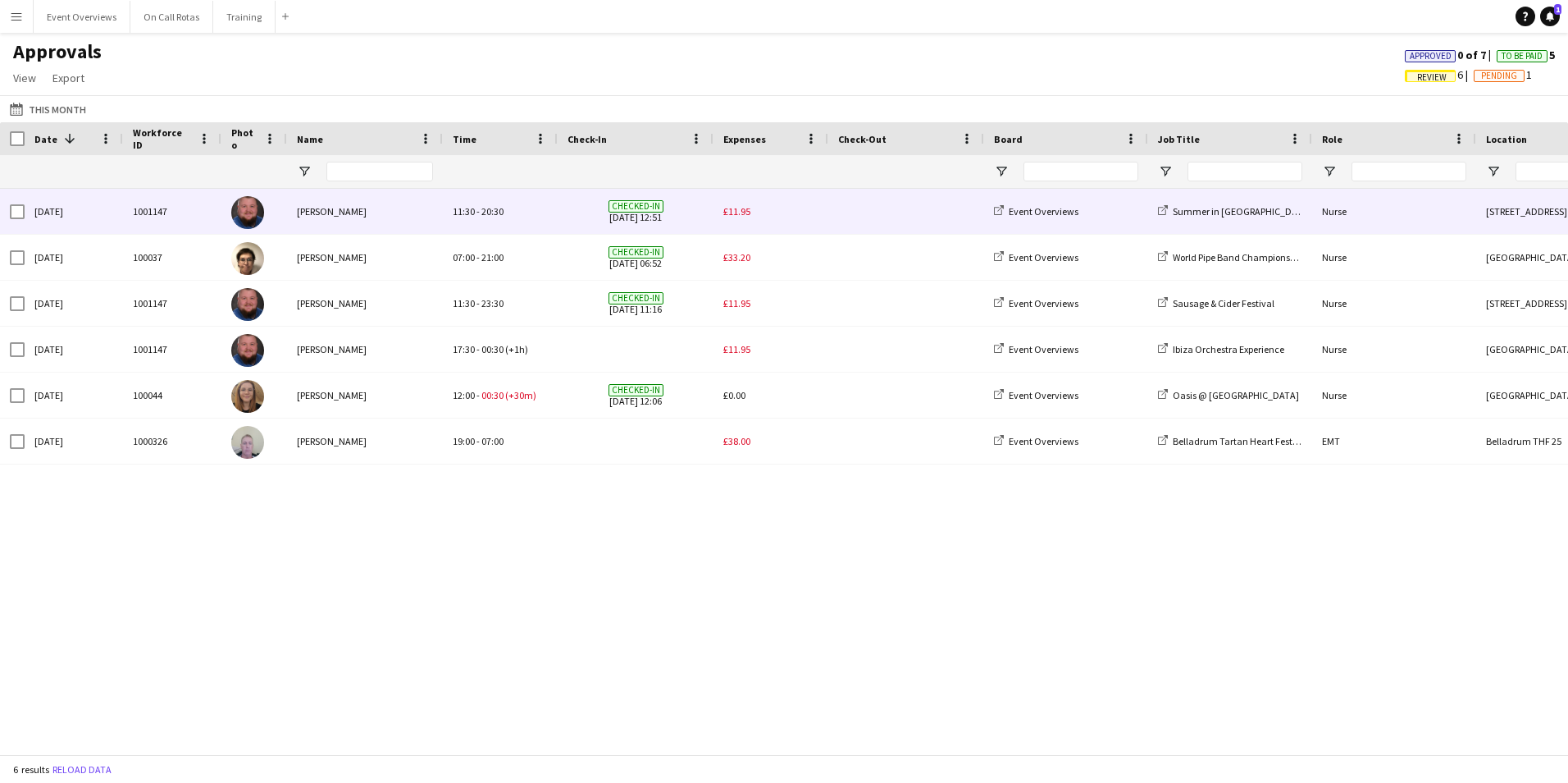
click at [746, 214] on span "£11.95" at bounding box center [736, 211] width 27 height 13
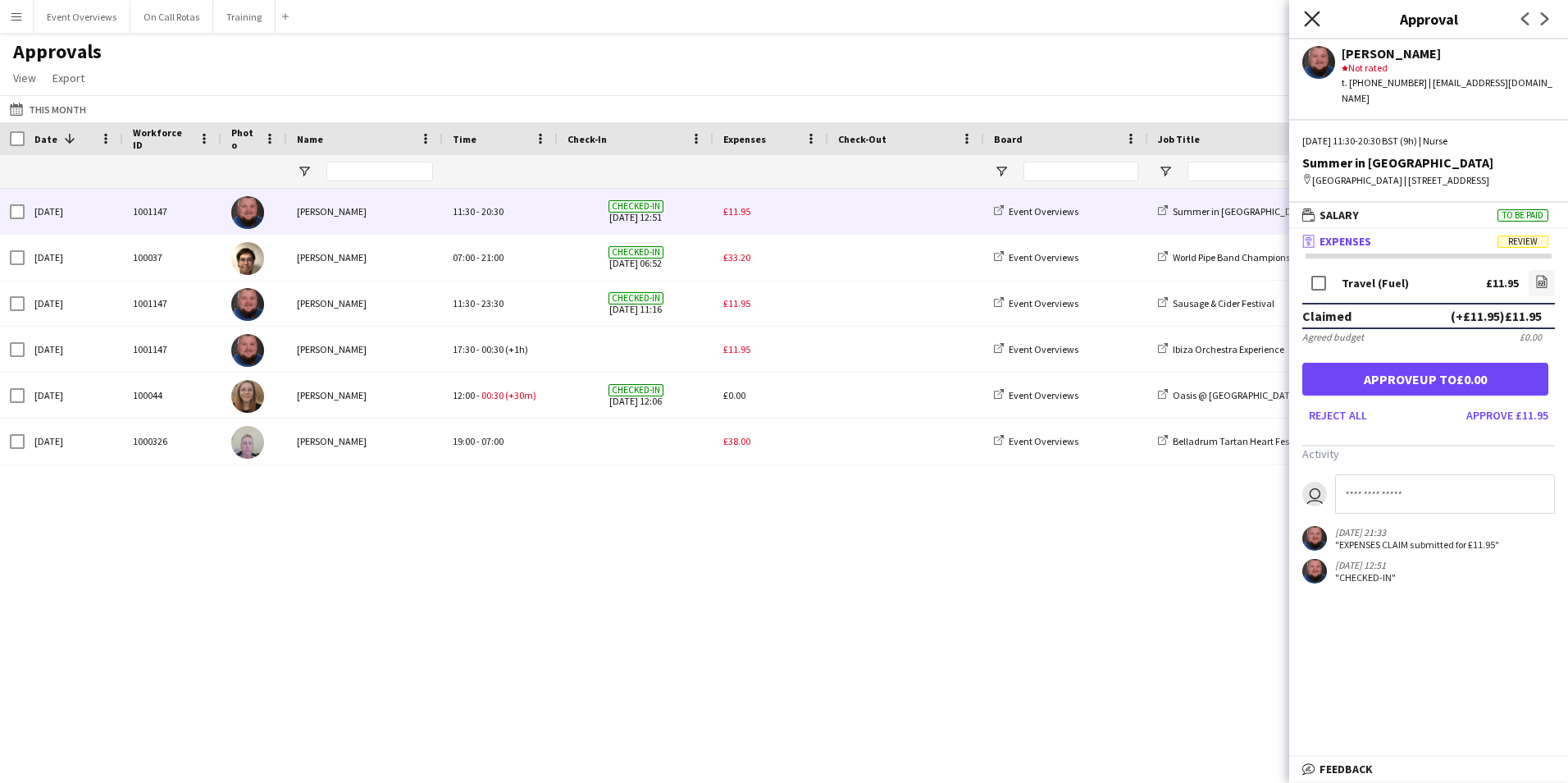
click at [1312, 22] on icon "Close pop-in" at bounding box center [1312, 19] width 16 height 16
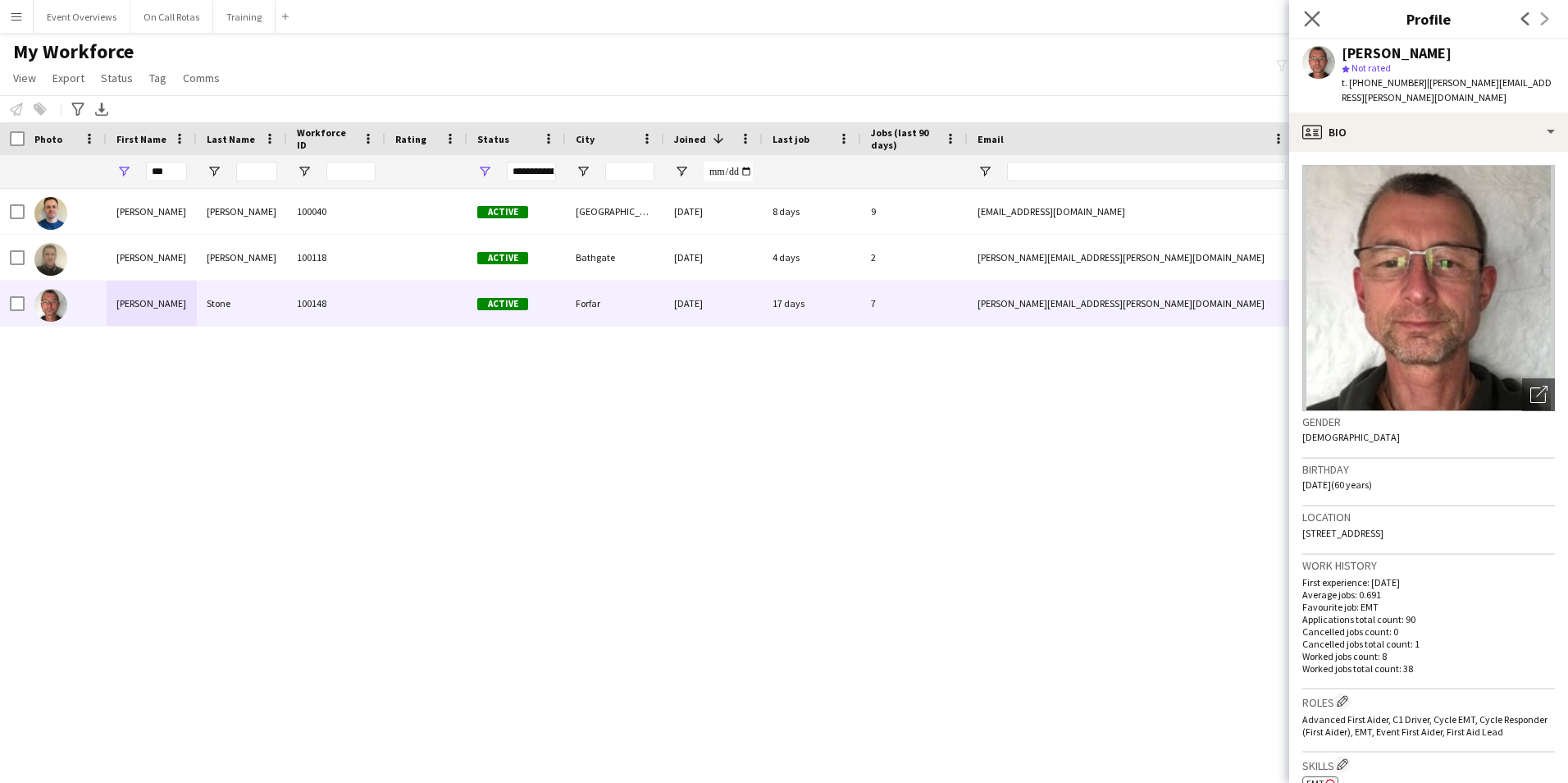
click at [1321, 13] on app-icon "Close pop-in" at bounding box center [1312, 19] width 24 height 24
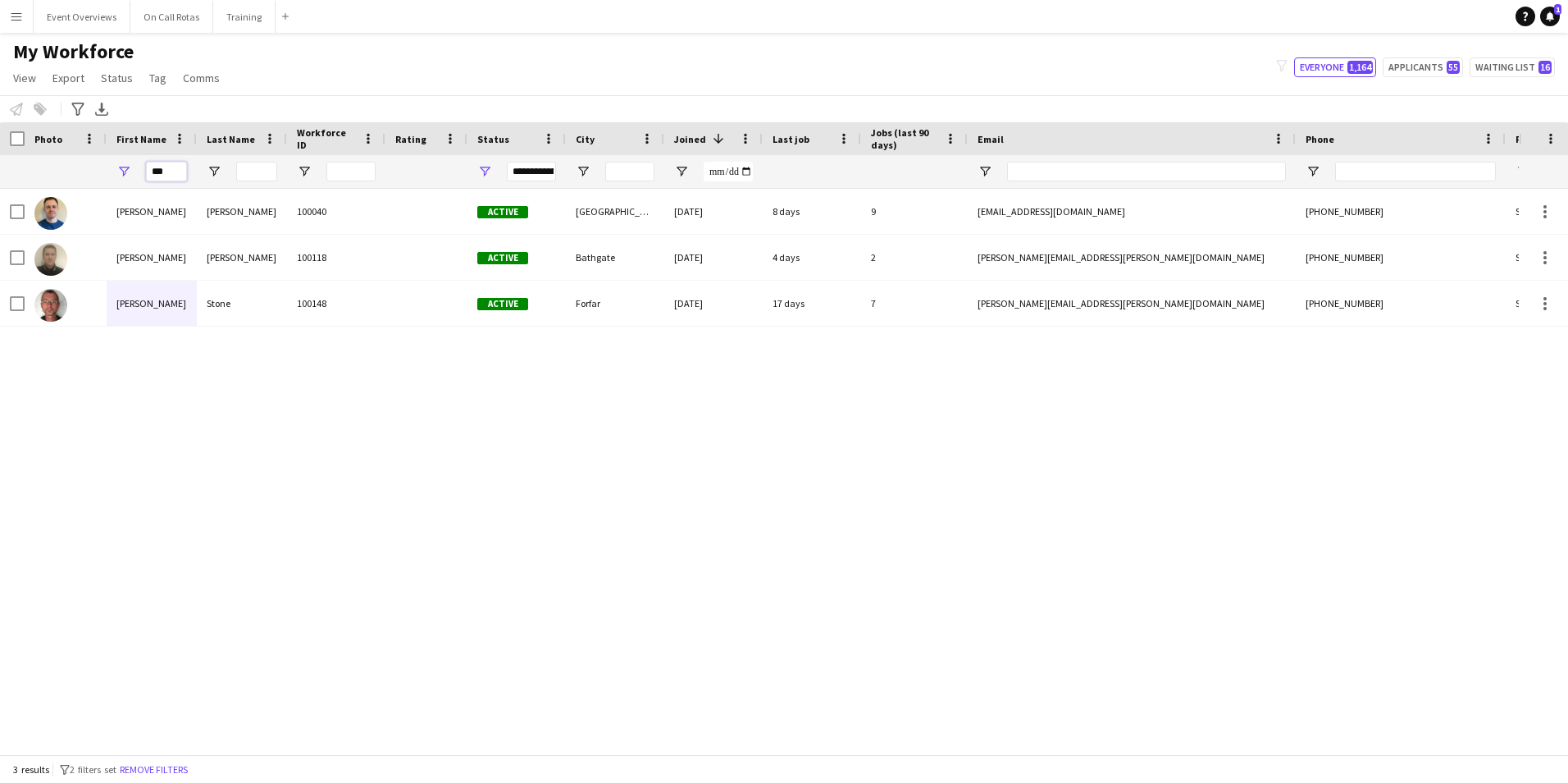
click at [166, 175] on input "***" at bounding box center [166, 171] width 41 height 19
type input "*"
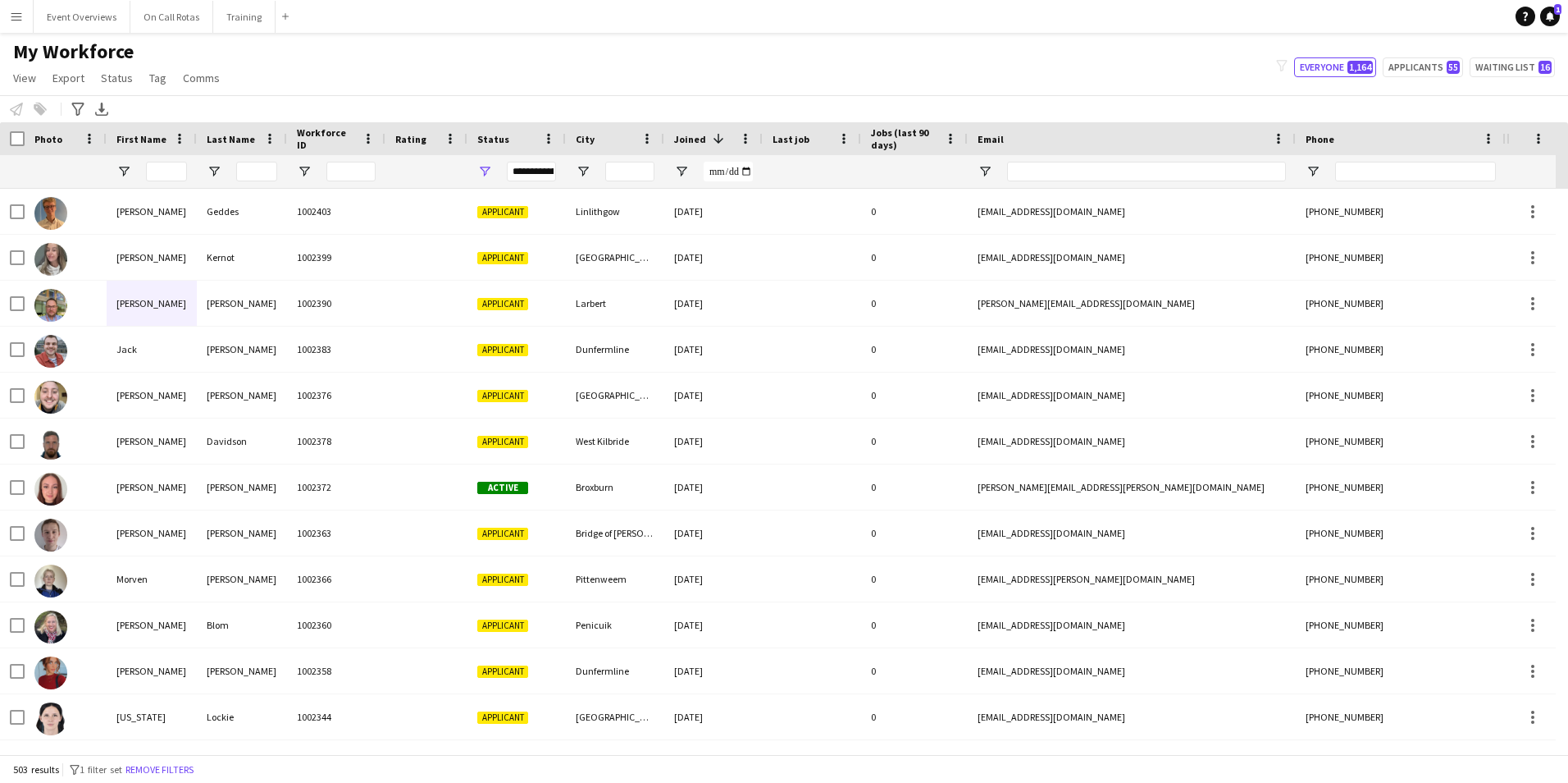
click at [1420, 53] on div "My Workforce View Views Default view Active Staff Applications - First Aider Ap…" at bounding box center [784, 67] width 1568 height 56
click at [1420, 61] on button "Applicants 55" at bounding box center [1423, 66] width 81 height 19
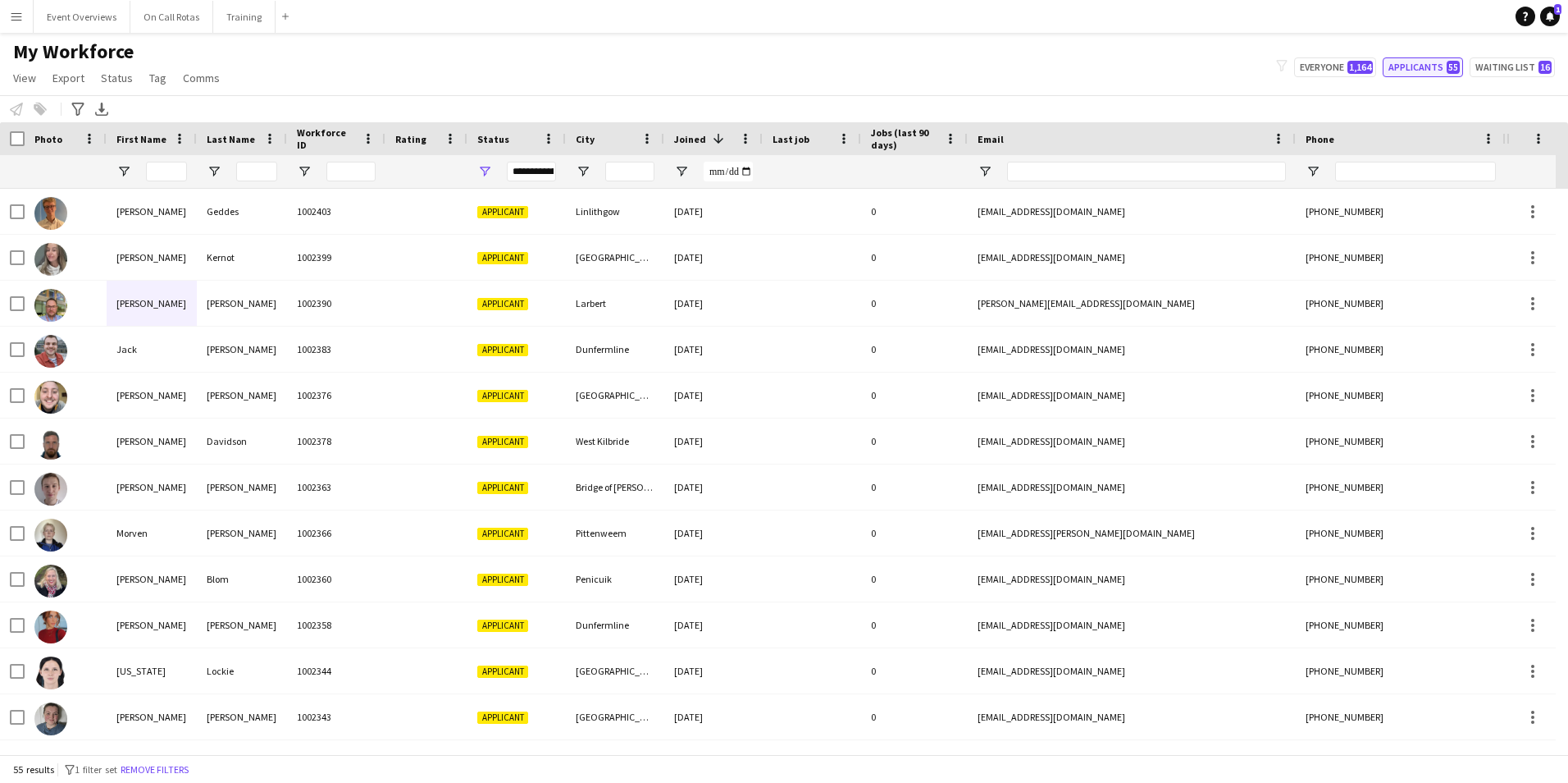
type input "**********"
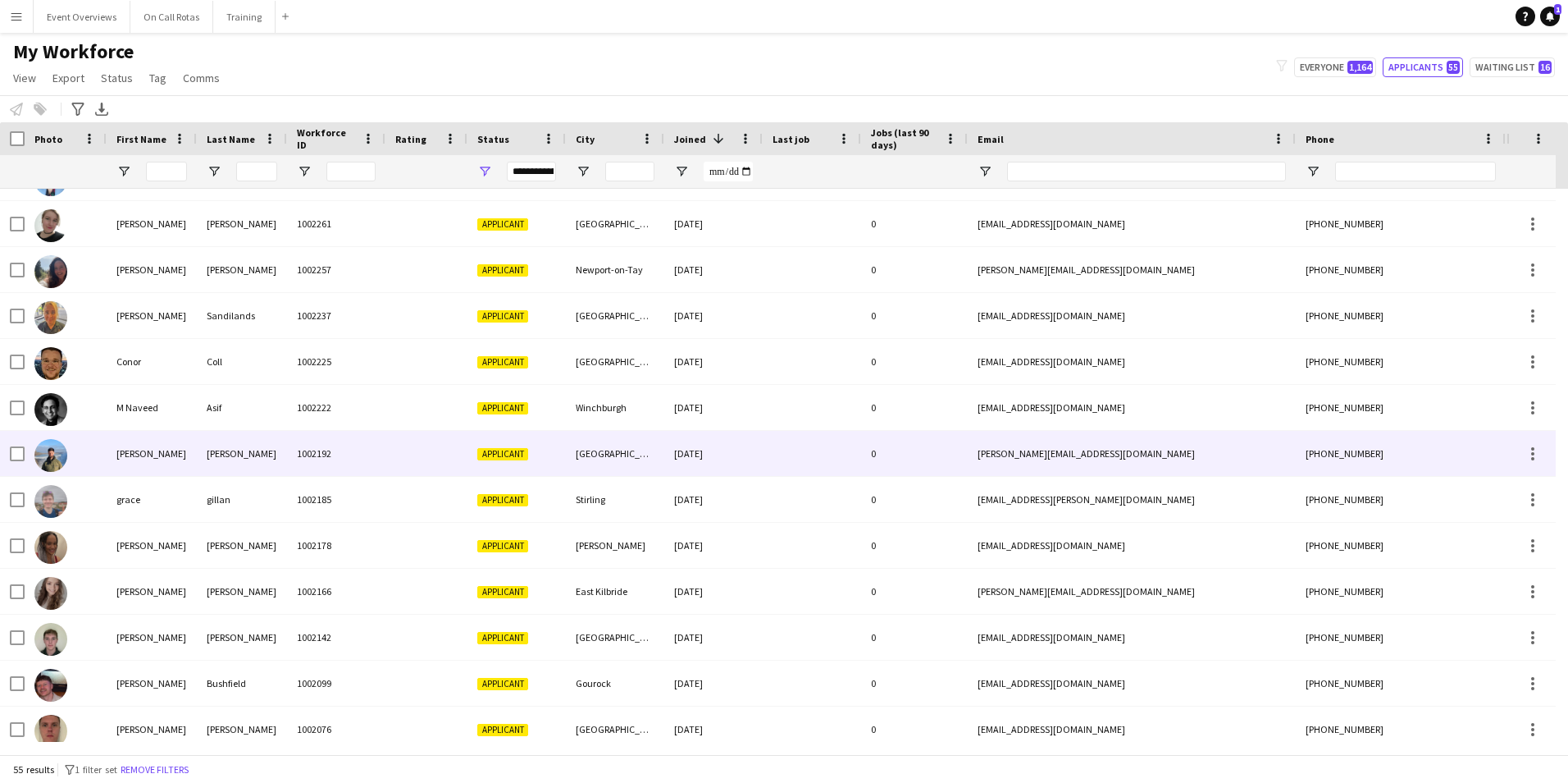
scroll to position [820, 0]
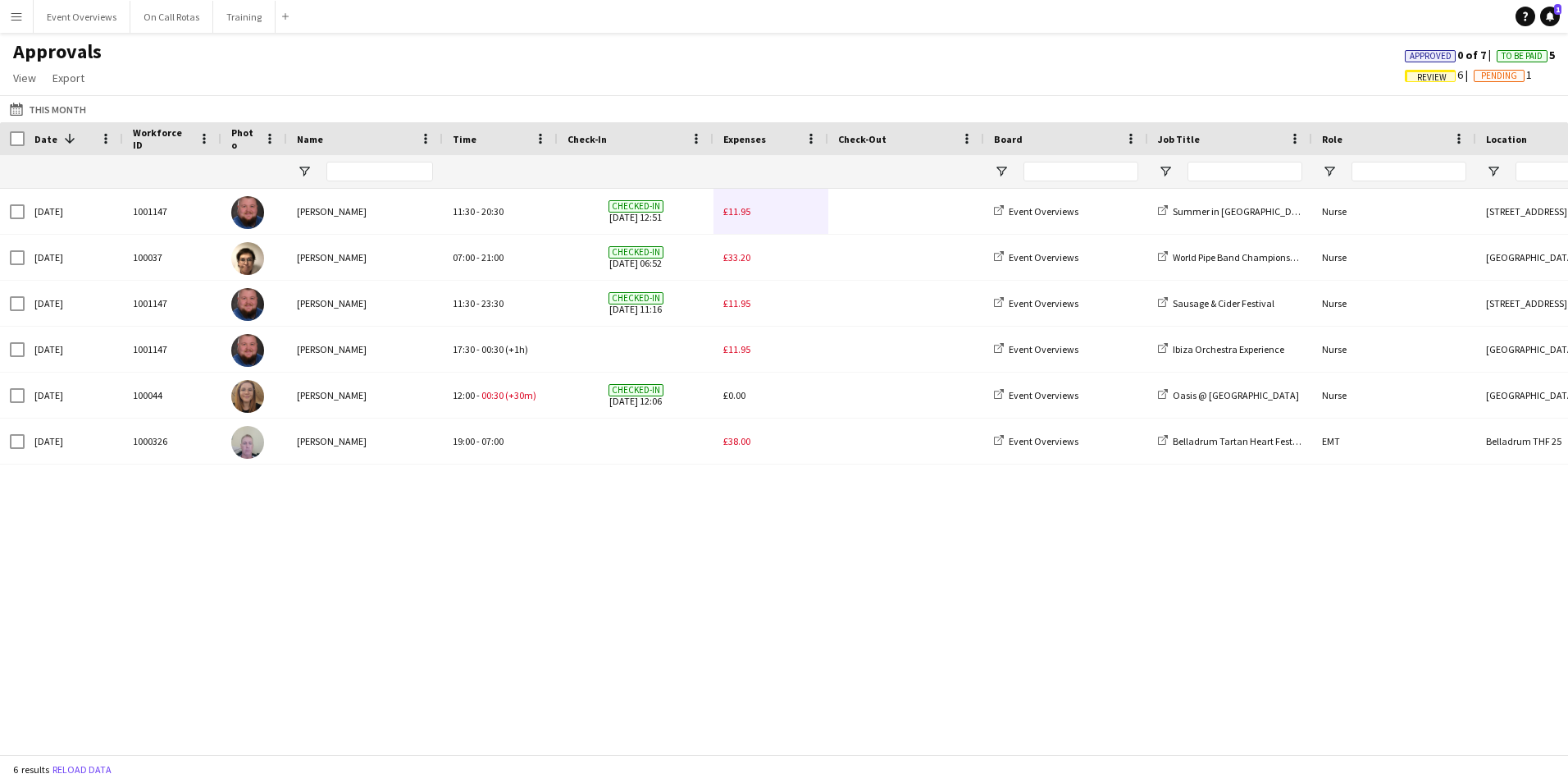
click at [16, 24] on button "Menu" at bounding box center [16, 16] width 33 height 33
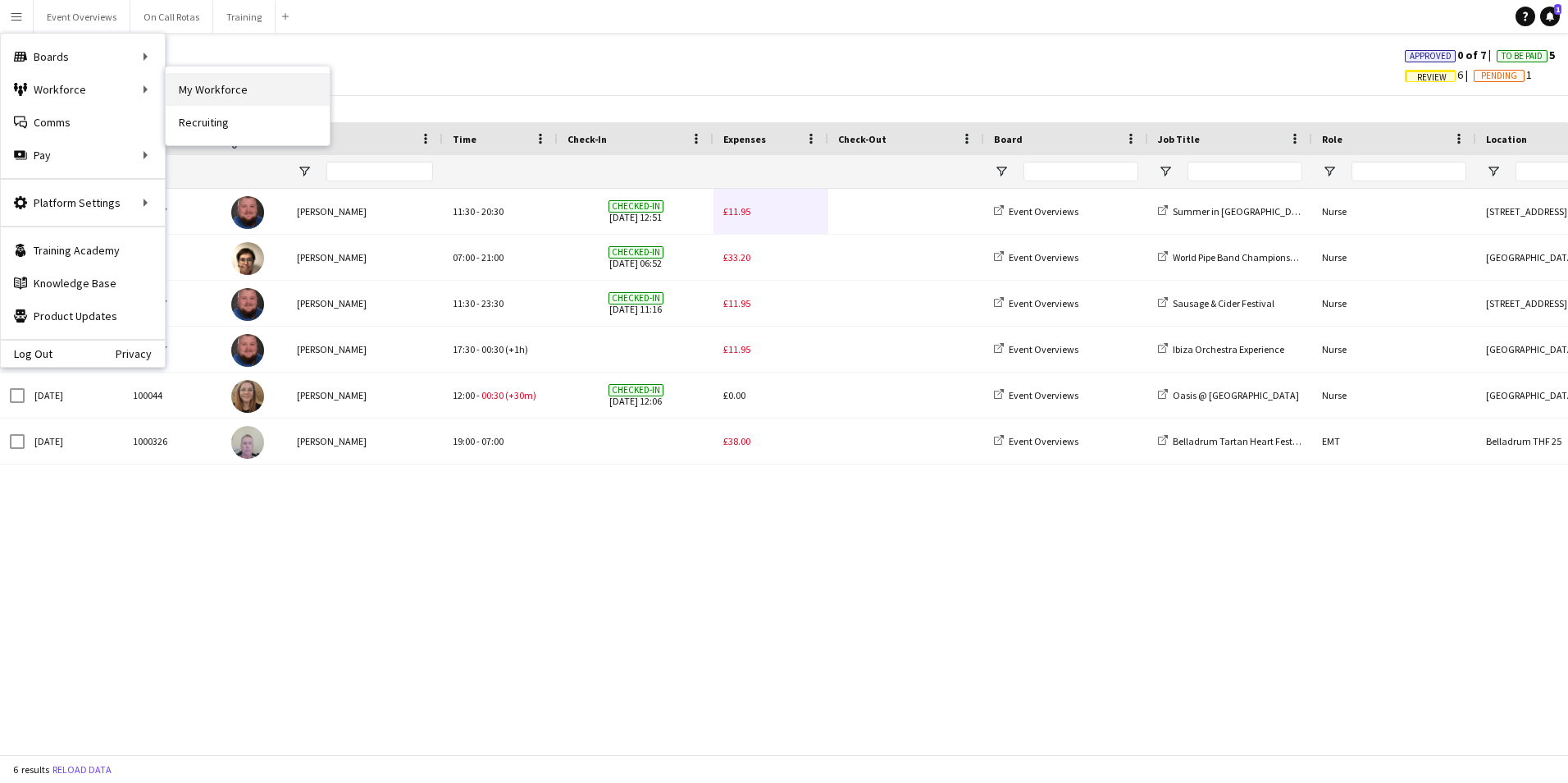
click at [201, 91] on link "My Workforce" at bounding box center [247, 89] width 164 height 33
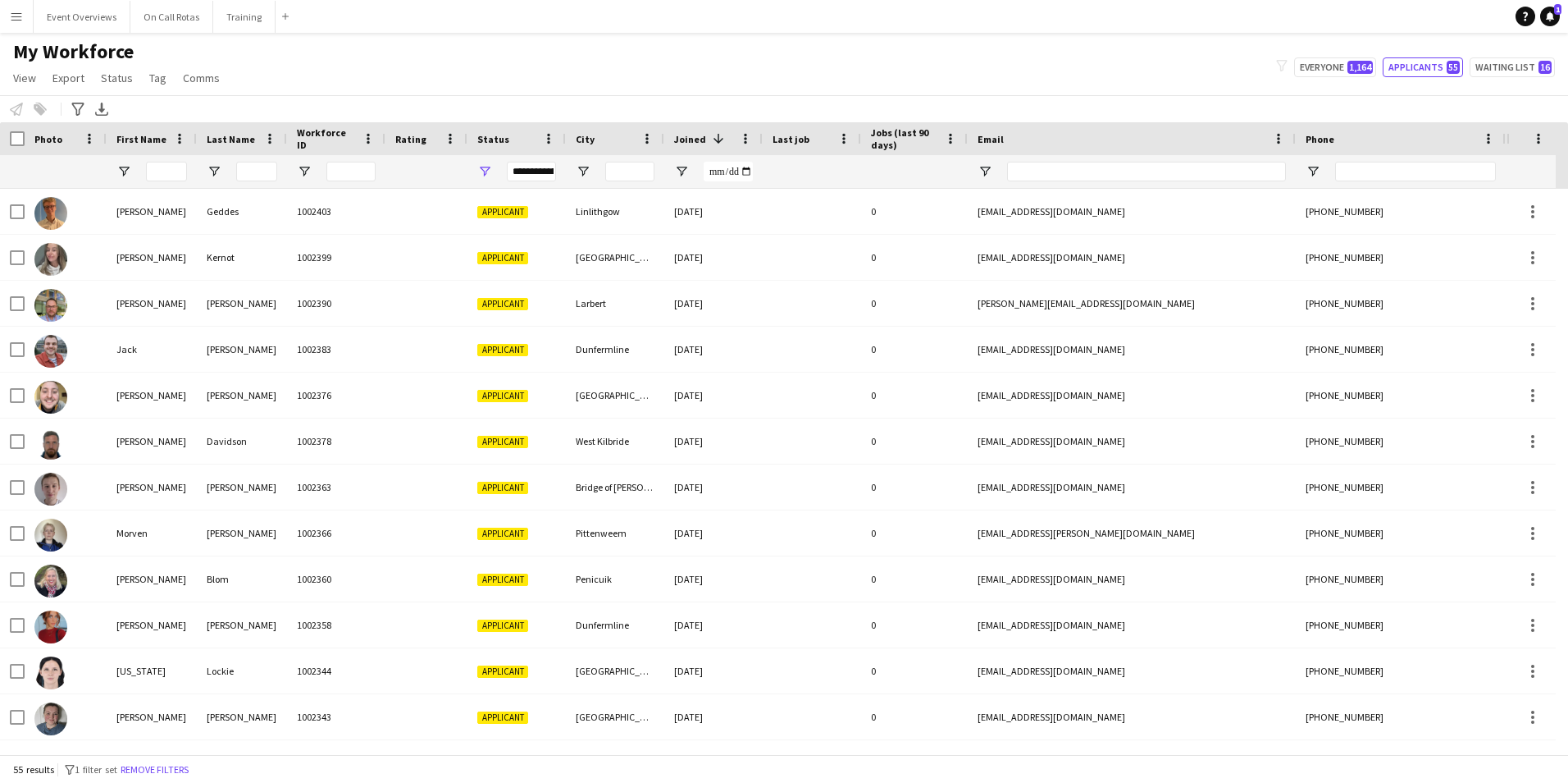
click at [10, 11] on app-icon "Menu" at bounding box center [17, 17] width 13 height 13
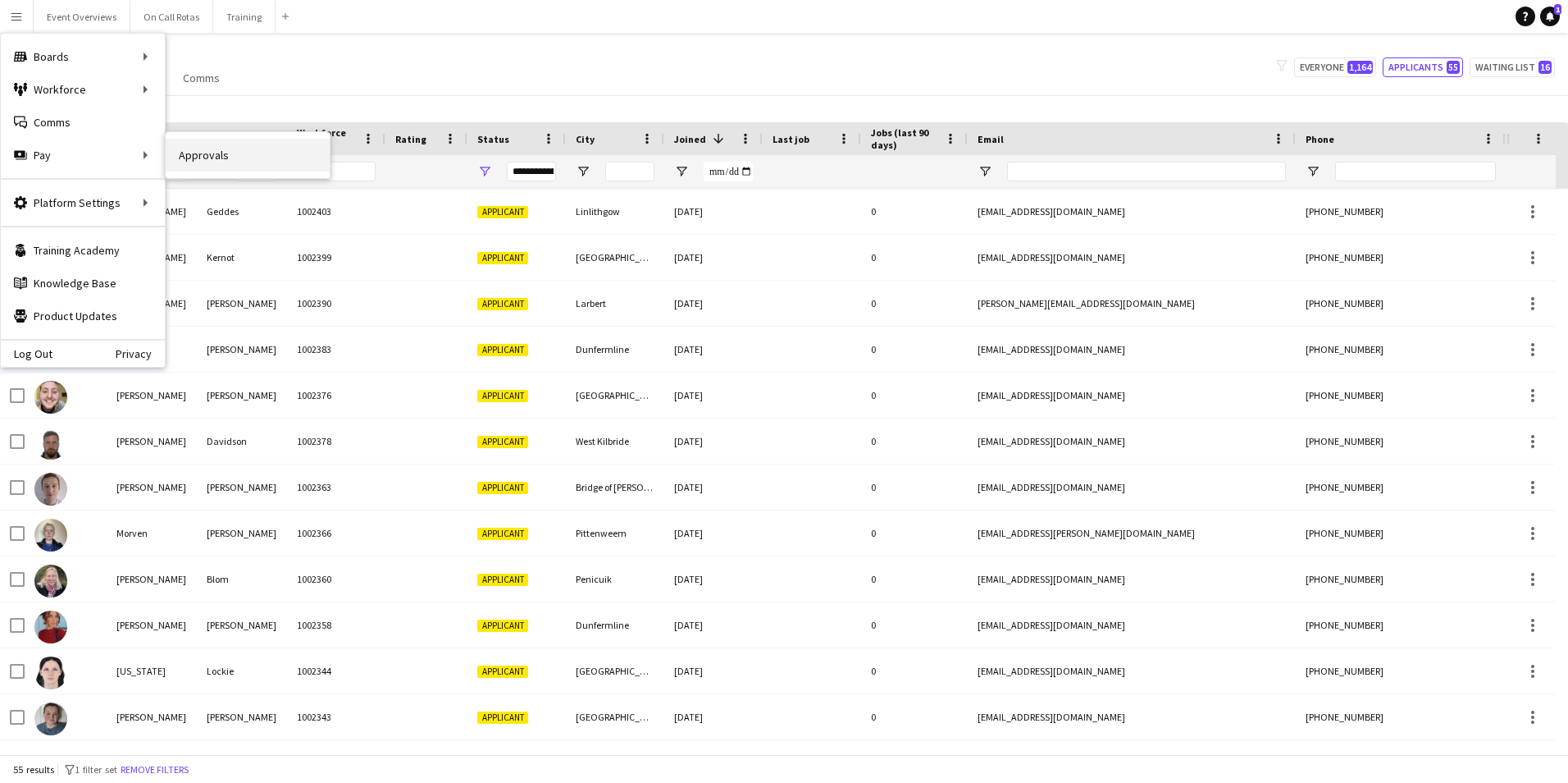
click at [173, 157] on link "Approvals" at bounding box center [247, 155] width 164 height 33
